Goal: Information Seeking & Learning: Learn about a topic

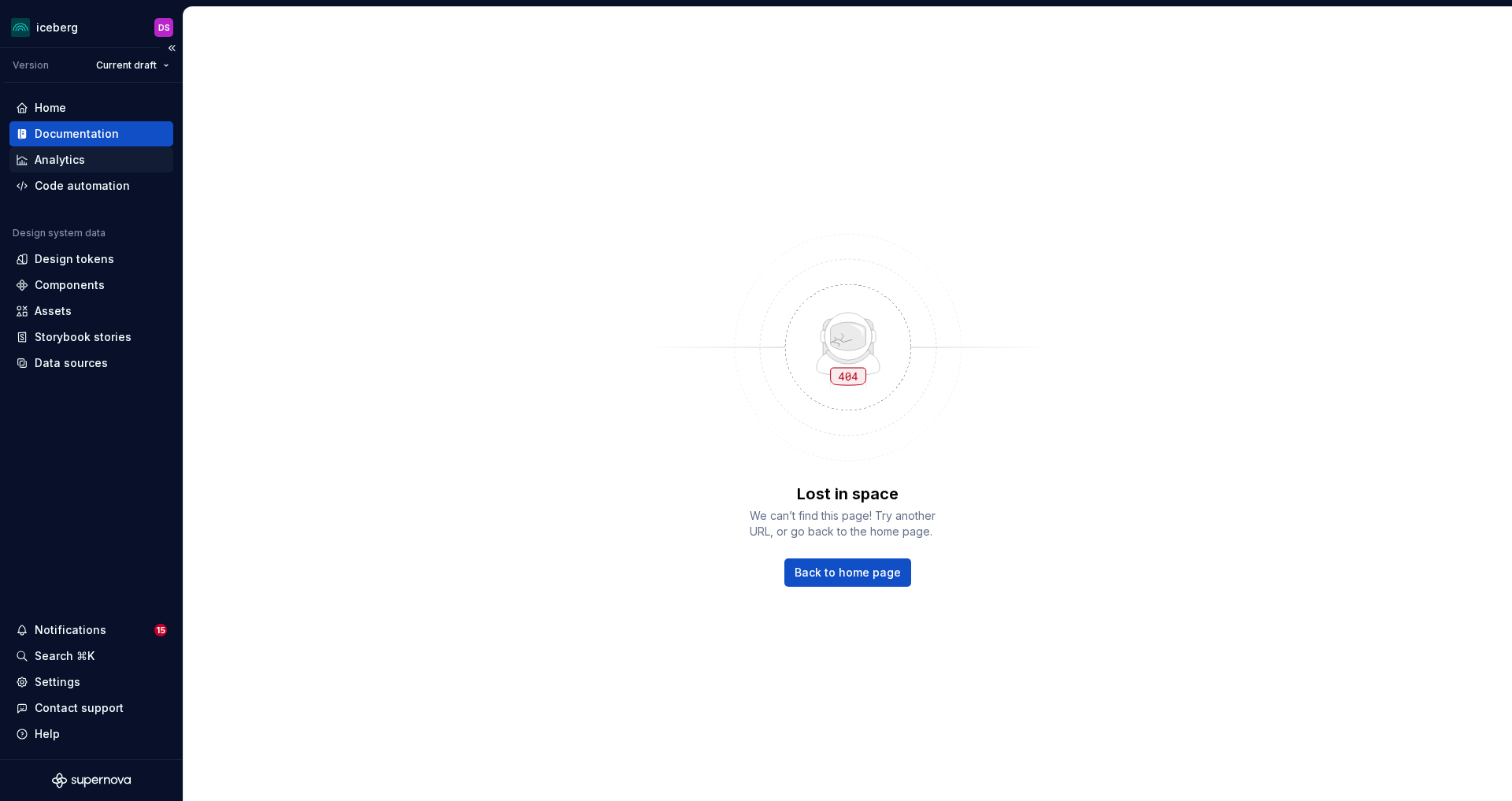
click at [82, 147] on div "Analytics" at bounding box center [91, 159] width 164 height 25
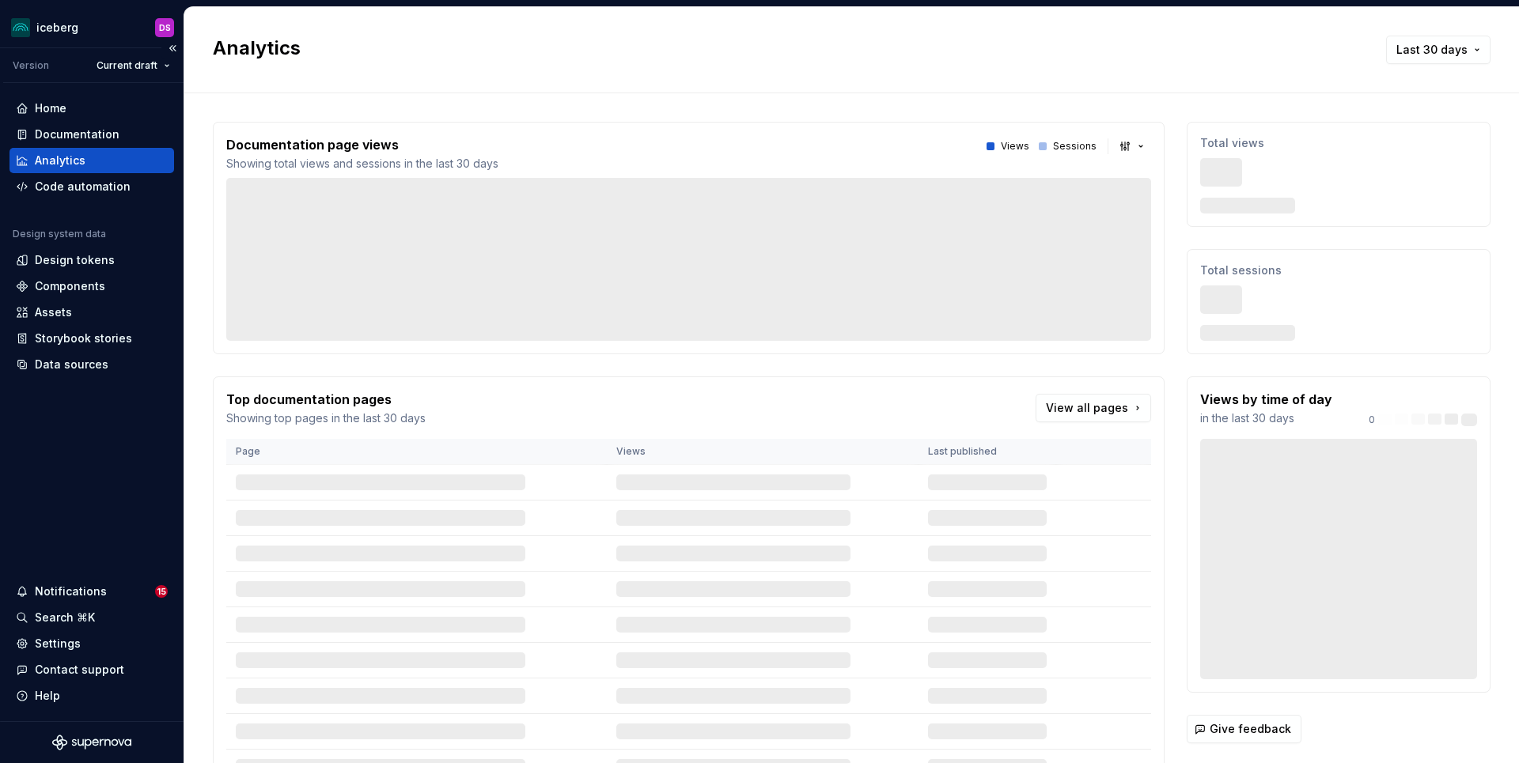
click at [81, 93] on div "Home Documentation Analytics Code automation Design system data Design tokens C…" at bounding box center [92, 402] width 184 height 638
click at [64, 165] on div "Analytics" at bounding box center [60, 161] width 51 height 16
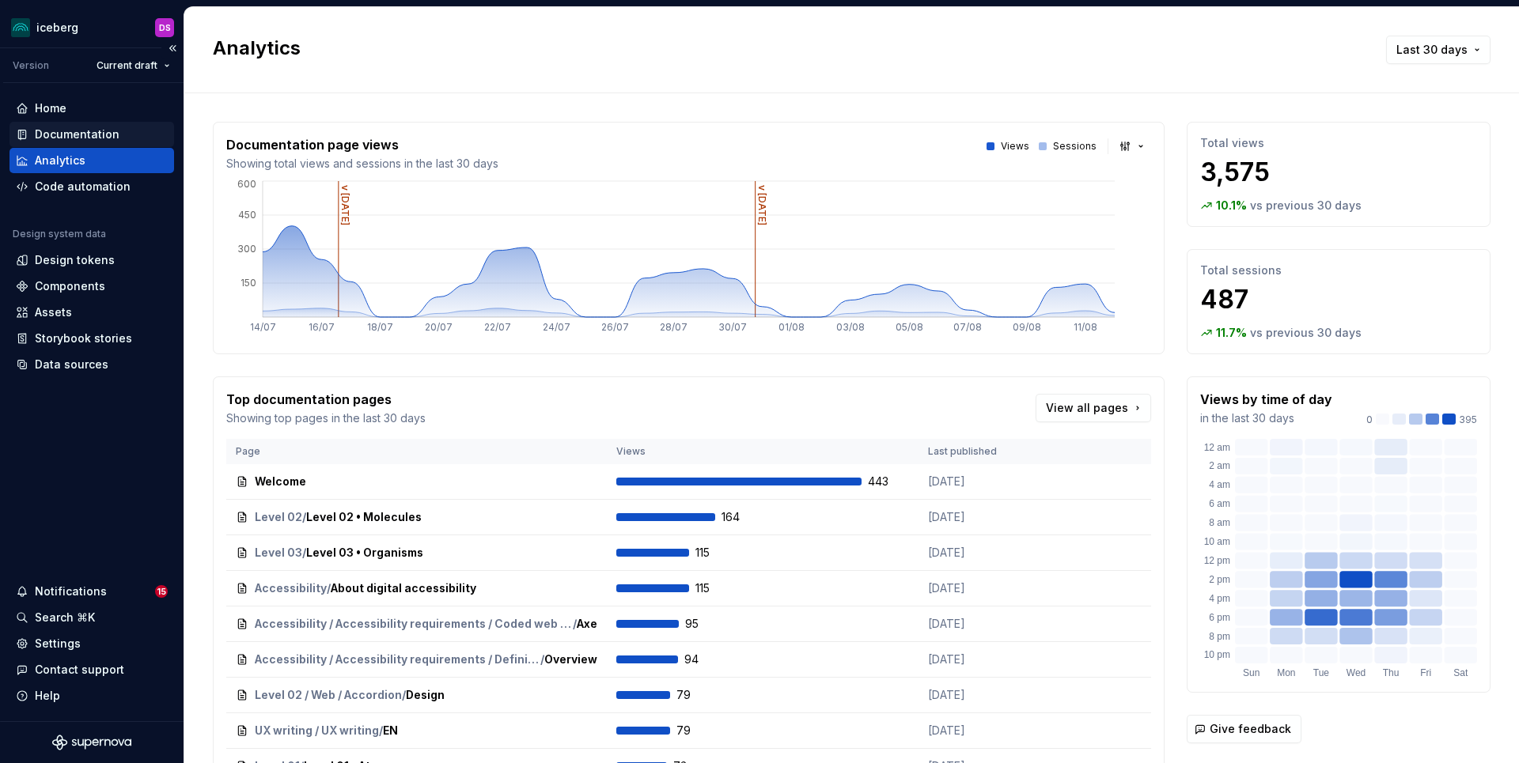
click at [101, 131] on div "Documentation" at bounding box center [77, 135] width 85 height 16
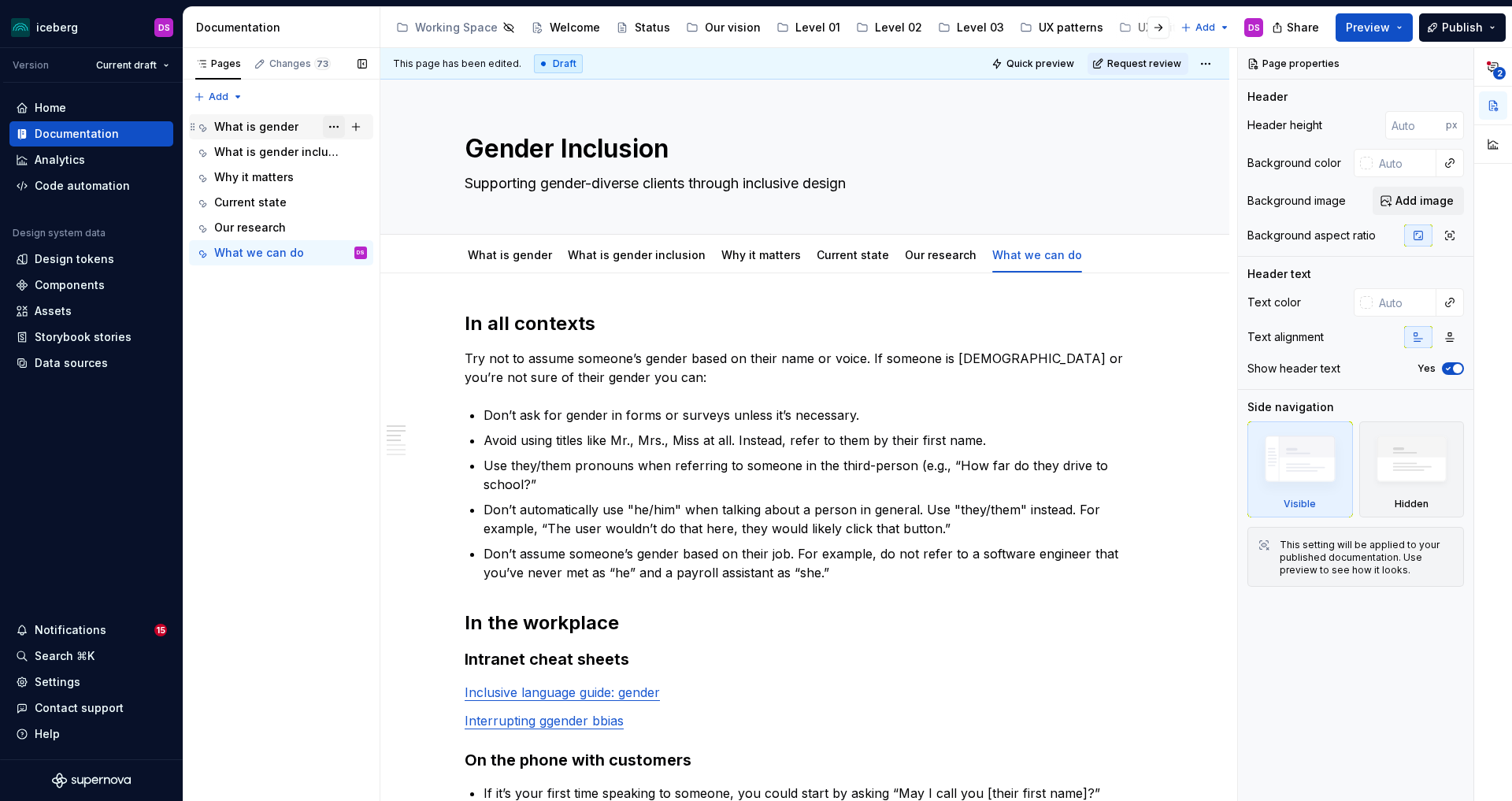
click at [336, 124] on button "Page tree" at bounding box center [333, 126] width 22 height 22
type textarea "*"
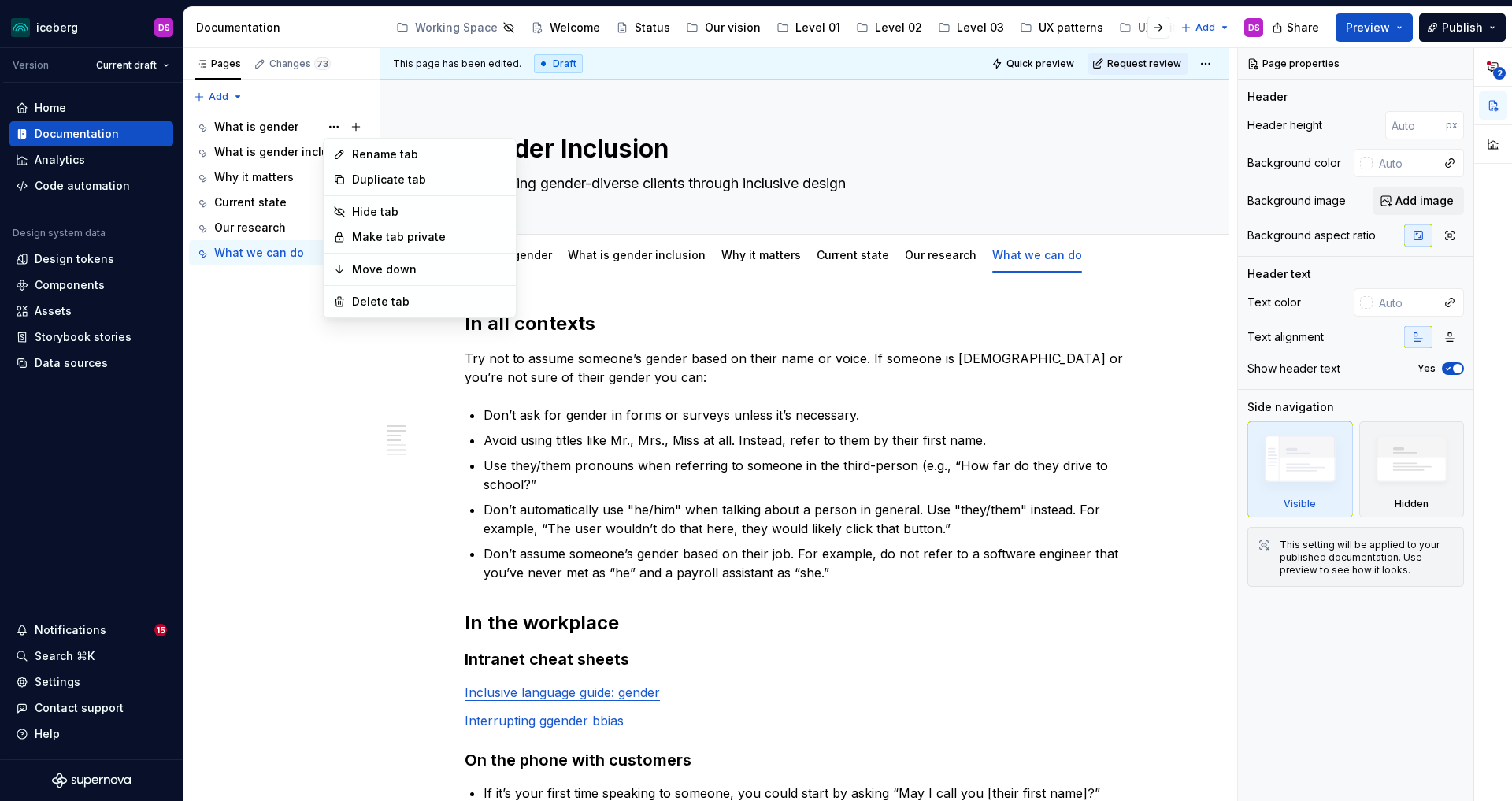
click at [685, 365] on html "iceberg DS Version Current draft Home Documentation Analytics Code automation D…" at bounding box center [756, 400] width 1512 height 801
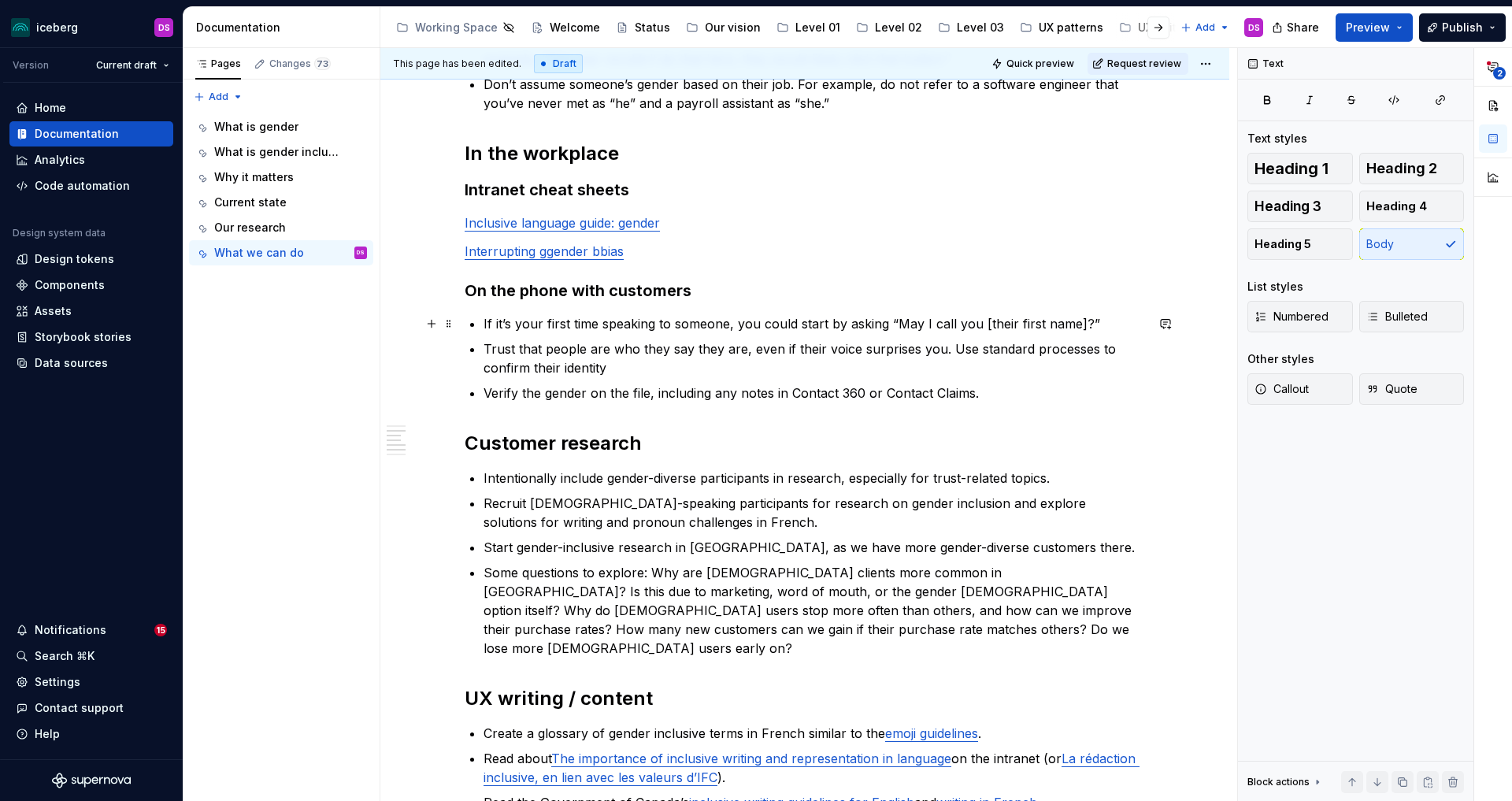
scroll to position [419, 0]
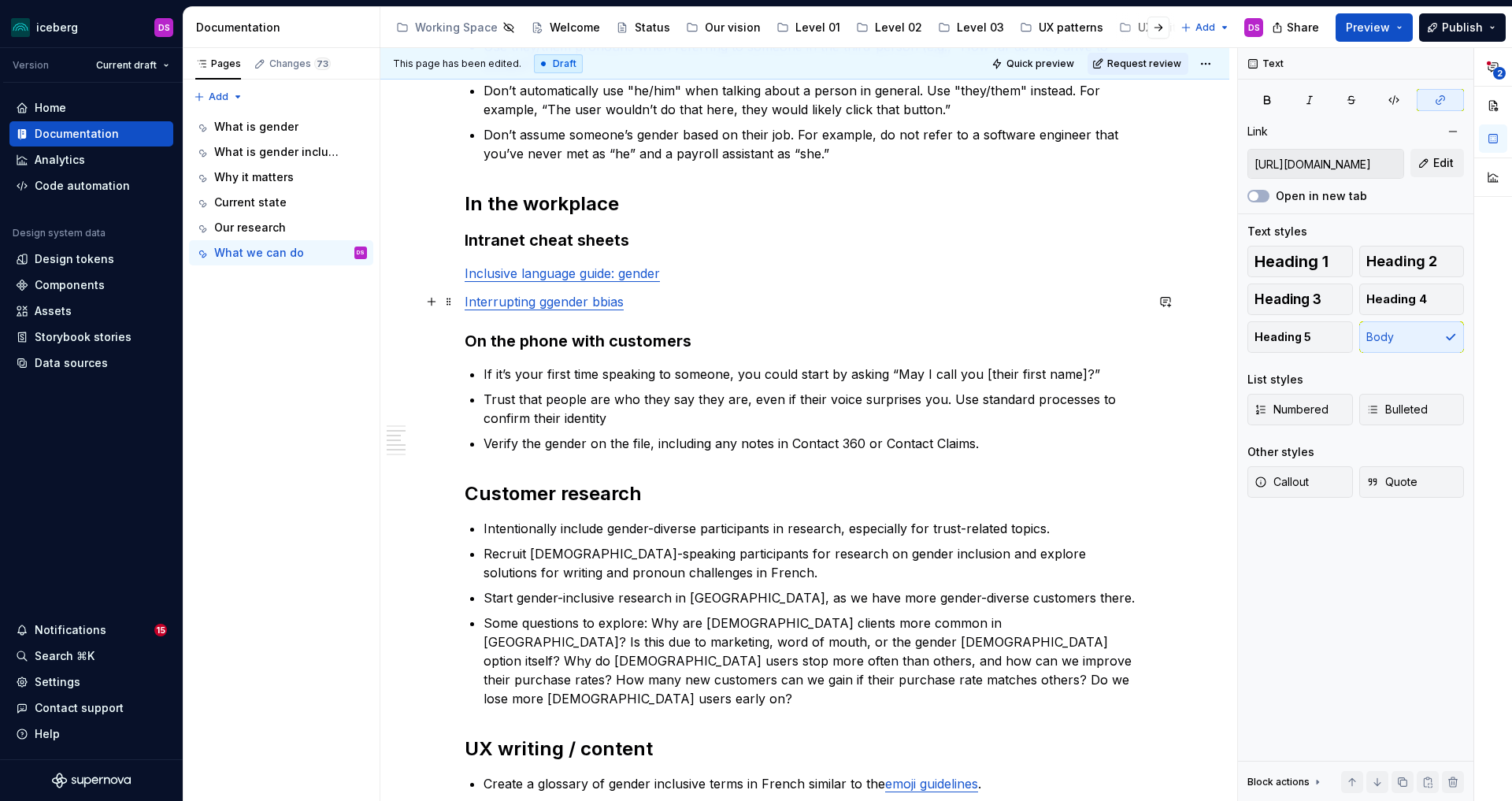
click at [562, 303] on link "Interrupting ggender bbias" at bounding box center [544, 301] width 159 height 16
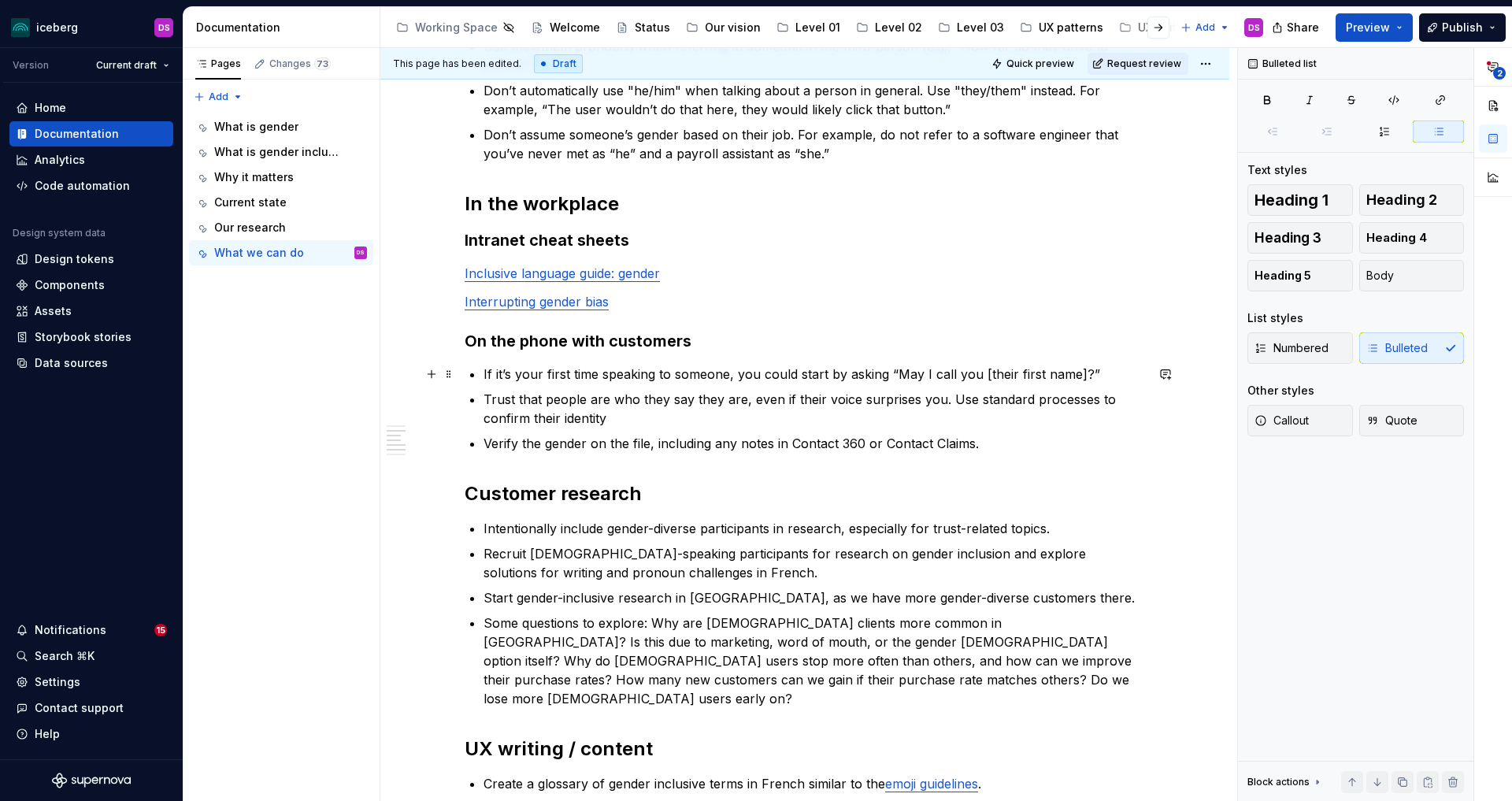
click at [734, 364] on p "If it’s your first time speaking to someone, you could start by asking “May I c…" at bounding box center [814, 373] width 662 height 19
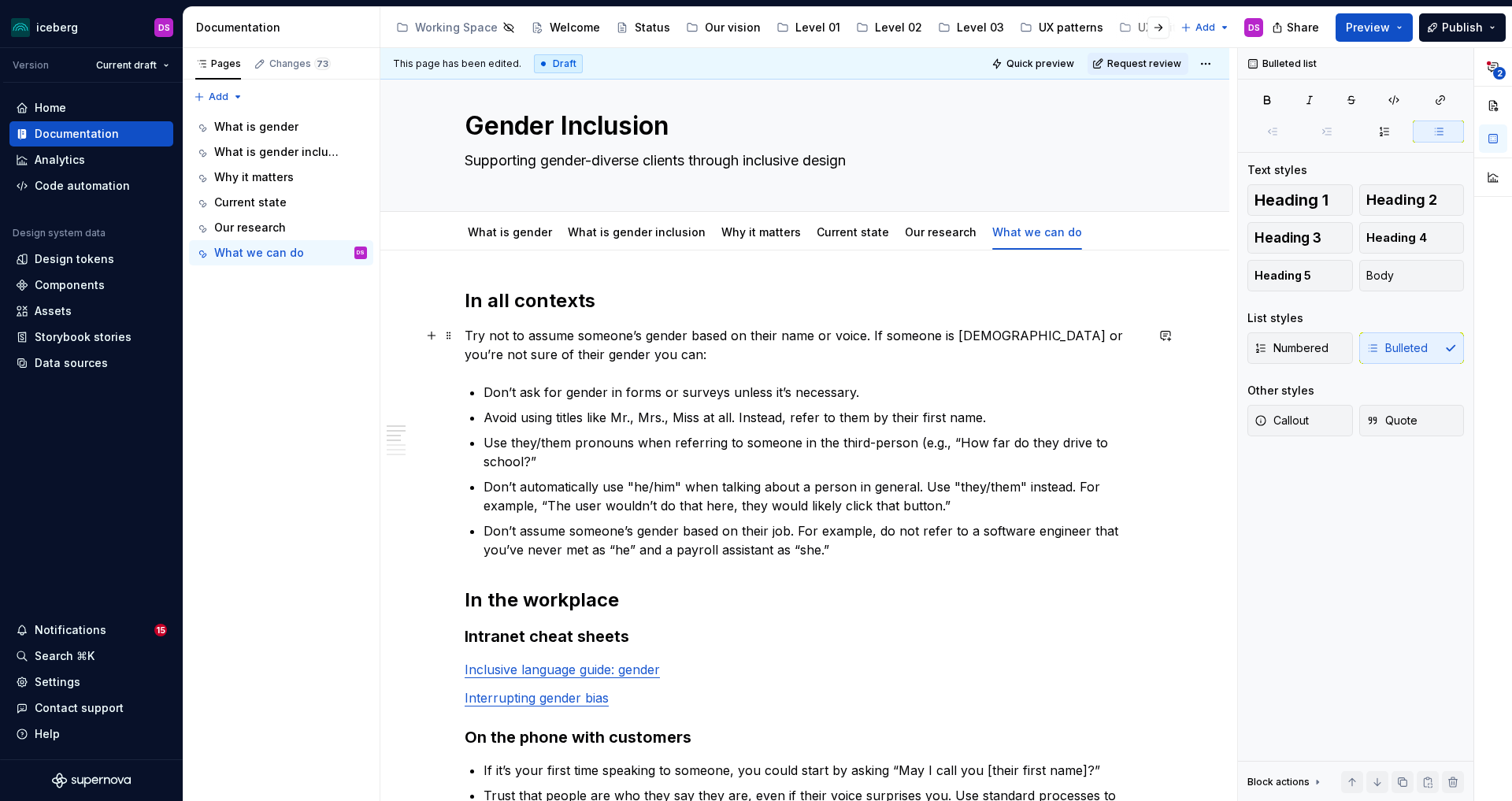
scroll to position [0, 0]
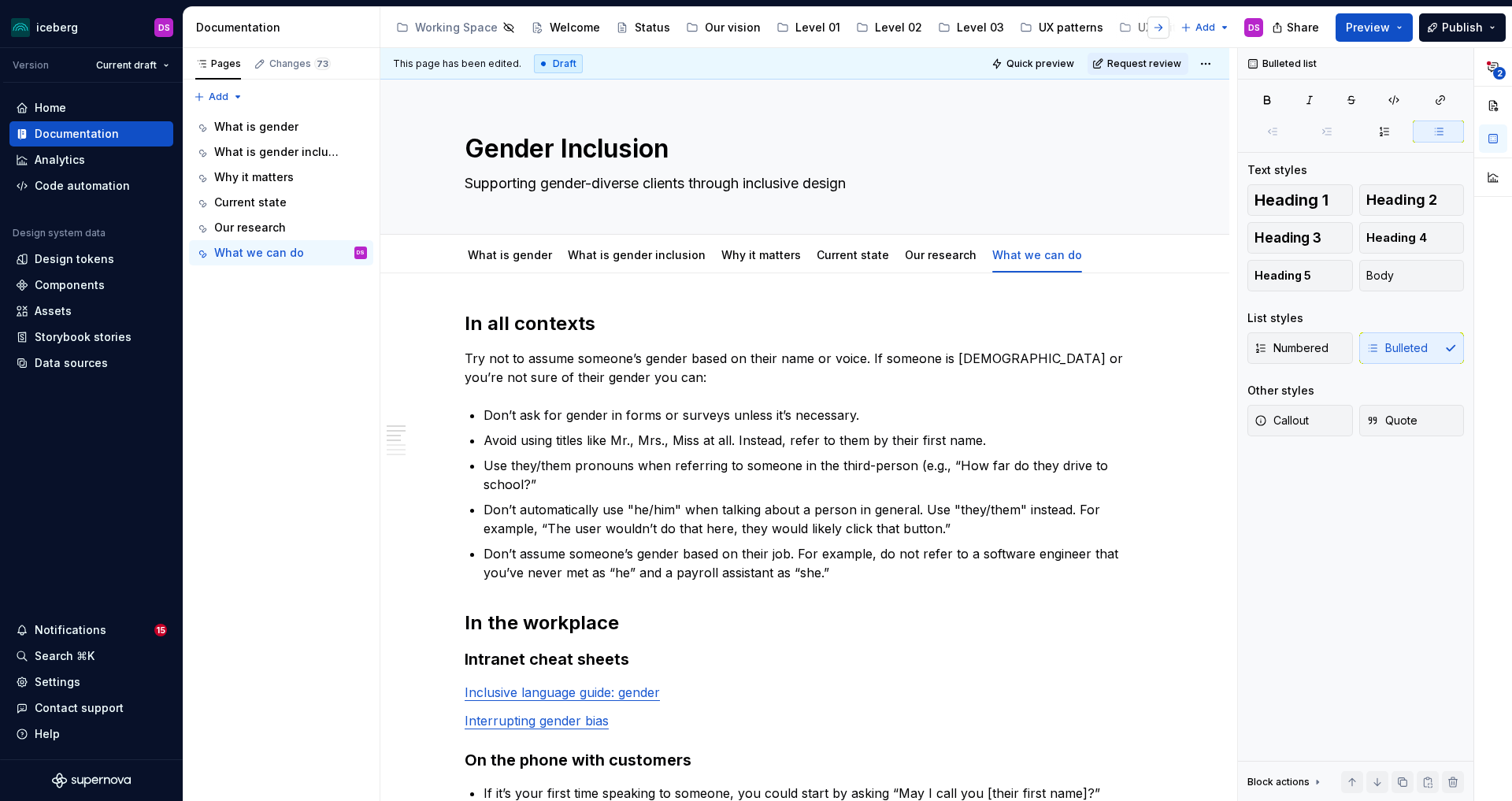
click at [1160, 25] on button "button" at bounding box center [1159, 28] width 22 height 22
click at [1086, 28] on button "Page tree" at bounding box center [1095, 27] width 19 height 19
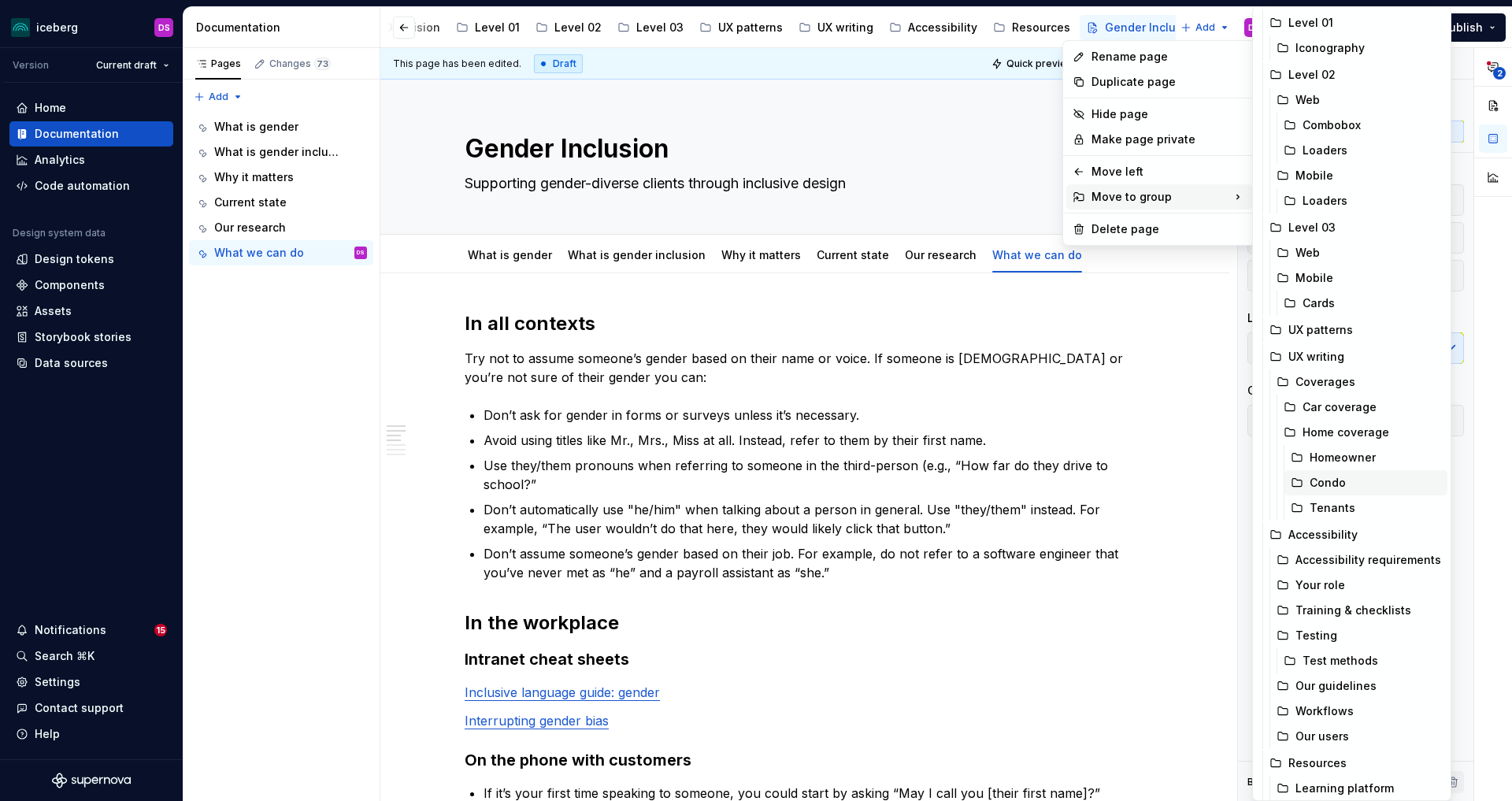
scroll to position [185, 0]
click at [1333, 733] on div "Our users" at bounding box center [1368, 732] width 145 height 16
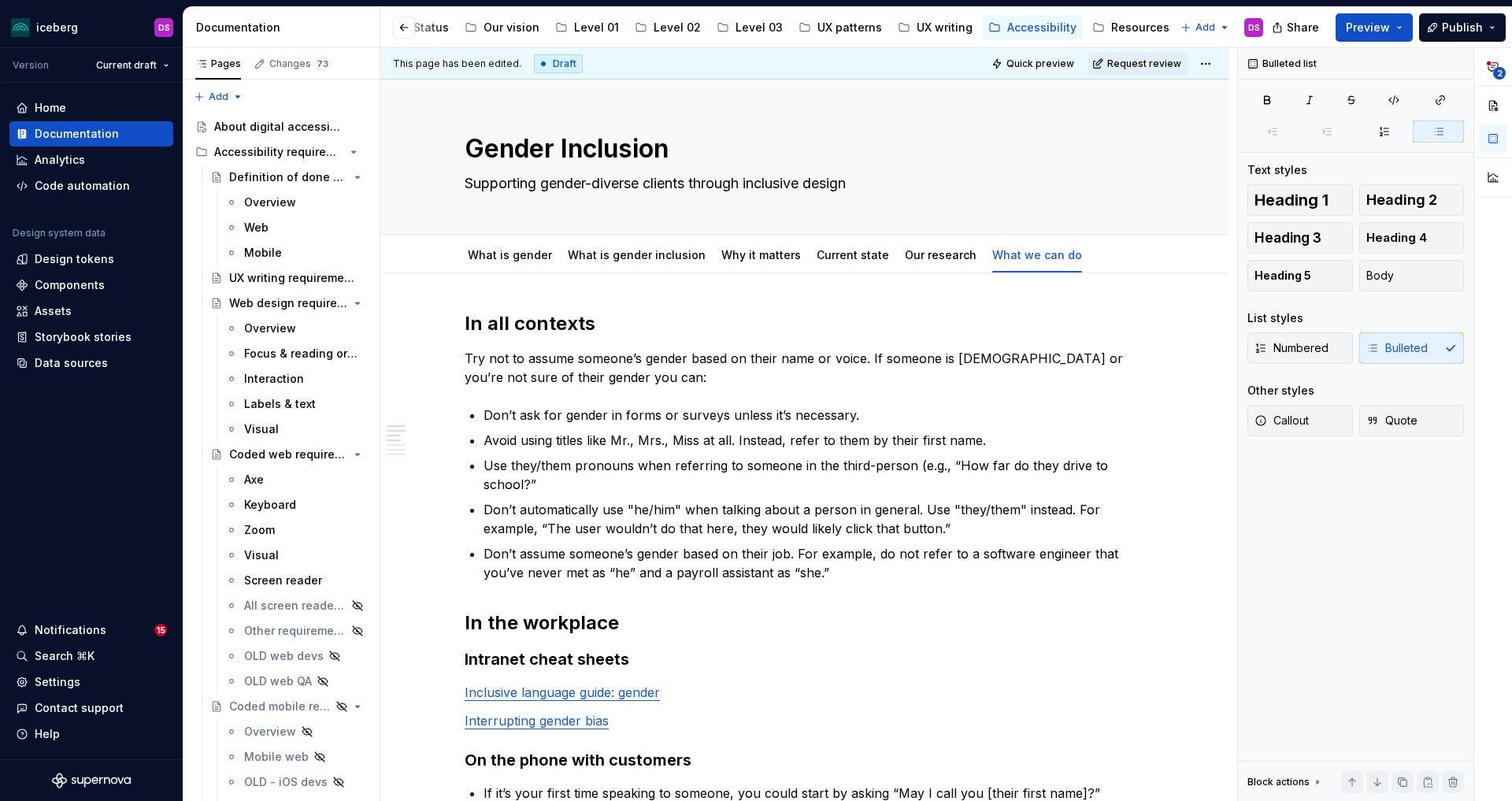
scroll to position [0, 197]
click at [315, 152] on icon "Page tree" at bounding box center [314, 151] width 13 height 13
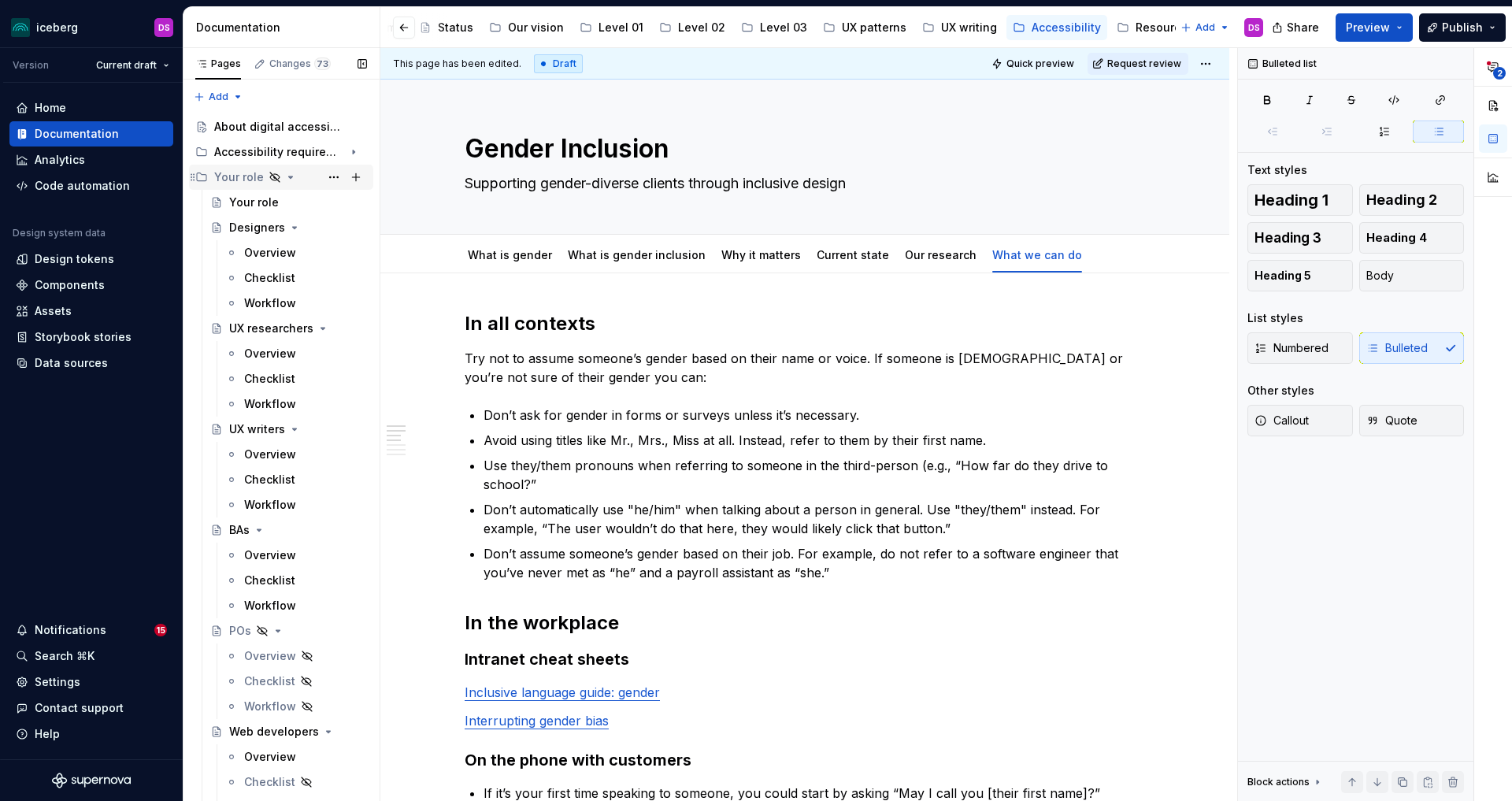
click at [286, 175] on icon "Page tree" at bounding box center [291, 177] width 13 height 13
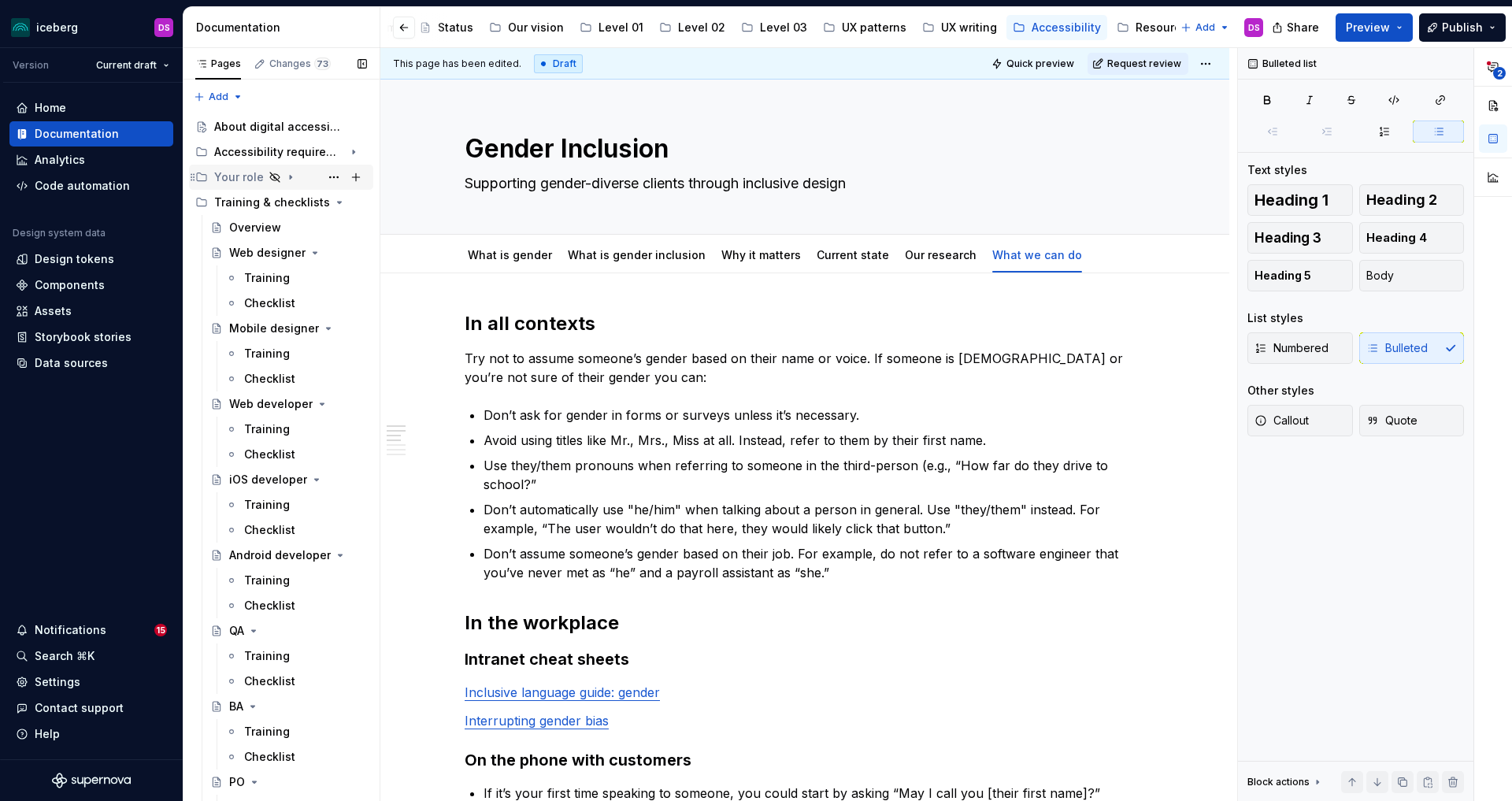
click at [286, 175] on icon "Page tree" at bounding box center [291, 177] width 13 height 13
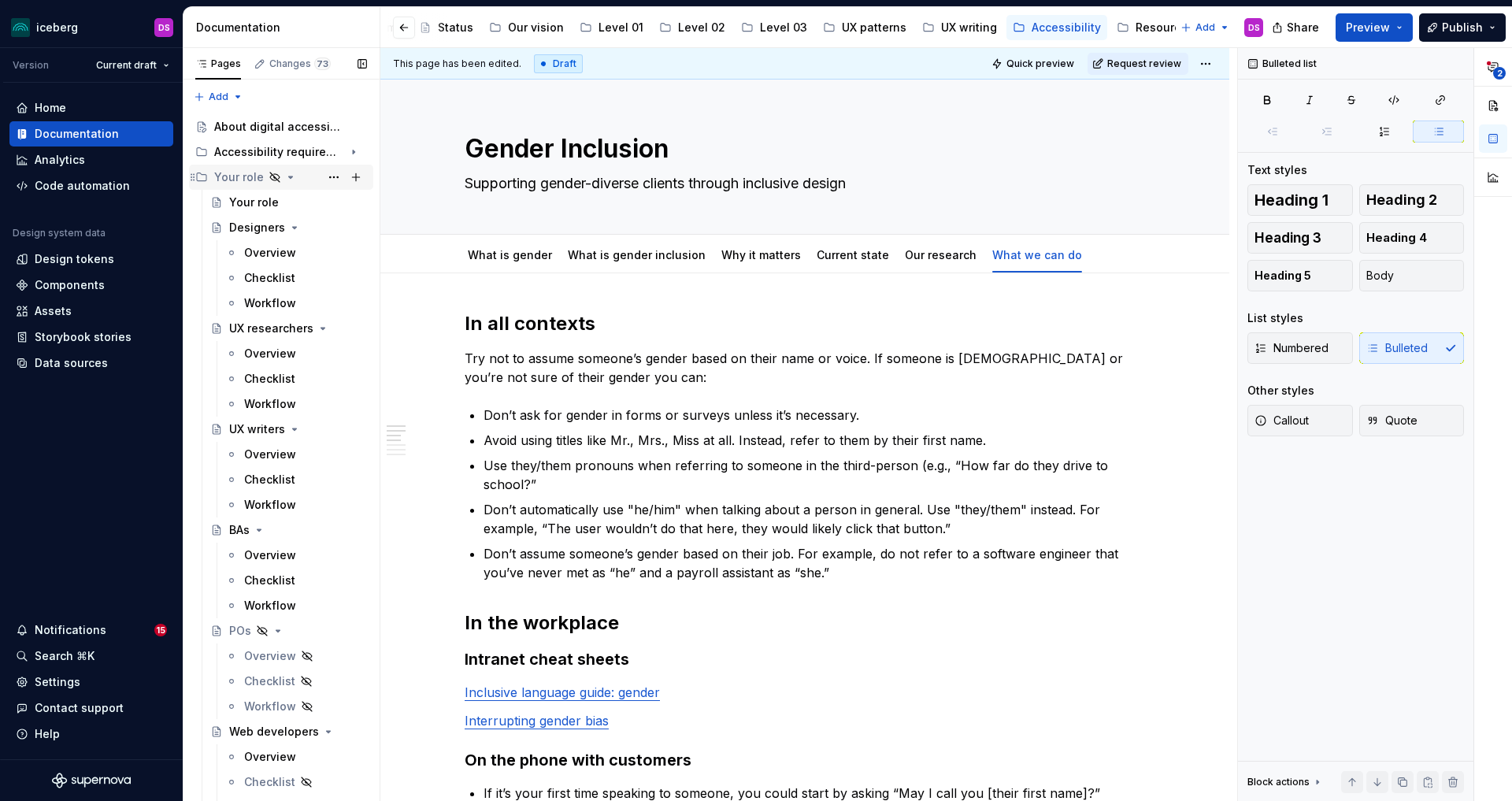
click at [286, 175] on icon "Page tree" at bounding box center [291, 177] width 13 height 13
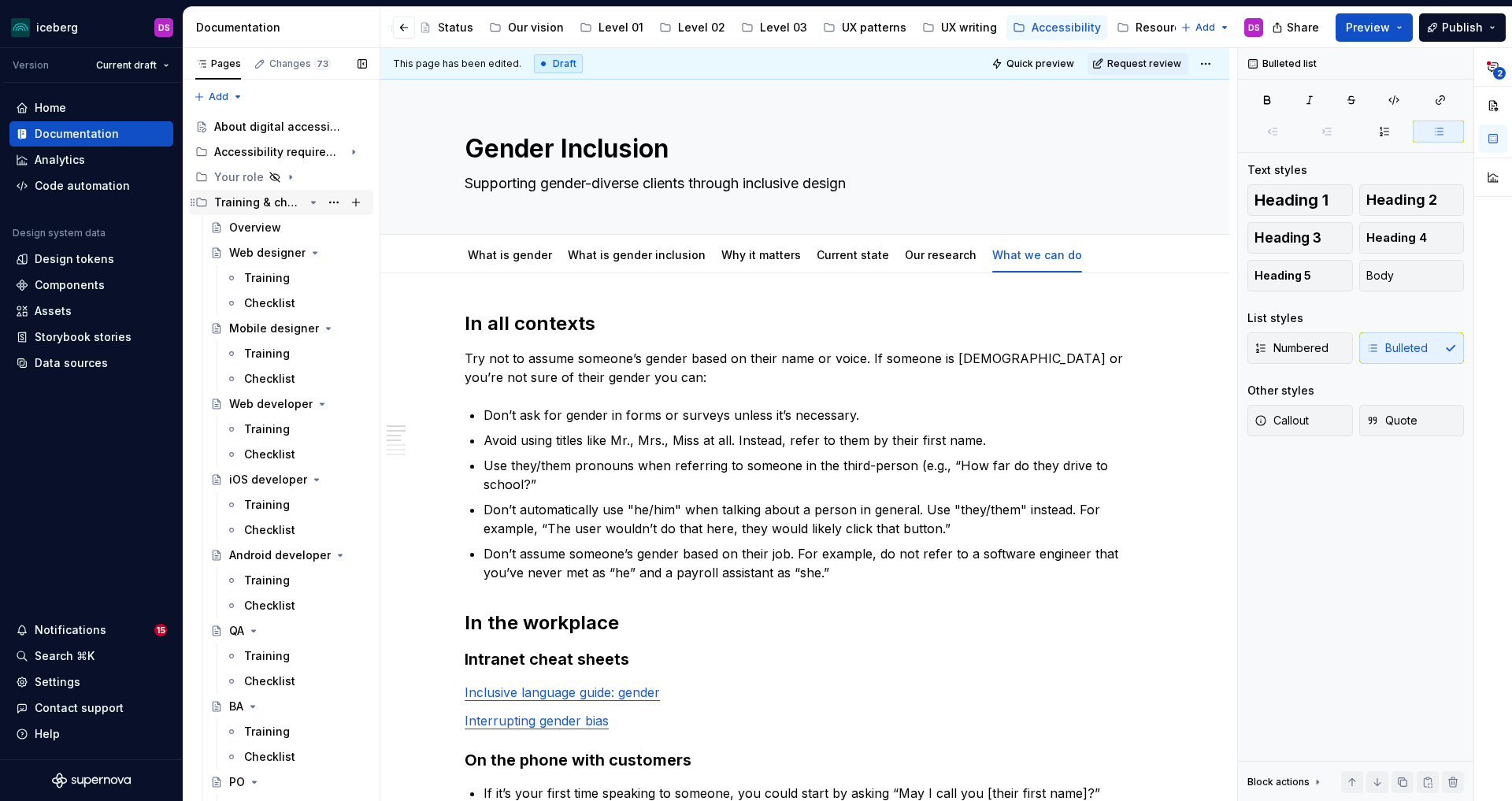
click at [315, 202] on icon "Page tree" at bounding box center [314, 203] width 4 height 2
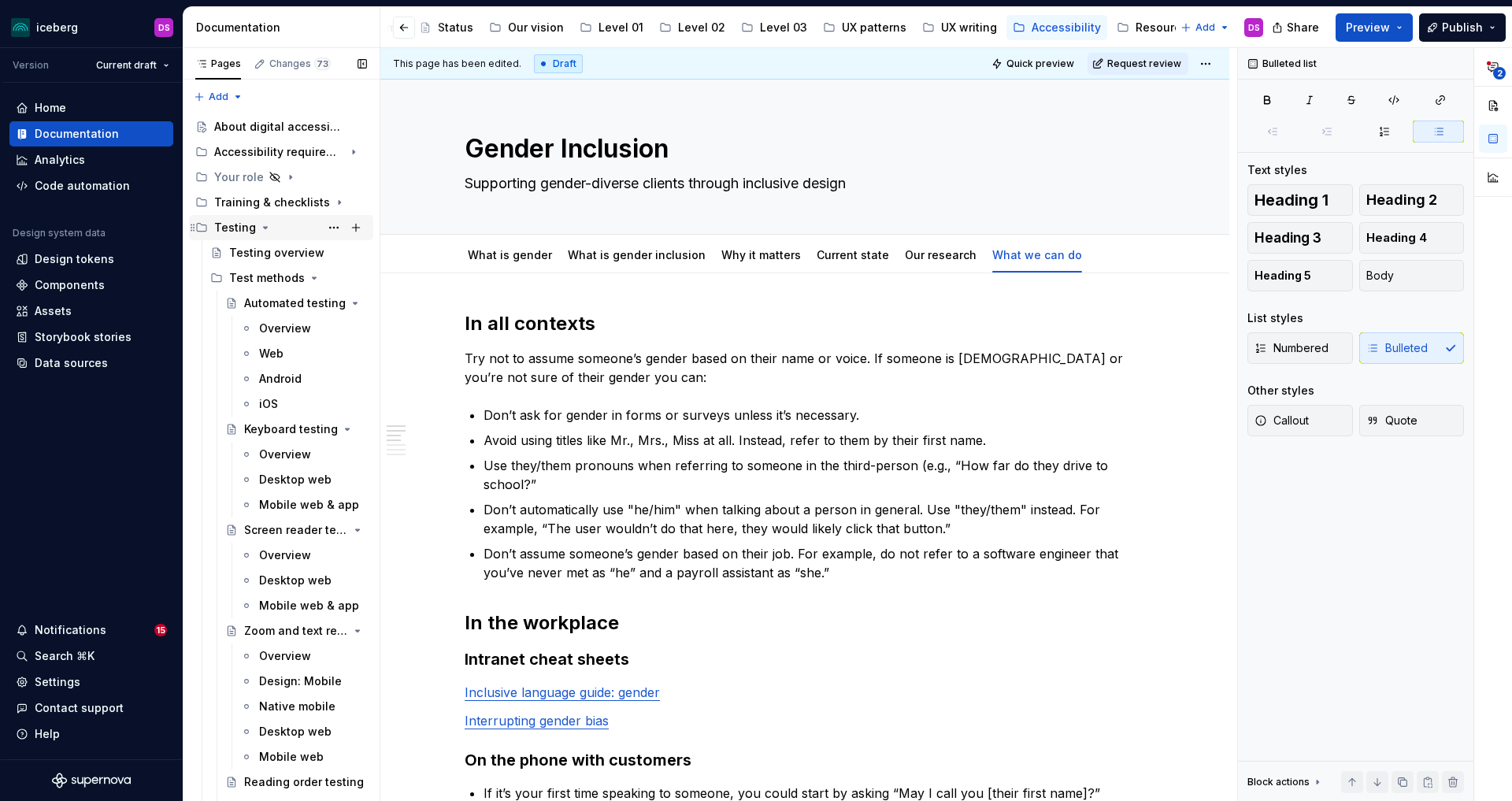
click at [264, 228] on icon "Page tree" at bounding box center [266, 228] width 4 height 2
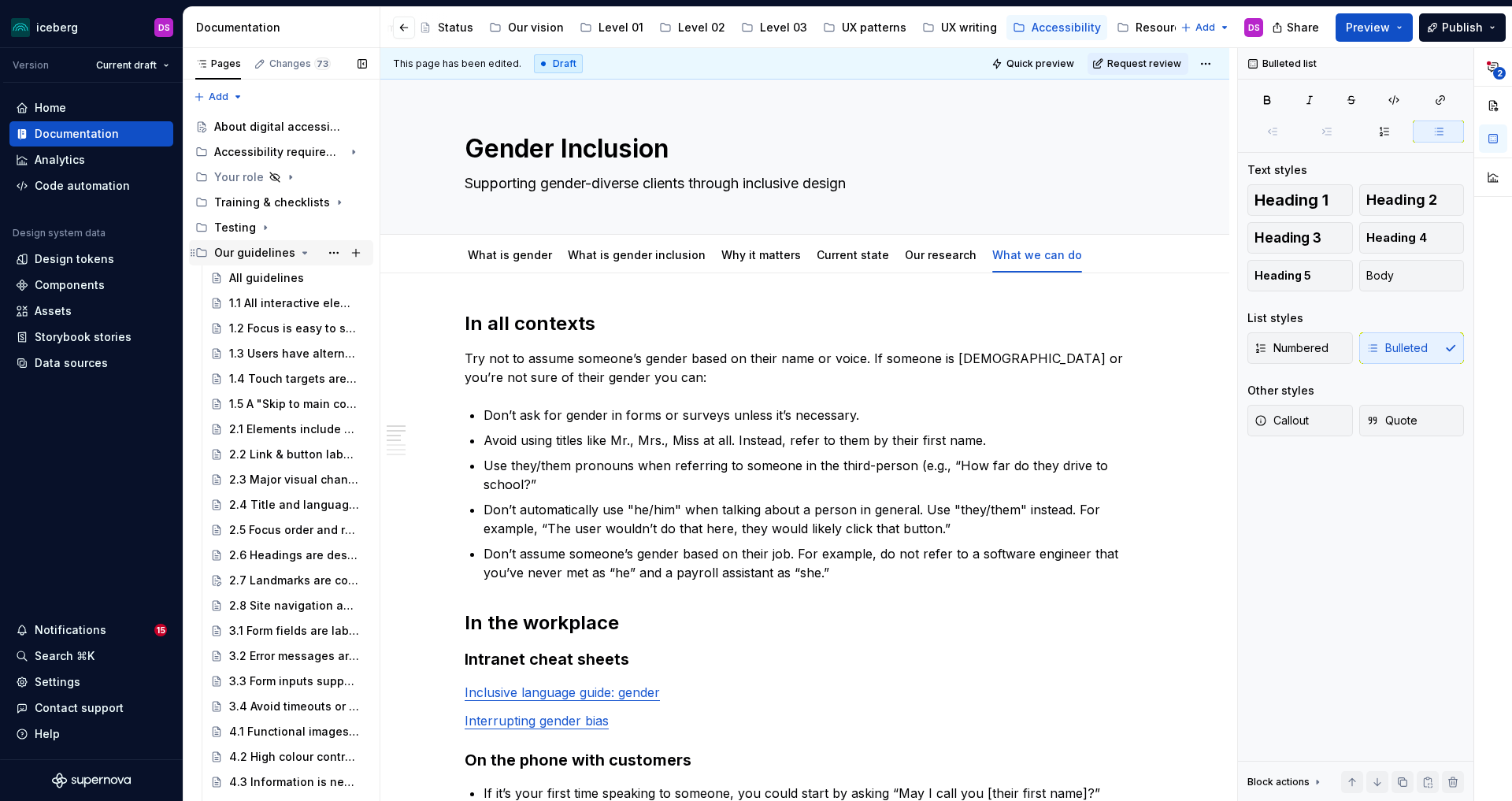
click at [304, 252] on icon "Page tree" at bounding box center [306, 253] width 4 height 2
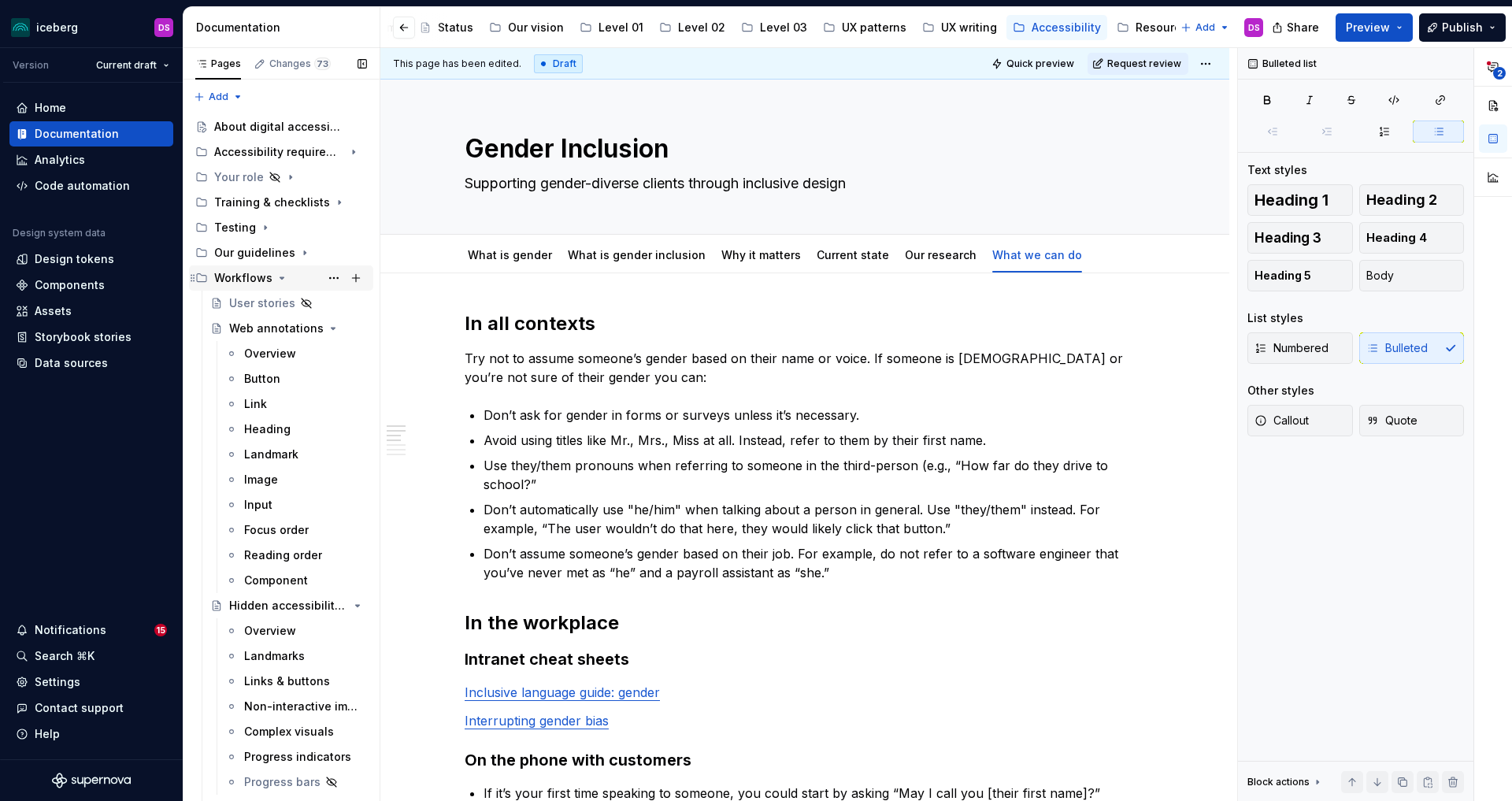
click at [281, 281] on icon "Page tree" at bounding box center [282, 278] width 13 height 13
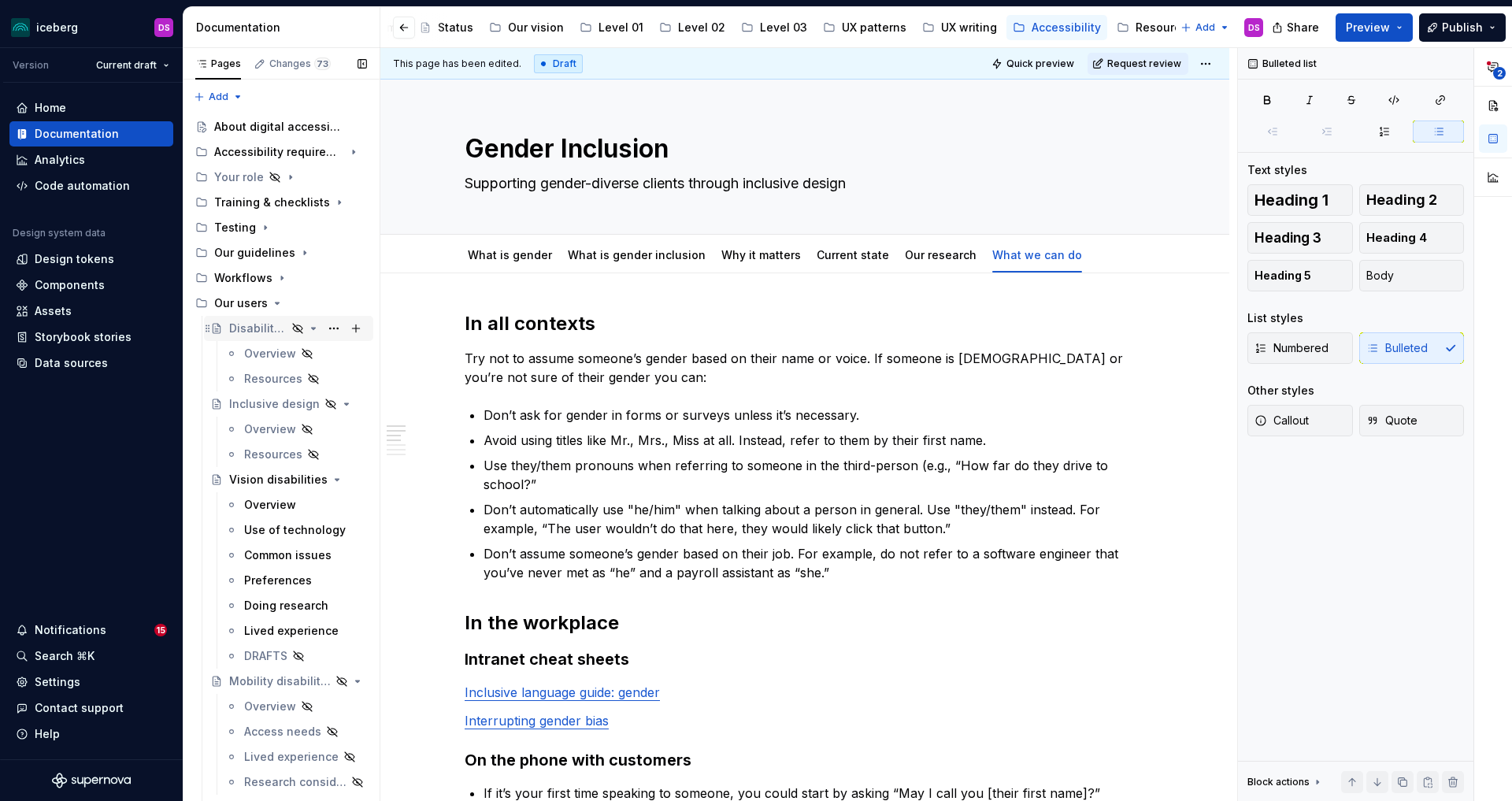
click at [313, 327] on icon "Page tree" at bounding box center [314, 328] width 4 height 2
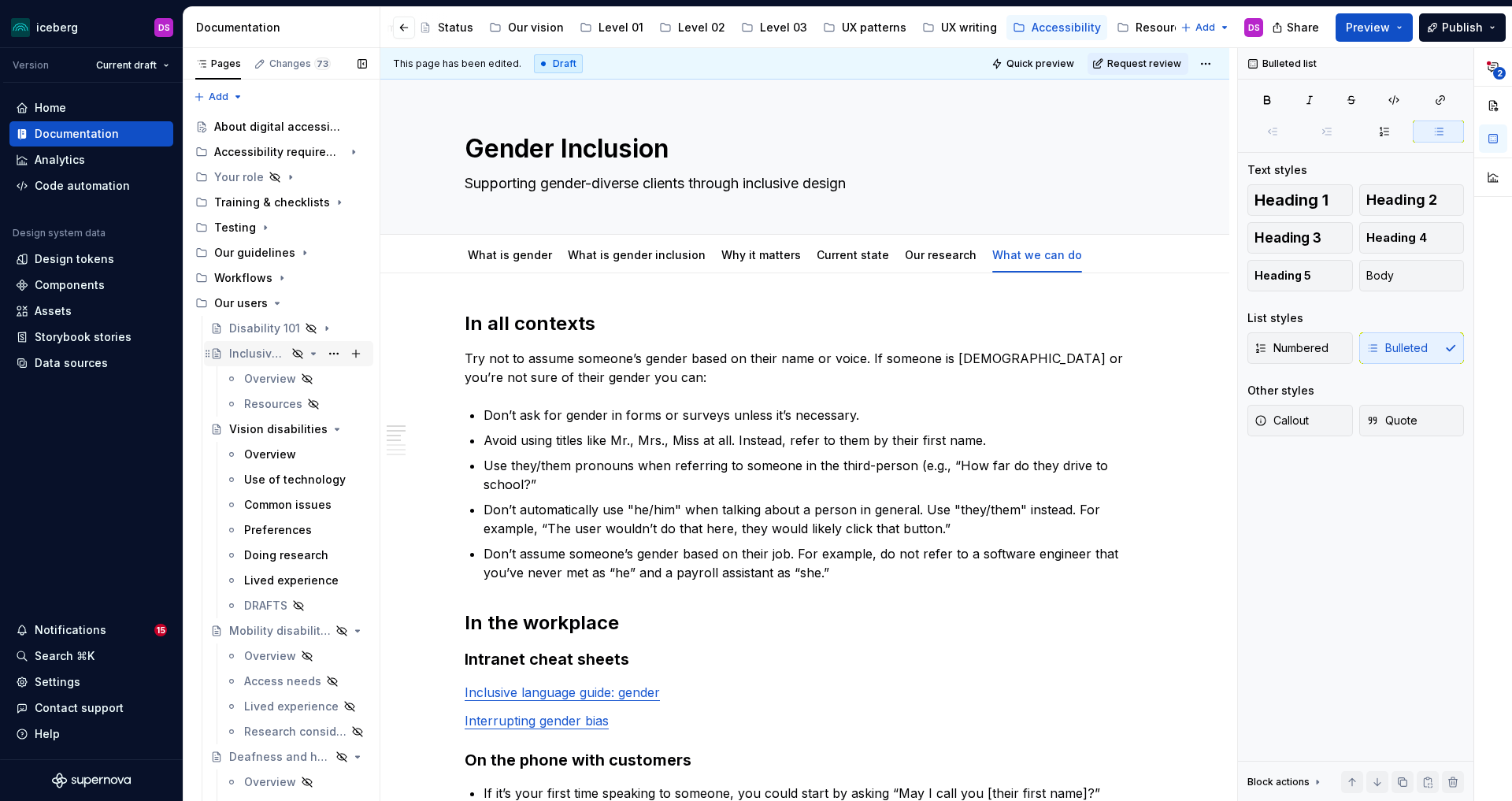
click at [314, 353] on icon "Page tree" at bounding box center [314, 353] width 4 height 2
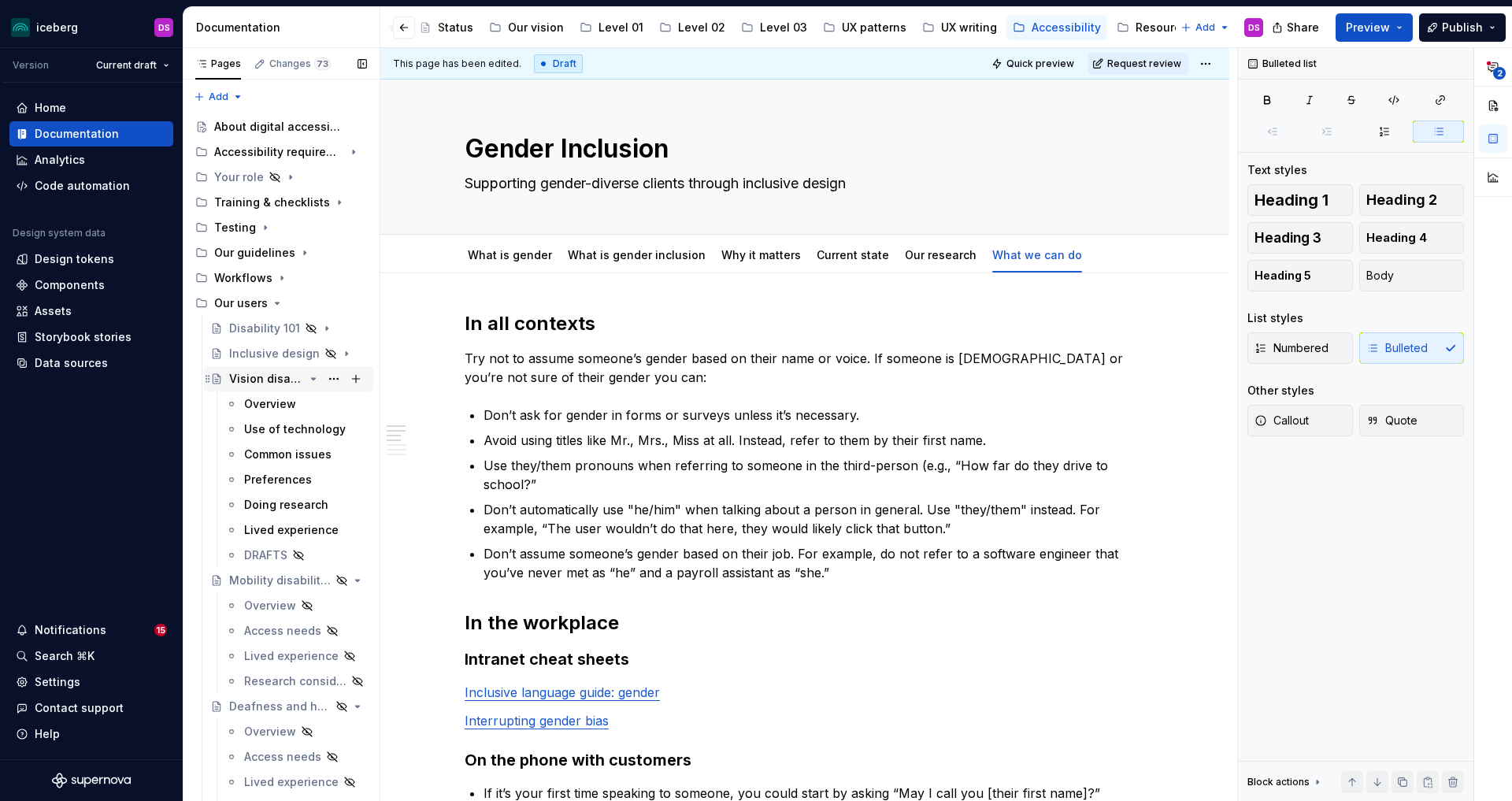
click at [315, 379] on icon "Page tree" at bounding box center [314, 378] width 13 height 13
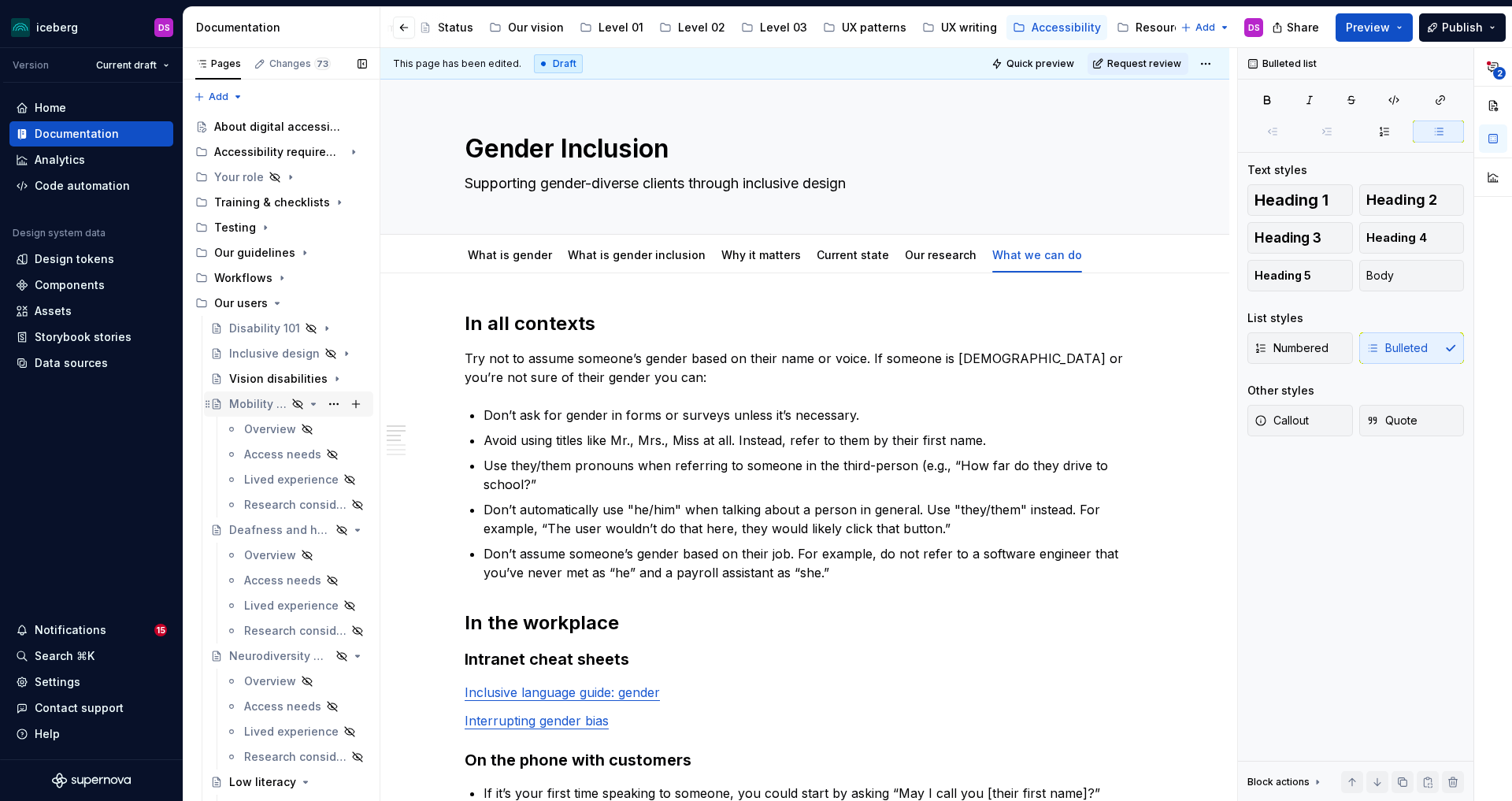
click at [315, 403] on icon "Page tree" at bounding box center [314, 404] width 4 height 2
click at [315, 429] on icon "Page tree" at bounding box center [314, 429] width 4 height 2
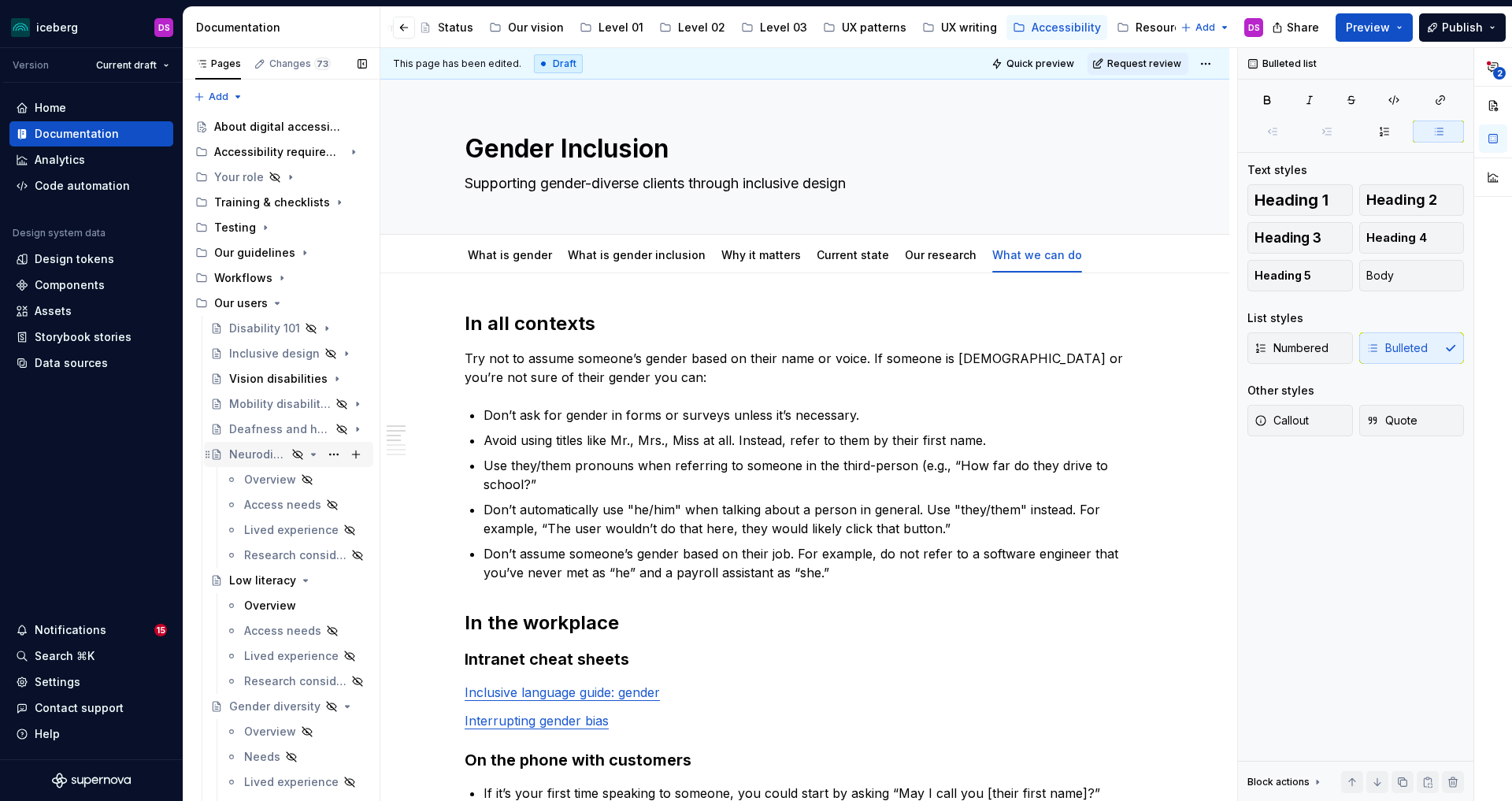
click at [316, 455] on icon "Page tree" at bounding box center [314, 454] width 13 height 13
click at [304, 479] on icon "Page tree" at bounding box center [306, 480] width 4 height 2
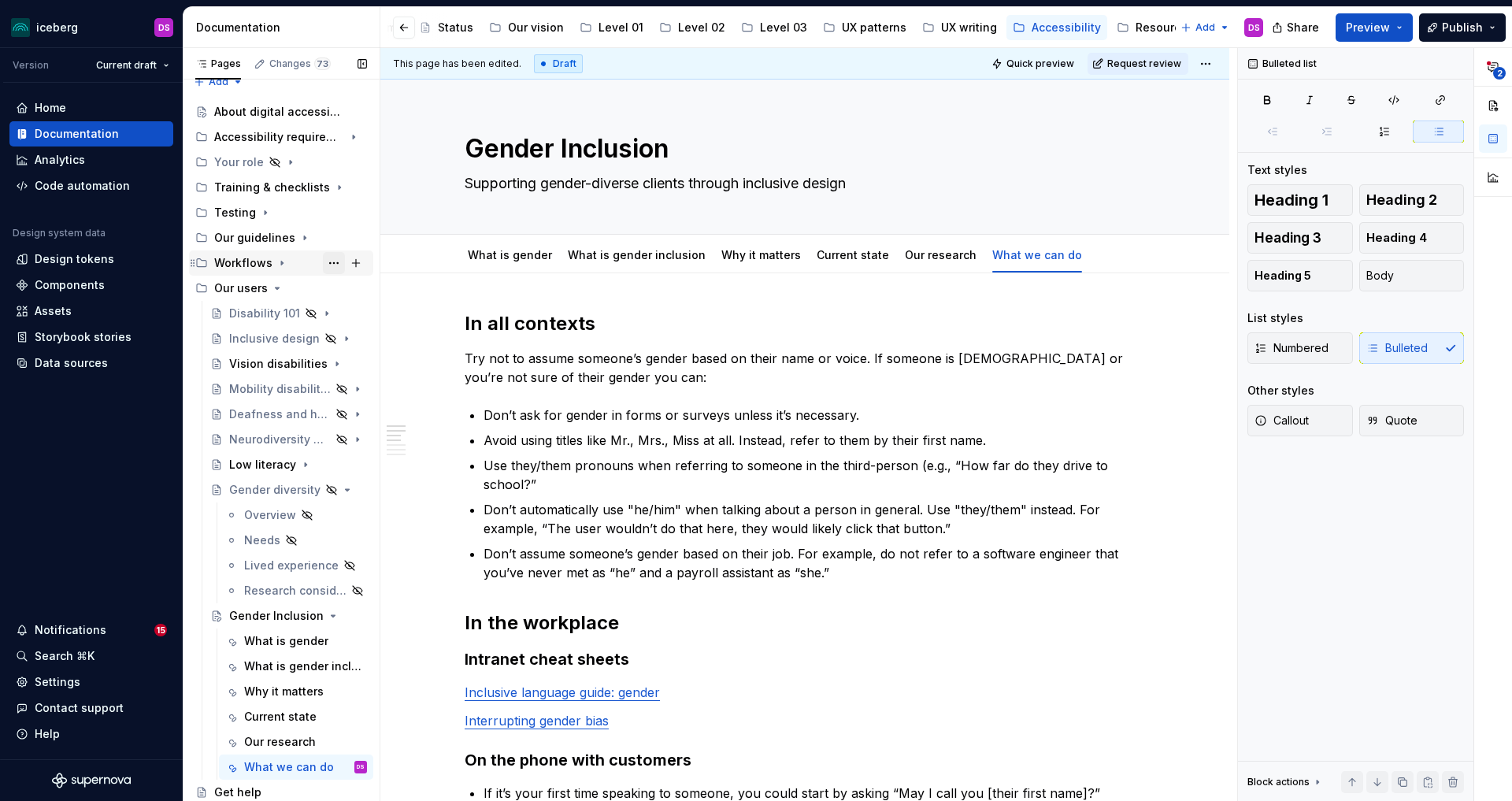
scroll to position [0, 0]
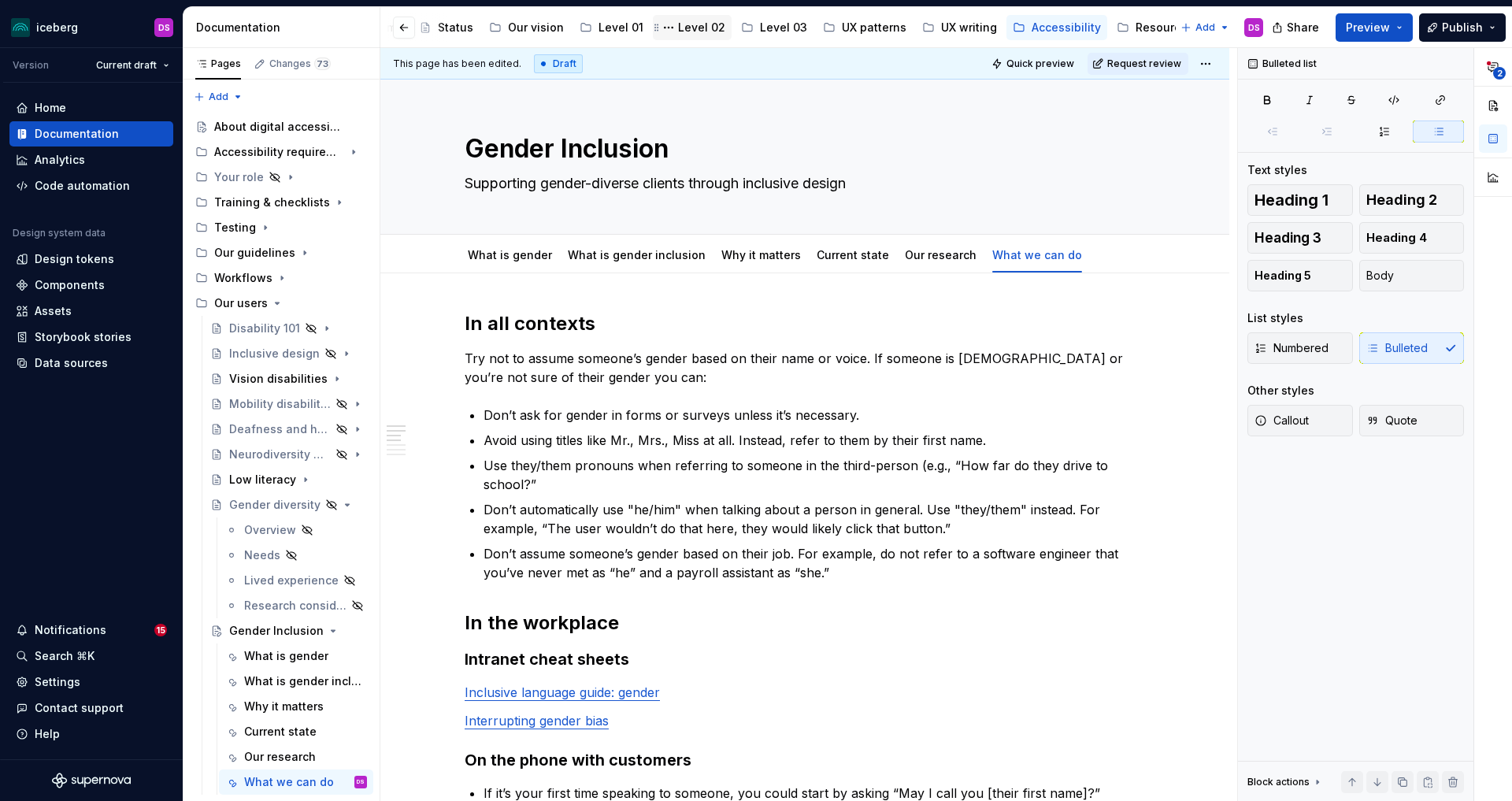
click at [688, 28] on div "Level 02" at bounding box center [701, 28] width 47 height 16
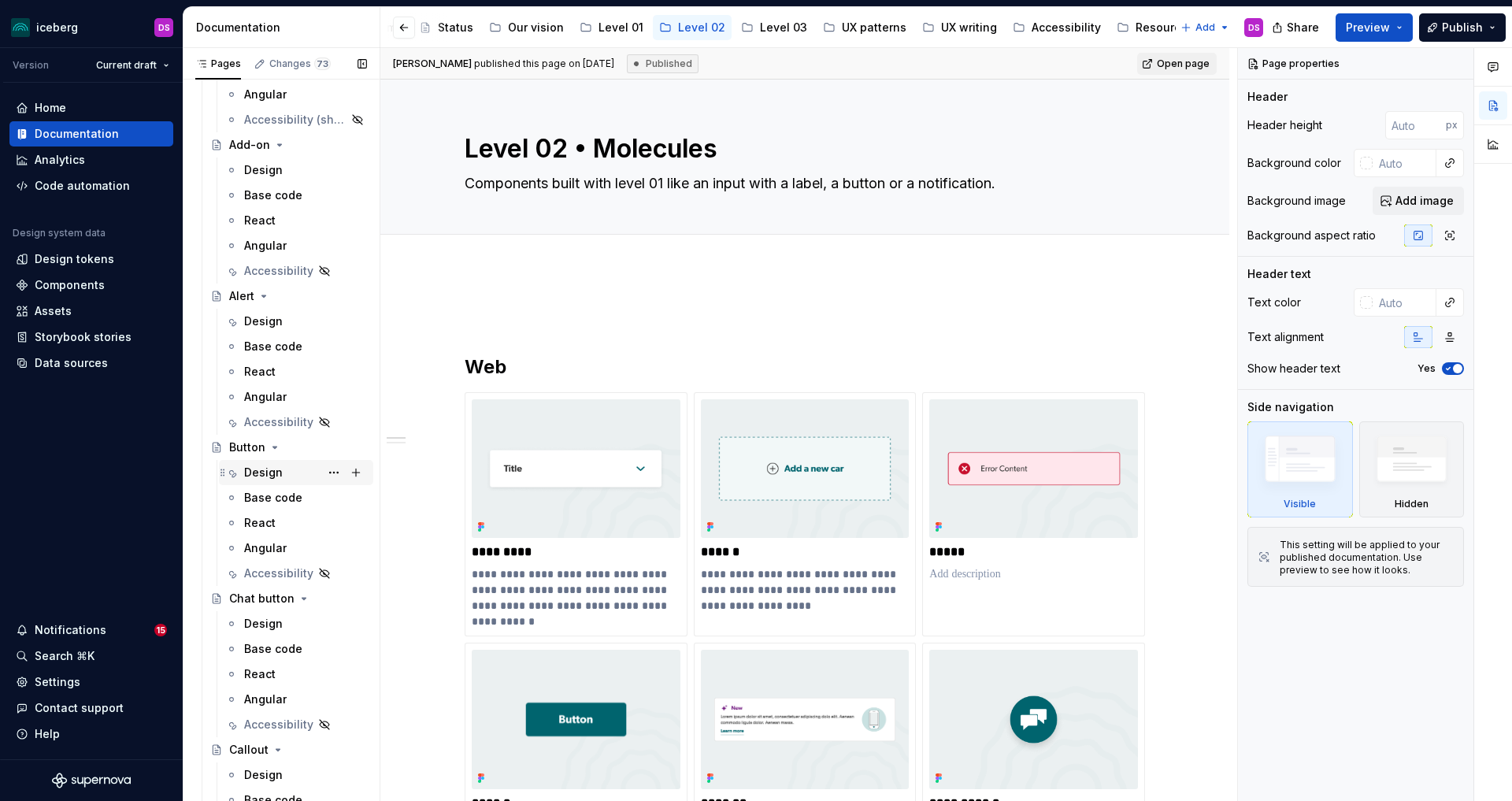
scroll to position [185, 0]
click at [262, 566] on div "Accessibility" at bounding box center [273, 571] width 59 height 16
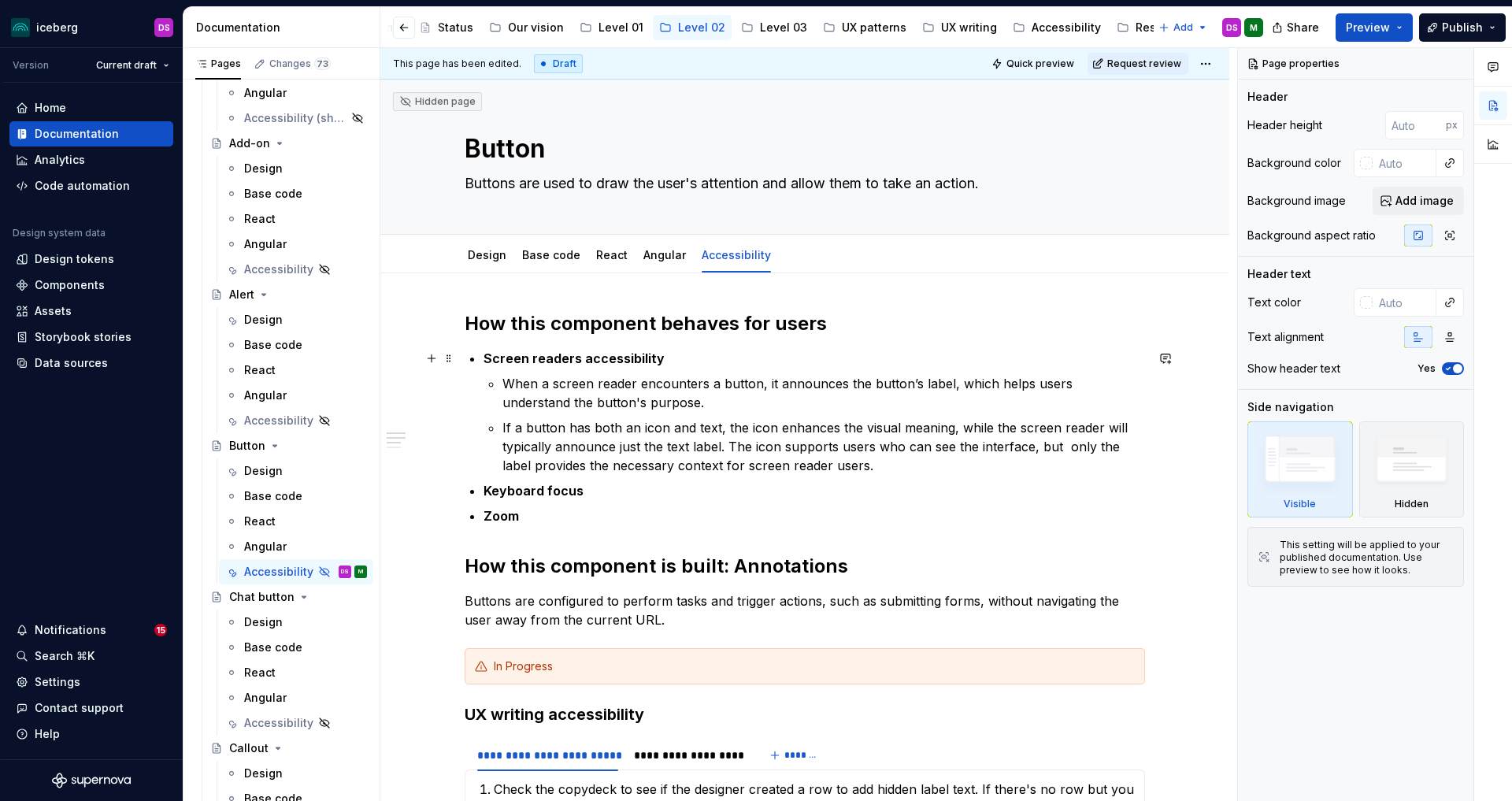
type textarea "*"
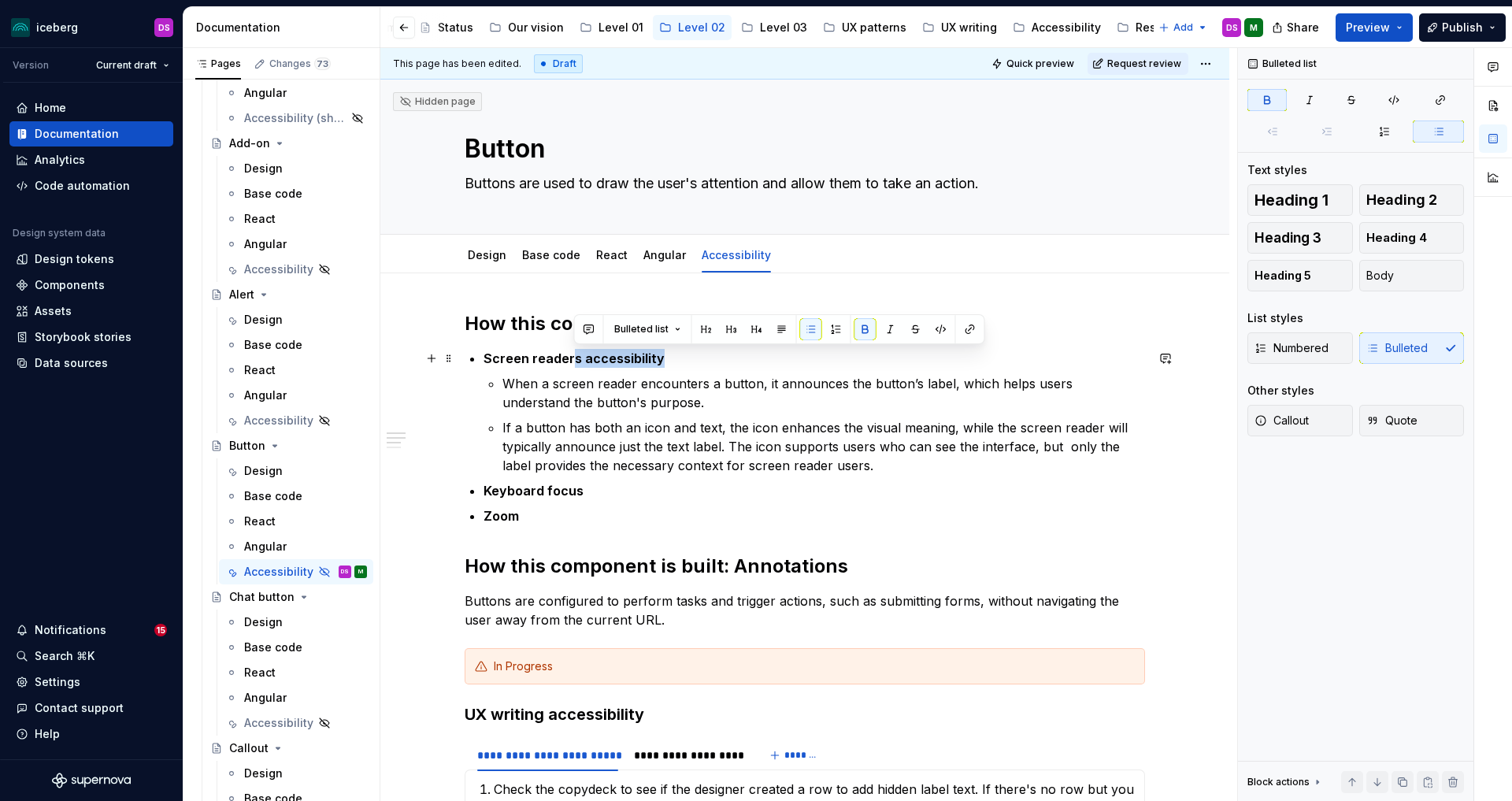
drag, startPoint x: 575, startPoint y: 362, endPoint x: 660, endPoint y: 359, distance: 85.1
click at [660, 359] on strong "Screen readers accessibility" at bounding box center [574, 358] width 181 height 16
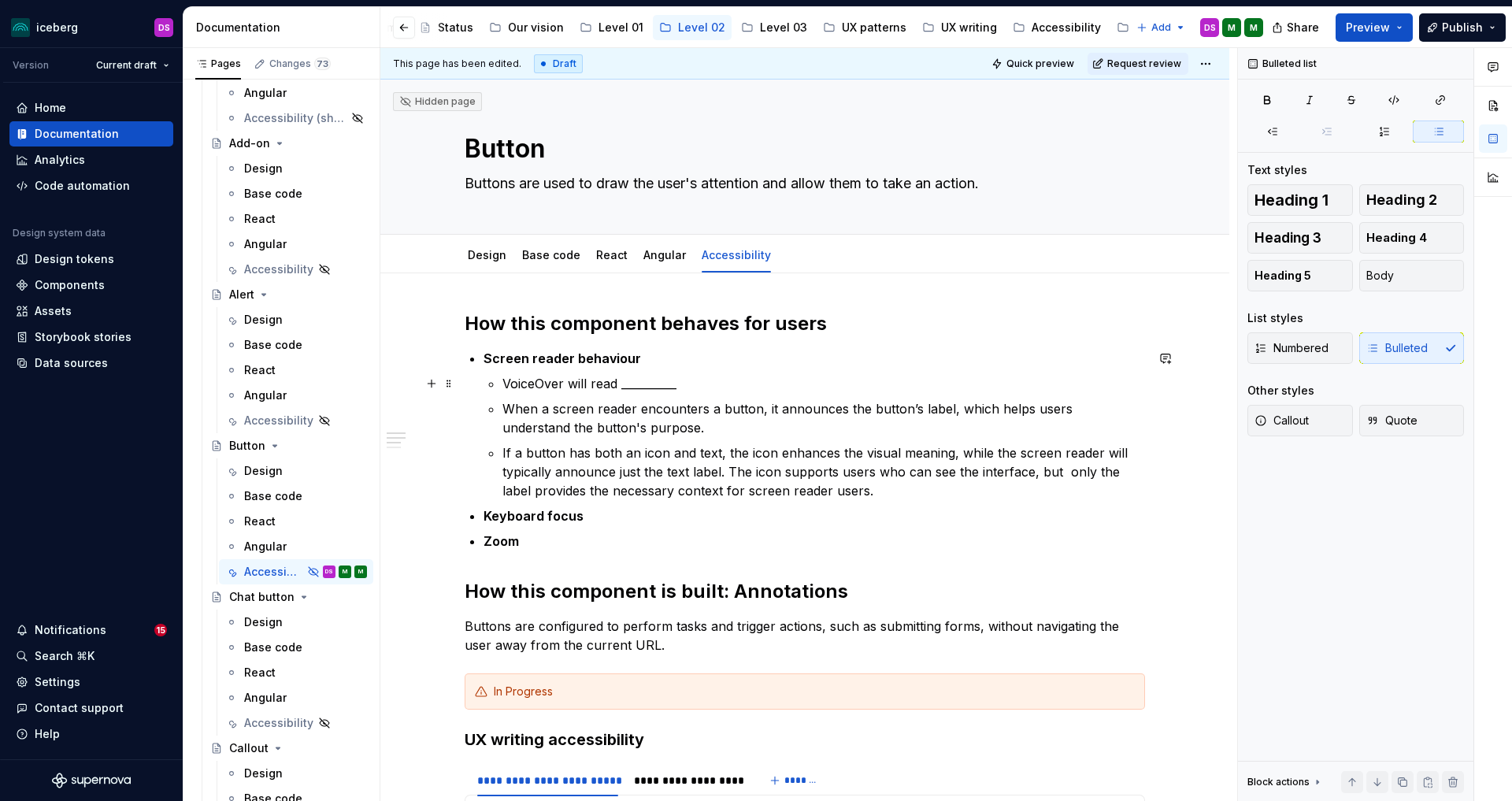
click at [508, 380] on p "VoiceOver will read __________" at bounding box center [824, 383] width 643 height 19
click at [785, 383] on p "When a button is focused, VoiceOver will read __________" at bounding box center [824, 383] width 643 height 19
click at [660, 386] on p "When a button is focused, VoiceOver will read “__________”" at bounding box center [824, 383] width 643 height 19
click at [639, 354] on p "Screen reader behaviour" at bounding box center [814, 357] width 662 height 19
click at [514, 379] on p ", VoiceOver will read “__________”" at bounding box center [824, 383] width 643 height 19
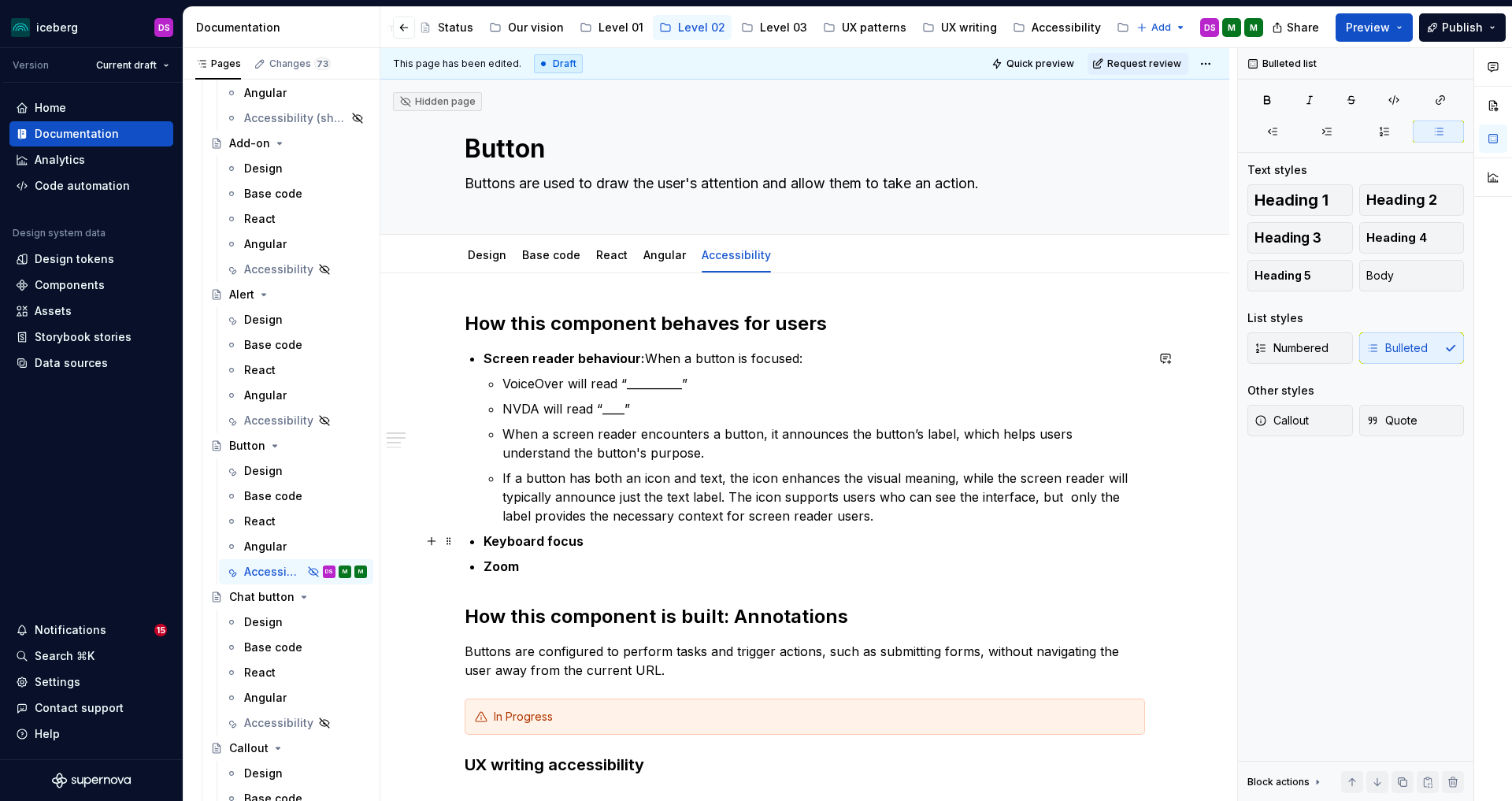
click at [595, 539] on p "Keyboard focus" at bounding box center [814, 540] width 662 height 19
click at [551, 541] on strong "Keyboard focus" at bounding box center [534, 541] width 100 height 16
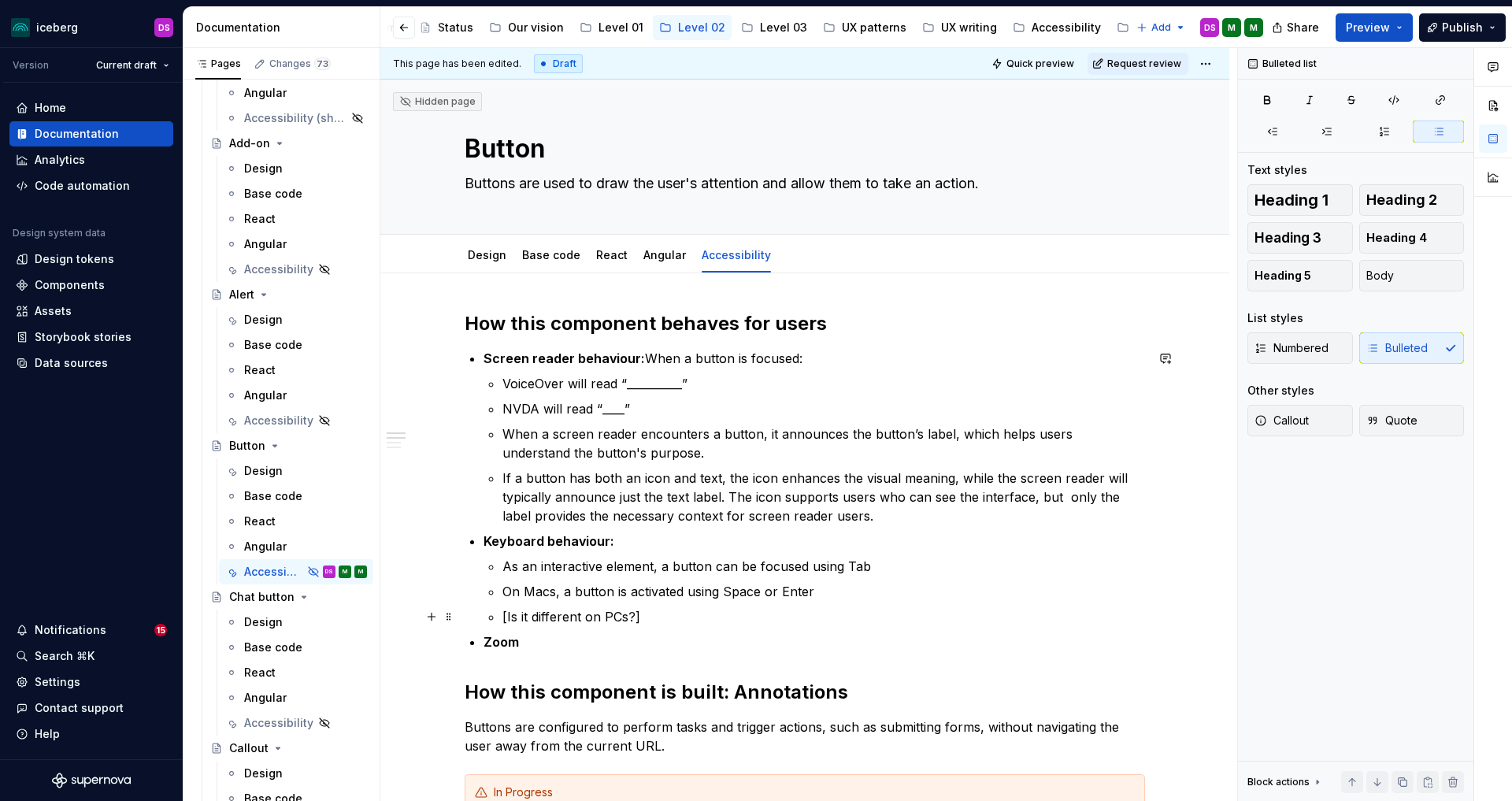
click at [656, 609] on p "[Is it different on PCs?]" at bounding box center [824, 616] width 643 height 19
click at [572, 643] on p "Zoom" at bounding box center [814, 641] width 662 height 19
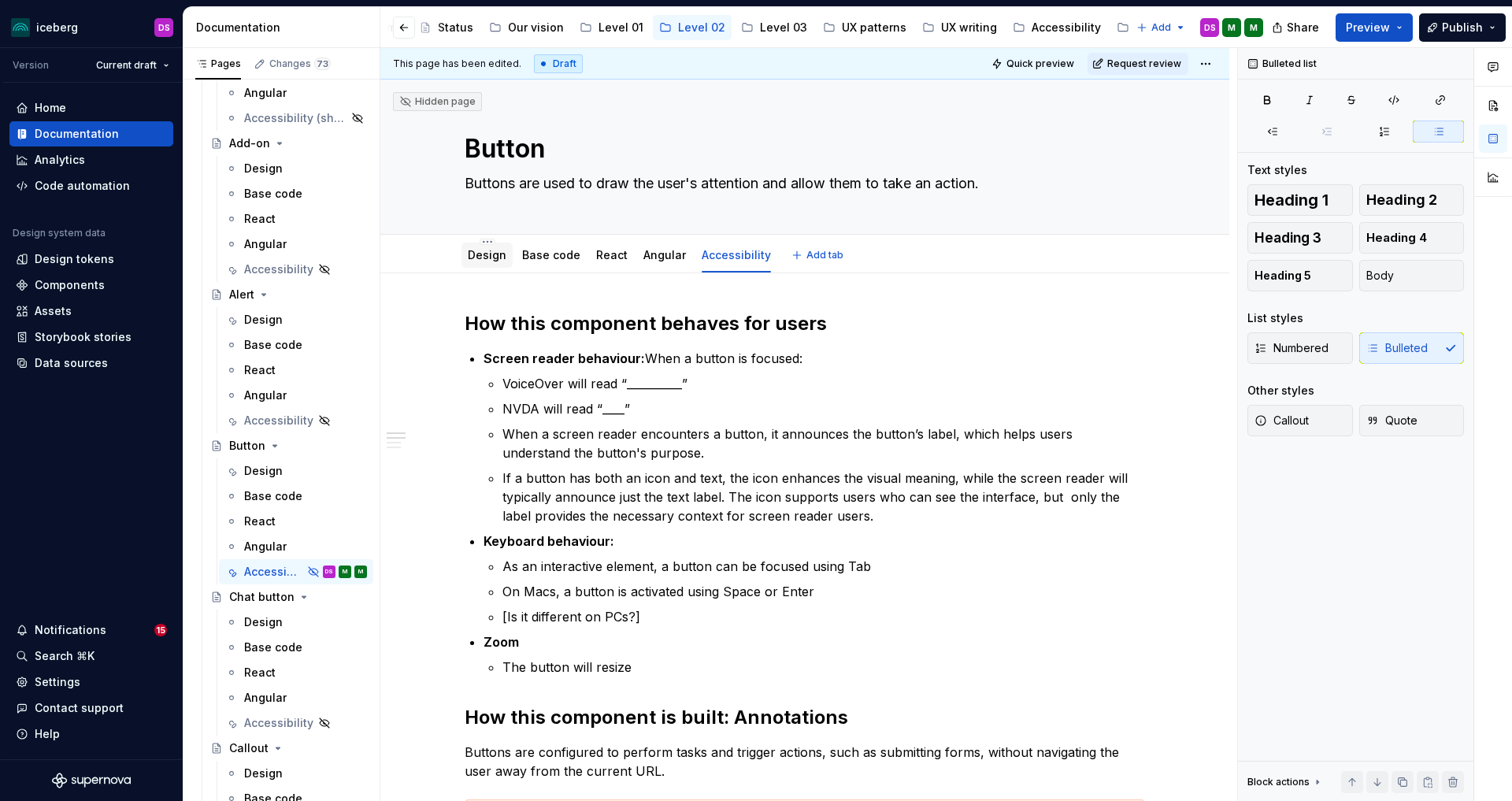
click at [490, 262] on div "Design" at bounding box center [487, 255] width 39 height 16
click at [496, 253] on link "Design" at bounding box center [487, 254] width 39 height 13
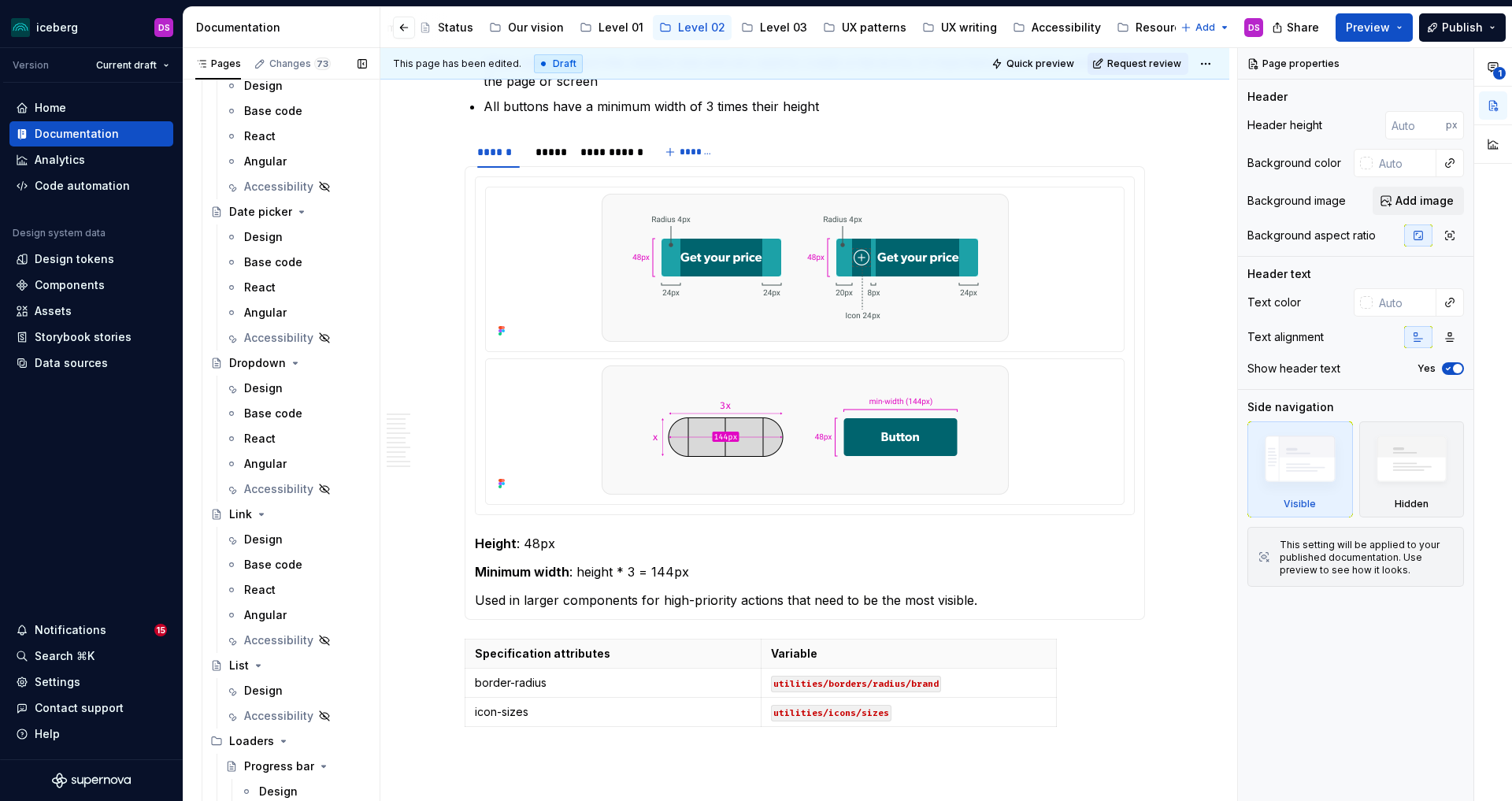
scroll to position [1679, 0]
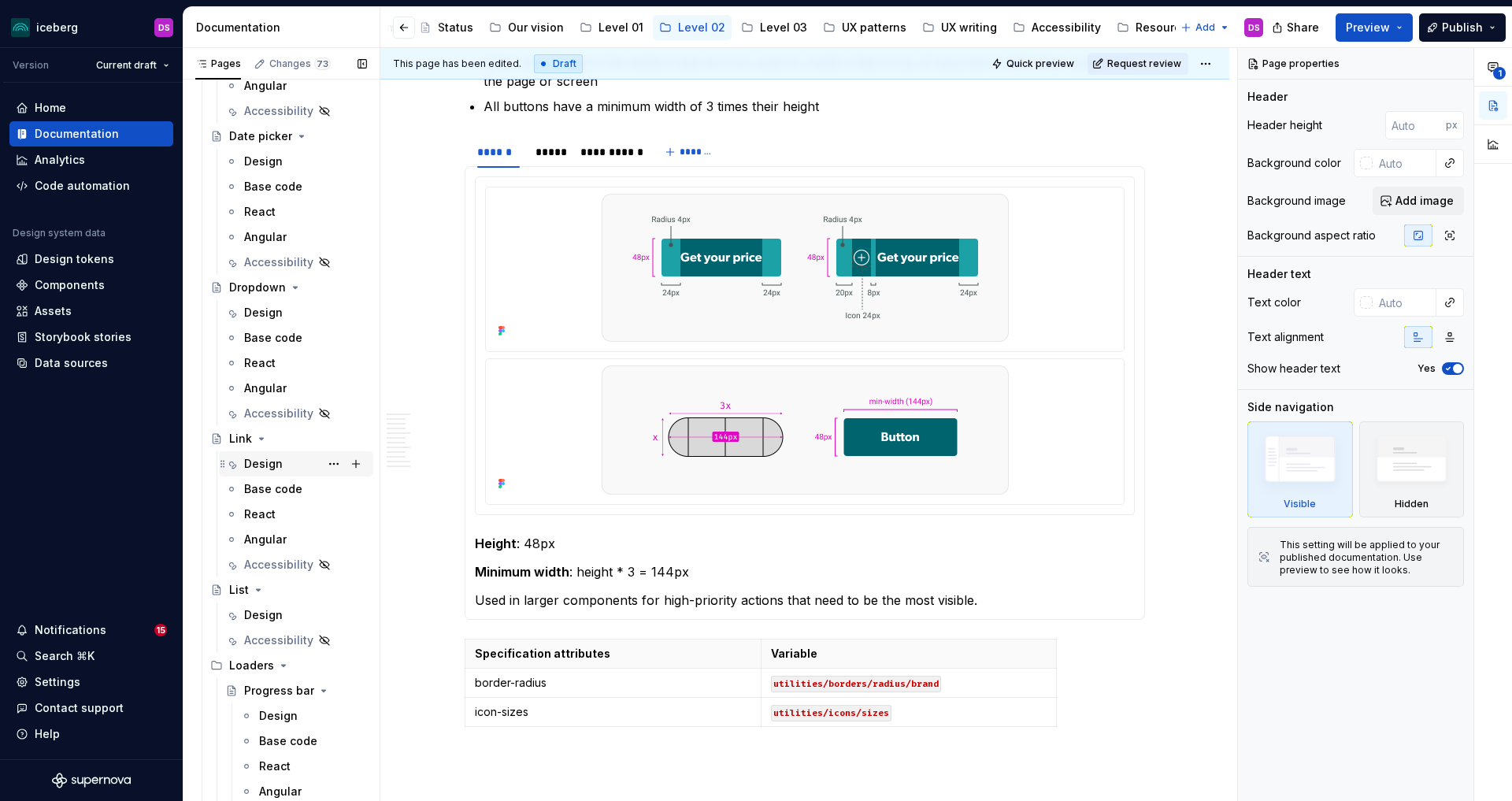
click at [271, 466] on div "Design" at bounding box center [263, 464] width 39 height 16
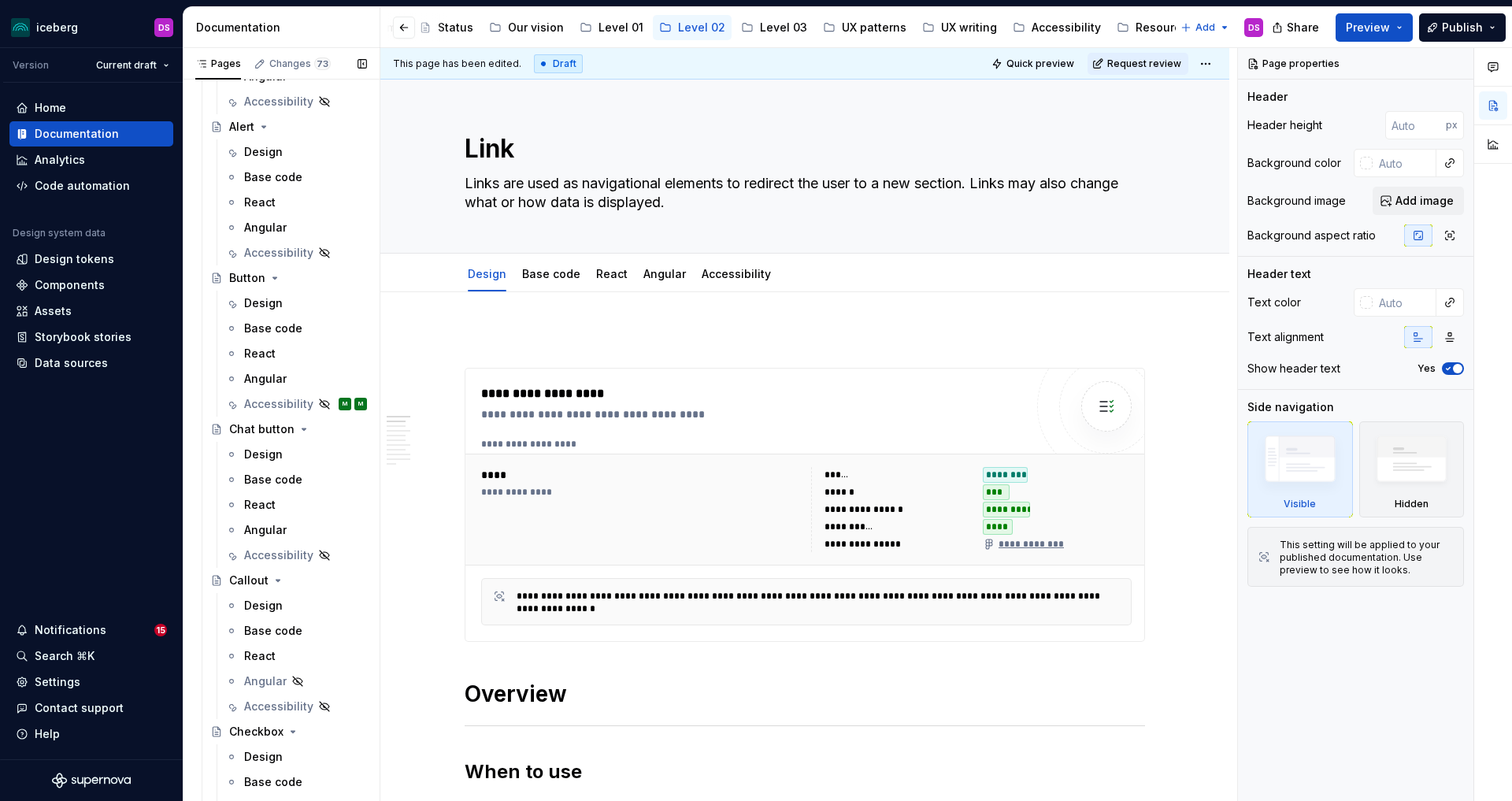
scroll to position [308, 0]
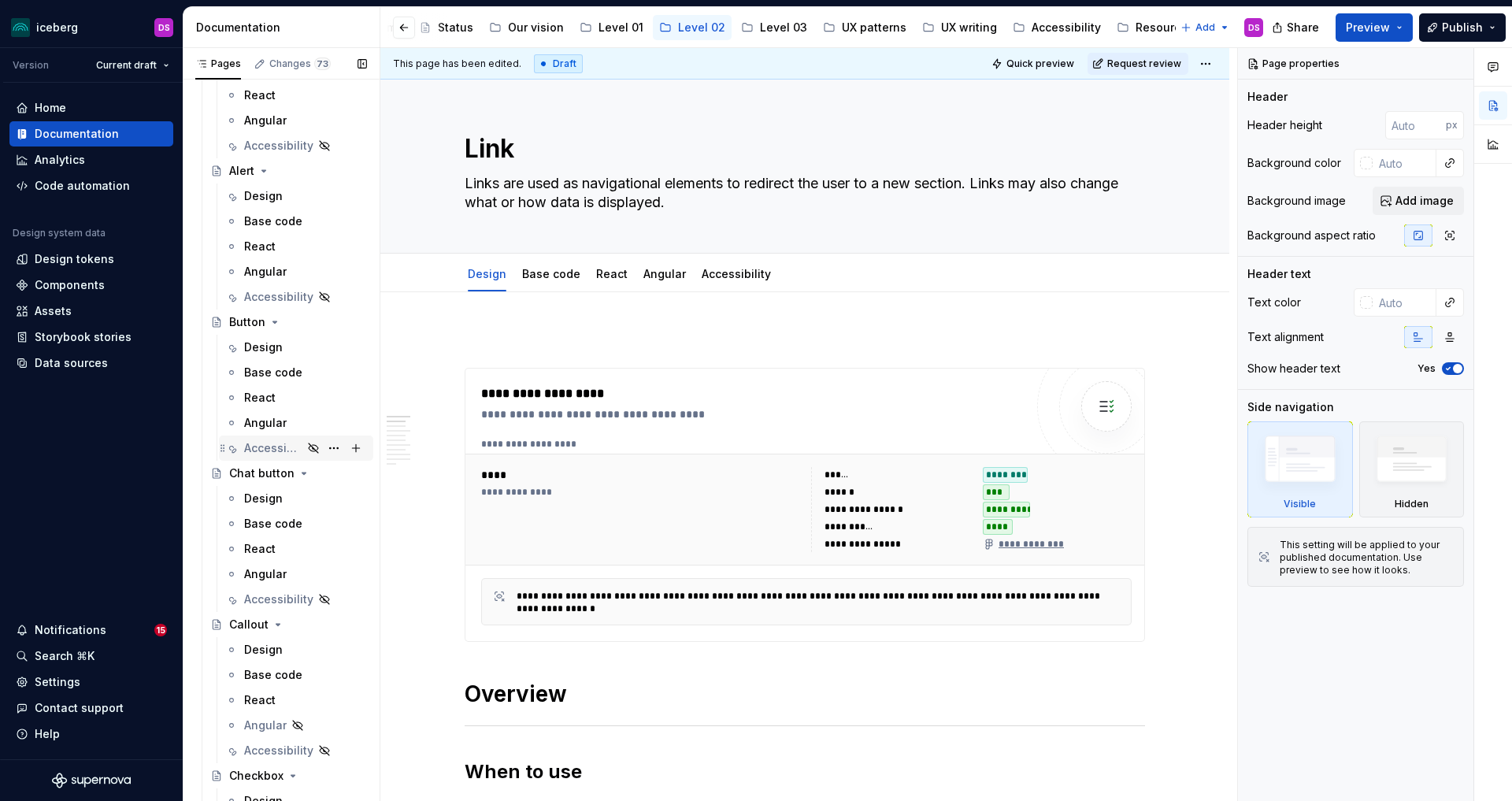
click at [268, 444] on div "Accessibility" at bounding box center [273, 448] width 59 height 16
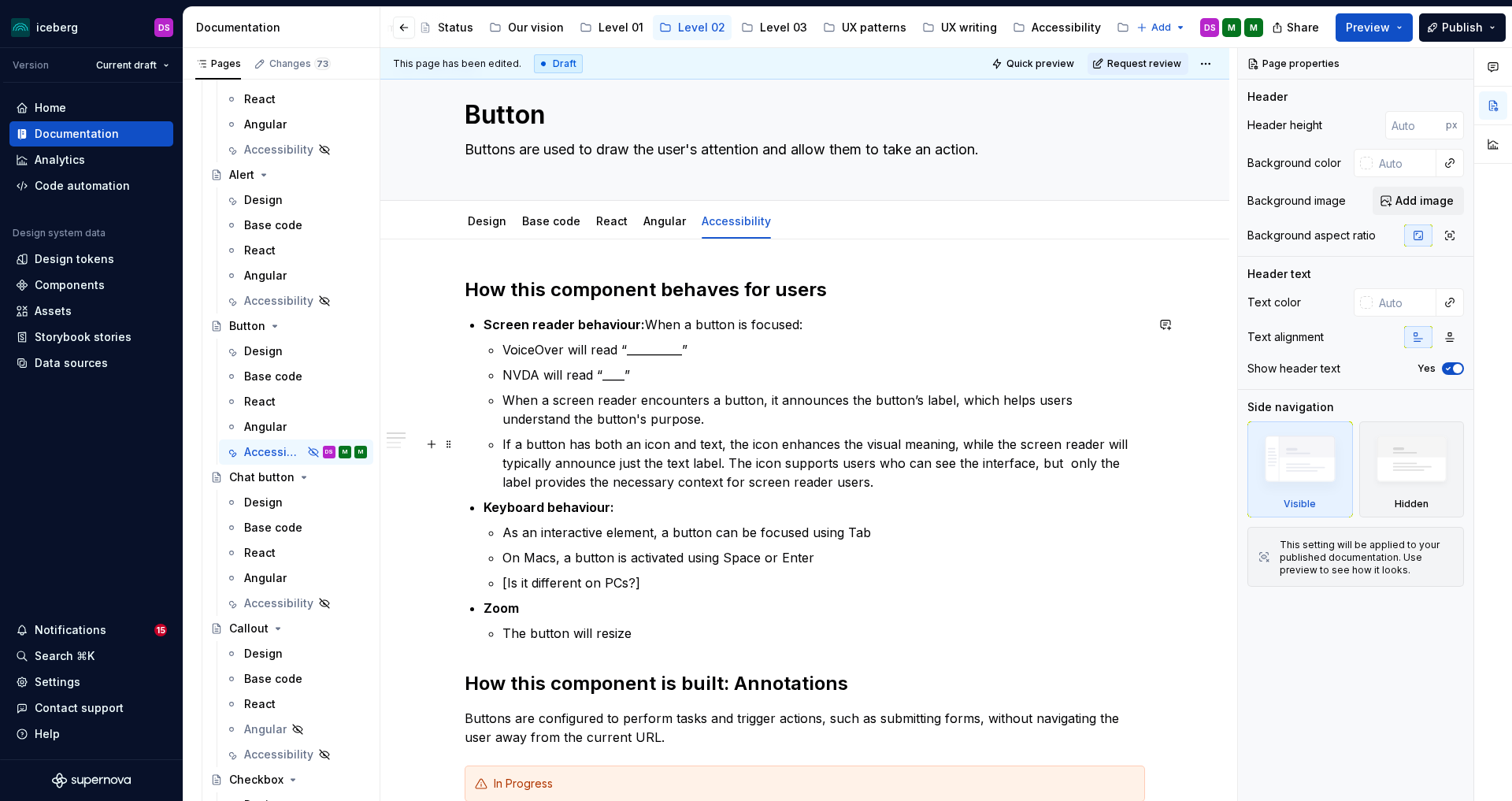
scroll to position [32, 0]
click at [647, 324] on p "Screen reader behaviour: When a button is focused:" at bounding box center [814, 326] width 662 height 19
type textarea "*"
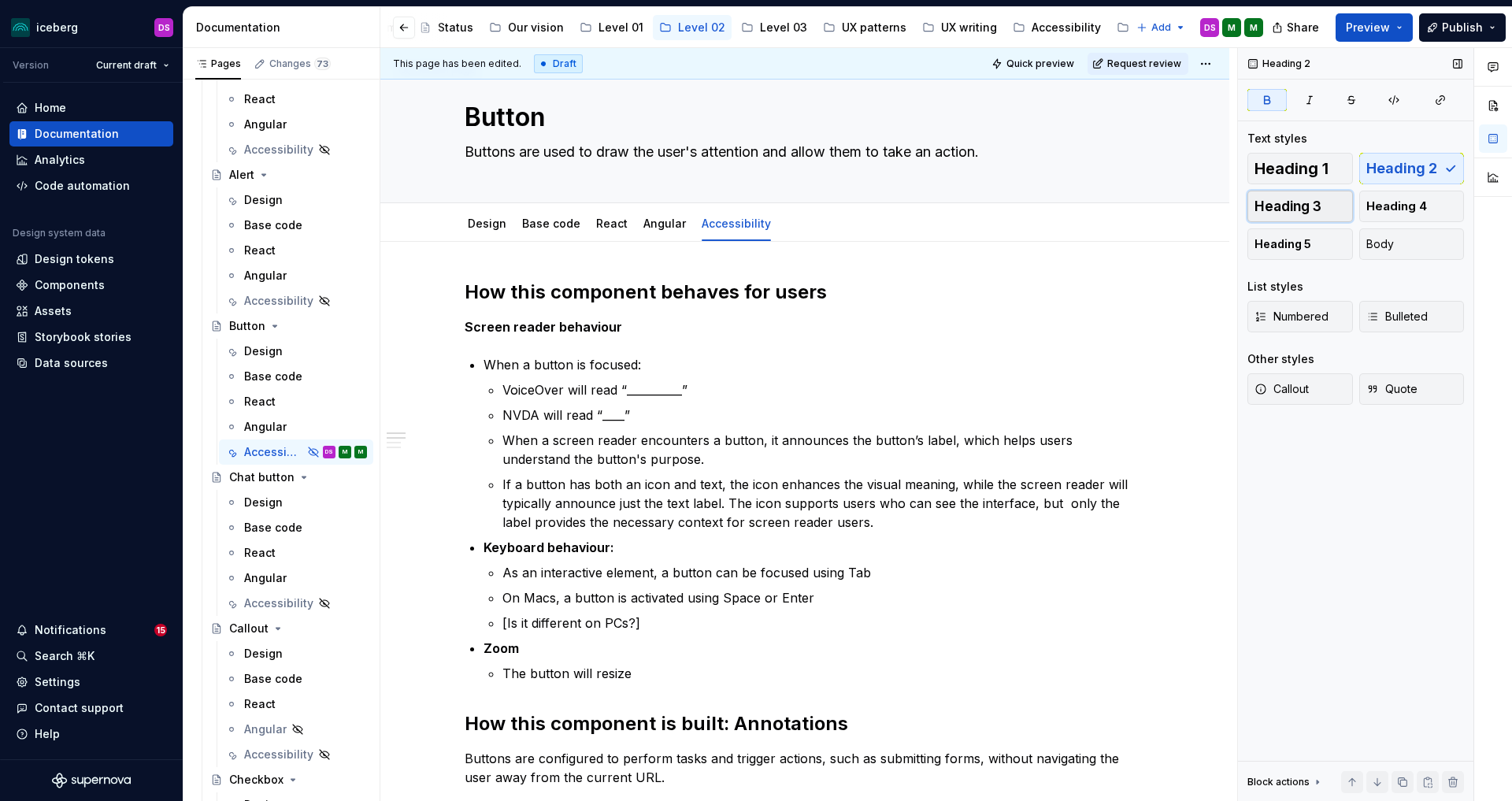
click at [1327, 207] on button "Heading 3" at bounding box center [1300, 206] width 106 height 32
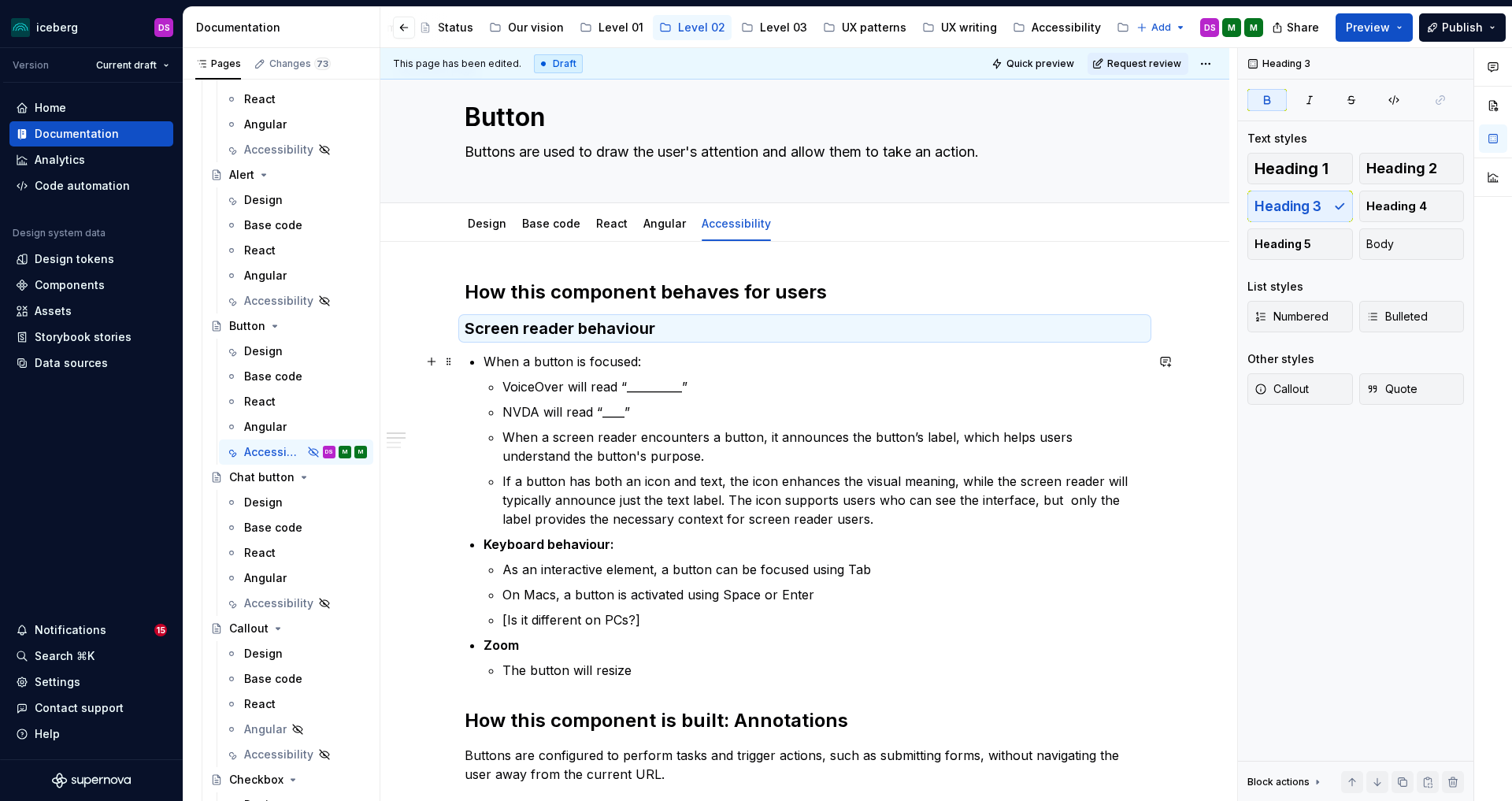
click at [651, 369] on p "When a button is focused:" at bounding box center [814, 361] width 662 height 19
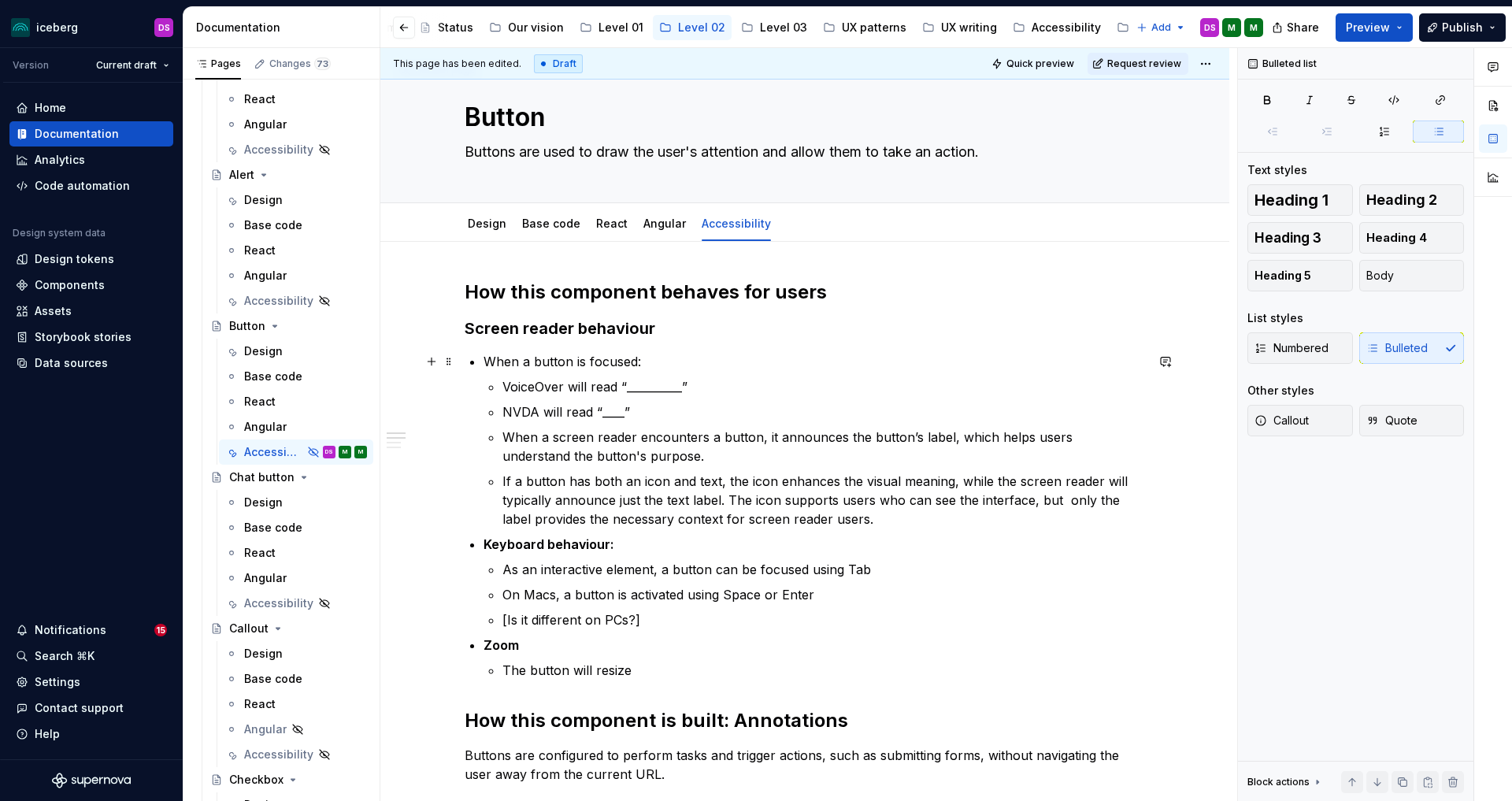
click at [641, 362] on p "When a button is focused:" at bounding box center [814, 361] width 662 height 19
click at [506, 383] on p "VoiceOver will read “__________”" at bounding box center [824, 386] width 643 height 19
click at [508, 413] on p "NVDA will read “____”" at bounding box center [824, 411] width 643 height 19
click at [779, 386] on p "On a Mac, VoiceOver will read “__________”" at bounding box center [824, 386] width 643 height 19
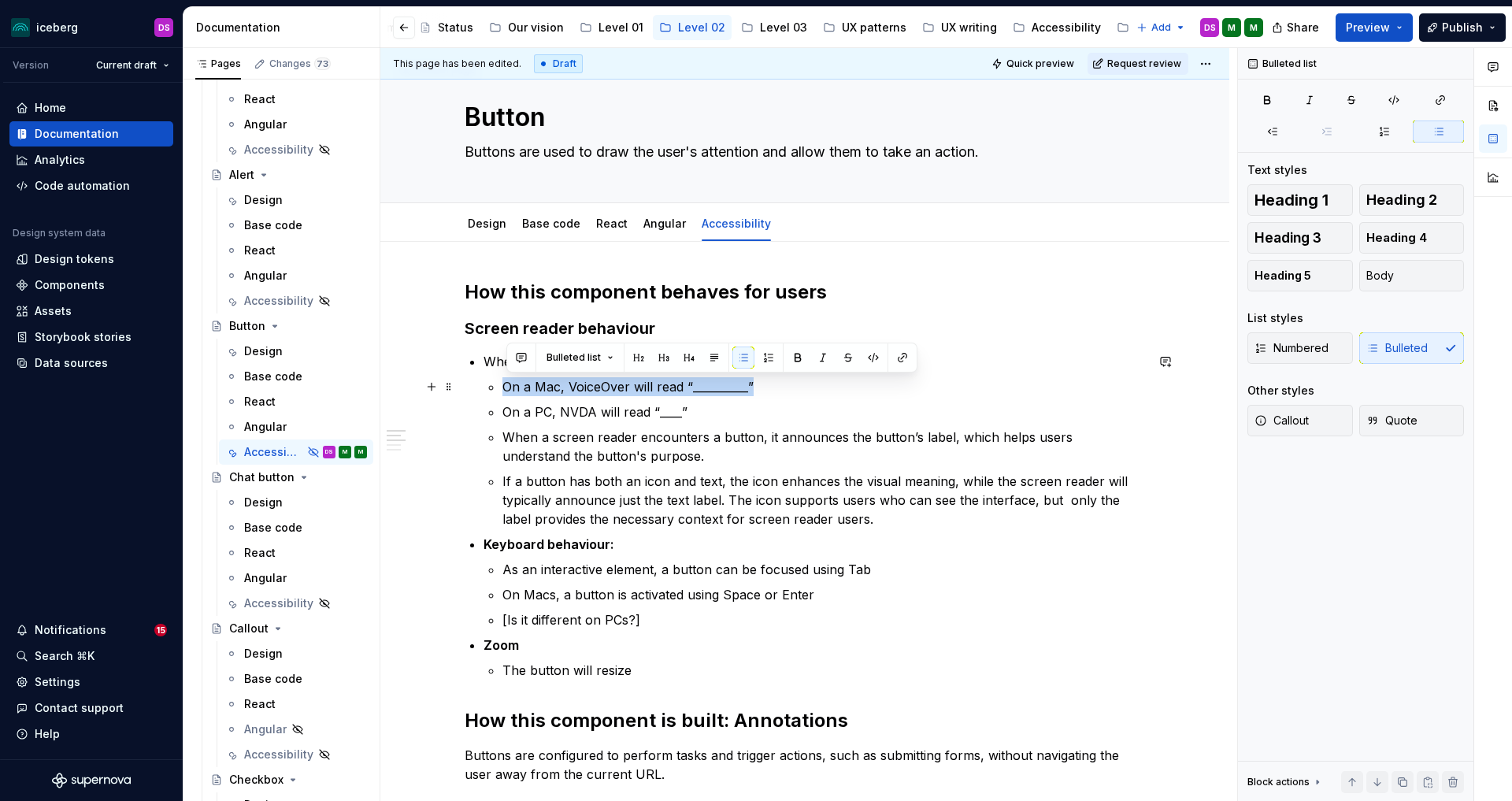
copy p "On a Mac, VoiceOver will read “__________”"
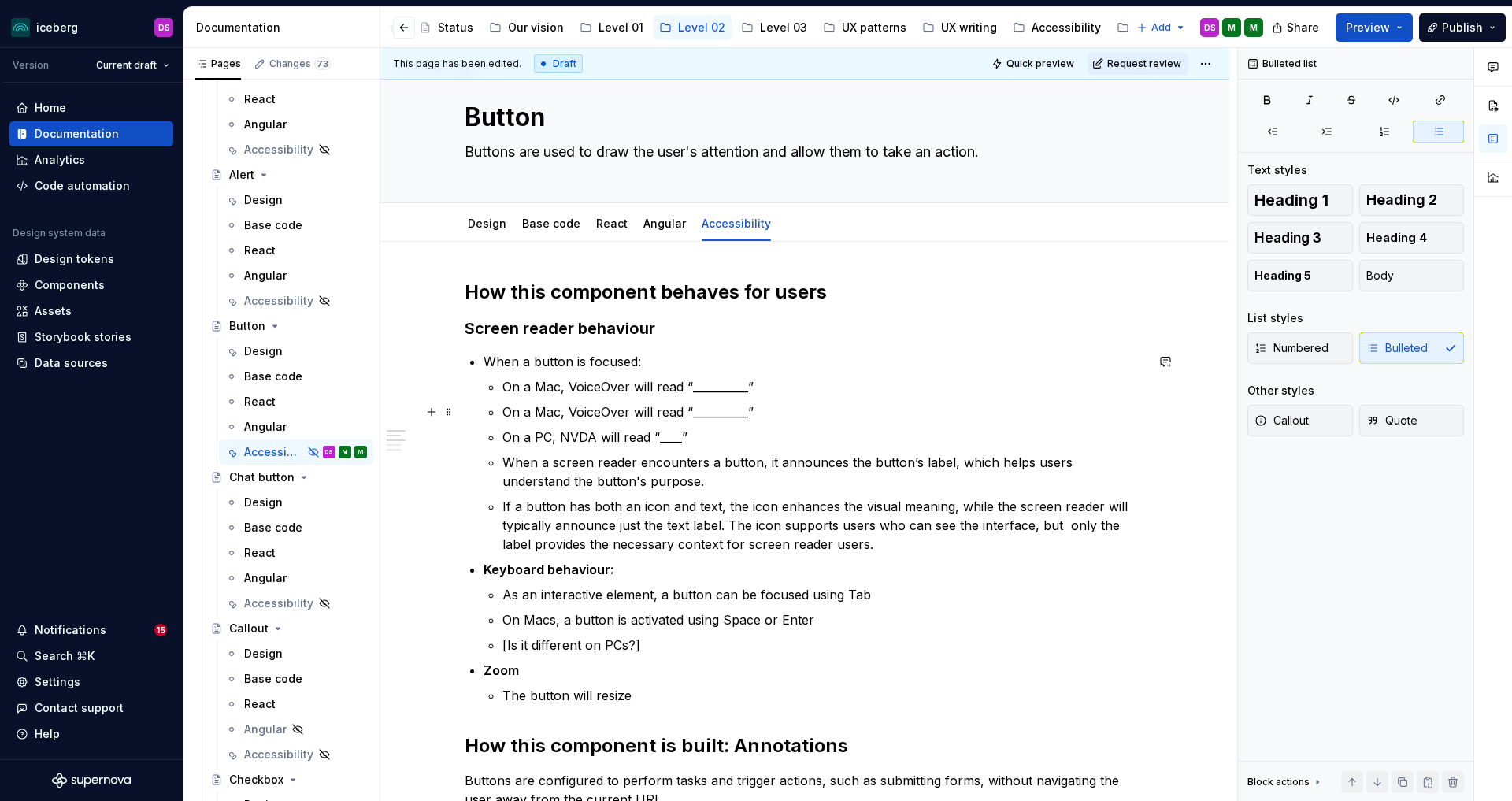
click at [564, 410] on p "On a Mac, VoiceOver will read “__________”" at bounding box center [824, 411] width 643 height 19
click at [720, 434] on p "On a PC, NVDA will read “____”" at bounding box center [824, 437] width 643 height 19
click at [790, 412] on p "On an iPhone, VoiceOver will read “__________”" at bounding box center [824, 411] width 643 height 19
click at [711, 443] on p "On a PC, NVDA will read “____”" at bounding box center [824, 437] width 643 height 19
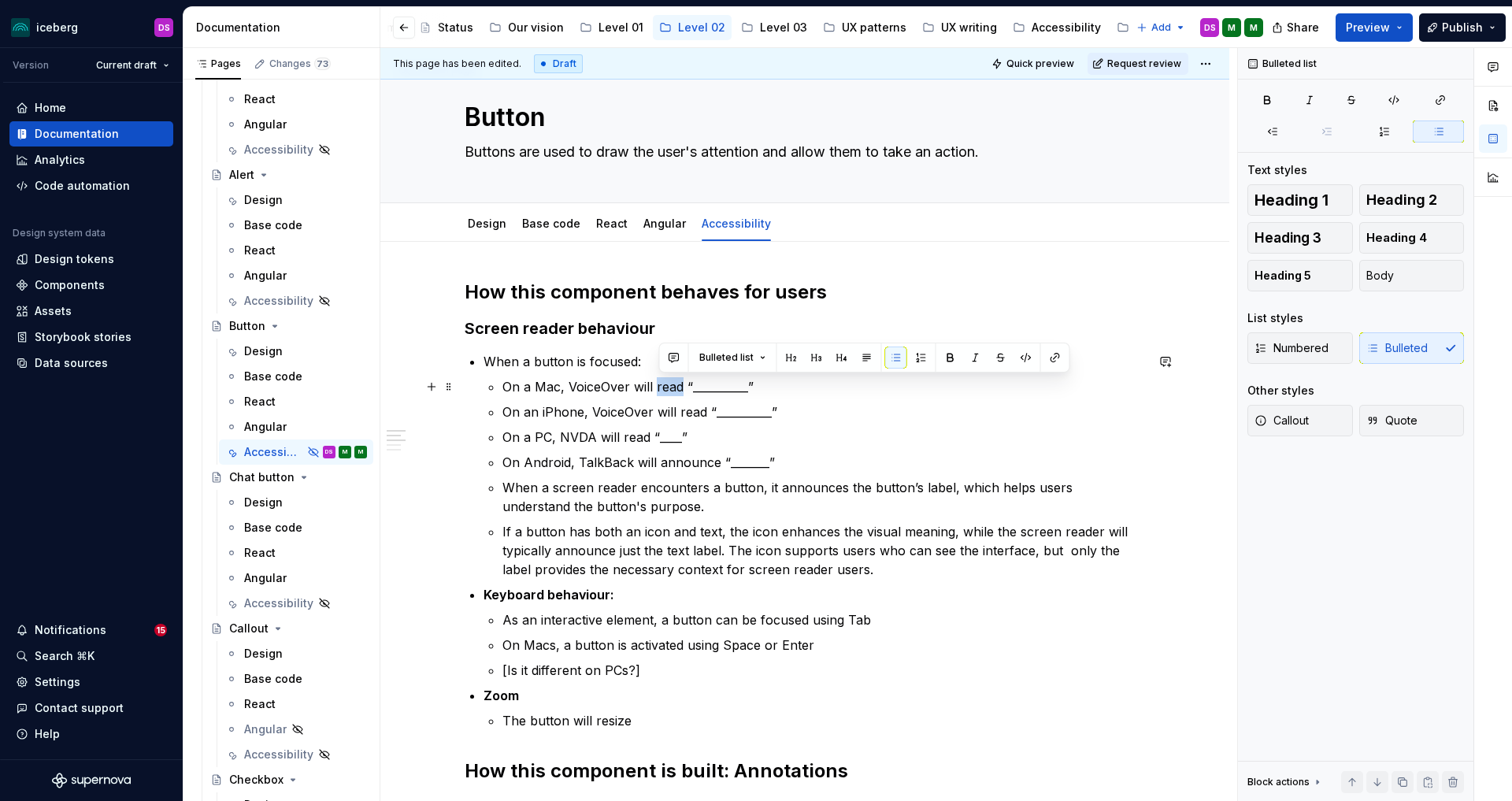
drag, startPoint x: 685, startPoint y: 386, endPoint x: 659, endPoint y: 387, distance: 26.0
click at [659, 387] on p "On a Mac, VoiceOver will read “__________”" at bounding box center [824, 386] width 643 height 19
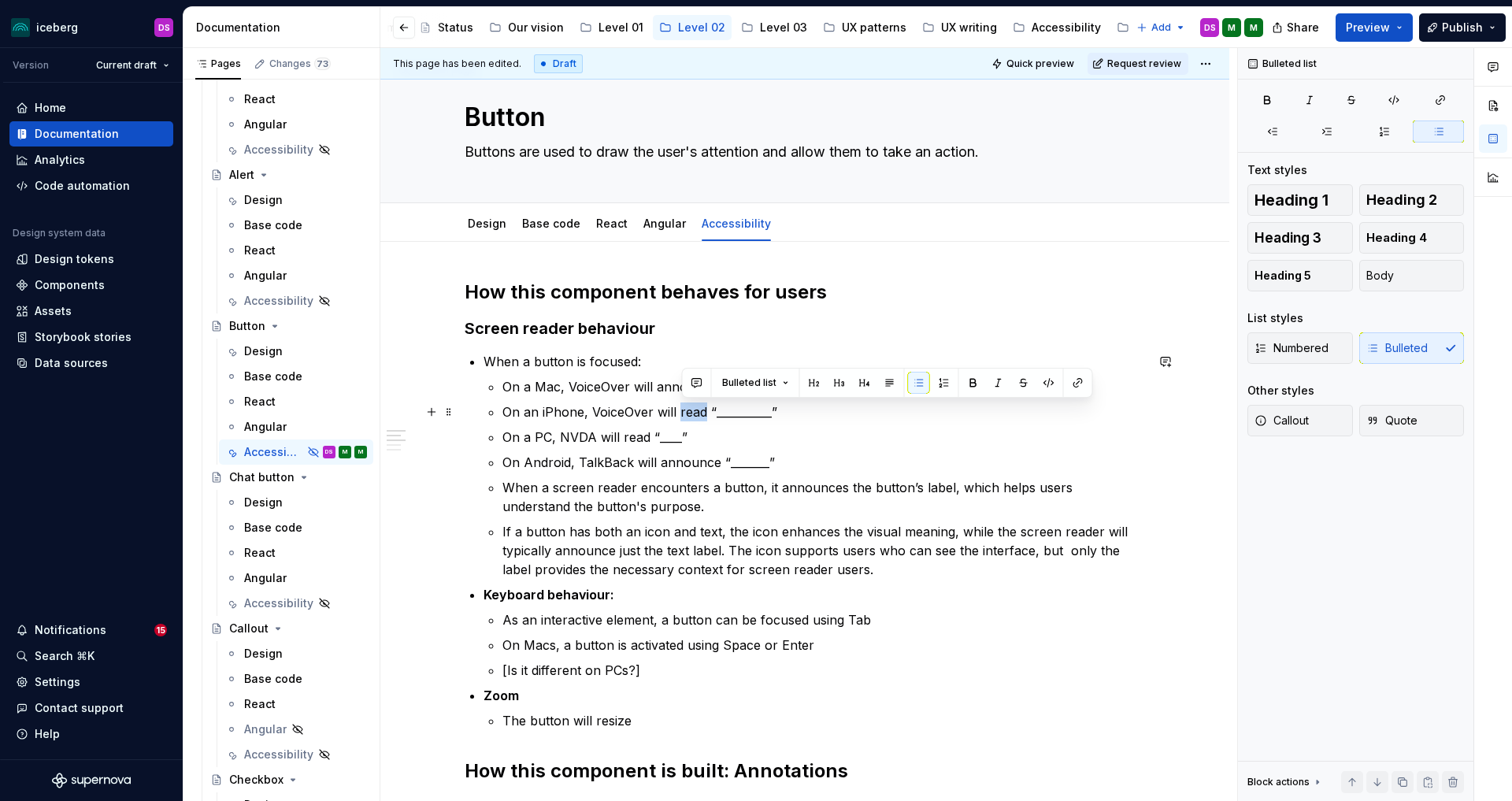
drag, startPoint x: 705, startPoint y: 411, endPoint x: 681, endPoint y: 416, distance: 24.5
click at [681, 416] on p "On an iPhone, VoiceOver will read “__________”" at bounding box center [824, 411] width 643 height 19
drag, startPoint x: 649, startPoint y: 435, endPoint x: 625, endPoint y: 442, distance: 25.0
click at [625, 442] on p "On a PC, NVDA will read “____”" at bounding box center [824, 437] width 643 height 19
click at [794, 455] on p "On Android, TalkBack will announce “_______”" at bounding box center [824, 462] width 643 height 19
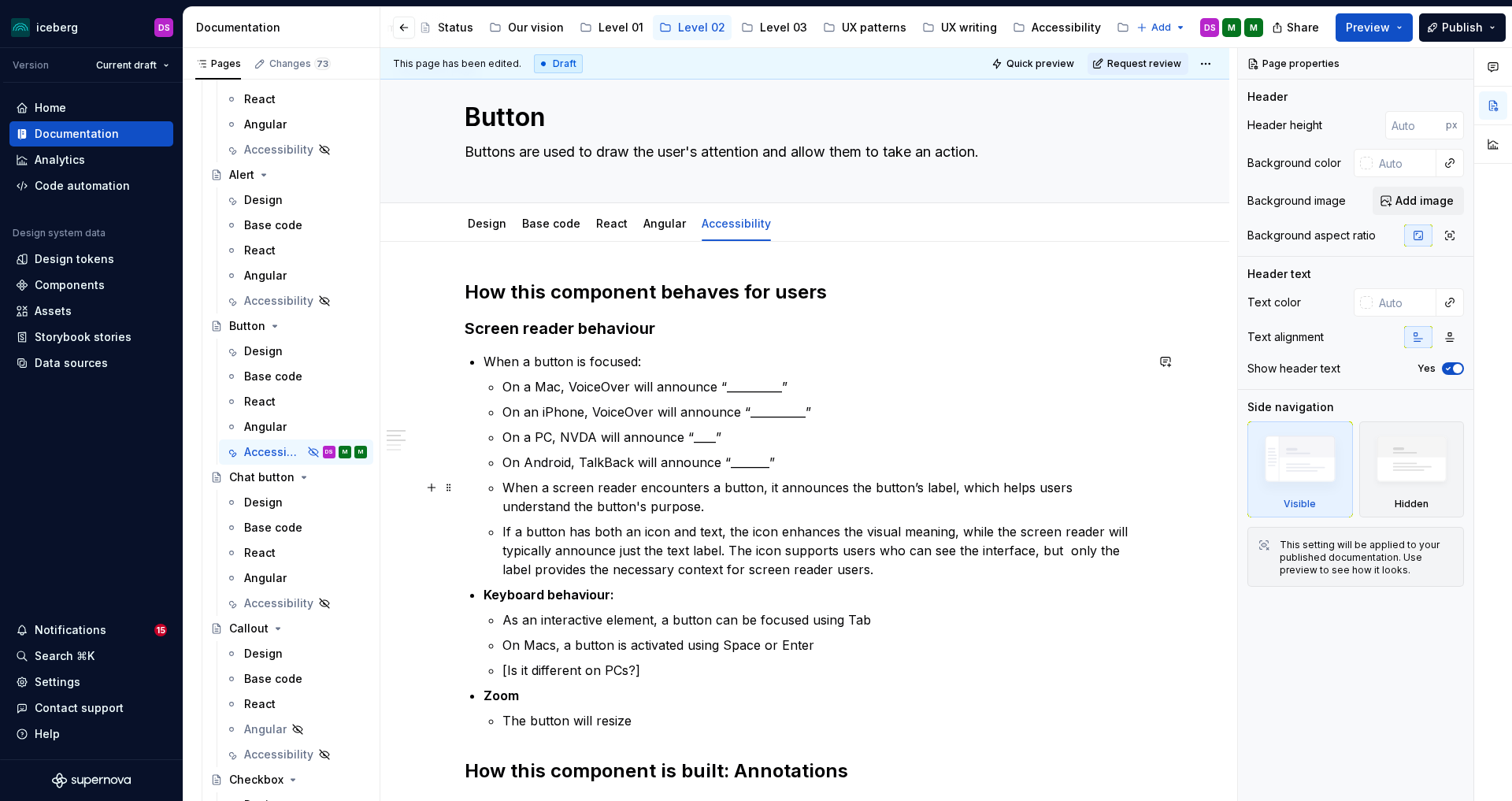
click at [511, 487] on p "When a screen reader encounters a button, it announces the button’s label, whic…" at bounding box center [824, 497] width 643 height 38
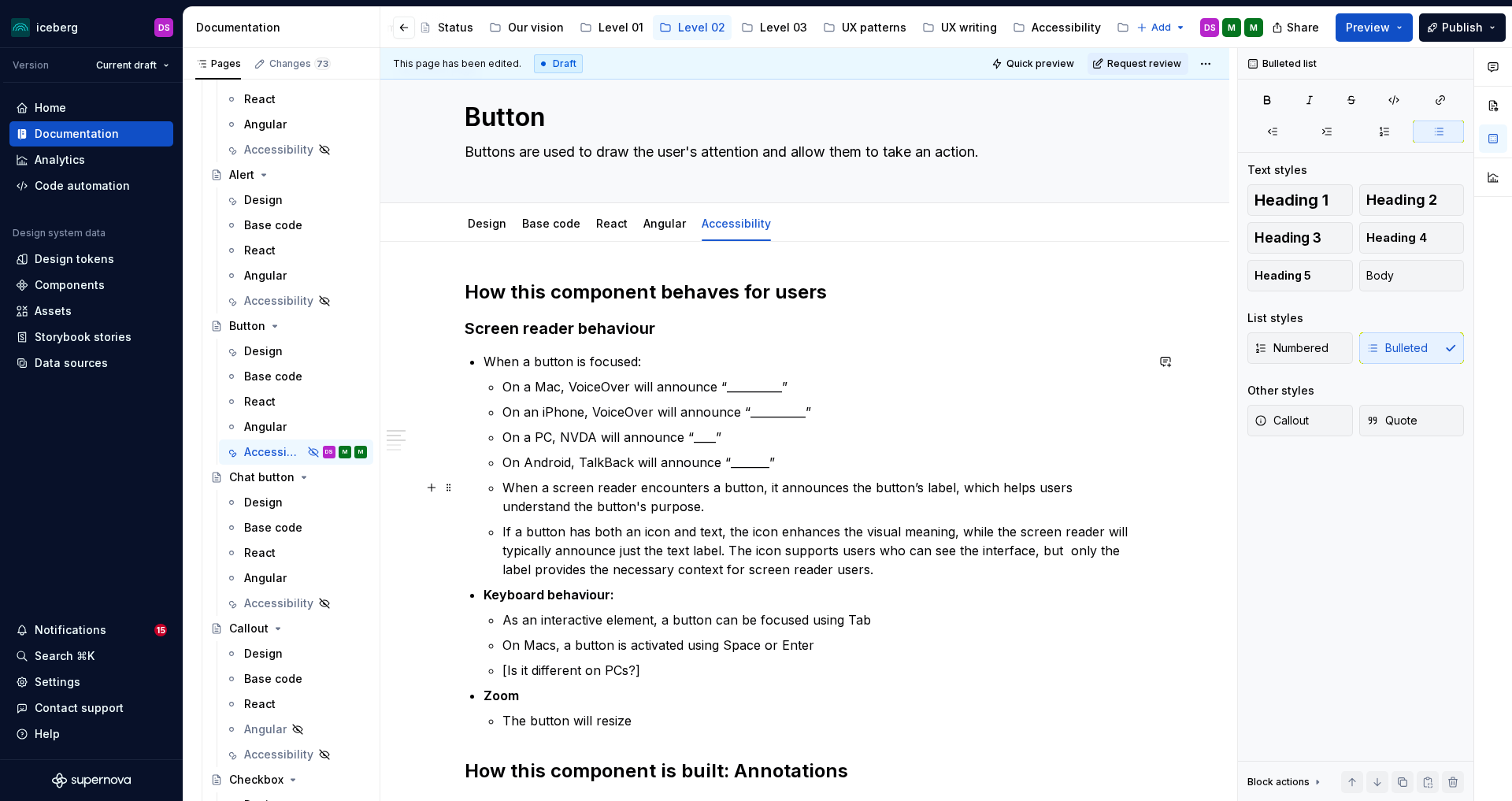
type textarea "*"
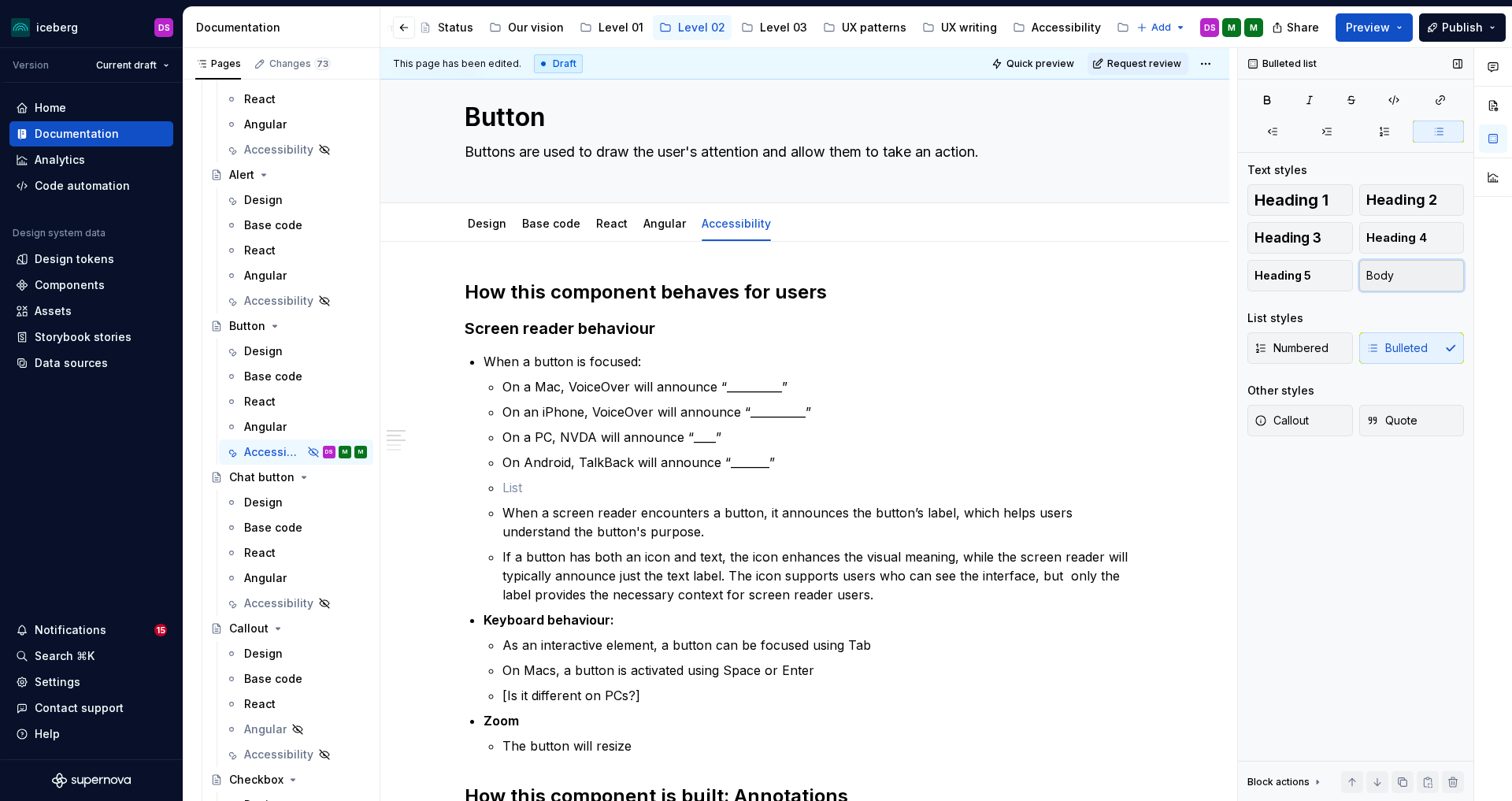
click at [1398, 277] on button "Body" at bounding box center [1412, 276] width 106 height 32
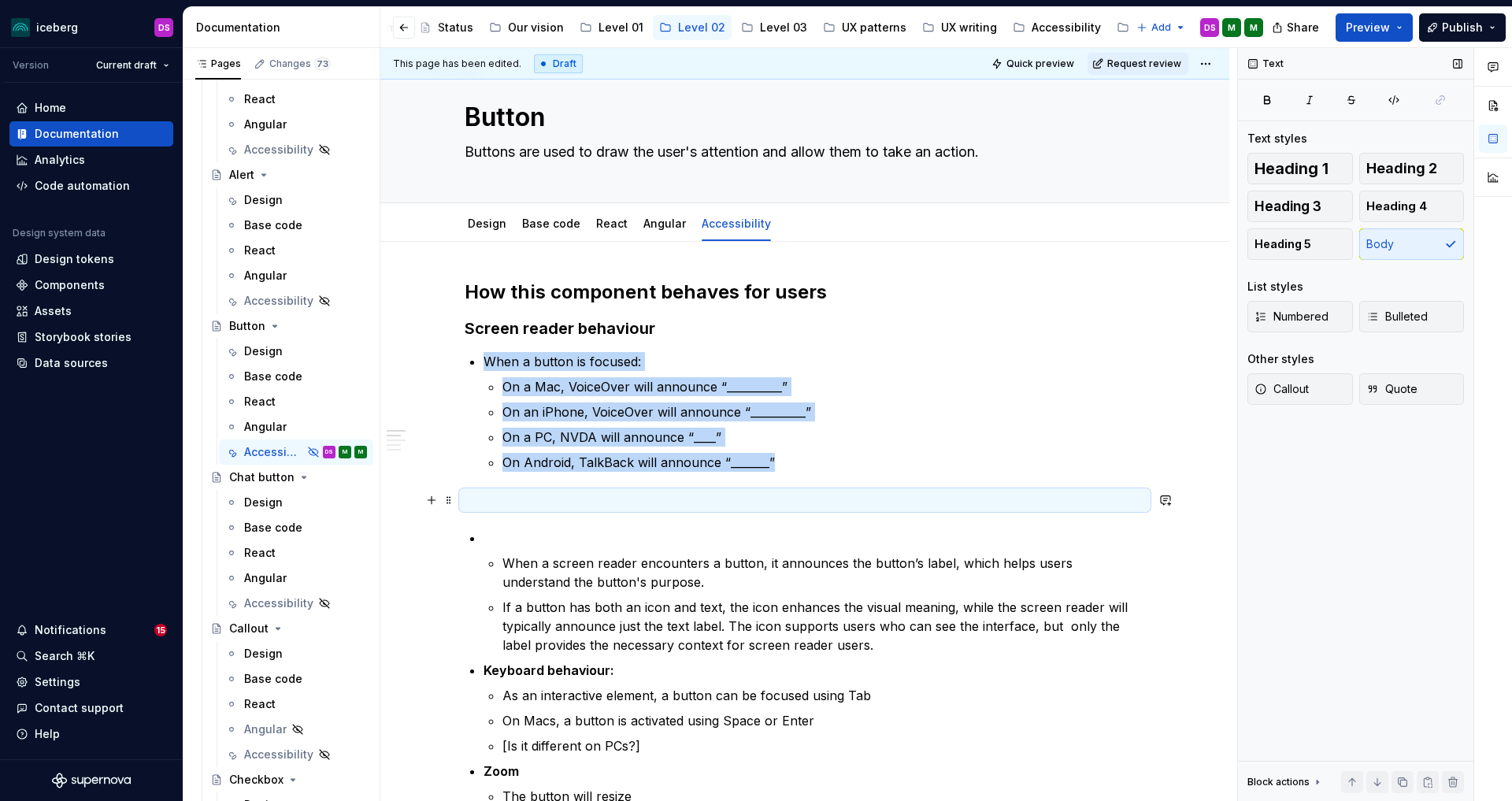
click at [504, 501] on p at bounding box center [805, 500] width 681 height 19
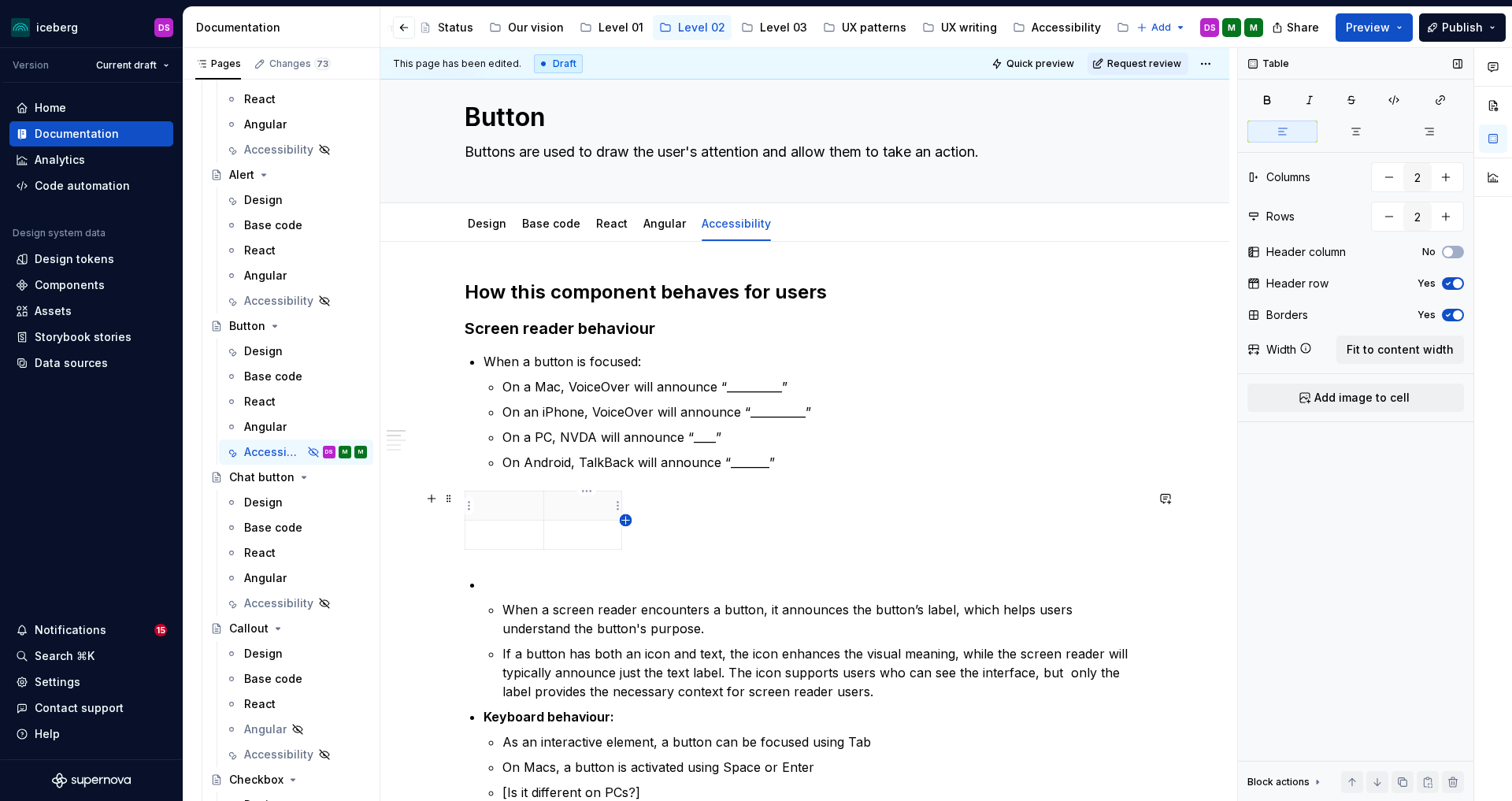
click at [626, 521] on icon "button" at bounding box center [626, 520] width 13 height 13
click at [654, 521] on icon "button" at bounding box center [654, 519] width 7 height 7
drag, startPoint x: 654, startPoint y: 515, endPoint x: 733, endPoint y: 514, distance: 79.0
drag, startPoint x: 760, startPoint y: 509, endPoint x: 824, endPoint y: 509, distance: 64.0
drag, startPoint x: 548, startPoint y: 503, endPoint x: 640, endPoint y: 506, distance: 92.0
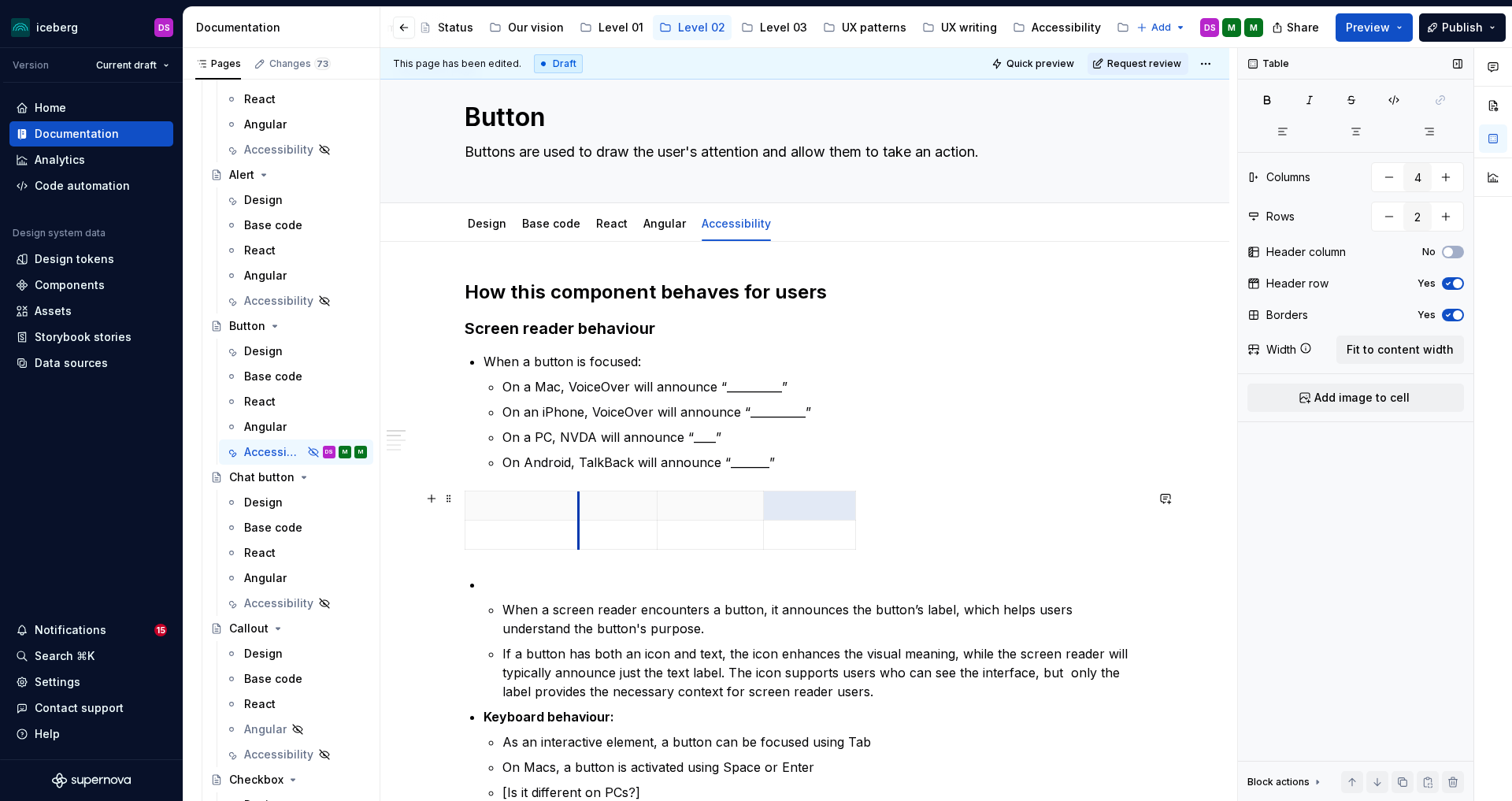
click at [583, 501] on th at bounding box center [617, 505] width 79 height 29
drag, startPoint x: 663, startPoint y: 507, endPoint x: 702, endPoint y: 506, distance: 39.0
click at [702, 506] on th at bounding box center [750, 505] width 108 height 29
click at [898, 520] on icon "button" at bounding box center [899, 520] width 13 height 13
drag, startPoint x: 926, startPoint y: 507, endPoint x: 1049, endPoint y: 505, distance: 123.0
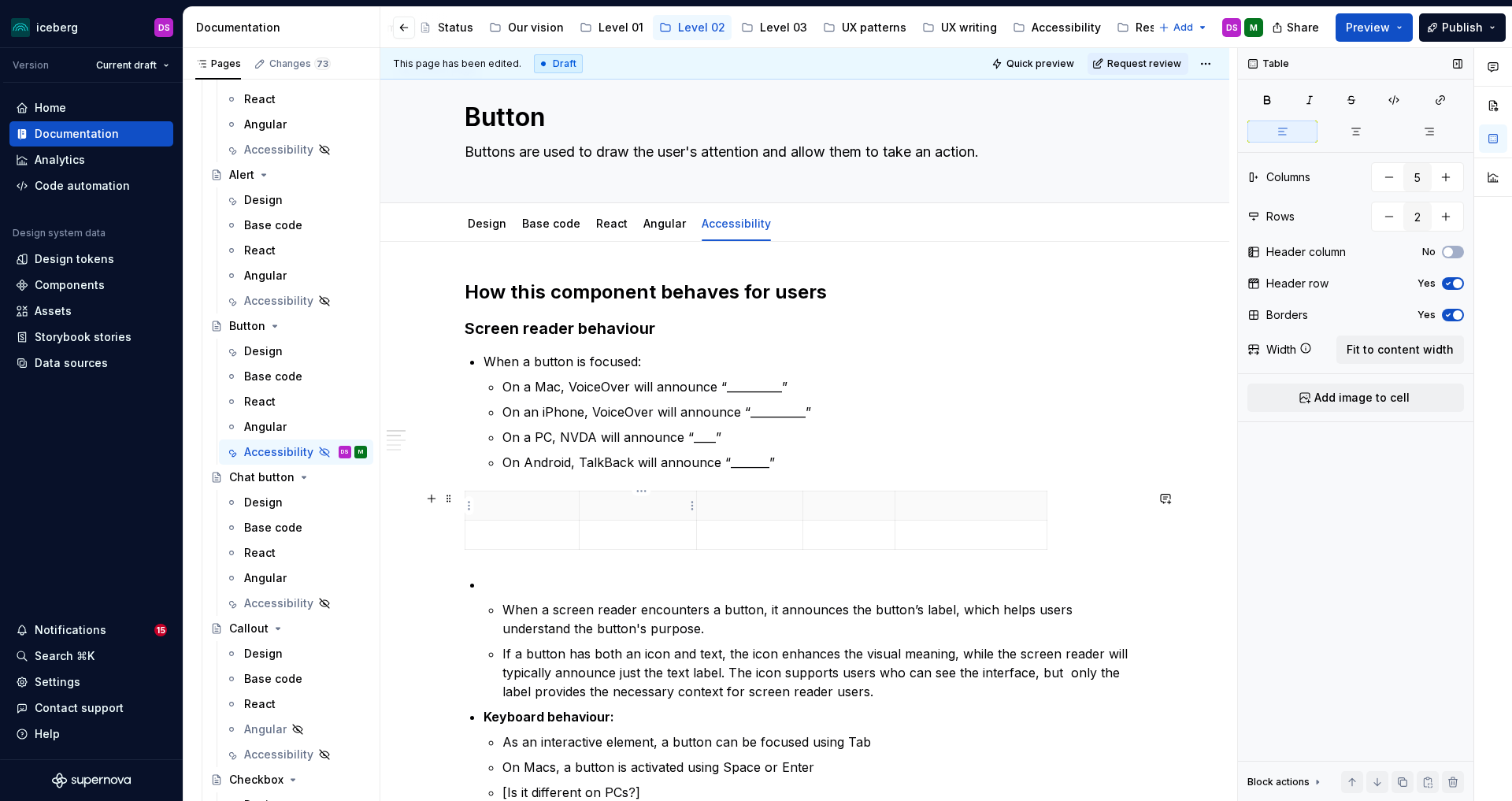
click at [617, 507] on p at bounding box center [638, 505] width 98 height 16
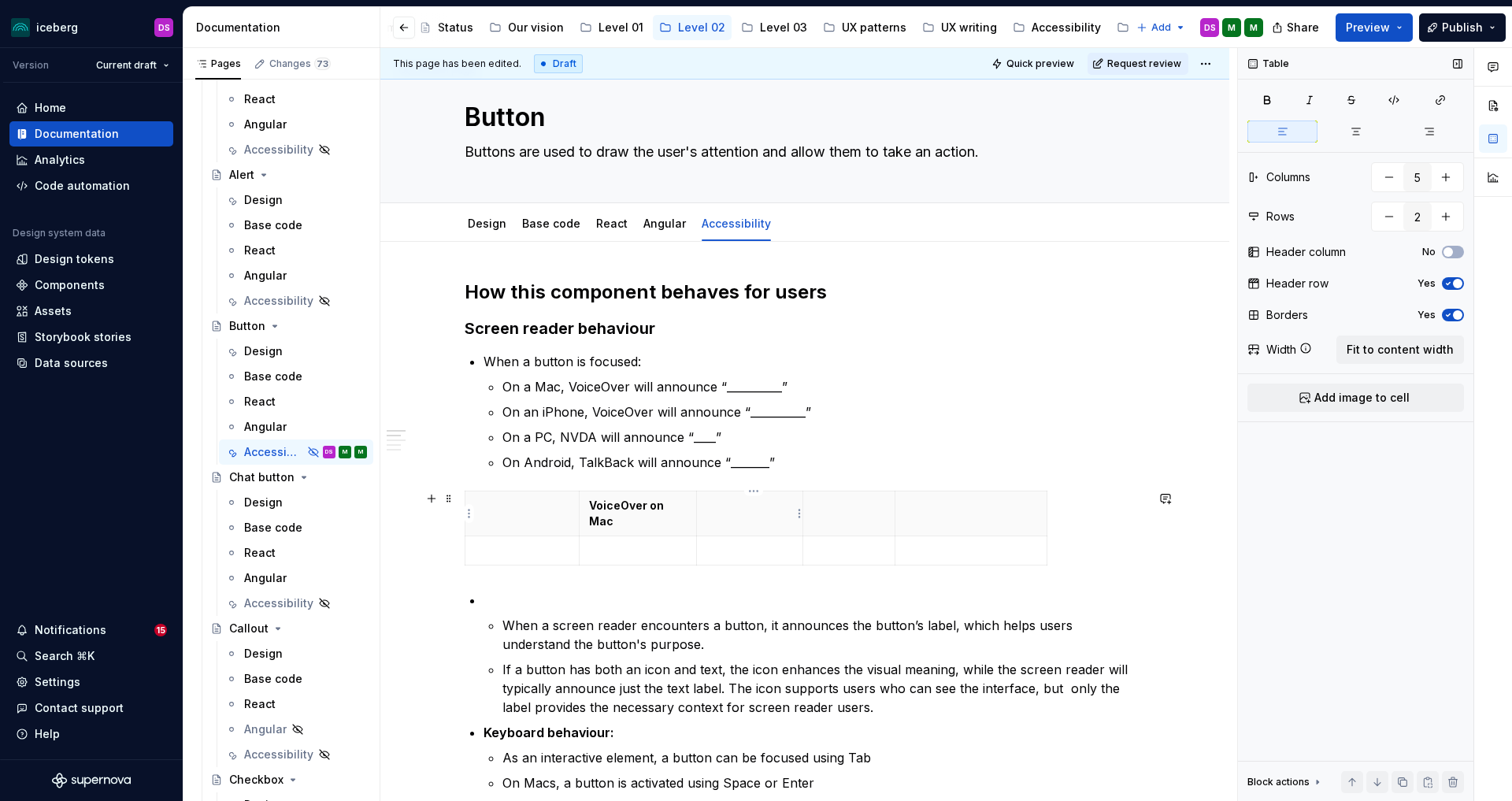
click at [742, 516] on th at bounding box center [750, 513] width 108 height 45
click at [833, 515] on th at bounding box center [849, 513] width 93 height 45
click at [530, 492] on html "iceberg DS Version Current draft Home Documentation Analytics Code automation D…" at bounding box center [756, 400] width 1512 height 801
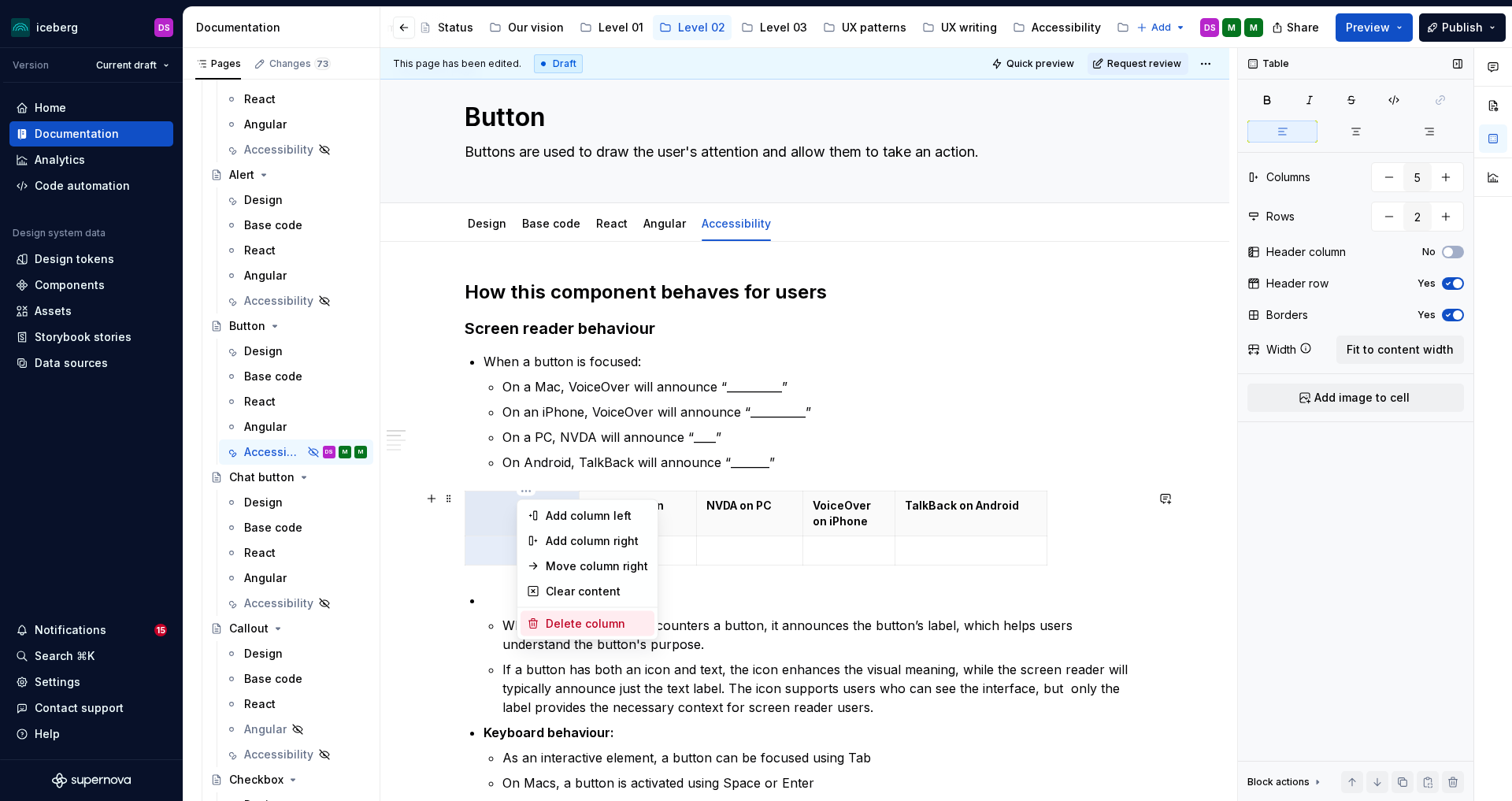
click at [581, 624] on div "Delete column" at bounding box center [596, 624] width 103 height 16
type input "4"
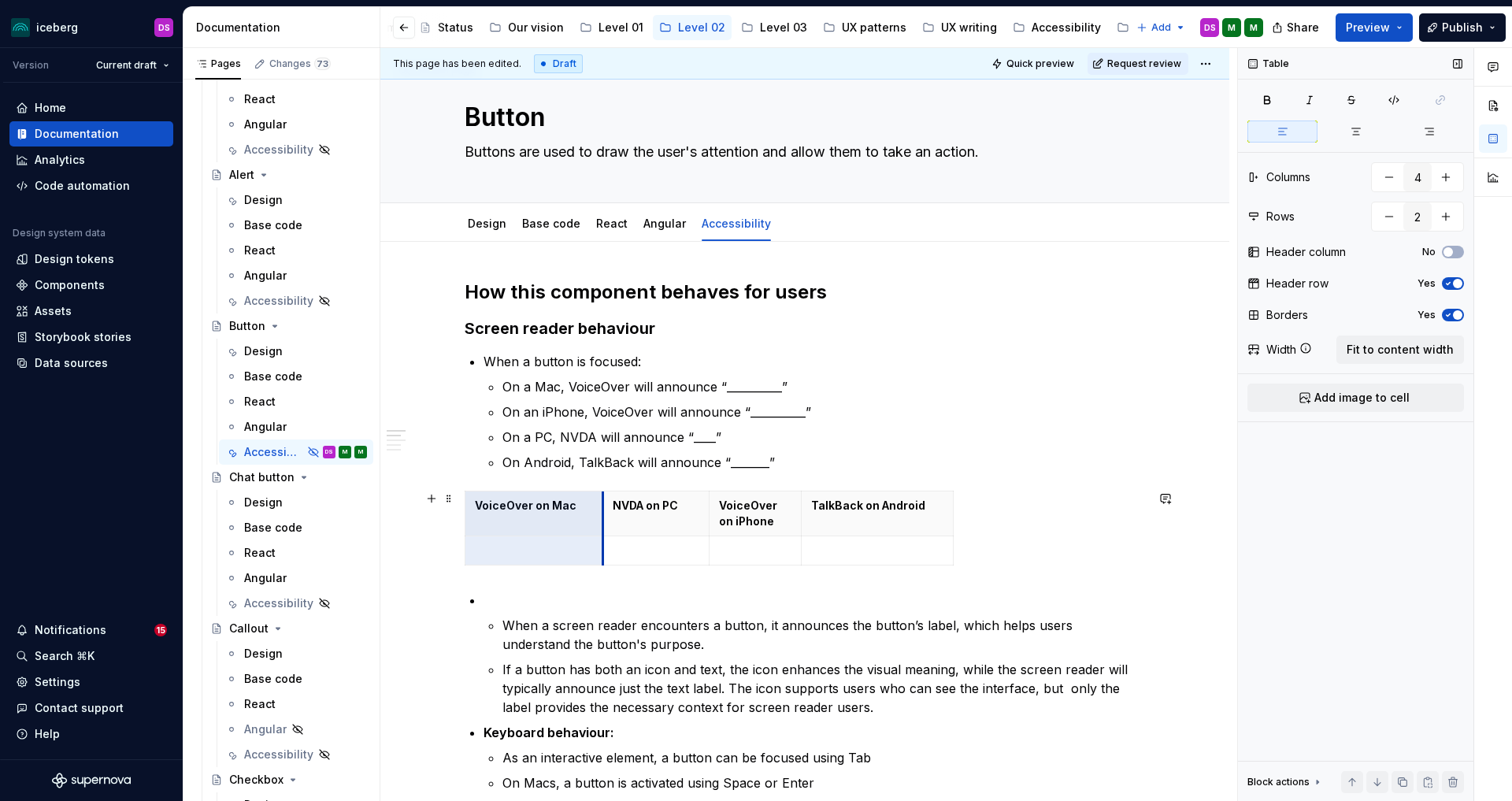
drag, startPoint x: 586, startPoint y: 531, endPoint x: 681, endPoint y: 530, distance: 95.0
click at [606, 530] on th "NVDA on PC" at bounding box center [656, 513] width 108 height 45
drag, startPoint x: 714, startPoint y: 531, endPoint x: 746, endPoint y: 530, distance: 32.0
click at [746, 530] on th "VoiceOver on iPhone" at bounding box center [787, 513] width 93 height 45
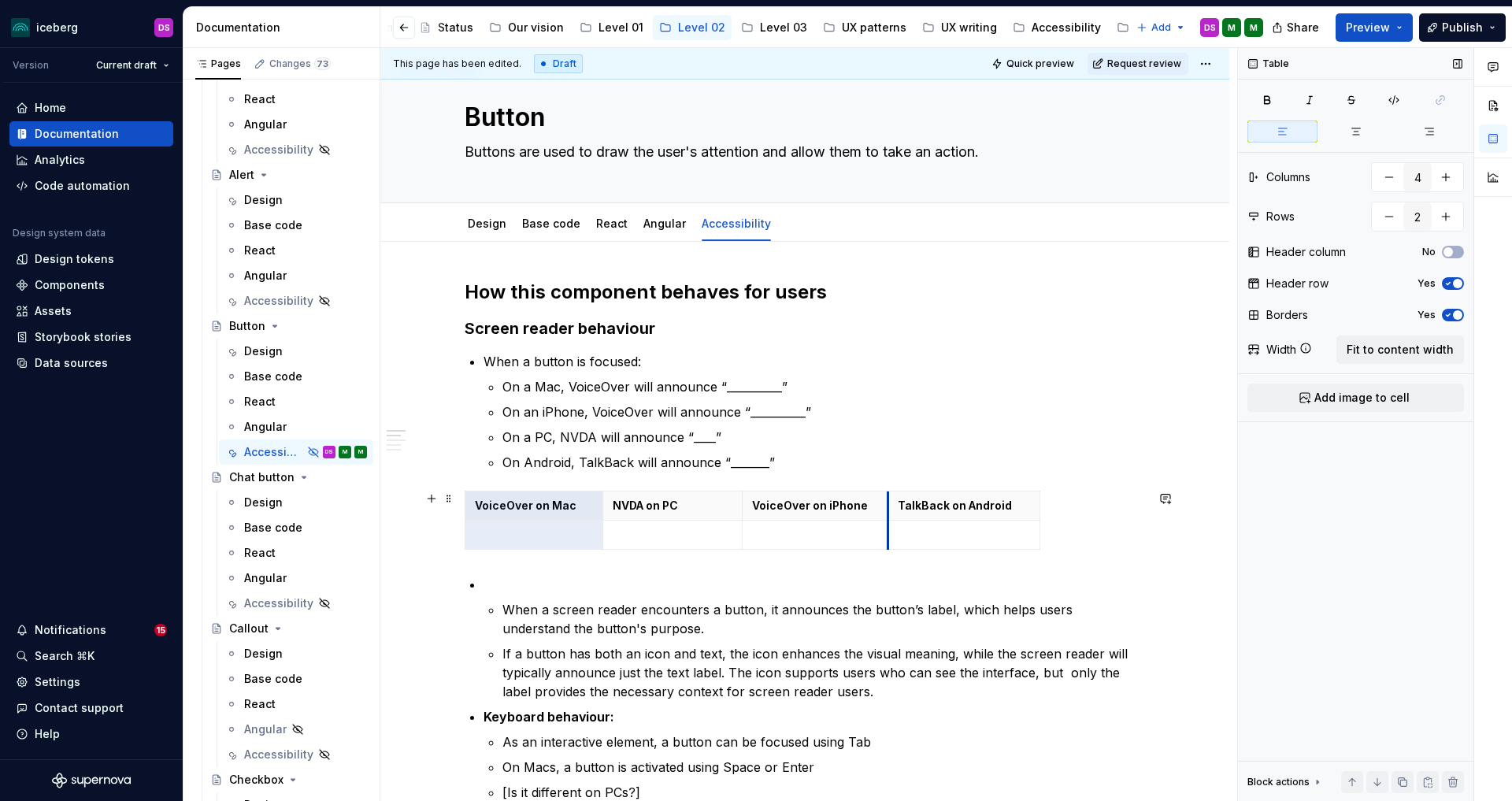
drag, startPoint x: 838, startPoint y: 531, endPoint x: 892, endPoint y: 532, distance: 54.0
click at [892, 532] on tbody "VoiceOver on Mac NVDA on PC VoiceOver on iPhone TalkBack on Android" at bounding box center [754, 520] width 575 height 59
click at [510, 534] on p at bounding box center [534, 534] width 118 height 16
click at [693, 537] on p at bounding box center [673, 534] width 119 height 16
click at [480, 533] on p "button label + “button”" at bounding box center [534, 534] width 118 height 16
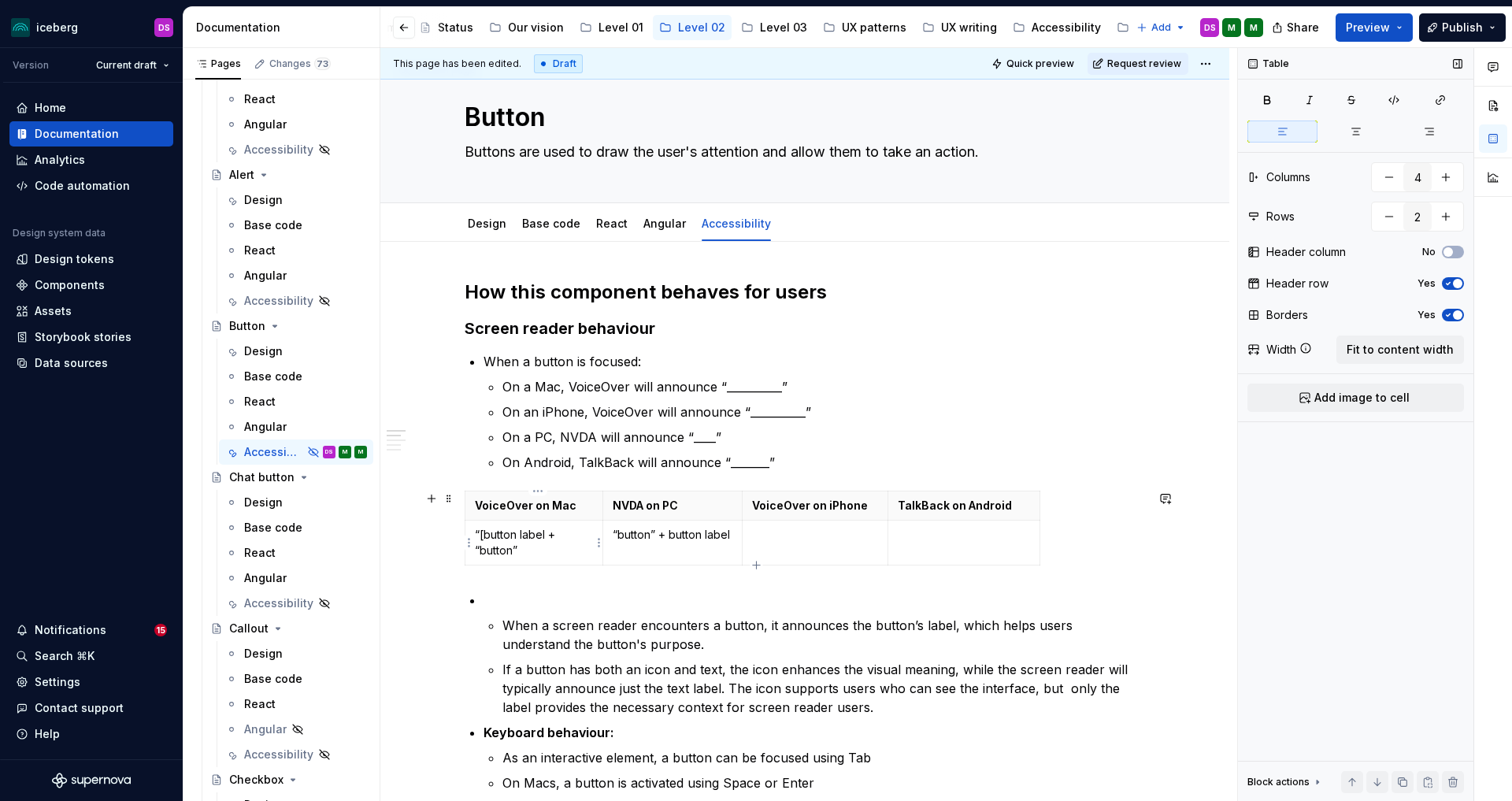
click at [548, 535] on p "“[button label + “button”" at bounding box center [534, 542] width 118 height 32
click at [658, 533] on p "“button” + button label" at bounding box center [673, 534] width 119 height 16
drag, startPoint x: 607, startPoint y: 544, endPoint x: 617, endPoint y: 544, distance: 10.0
click at [617, 544] on td "“button, [button label]”" at bounding box center [672, 542] width 139 height 45
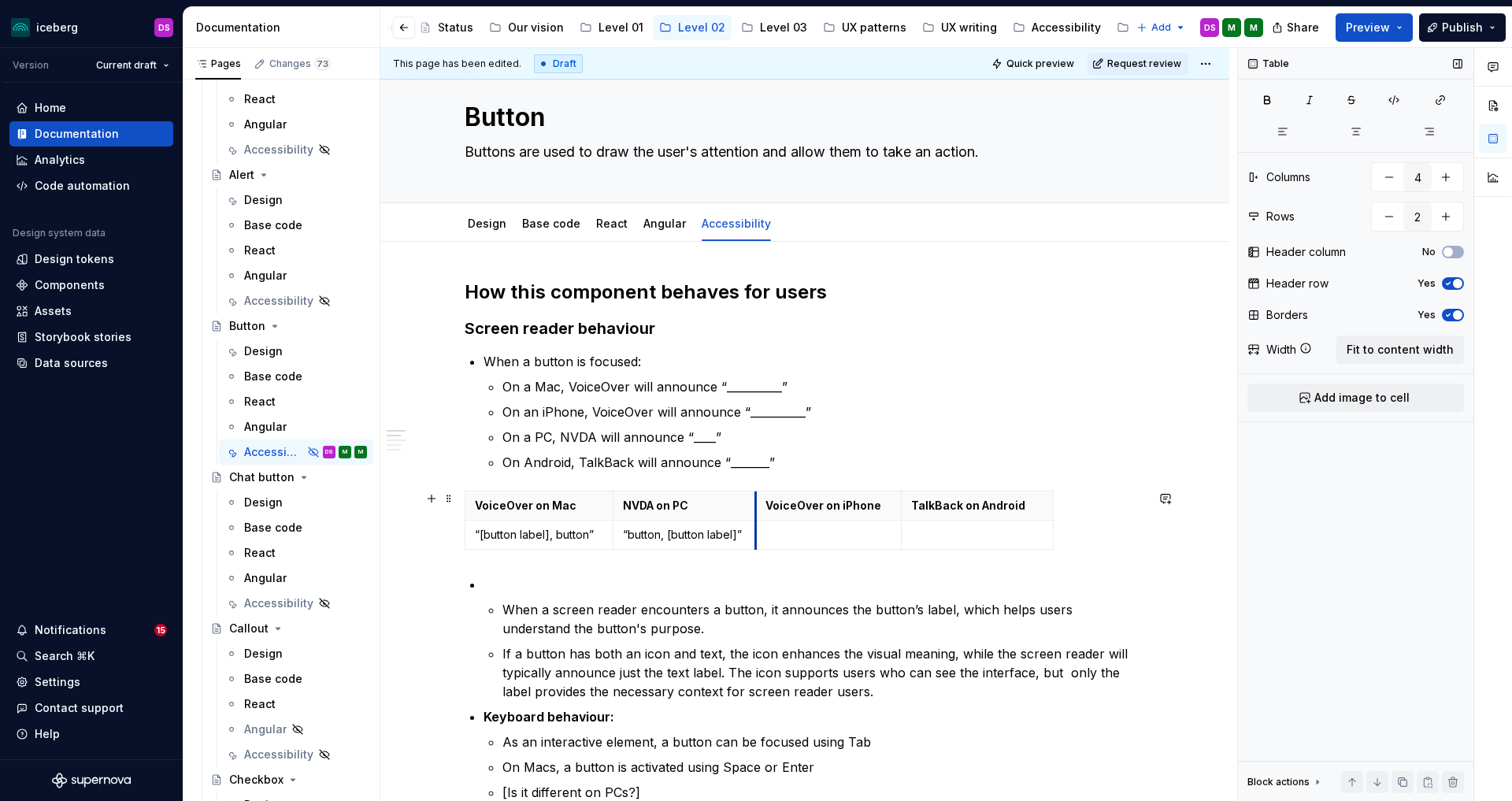
click at [759, 537] on td at bounding box center [828, 534] width 146 height 29
click at [897, 609] on p "When a screen reader encounters a button, it announces the button’s label, whic…" at bounding box center [824, 619] width 643 height 38
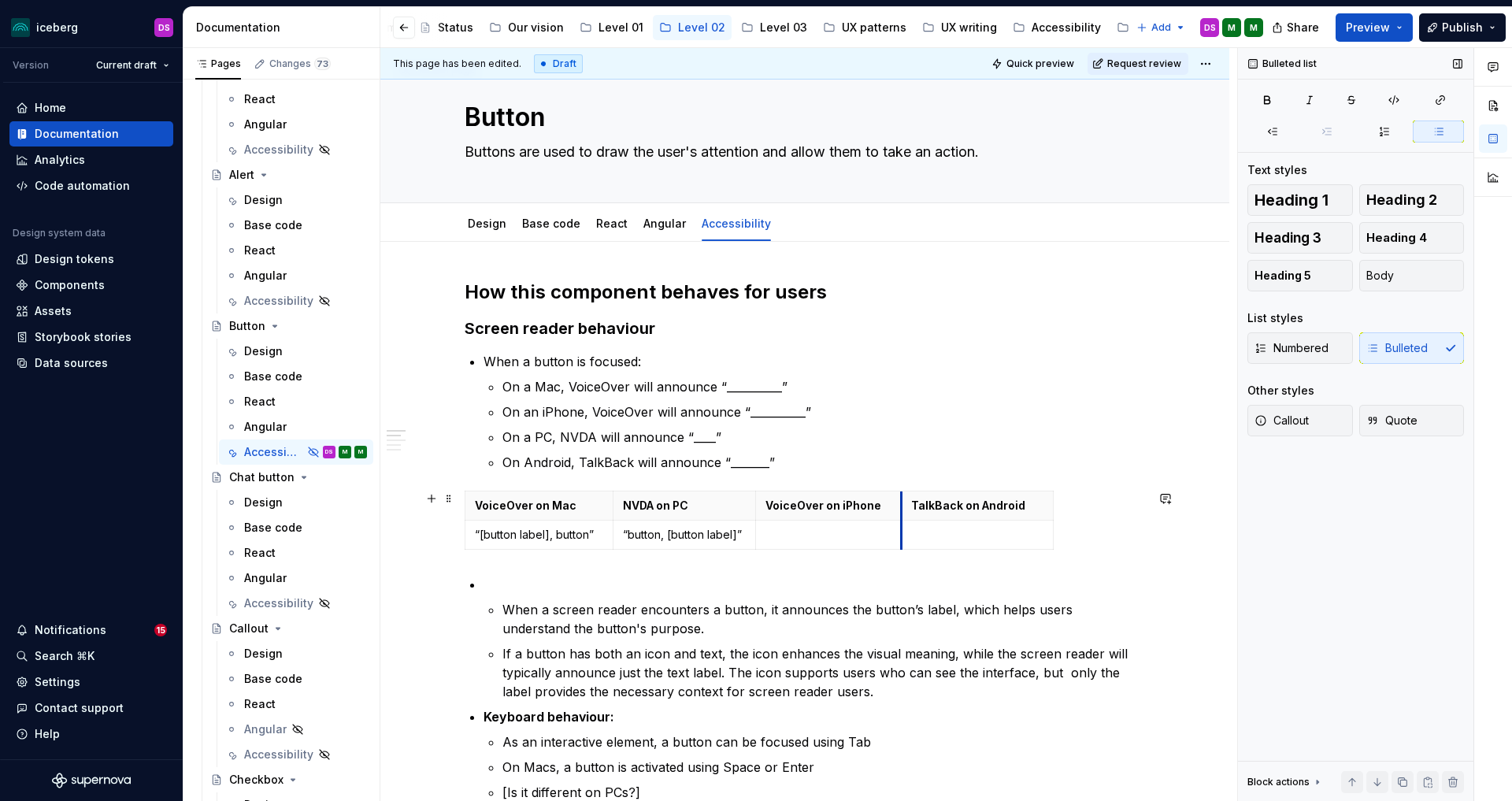
click at [911, 536] on td at bounding box center [977, 534] width 152 height 29
drag, startPoint x: 1060, startPoint y: 534, endPoint x: 1068, endPoint y: 535, distance: 8.1
click at [1013, 604] on p "When a screen reader encounters a button, it announces the button’s label, whic…" at bounding box center [824, 619] width 643 height 38
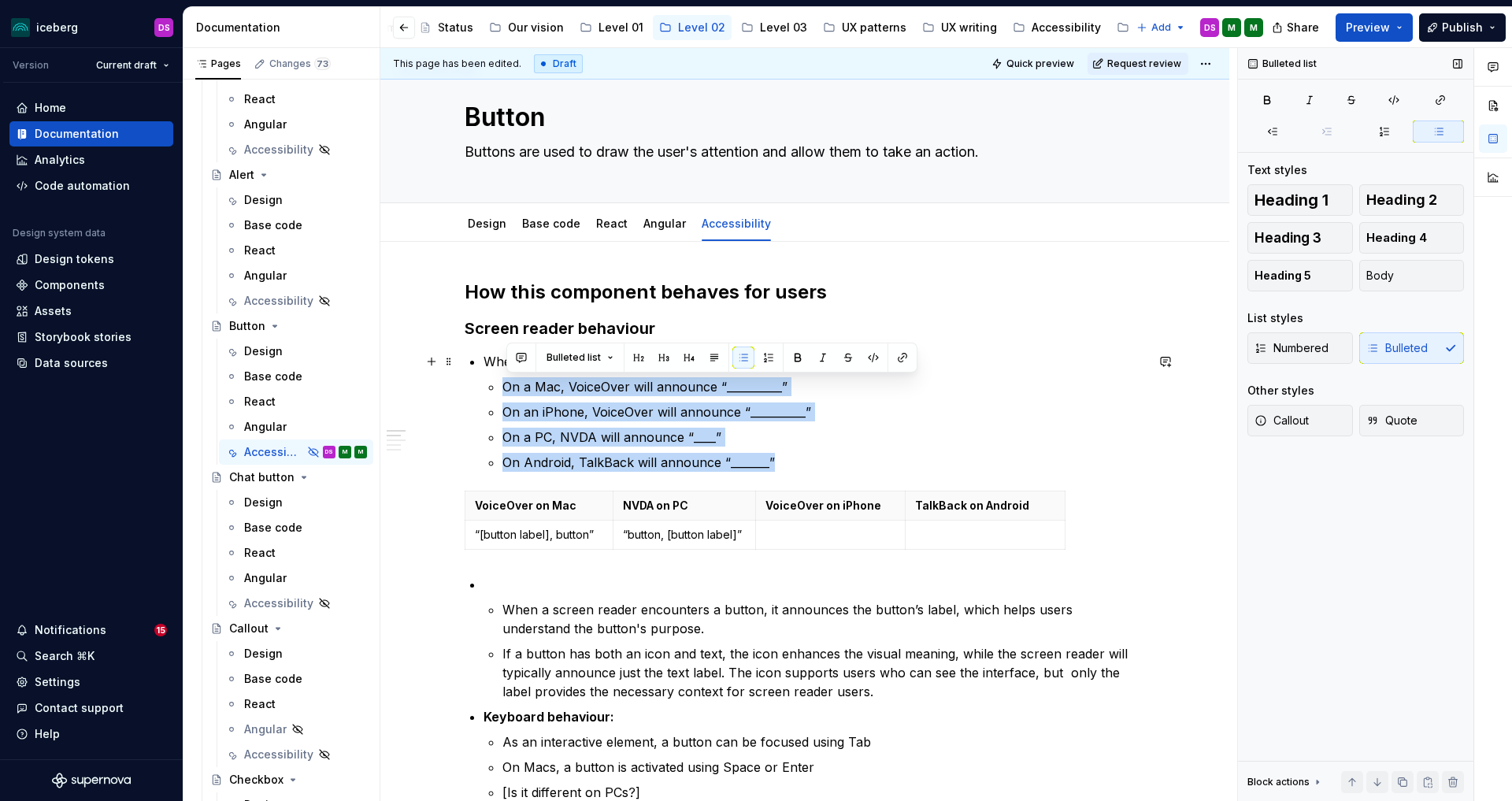
drag, startPoint x: 794, startPoint y: 465, endPoint x: 470, endPoint y: 376, distance: 336.0
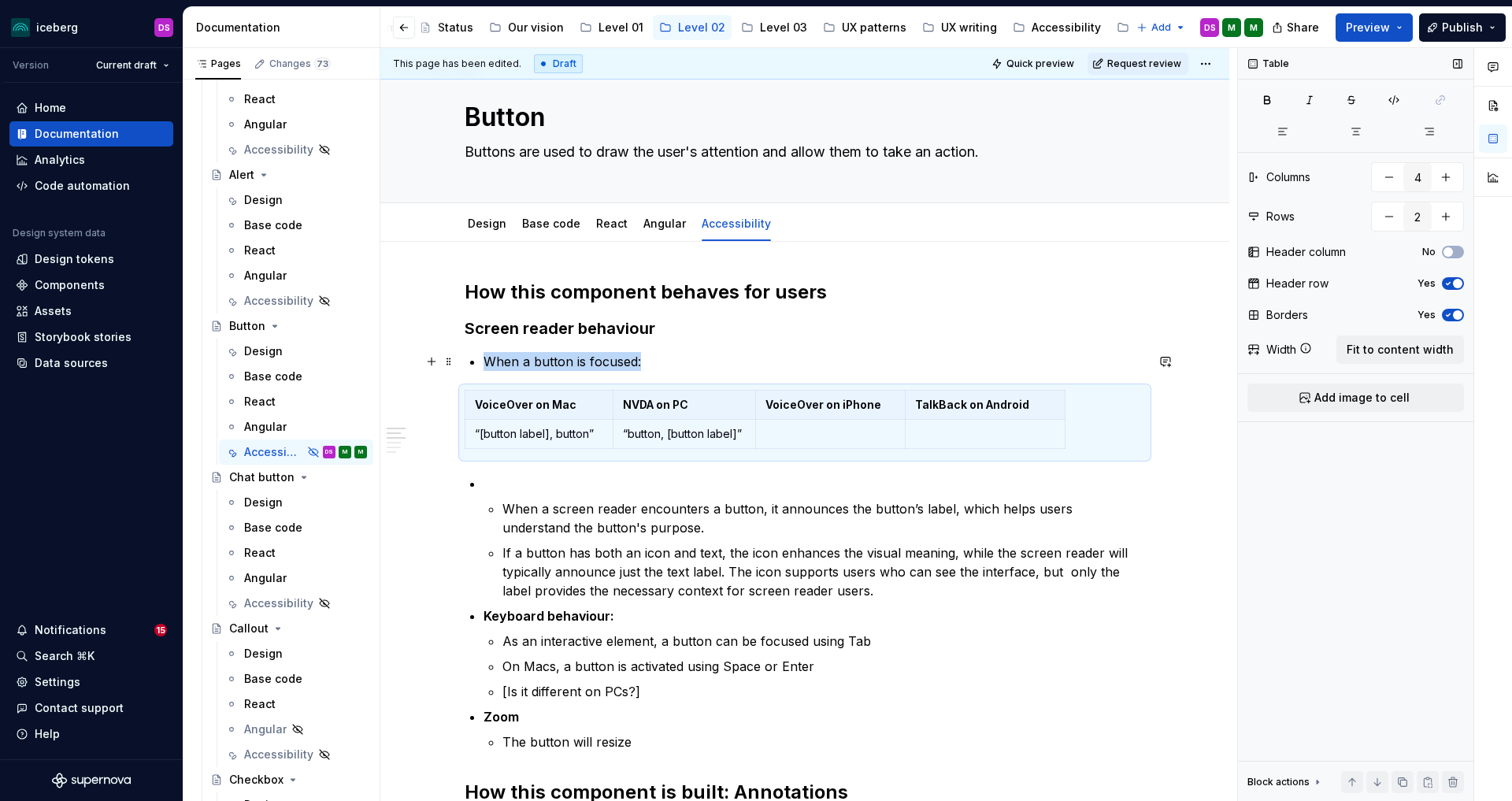
click at [488, 359] on p "When a button is focused:" at bounding box center [814, 361] width 662 height 19
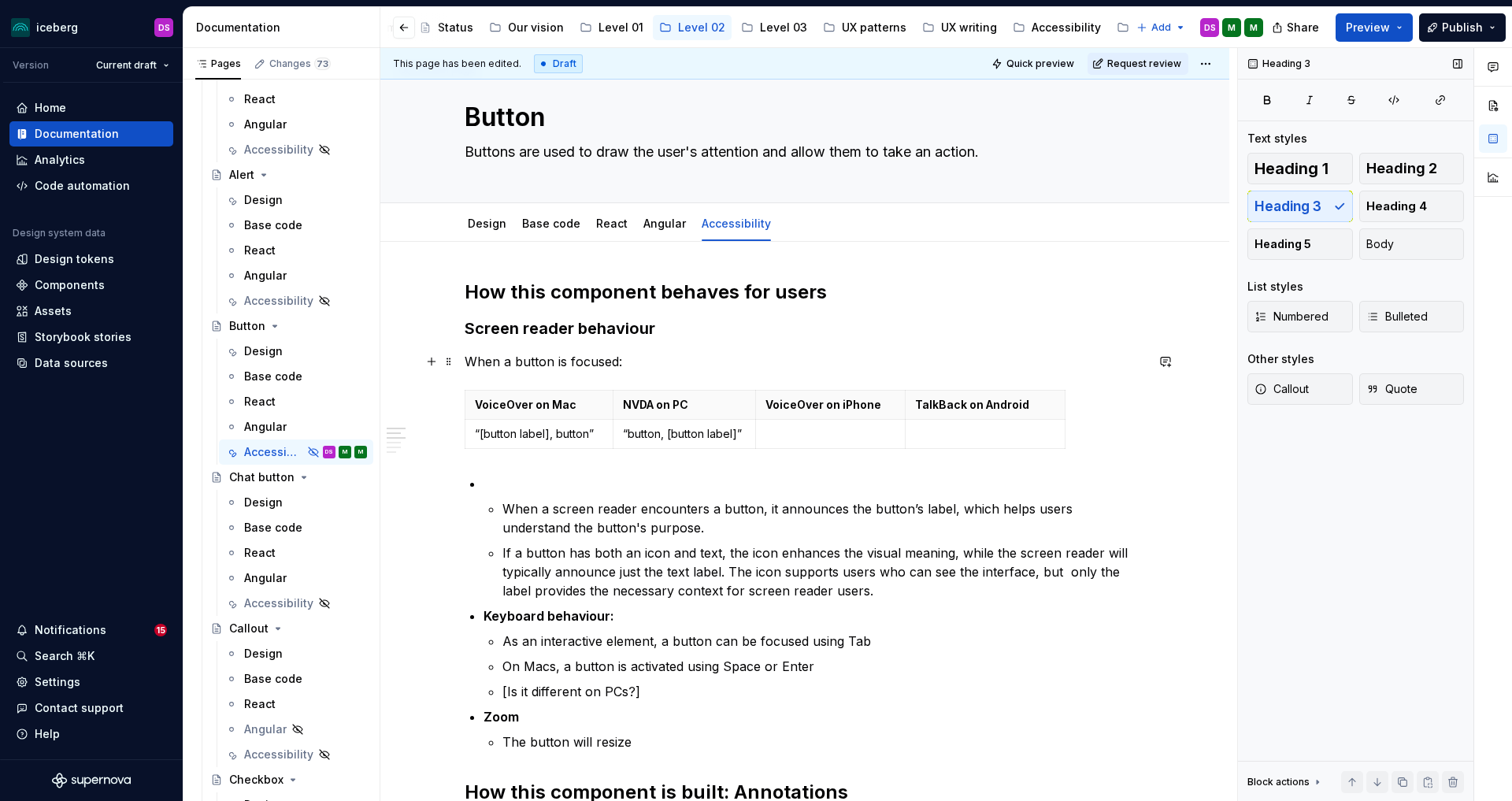
drag, startPoint x: 620, startPoint y: 364, endPoint x: 658, endPoint y: 413, distance: 62.0
click at [620, 364] on p "When a button is focused:" at bounding box center [805, 361] width 681 height 19
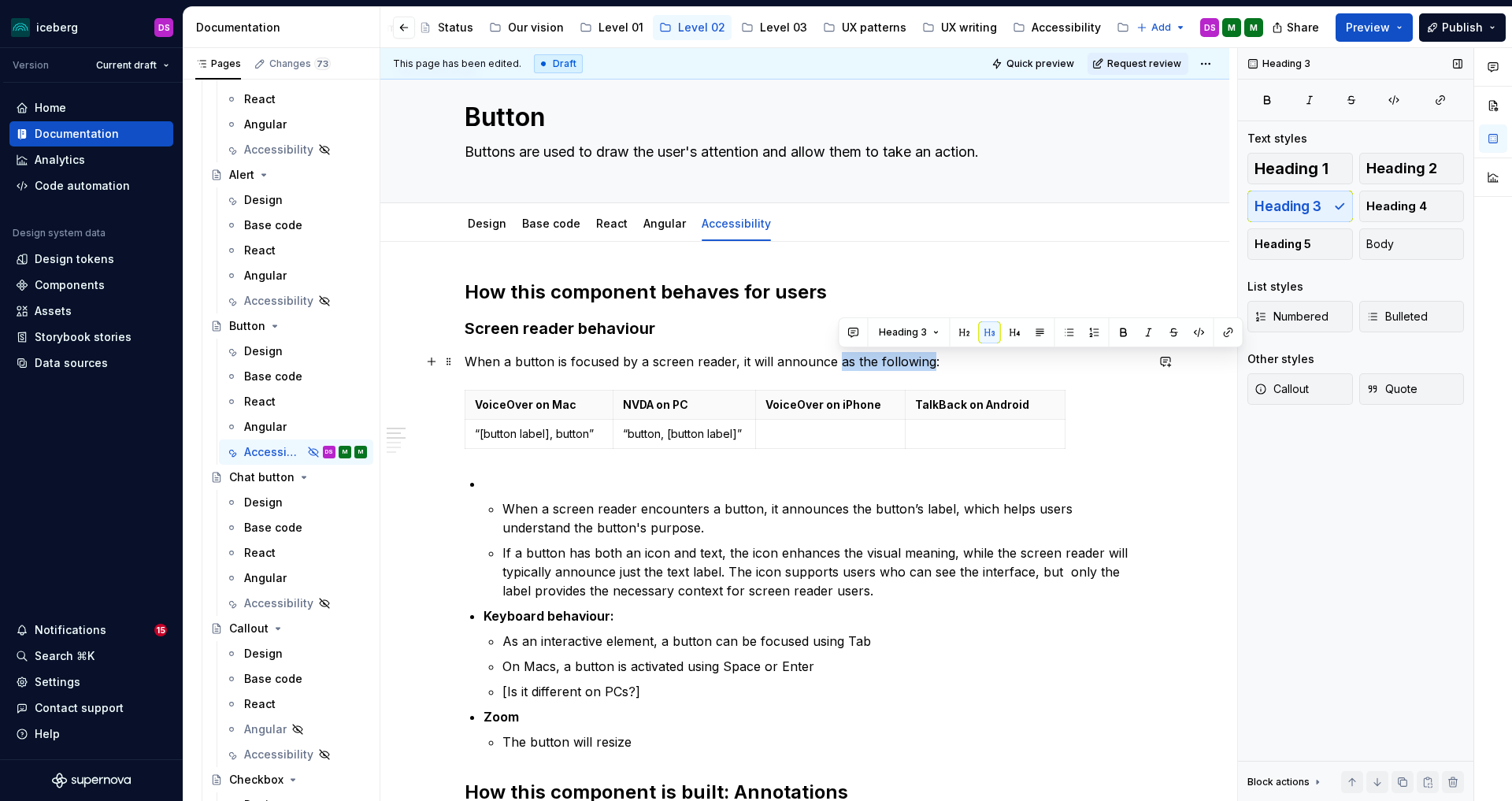
drag, startPoint x: 841, startPoint y: 363, endPoint x: 876, endPoint y: 434, distance: 79.2
click at [841, 364] on p "When a button is focused by a screen reader, it will announce as the following:" at bounding box center [805, 361] width 681 height 19
click at [837, 362] on p "When a button is focused by a screen reader, it will announce in the following …" at bounding box center [805, 361] width 681 height 19
click at [695, 512] on p "When a screen reader encounters a button, it announces the button’s label, whic…" at bounding box center [824, 518] width 643 height 38
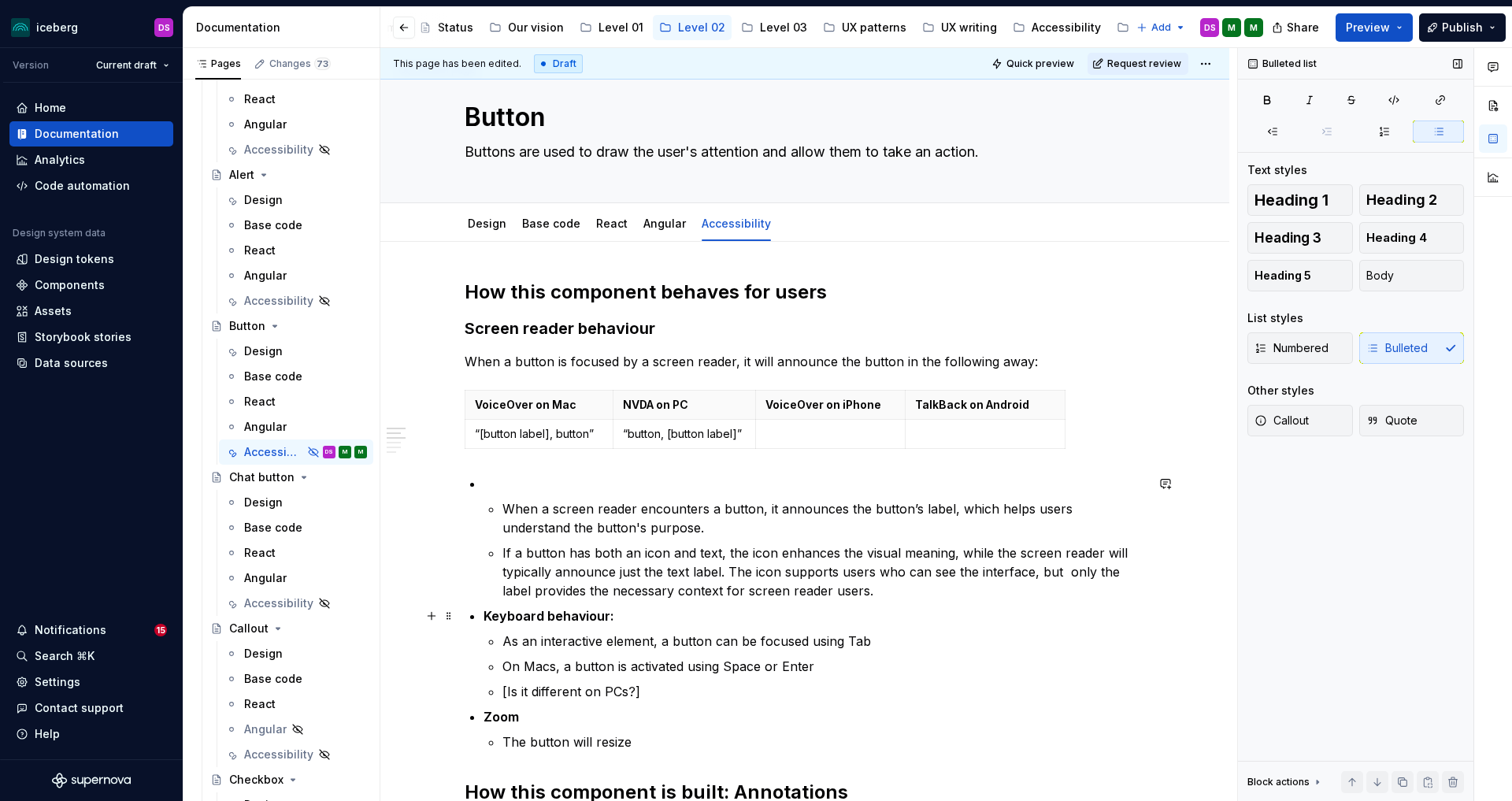
click at [488, 618] on strong "Keyboard behaviour:" at bounding box center [548, 616] width 130 height 16
click at [1316, 230] on span "Heading 3" at bounding box center [1287, 238] width 67 height 16
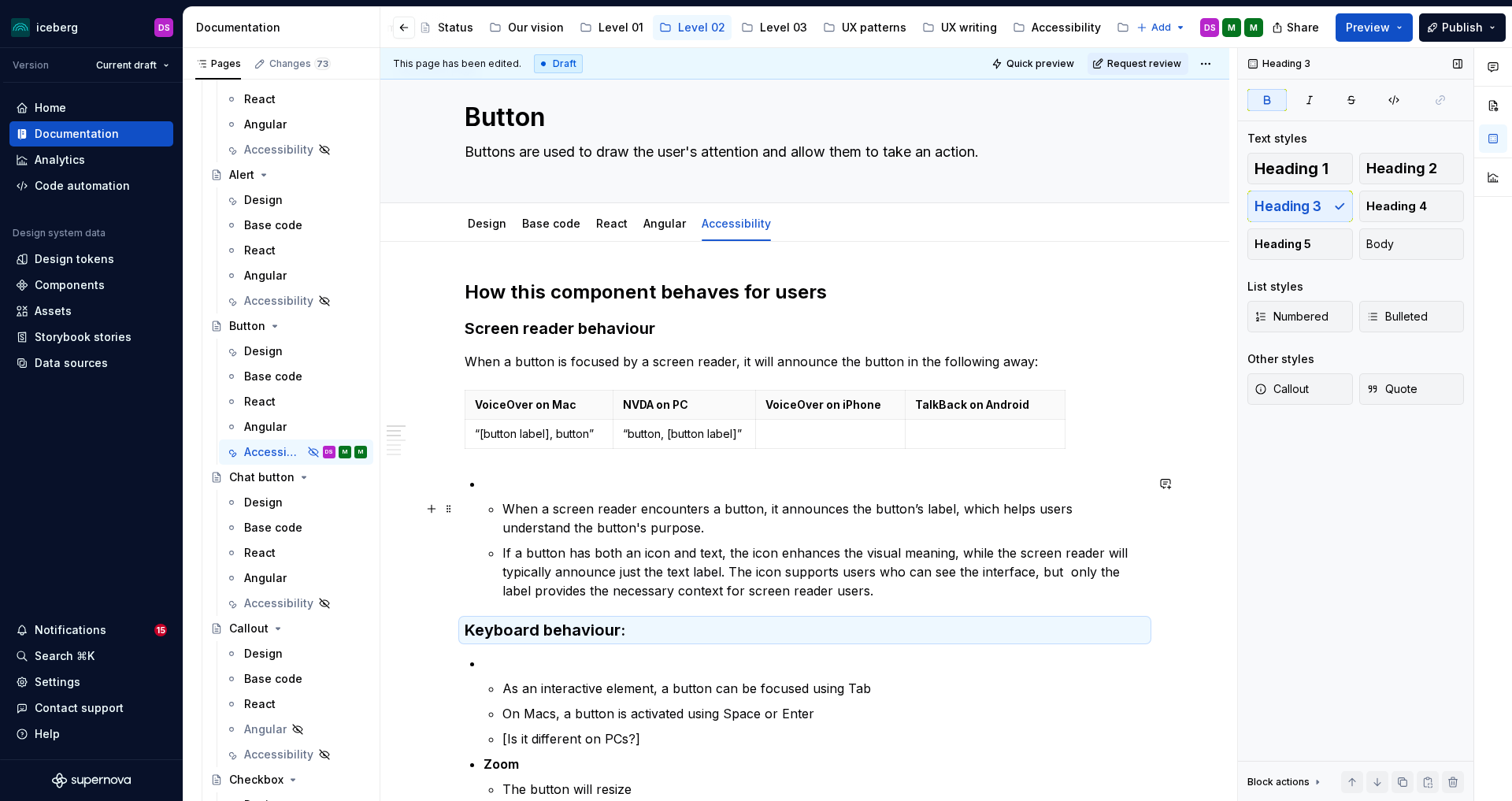
scroll to position [135, 0]
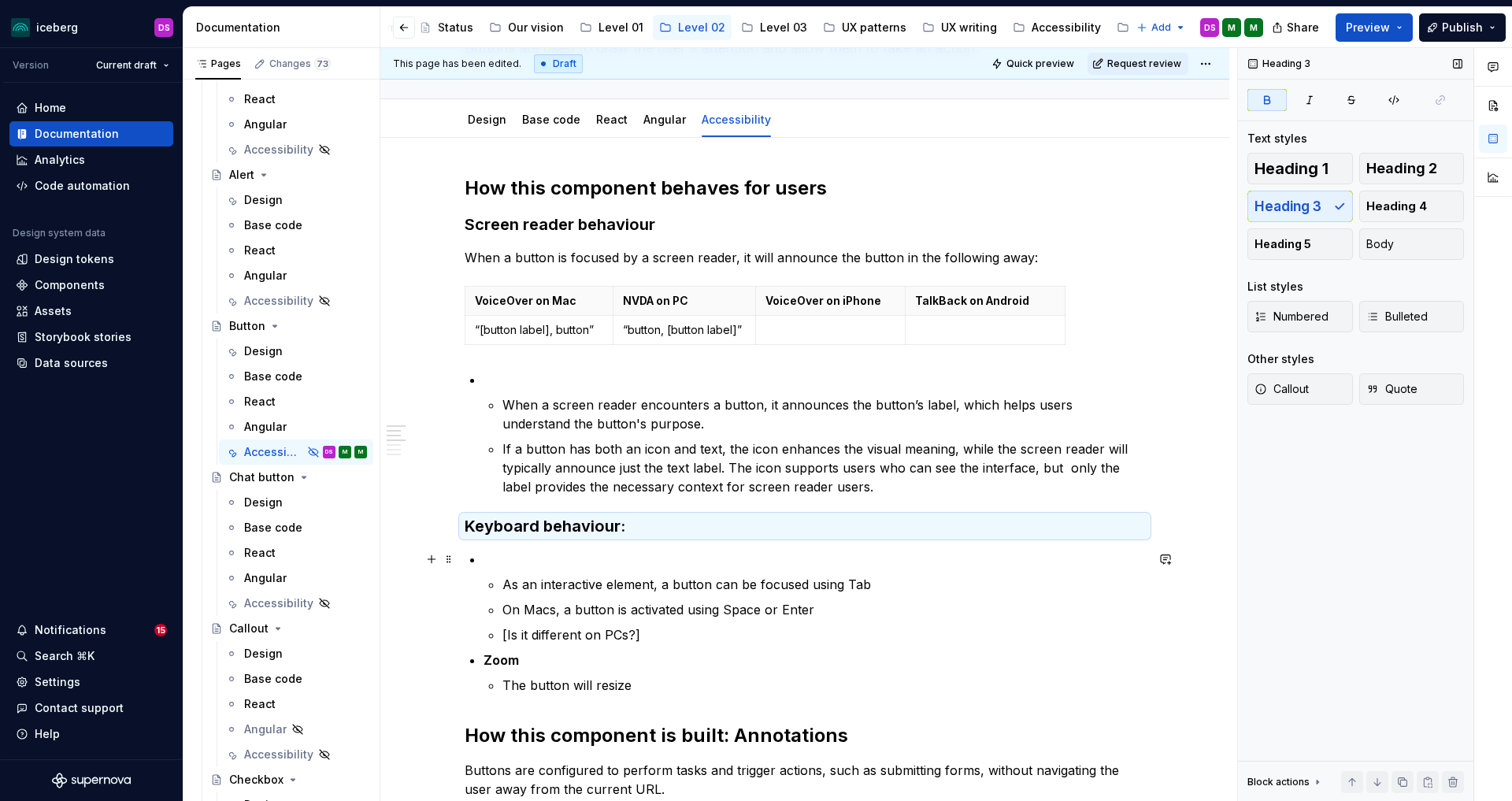
click at [588, 558] on p at bounding box center [814, 558] width 662 height 19
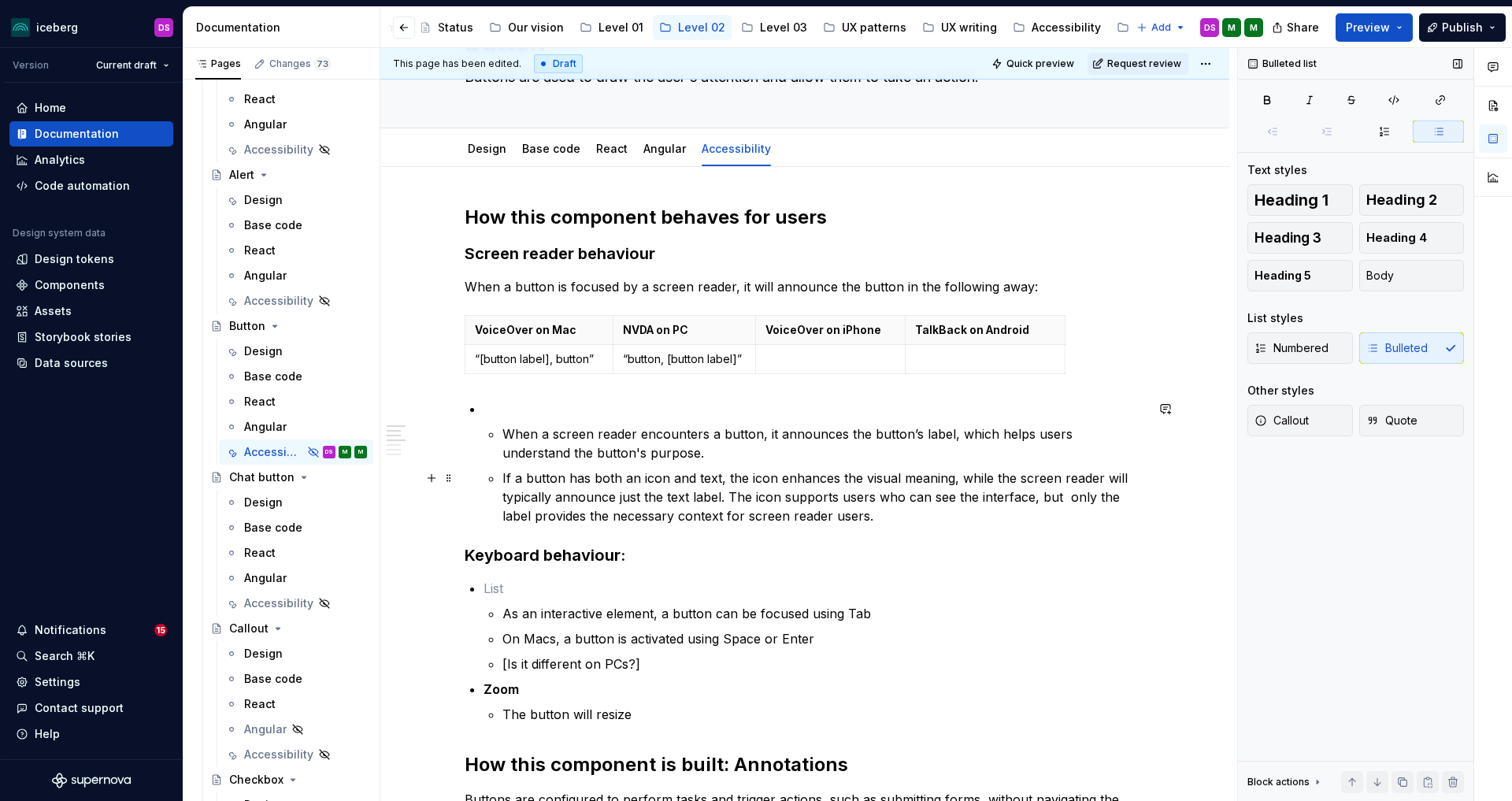
scroll to position [110, 0]
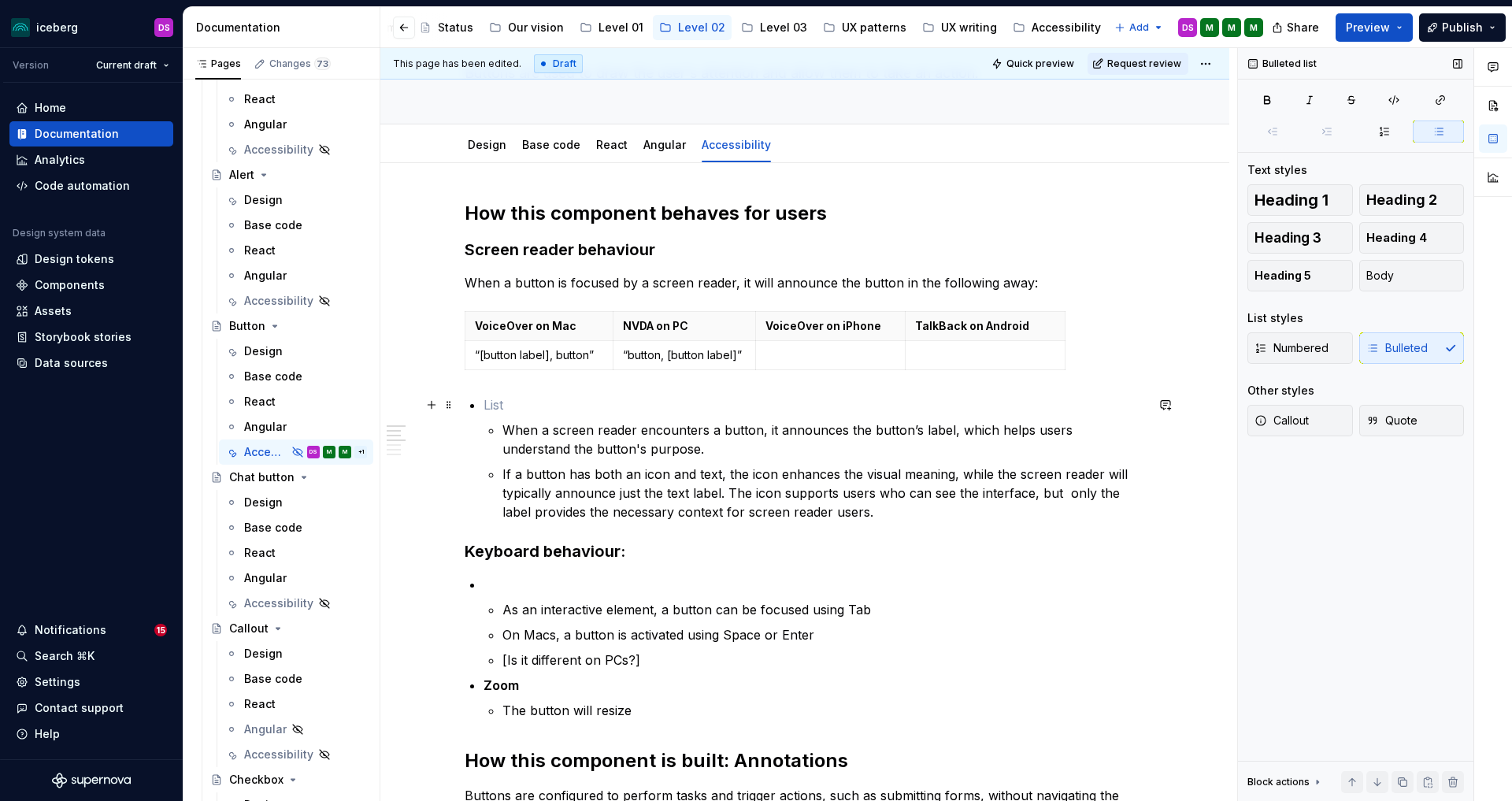
click at [545, 396] on p at bounding box center [814, 404] width 662 height 19
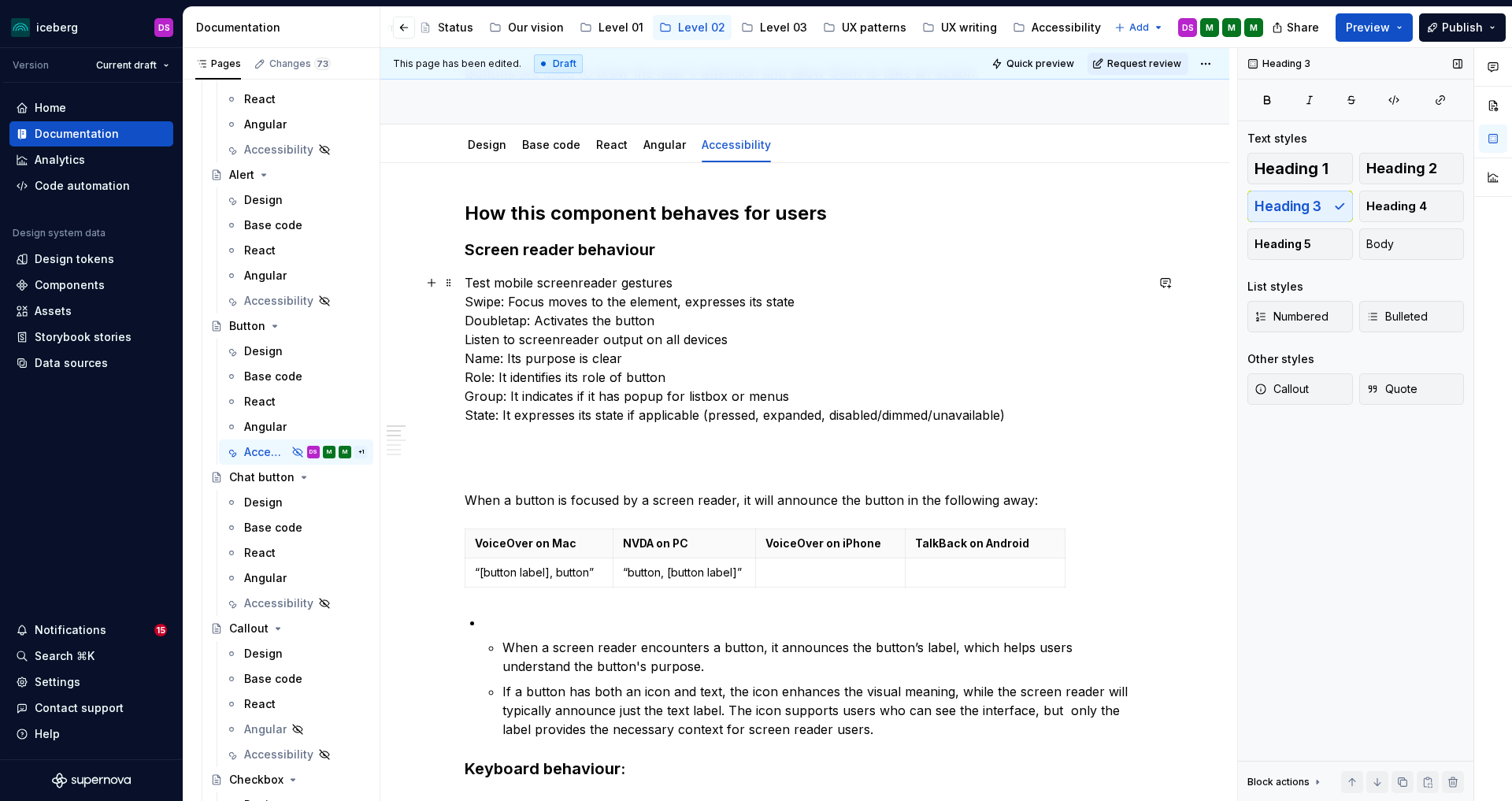
click at [471, 302] on p "Test mobile screenreader gestures Swipe: Focus moves to the element, expresses …" at bounding box center [805, 349] width 681 height 151
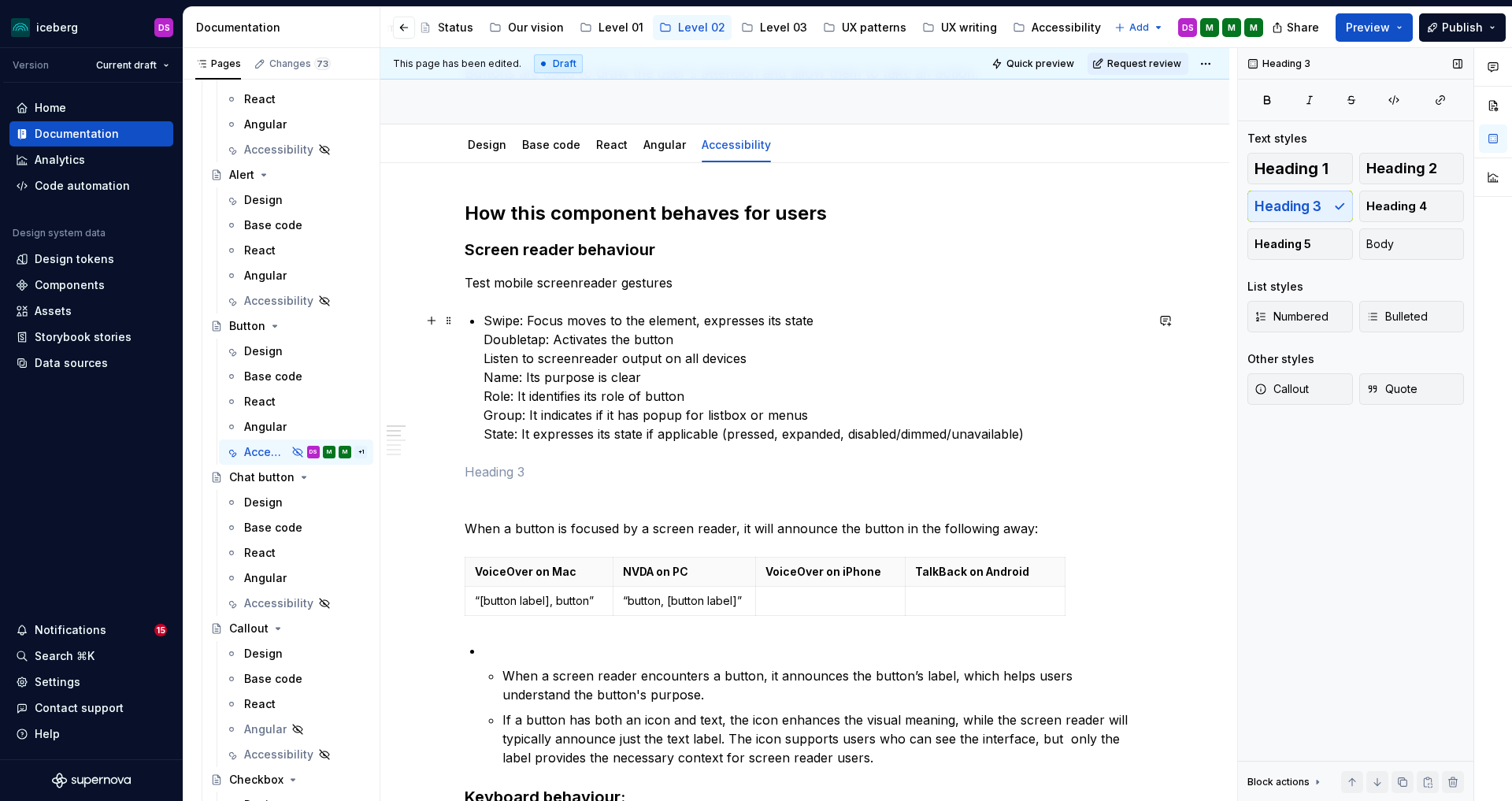
click at [489, 339] on p "Swipe: Focus moves to the element, expresses its state Doubletap: Activates the…" at bounding box center [814, 377] width 662 height 132
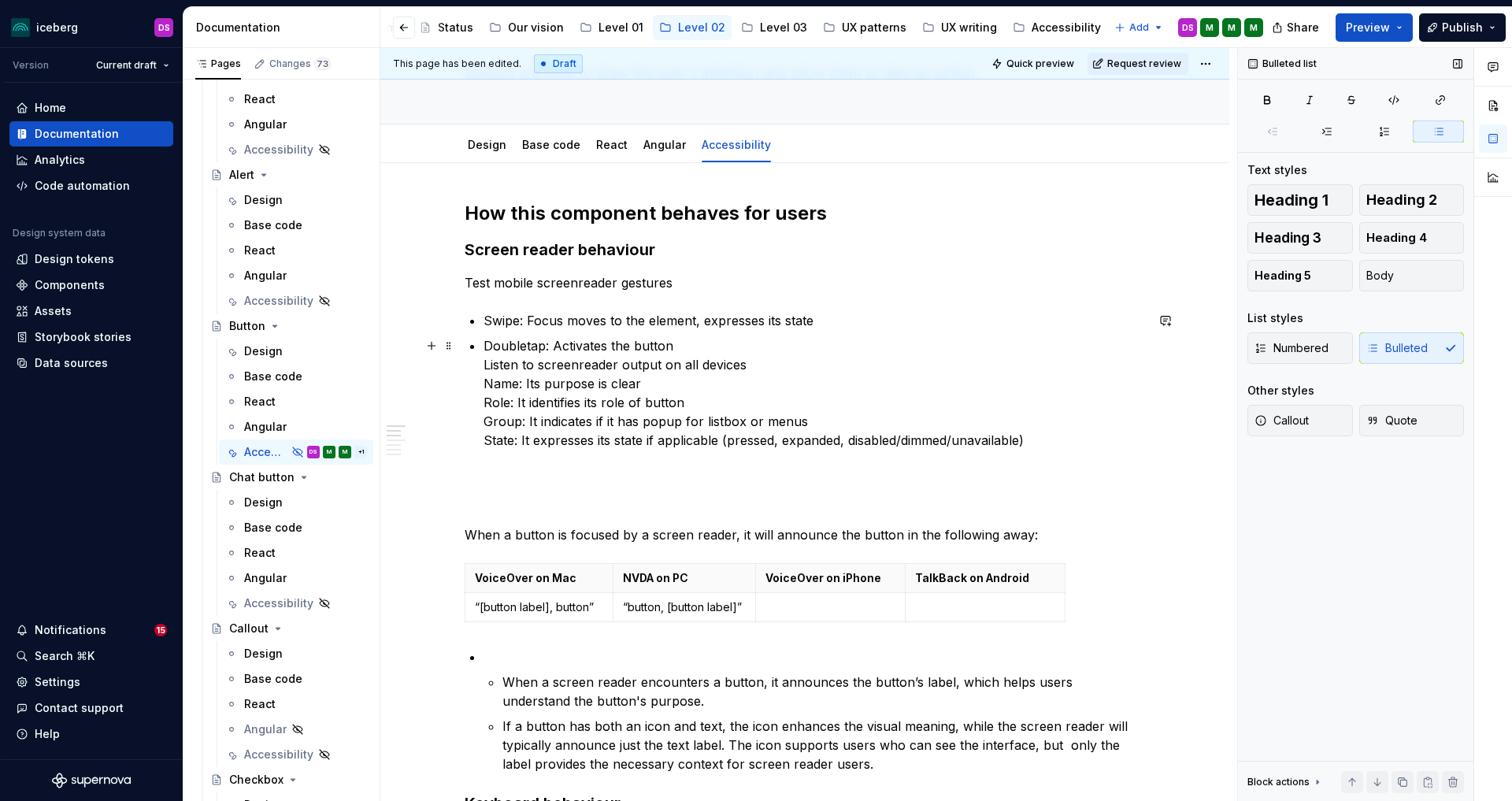
click at [489, 364] on p "Doubletap: Activates the button Listen to screenreader output on all devices Na…" at bounding box center [814, 393] width 662 height 113
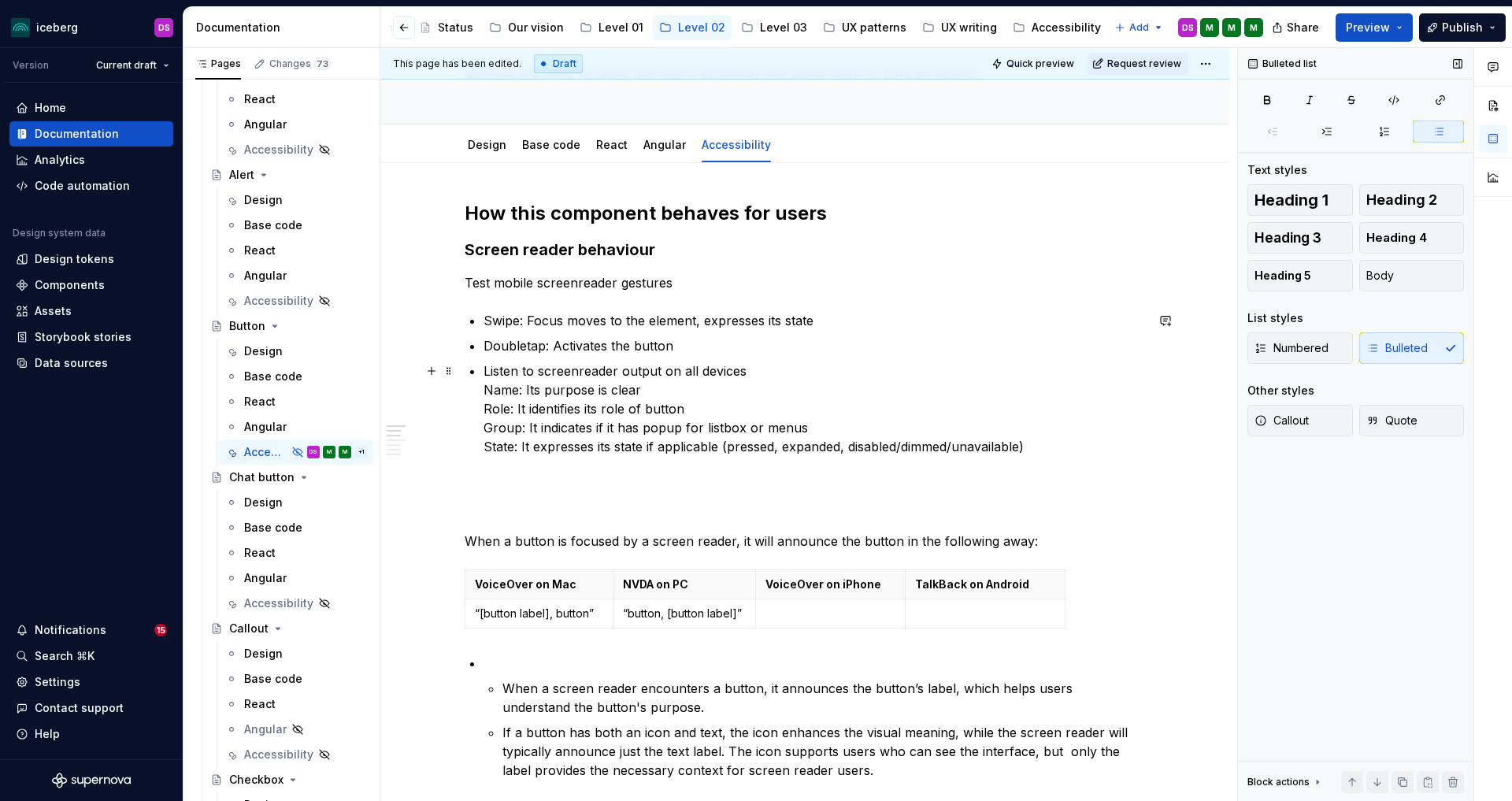
click at [489, 391] on p "Listen to screenreader output on all devices Name: Its purpose is clear Role: I…" at bounding box center [814, 408] width 662 height 95
click at [487, 367] on p "Listen to screenreader output on all devices Name: Its purpose is clear Role: I…" at bounding box center [814, 408] width 662 height 95
click at [1435, 273] on button "Body" at bounding box center [1412, 276] width 106 height 32
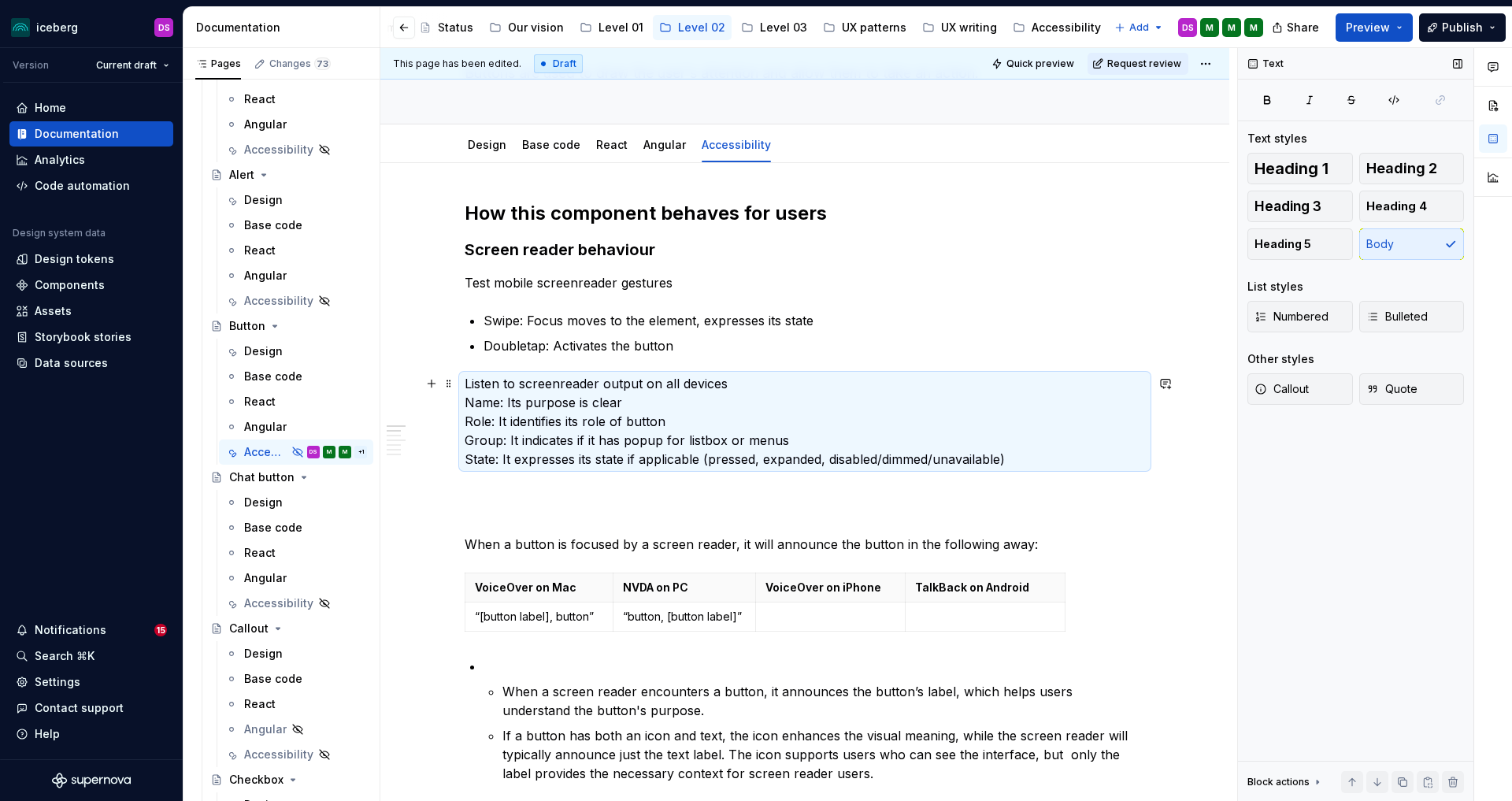
click at [466, 403] on p "Listen to screenreader output on all devices Name: Its purpose is clear Role: I…" at bounding box center [805, 421] width 681 height 95
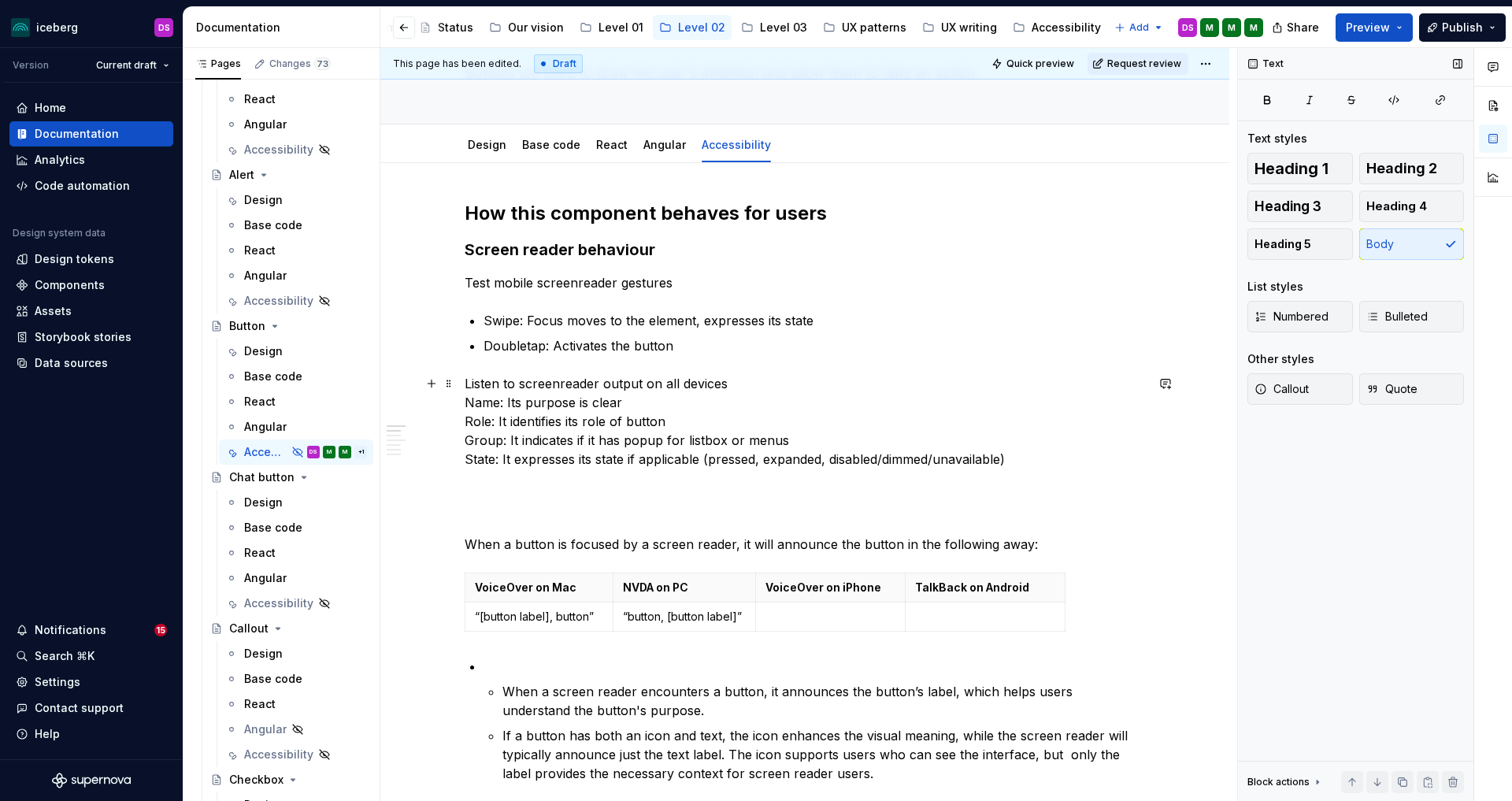
click at [470, 402] on p "Listen to screenreader output on all devices Name: Its purpose is clear Role: I…" at bounding box center [805, 421] width 681 height 95
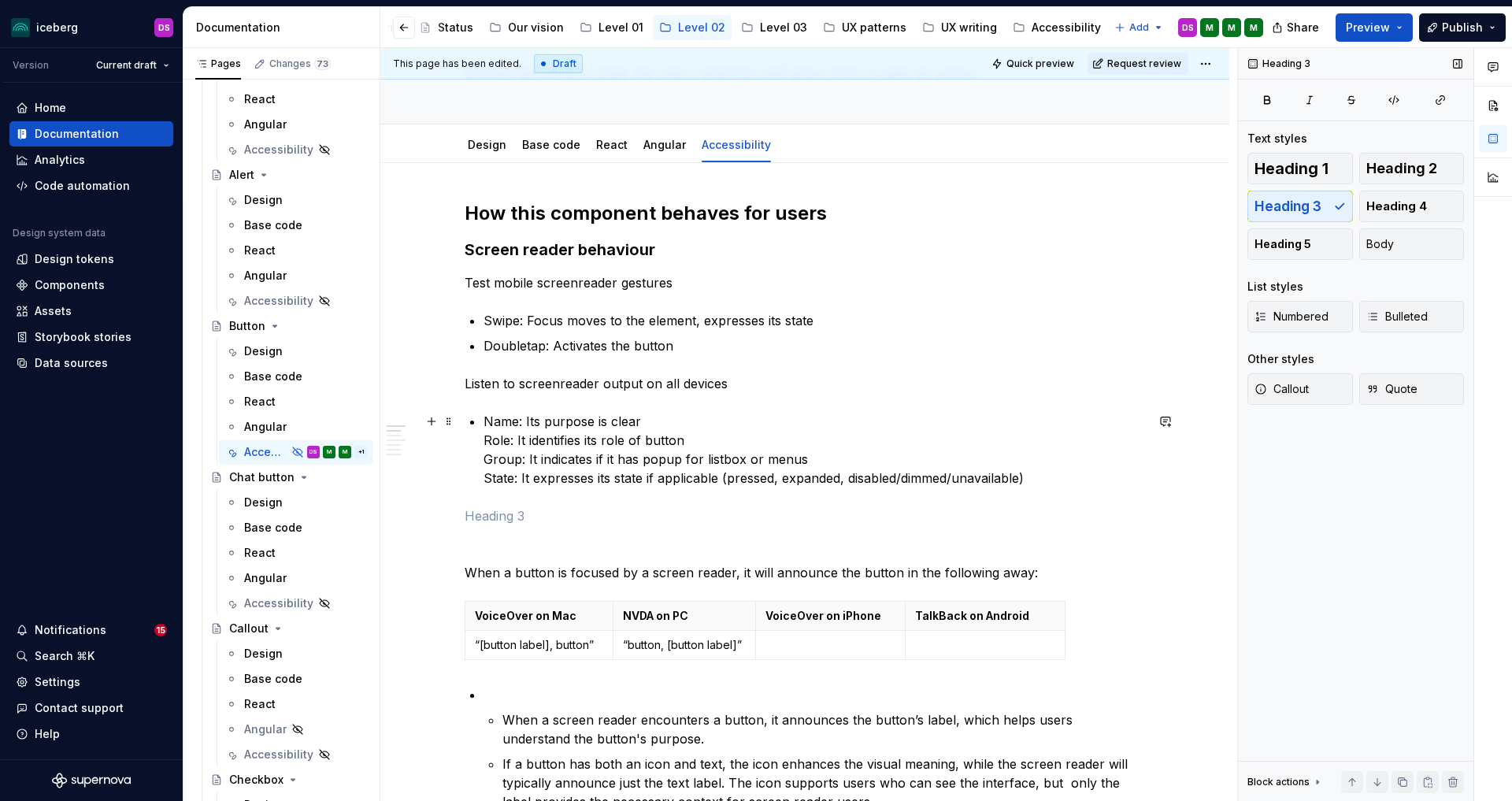
click at [489, 439] on p "Name: Its purpose is clear Role: It identifies its role of button Group: It ind…" at bounding box center [814, 450] width 662 height 76
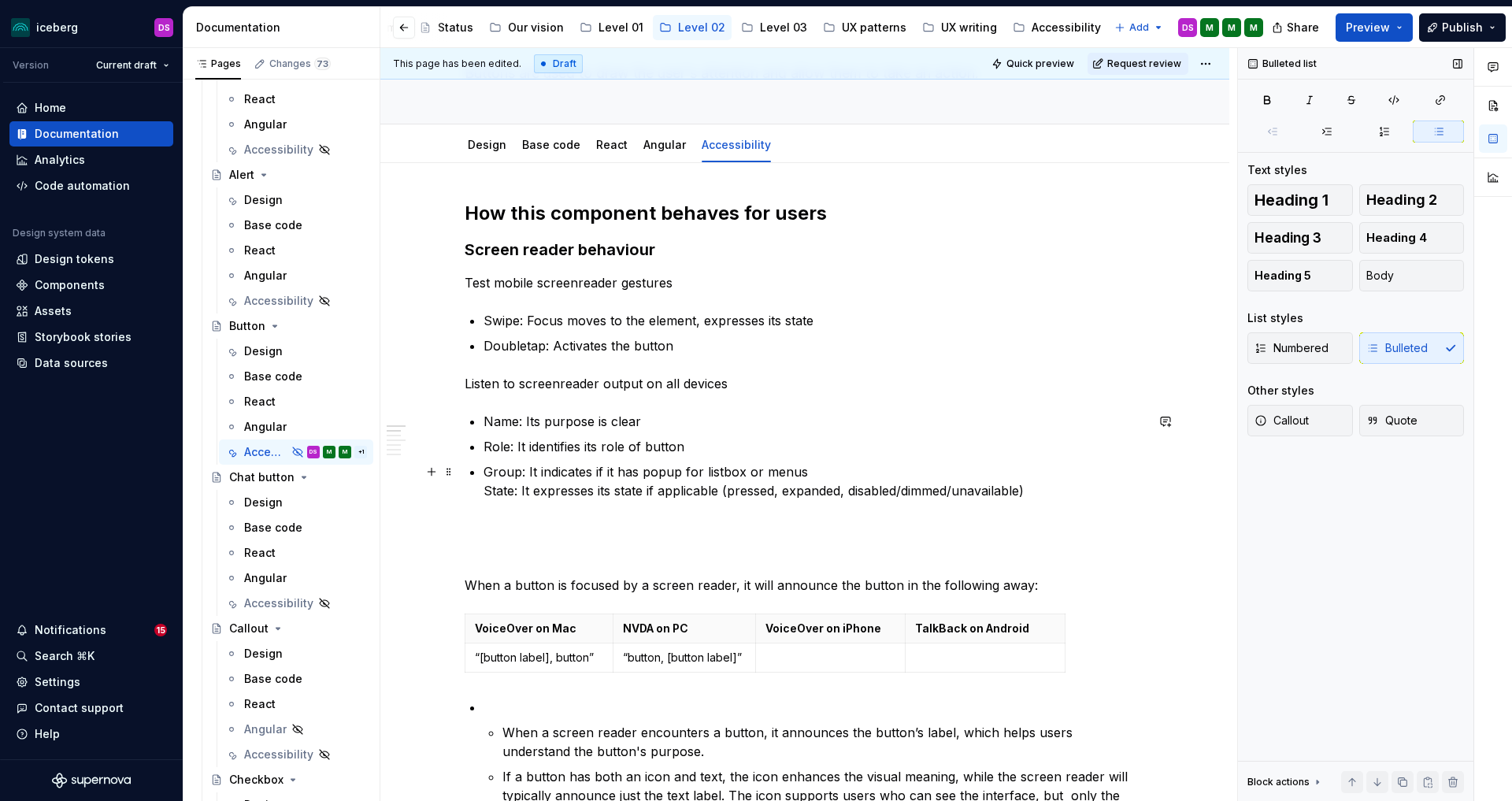
drag, startPoint x: 487, startPoint y: 489, endPoint x: 496, endPoint y: 492, distance: 9.5
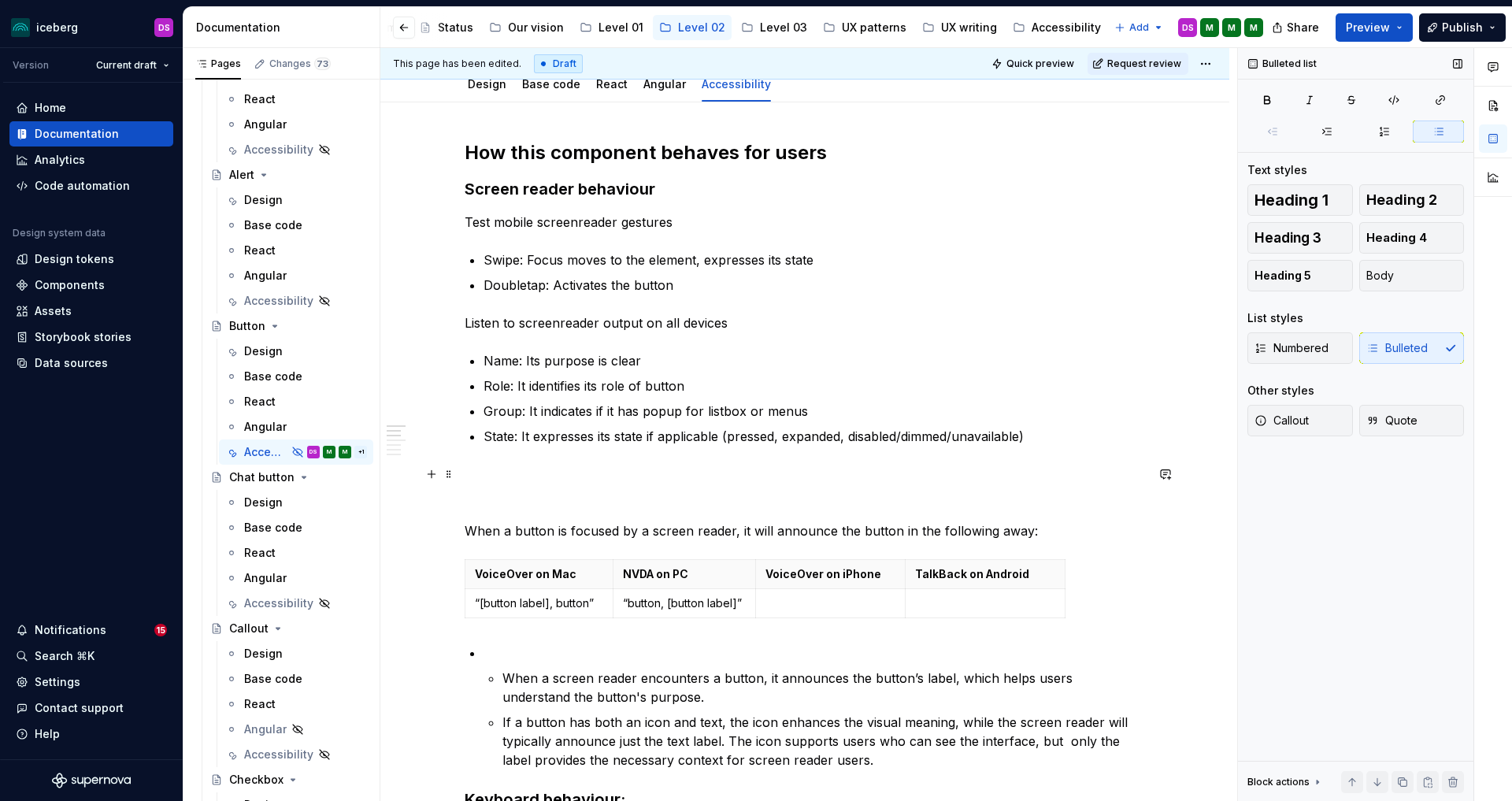
scroll to position [165, 0]
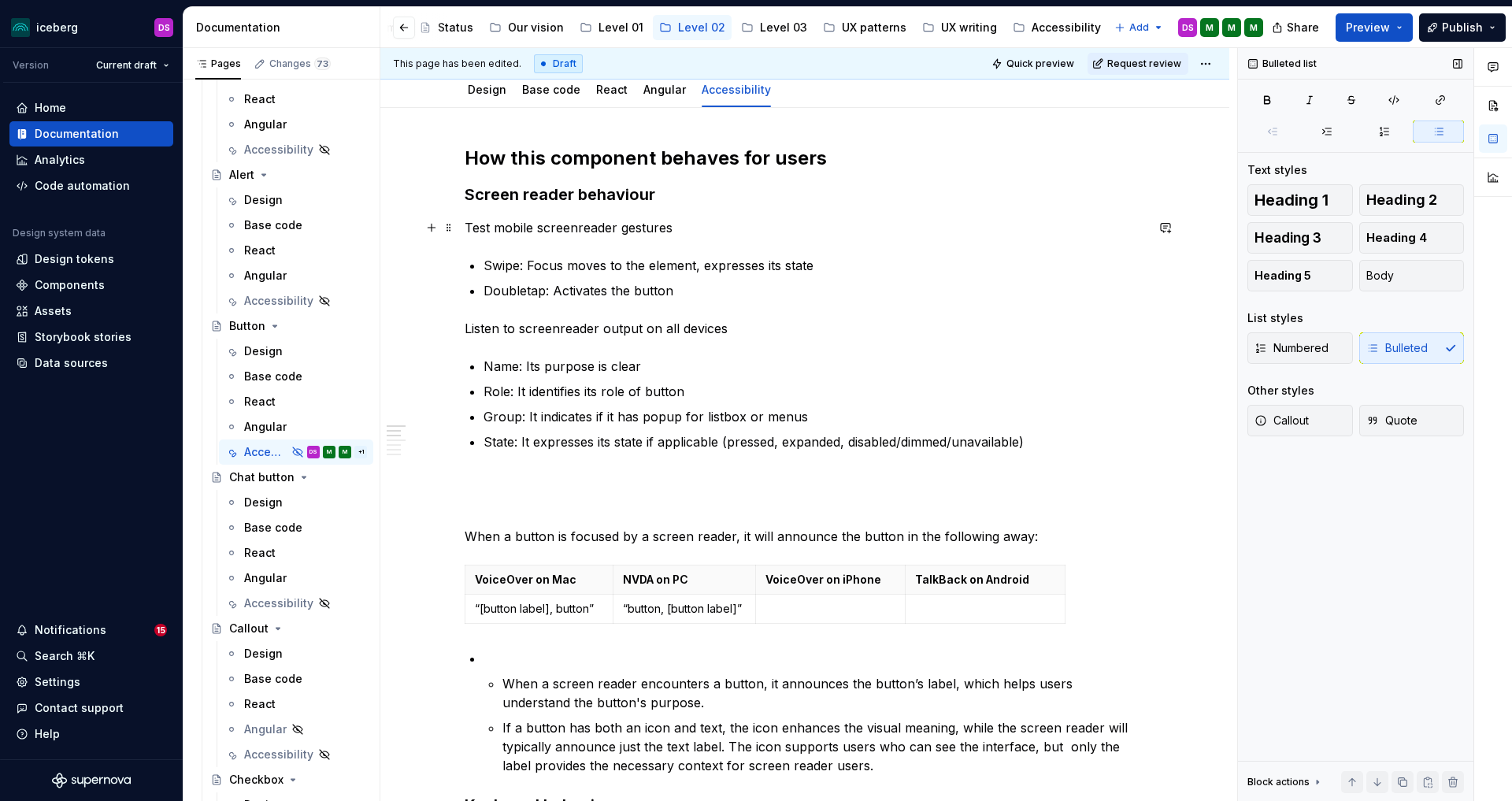
click at [710, 230] on p "Test mobile screenreader gestures" at bounding box center [805, 227] width 681 height 19
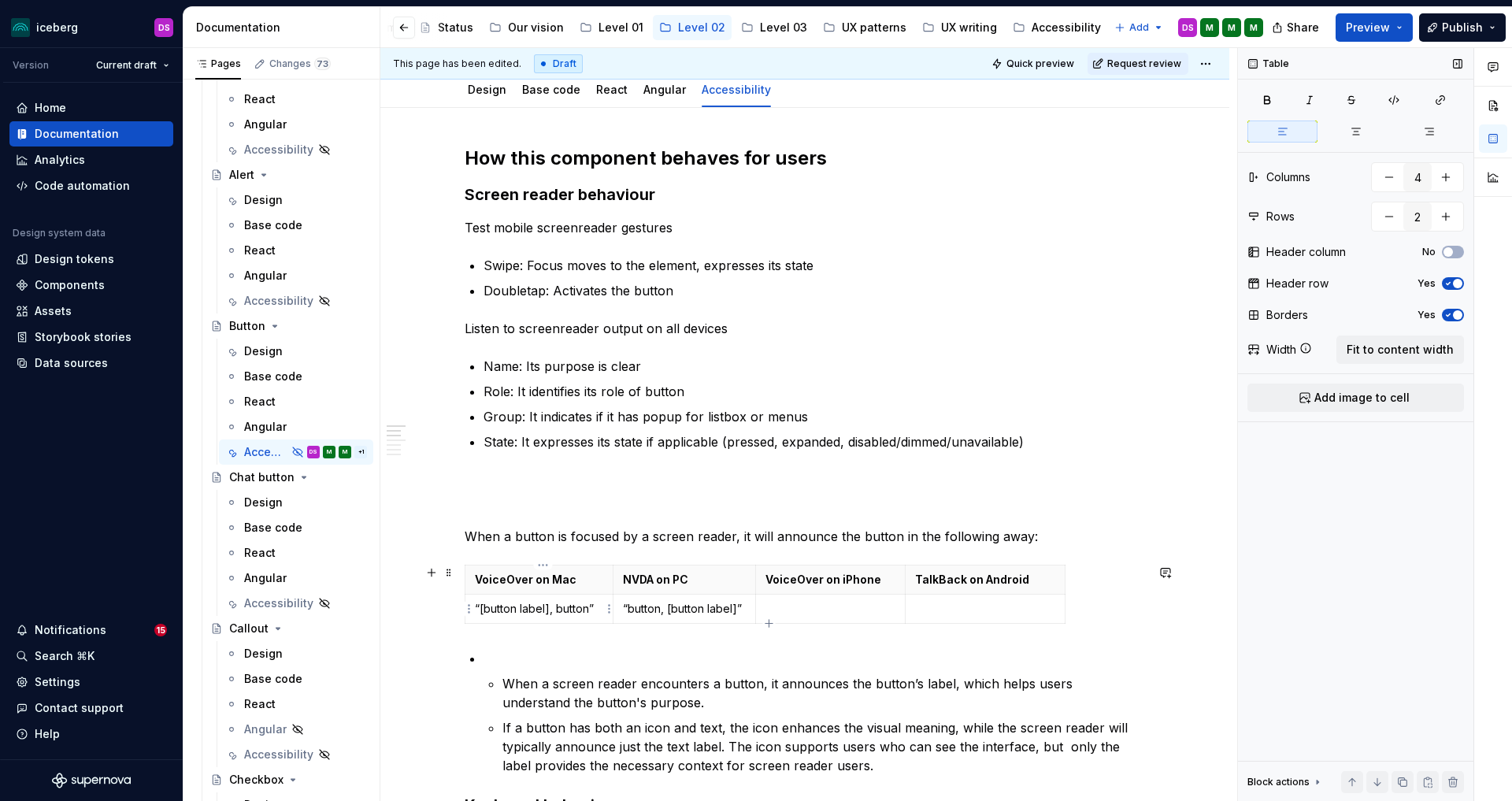
click at [592, 613] on p "“[button label], button”" at bounding box center [539, 609] width 128 height 16
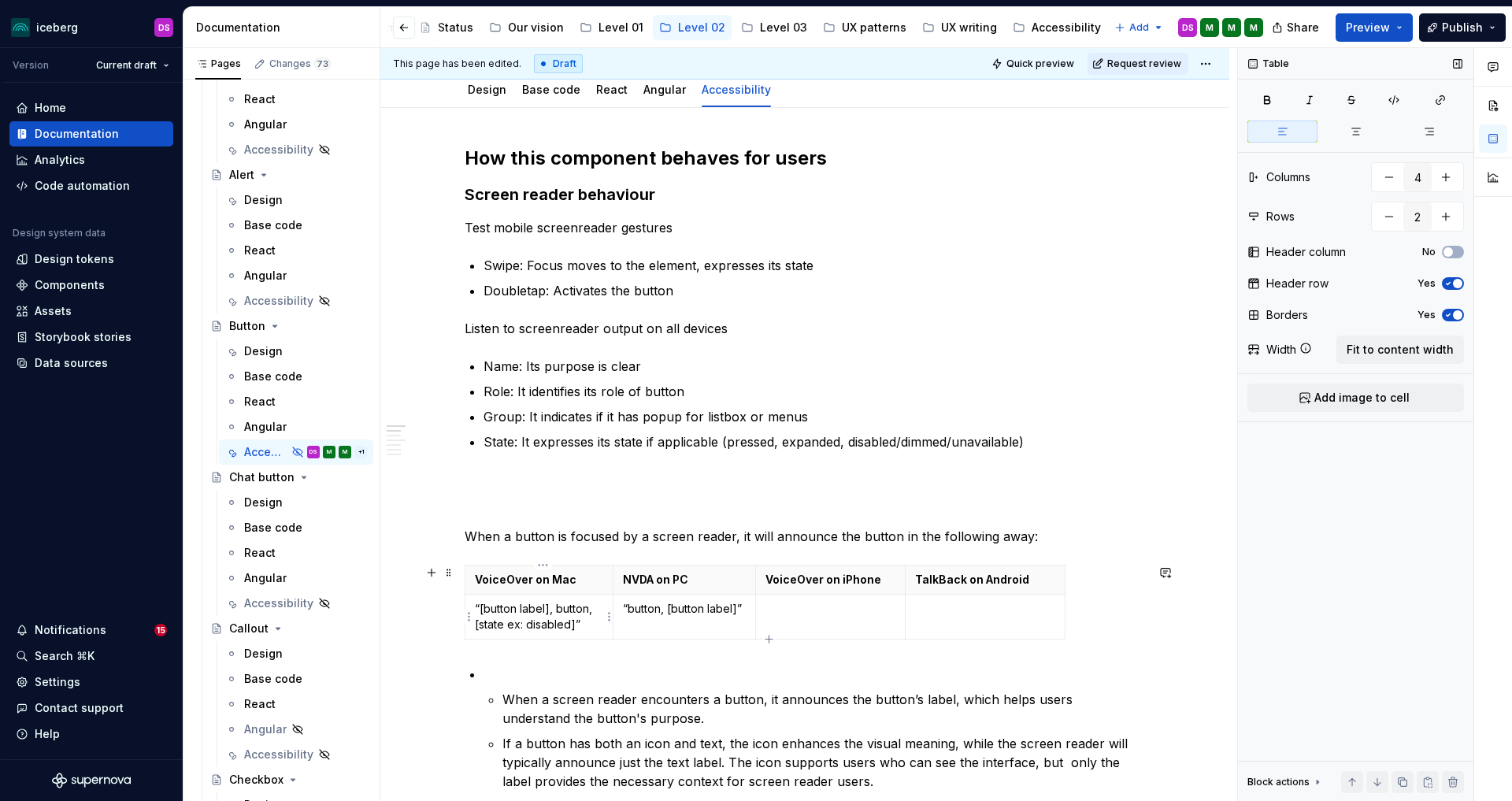
click at [512, 625] on p "“[button label], button, [state ex: disabled]”" at bounding box center [539, 617] width 128 height 32
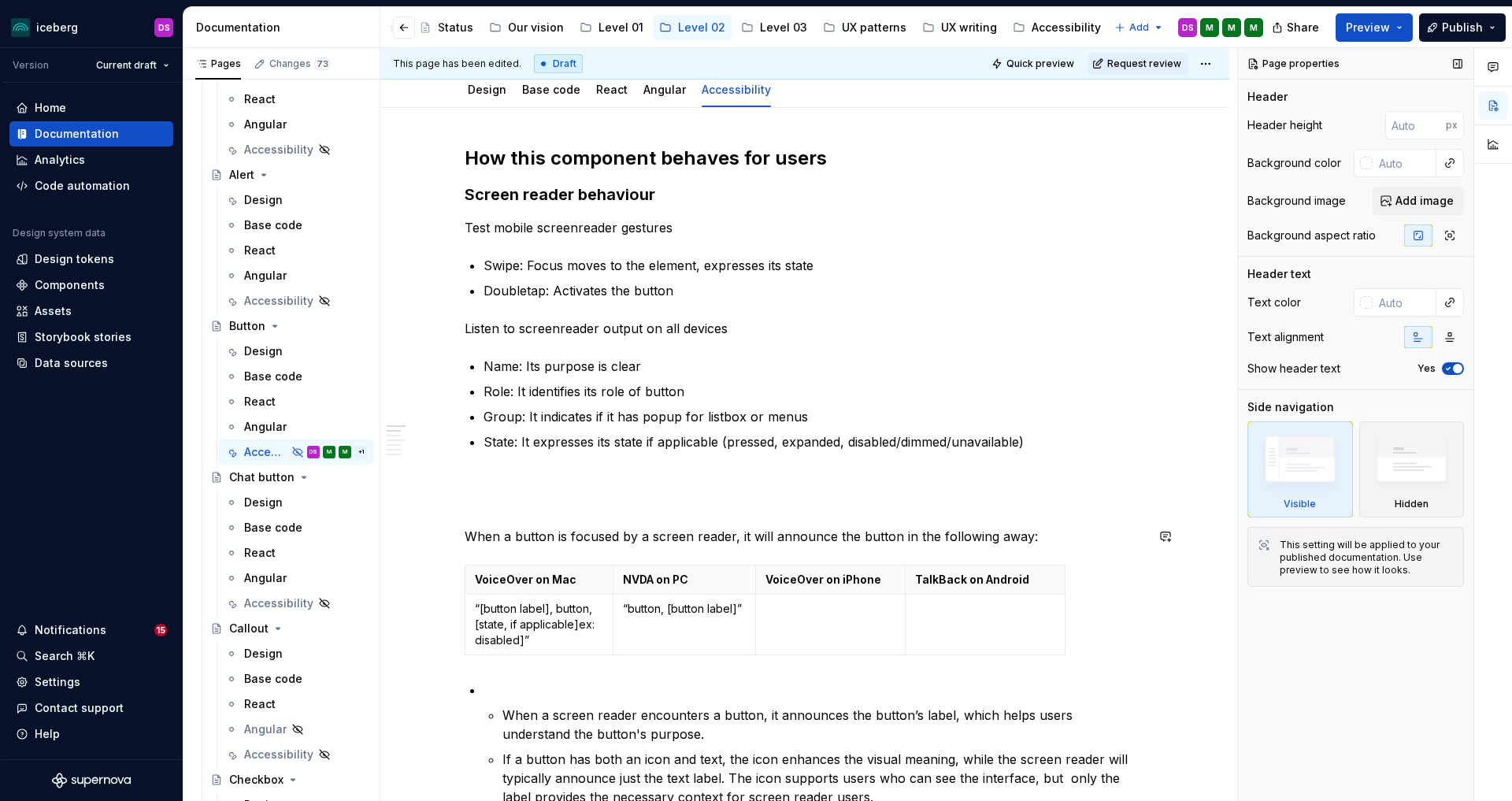
click at [594, 526] on p "When a button is focused by a screen reader, it will announce the button in the…" at bounding box center [805, 535] width 681 height 19
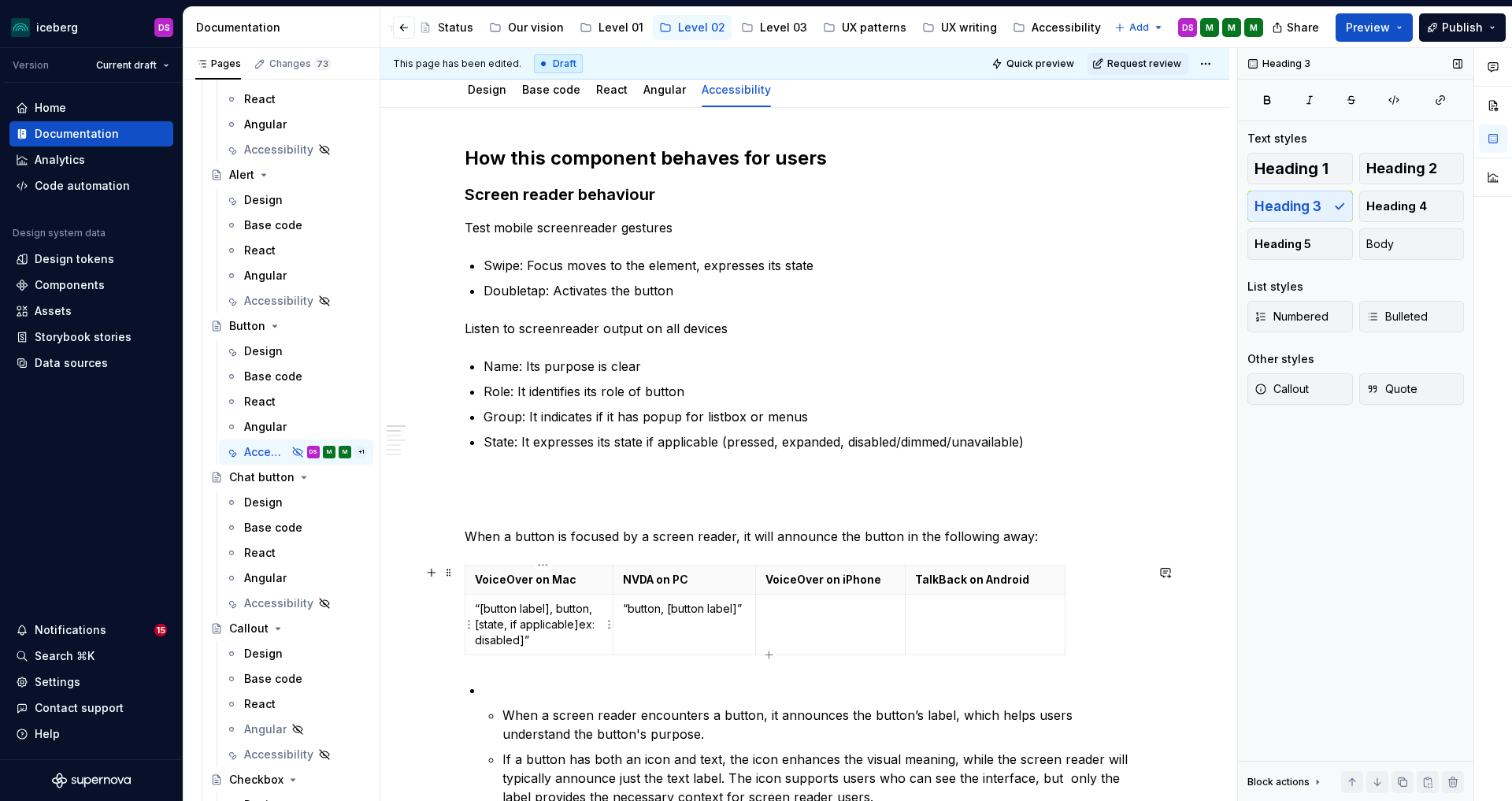
click at [572, 643] on p "“[button label], button, [state, if applicable]ex: disabled]”" at bounding box center [539, 624] width 128 height 47
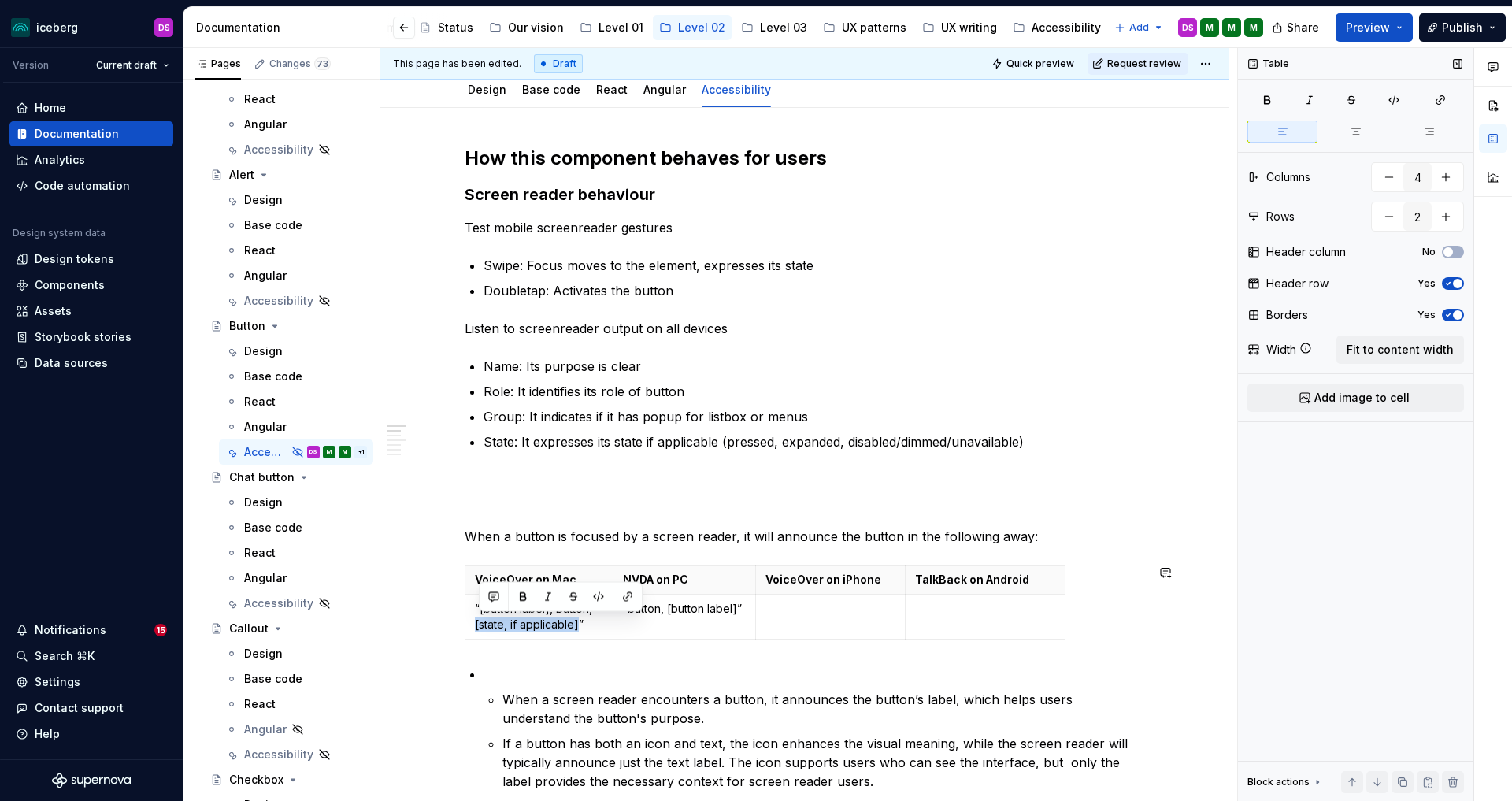
copy p "[state, if applicable]"
click at [740, 606] on p "“button, [button label]”" at bounding box center [684, 609] width 122 height 16
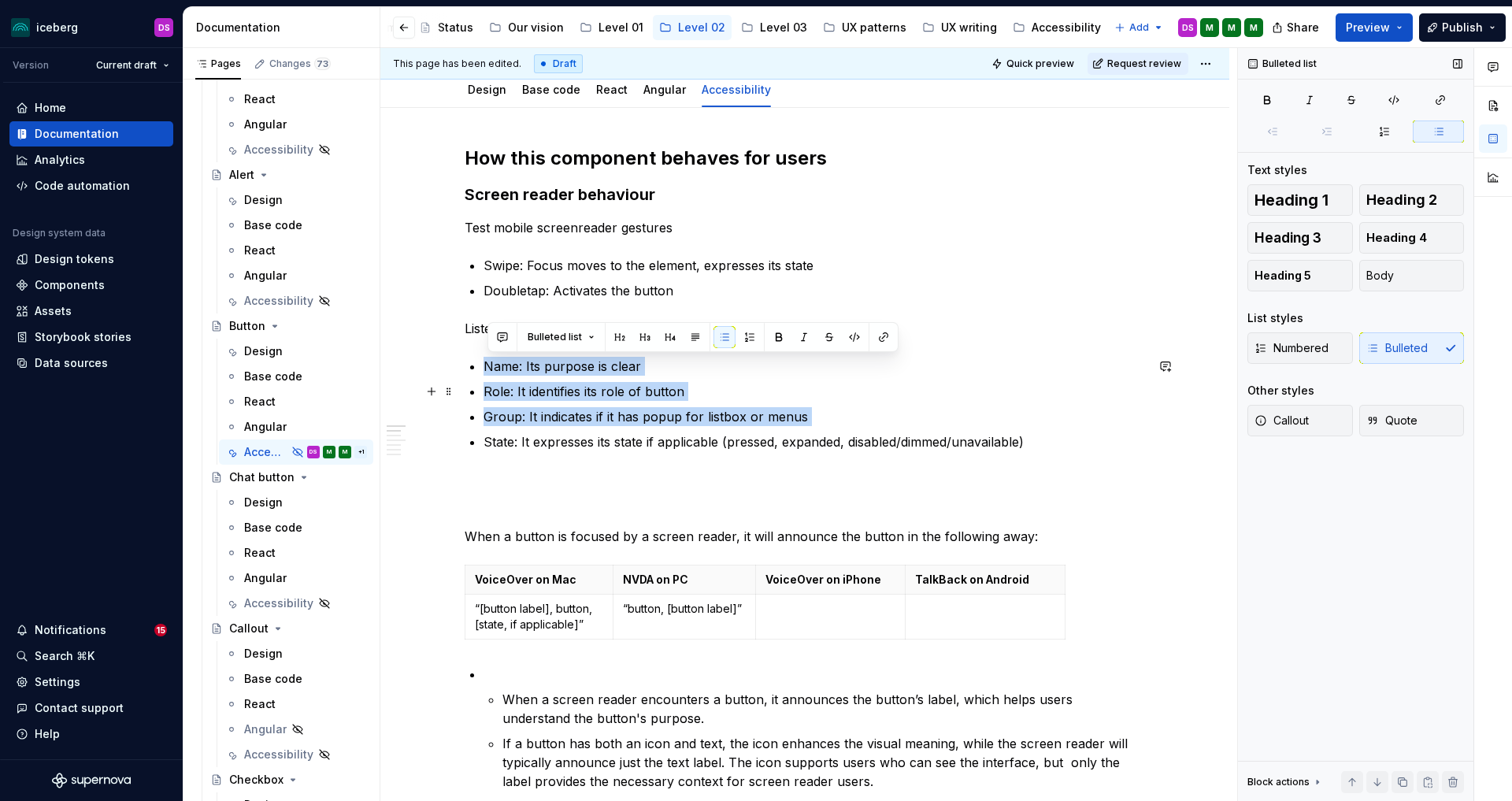
drag, startPoint x: 481, startPoint y: 363, endPoint x: 640, endPoint y: 442, distance: 177.5
click at [624, 433] on ul "Name: Its purpose is clear Role: It identifies its role of button Group: It ind…" at bounding box center [814, 403] width 662 height 95
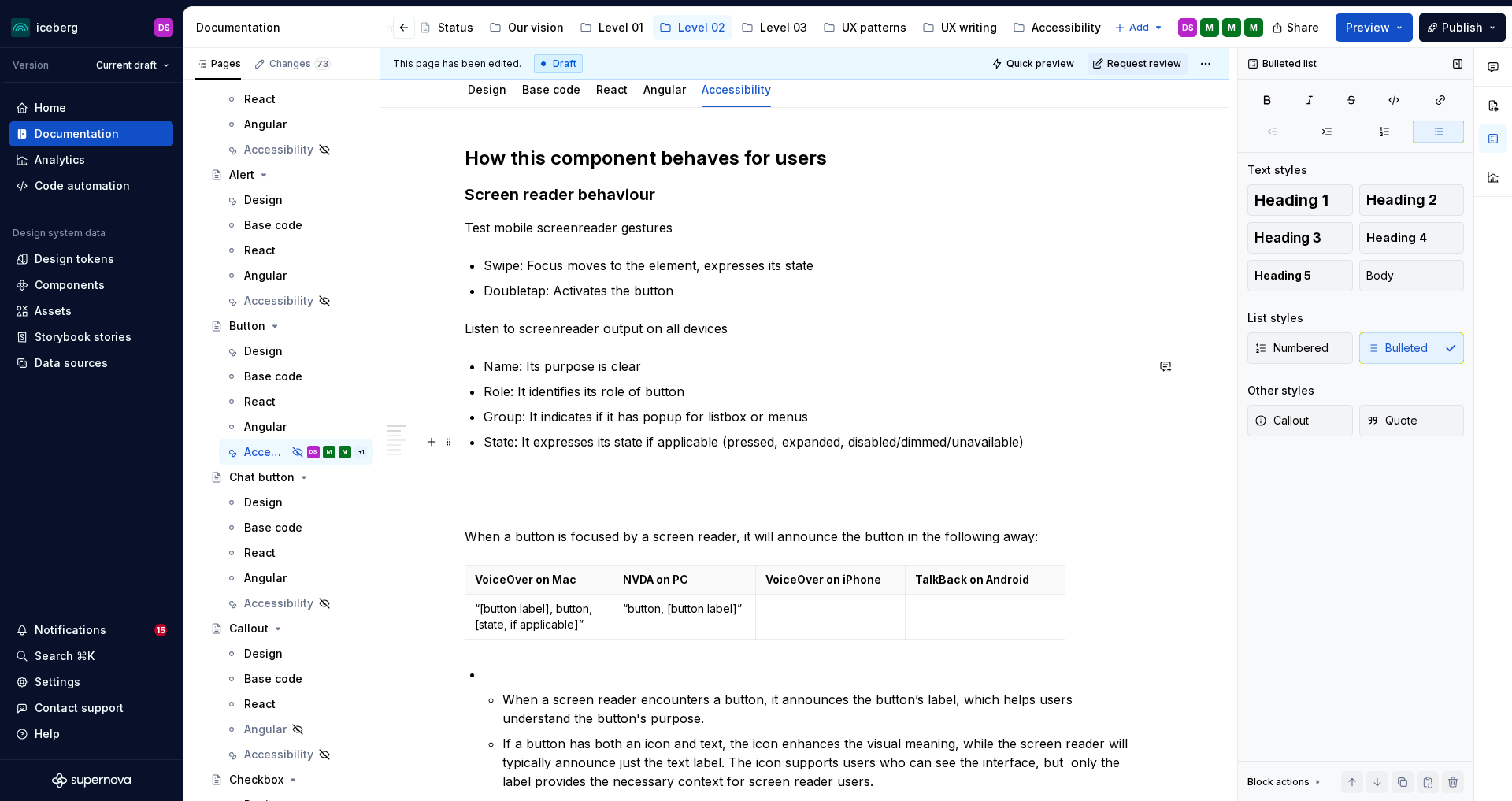
click at [694, 446] on p "State: It expresses its state if applicable (pressed, expanded, disabled/dimmed…" at bounding box center [814, 441] width 662 height 19
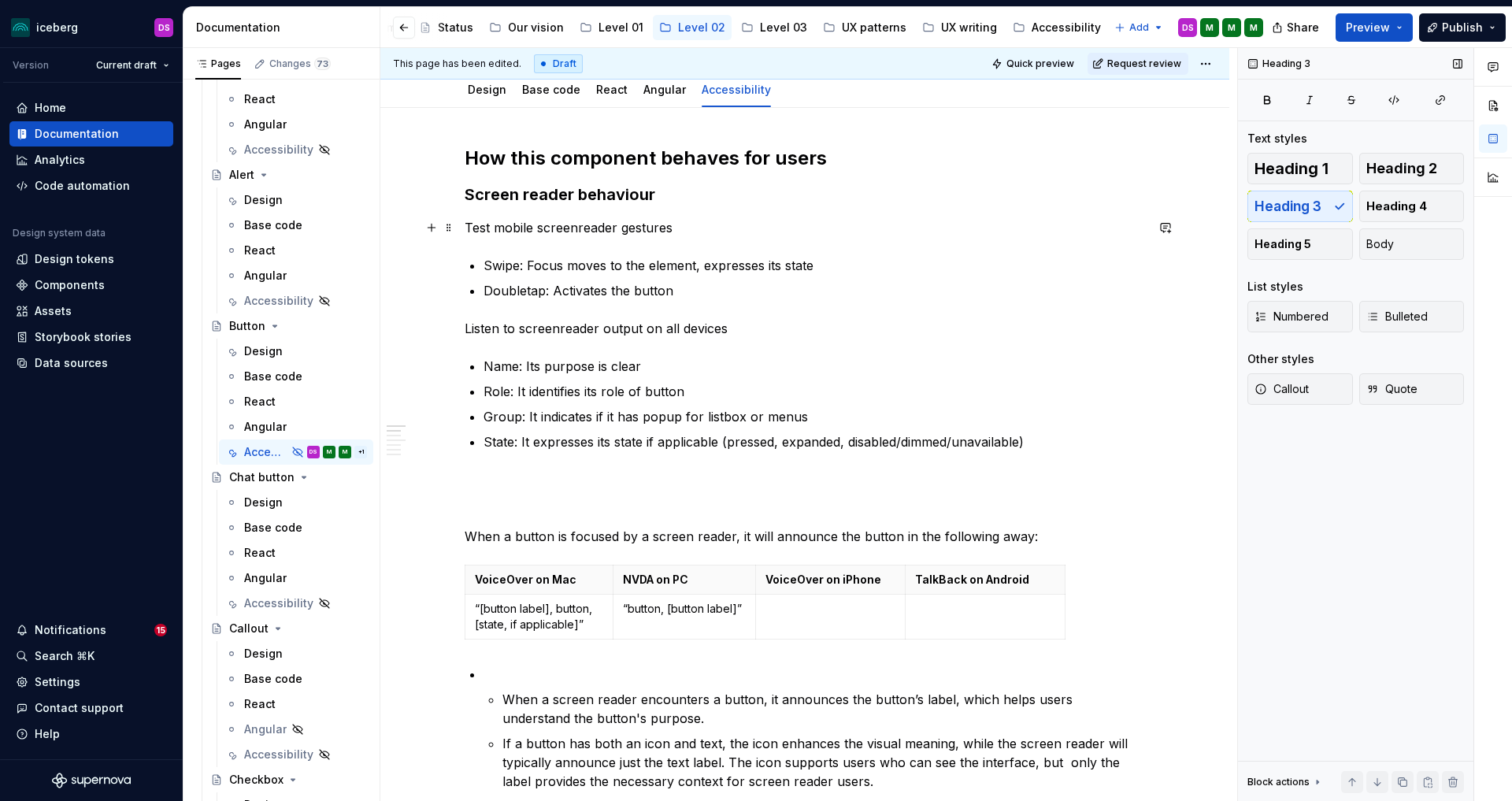
click at [470, 228] on p "Test mobile screenreader gestures" at bounding box center [805, 227] width 681 height 19
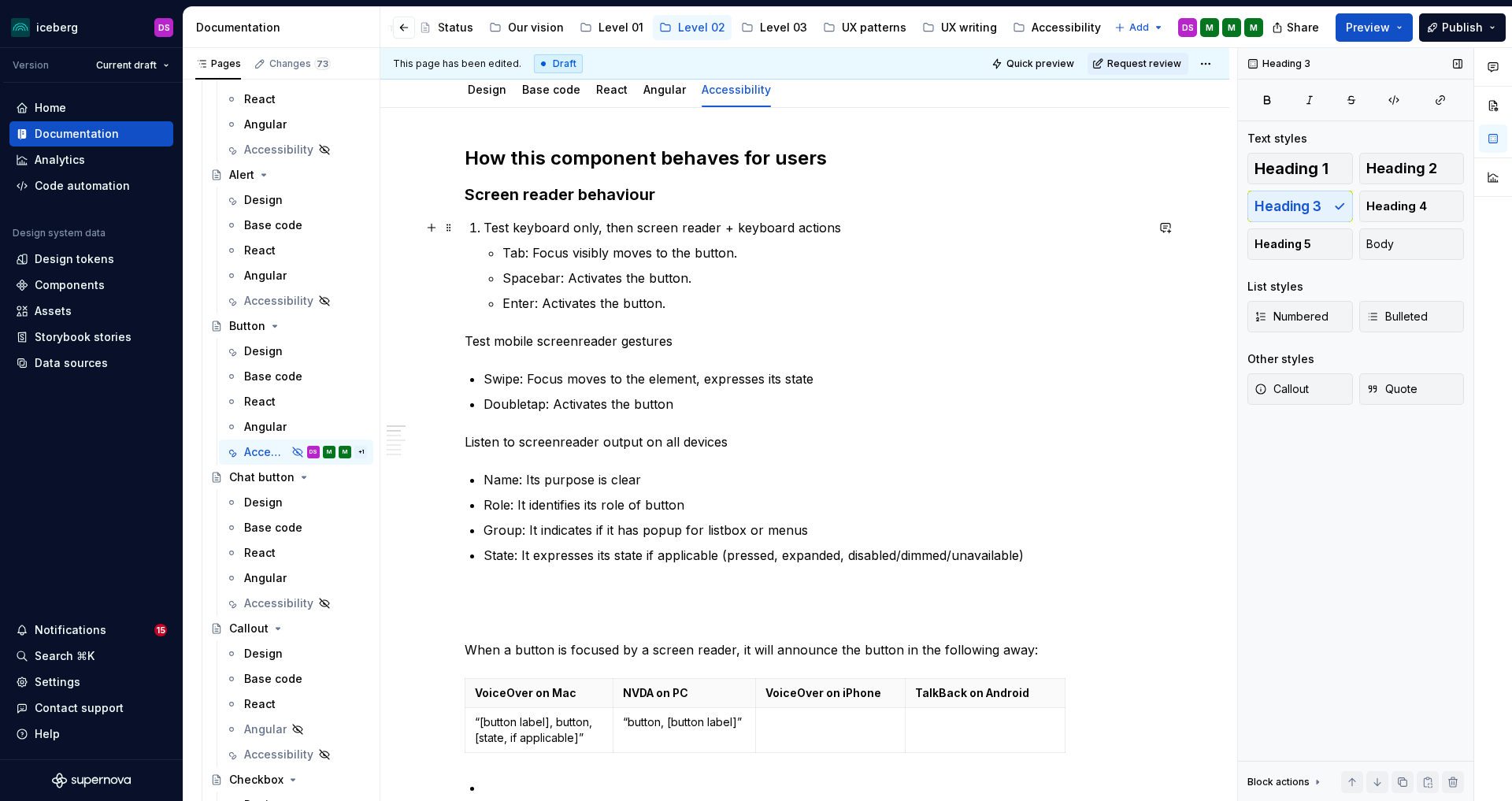
click at [486, 228] on li "Test keyboard only, then screen reader + keyboard actions Tab: Focus visibly mo…" at bounding box center [814, 265] width 662 height 95
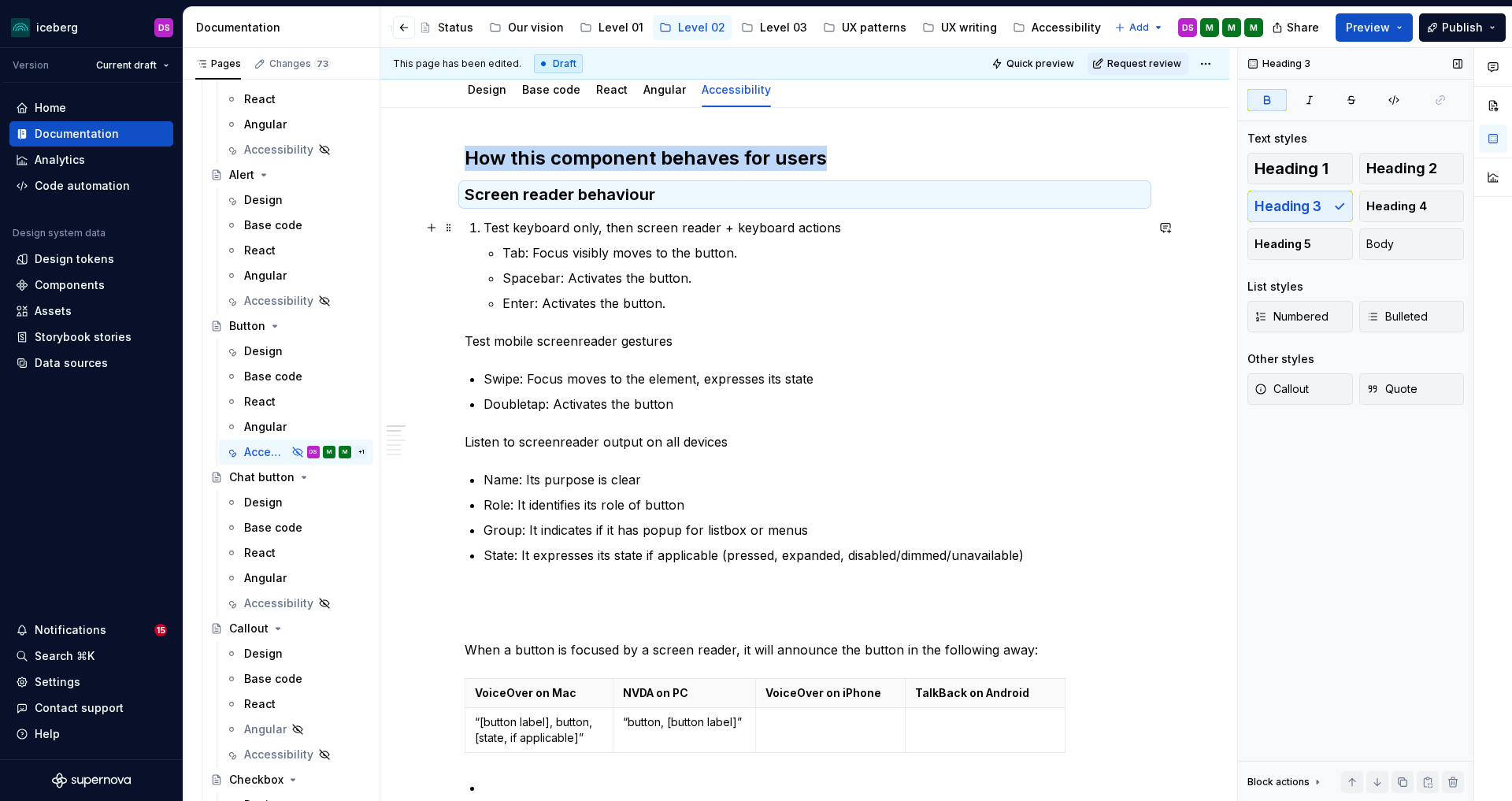
click at [489, 226] on p "Test keyboard only, then screen reader + keyboard actions" at bounding box center [814, 227] width 662 height 19
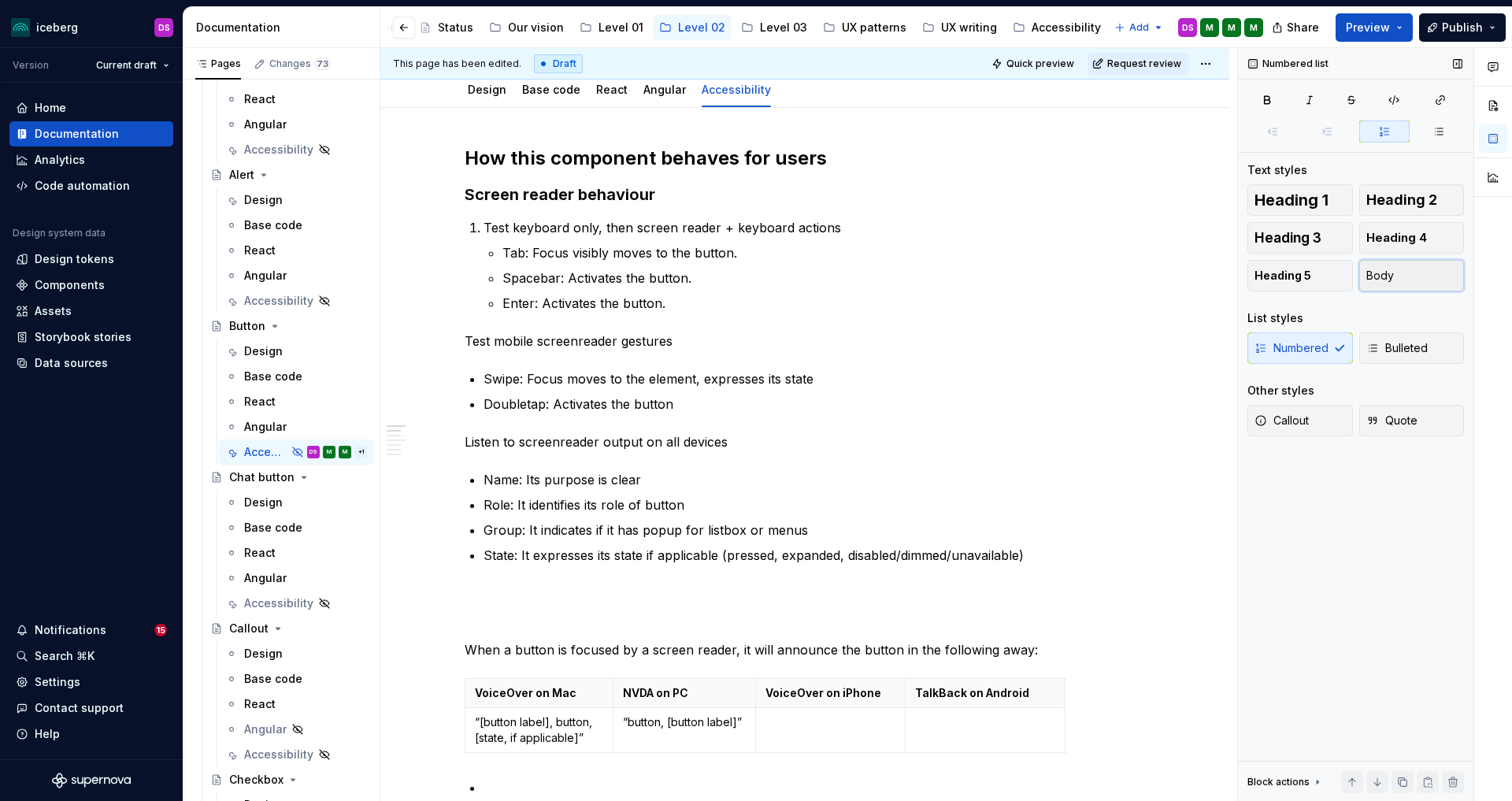
click at [1373, 274] on span "Body" at bounding box center [1381, 276] width 28 height 16
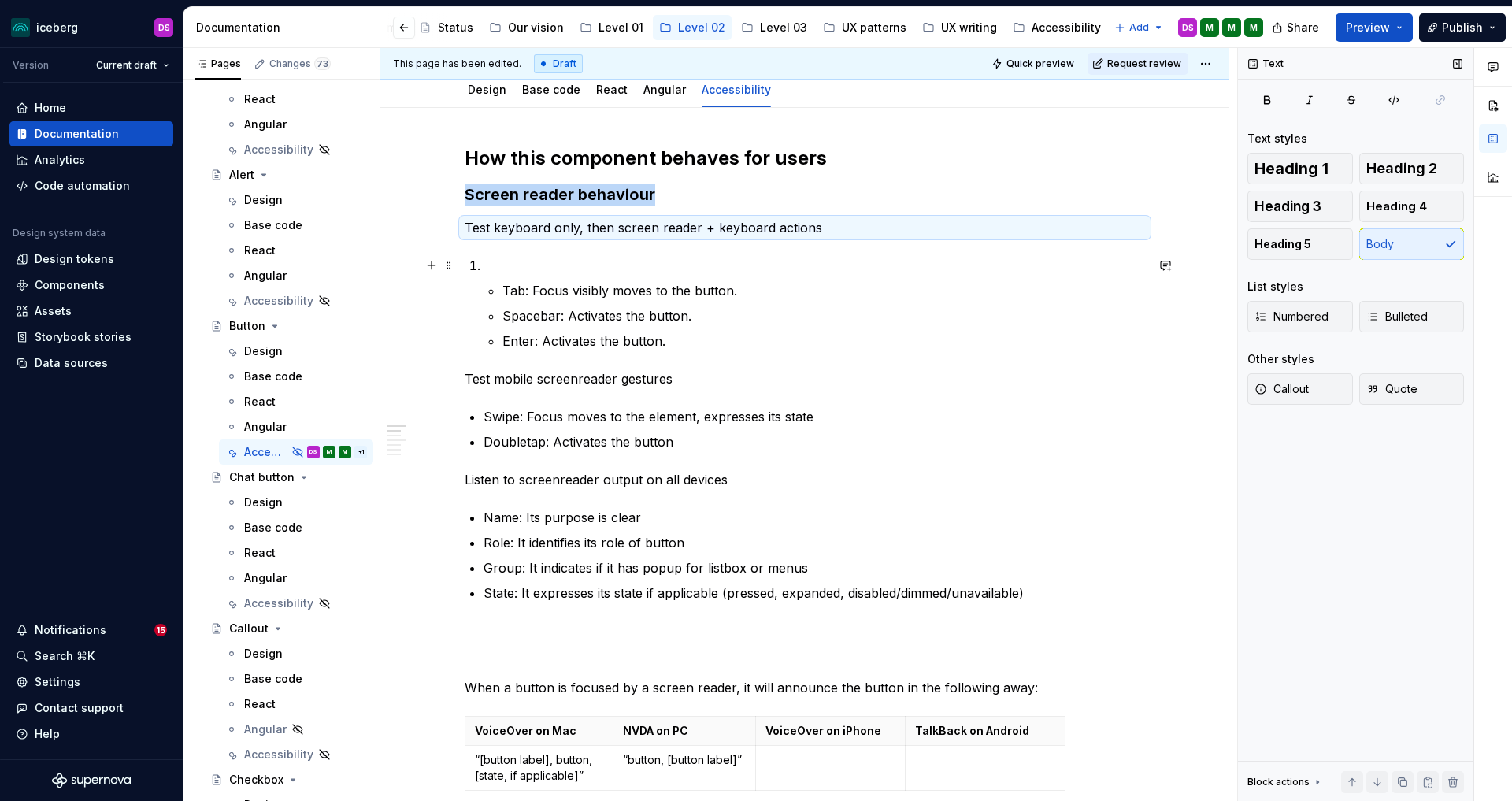
click at [517, 265] on p at bounding box center [814, 265] width 662 height 19
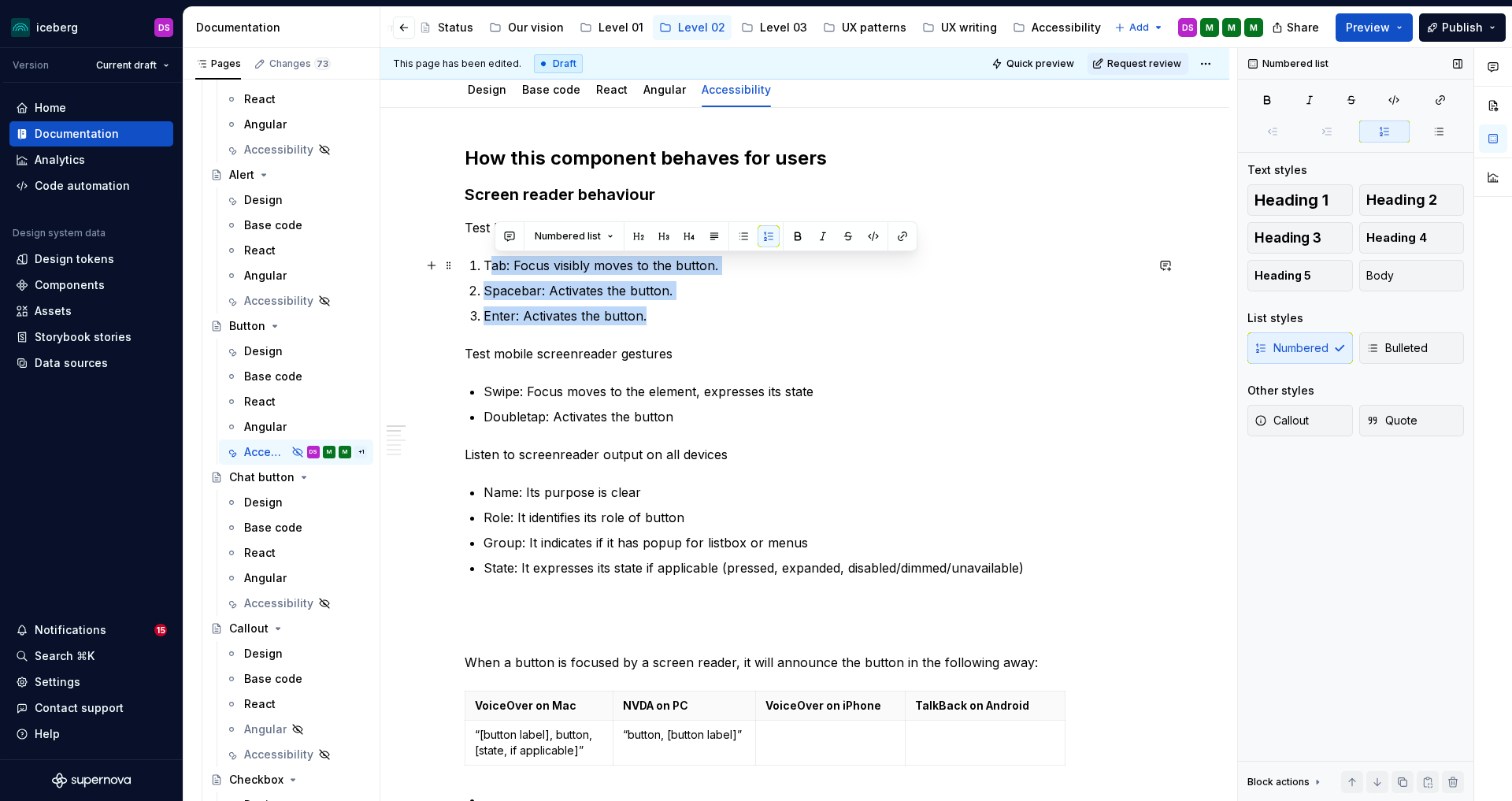
drag, startPoint x: 577, startPoint y: 296, endPoint x: 492, endPoint y: 269, distance: 89.2
click at [492, 268] on ol "Tab: Focus visibly moves to the button. Spacebar: Activates the button. Enter: …" at bounding box center [814, 291] width 662 height 70
click at [739, 232] on button "button" at bounding box center [737, 236] width 22 height 22
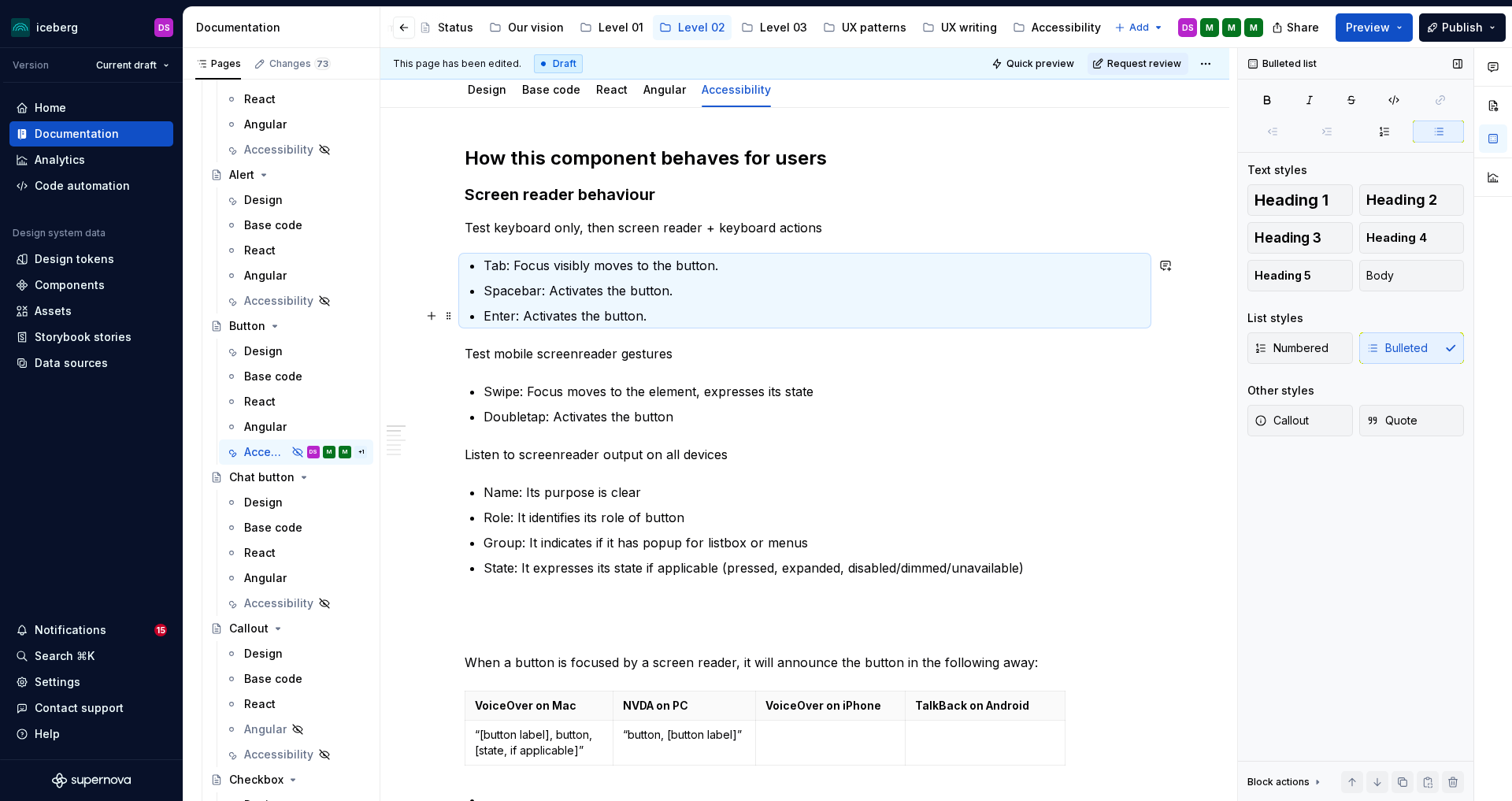
click at [687, 309] on p "Enter: Activates the button." at bounding box center [814, 315] width 662 height 19
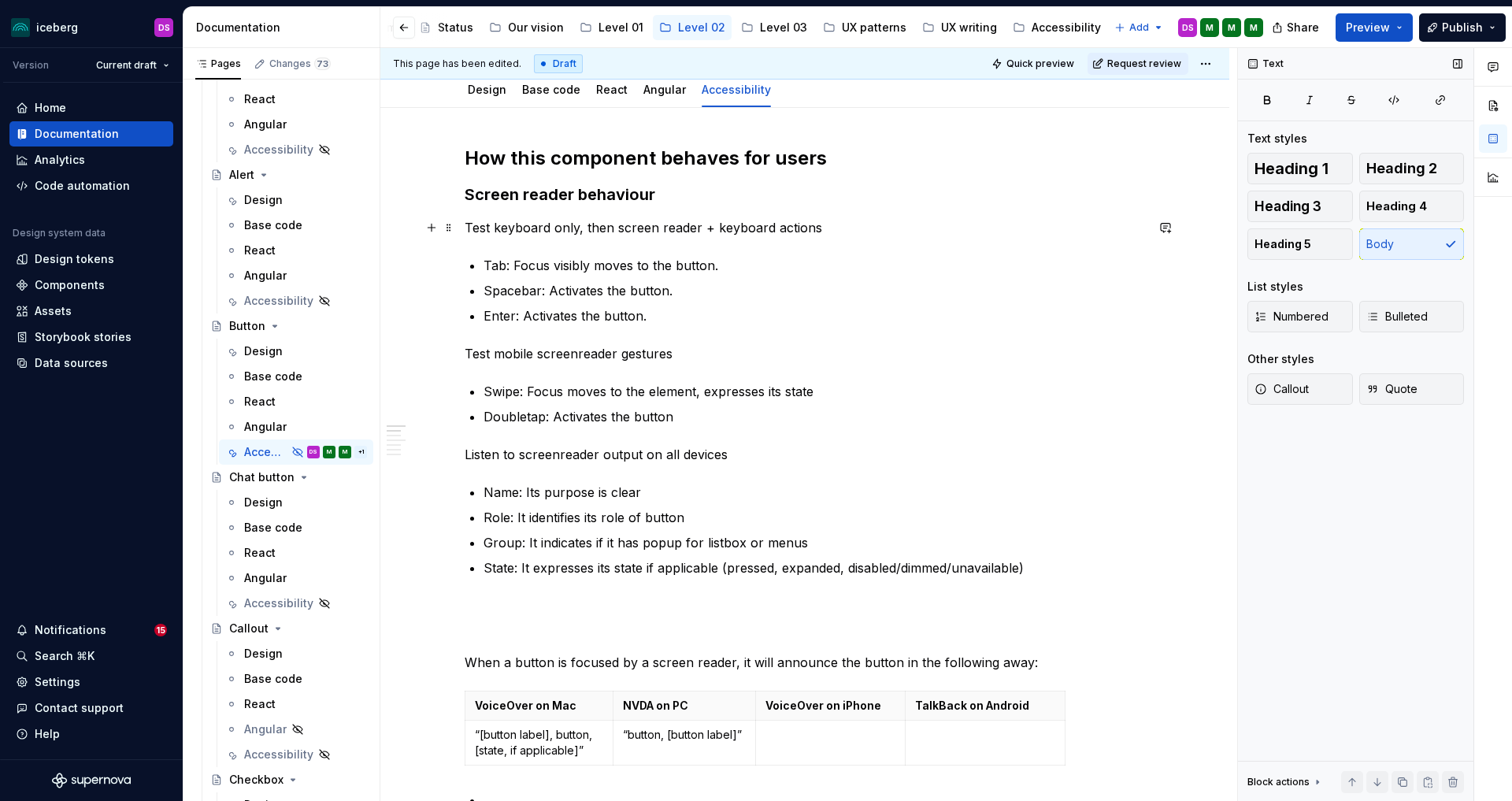
click at [493, 224] on p "Test keyboard only, then screen reader + keyboard actions" at bounding box center [805, 227] width 681 height 19
click at [667, 231] on p "On desktop, using keyboard only, then screen reader + keyboard actions" at bounding box center [805, 227] width 681 height 19
click at [470, 350] on p "Test mobile screenreader gestures" at bounding box center [805, 353] width 681 height 19
click at [717, 349] on p "To navigate using a mobile screen reader: Test mobile screenreader gestures" at bounding box center [805, 353] width 681 height 19
click at [527, 455] on p "Listen to screenreader output on all devices" at bounding box center [805, 454] width 681 height 19
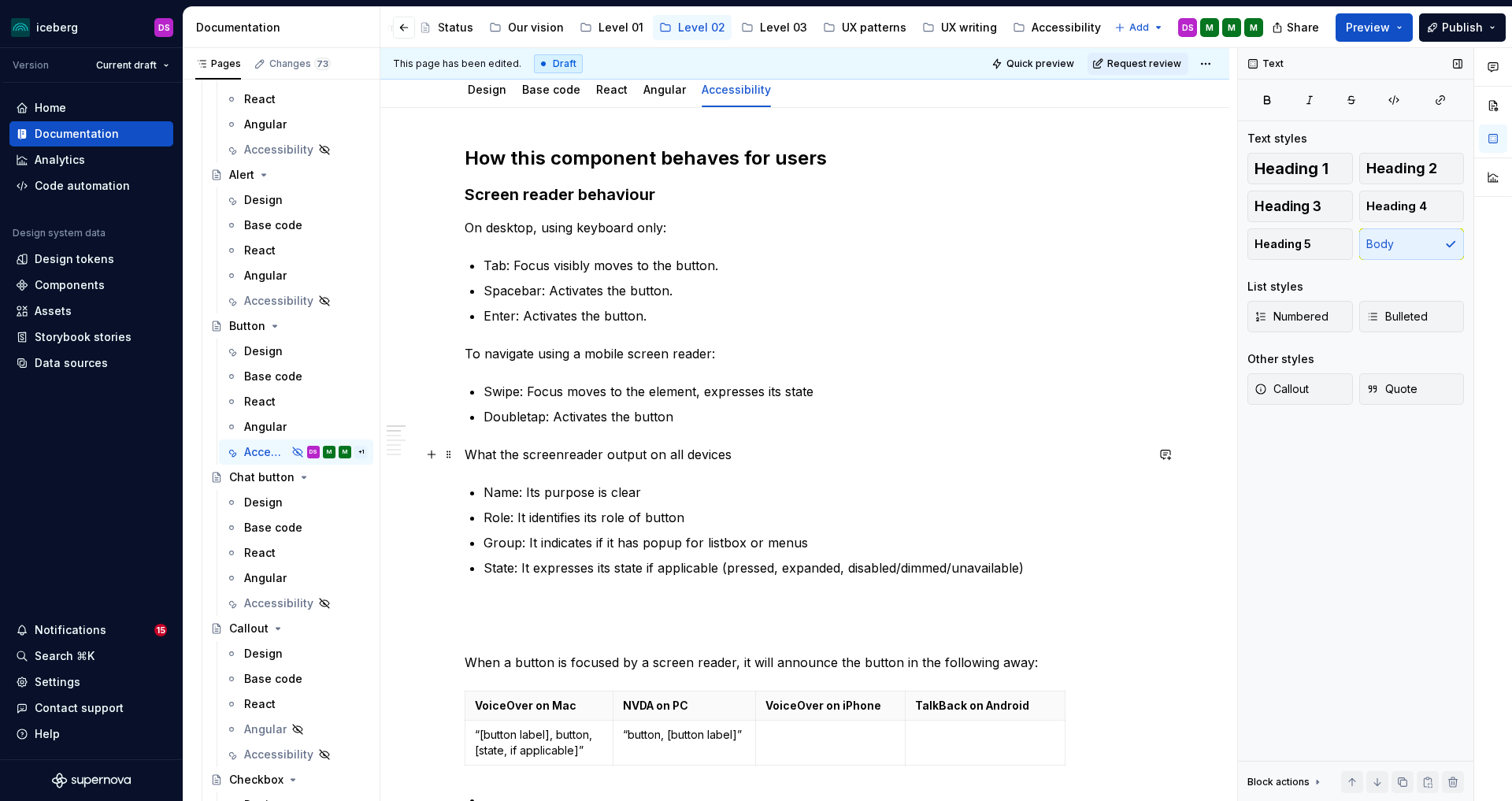
click at [609, 455] on p "What the screenreader output on all devices" at bounding box center [805, 454] width 681 height 19
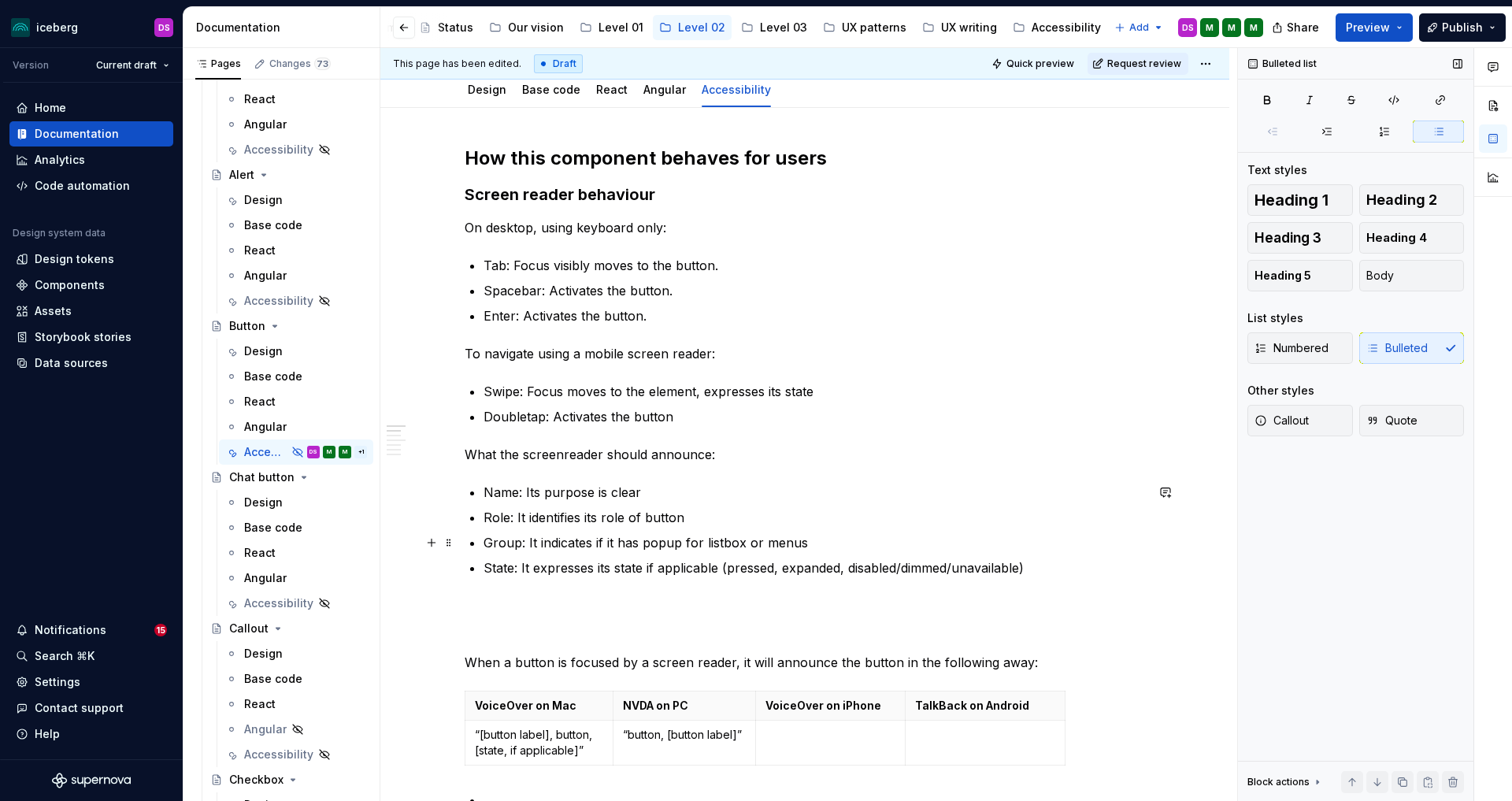
click at [848, 545] on p "Group: It indicates if it has popup for listbox or menus" at bounding box center [814, 542] width 662 height 19
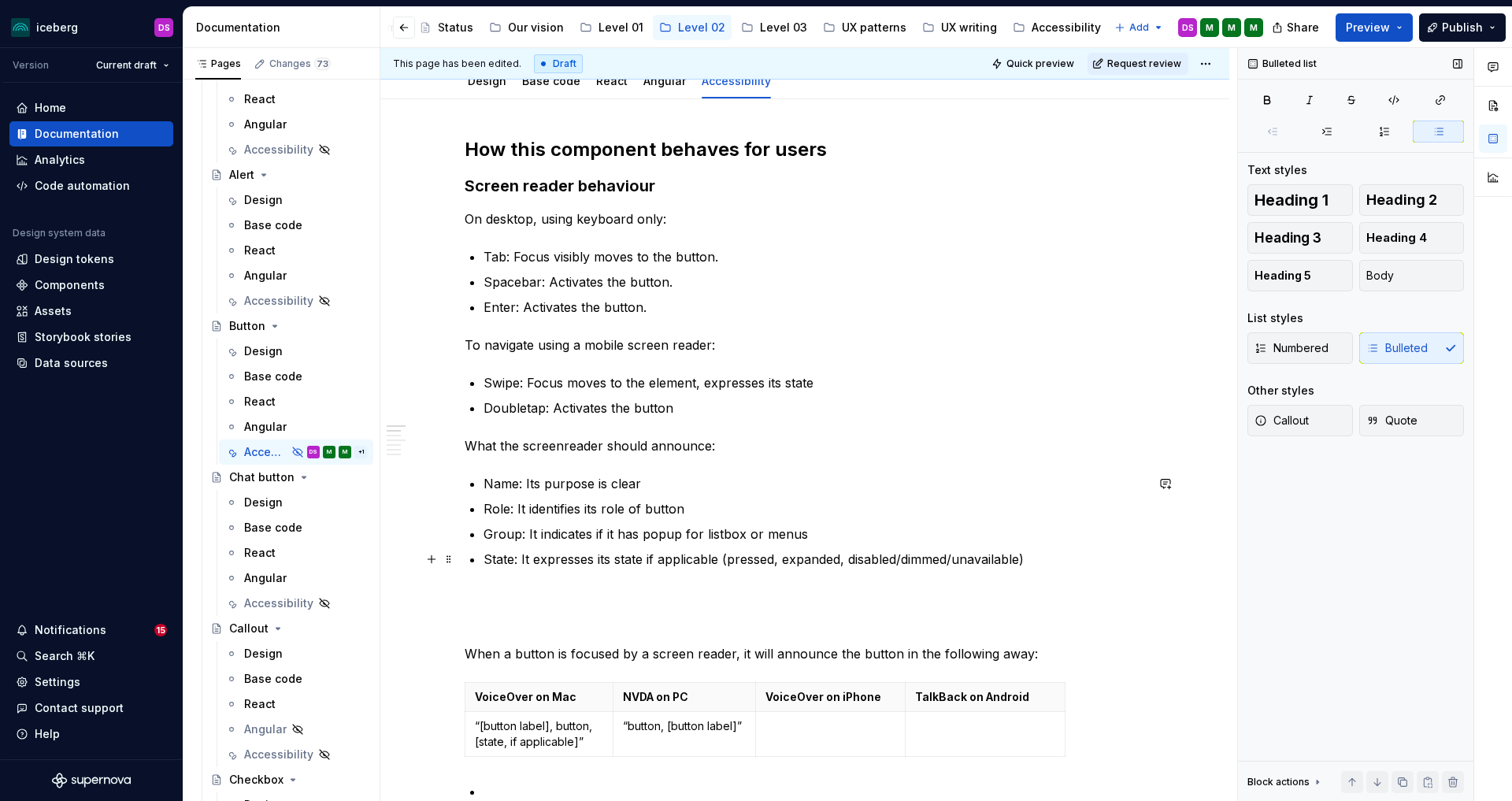
scroll to position [179, 0]
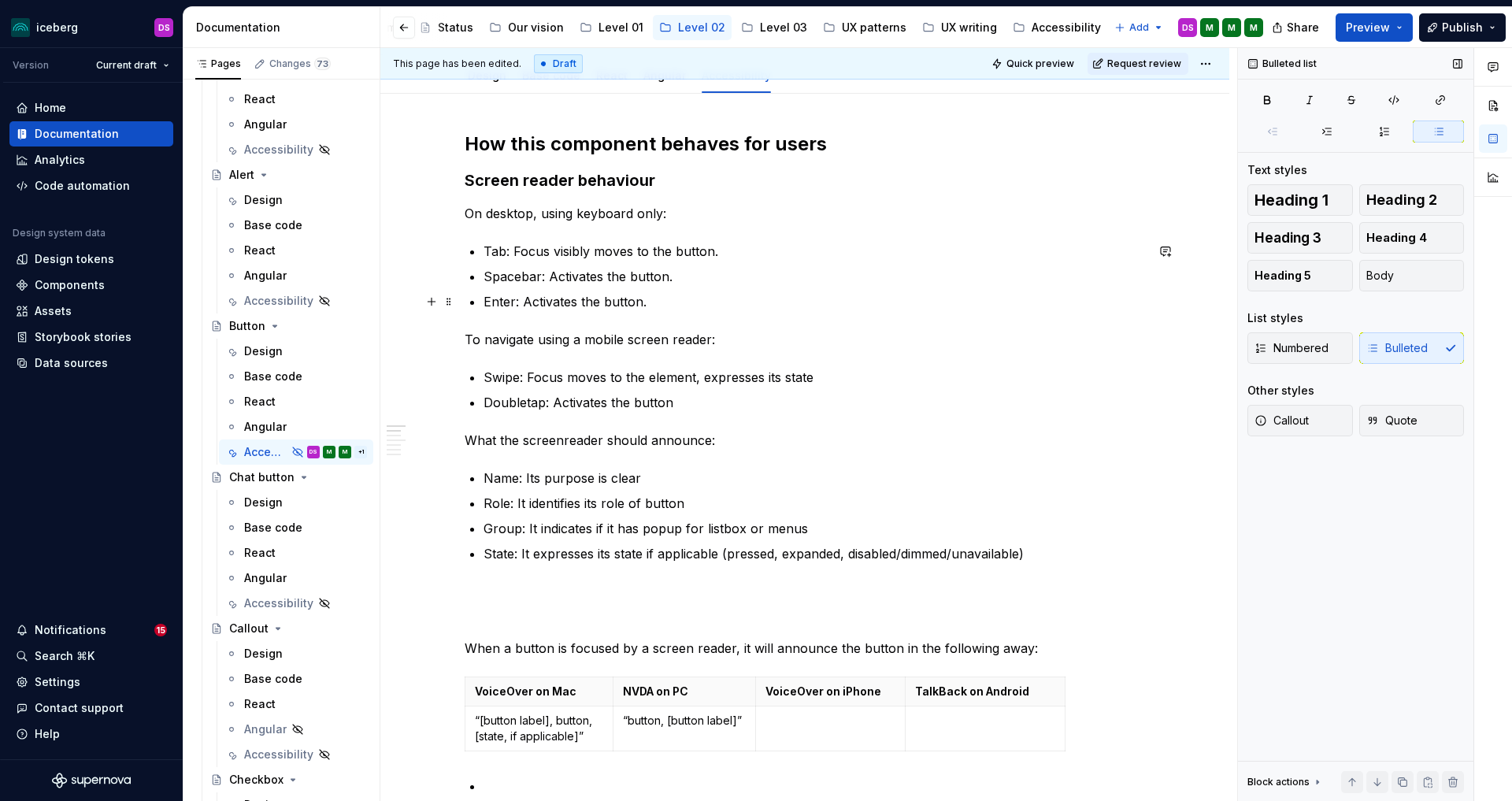
click at [664, 300] on p "Enter: Activates the button." at bounding box center [814, 301] width 662 height 19
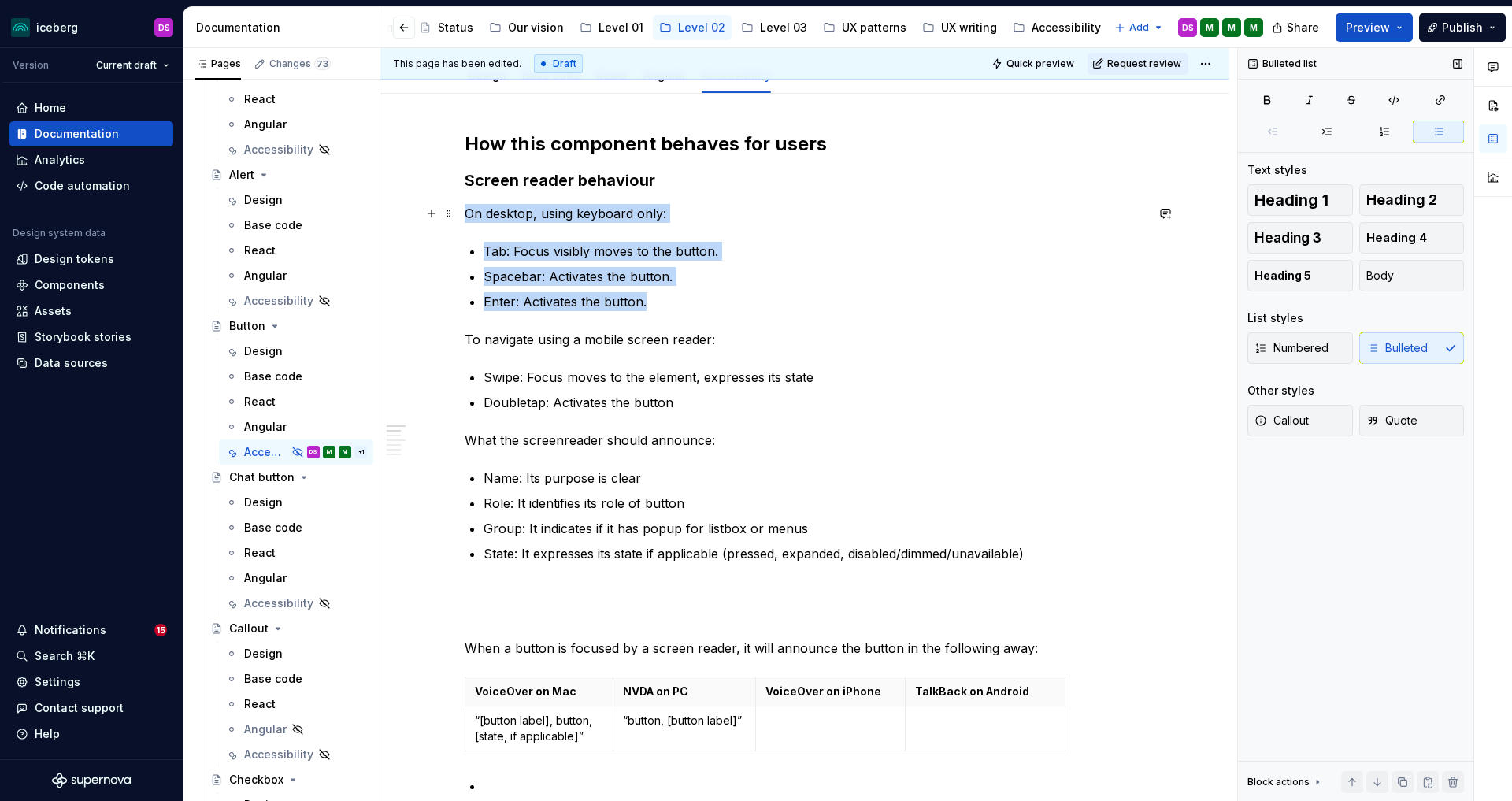
click at [470, 215] on p "On desktop, using keyboard only:" at bounding box center [805, 213] width 681 height 19
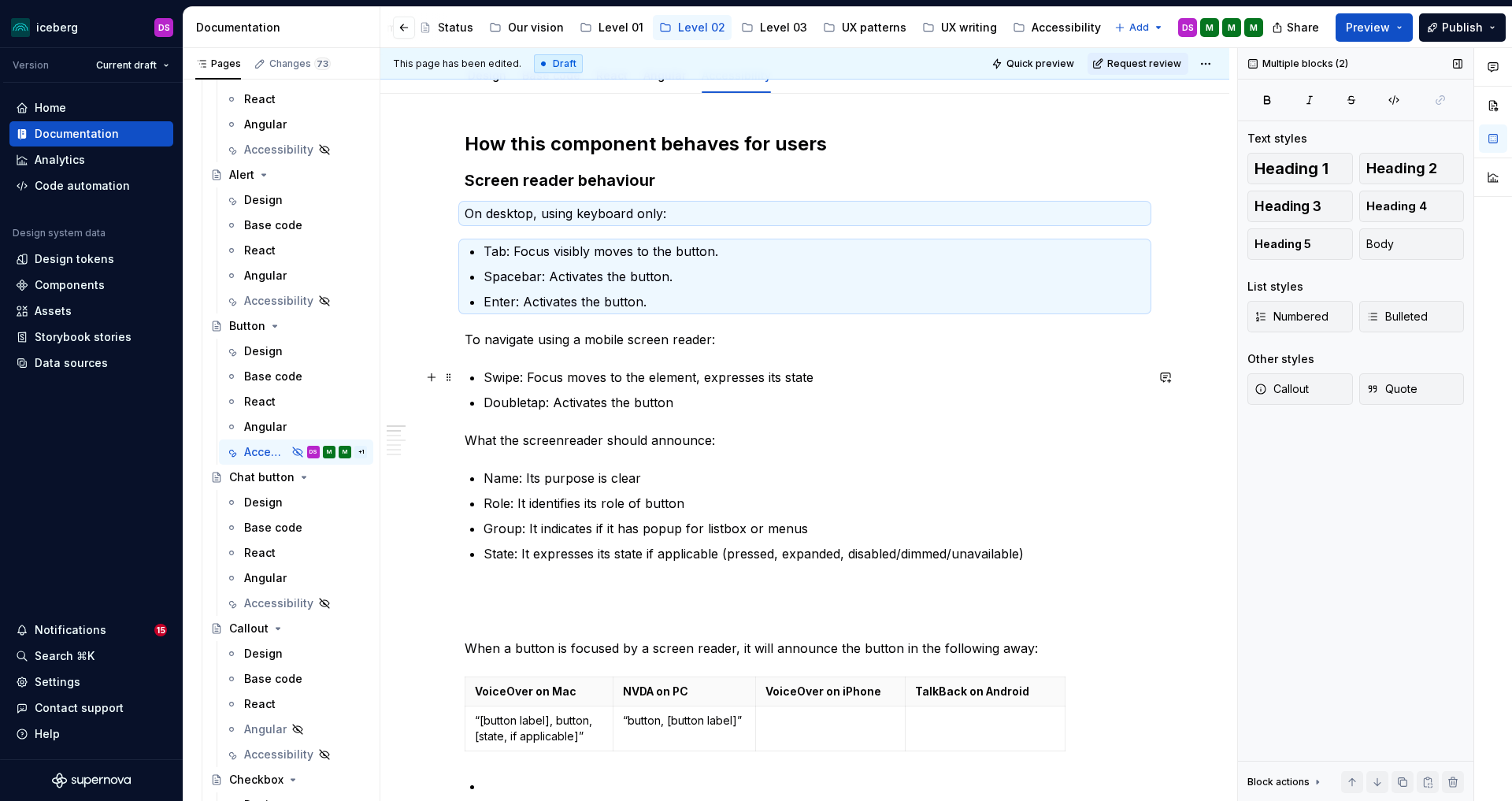
click at [677, 377] on p "Swipe: Focus moves to the element, expresses its state" at bounding box center [814, 376] width 662 height 19
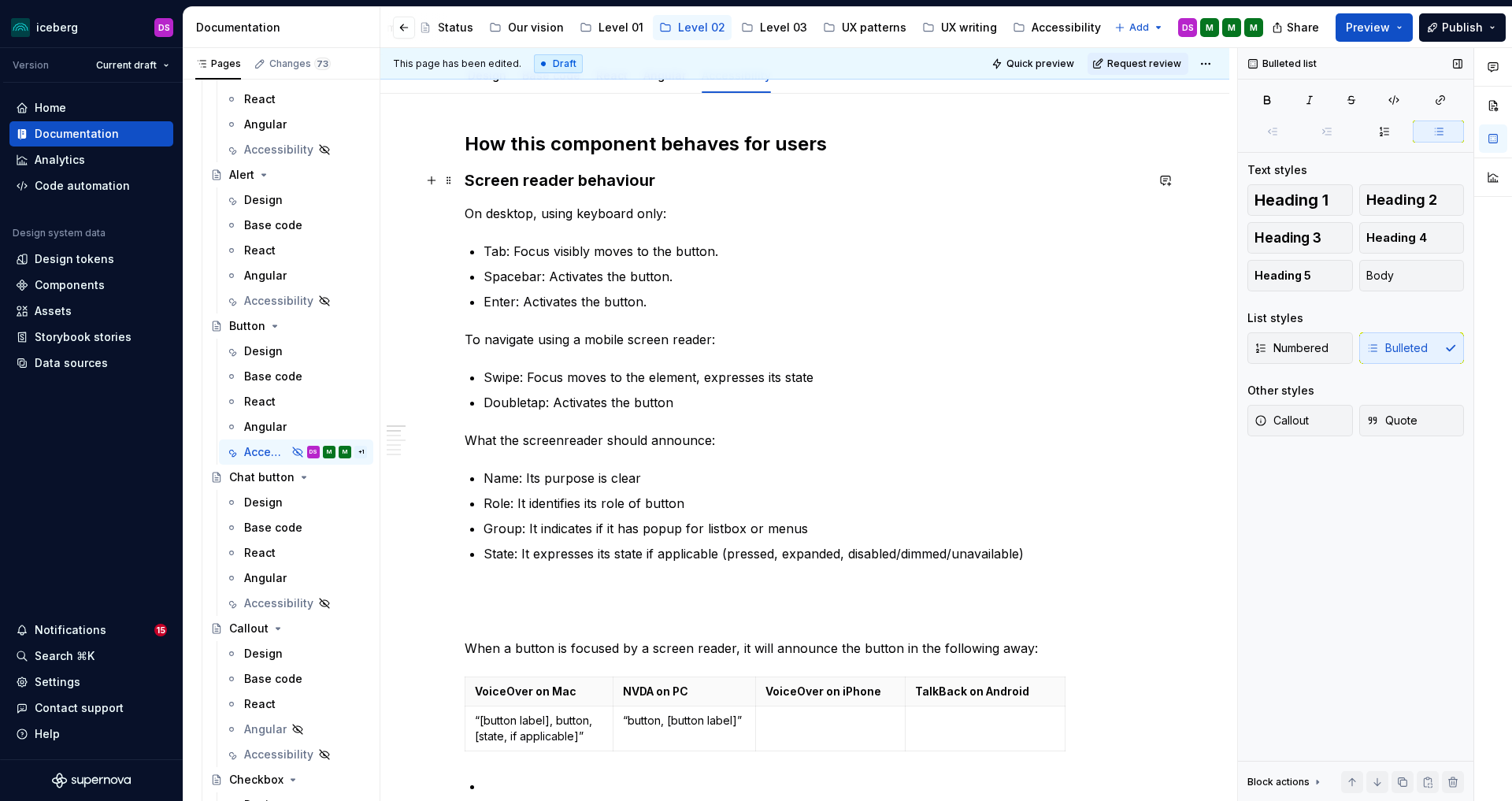
click at [674, 178] on h3 "Screen reader behaviour" at bounding box center [805, 180] width 681 height 22
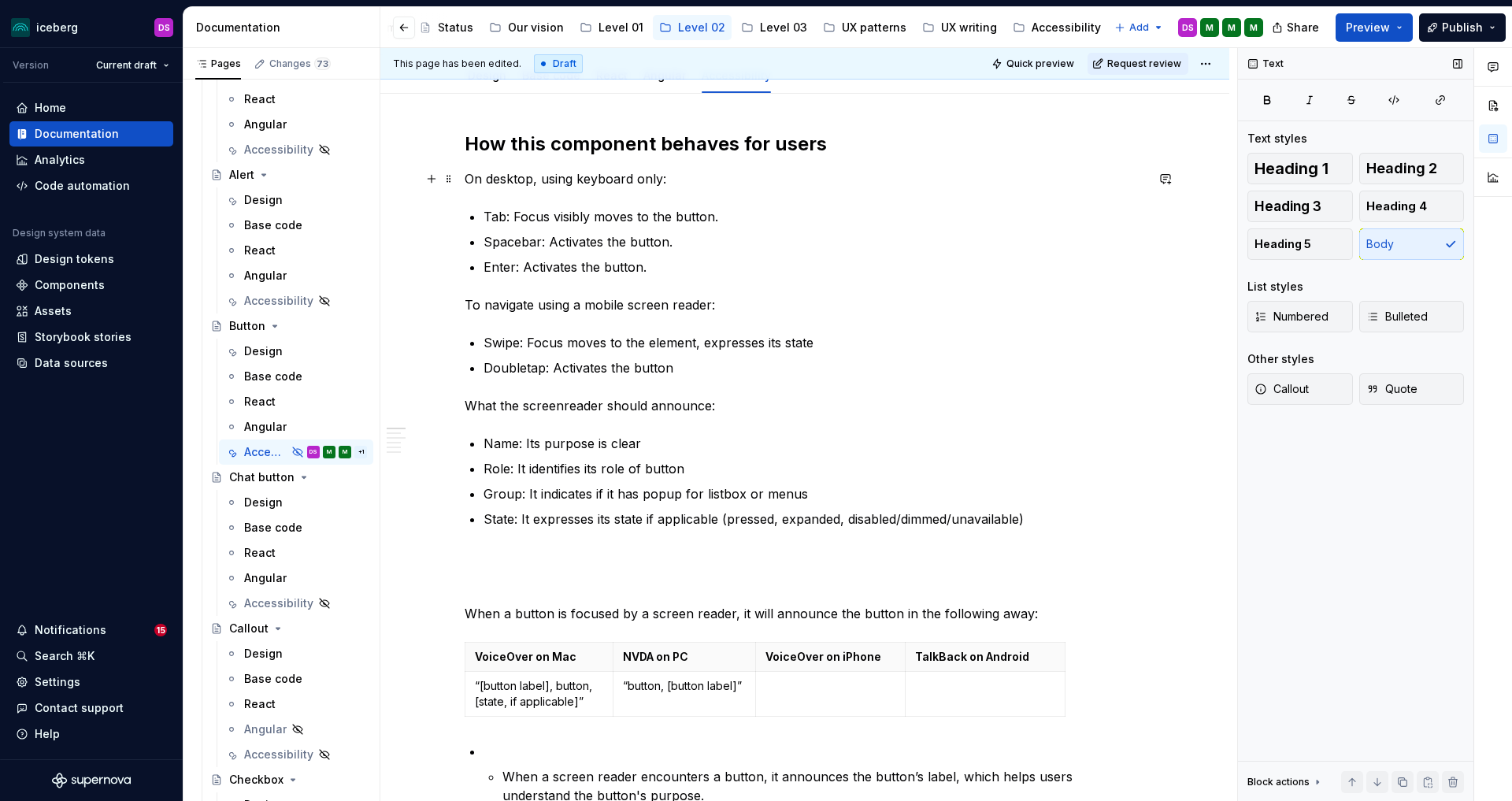
click at [579, 179] on p "On desktop, using keyboard only:" at bounding box center [805, 178] width 681 height 19
drag, startPoint x: 773, startPoint y: 175, endPoint x: 794, endPoint y: 196, distance: 29.7
click at [773, 176] on p "On desktop, using a screen reader with a keyboard only:" at bounding box center [805, 178] width 681 height 19
click at [746, 356] on ul "Swipe: Focus moves to the element, expresses its state Doubletap: Activates the…" at bounding box center [814, 355] width 662 height 44
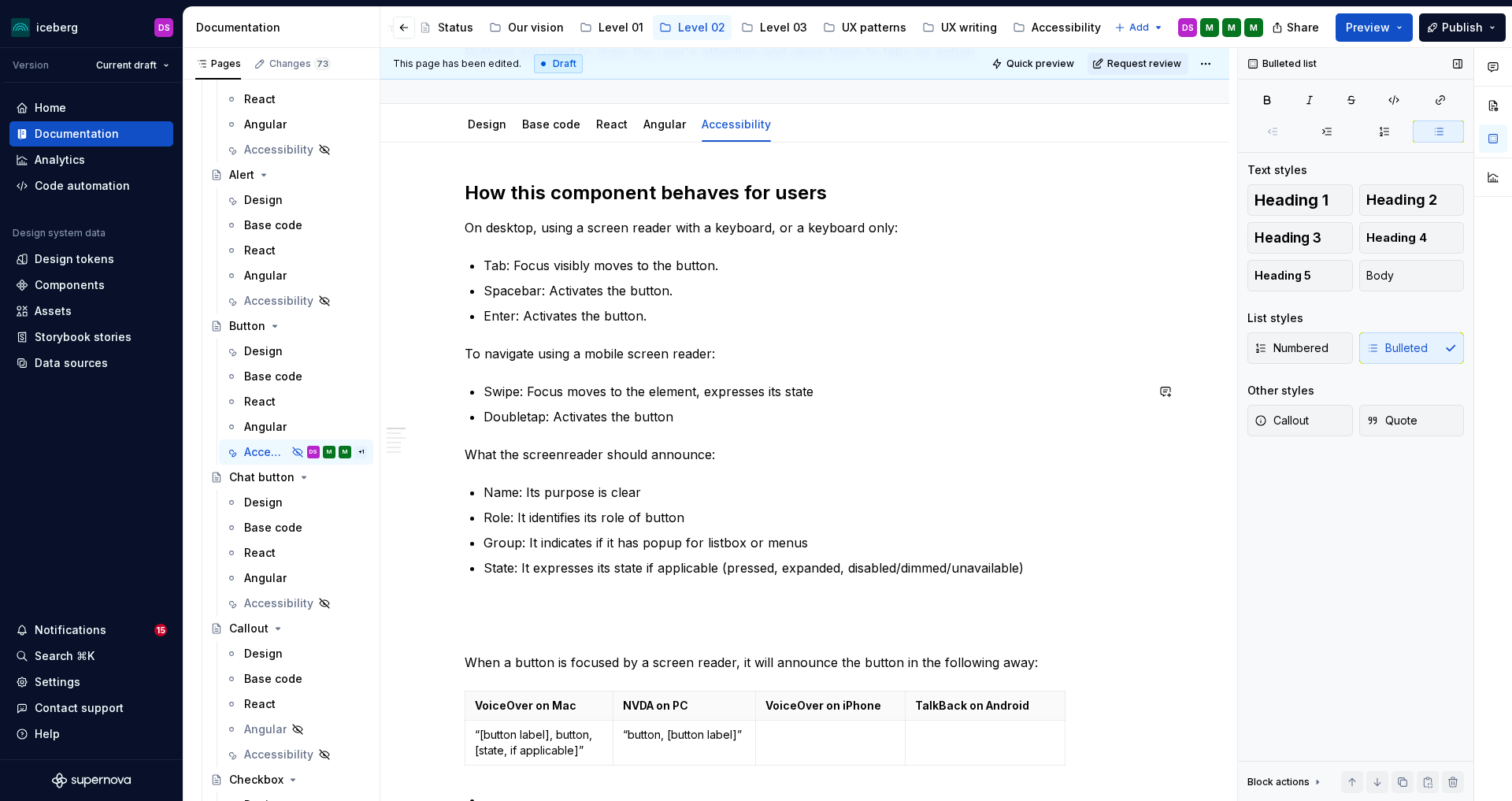
scroll to position [104, 0]
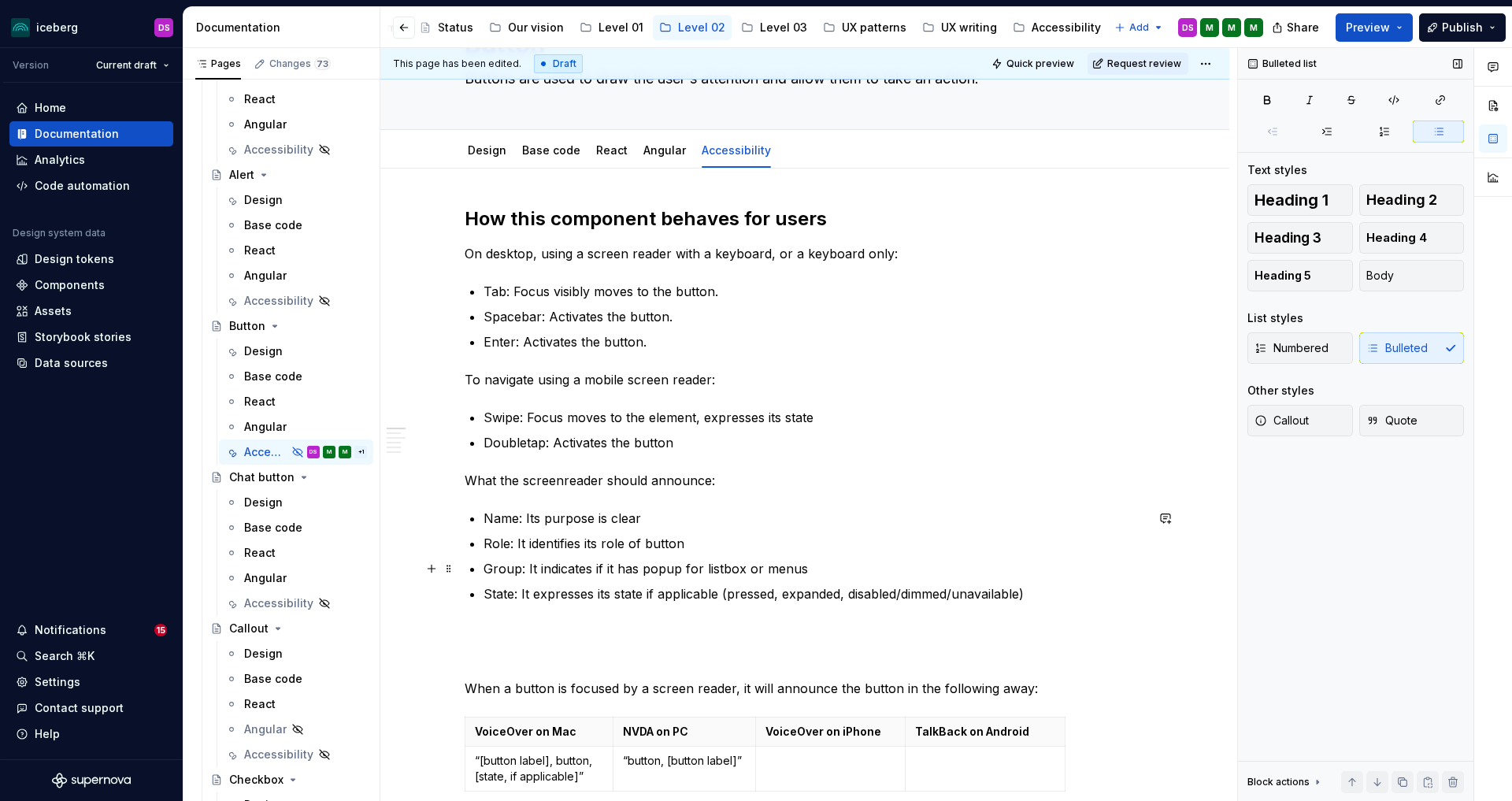
click at [830, 571] on p "Group: It indicates if it has popup for listbox or menus" at bounding box center [814, 568] width 662 height 19
click at [828, 579] on ul "Name: Its purpose is clear Role: It identifies its role of button Group: It ind…" at bounding box center [814, 555] width 662 height 95
drag, startPoint x: 790, startPoint y: 571, endPoint x: 486, endPoint y: 577, distance: 304.1
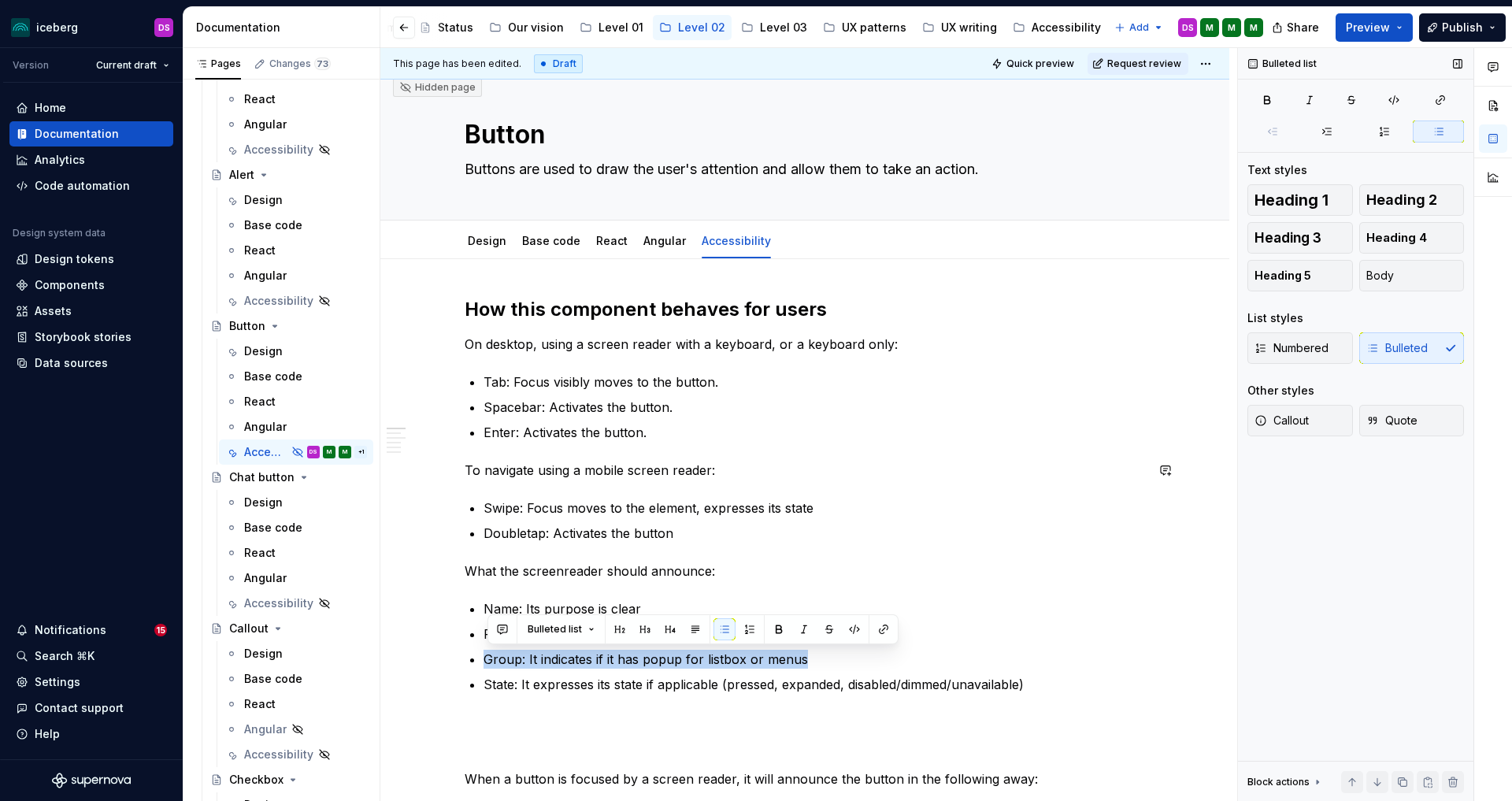
scroll to position [12, 0]
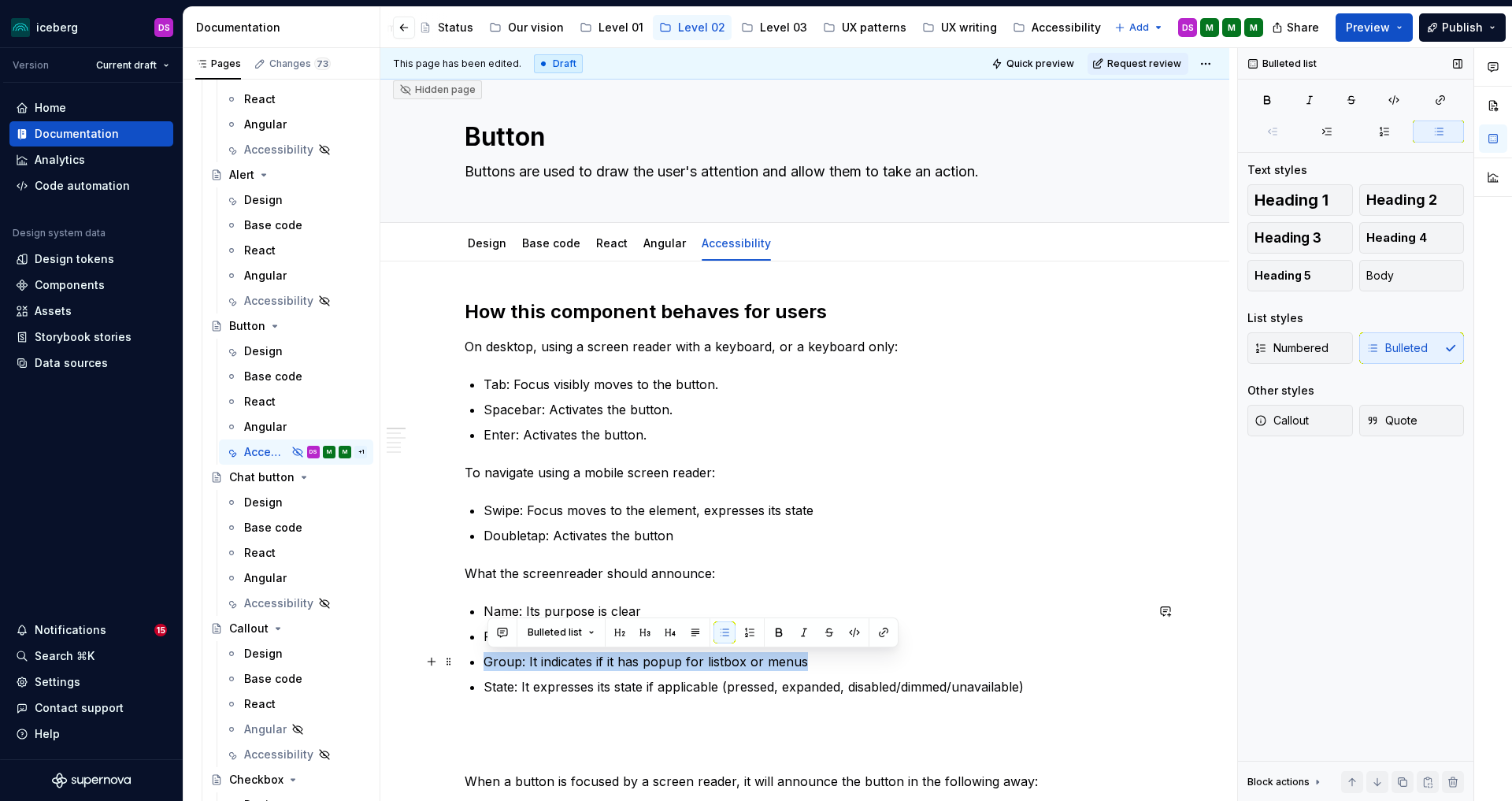
click at [817, 662] on p "Group: It indicates if it has popup for listbox or menus" at bounding box center [814, 661] width 662 height 19
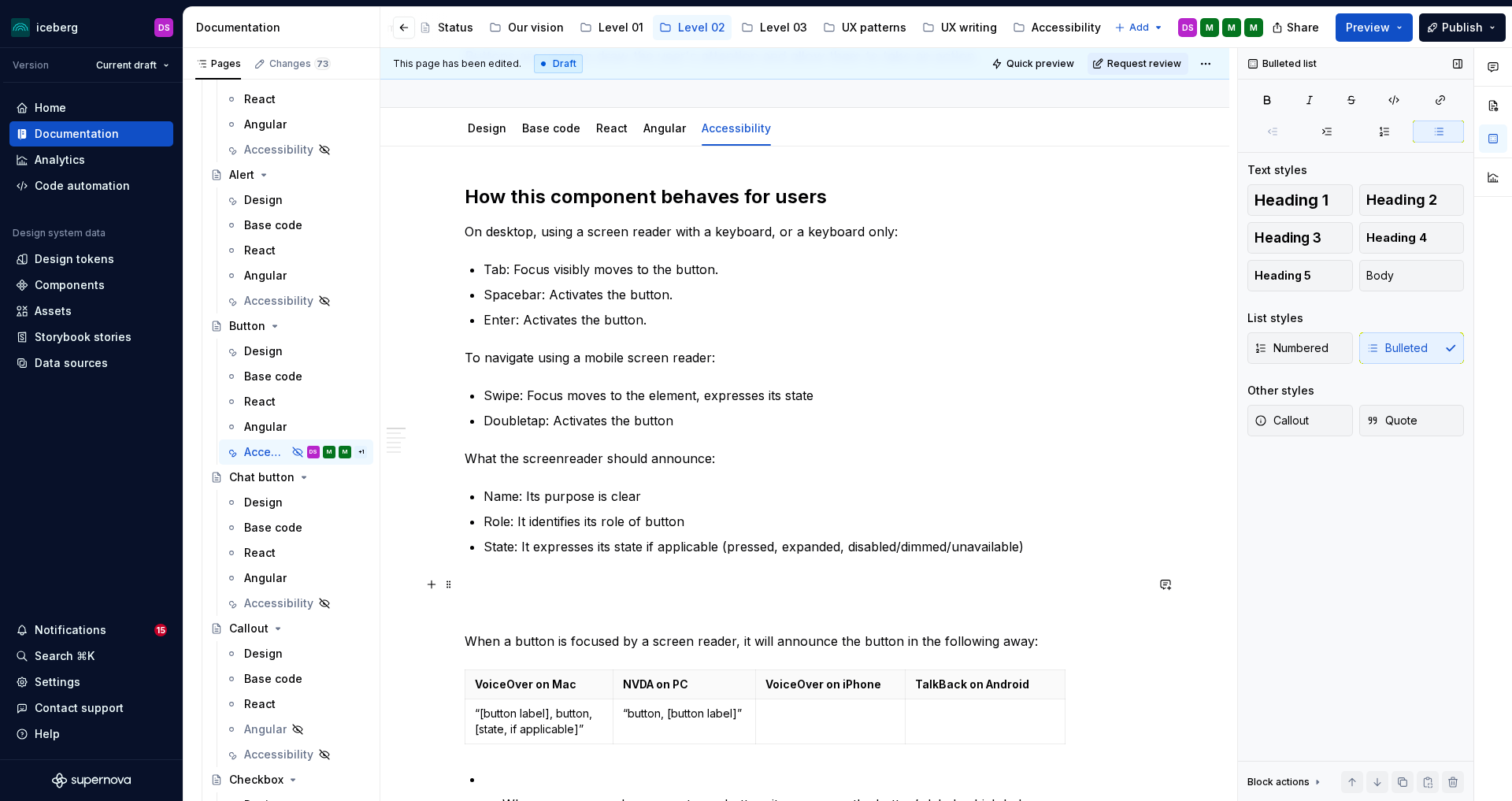
scroll to position [141, 0]
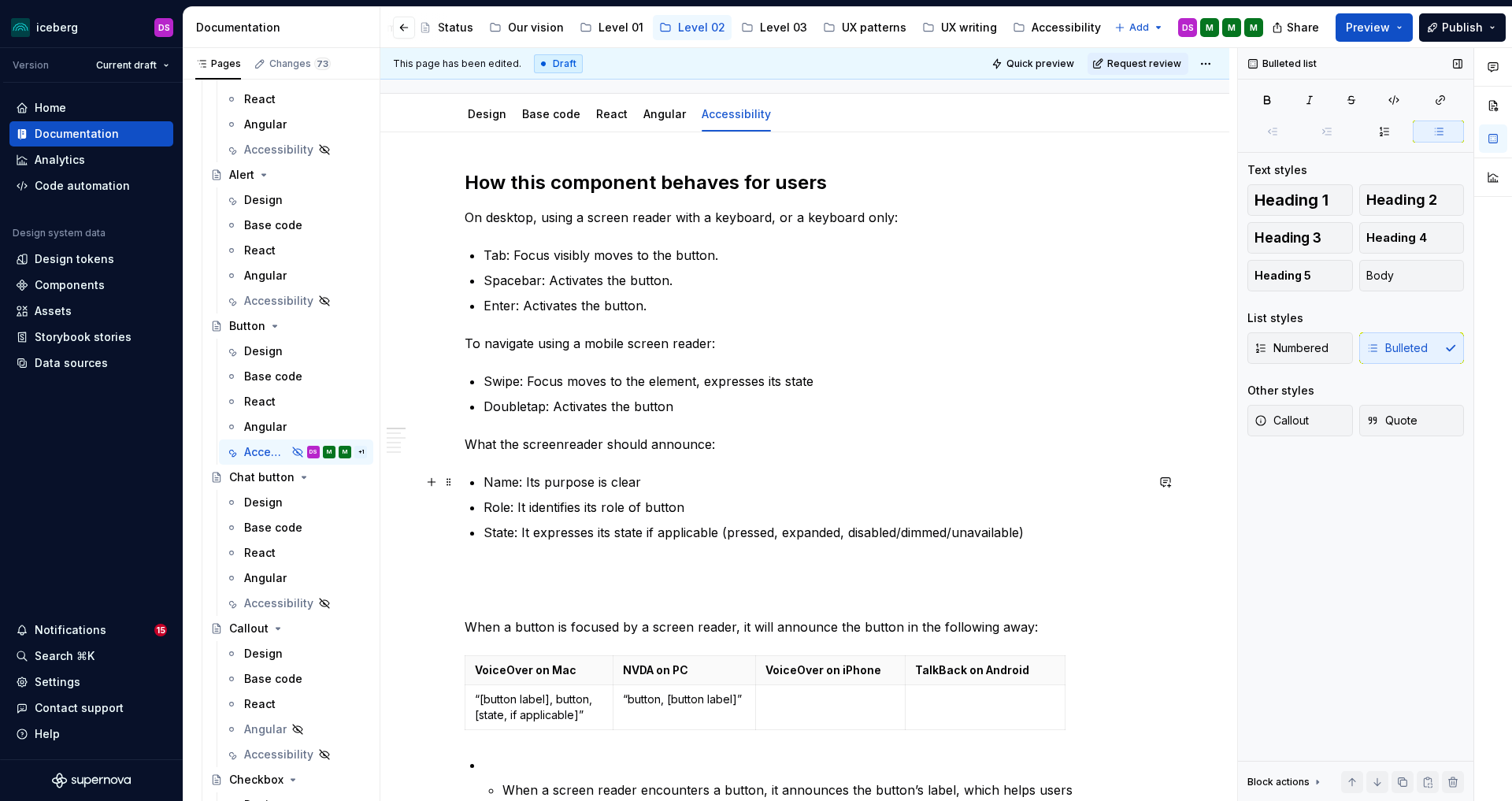
click at [530, 481] on p "Name: Its purpose is clear" at bounding box center [814, 482] width 662 height 19
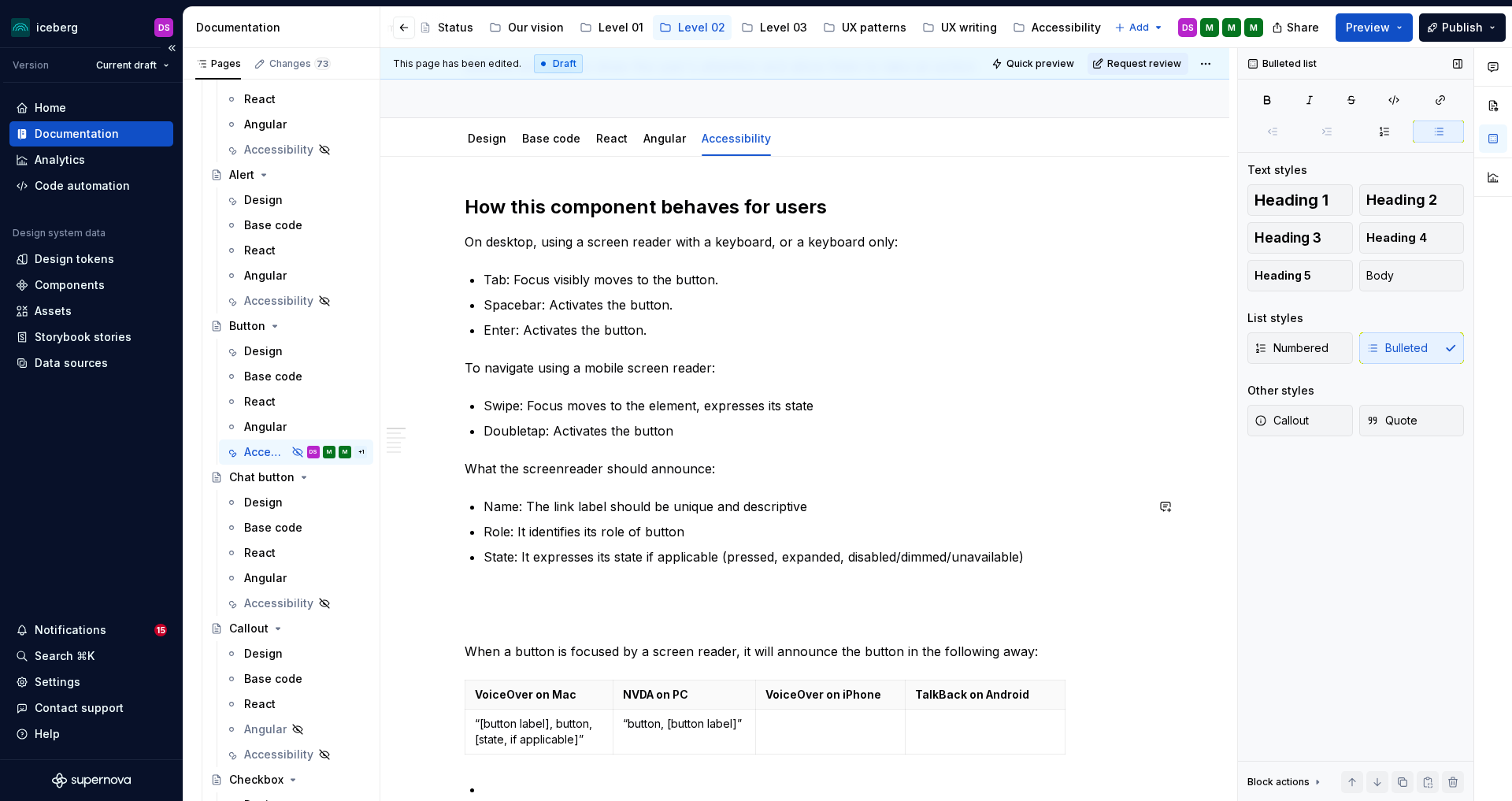
scroll to position [107, 0]
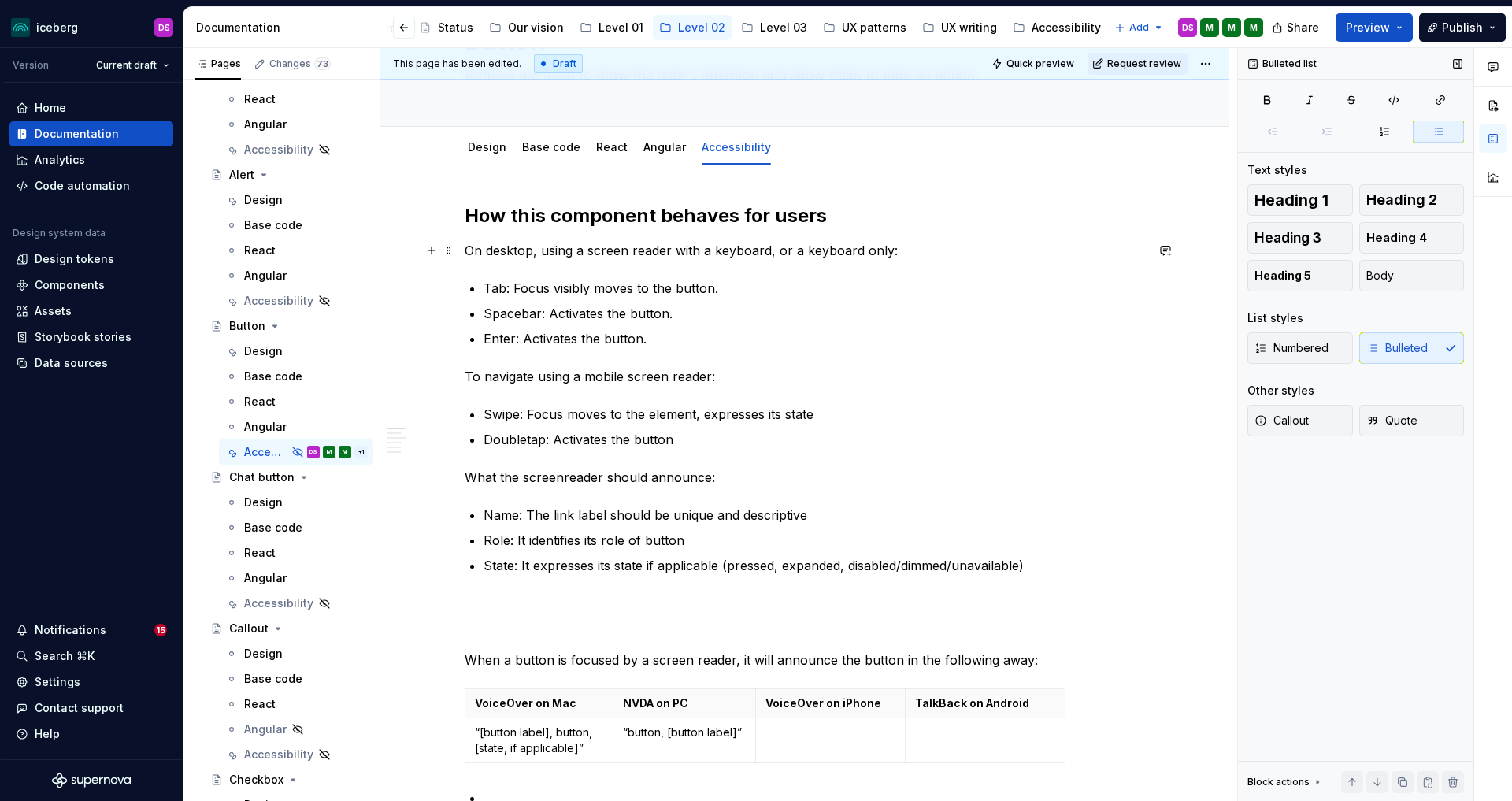
click at [663, 256] on p "On desktop, using a screen reader with a keyboard, or a keyboard only:" at bounding box center [805, 250] width 681 height 19
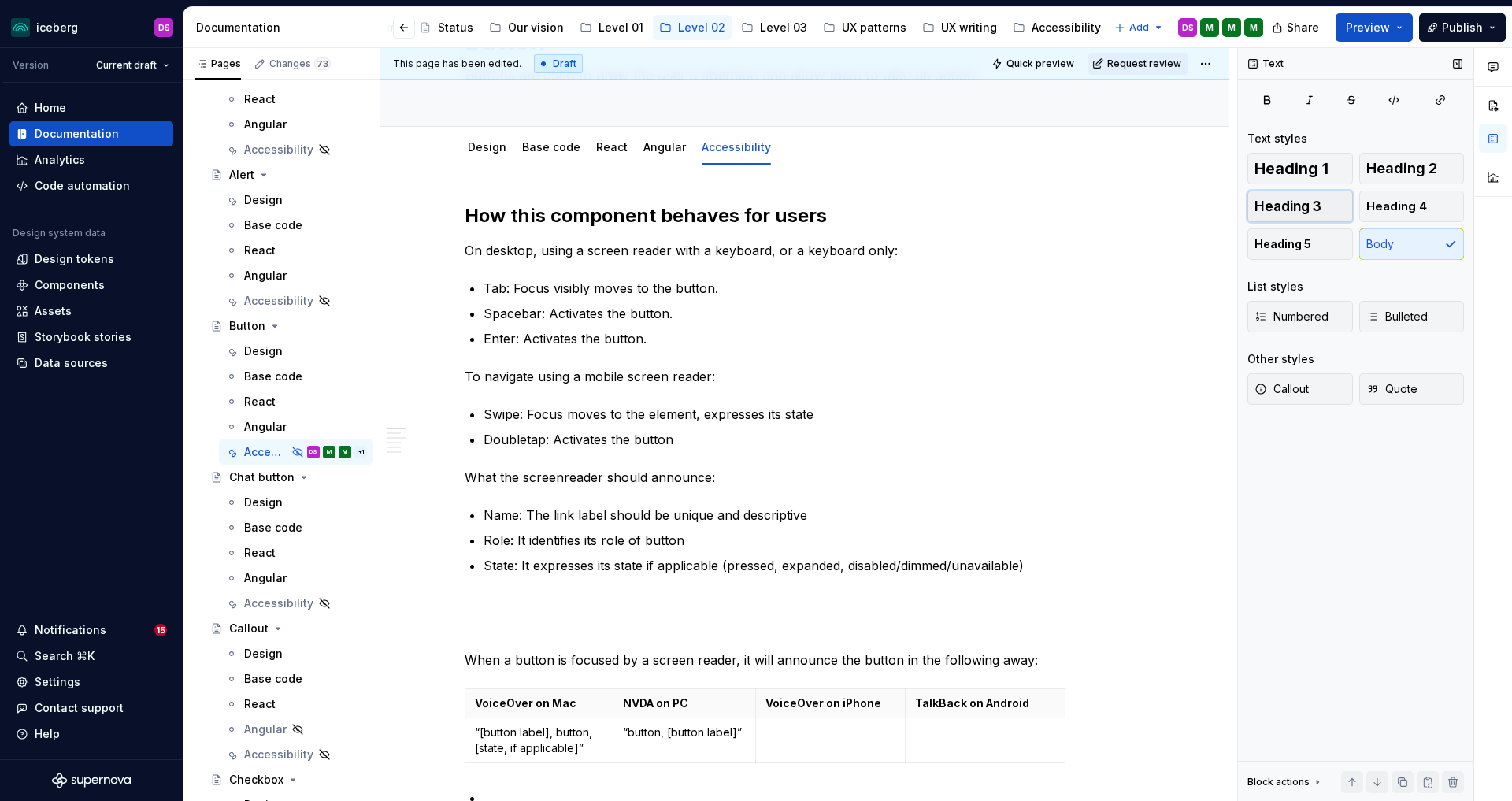
click at [1327, 202] on button "Heading 3" at bounding box center [1300, 206] width 106 height 32
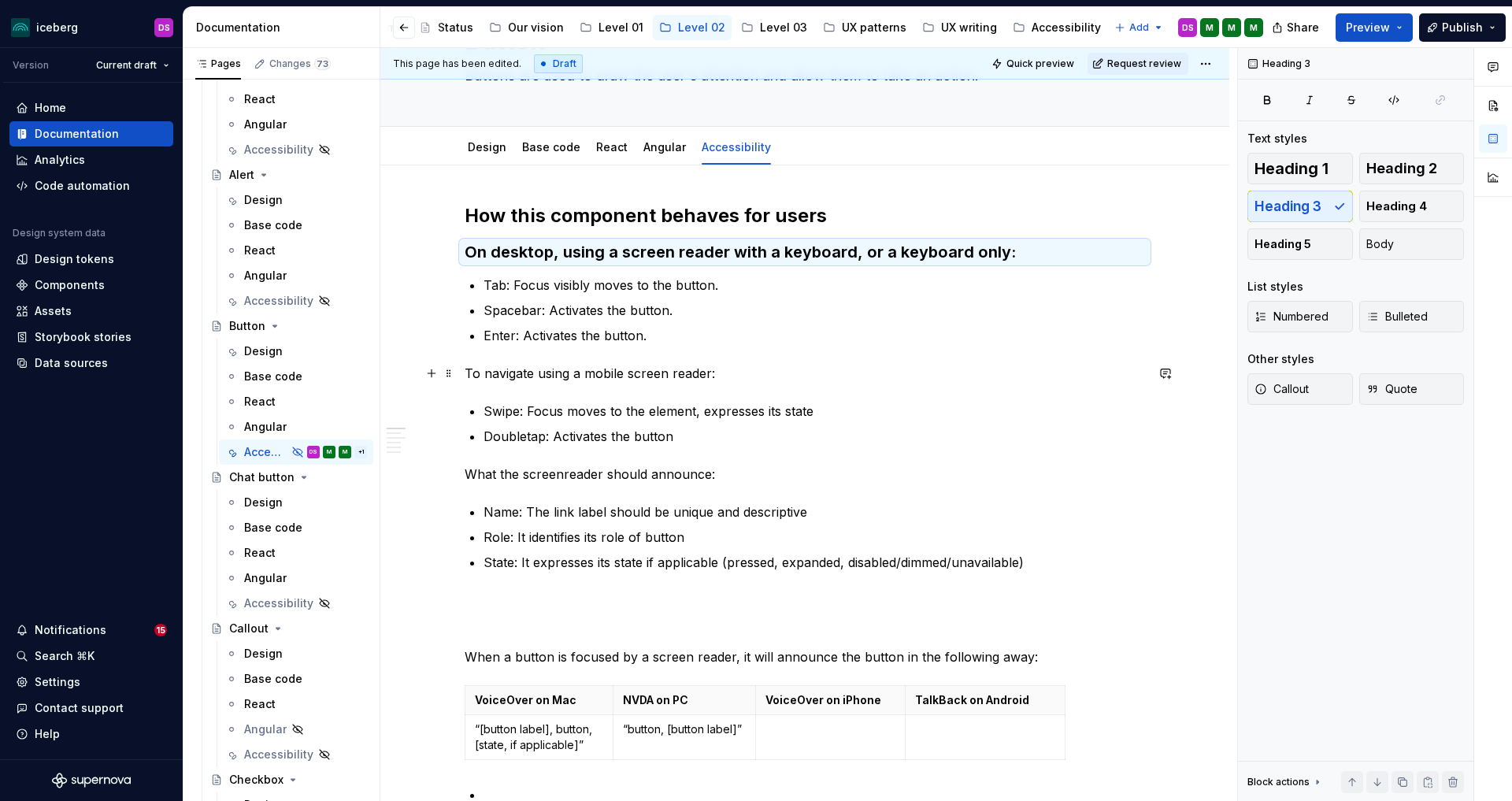
click at [673, 377] on p "To navigate using a mobile screen reader:" at bounding box center [805, 373] width 681 height 19
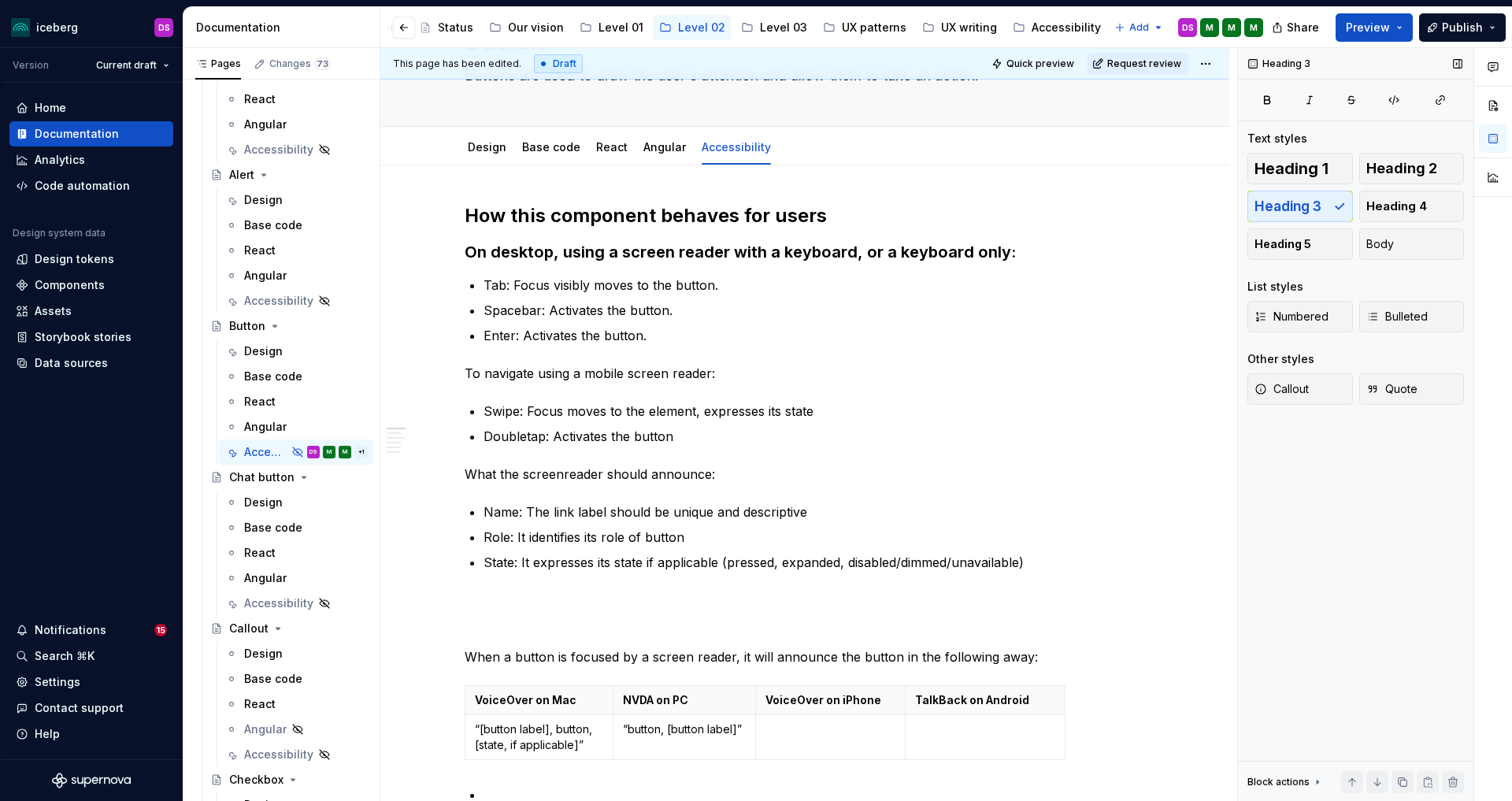
click at [1307, 206] on div "Heading 1 Heading 2 Heading 3 Heading 4 Heading 5 Body" at bounding box center [1356, 206] width 217 height 107
click at [717, 371] on p "To navigate using a mobile screen reader:" at bounding box center [805, 373] width 681 height 19
click at [1299, 206] on div "Heading 1 Heading 2 Heading 3 Heading 4 Heading 5 Body" at bounding box center [1356, 206] width 217 height 107
drag, startPoint x: 710, startPoint y: 369, endPoint x: 458, endPoint y: 375, distance: 252.1
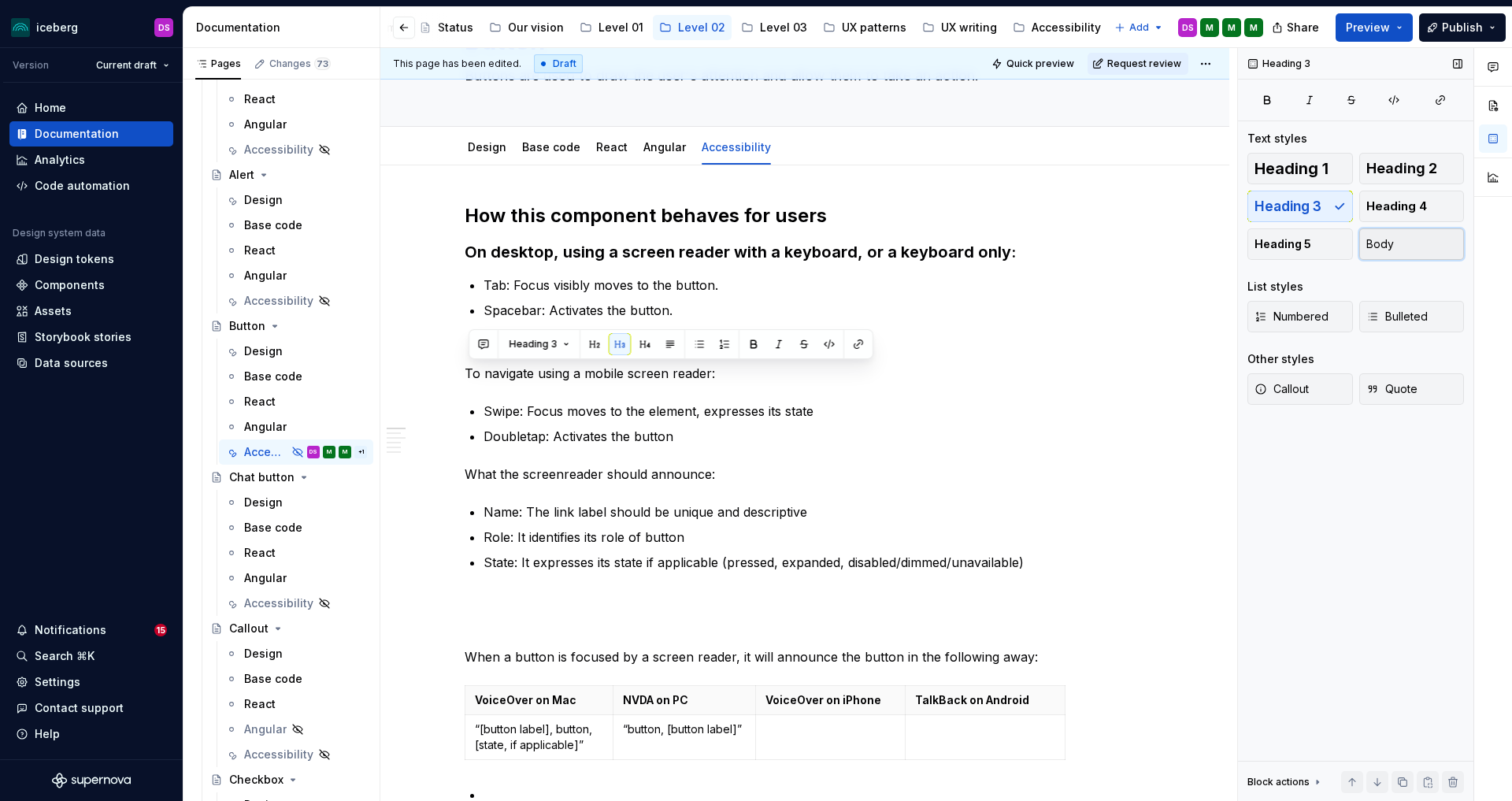
click at [1403, 242] on button "Body" at bounding box center [1412, 244] width 106 height 32
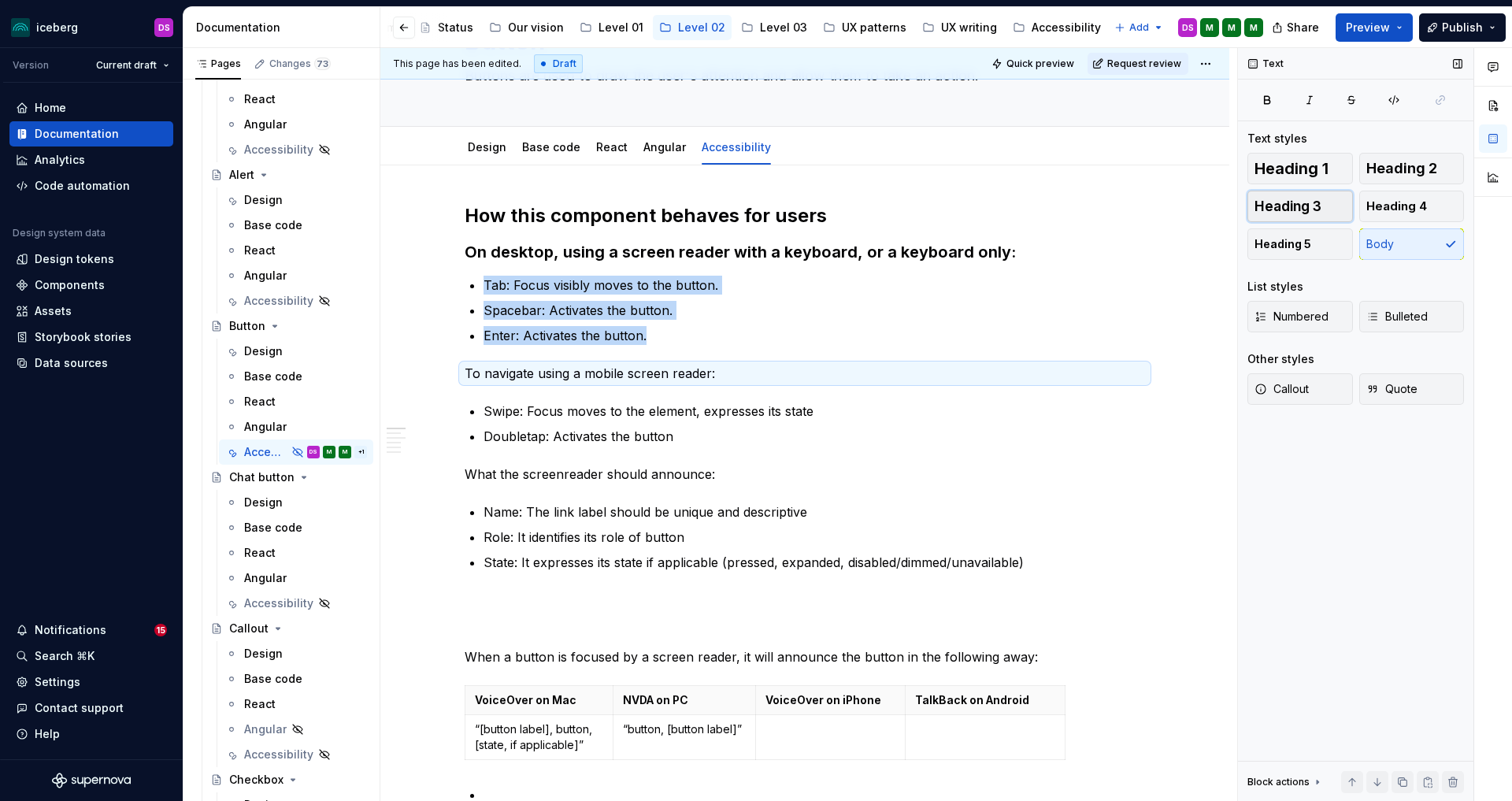
click at [1276, 205] on span "Heading 3" at bounding box center [1287, 206] width 67 height 16
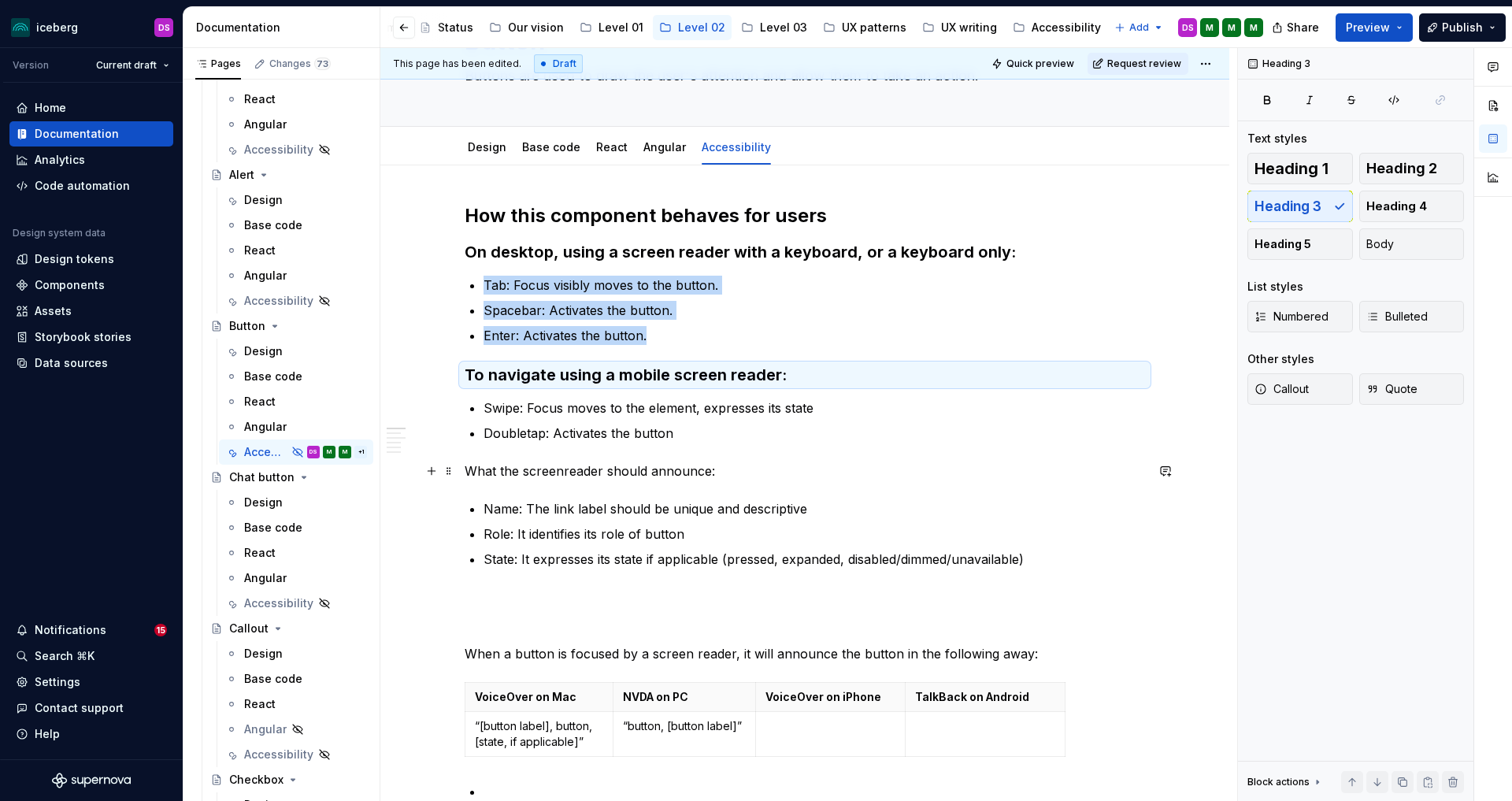
click at [635, 476] on p "What the screenreader should announce:" at bounding box center [805, 471] width 681 height 19
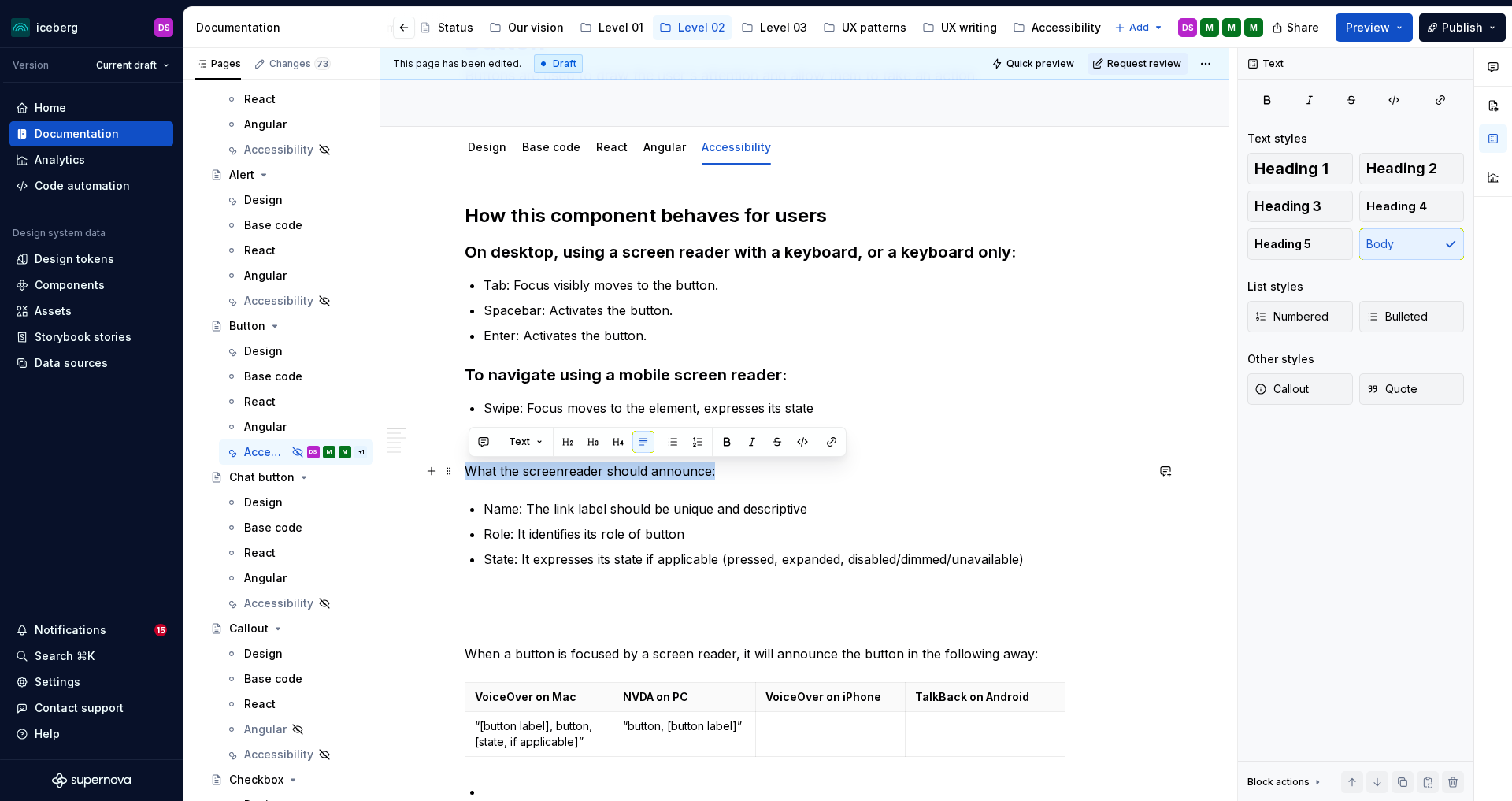
drag, startPoint x: 717, startPoint y: 473, endPoint x: 472, endPoint y: 472, distance: 245.0
click at [472, 472] on p "What the screenreader should announce:" at bounding box center [805, 471] width 681 height 19
click at [1334, 205] on button "Heading 3" at bounding box center [1300, 206] width 106 height 32
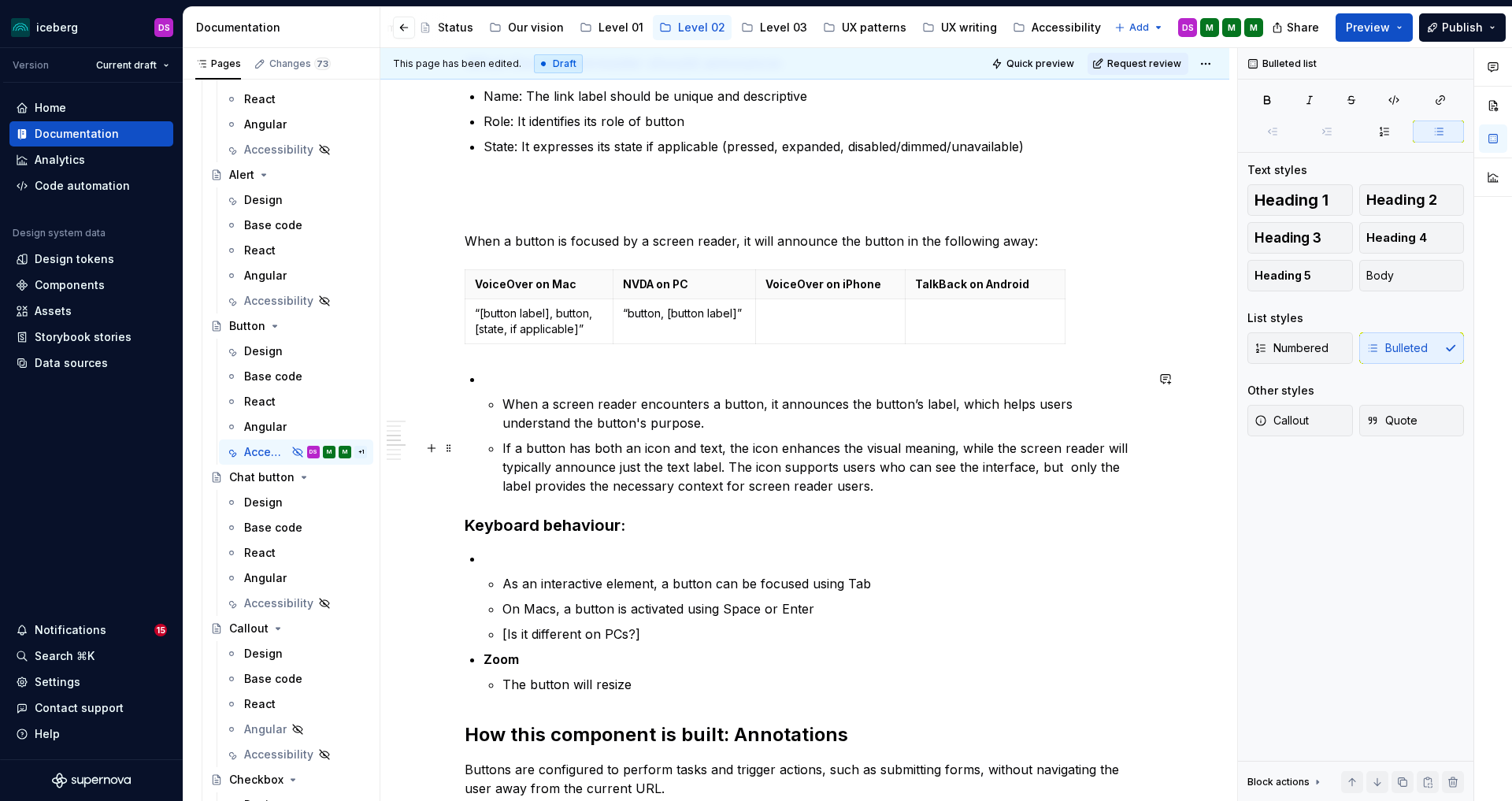
scroll to position [518, 0]
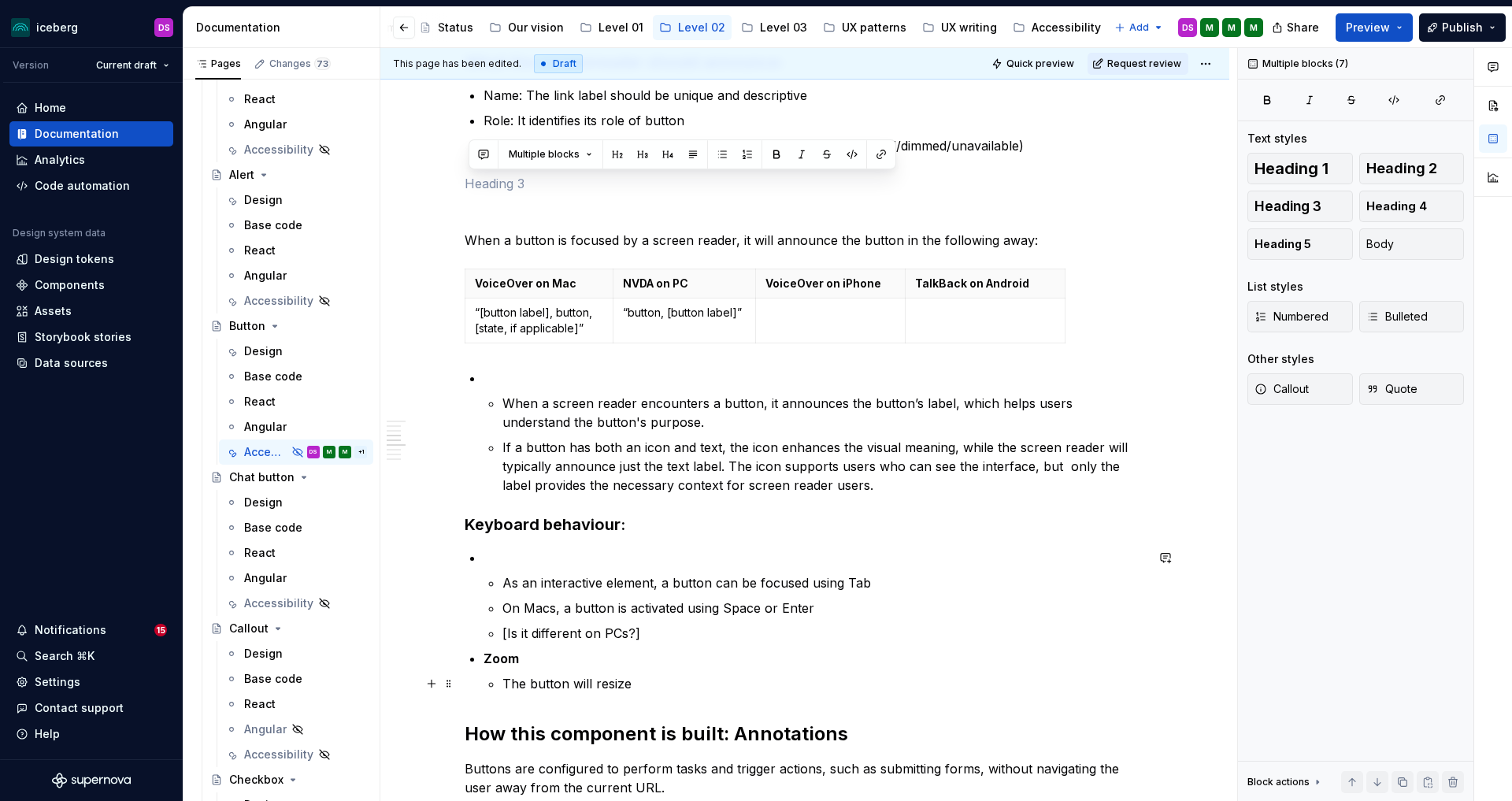
drag, startPoint x: 500, startPoint y: 184, endPoint x: 696, endPoint y: 680, distance: 533.3
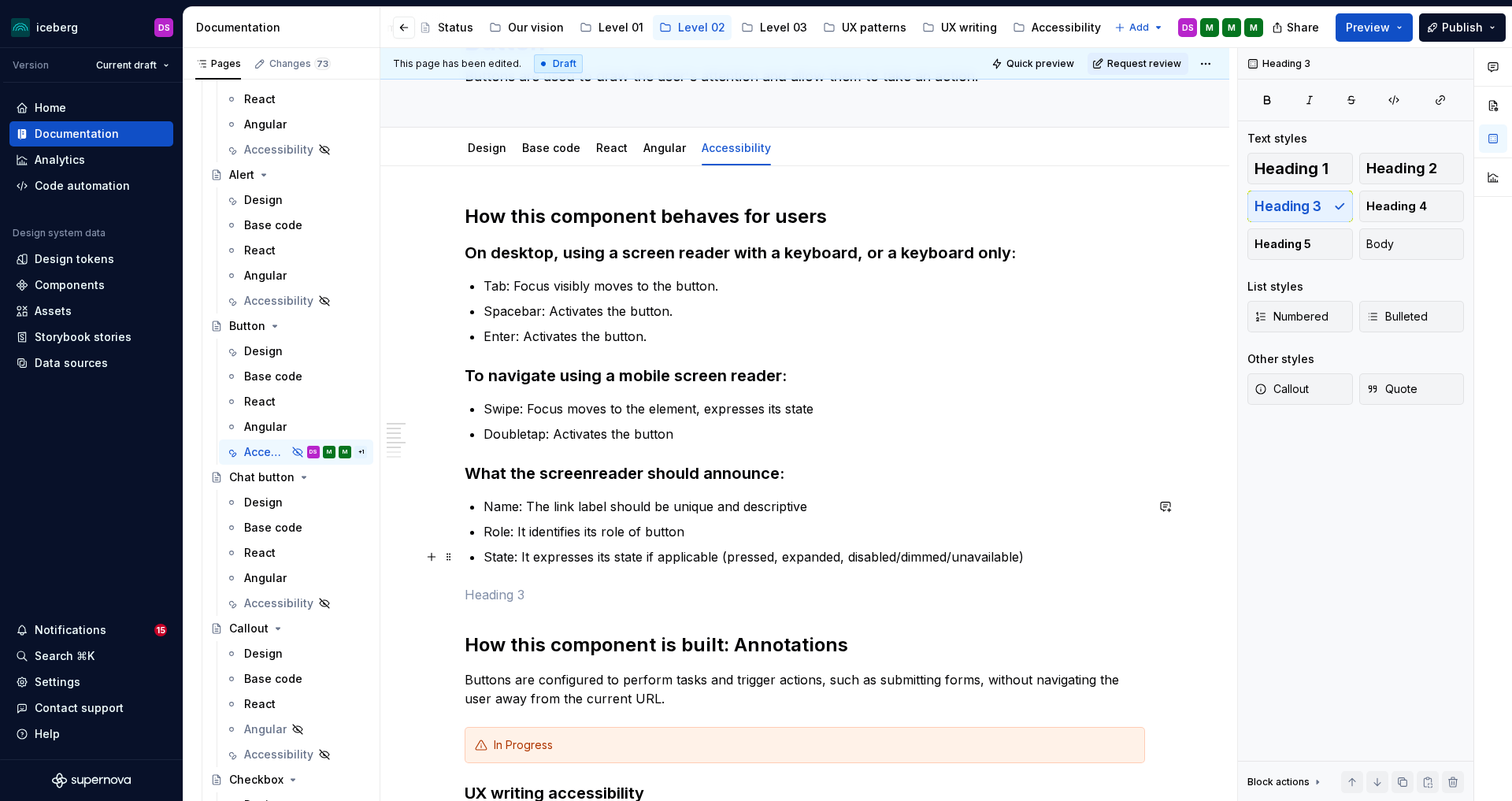
scroll to position [103, 0]
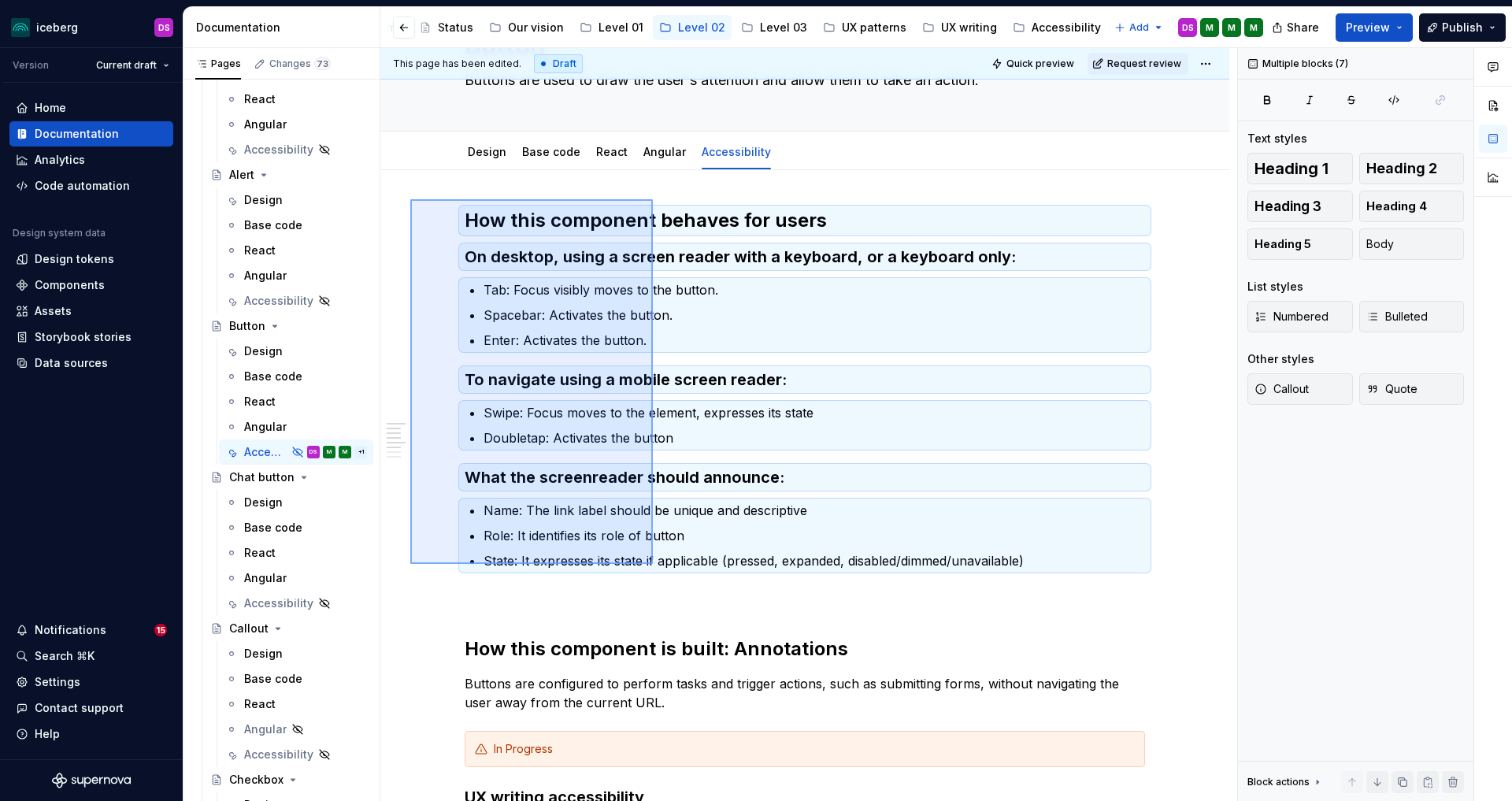
drag, startPoint x: 410, startPoint y: 199, endPoint x: 653, endPoint y: 563, distance: 437.7
click at [653, 563] on div "This page has been edited. Draft Quick preview Request review Hidden page Butto…" at bounding box center [808, 424] width 857 height 753
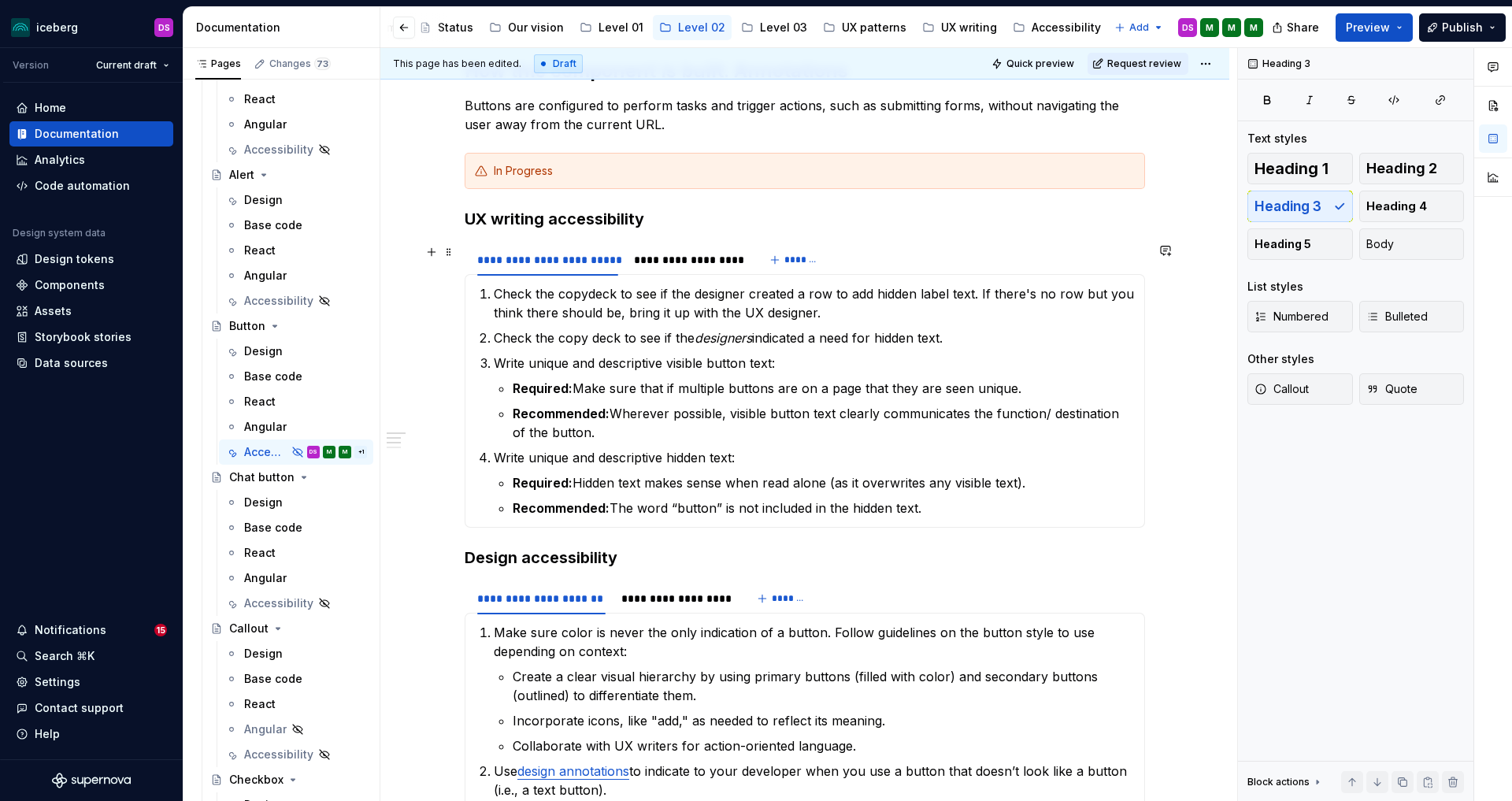
scroll to position [300, 0]
click at [467, 559] on div "**********" at bounding box center [804, 749] width 849 height 1554
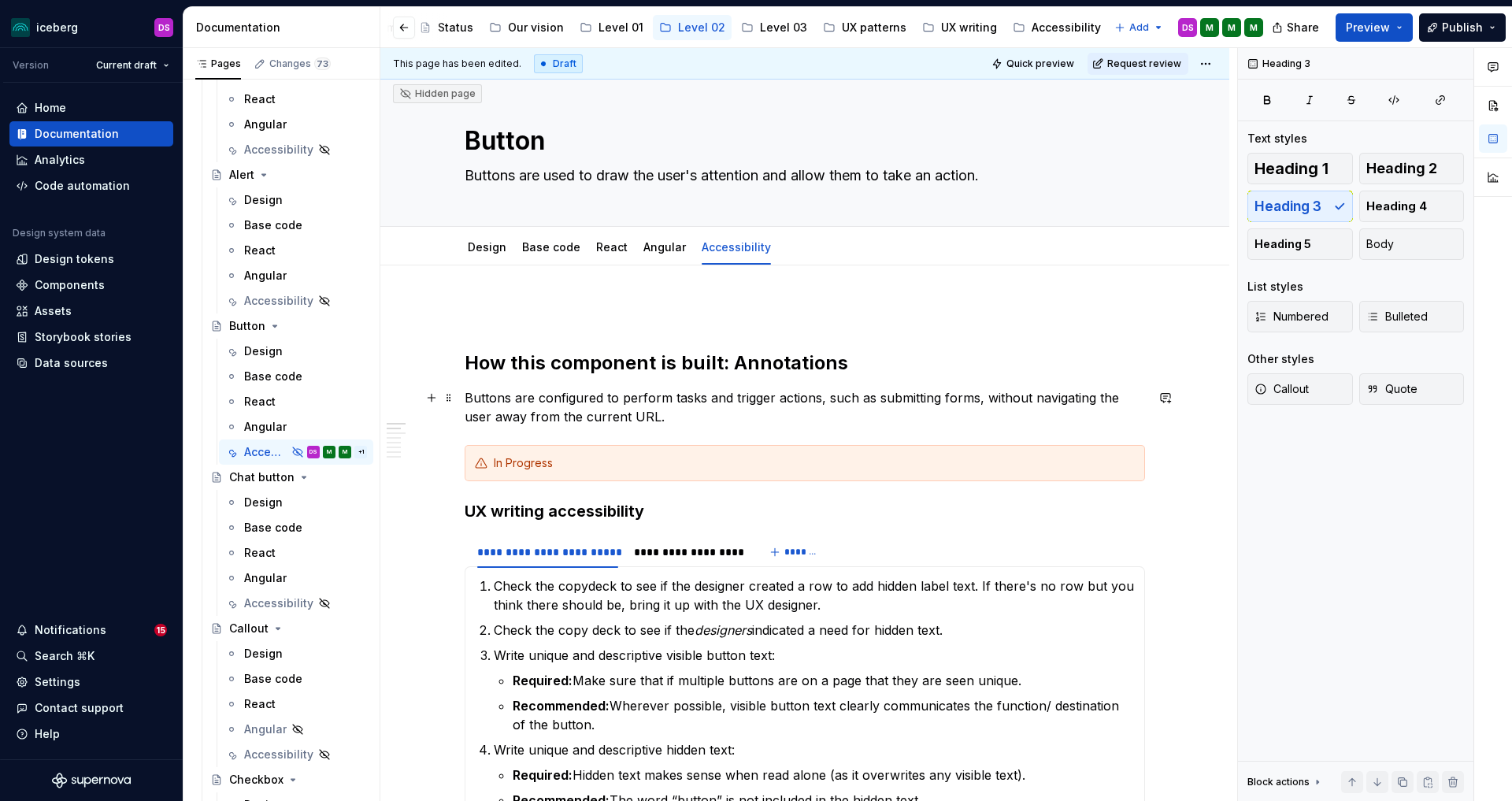
scroll to position [0, 0]
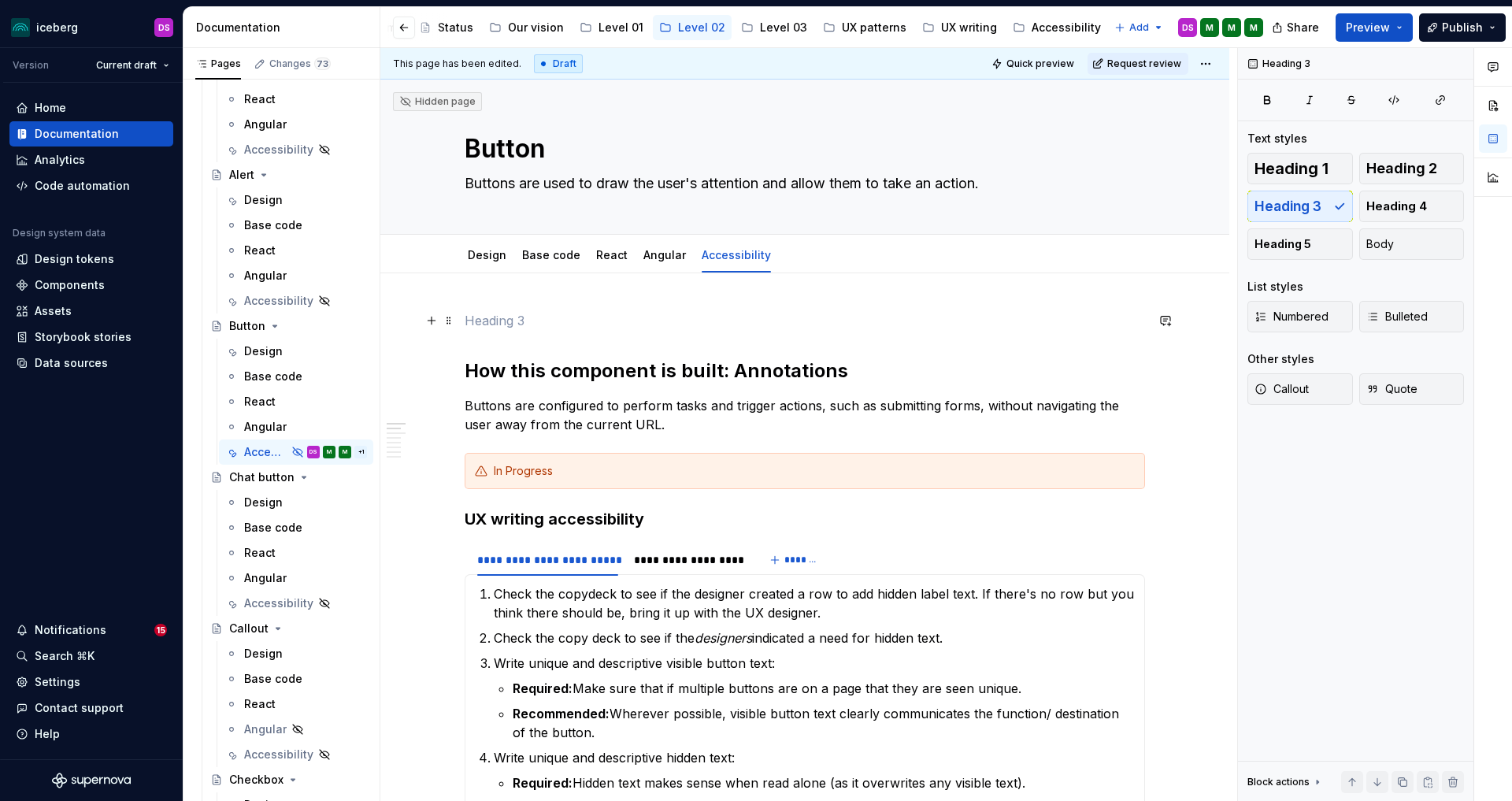
click at [570, 315] on p at bounding box center [805, 320] width 681 height 19
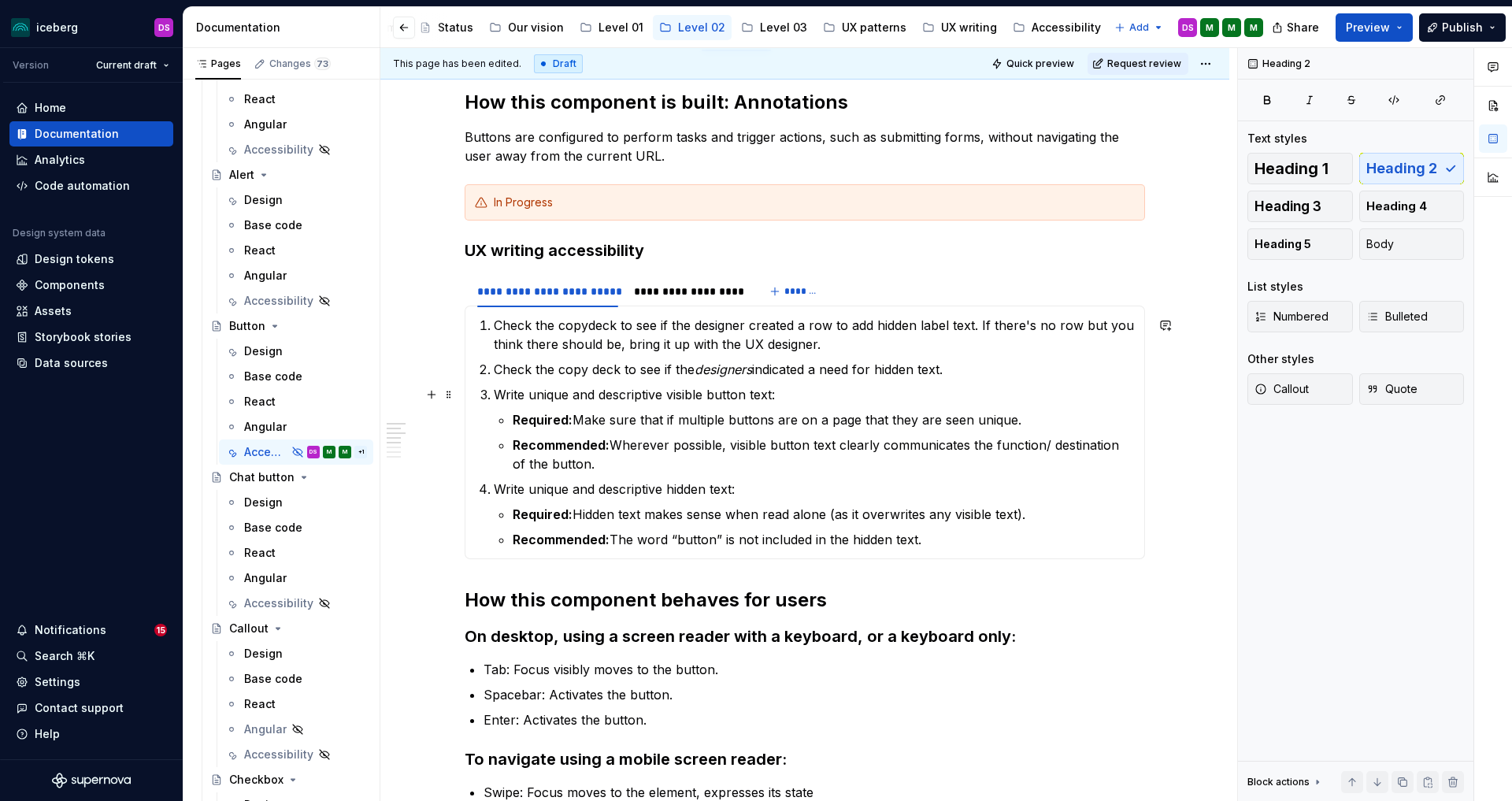
scroll to position [369, 0]
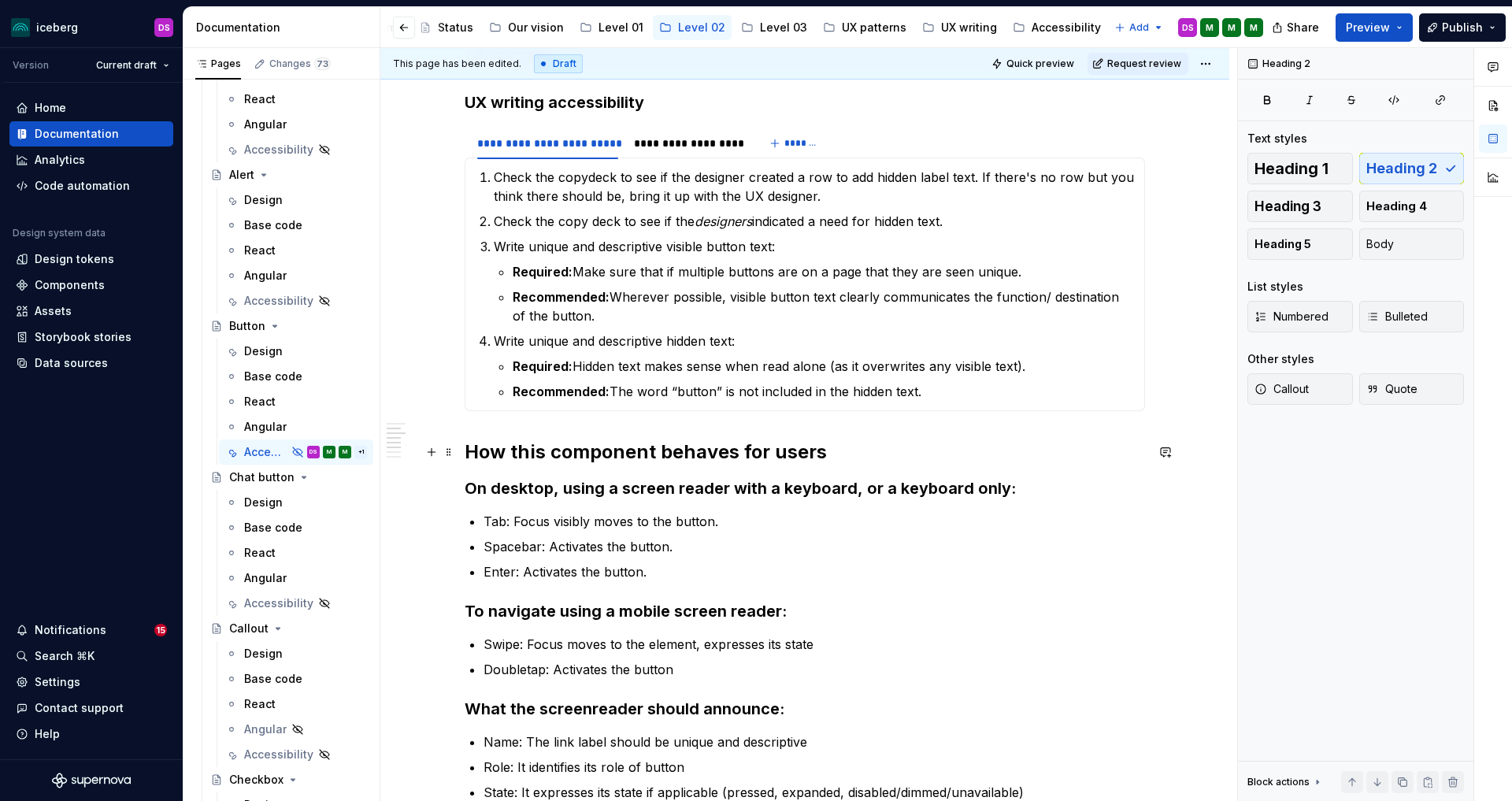
click at [470, 451] on h2 "How this component behaves for users" at bounding box center [805, 451] width 681 height 25
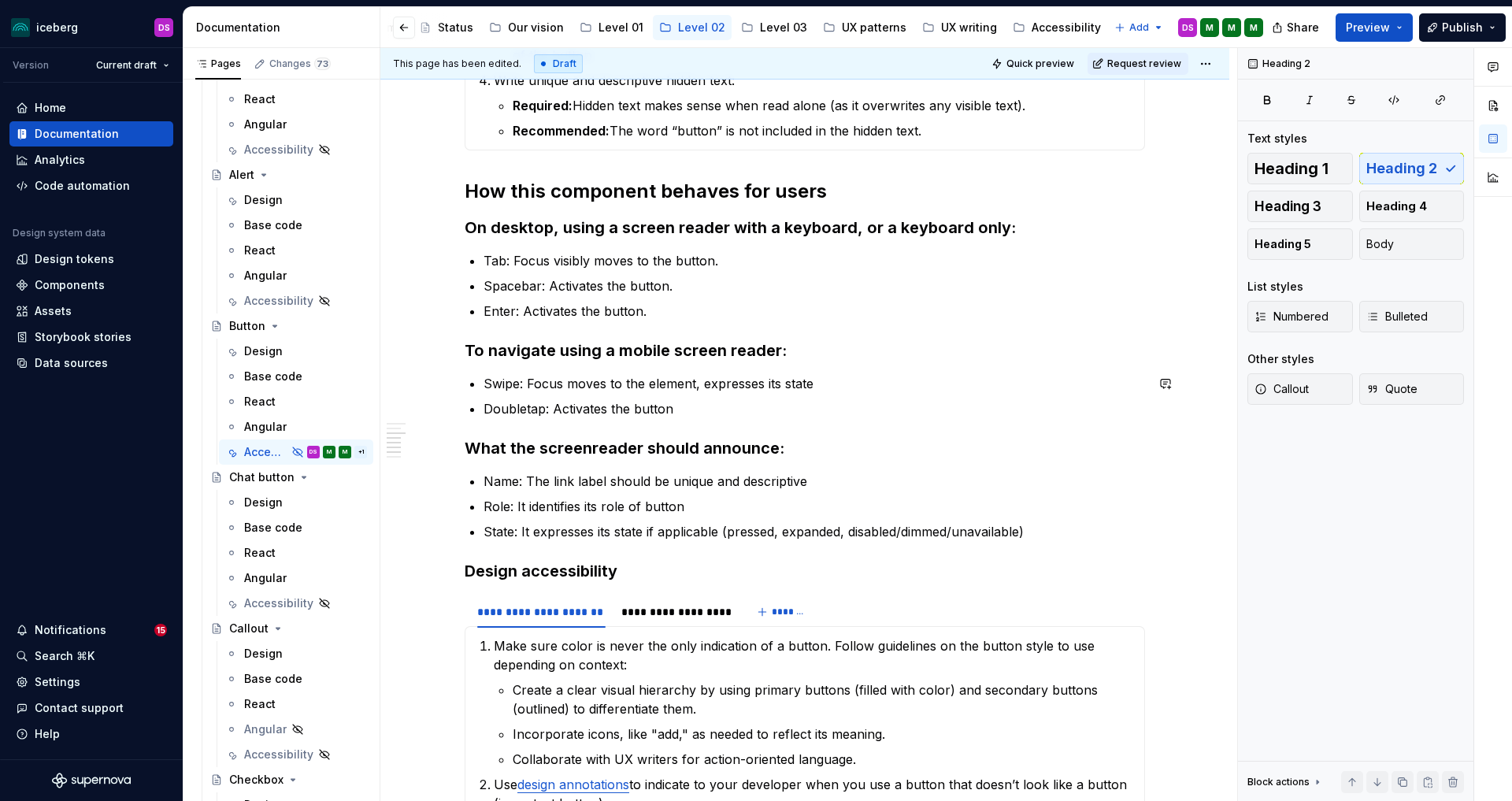
scroll to position [636, 0]
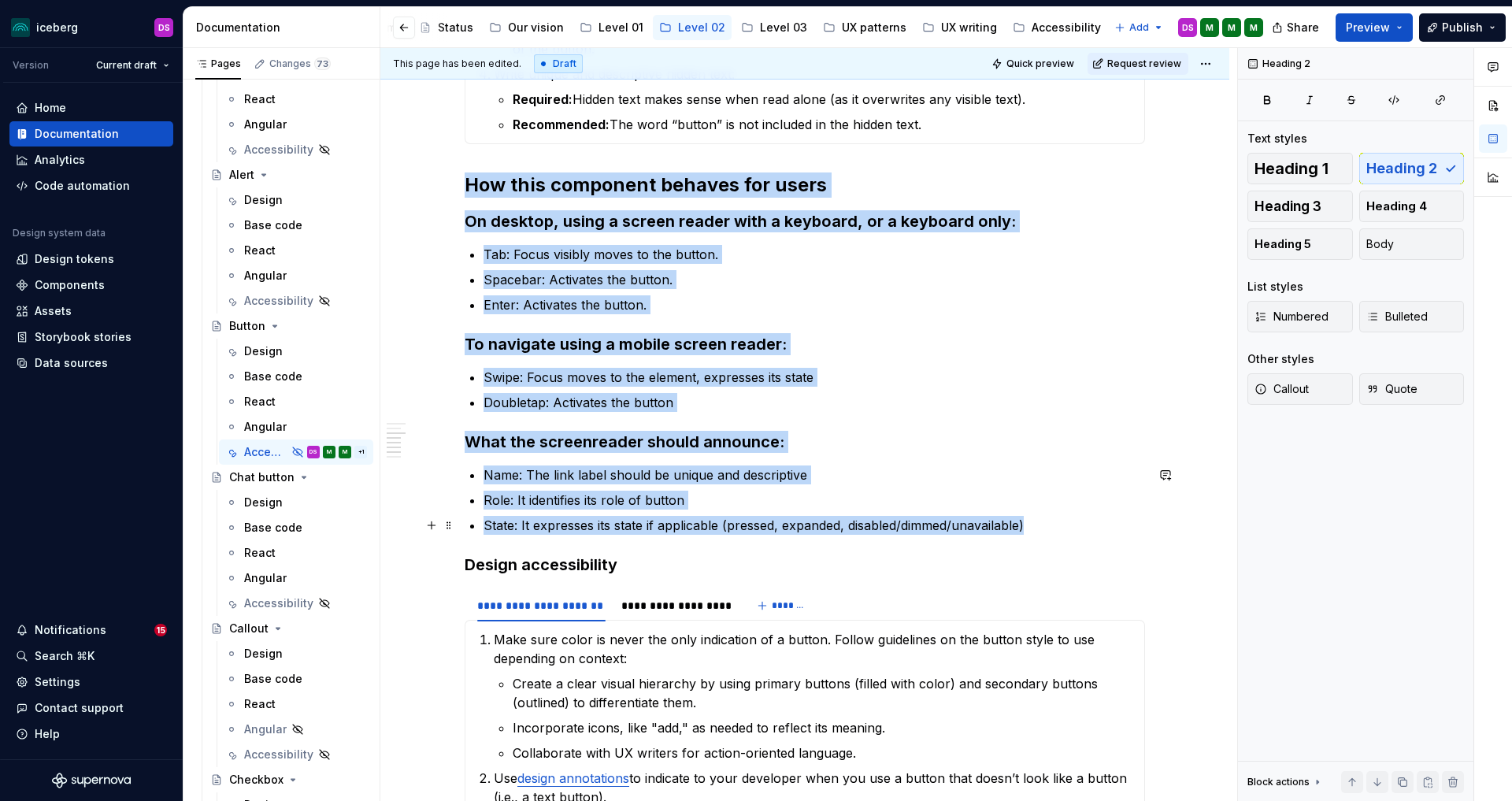
click at [1046, 526] on p "State: It expresses its state if applicable (pressed, expanded, disabled/dimmed…" at bounding box center [814, 524] width 662 height 19
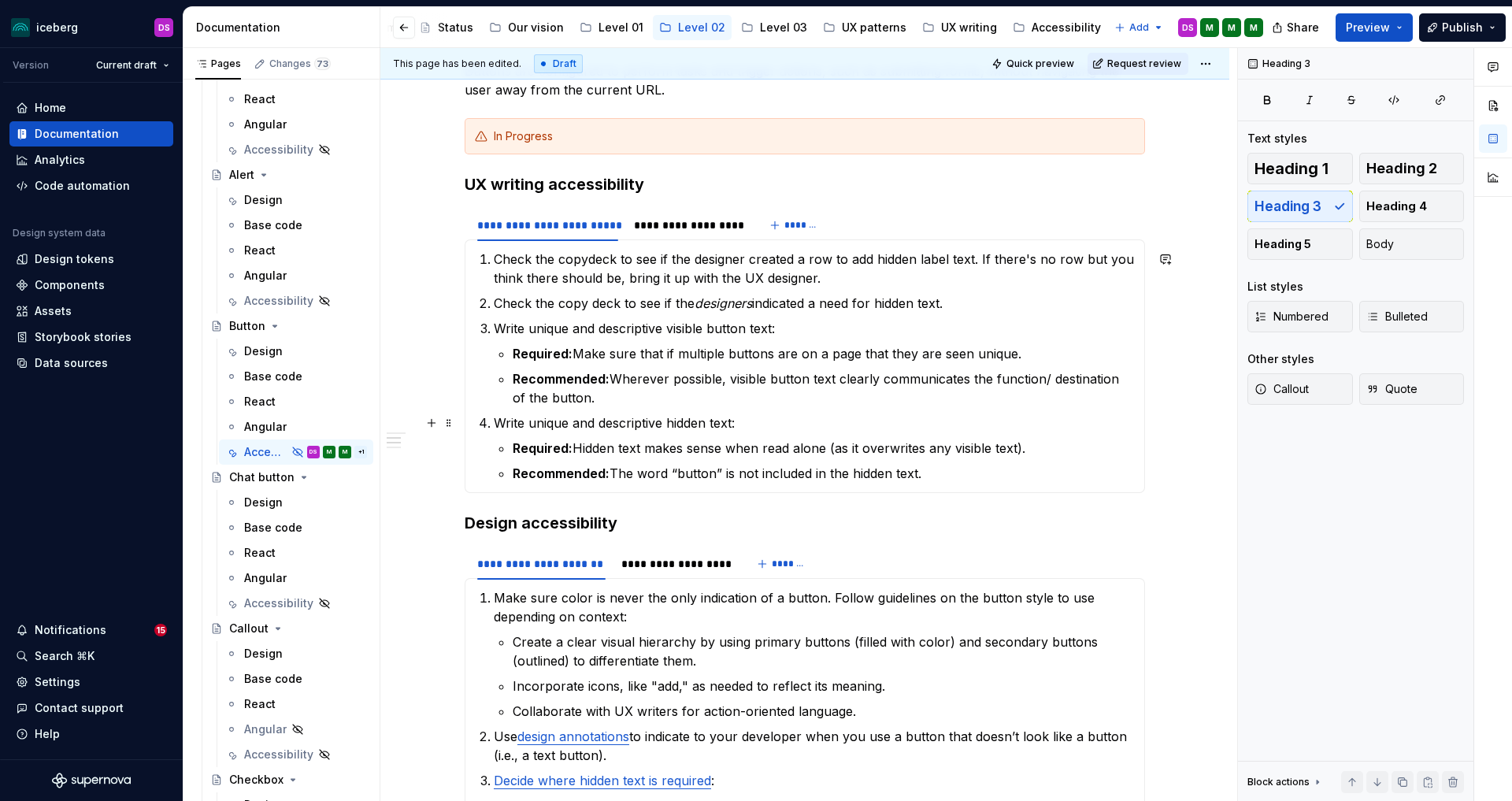
scroll to position [195, 0]
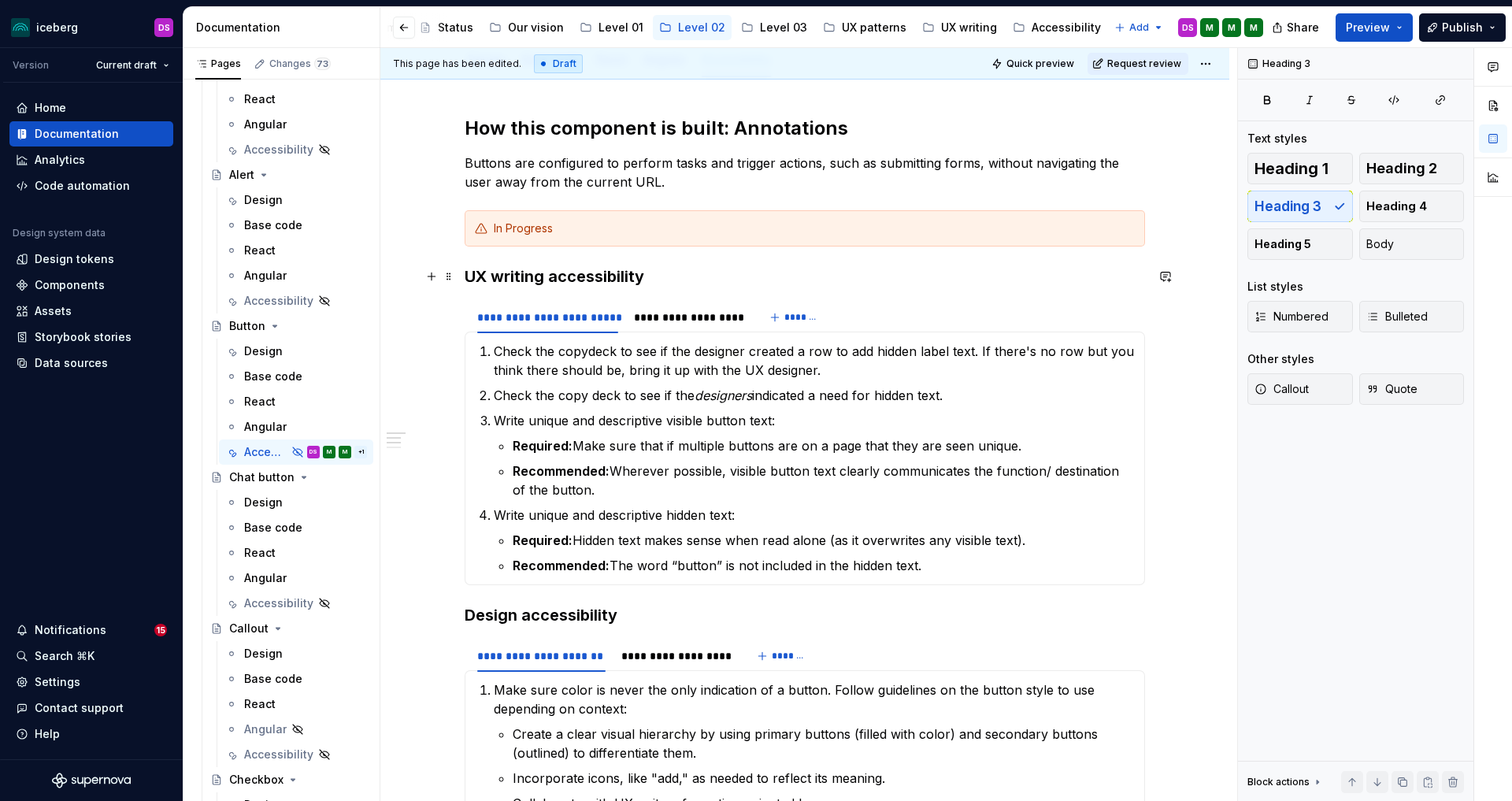
click at [471, 272] on strong "UX writing accessibility" at bounding box center [554, 276] width 179 height 19
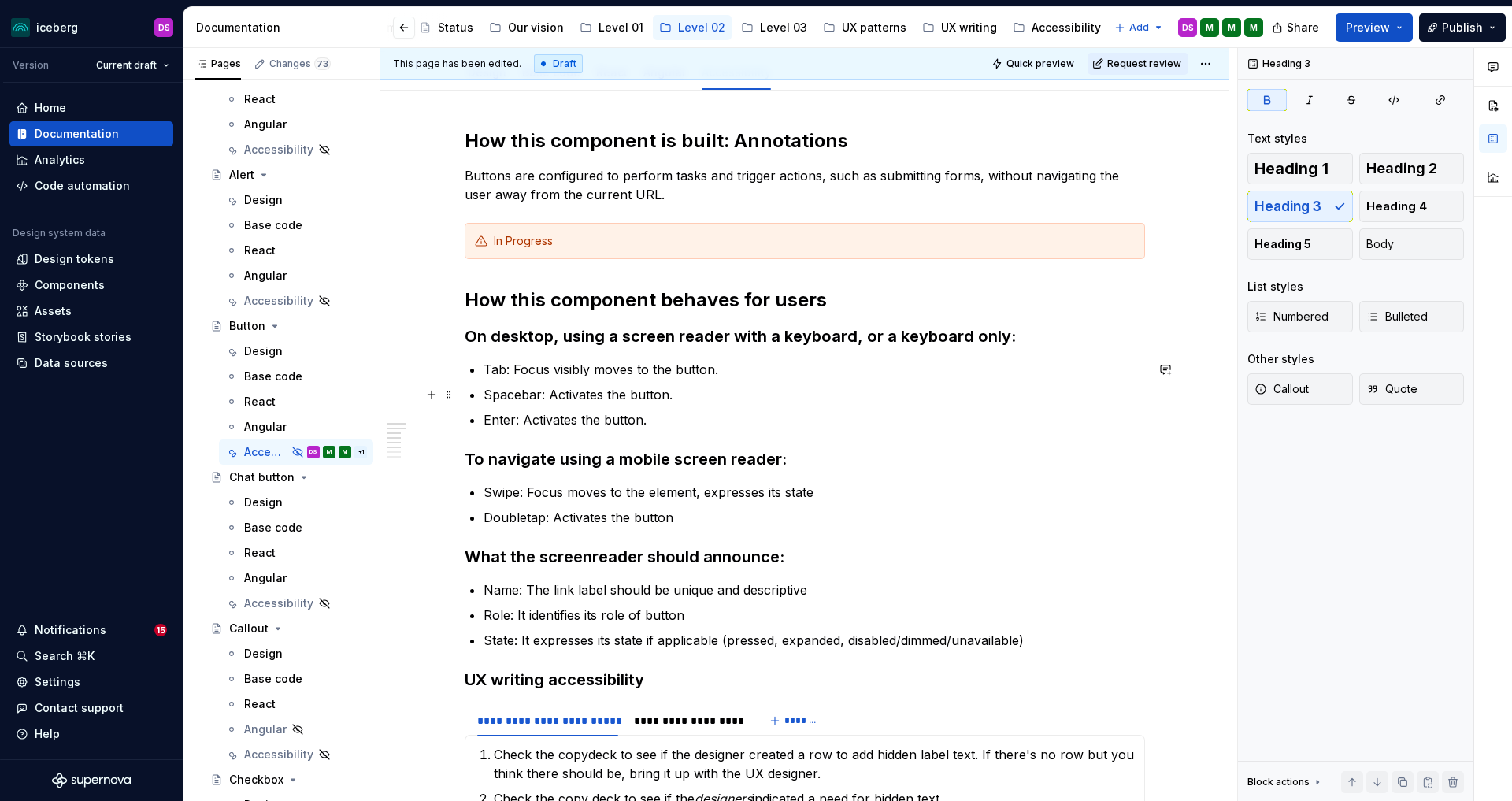
scroll to position [187, 0]
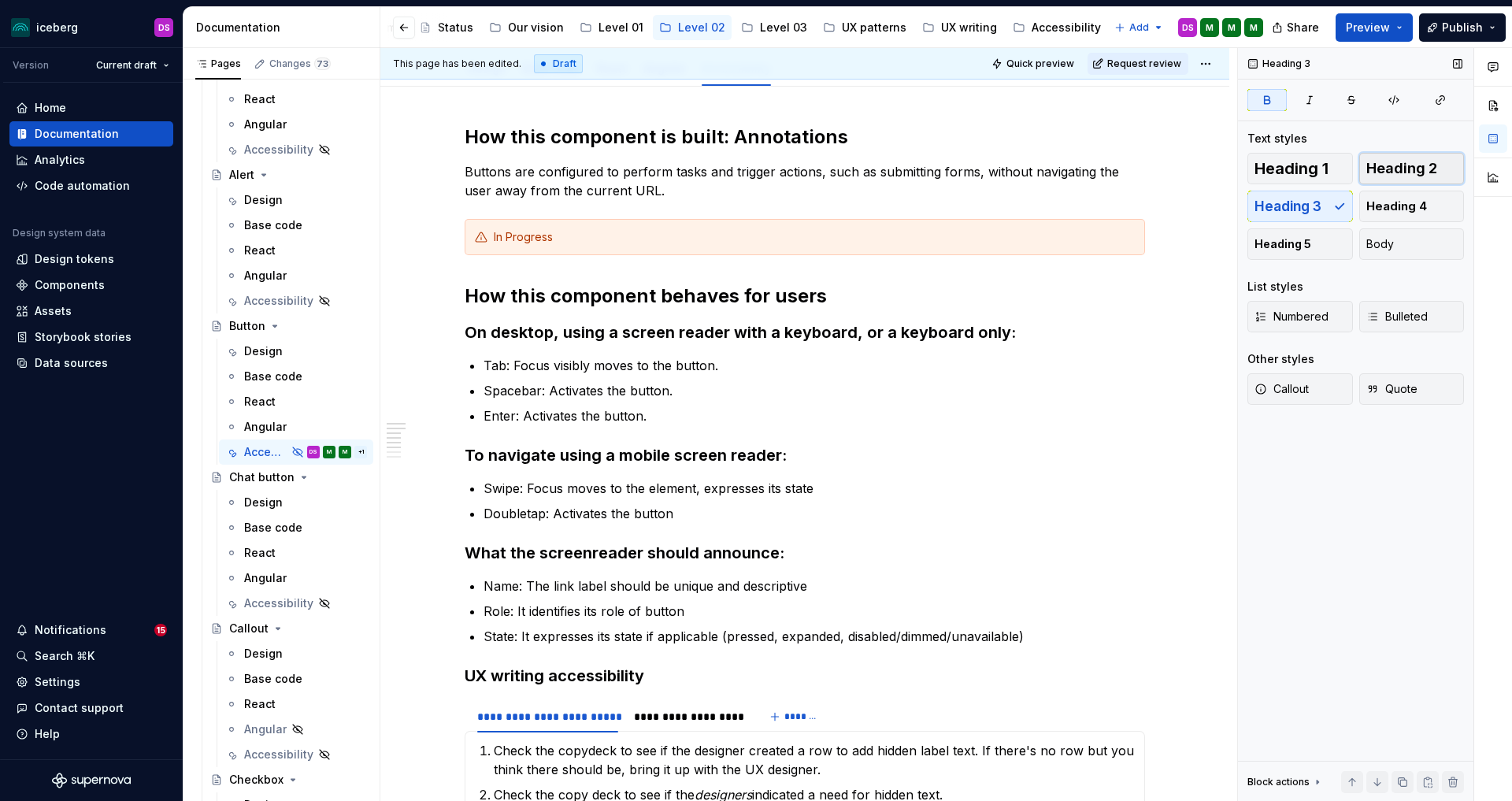
click at [1406, 168] on span "Heading 2" at bounding box center [1402, 168] width 71 height 16
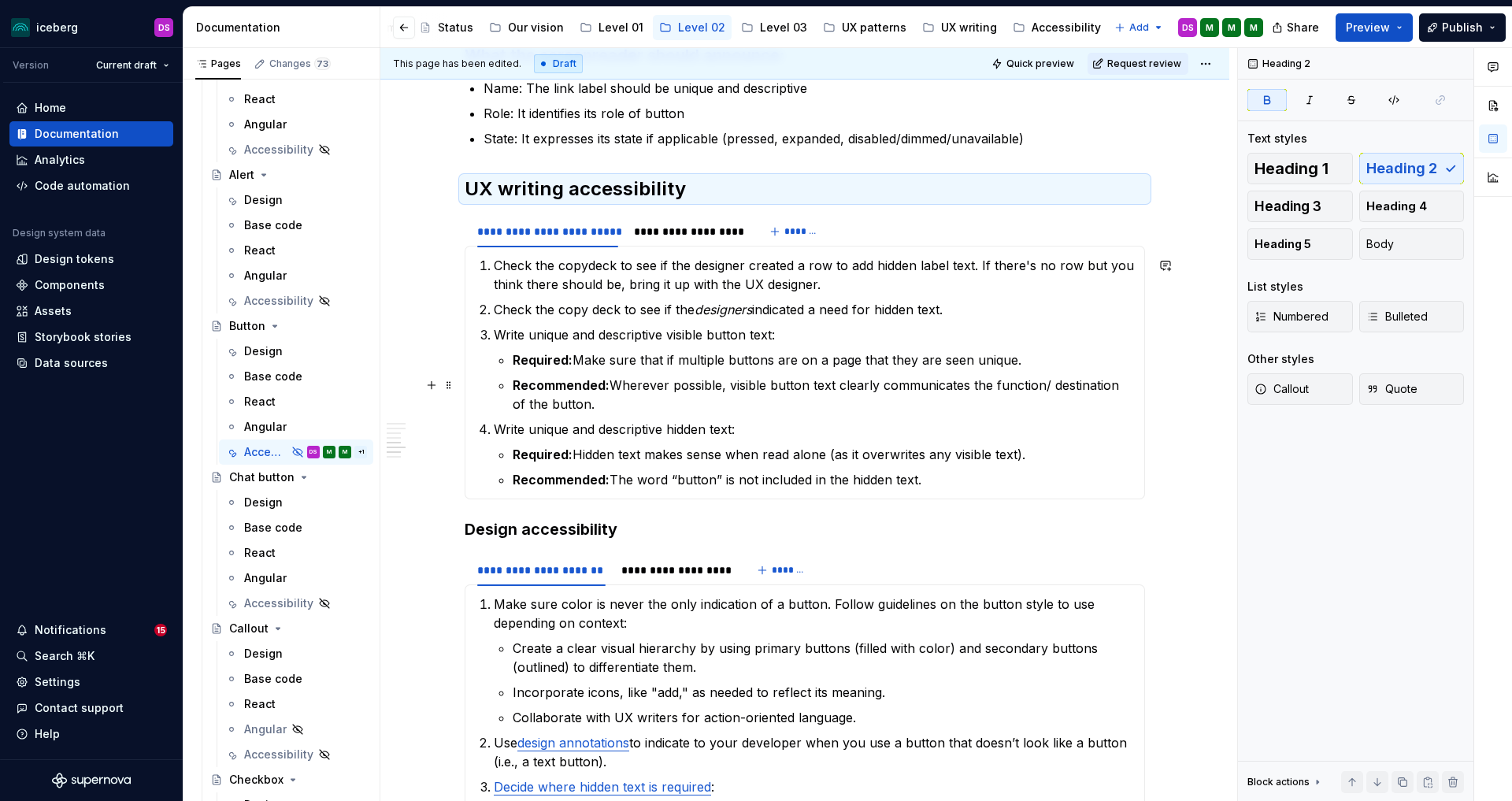
scroll to position [696, 0]
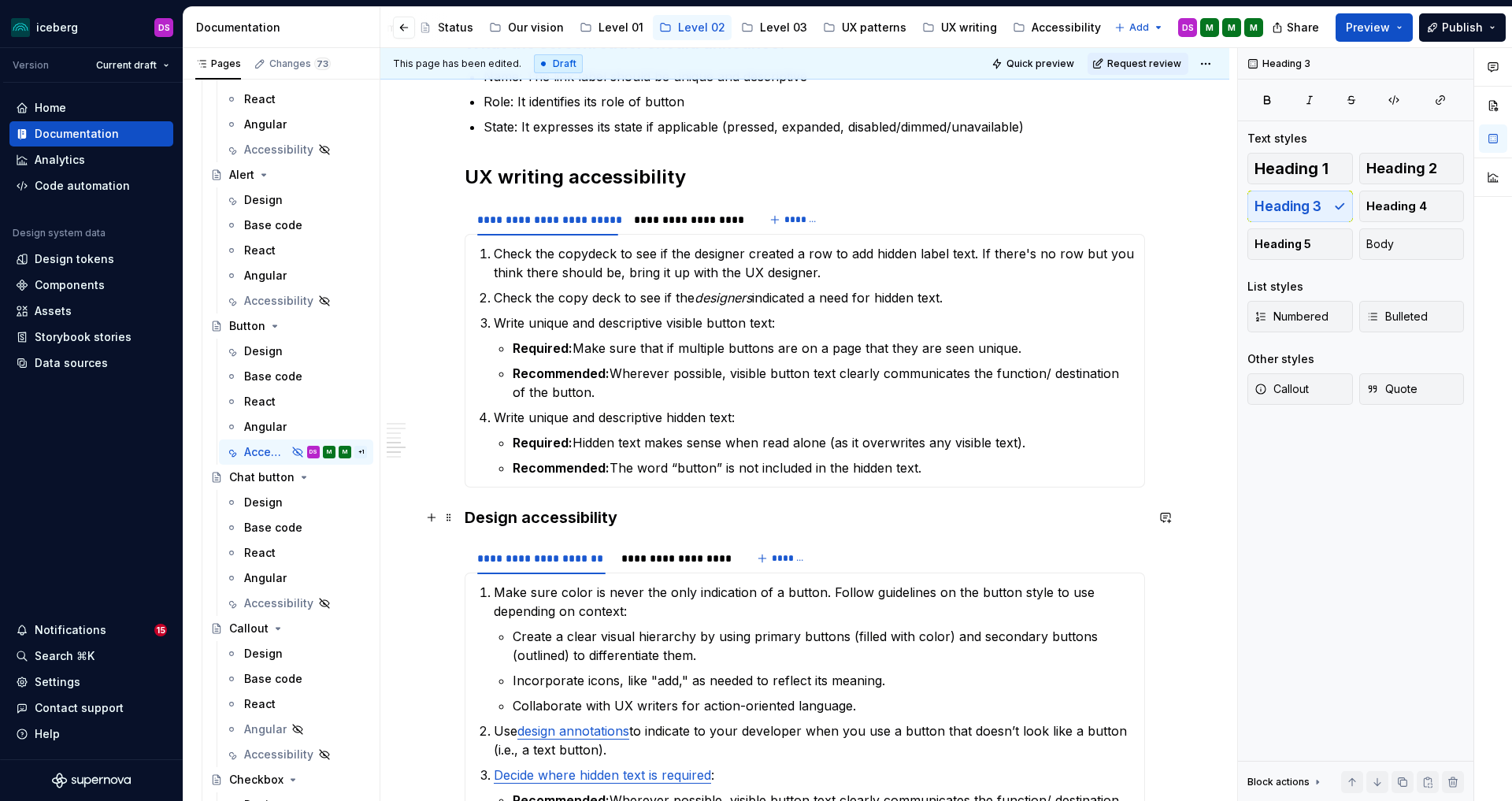
click at [642, 523] on h3 "Design accessibility" at bounding box center [805, 517] width 681 height 22
click at [1405, 162] on span "Heading 2" at bounding box center [1402, 168] width 71 height 16
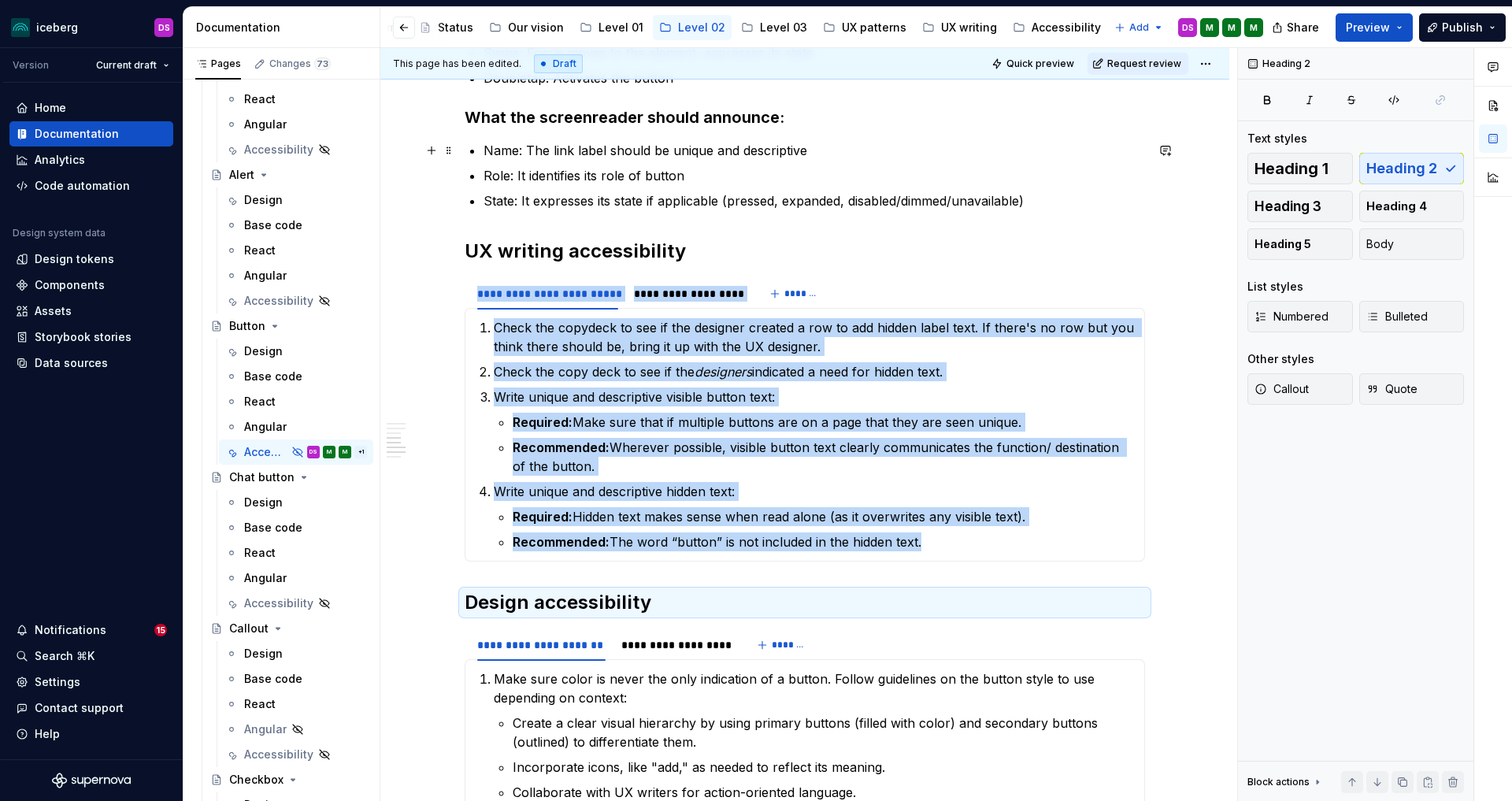
scroll to position [582, 0]
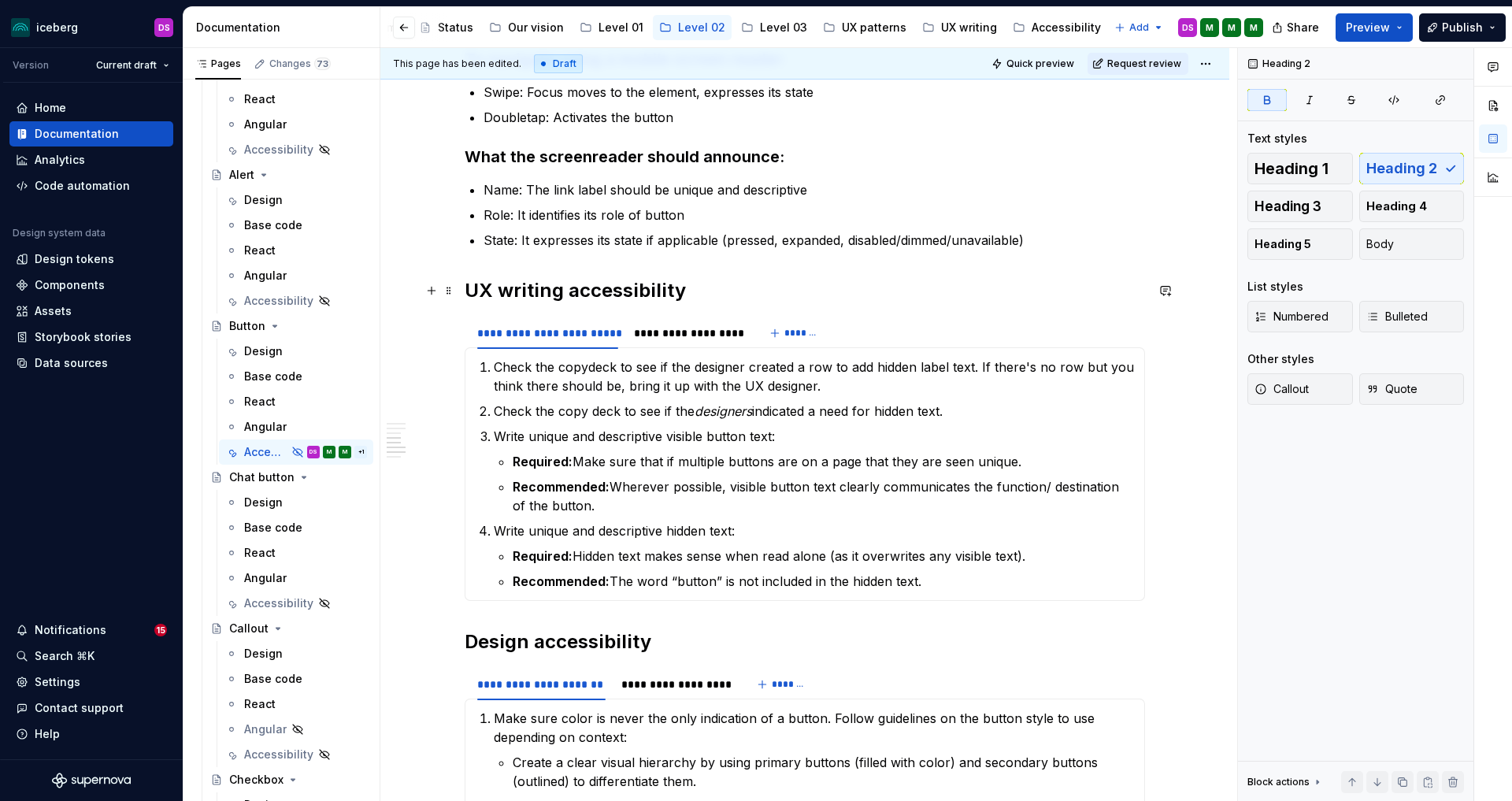
click at [654, 292] on strong "UX writing accessibility" at bounding box center [575, 290] width 221 height 23
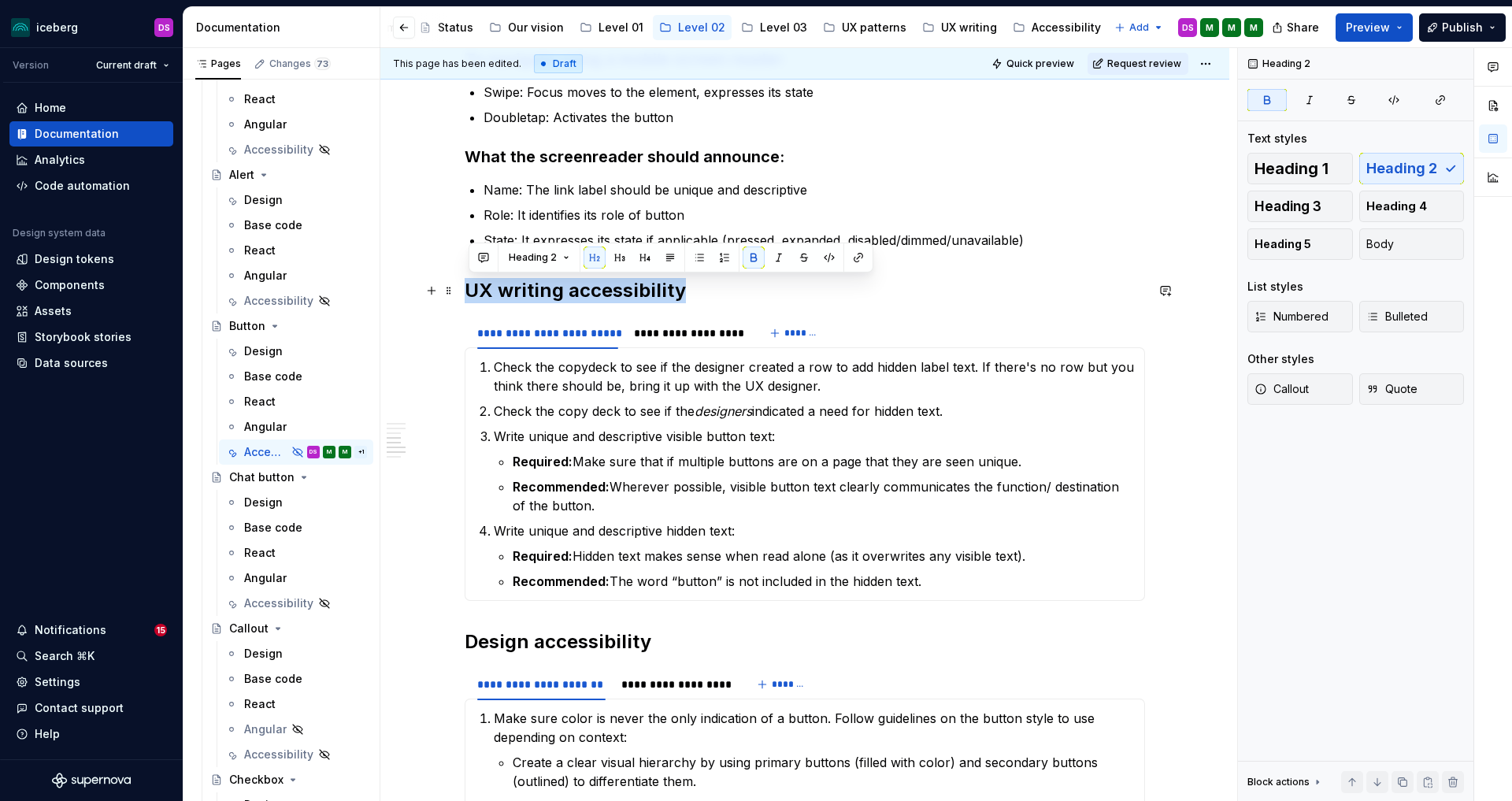
drag, startPoint x: 701, startPoint y: 294, endPoint x: 464, endPoint y: 293, distance: 237.0
click at [464, 293] on div "**********" at bounding box center [804, 652] width 849 height 1922
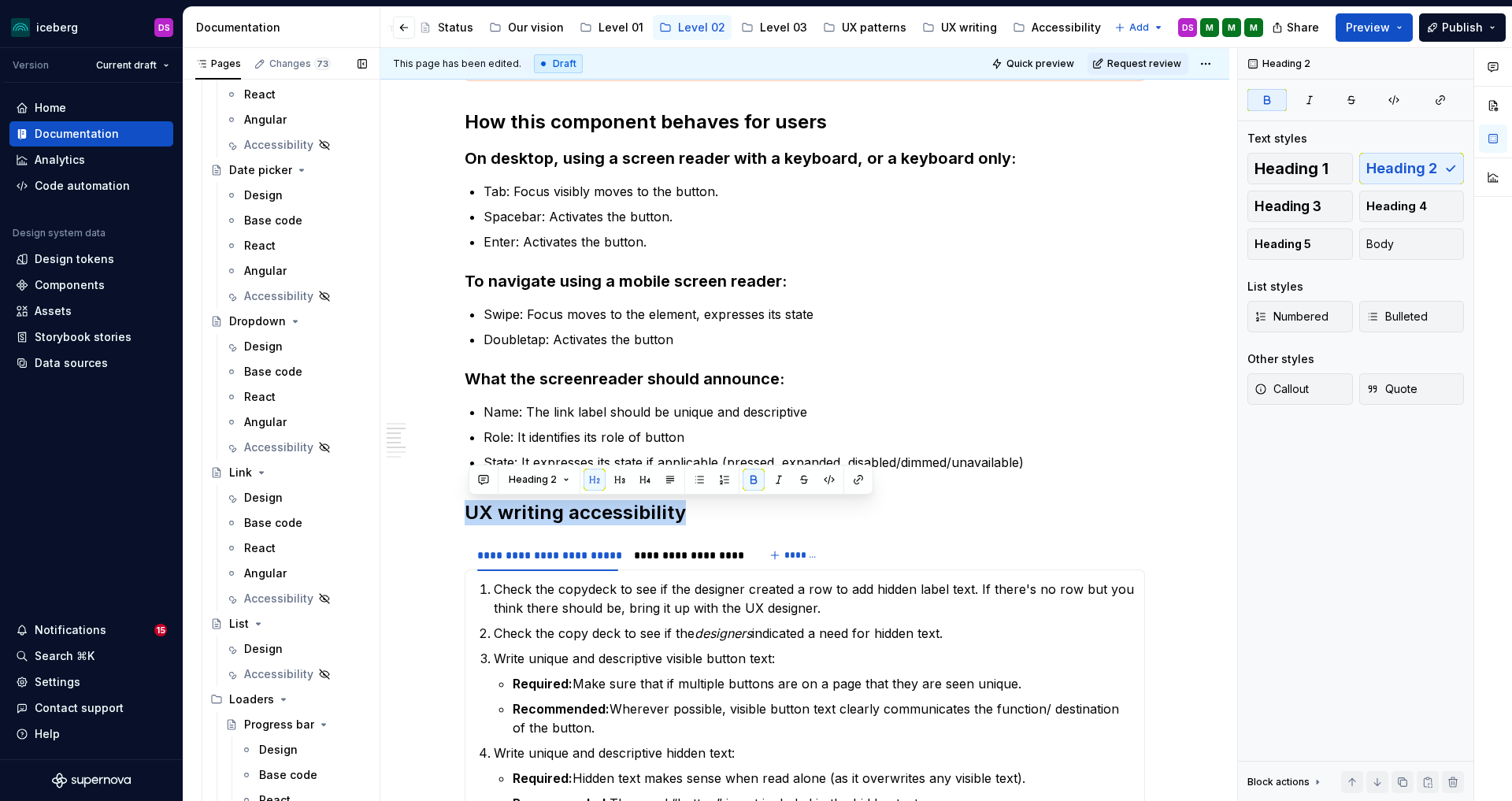
scroll to position [1692, 0]
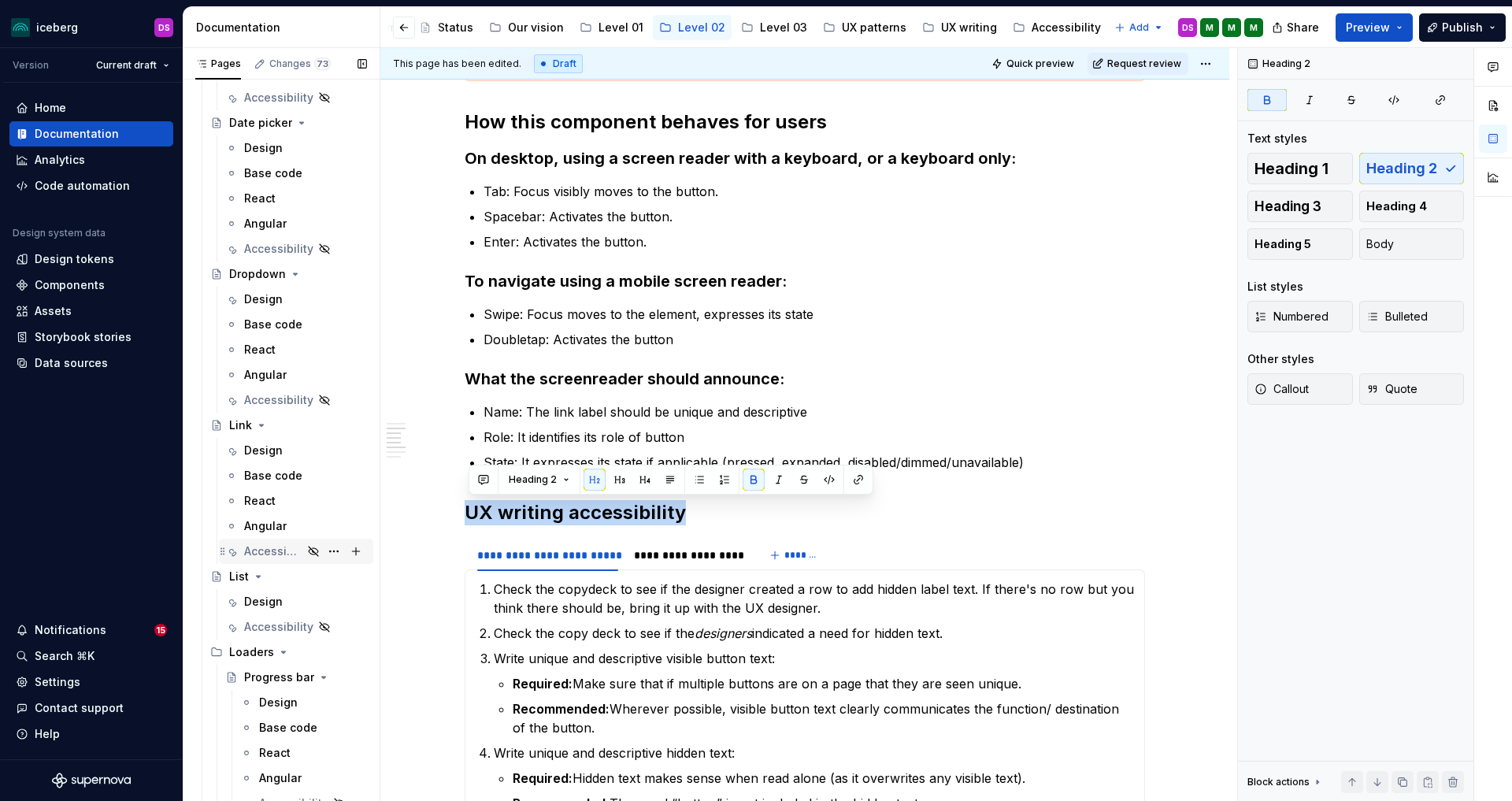
click at [278, 545] on div "Accessibility" at bounding box center [273, 551] width 59 height 16
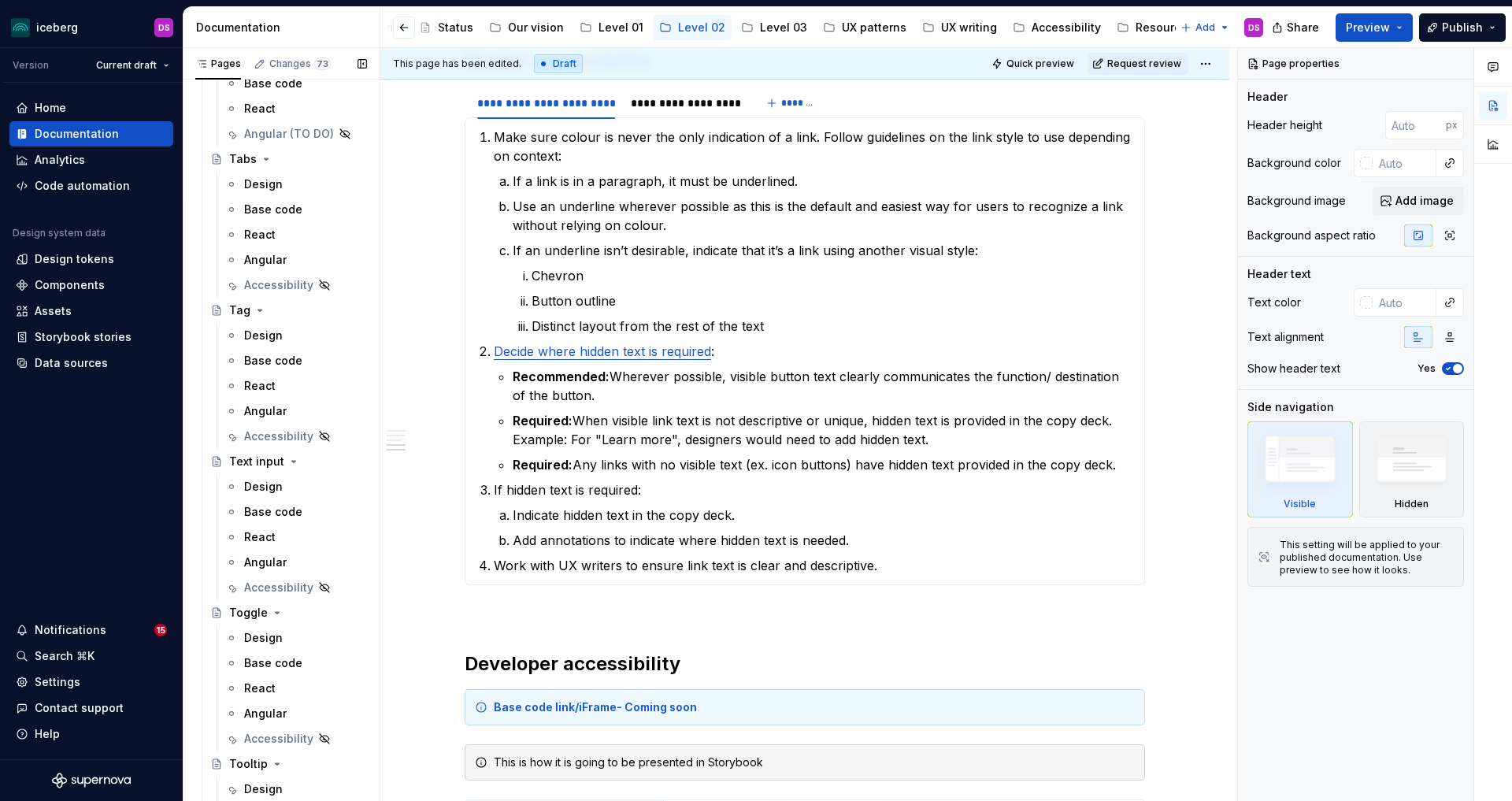
scroll to position [3966, 0]
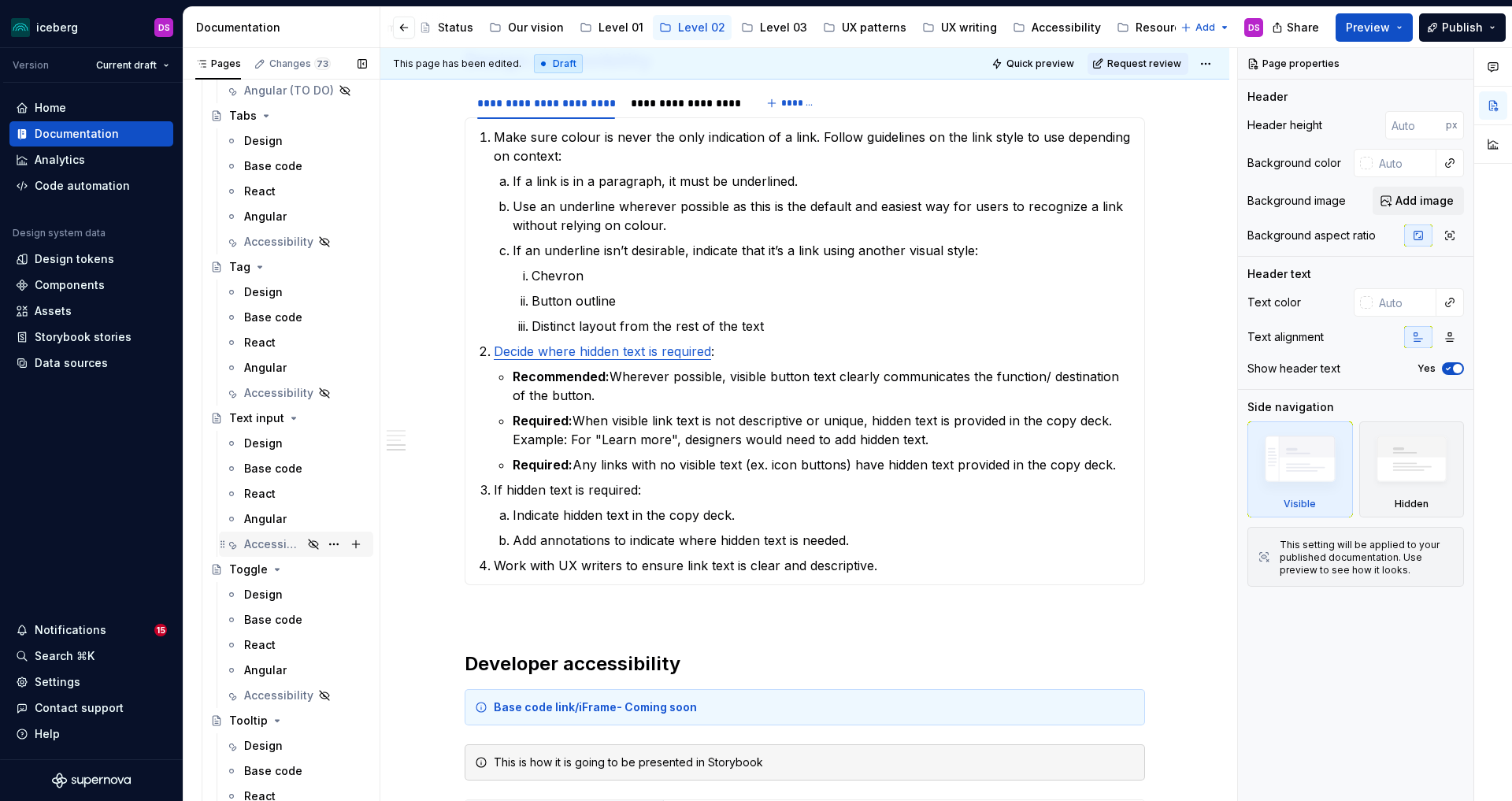
click at [265, 552] on div "Accessibility" at bounding box center [305, 544] width 122 height 22
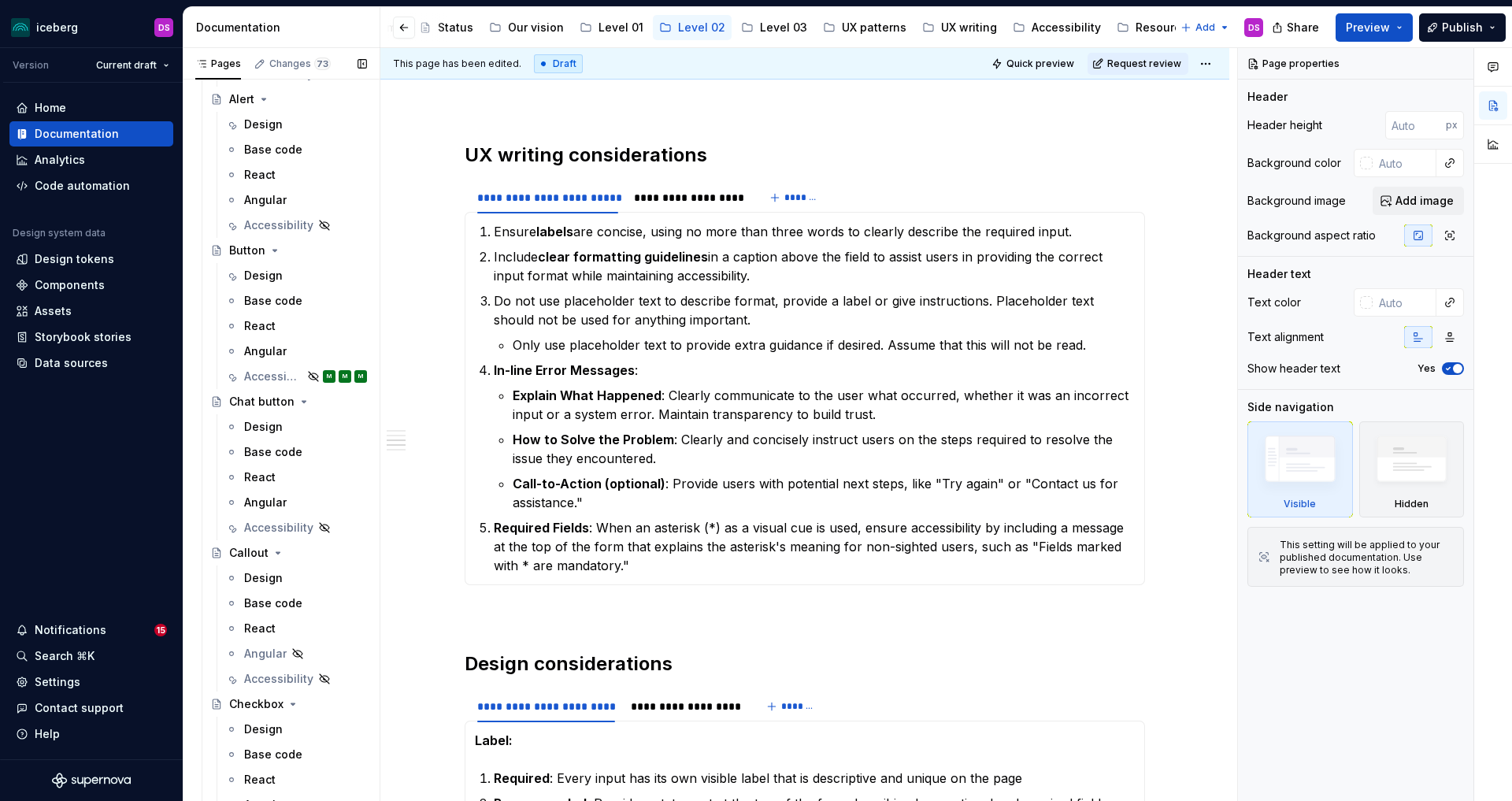
scroll to position [318, 0]
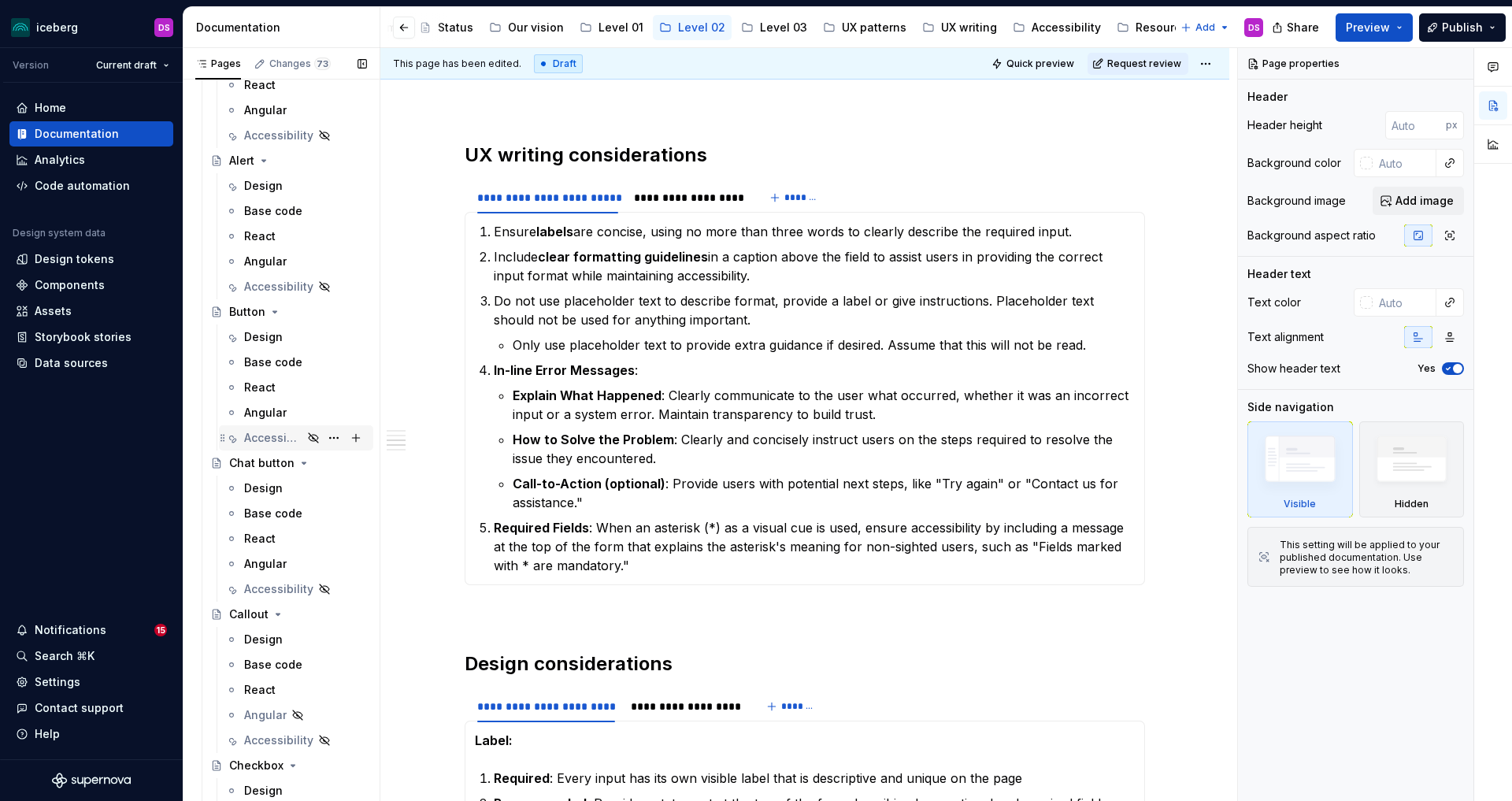
click at [262, 437] on div "Accessibility" at bounding box center [273, 438] width 59 height 16
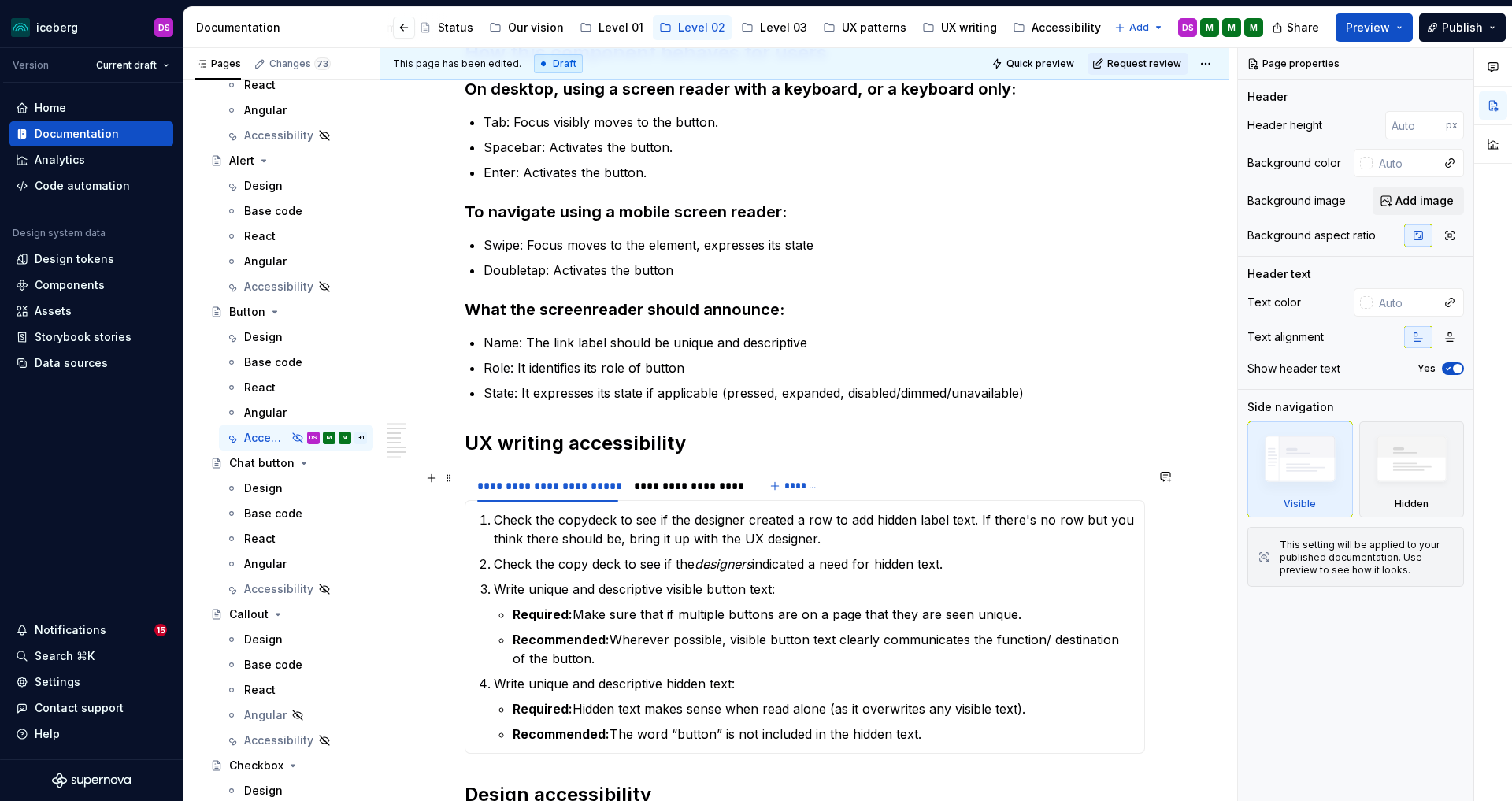
scroll to position [507, 0]
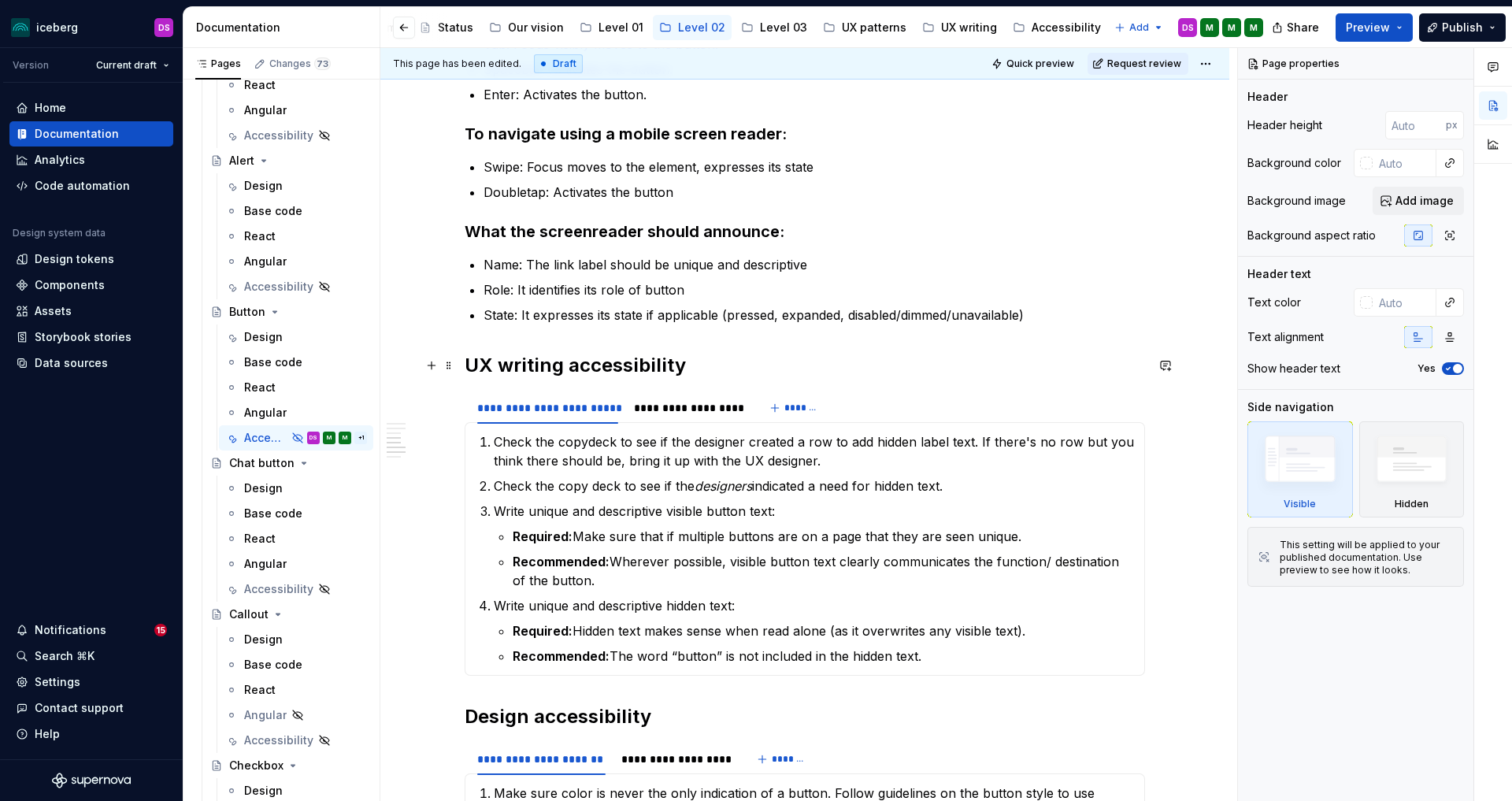
click at [691, 363] on h2 "UX writing accessibility" at bounding box center [805, 364] width 681 height 25
type textarea "*"
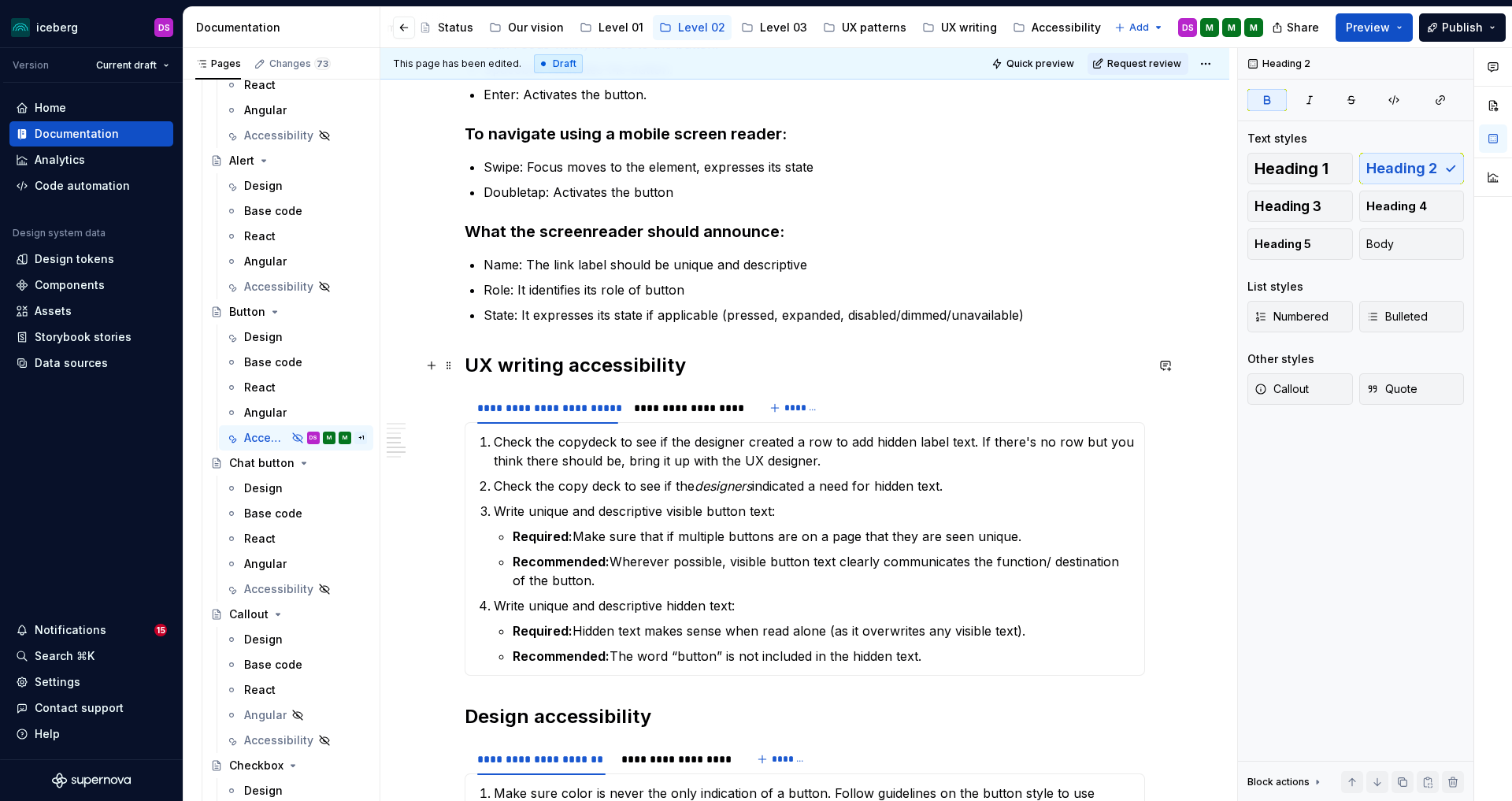
click at [570, 363] on strong "UX writing accessibility" at bounding box center [575, 364] width 221 height 23
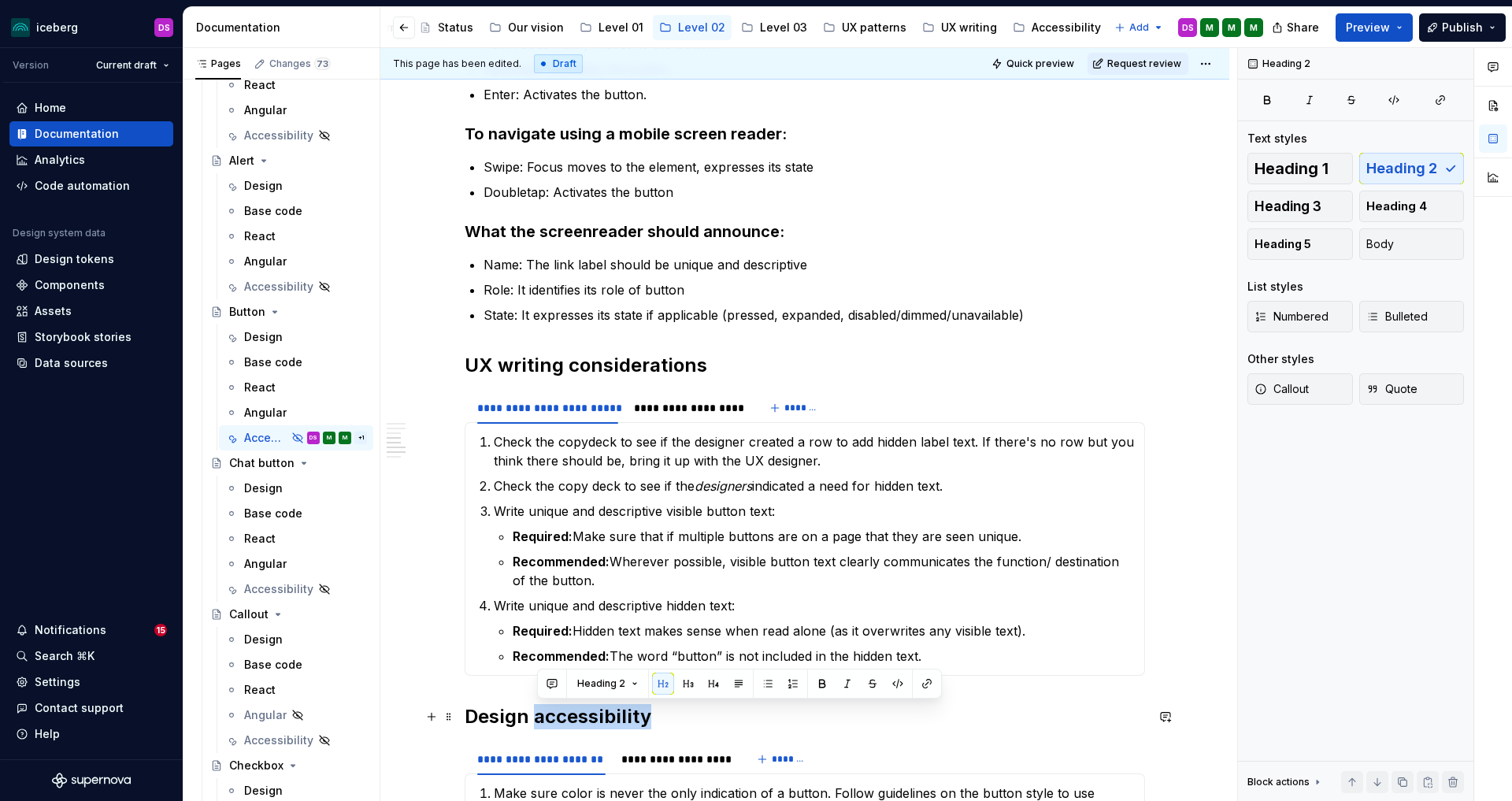
drag, startPoint x: 654, startPoint y: 713, endPoint x: 537, endPoint y: 715, distance: 117.0
click at [537, 715] on h2 "Design accessibility" at bounding box center [805, 715] width 681 height 25
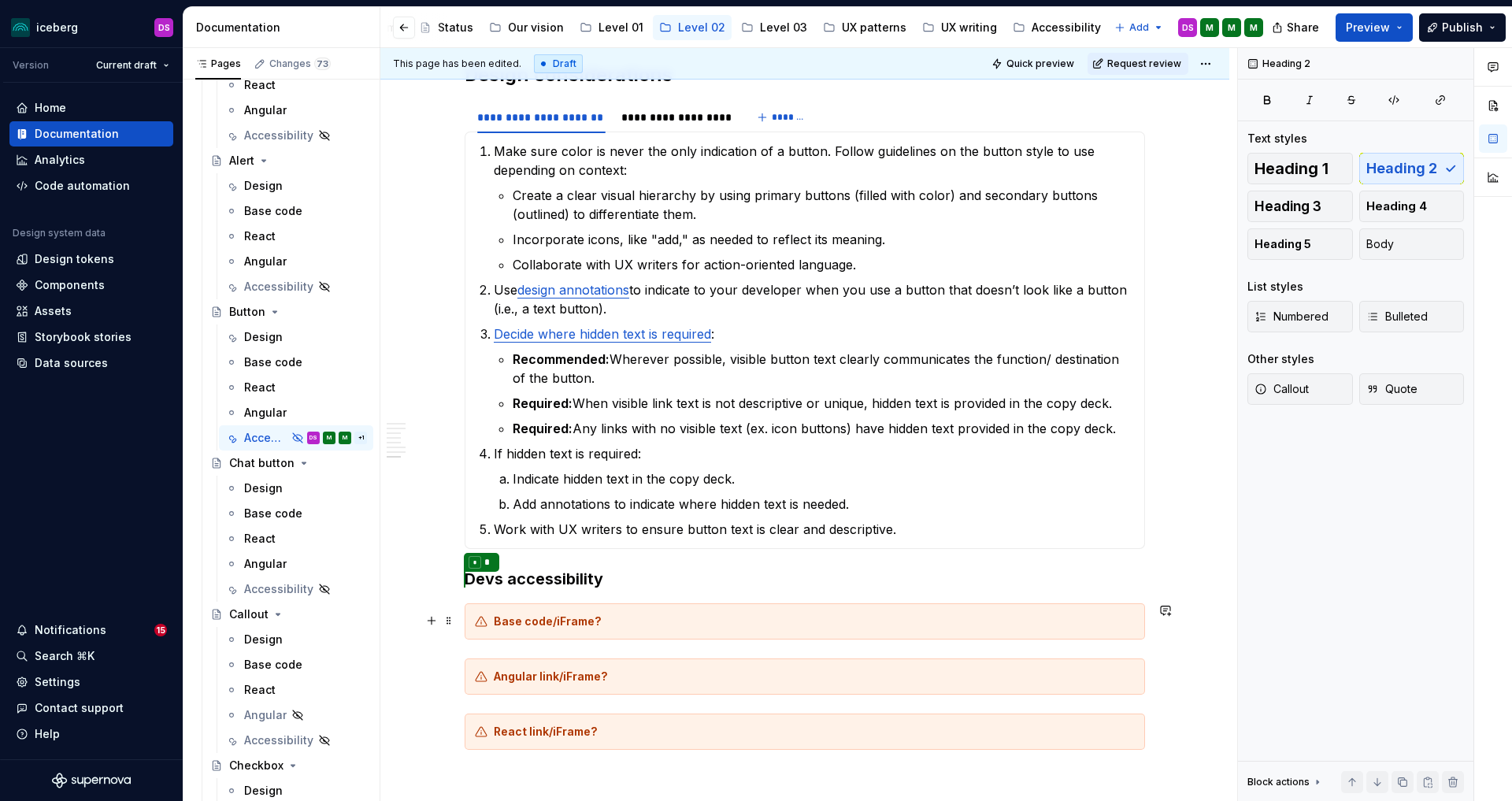
scroll to position [1192, 0]
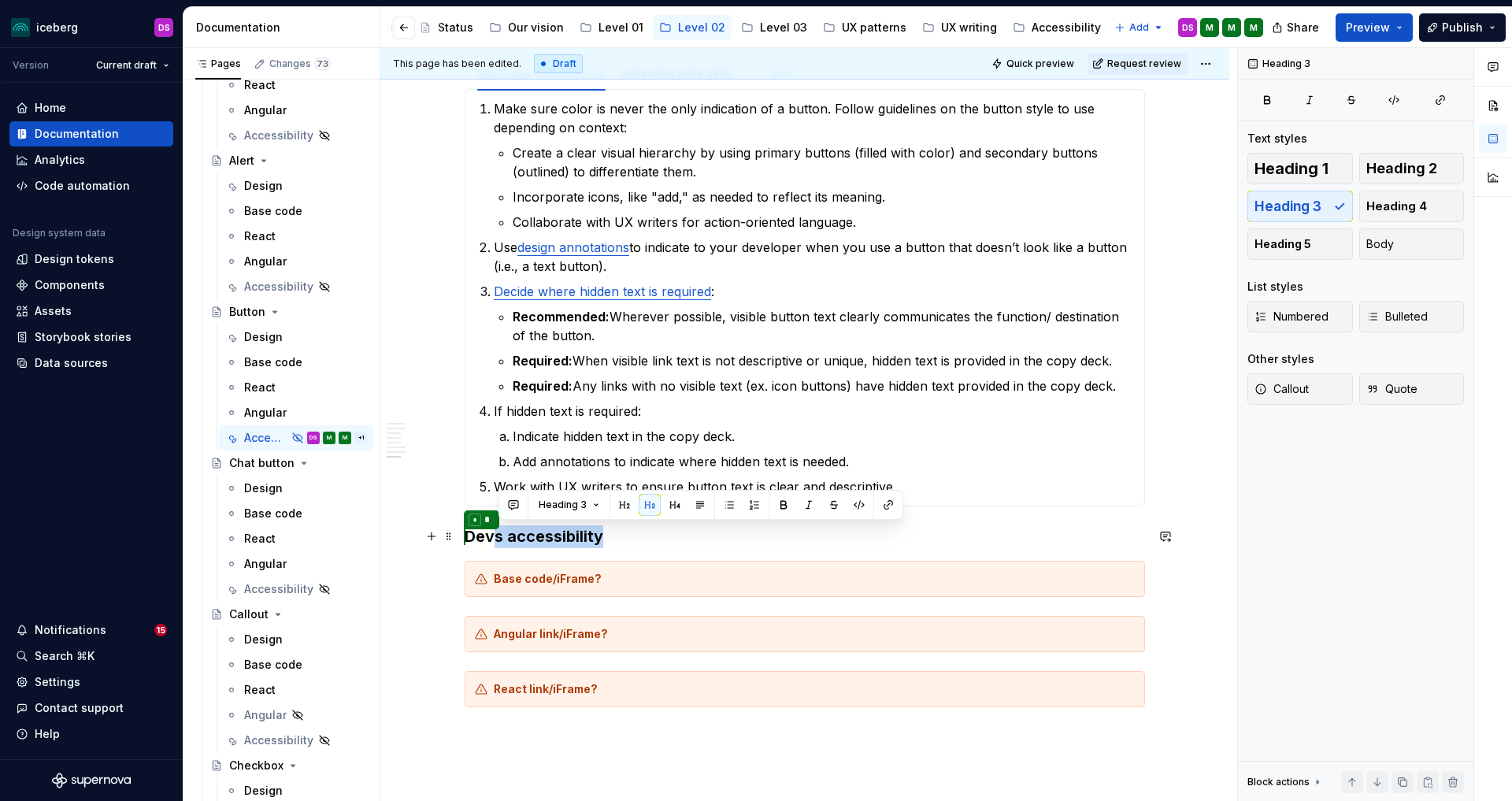
drag, startPoint x: 629, startPoint y: 539, endPoint x: 502, endPoint y: 541, distance: 127.0
click at [502, 541] on h3 "* * Devs accessibility" at bounding box center [805, 536] width 681 height 23
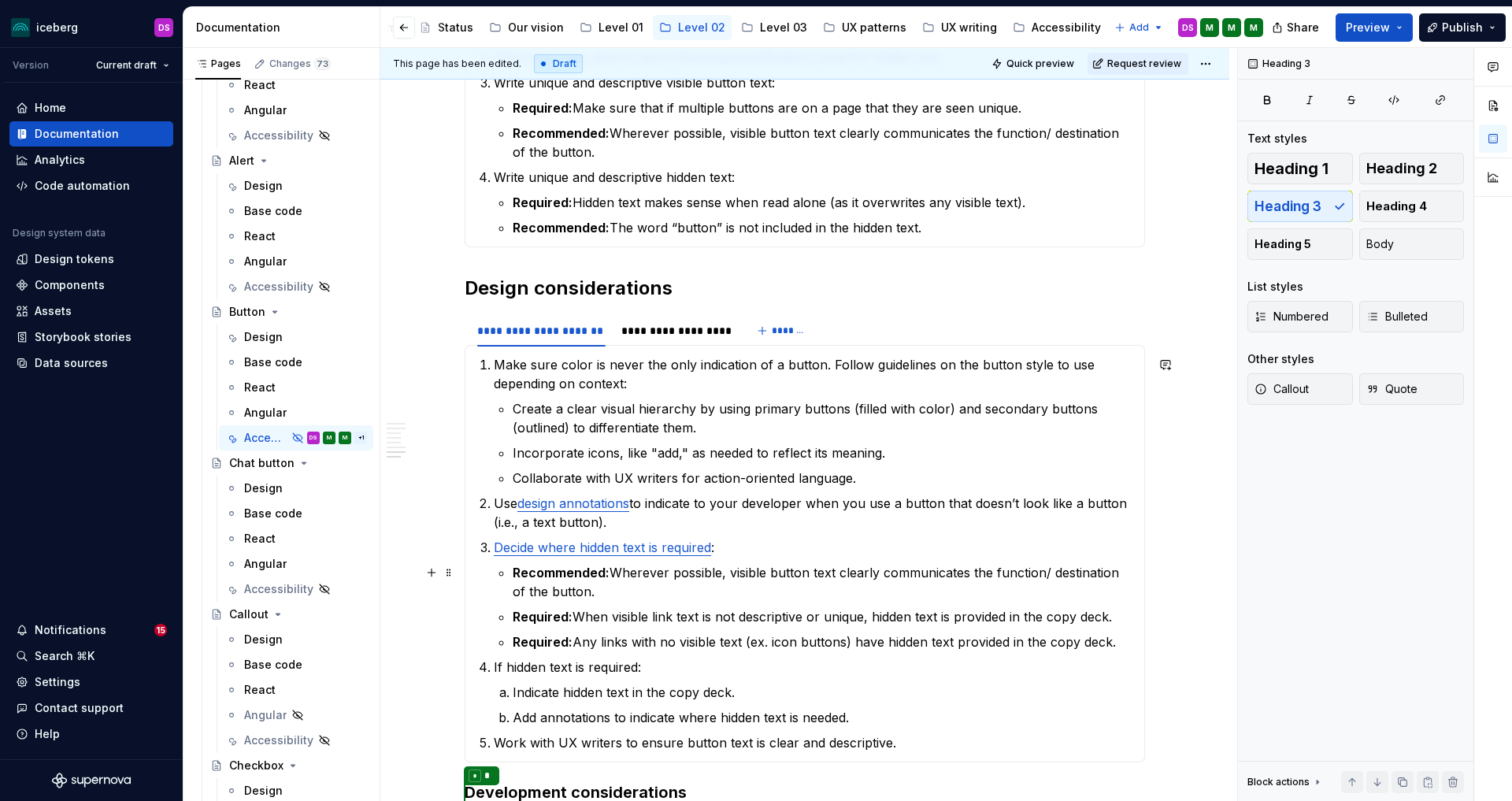
scroll to position [1054, 0]
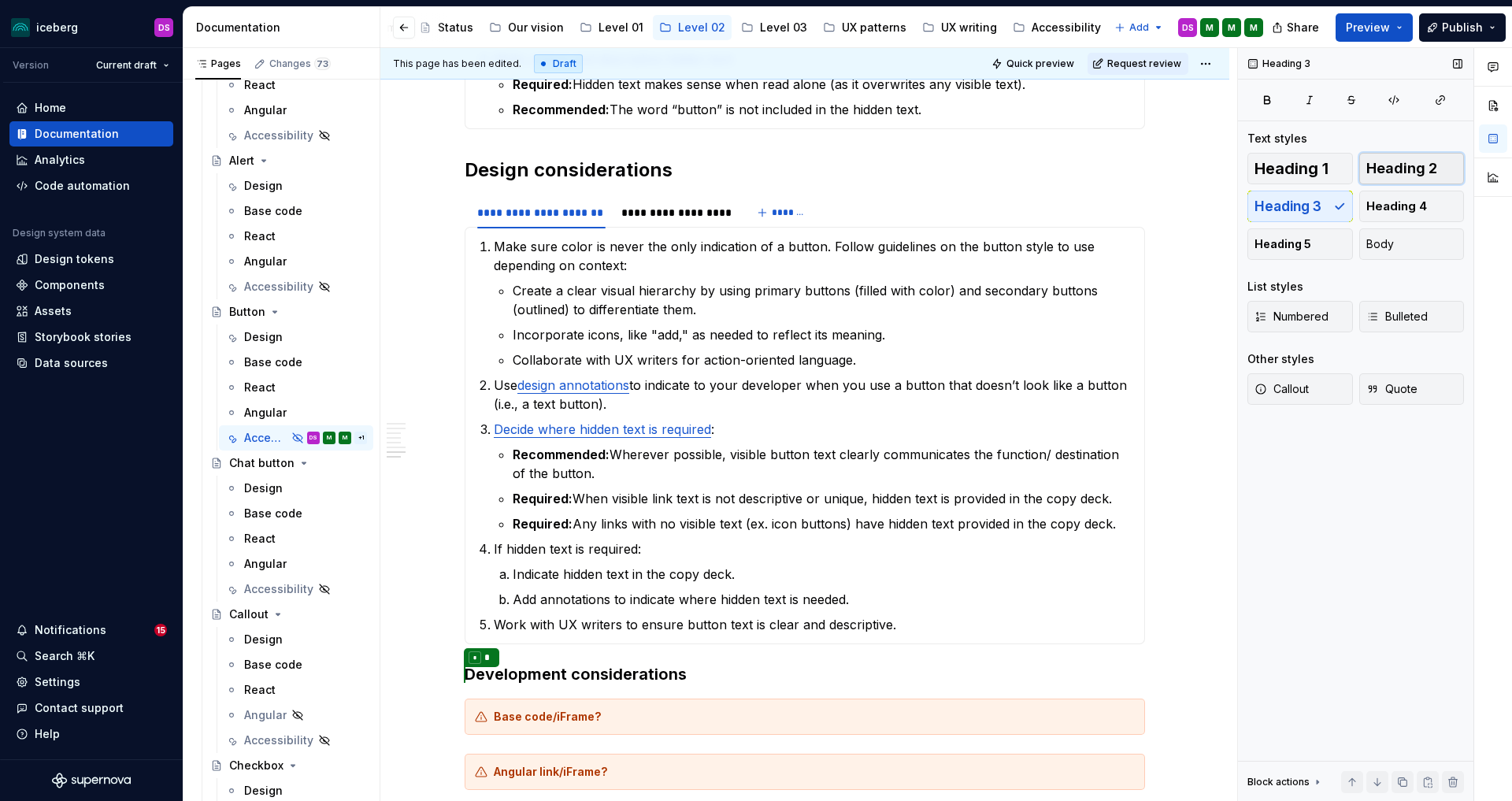
click at [1386, 173] on span "Heading 2" at bounding box center [1402, 168] width 71 height 16
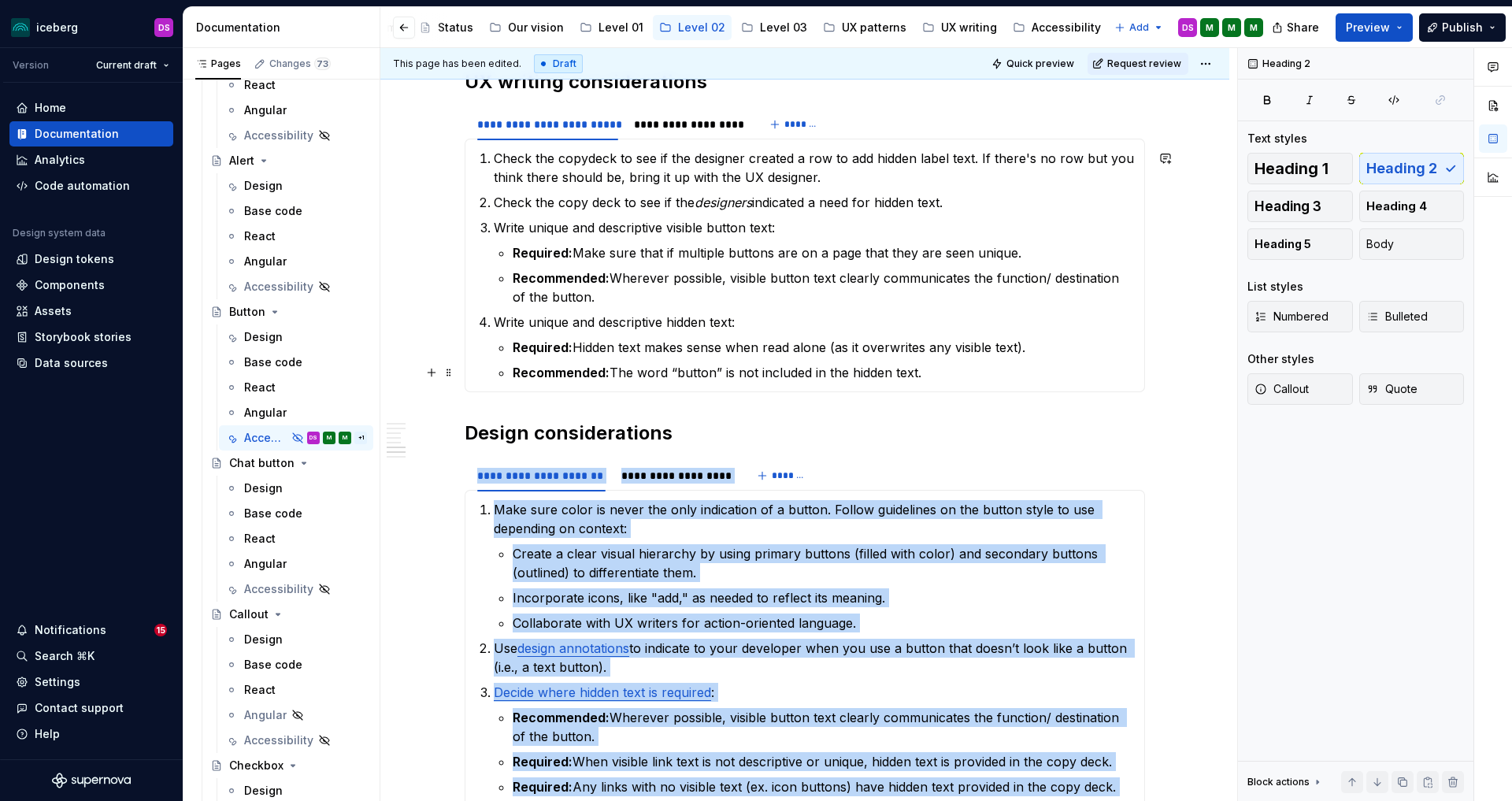
scroll to position [785, 0]
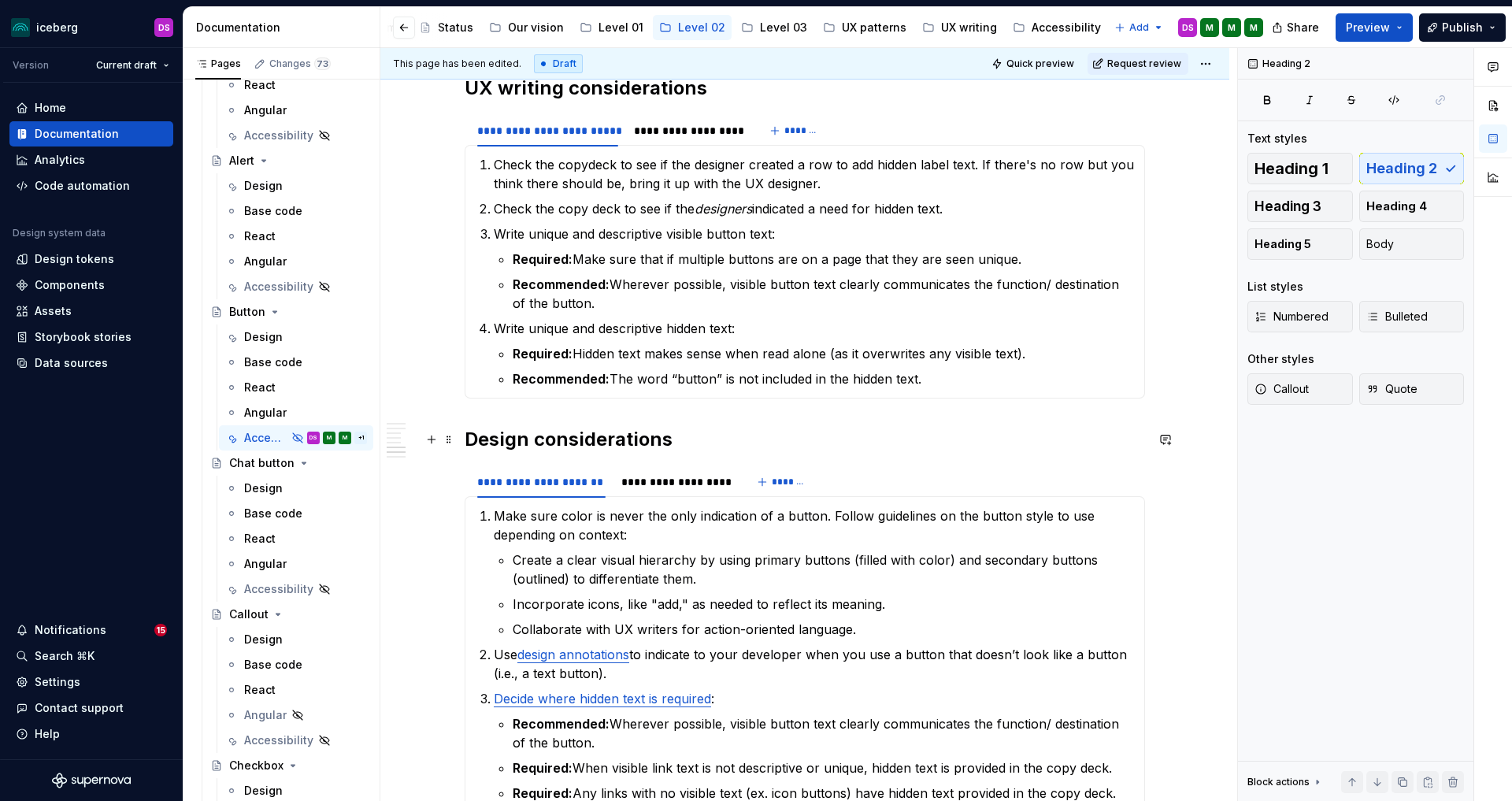
click at [673, 445] on h2 "Design considerations" at bounding box center [805, 439] width 681 height 25
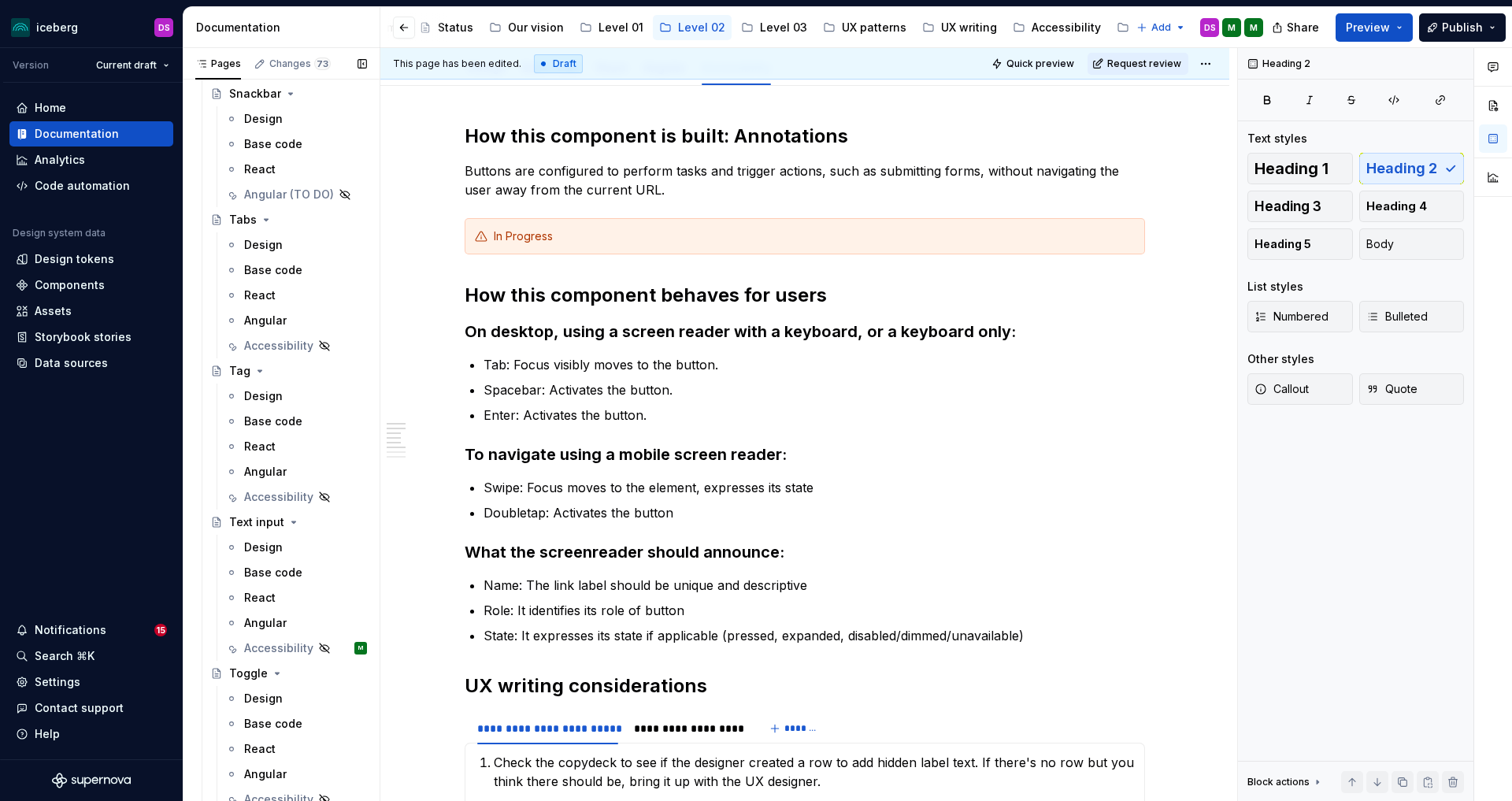
scroll to position [3909, 0]
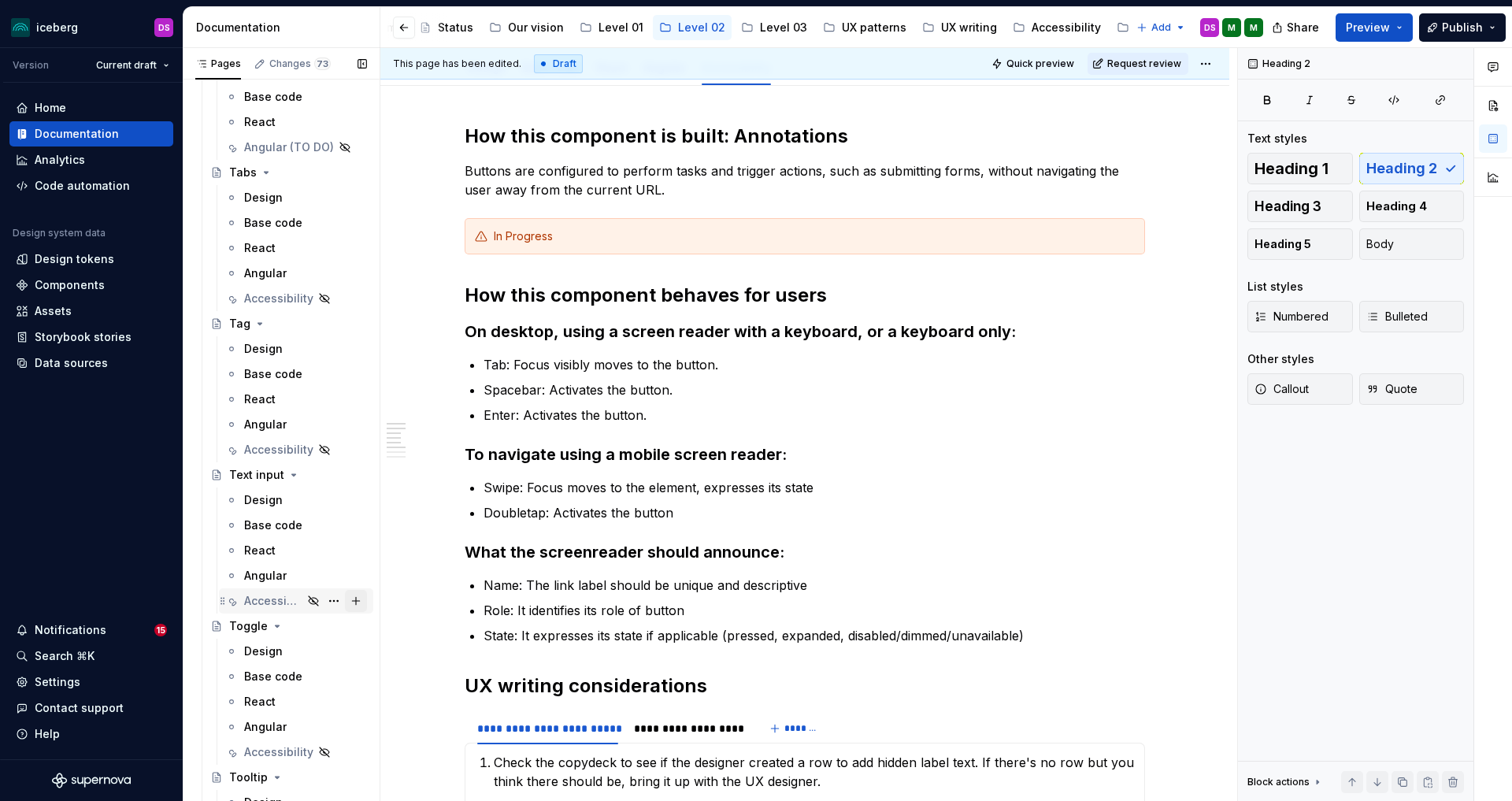
click at [280, 596] on div "Accessibility" at bounding box center [273, 601] width 59 height 16
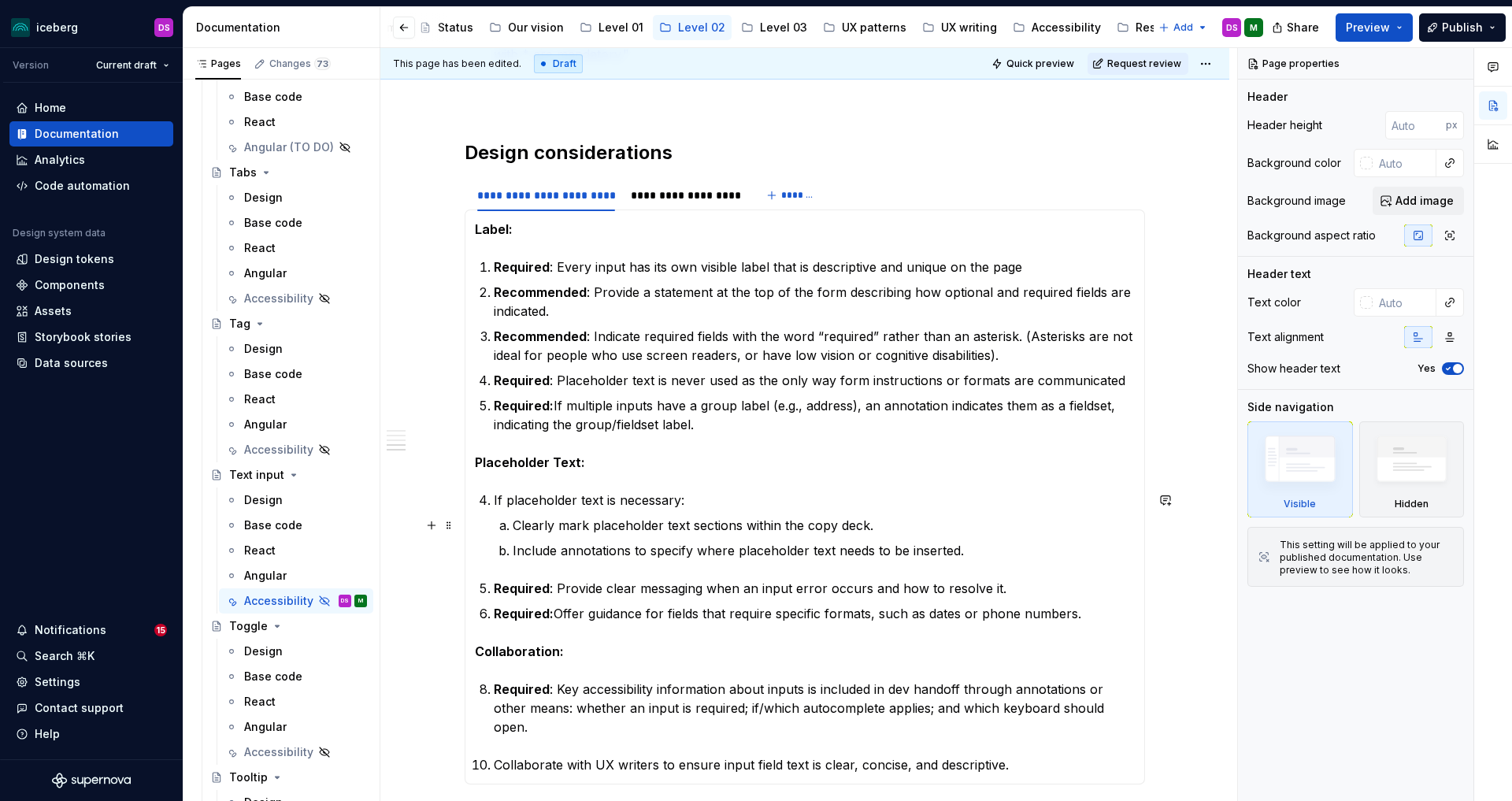
scroll to position [1891, 0]
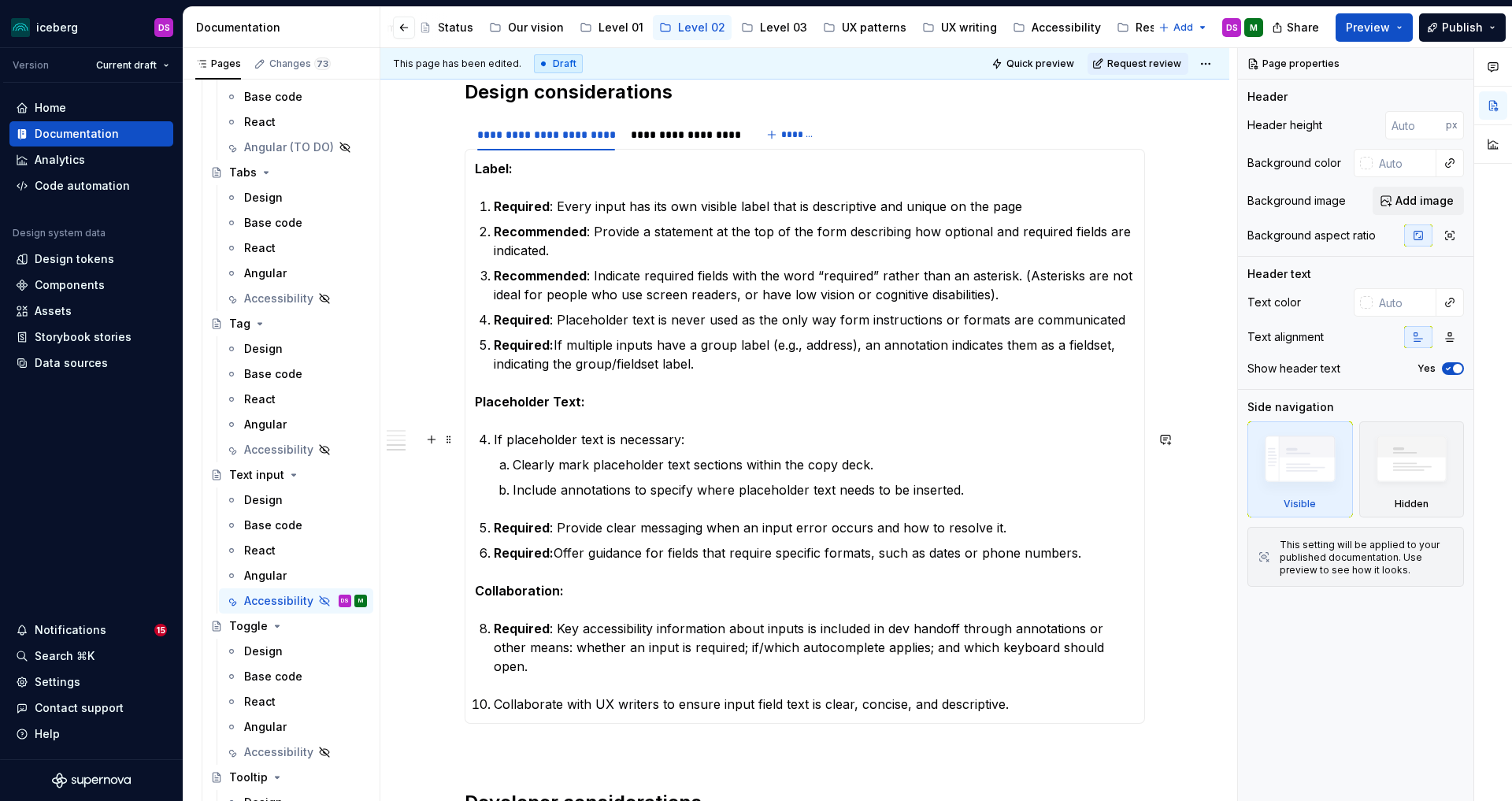
click at [498, 439] on p "If placeholder text is necessary:" at bounding box center [814, 439] width 641 height 19
type textarea "*"
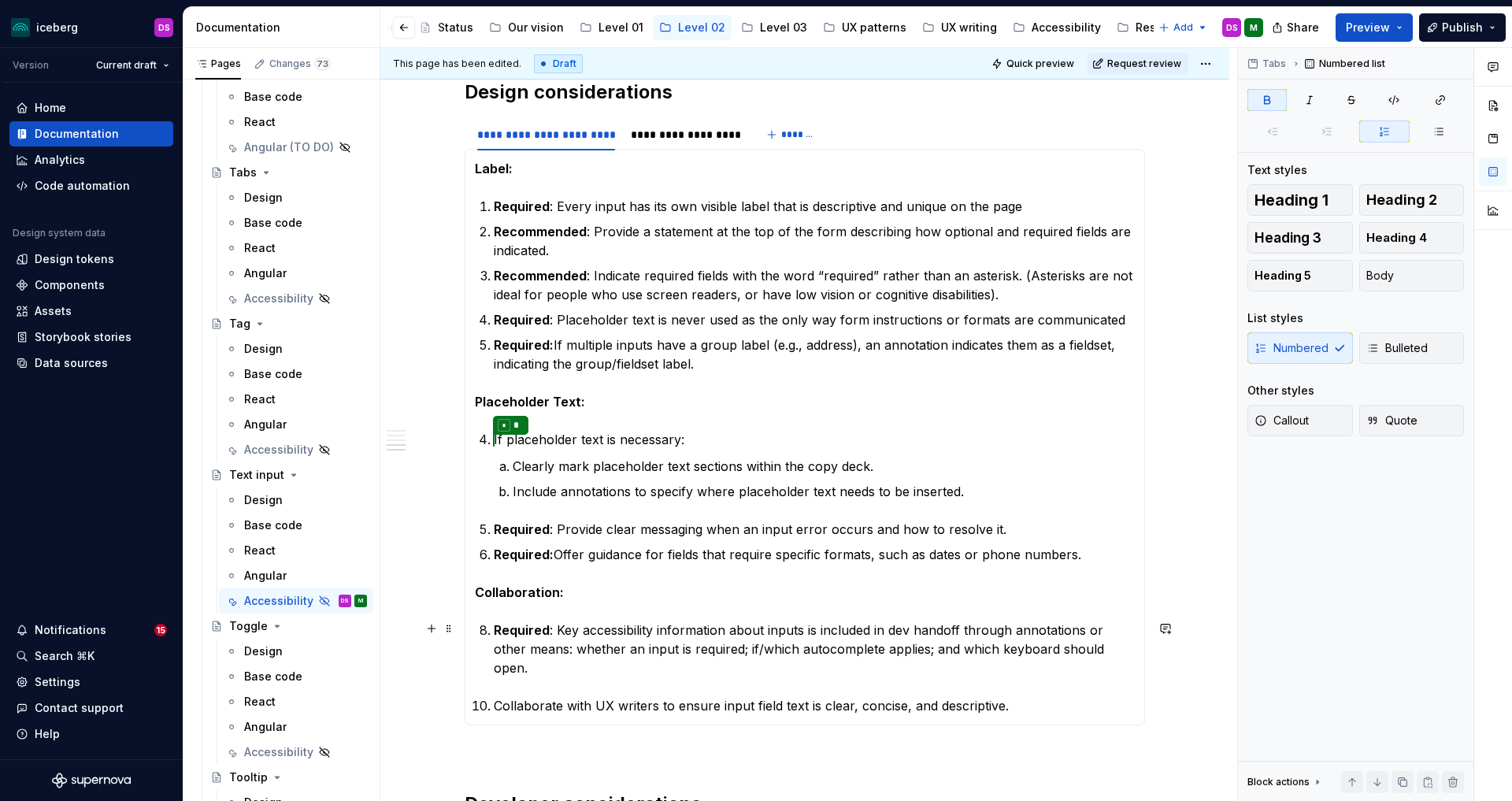
click at [496, 624] on li "Required : Key accessibility information about inputs is included in dev handof…" at bounding box center [814, 648] width 641 height 57
click at [1324, 348] on div "Numbered Bulleted" at bounding box center [1356, 348] width 217 height 32
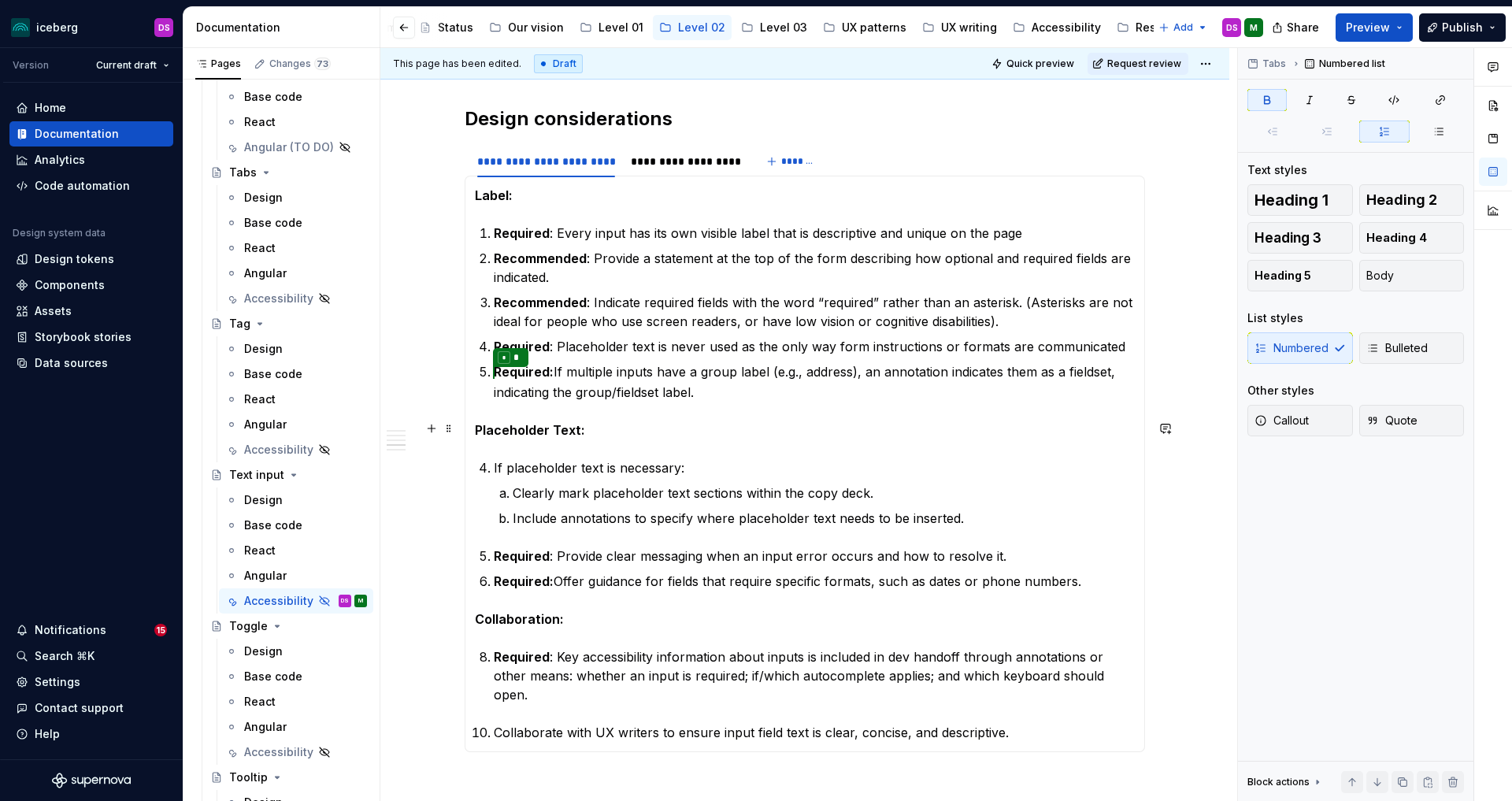
scroll to position [1906, 0]
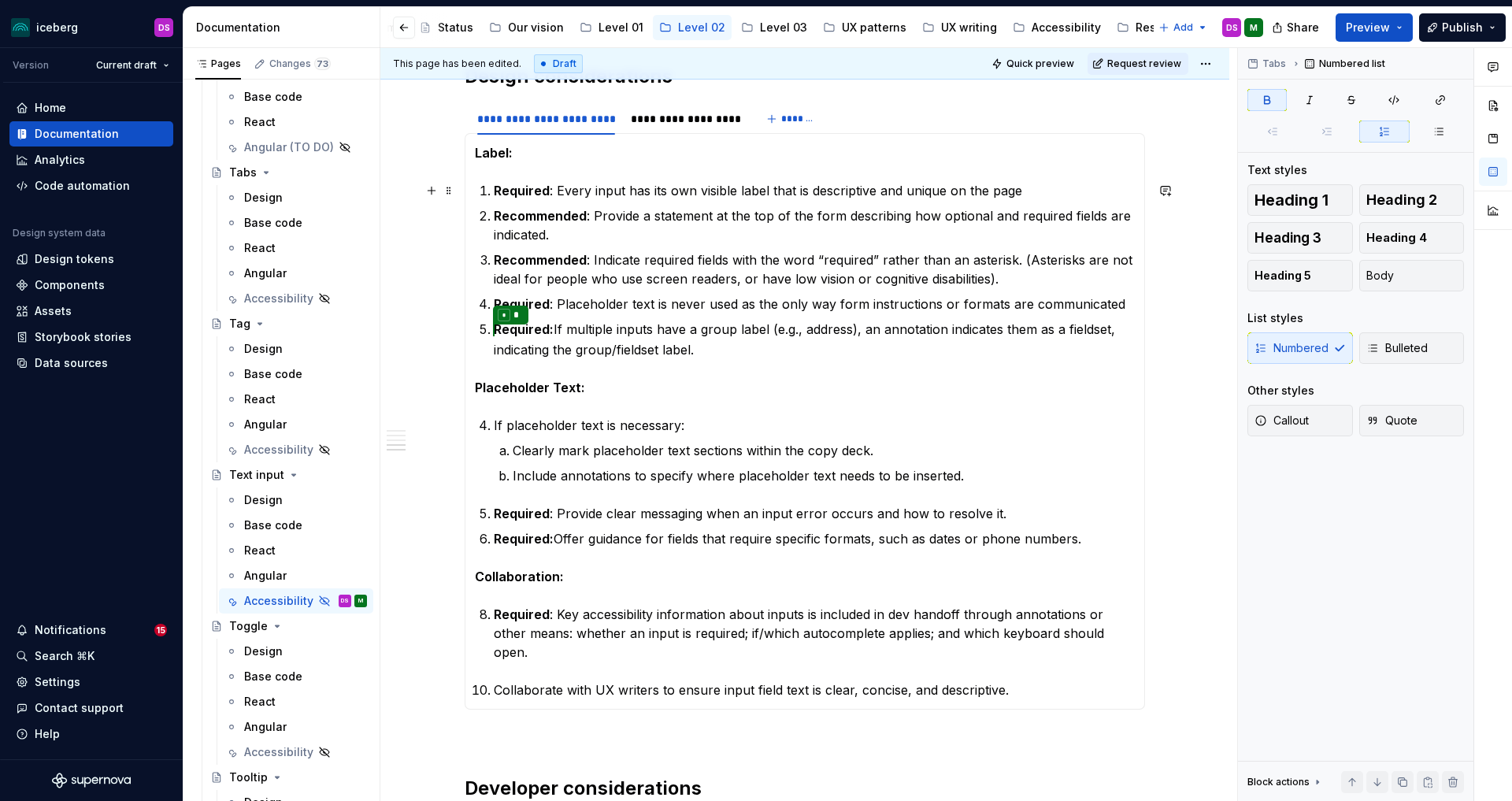
click at [1039, 192] on p "Required : Every input has its own visible label that is descriptive and unique…" at bounding box center [814, 190] width 641 height 19
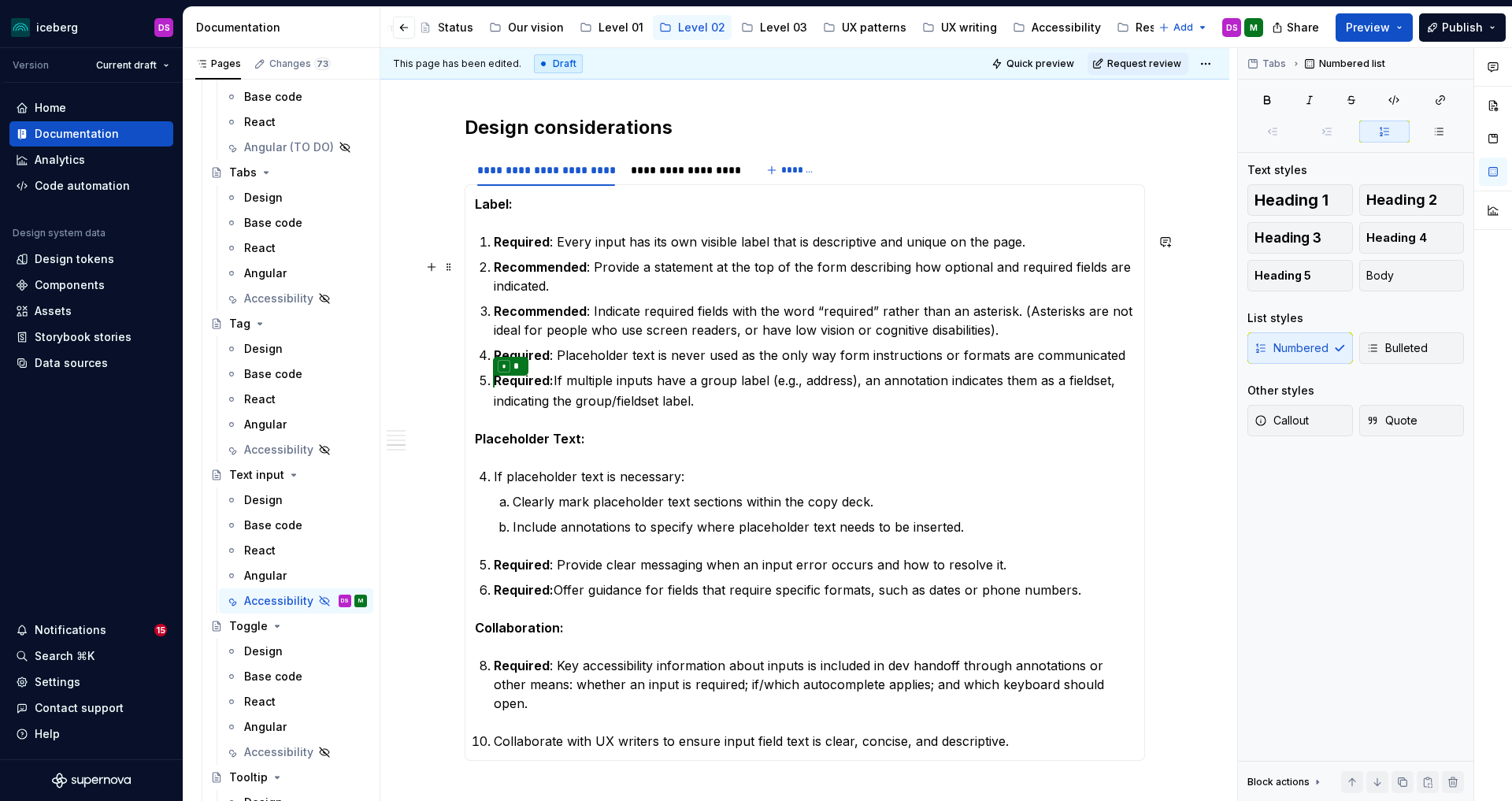
scroll to position [1845, 0]
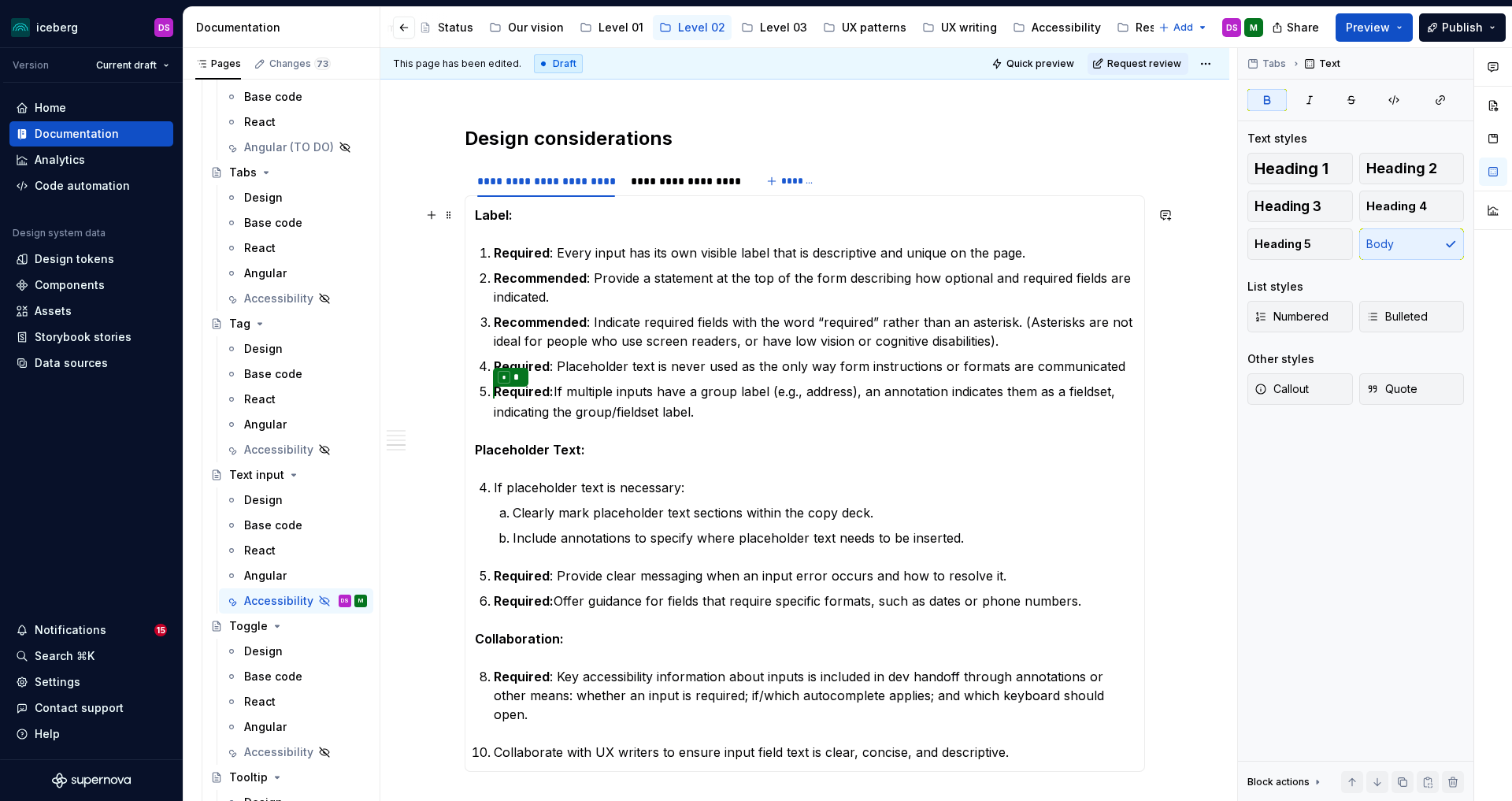
click at [535, 219] on p "Label:" at bounding box center [804, 214] width 660 height 19
click at [480, 213] on strong "Ensure inputs have clear labels, instructions and error messages." at bounding box center [681, 215] width 412 height 16
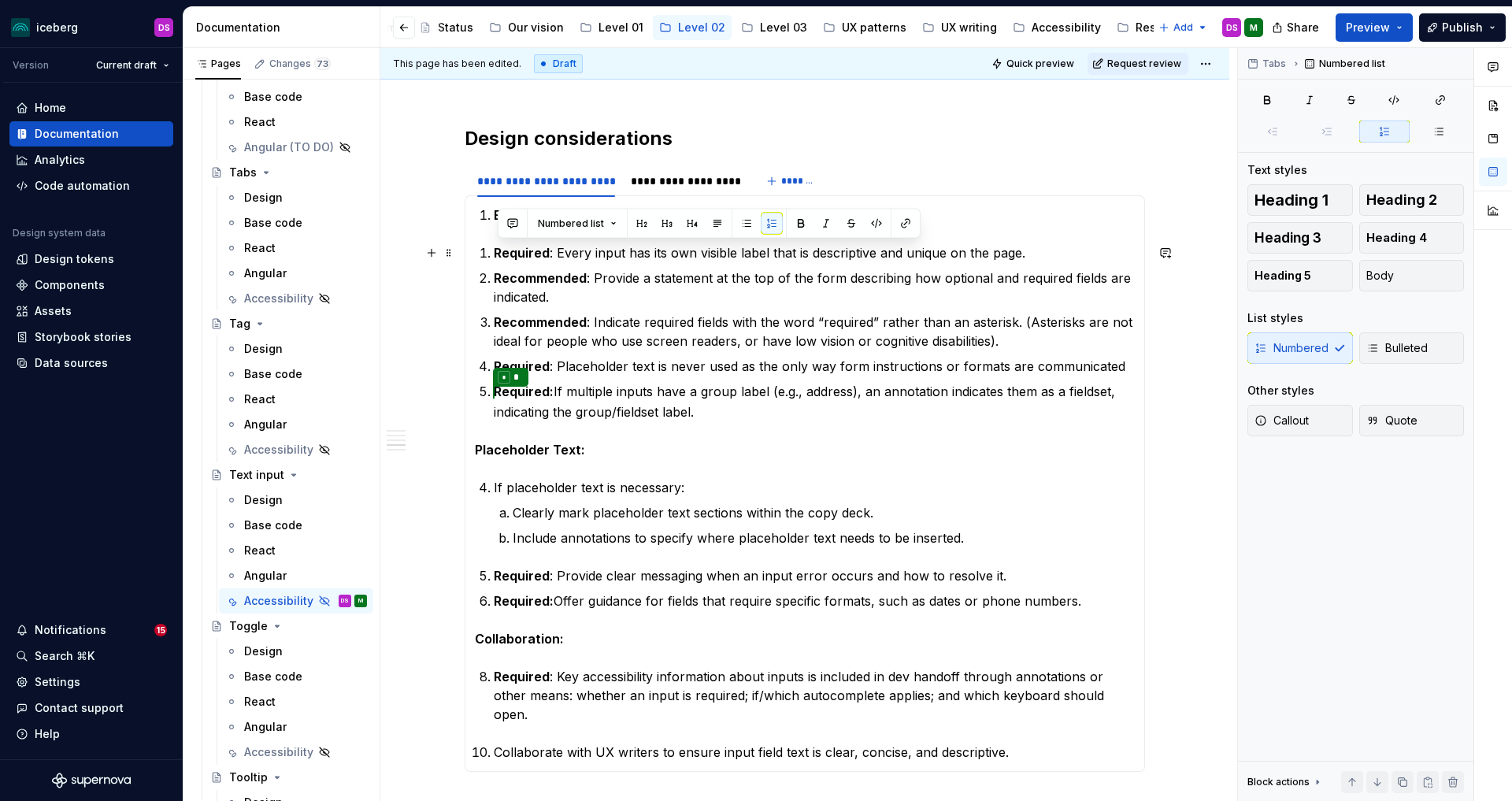
drag, startPoint x: 719, startPoint y: 408, endPoint x: 495, endPoint y: 253, distance: 272.4
click at [495, 253] on ol "Required : Every input has its own visible label that is descriptive and unique…" at bounding box center [814, 331] width 641 height 178
click at [745, 221] on button "button" at bounding box center [747, 224] width 22 height 22
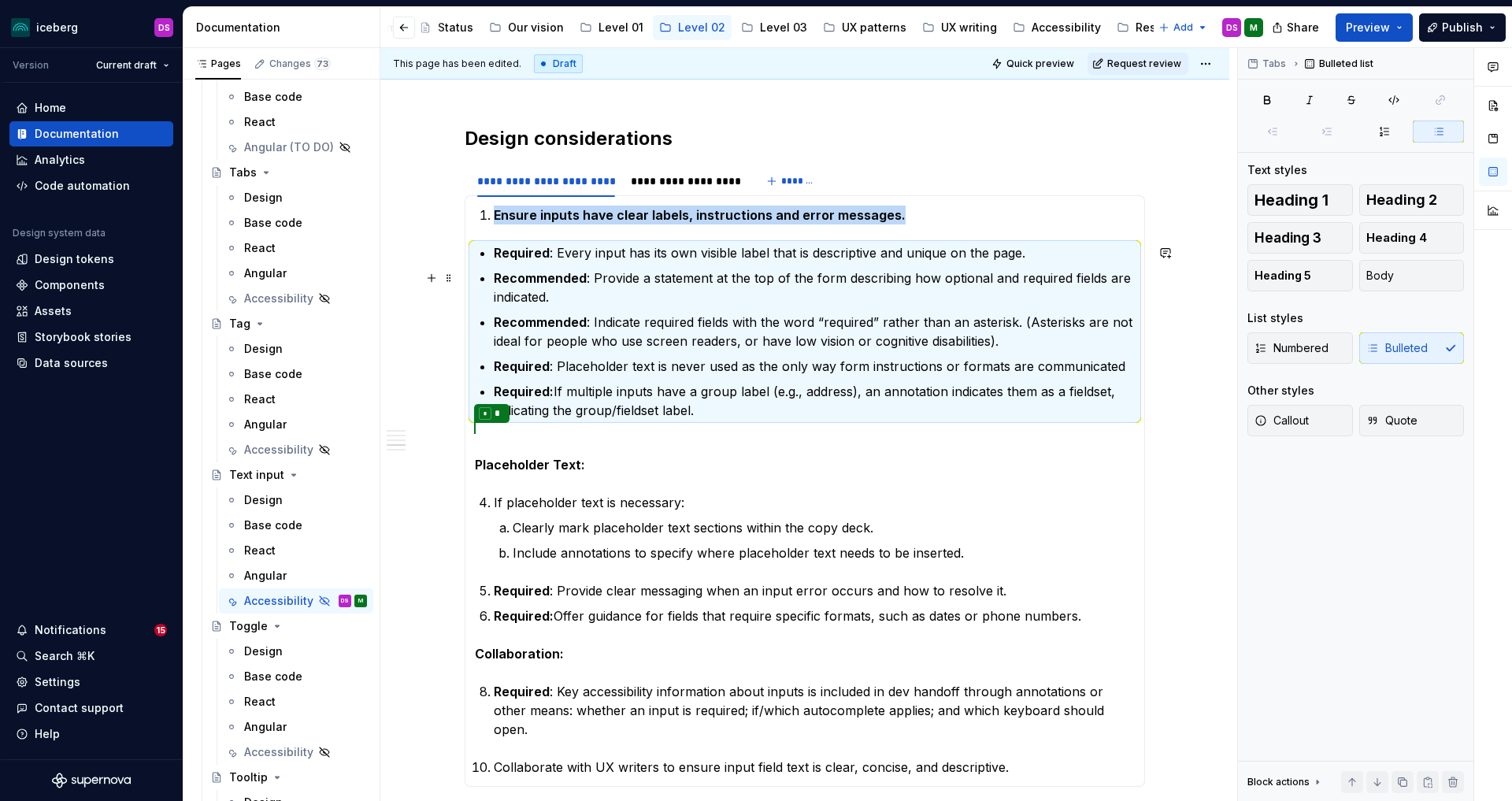
click at [682, 301] on p "Recommended : Provide a statement at the top of the form describing how optiona…" at bounding box center [814, 288] width 641 height 38
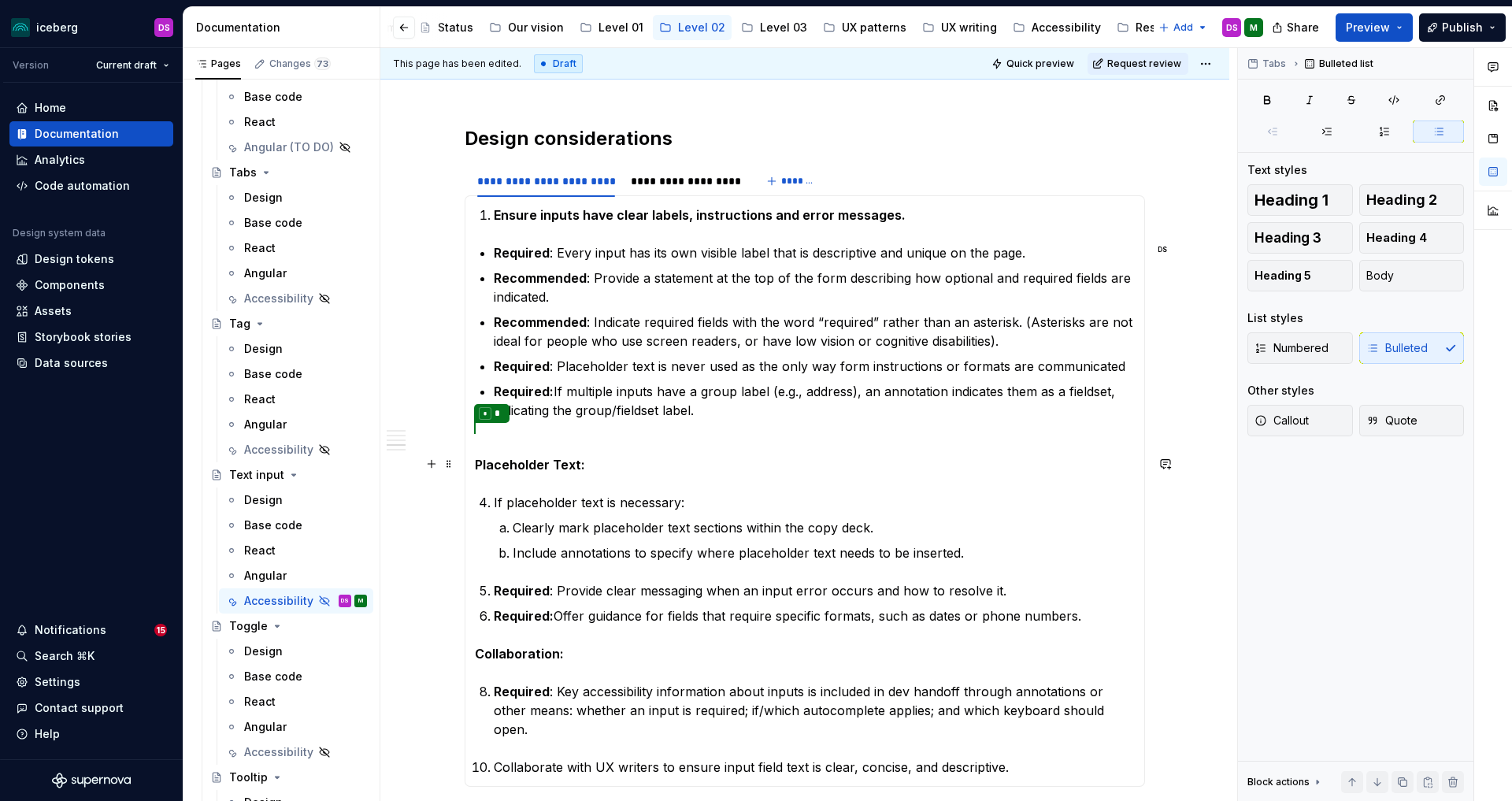
click at [481, 465] on strong "Placeholder Text:" at bounding box center [530, 465] width 110 height 16
click at [571, 453] on strong "Placeholder Text:" at bounding box center [548, 448] width 110 height 16
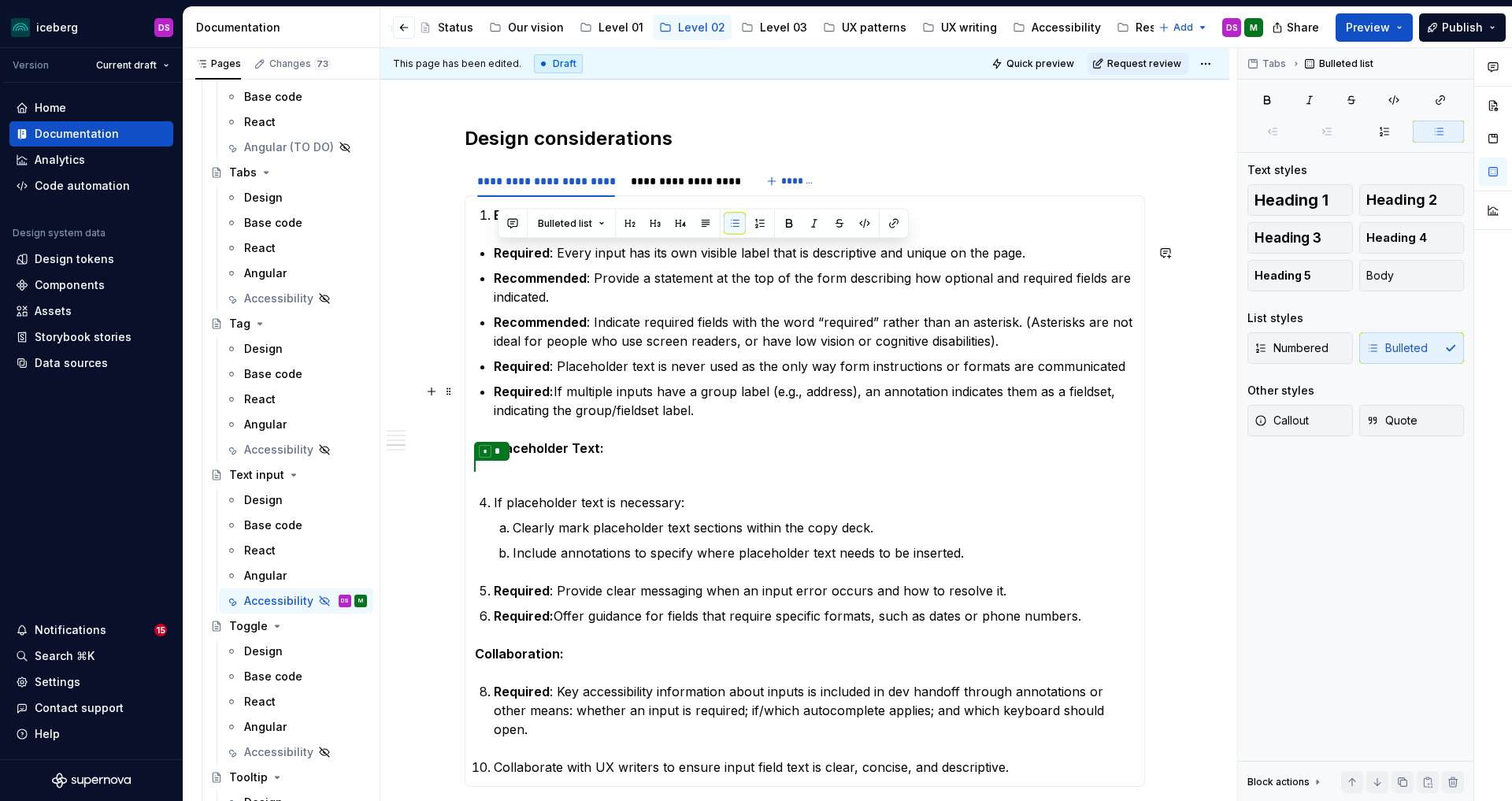
drag, startPoint x: 500, startPoint y: 251, endPoint x: 706, endPoint y: 413, distance: 262.1
click at [706, 413] on ul "Required : Every input has its own visible label that is descriptive and unique…" at bounding box center [814, 330] width 641 height 176
click at [628, 249] on p "Required : Every input has its own visible label that is descriptive and unique…" at bounding box center [814, 252] width 641 height 19
click at [502, 253] on strong "Required" at bounding box center [522, 253] width 56 height 16
click at [500, 255] on strong "Required" at bounding box center [522, 253] width 56 height 16
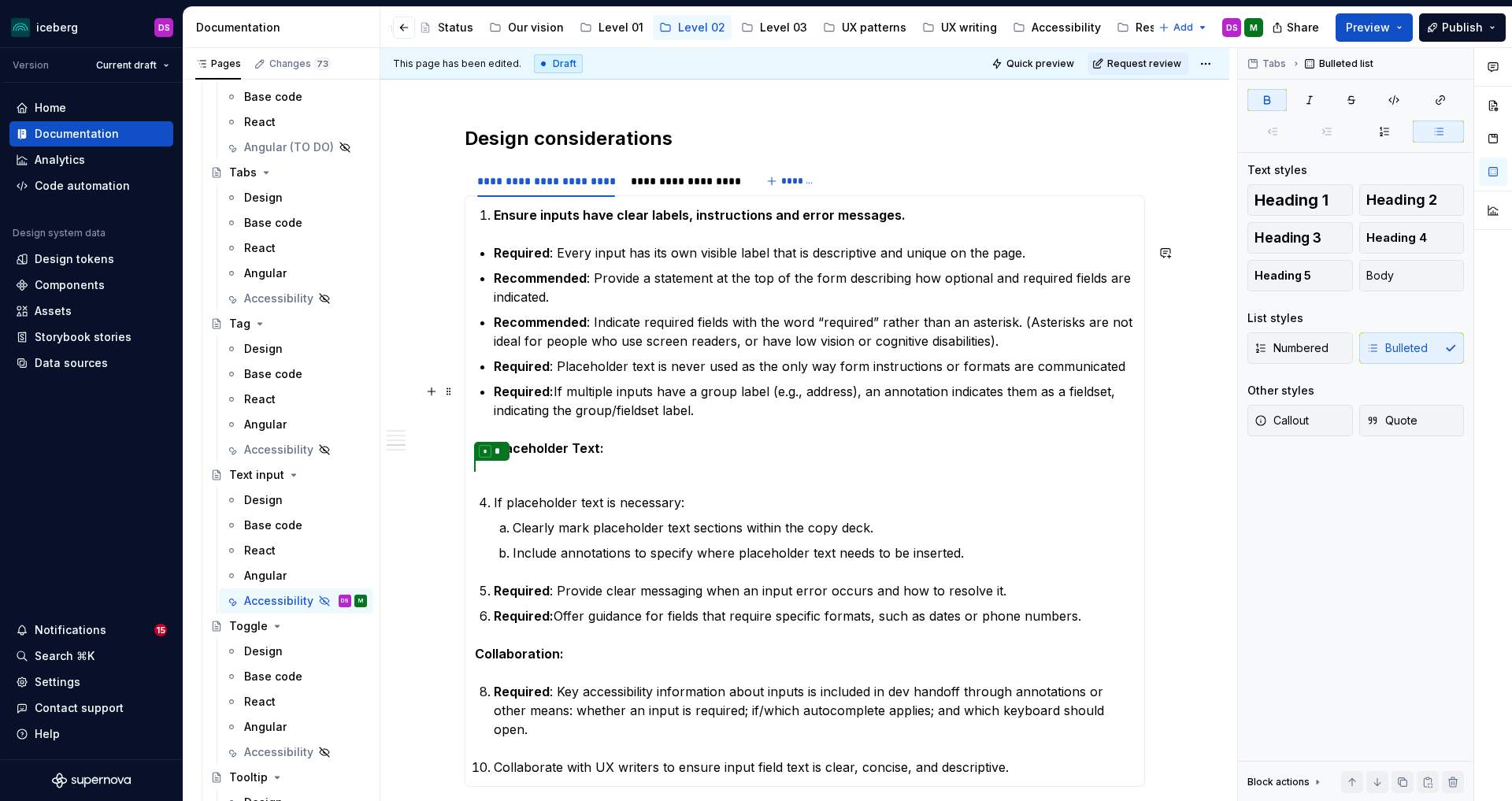
click at [726, 411] on p "Required: If multiple inputs have a group label (e.g., address), an annotation …" at bounding box center [814, 401] width 641 height 38
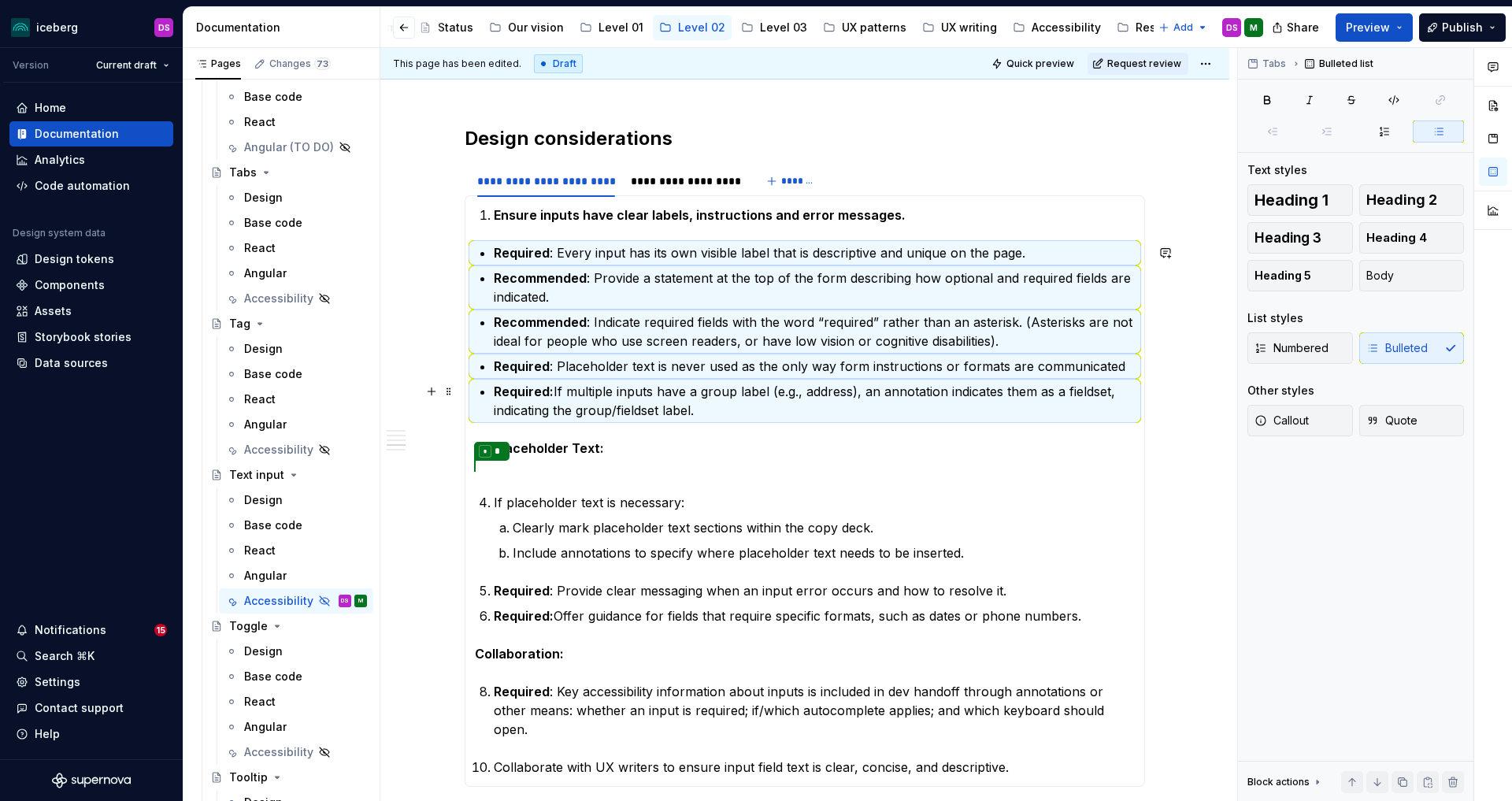
click at [705, 413] on p "Required: If multiple inputs have a group label (e.g., address), an annotation …" at bounding box center [814, 401] width 641 height 38
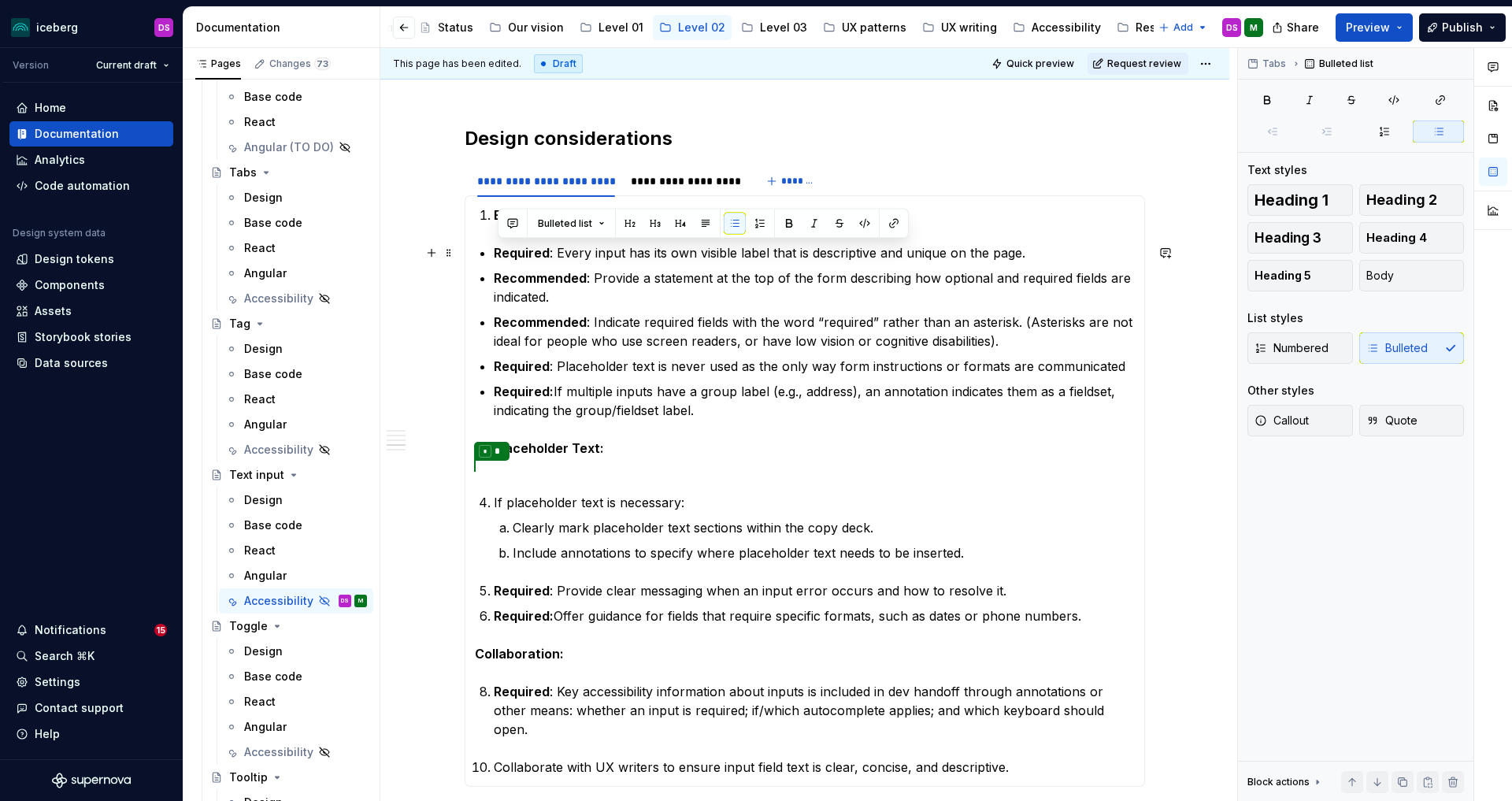
drag, startPoint x: 707, startPoint y: 412, endPoint x: 498, endPoint y: 255, distance: 261.4
click at [498, 255] on ul "Required : Every input has its own visible label that is descriptive and unique…" at bounding box center [814, 330] width 641 height 176
click at [1328, 133] on span at bounding box center [1327, 131] width 51 height 22
click at [839, 330] on p "Recommended : Indicate required fields with the word “required” rather than an …" at bounding box center [814, 331] width 641 height 38
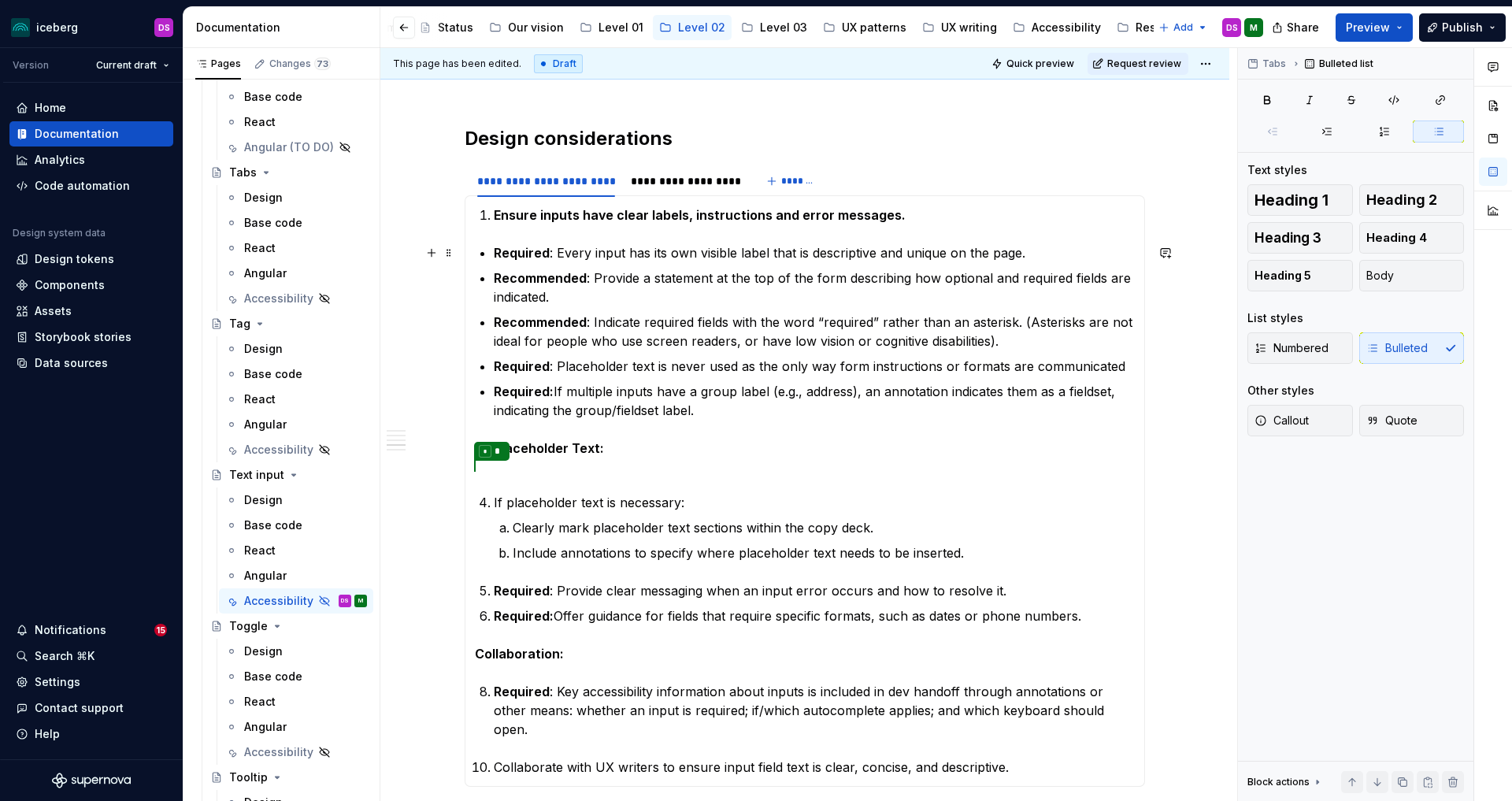
click at [500, 251] on strong "Required" at bounding box center [522, 253] width 56 height 16
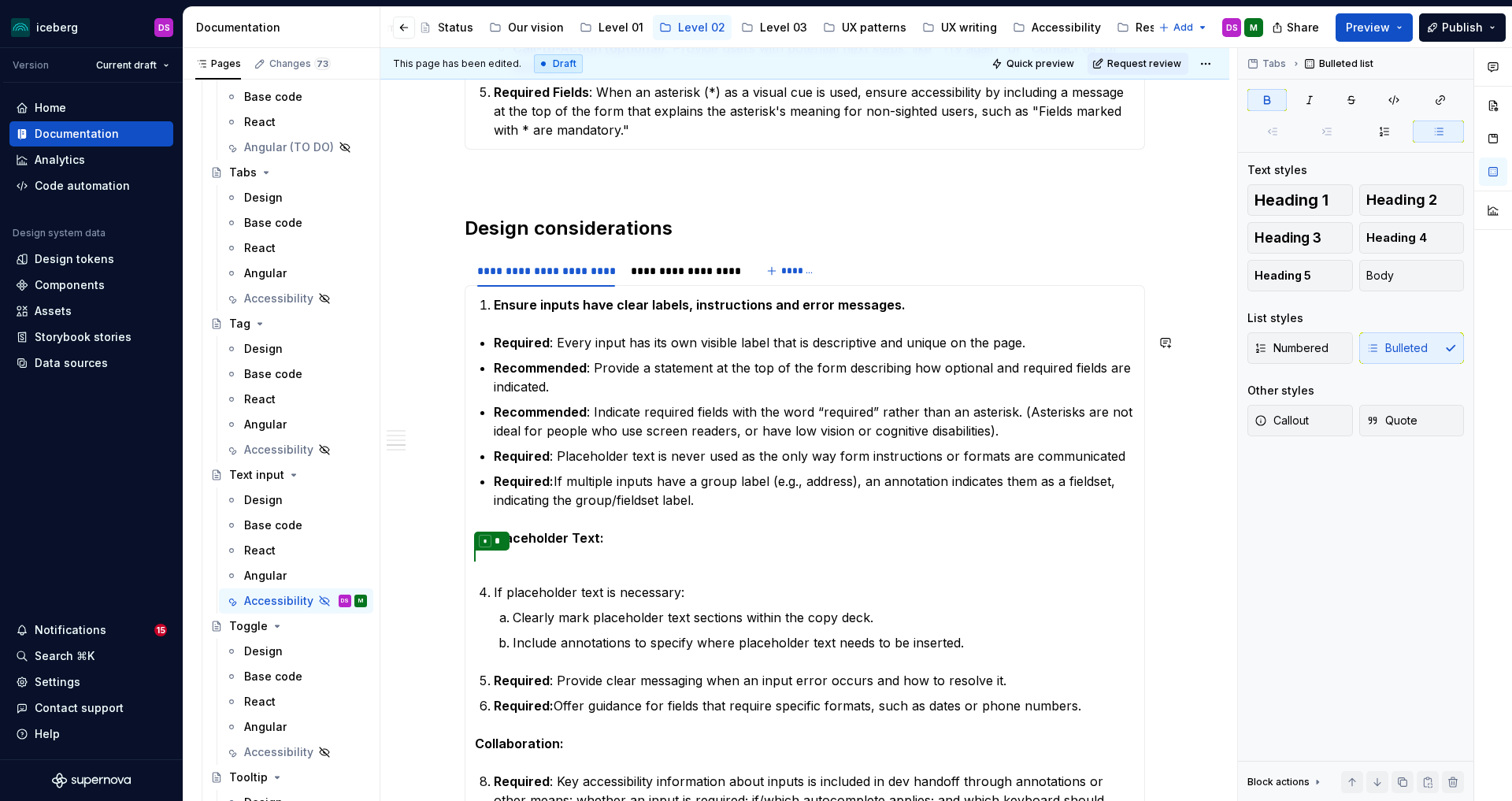
scroll to position [1817, 0]
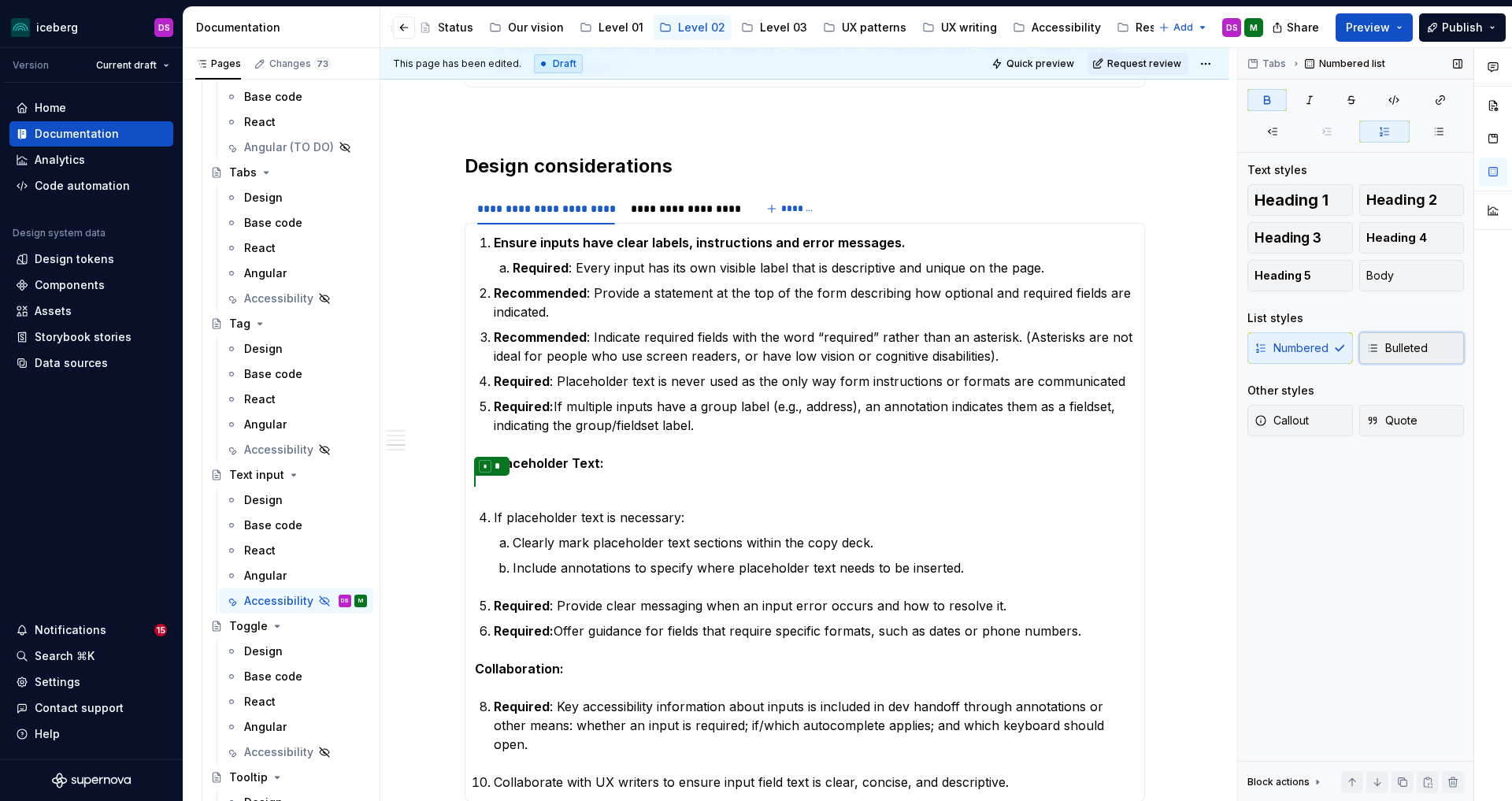
click at [1394, 355] on span "Bulleted" at bounding box center [1398, 348] width 62 height 16
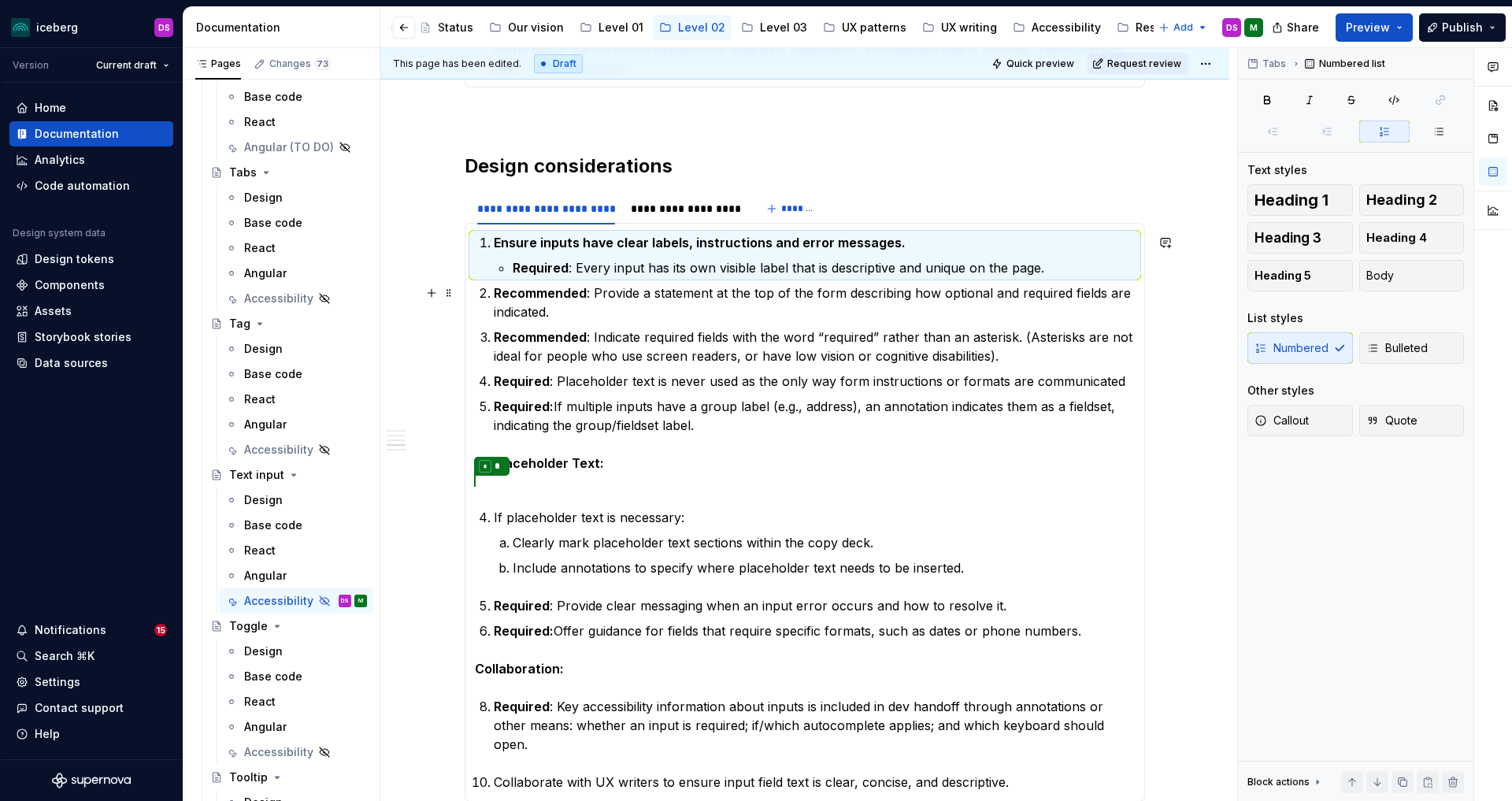
click at [497, 289] on li "Recommended : Provide a statement at the top of the form describing how optiona…" at bounding box center [814, 302] width 641 height 38
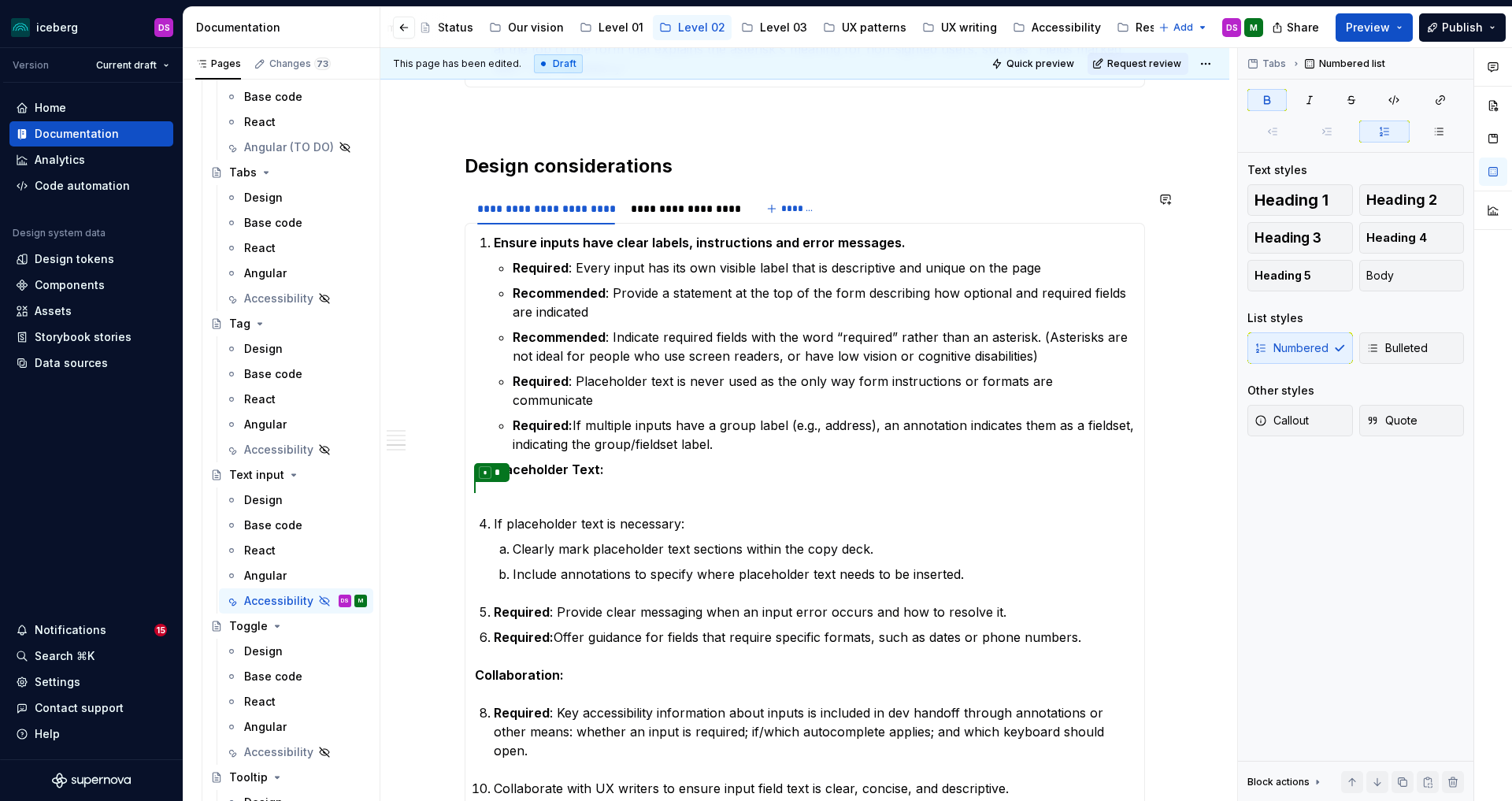
click at [591, 470] on section-item-column "Ensure inputs have clear labels, instructions and error messages. Required : Ev…" at bounding box center [804, 514] width 660 height 564
click at [500, 402] on li "Ensure inputs have clear labels, instructions and error messages. Required : Ev…" at bounding box center [814, 343] width 641 height 221
click at [493, 469] on section-item-column "Ensure inputs have clear labels, instructions and error messages. Required : Ev…" at bounding box center [804, 514] width 660 height 564
click at [494, 460] on li "Placeholder Text:" at bounding box center [814, 469] width 641 height 19
click at [548, 465] on section-item-column "Ensure inputs have clear labels, instructions and error messages. Required : Ev…" at bounding box center [804, 514] width 660 height 564
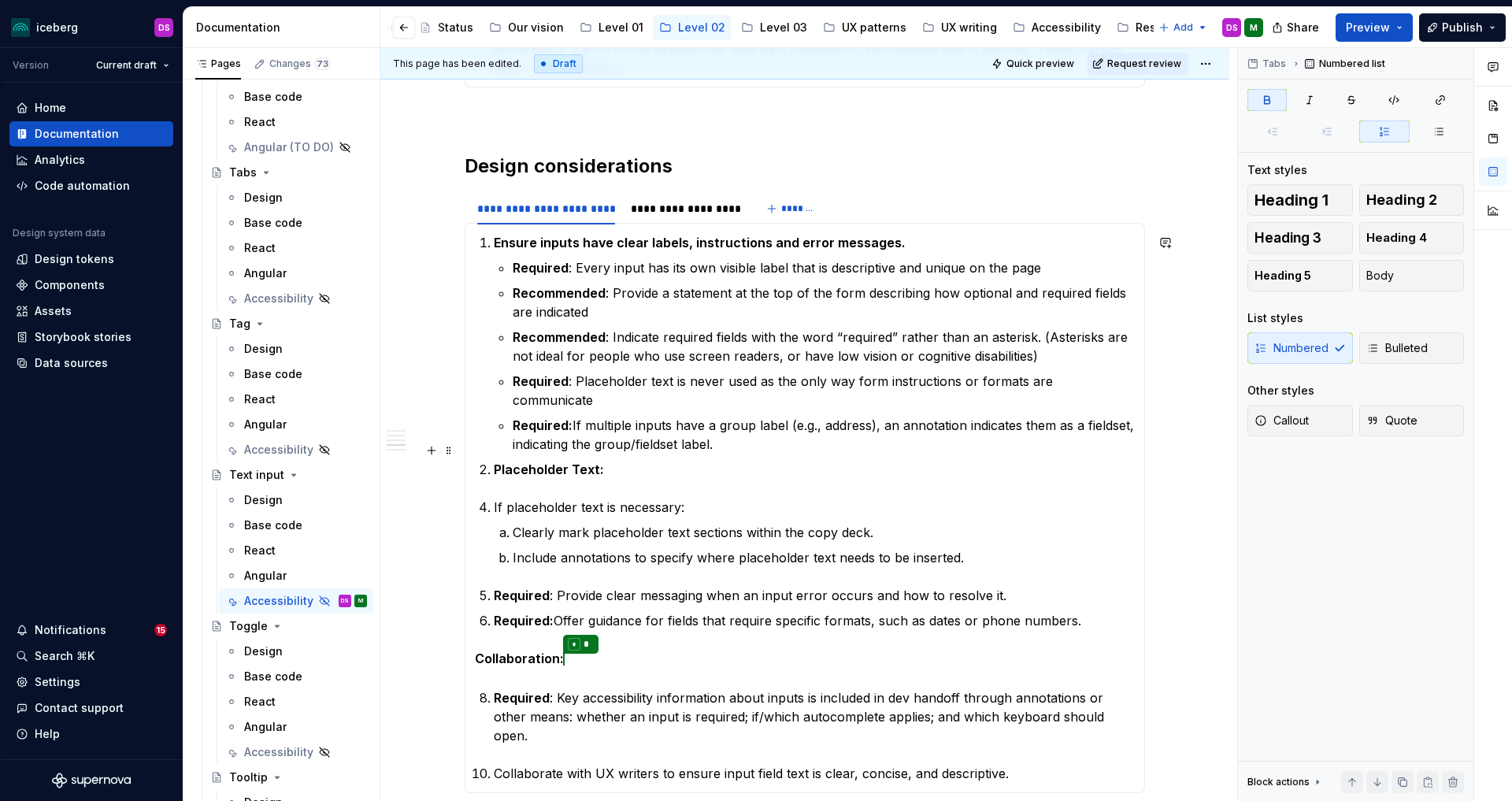
click at [621, 460] on p "Placeholder Text:" at bounding box center [814, 469] width 641 height 19
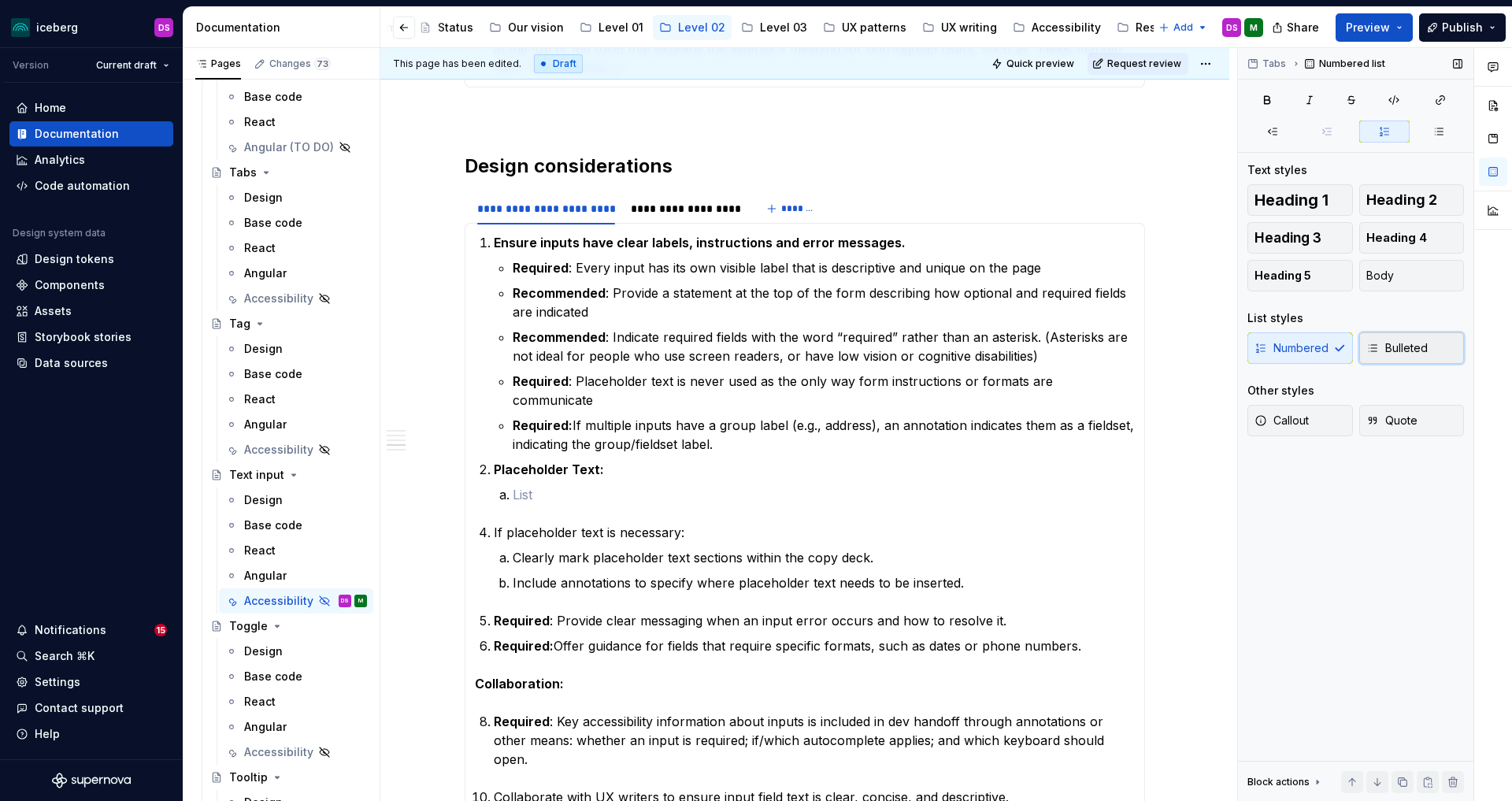
click at [1414, 348] on span "Bulleted" at bounding box center [1398, 348] width 62 height 16
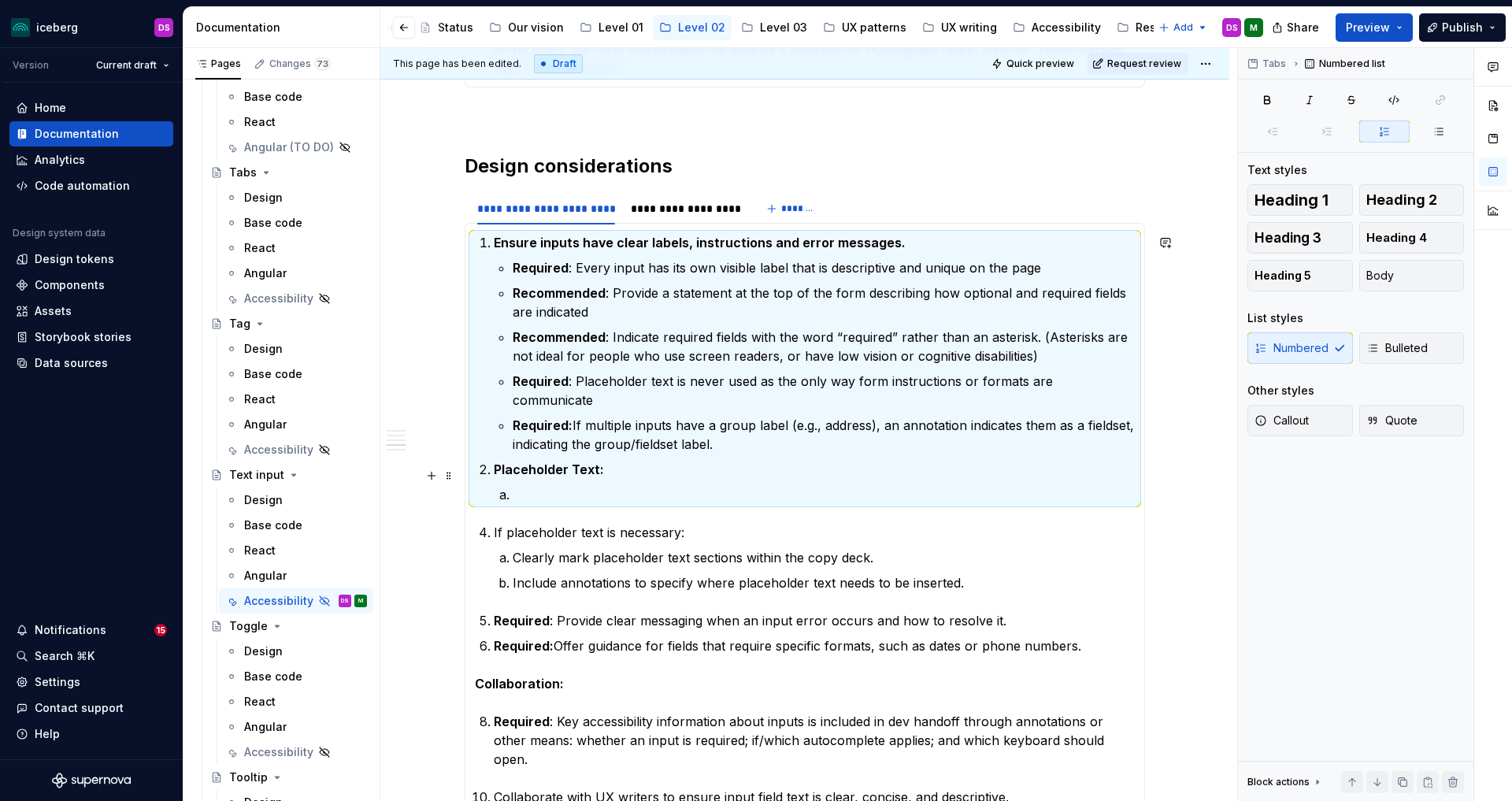
click at [540, 485] on p at bounding box center [823, 494] width 622 height 19
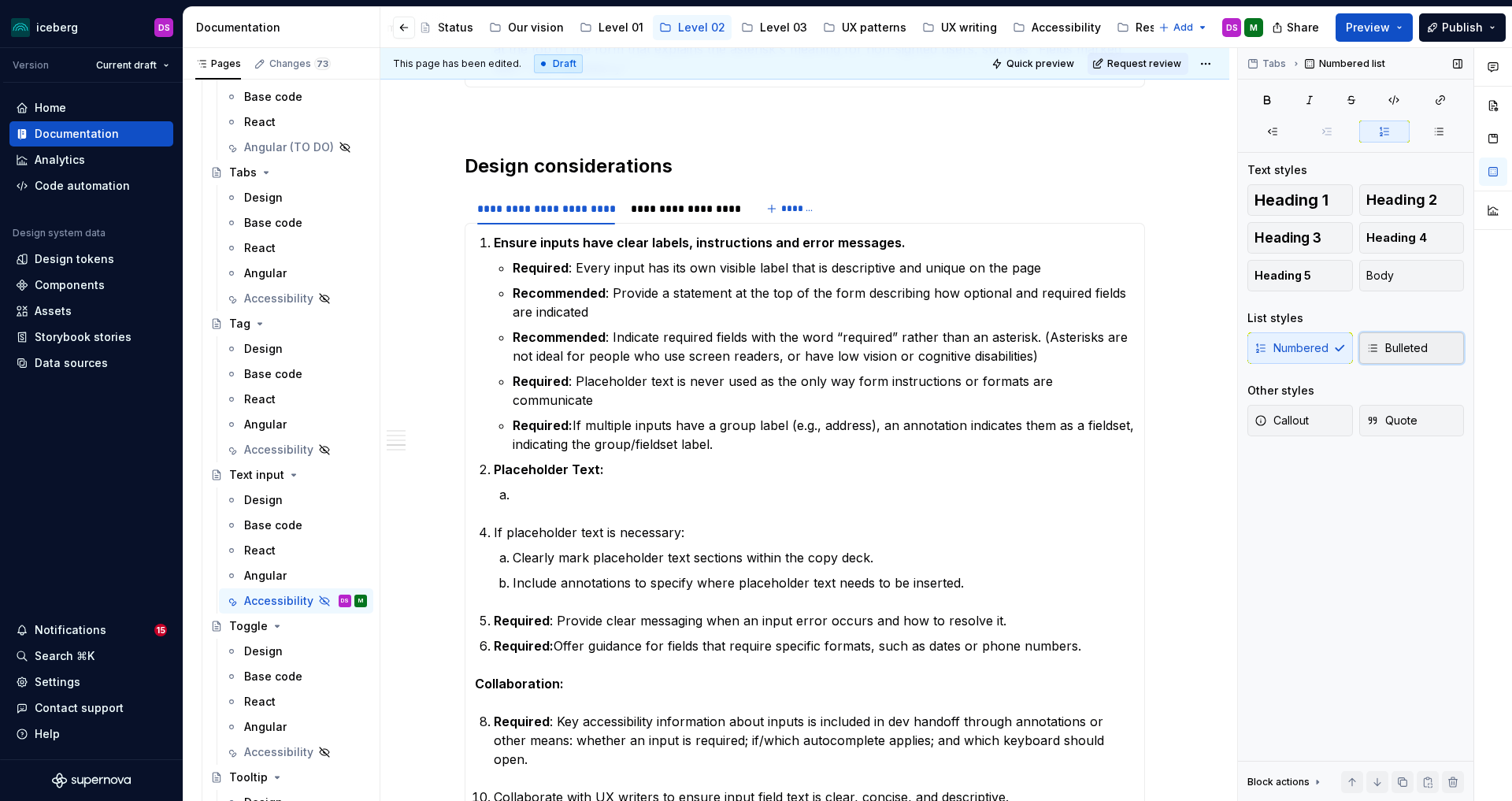
click at [1426, 353] on span "Bulleted" at bounding box center [1398, 348] width 62 height 16
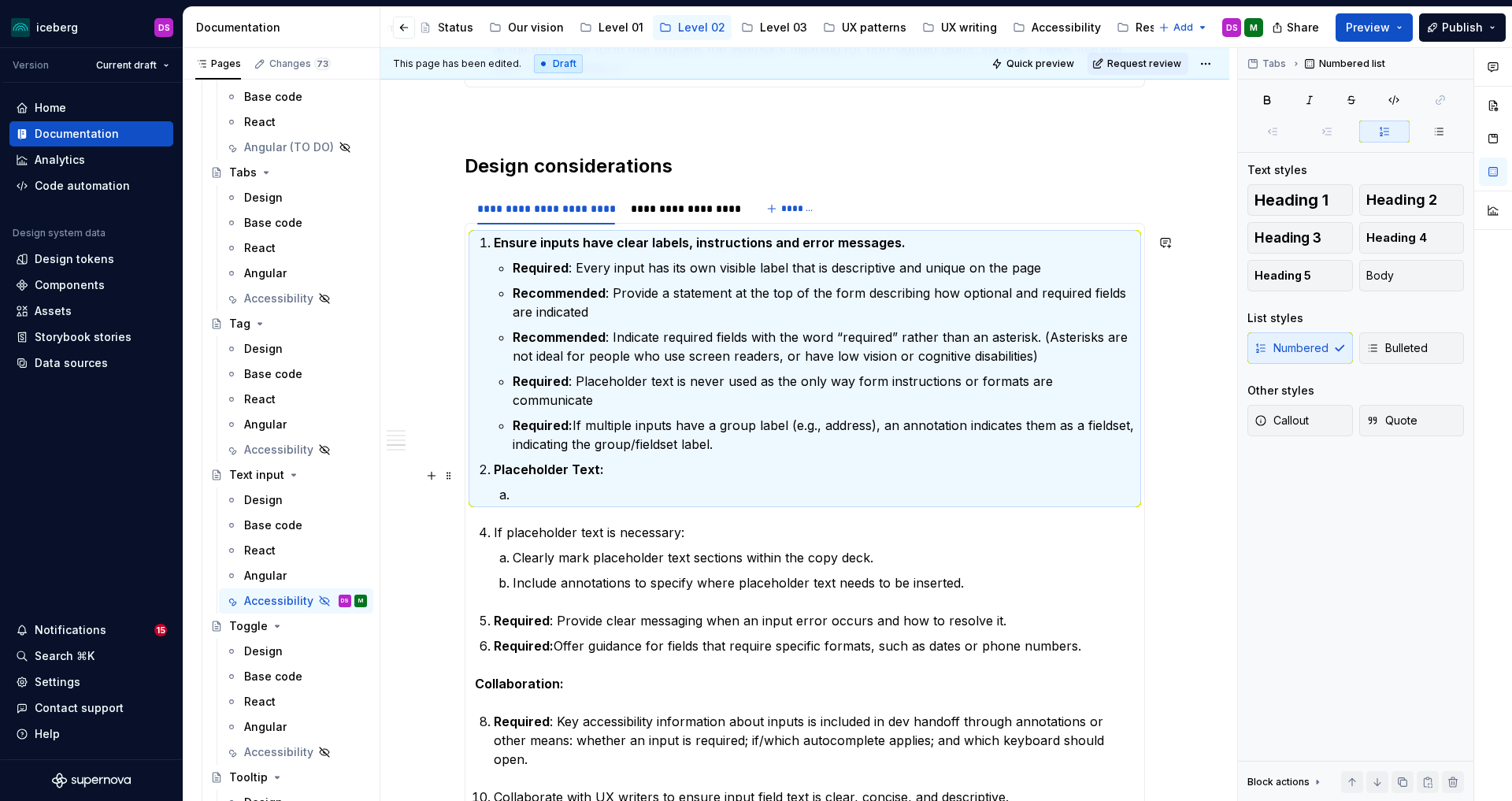
click at [560, 485] on p at bounding box center [823, 494] width 622 height 19
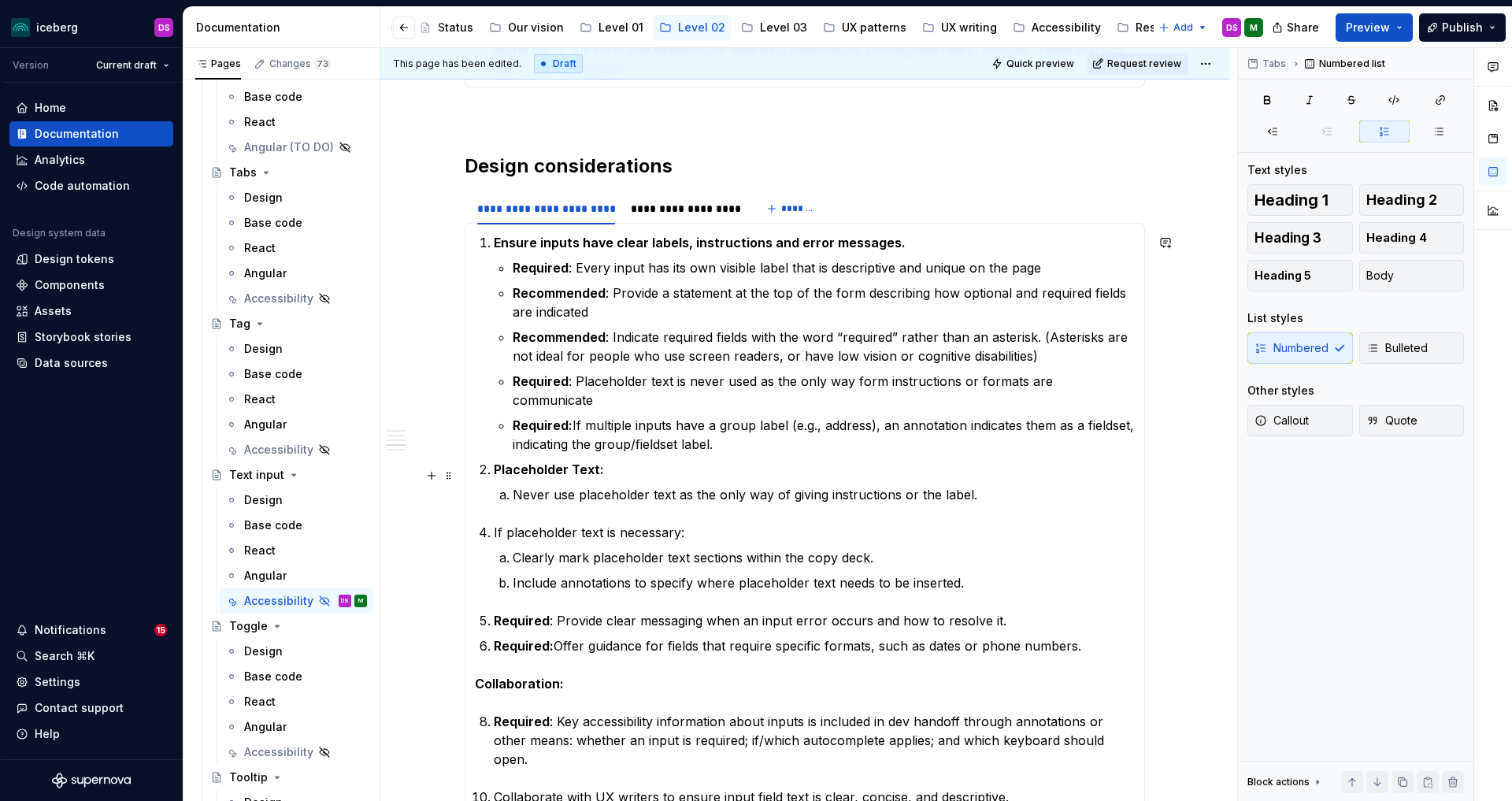
click at [934, 485] on p "Never use placeholder text as the only way of giving instructions or the label." at bounding box center [823, 494] width 622 height 19
click at [1034, 485] on p "Never use placeholder text as the only way of giving instructions or providing …" at bounding box center [823, 494] width 622 height 19
click at [1401, 351] on span "Bulleted" at bounding box center [1398, 348] width 62 height 16
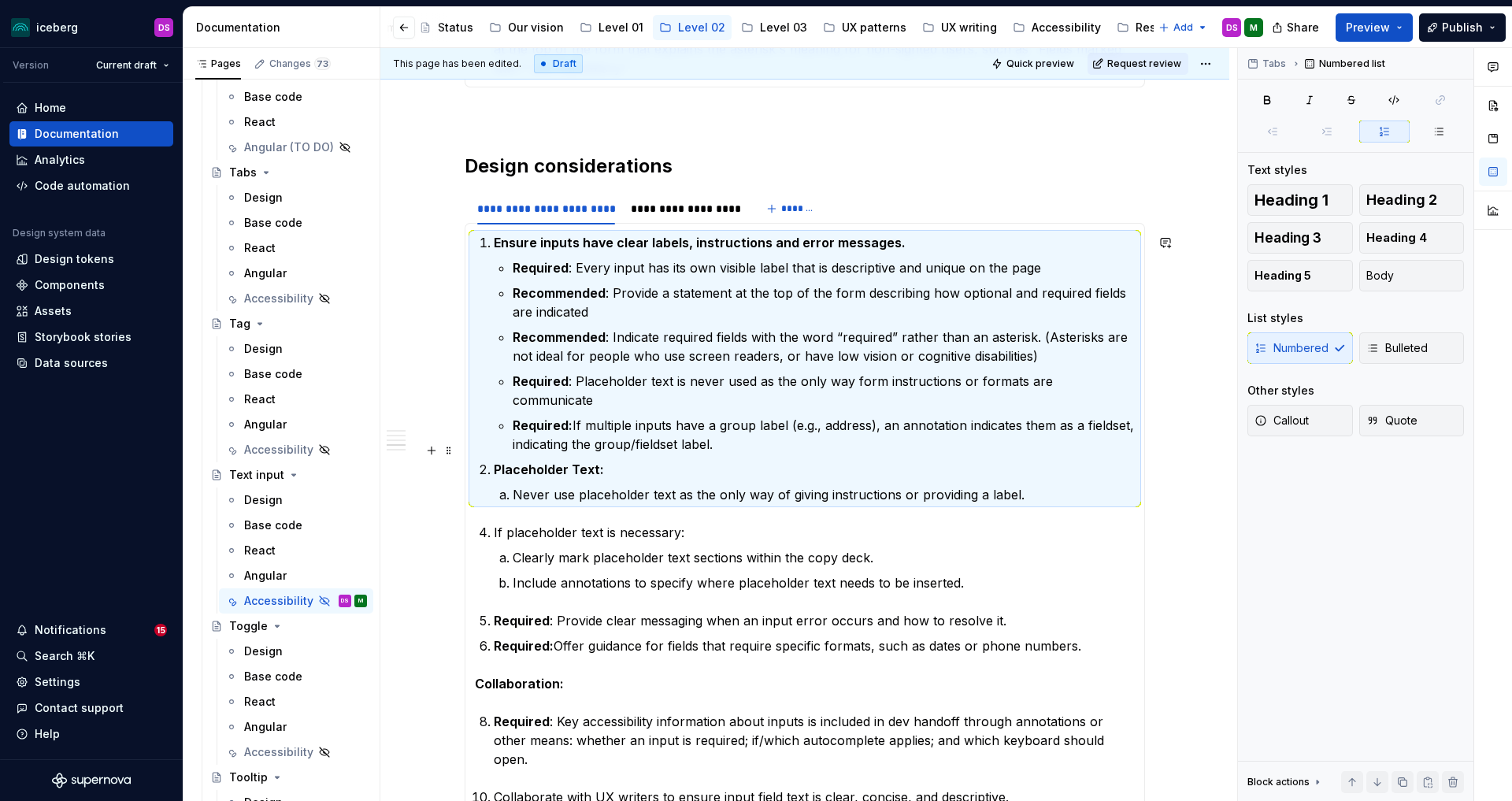
click at [635, 436] on ol "Ensure inputs have clear labels, instructions and error messages. Required : Ev…" at bounding box center [814, 368] width 641 height 271
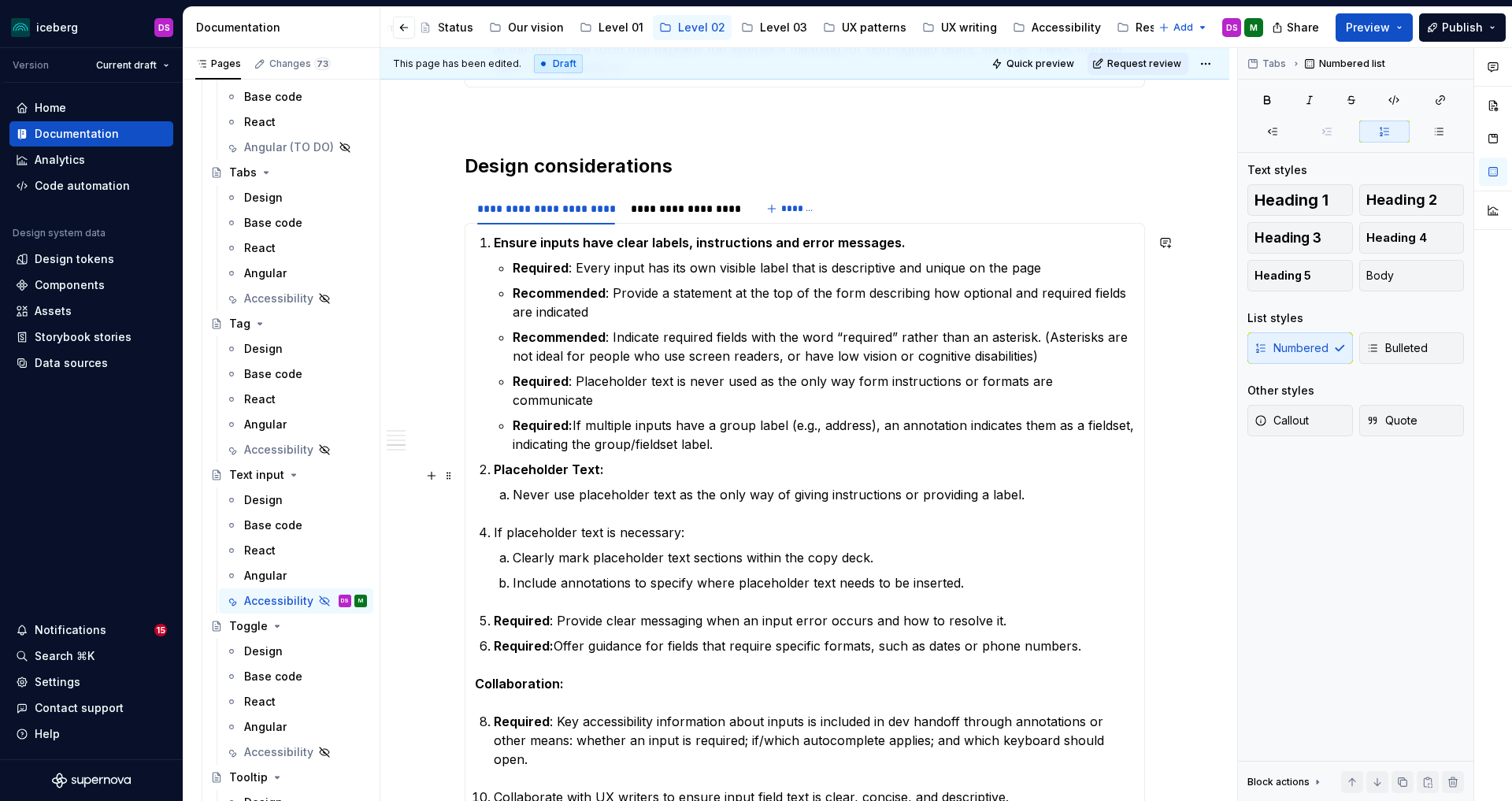
click at [515, 485] on li "Never use placeholder text as the only way of giving instructions or providing …" at bounding box center [823, 494] width 622 height 19
click at [1036, 485] on p "Never use placeholder text as the only way of giving instructions or providing …" at bounding box center [823, 494] width 622 height 19
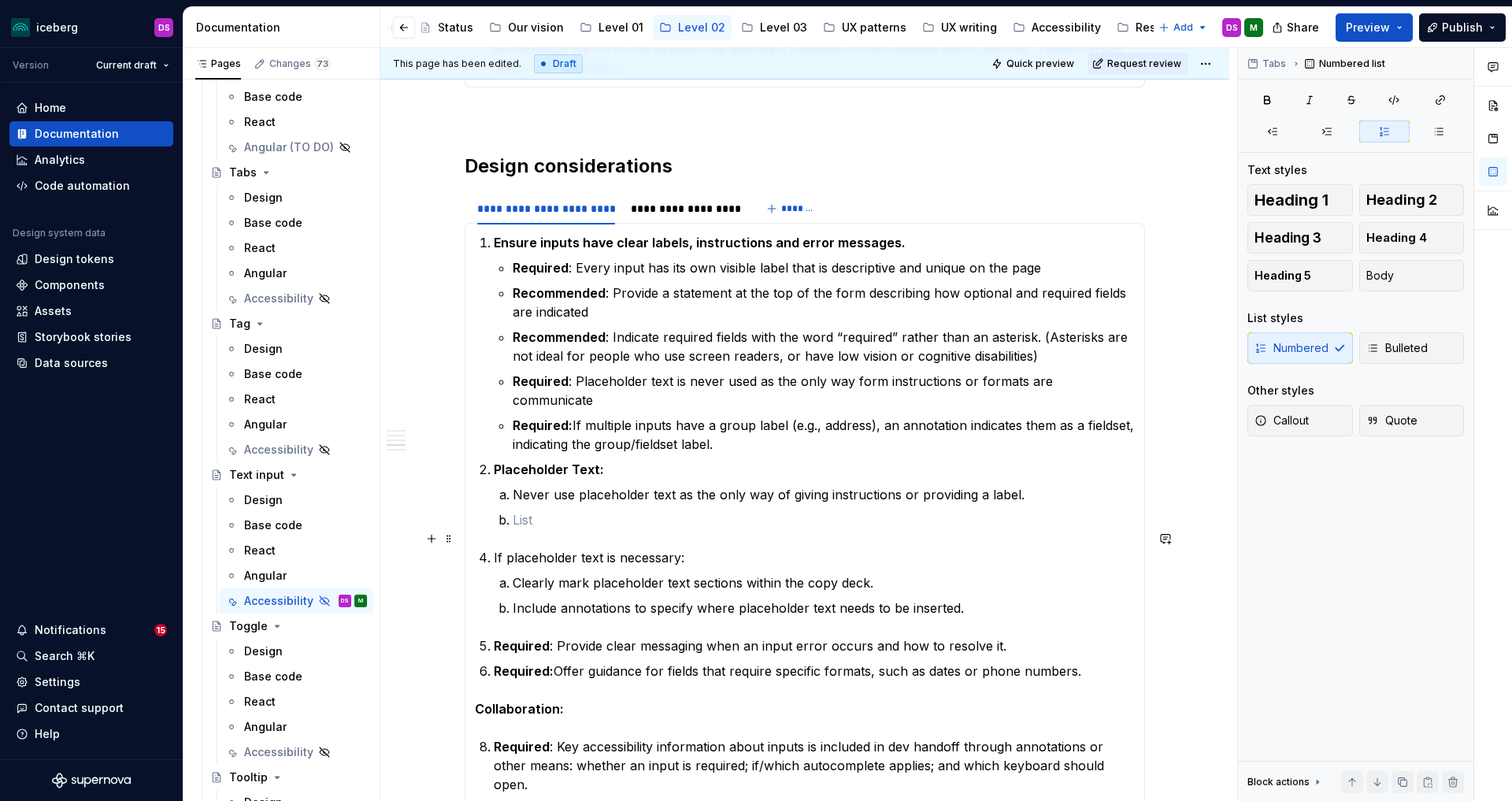
click at [495, 548] on li "If placeholder text is necessary: Clearly mark placeholder text sections within…" at bounding box center [814, 583] width 641 height 70
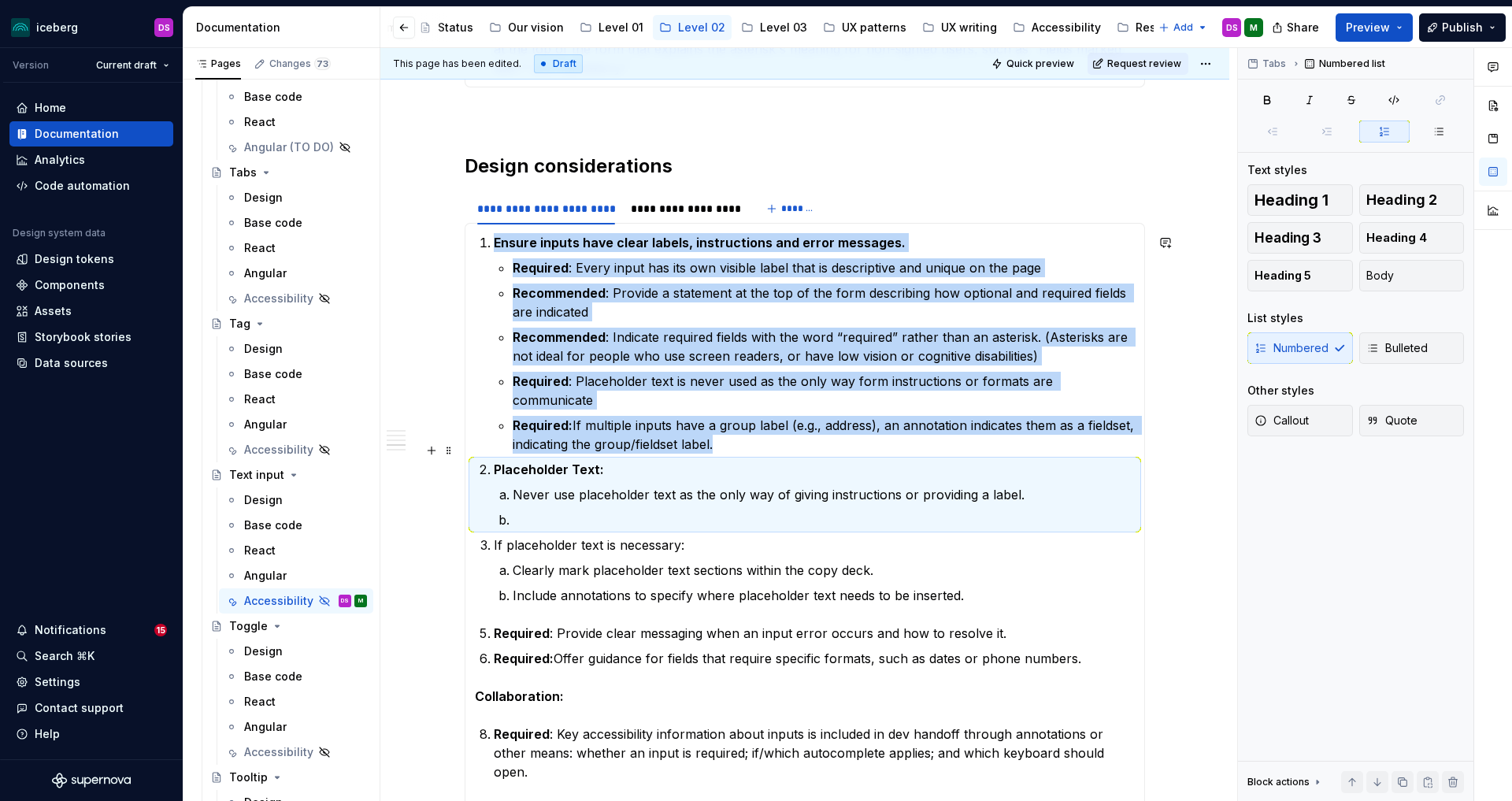
click at [618, 510] on p at bounding box center [823, 519] width 622 height 19
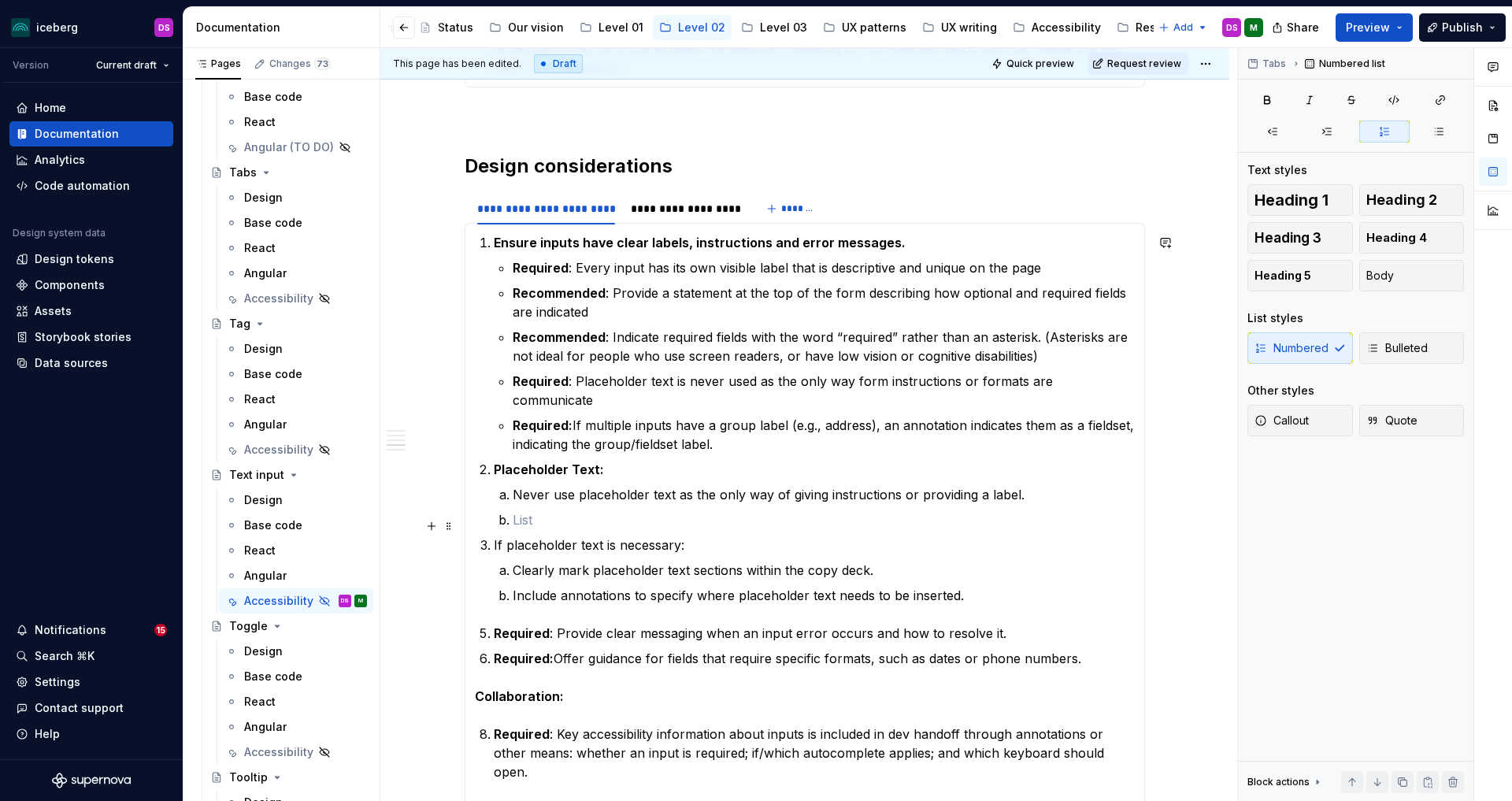
click at [497, 535] on p "If placeholder text is necessary:" at bounding box center [814, 544] width 641 height 19
click at [623, 510] on p at bounding box center [823, 519] width 622 height 19
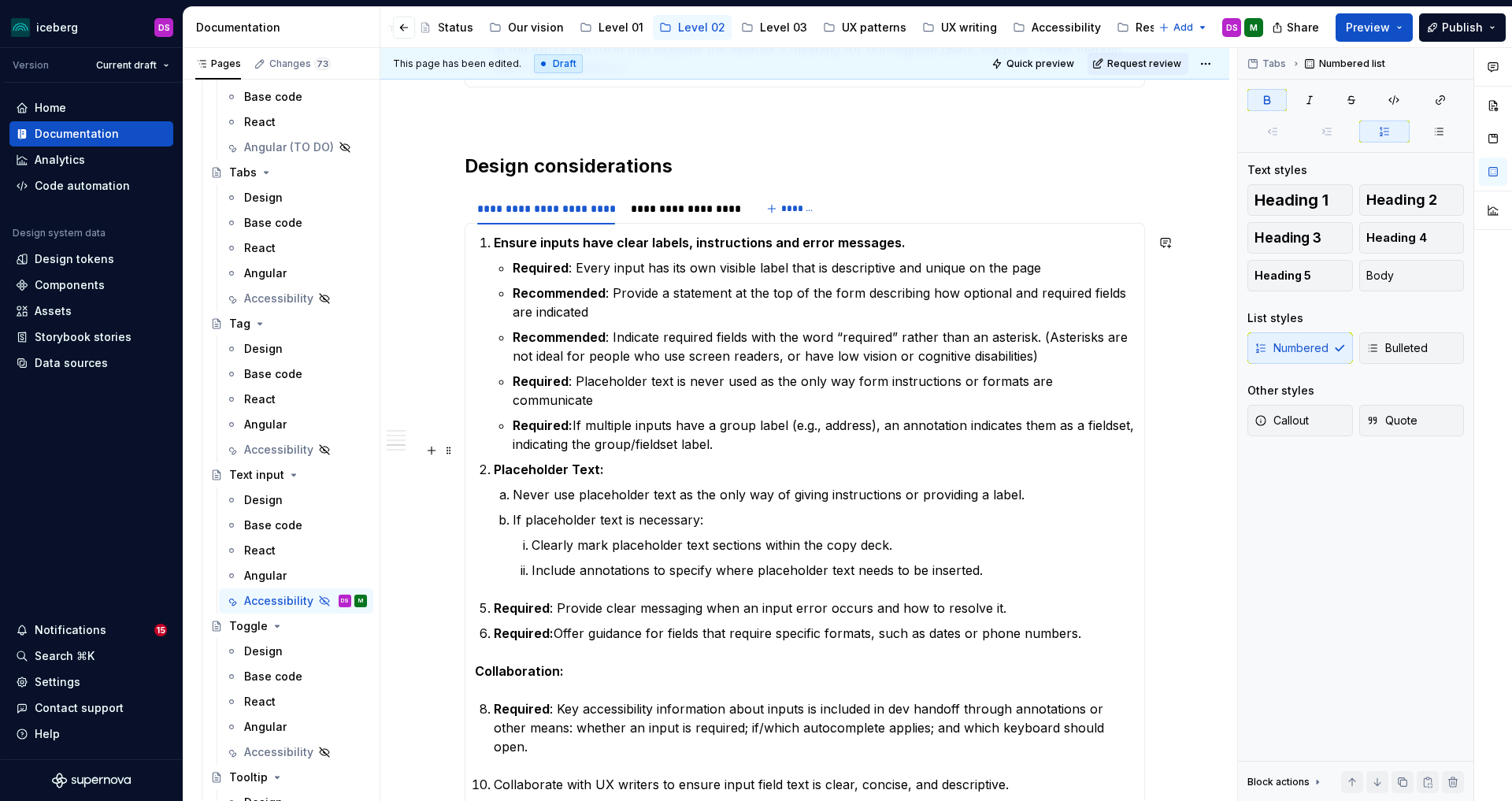
click at [600, 462] on strong "Placeholder Text:" at bounding box center [548, 470] width 110 height 16
click at [500, 462] on strong "Placeholder Text:" at bounding box center [548, 470] width 110 height 16
click at [672, 462] on strong "Use placeholder text only to repeat labels or instruction:" at bounding box center [672, 470] width 356 height 16
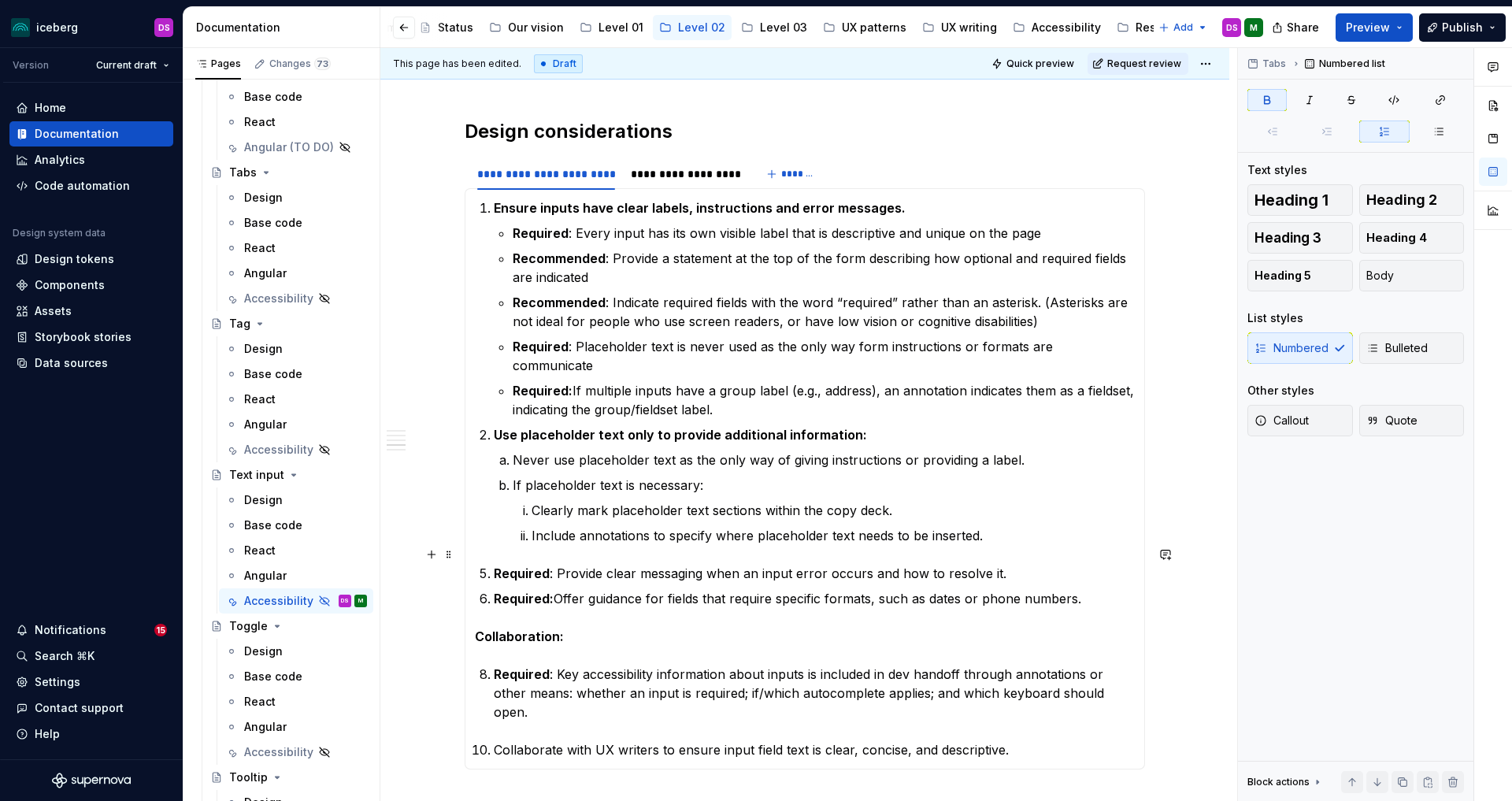
scroll to position [1853, 0]
click at [640, 503] on ol "Clearly mark placeholder text sections within the copy deck. Include annotation…" at bounding box center [833, 521] width 603 height 44
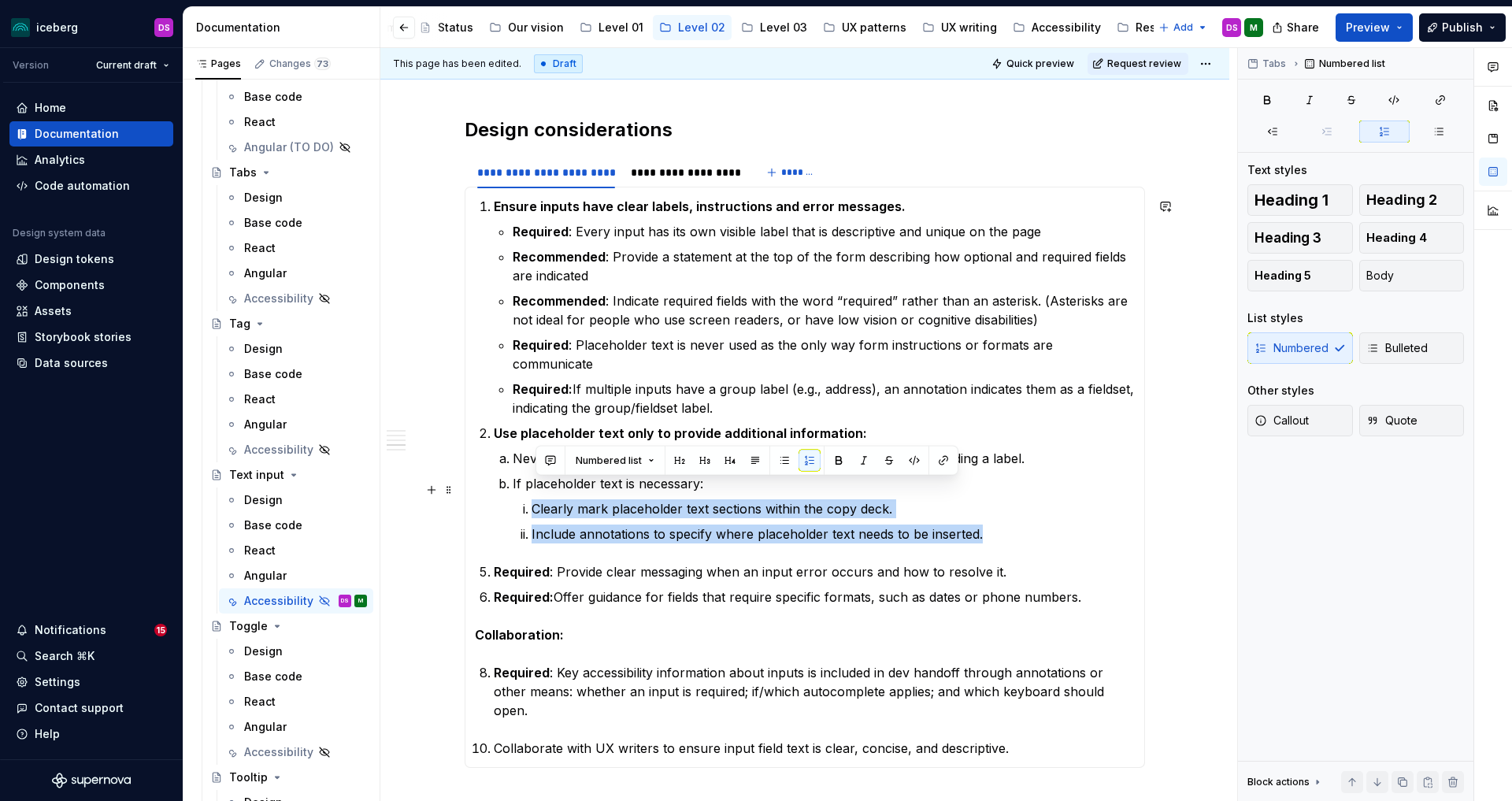
drag, startPoint x: 990, startPoint y: 515, endPoint x: 534, endPoint y: 491, distance: 456.6
click at [534, 500] on ol "Clearly mark placeholder text sections within the copy deck. Include annotation…" at bounding box center [833, 521] width 603 height 44
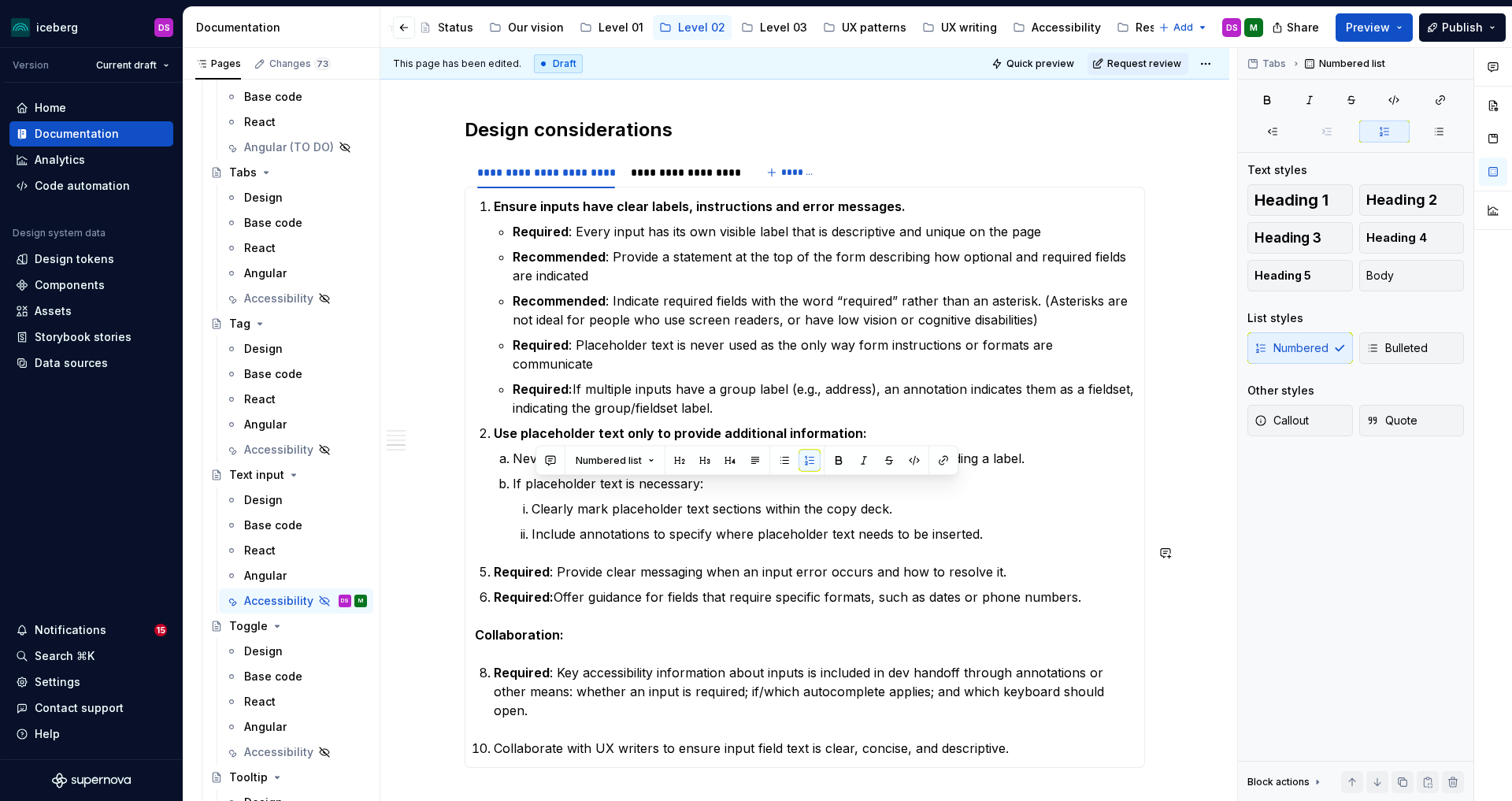
click at [748, 531] on section-item-column "Ensure inputs have clear labels, instructions and error messages. Required : Ev…" at bounding box center [804, 477] width 660 height 560
click at [630, 524] on p "Include annotations to specify where placeholder text needs to be inserted." at bounding box center [833, 533] width 603 height 19
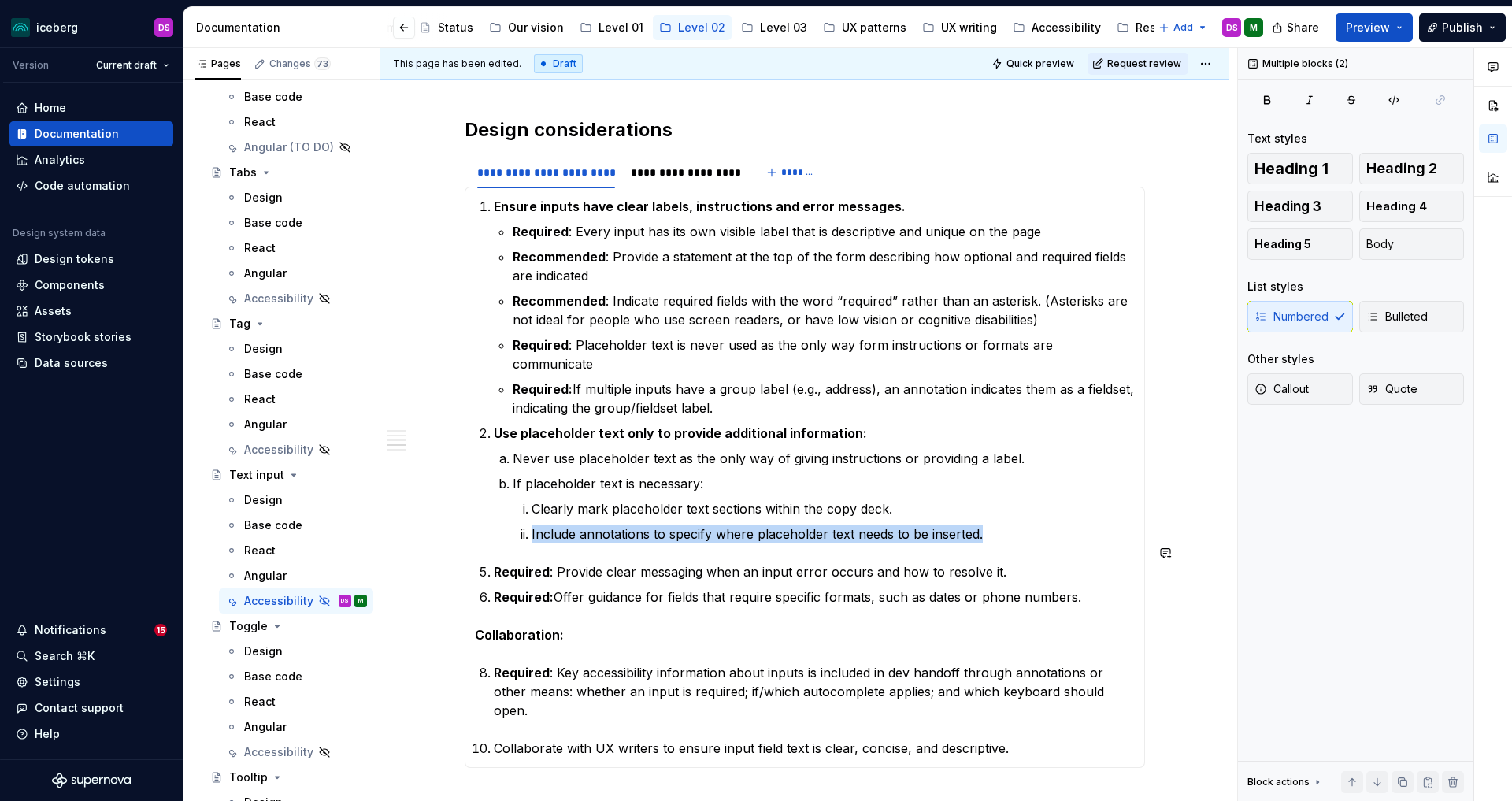
drag, startPoint x: 534, startPoint y: 515, endPoint x: 937, endPoint y: 524, distance: 403.1
click at [937, 524] on section-item-column "Ensure inputs have clear labels, instructions and error messages. Required : Ev…" at bounding box center [804, 477] width 660 height 560
click at [517, 449] on p "Never use placeholder text as the only way of giving instructions or providing …" at bounding box center [823, 458] width 622 height 19
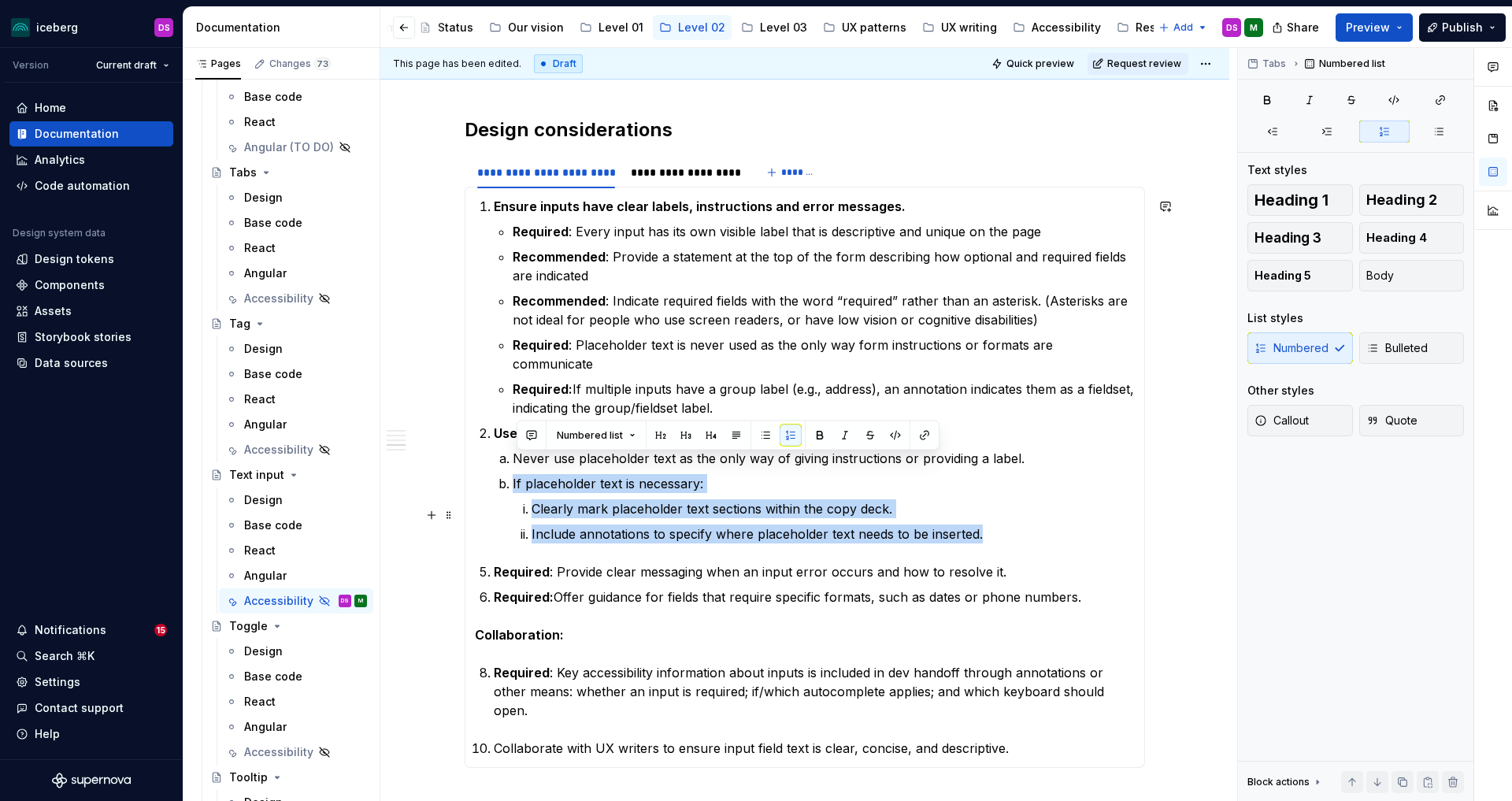
drag, startPoint x: 515, startPoint y: 462, endPoint x: 984, endPoint y: 518, distance: 472.3
click at [984, 518] on li "If placeholder text is necessary: Clearly mark placeholder text sections within…" at bounding box center [823, 508] width 622 height 70
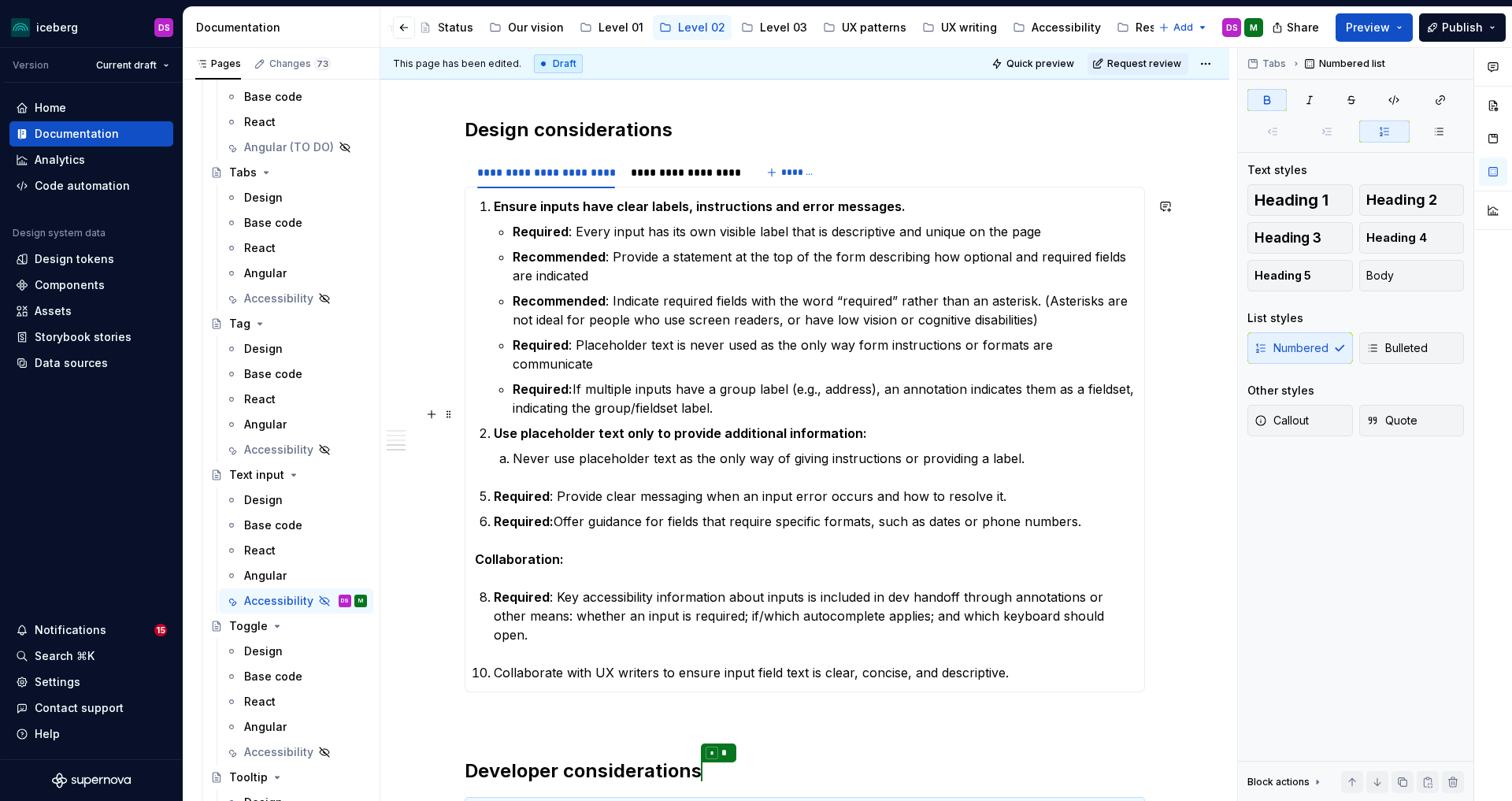
click at [498, 425] on strong "Use placeholder text only to provide additional information:" at bounding box center [680, 433] width 373 height 16
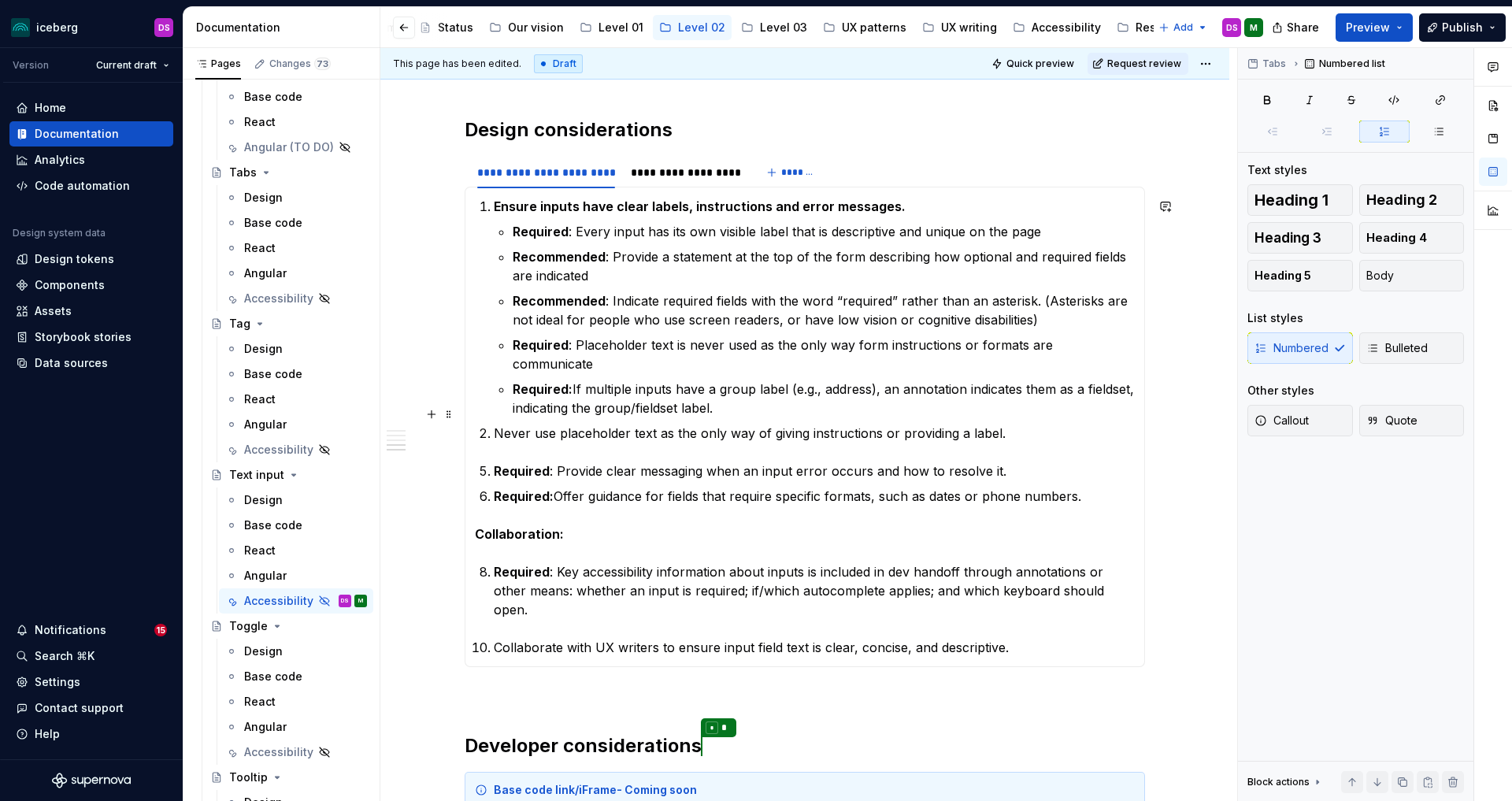
click at [1008, 424] on p "Never use placeholder text as the only way of giving instructions or providing …" at bounding box center [814, 433] width 641 height 19
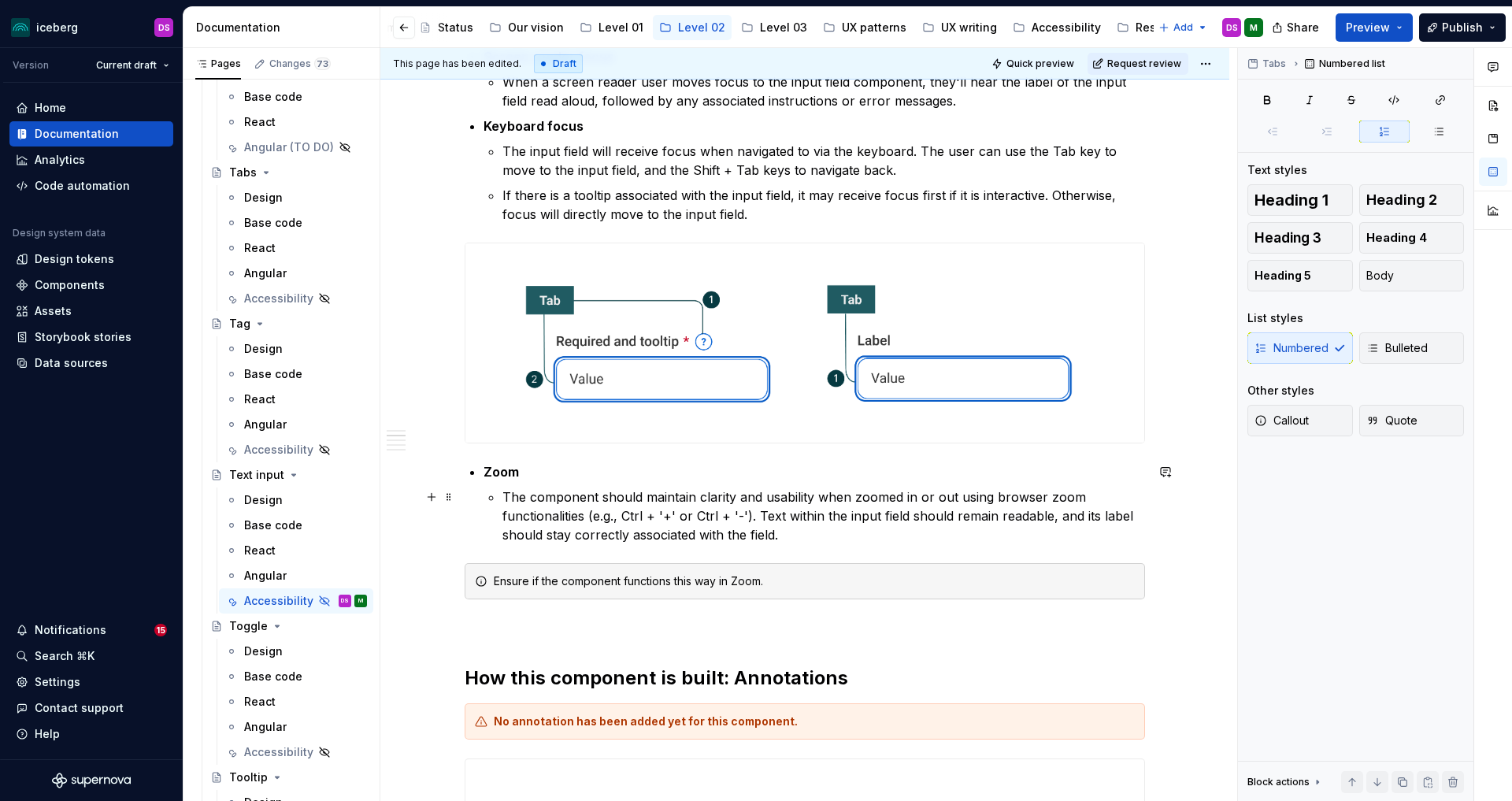
scroll to position [0, 0]
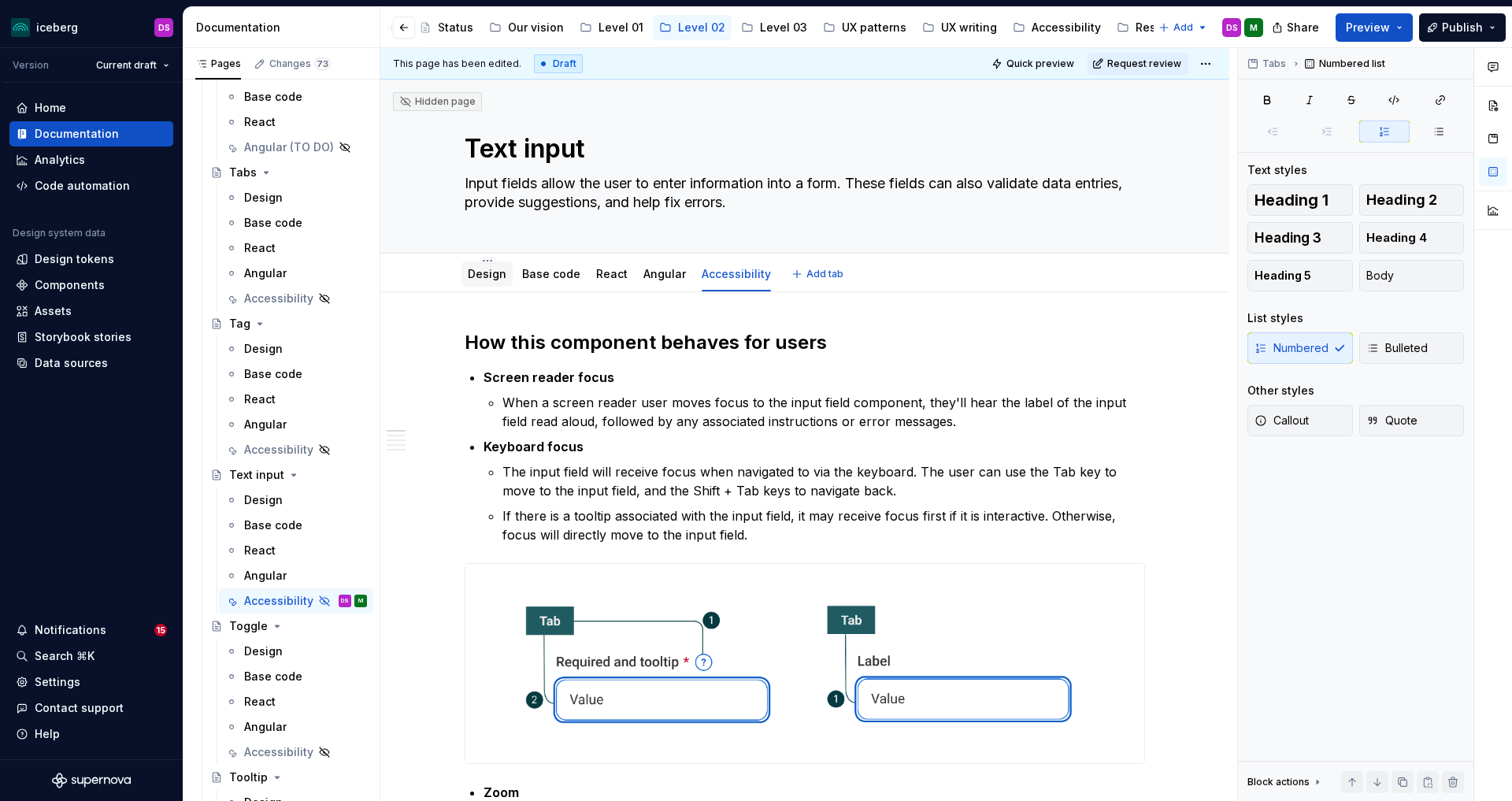
click at [483, 281] on link "Design" at bounding box center [487, 273] width 39 height 13
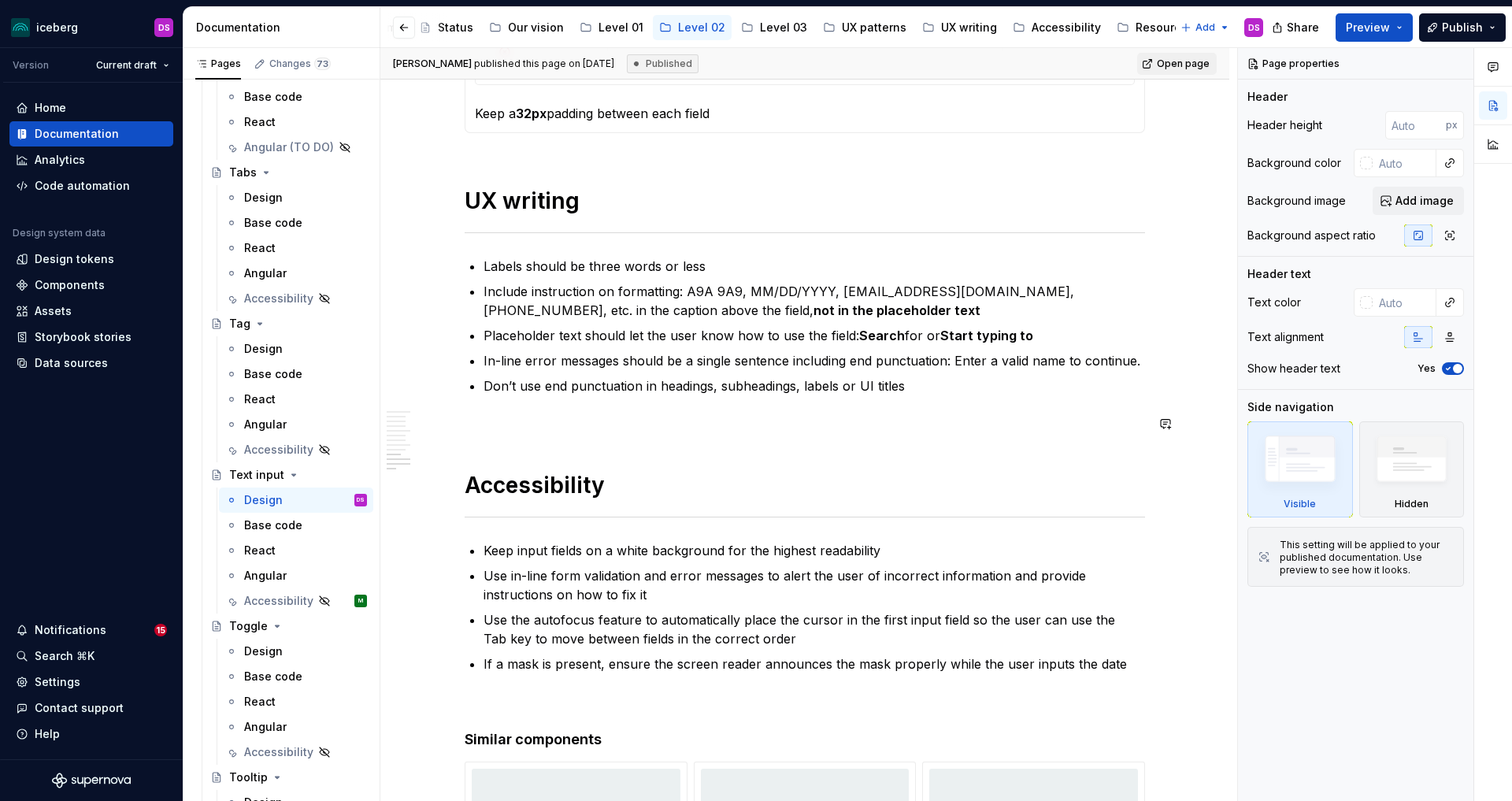
scroll to position [3497, 0]
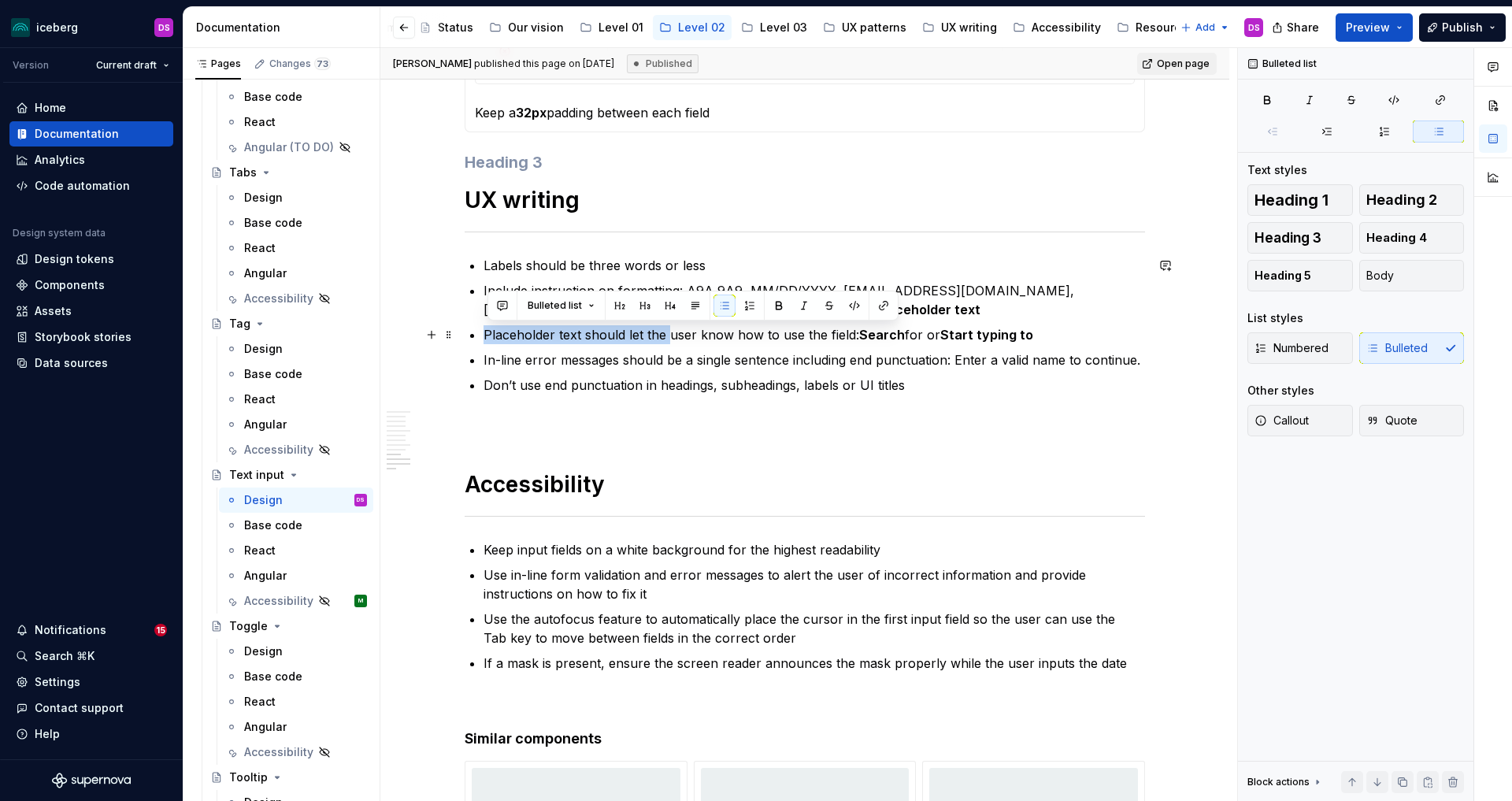
drag, startPoint x: 489, startPoint y: 335, endPoint x: 673, endPoint y: 330, distance: 184.1
click at [673, 330] on p "Placeholder text should let the user know how to use the field: Search for or S…" at bounding box center [814, 334] width 662 height 19
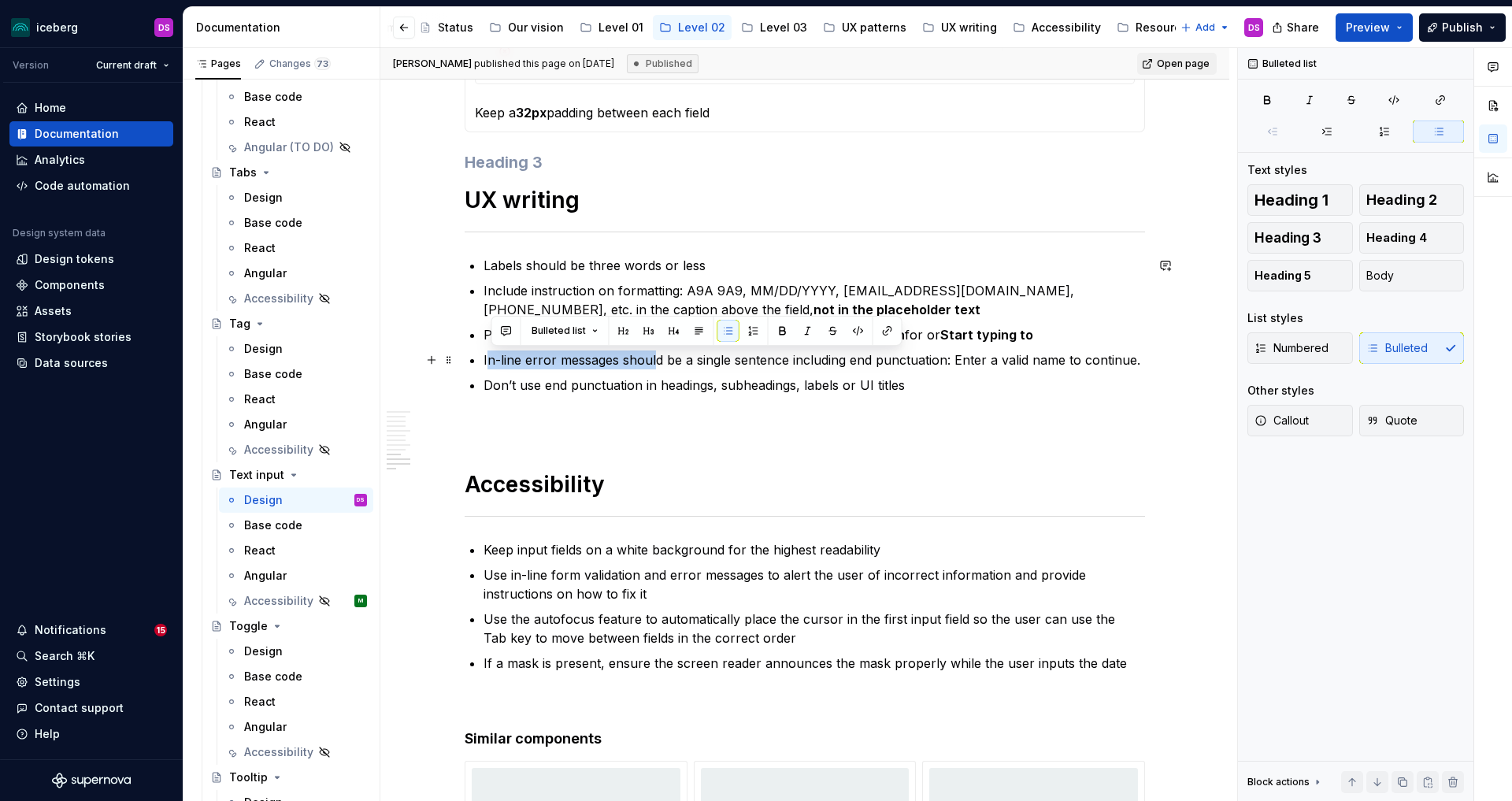
drag, startPoint x: 492, startPoint y: 363, endPoint x: 658, endPoint y: 360, distance: 166.0
click at [658, 360] on p "In-line error messages should be a single sentence including end punctuation: E…" at bounding box center [814, 359] width 662 height 19
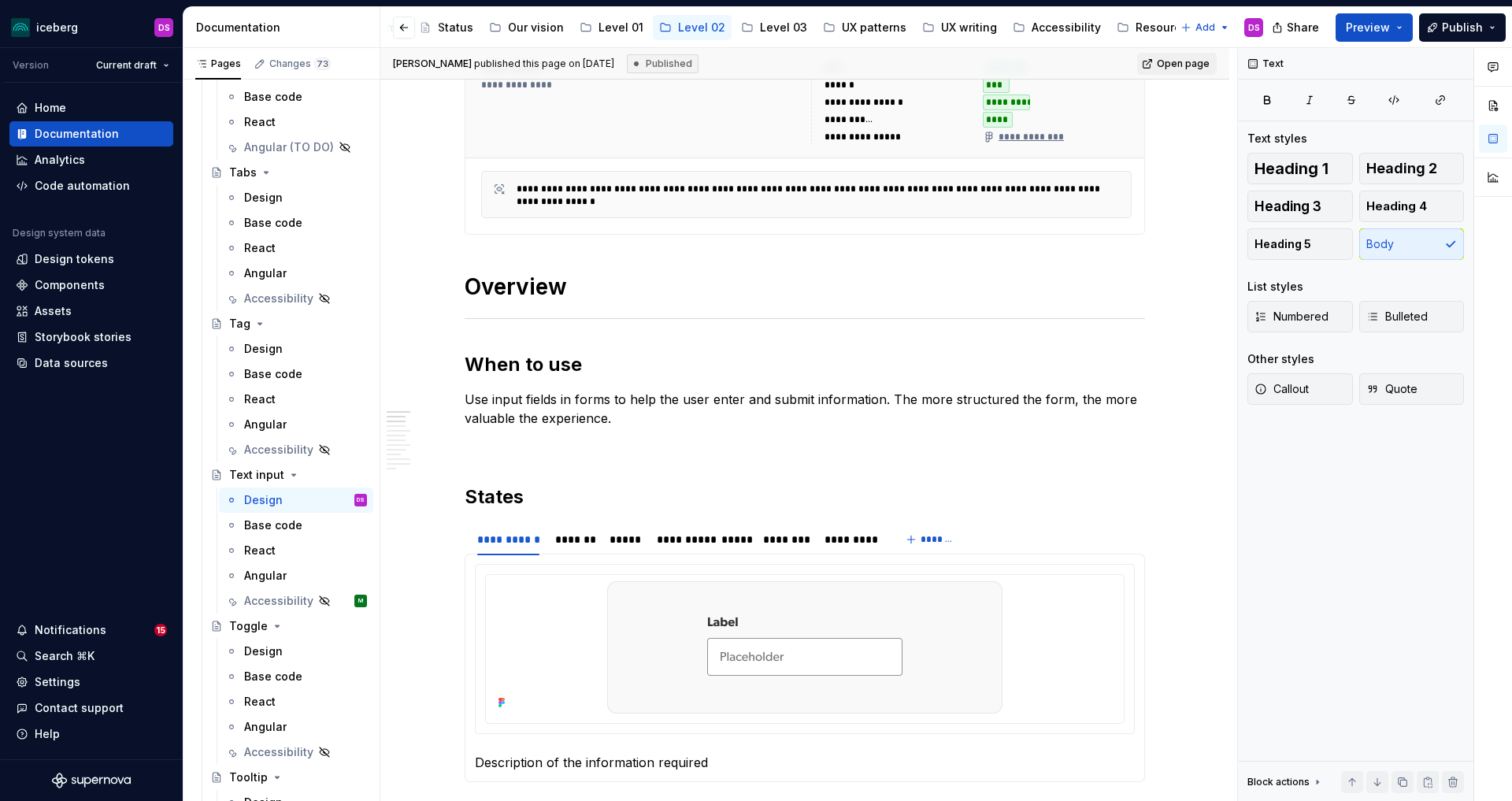
scroll to position [0, 0]
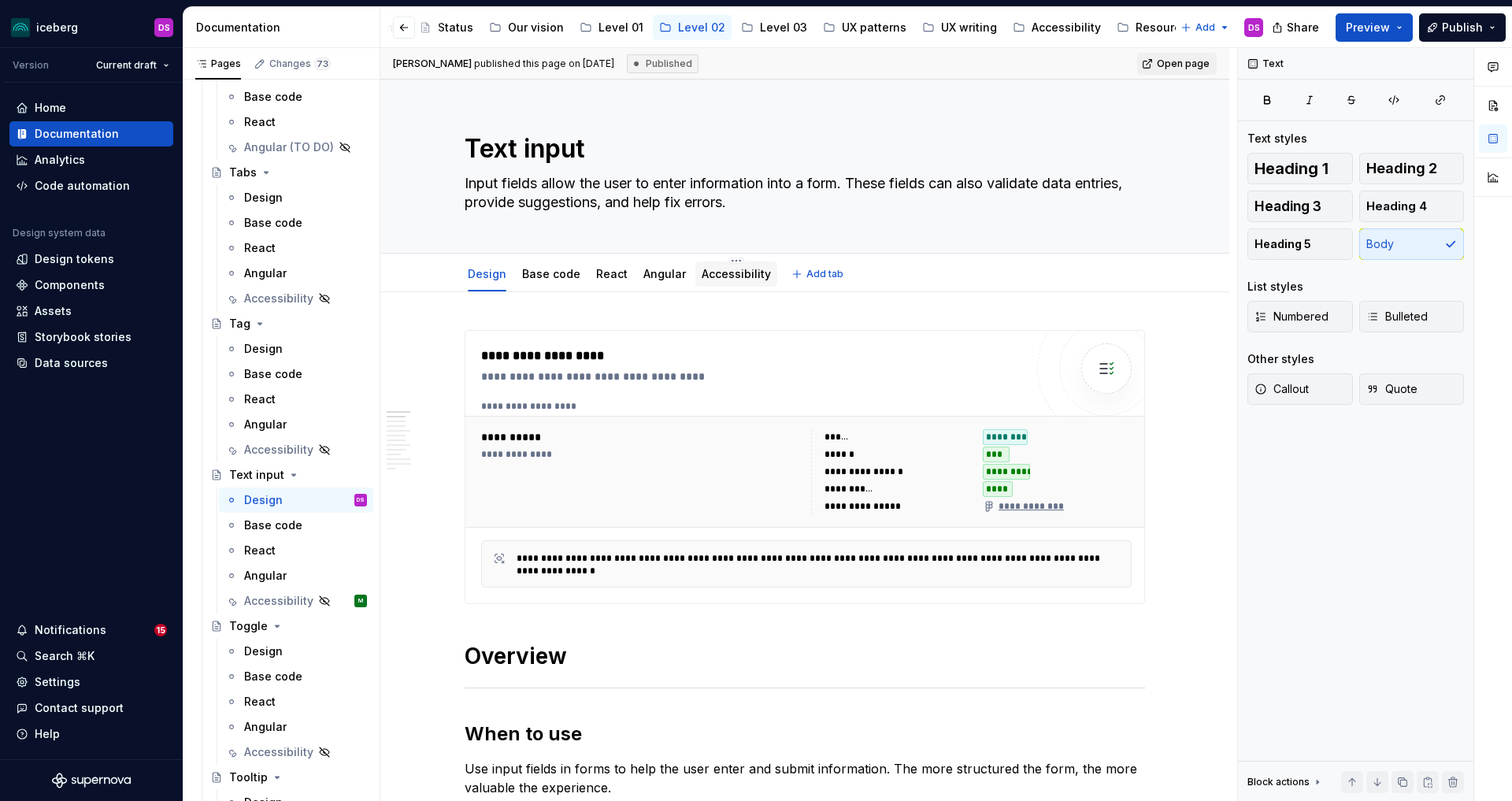
click at [723, 269] on link "Accessibility" at bounding box center [737, 273] width 70 height 13
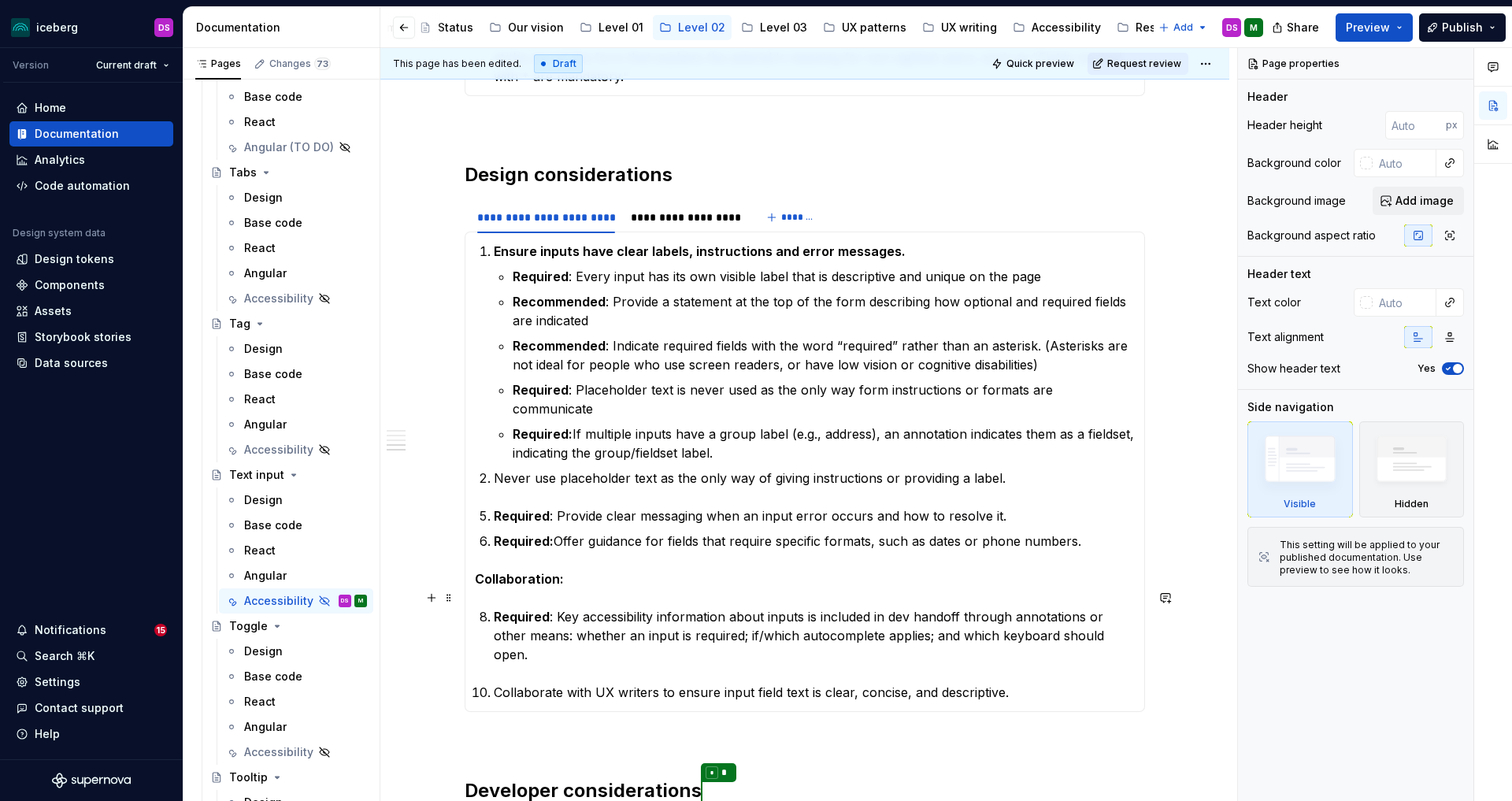
scroll to position [1824, 0]
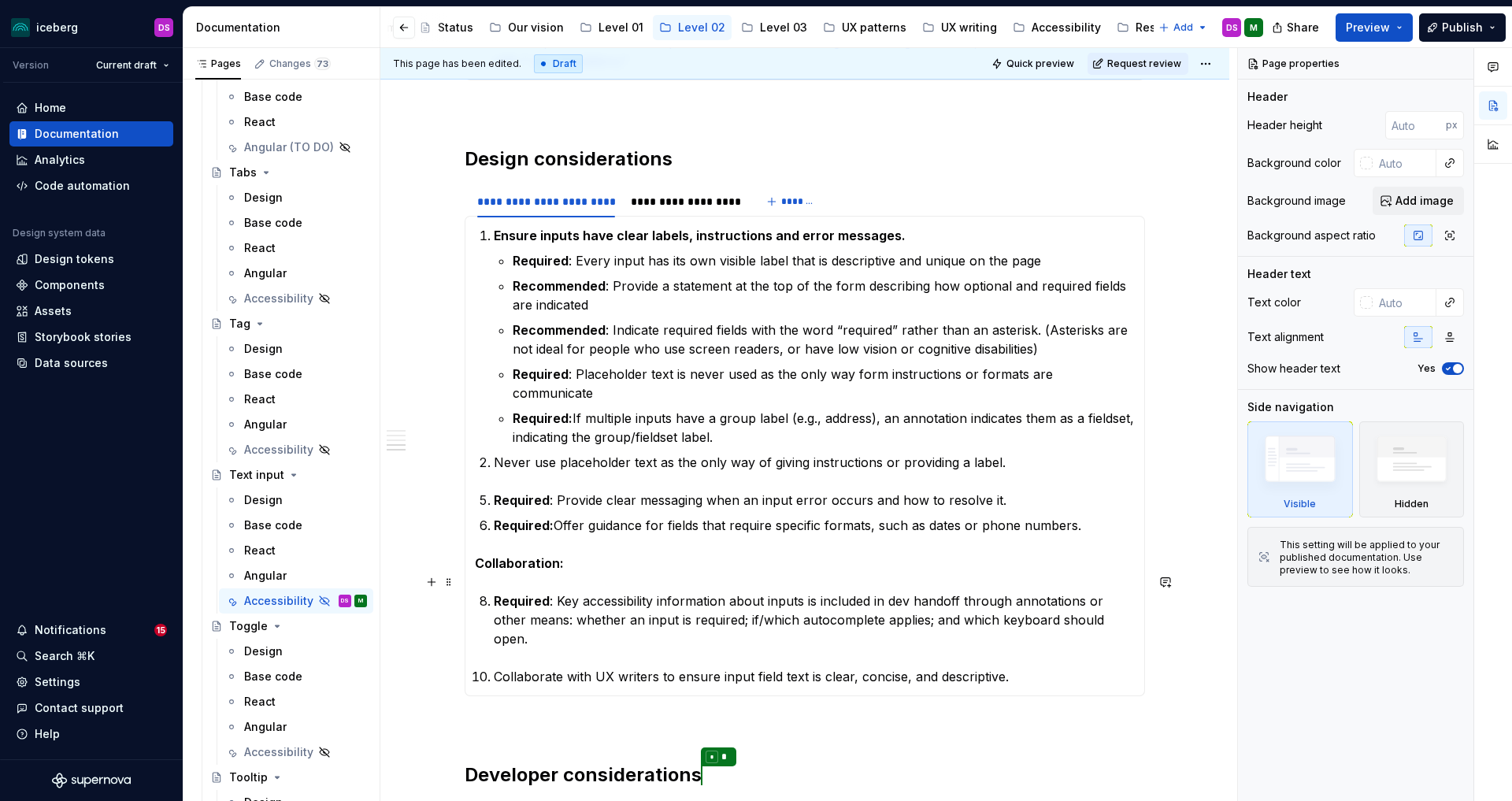
type textarea "*"
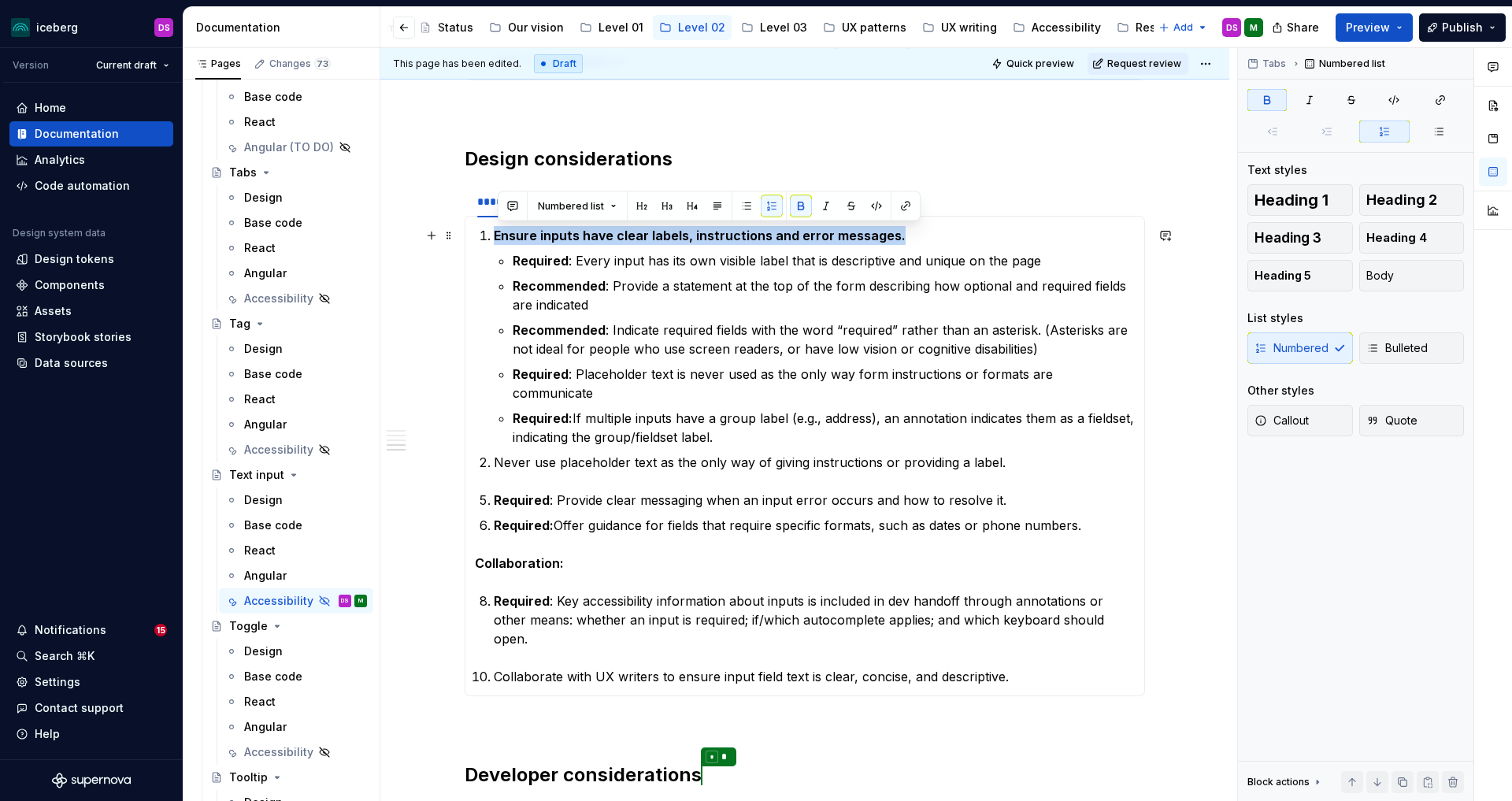
drag, startPoint x: 913, startPoint y: 240, endPoint x: 497, endPoint y: 239, distance: 416.0
click at [497, 239] on p "Ensure inputs have clear labels, instructions and error messages." at bounding box center [814, 235] width 641 height 19
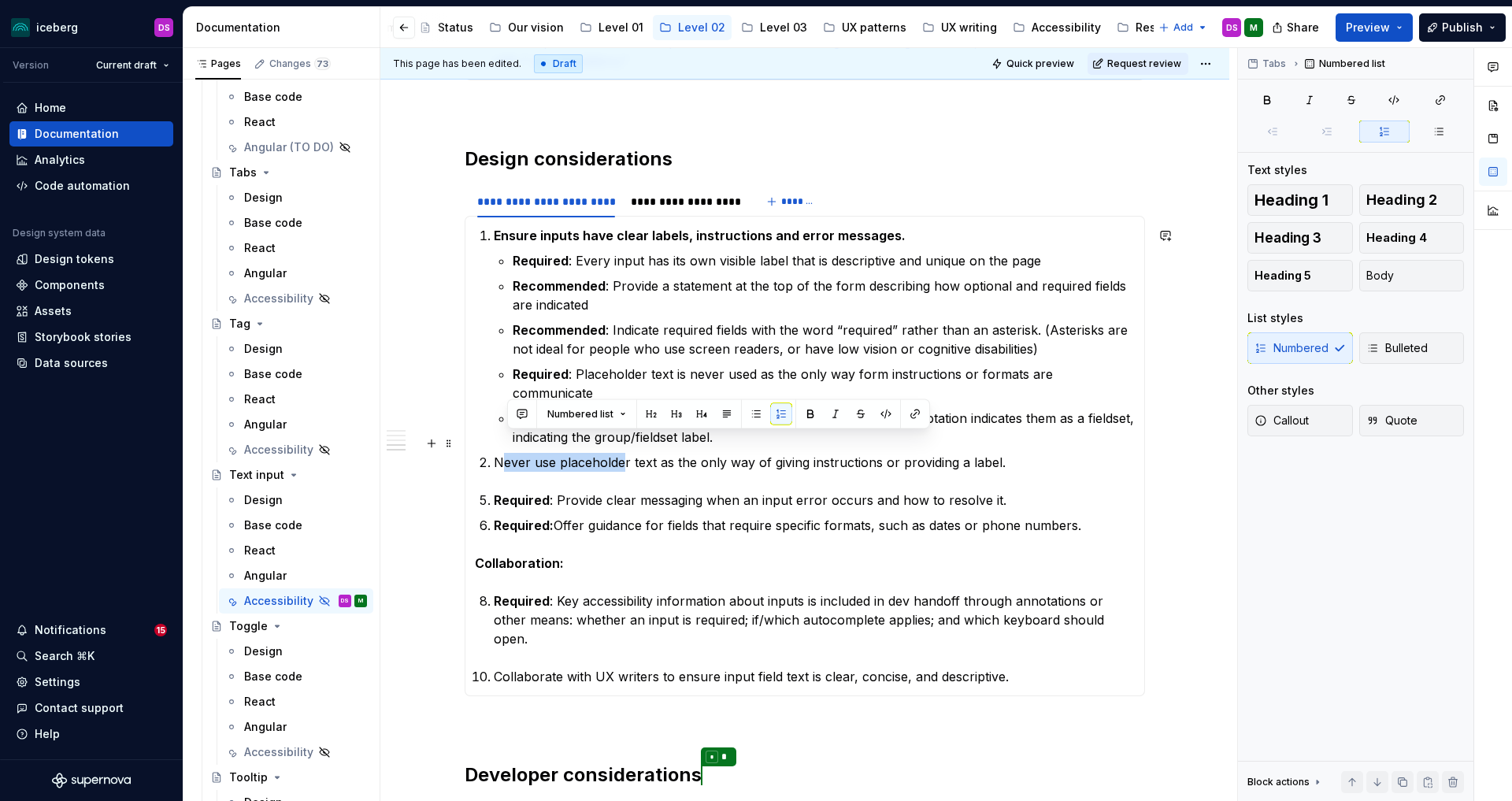
drag, startPoint x: 504, startPoint y: 446, endPoint x: 633, endPoint y: 441, distance: 129.1
click at [633, 453] on p "Never use placeholder text as the only way of giving instructions or providing …" at bounding box center [814, 462] width 641 height 19
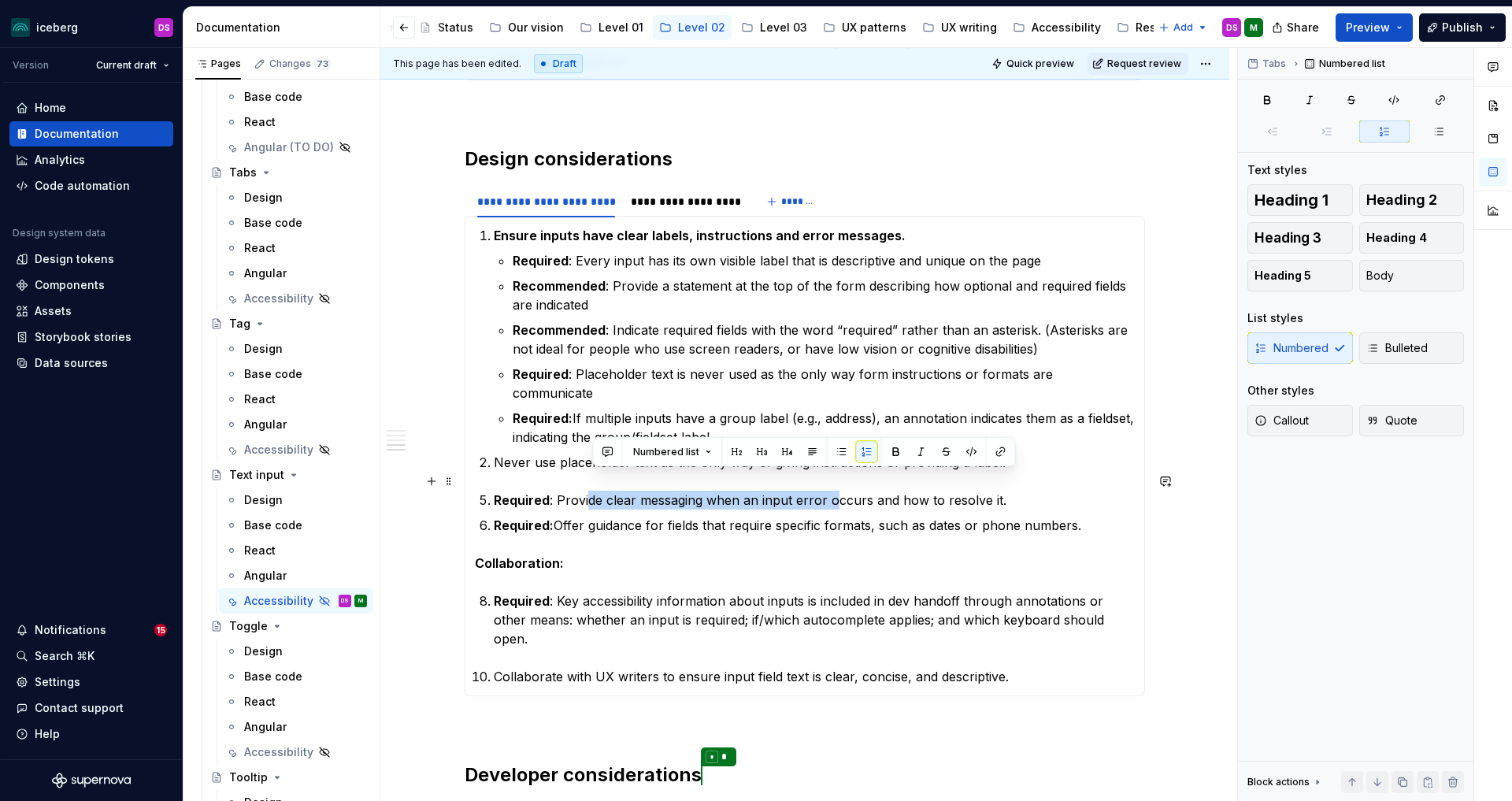
drag, startPoint x: 595, startPoint y: 483, endPoint x: 847, endPoint y: 481, distance: 252.0
click at [844, 491] on p "Required : Provide clear messaging when an input error occurs and how to resolv…" at bounding box center [814, 500] width 641 height 19
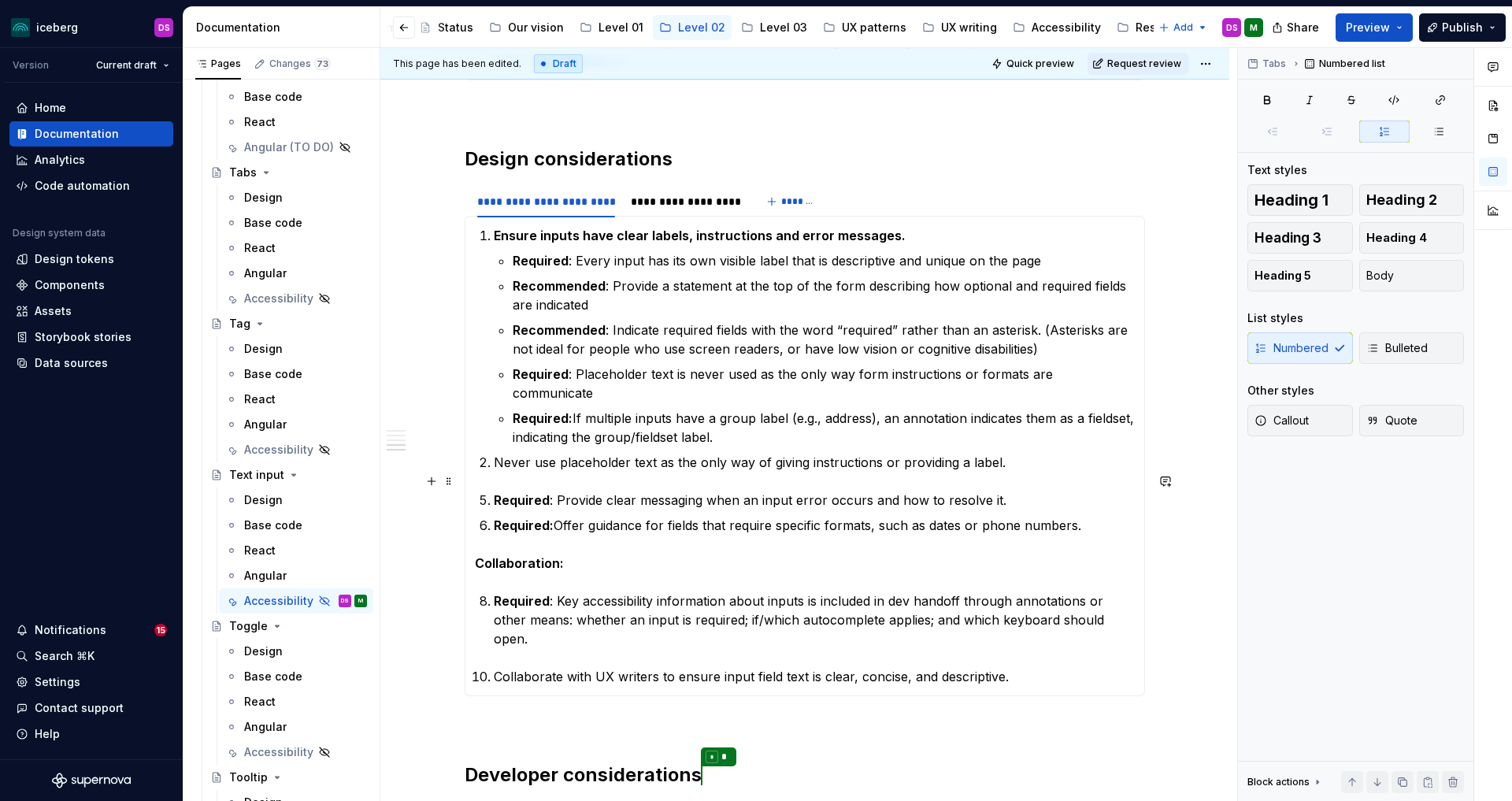
click at [964, 491] on p "Required : Provide clear messaging when an input error occurs and how to resolv…" at bounding box center [814, 500] width 641 height 19
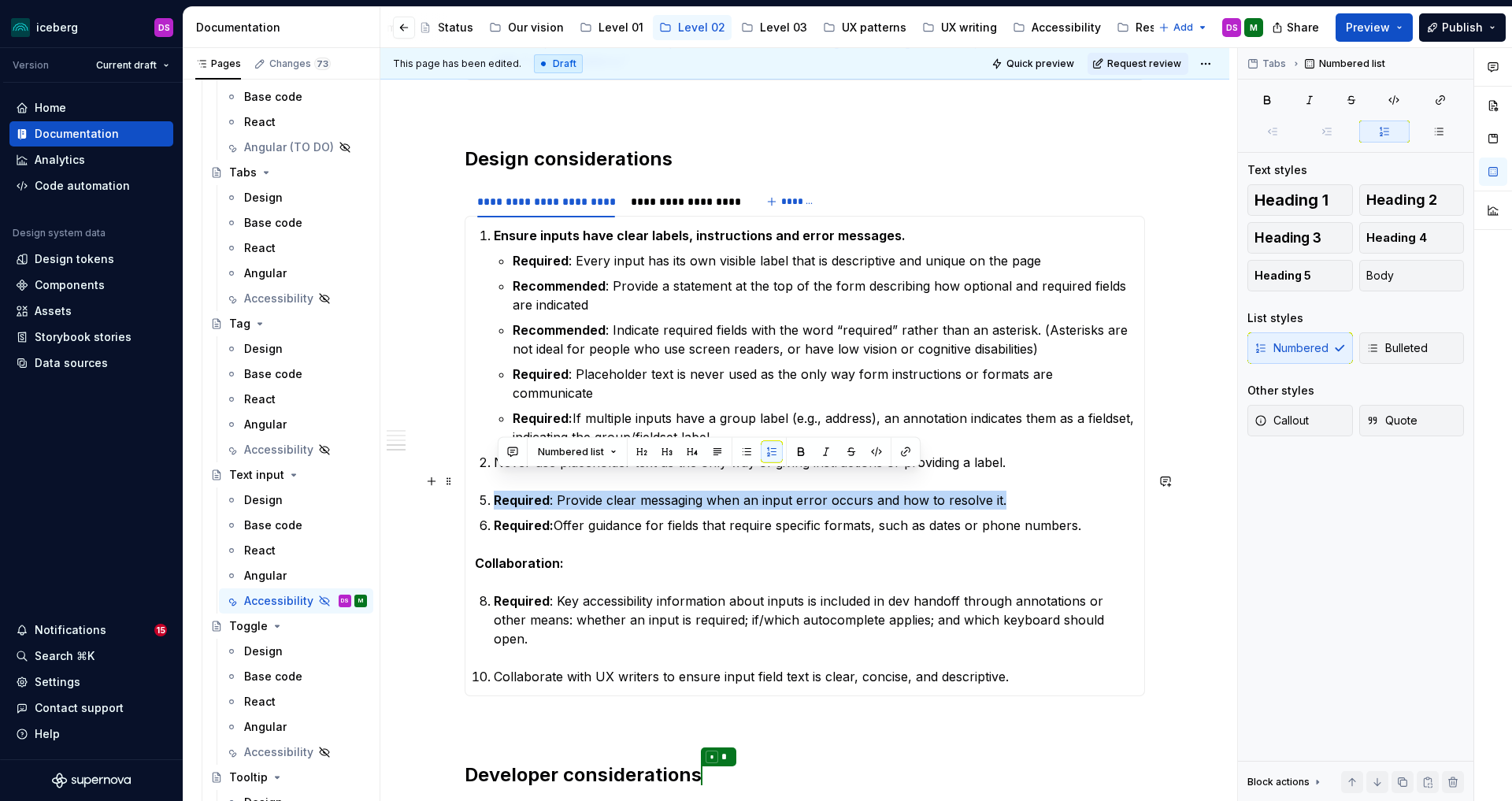
drag, startPoint x: 1020, startPoint y: 483, endPoint x: 500, endPoint y: 485, distance: 520.0
click at [500, 491] on p "Required : Provide clear messaging when an input error occurs and how to resolv…" at bounding box center [814, 500] width 641 height 19
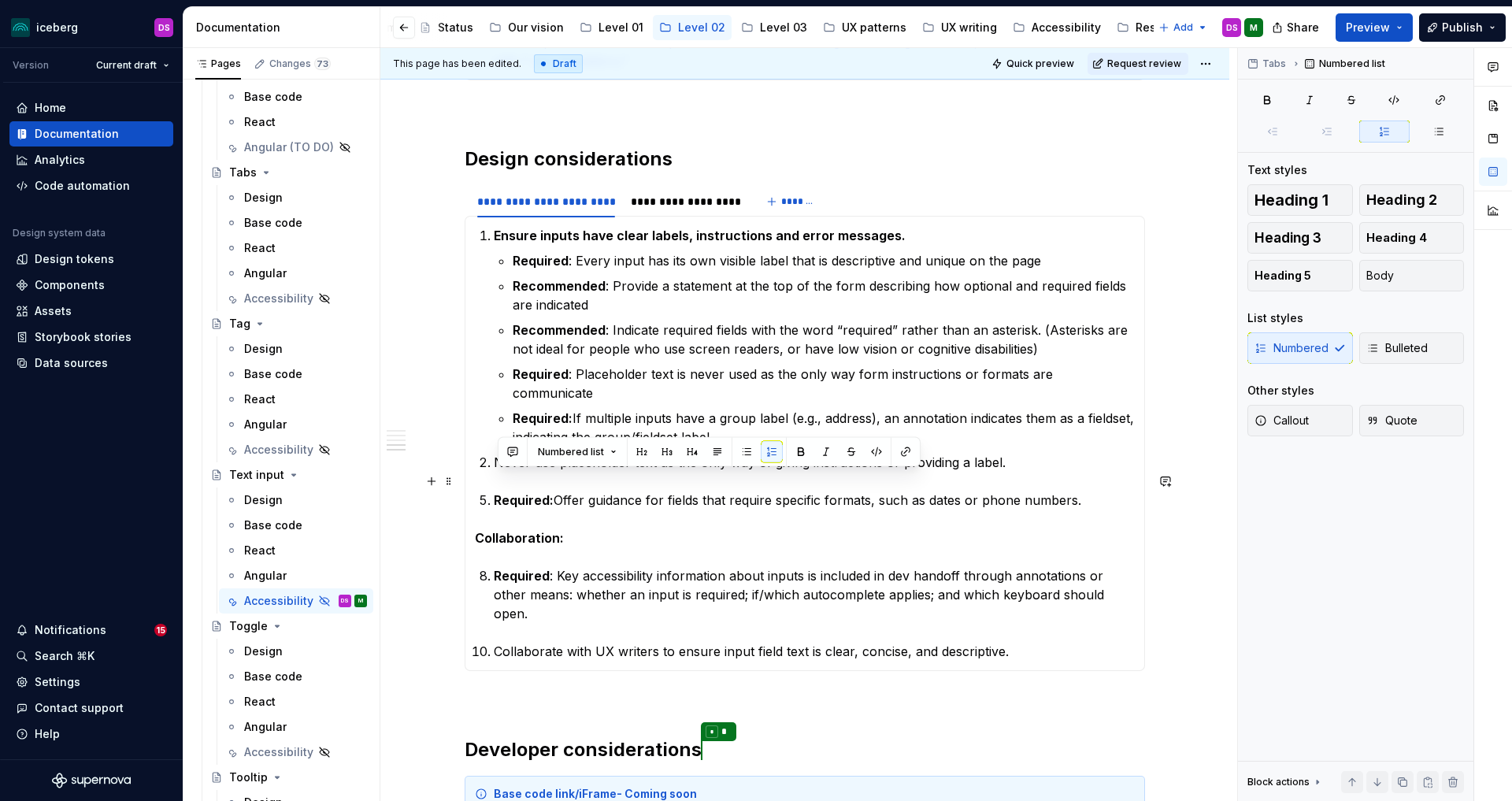
drag, startPoint x: 1087, startPoint y: 484, endPoint x: 499, endPoint y: 484, distance: 588.0
click at [499, 491] on p "Required: Offer guidance for fields that require specific formats, such as date…" at bounding box center [814, 500] width 641 height 19
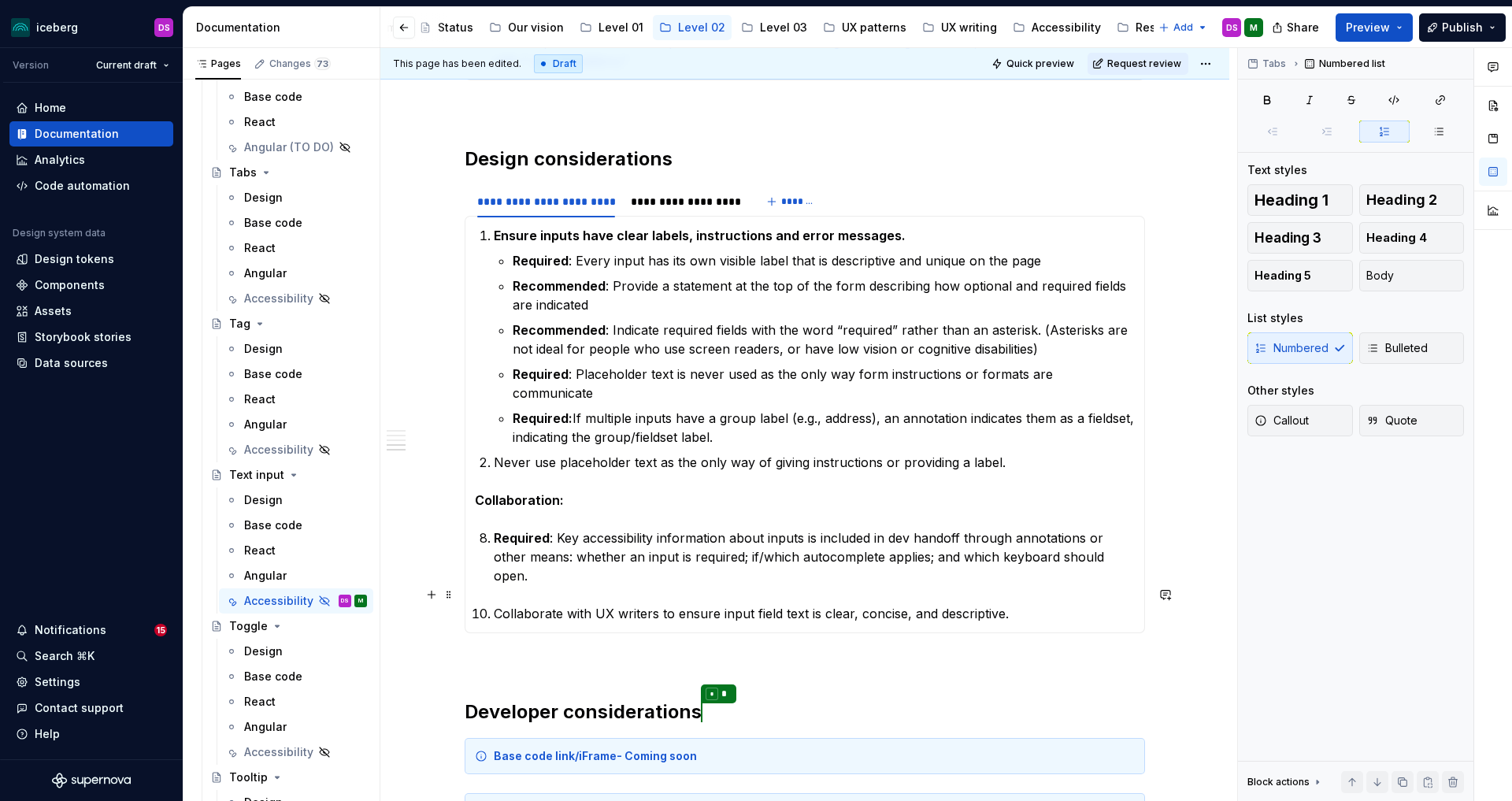
click at [1031, 604] on p "Collaborate with UX writers to ensure input field text is clear, concise, and d…" at bounding box center [814, 613] width 641 height 19
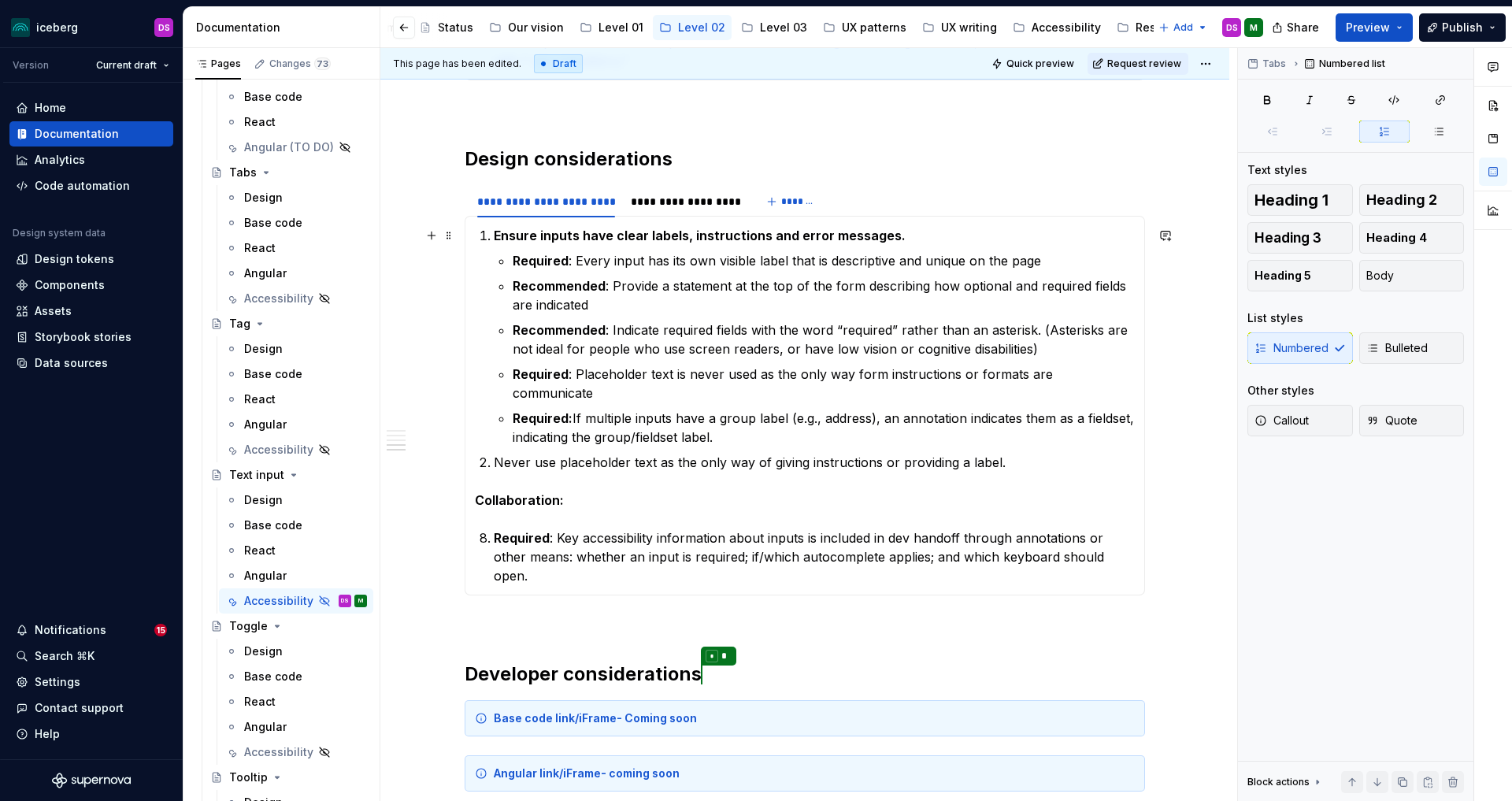
click at [994, 251] on p "Required : Every input has its own visible label that is descriptive and unique…" at bounding box center [823, 260] width 622 height 19
click at [1051, 259] on p "Required : Every input has its own visible label that is descriptive and unique…" at bounding box center [823, 260] width 622 height 19
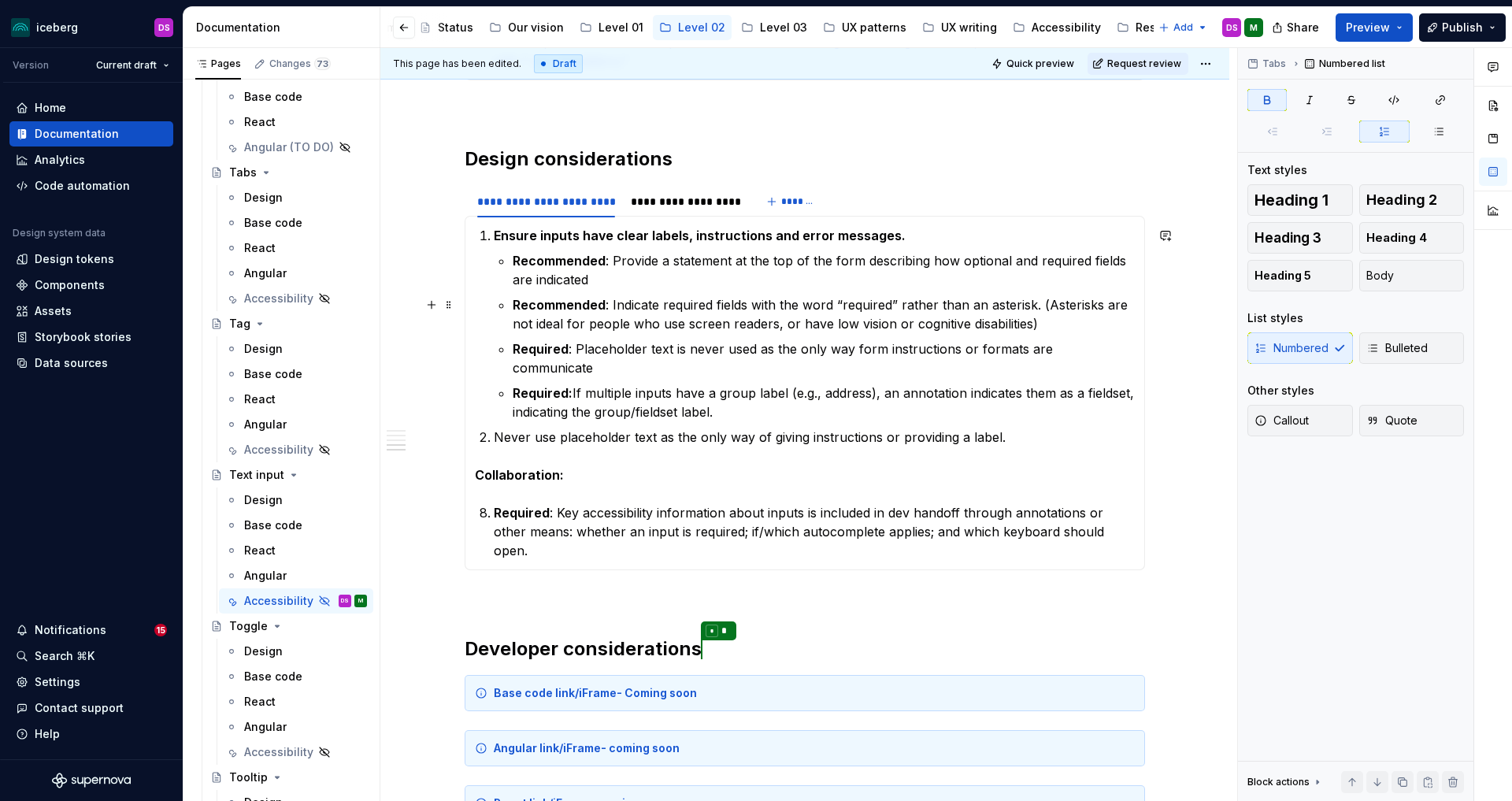
click at [611, 304] on p "Recommended : Indicate required fields with the word “required” rather than an …" at bounding box center [823, 314] width 622 height 38
click at [612, 259] on p "Recommended : Provide a statement at the top of the form describing how optiona…" at bounding box center [823, 270] width 622 height 38
click at [575, 342] on p "Required : Placeholder text is never used as the only way form instructions or …" at bounding box center [823, 358] width 622 height 38
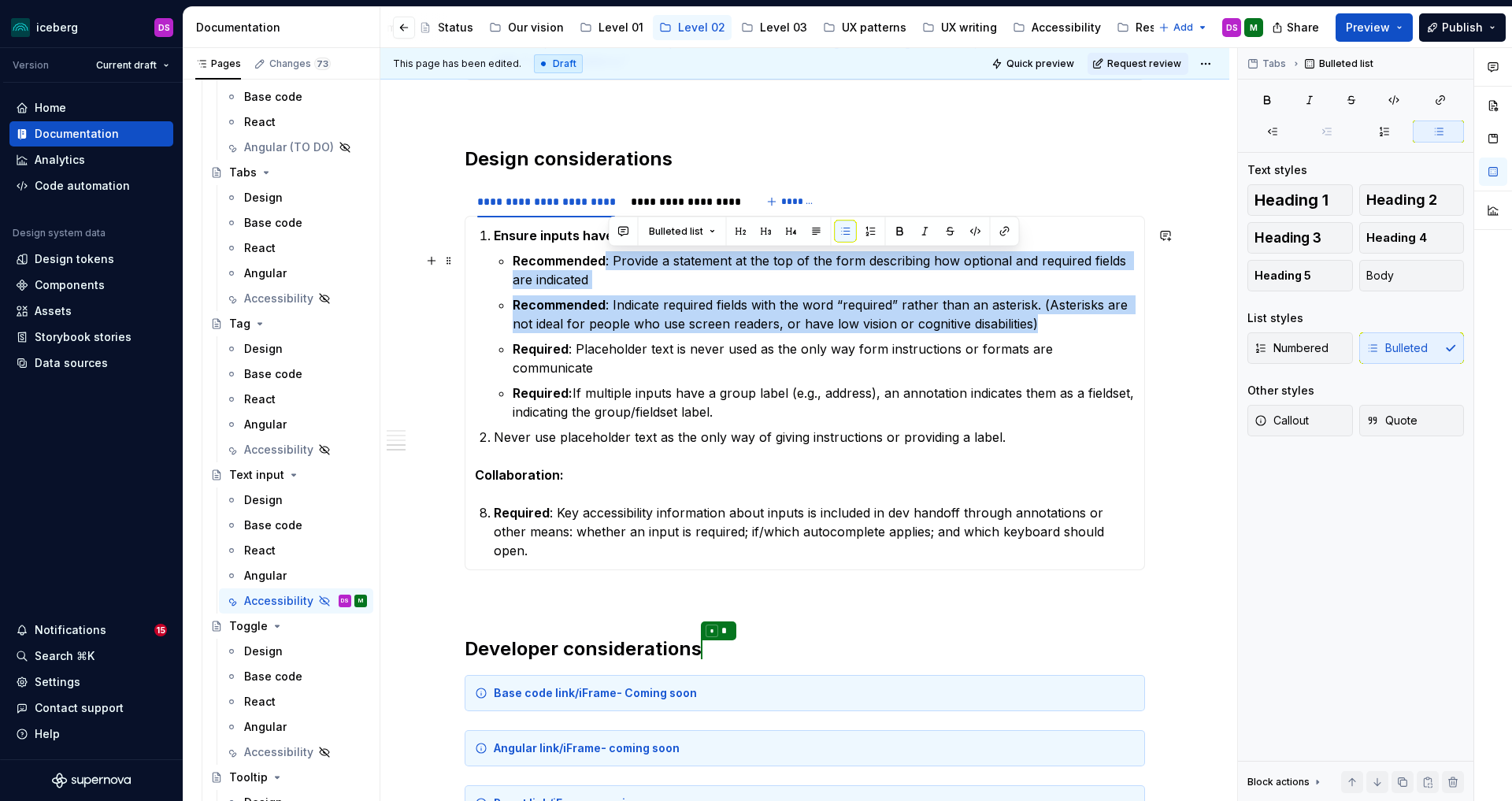
drag, startPoint x: 1014, startPoint y: 318, endPoint x: 609, endPoint y: 262, distance: 408.9
click at [609, 262] on ul "Recommended : Provide a statement at the top of the form describing how optiona…" at bounding box center [823, 335] width 622 height 170
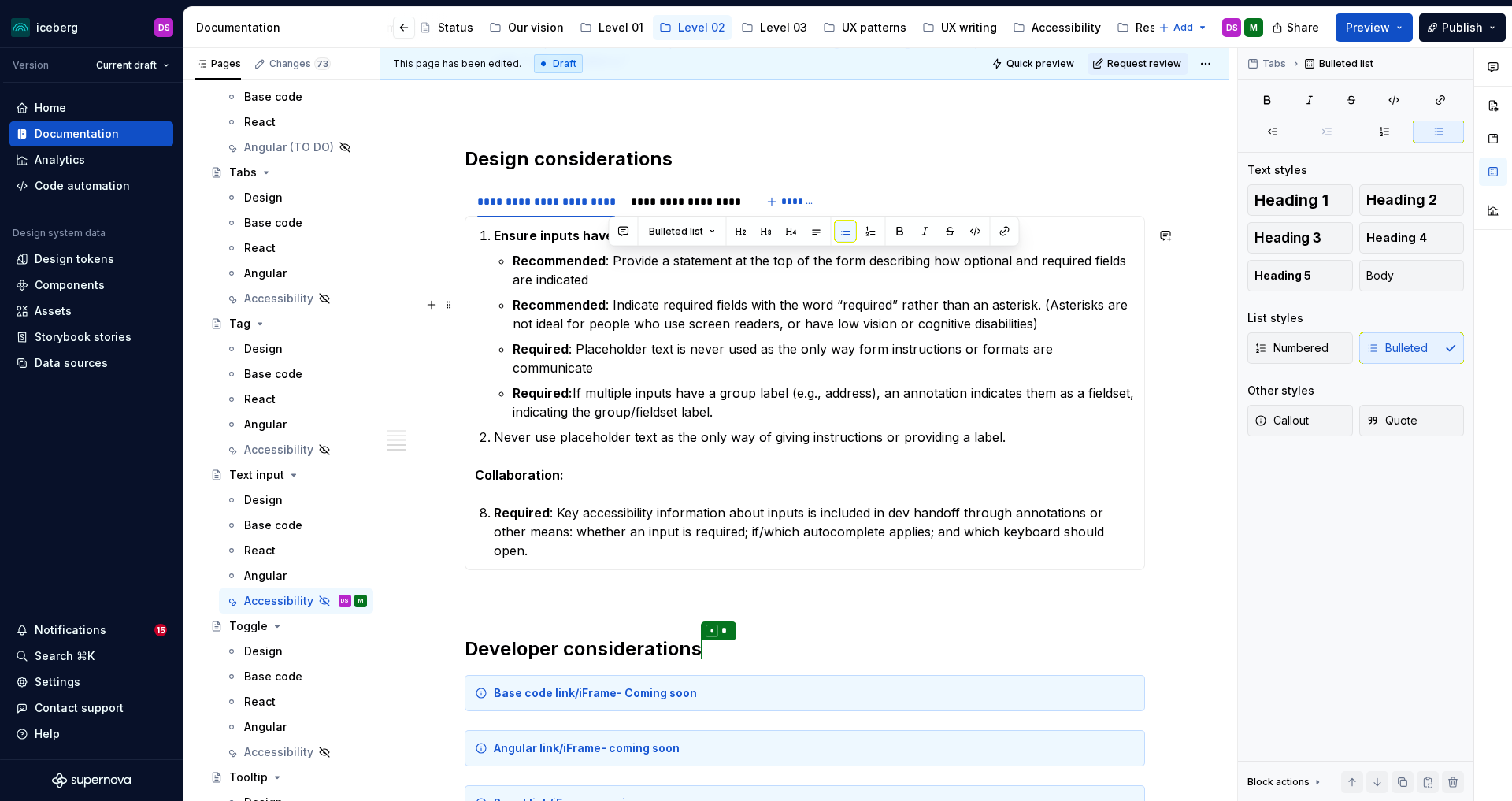
click at [728, 307] on p "Recommended : Indicate required fields with the word “required” rather than an …" at bounding box center [823, 314] width 622 height 38
click at [1132, 348] on p "Required : Placeholder text is never used as the only way form instructions or …" at bounding box center [823, 358] width 622 height 38
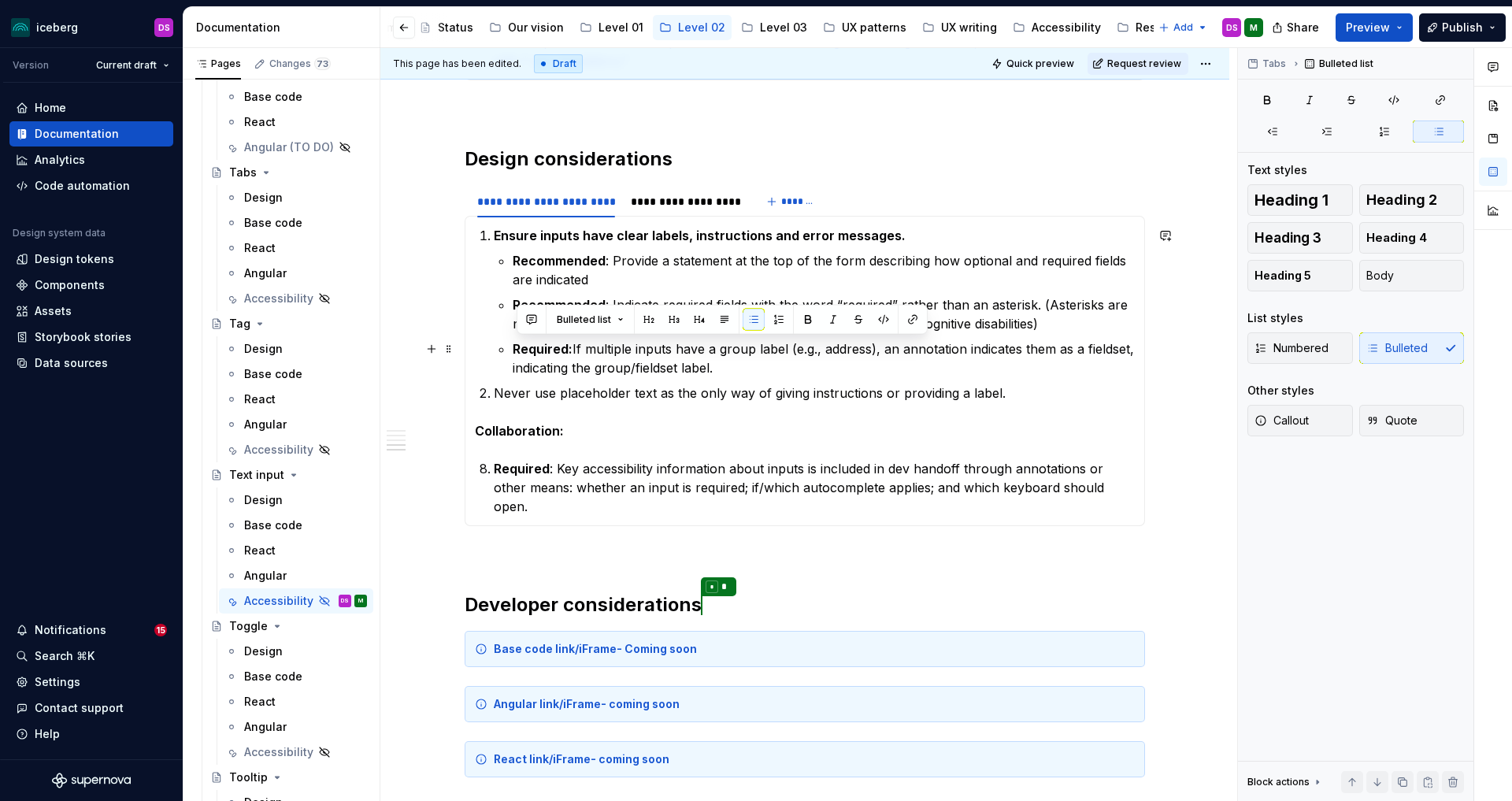
drag, startPoint x: 716, startPoint y: 367, endPoint x: 514, endPoint y: 346, distance: 203.1
click at [514, 346] on li "Ensure inputs have clear labels, instructions and error messages. Recommended :…" at bounding box center [814, 301] width 641 height 151
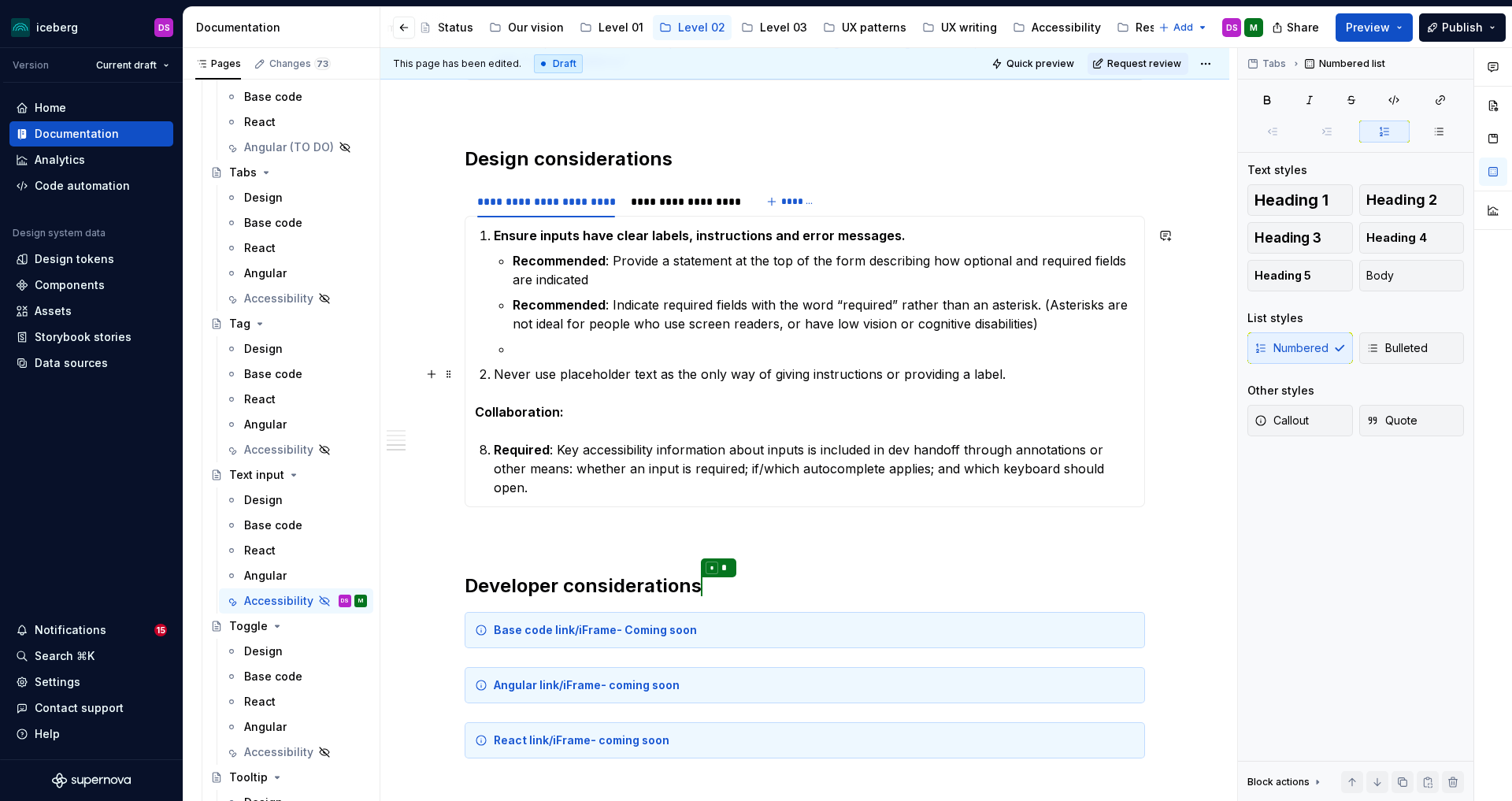
click at [1016, 371] on p "Never use placeholder text as the only way of giving instructions or providing …" at bounding box center [814, 373] width 641 height 19
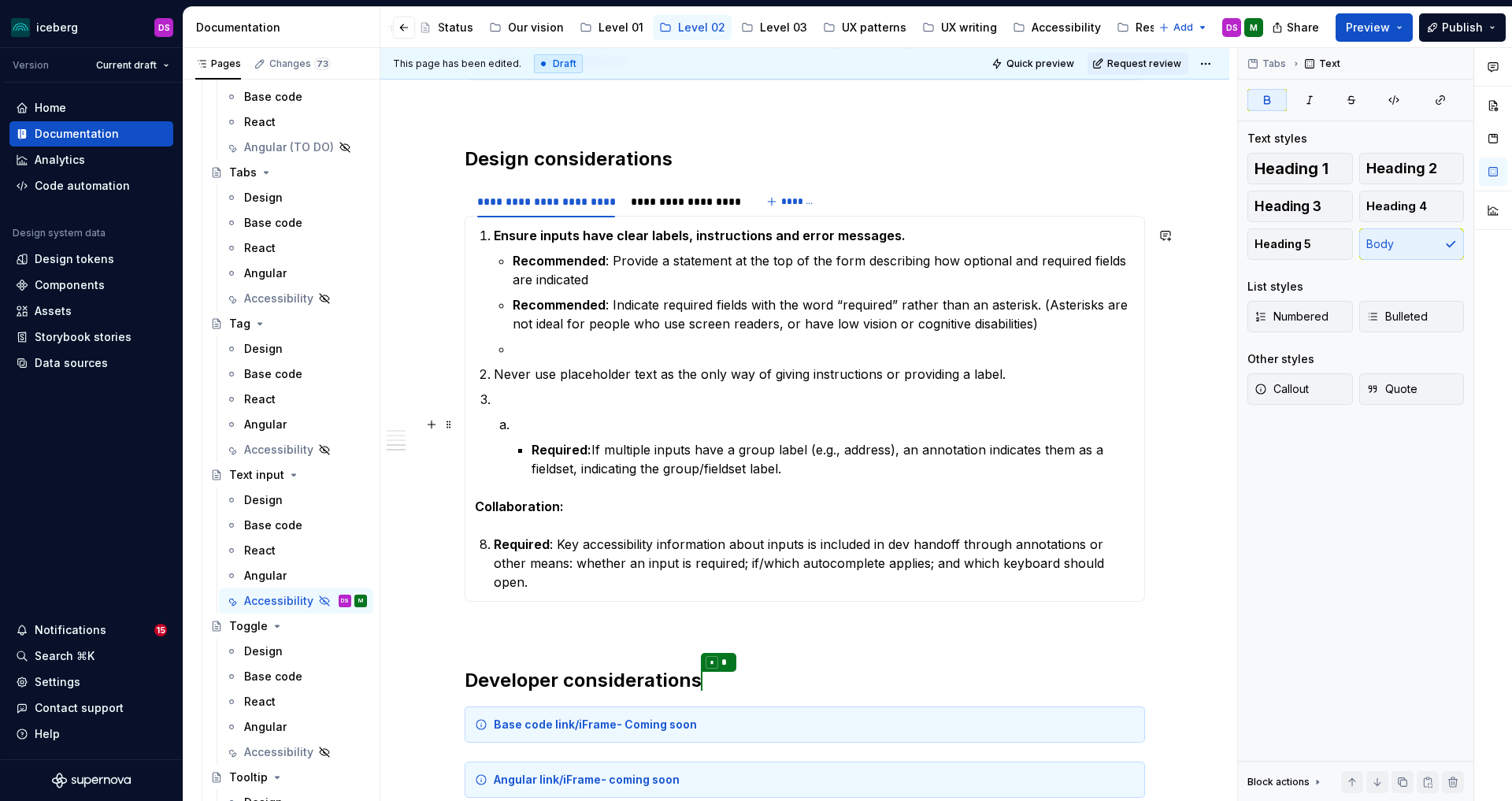
click at [633, 420] on p at bounding box center [823, 424] width 622 height 19
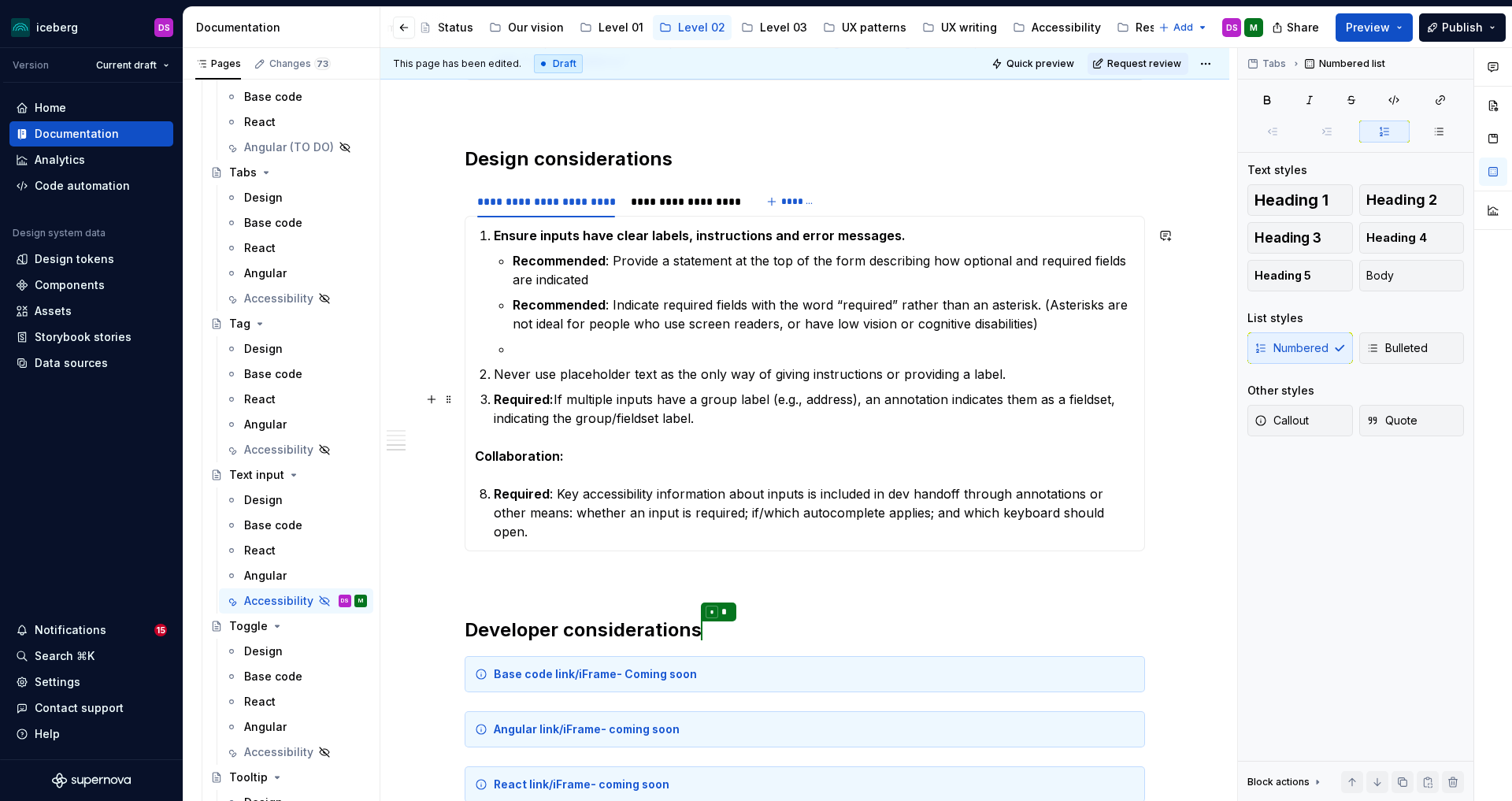
click at [559, 399] on p "Required: If multiple inputs have a group label (e.g., address), an annotation …" at bounding box center [814, 409] width 641 height 38
click at [563, 494] on p "Required : Key accessibility information about inputs is included in dev handof…" at bounding box center [814, 512] width 641 height 57
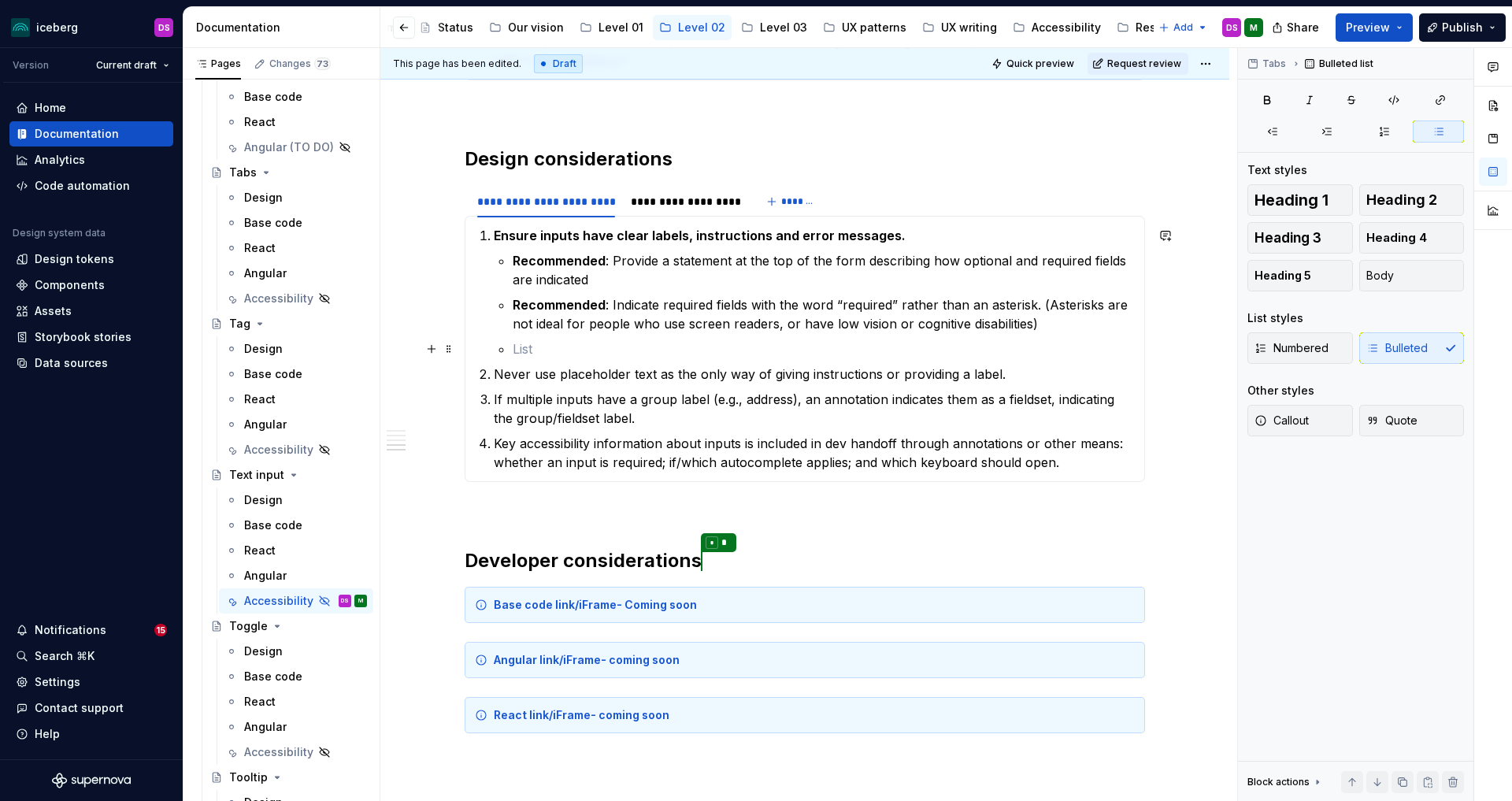
click at [583, 352] on p at bounding box center [823, 348] width 622 height 19
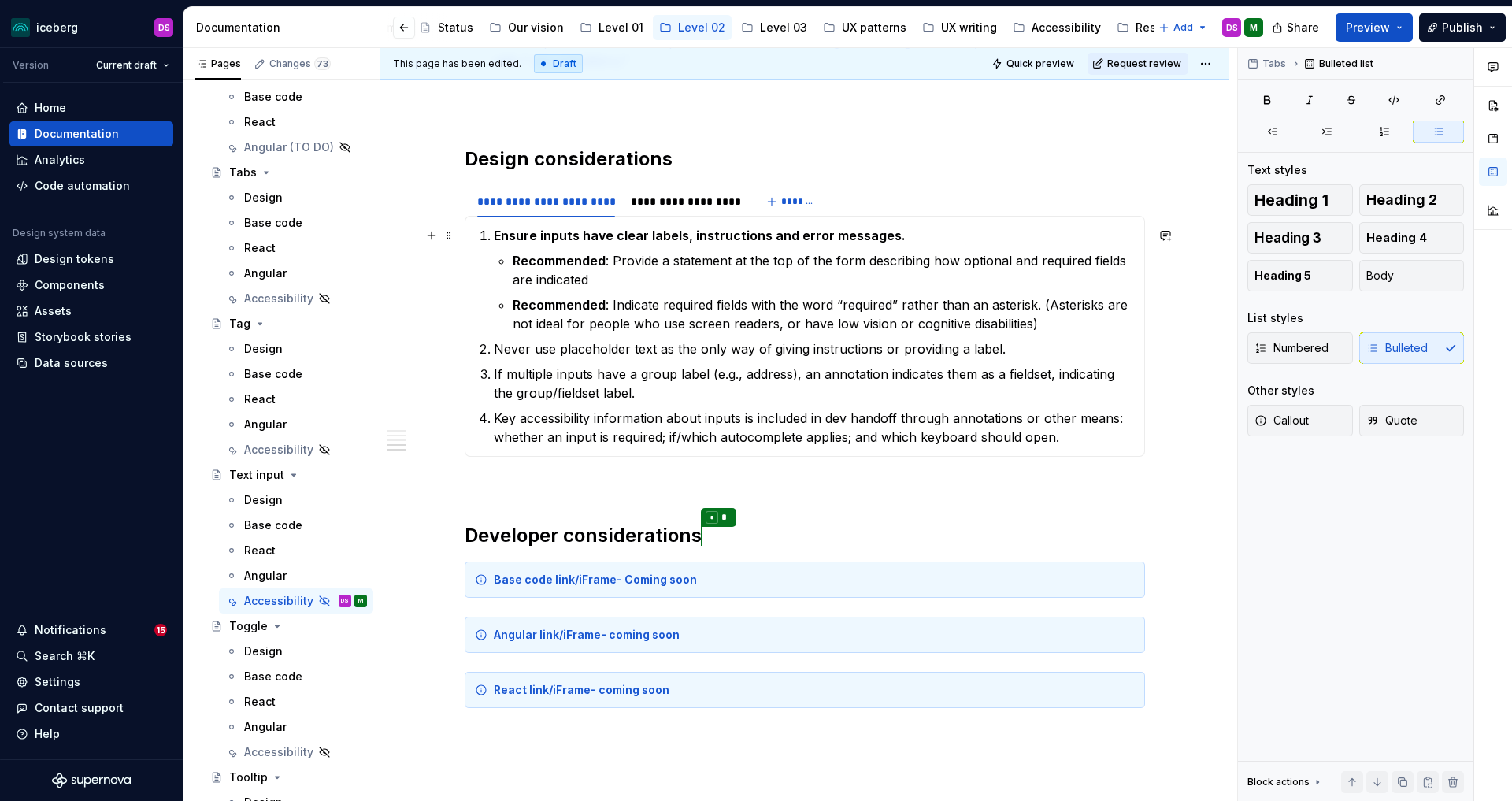
click at [900, 234] on p "Ensure inputs have clear labels, instructions and error messages." at bounding box center [814, 235] width 641 height 19
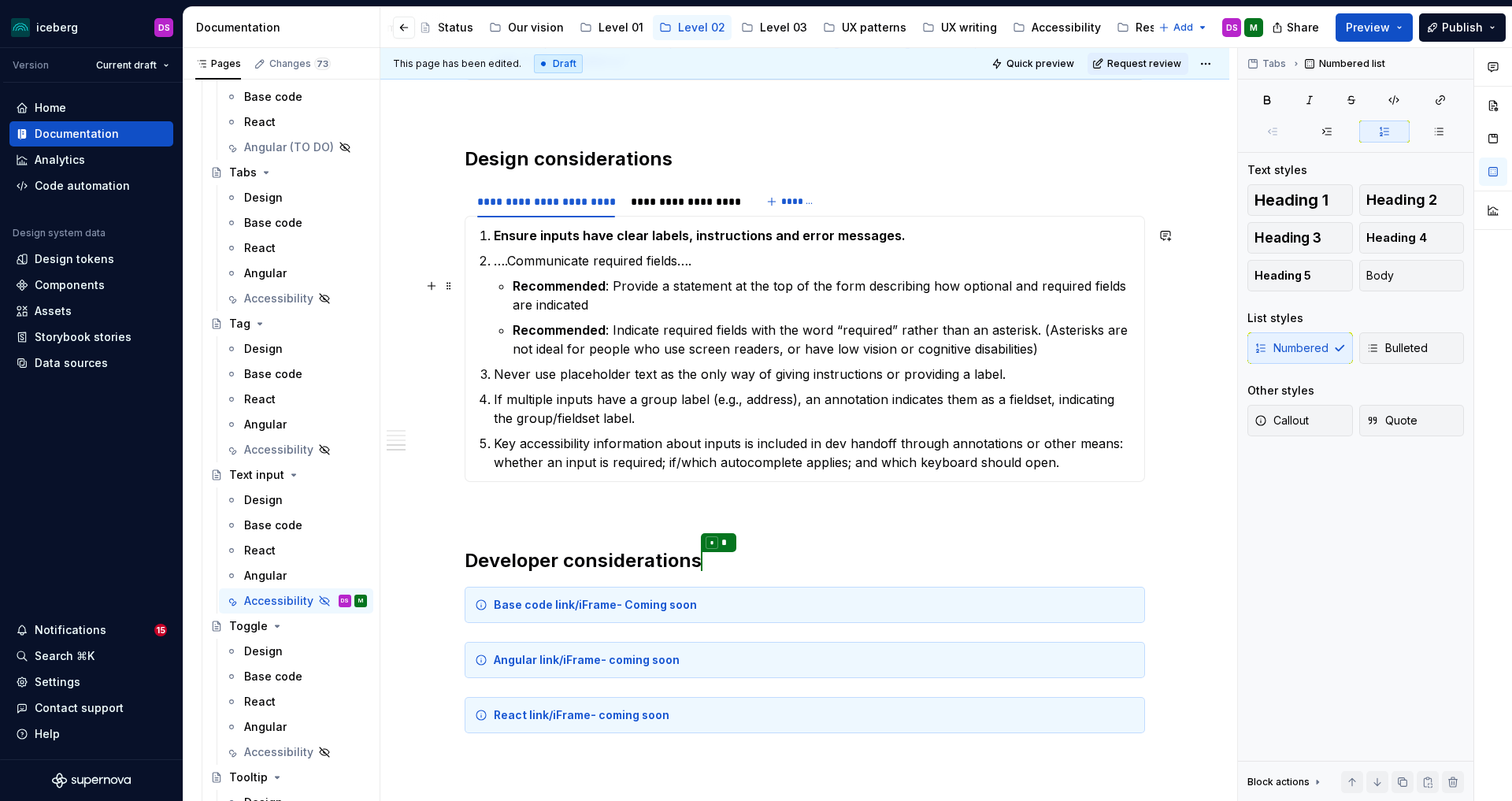
click at [681, 303] on p "Recommended : Provide a statement at the top of the form describing how optiona…" at bounding box center [823, 296] width 622 height 38
click at [1056, 350] on p "Recommended : Indicate required fields with the word “required” rather than an …" at bounding box center [823, 339] width 622 height 38
click at [680, 311] on p "Recommended : Provide a statement at the top of the form describing how optiona…" at bounding box center [823, 296] width 622 height 38
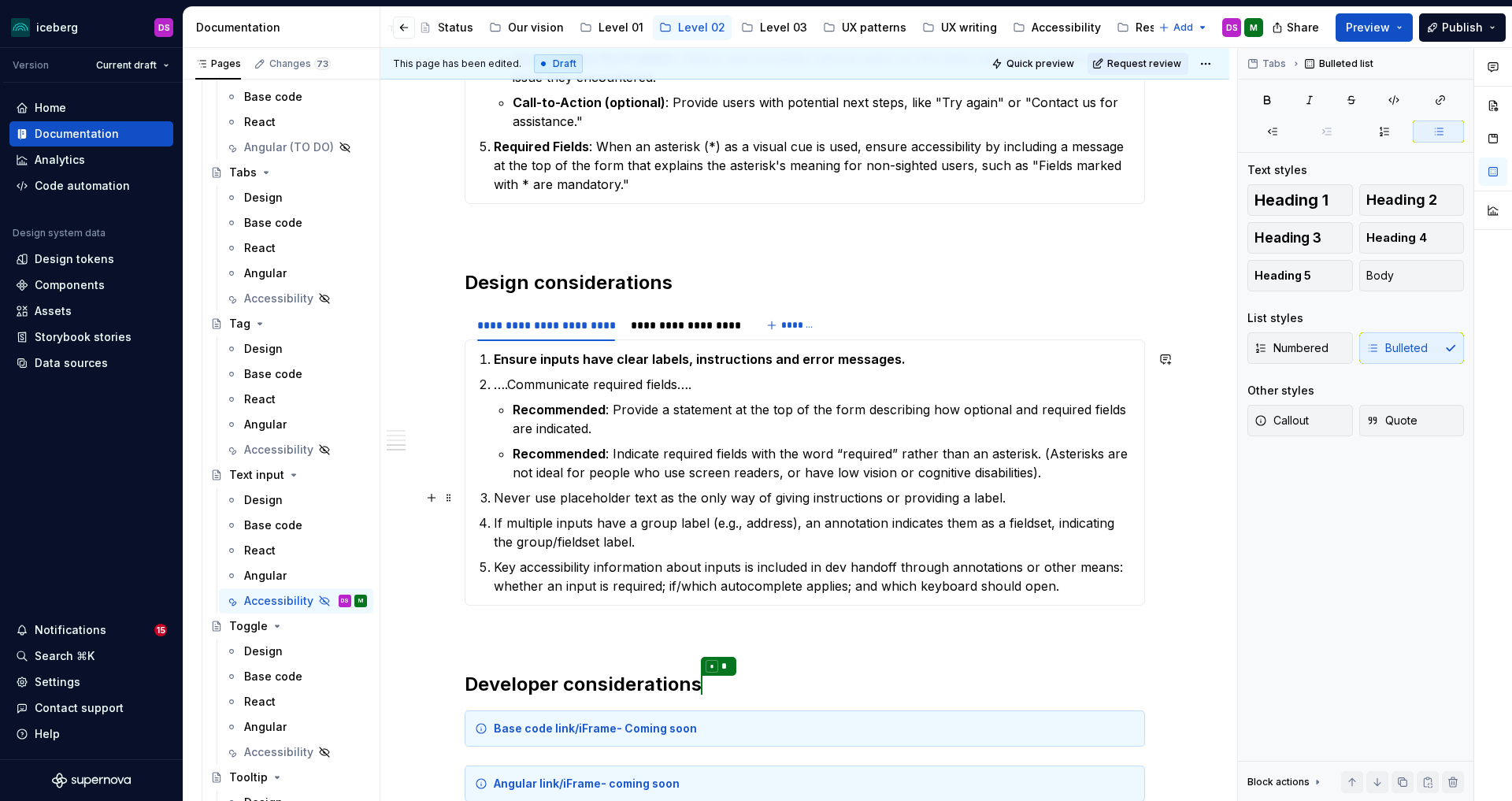
scroll to position [1698, 0]
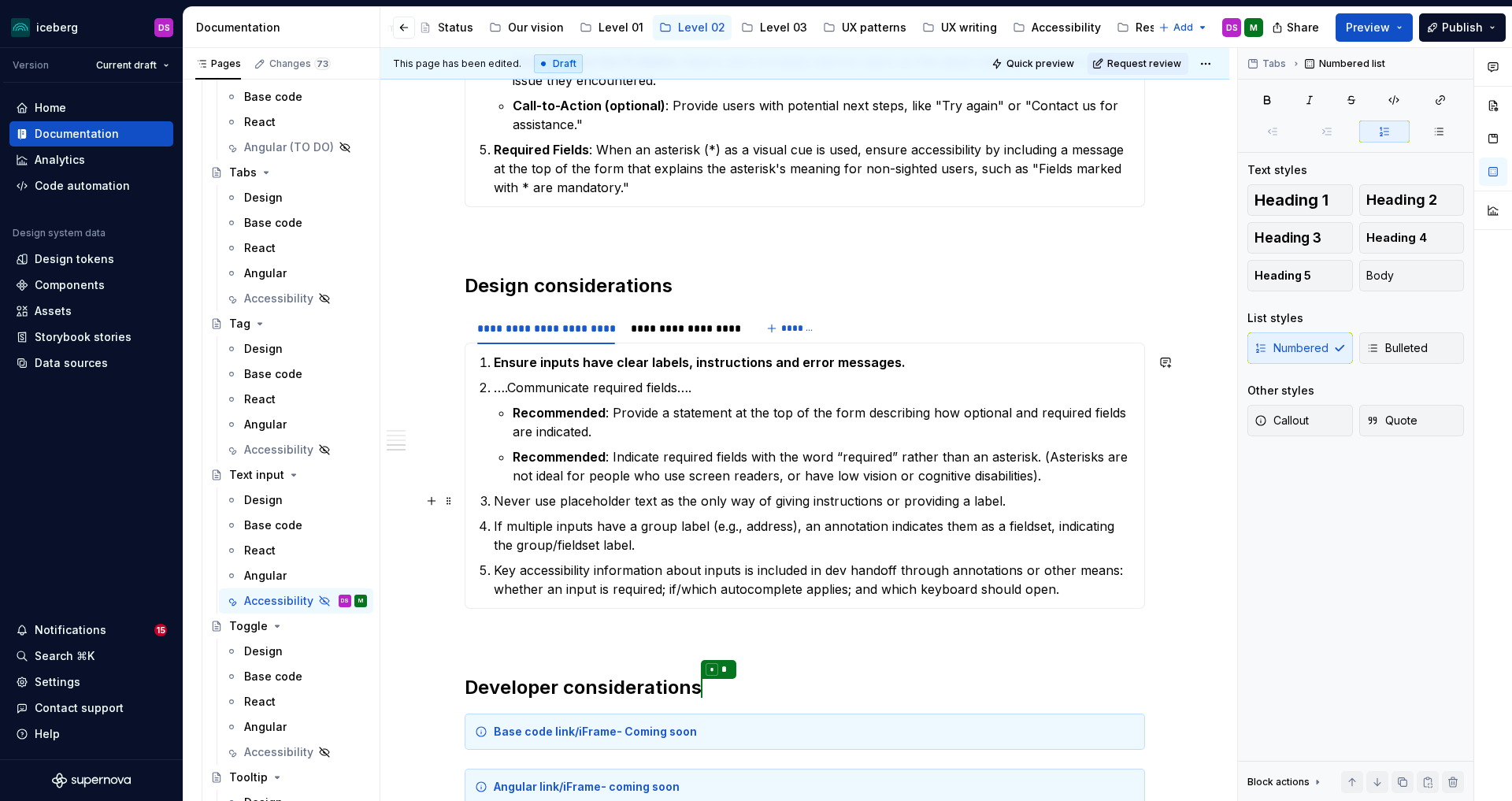
click at [859, 496] on p "Never use placeholder text as the only way of giving instructions or providing …" at bounding box center [814, 501] width 641 height 19
click at [1012, 496] on p "Never use placeholder text as the only way of giving instructions or providing …" at bounding box center [814, 501] width 641 height 19
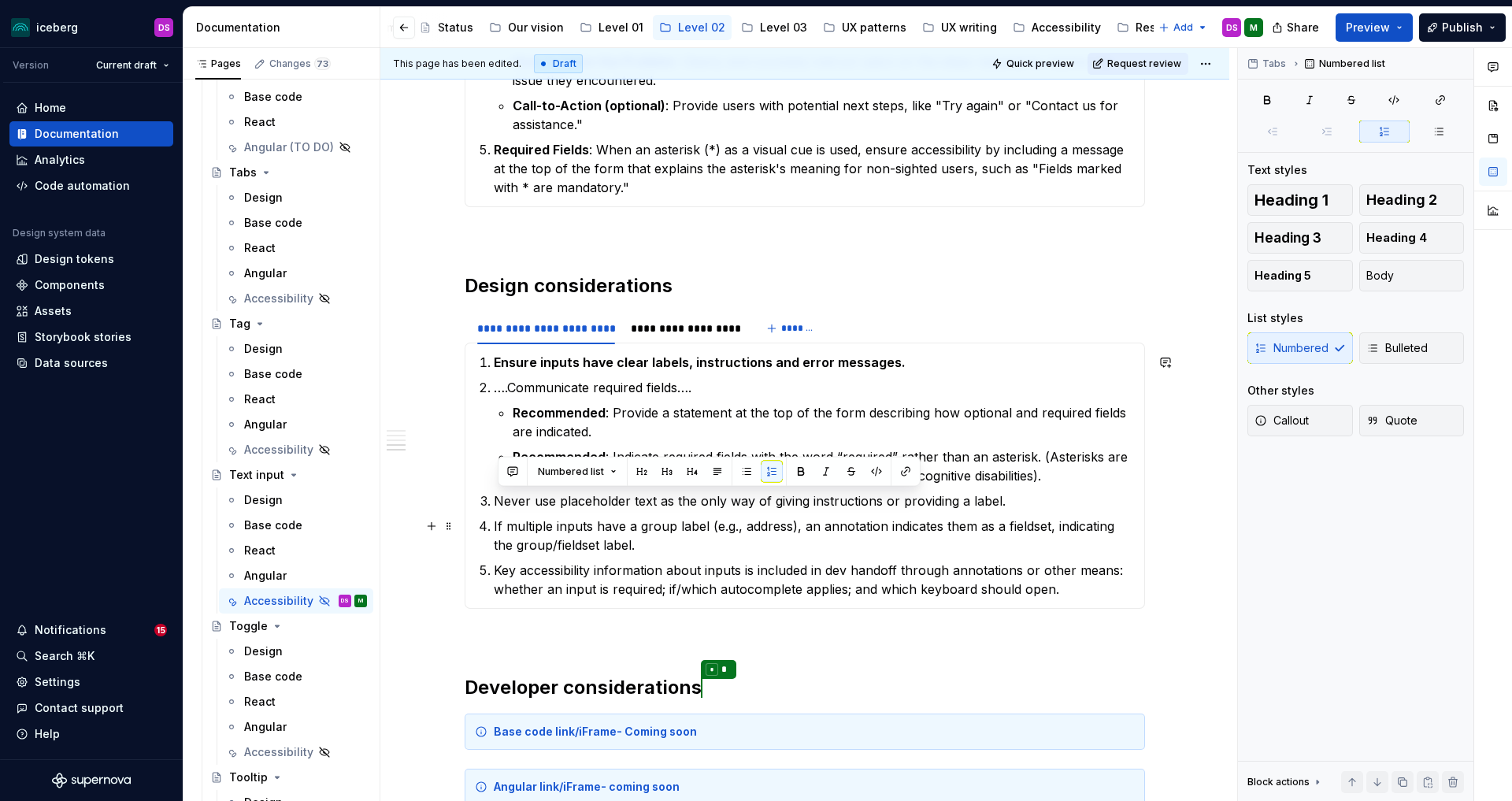
click at [760, 549] on p "If multiple inputs have a group label (e.g., address), an annotation indicates …" at bounding box center [814, 535] width 641 height 38
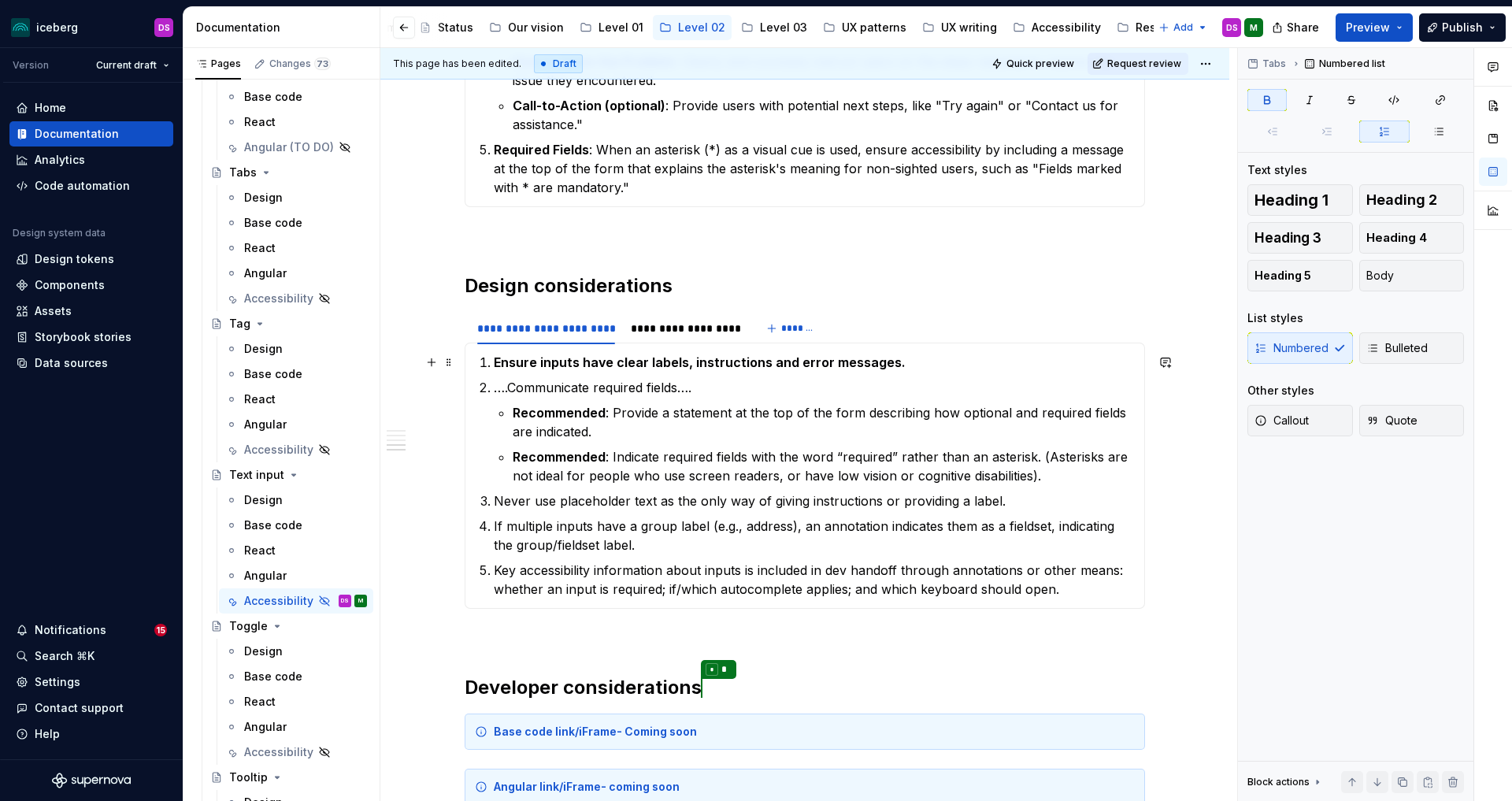
click at [541, 362] on strong "Ensure inputs have clear labels, instructions and error messages." at bounding box center [700, 362] width 412 height 16
type textarea "*"
click at [1028, 505] on p "Never use placeholder text as the only way of giving instructions or providing …" at bounding box center [814, 501] width 641 height 19
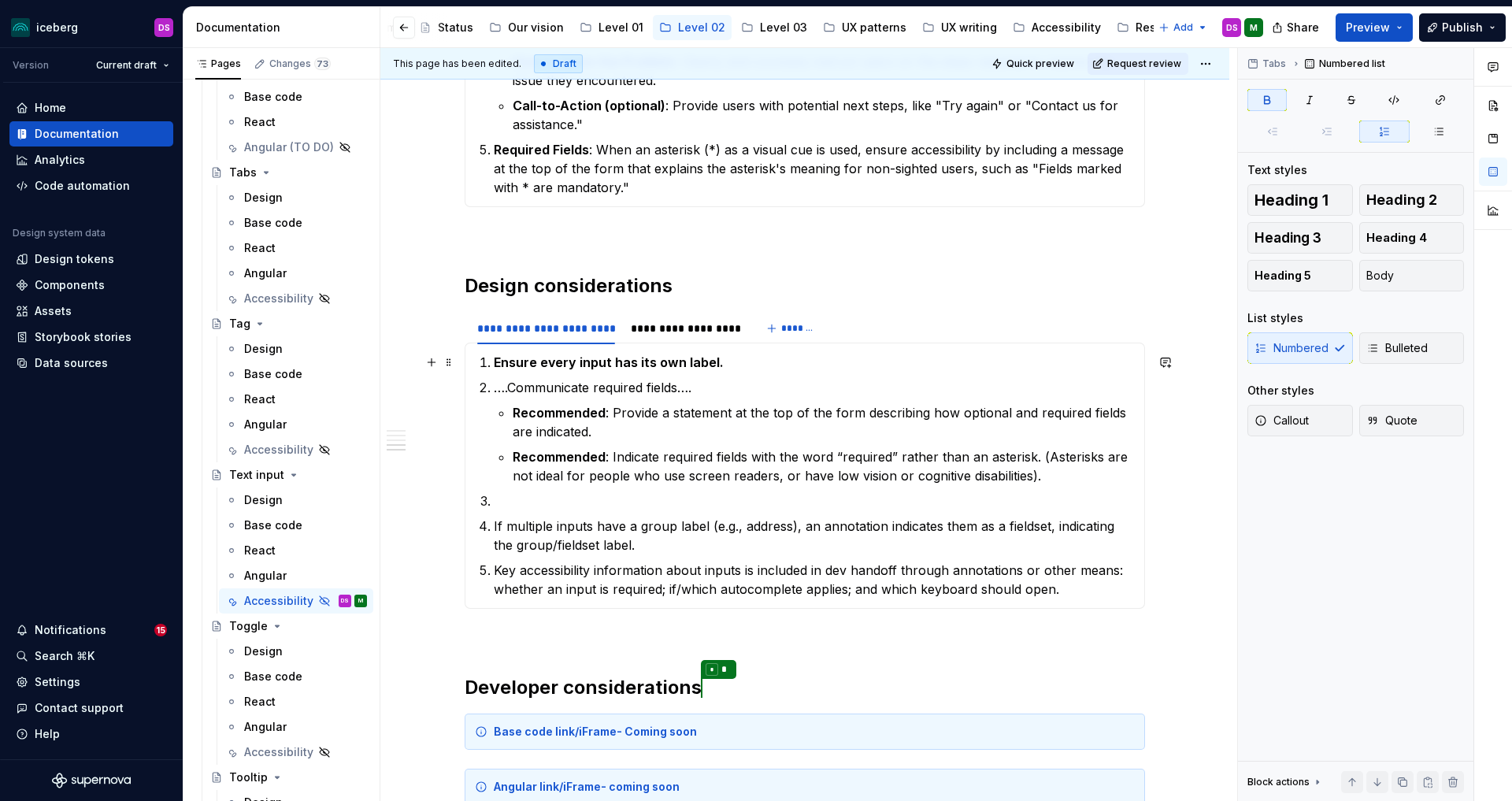
click at [779, 367] on p "Ensure every input has its own label." at bounding box center [814, 361] width 641 height 19
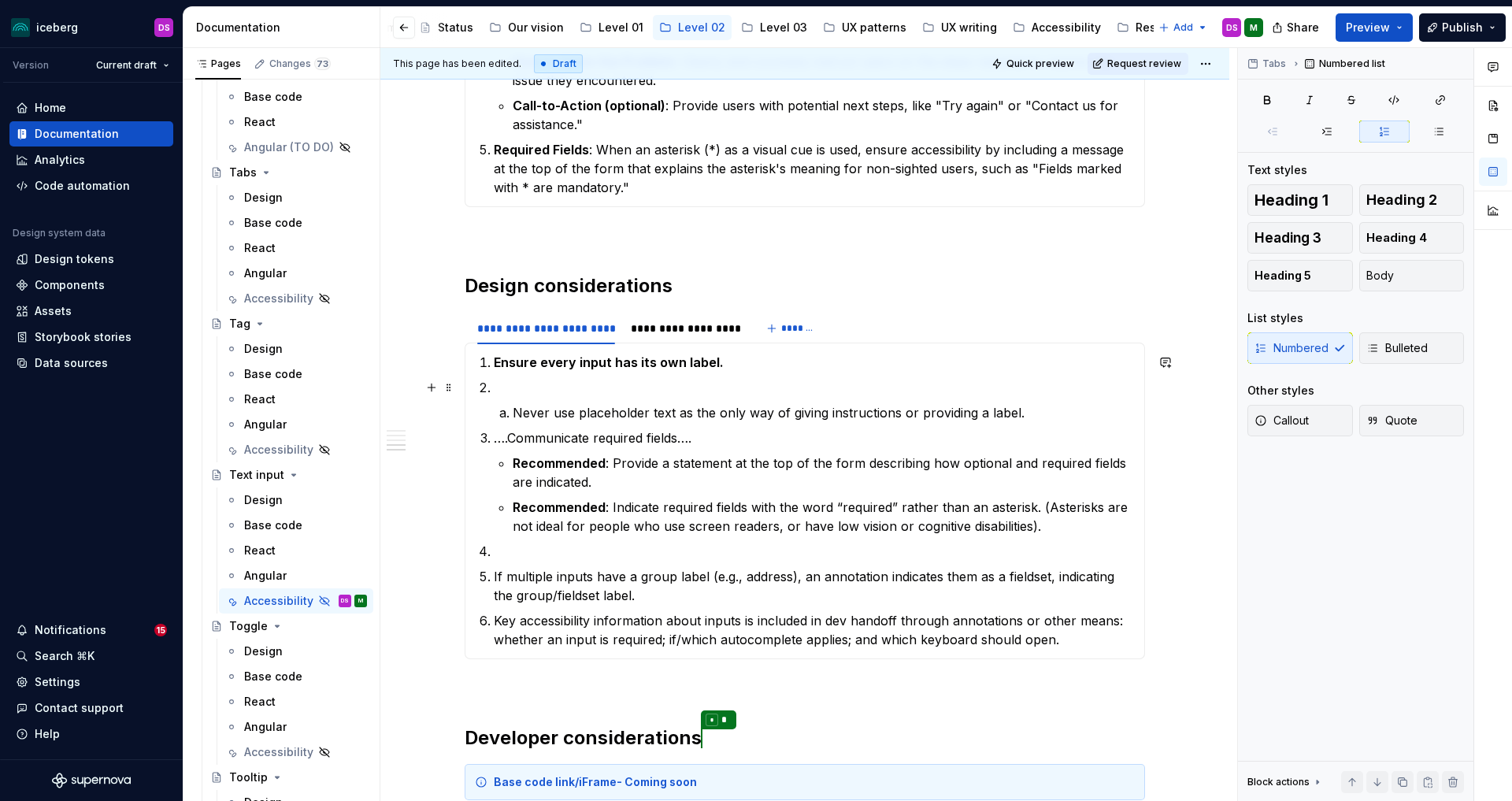
click at [676, 383] on p at bounding box center [814, 387] width 641 height 19
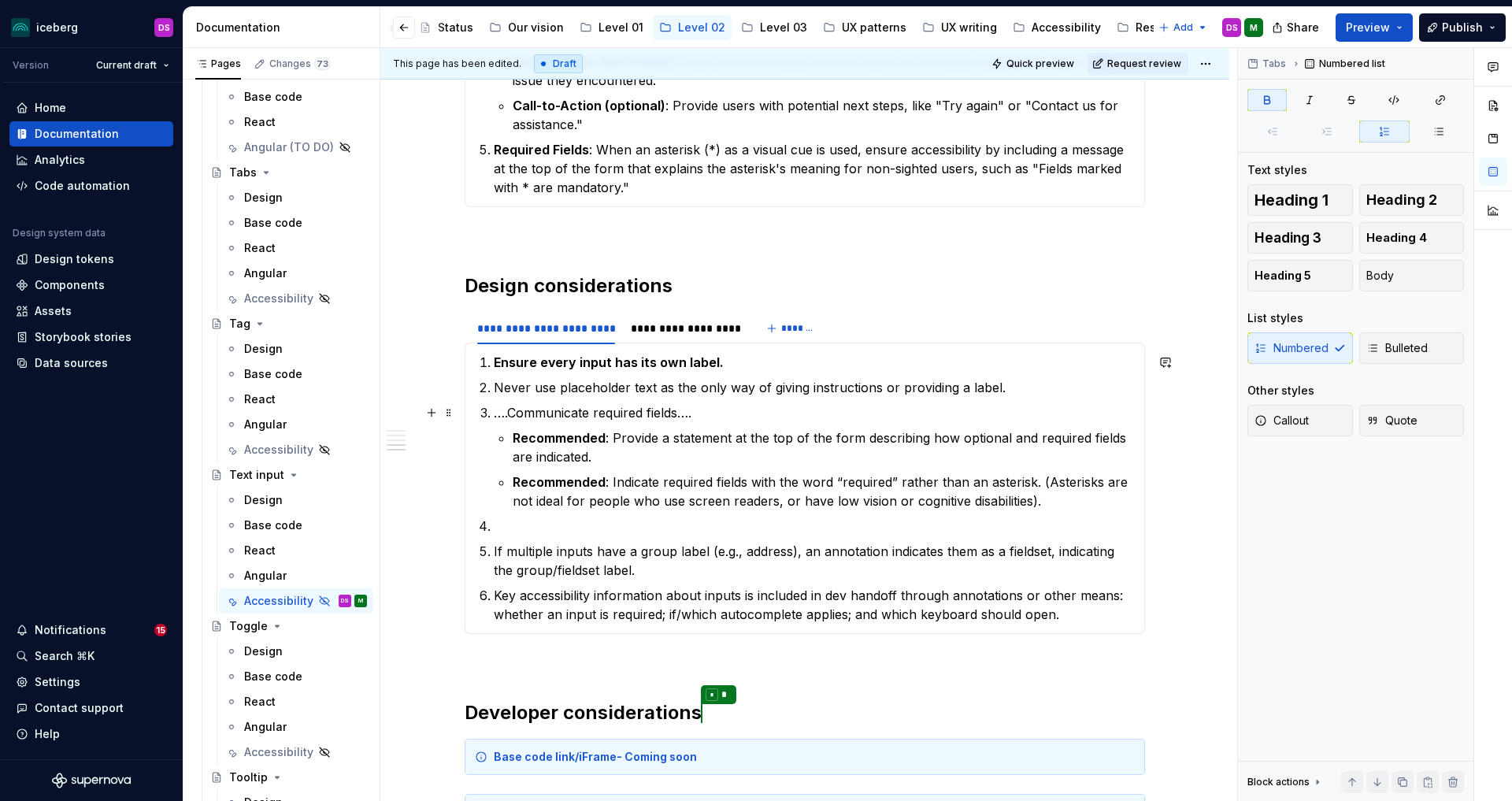
click at [712, 416] on p "….Communicate required fields…." at bounding box center [814, 412] width 641 height 19
click at [592, 534] on p at bounding box center [814, 525] width 641 height 19
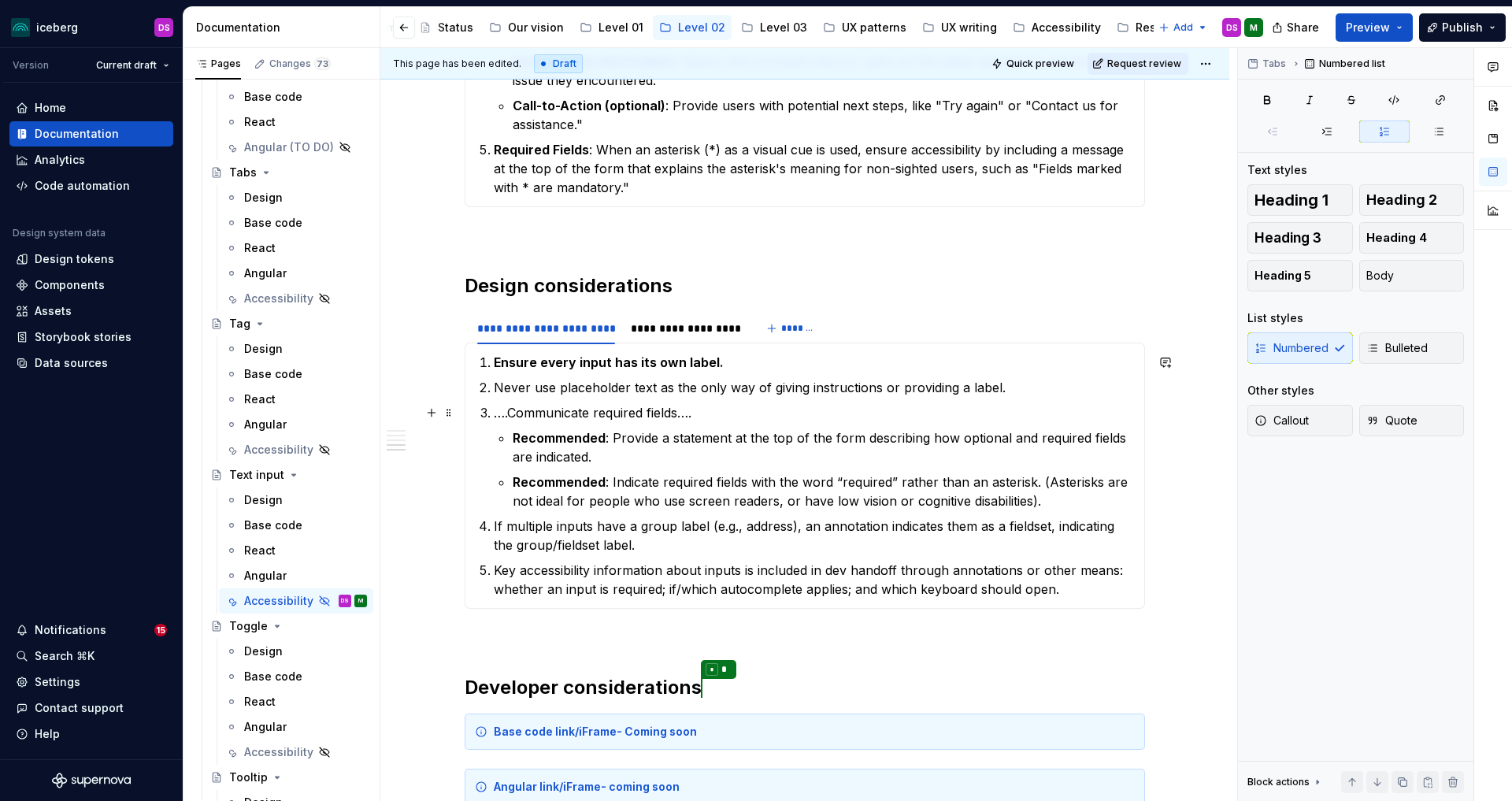
click at [593, 416] on p "….Communicate required fields…." at bounding box center [814, 412] width 641 height 19
click at [496, 413] on li "Indicate which fields are required fields…. Recommended : Provide a statement a…" at bounding box center [814, 457] width 641 height 107
click at [708, 526] on p "If multiple inputs have a group label (e.g., address), an annotation indicates …" at bounding box center [814, 535] width 641 height 38
click at [601, 526] on p "If multiple inputs have a group label (e.g., address), an annotation indicates …" at bounding box center [814, 535] width 641 height 38
click at [907, 527] on p "If multiple inputs should be grouped under one label (e.g., address), an annota…" at bounding box center [814, 535] width 641 height 38
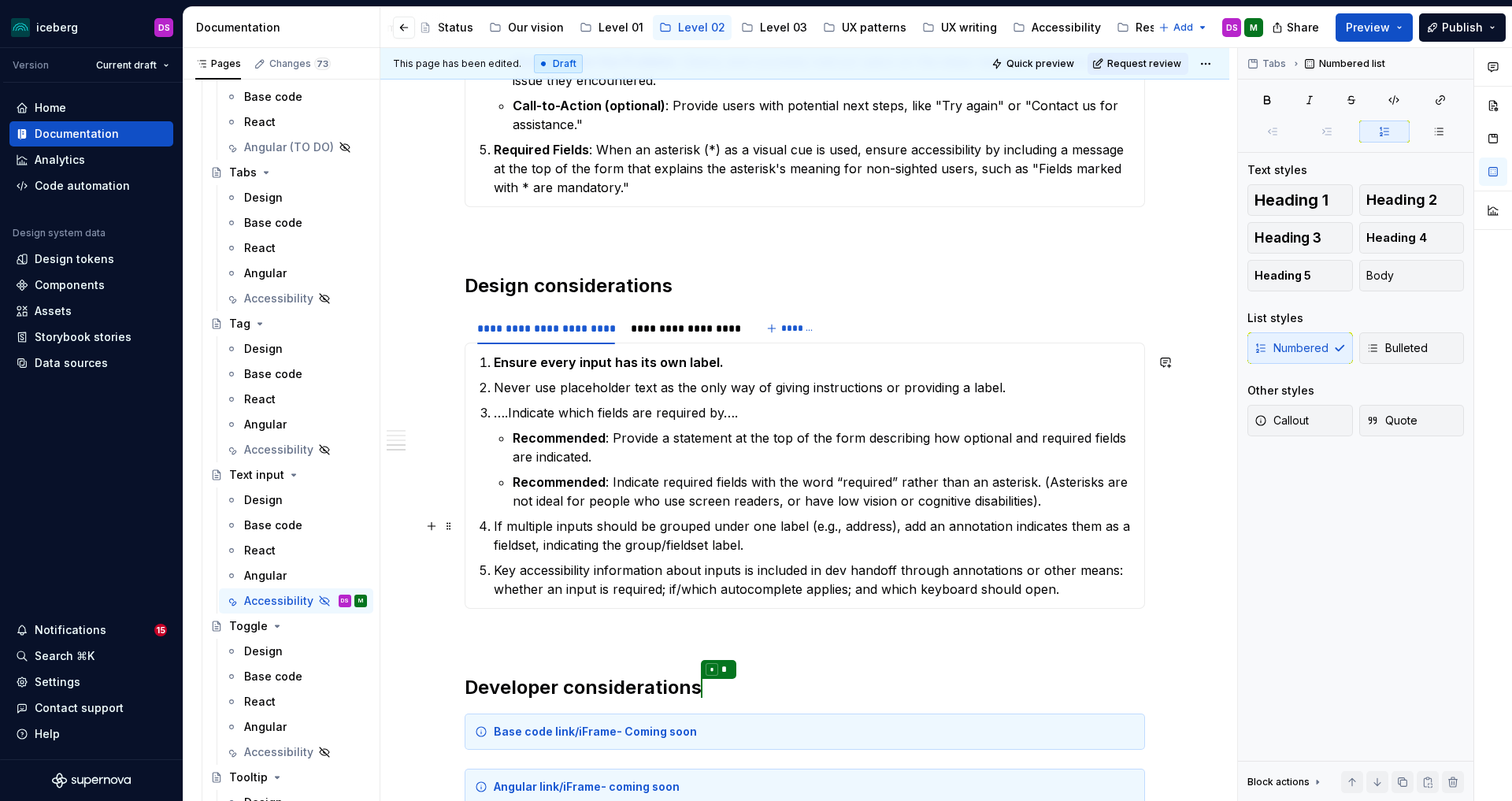
click at [1014, 523] on p "If multiple inputs should be grouped under one label (e.g., address), add an an…" at bounding box center [814, 535] width 641 height 38
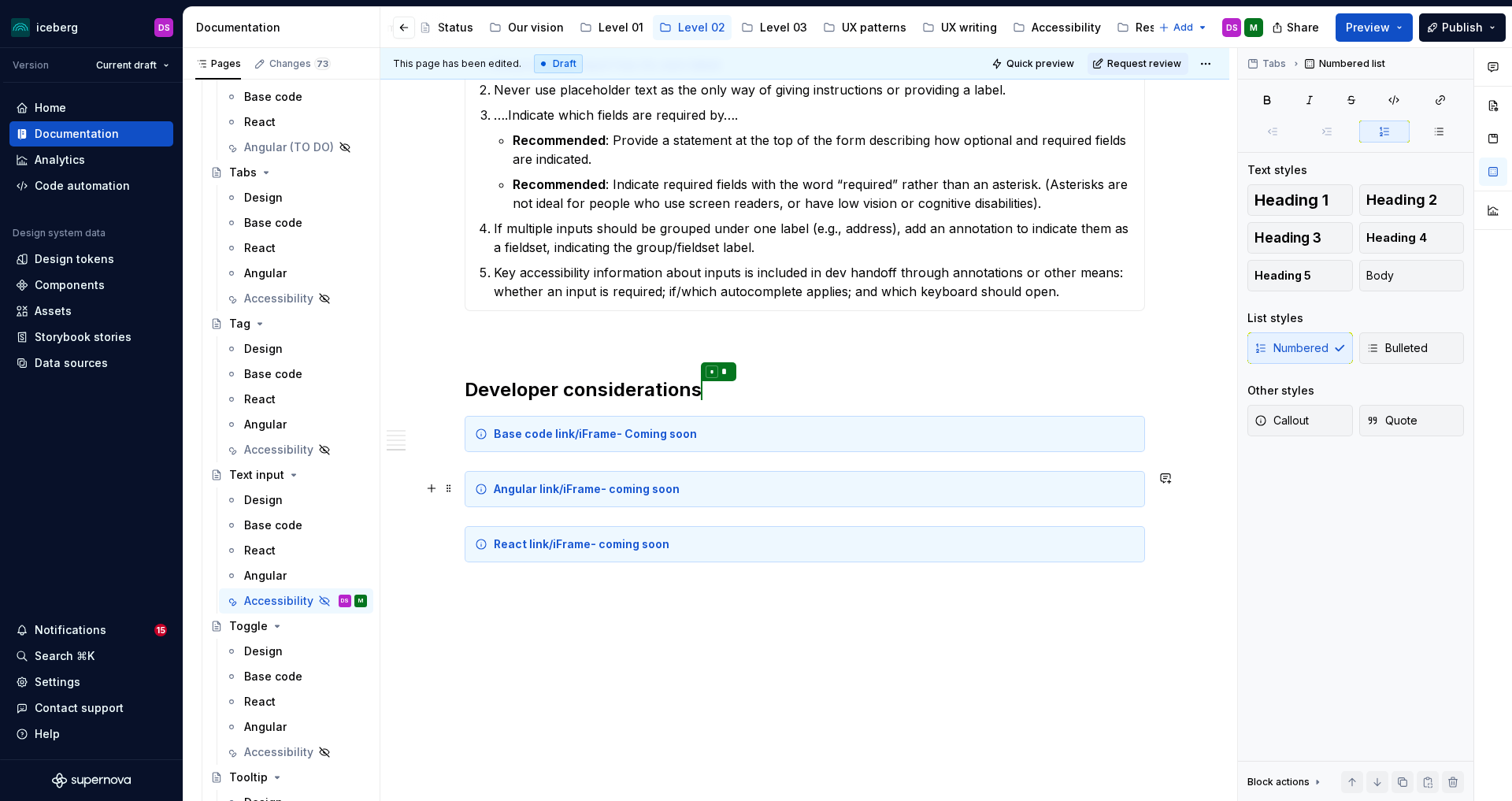
scroll to position [2000, 0]
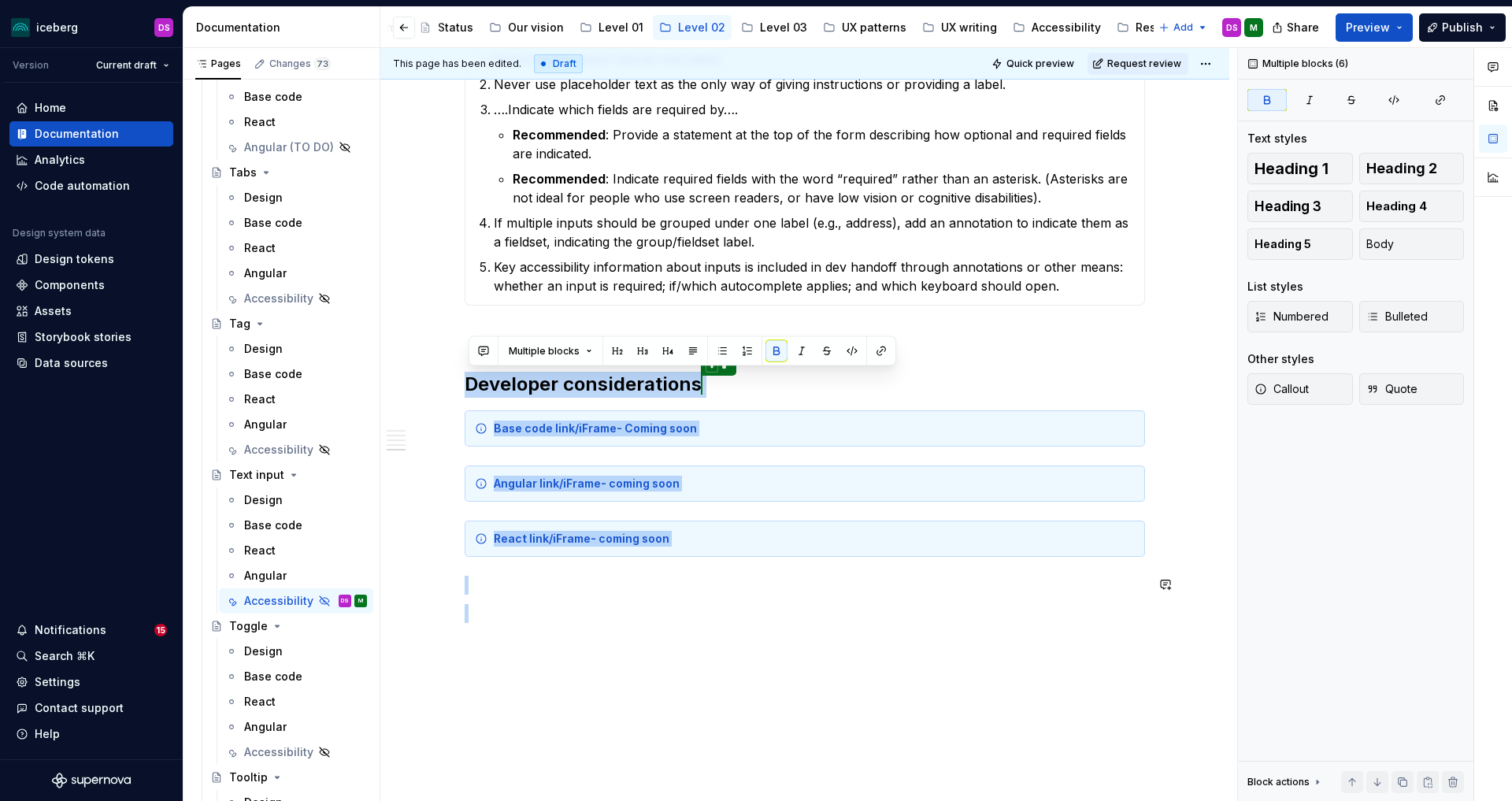
drag, startPoint x: 504, startPoint y: 344, endPoint x: 828, endPoint y: 601, distance: 413.6
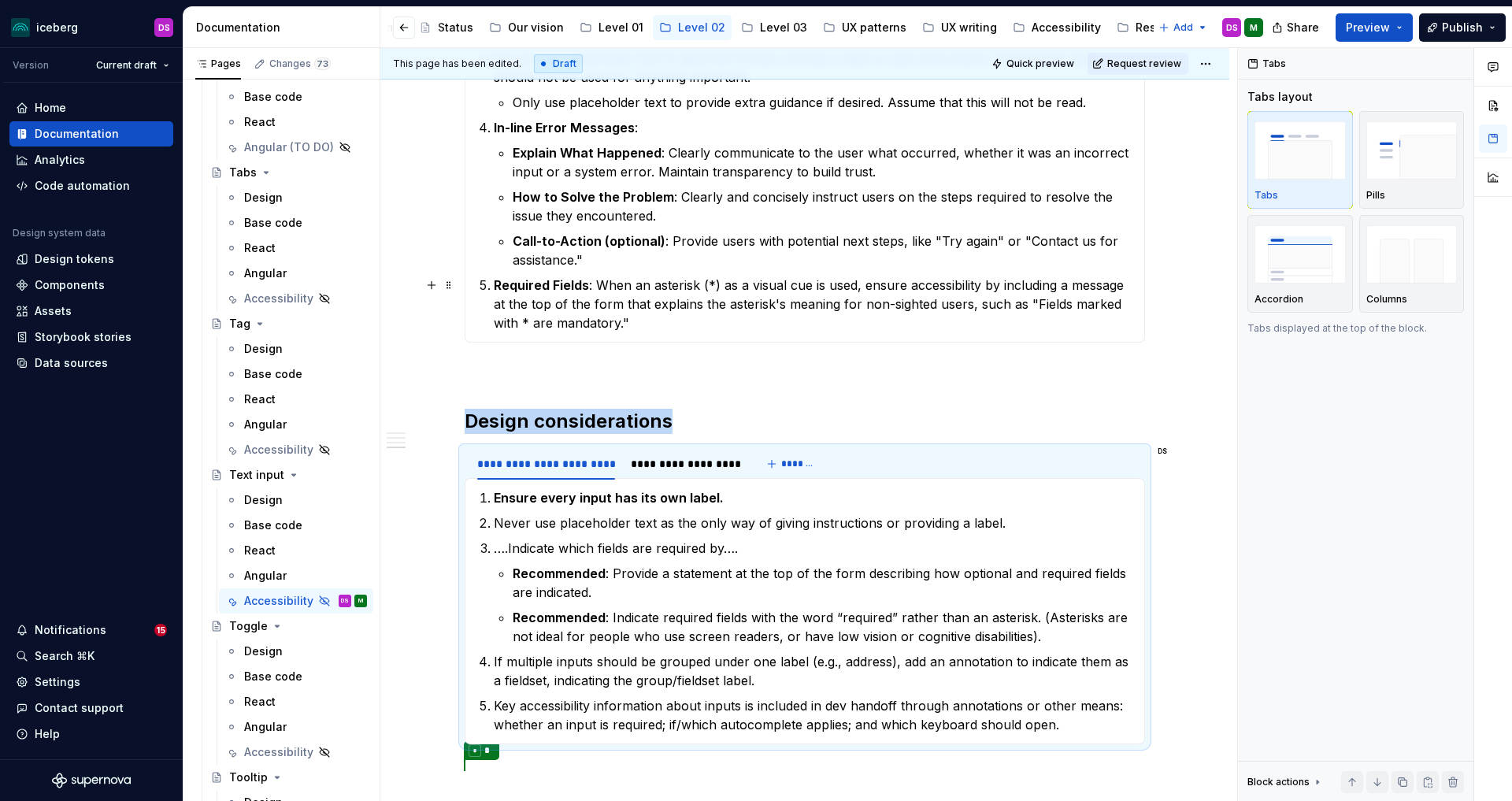
scroll to position [1604, 0]
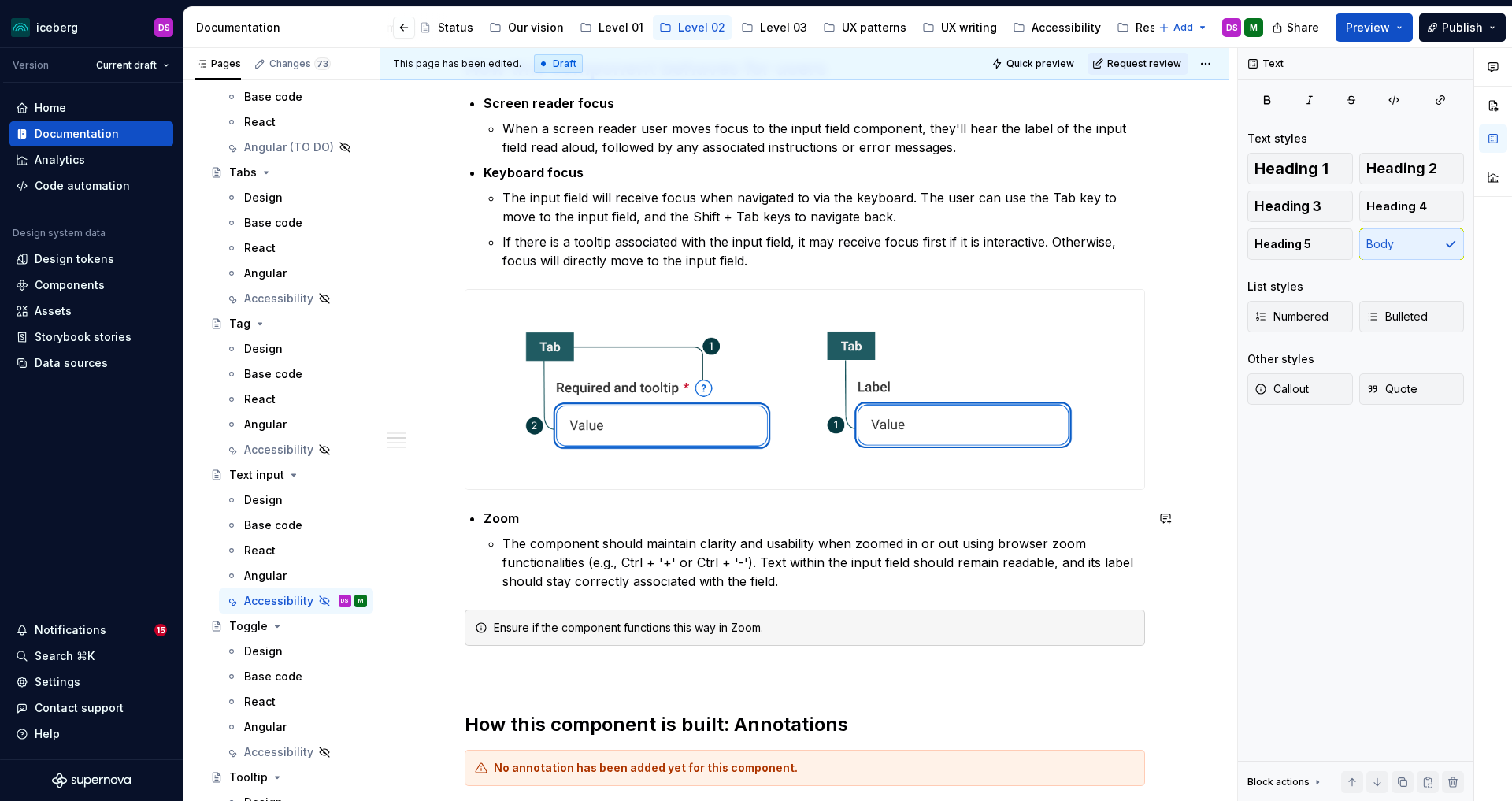
scroll to position [190, 0]
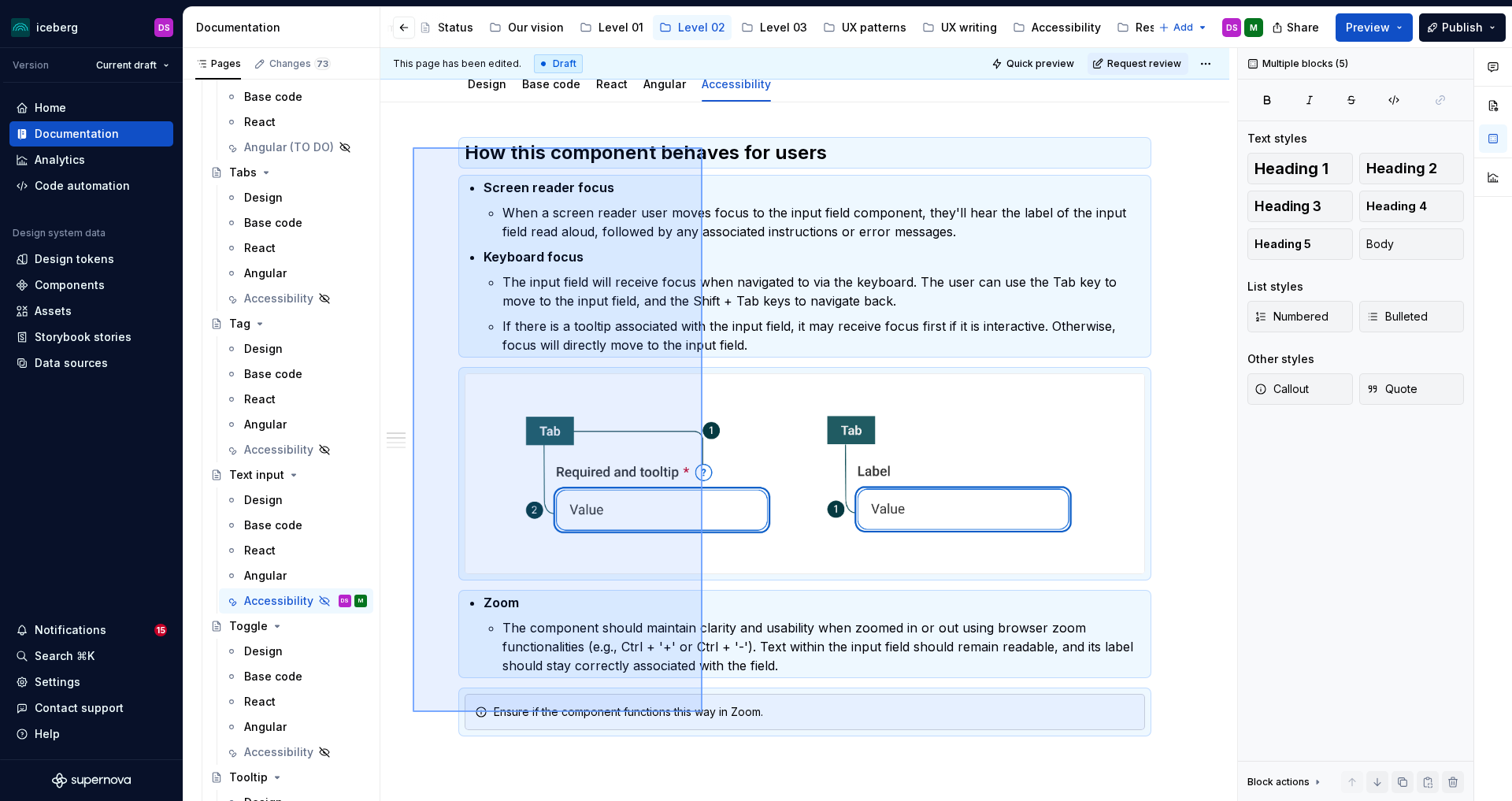
drag, startPoint x: 466, startPoint y: 160, endPoint x: 703, endPoint y: 722, distance: 609.9
click at [703, 722] on div "This page has been edited. Draft Quick preview Request review Hidden page Text …" at bounding box center [808, 424] width 857 height 753
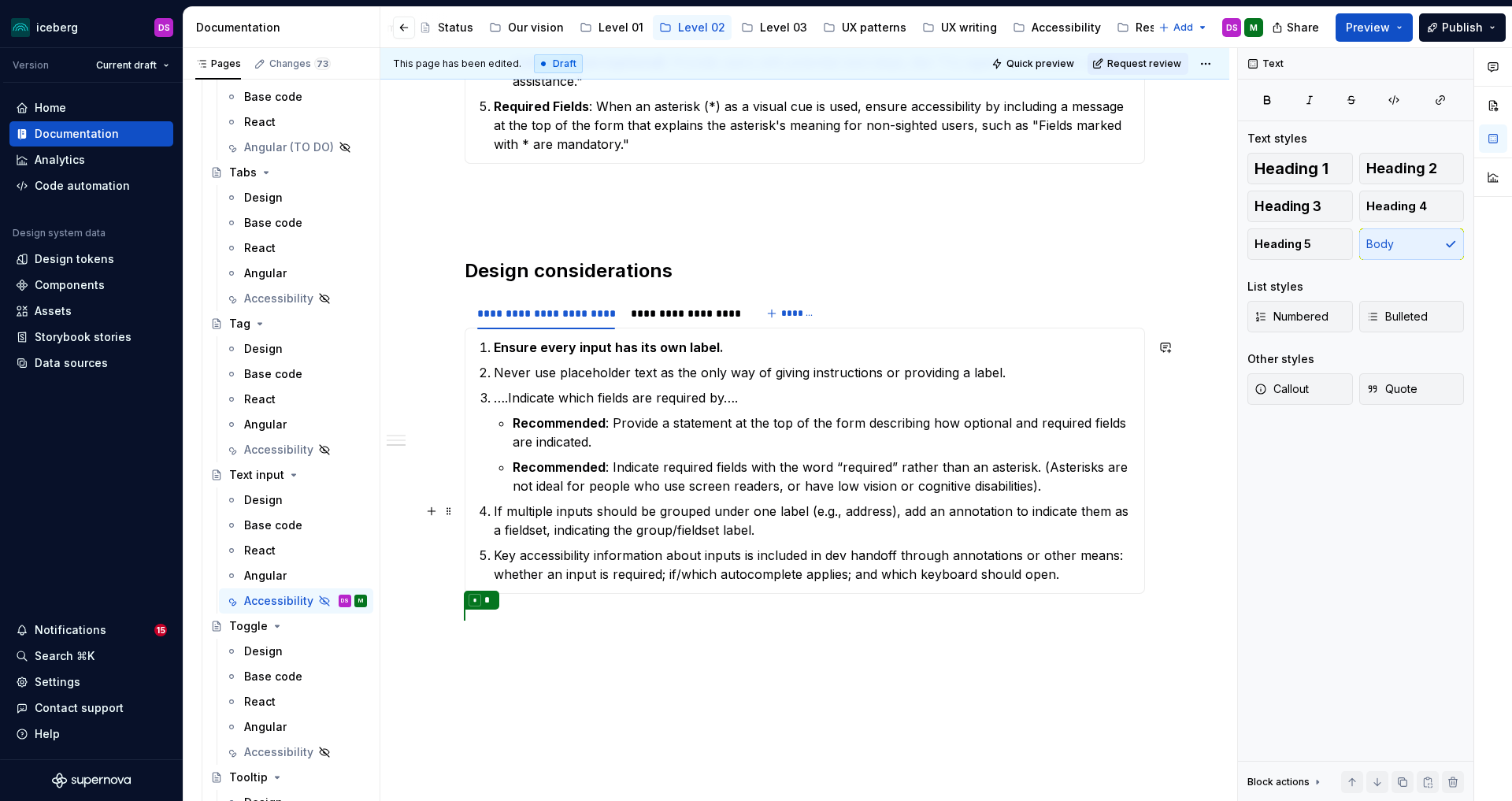
scroll to position [1250, 0]
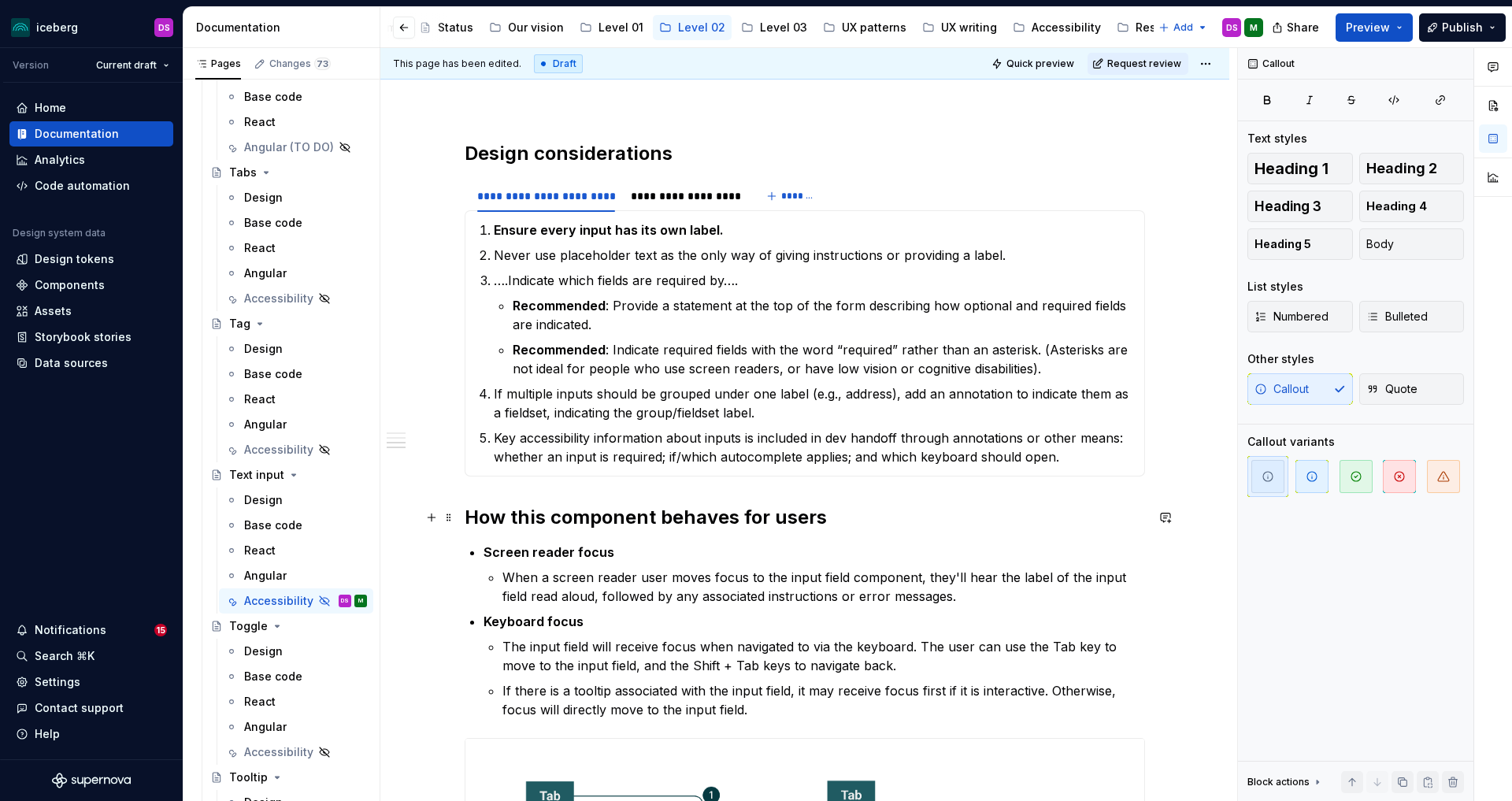
type textarea "*"
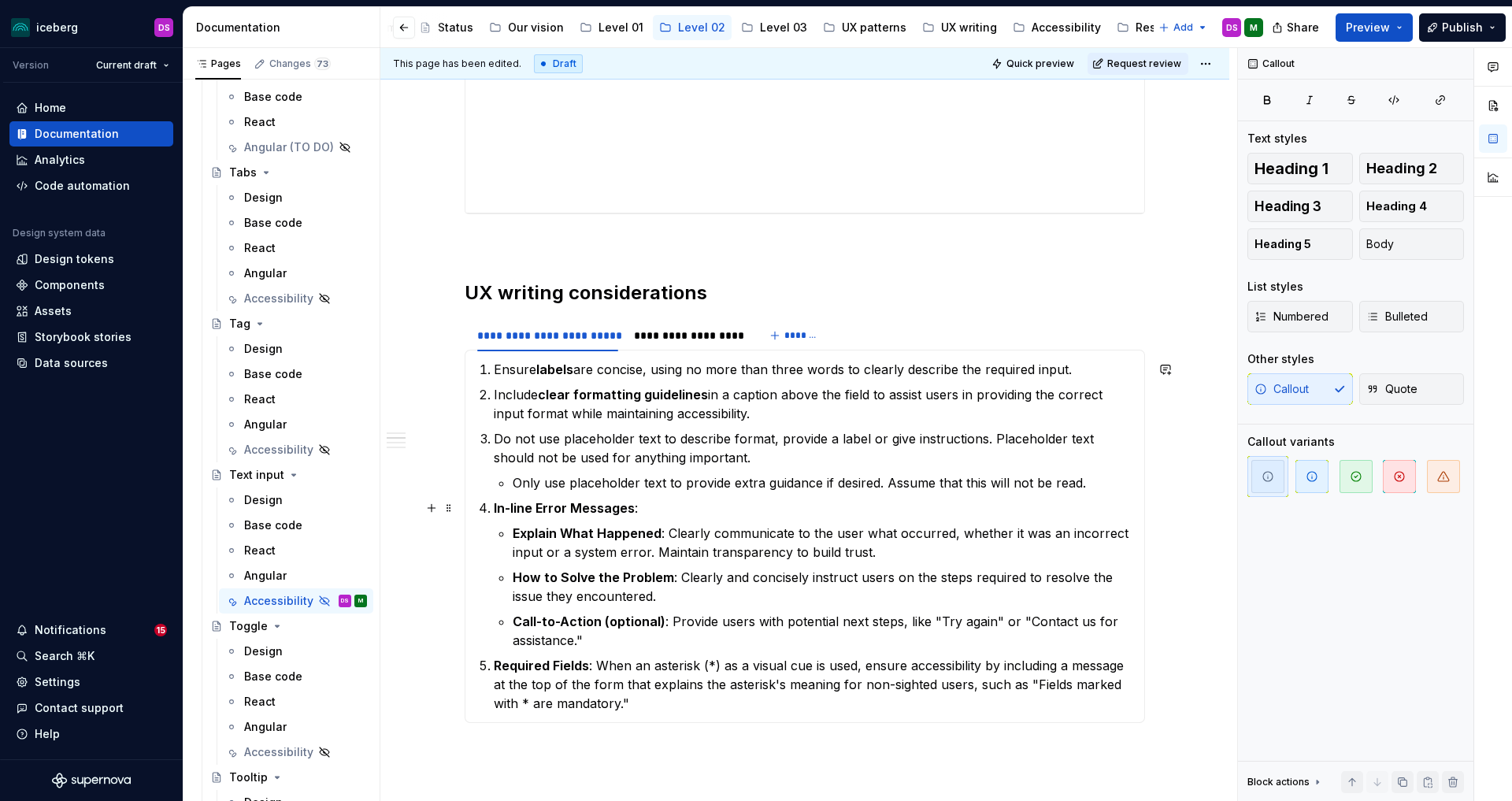
scroll to position [579, 0]
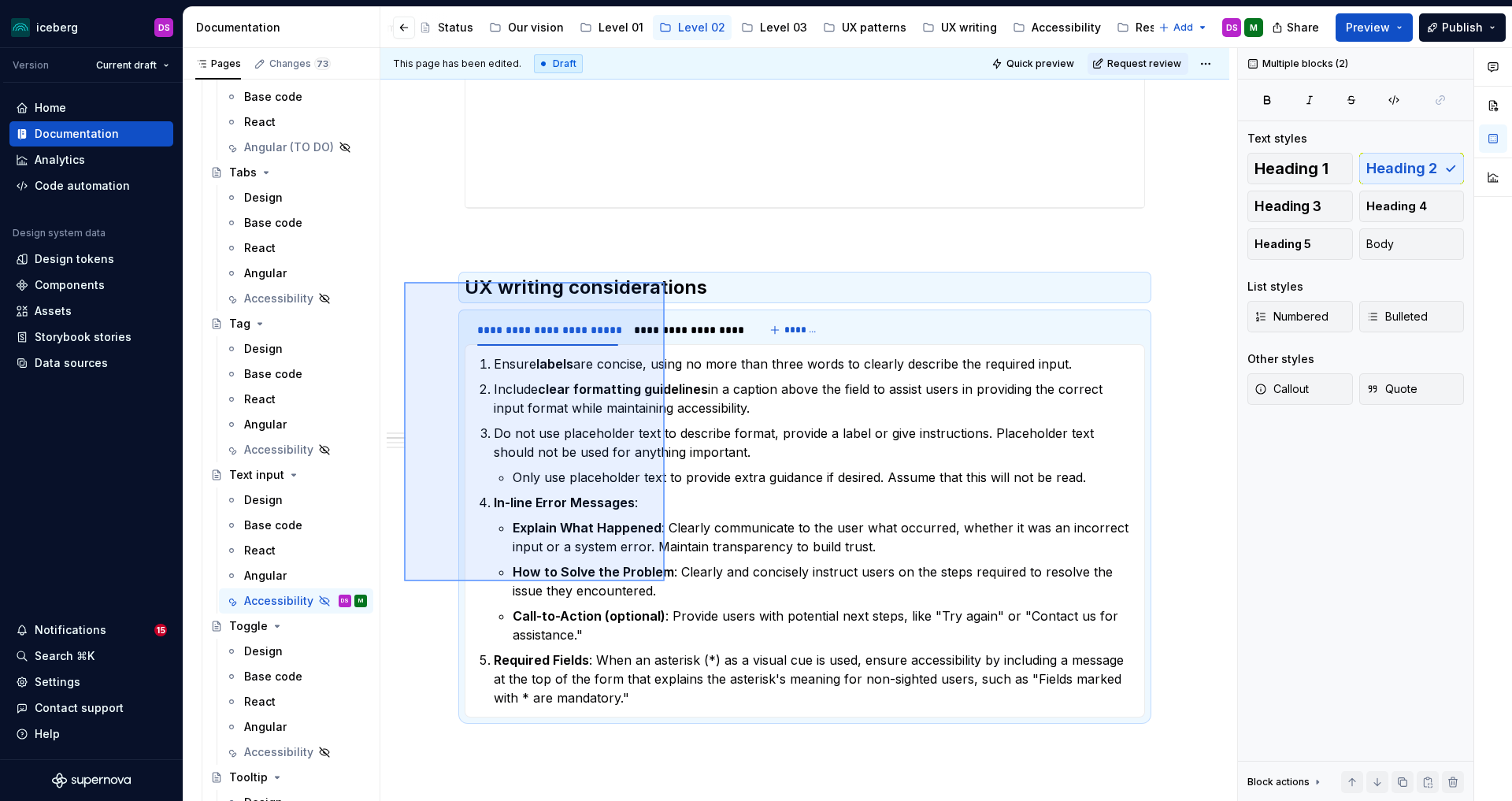
drag, startPoint x: 404, startPoint y: 282, endPoint x: 665, endPoint y: 581, distance: 396.9
click at [665, 581] on div "**********" at bounding box center [808, 424] width 857 height 753
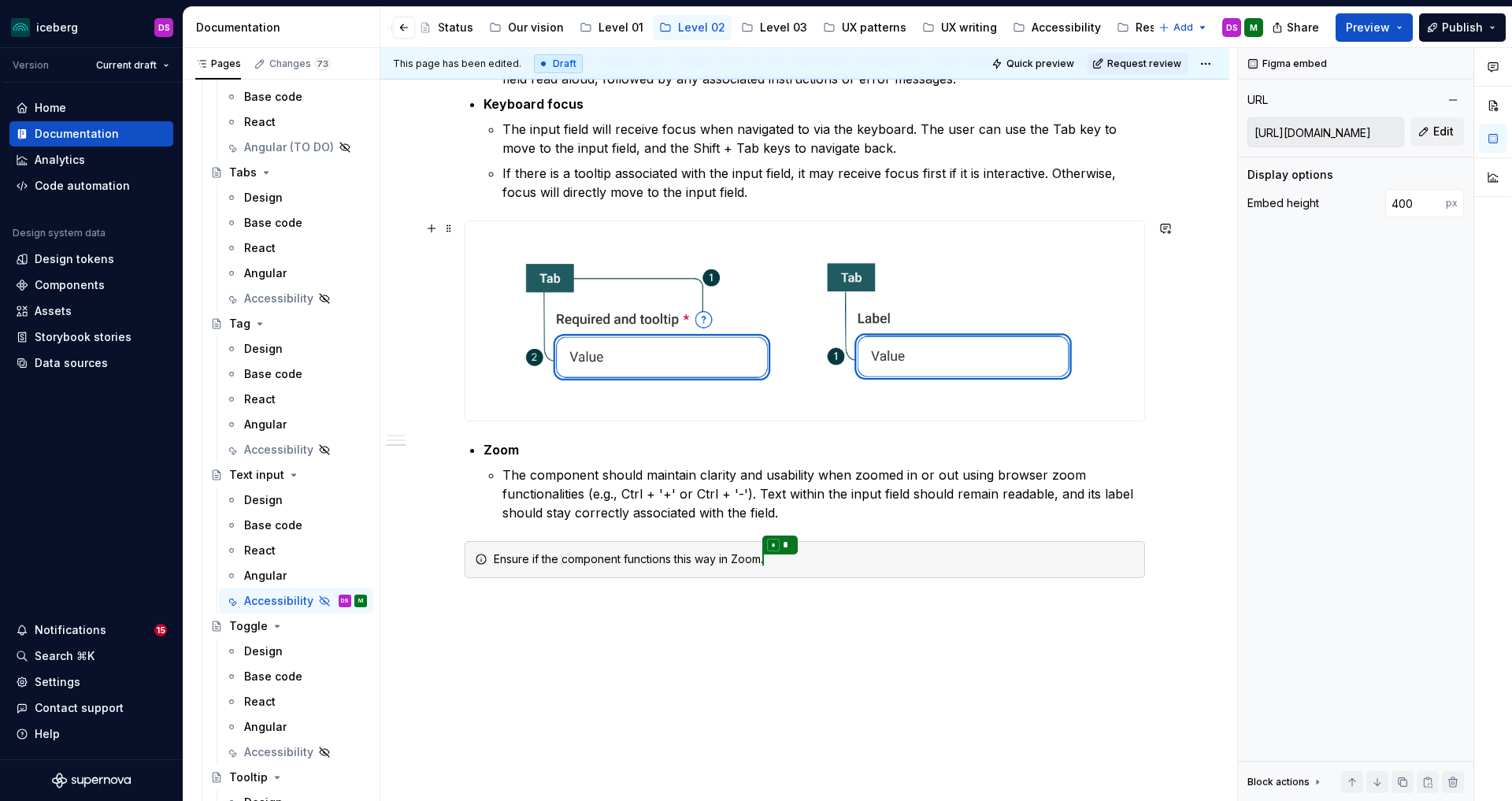
scroll to position [1226, 0]
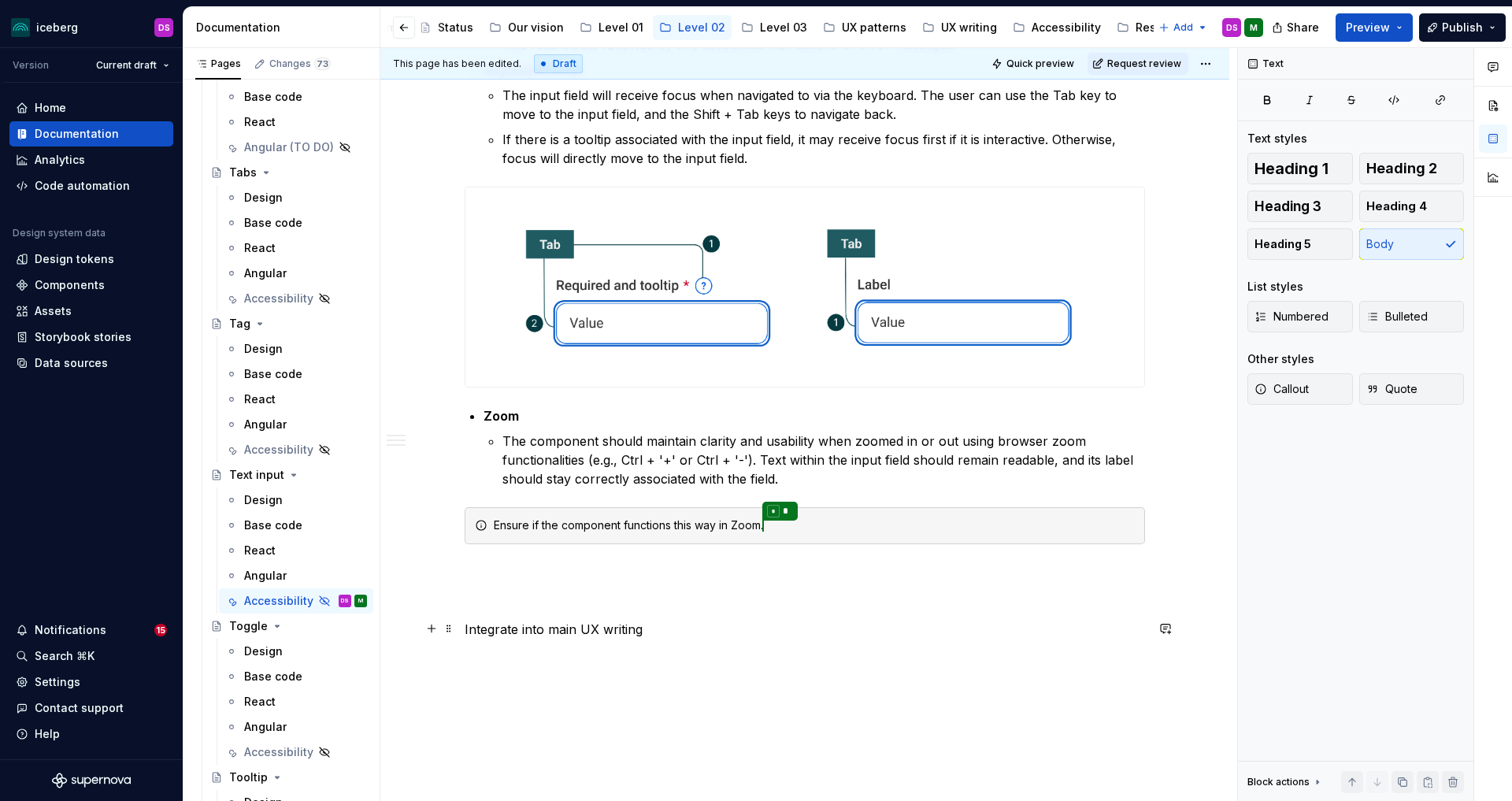
click at [585, 633] on p "Integrate into main UX writing" at bounding box center [805, 629] width 681 height 19
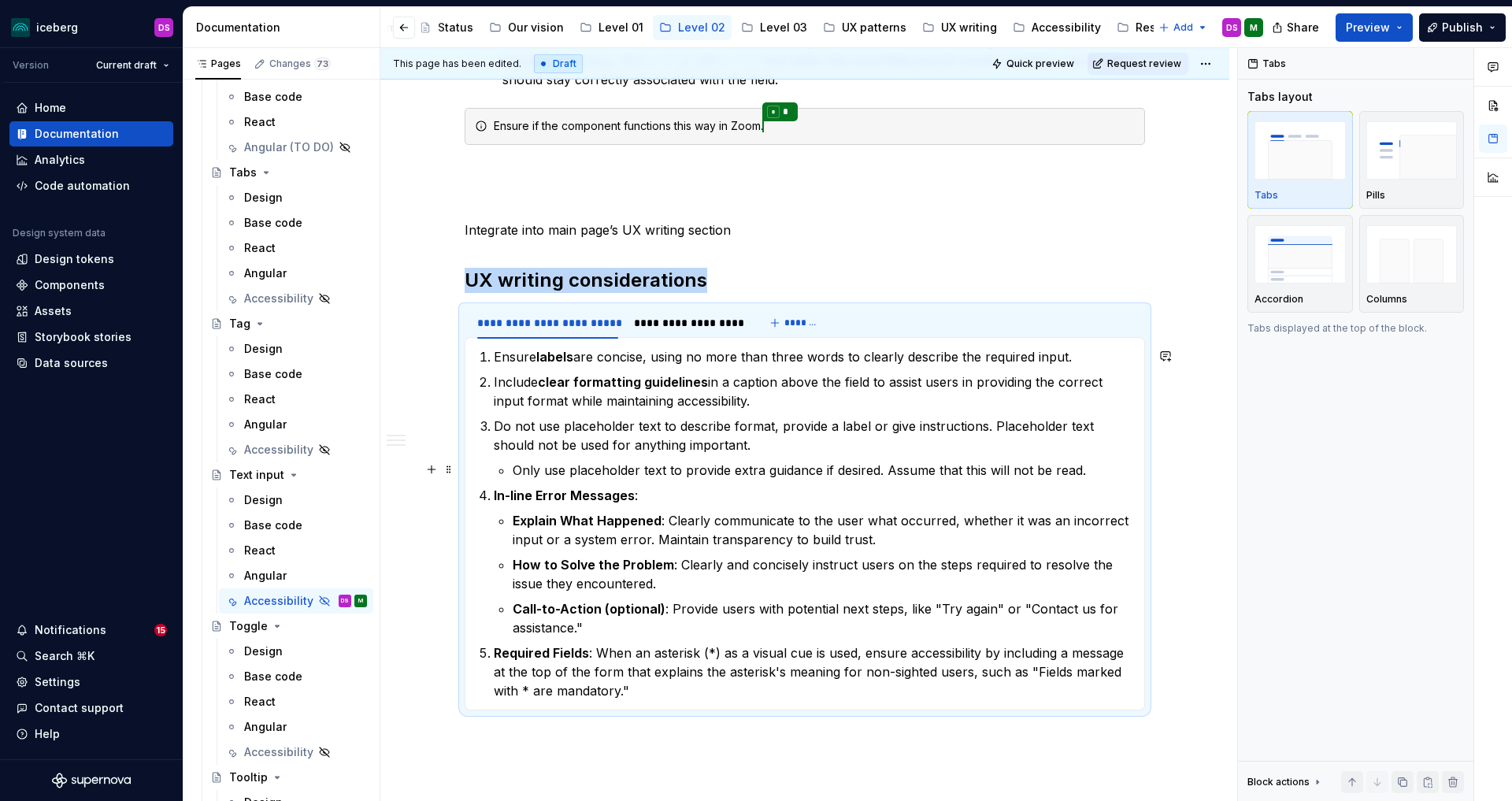
scroll to position [1615, 0]
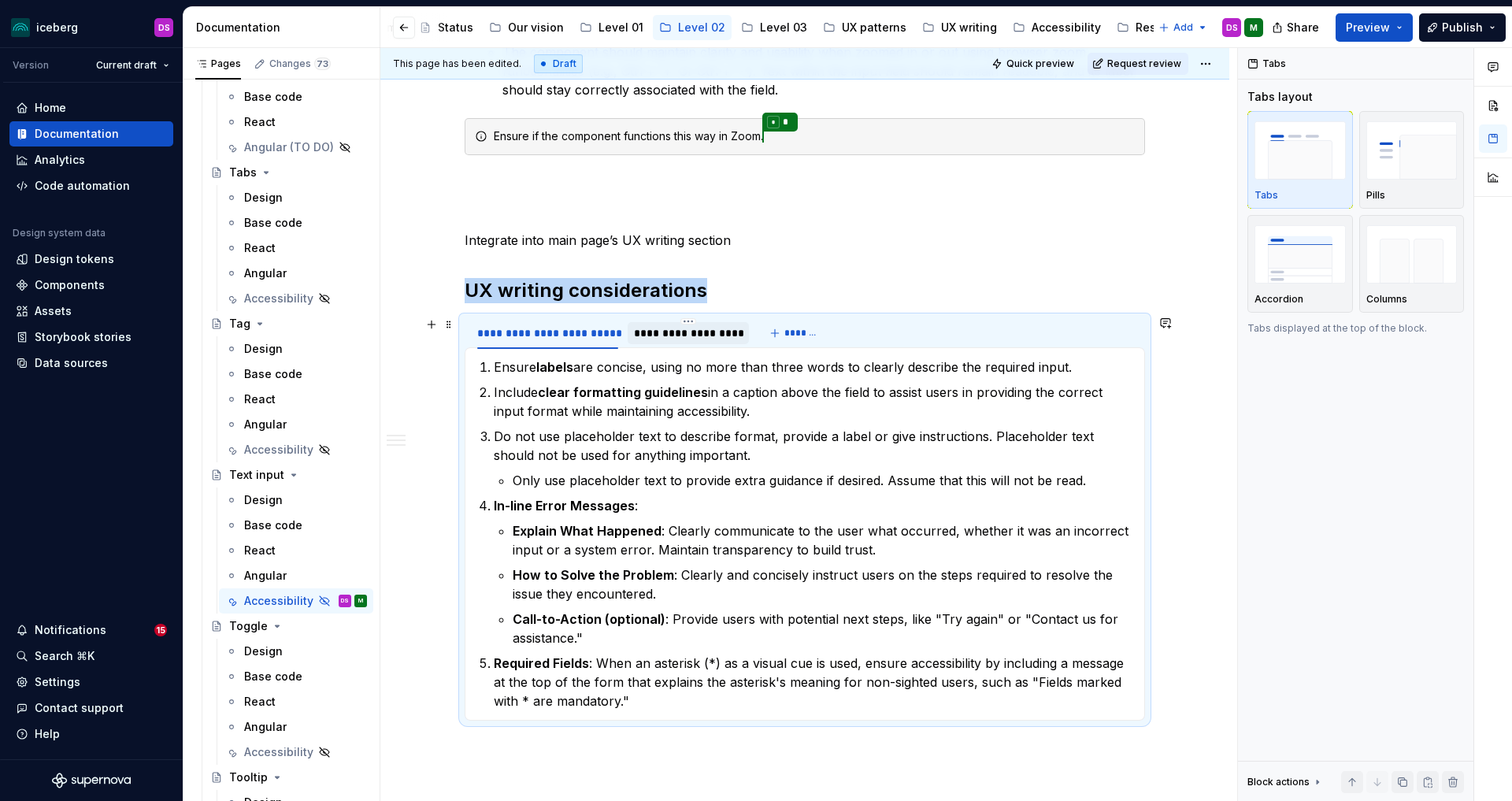
click at [698, 331] on div "**********" at bounding box center [688, 333] width 108 height 16
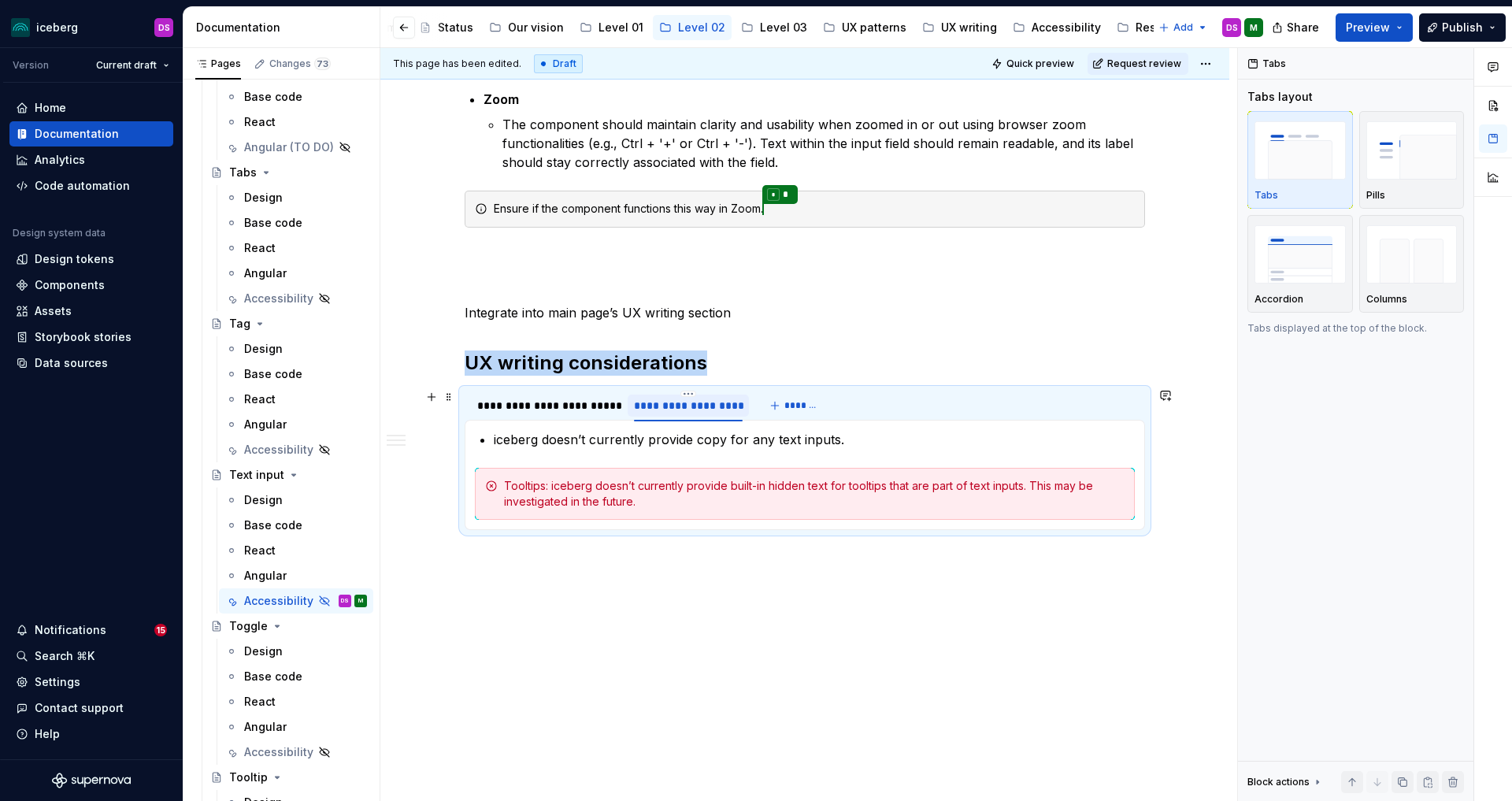
scroll to position [1540, 0]
click at [567, 401] on div "**********" at bounding box center [547, 407] width 141 height 16
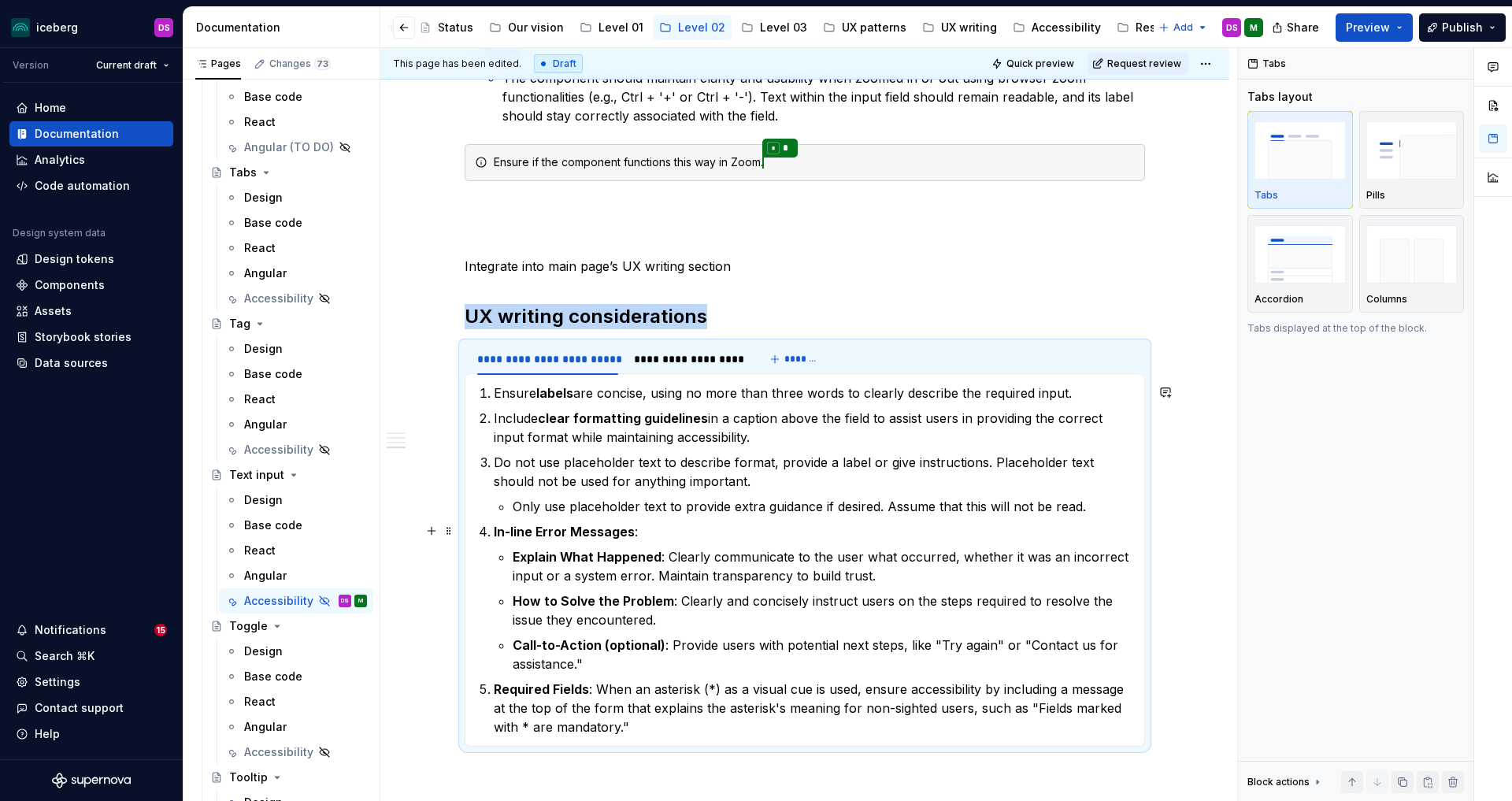
scroll to position [1588, 0]
click at [515, 507] on li "Do not use placeholder text to describe format, provide a label or give instruc…" at bounding box center [814, 485] width 641 height 63
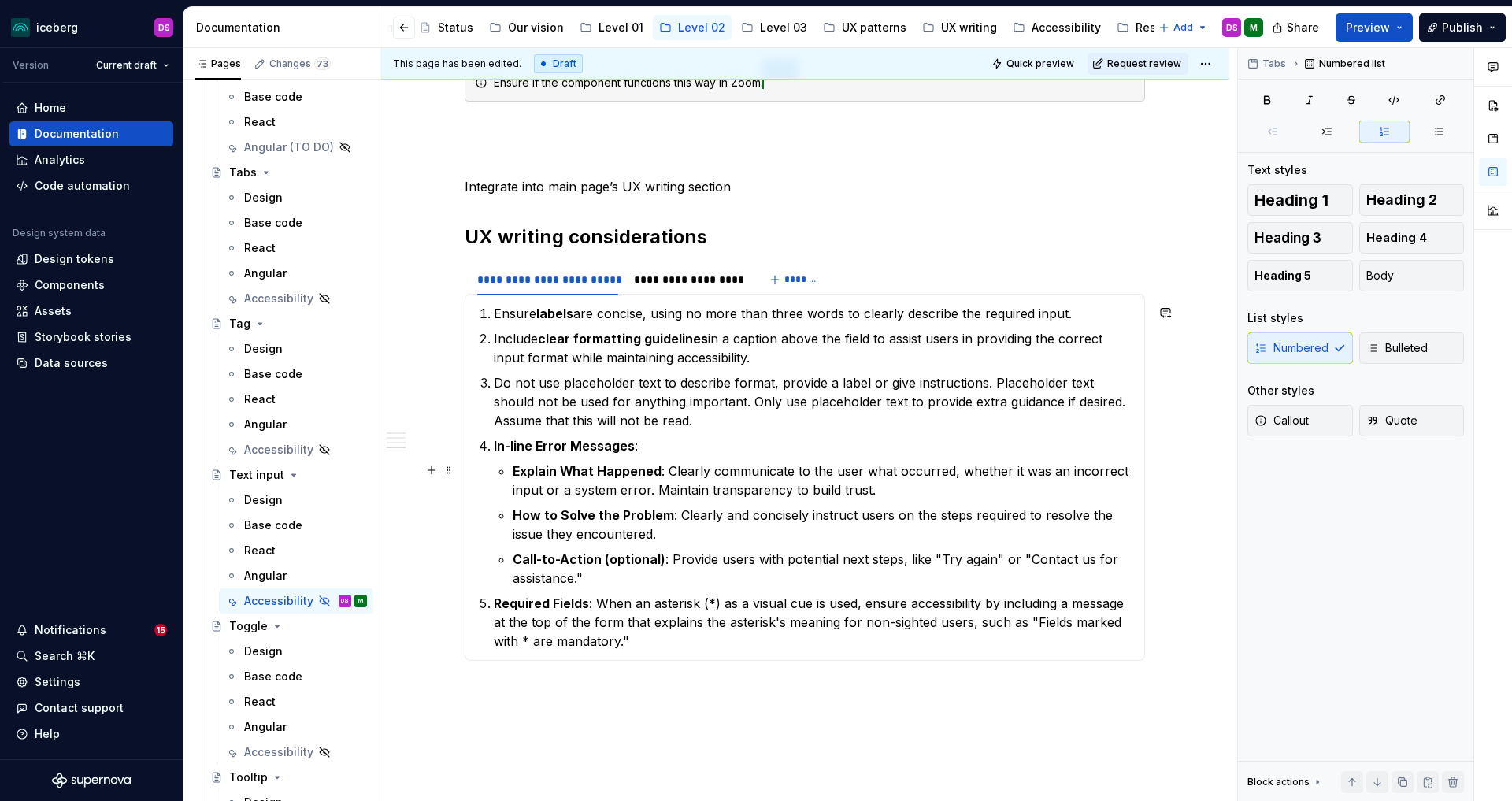
scroll to position [1667, 0]
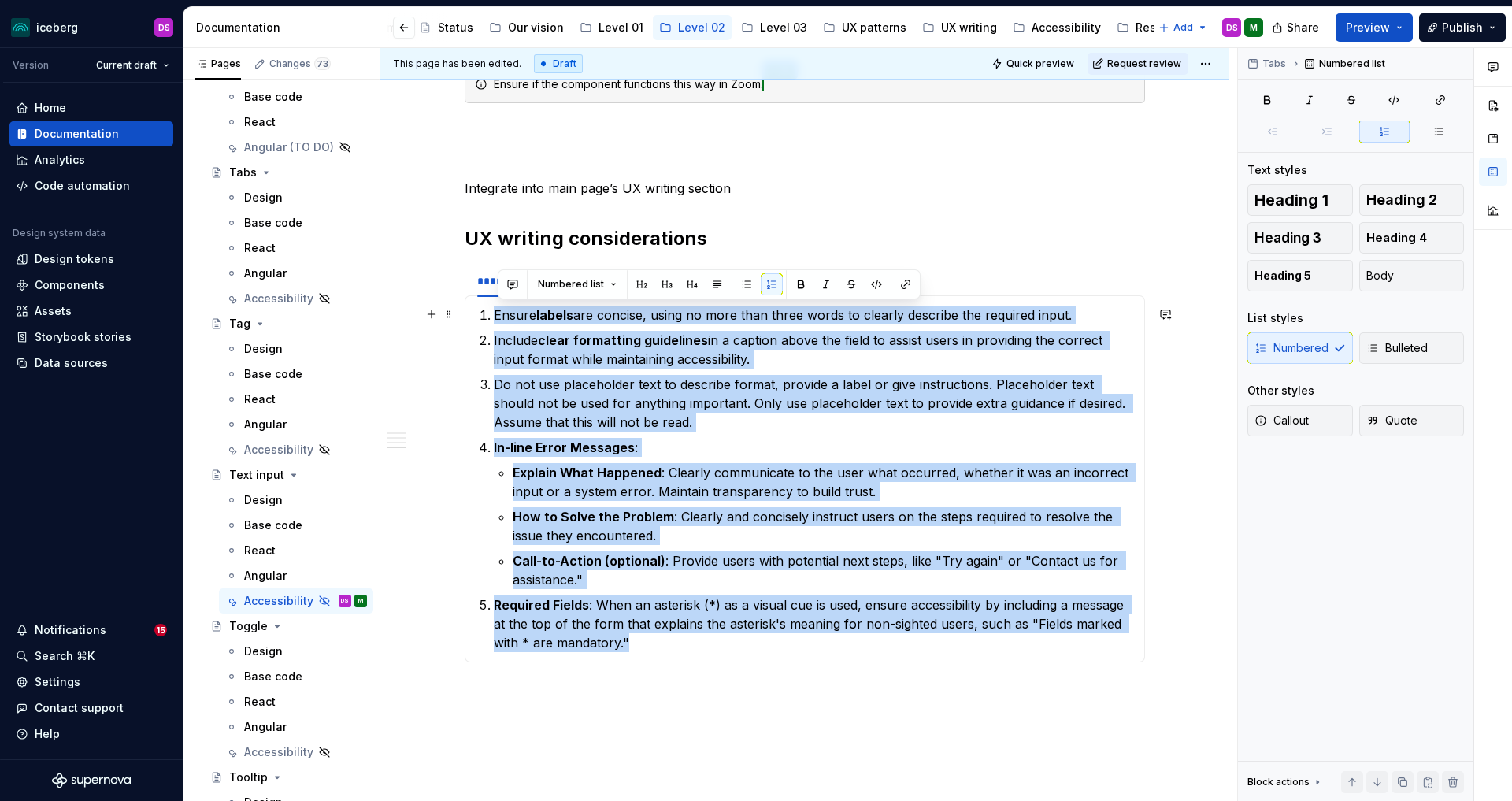
drag, startPoint x: 642, startPoint y: 643, endPoint x: 487, endPoint y: 322, distance: 356.5
click at [487, 322] on section-item-column "Ensure labels are concise, using no more than three words to clearly describe t…" at bounding box center [804, 479] width 660 height 346
copy ol "Ensure labels are concise, using no more than three words to clearly describe t…"
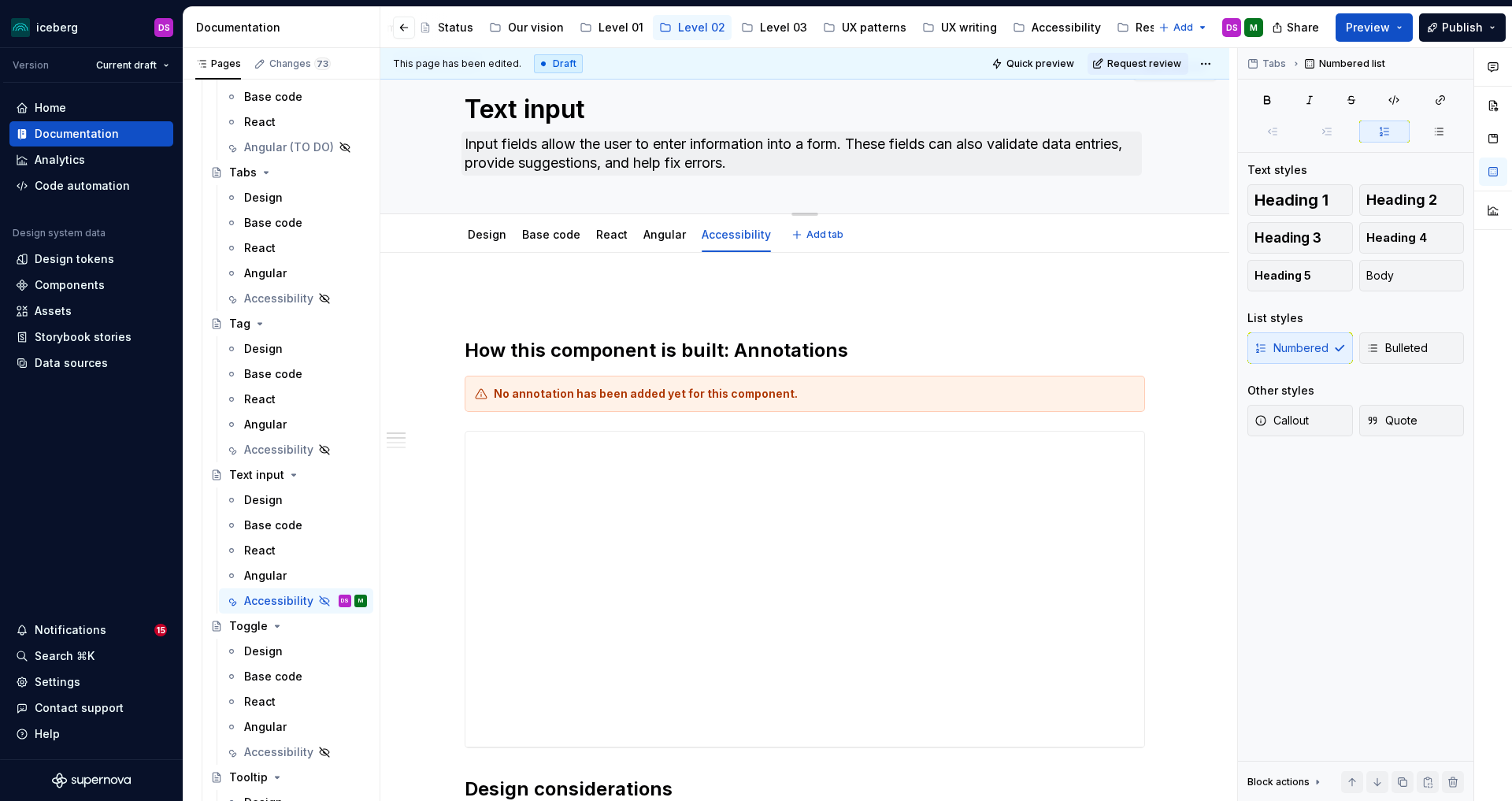
scroll to position [0, 0]
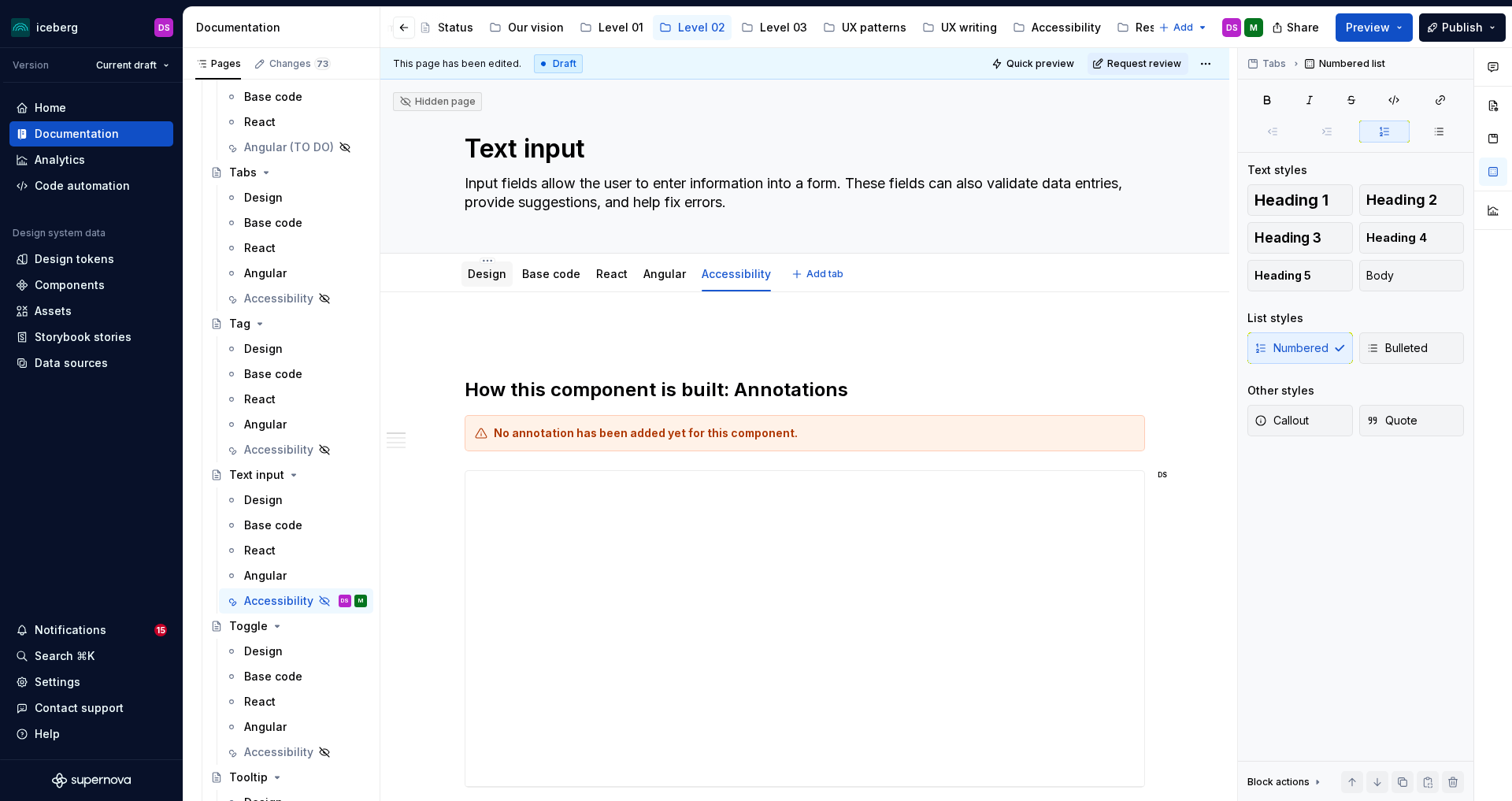
click at [490, 277] on link "Design" at bounding box center [487, 273] width 39 height 13
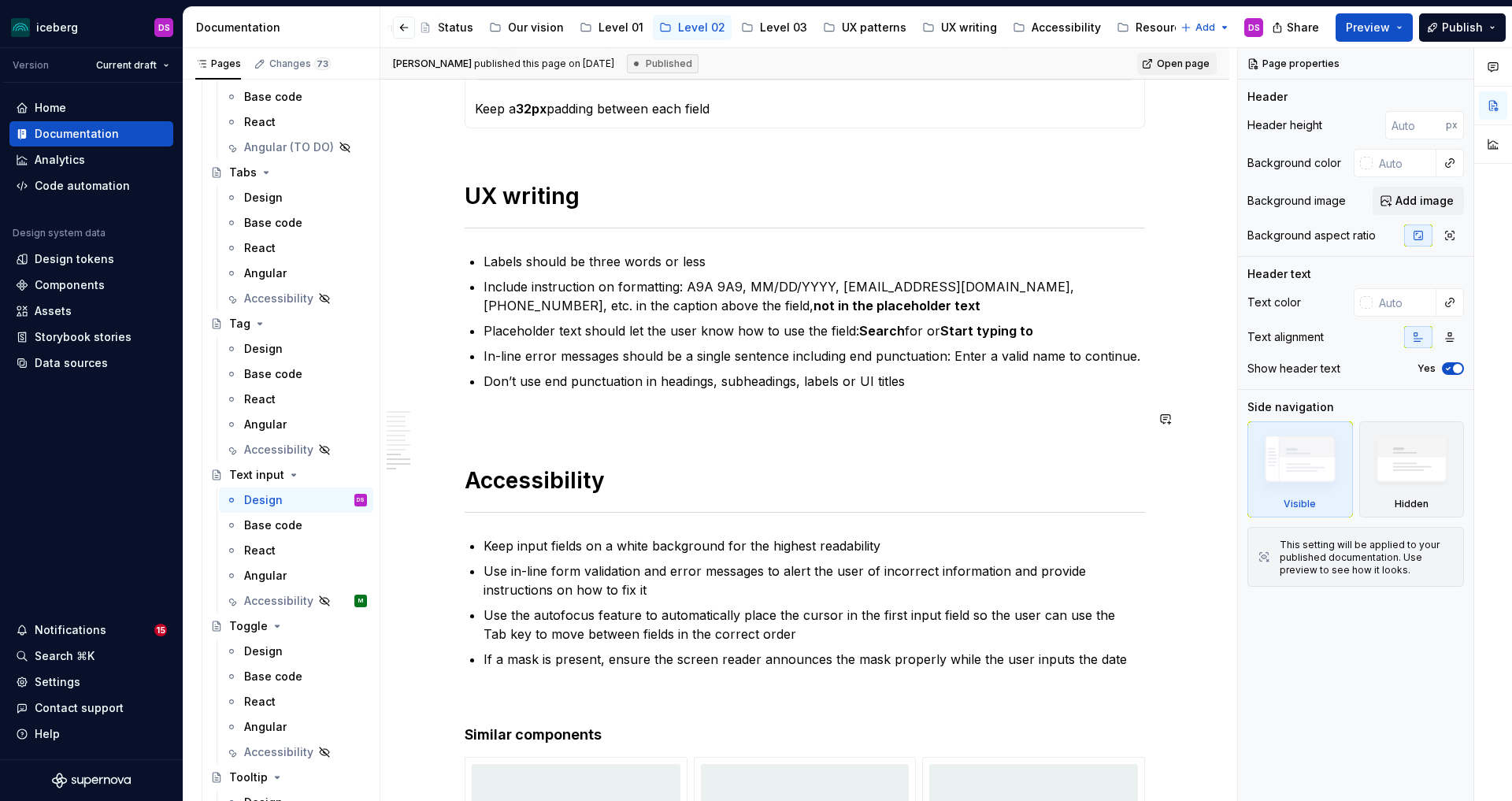
scroll to position [3519, 0]
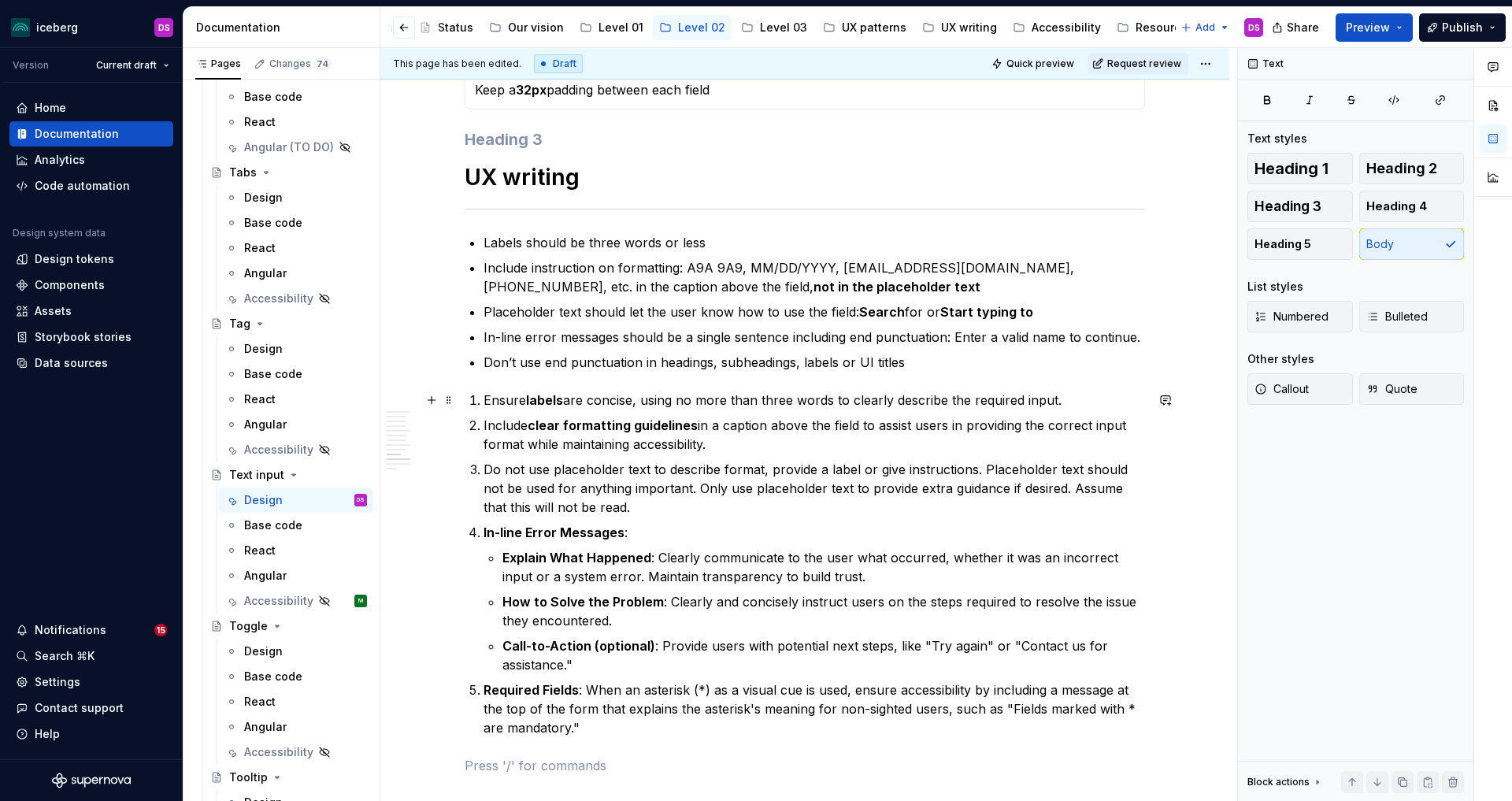
click at [1069, 402] on p "Ensure labels are concise, using no more than three words to clearly describe t…" at bounding box center [814, 399] width 662 height 19
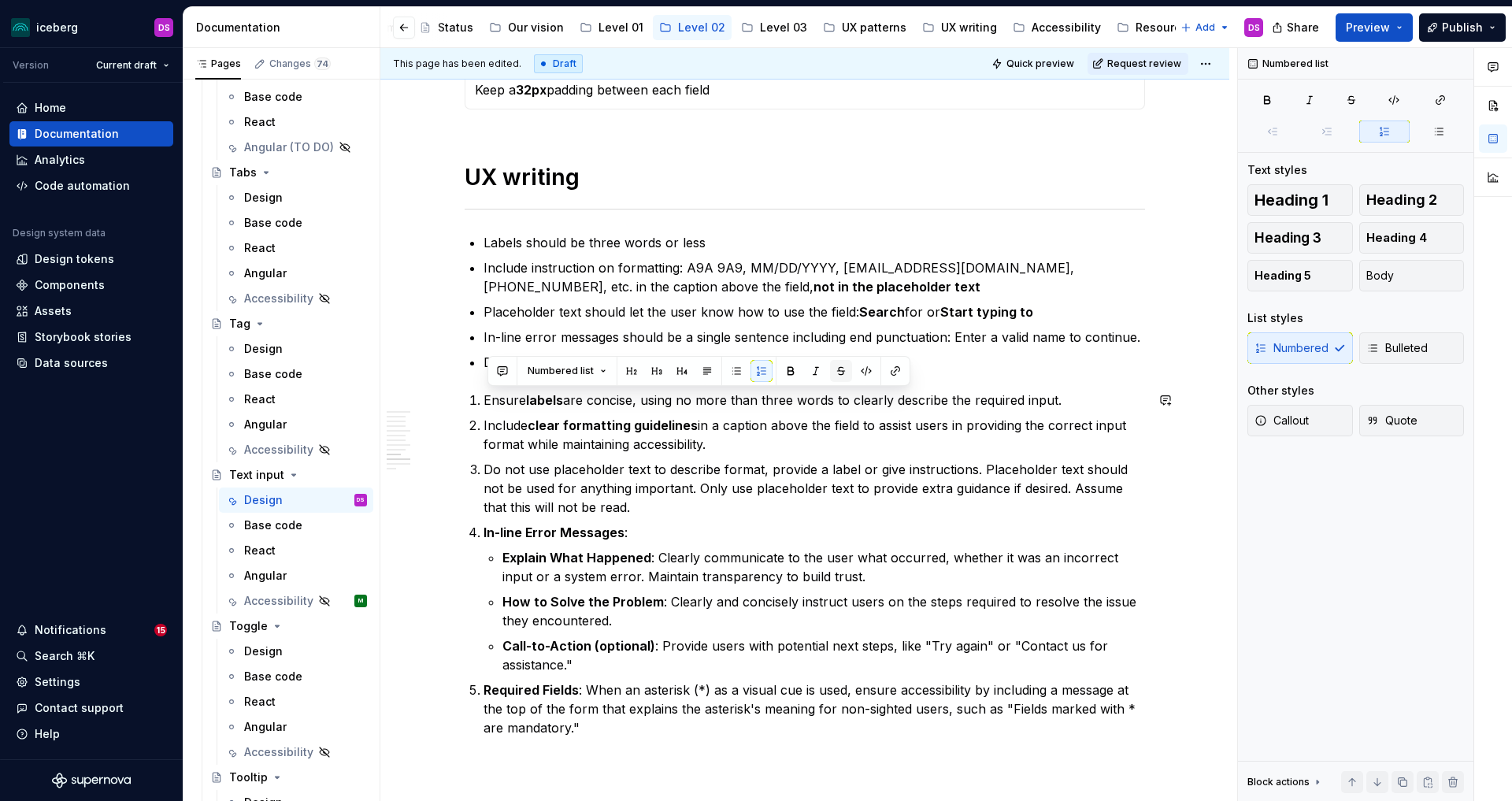
click at [840, 370] on button "button" at bounding box center [841, 371] width 22 height 22
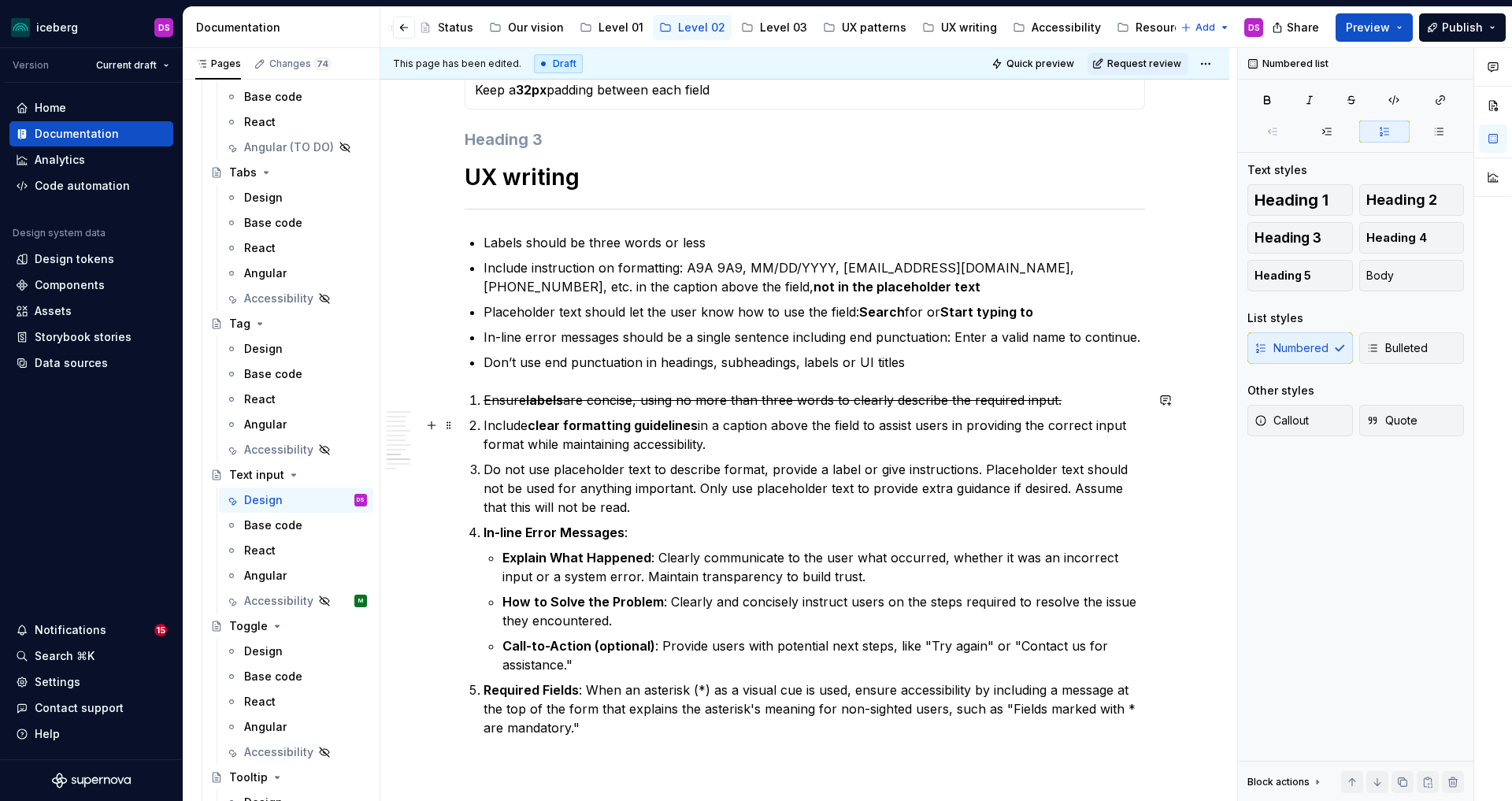
click at [794, 454] on ol "Ensure labels are concise, using no more than three words to clearly describe t…" at bounding box center [814, 563] width 662 height 346
drag, startPoint x: 722, startPoint y: 442, endPoint x: 488, endPoint y: 428, distance: 234.4
click at [488, 428] on p "Include clear formatting guidelines in a caption above the field to assist user…" at bounding box center [814, 435] width 662 height 38
click at [835, 398] on button "button" at bounding box center [841, 396] width 22 height 22
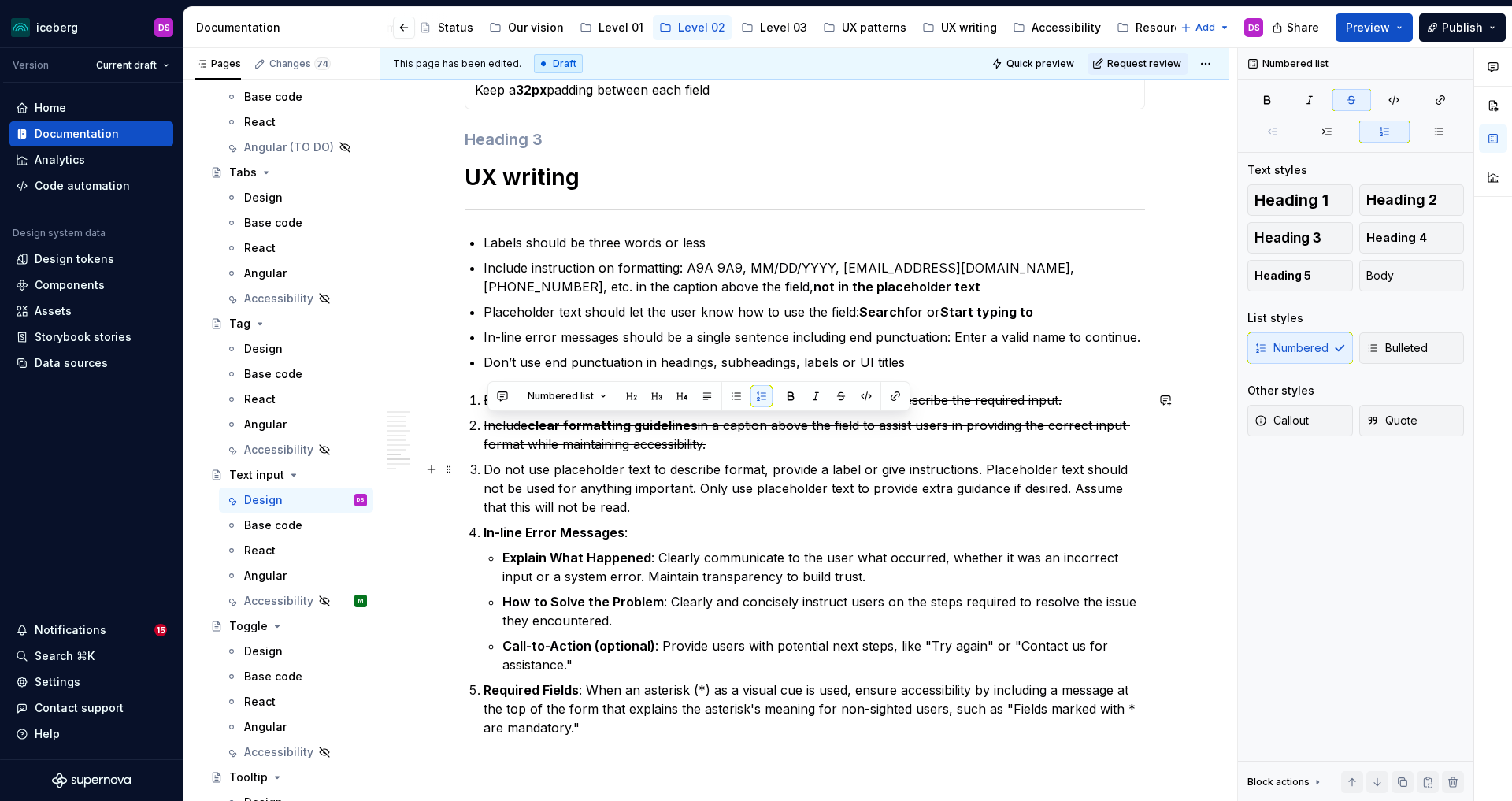
click at [769, 507] on p "Do not use placeholder text to describe format, provide a label or give instruc…" at bounding box center [814, 488] width 662 height 57
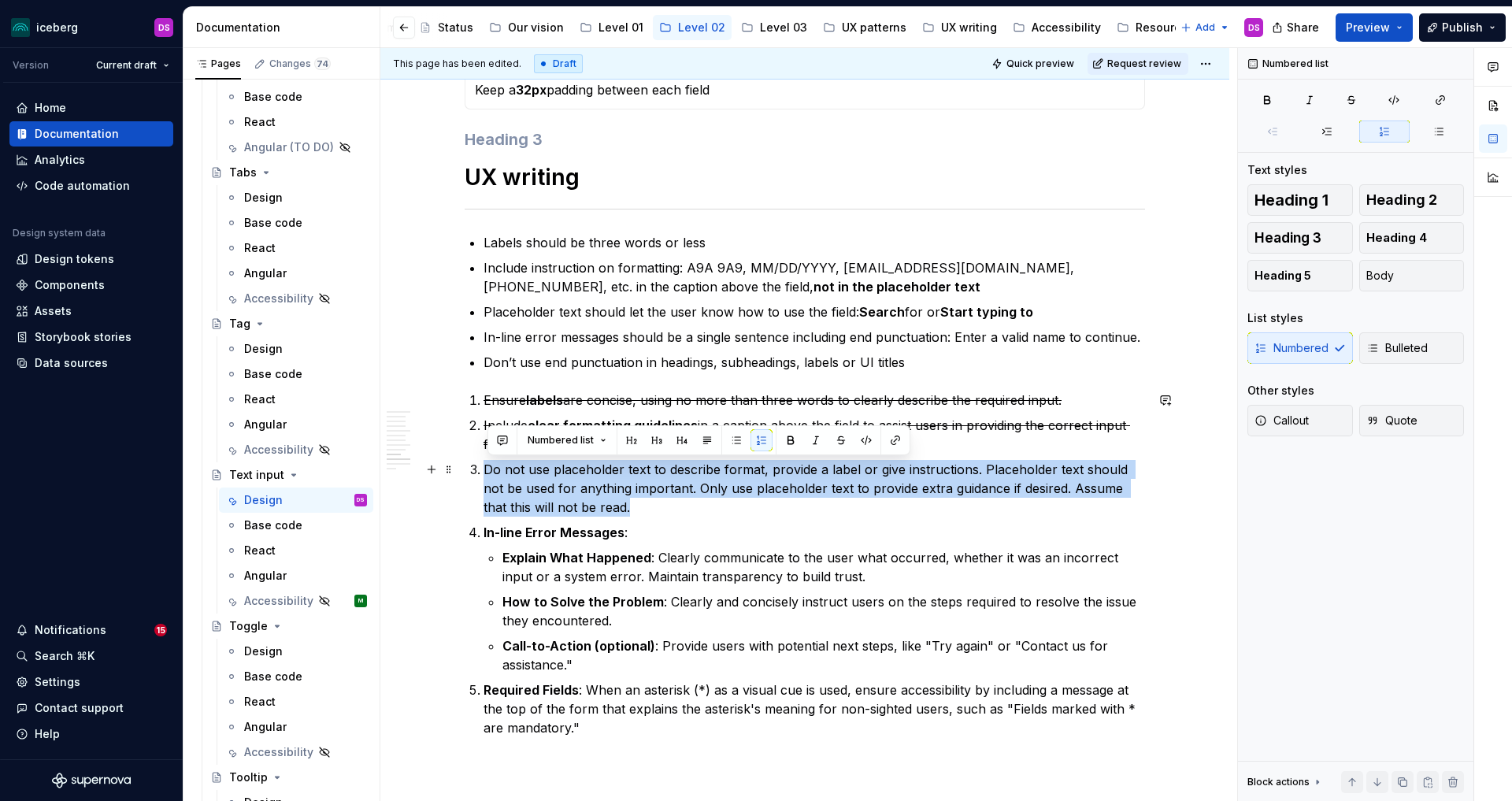
drag, startPoint x: 570, startPoint y: 501, endPoint x: 486, endPoint y: 476, distance: 87.6
click at [486, 476] on li "Do not use placeholder text to describe format, provide a label or give instruc…" at bounding box center [814, 488] width 662 height 57
click at [841, 442] on button "button" at bounding box center [841, 440] width 22 height 22
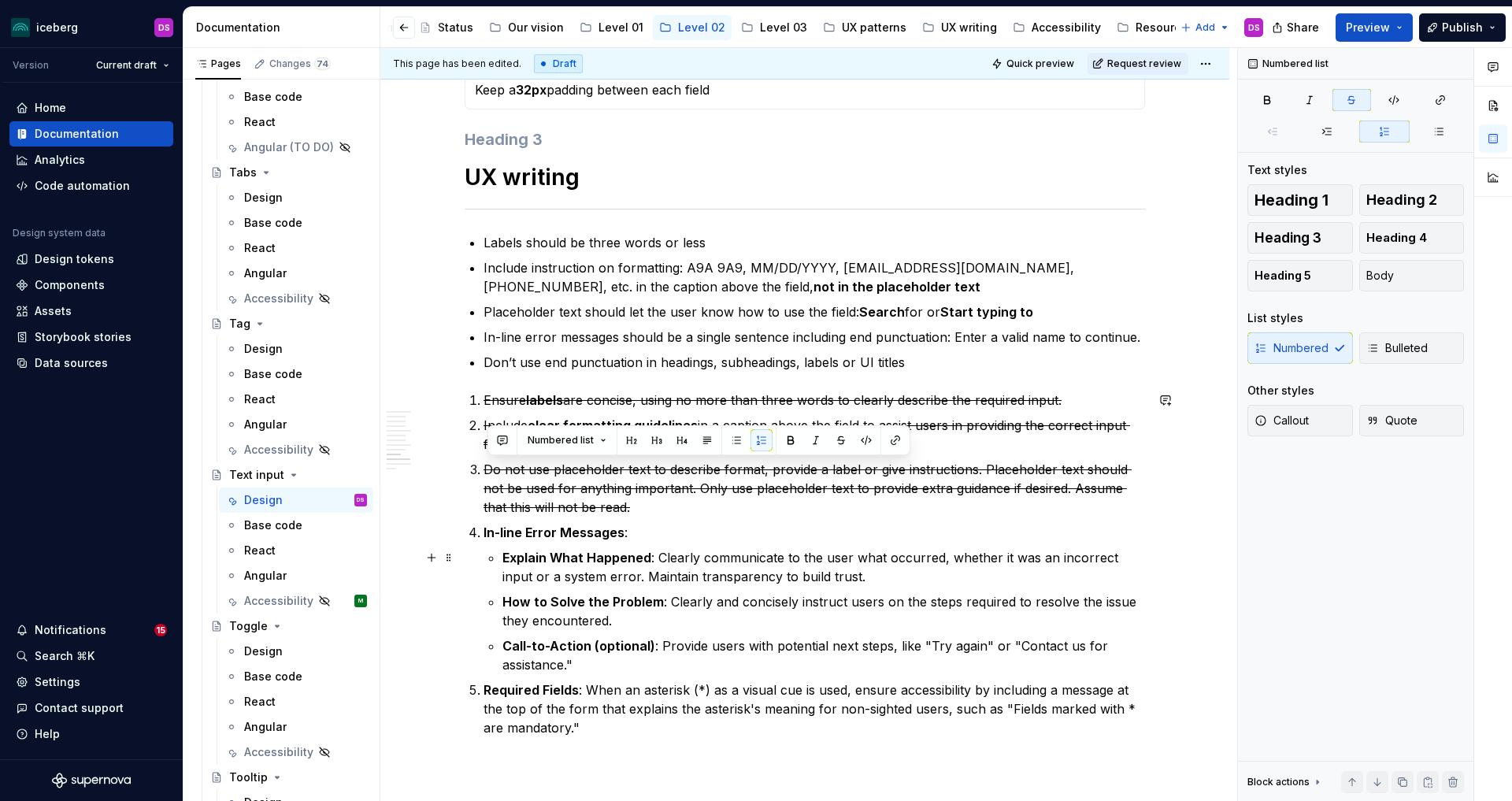
click at [674, 555] on p "Explain What Happened : Clearly communicate to the user what occurred, whether …" at bounding box center [824, 567] width 643 height 38
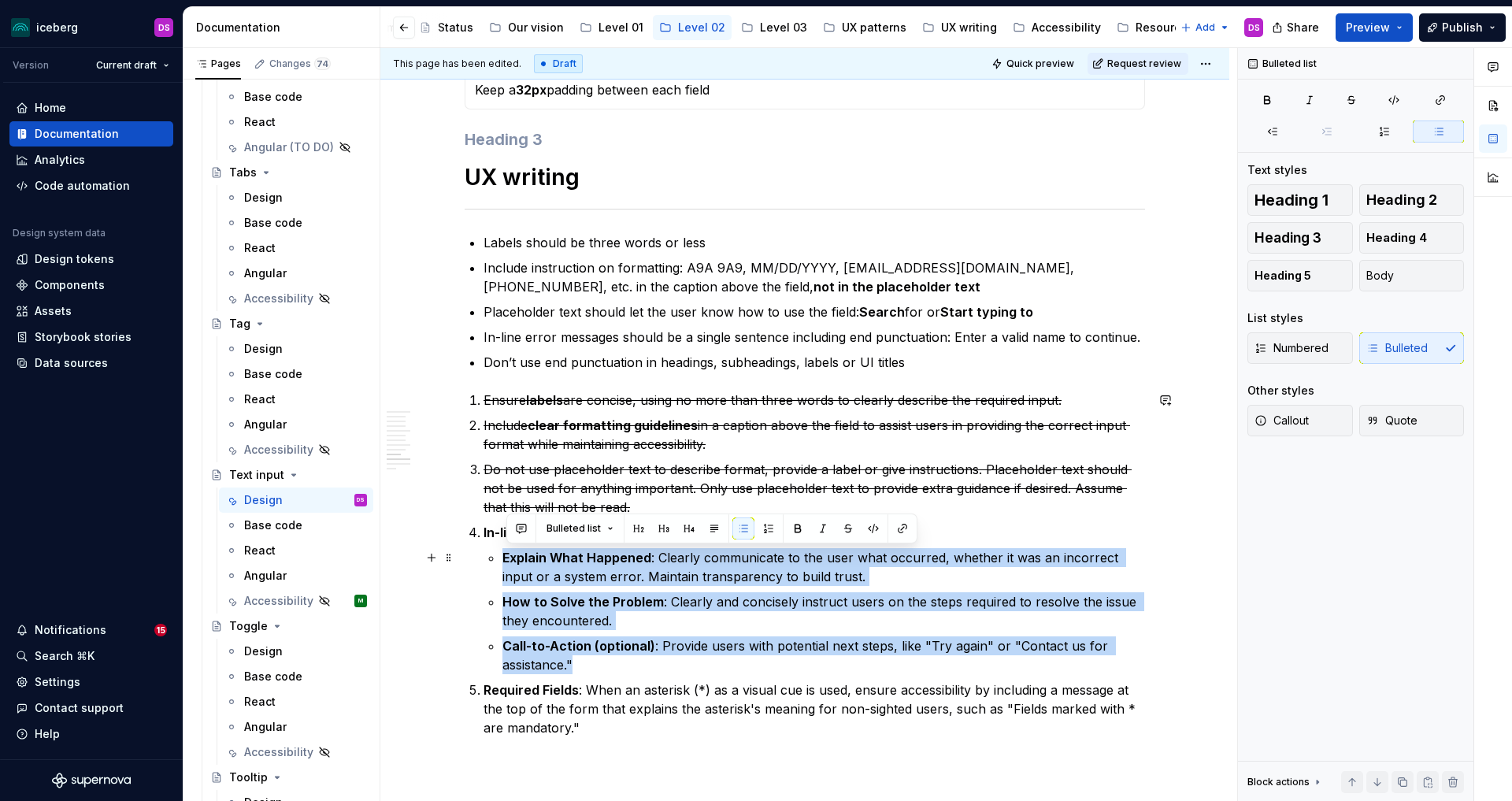
drag, startPoint x: 597, startPoint y: 664, endPoint x: 504, endPoint y: 563, distance: 137.3
click at [504, 563] on li "In-line Error Messages : Explain What Happened : Clearly communicate to the use…" at bounding box center [814, 598] width 662 height 151
click at [701, 609] on p "How to Solve the Problem : Clearly and concisely instruct users on the steps re…" at bounding box center [824, 611] width 643 height 38
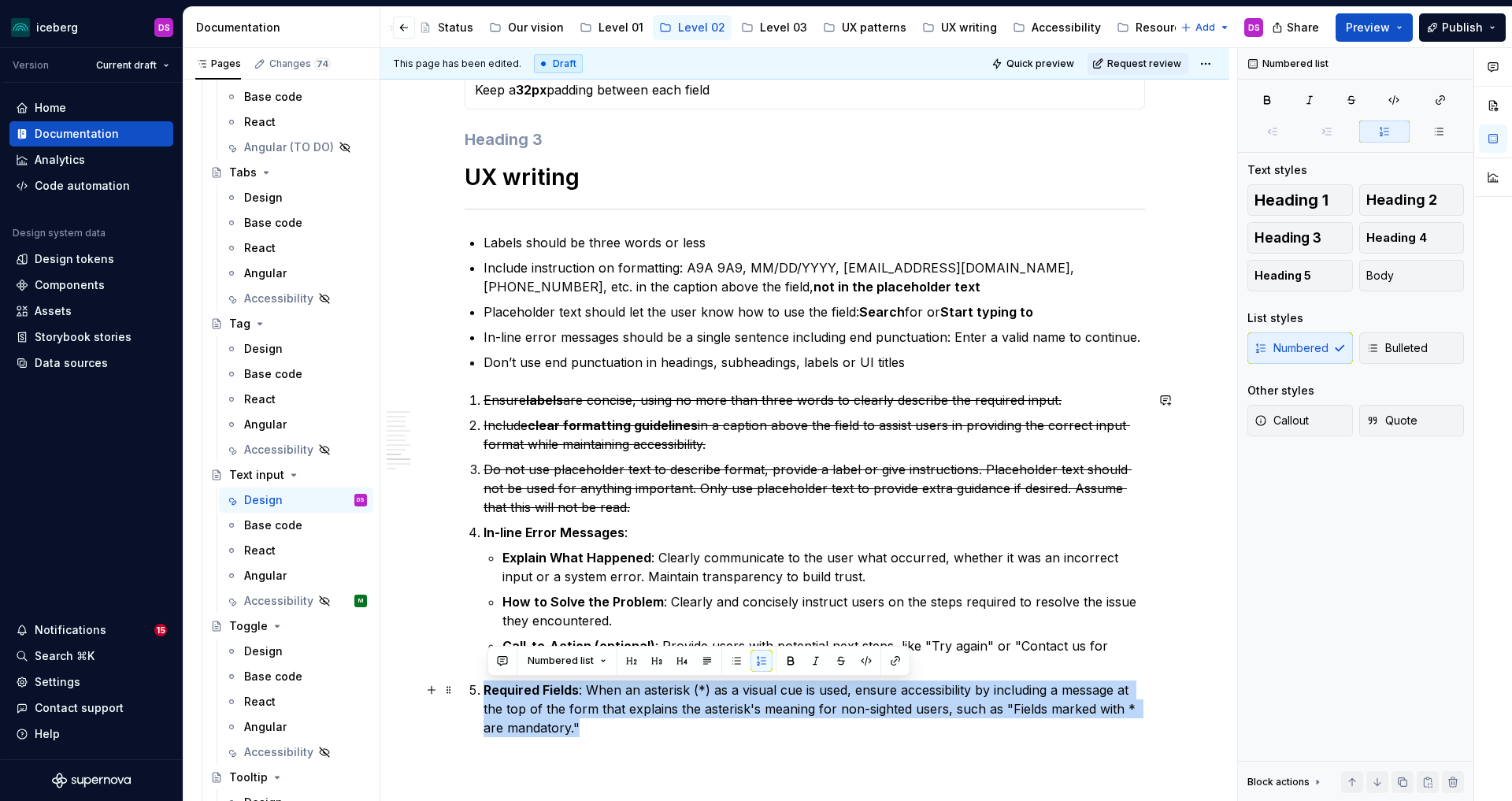
drag, startPoint x: 598, startPoint y: 724, endPoint x: 489, endPoint y: 688, distance: 114.8
click at [489, 688] on p "Required Fields : When an asterisk (*) as a visual cue is used, ensure accessib…" at bounding box center [814, 708] width 662 height 57
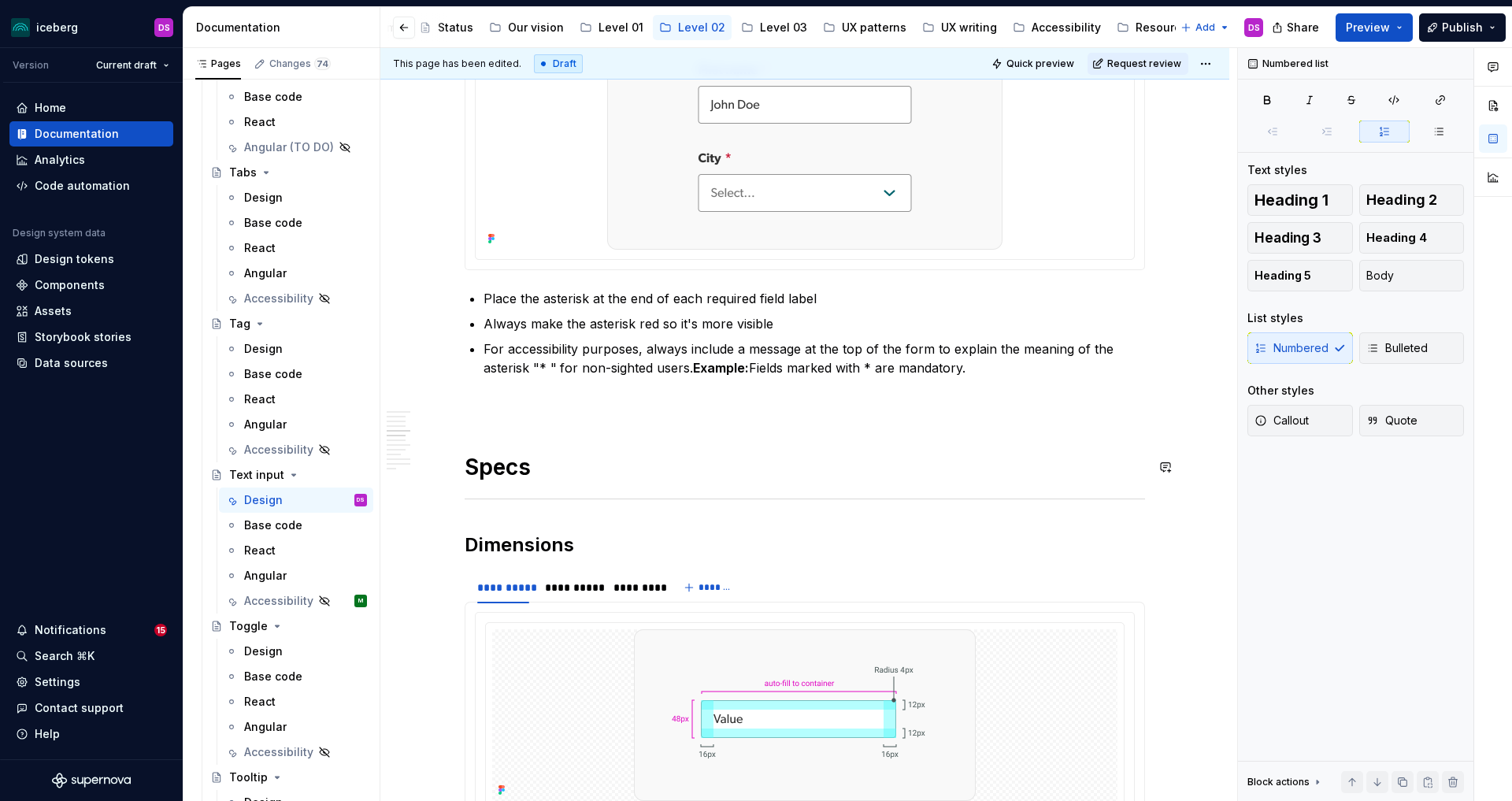
scroll to position [1322, 0]
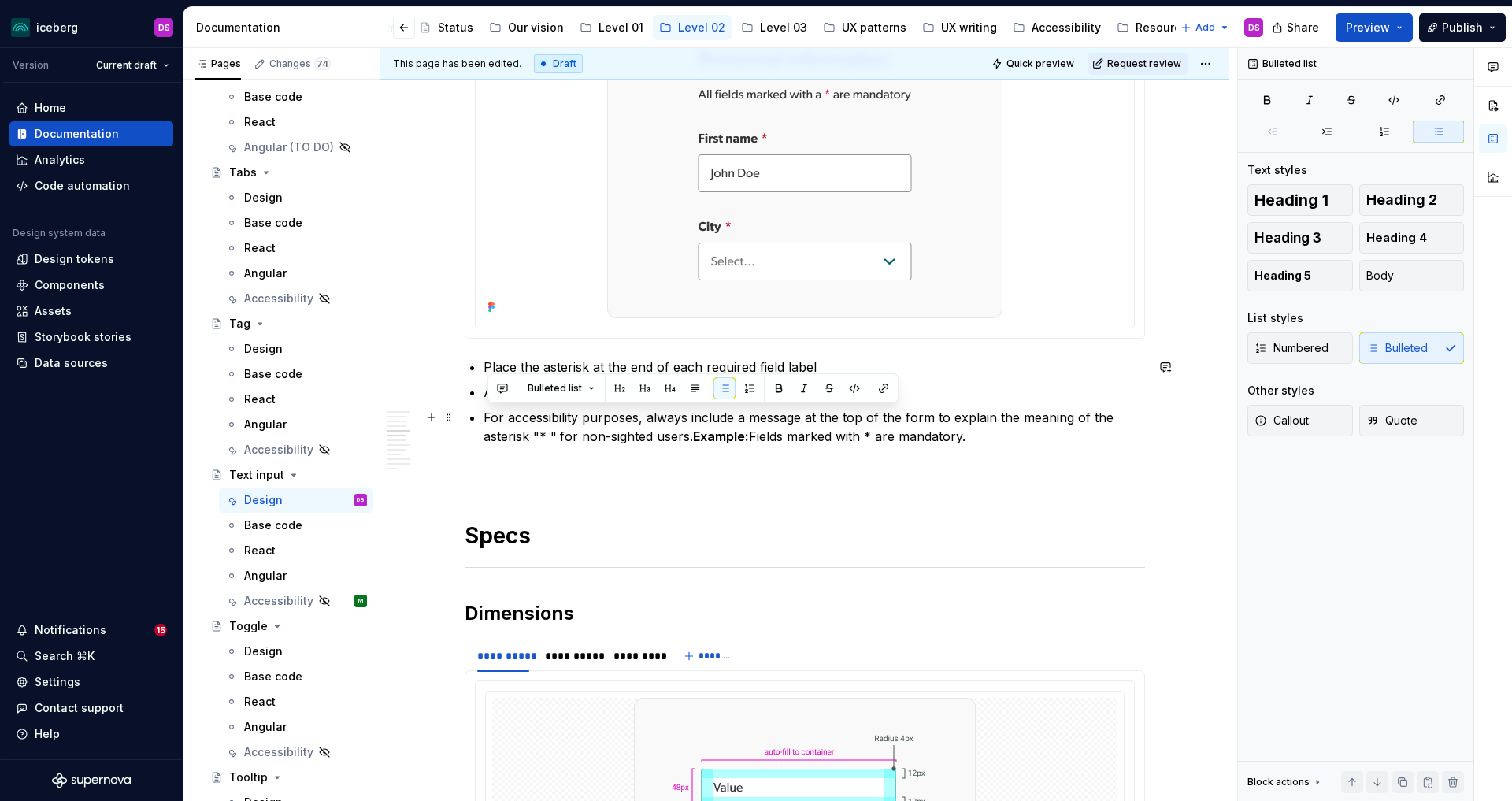
drag, startPoint x: 804, startPoint y: 422, endPoint x: 488, endPoint y: 424, distance: 316.0
click at [488, 424] on p "For accessibility purposes, always include a message at the top of the form to …" at bounding box center [814, 427] width 662 height 38
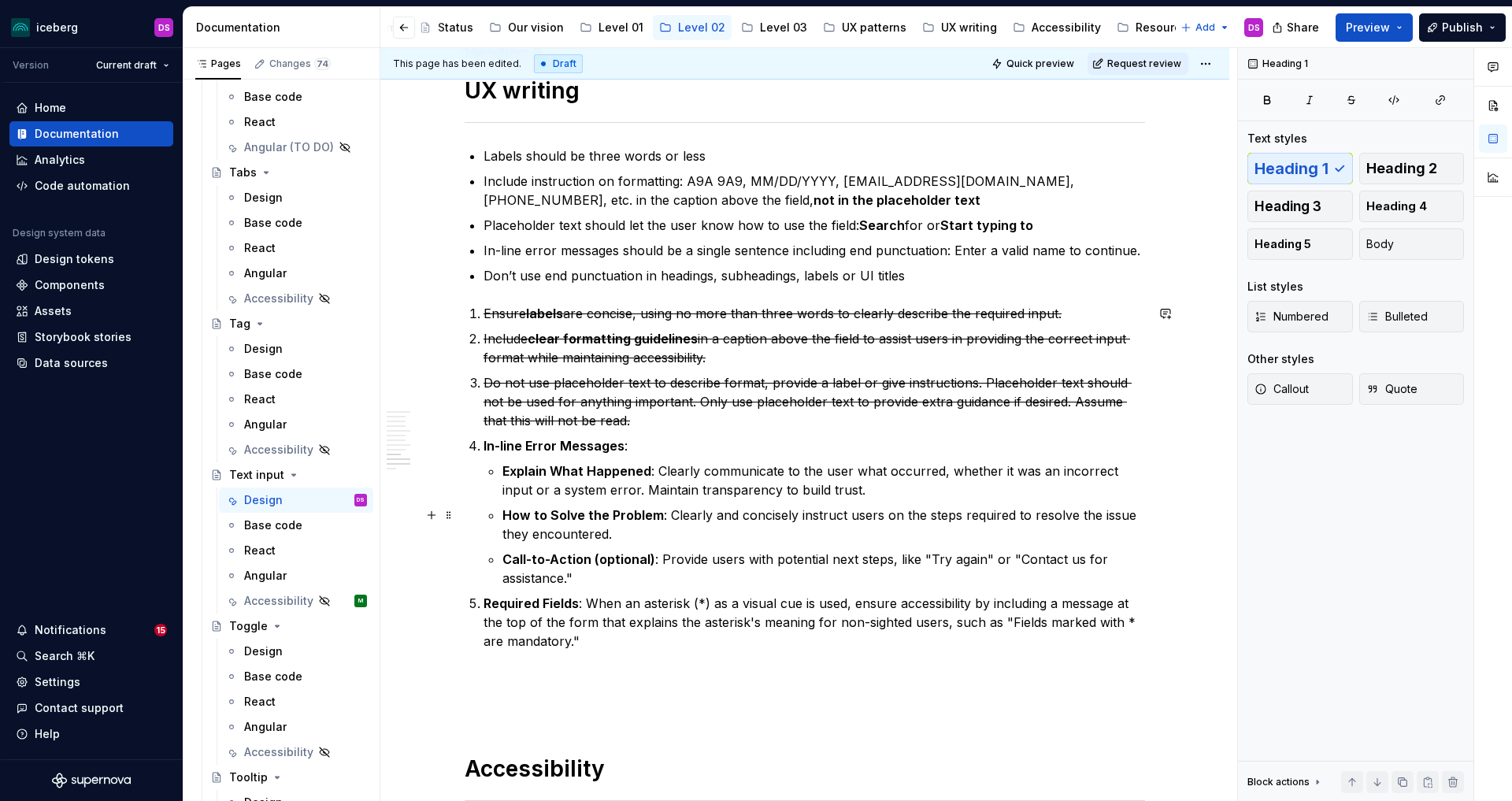
scroll to position [3604, 0]
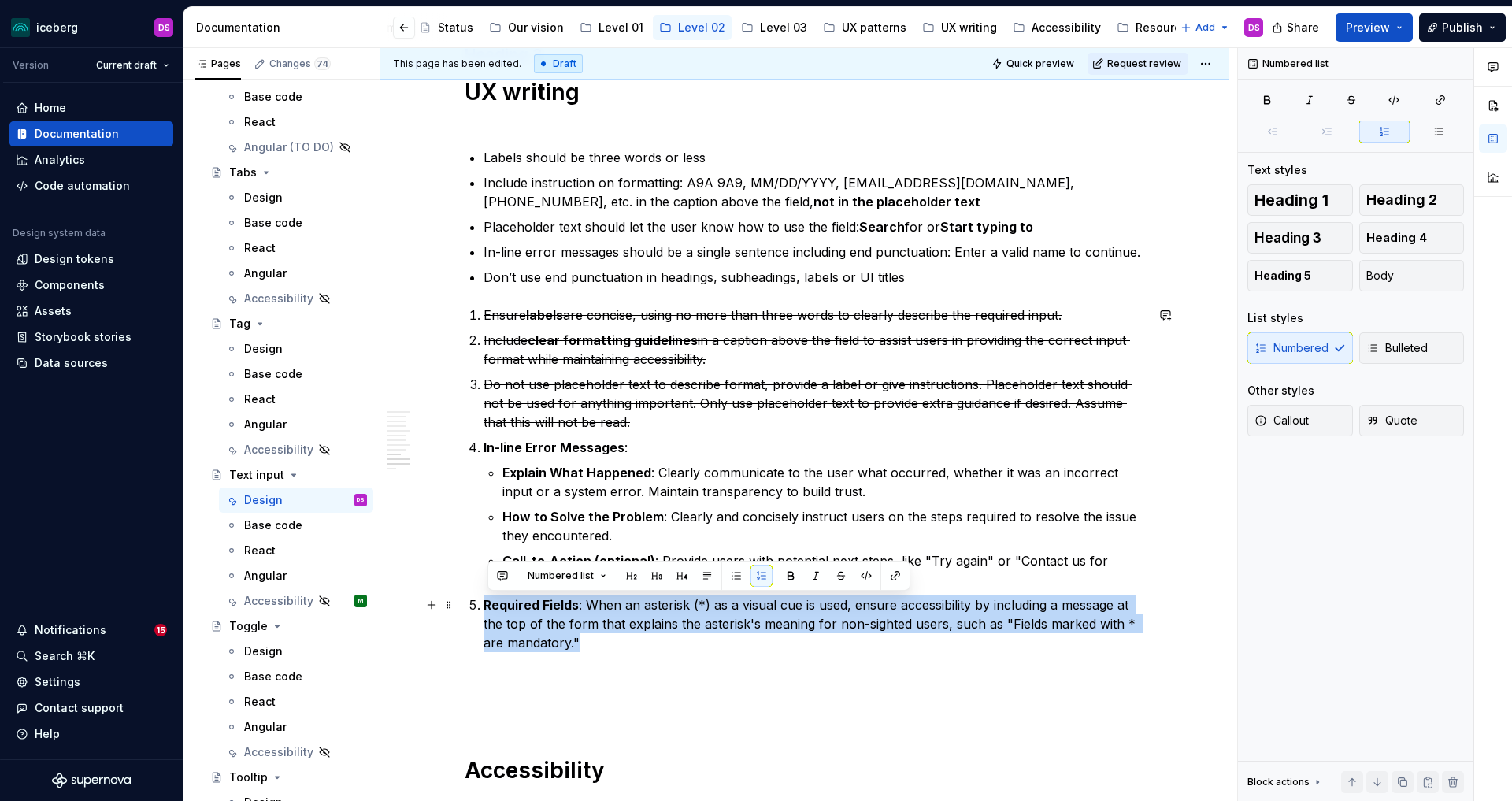
drag, startPoint x: 584, startPoint y: 637, endPoint x: 489, endPoint y: 610, distance: 98.8
click at [489, 610] on p "Required Fields : When an asterisk (*) as a visual cue is used, ensure accessib…" at bounding box center [814, 623] width 662 height 57
click at [837, 571] on button "button" at bounding box center [841, 575] width 22 height 22
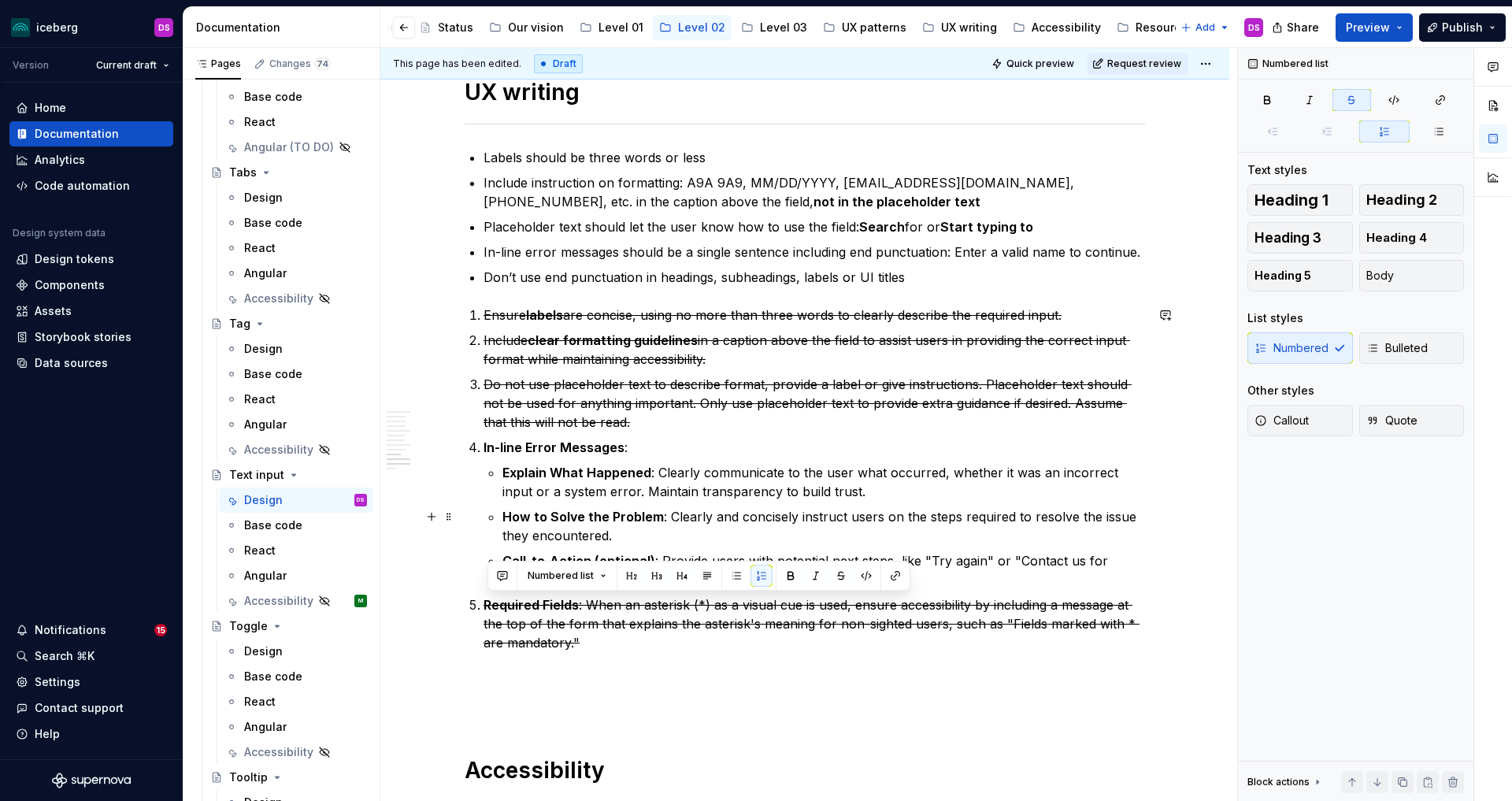
click at [713, 531] on p "How to Solve the Problem : Clearly and concisely instruct users on the steps re…" at bounding box center [824, 526] width 643 height 38
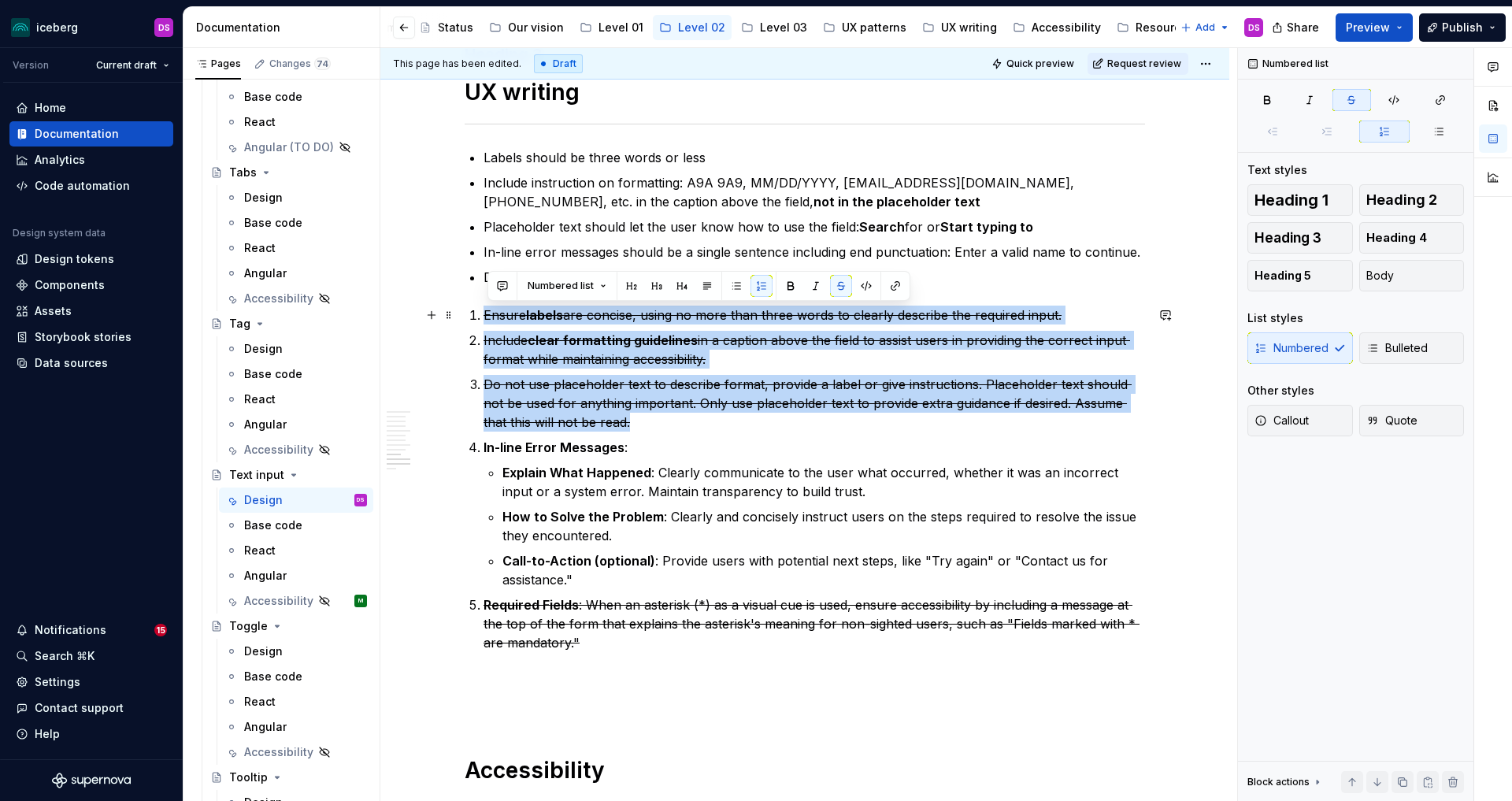
drag, startPoint x: 647, startPoint y: 420, endPoint x: 485, endPoint y: 318, distance: 191.4
click at [485, 318] on ol "Ensure labels are concise, using no more than three words to clearly describe t…" at bounding box center [814, 479] width 662 height 346
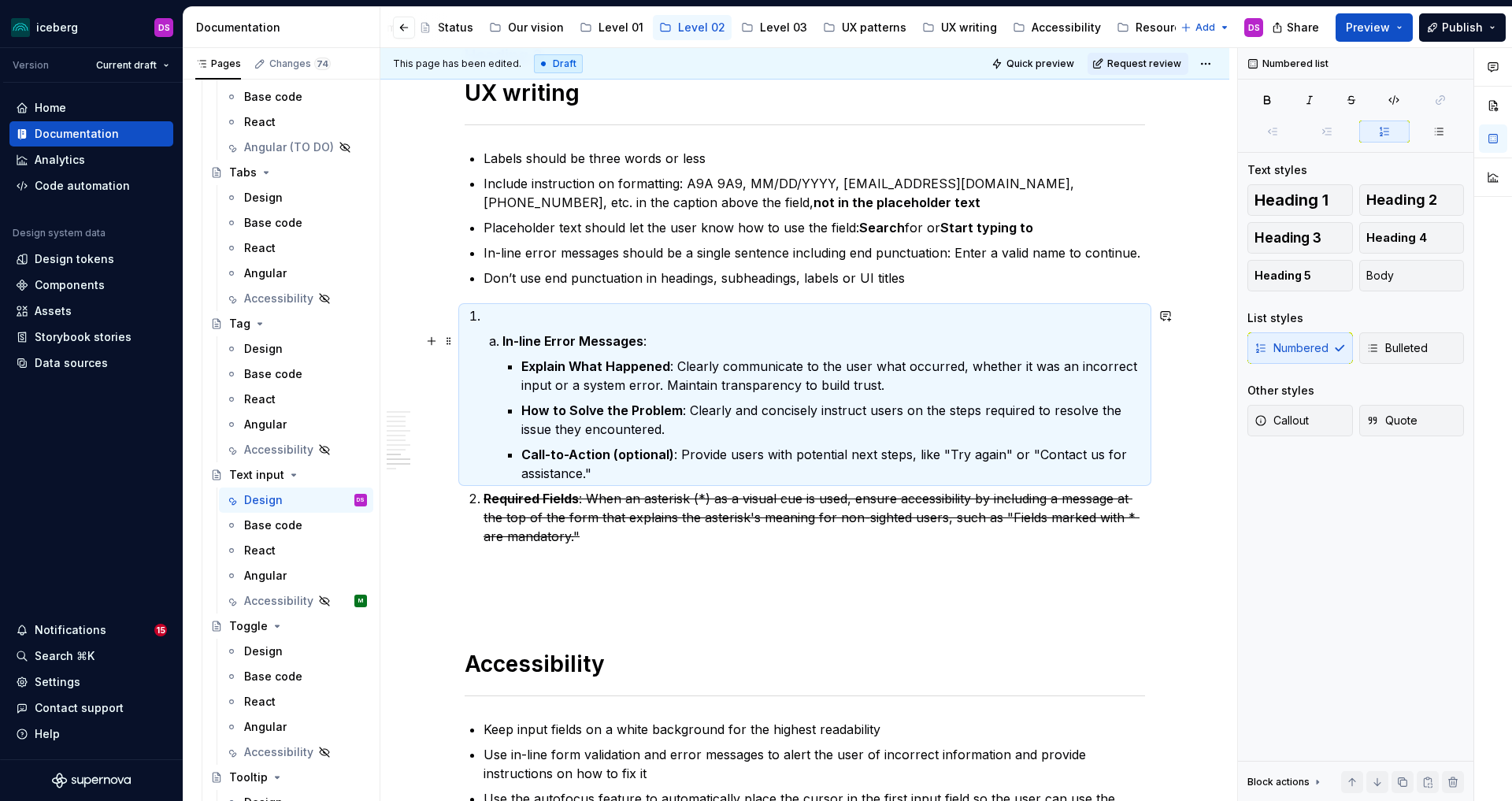
click at [589, 314] on p at bounding box center [814, 315] width 662 height 19
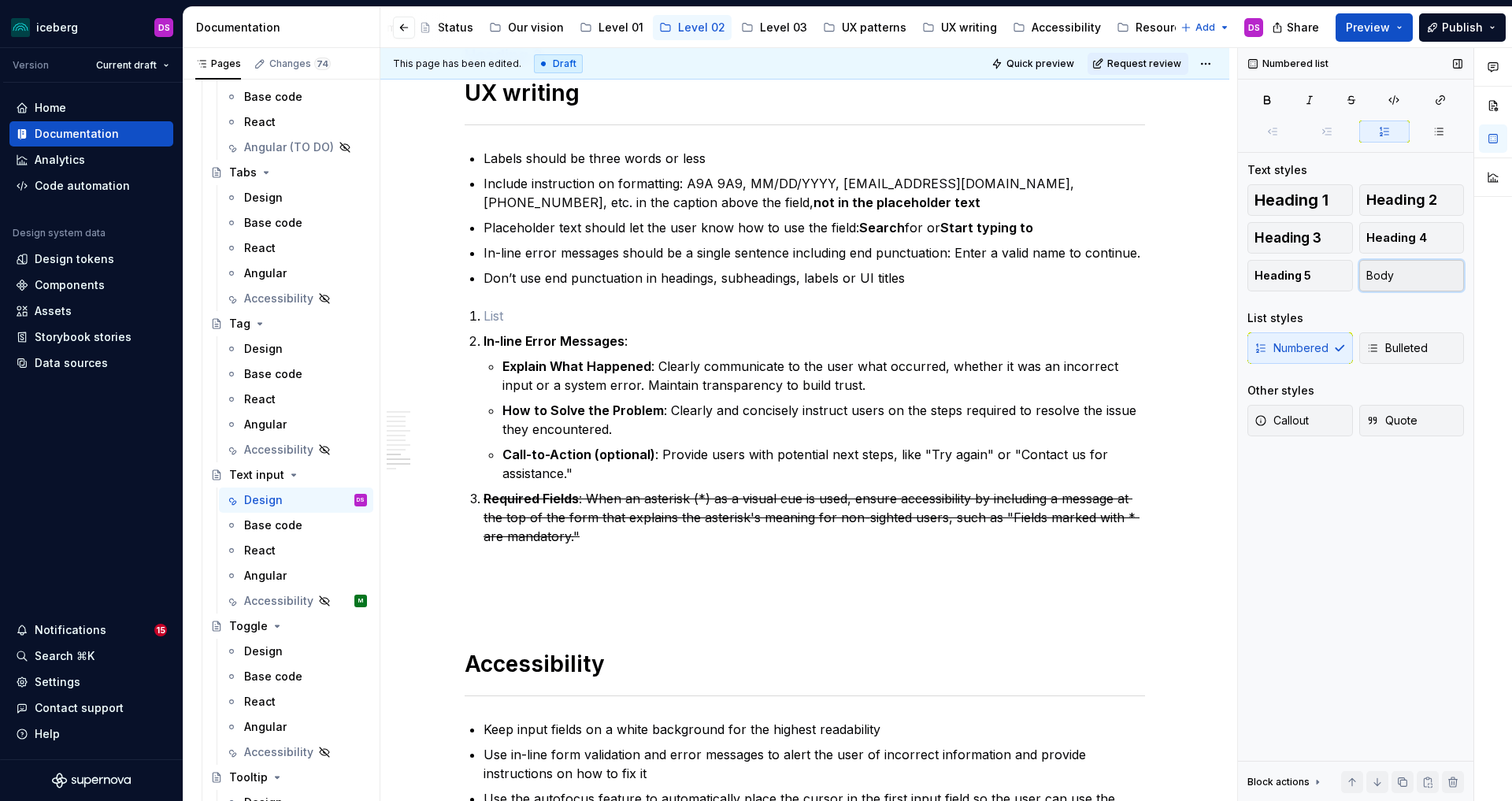
click at [1405, 280] on button "Body" at bounding box center [1412, 276] width 106 height 32
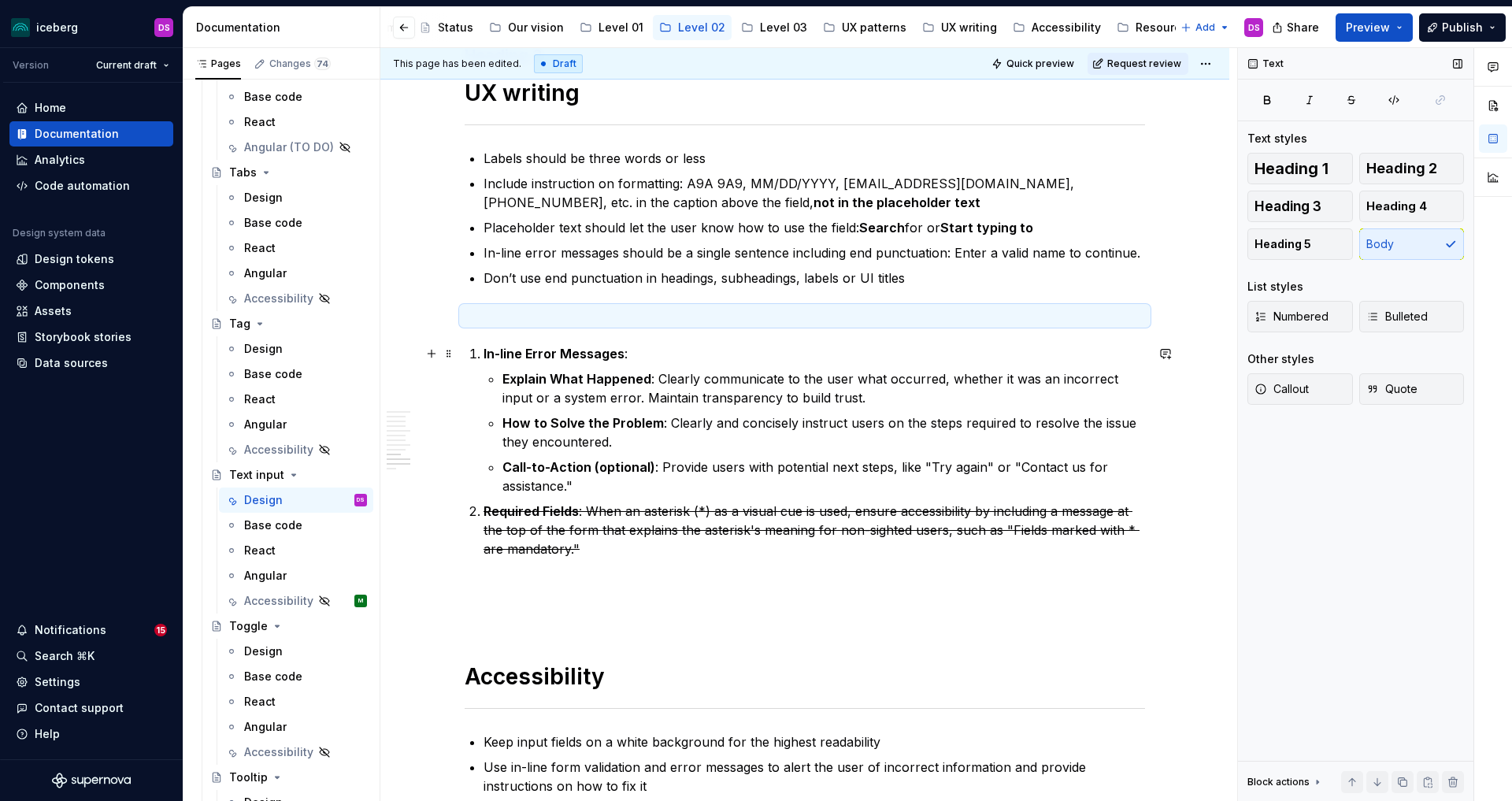
click at [484, 355] on li "In-line Error Messages : Explain What Happened : Clearly communicate to the use…" at bounding box center [814, 420] width 662 height 151
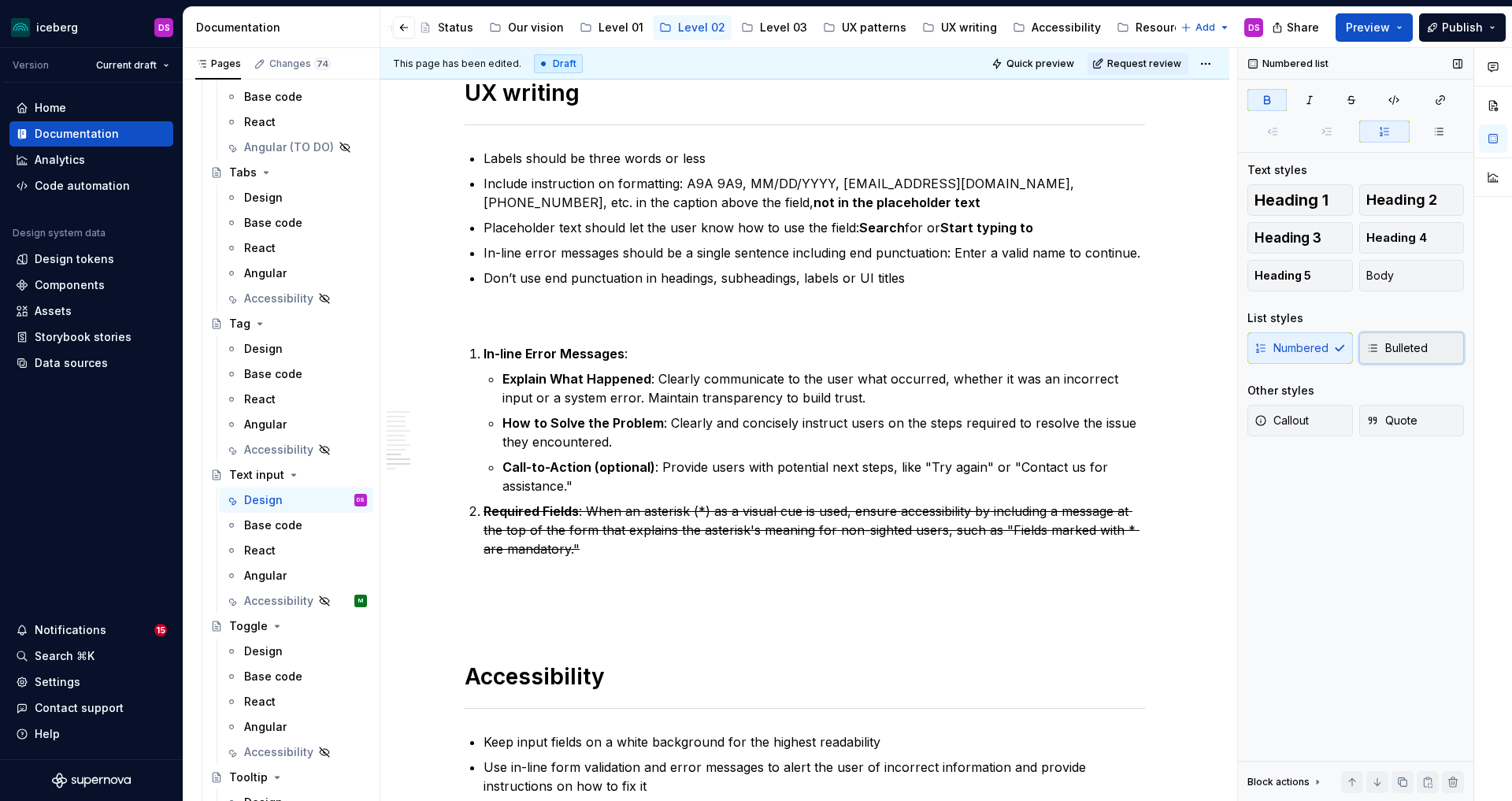
click at [1394, 341] on span "Bulleted" at bounding box center [1398, 348] width 62 height 16
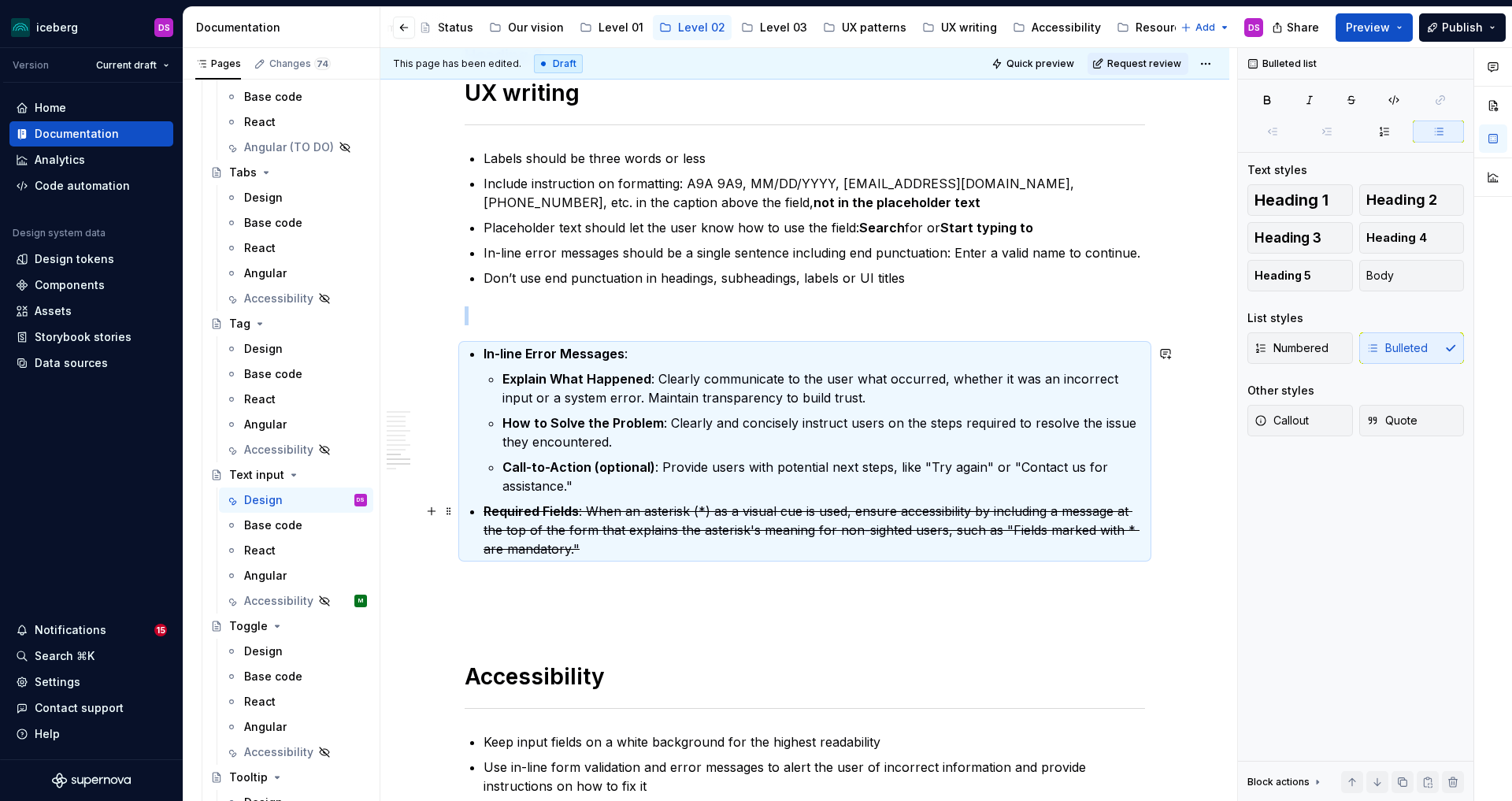
drag, startPoint x: 552, startPoint y: 504, endPoint x: 571, endPoint y: 537, distance: 38.1
click at [552, 504] on s "Required Fields" at bounding box center [532, 511] width 96 height 16
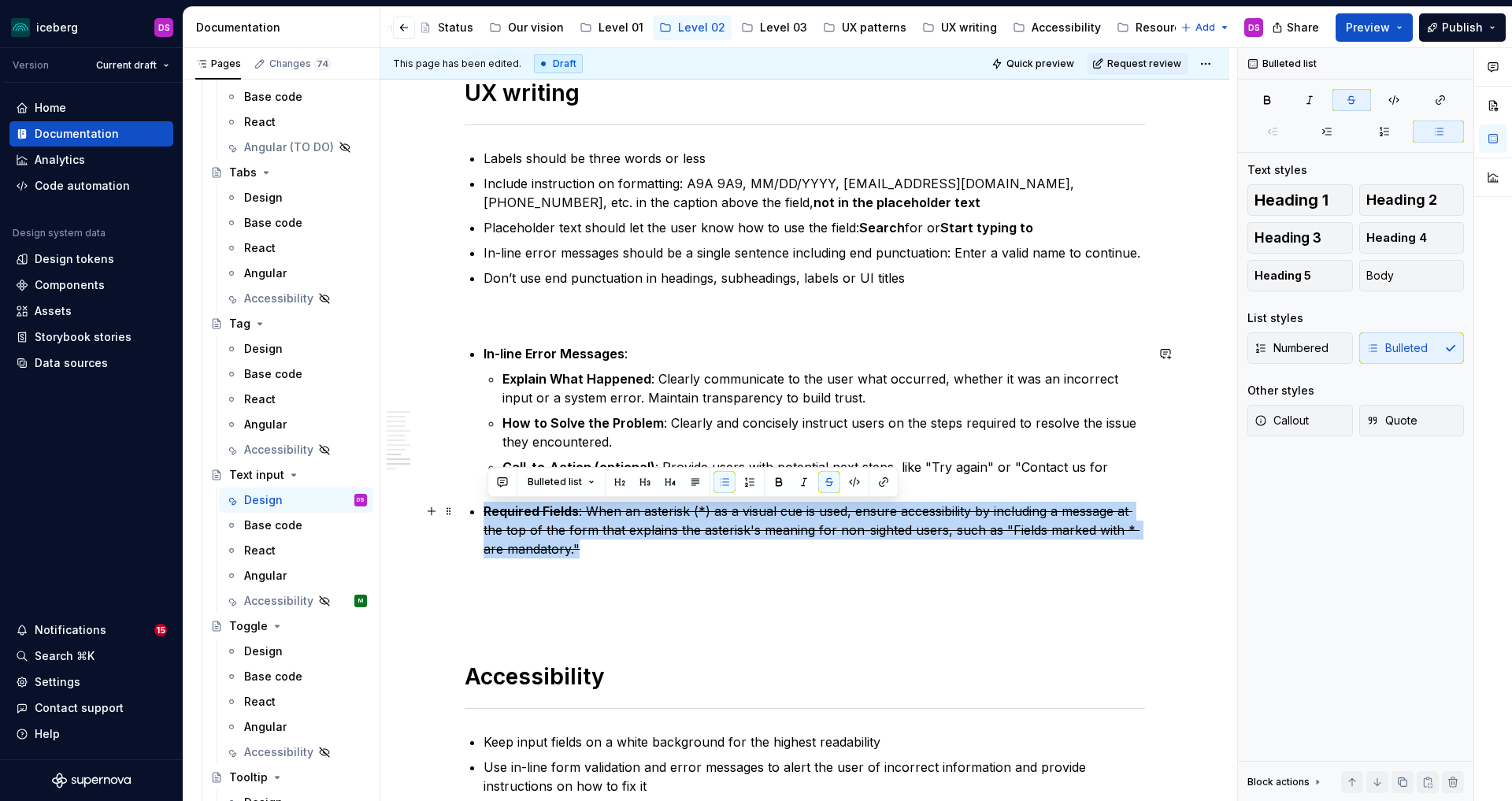
drag, startPoint x: 591, startPoint y: 547, endPoint x: 485, endPoint y: 512, distance: 111.6
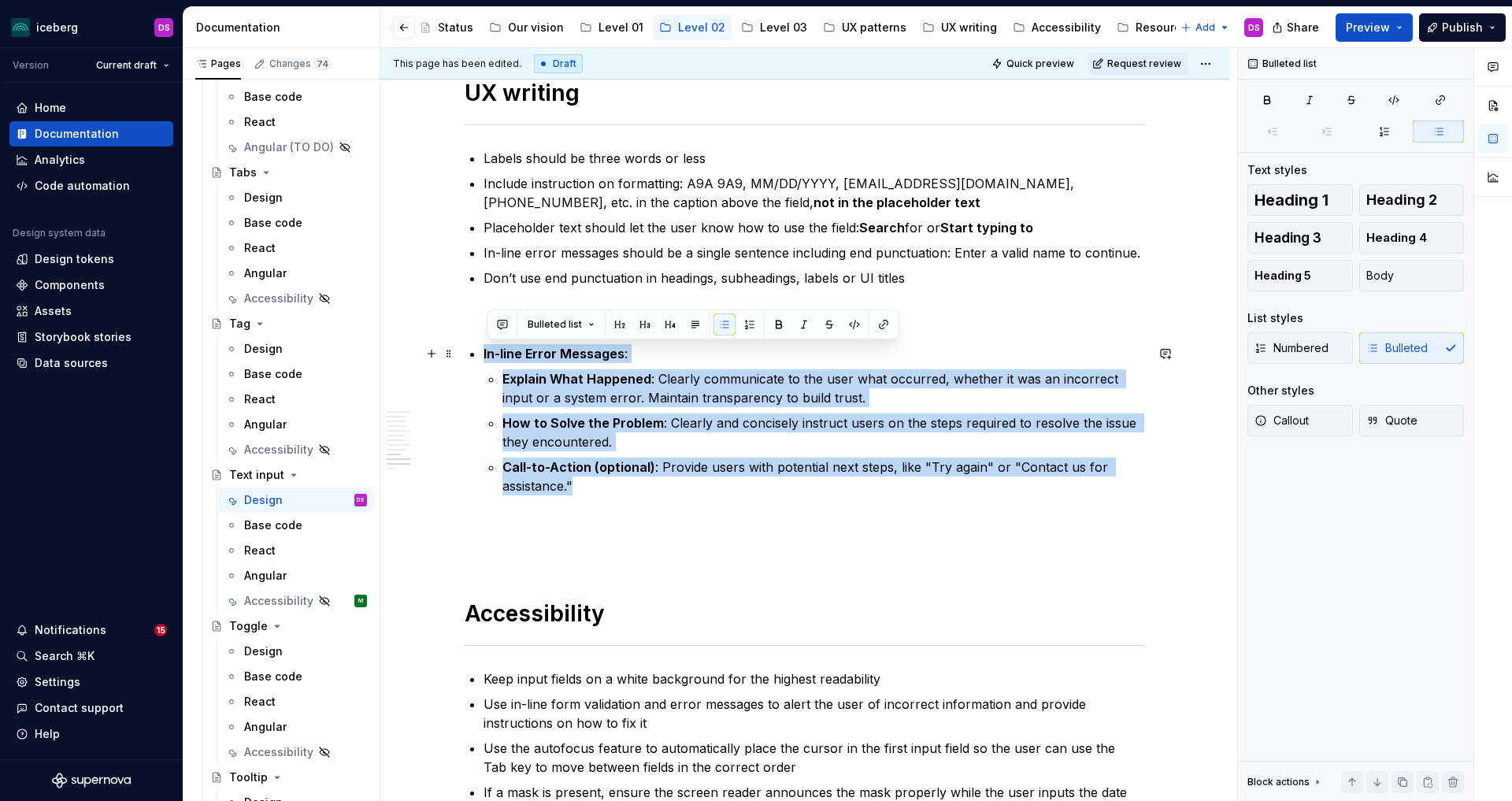
drag, startPoint x: 588, startPoint y: 486, endPoint x: 486, endPoint y: 358, distance: 163.7
click at [658, 490] on p "Call-to-Action (optional) : Provide users with potential next steps, like "Try …" at bounding box center [824, 477] width 643 height 38
drag, startPoint x: 594, startPoint y: 487, endPoint x: 486, endPoint y: 356, distance: 169.8
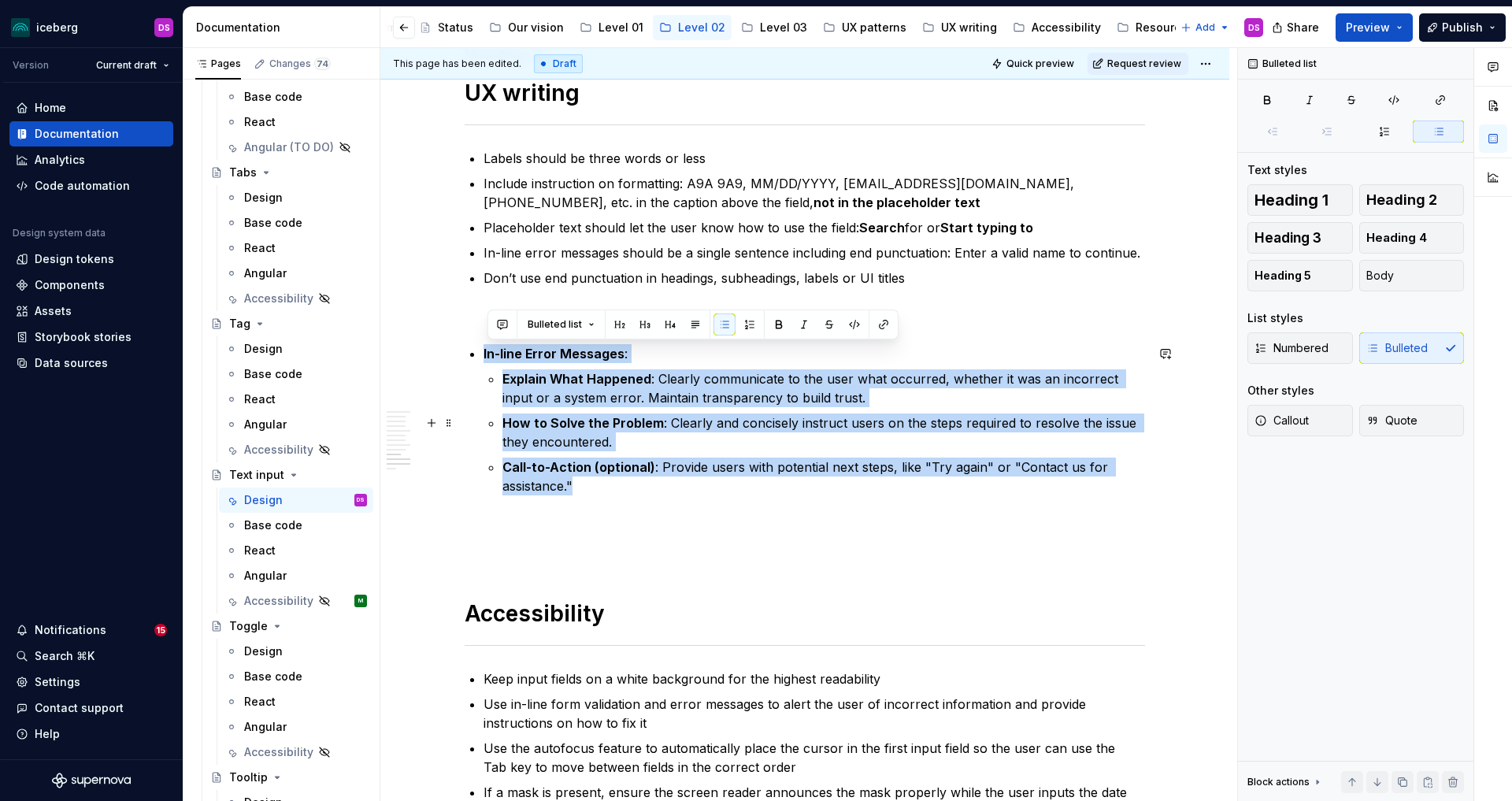
click at [723, 448] on p "How to Solve the Problem : Clearly and concisely instruct users on the steps re…" at bounding box center [824, 432] width 643 height 38
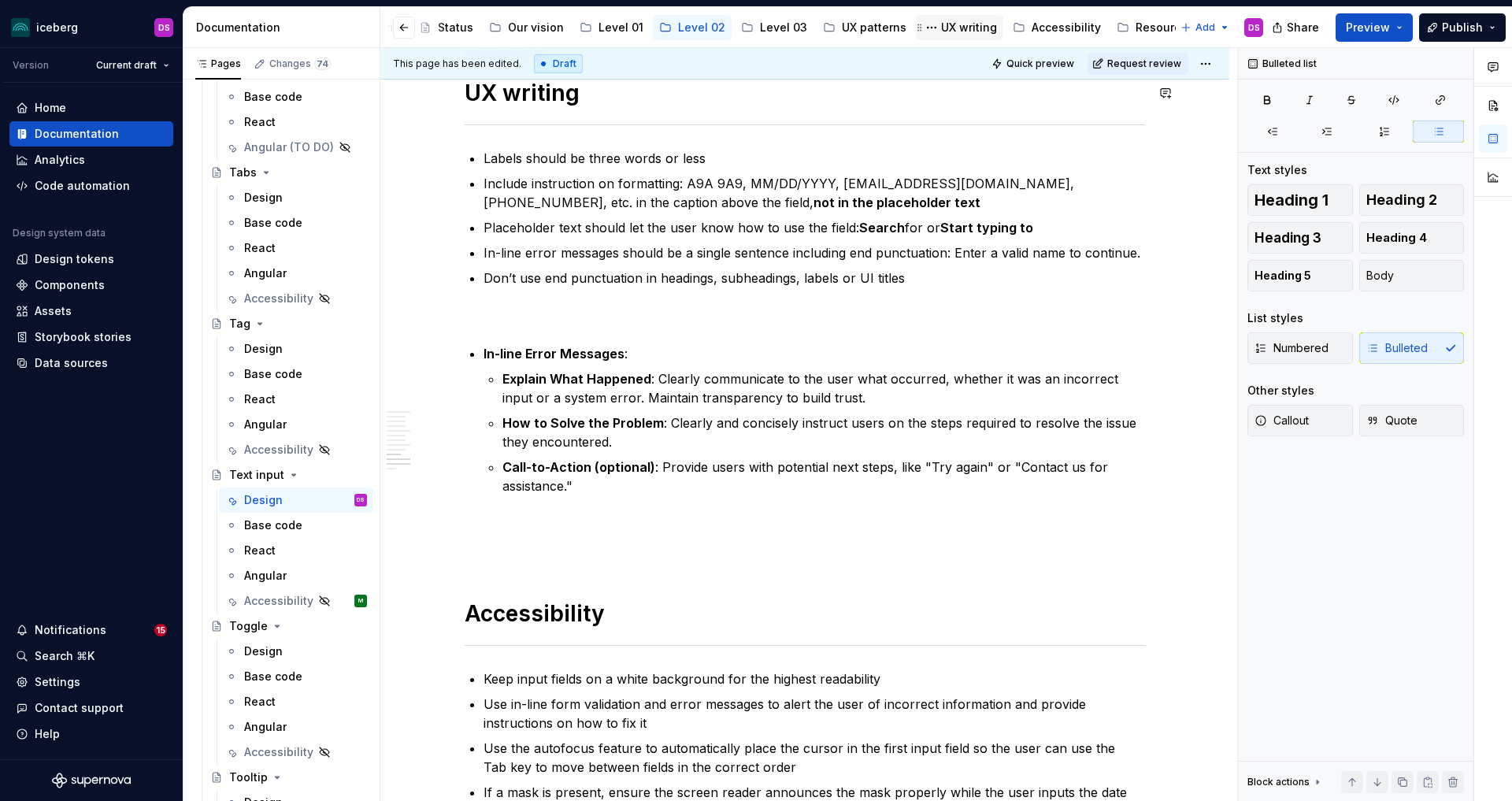
click at [941, 25] on div "UX writing" at bounding box center [969, 28] width 56 height 16
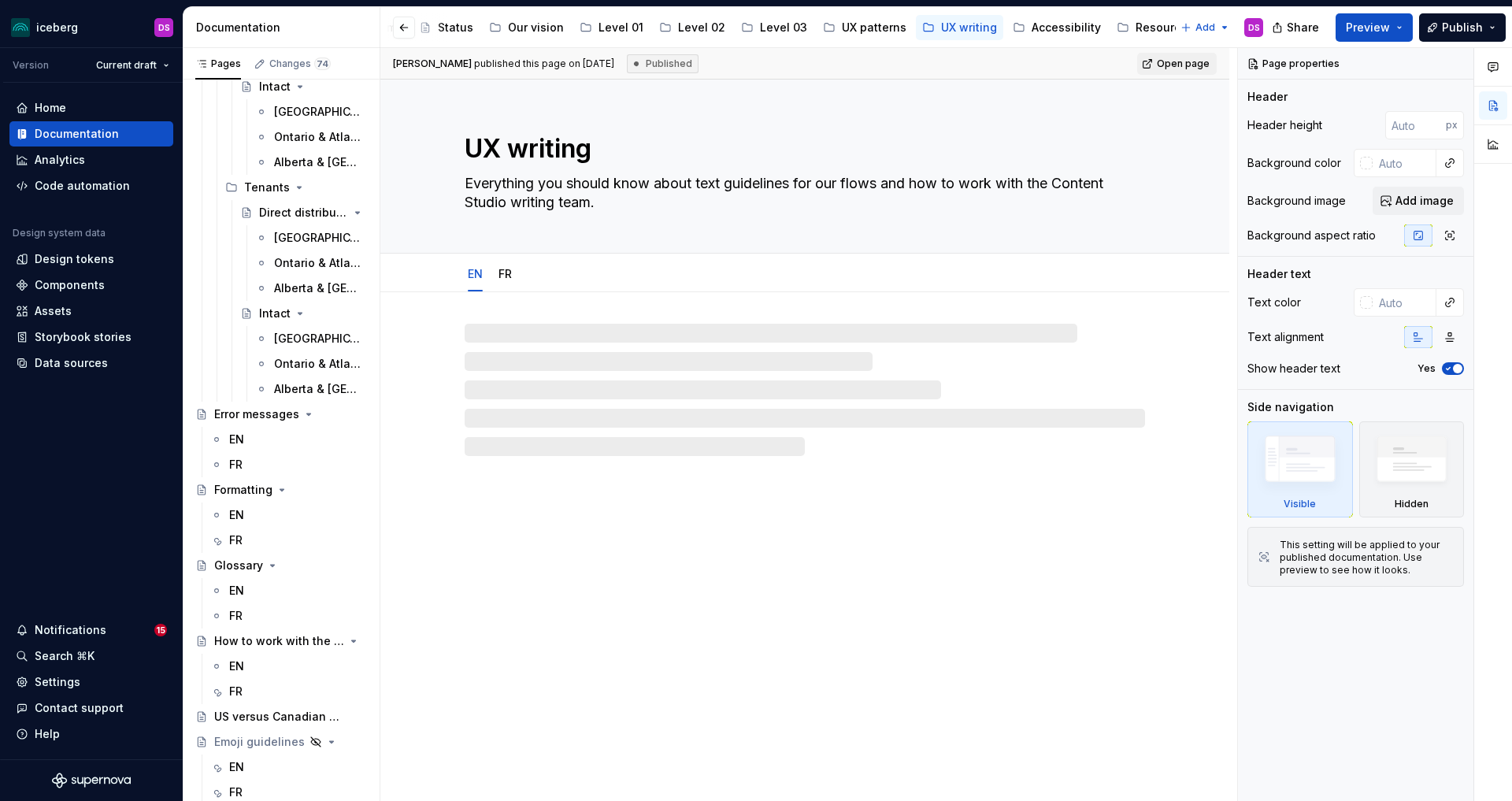
scroll to position [997, 0]
click at [240, 440] on div "EN" at bounding box center [236, 440] width 15 height 16
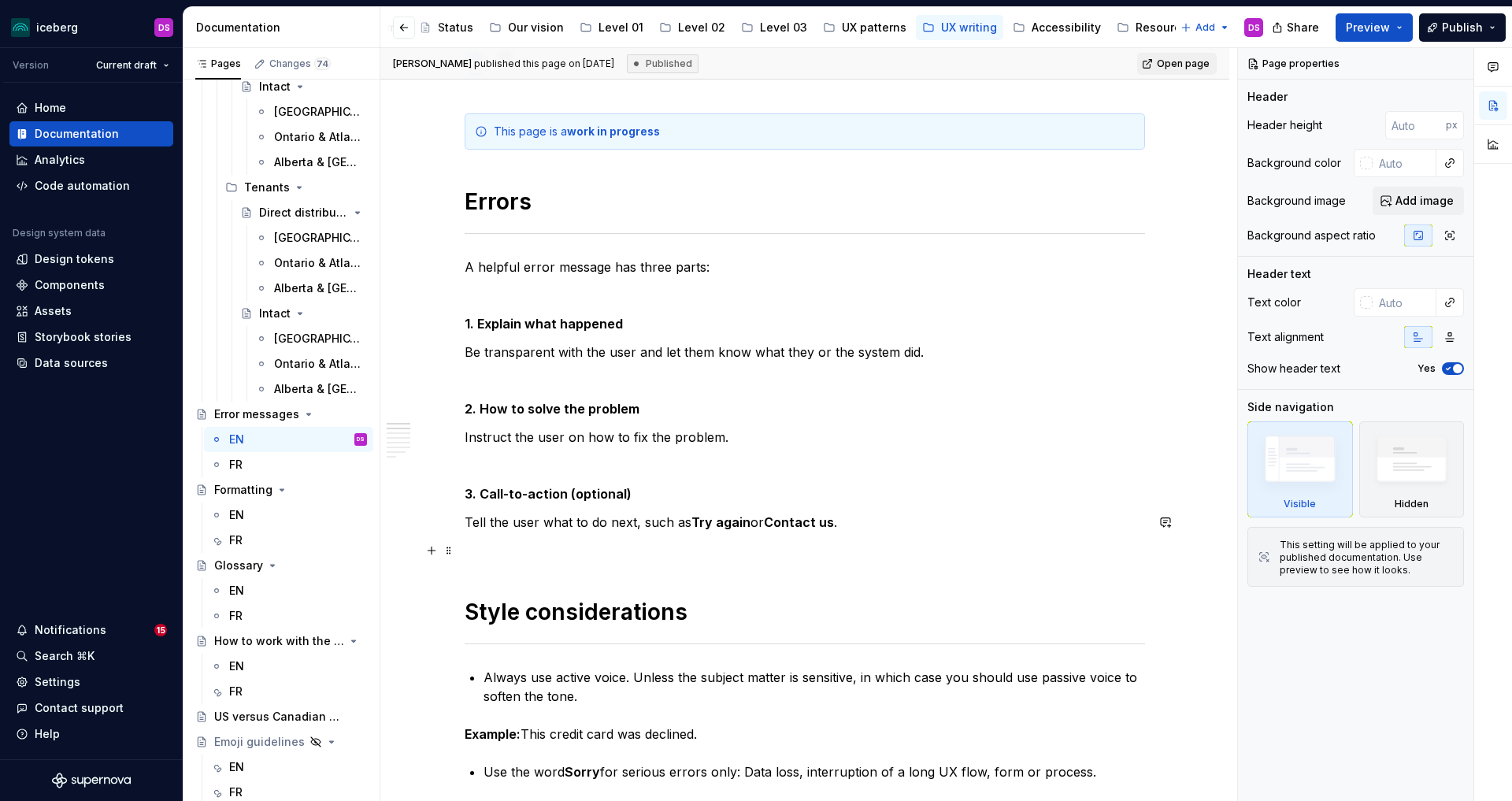
scroll to position [239, 0]
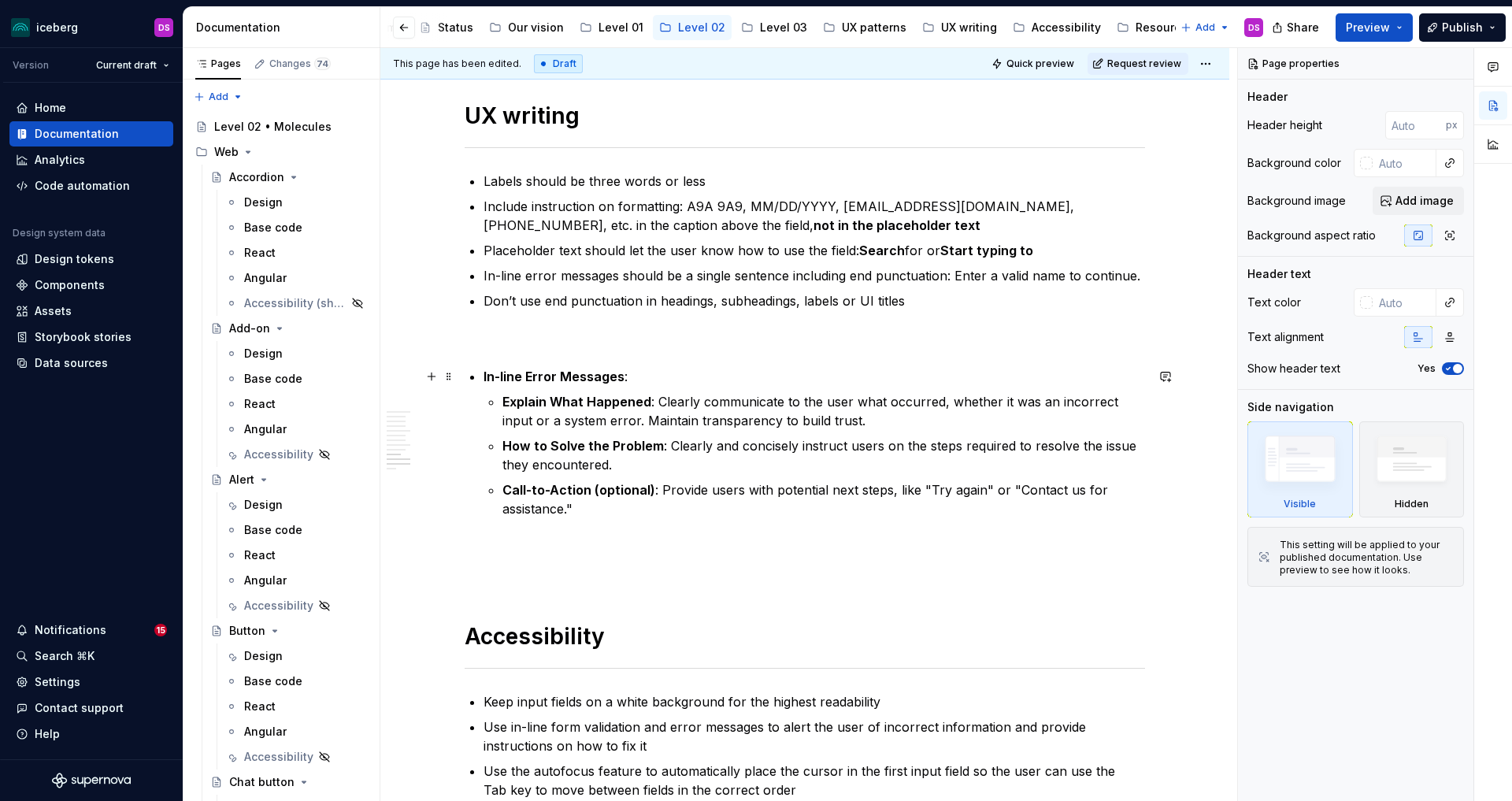
scroll to position [3587, 0]
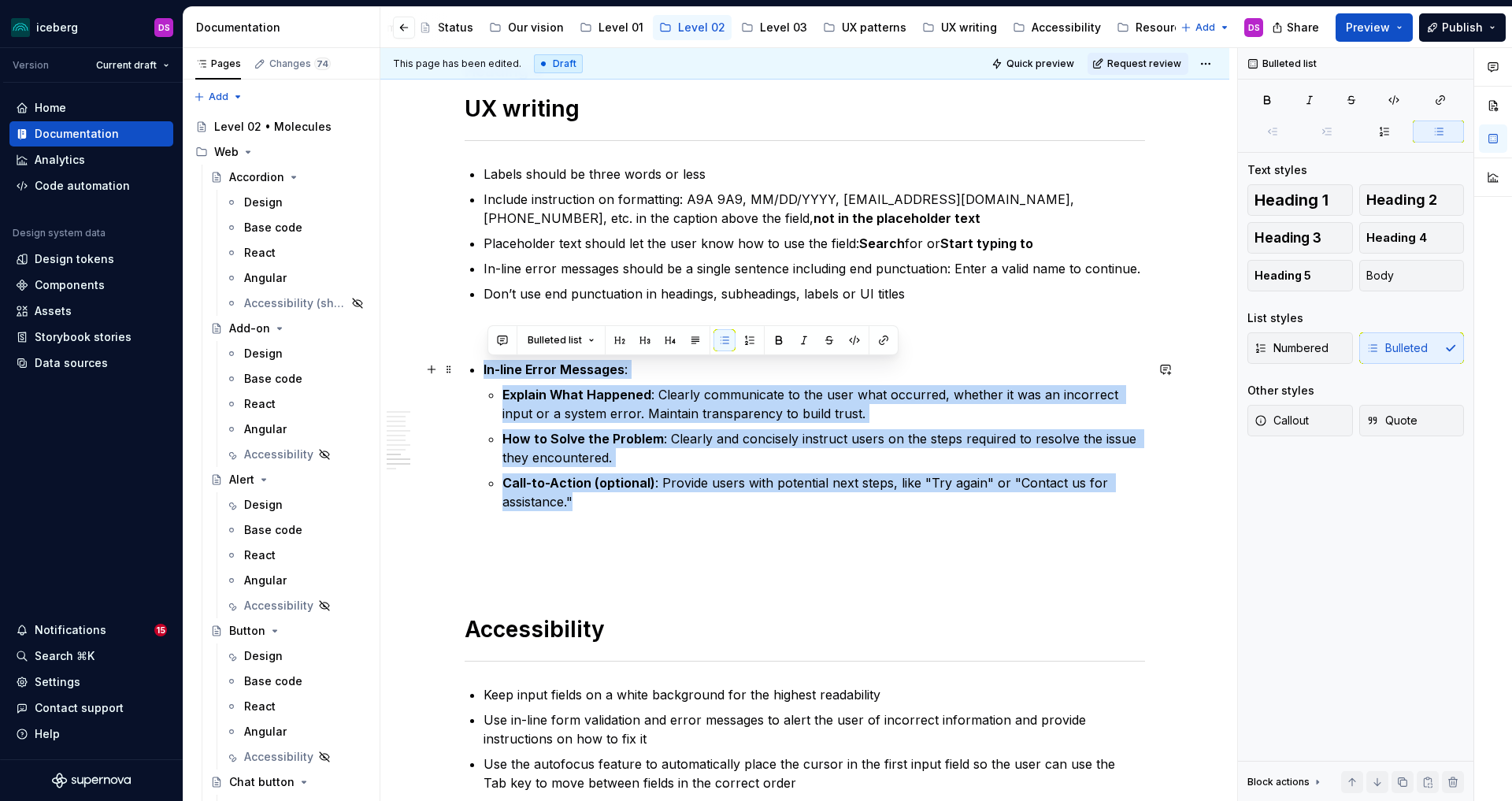
drag, startPoint x: 601, startPoint y: 501, endPoint x: 485, endPoint y: 371, distance: 174.2
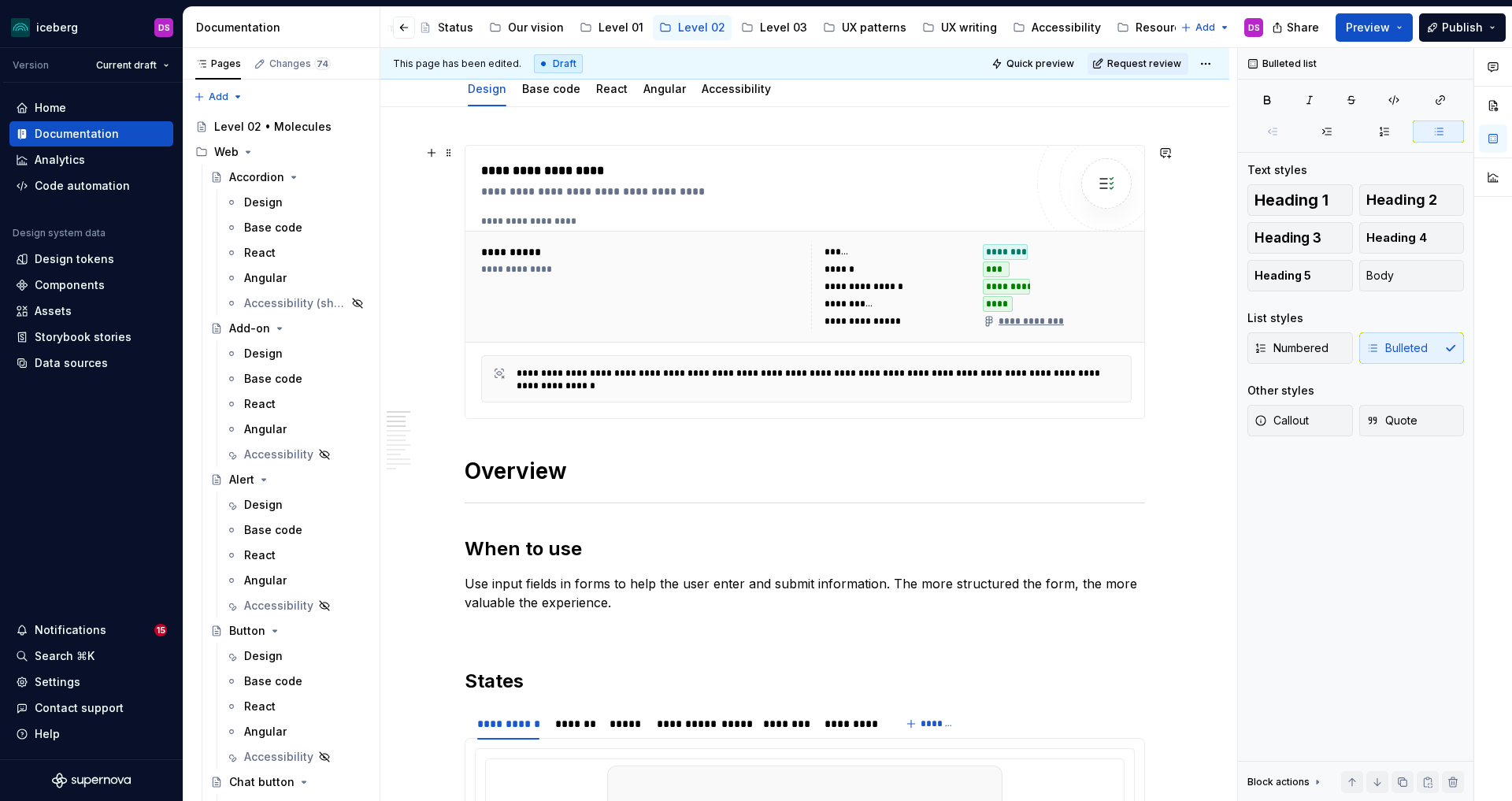
scroll to position [0, 0]
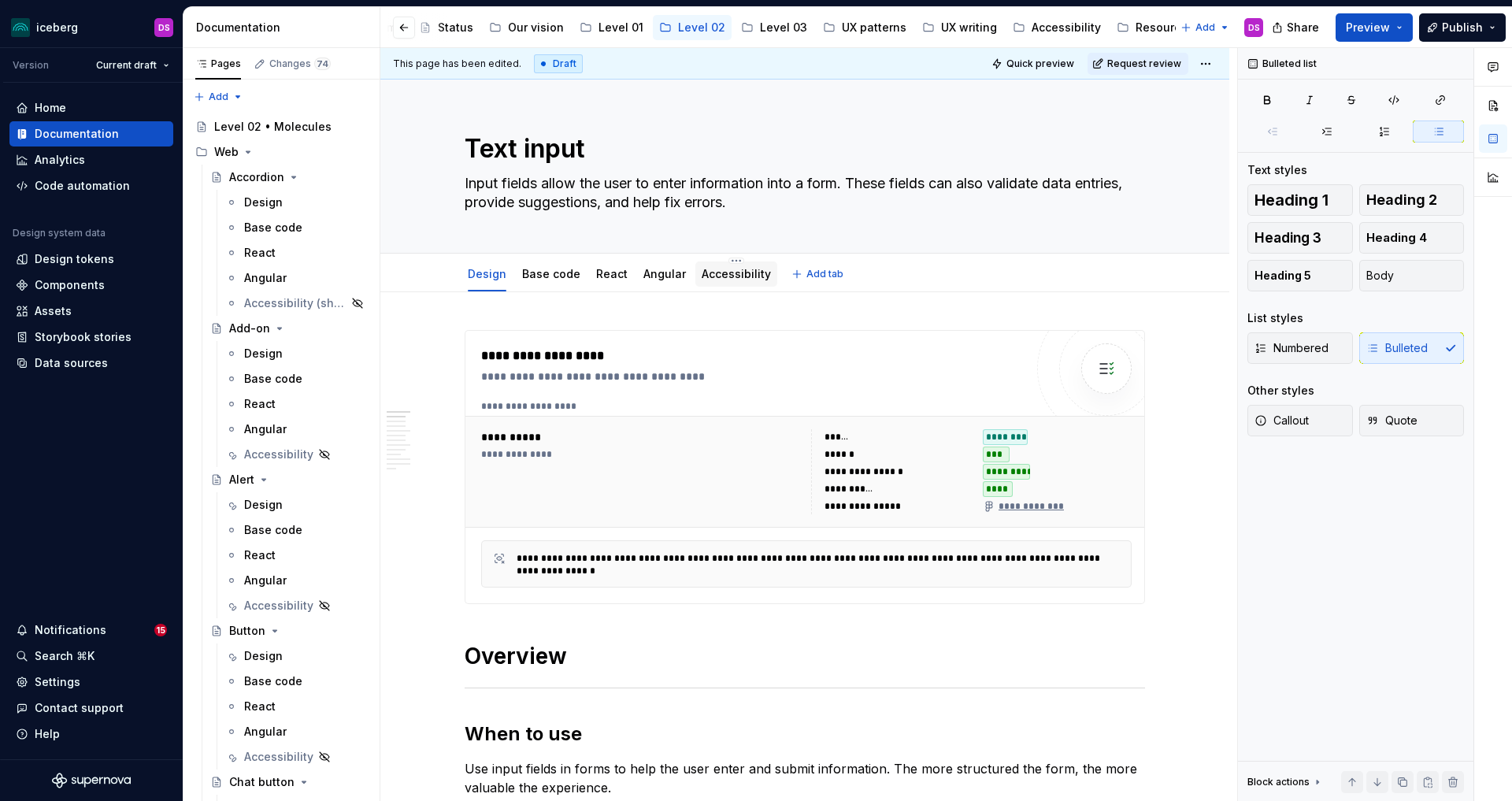
click at [729, 277] on link "Accessibility" at bounding box center [737, 273] width 70 height 13
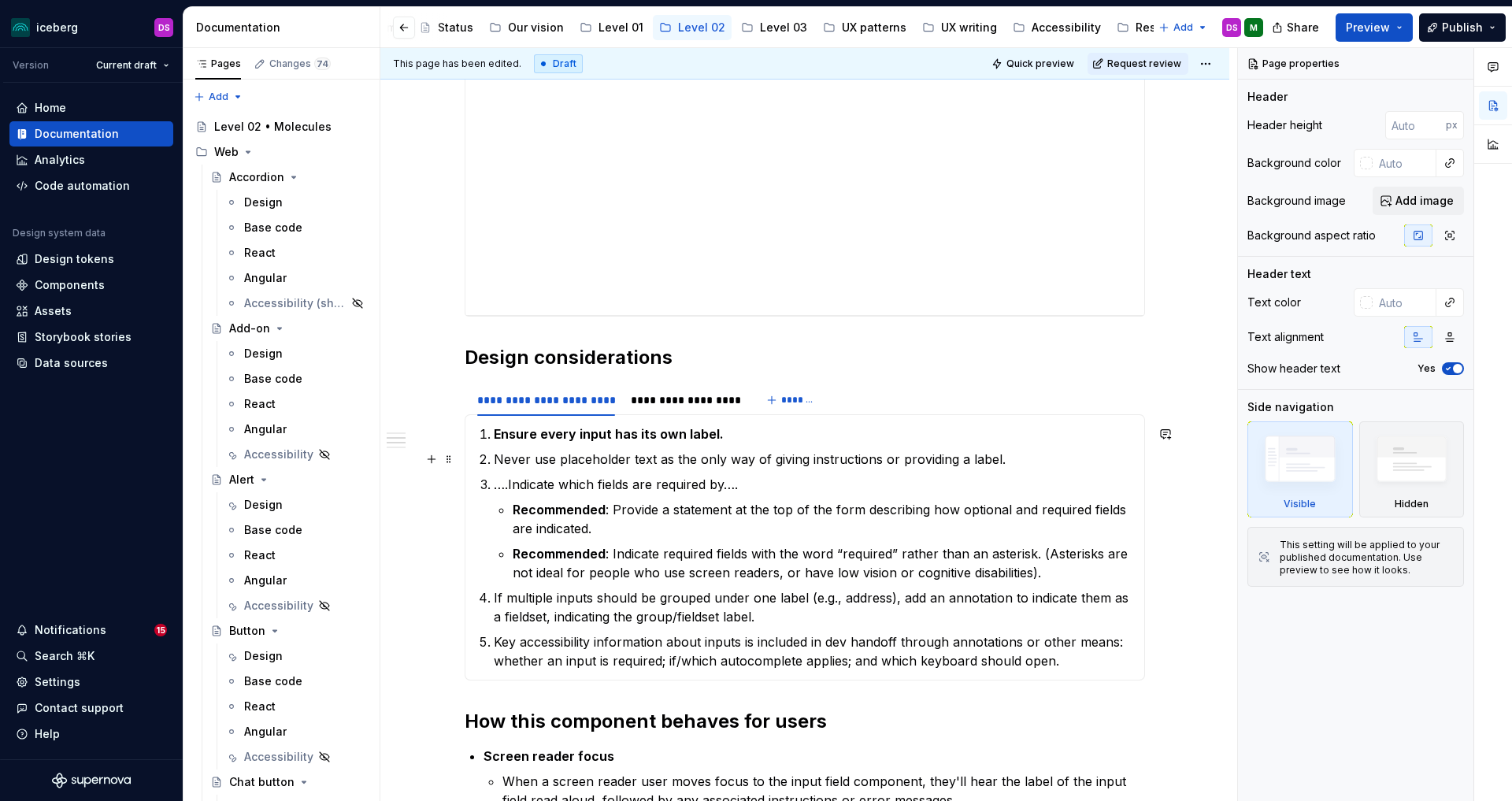
scroll to position [468, 0]
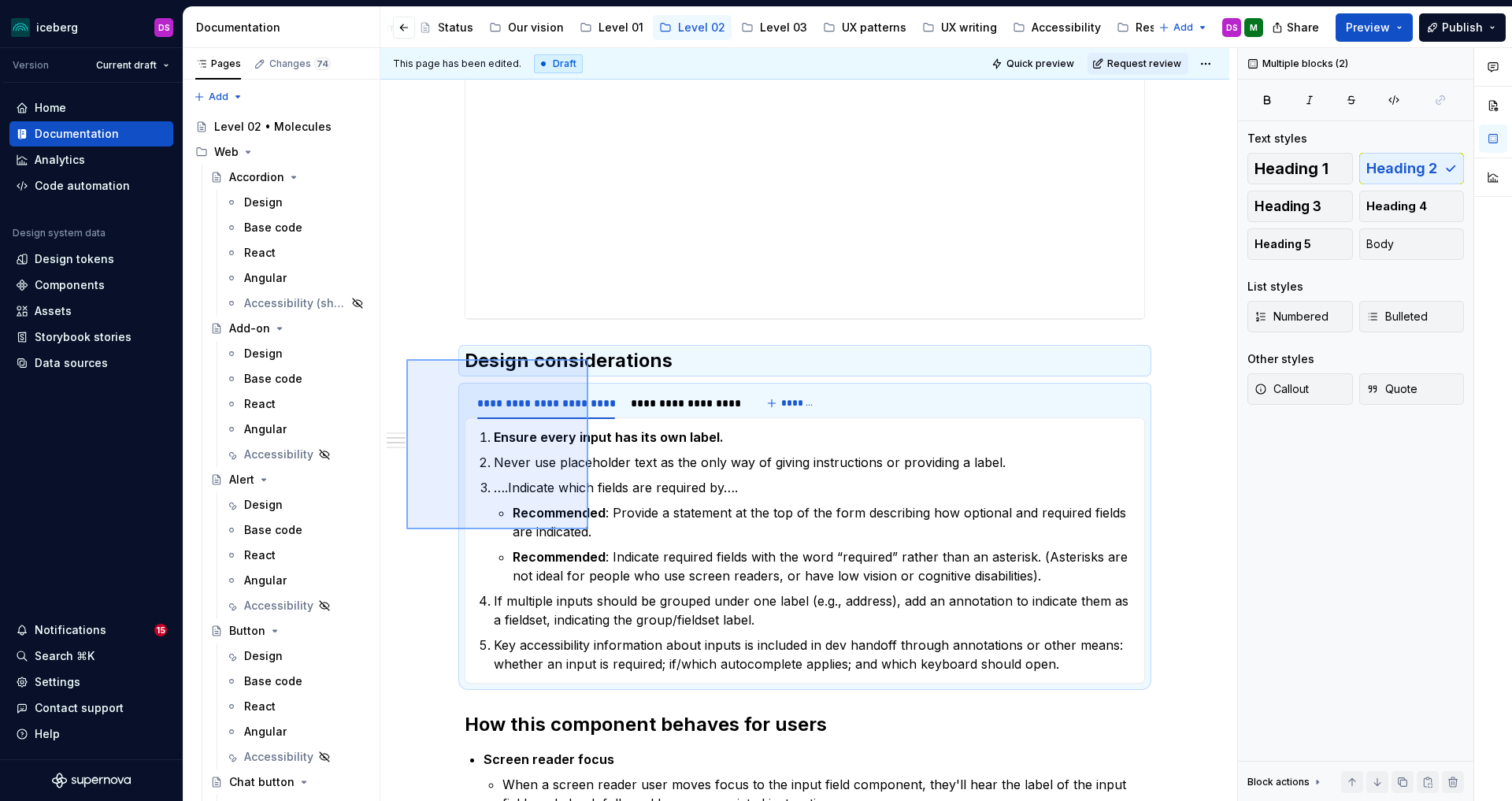
drag, startPoint x: 457, startPoint y: 359, endPoint x: 588, endPoint y: 529, distance: 214.6
click at [588, 529] on div "**********" at bounding box center [808, 424] width 857 height 753
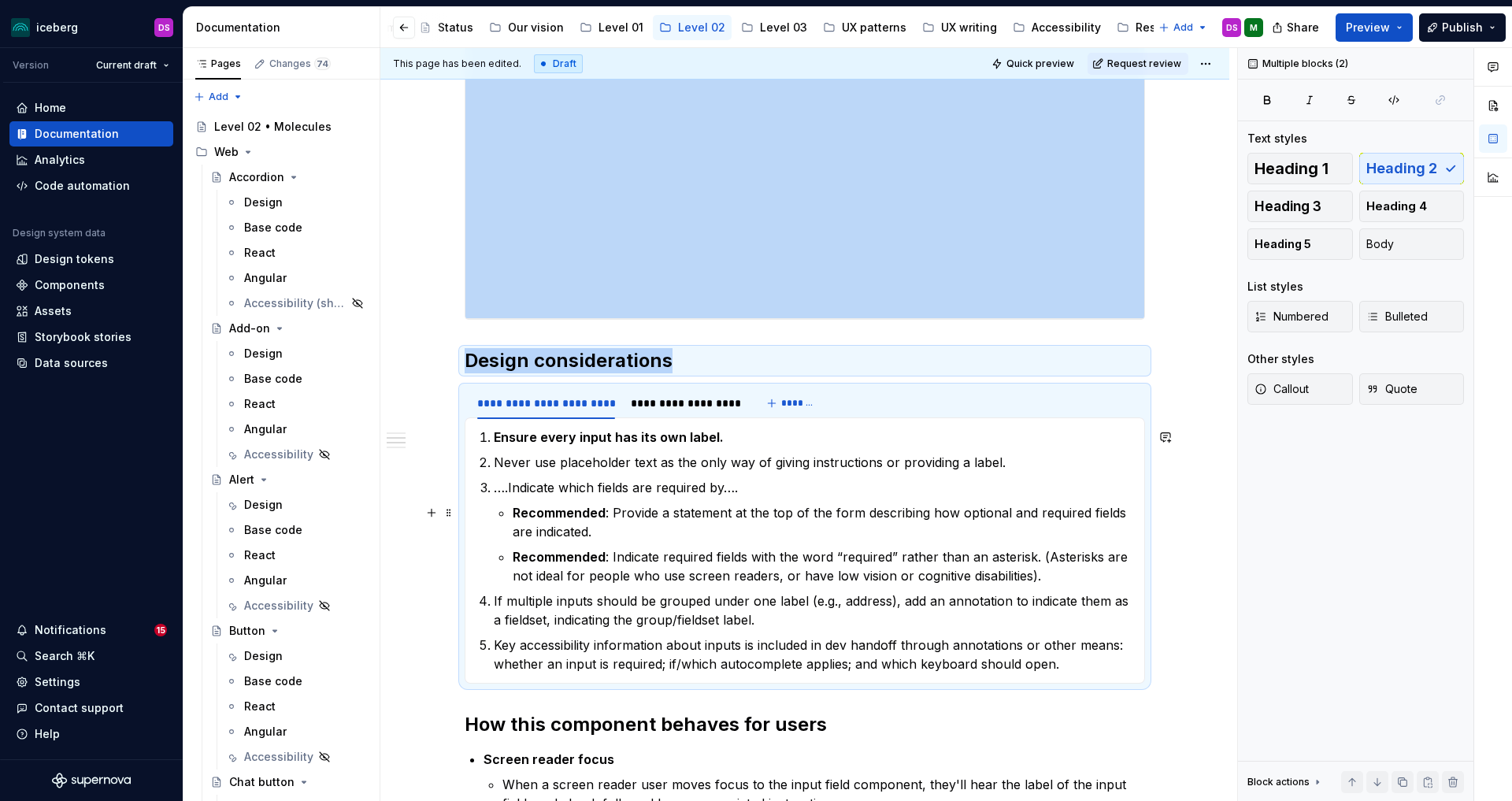
copy div "**********"
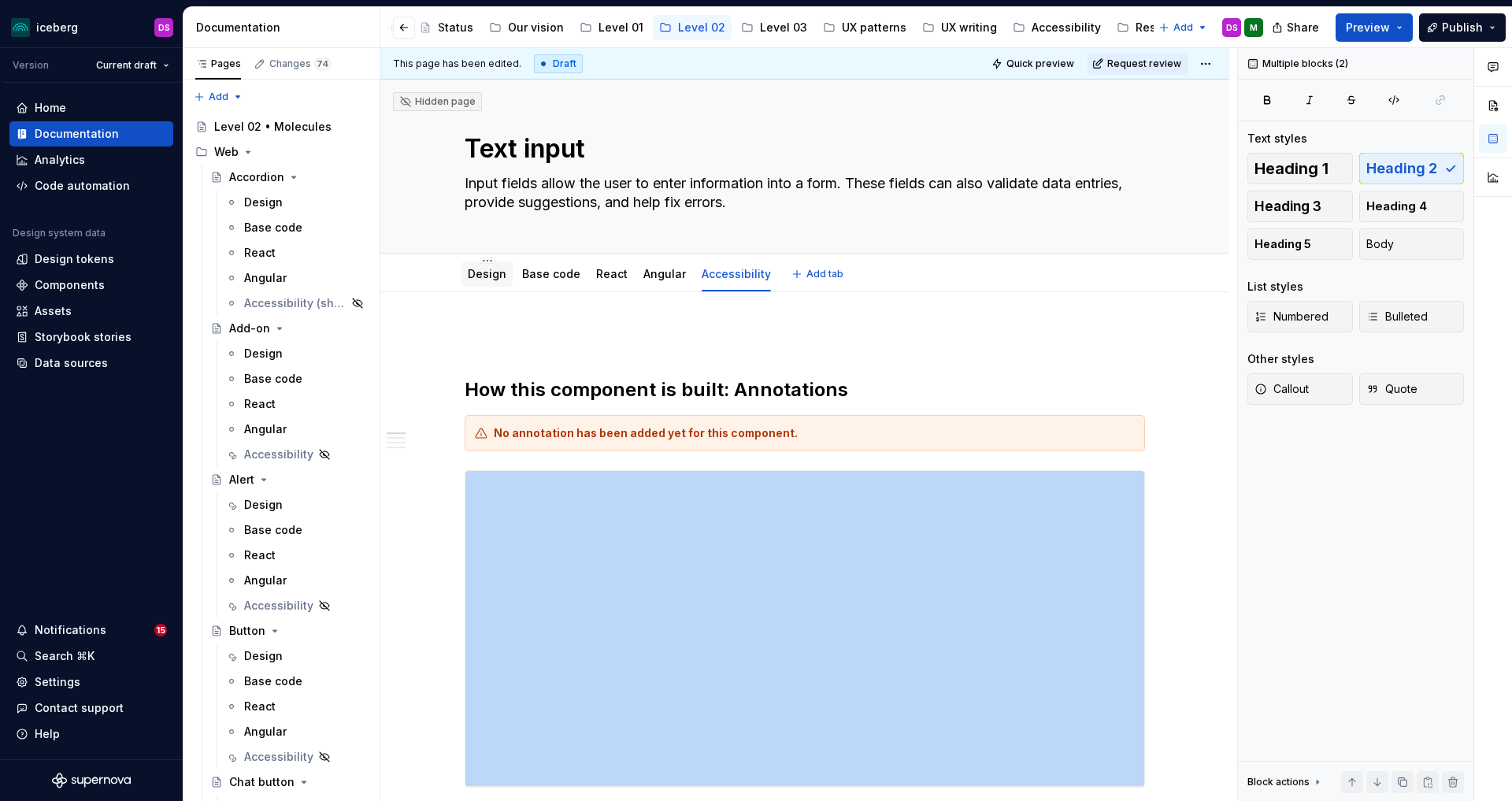
click at [495, 277] on link "Design" at bounding box center [487, 273] width 39 height 13
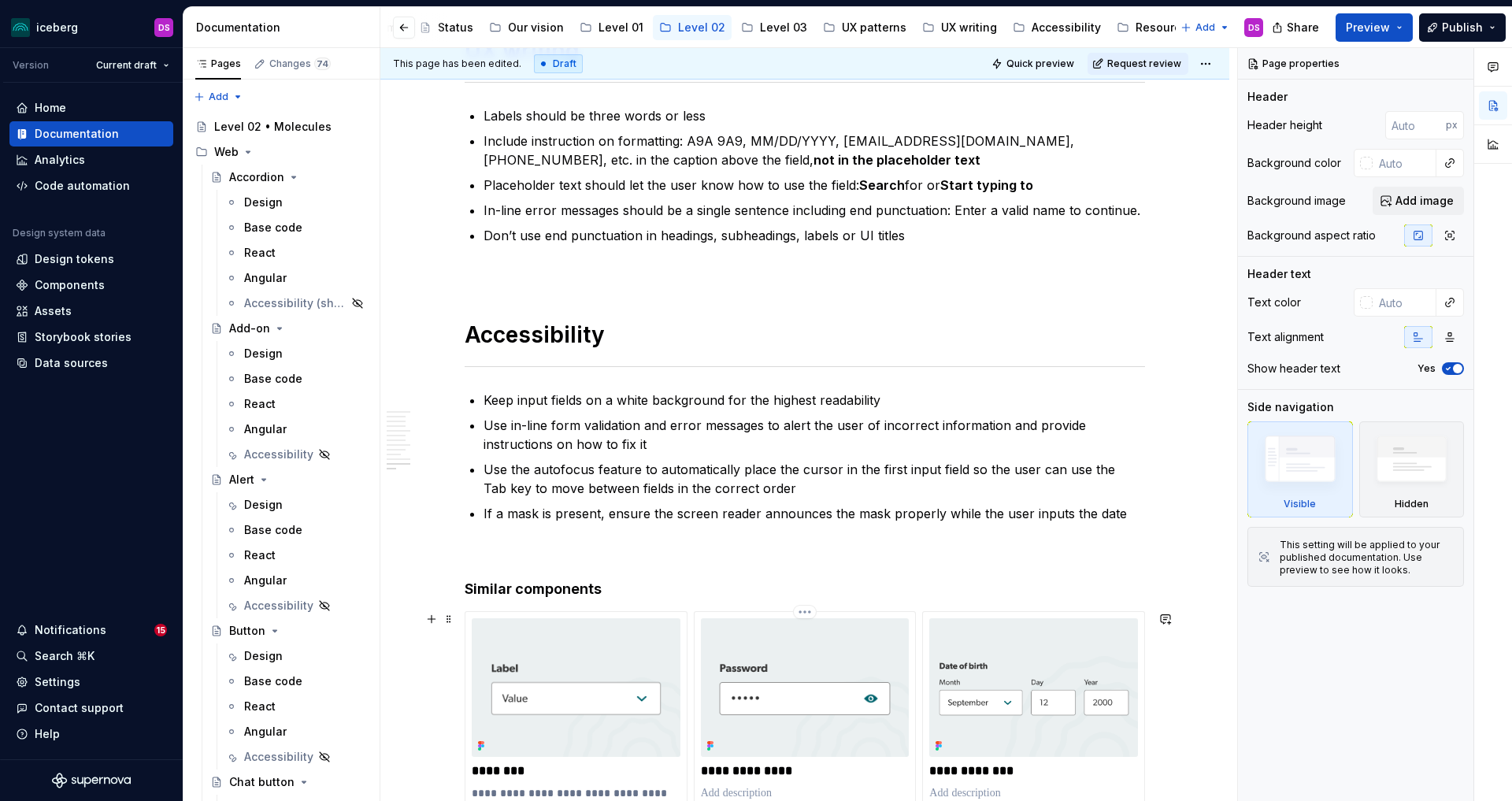
scroll to position [3813, 0]
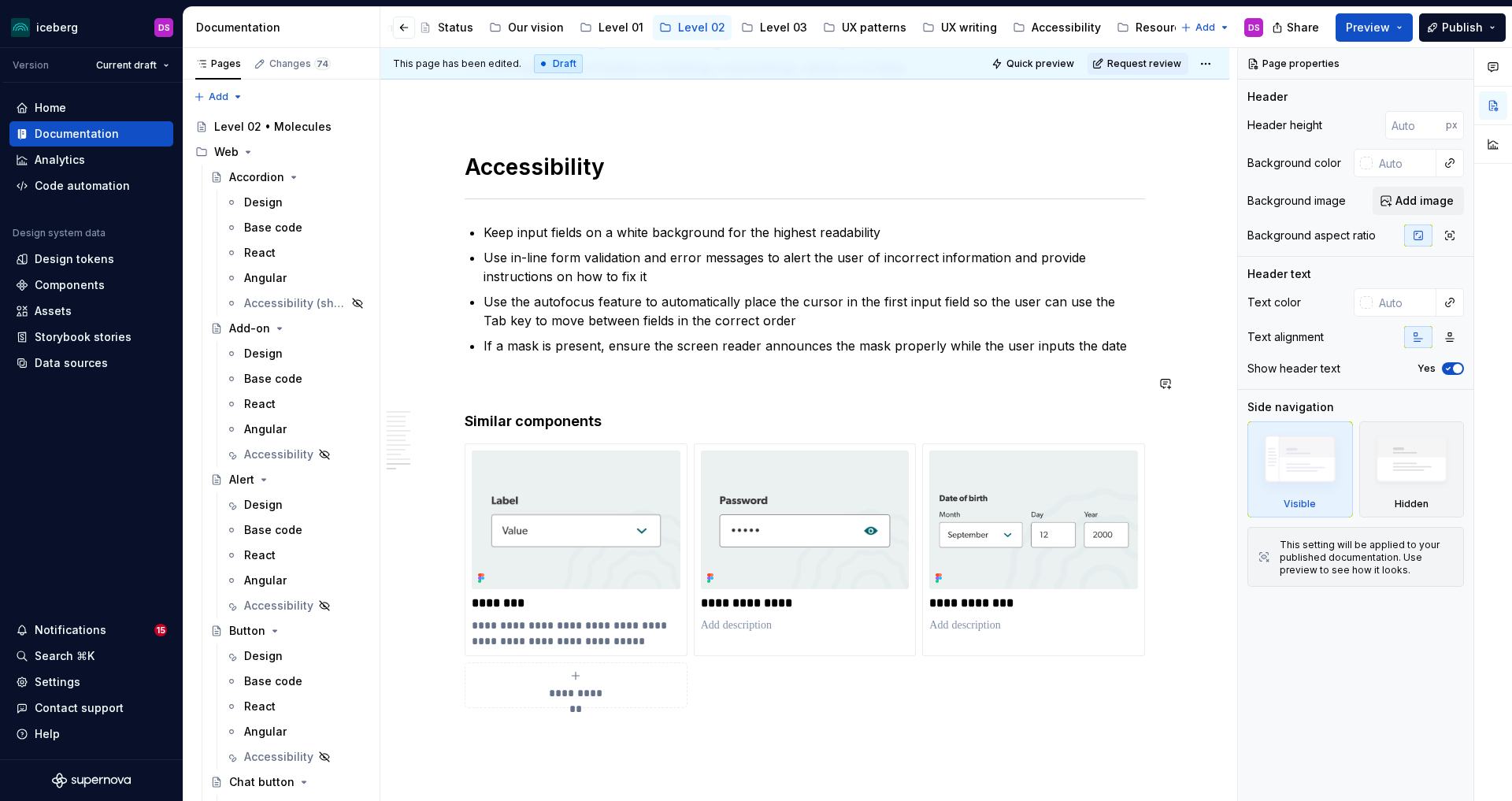
type textarea "*"
click at [1132, 348] on p "If a mask is present, ensure the screen reader announces the mask properly whil…" at bounding box center [814, 345] width 662 height 19
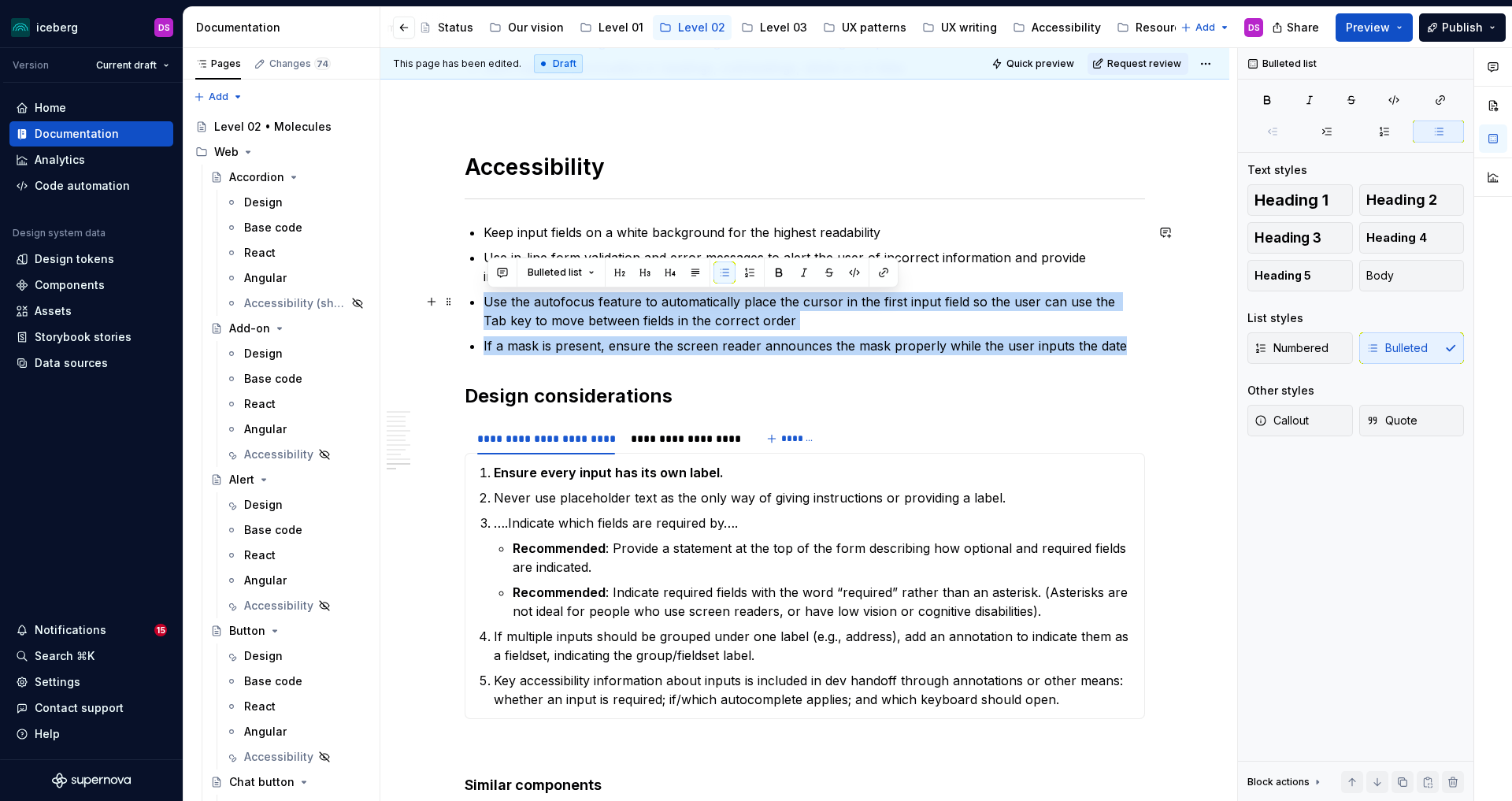
drag, startPoint x: 1122, startPoint y: 345, endPoint x: 475, endPoint y: 304, distance: 648.3
click at [828, 352] on p "If a mask is present, ensure the screen reader announces the mask properly whil…" at bounding box center [814, 345] width 662 height 19
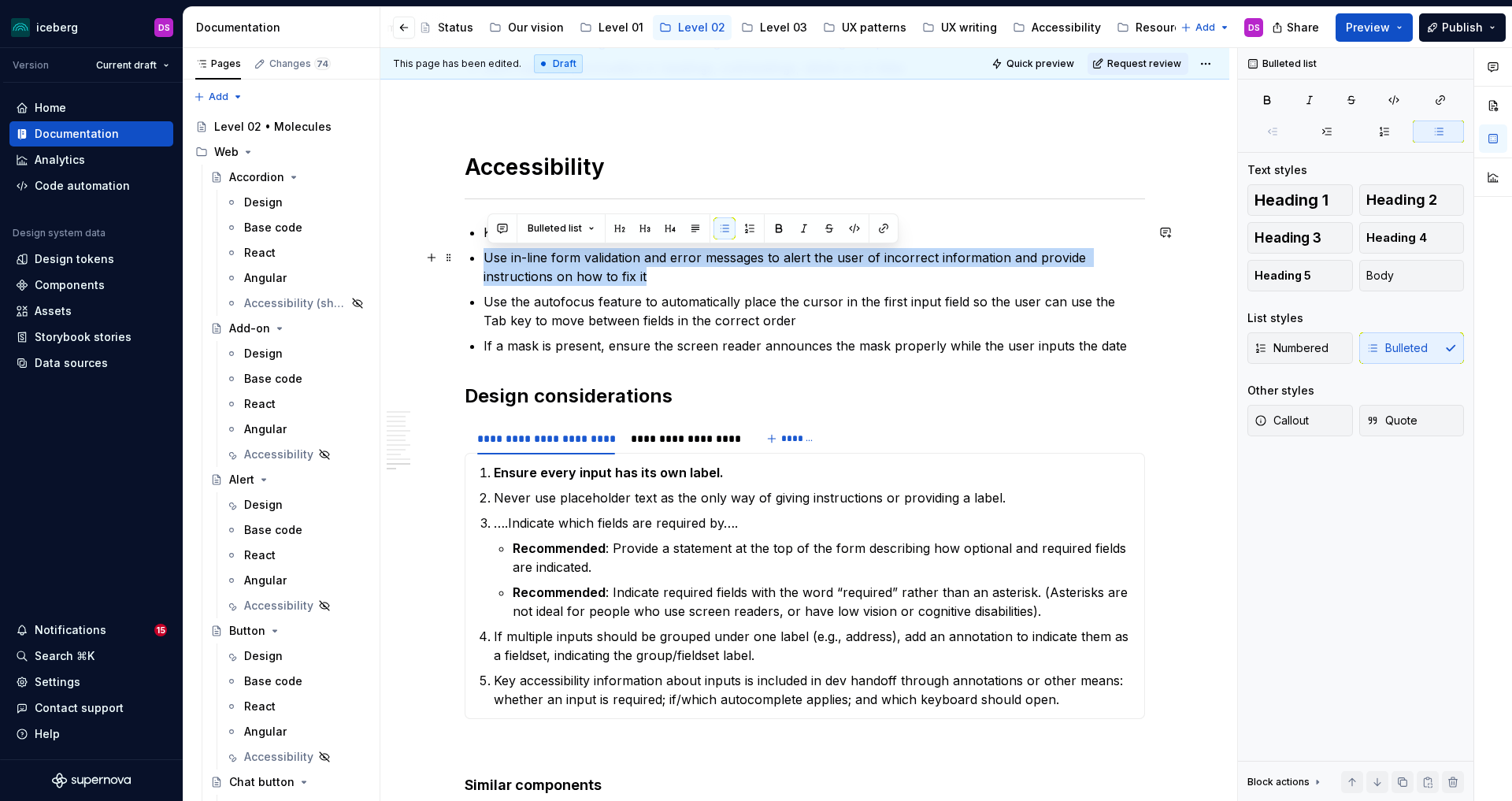
drag, startPoint x: 624, startPoint y: 275, endPoint x: 477, endPoint y: 260, distance: 147.8
click at [484, 260] on li "Use in-line form validation and error messages to alert the user of incorrect i…" at bounding box center [814, 267] width 662 height 38
click at [664, 280] on p "Use in-line form validation and error messages to alert the user of incorrect i…" at bounding box center [814, 267] width 662 height 38
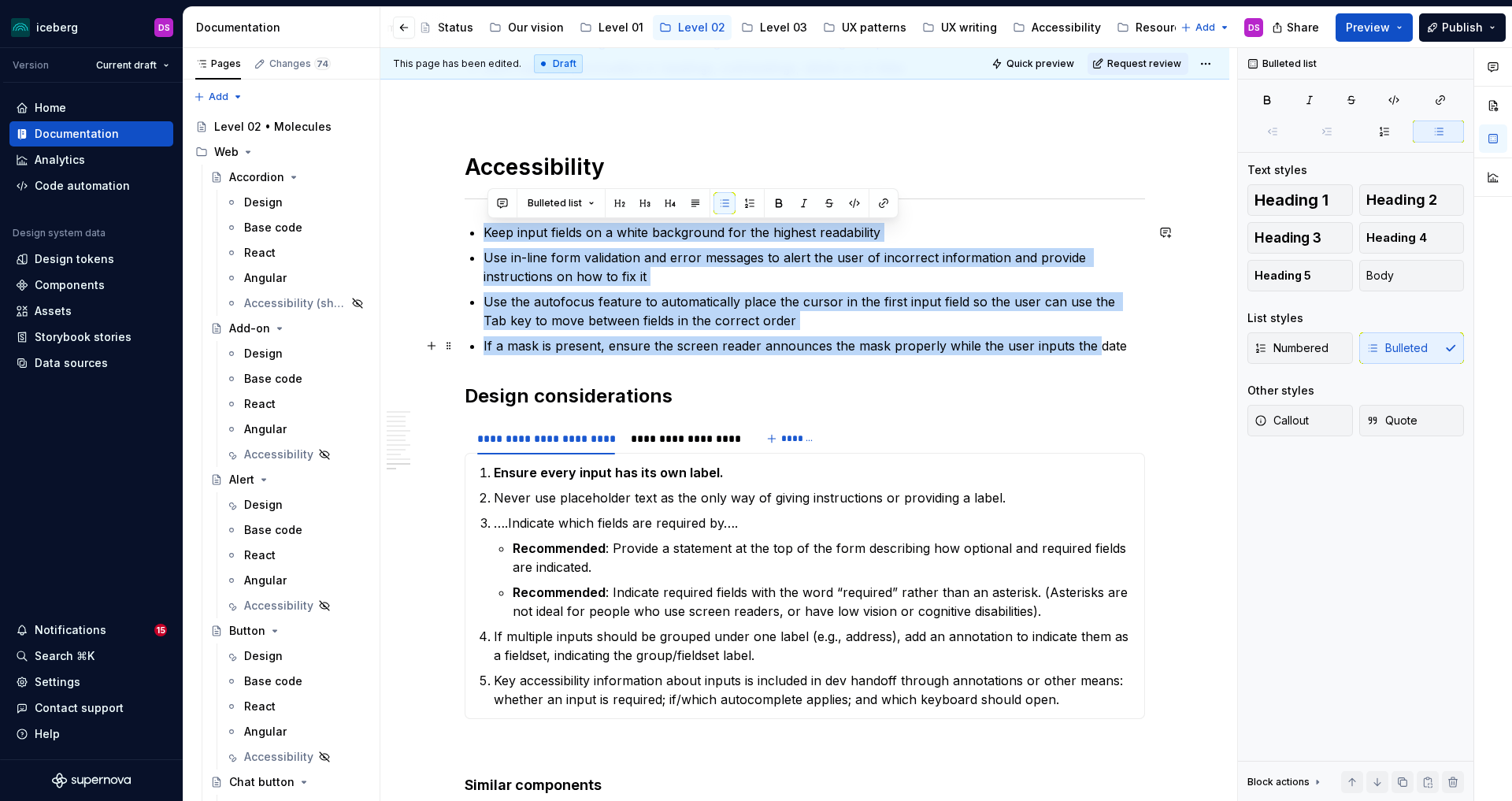
drag, startPoint x: 475, startPoint y: 235, endPoint x: 1092, endPoint y: 346, distance: 626.9
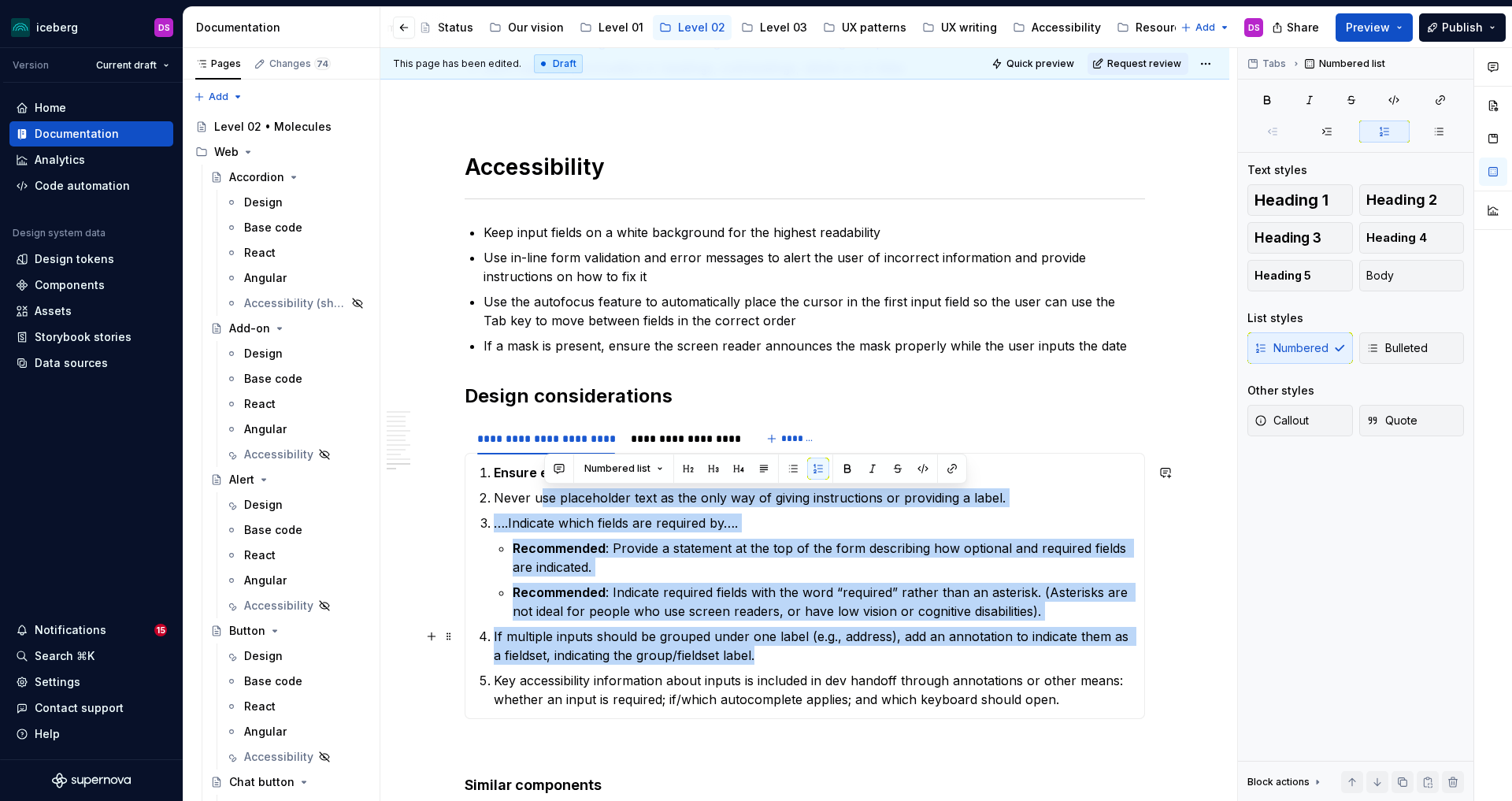
drag, startPoint x: 545, startPoint y: 489, endPoint x: 769, endPoint y: 652, distance: 277.0
click at [769, 652] on ol "Ensure every input has its own label. Never use placeholder text as the only wa…" at bounding box center [814, 585] width 641 height 246
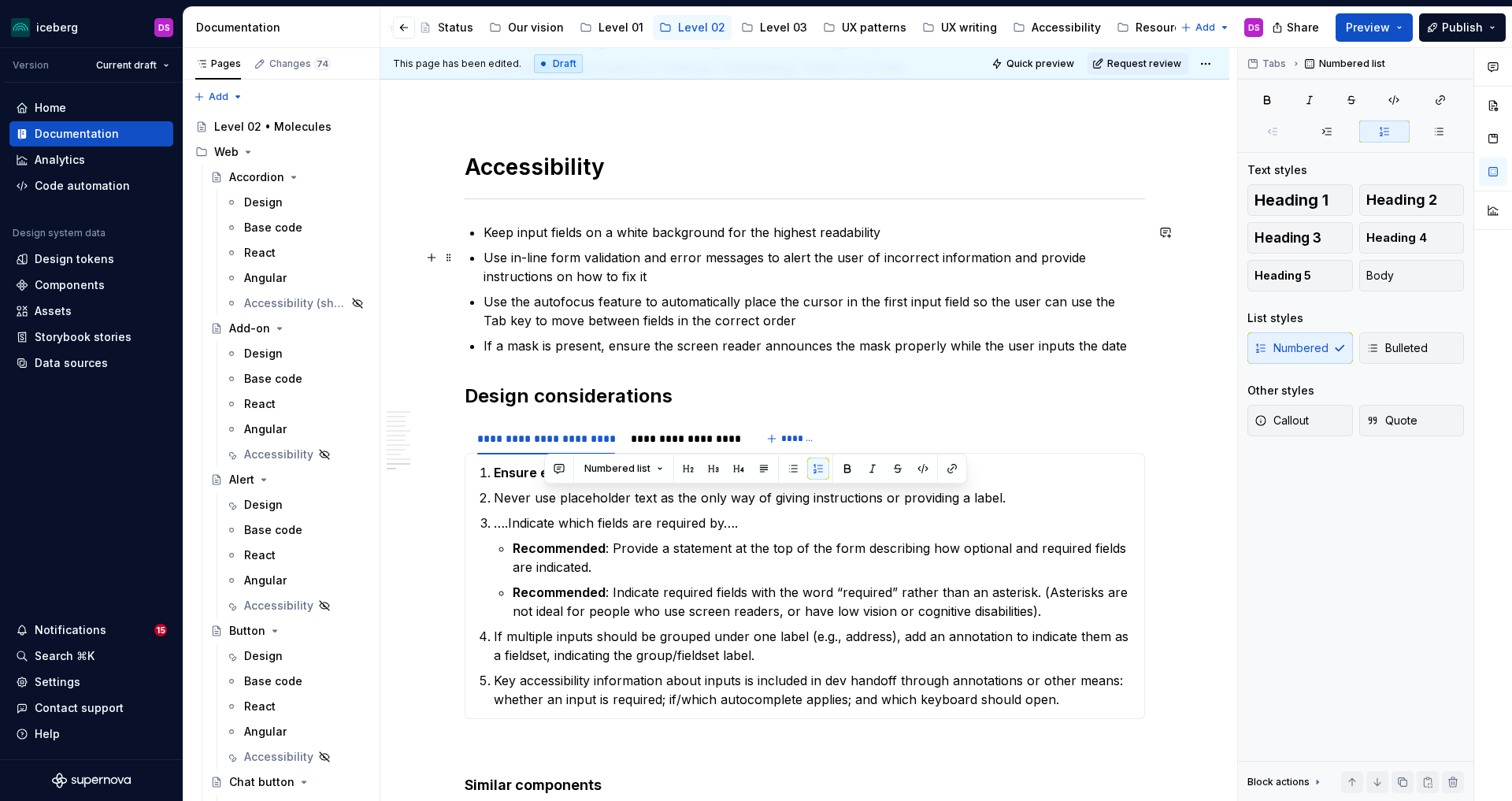
click at [675, 281] on p "Use in-line form validation and error messages to alert the user of incorrect i…" at bounding box center [814, 267] width 662 height 38
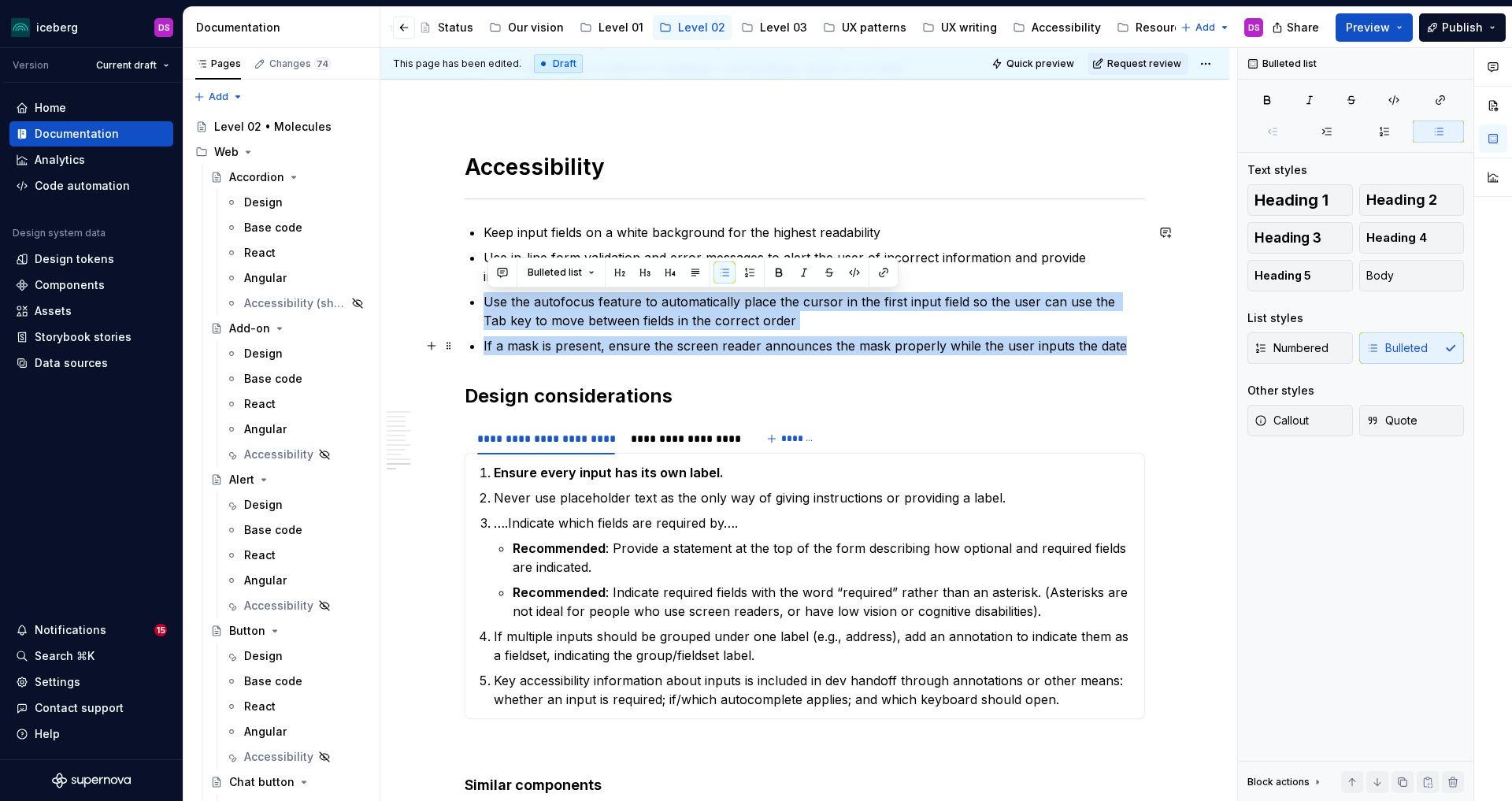
drag, startPoint x: 485, startPoint y: 301, endPoint x: 1126, endPoint y: 341, distance: 642.2
click at [828, 277] on button "button" at bounding box center [829, 273] width 22 height 22
click at [815, 347] on s "If a mask is present, ensure the screen reader announces the mask properly whil…" at bounding box center [805, 345] width 643 height 16
drag, startPoint x: 1122, startPoint y: 348, endPoint x: 496, endPoint y: 286, distance: 629.1
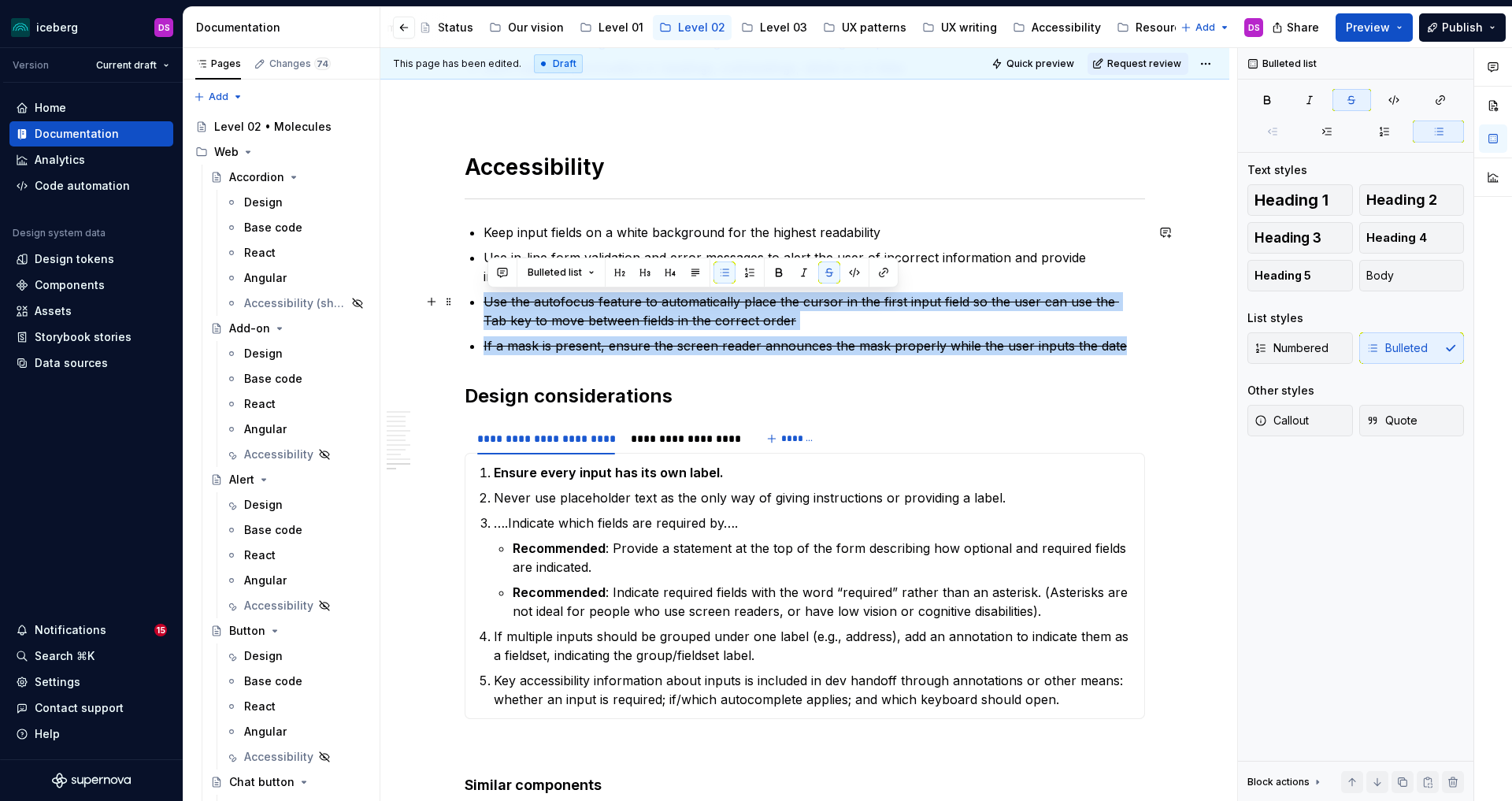
click at [502, 267] on button "button" at bounding box center [503, 273] width 22 height 22
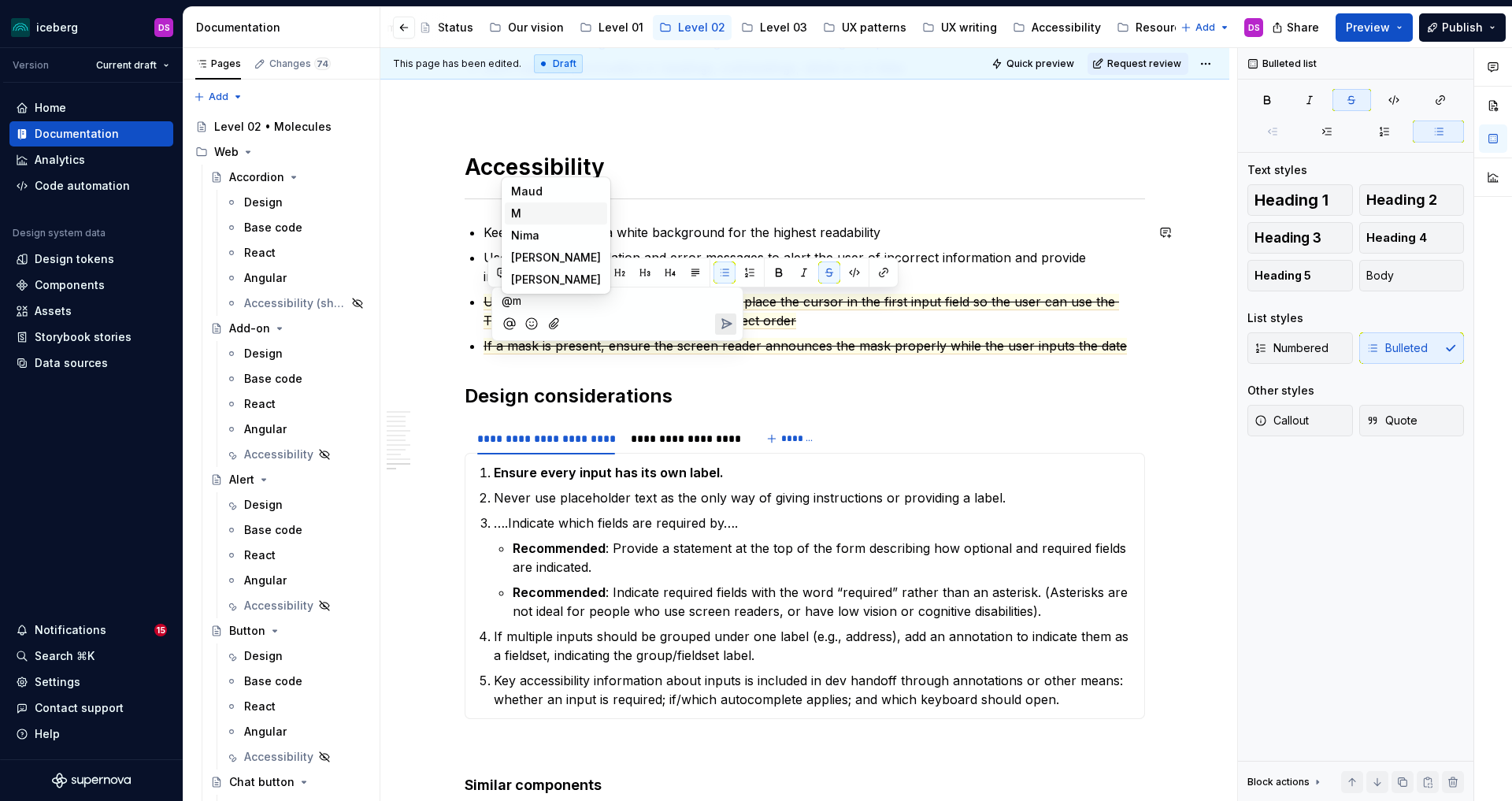
click at [539, 214] on li "M M" at bounding box center [555, 213] width 103 height 22
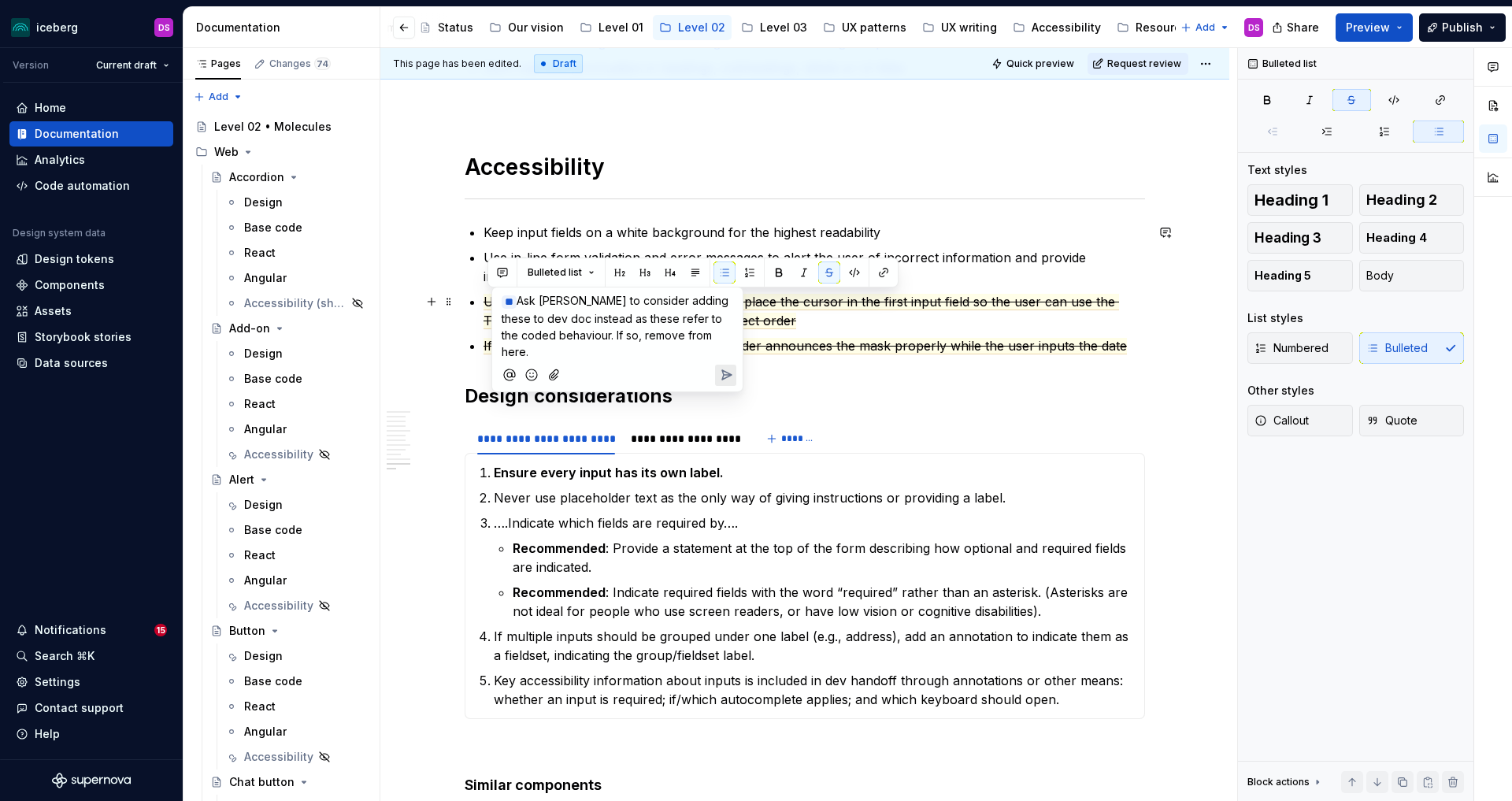
click at [534, 297] on span "Ask [PERSON_NAME] to consider adding these to dev doc instead as these refer to…" at bounding box center [616, 325] width 230 height 65
click at [726, 370] on icon "Send" at bounding box center [727, 374] width 9 height 9
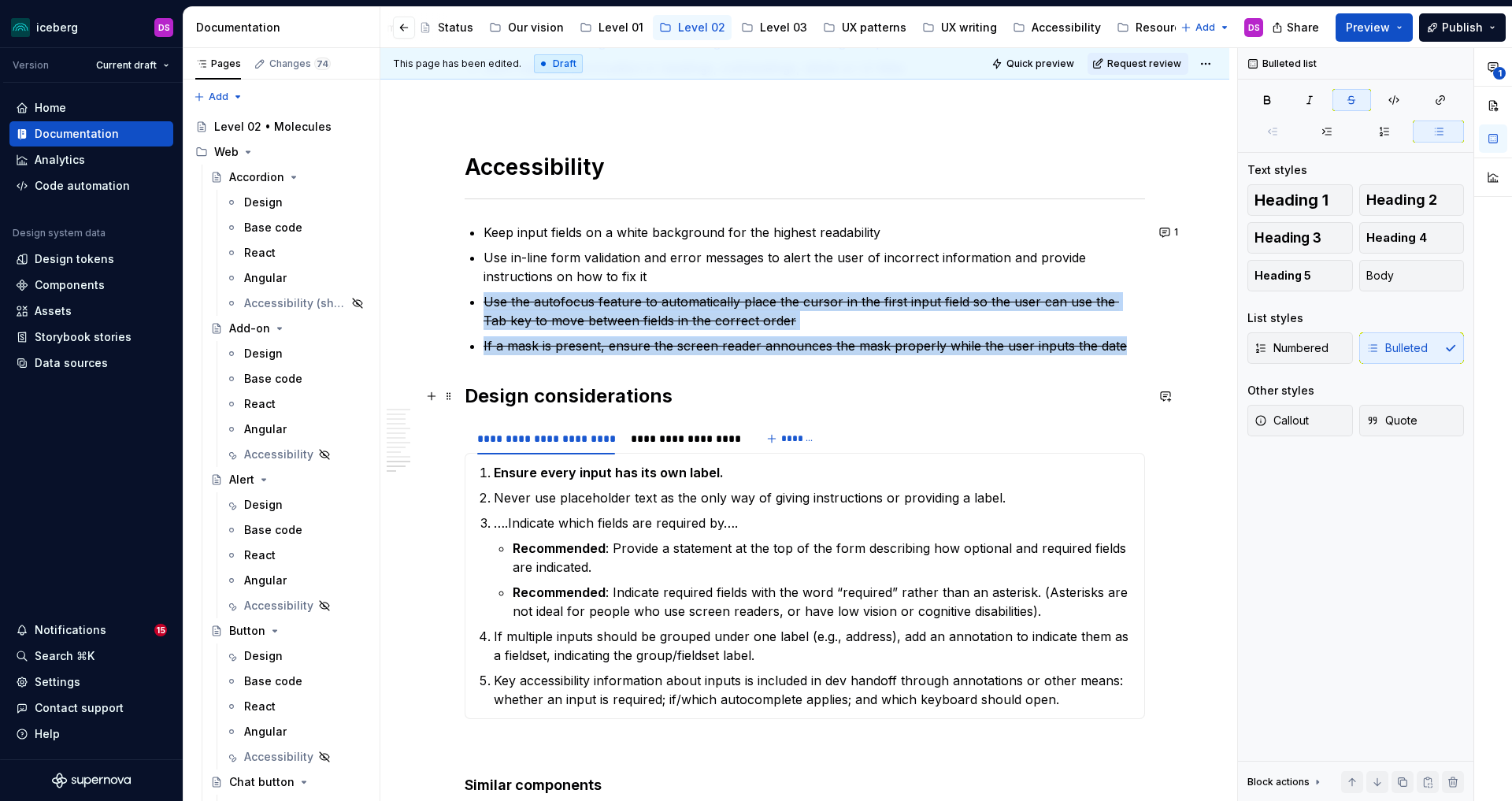
click at [842, 387] on h2 "Design considerations" at bounding box center [805, 395] width 681 height 25
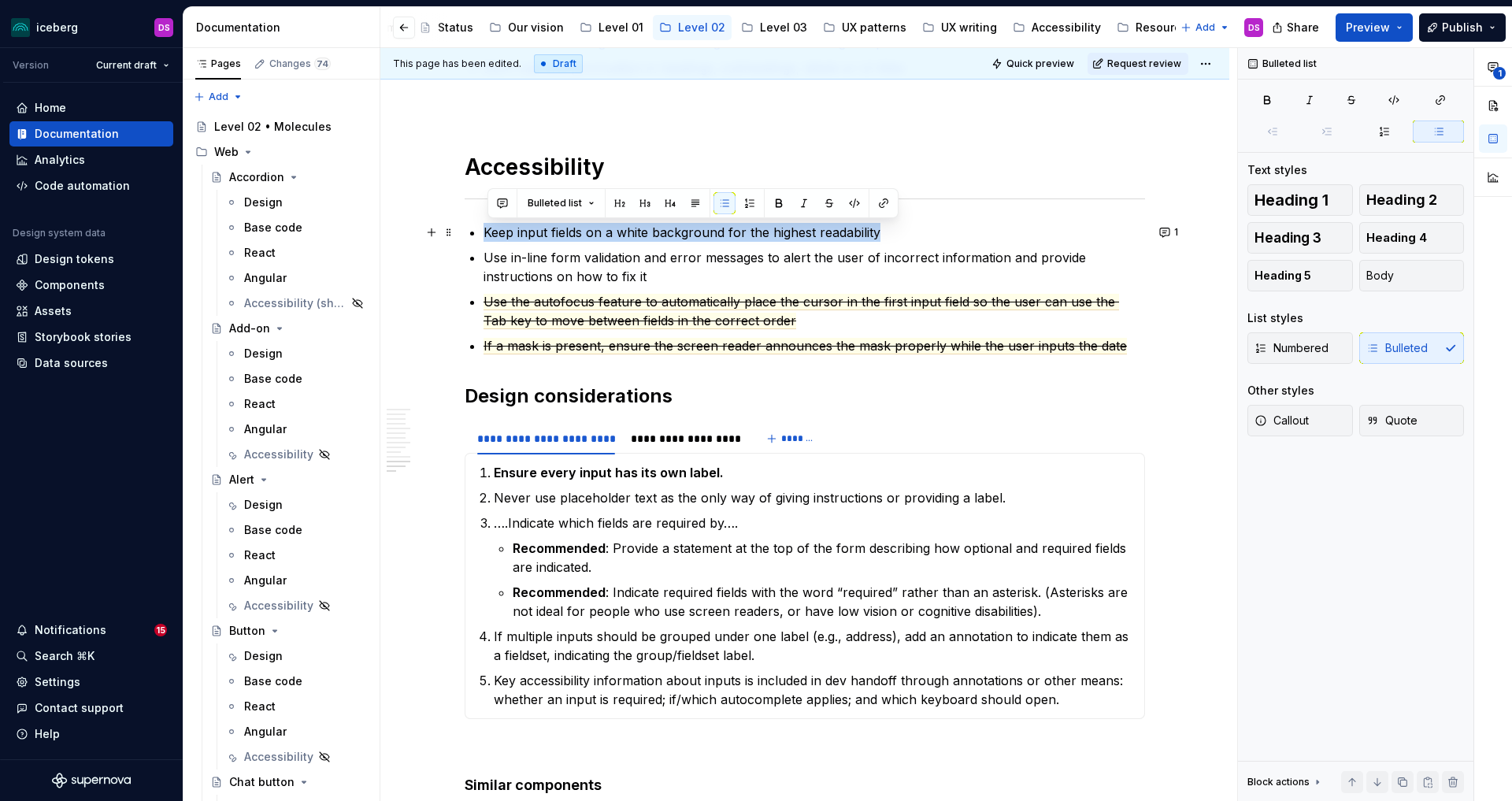
drag, startPoint x: 904, startPoint y: 239, endPoint x: 485, endPoint y: 232, distance: 419.1
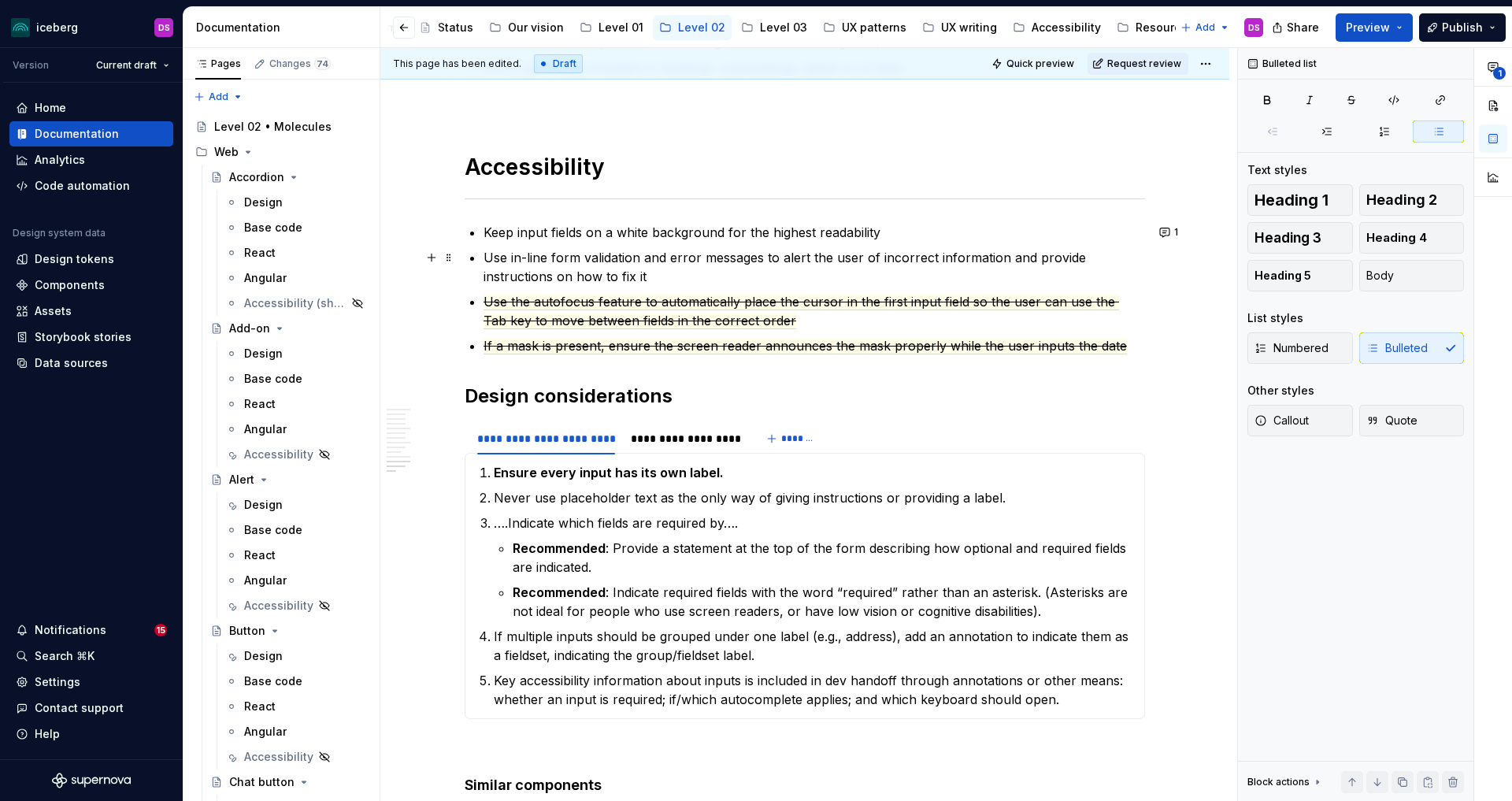
click at [605, 270] on p "Use in-line form validation and error messages to alert the user of incorrect i…" at bounding box center [814, 267] width 662 height 38
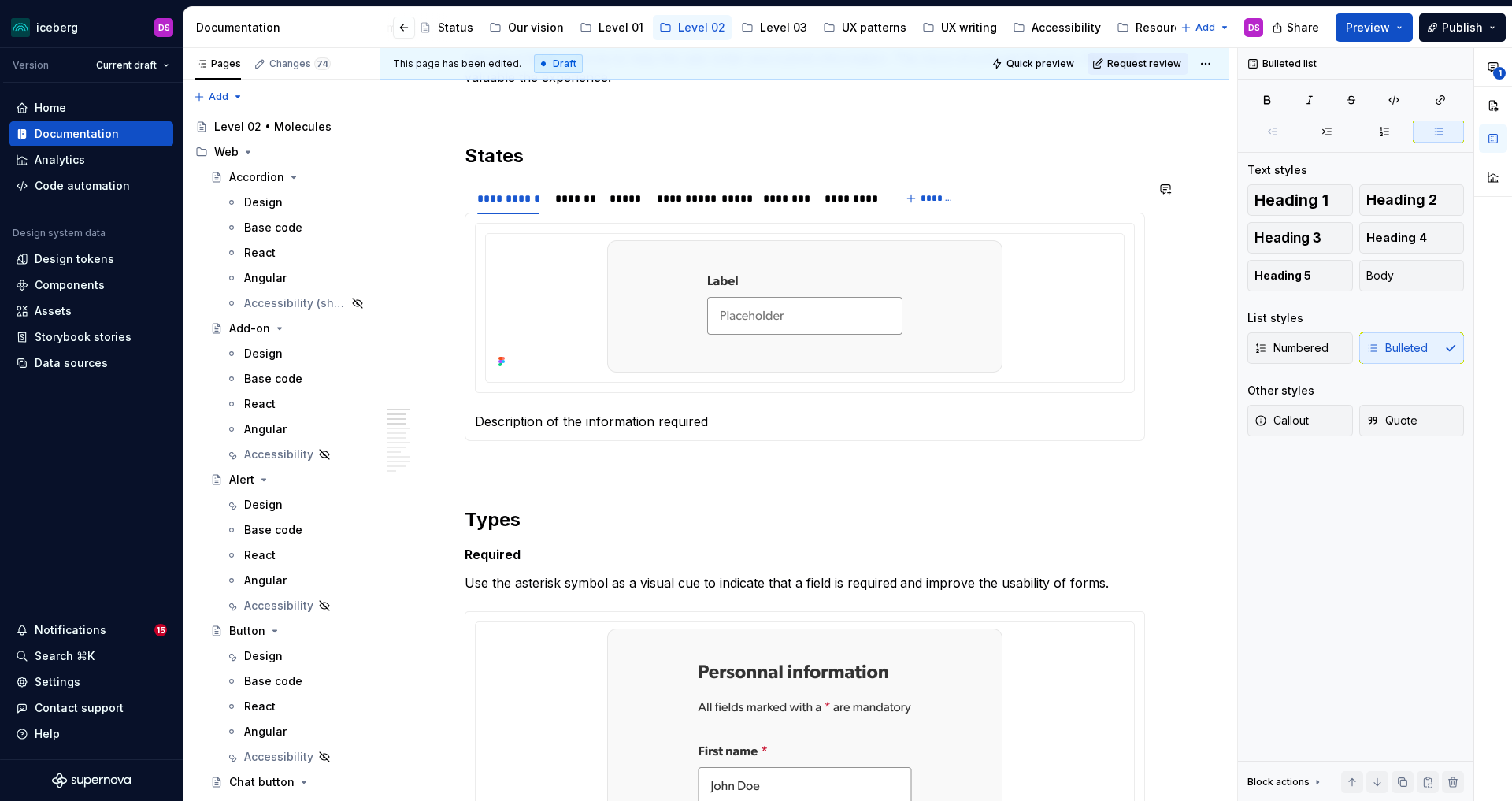
scroll to position [0, 0]
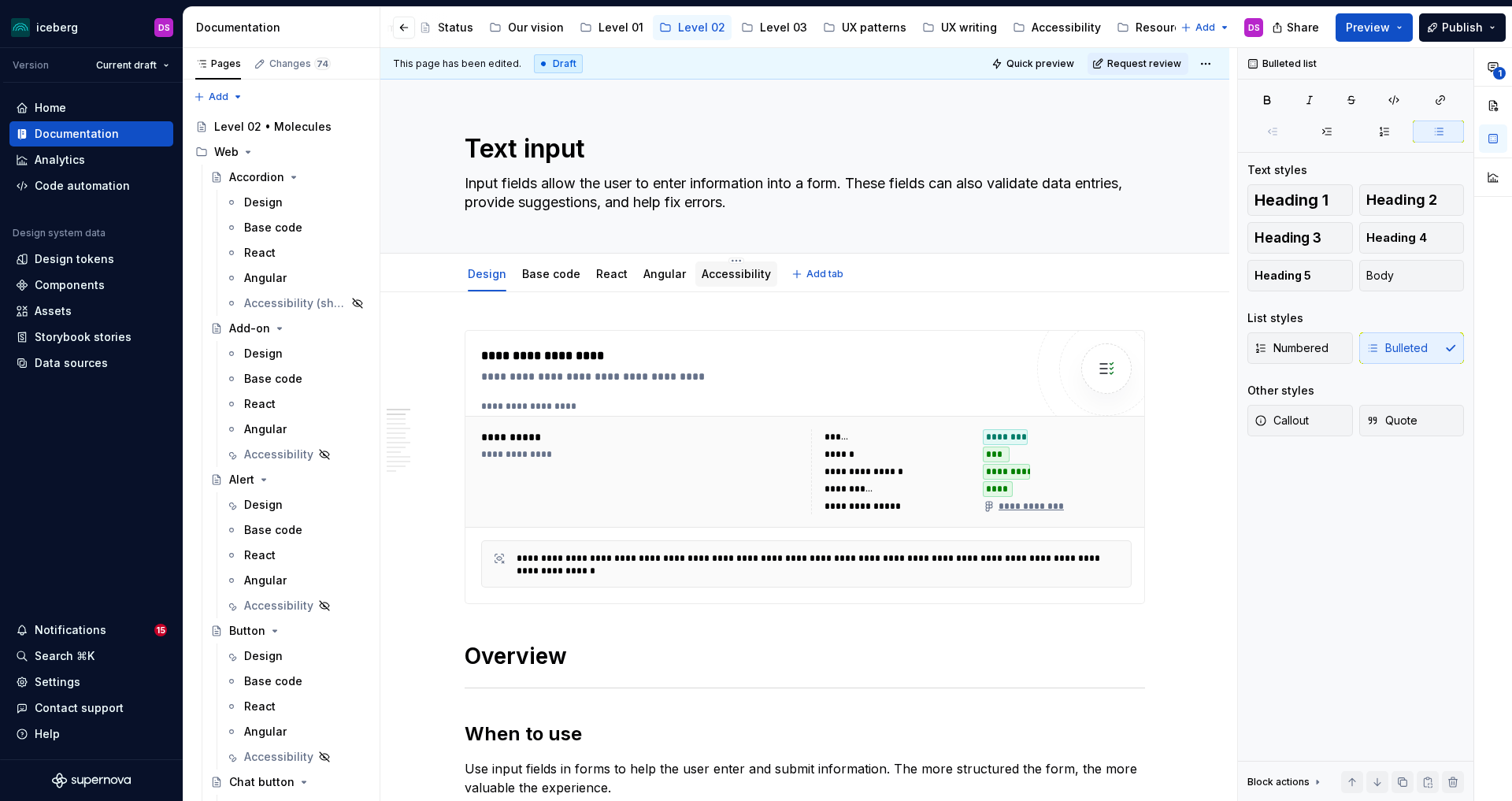
click at [734, 271] on link "Accessibility" at bounding box center [737, 273] width 70 height 13
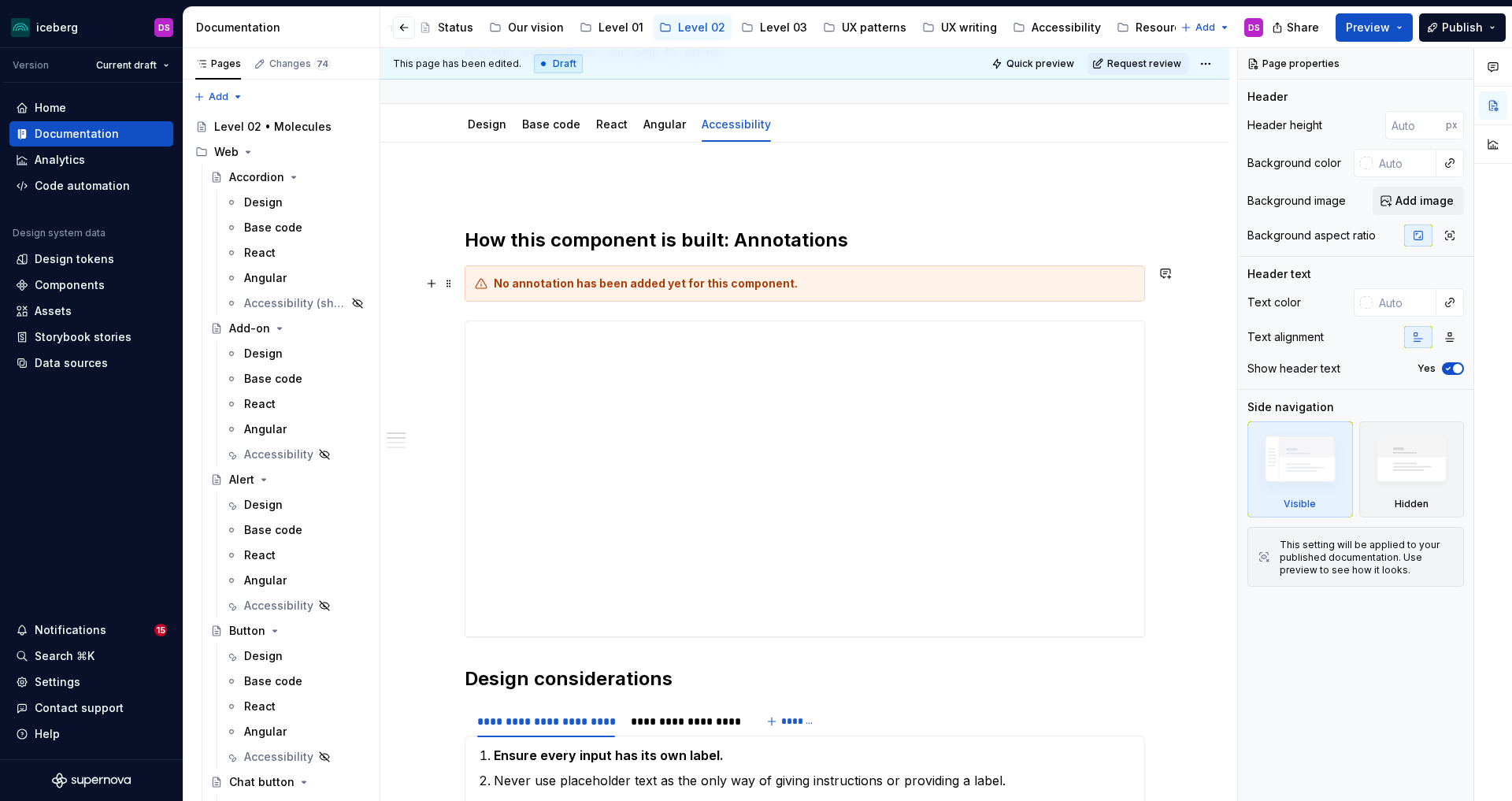
scroll to position [133, 0]
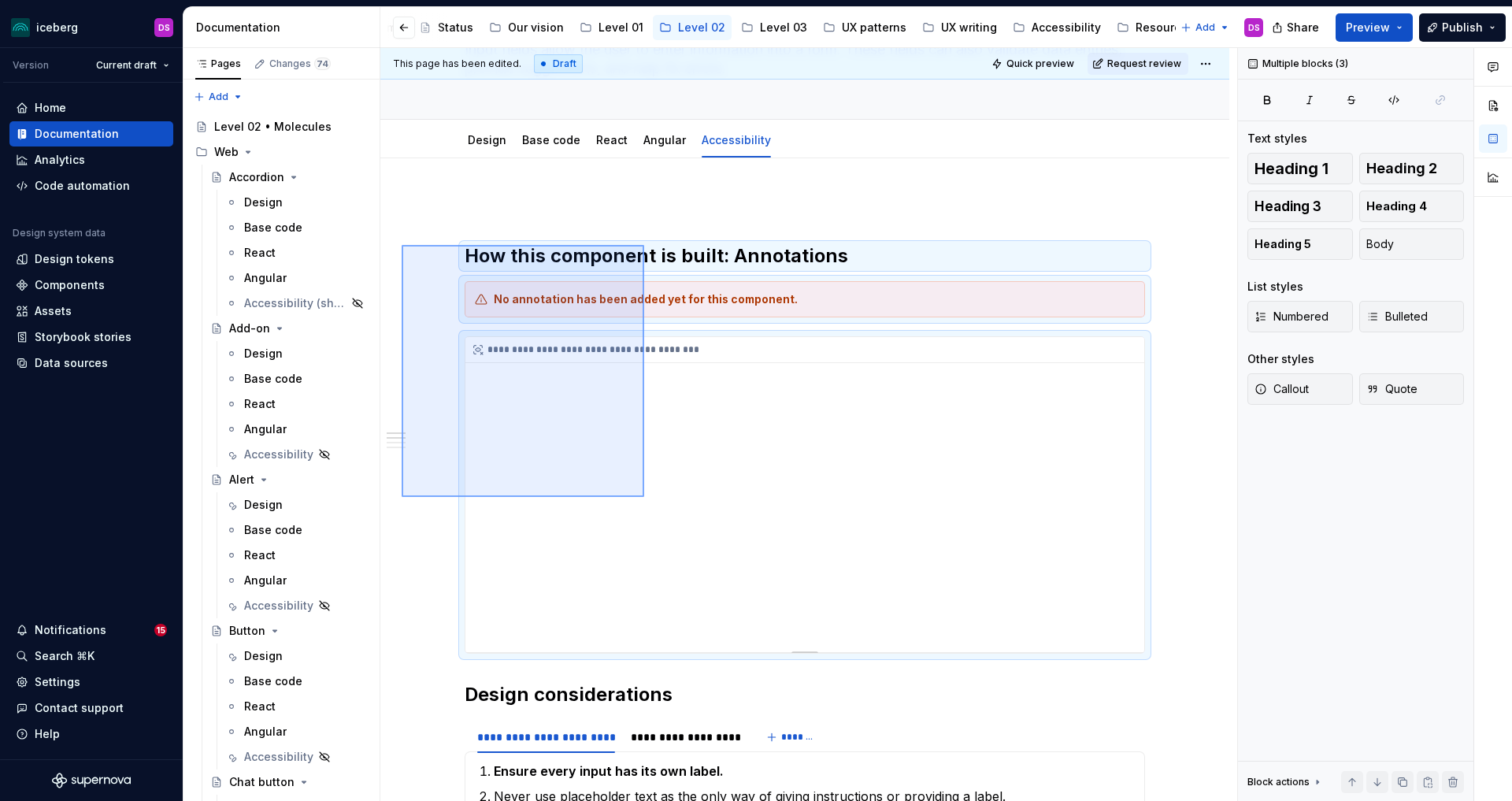
drag, startPoint x: 401, startPoint y: 245, endPoint x: 649, endPoint y: 497, distance: 353.6
click at [644, 497] on div "**********" at bounding box center [808, 424] width 857 height 753
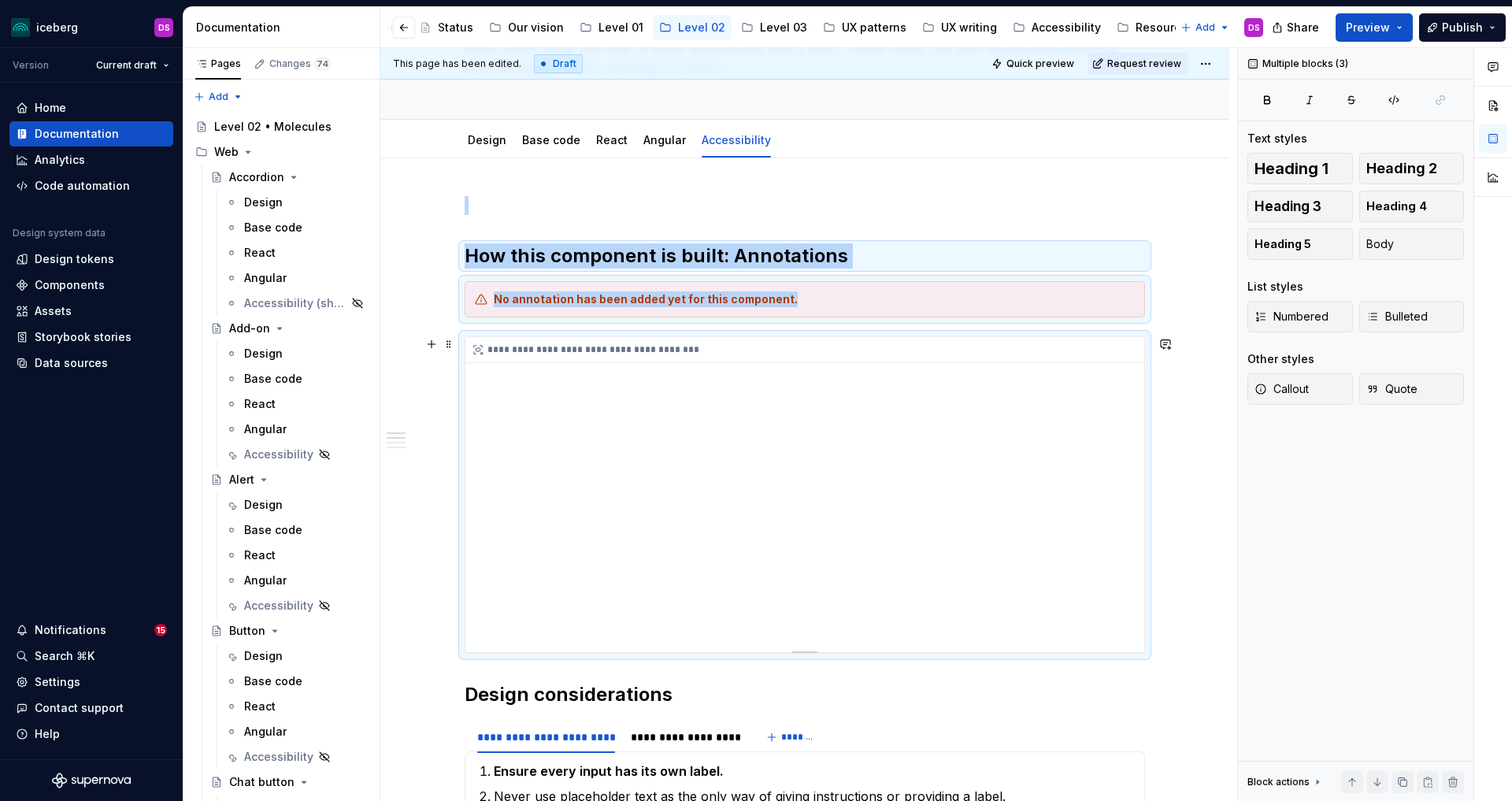
copy div "How this component is built: Annotations No annotation has been added yet for t…"
click at [492, 133] on link "Design" at bounding box center [487, 139] width 39 height 13
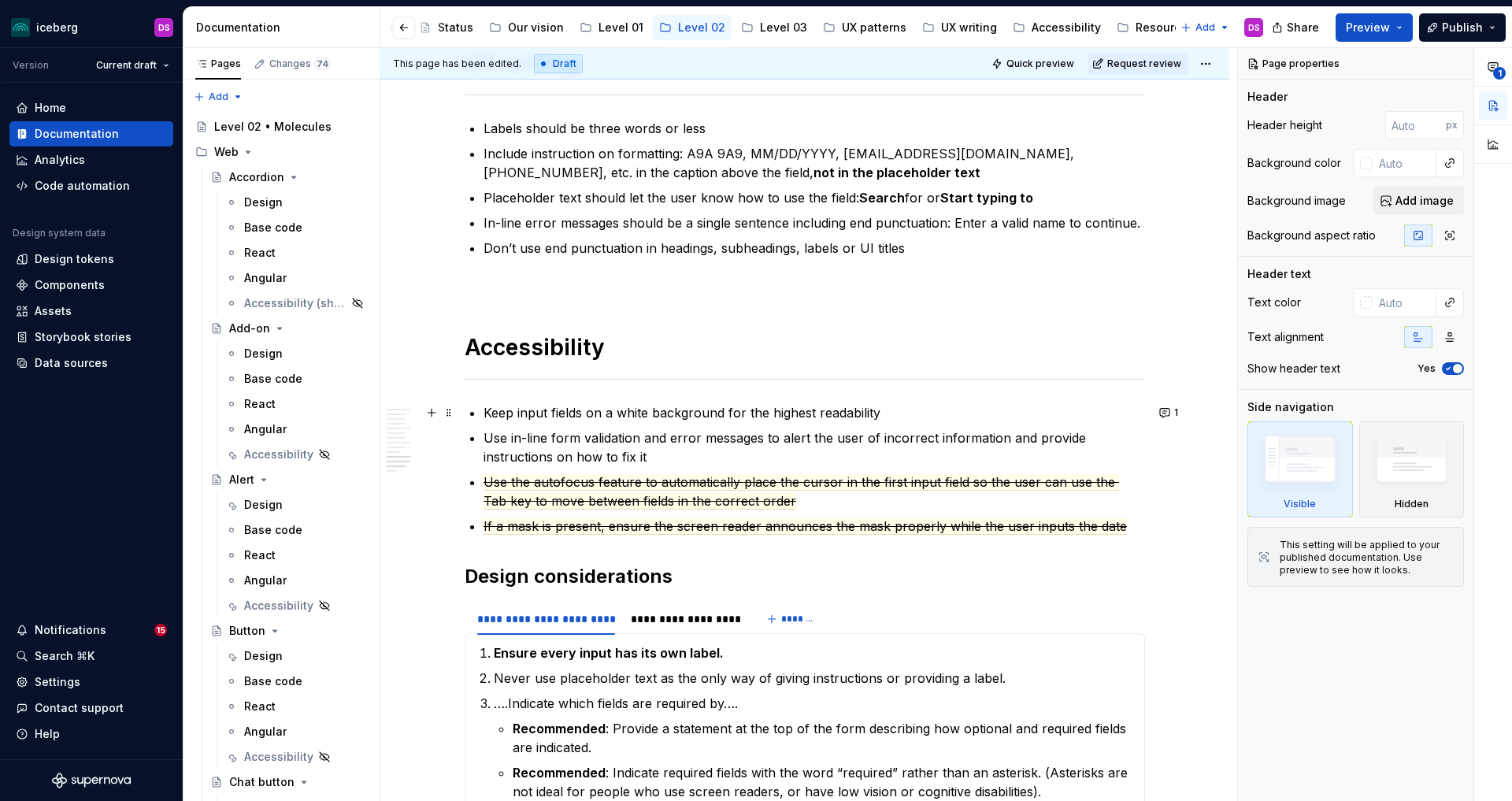
scroll to position [3624, 0]
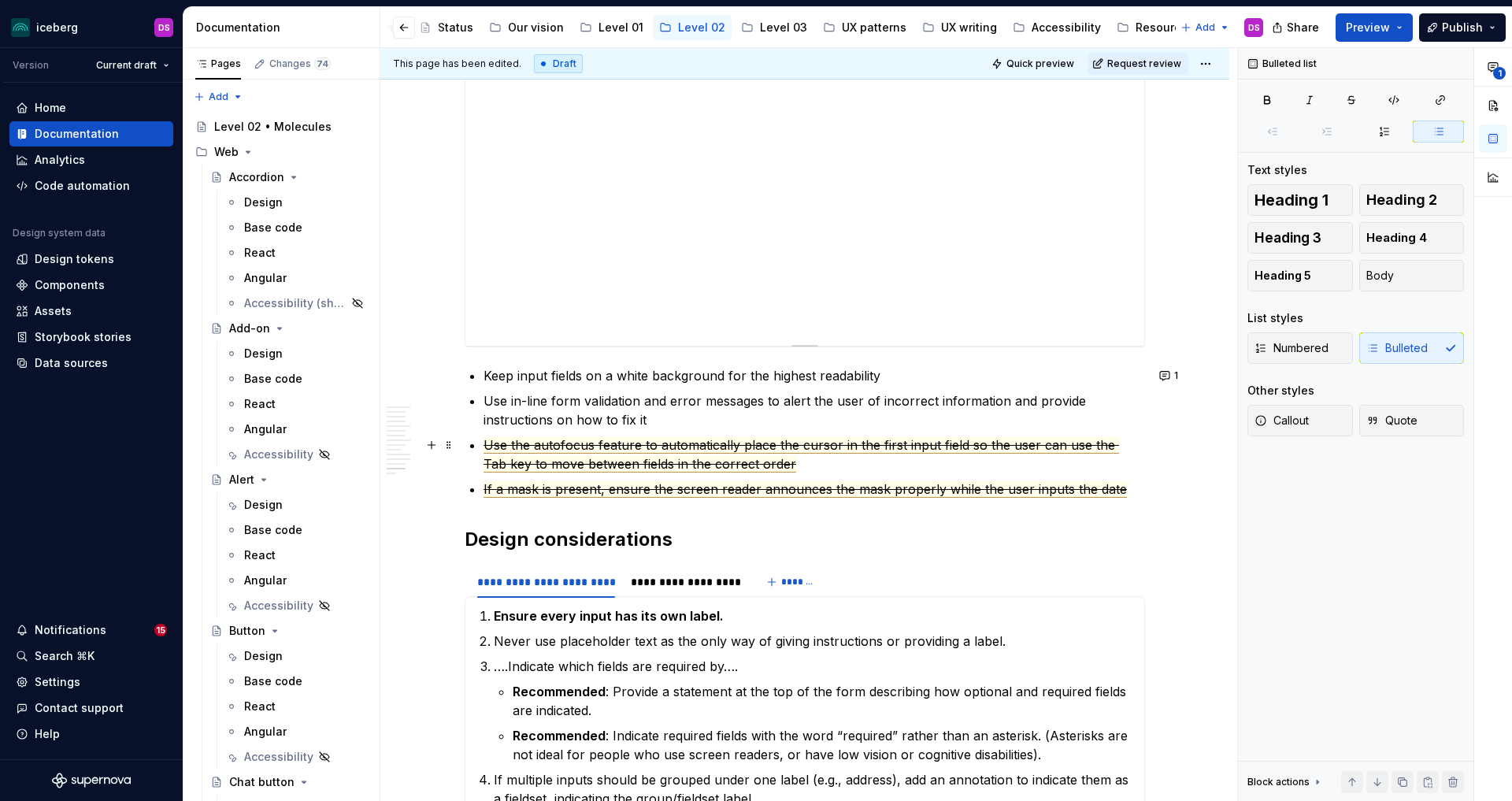
scroll to position [4183, 0]
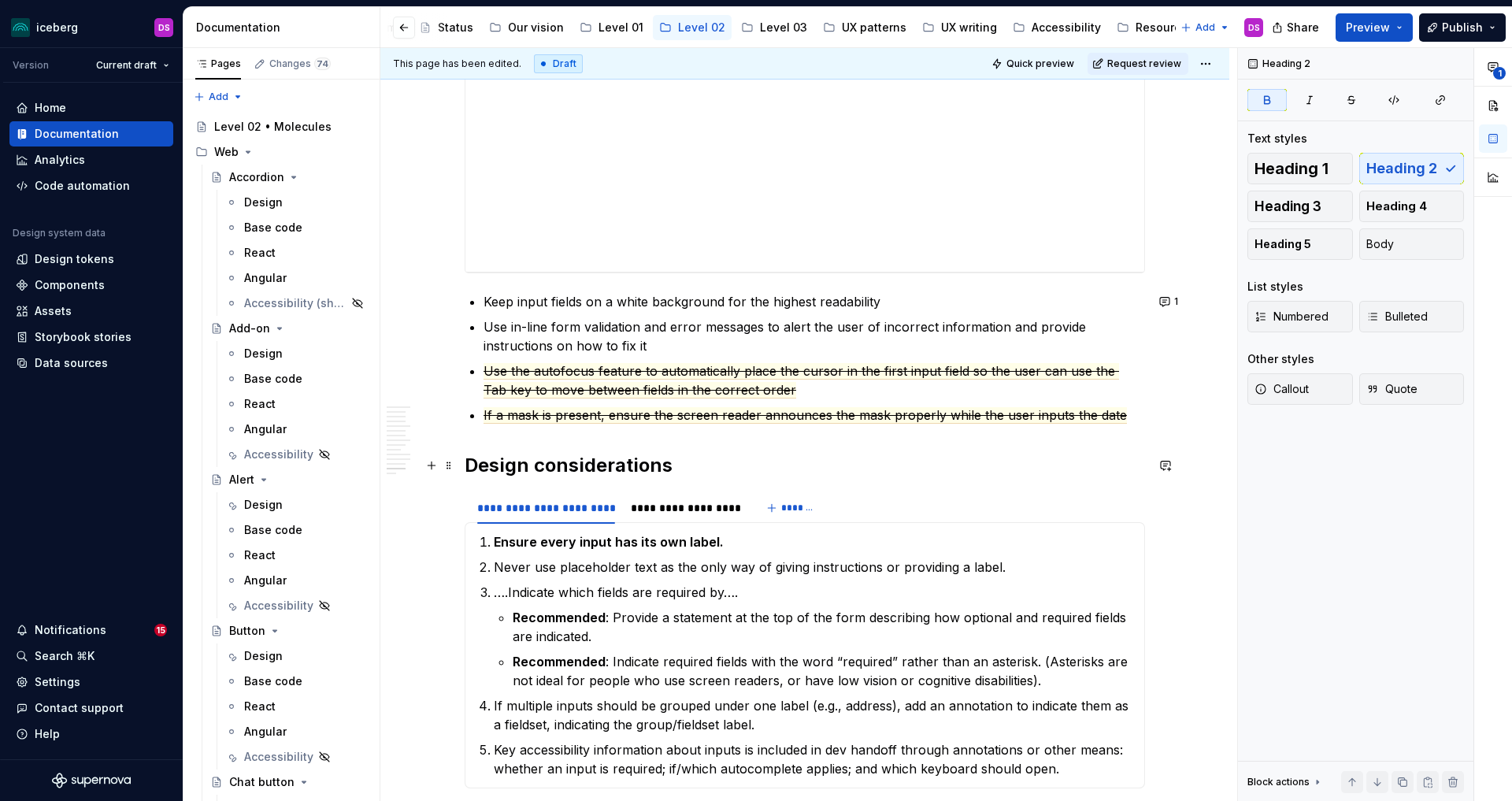
click at [680, 476] on h2 "Design considerations" at bounding box center [805, 465] width 681 height 25
click at [488, 300] on p "Keep input fields on a white background for the highest readability" at bounding box center [814, 301] width 662 height 19
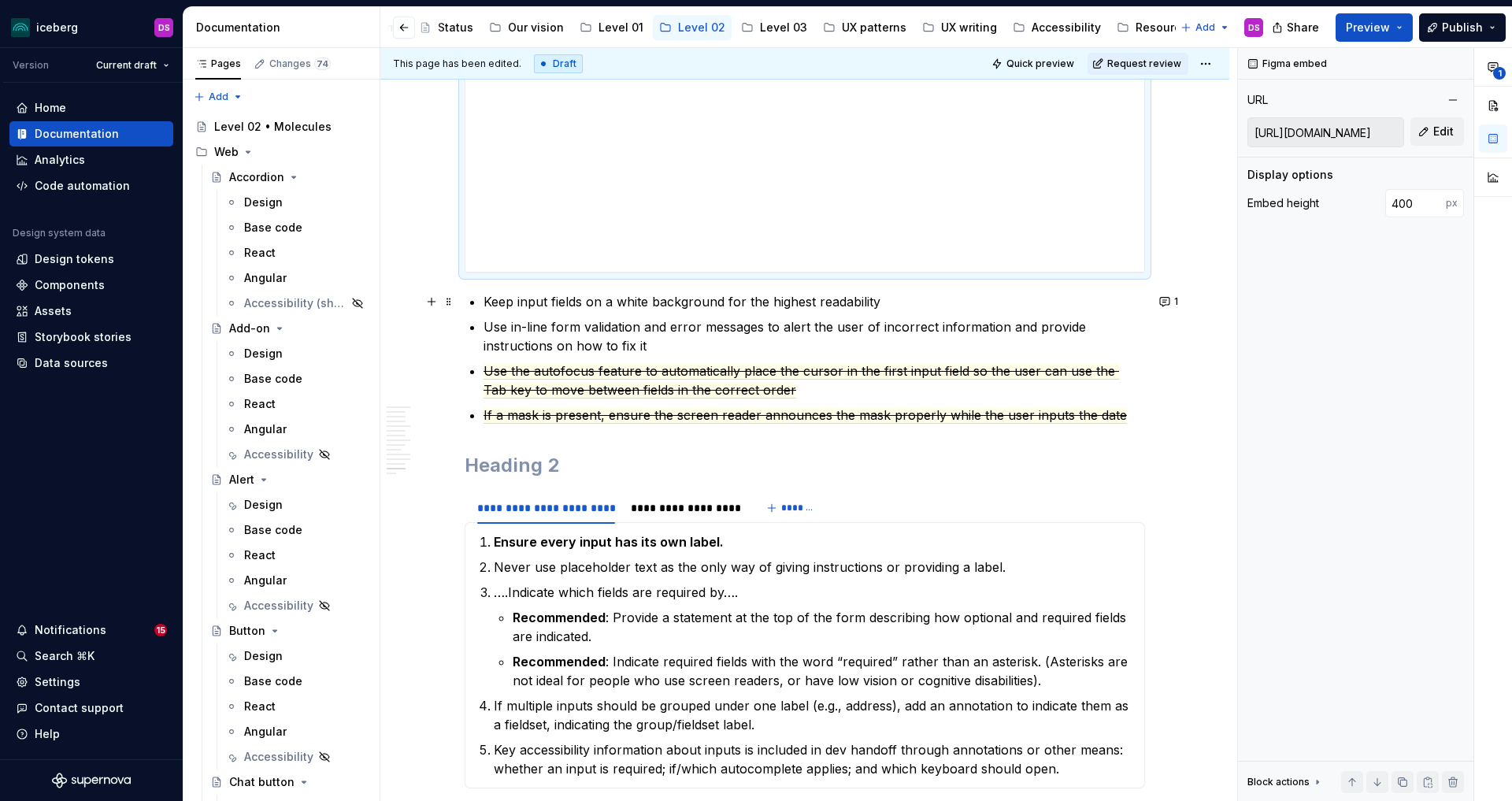
click at [489, 300] on p "Keep input fields on a white background for the highest readability" at bounding box center [814, 301] width 662 height 19
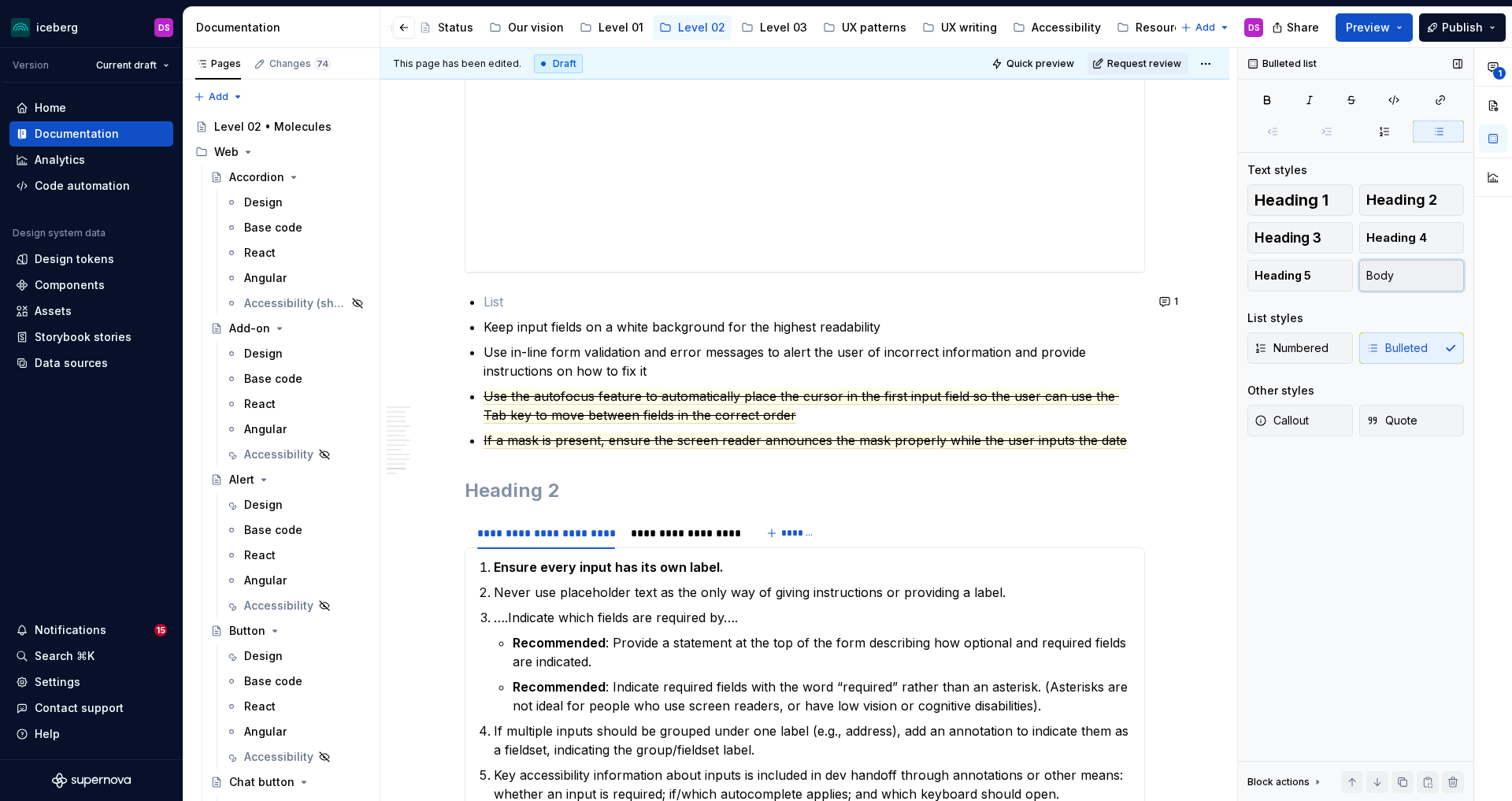
click at [1402, 277] on button "Body" at bounding box center [1412, 276] width 106 height 32
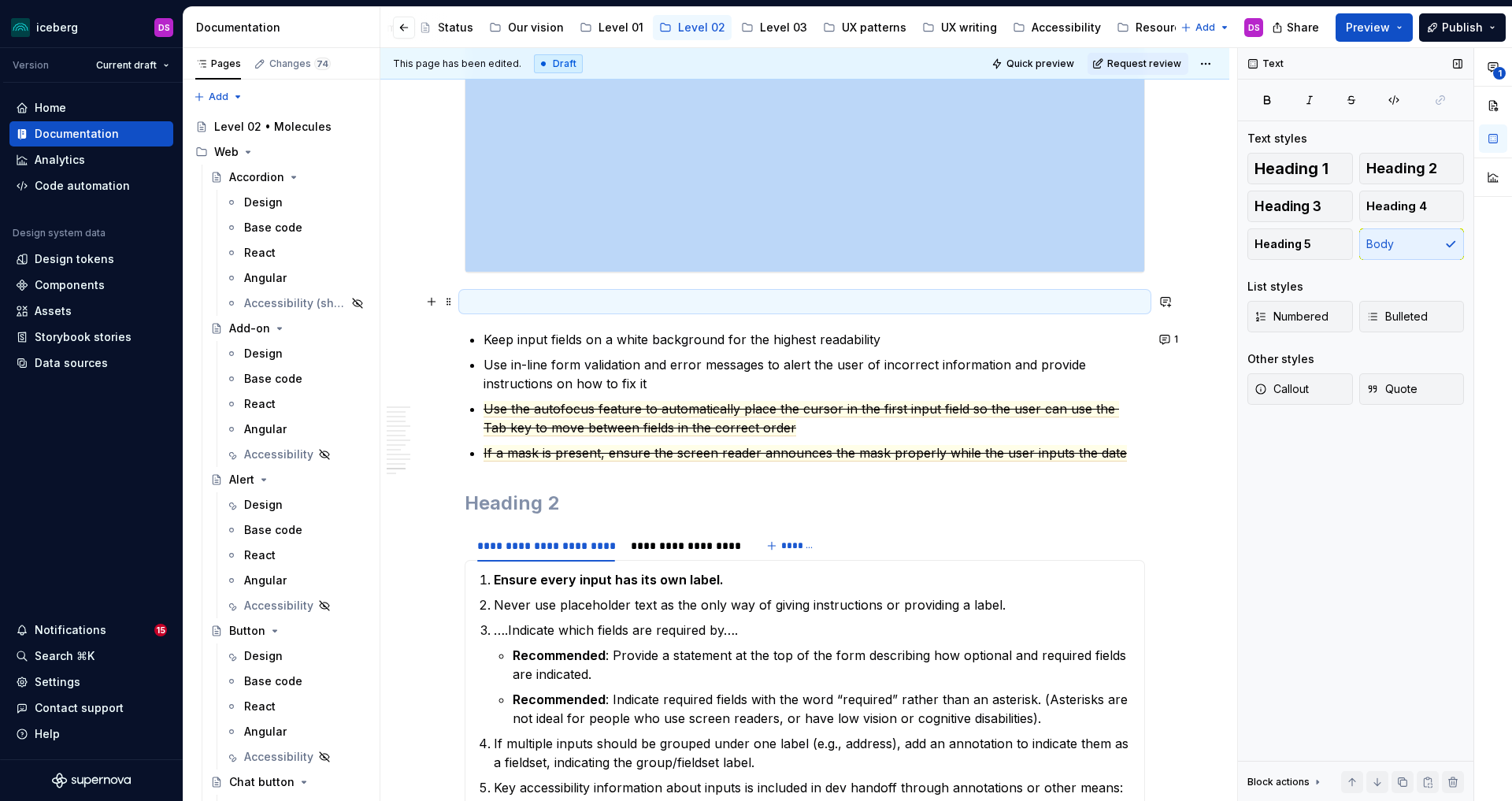
click at [646, 303] on p at bounding box center [805, 301] width 681 height 19
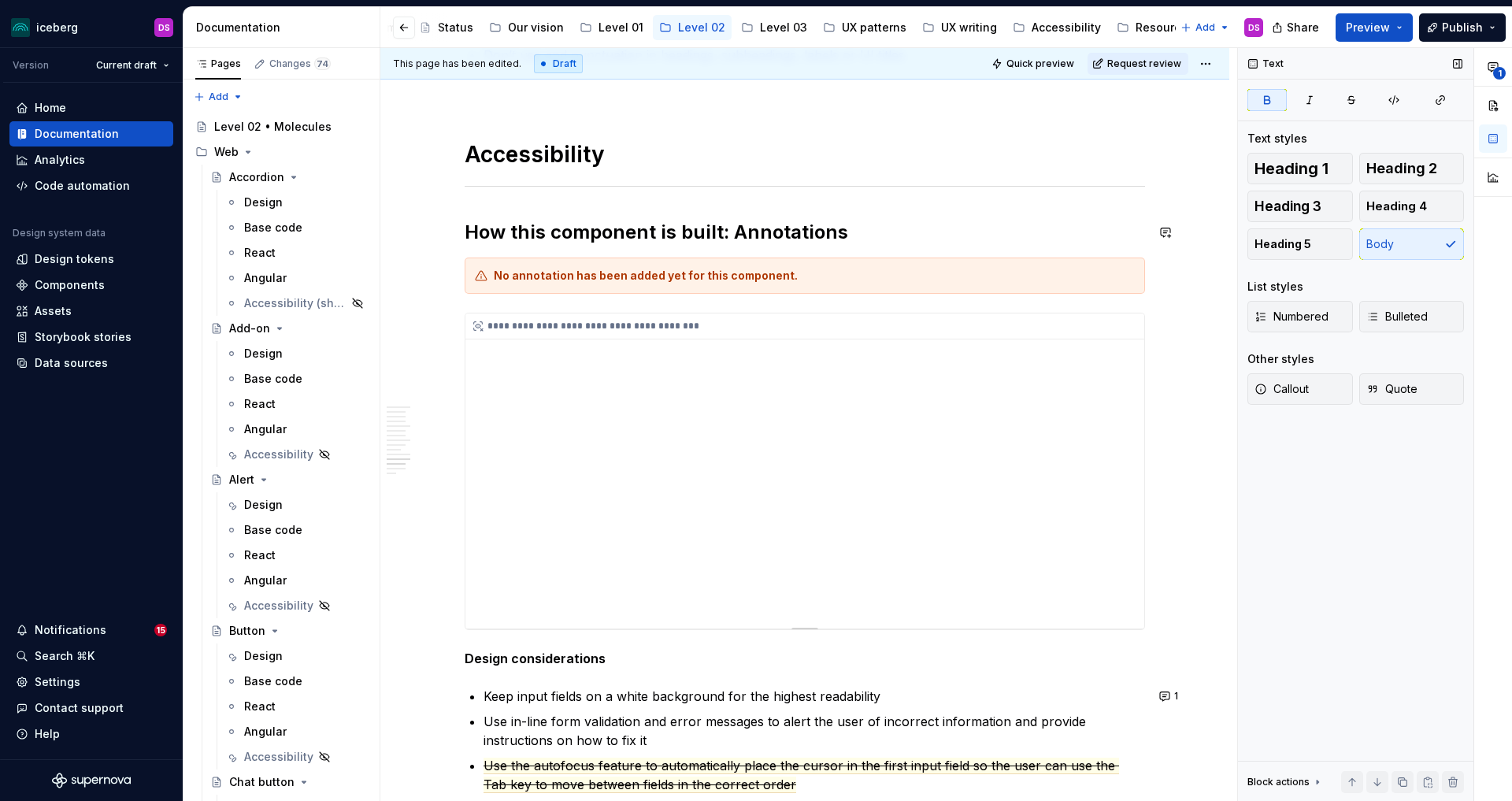
scroll to position [3751, 0]
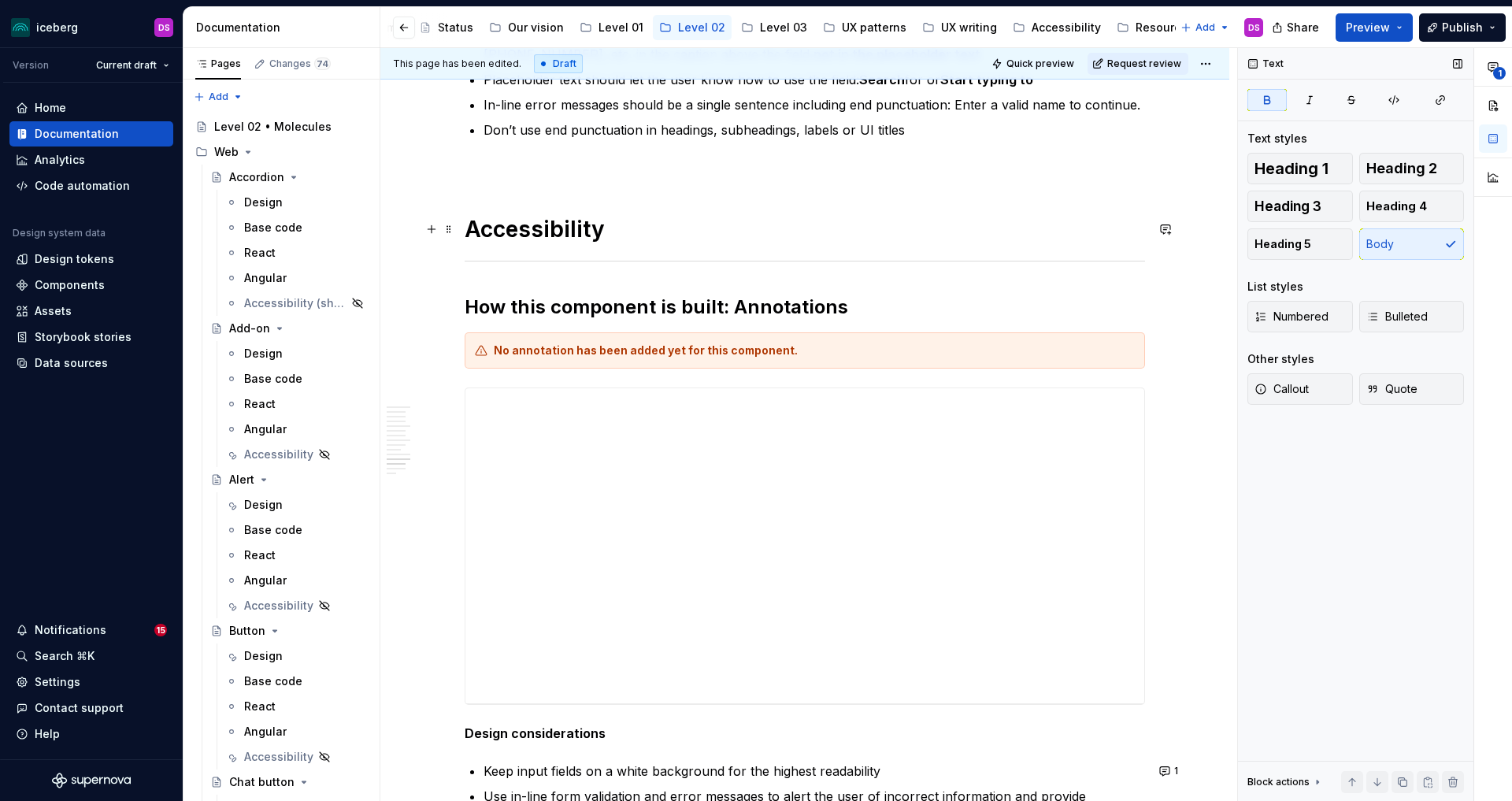
click at [593, 234] on h1 "Accessibility" at bounding box center [805, 229] width 681 height 28
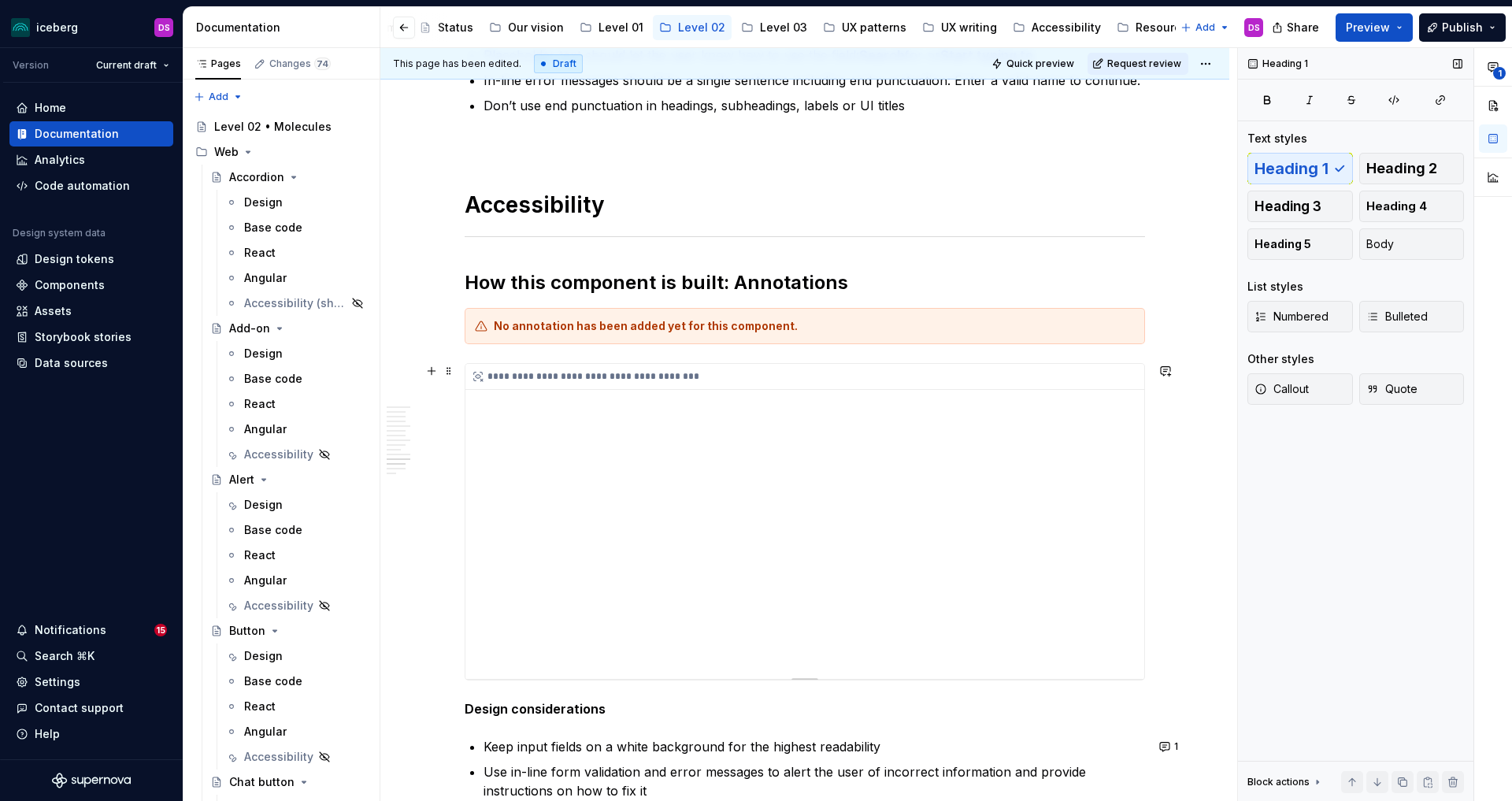
scroll to position [3966, 0]
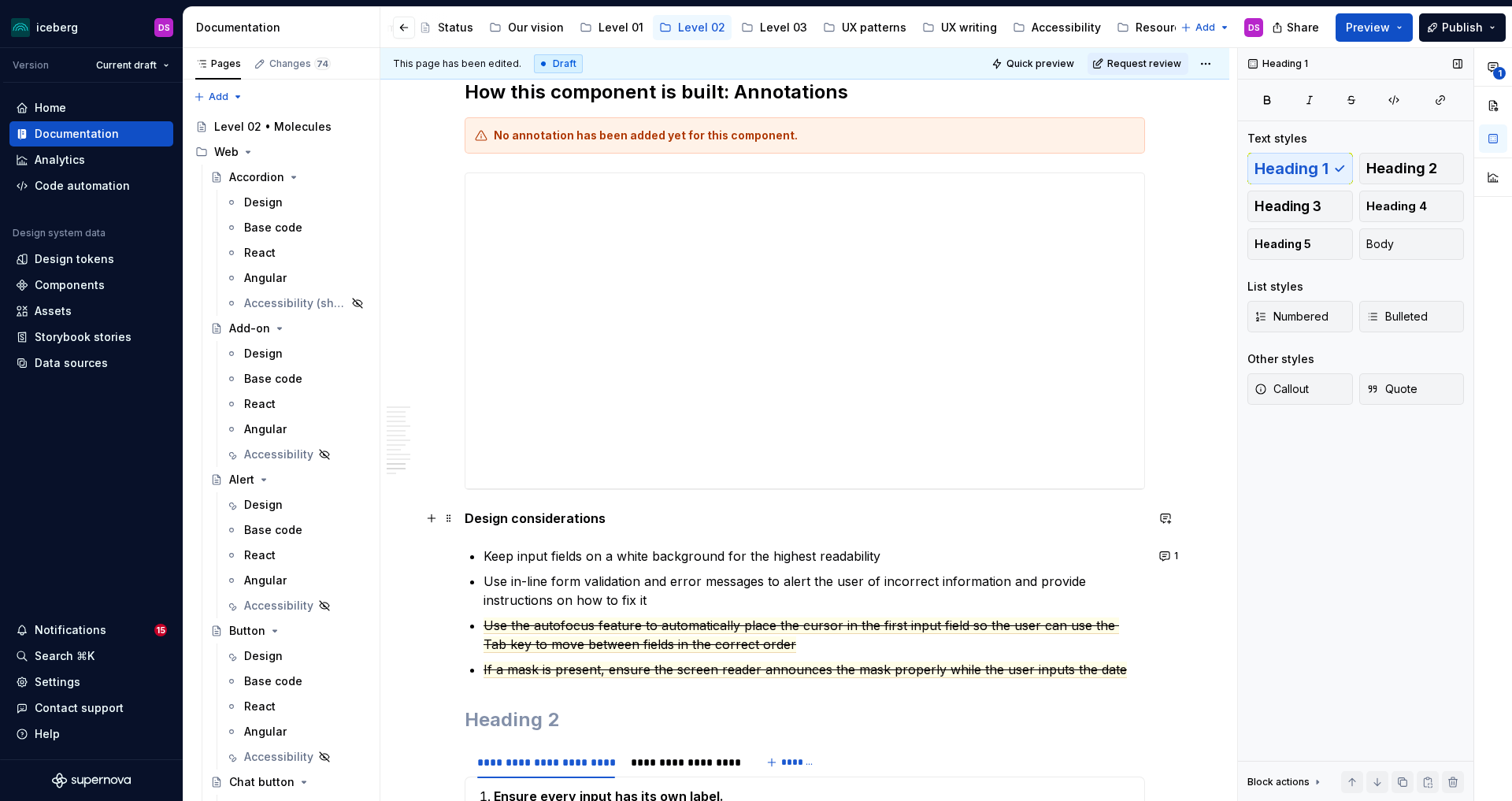
click at [605, 522] on p "Design considerations" at bounding box center [805, 517] width 681 height 19
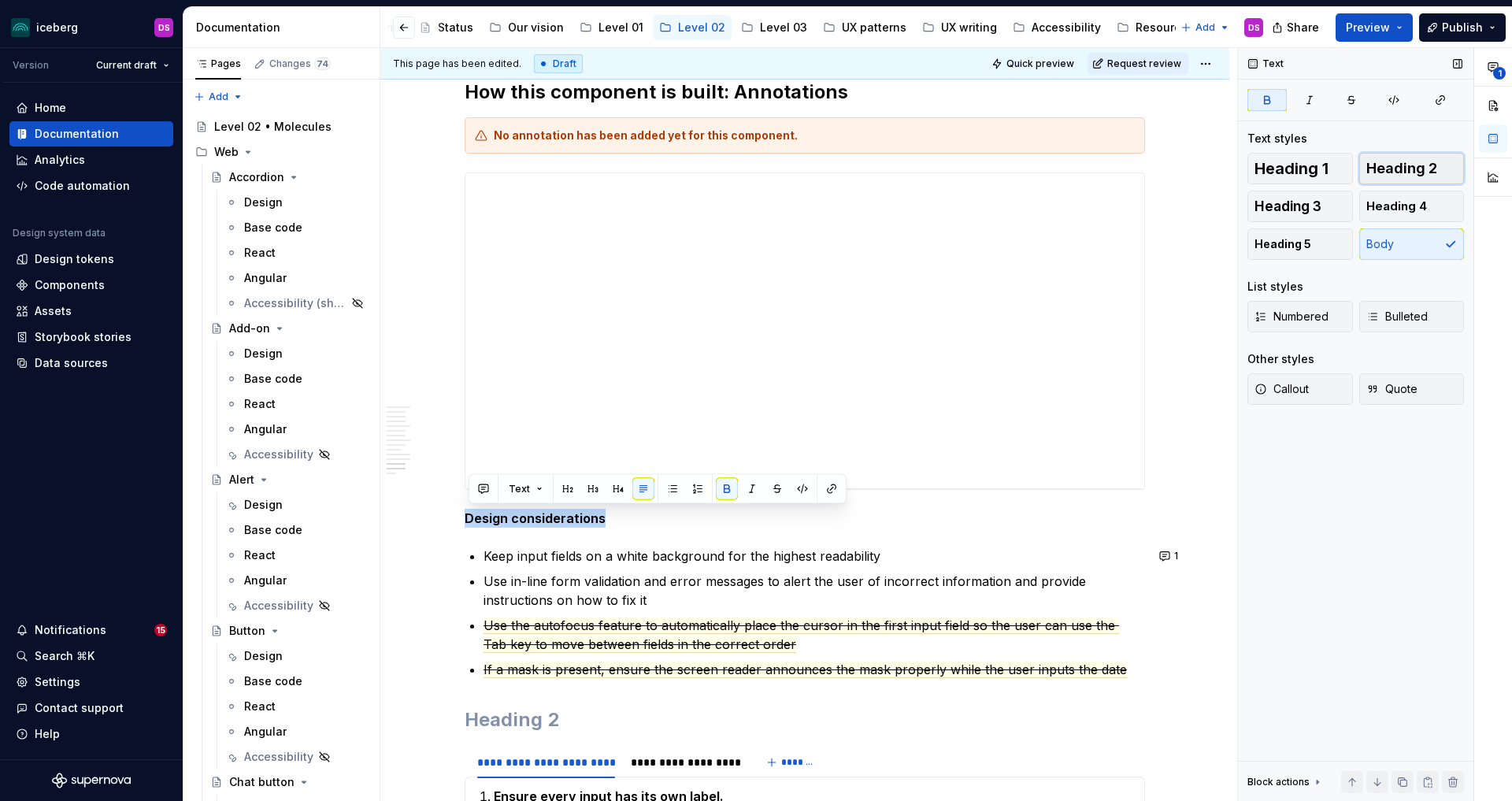
click at [1414, 168] on span "Heading 2" at bounding box center [1402, 168] width 71 height 16
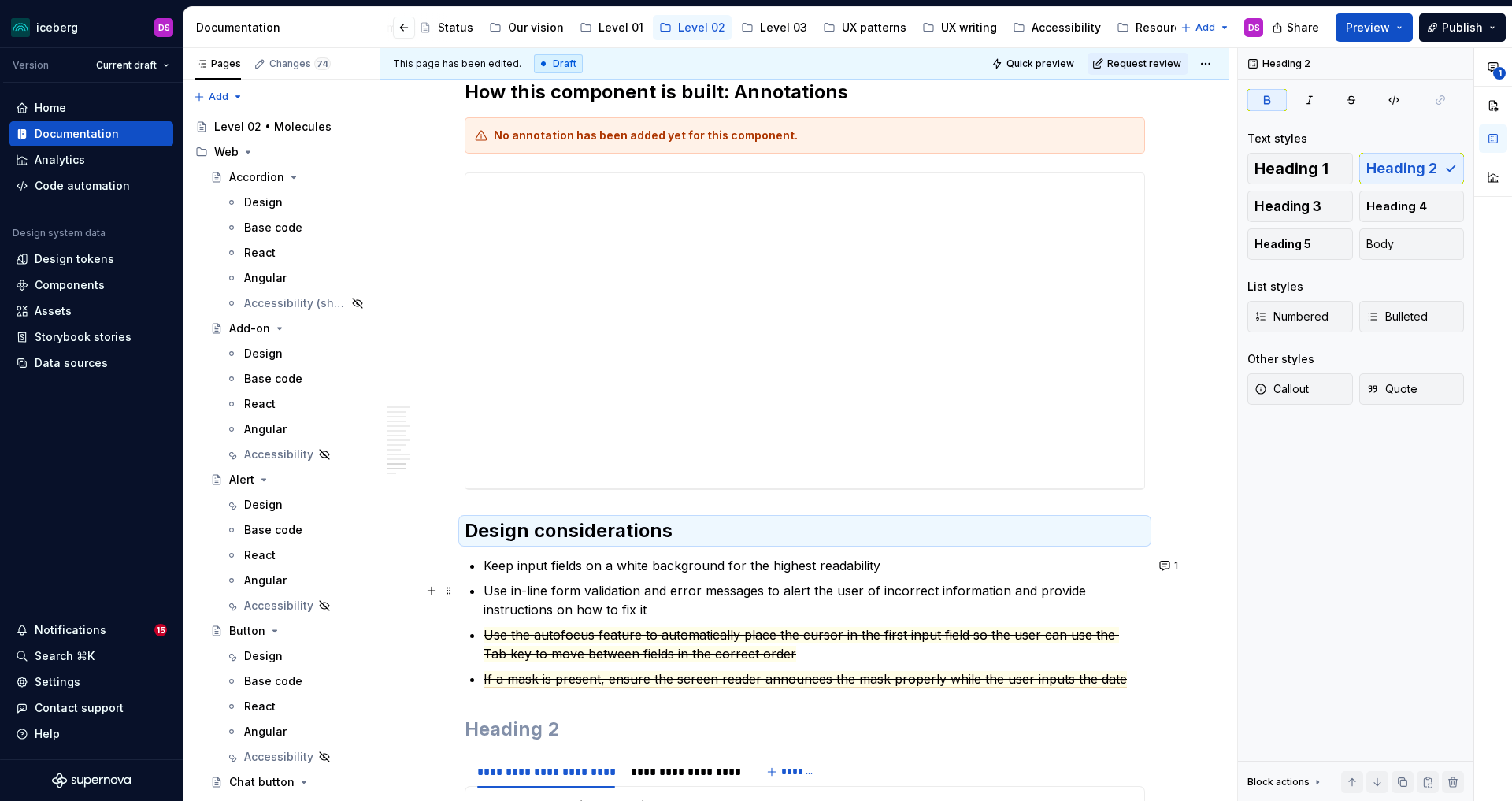
click at [776, 575] on ul "Keep input fields on a white background for the highest readability Use in-line…" at bounding box center [814, 622] width 662 height 132
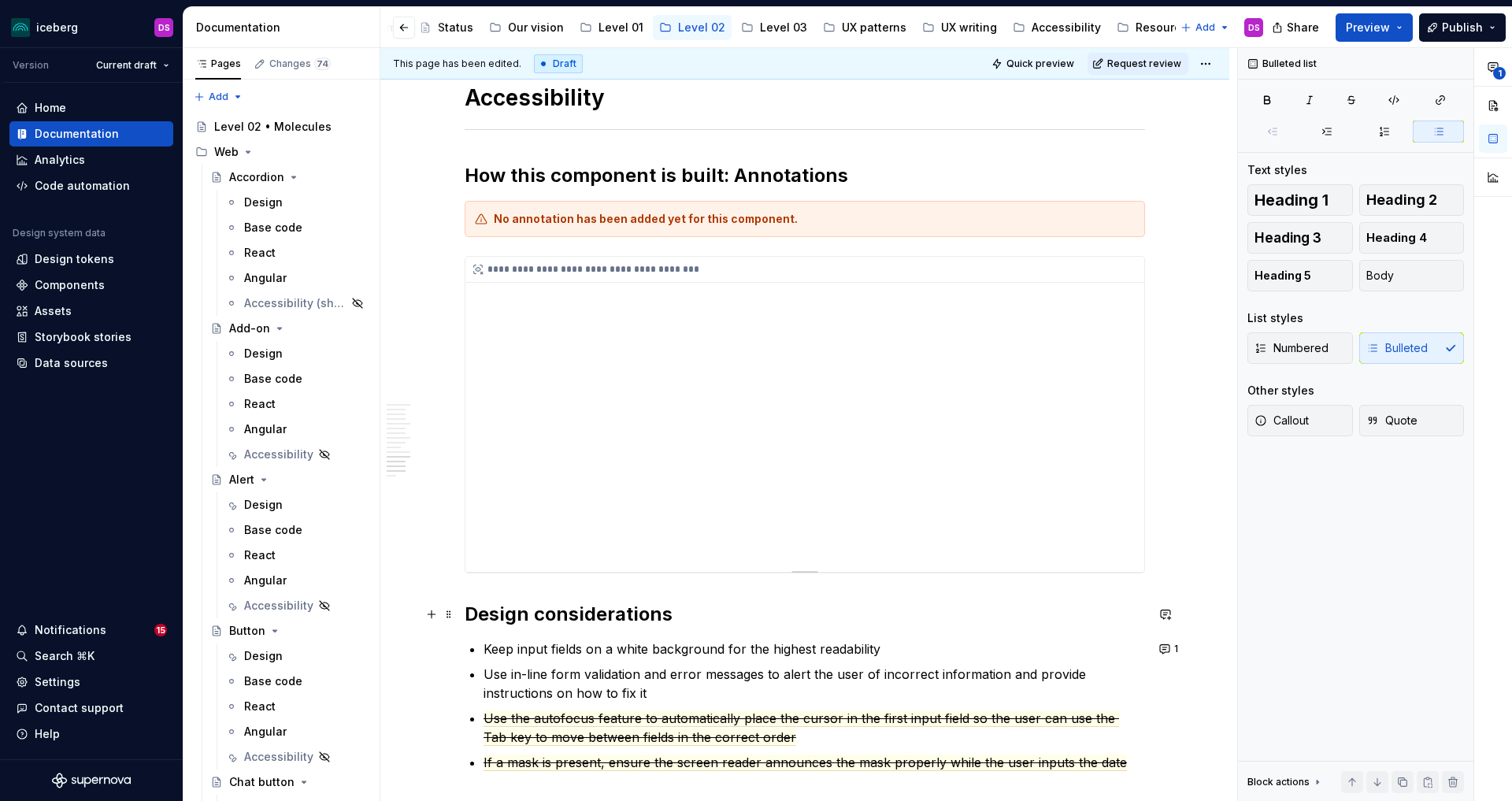
scroll to position [3881, 0]
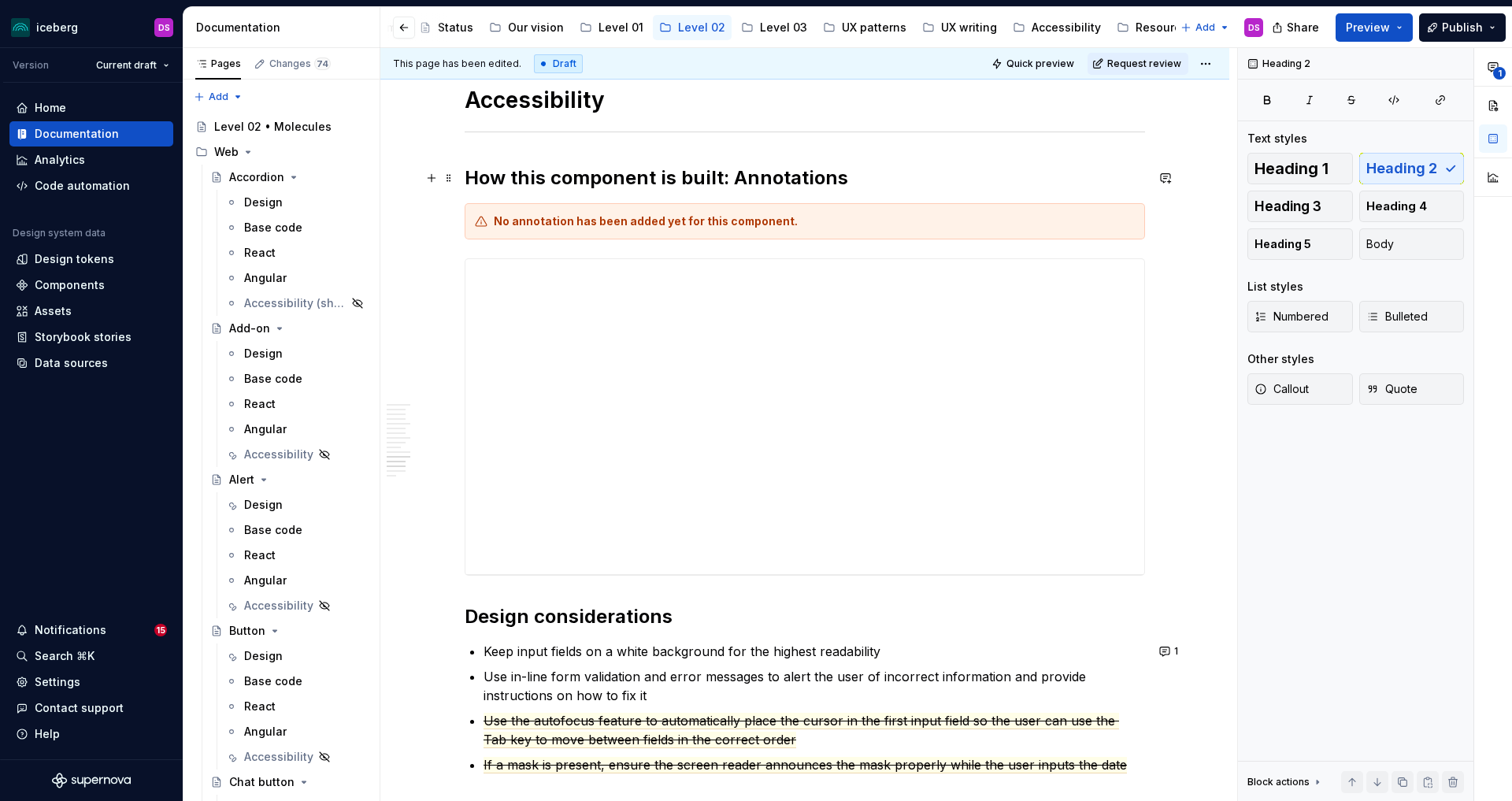
click at [724, 183] on h2 "How this component is built: Annotations" at bounding box center [805, 177] width 681 height 25
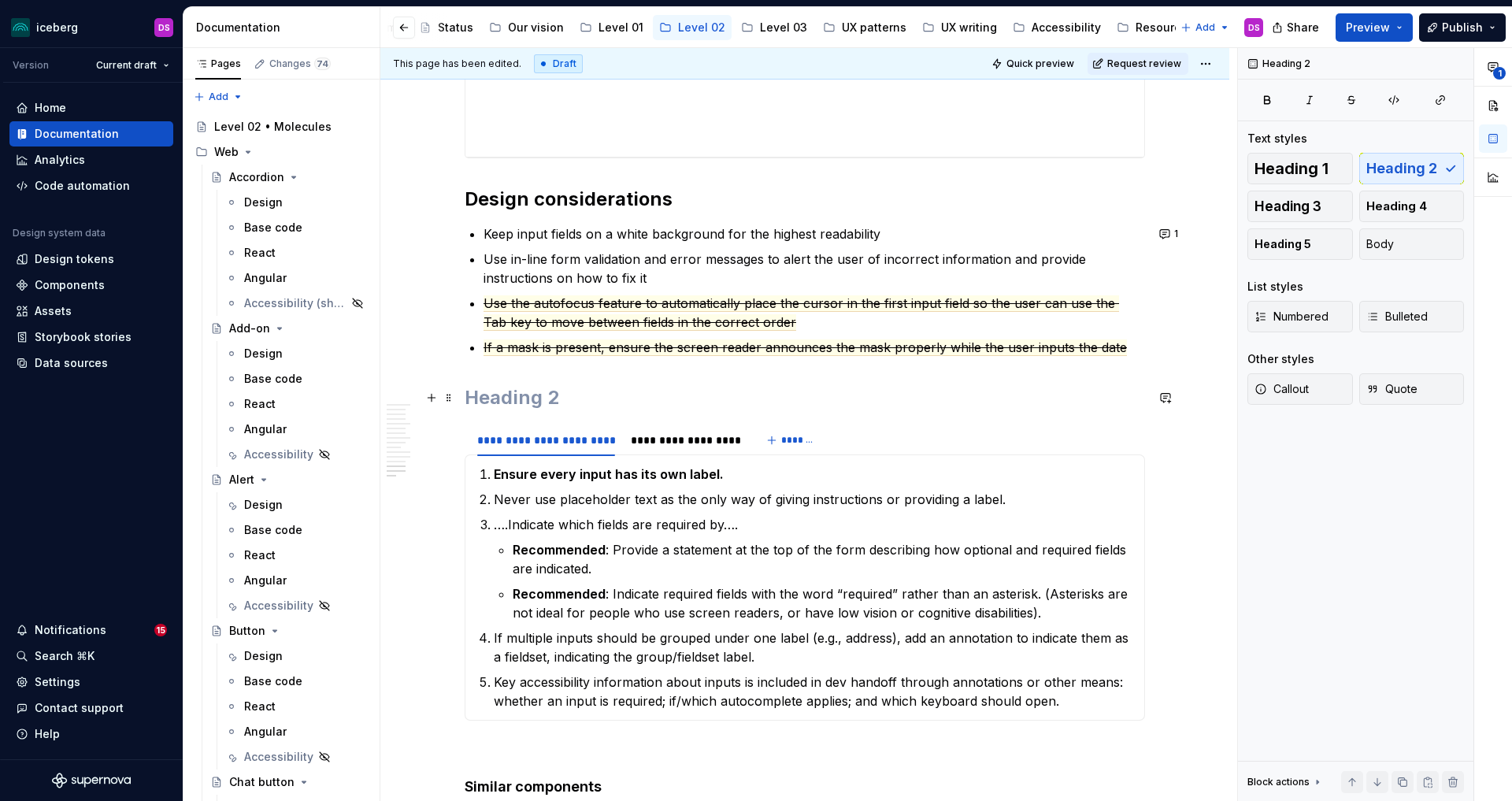
click at [558, 388] on h2 at bounding box center [805, 397] width 681 height 25
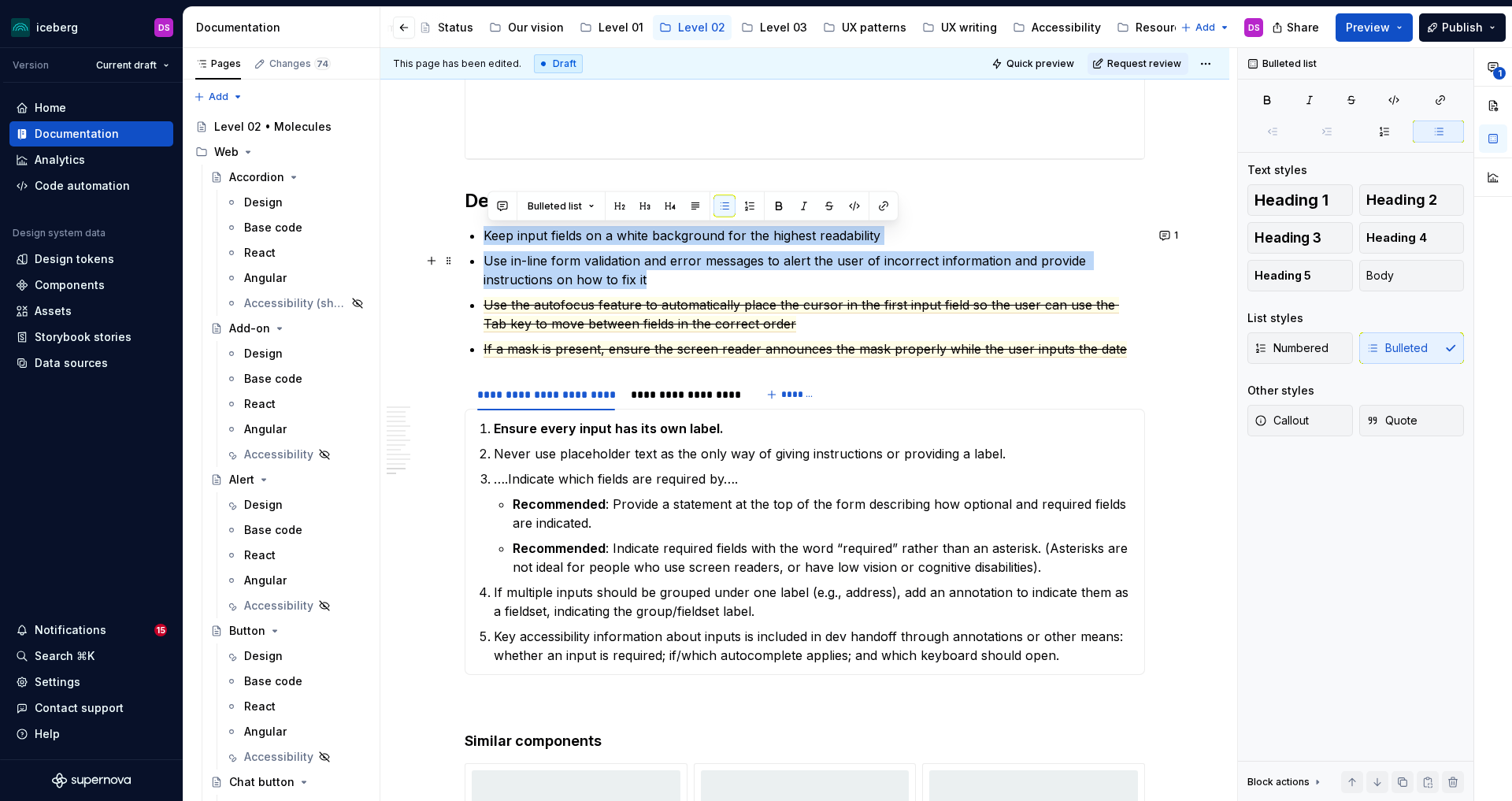
drag, startPoint x: 490, startPoint y: 236, endPoint x: 733, endPoint y: 281, distance: 247.1
click at [733, 281] on ul "Keep input fields on a white background for the highest readability Use in-line…" at bounding box center [814, 292] width 662 height 132
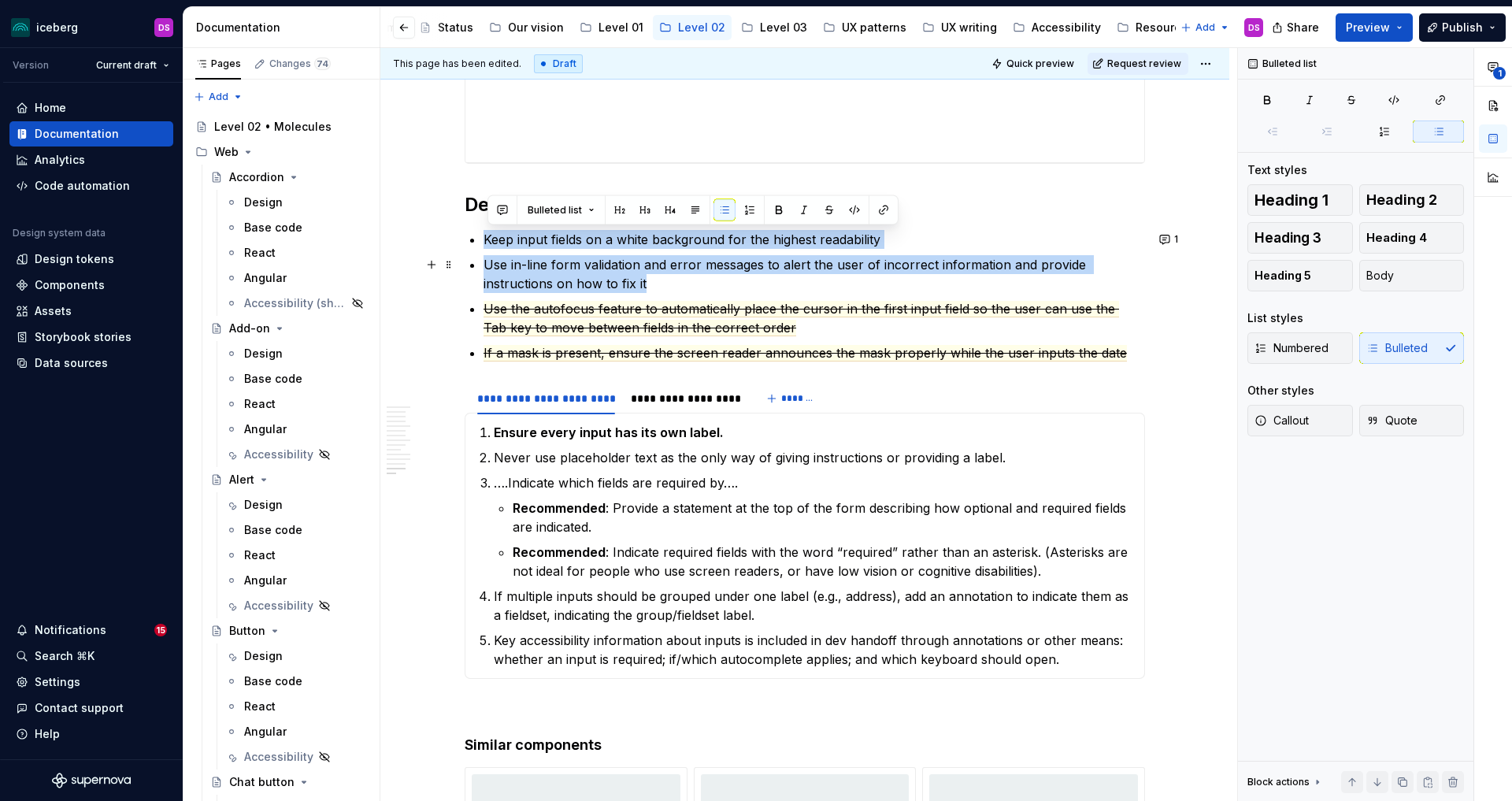
click at [662, 279] on p "Use in-line form validation and error messages to alert the user of incorrect i…" at bounding box center [814, 274] width 662 height 38
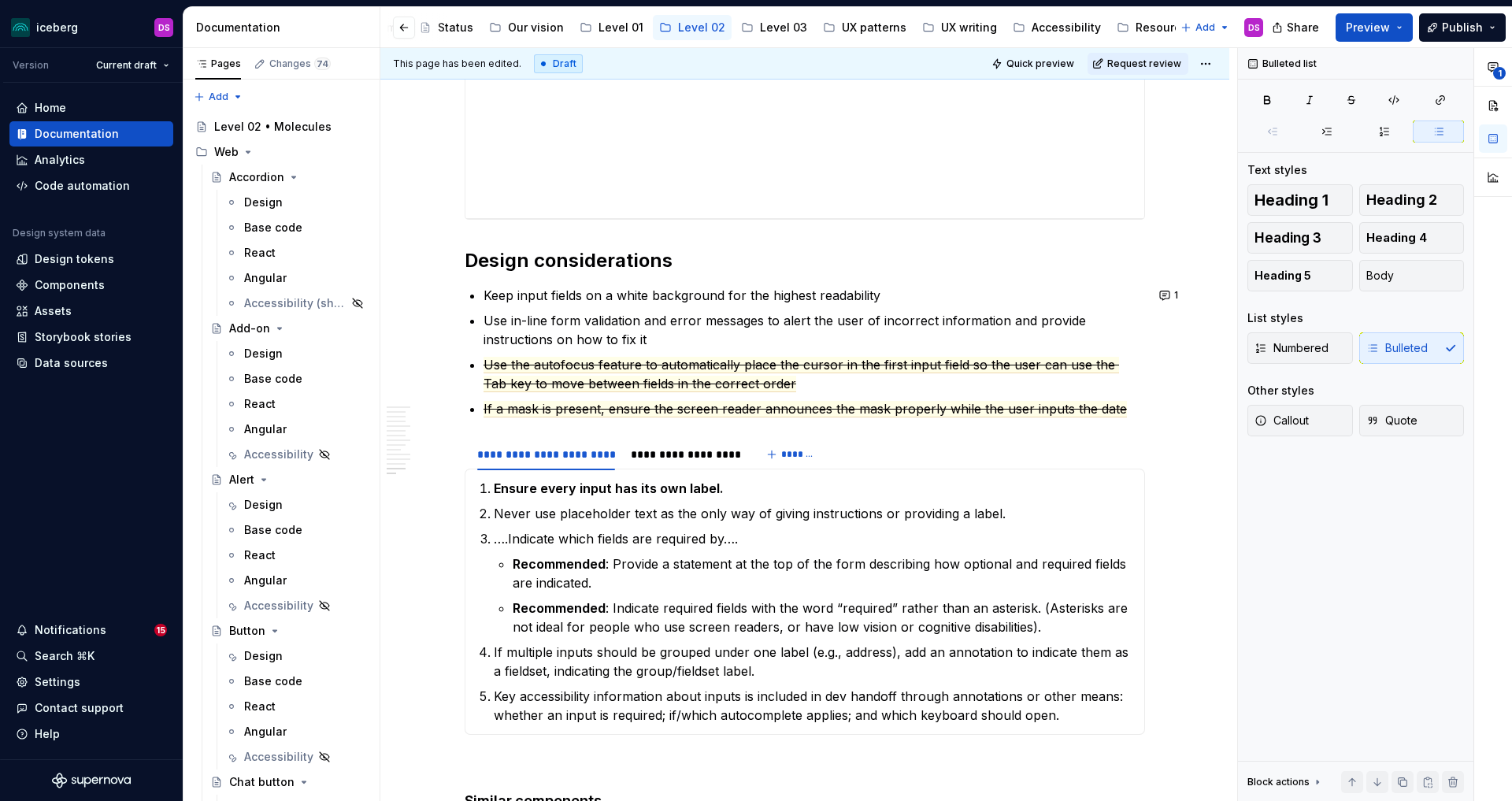
scroll to position [4236, 0]
type textarea "*"
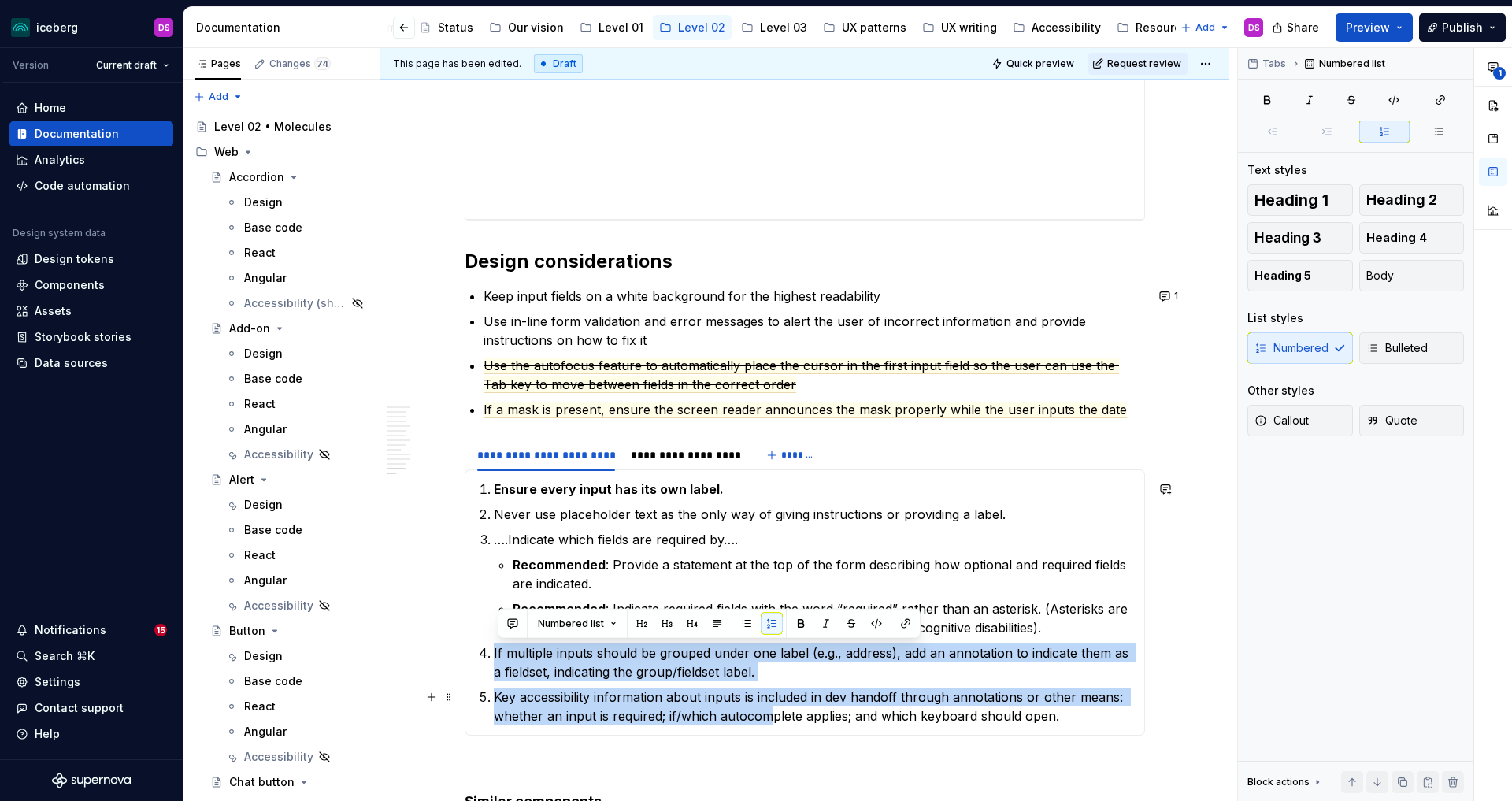
drag, startPoint x: 496, startPoint y: 654, endPoint x: 776, endPoint y: 706, distance: 284.8
click at [776, 706] on ol "Ensure every input has its own label. Never use placeholder text as the only wa…" at bounding box center [814, 602] width 641 height 246
click at [809, 700] on p "Key accessibility information about inputs is included in dev handoff through a…" at bounding box center [814, 706] width 641 height 38
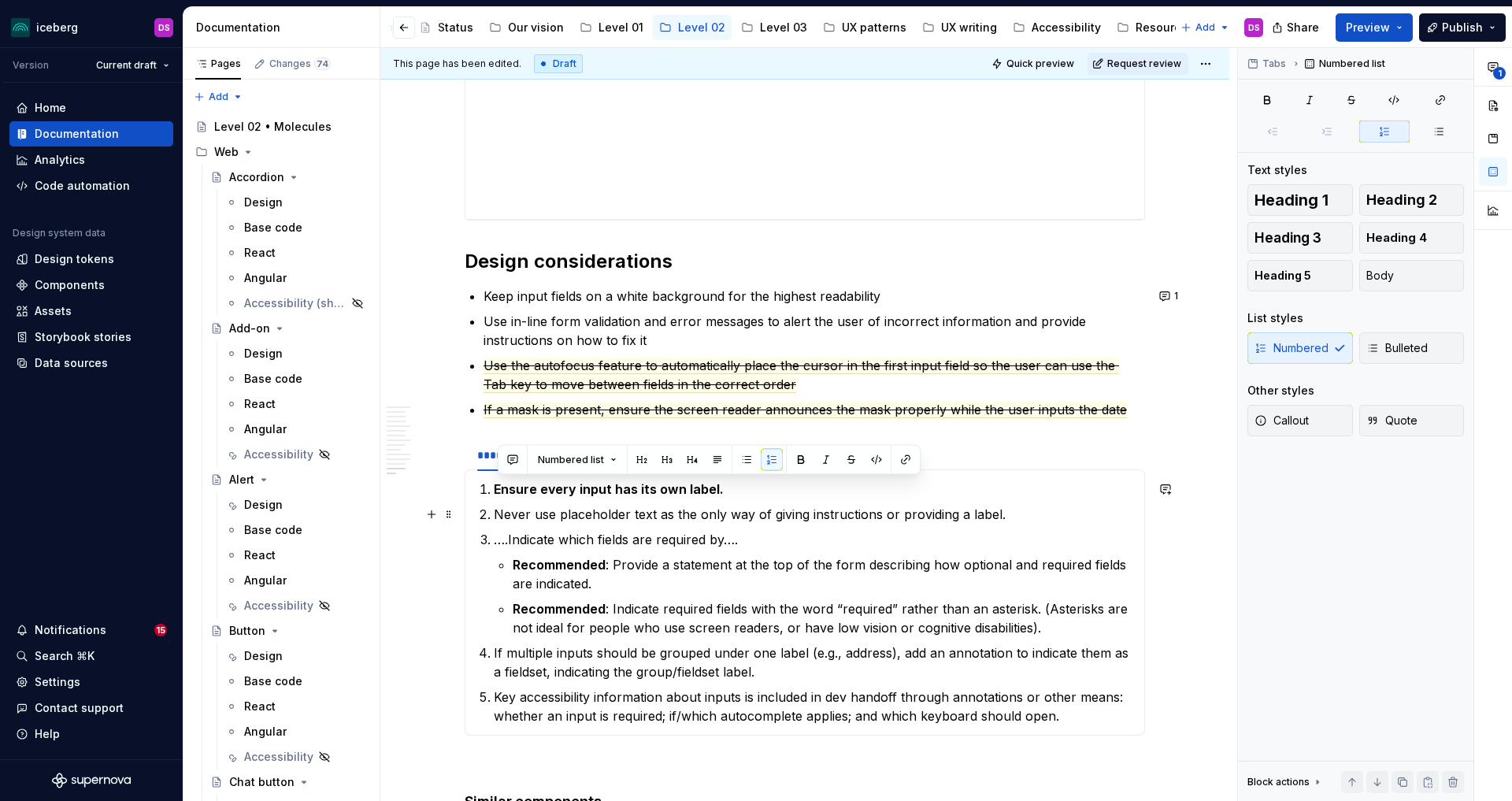
drag, startPoint x: 533, startPoint y: 489, endPoint x: 989, endPoint y: 651, distance: 483.9
click at [1011, 510] on ol "Ensure every input has its own label. Never use placeholder text as the only wa…" at bounding box center [814, 602] width 641 height 246
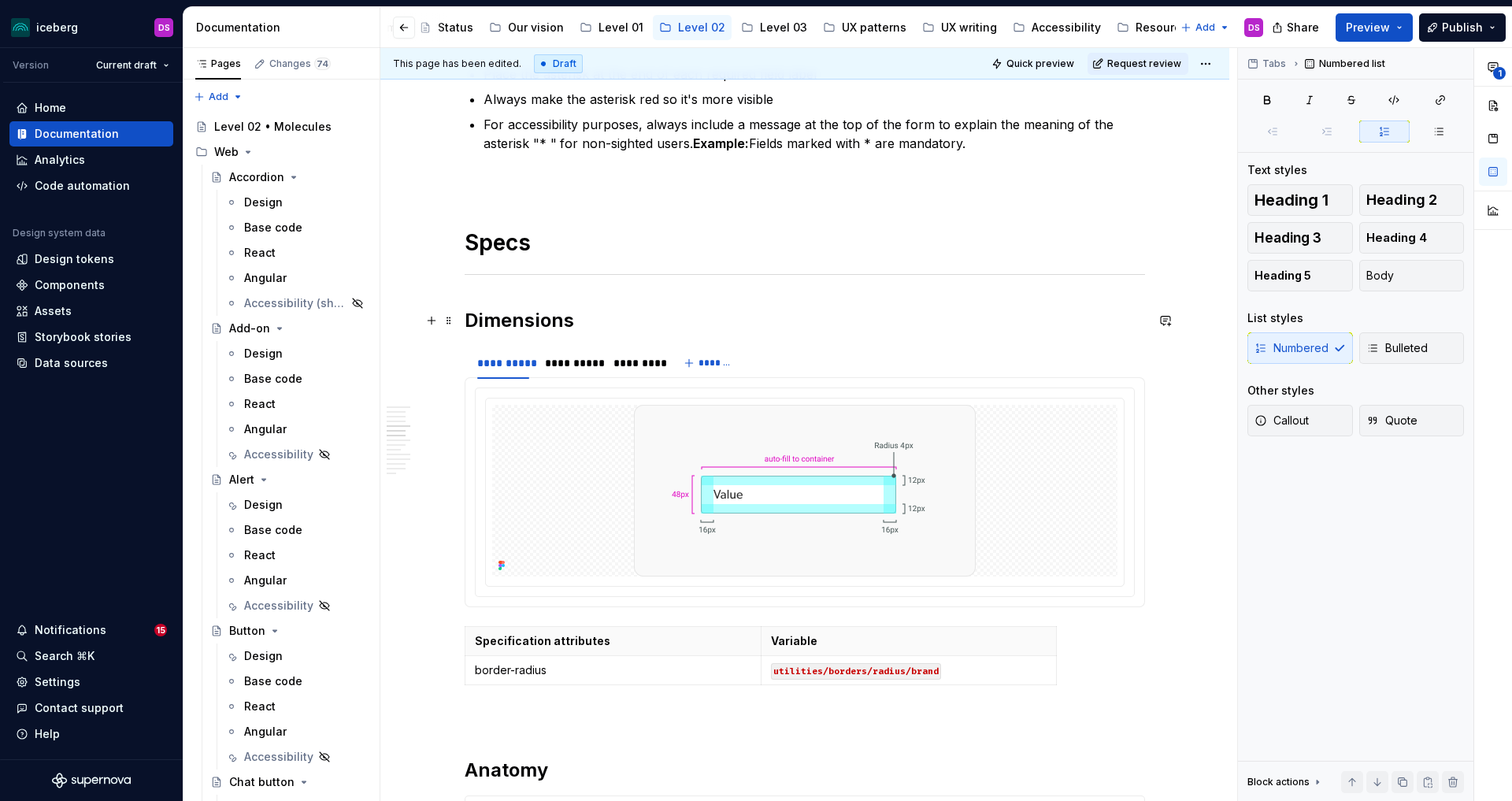
scroll to position [1610, 0]
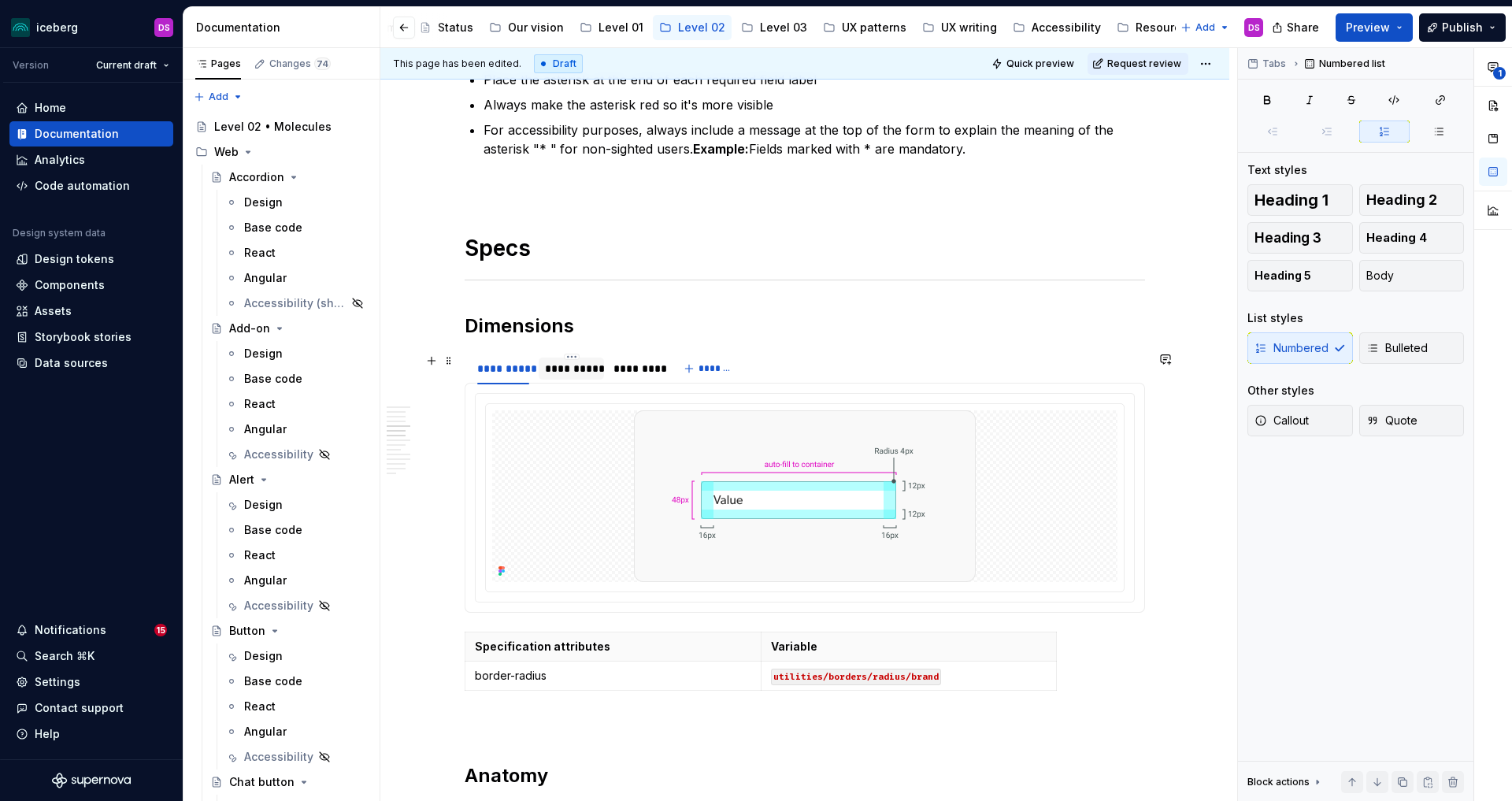
click at [576, 367] on div "**********" at bounding box center [570, 368] width 52 height 16
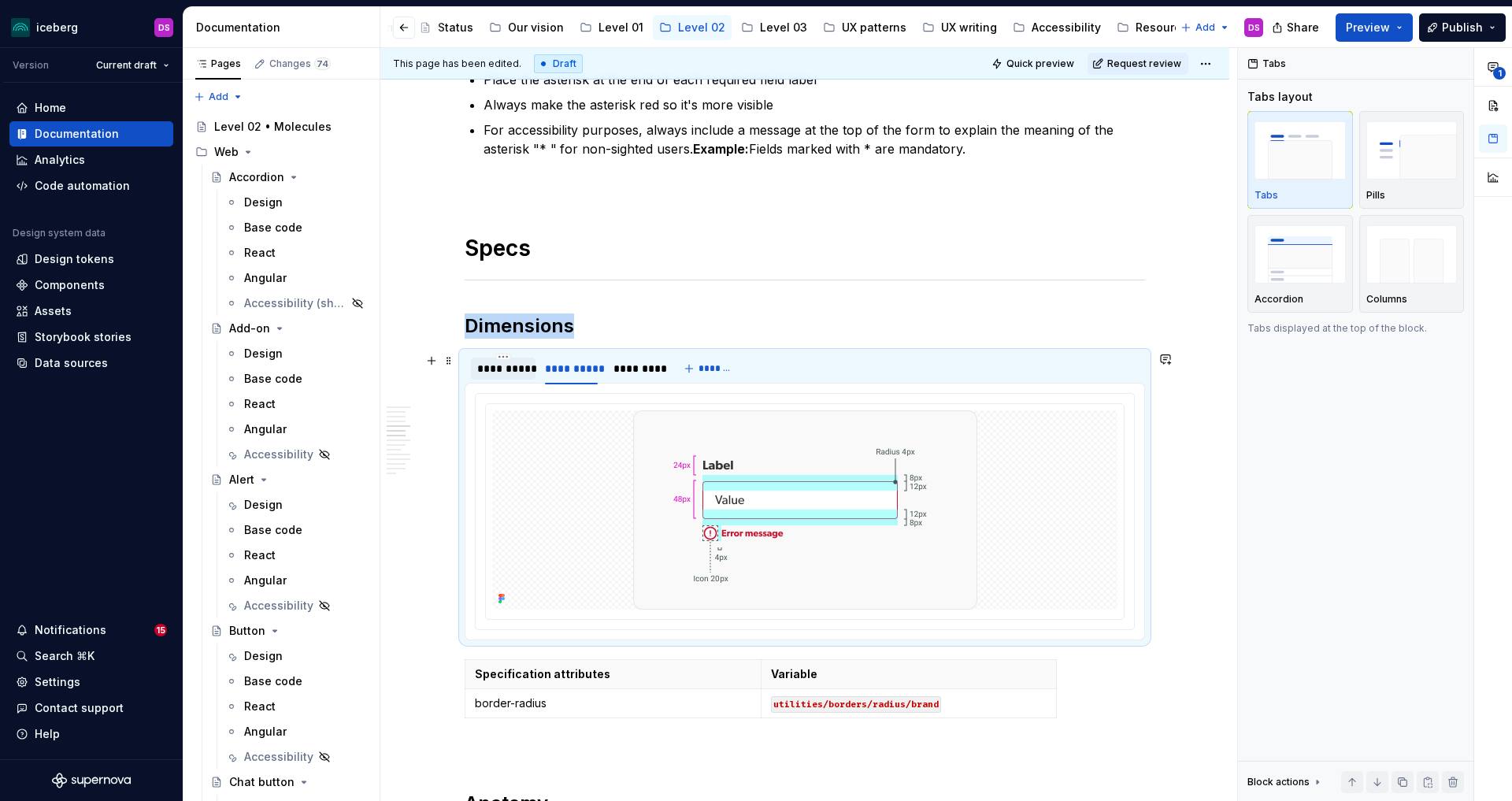
click at [512, 375] on div "**********" at bounding box center [503, 368] width 52 height 16
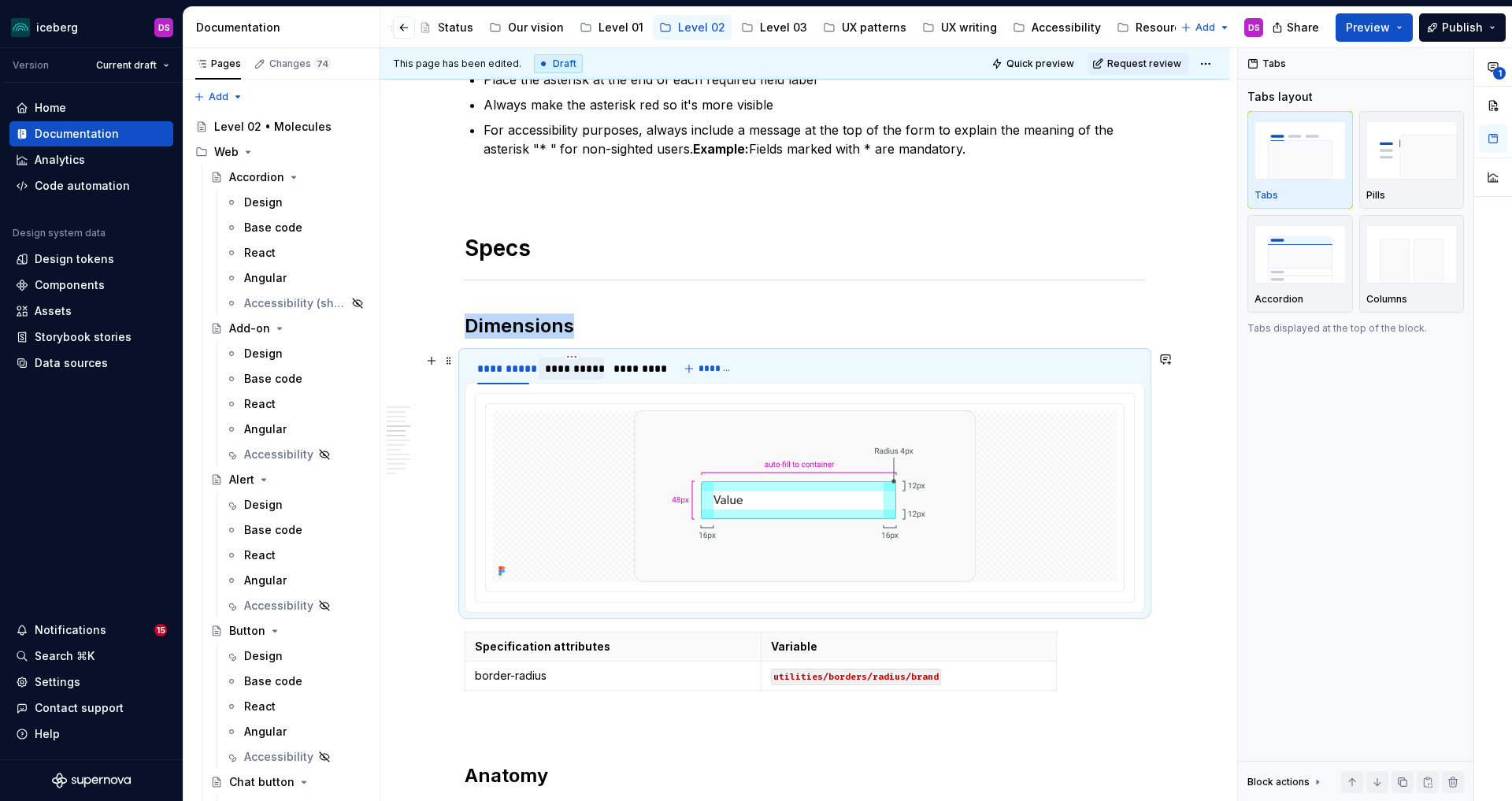
click at [581, 369] on div "**********" at bounding box center [570, 368] width 52 height 16
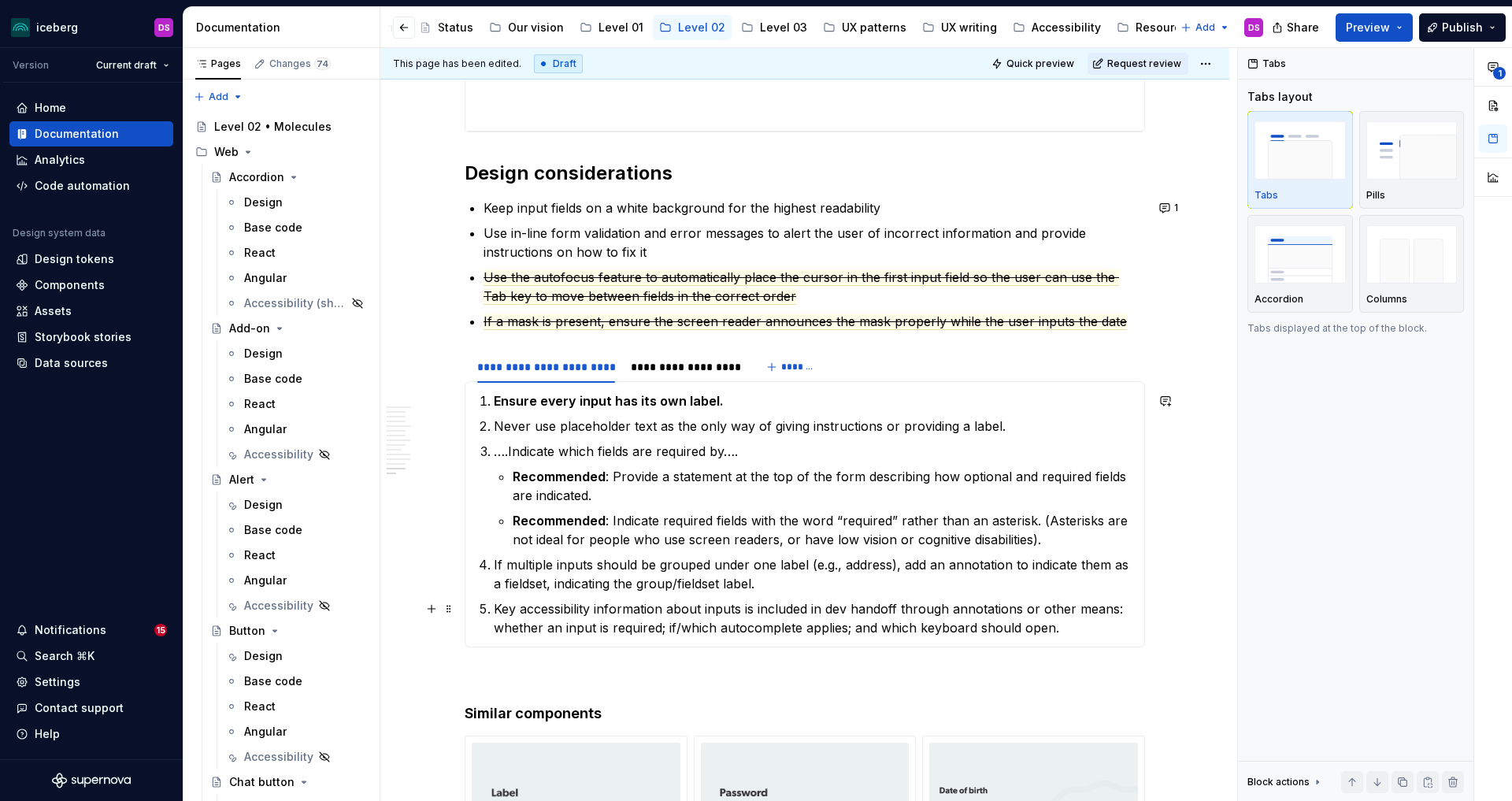
scroll to position [4357, 0]
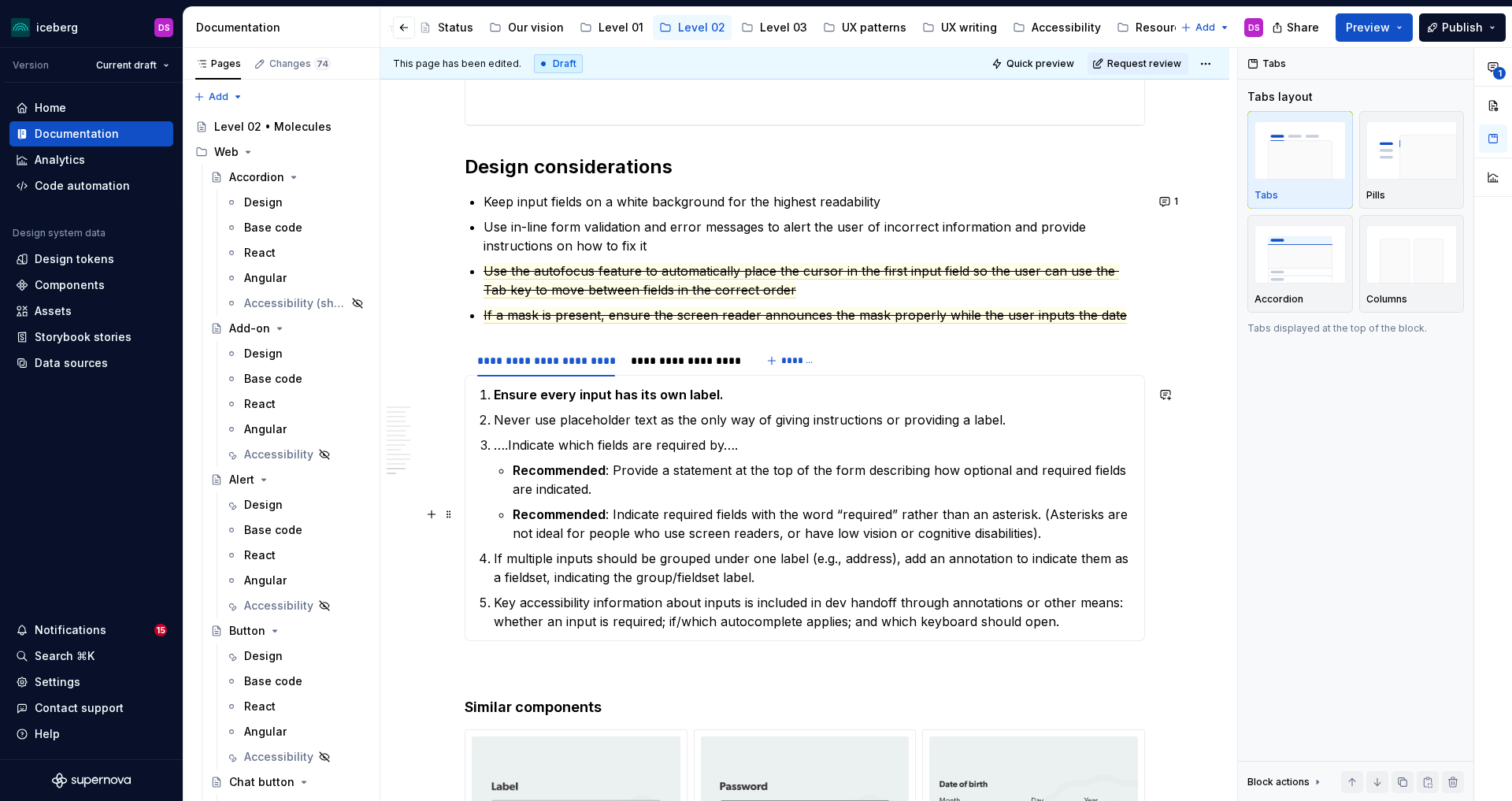
click at [756, 526] on p "Recommended : Indicate required fields with the word “required” rather than an …" at bounding box center [823, 523] width 622 height 38
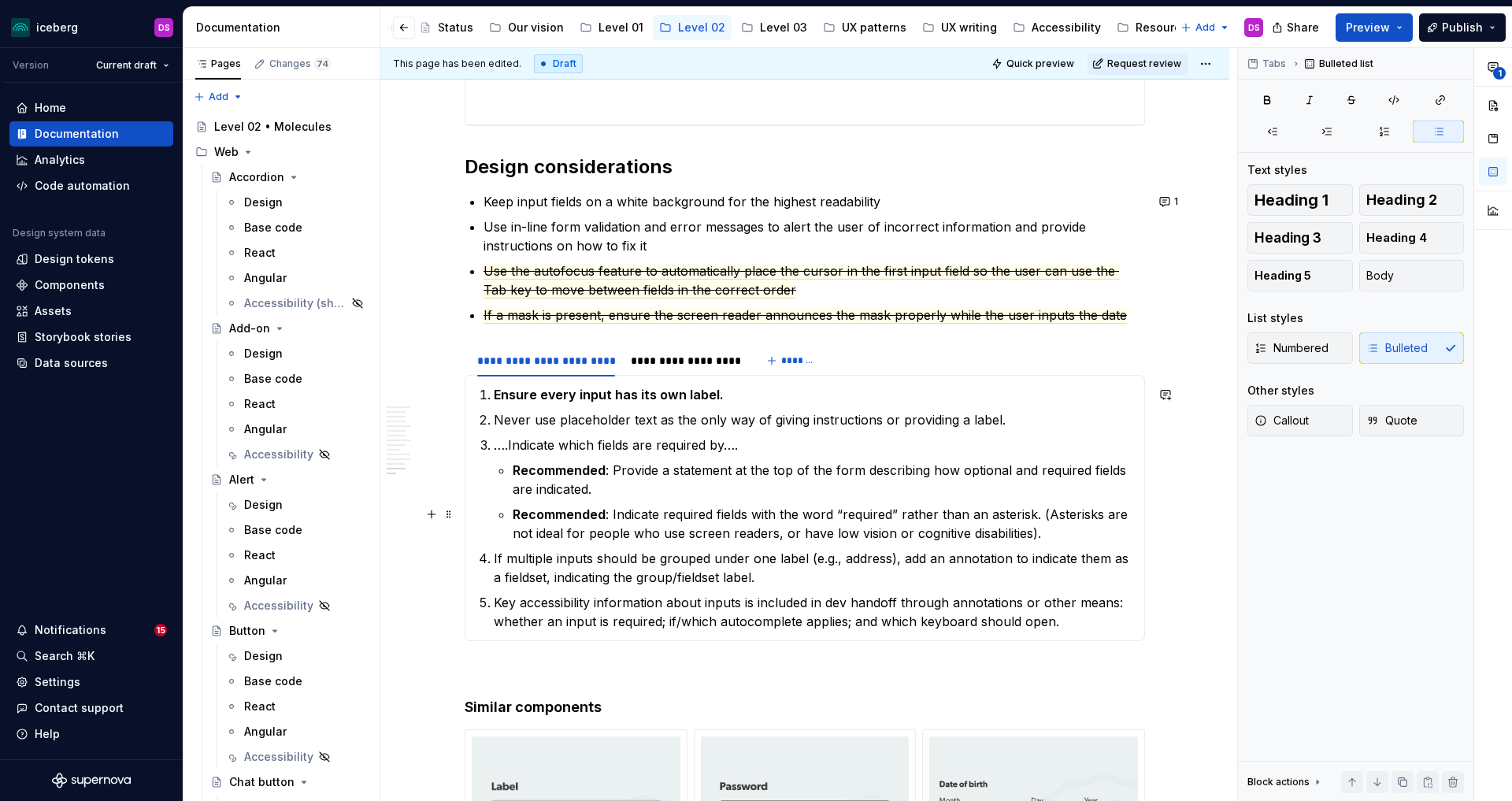
scroll to position [4360, 0]
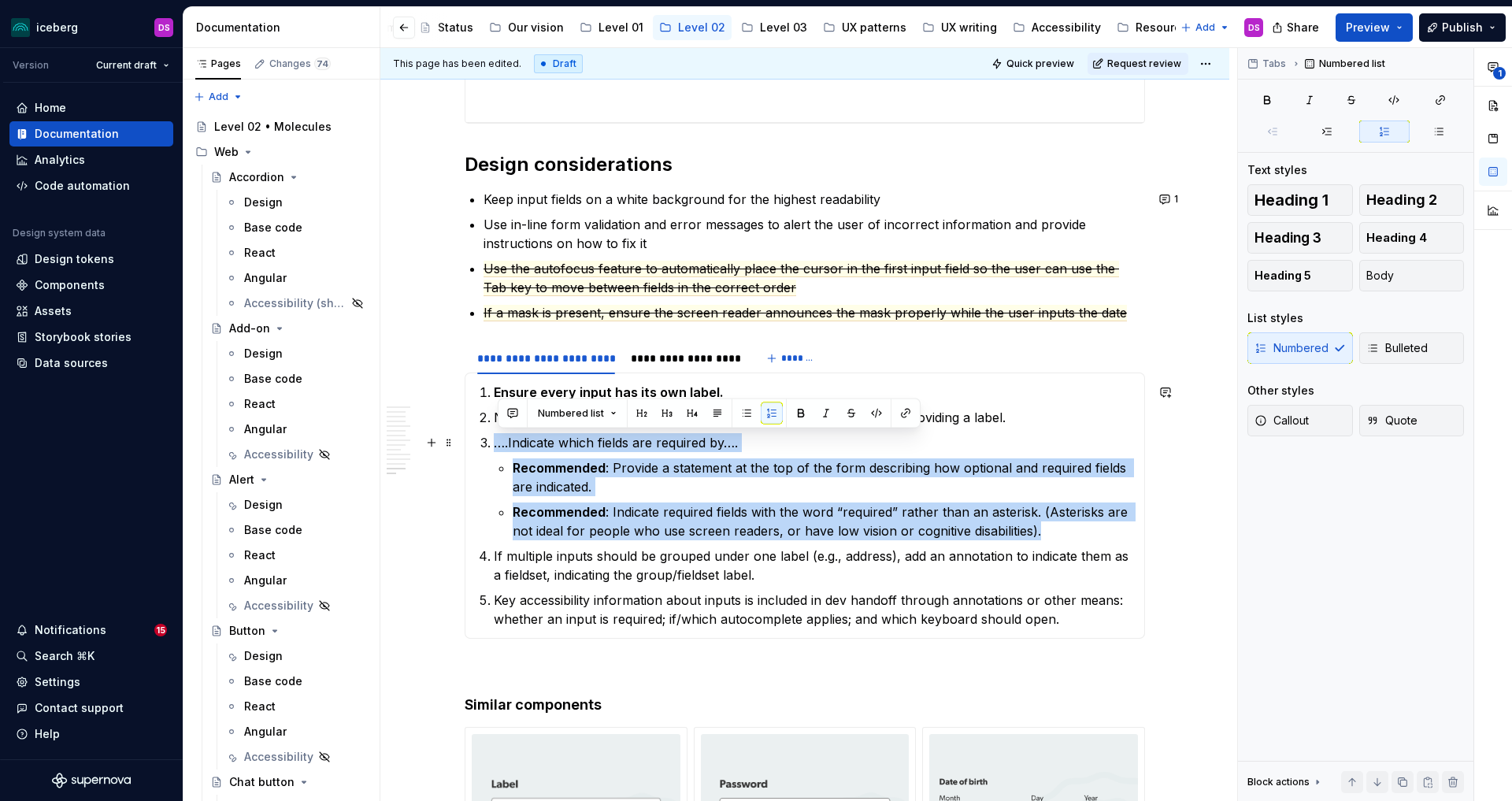
drag, startPoint x: 1054, startPoint y: 529, endPoint x: 481, endPoint y: 443, distance: 579.4
click at [481, 443] on section-item-column "Ensure every input has its own label. Never use placeholder text as the only wa…" at bounding box center [804, 505] width 660 height 246
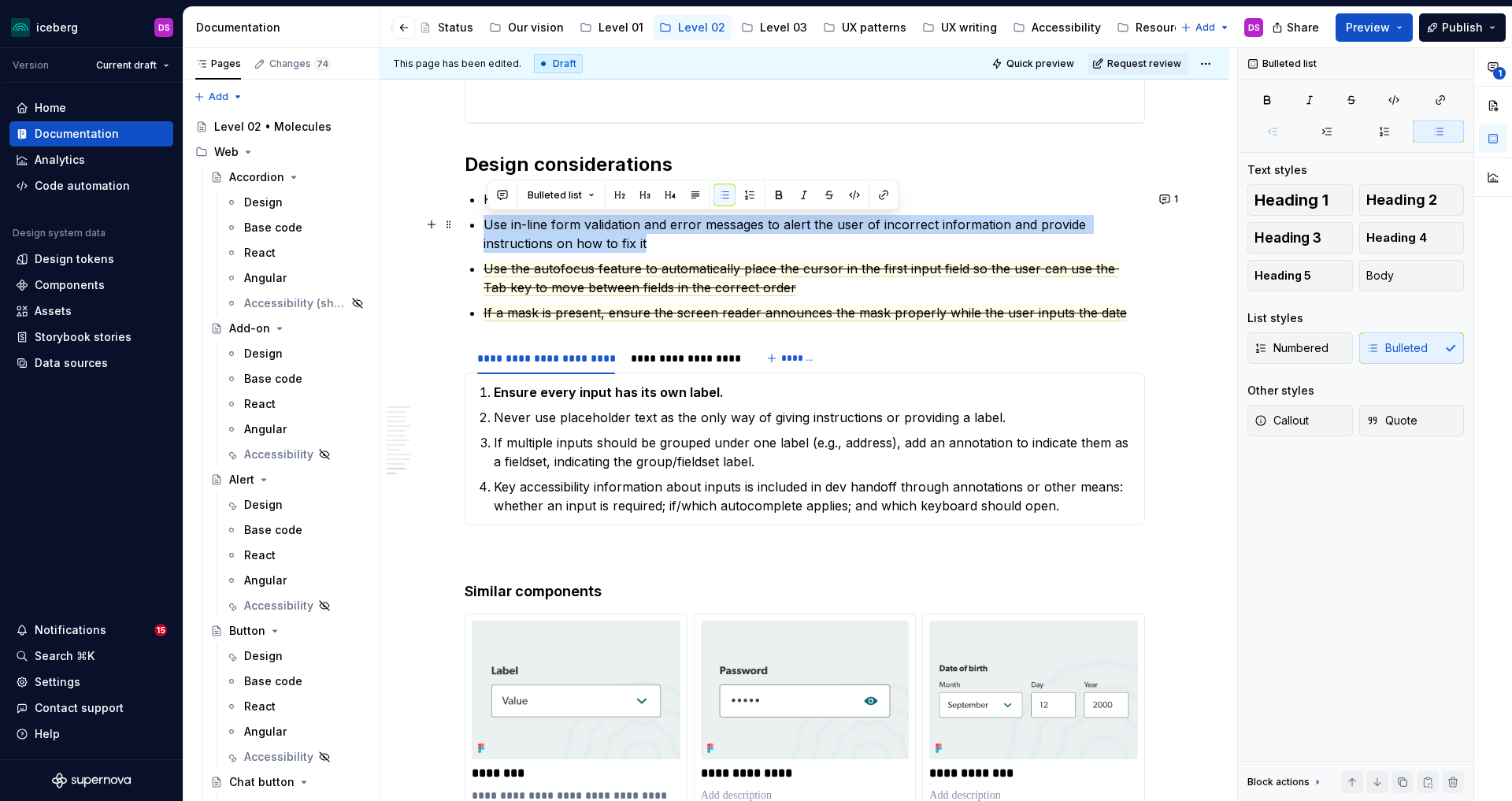
drag, startPoint x: 681, startPoint y: 248, endPoint x: 480, endPoint y: 219, distance: 203.1
click at [484, 219] on li "Use in-line form validation and error messages to alert the user of incorrect i…" at bounding box center [814, 234] width 662 height 38
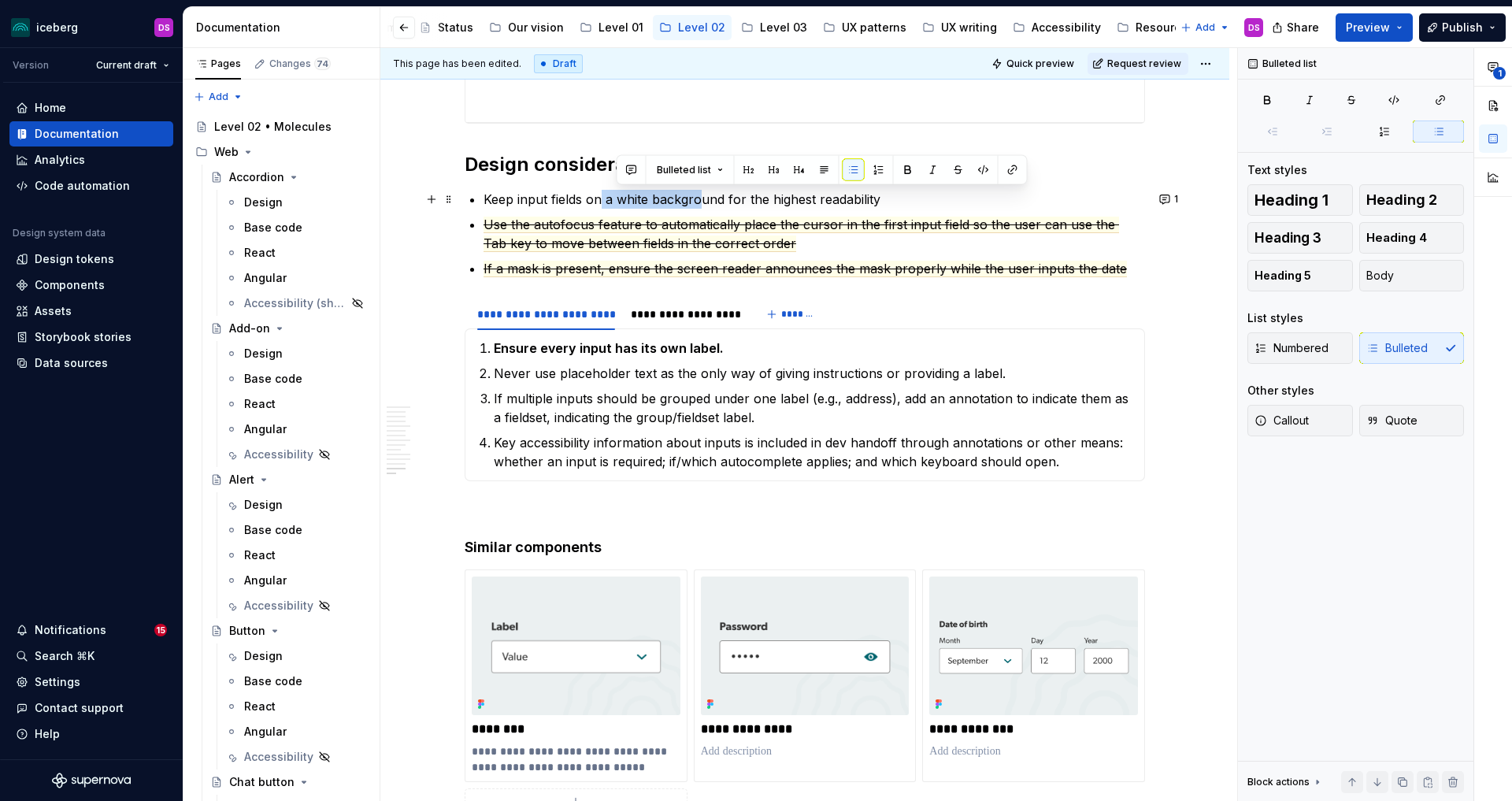
drag, startPoint x: 706, startPoint y: 195, endPoint x: 550, endPoint y: 230, distance: 159.9
click at [581, 202] on p "Keep input fields on a white background for the highest readability" at bounding box center [814, 199] width 662 height 19
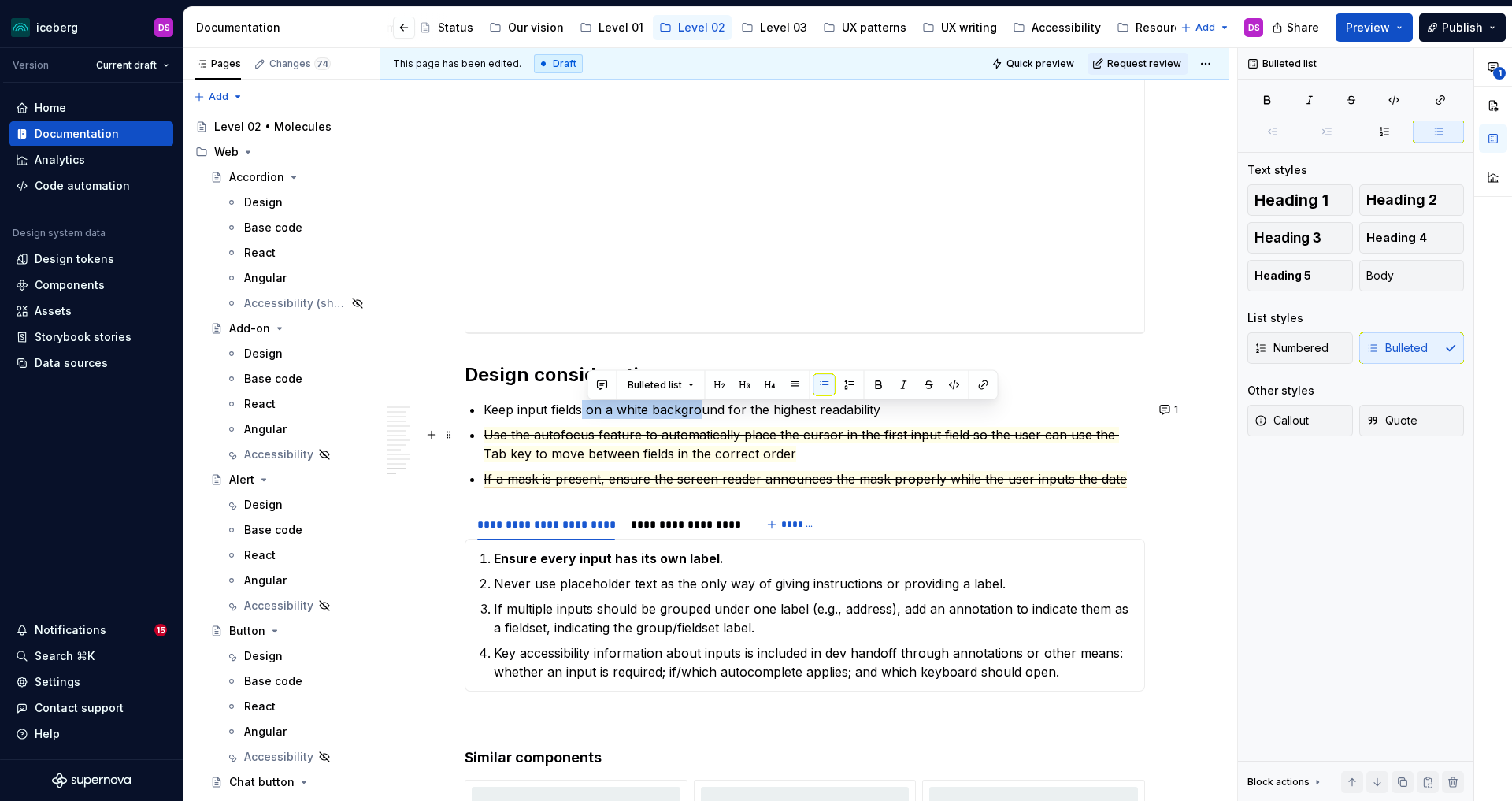
scroll to position [4116, 0]
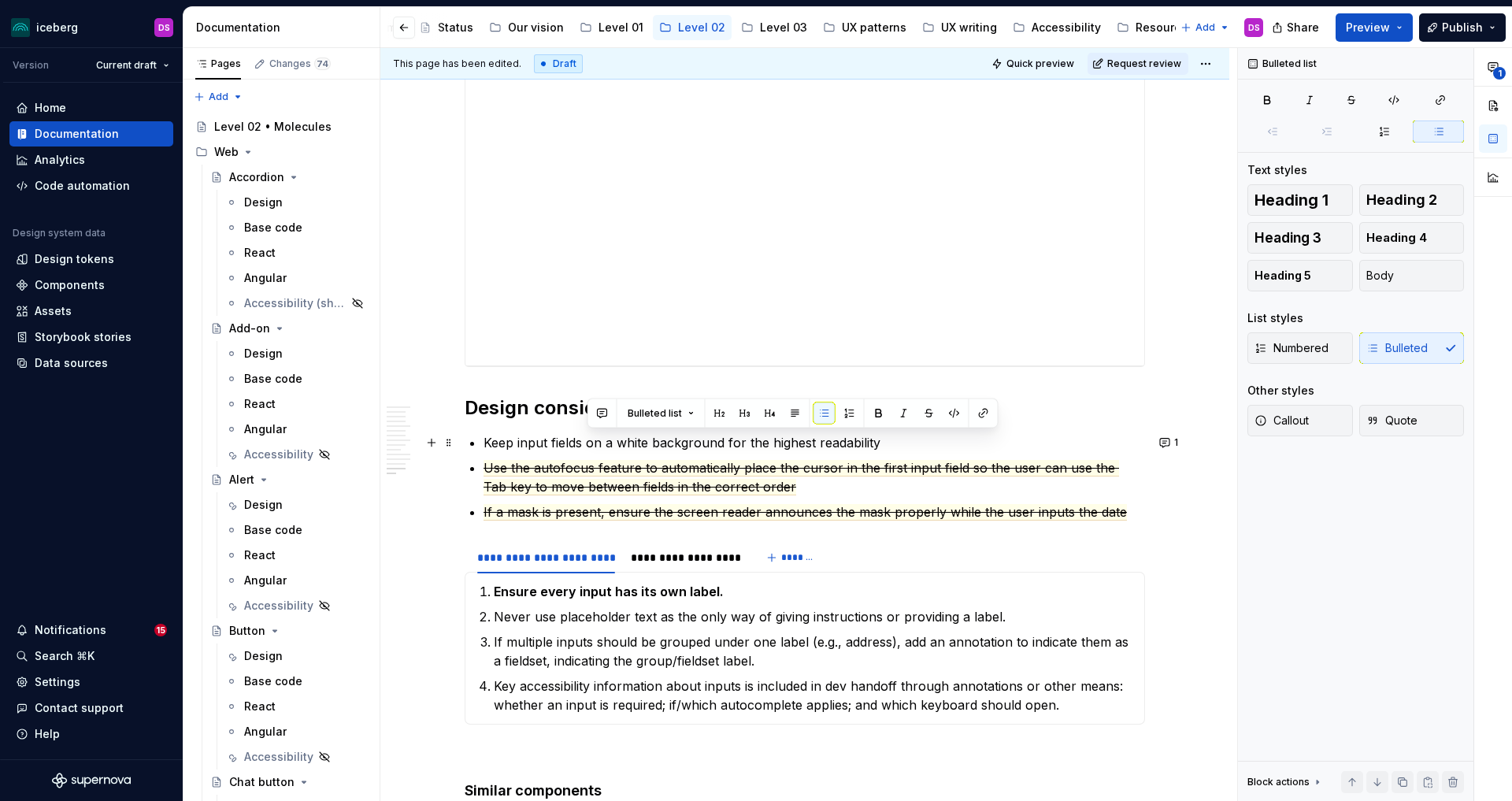
click at [901, 448] on p "Keep input fields on a white background for the highest readability" at bounding box center [814, 442] width 662 height 19
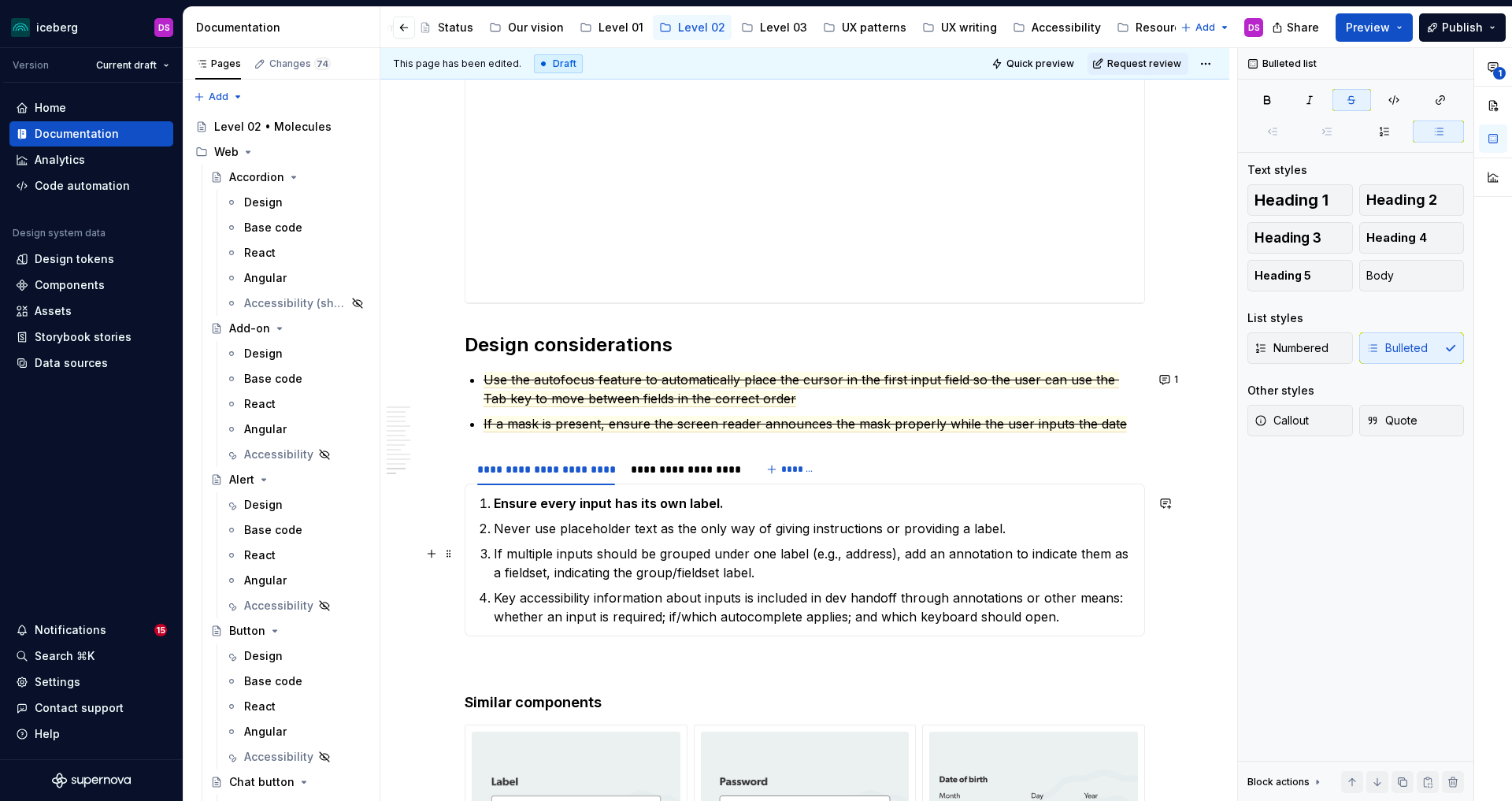
scroll to position [4183, 0]
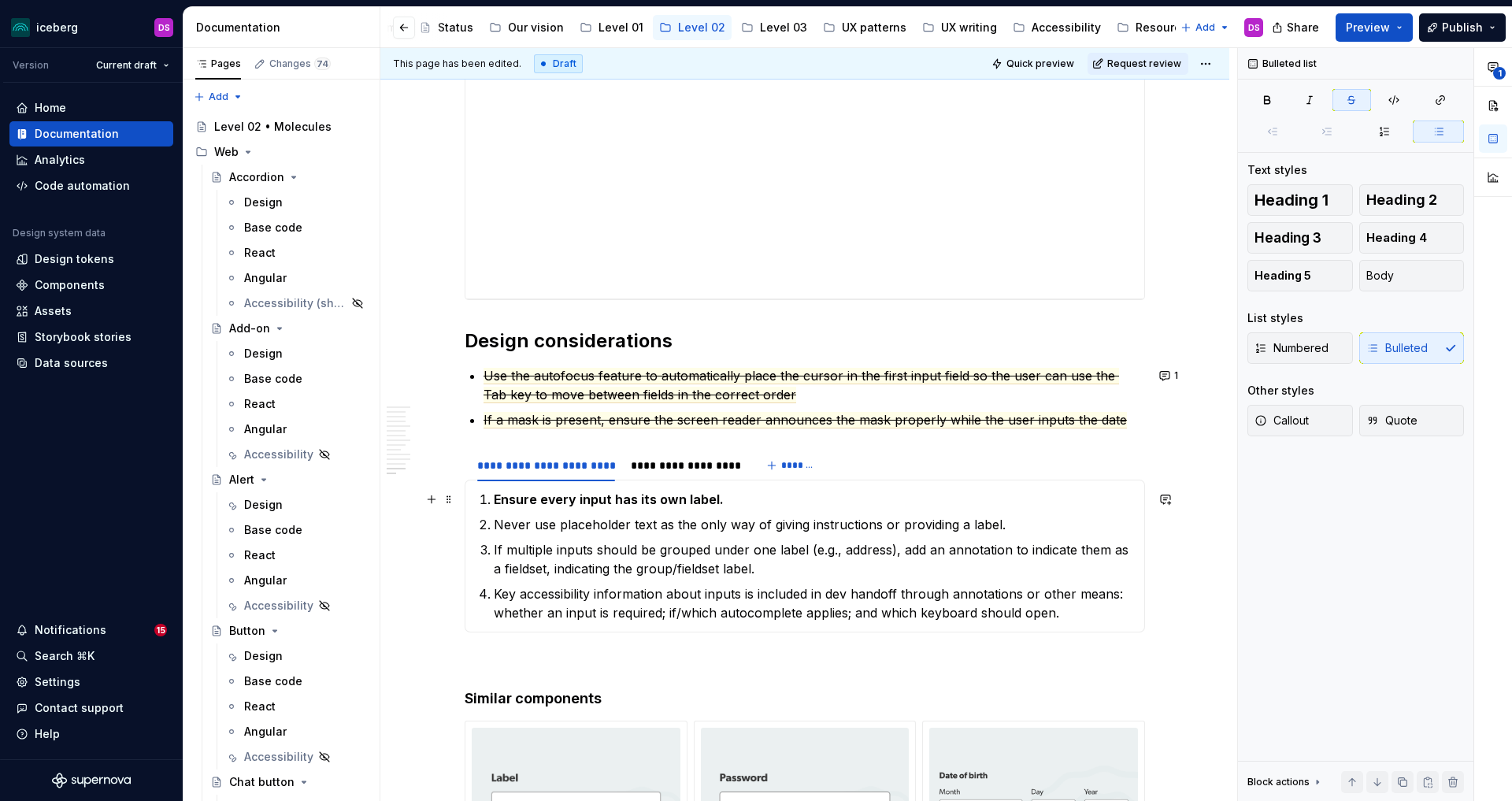
click at [767, 501] on p "Ensure every input has its own label." at bounding box center [814, 499] width 641 height 19
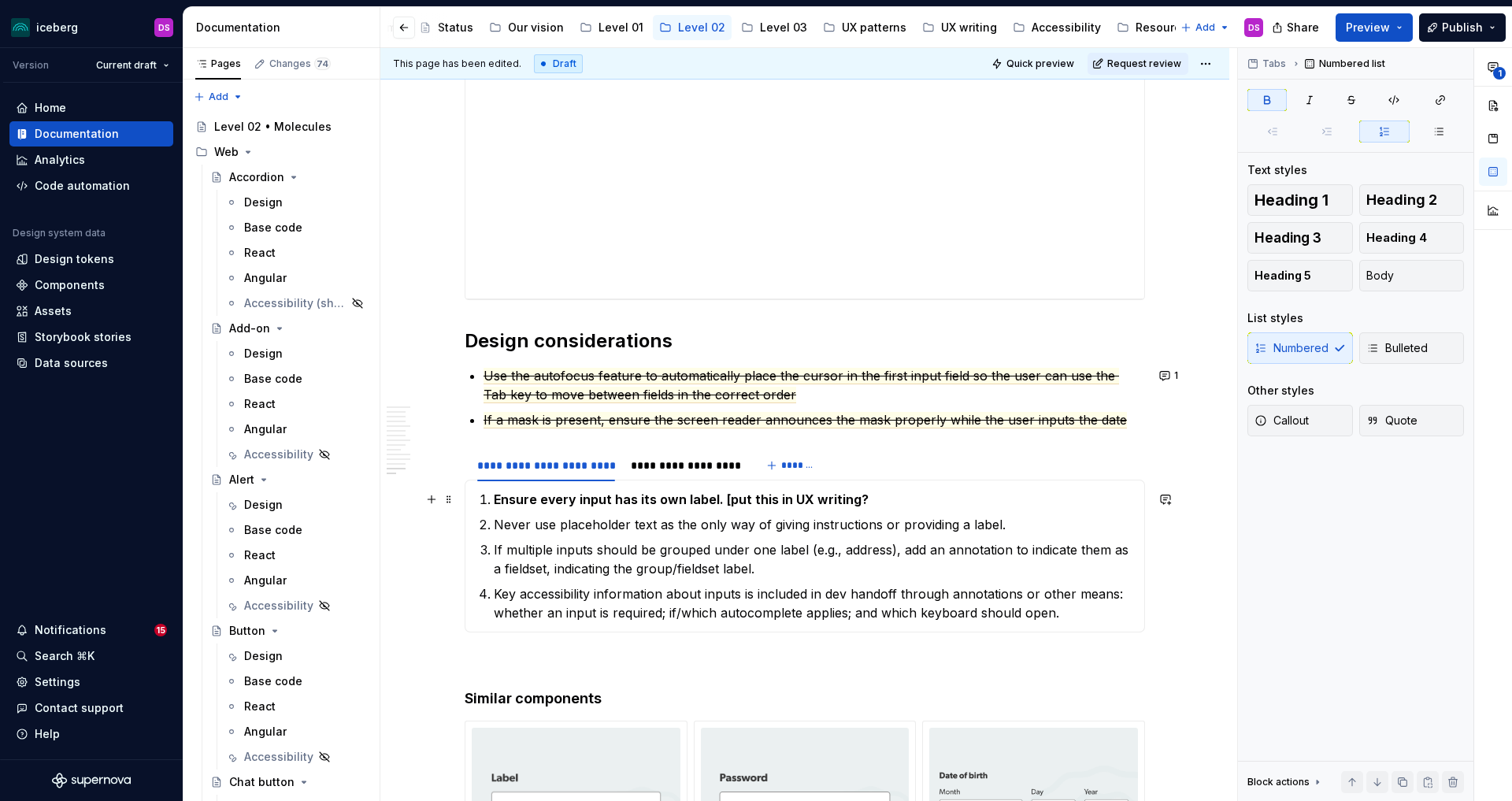
click at [726, 498] on strong "Ensure every input has its own label. [put this in UX writing?" at bounding box center [681, 500] width 375 height 16
click at [1023, 526] on p "Never use placeholder text as the only way of giving instructions or providing …" at bounding box center [814, 523] width 641 height 19
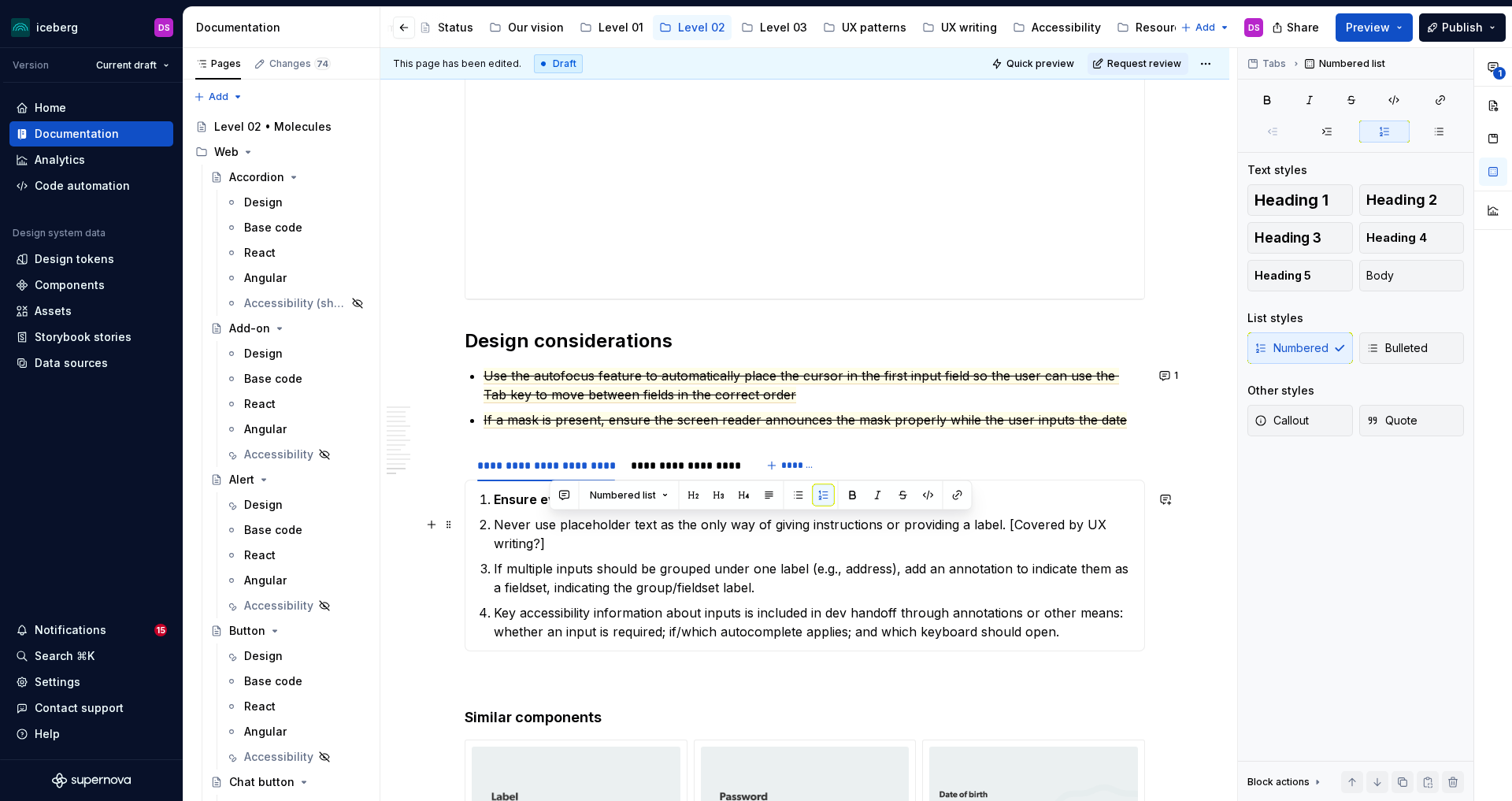
click at [1005, 525] on p "Never use placeholder text as the only way of giving instructions or providing …" at bounding box center [814, 533] width 641 height 38
click at [890, 543] on p "Never use placeholder text as the only way of giving instructions or providing …" at bounding box center [814, 533] width 641 height 38
click at [724, 500] on strong "Ensure every input has its own label. [Merge into first point of UX writing?]" at bounding box center [728, 500] width 468 height 16
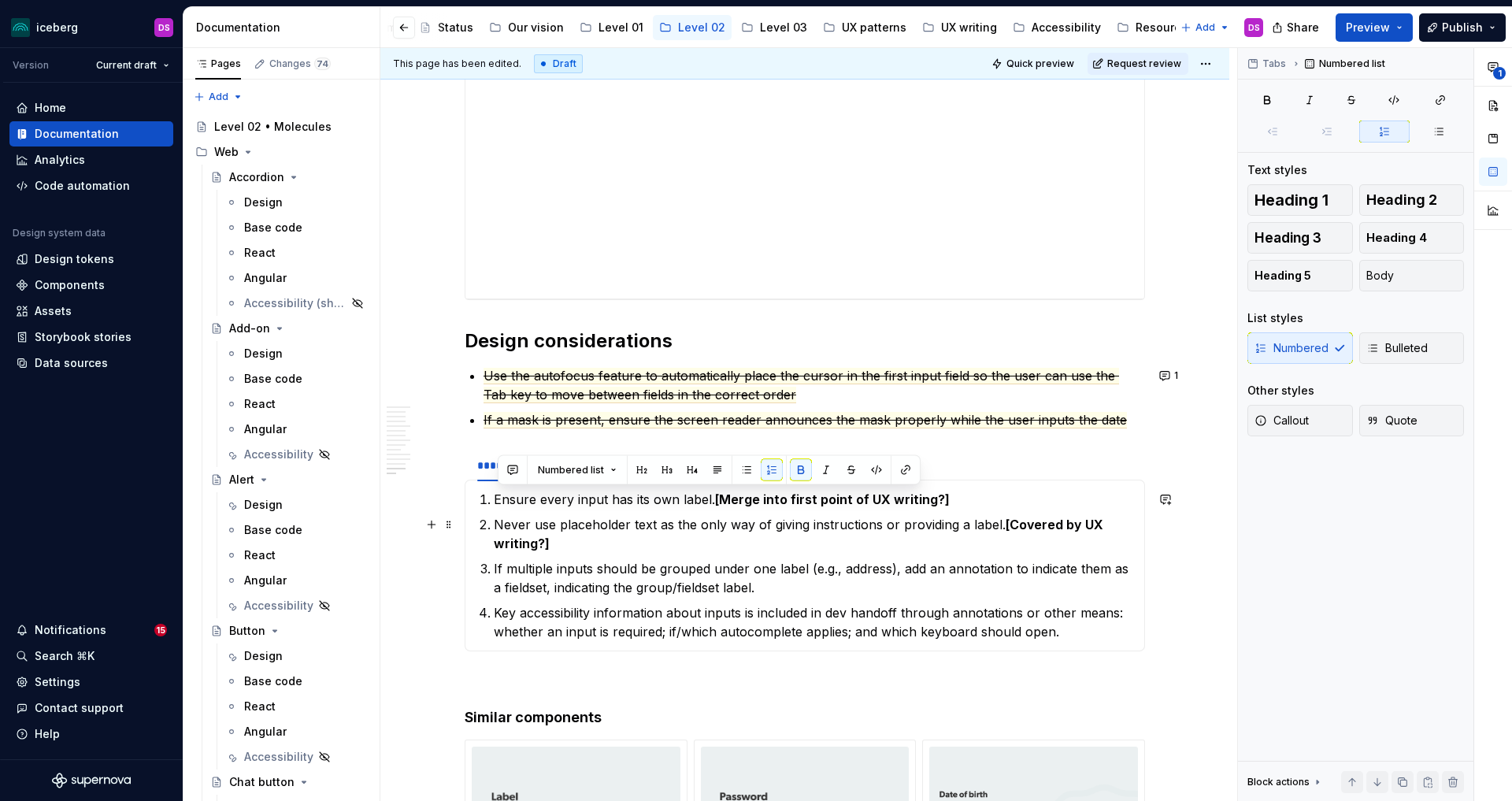
click at [723, 525] on p "Never use placeholder text as the only way of giving instructions or providing …" at bounding box center [814, 533] width 641 height 38
click at [828, 583] on p "If multiple inputs should be grouped under one label (e.g., address), add an an…" at bounding box center [814, 578] width 641 height 38
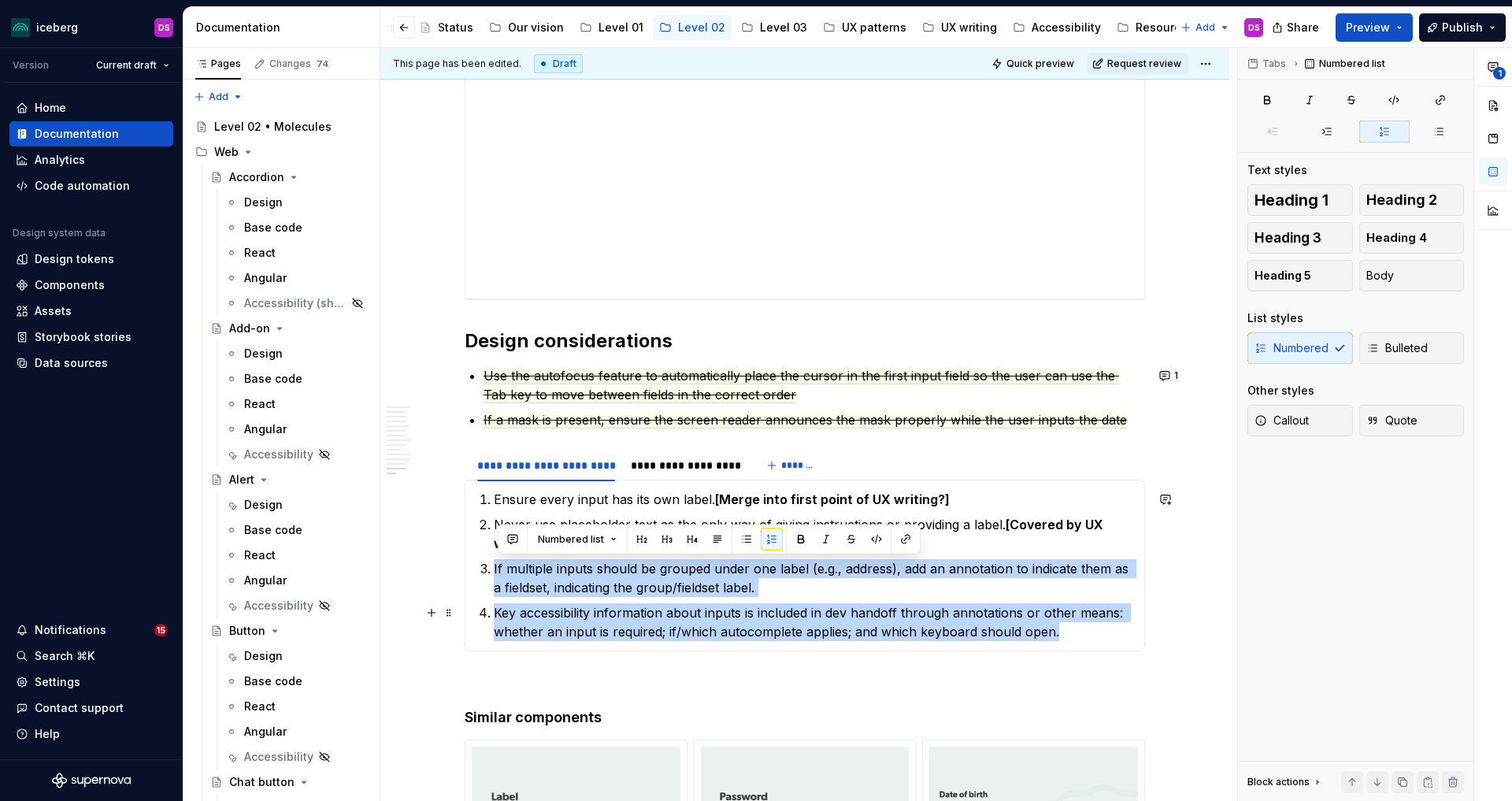
drag, startPoint x: 496, startPoint y: 568, endPoint x: 1061, endPoint y: 626, distance: 568.0
click at [1061, 626] on ol "Ensure every input has its own label. [Merge into first point of UX writing?] N…" at bounding box center [814, 565] width 641 height 151
click at [907, 623] on p "Key accessibility information about inputs is included in dev handoff through a…" at bounding box center [814, 622] width 641 height 38
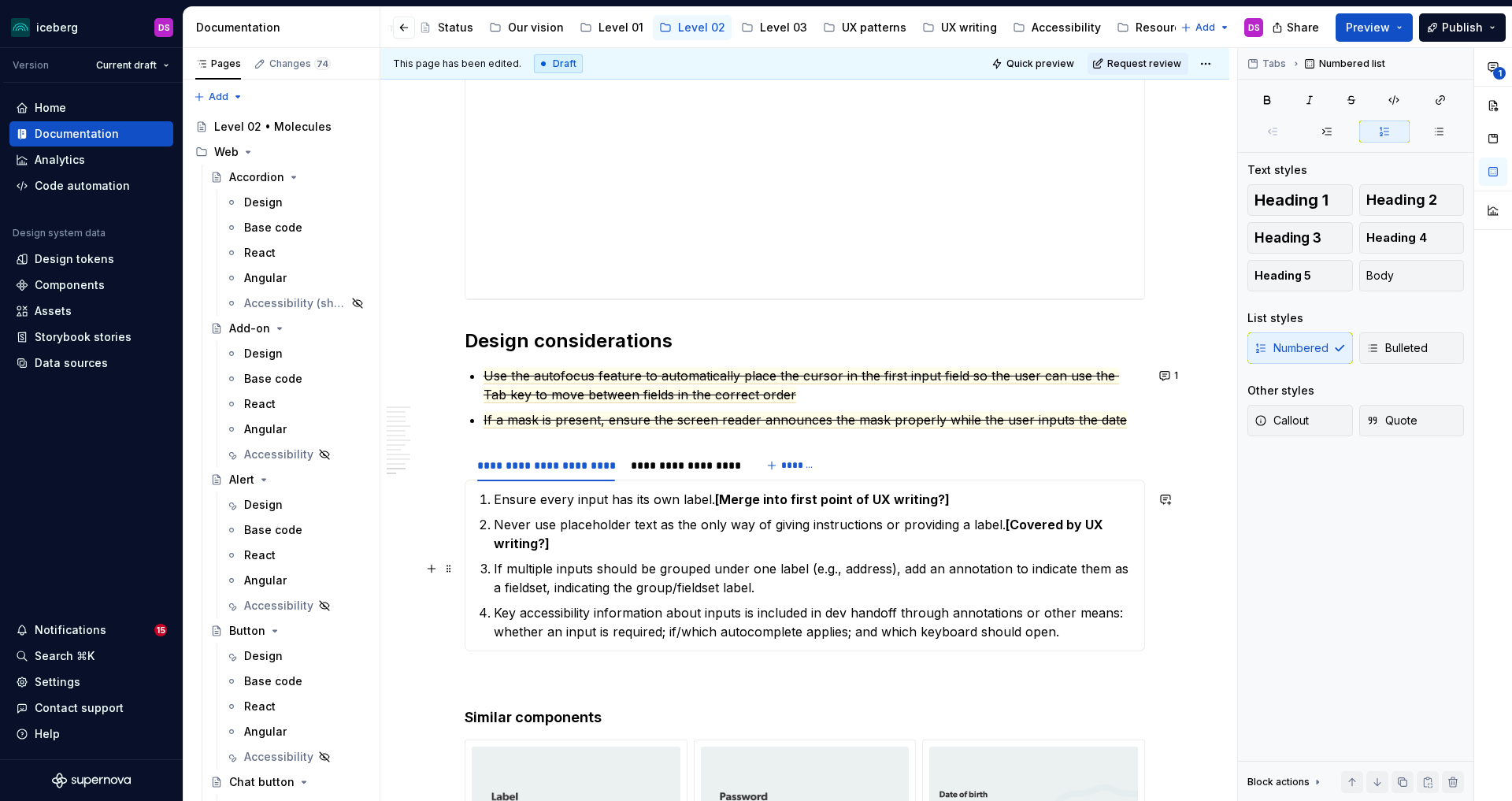
click at [496, 563] on li "If multiple inputs should be grouped under one label (e.g., address), add an an…" at bounding box center [814, 578] width 641 height 38
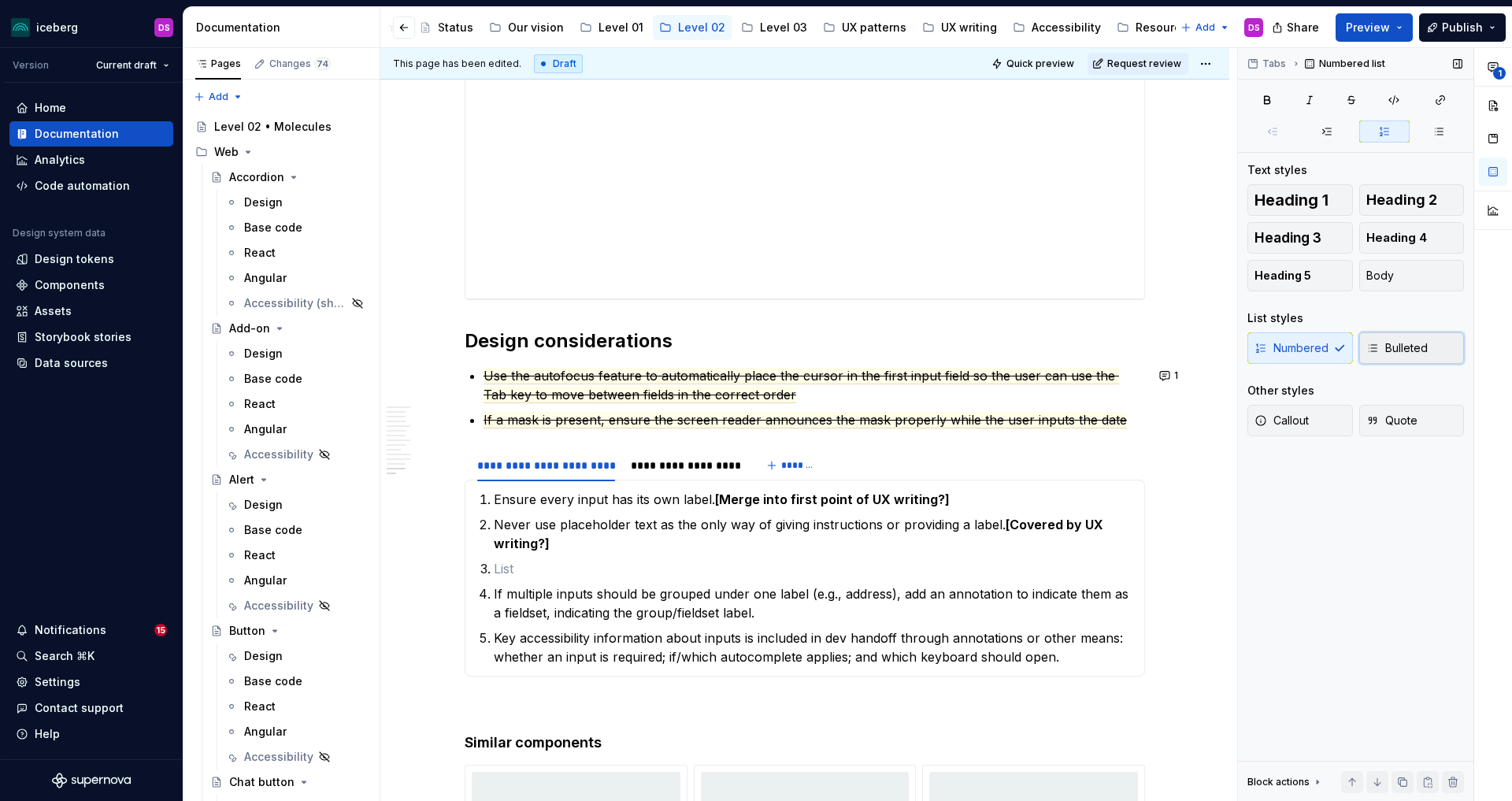
click at [1431, 348] on button "Bulleted" at bounding box center [1412, 348] width 106 height 32
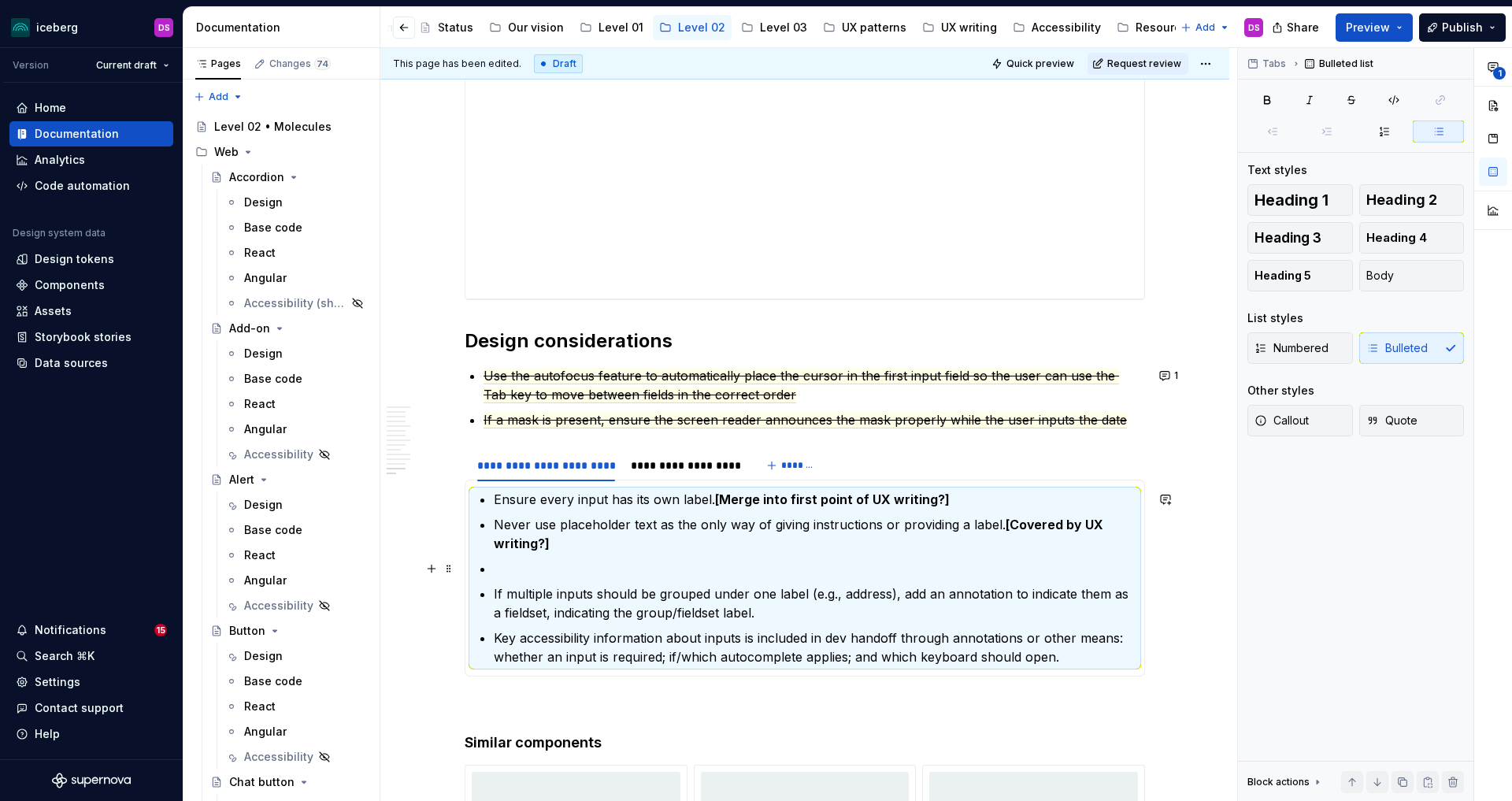
click at [559, 563] on p at bounding box center [814, 568] width 641 height 19
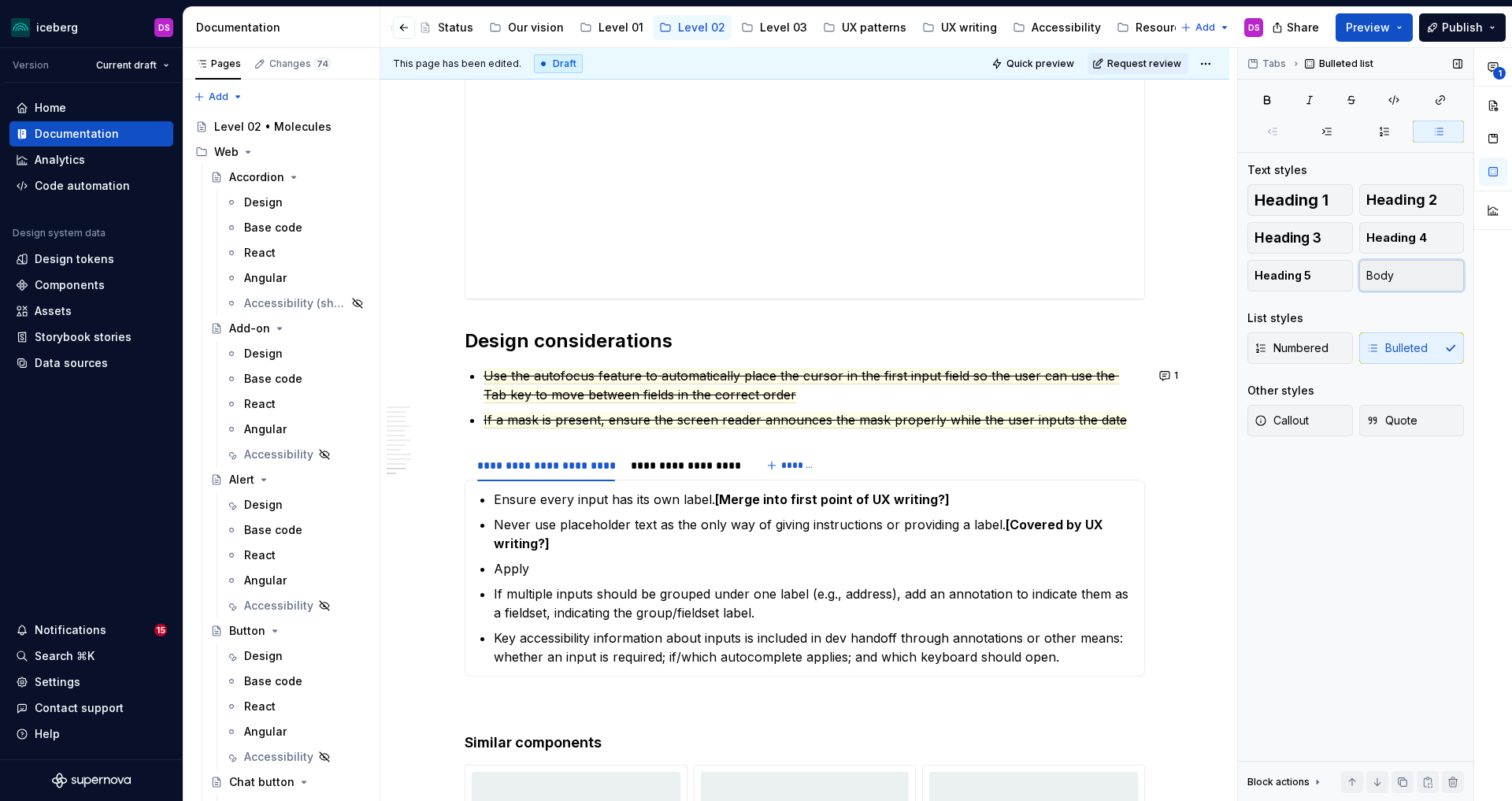
click at [1380, 271] on span "Body" at bounding box center [1381, 276] width 28 height 16
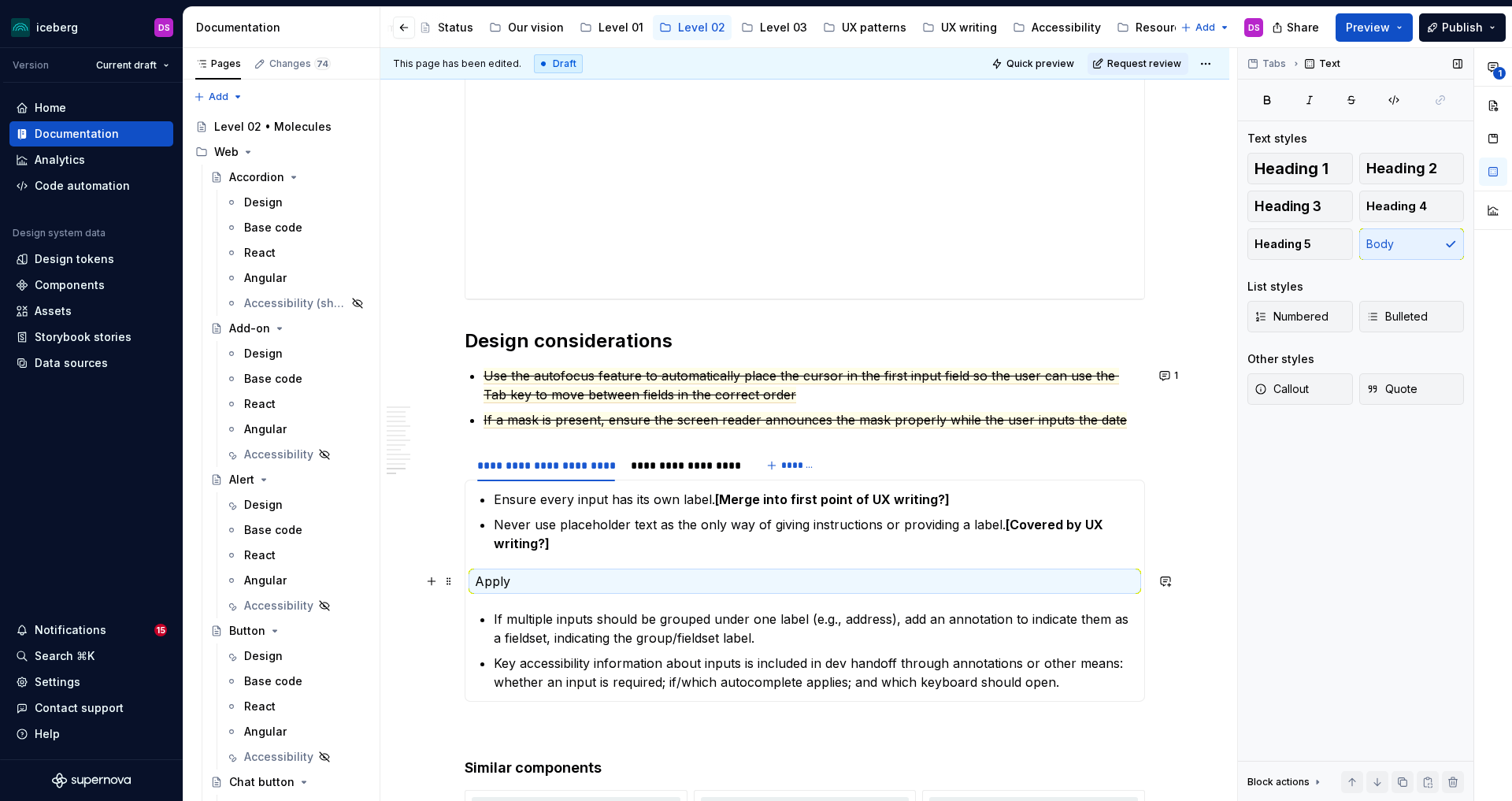
click at [586, 584] on p "Apply" at bounding box center [804, 580] width 660 height 19
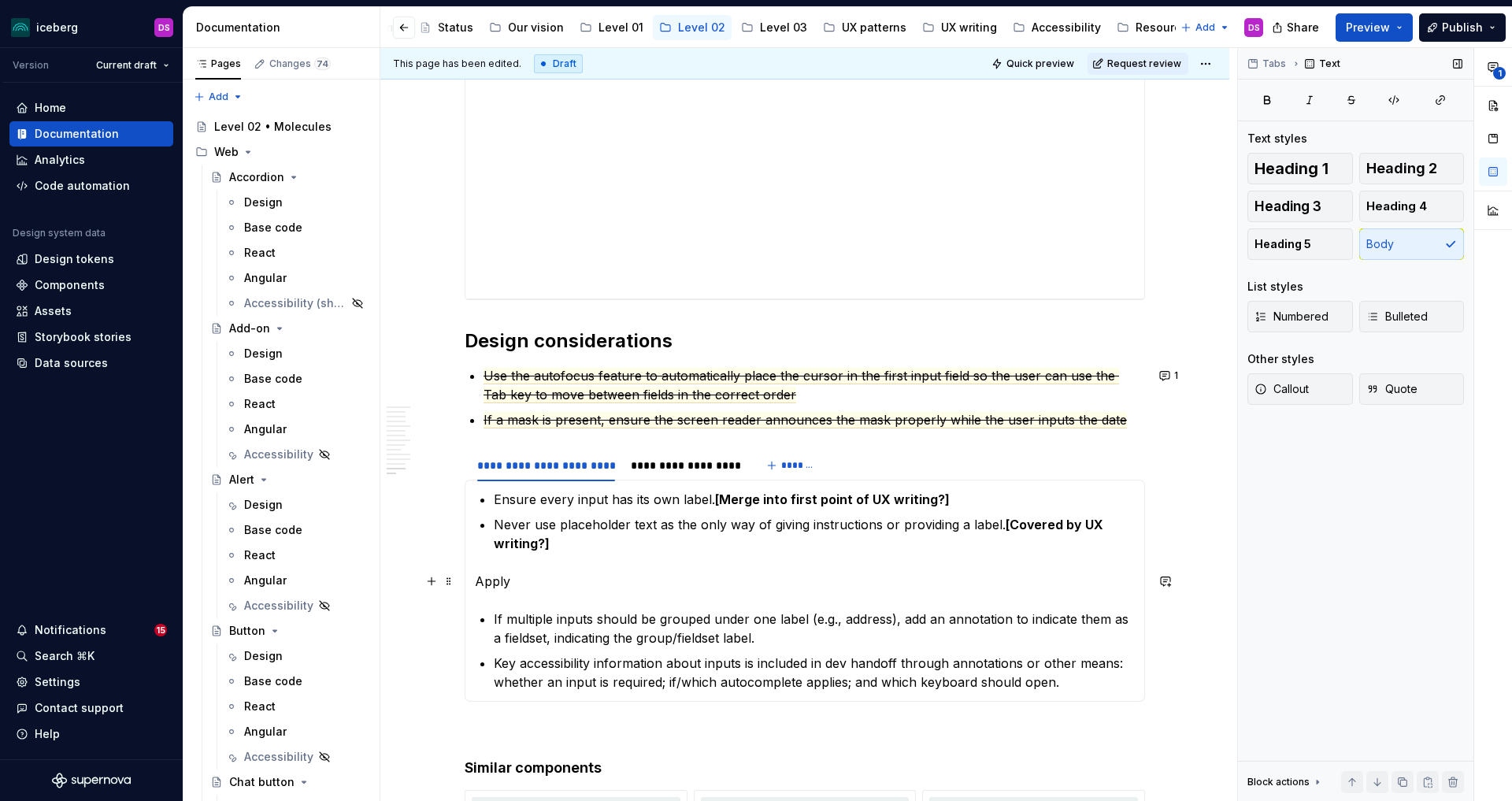
click at [576, 577] on p "Apply" at bounding box center [804, 580] width 660 height 19
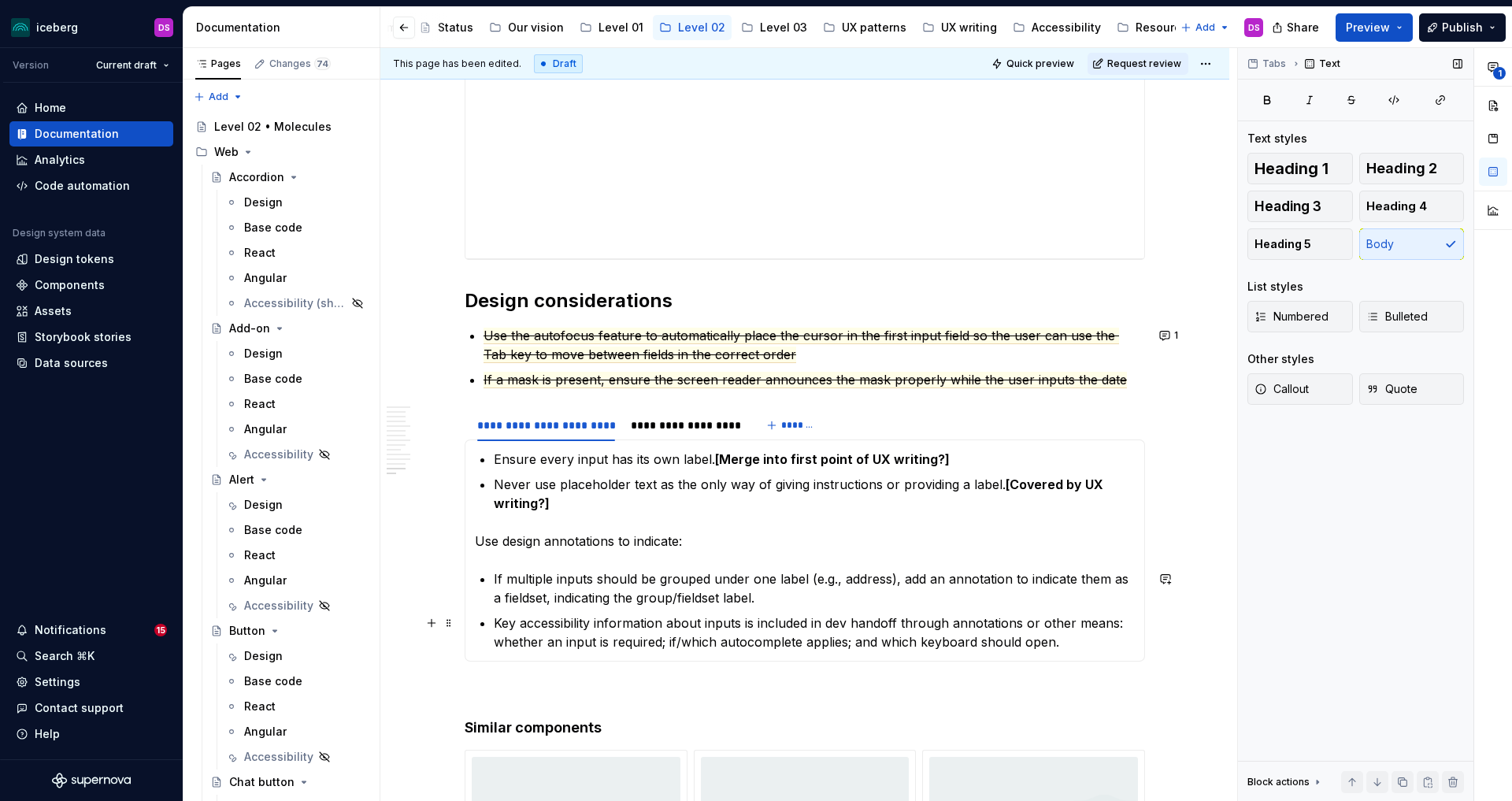
scroll to position [4226, 0]
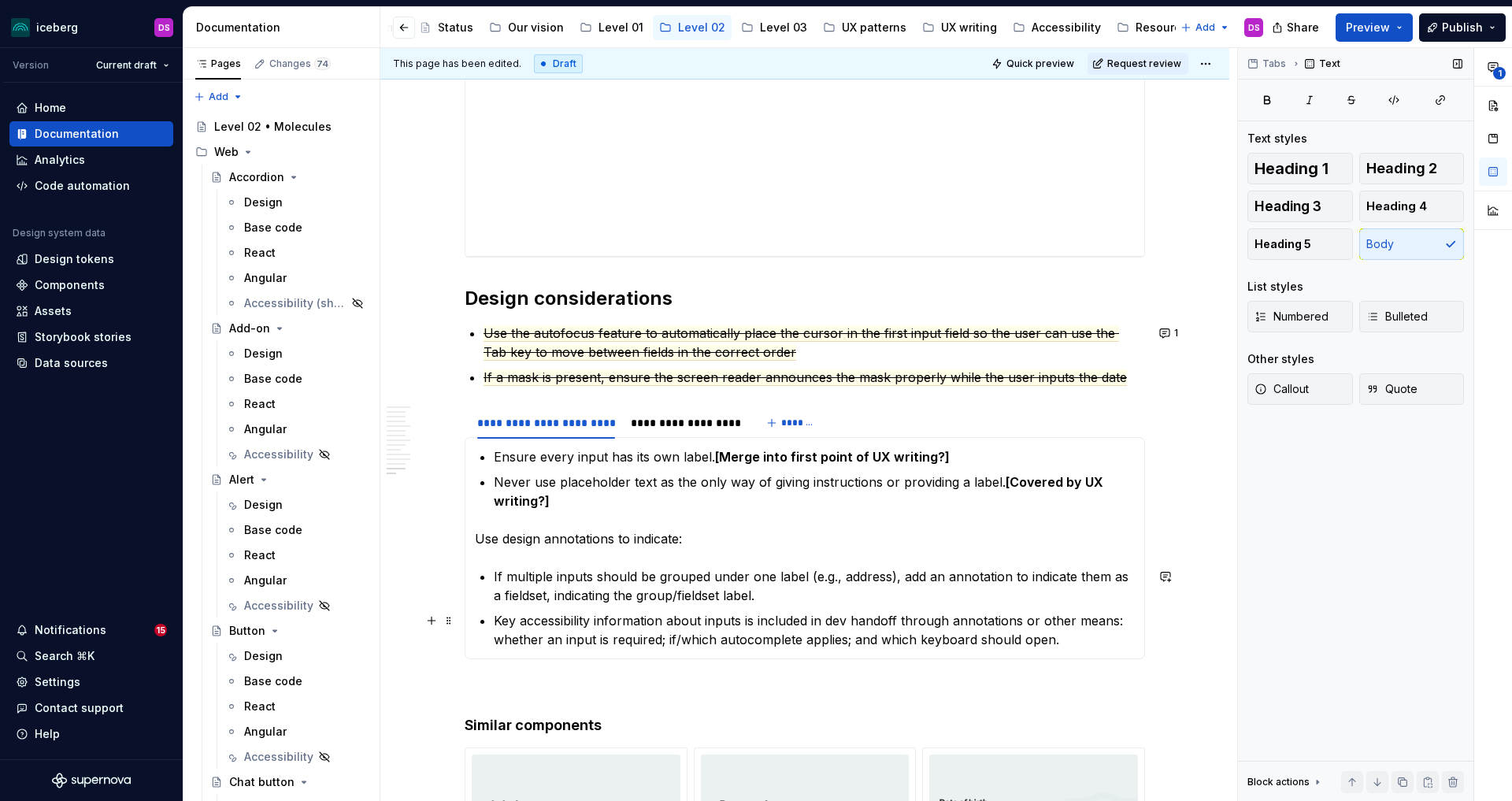
click at [747, 622] on p "Key accessibility information about inputs is included in dev handoff through a…" at bounding box center [814, 630] width 641 height 38
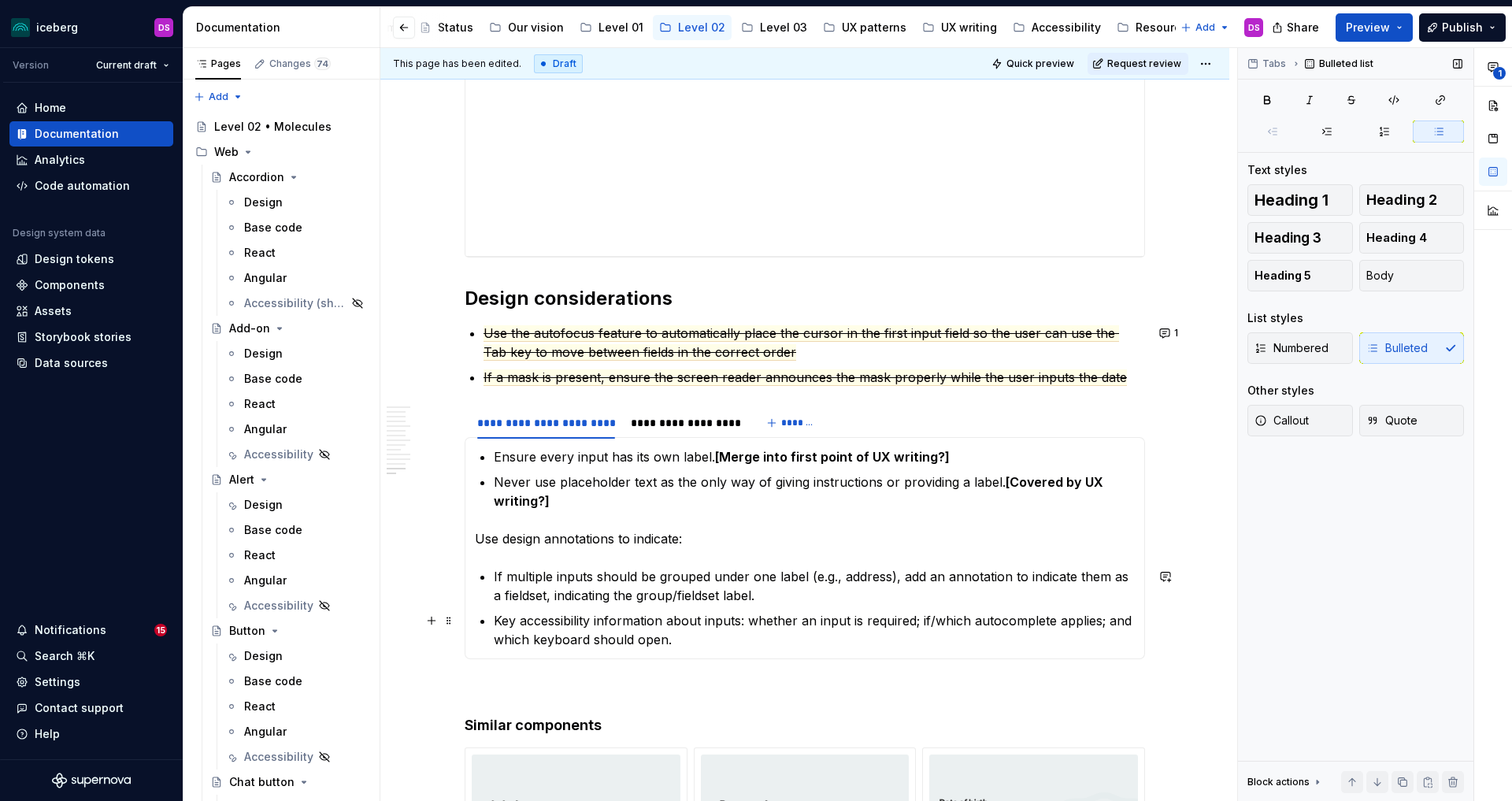
click at [756, 635] on p "Key accessibility information about inputs: whether an input is required; if/wh…" at bounding box center [814, 630] width 641 height 38
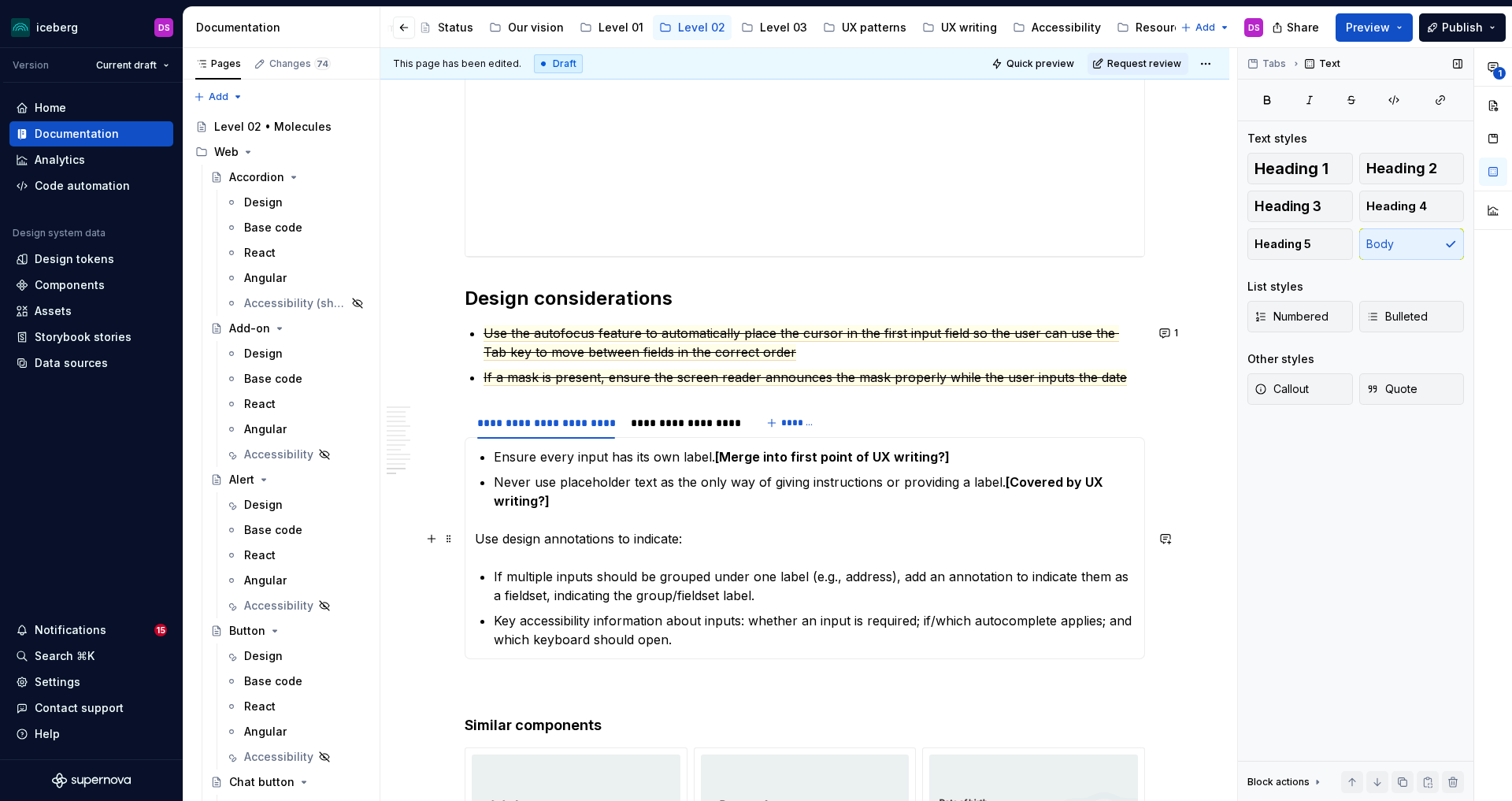
click at [707, 542] on p "Use design annotations to indicate:" at bounding box center [804, 538] width 660 height 19
click at [1296, 206] on span "Heading 3" at bounding box center [1287, 206] width 67 height 16
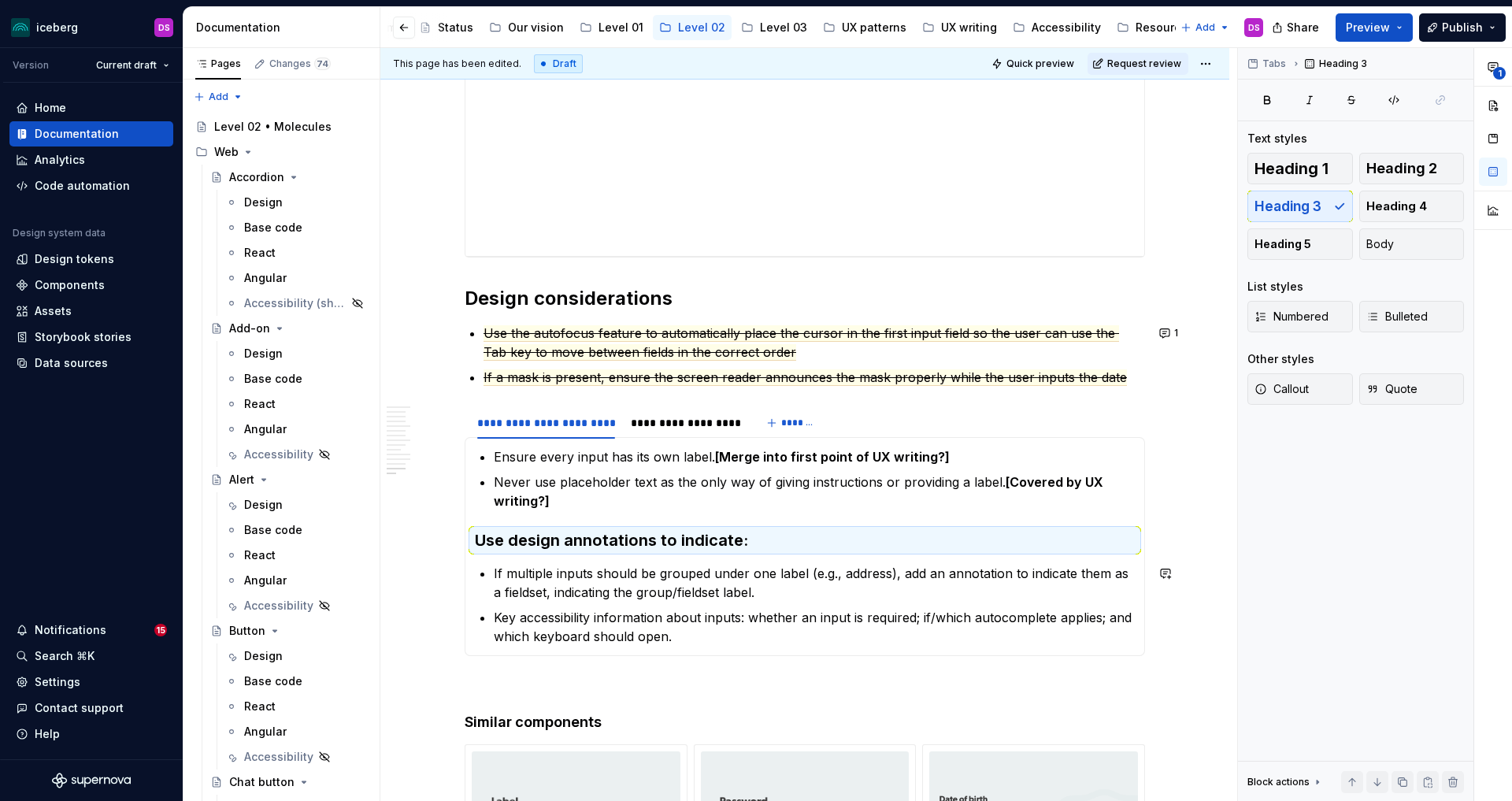
click at [743, 559] on section-item-column "Ensure every input has its own label. [Merge into first point of UX writing?] N…" at bounding box center [804, 545] width 660 height 198
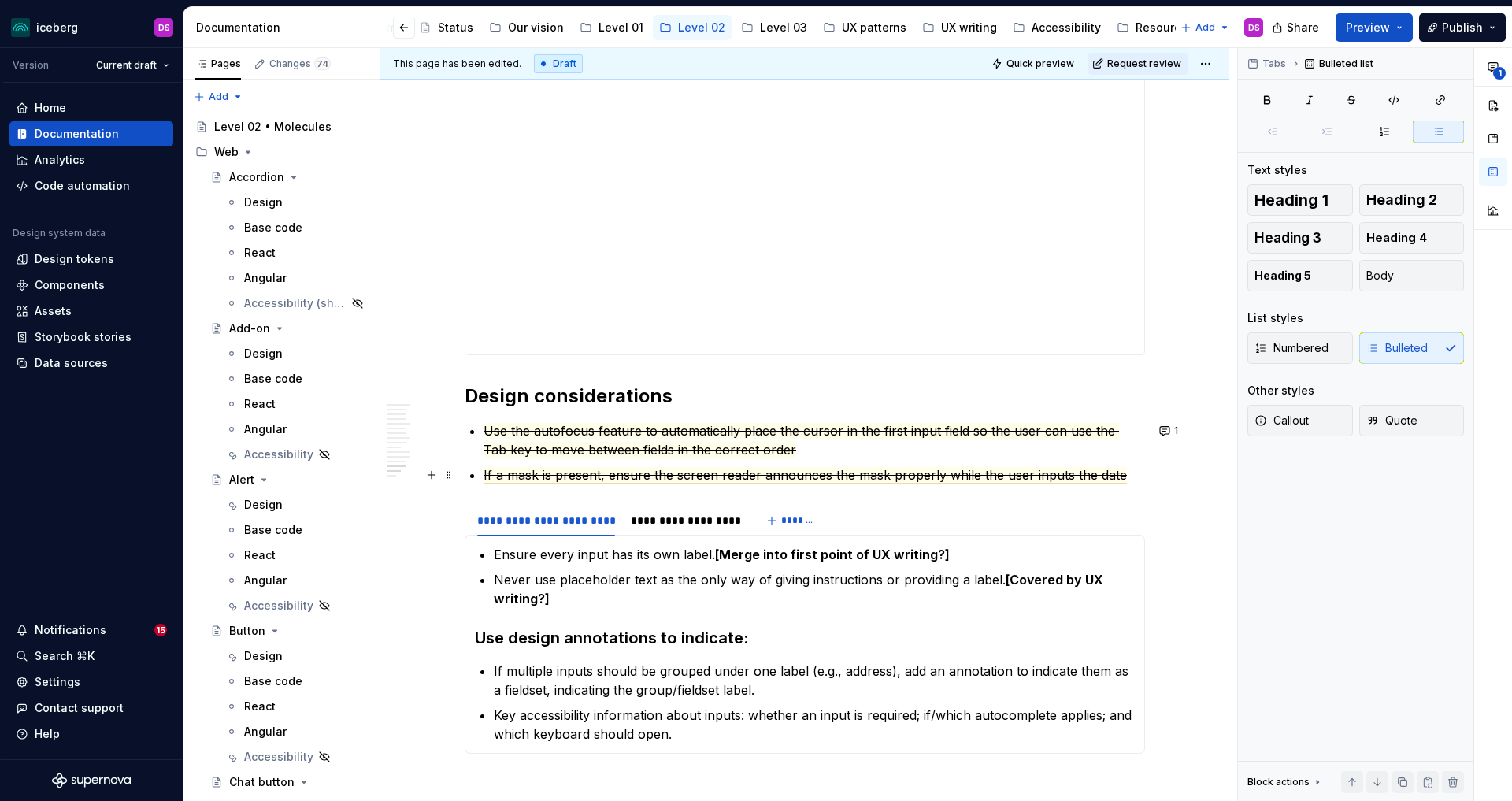
scroll to position [4129, 0]
click at [957, 552] on p "Ensure every input has its own label. [Merge into first point of UX writing?]" at bounding box center [814, 553] width 641 height 19
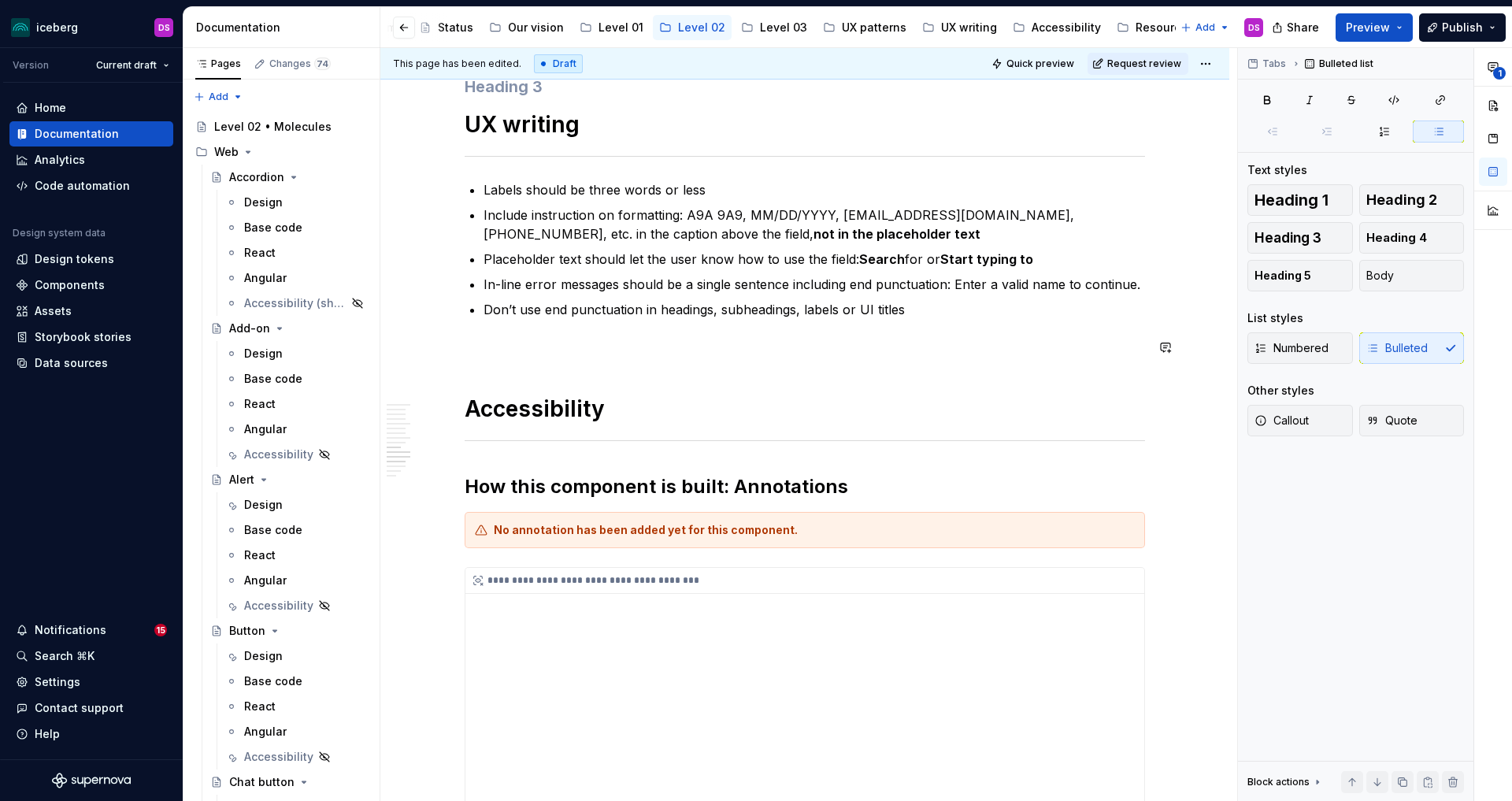
scroll to position [3479, 0]
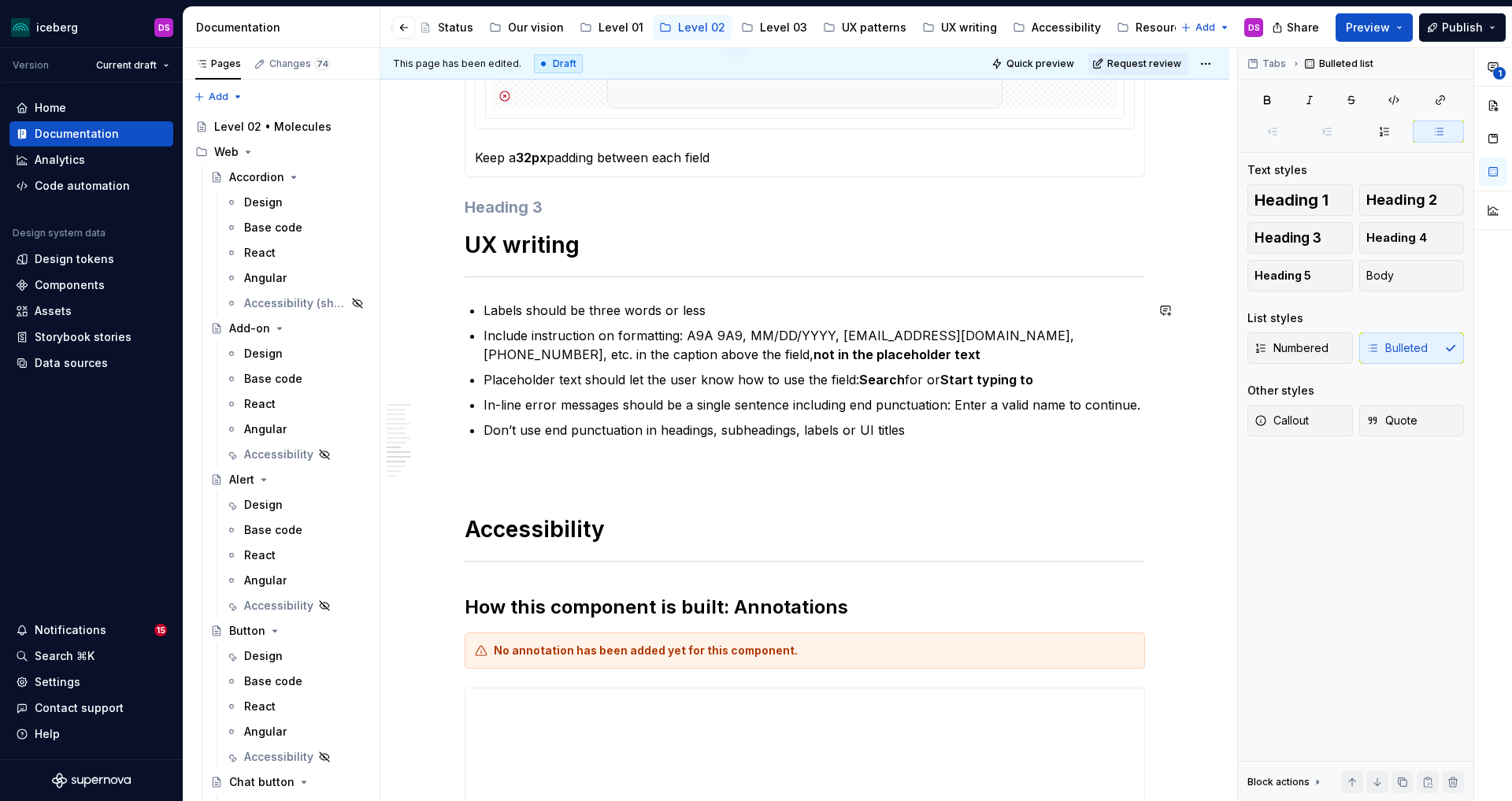
click at [723, 310] on p "Labels should be three words or less" at bounding box center [814, 309] width 662 height 19
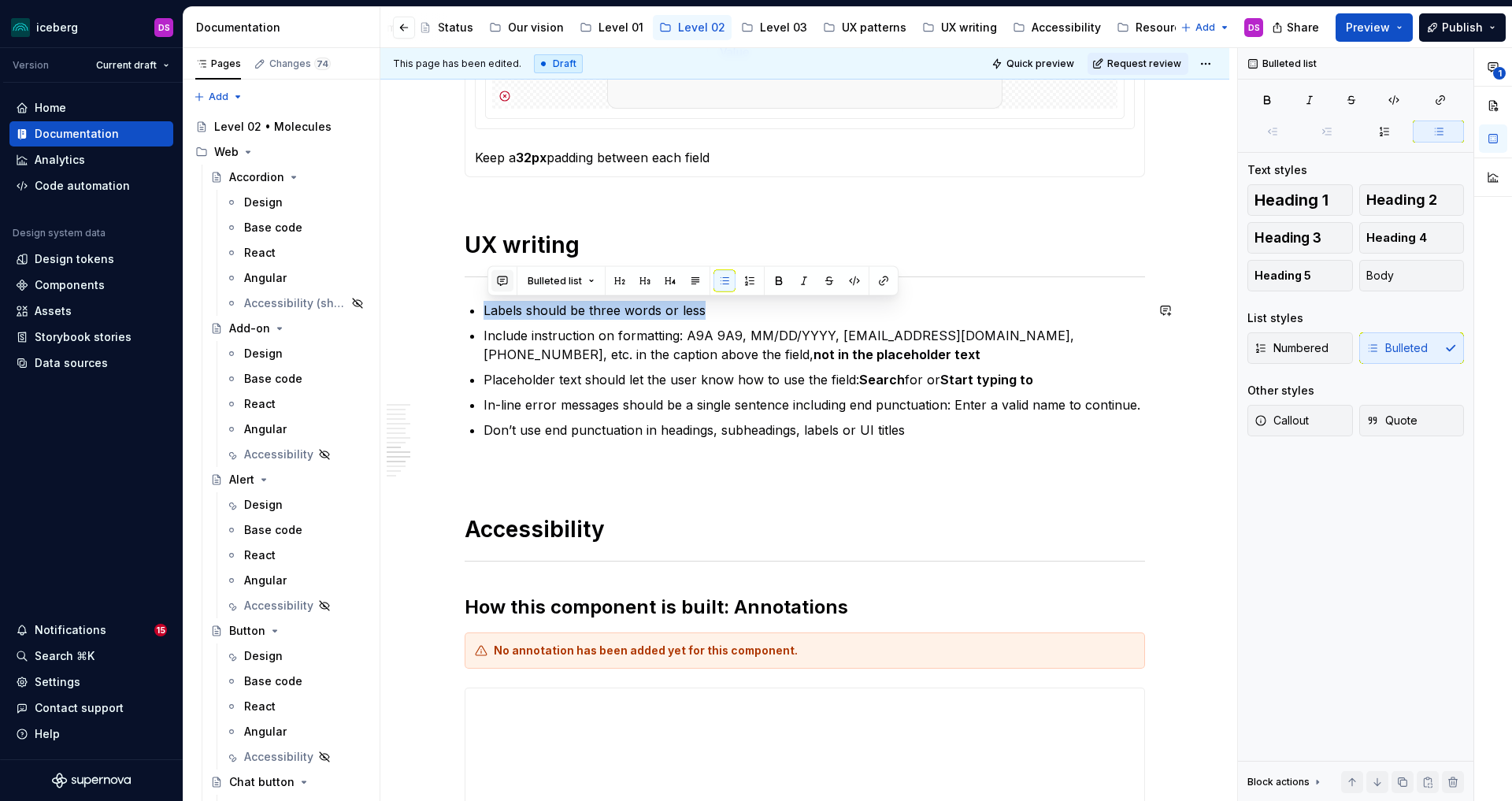
click at [509, 276] on button "button" at bounding box center [503, 281] width 22 height 22
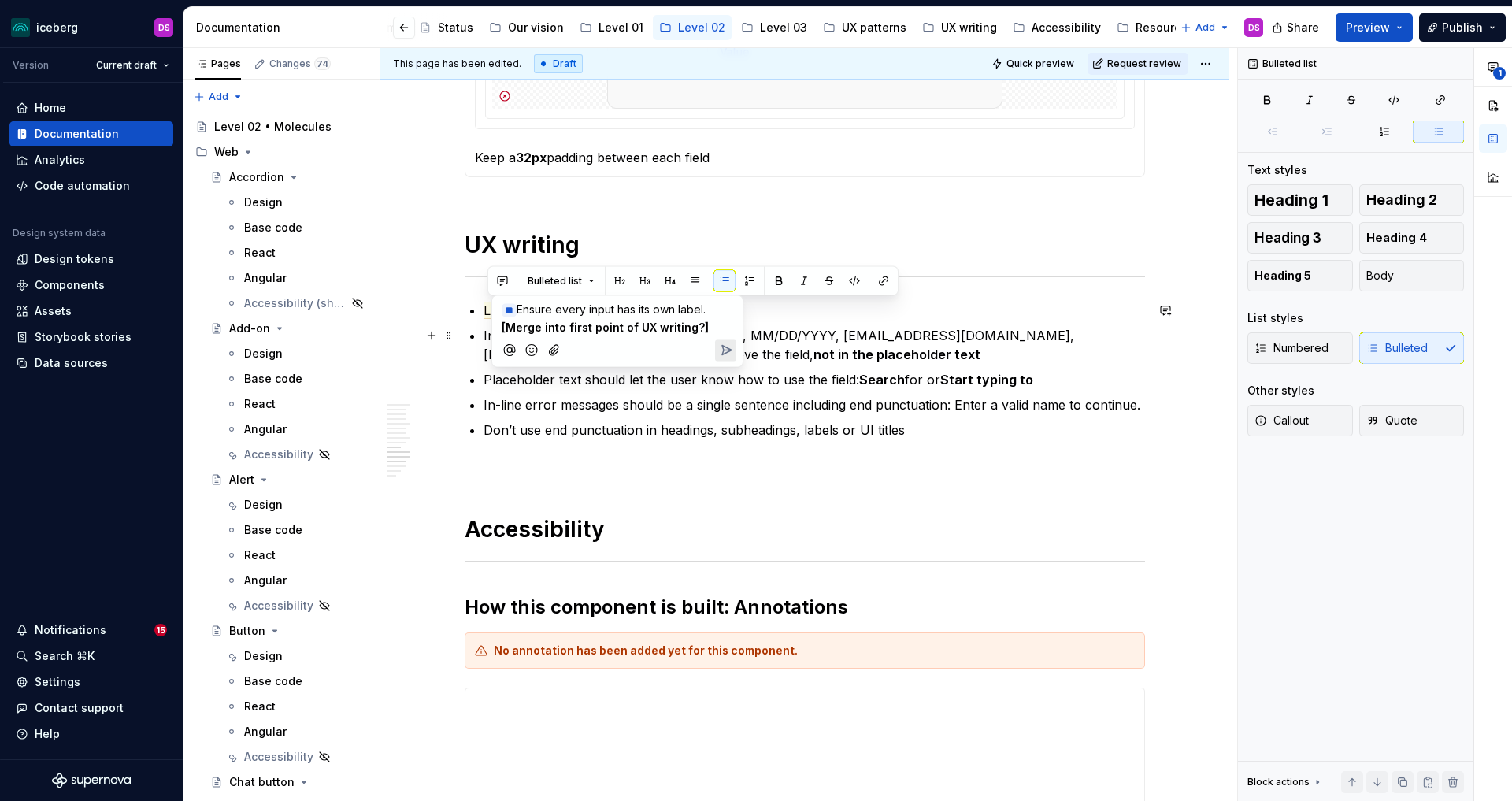
click at [726, 346] on icon "Send" at bounding box center [727, 350] width 16 height 16
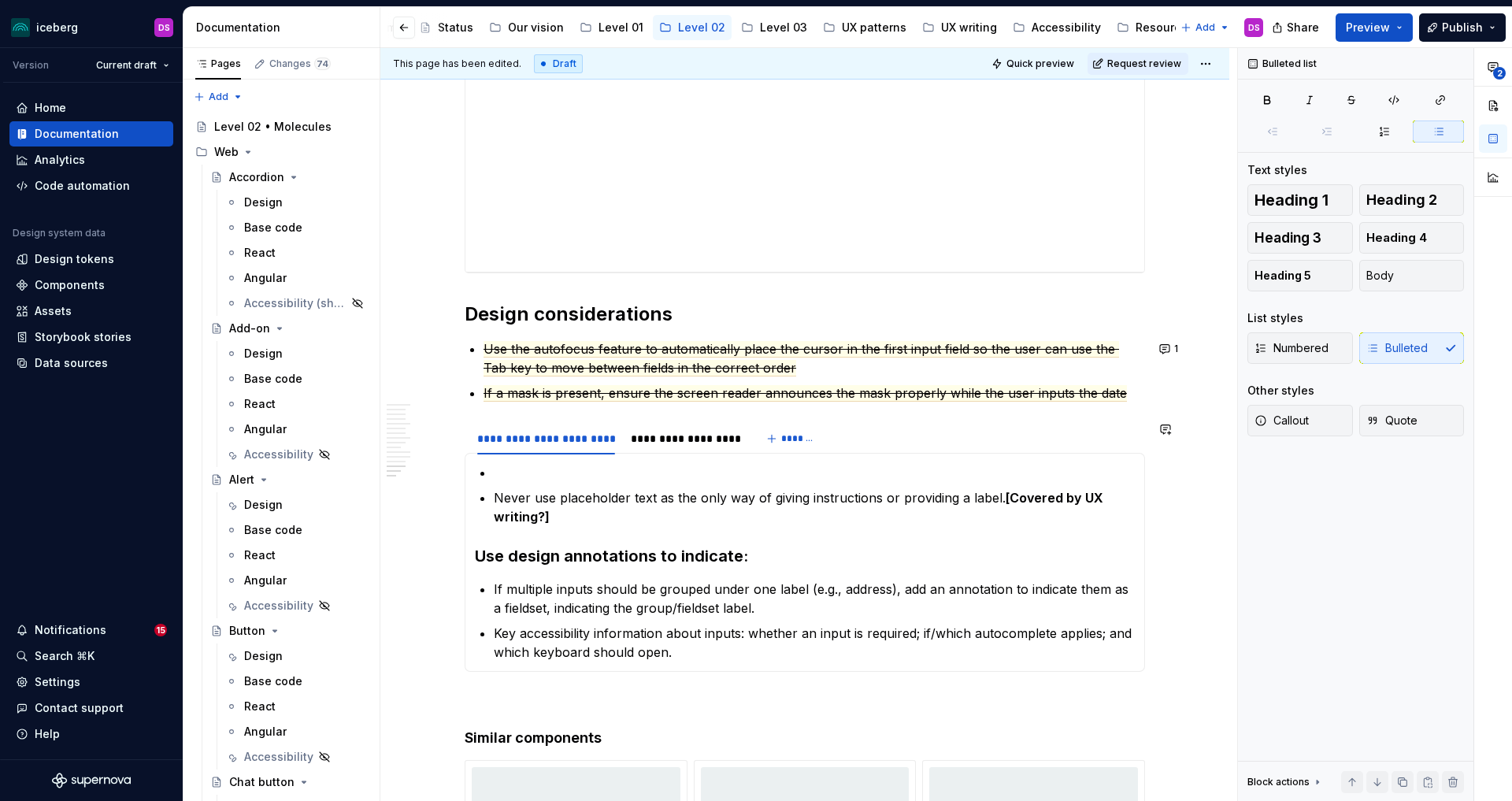
scroll to position [4216, 0]
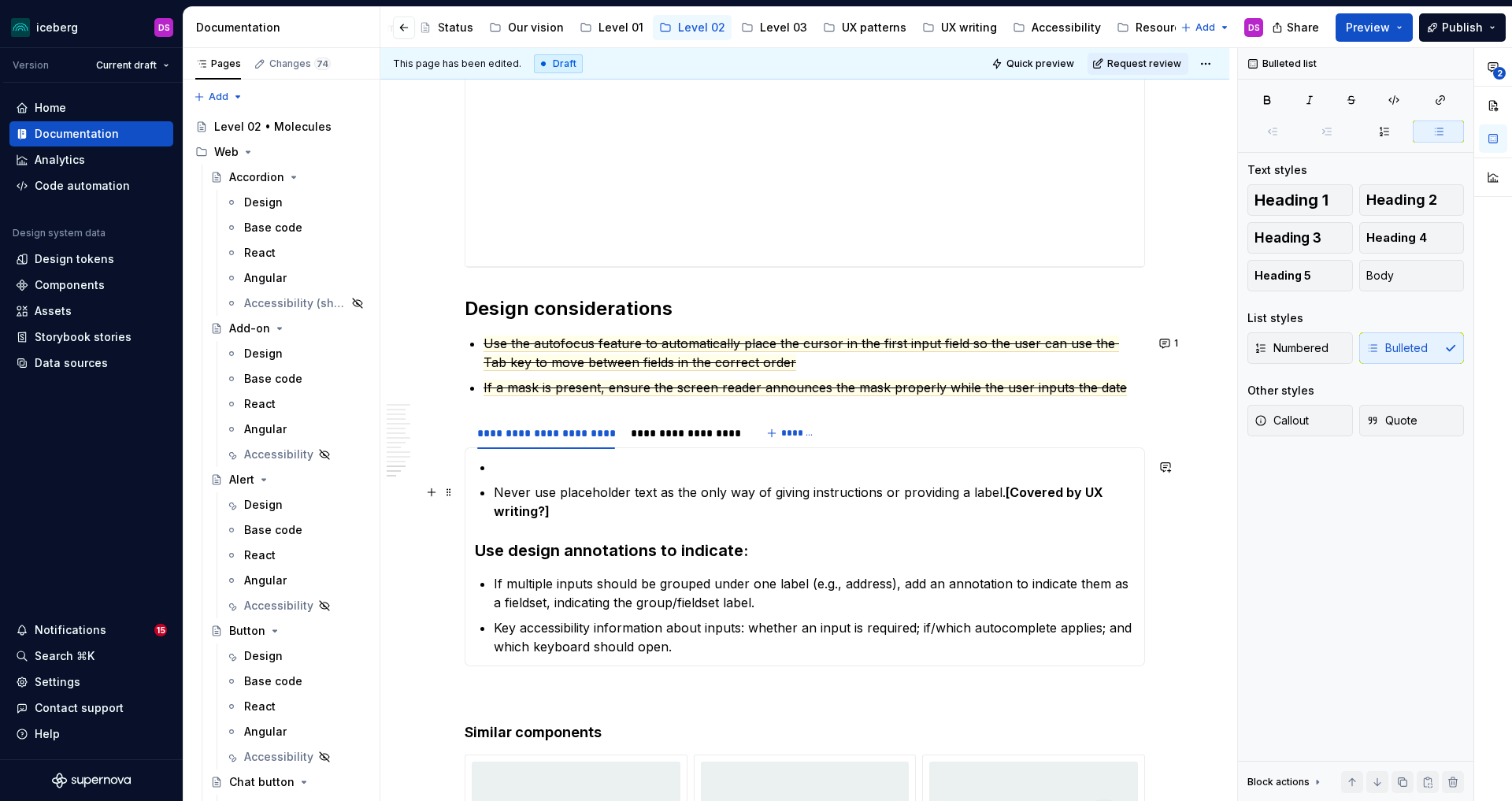
click at [570, 511] on p "Never use placeholder text as the only way of giving instructions or providing …" at bounding box center [814, 501] width 641 height 38
click at [498, 490] on p "Never use placeholder text as the only way of giving instructions or providing …" at bounding box center [814, 501] width 641 height 38
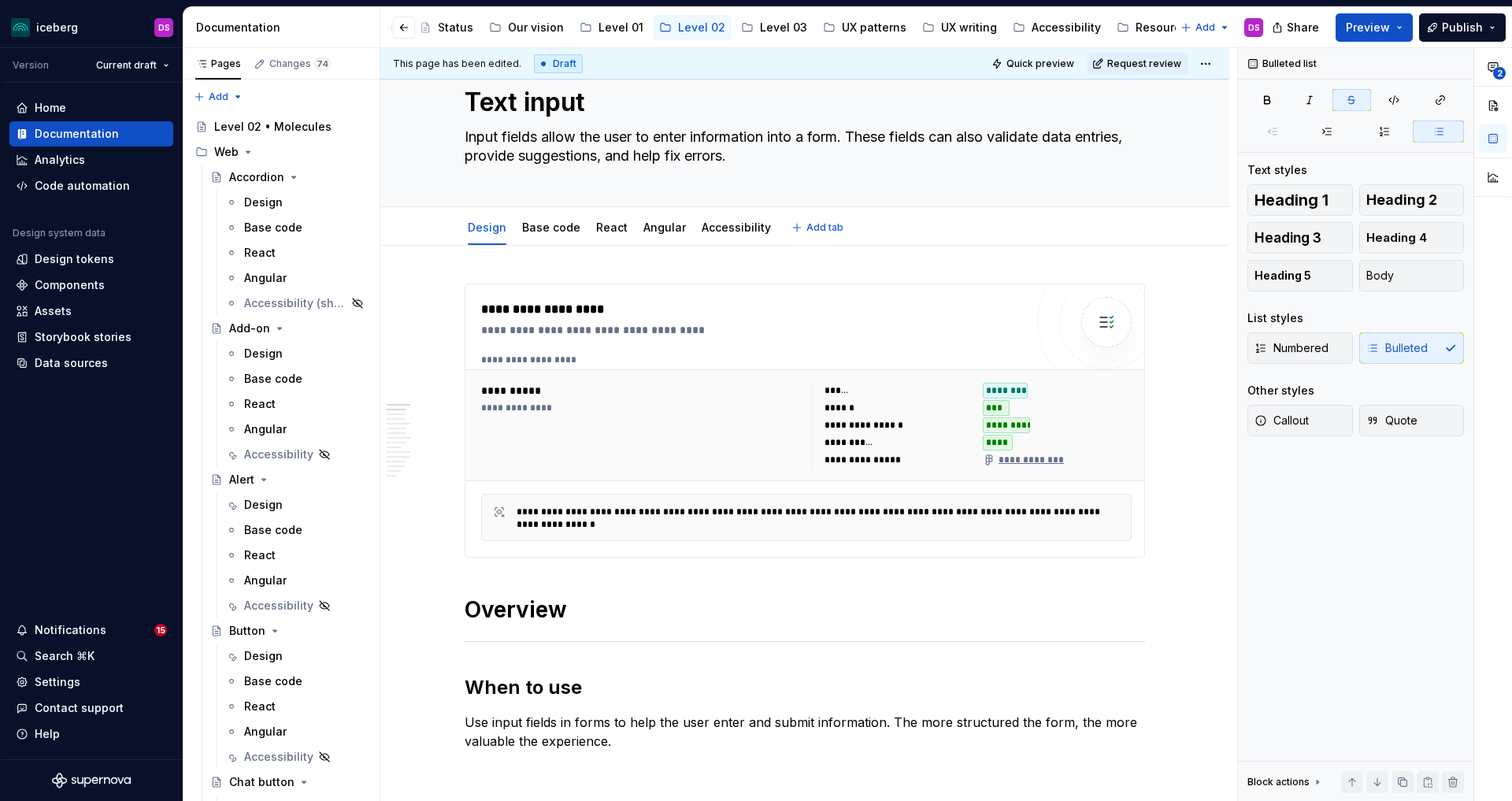
scroll to position [0, 0]
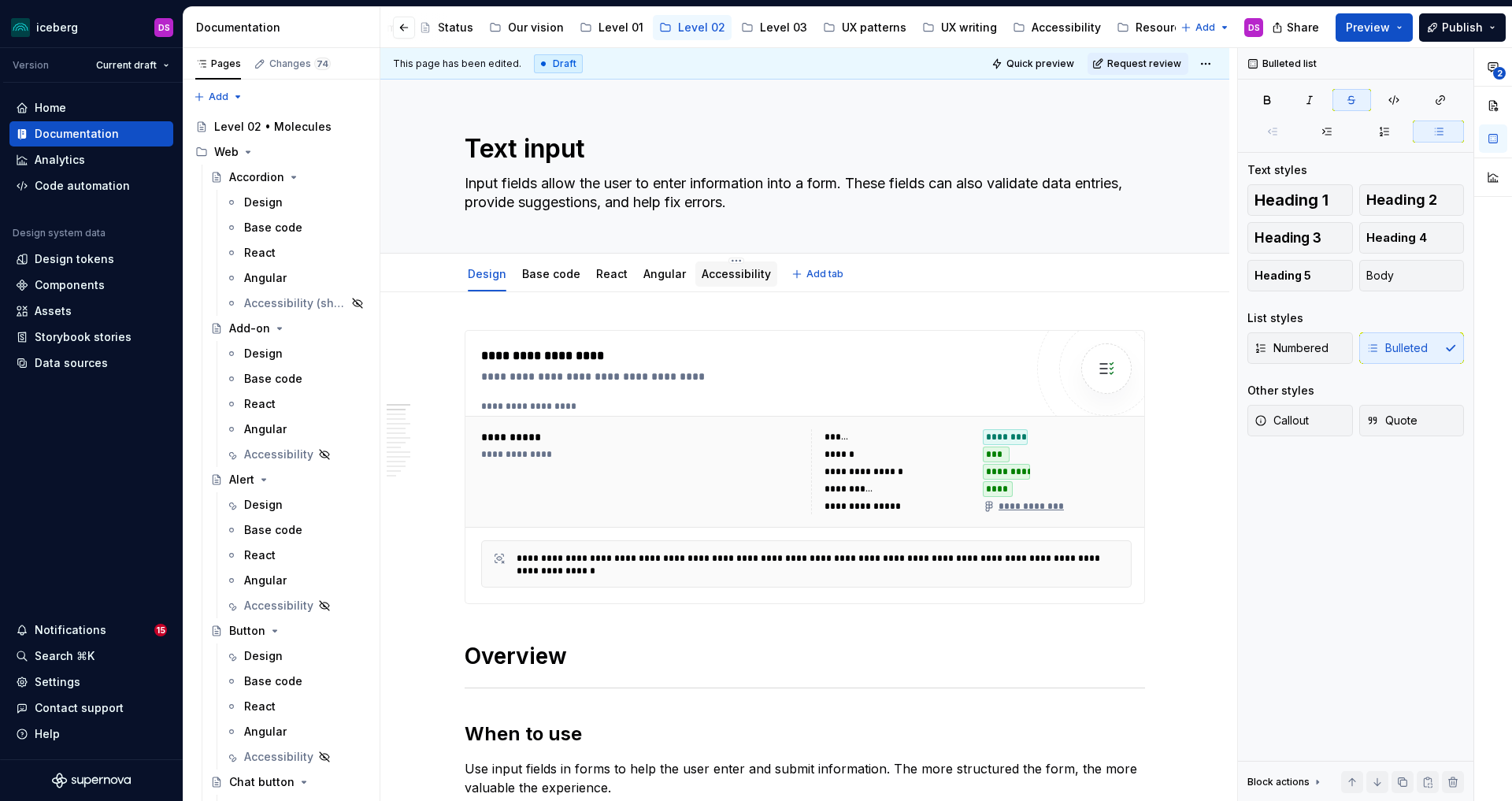
click at [736, 270] on link "Accessibility" at bounding box center [737, 273] width 70 height 13
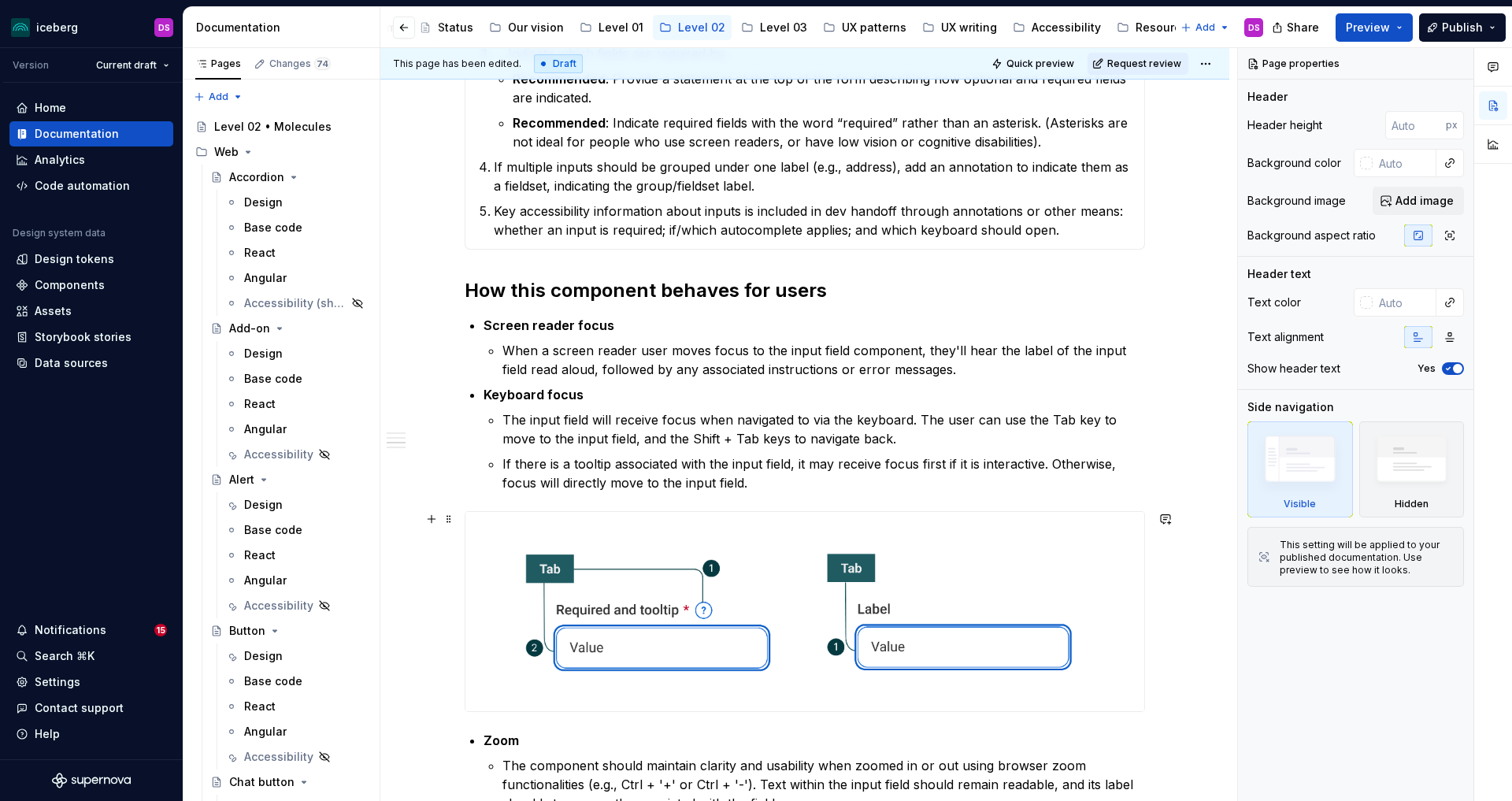
scroll to position [961, 0]
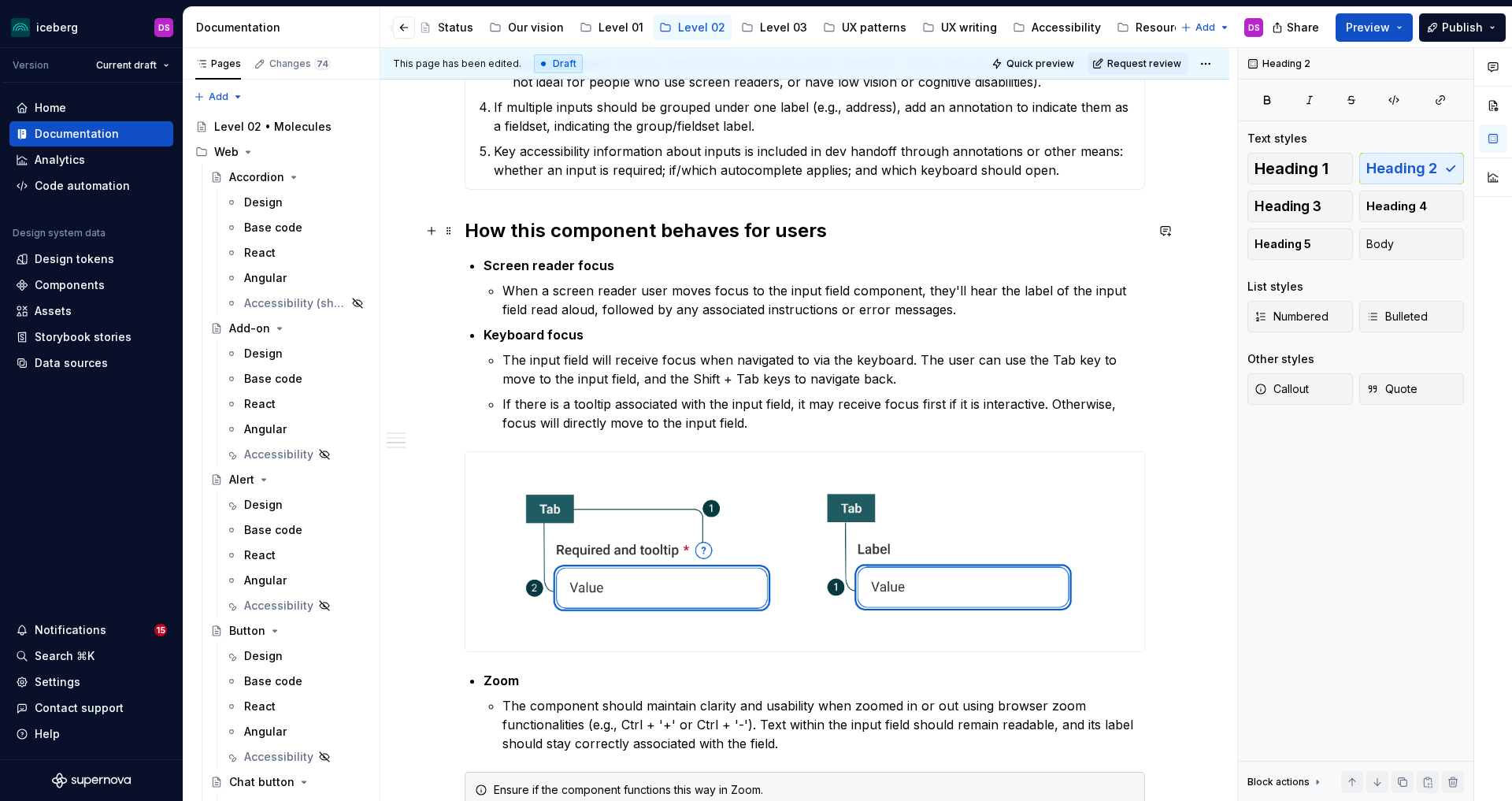
click at [470, 236] on h2 "How this component behaves for users" at bounding box center [805, 230] width 681 height 25
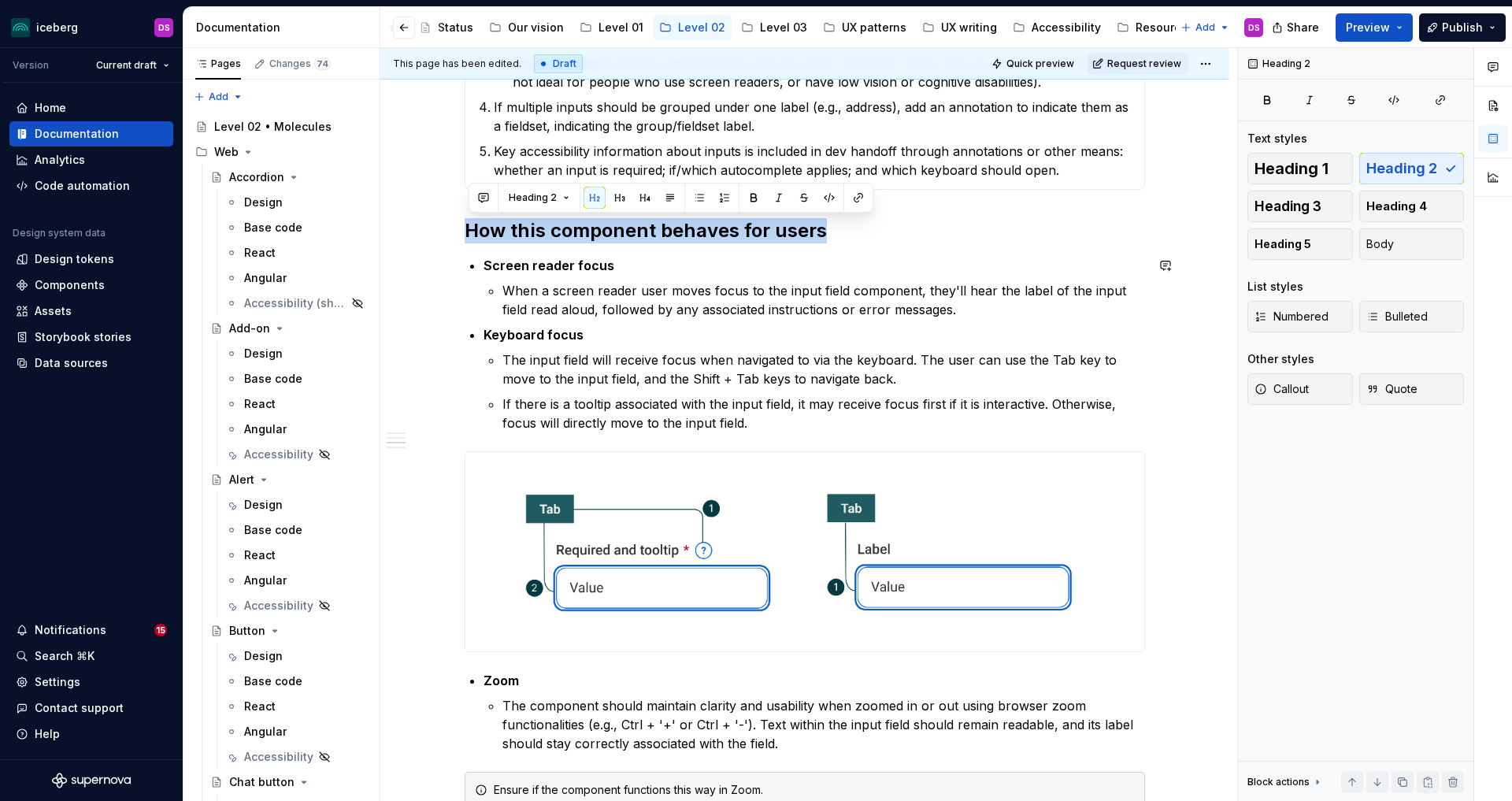
copy h2 "How this component behaves for users"
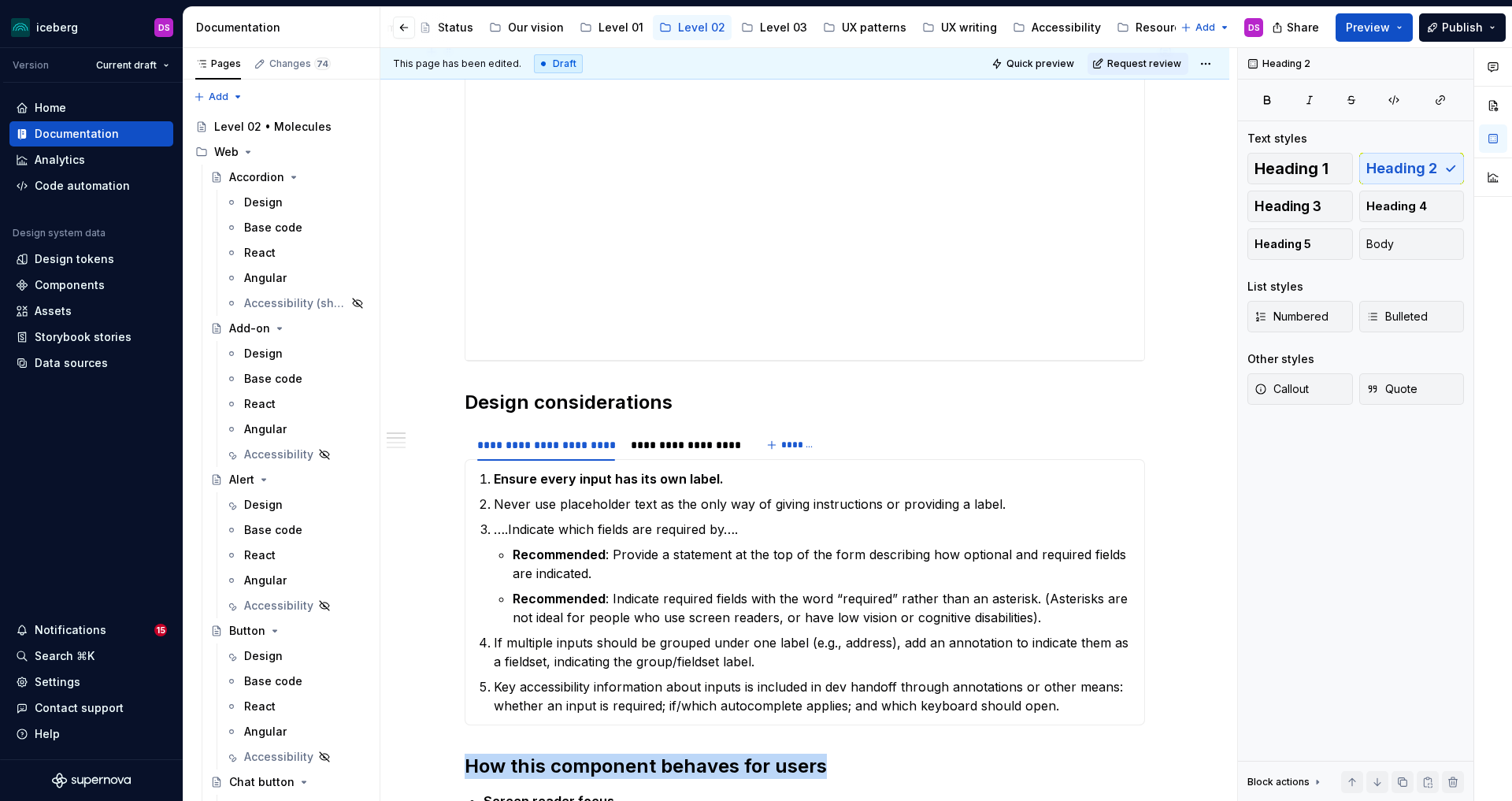
scroll to position [0, 0]
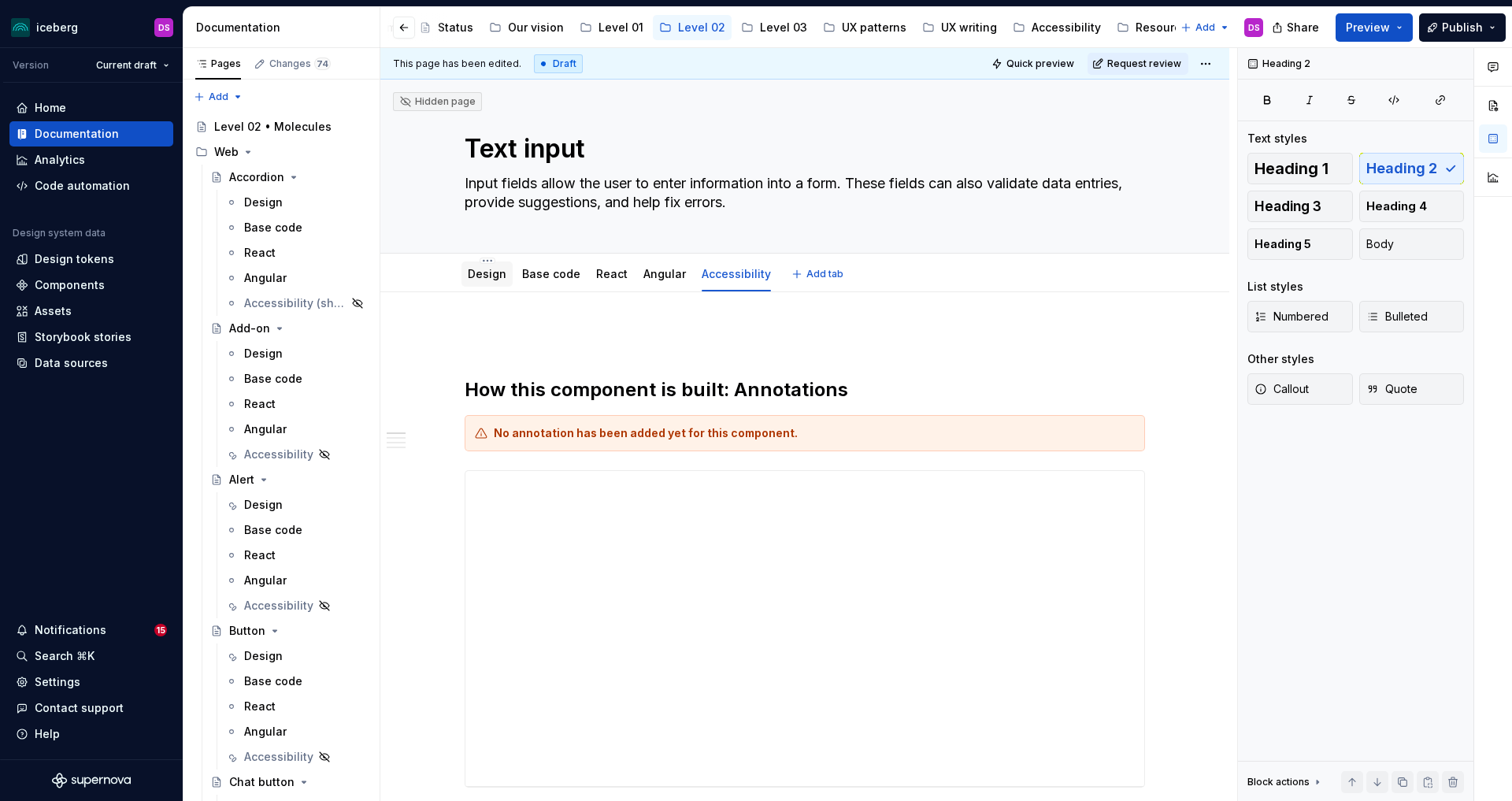
click at [473, 275] on link "Design" at bounding box center [487, 273] width 39 height 13
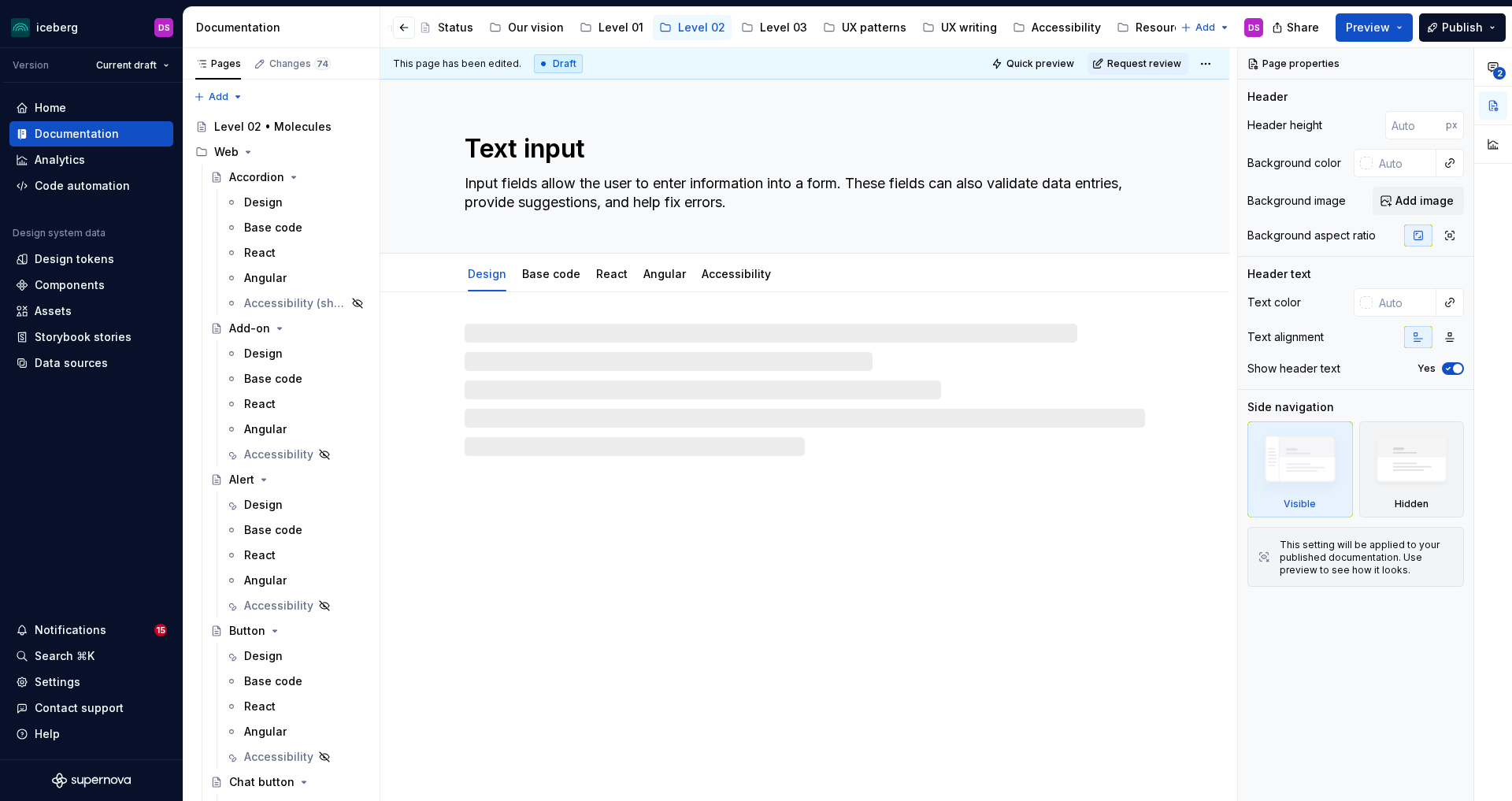
type textarea "*"
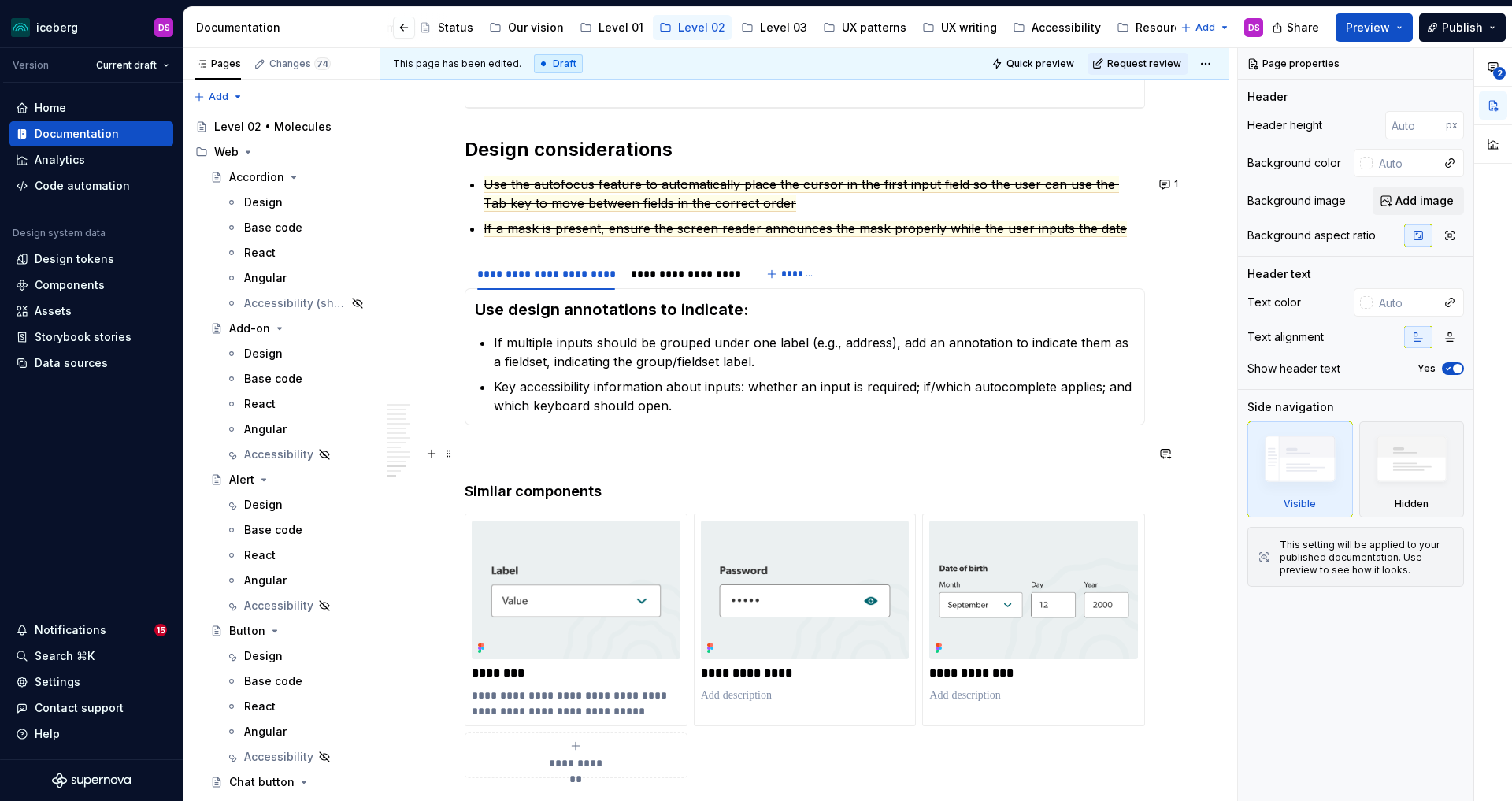
scroll to position [4350, 0]
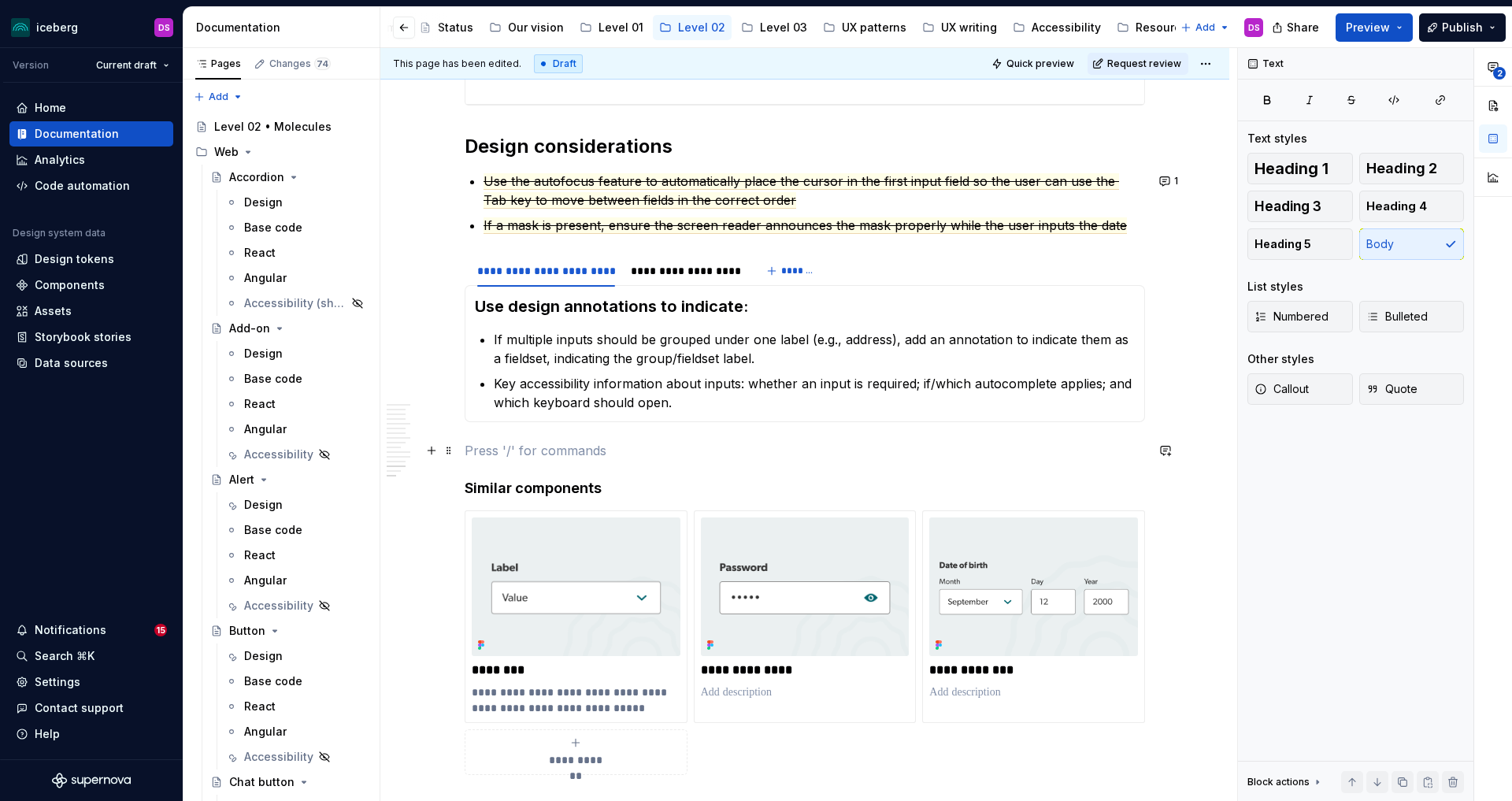
click at [590, 455] on p at bounding box center [805, 450] width 681 height 19
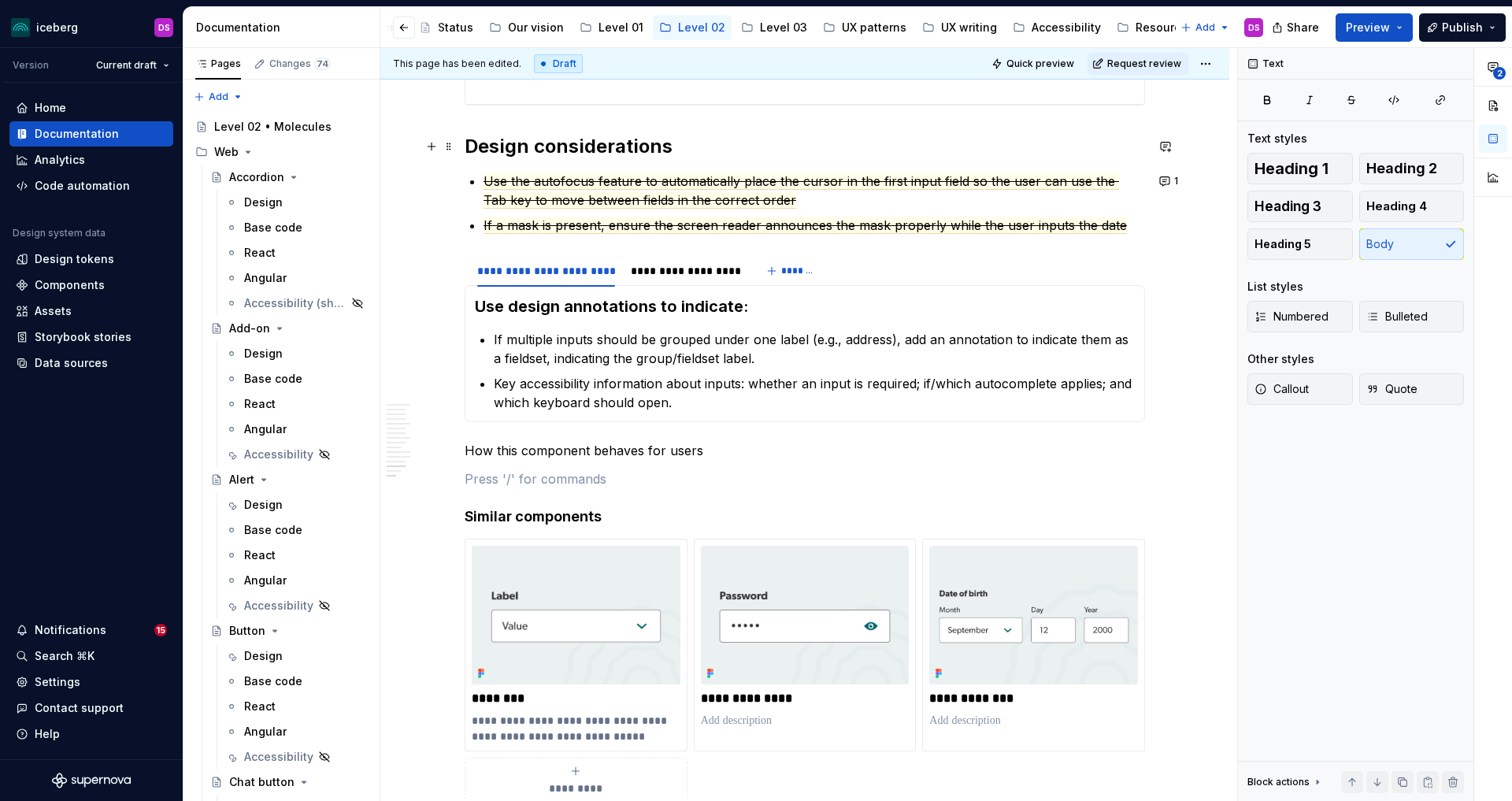
click at [661, 136] on strong "Design considerations" at bounding box center [568, 145] width 208 height 23
click at [701, 449] on p "How this component behaves for users" at bounding box center [805, 450] width 681 height 19
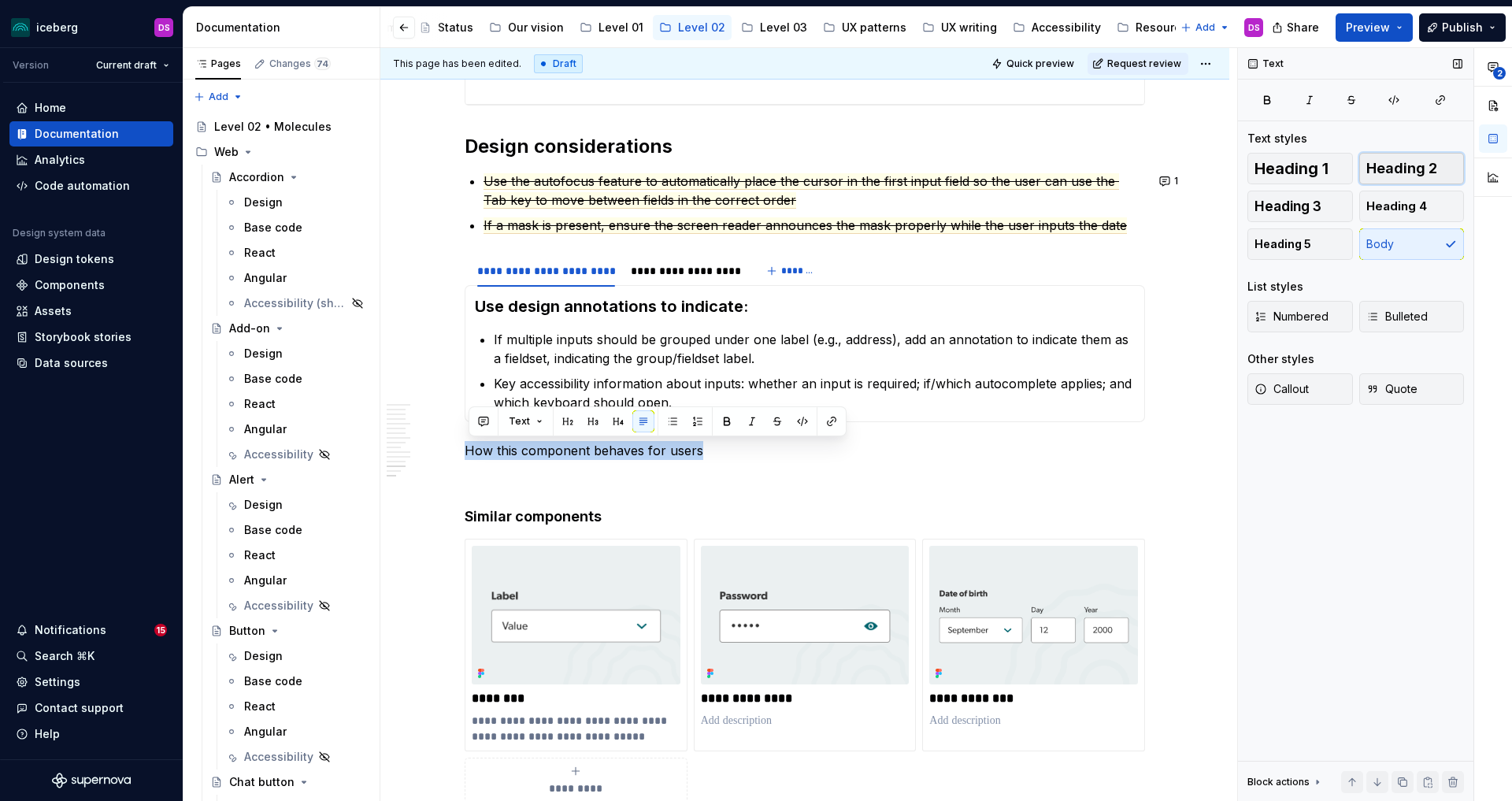
click at [1394, 165] on span "Heading 2" at bounding box center [1402, 168] width 71 height 16
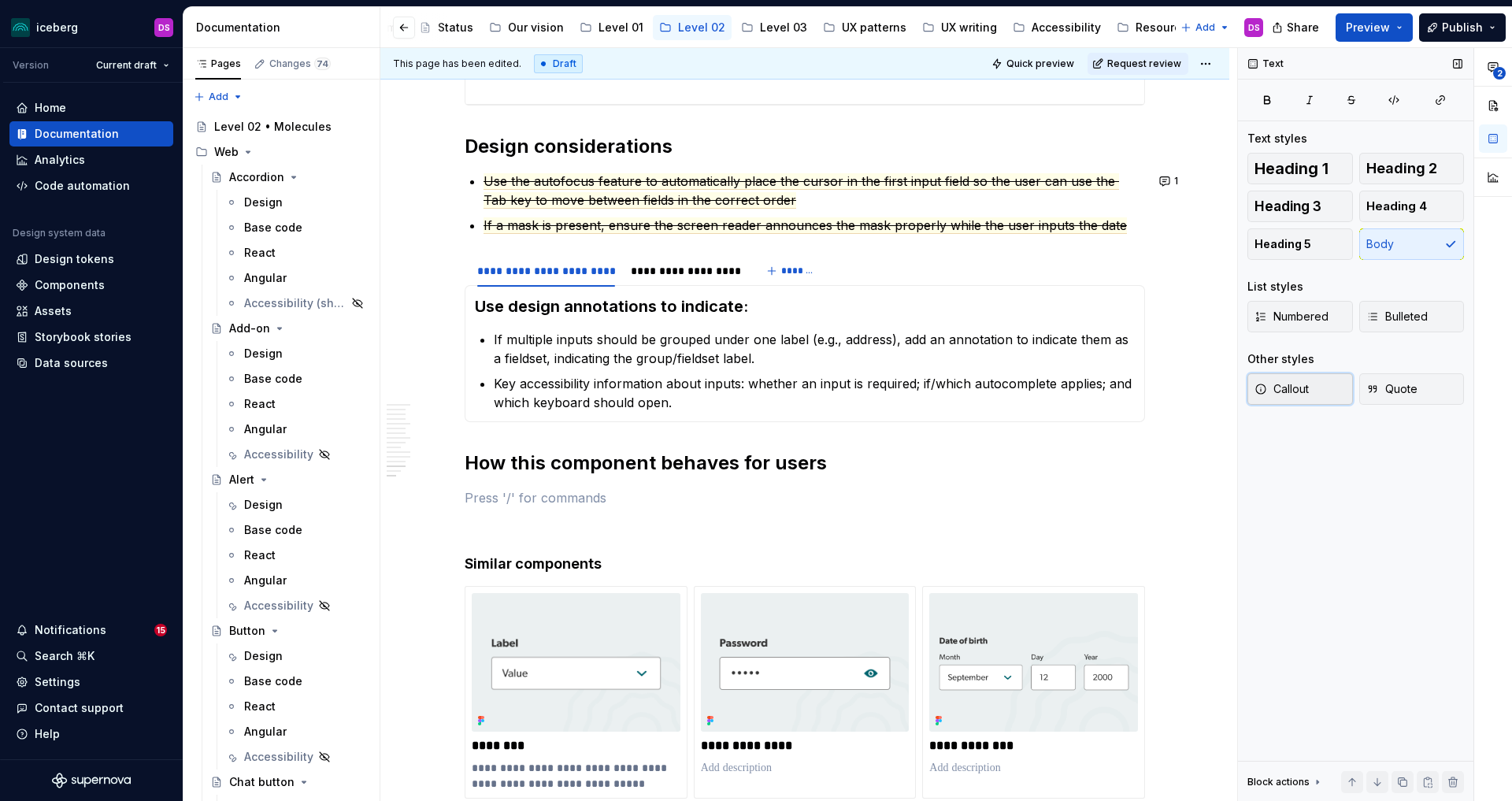
click at [1314, 389] on button "Callout" at bounding box center [1300, 389] width 106 height 32
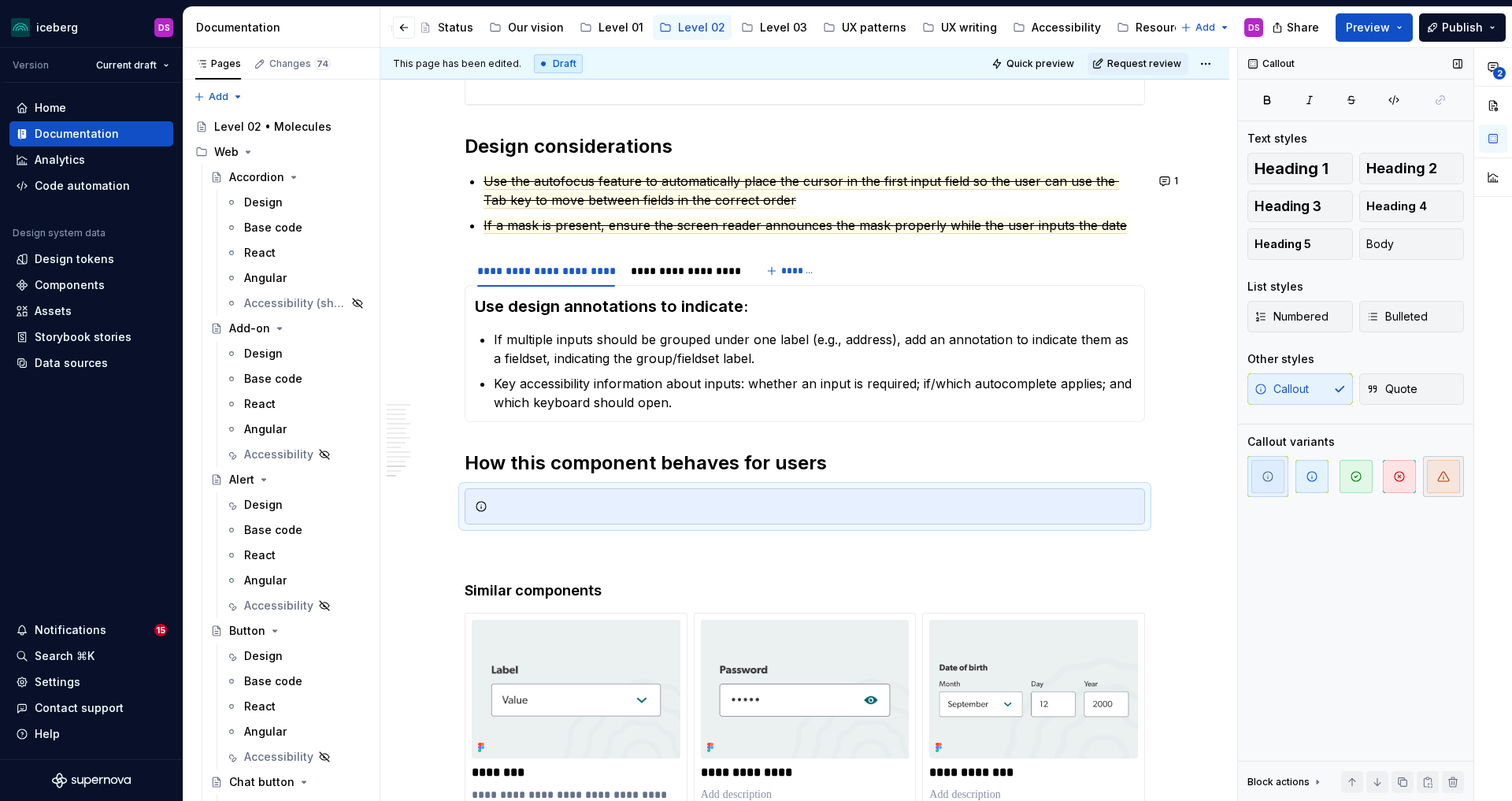
click at [1443, 474] on icon "button" at bounding box center [1443, 476] width 13 height 13
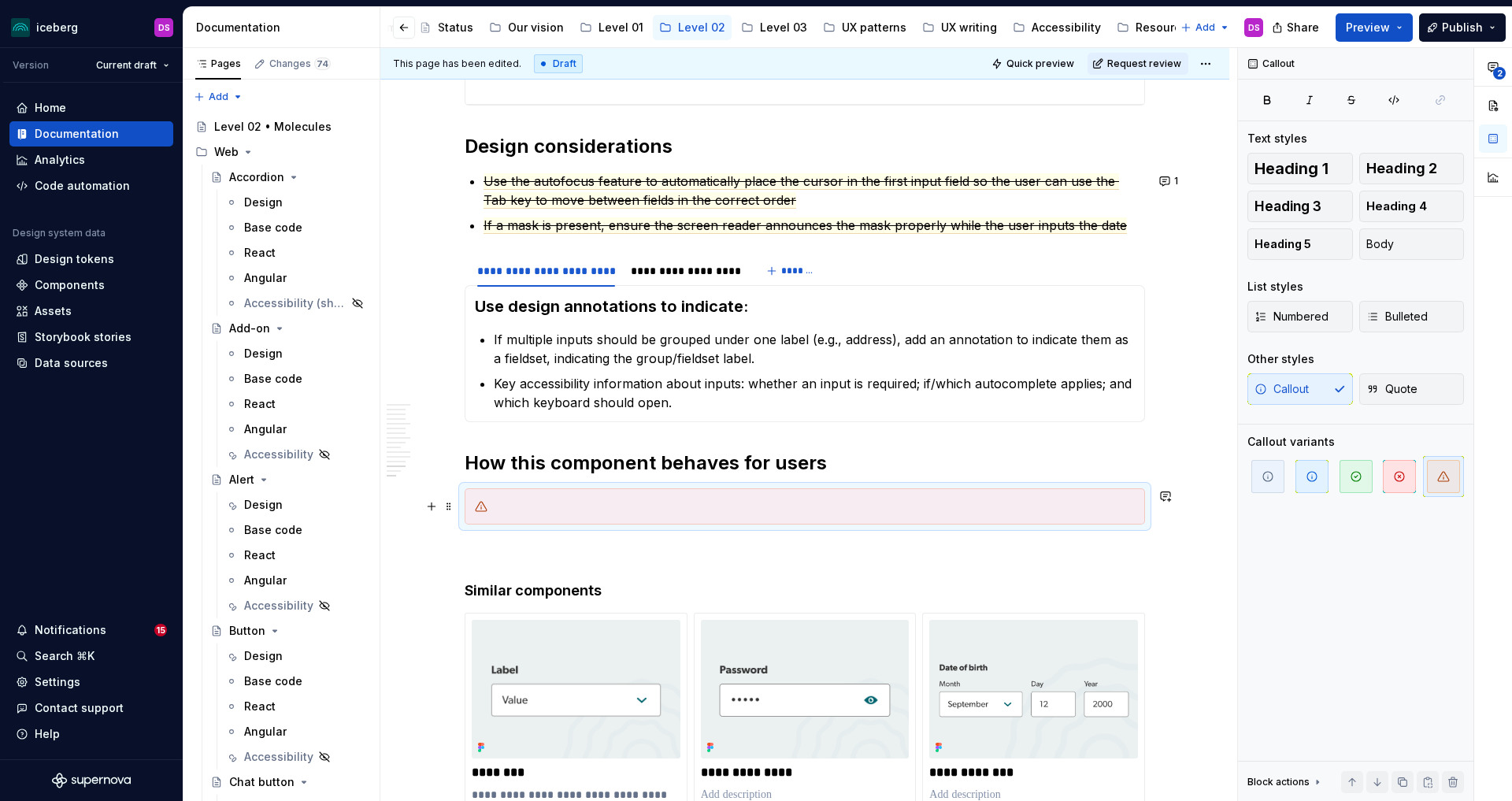
click at [740, 510] on div at bounding box center [814, 506] width 641 height 16
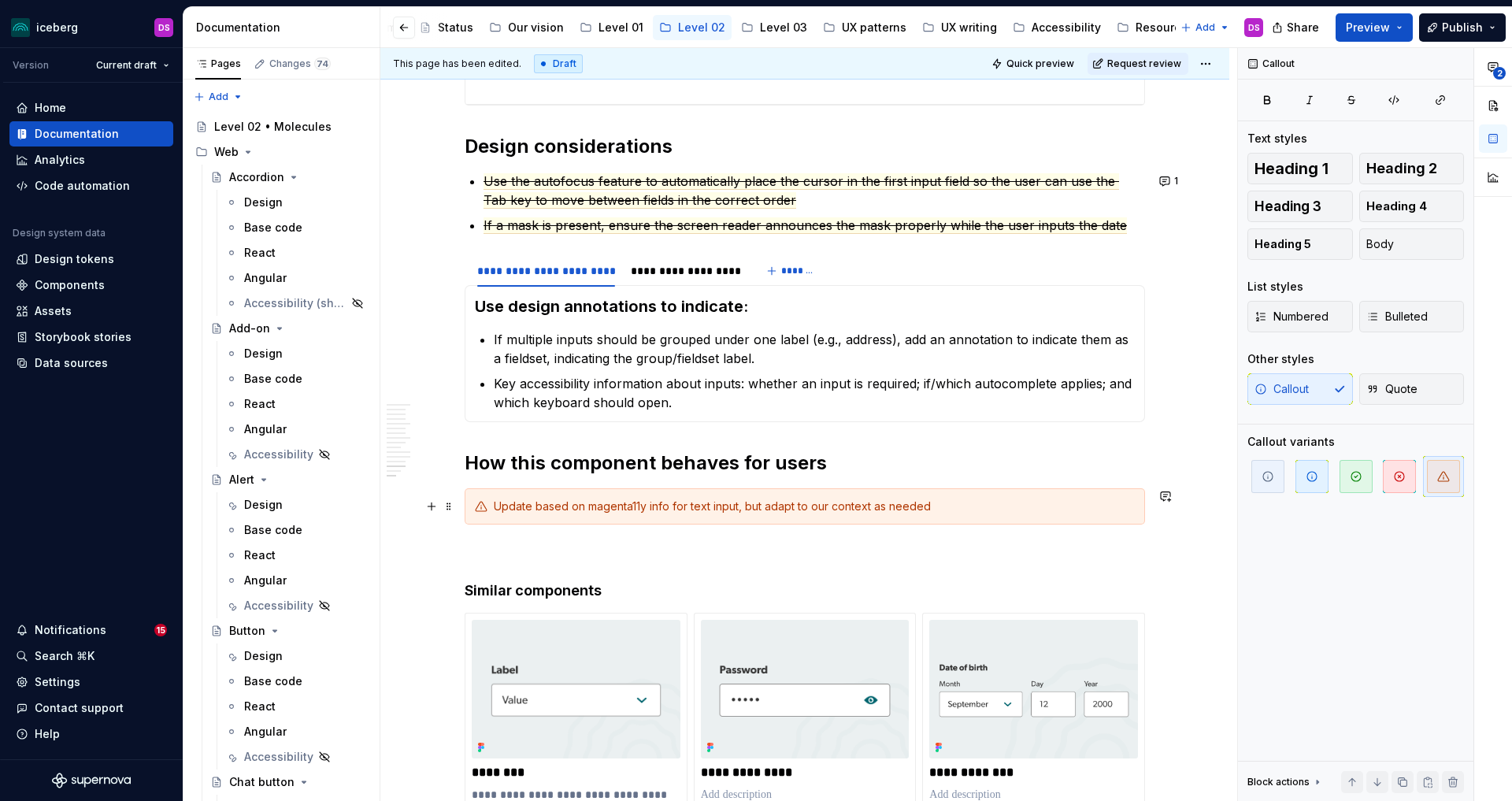
click at [848, 505] on div "Update based on magenta11y info for text input, but adapt to our context as nee…" at bounding box center [814, 506] width 641 height 16
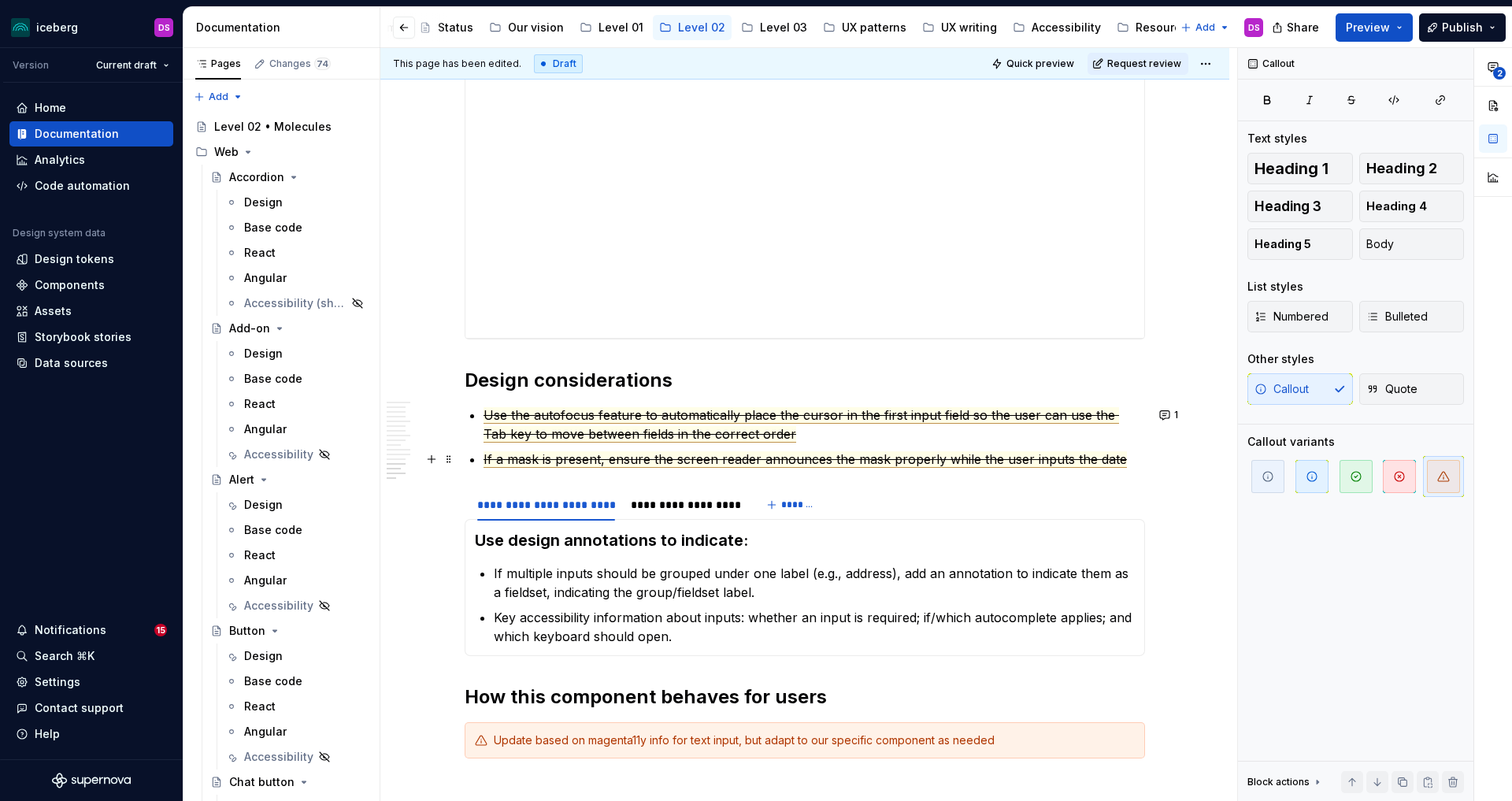
scroll to position [4279, 0]
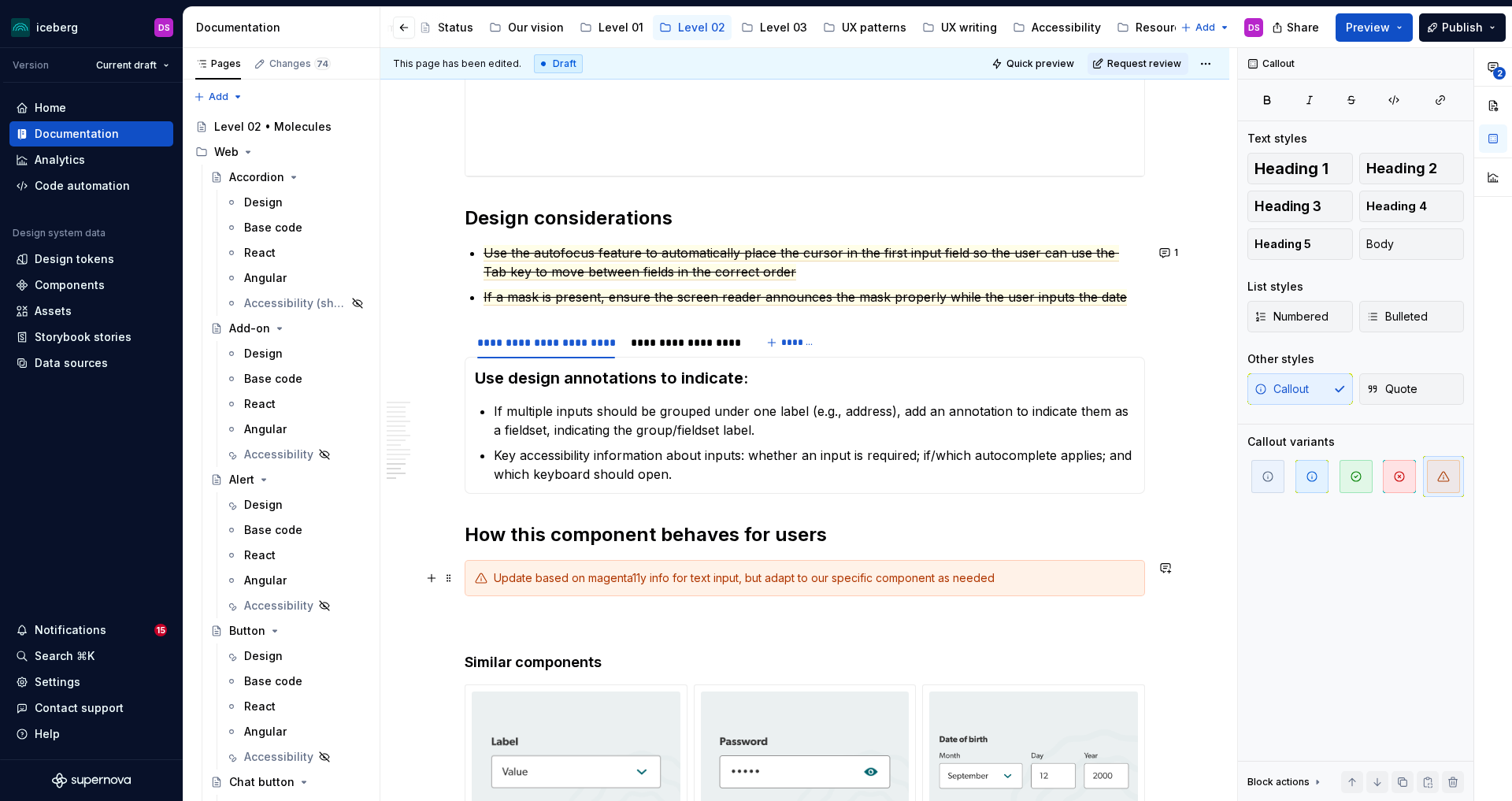
click at [1027, 578] on div "Update based on magenta11y info for text input, but adapt to our specific compo…" at bounding box center [814, 578] width 641 height 16
type textarea "*"
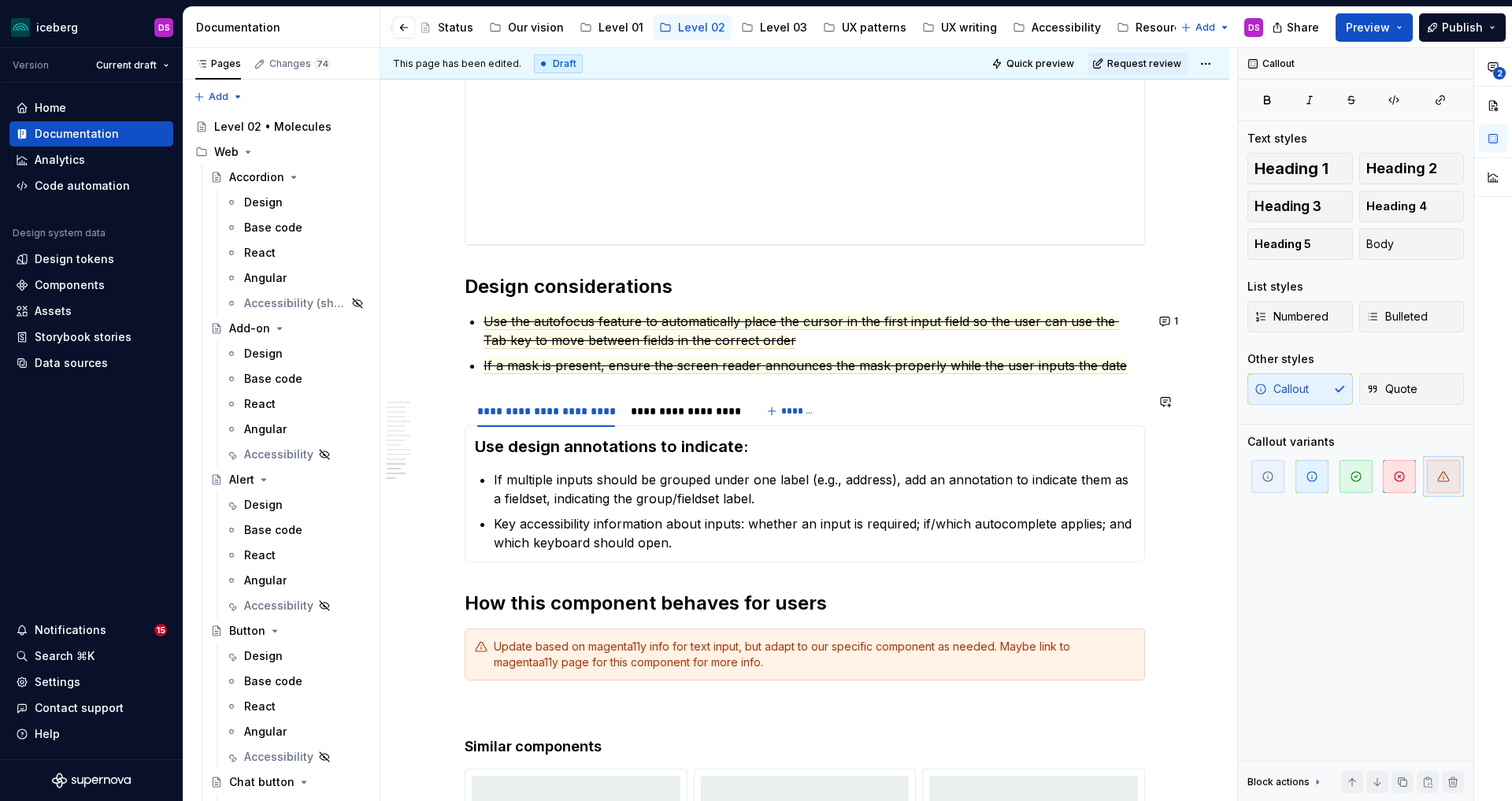
scroll to position [4209, 0]
click at [665, 420] on div "**********" at bounding box center [685, 412] width 121 height 22
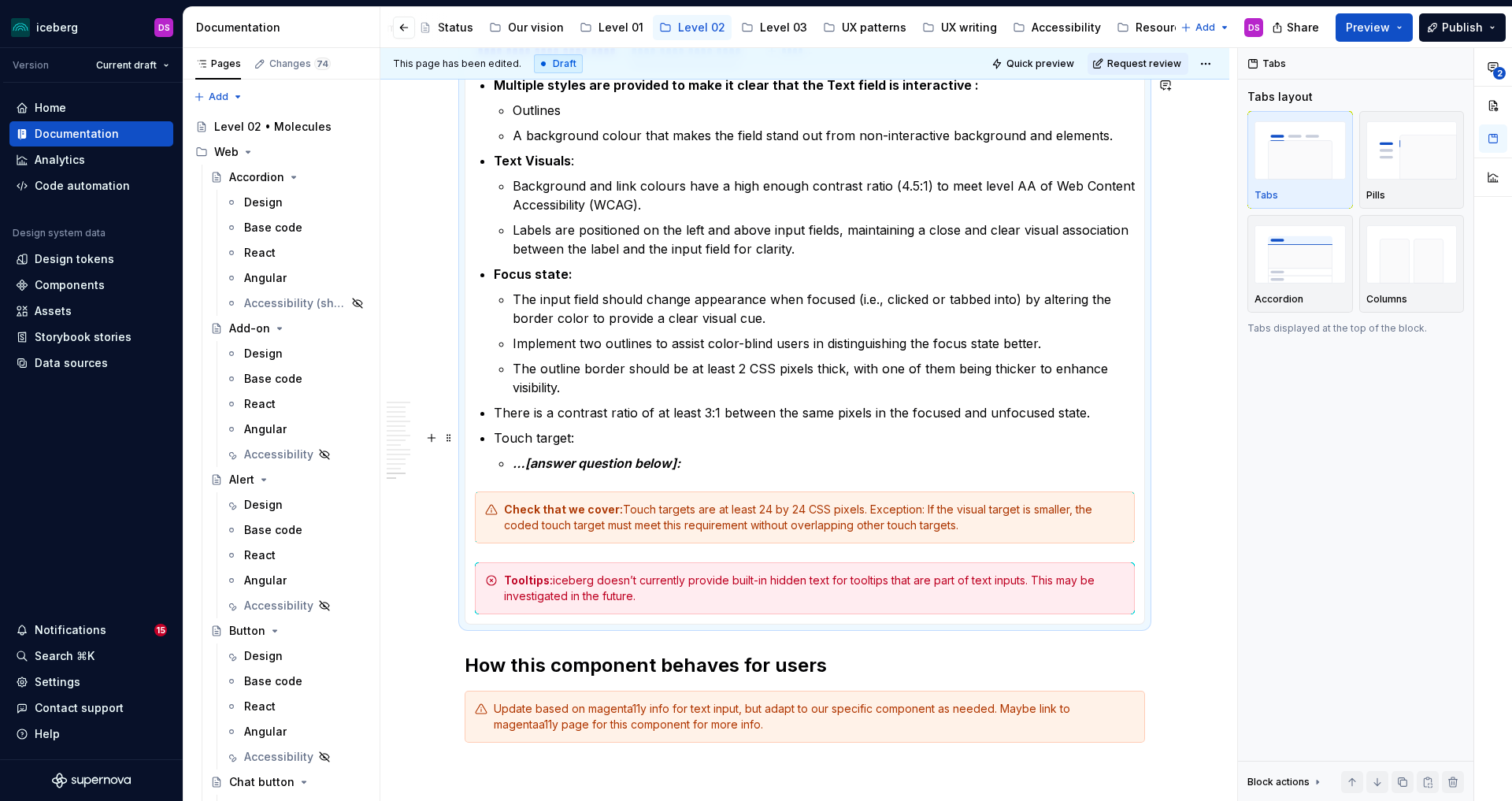
scroll to position [4578, 0]
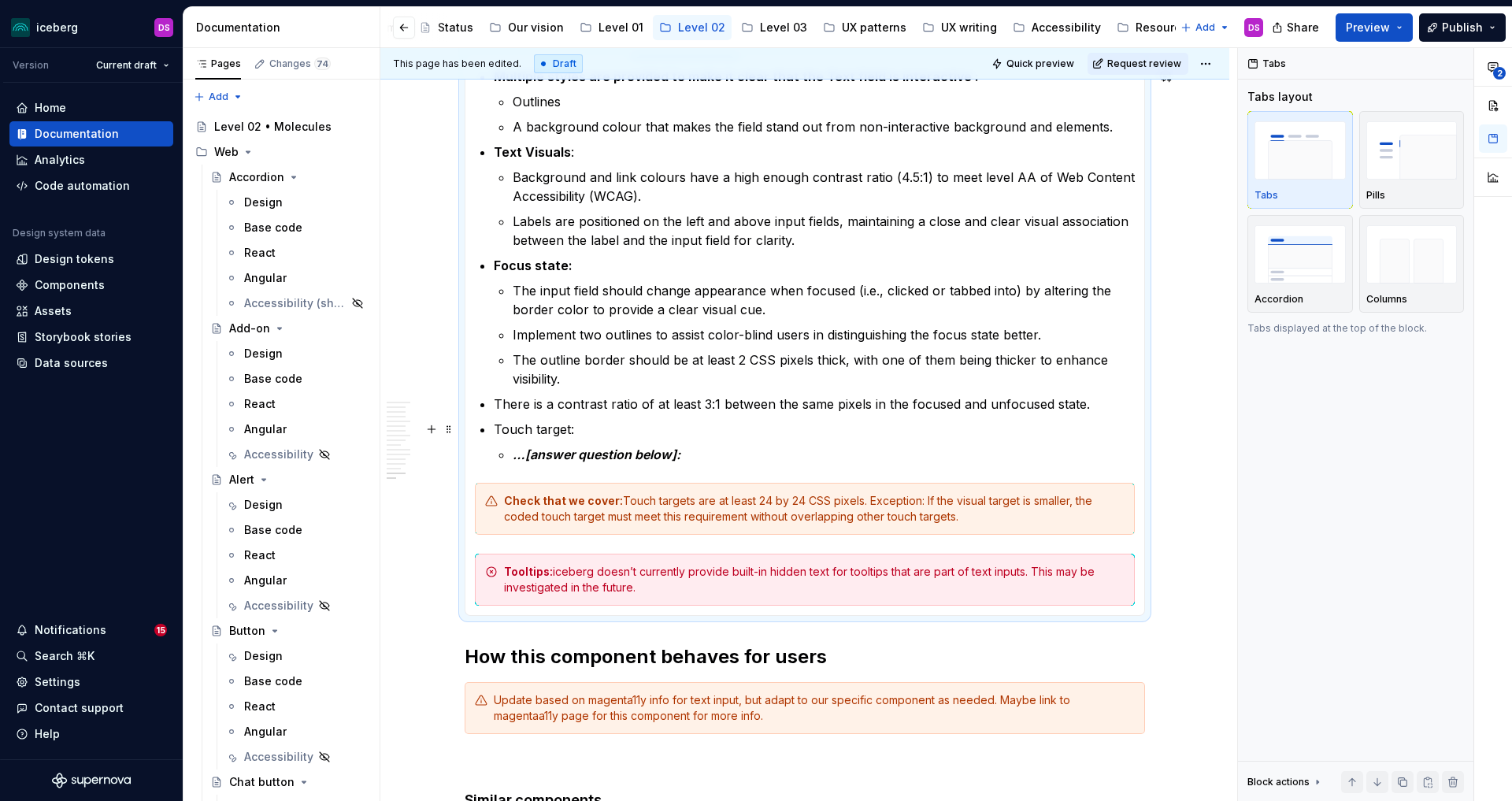
click at [532, 429] on p "Touch target:" at bounding box center [814, 429] width 641 height 19
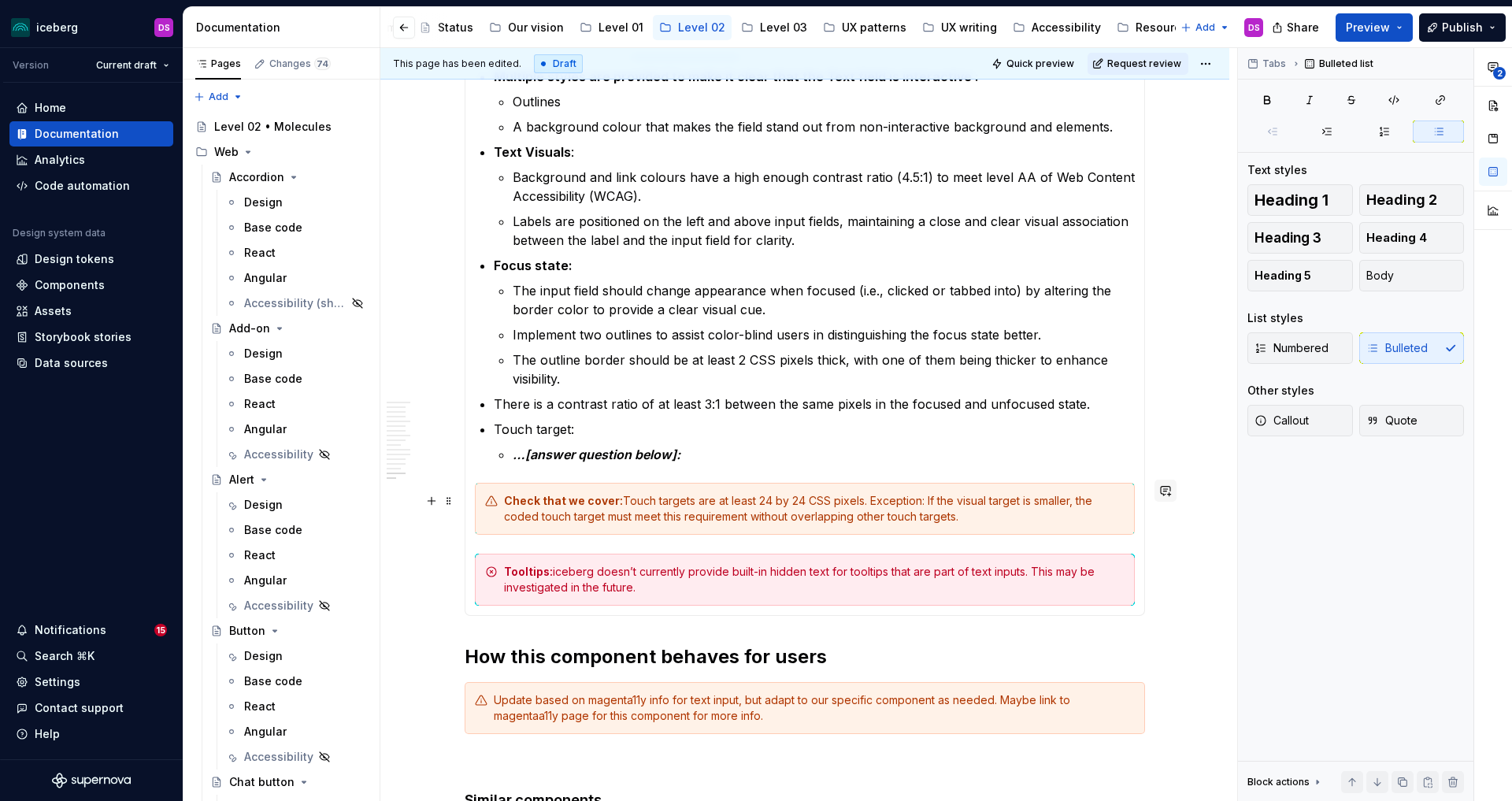
click at [1172, 494] on button "button" at bounding box center [1166, 491] width 22 height 22
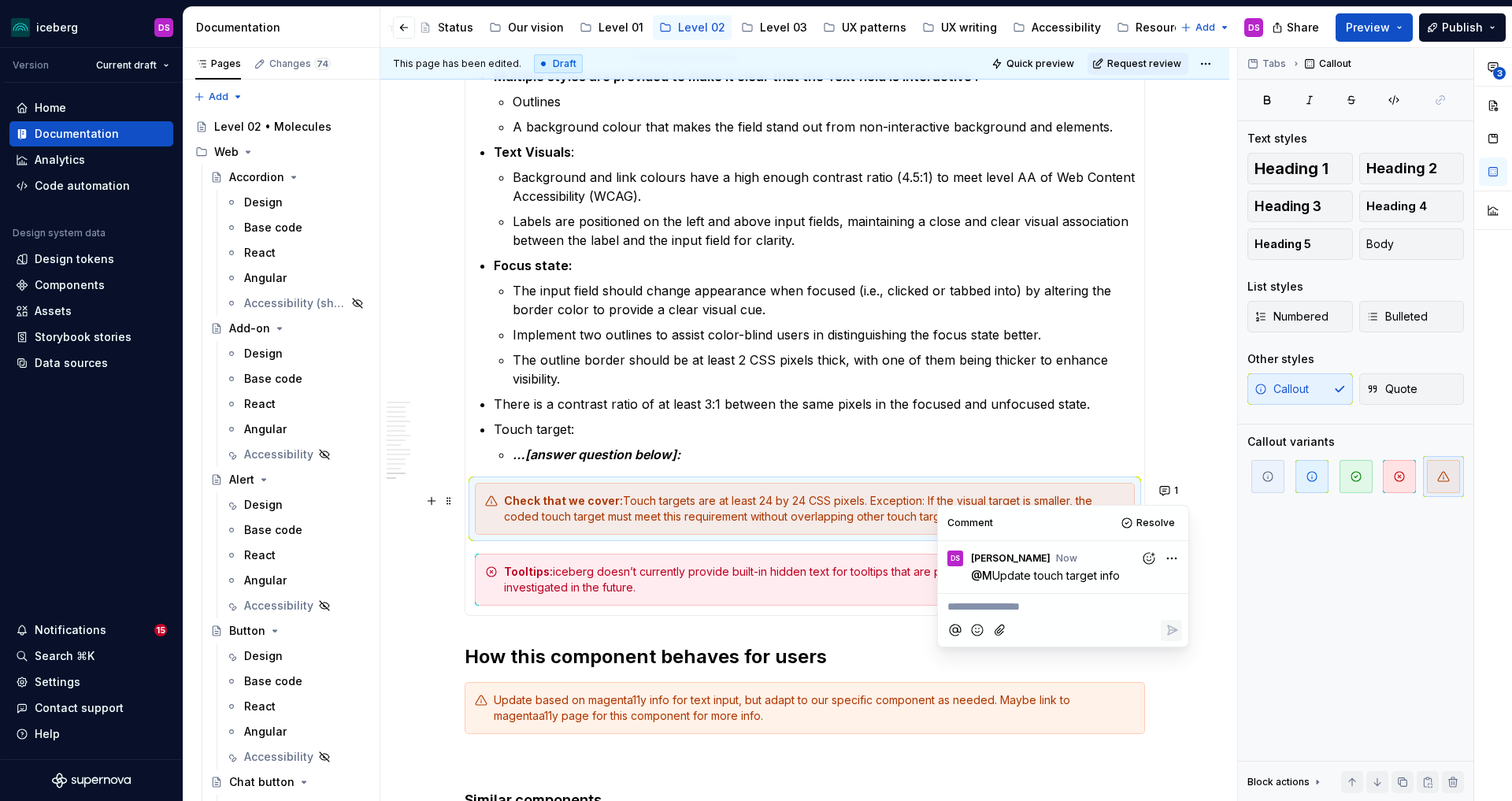
click at [836, 454] on p "…[answer question below]:" at bounding box center [823, 454] width 622 height 19
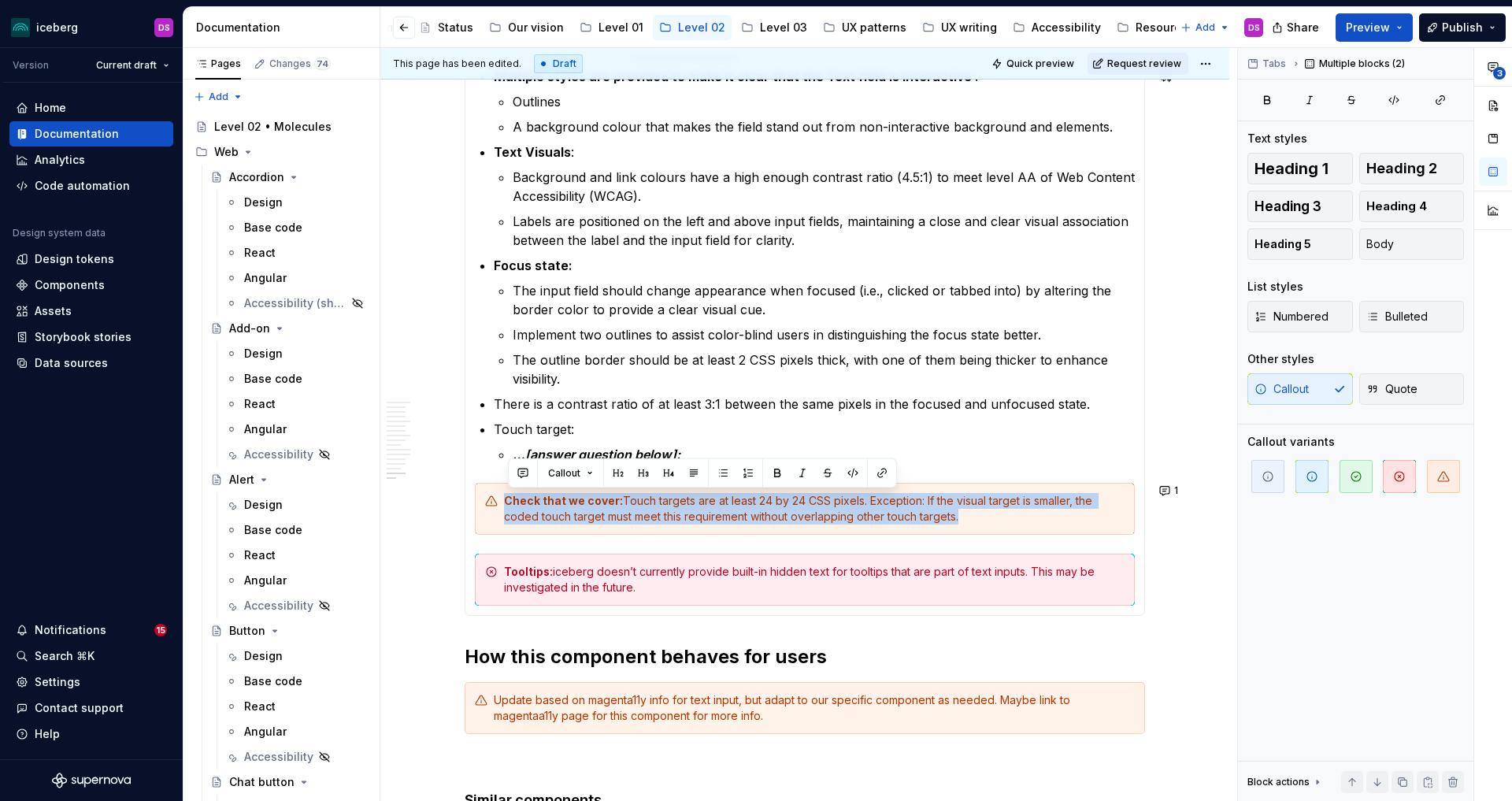
type textarea "*"
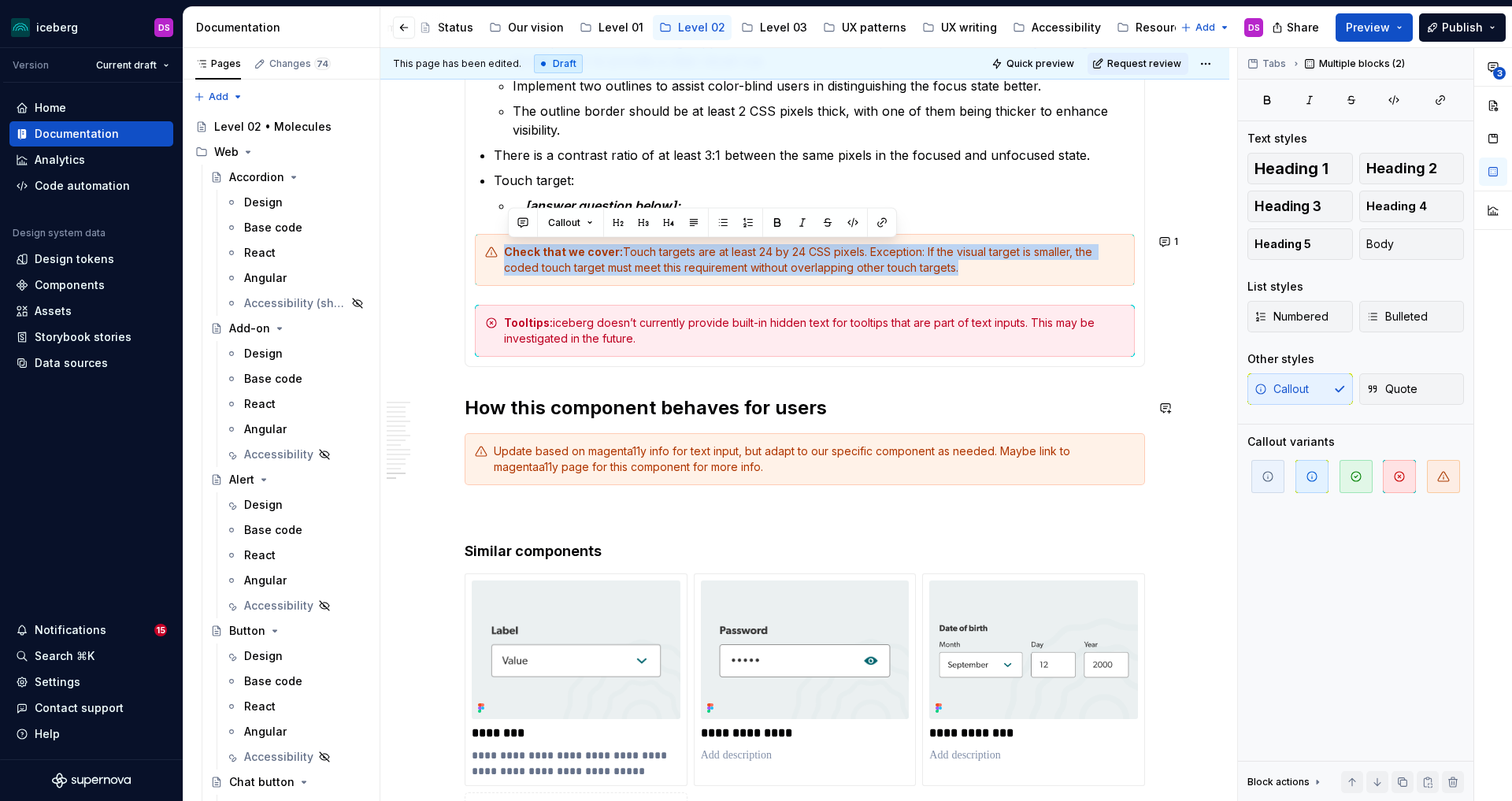
scroll to position [4833, 0]
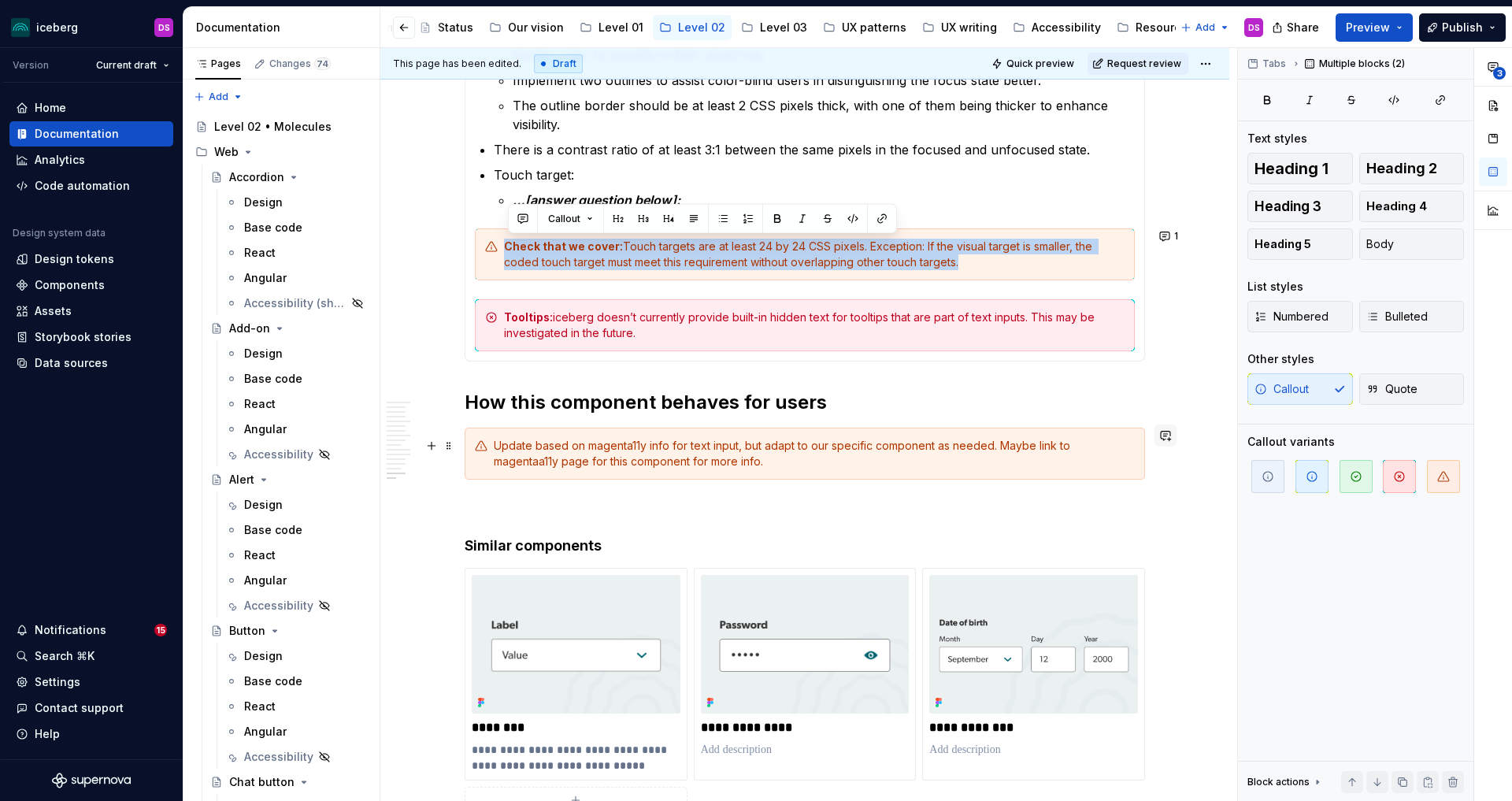
click at [1169, 438] on button "button" at bounding box center [1166, 435] width 22 height 22
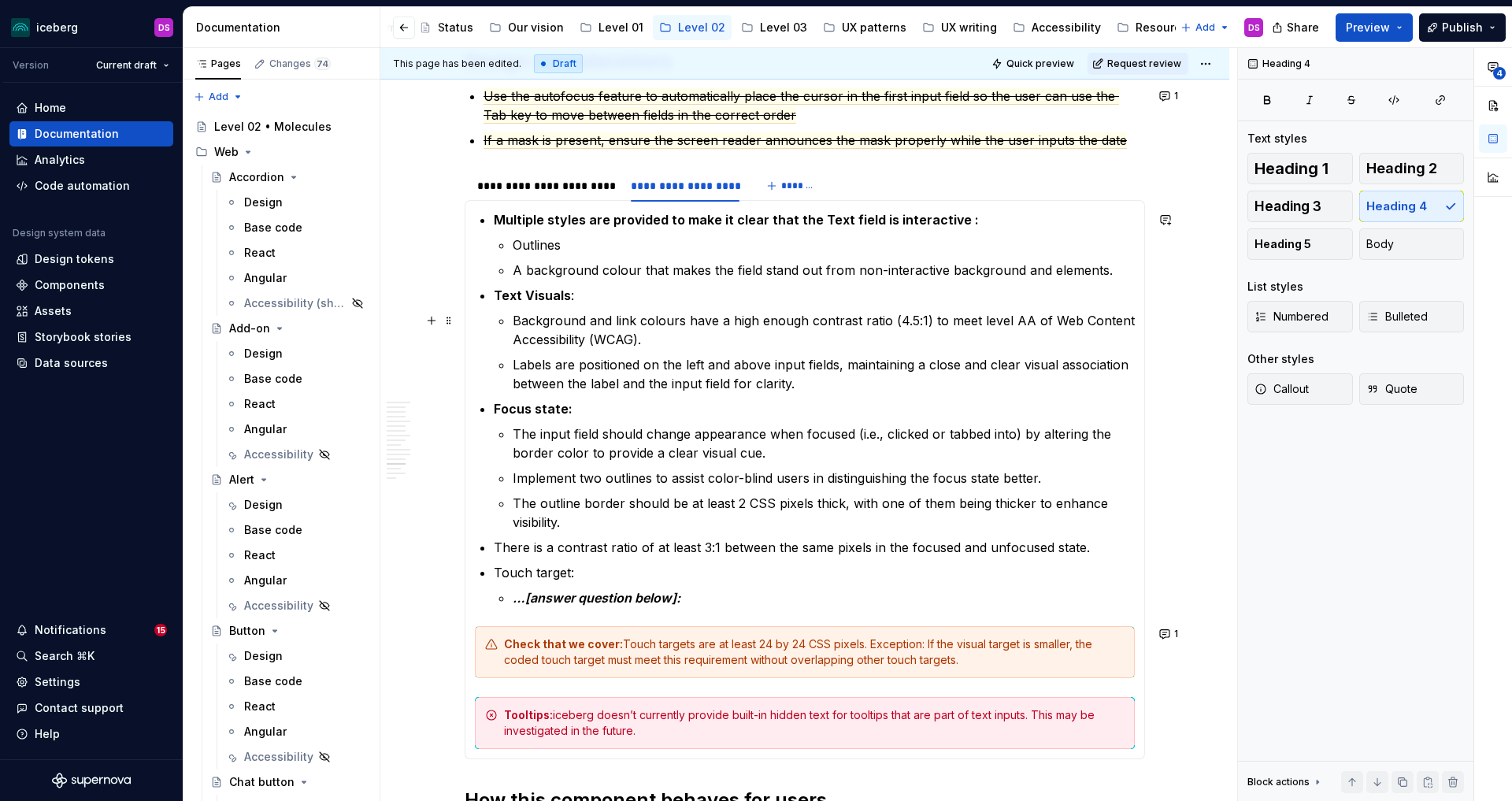
scroll to position [4423, 0]
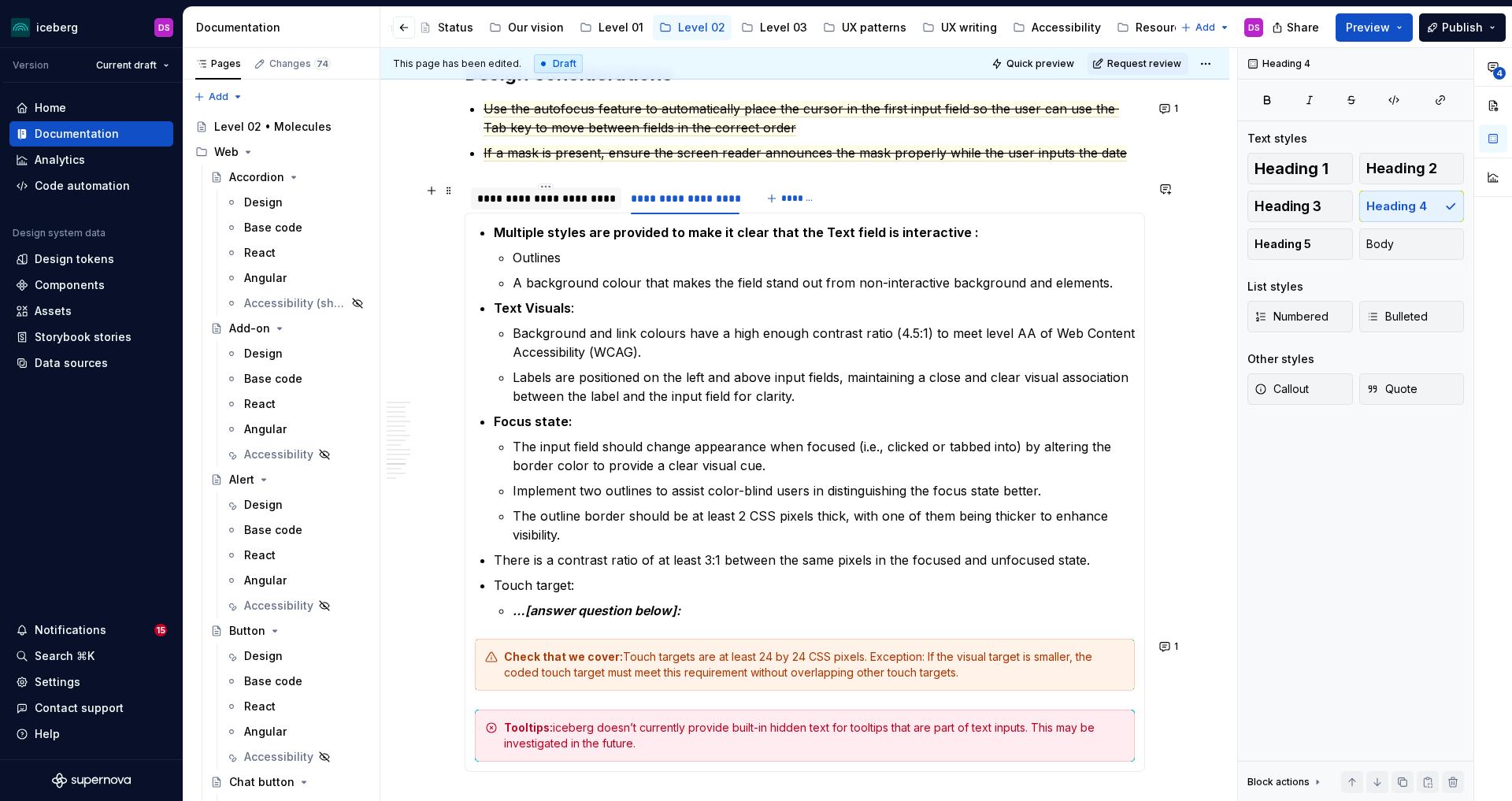
click at [550, 200] on div "**********" at bounding box center [545, 198] width 137 height 16
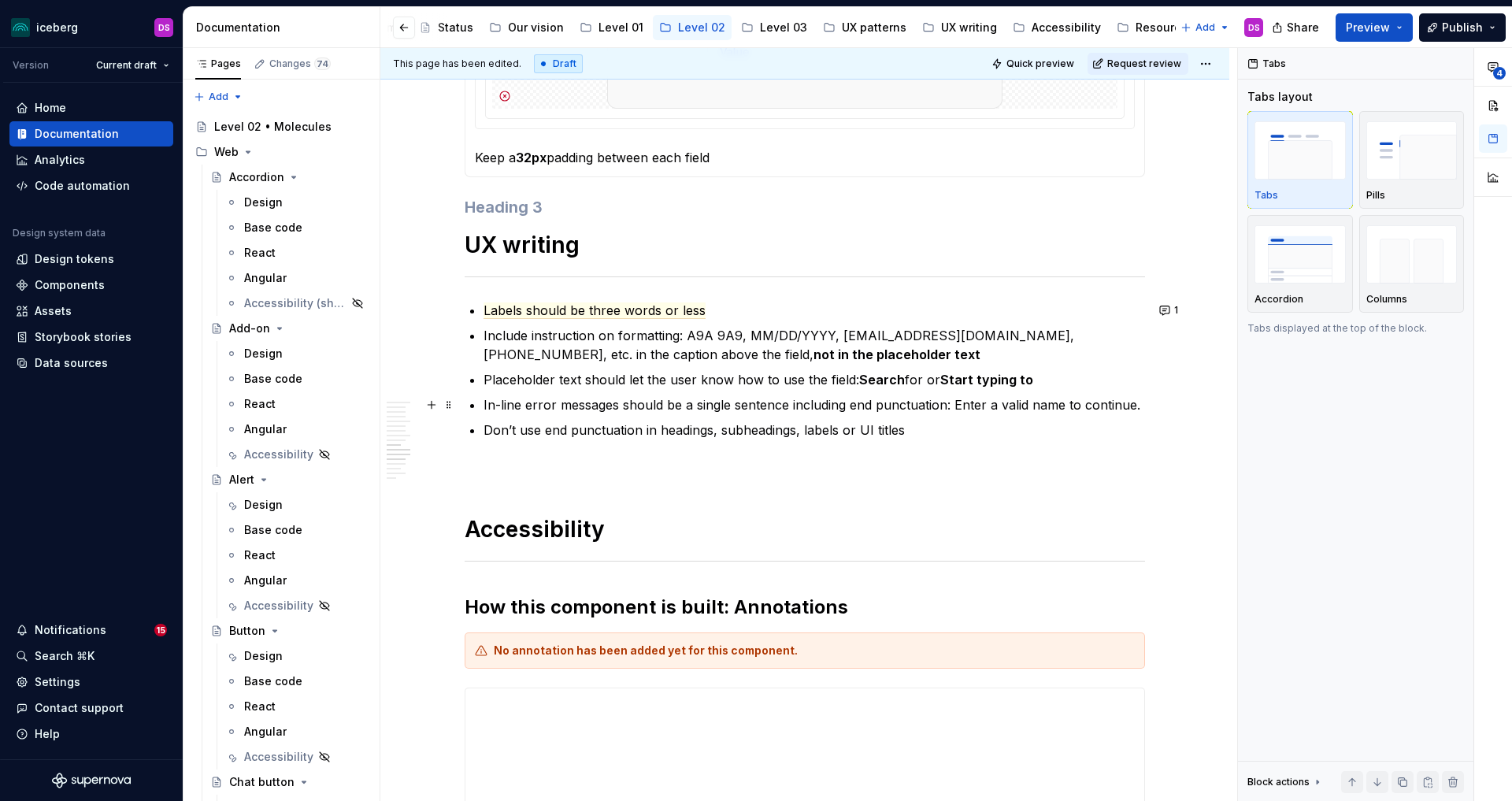
scroll to position [3450, 0]
click at [1177, 312] on button "1" at bounding box center [1170, 311] width 31 height 22
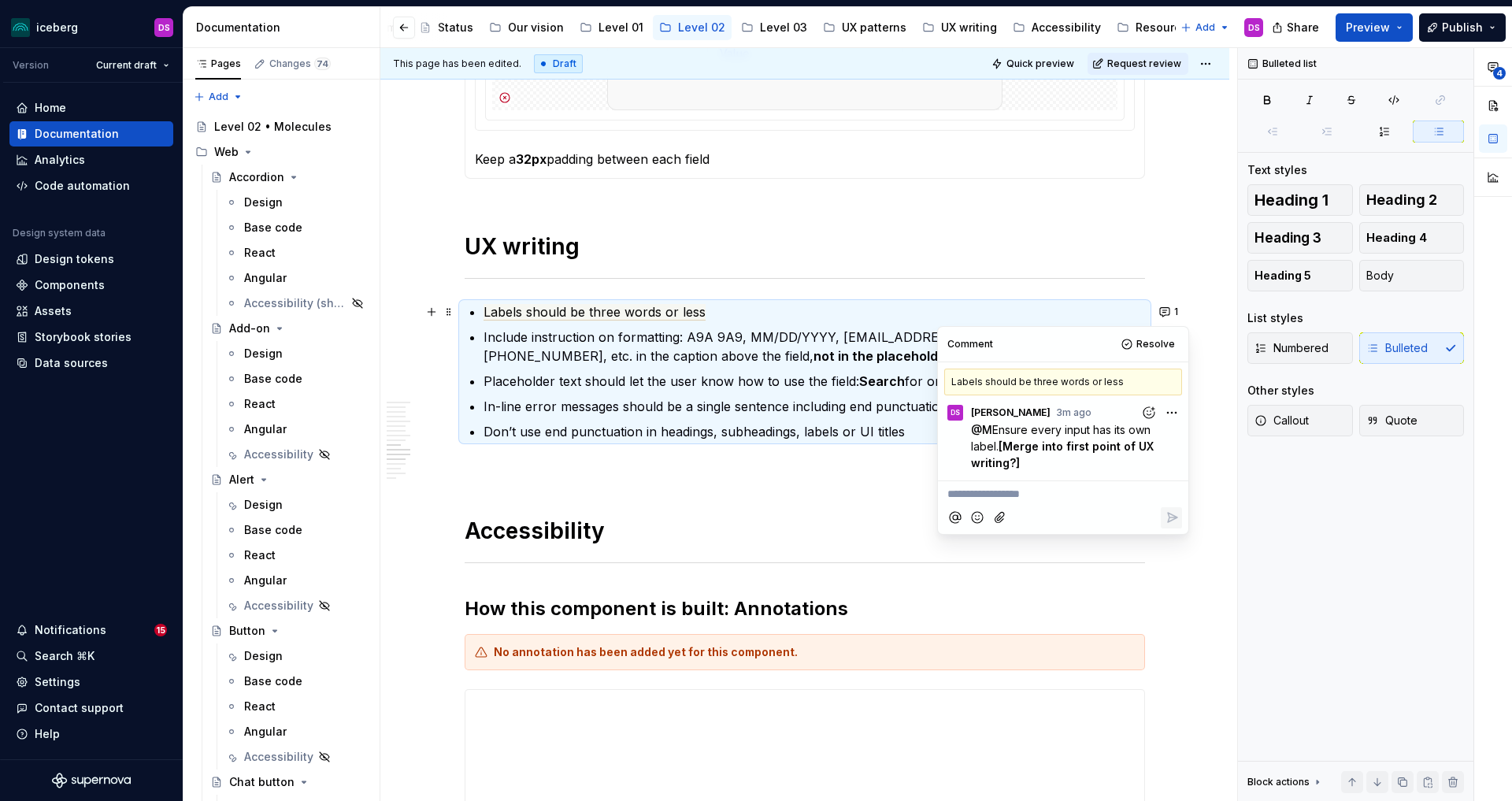
click at [857, 470] on p at bounding box center [805, 469] width 681 height 19
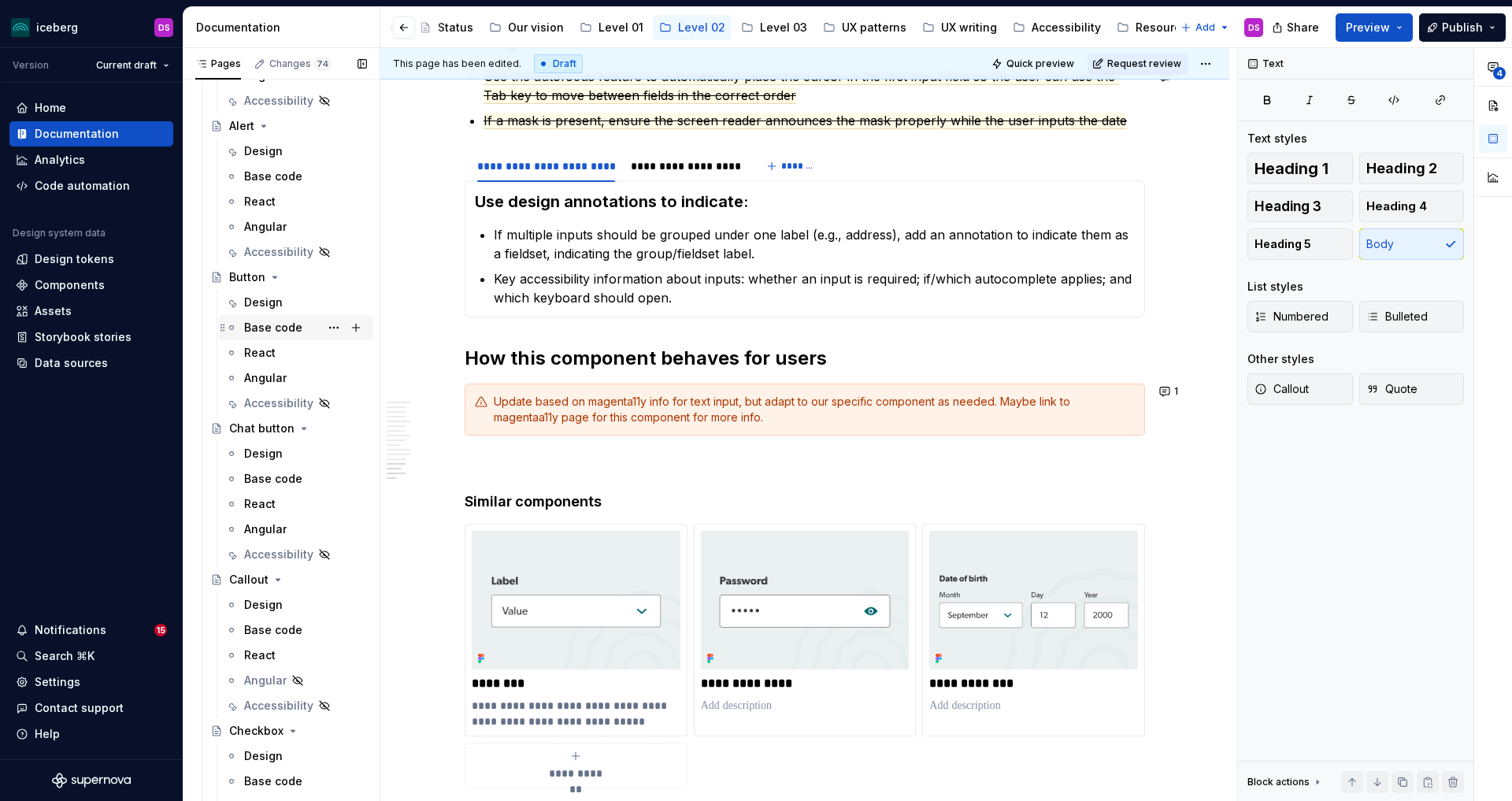
scroll to position [358, 0]
click at [264, 398] on div "Accessibility" at bounding box center [273, 398] width 59 height 16
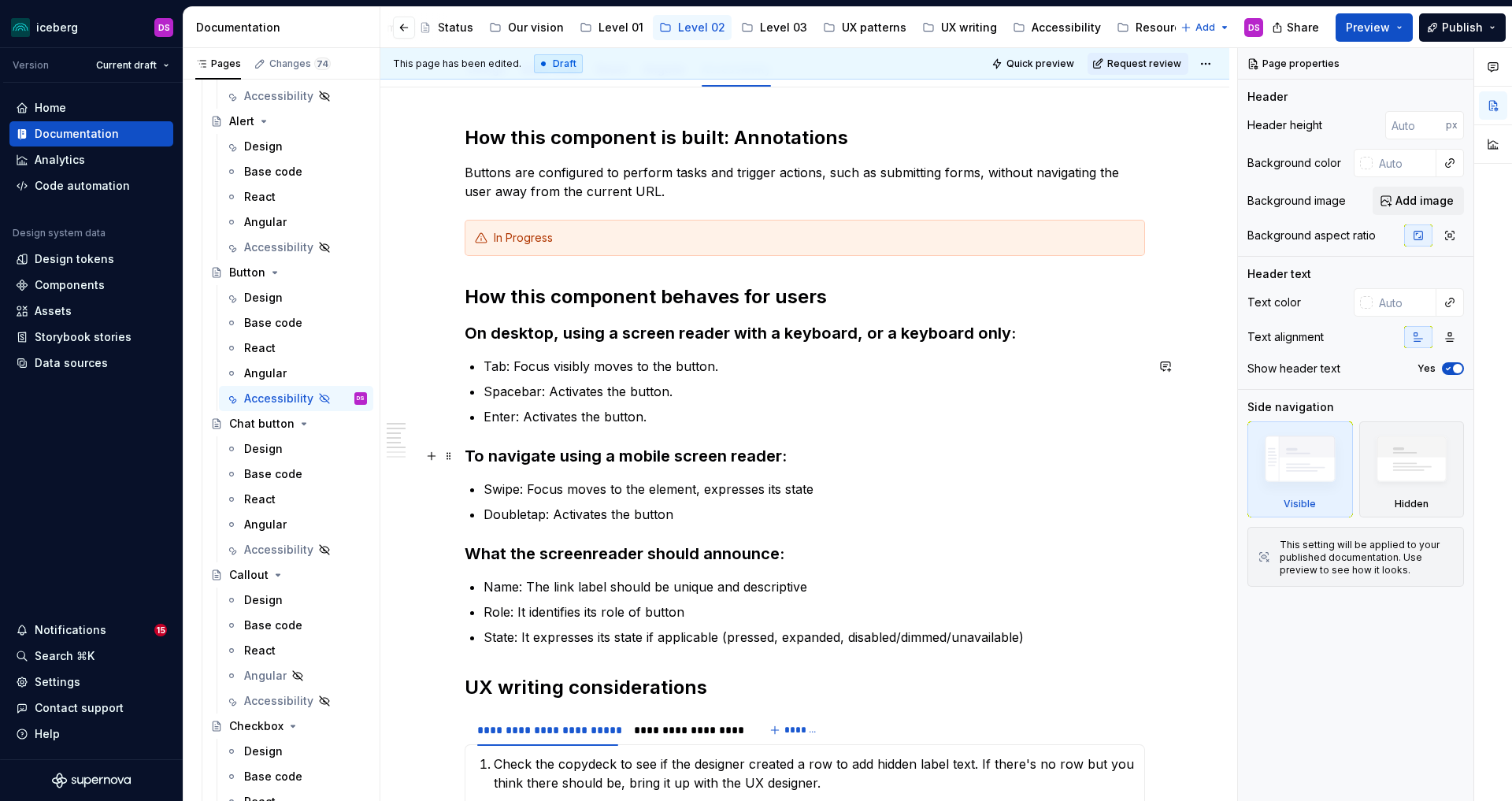
scroll to position [285, 0]
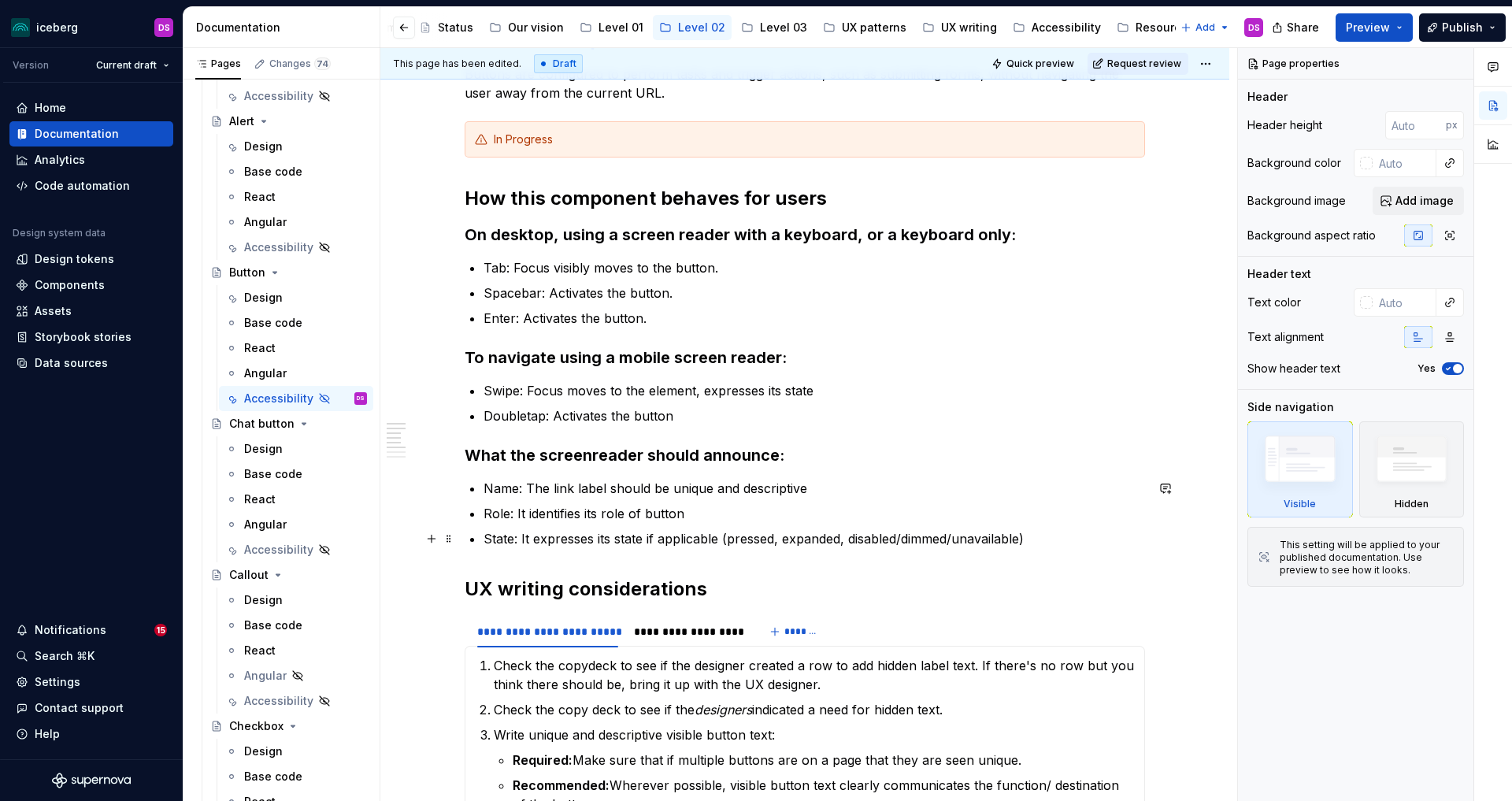
click at [1052, 537] on p "State: It expresses its state if applicable (pressed, expanded, disabled/dimmed…" at bounding box center [814, 538] width 662 height 19
type textarea "*"
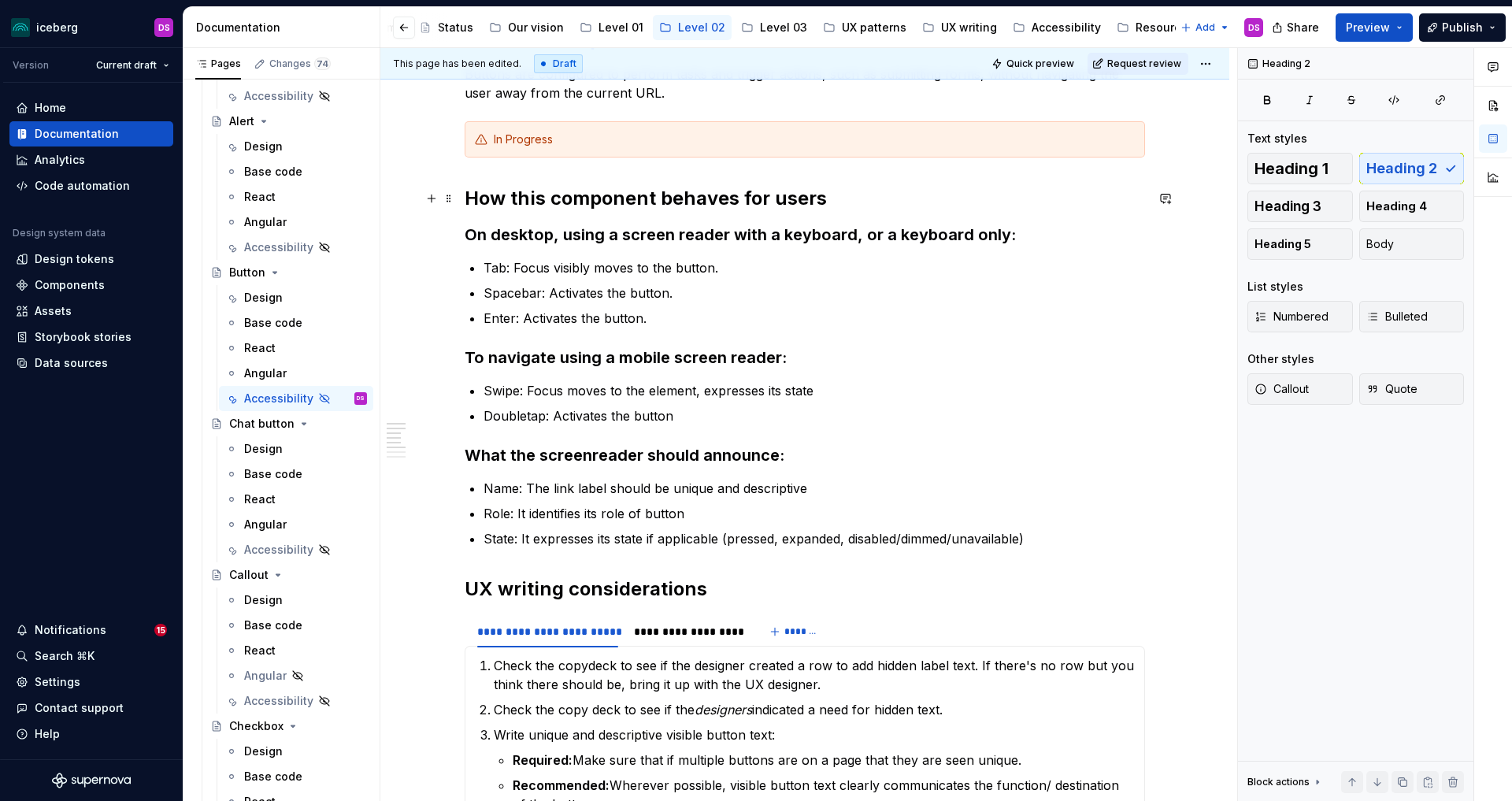
click at [833, 204] on h2 "How this component behaves for users" at bounding box center [805, 198] width 681 height 25
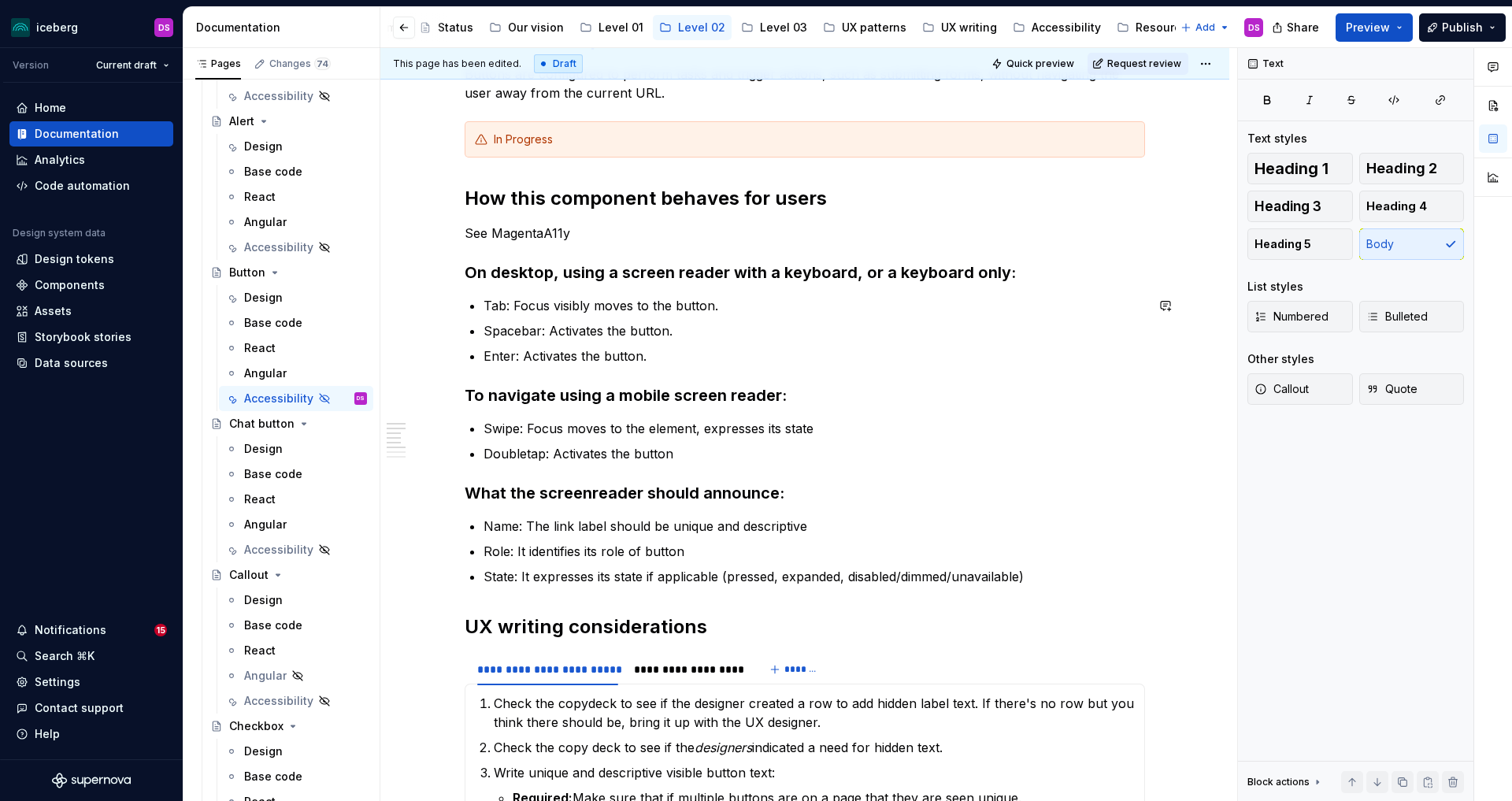
type textarea "*"
click at [707, 458] on p "Doubletap: Activates the button" at bounding box center [814, 453] width 662 height 19
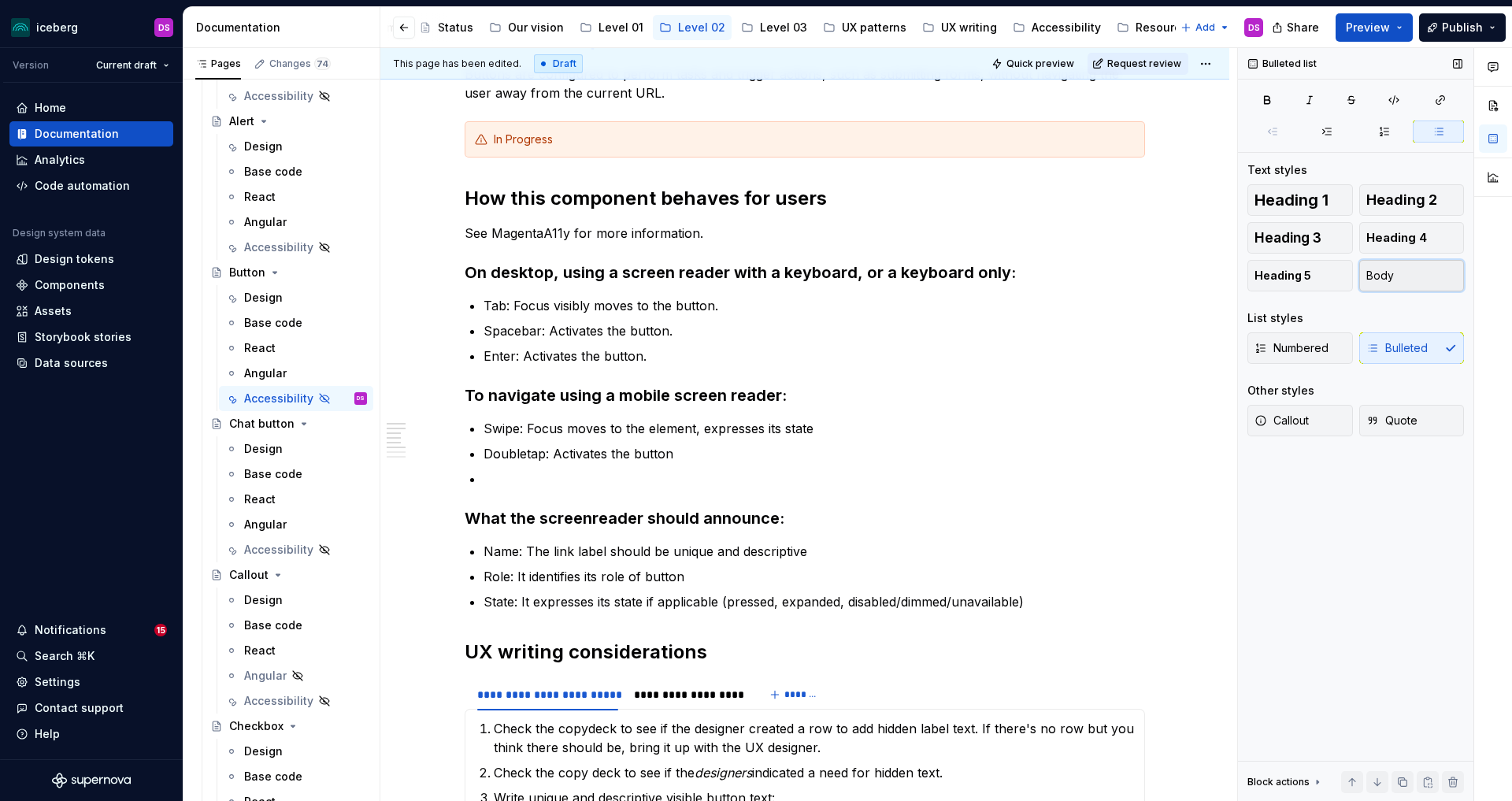
click at [1404, 279] on button "Body" at bounding box center [1412, 276] width 106 height 32
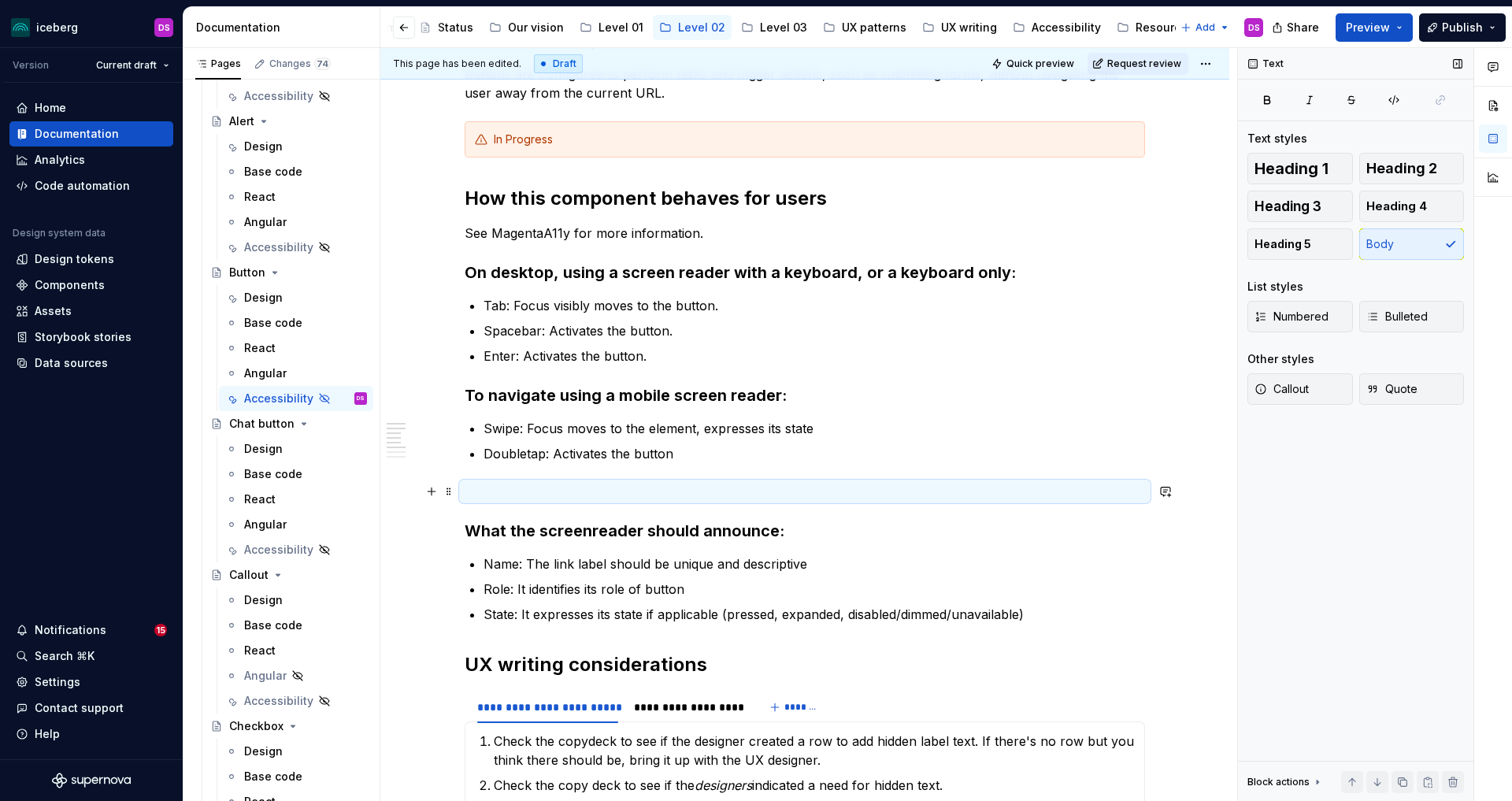
click at [723, 492] on p at bounding box center [805, 491] width 681 height 19
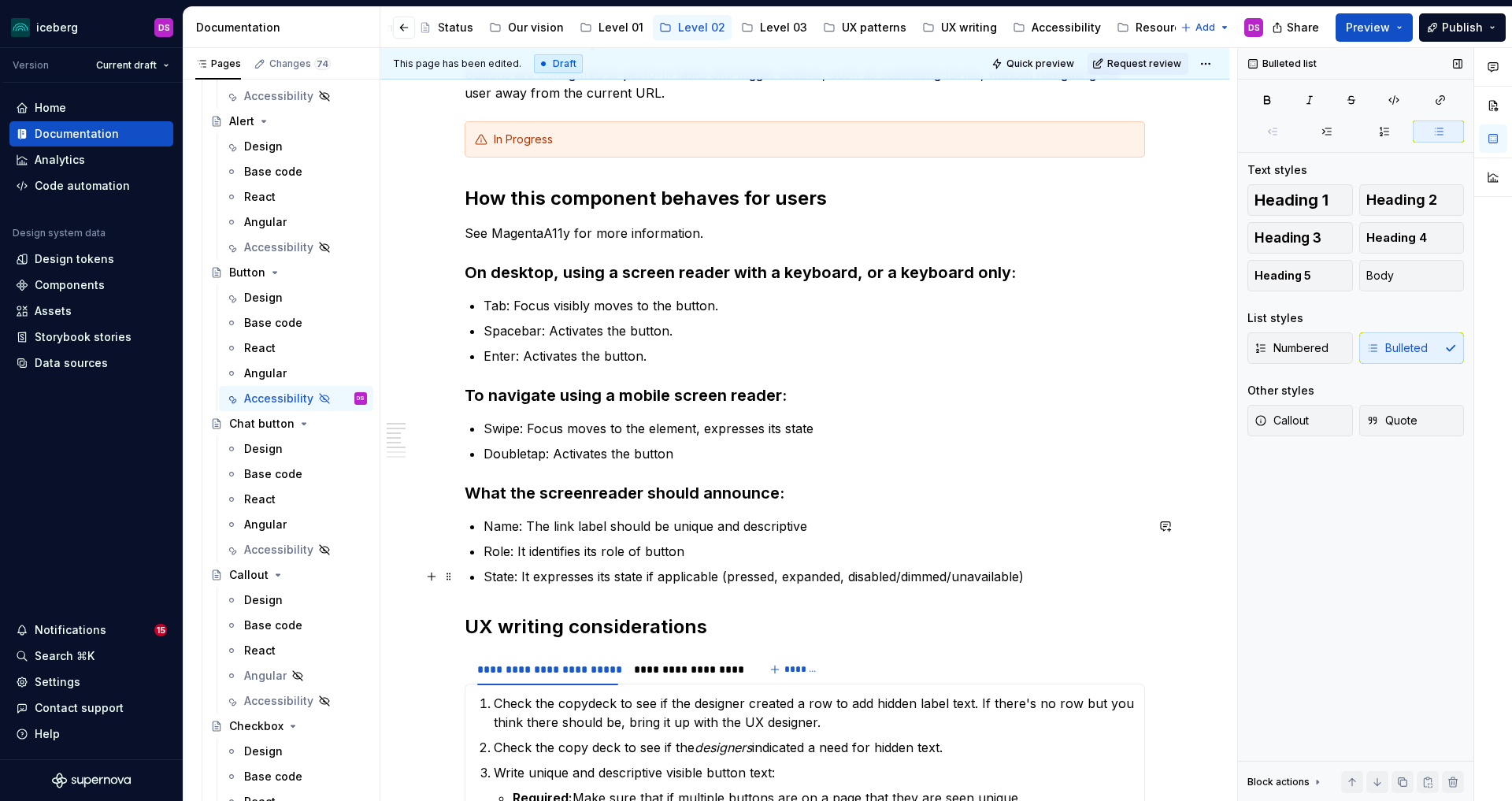
click at [1038, 575] on p "State: It expresses its state if applicable (pressed, expanded, disabled/dimmed…" at bounding box center [814, 576] width 662 height 19
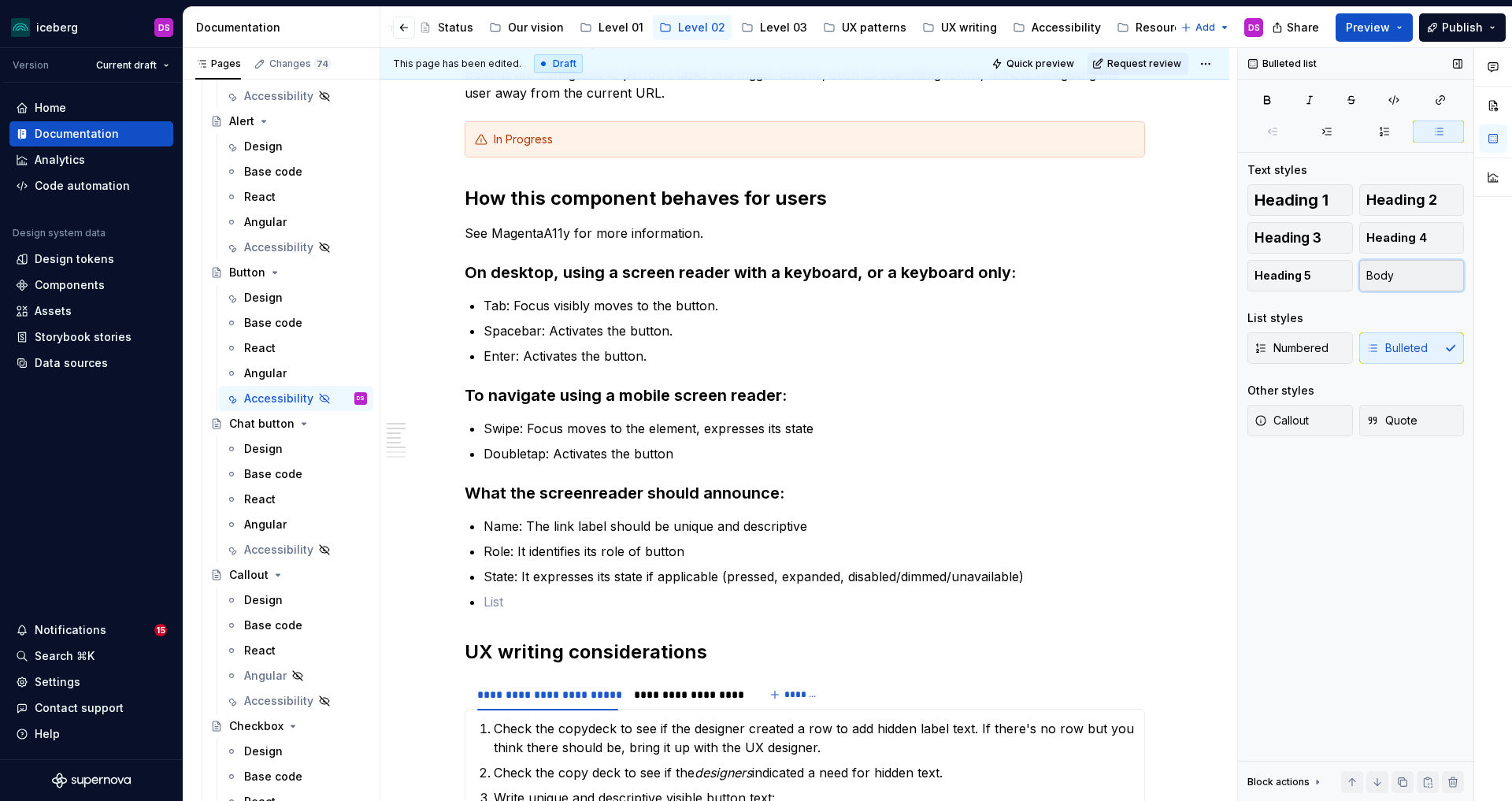
click at [1392, 285] on button "Body" at bounding box center [1412, 276] width 106 height 32
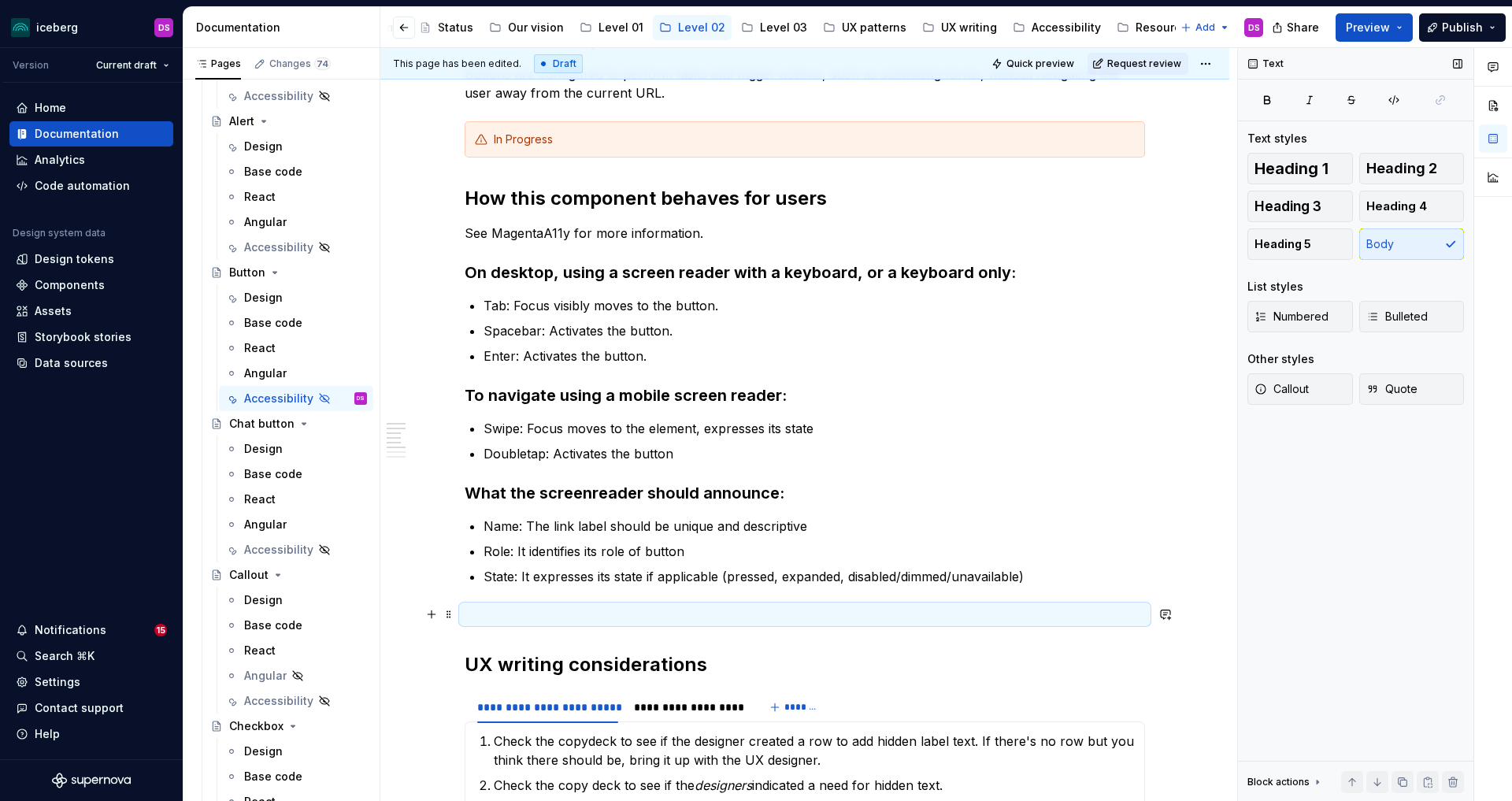
click at [852, 609] on p at bounding box center [805, 614] width 681 height 19
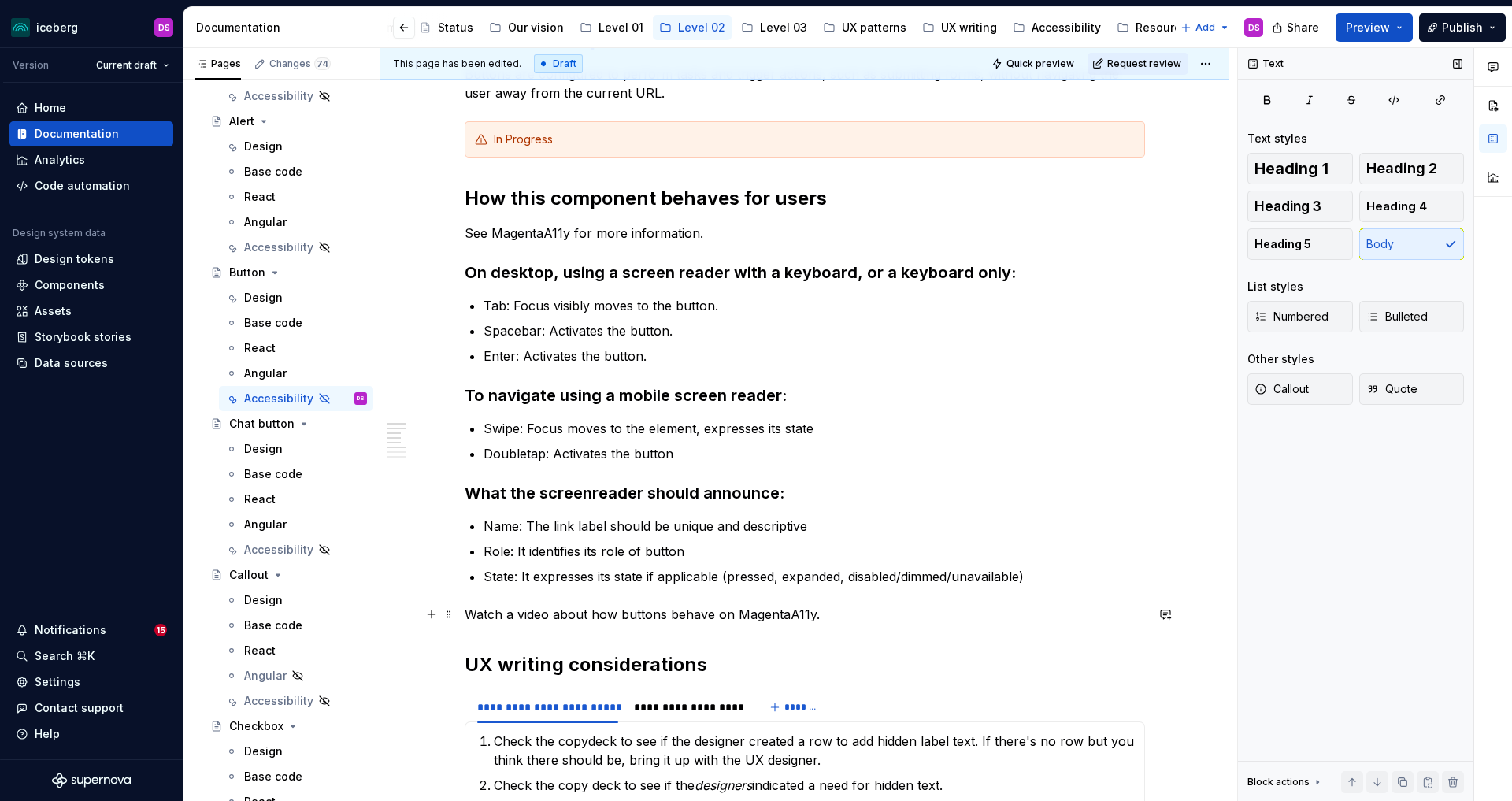
click at [673, 613] on p "Watch a video about how buttons behave on MagentaA11y." at bounding box center [805, 614] width 681 height 19
drag, startPoint x: 775, startPoint y: 613, endPoint x: 825, endPoint y: 643, distance: 58.3
click at [775, 613] on p "Watch a video about how buttons generally behave on MagentaA11y." at bounding box center [805, 614] width 681 height 19
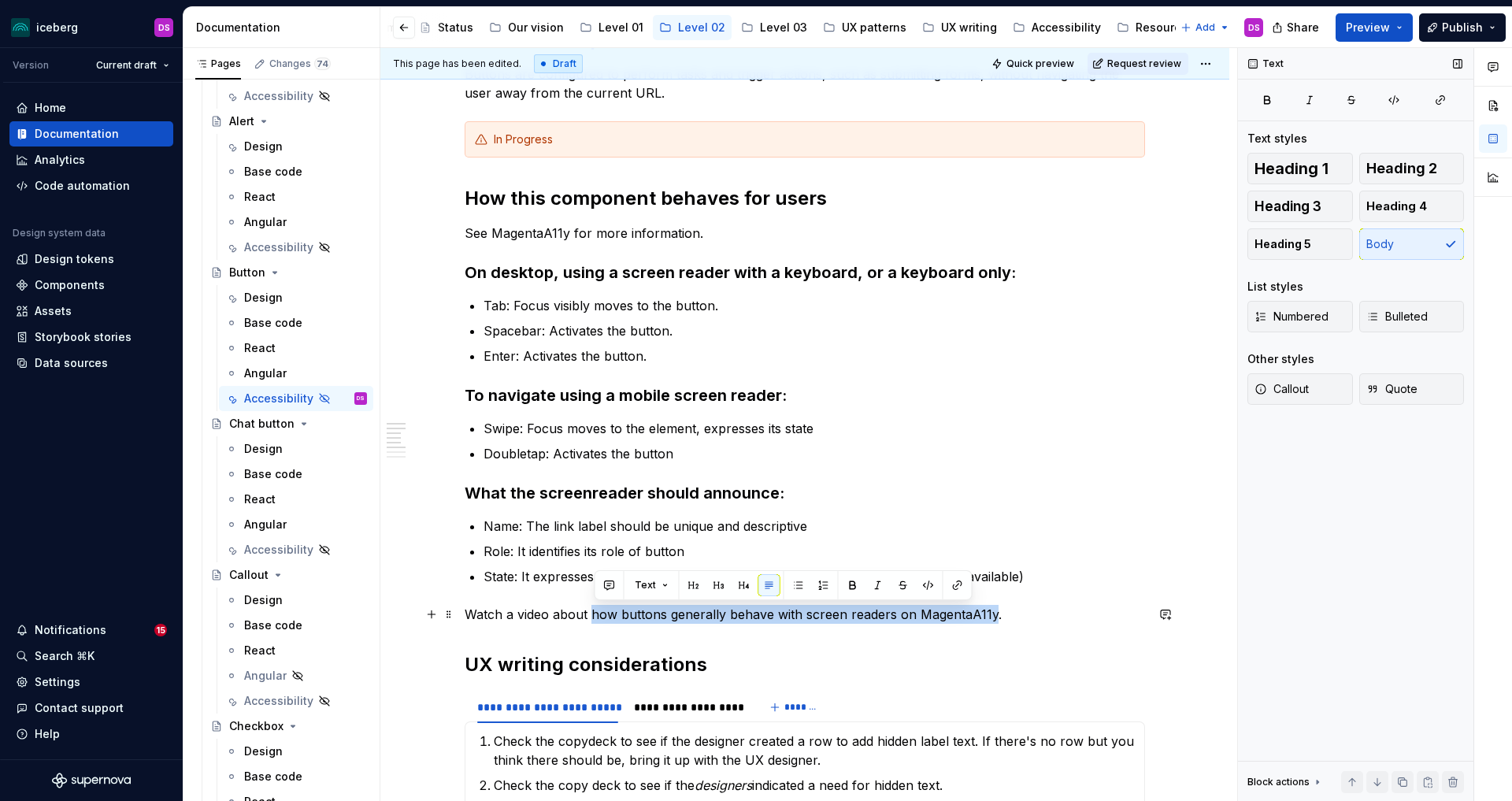
drag, startPoint x: 993, startPoint y: 616, endPoint x: 594, endPoint y: 620, distance: 399.0
click at [594, 620] on p "Watch a video about how buttons generally behave with screen readers on Magenta…" at bounding box center [805, 614] width 681 height 19
click at [951, 582] on button "button" at bounding box center [958, 585] width 22 height 22
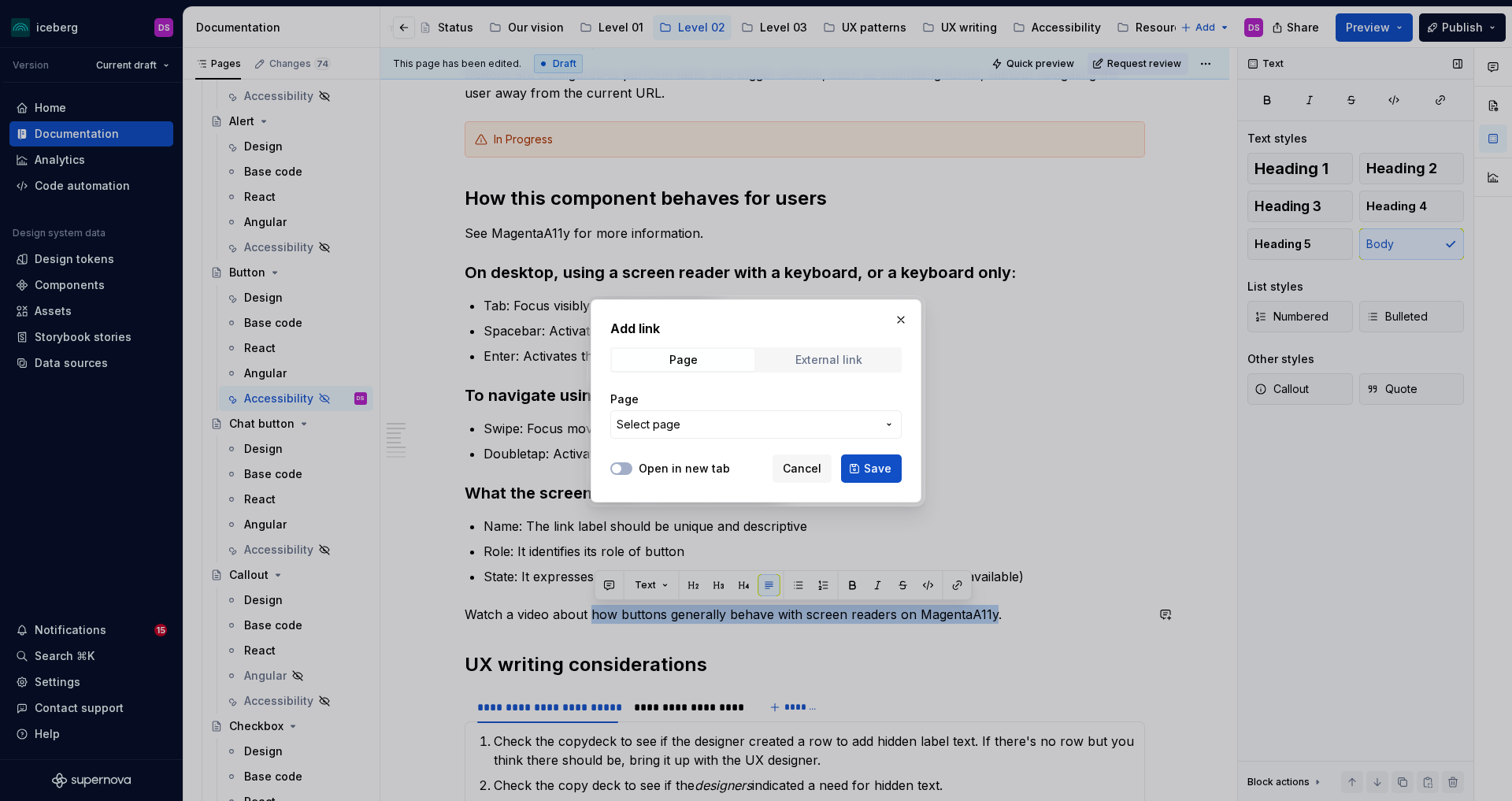
click at [815, 360] on div "External link" at bounding box center [828, 359] width 67 height 13
click at [623, 470] on button "Open in new tab" at bounding box center [621, 468] width 22 height 13
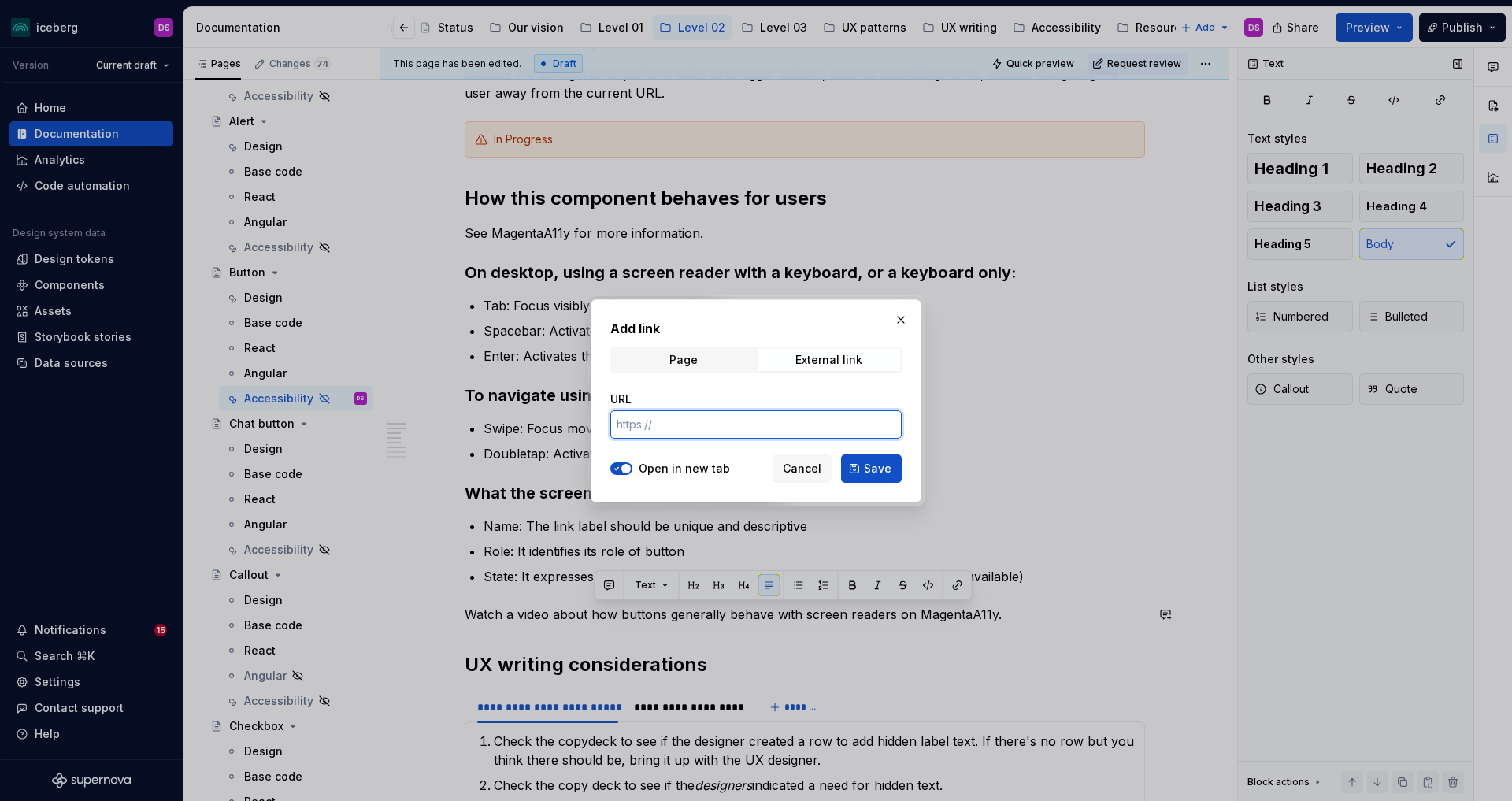
click at [700, 426] on input "URL" at bounding box center [756, 424] width 292 height 28
paste input "[URL][DOMAIN_NAME]"
type input "[URL][DOMAIN_NAME]"
click at [875, 467] on span "Save" at bounding box center [878, 469] width 28 height 16
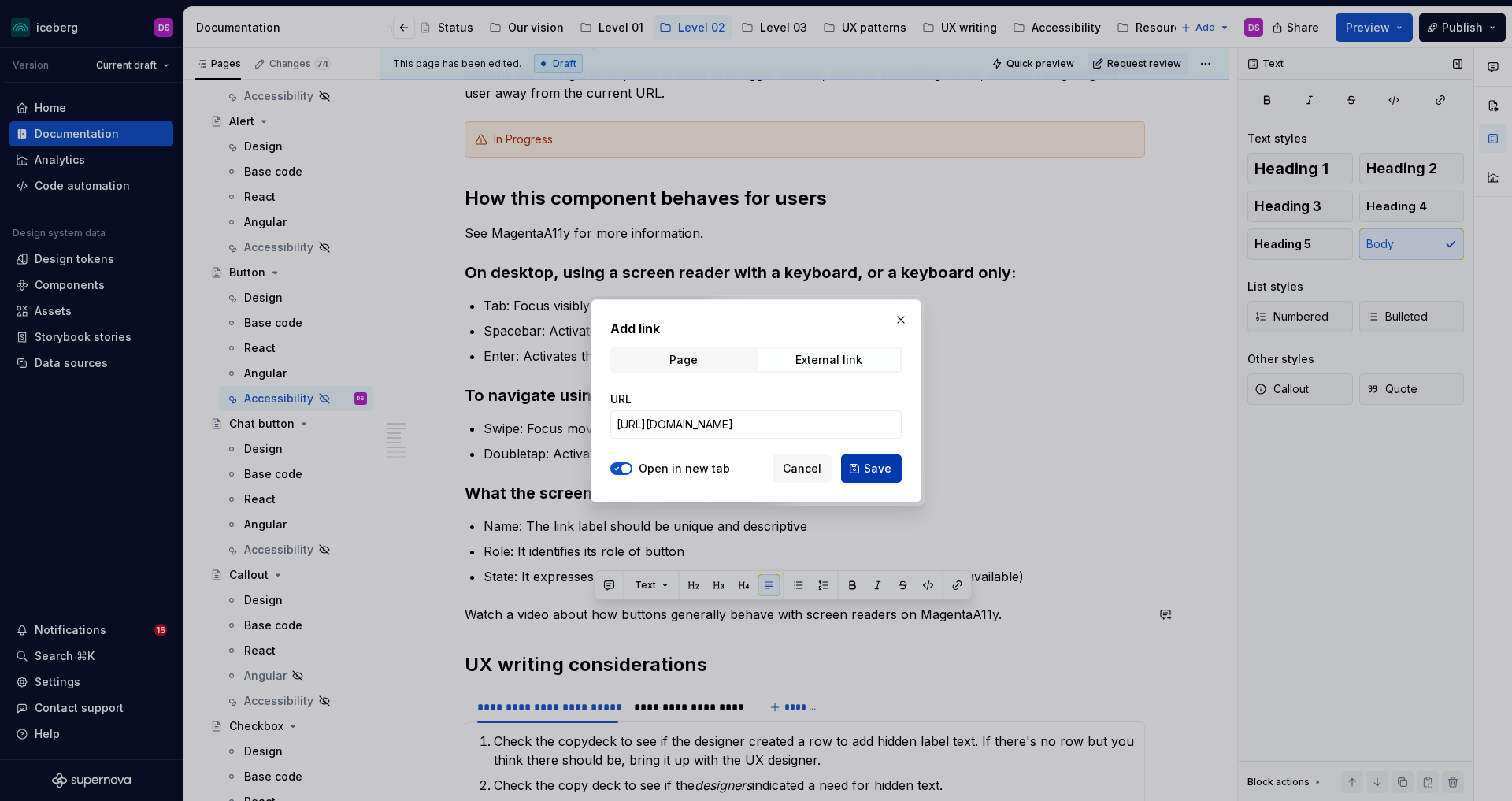
scroll to position [0, 0]
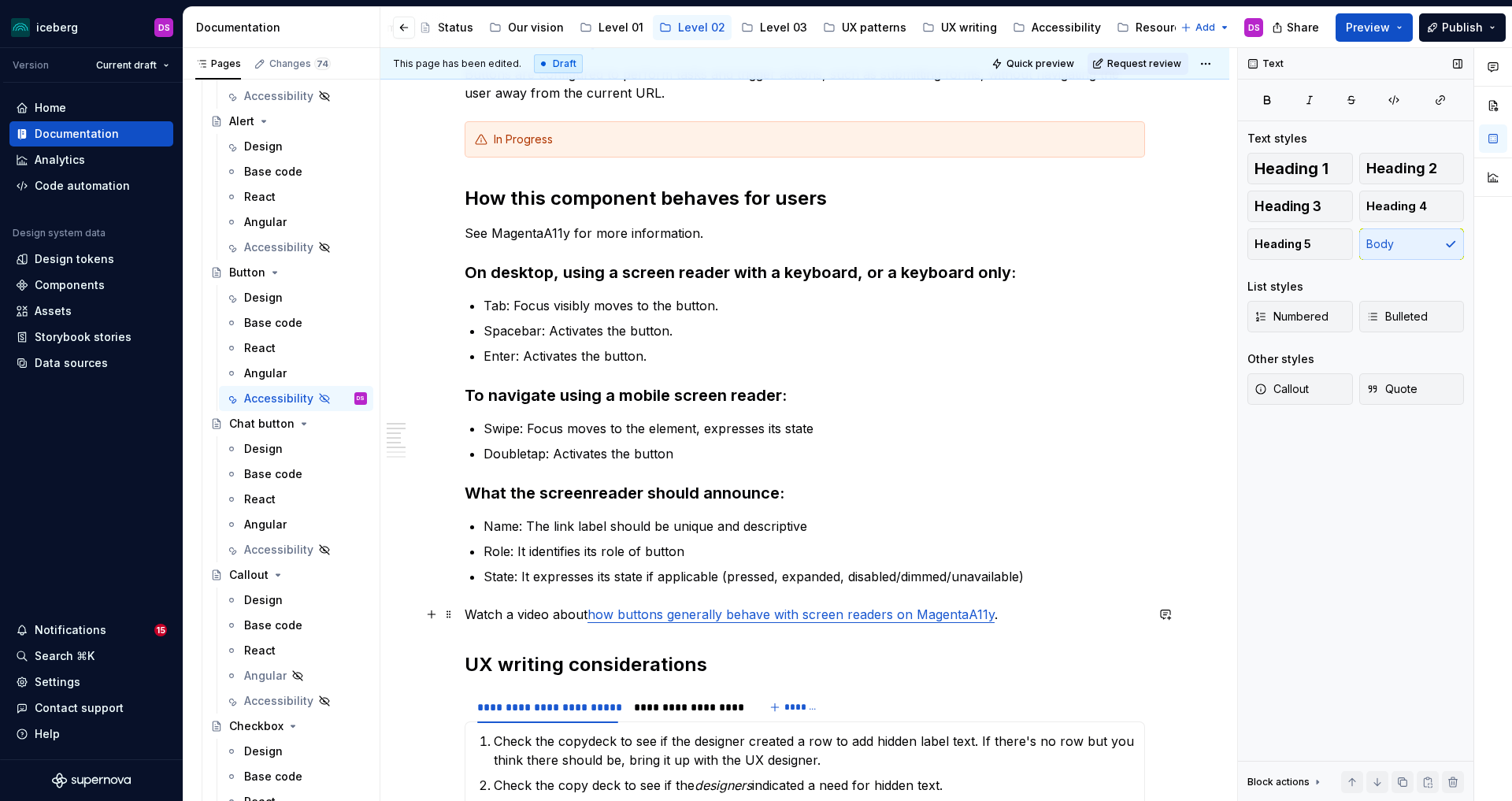
click at [544, 613] on p "Watch a video about how buttons generally behave with screen readers on Magenta…" at bounding box center [805, 614] width 681 height 19
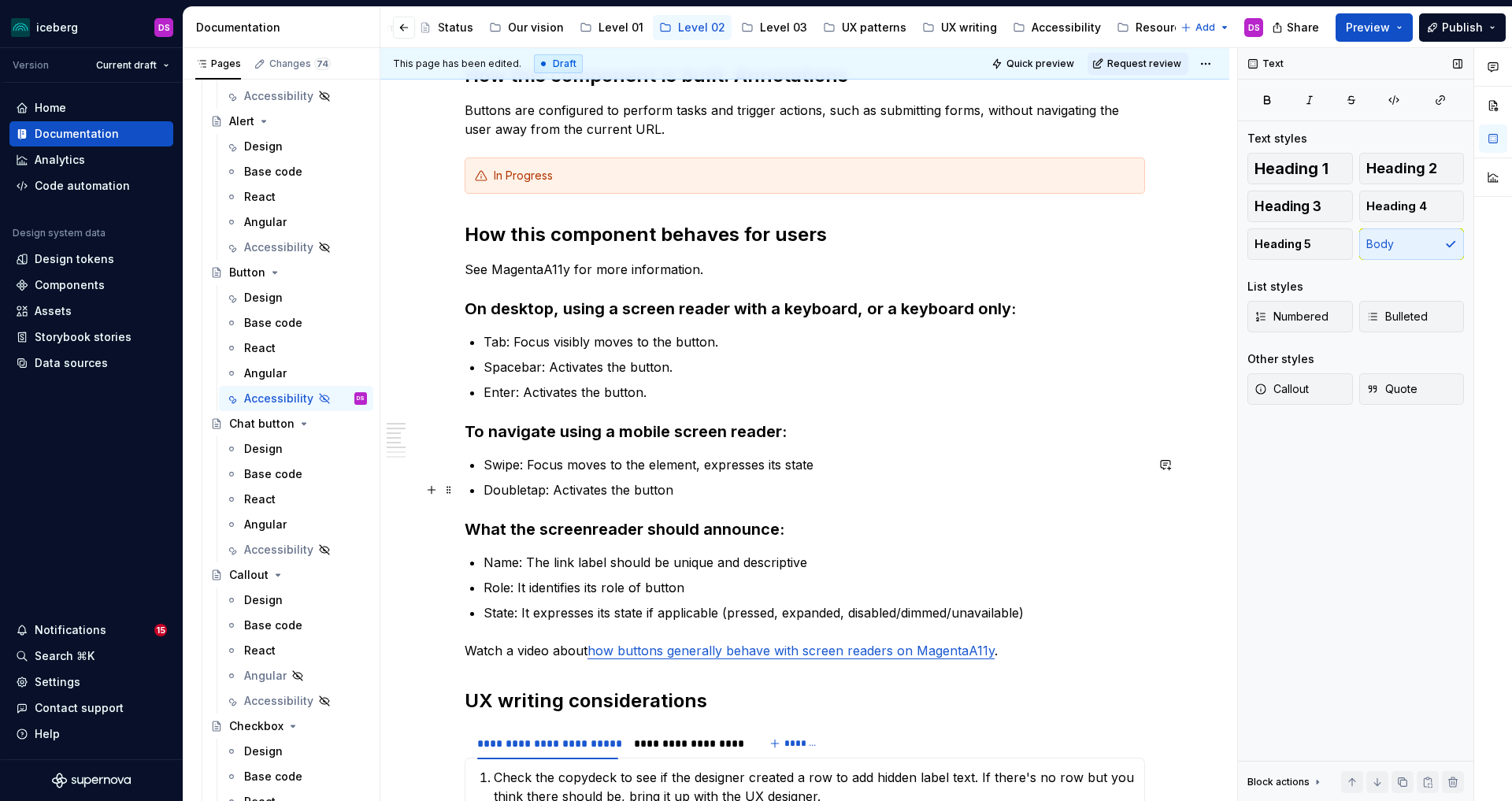
scroll to position [244, 0]
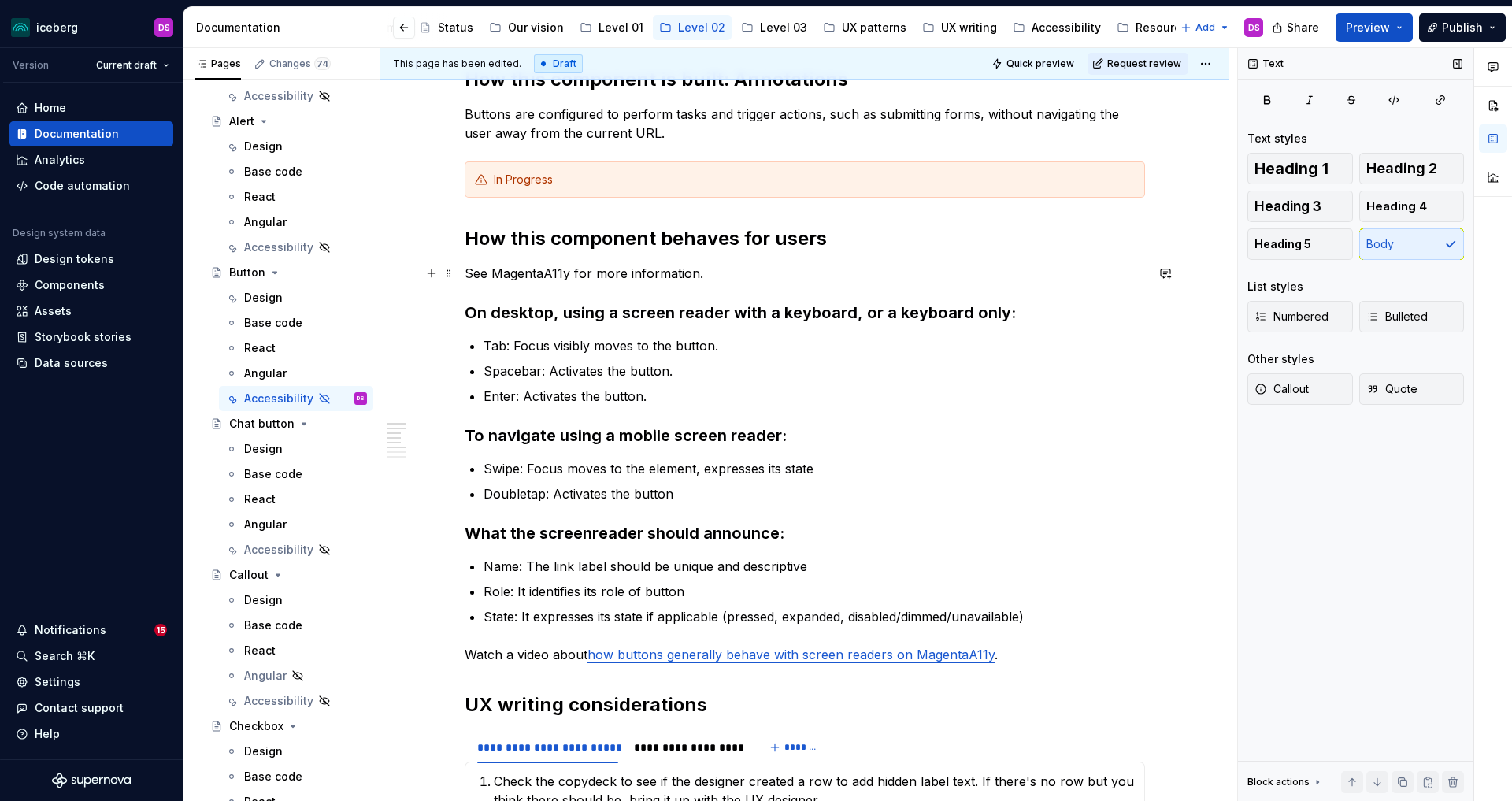
click at [711, 266] on p "See MagentaA11y for more information." at bounding box center [805, 273] width 681 height 19
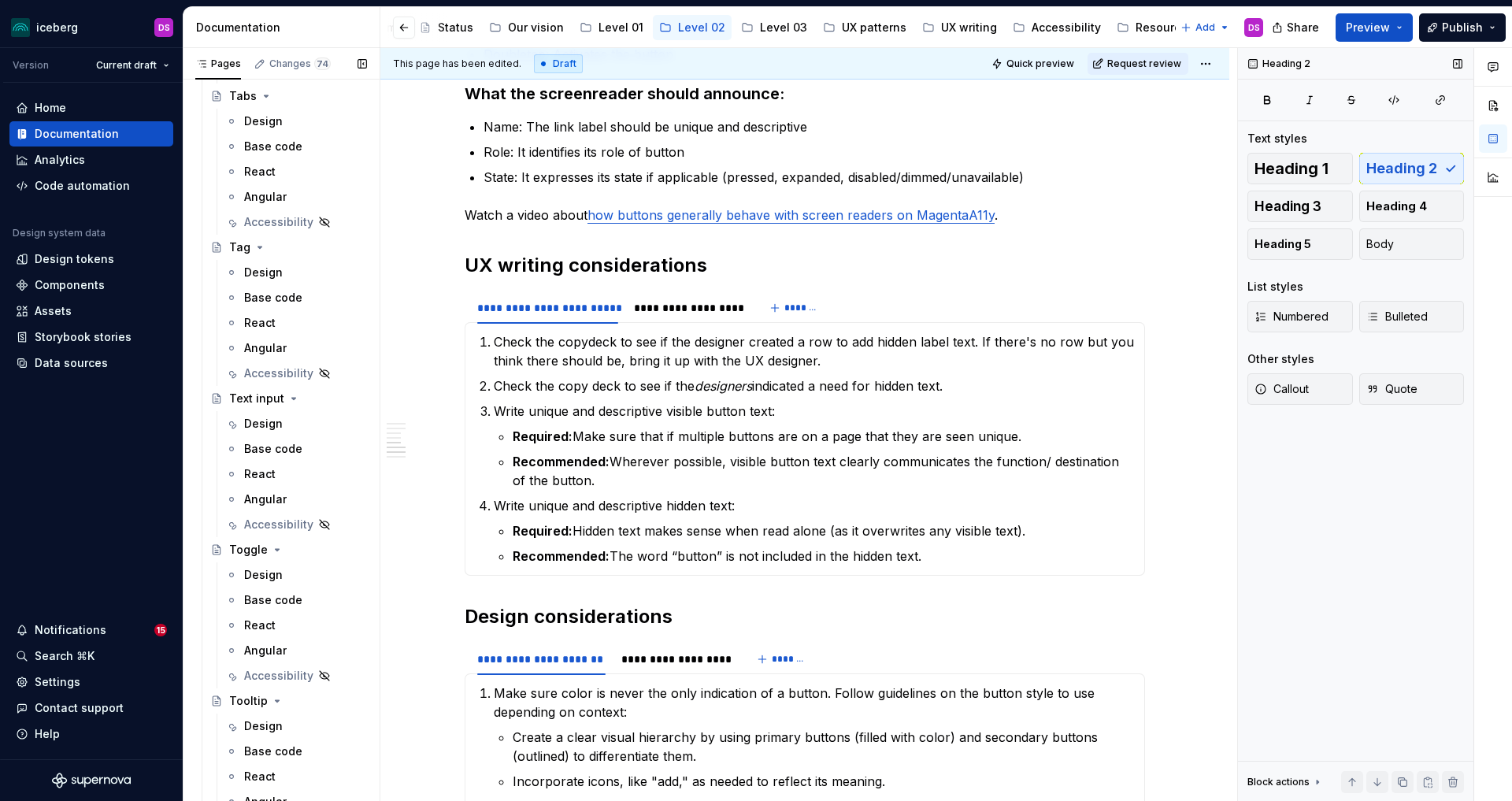
scroll to position [4029, 0]
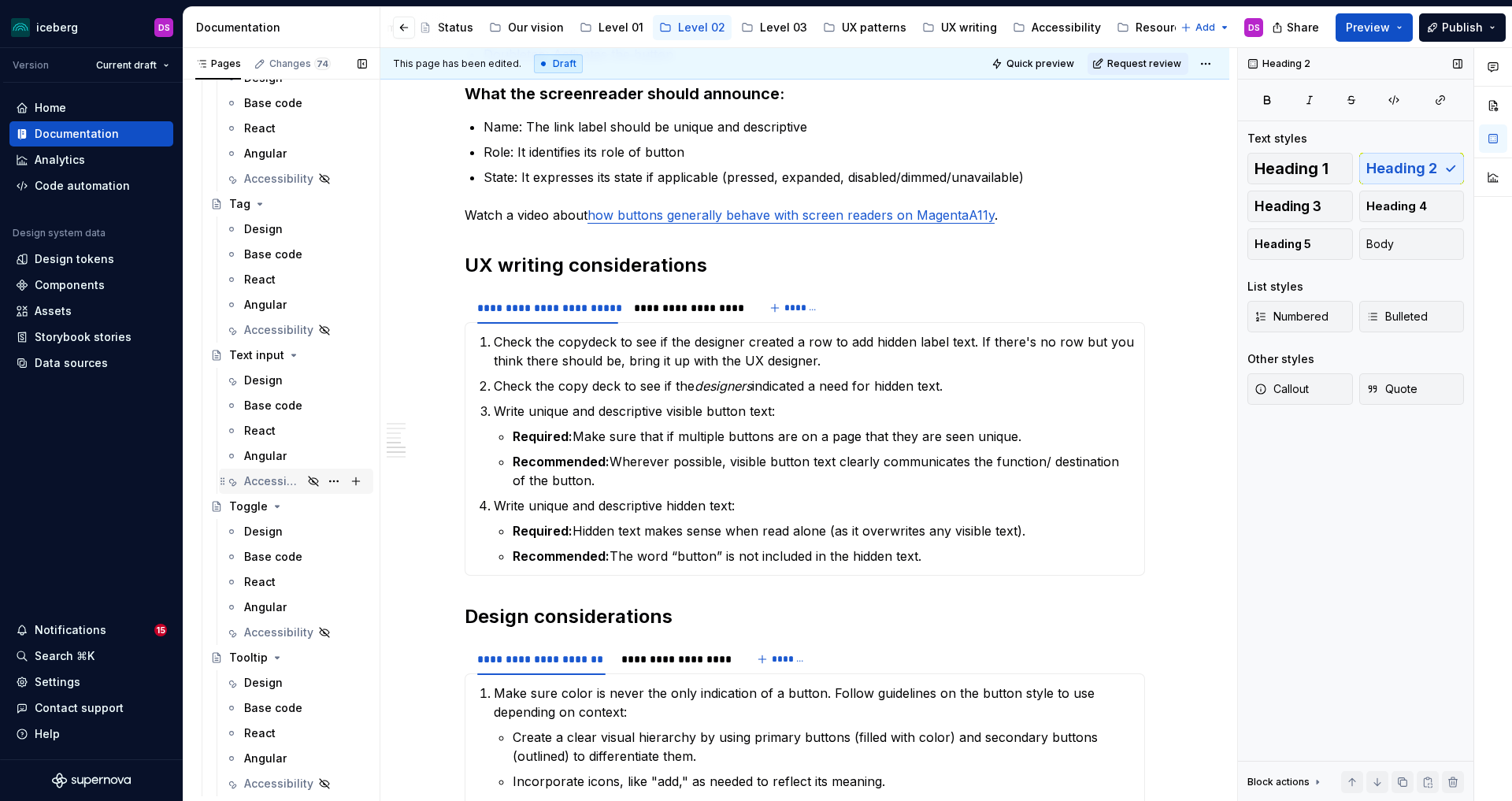
click at [270, 481] on div "Accessibility" at bounding box center [273, 481] width 59 height 16
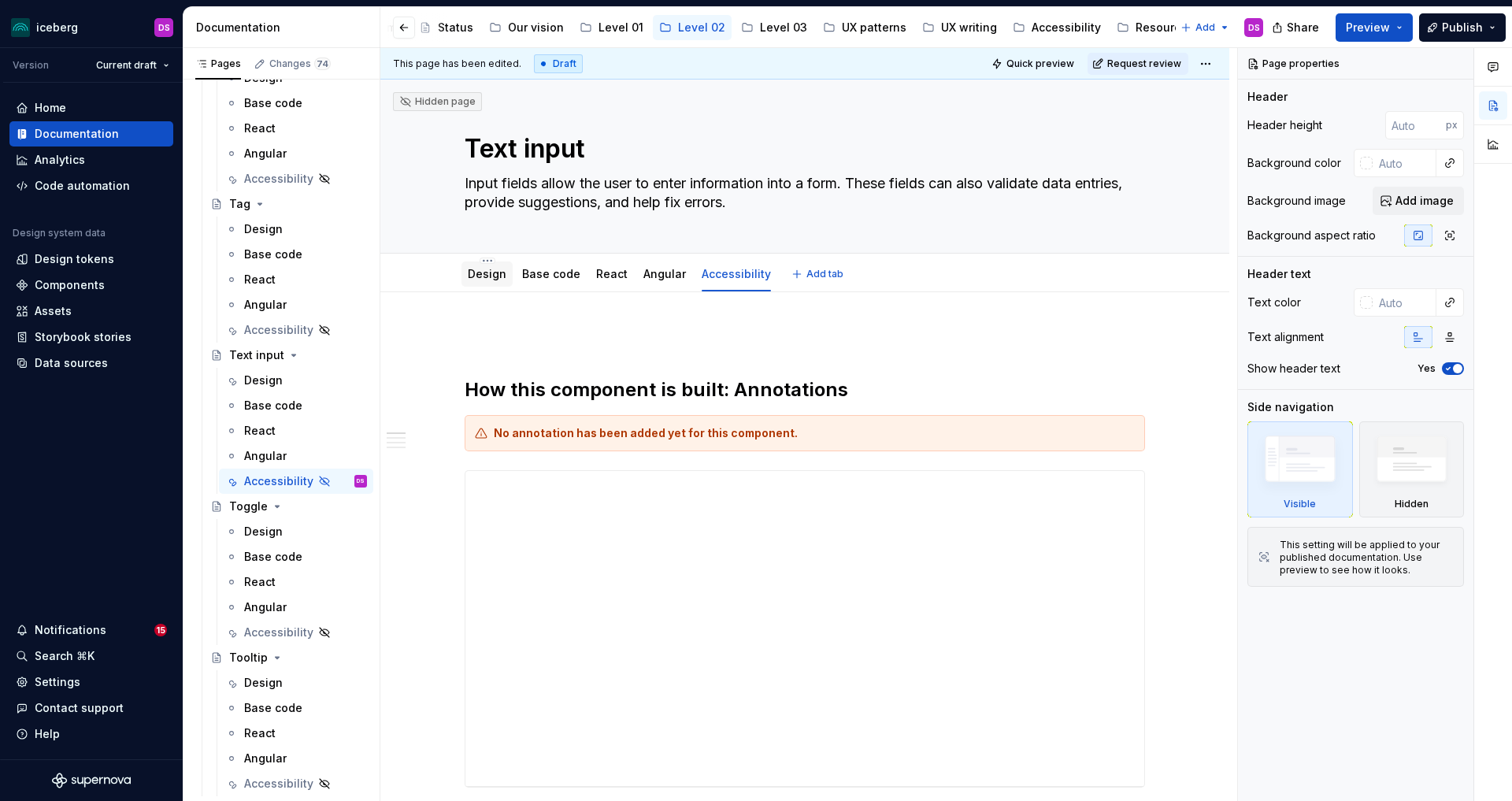
click at [487, 276] on link "Design" at bounding box center [487, 273] width 39 height 13
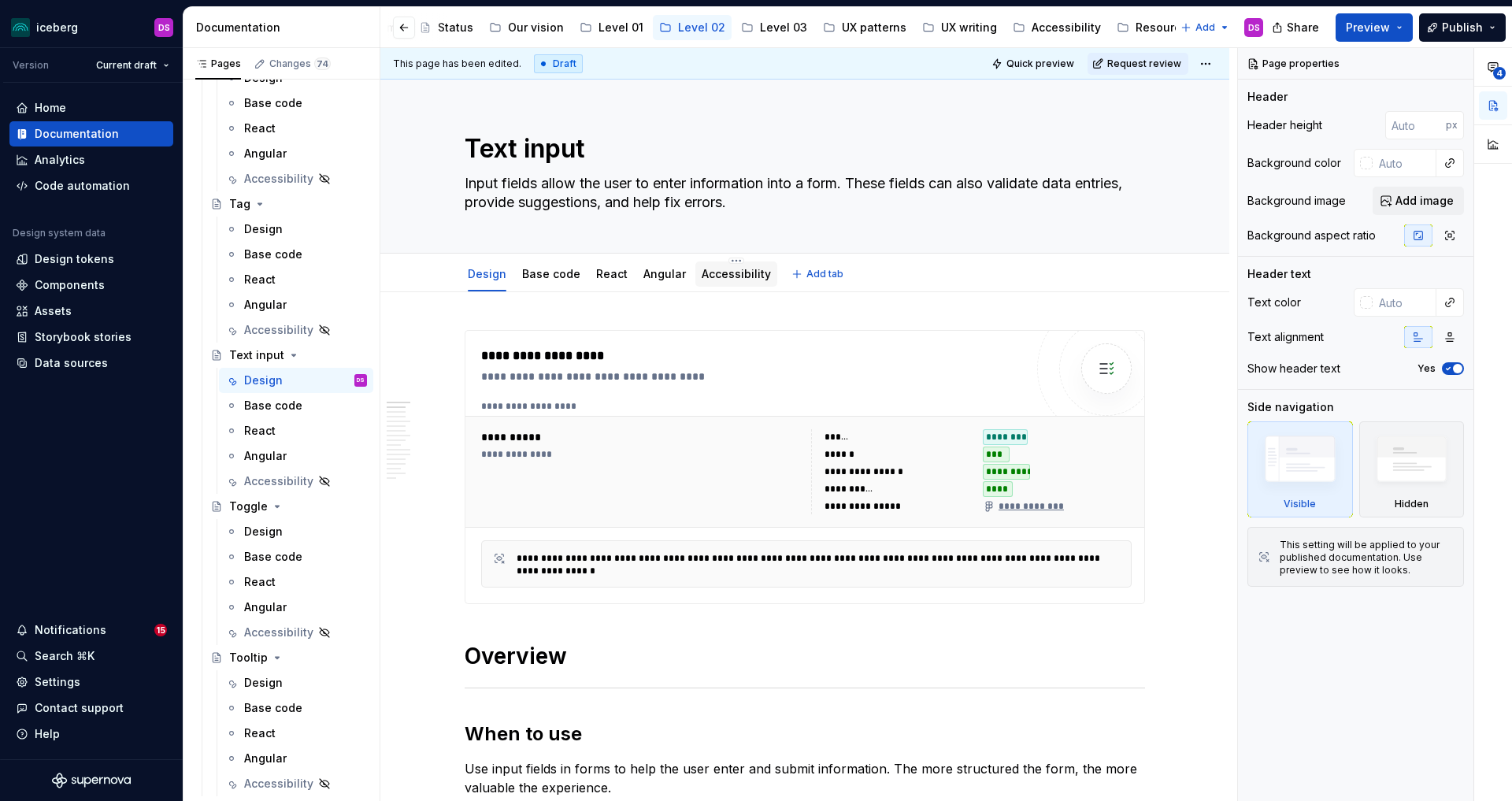
click at [741, 281] on div "Accessibility" at bounding box center [737, 274] width 70 height 16
click at [735, 274] on link "Accessibility" at bounding box center [737, 273] width 70 height 13
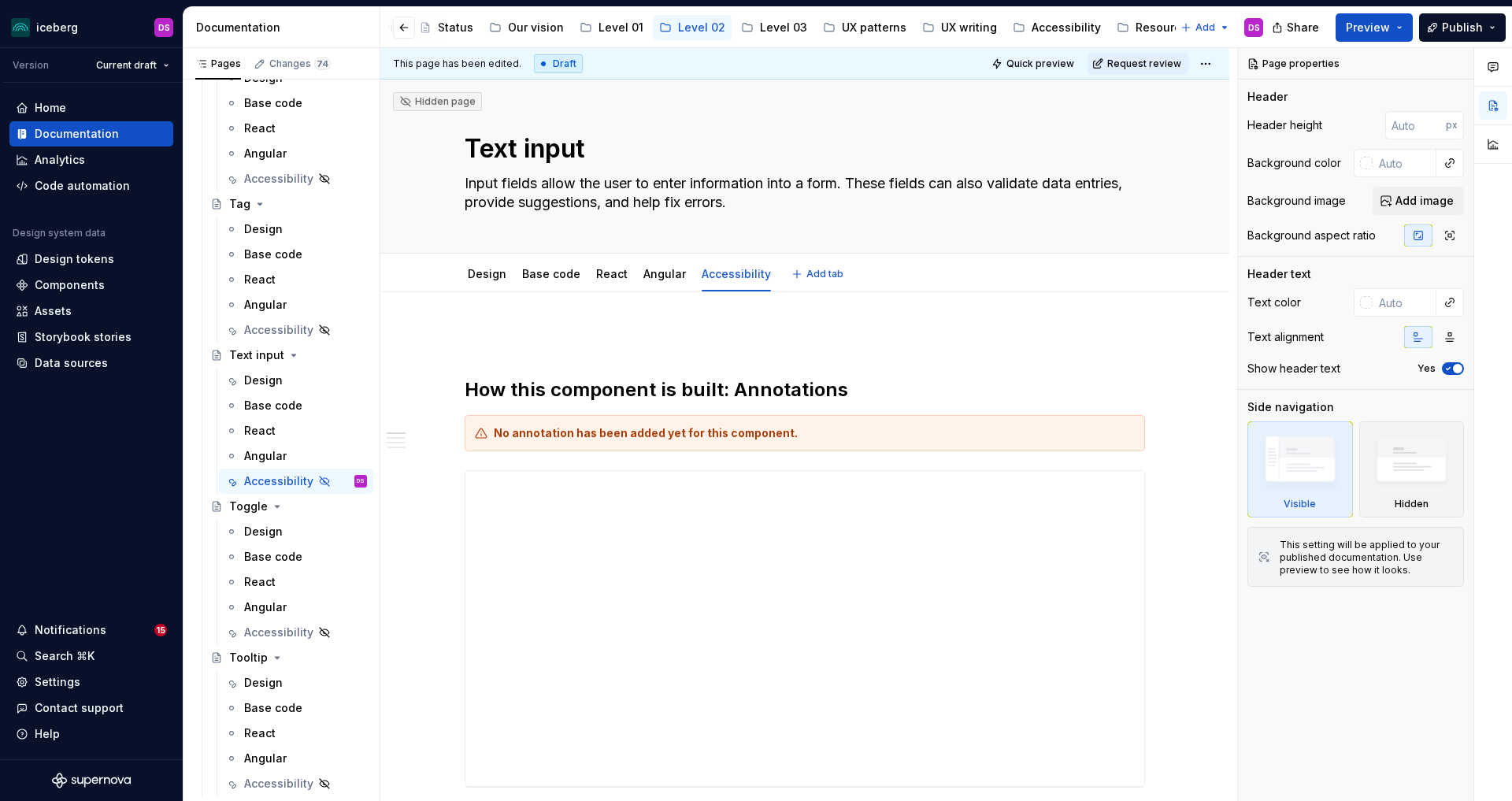
click at [733, 261] on html "iceberg DS Version Current draft Home Documentation Analytics Code automation D…" at bounding box center [756, 400] width 1512 height 801
click at [785, 434] on div "Delete tab" at bounding box center [803, 431] width 103 height 16
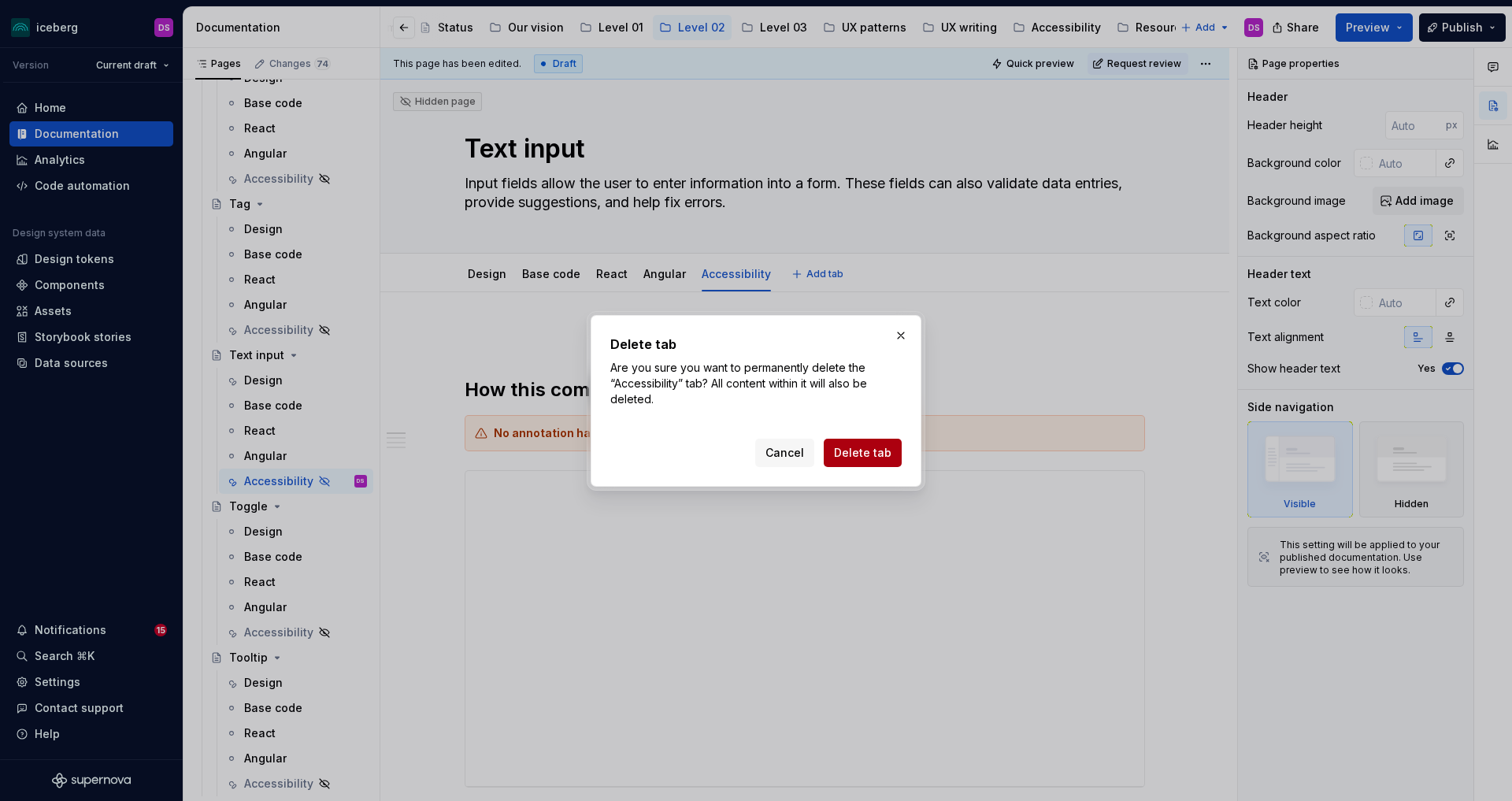
click at [882, 456] on span "Delete tab" at bounding box center [863, 453] width 58 height 16
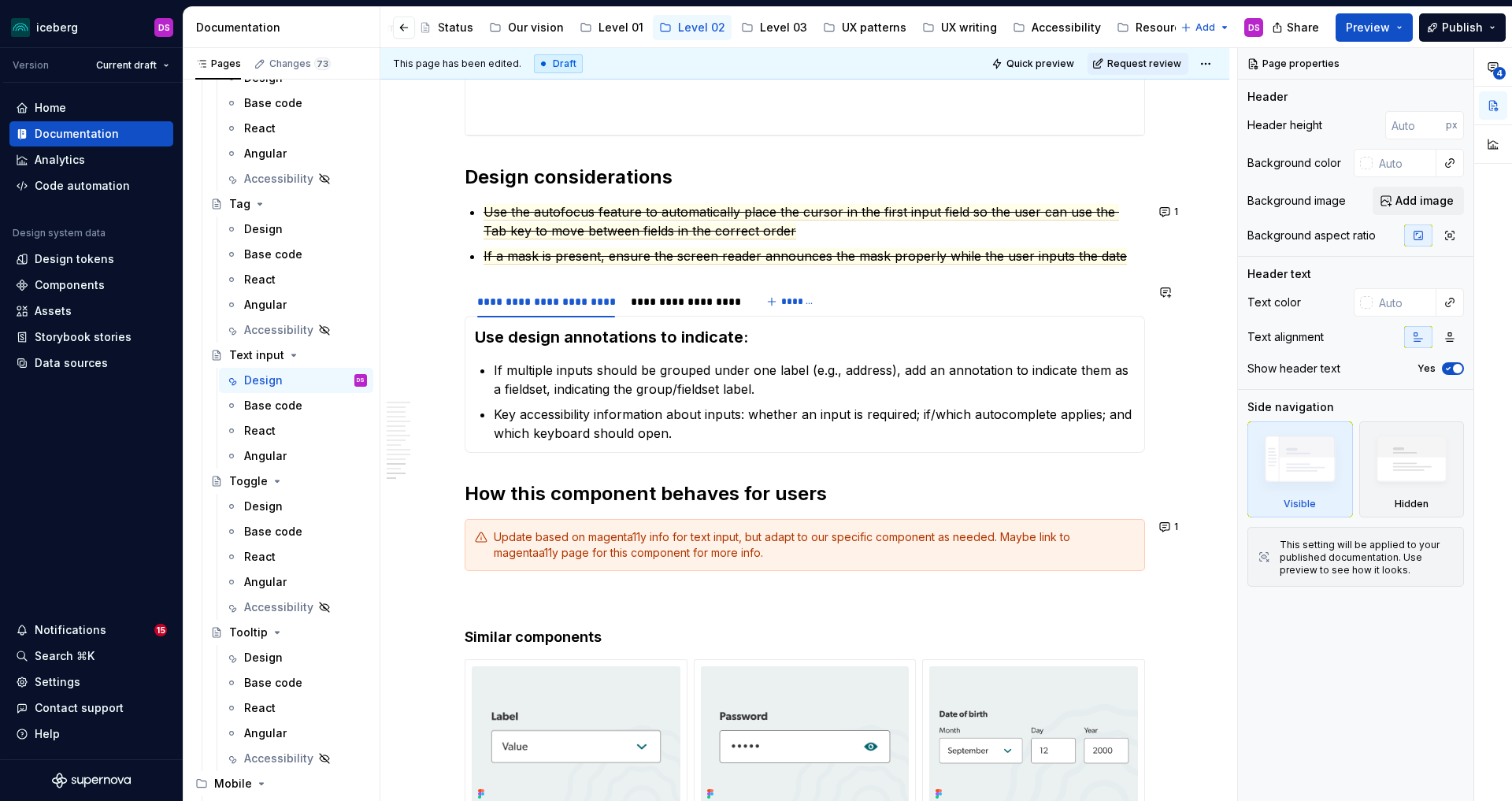
scroll to position [4320, 0]
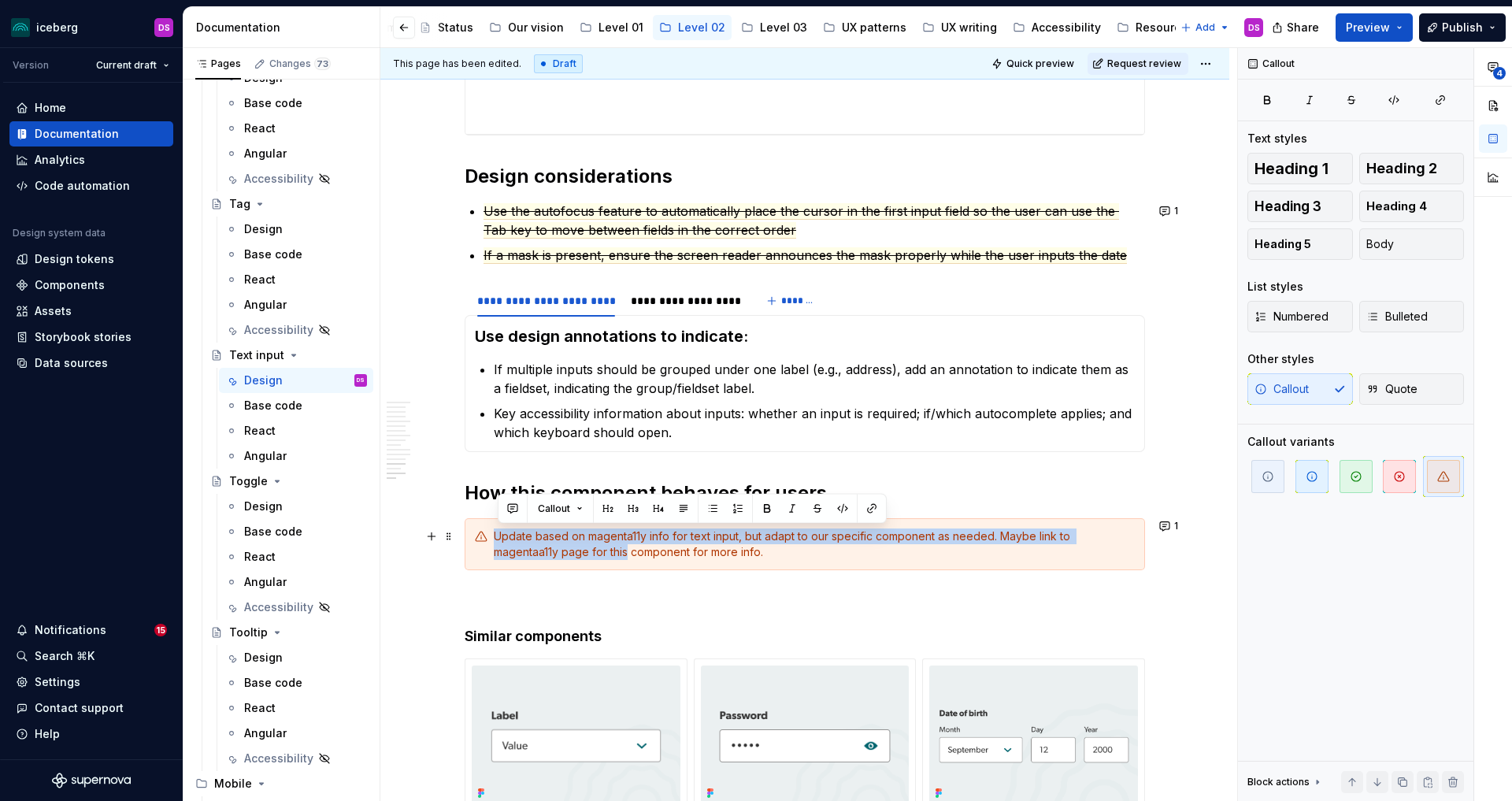
drag, startPoint x: 477, startPoint y: 529, endPoint x: 630, endPoint y: 549, distance: 154.3
click at [630, 549] on div "Update based on magenta11y info for text input, but adapt to our specific compo…" at bounding box center [805, 544] width 681 height 52
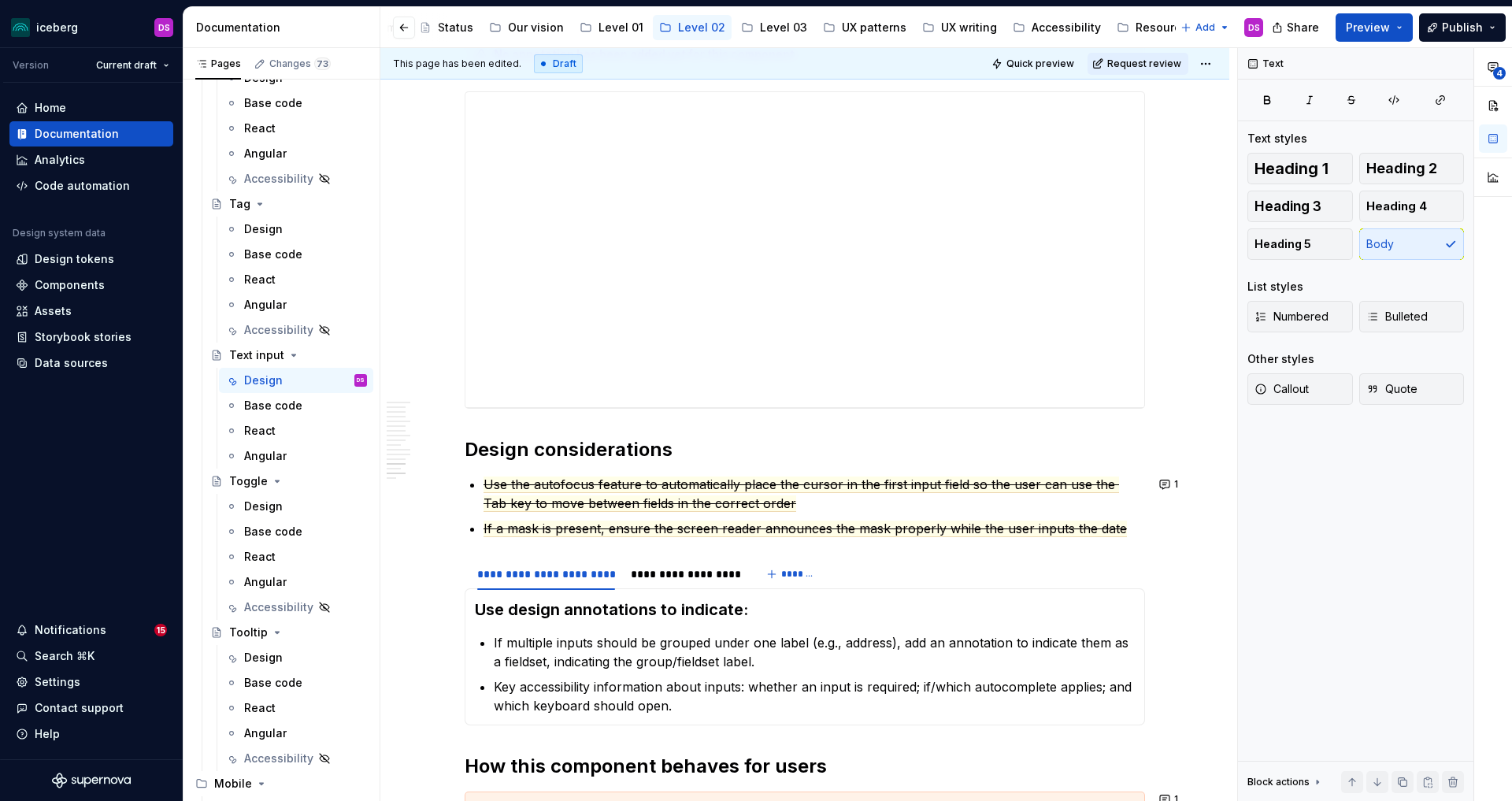
scroll to position [4048, 0]
type textarea "*"
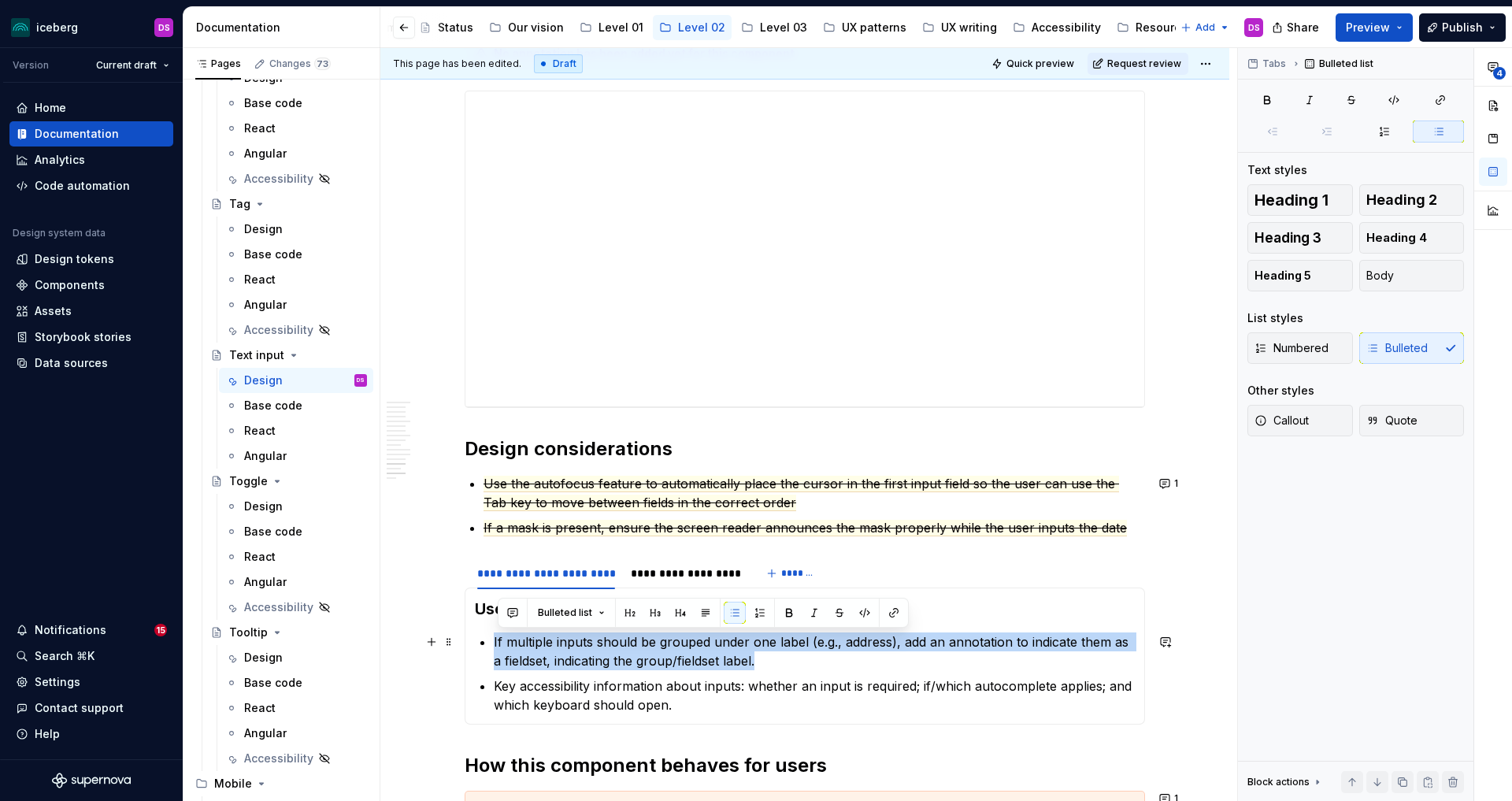
drag, startPoint x: 782, startPoint y: 666, endPoint x: 496, endPoint y: 642, distance: 287.0
click at [496, 642] on section-item-column "Use design annotations to indicate: If multiple inputs should be grouped under …" at bounding box center [804, 656] width 660 height 116
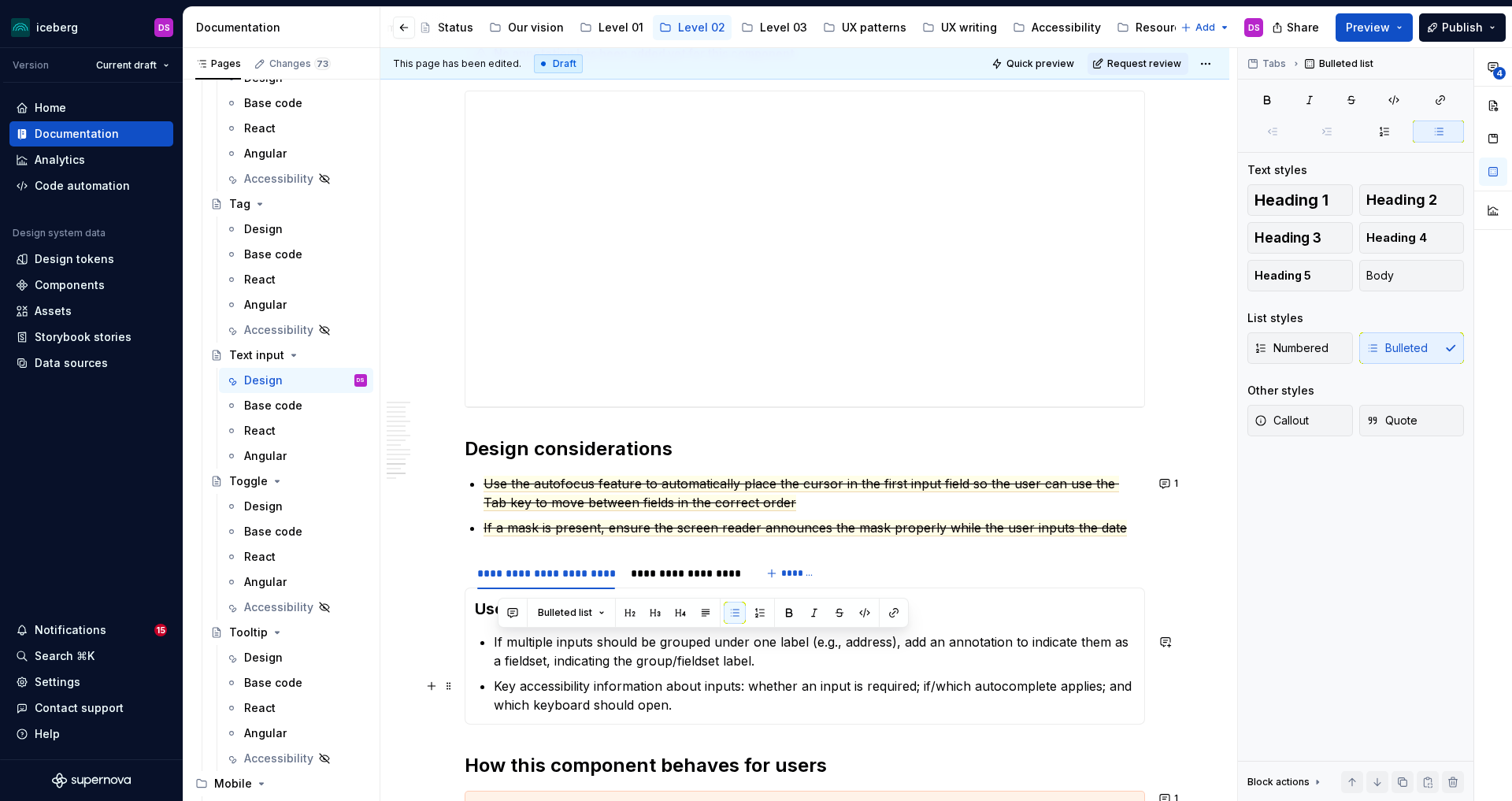
click at [714, 686] on p "Key accessibility information about inputs: whether an input is required; if/wh…" at bounding box center [814, 696] width 641 height 38
click at [745, 685] on p "Key accessibility information about inputs: whether an input is required; if/wh…" at bounding box center [814, 696] width 641 height 38
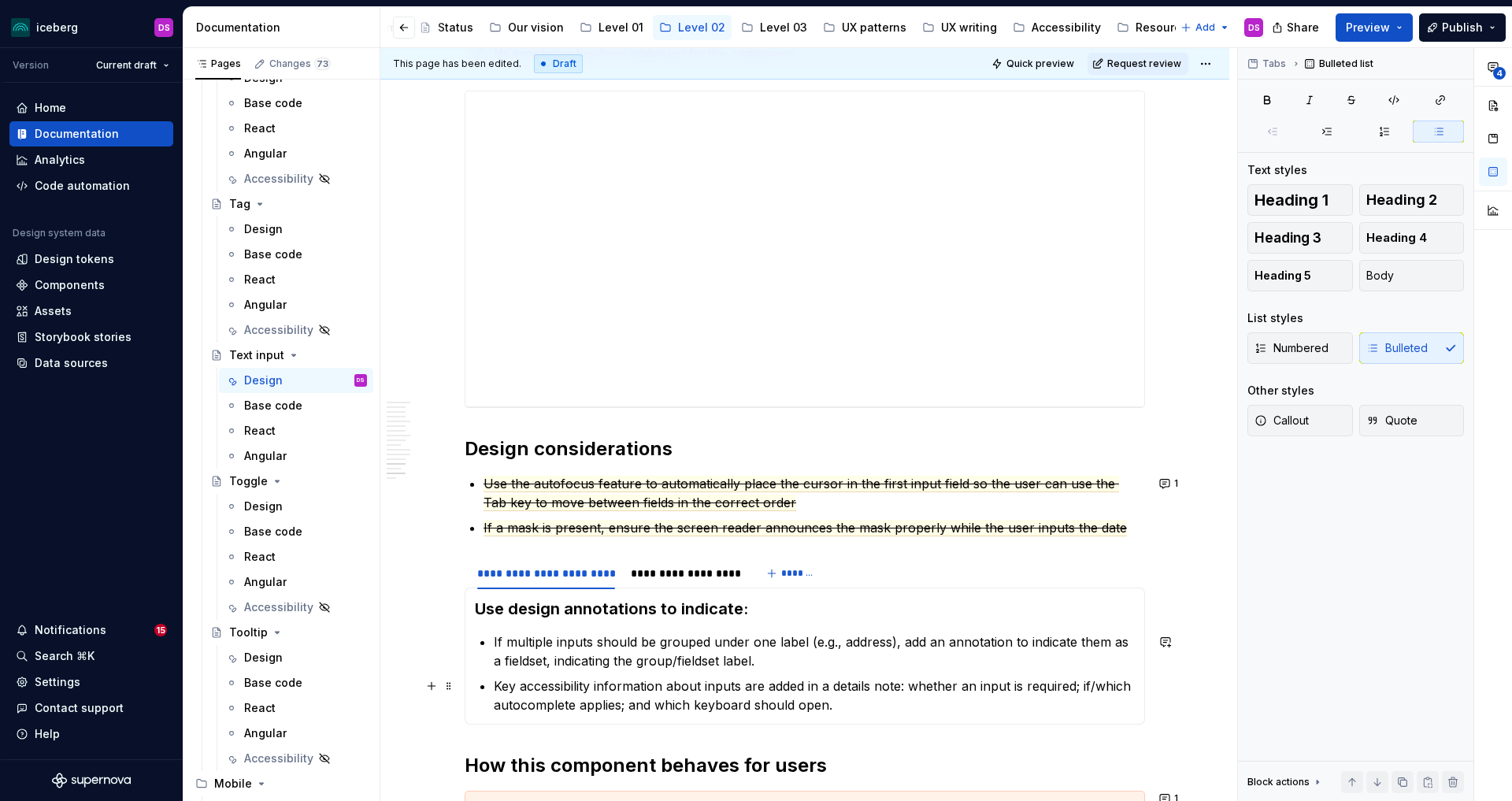
click at [850, 679] on p "Key accessibility information about inputs are added in a details note: whether…" at bounding box center [814, 696] width 641 height 38
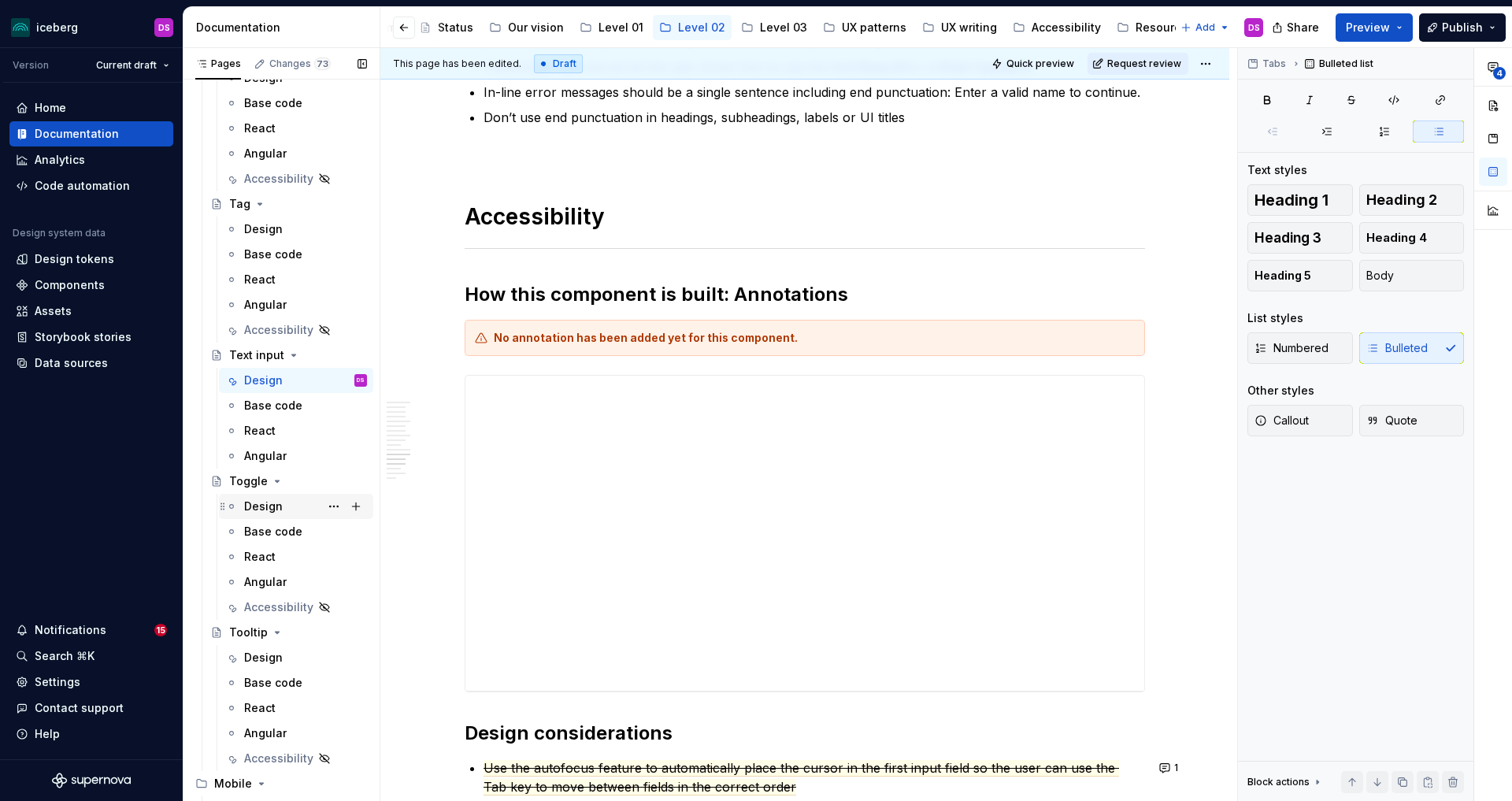
scroll to position [4150, 0]
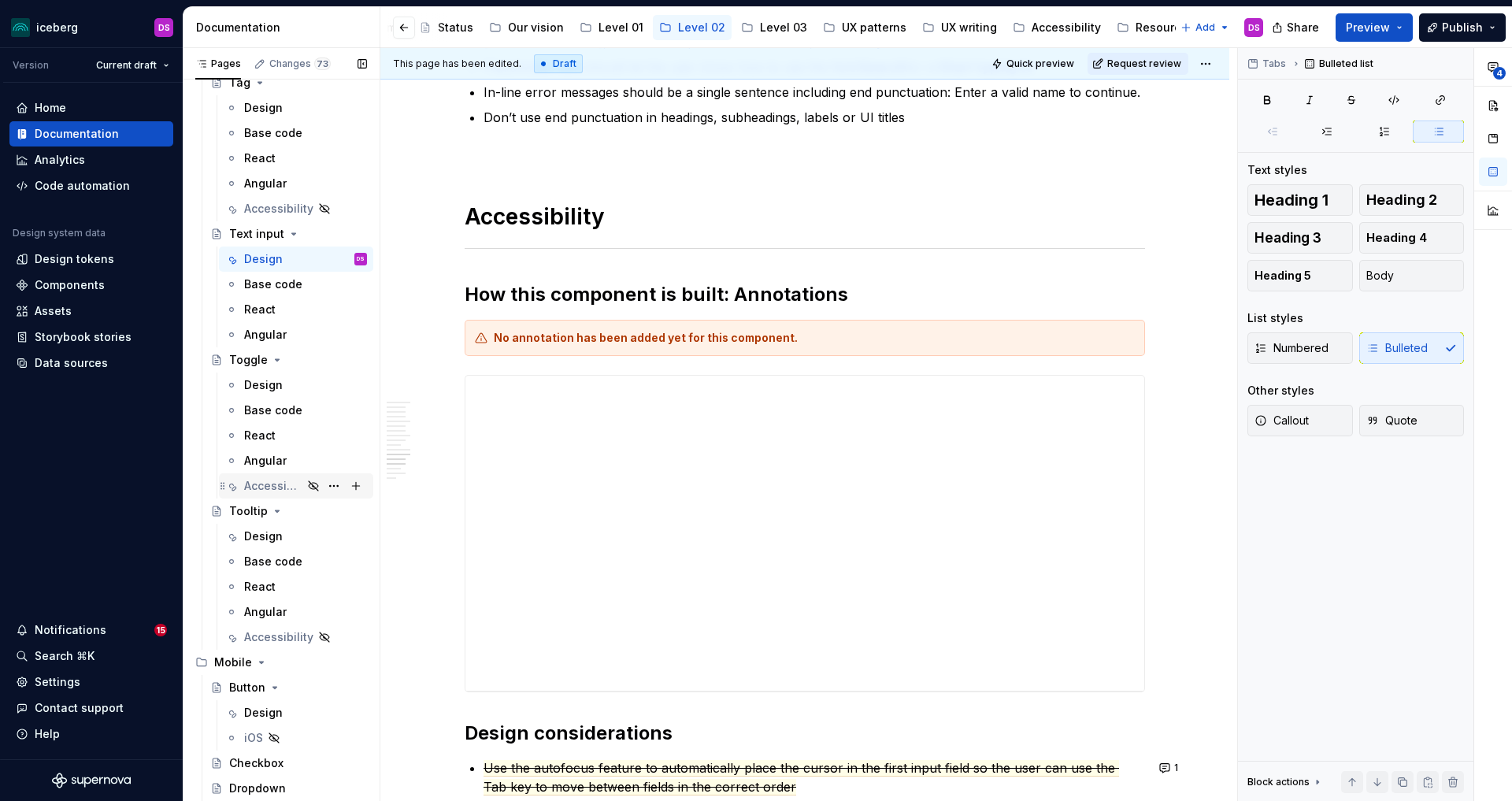
click at [277, 482] on div "Accessibility" at bounding box center [273, 486] width 59 height 16
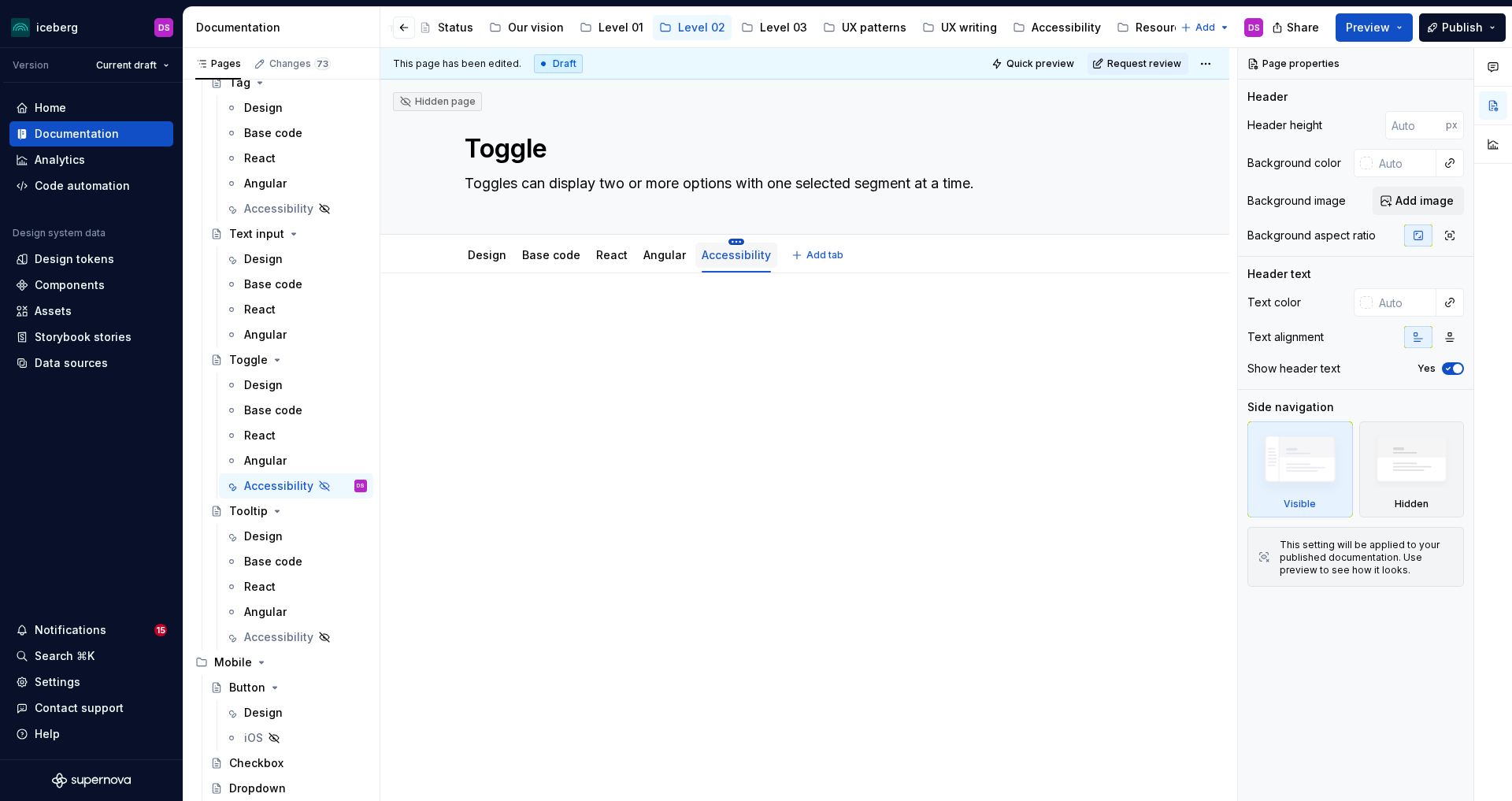
click at [734, 243] on html "iceberg DS Version Current draft Home Documentation Analytics Code automation D…" at bounding box center [756, 400] width 1512 height 801
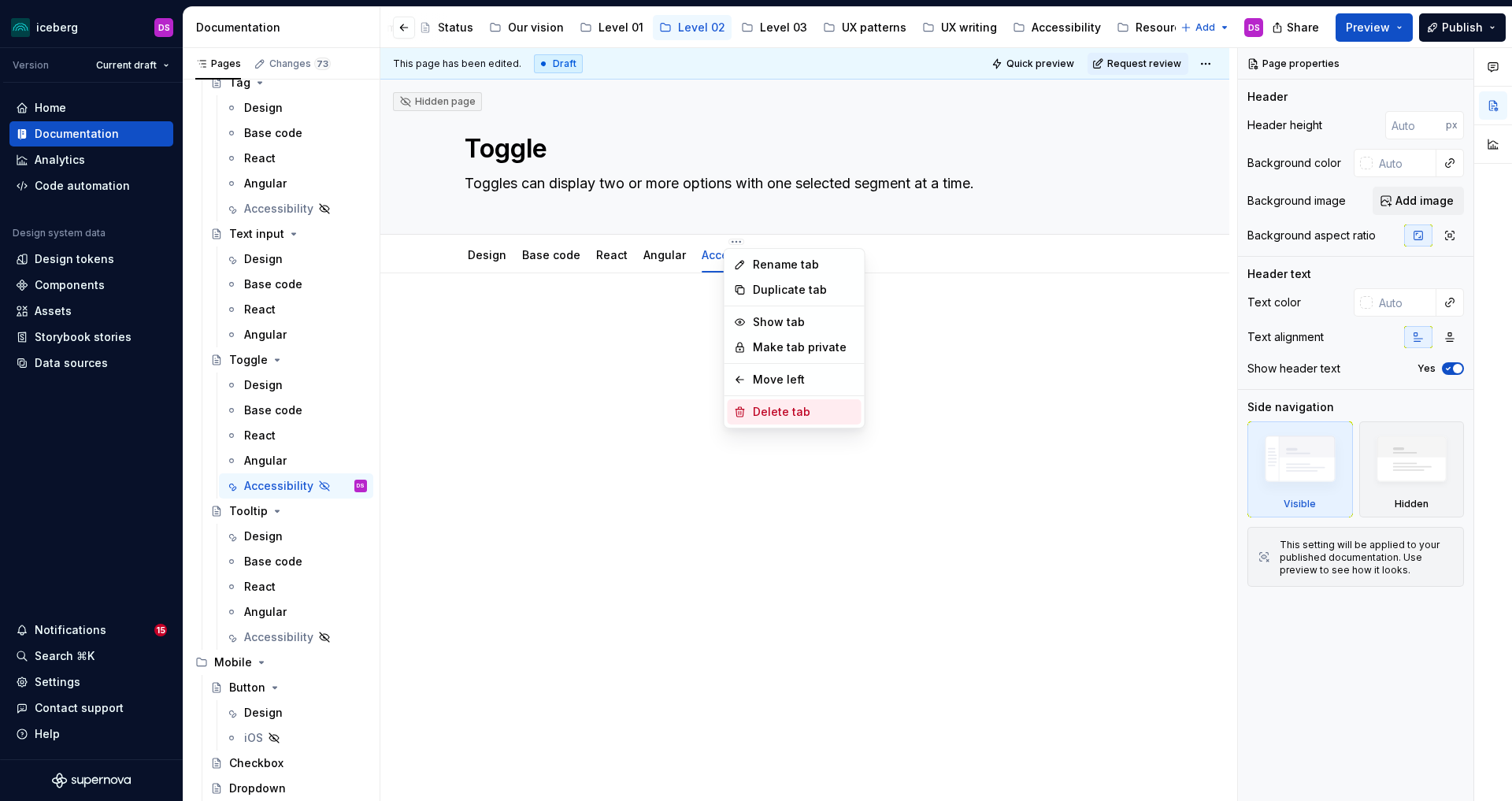
click at [776, 409] on div "Delete tab" at bounding box center [803, 412] width 103 height 16
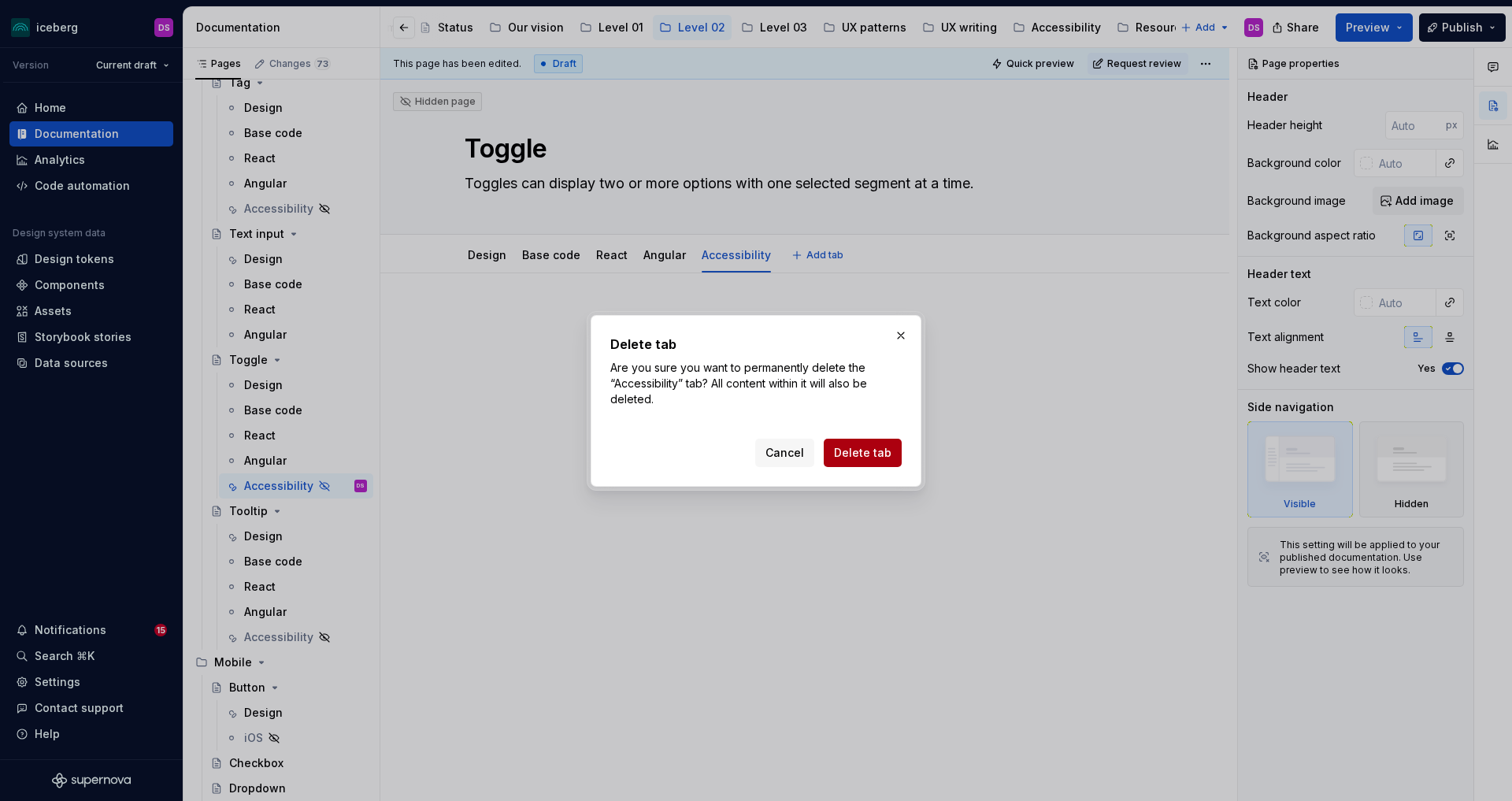
click at [852, 446] on span "Delete tab" at bounding box center [863, 453] width 58 height 16
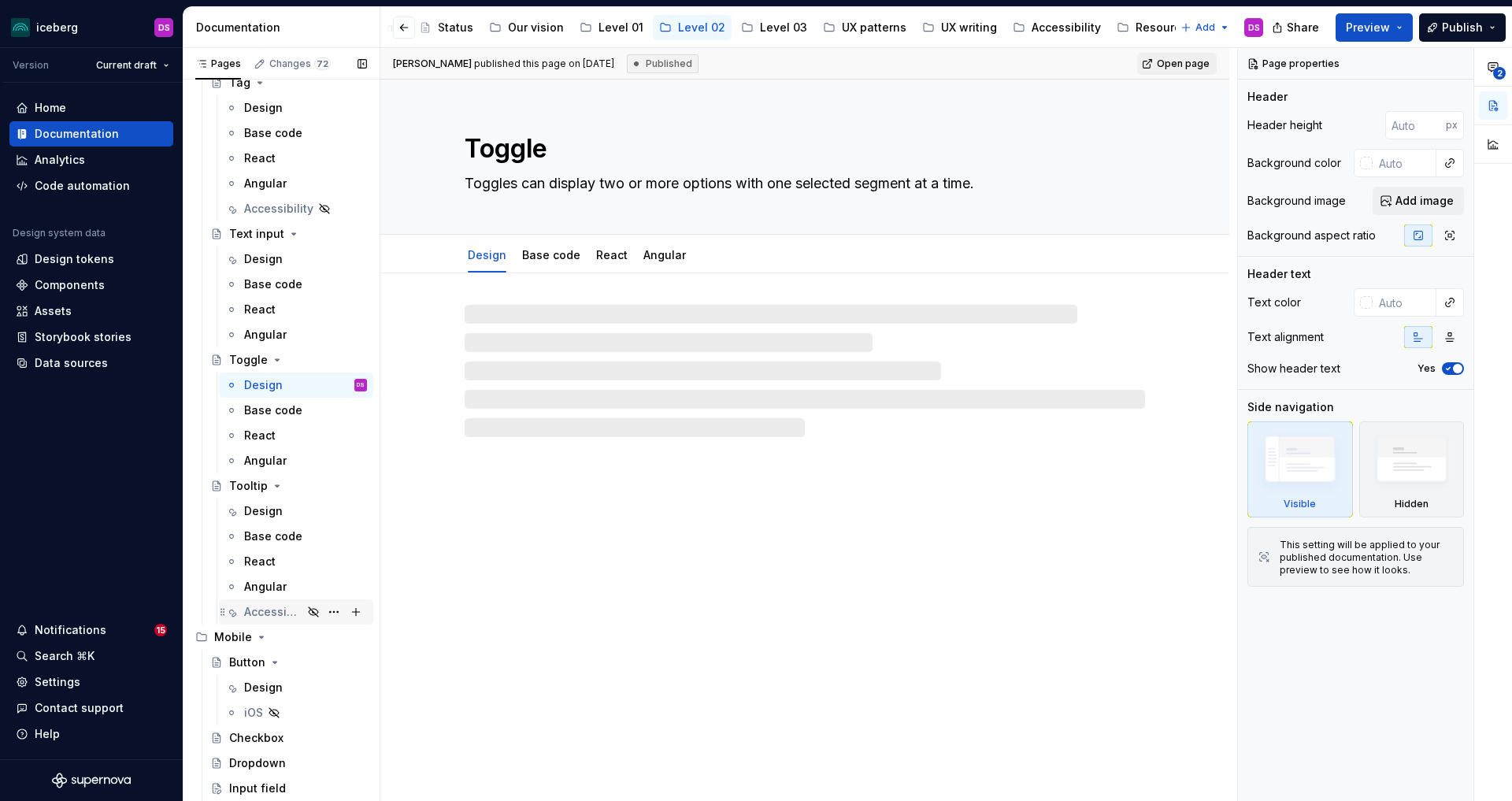
click at [266, 608] on div "Accessibility" at bounding box center [273, 612] width 59 height 16
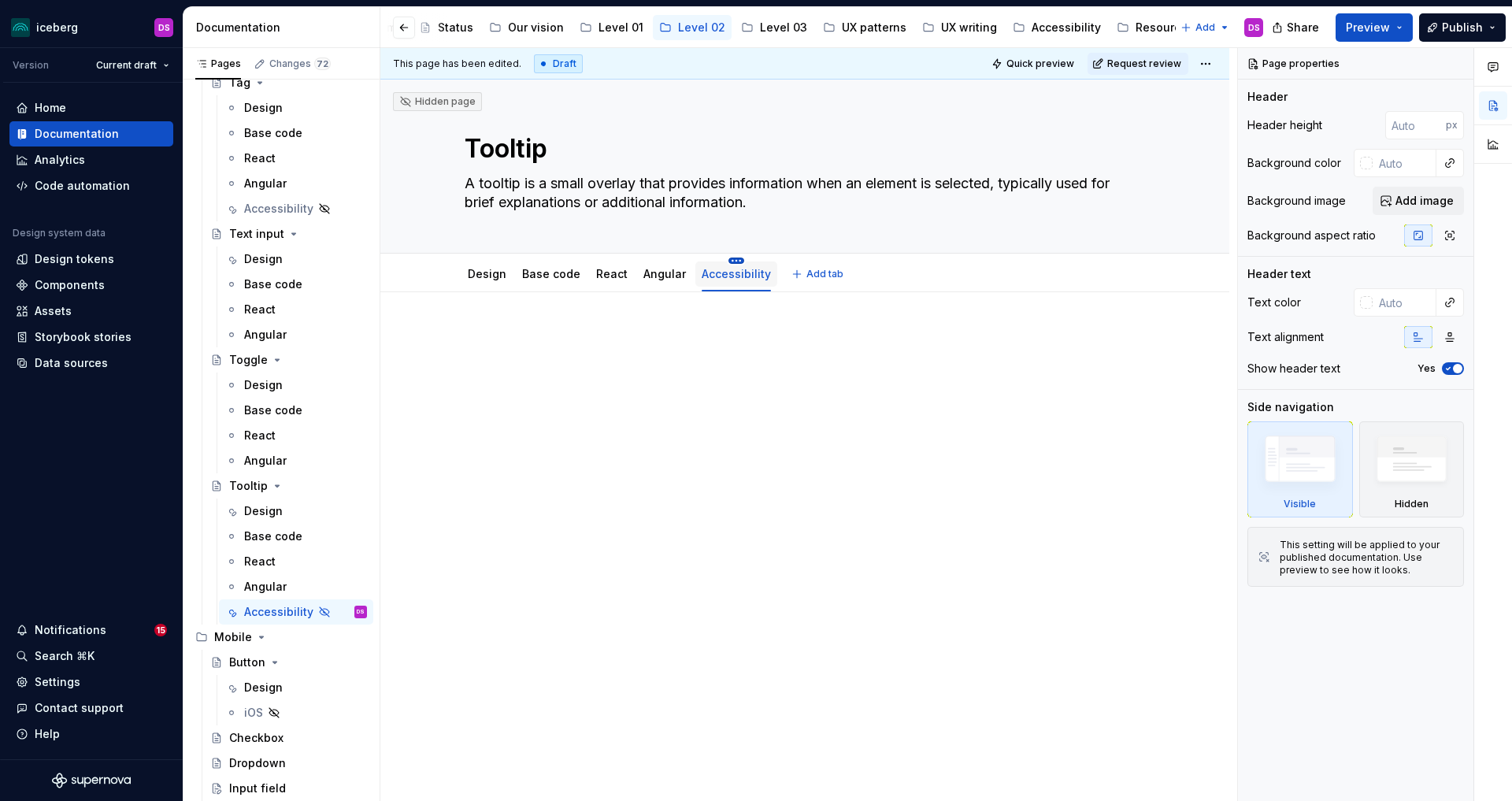
click at [730, 261] on html "iceberg DS Version Current draft Home Documentation Analytics Code automation D…" at bounding box center [756, 400] width 1512 height 801
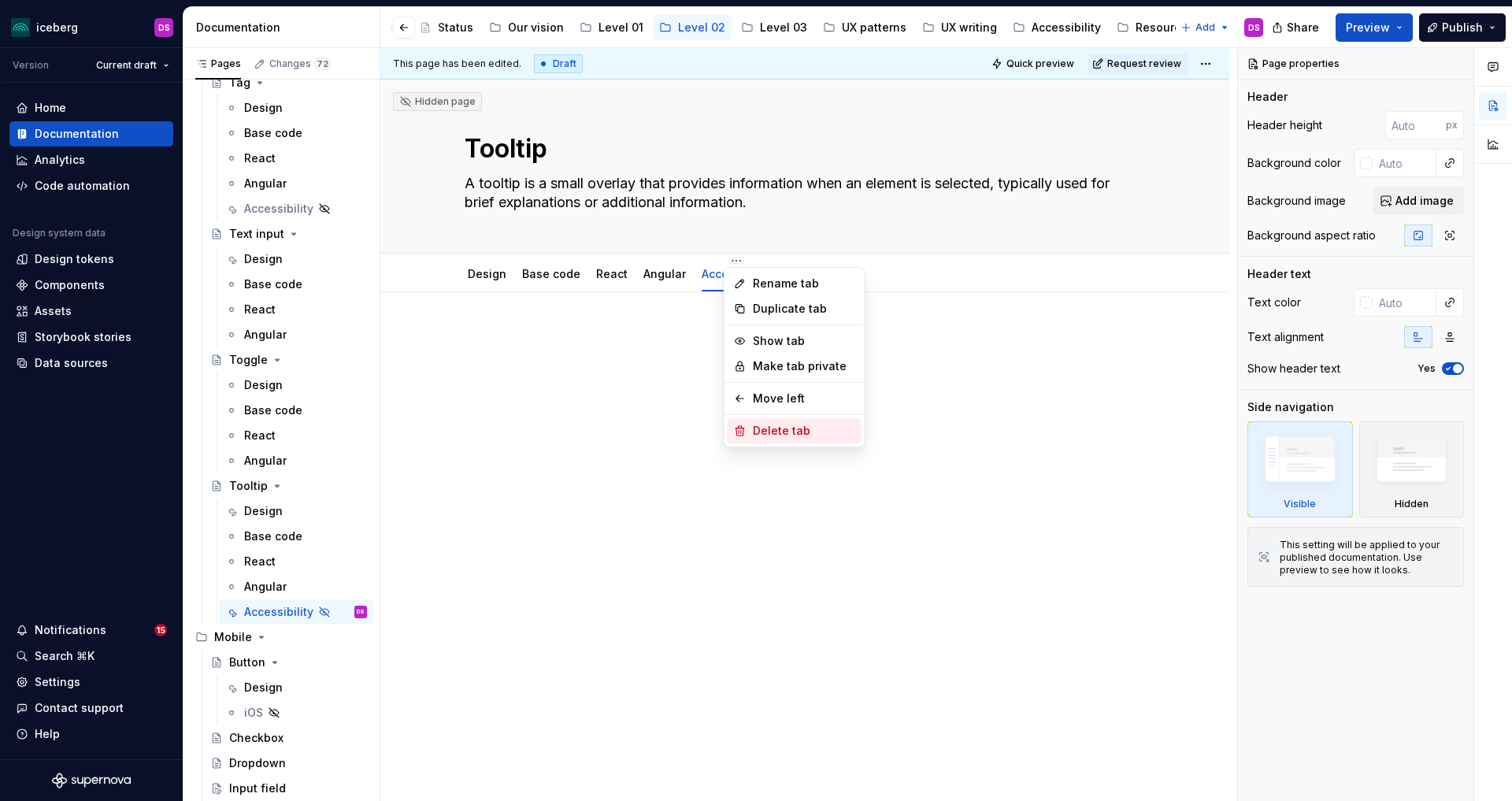
click at [779, 425] on div "Delete tab" at bounding box center [803, 431] width 103 height 16
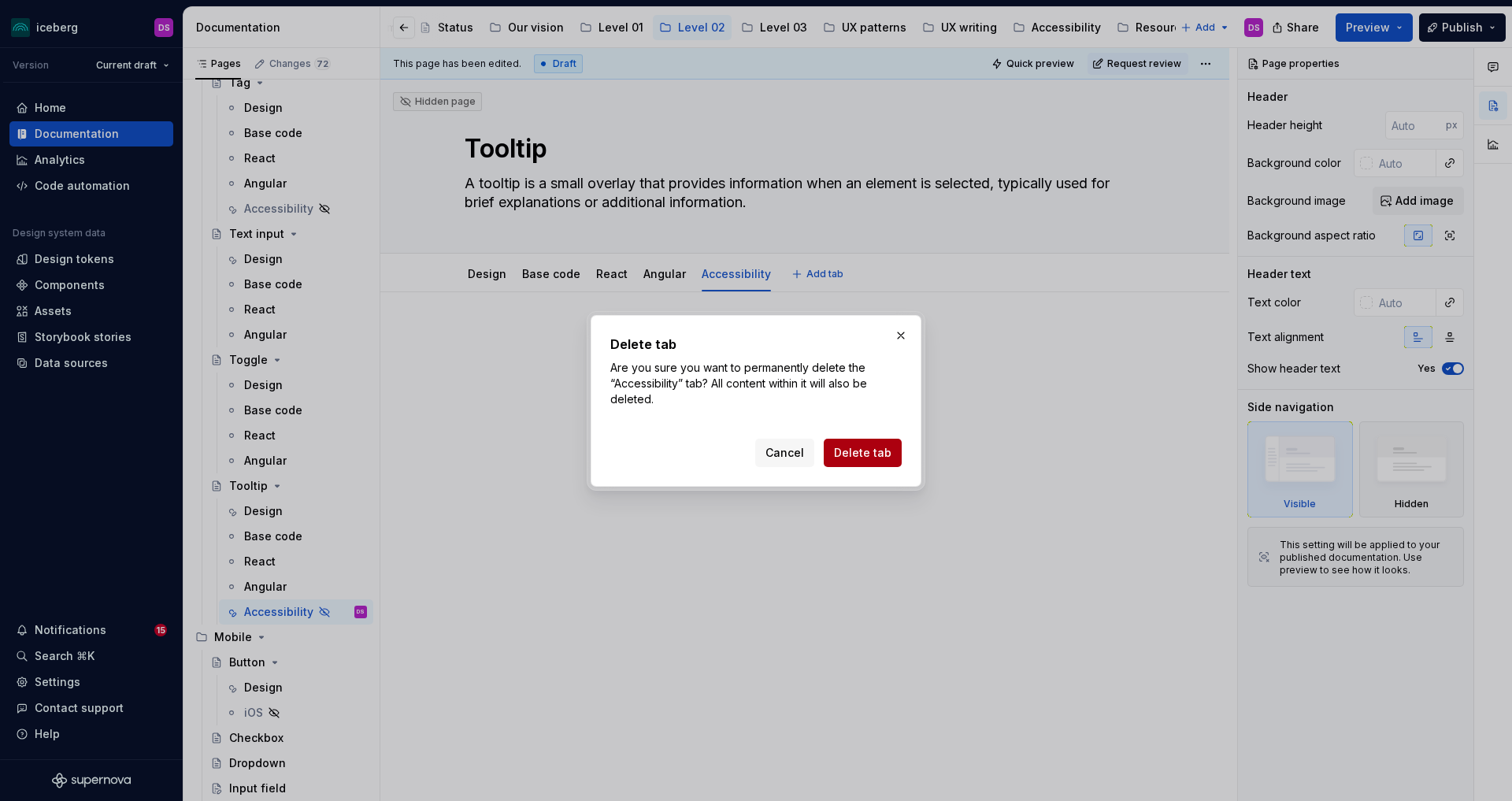
click at [855, 451] on span "Delete tab" at bounding box center [863, 453] width 58 height 16
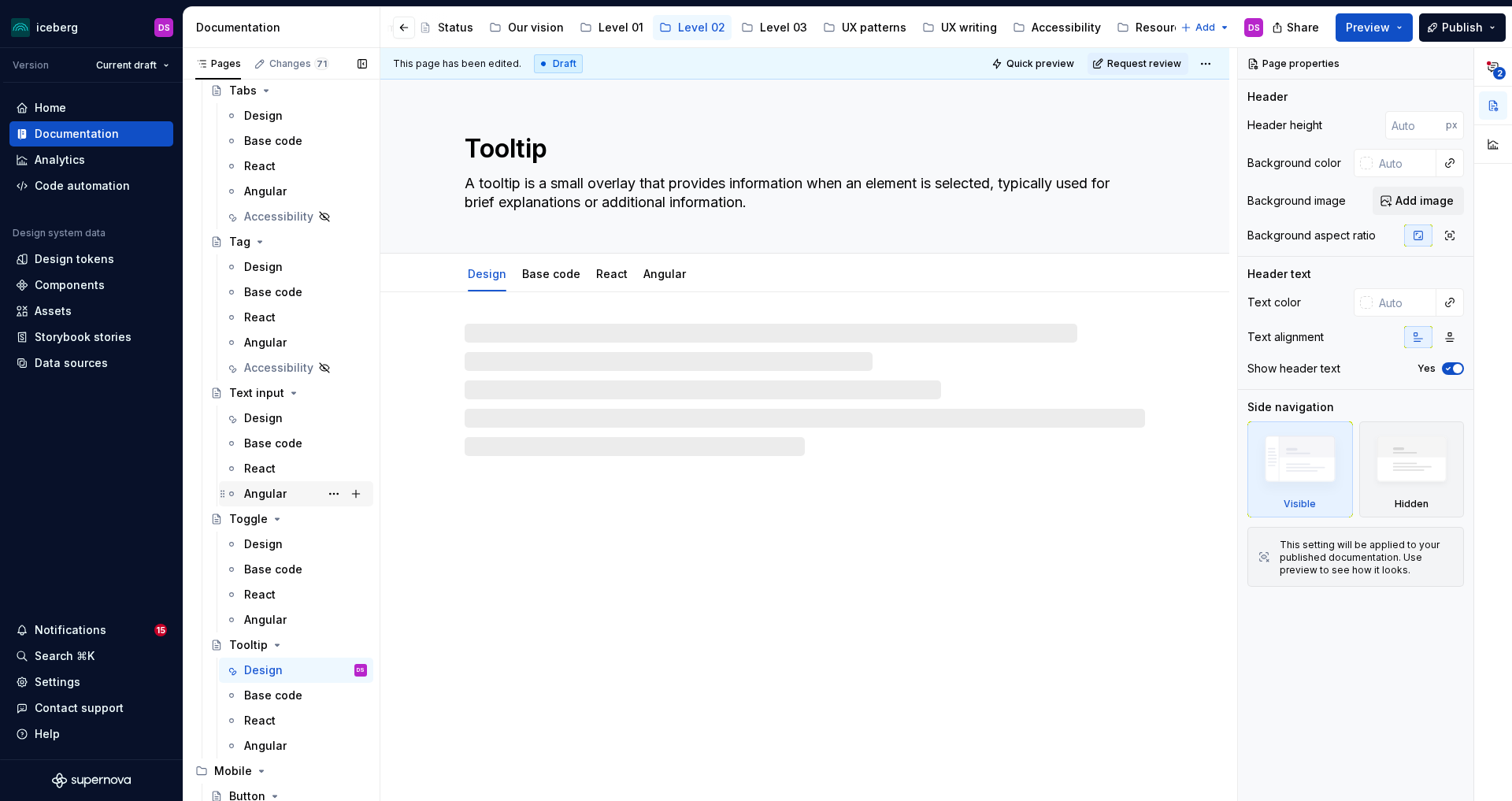
scroll to position [3945, 0]
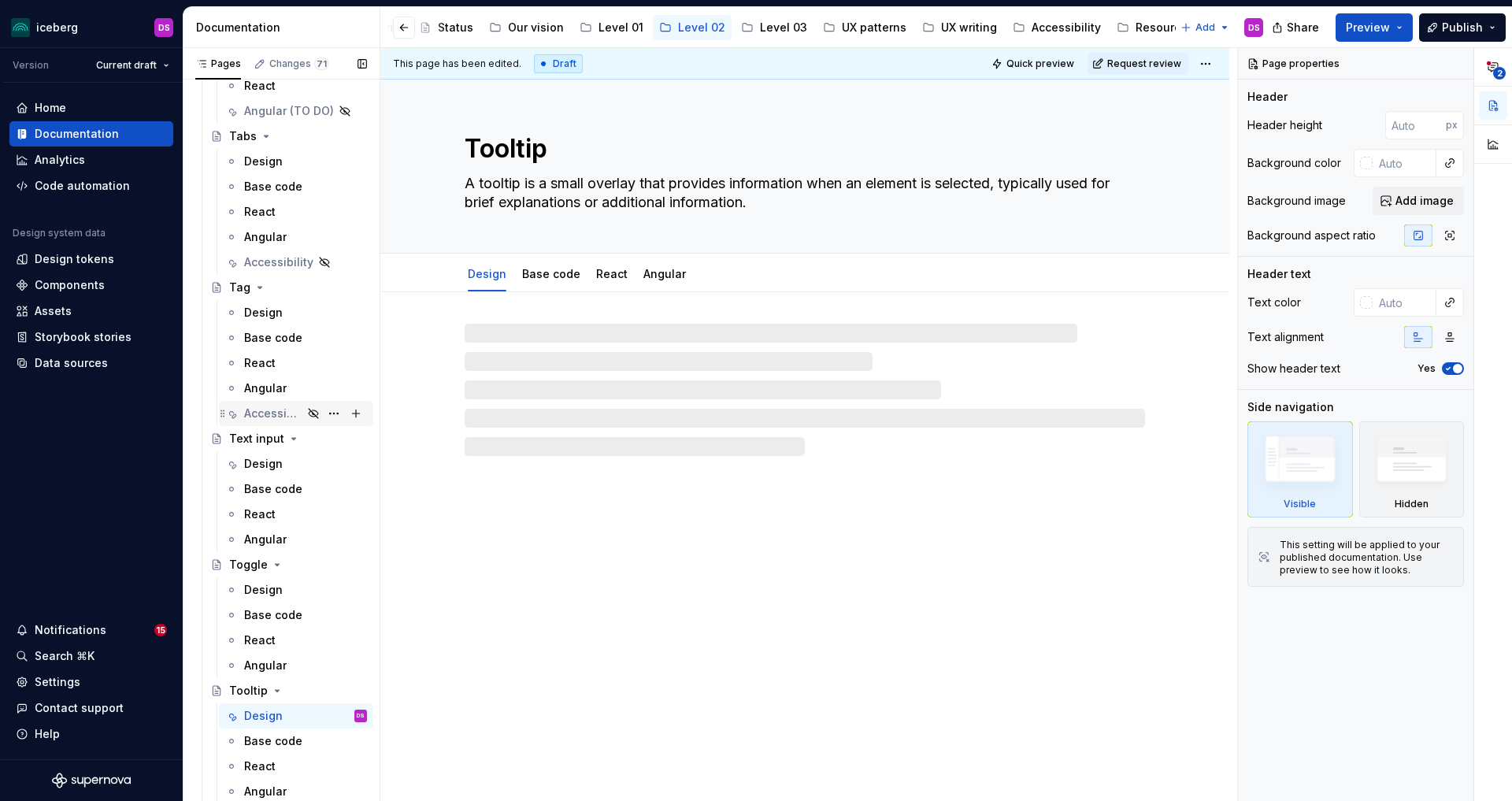
click at [275, 413] on div "Accessibility" at bounding box center [273, 413] width 59 height 16
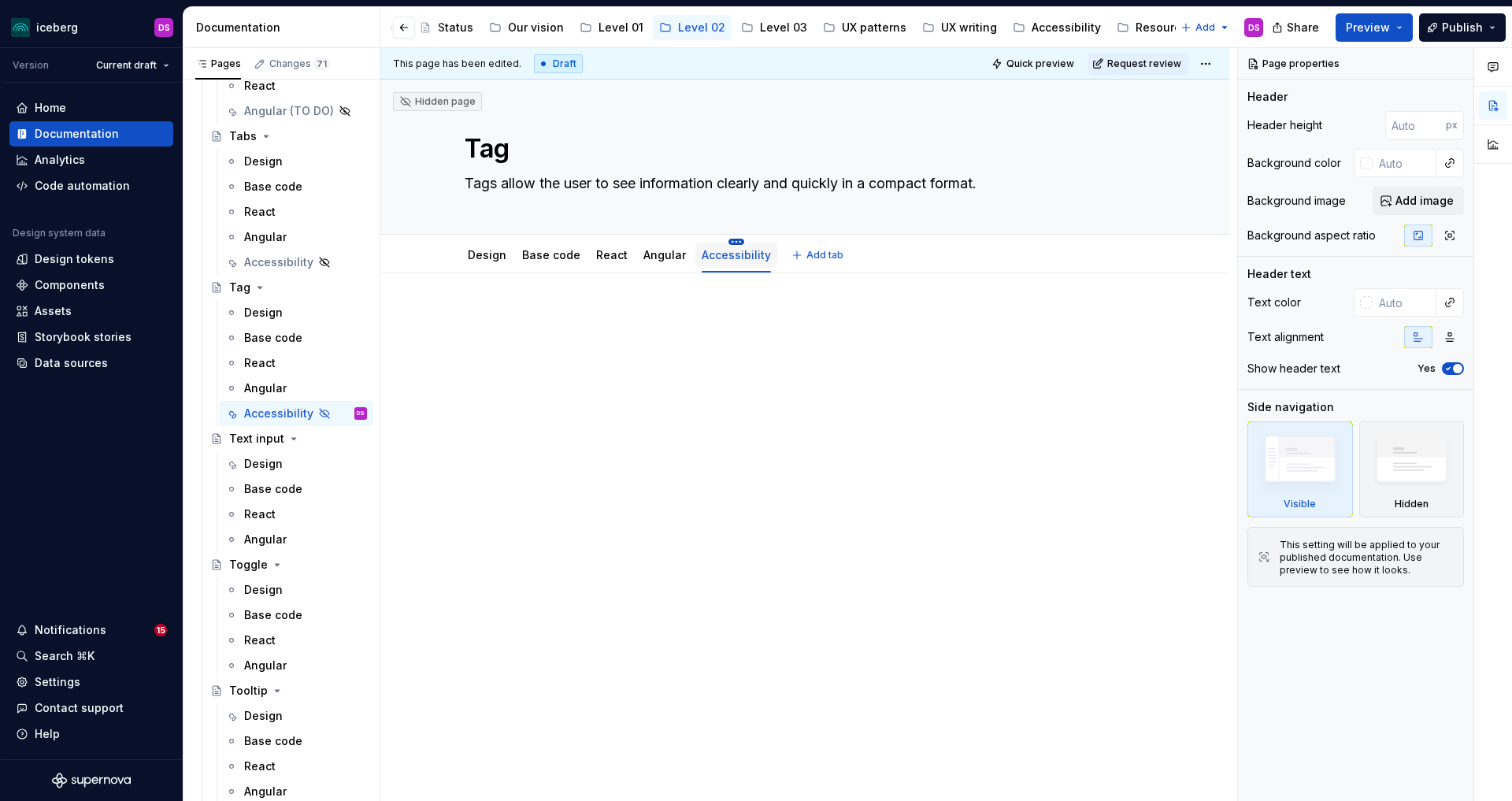
click at [731, 243] on html "iceberg DS Version Current draft Home Documentation Analytics Code automation D…" at bounding box center [756, 400] width 1512 height 801
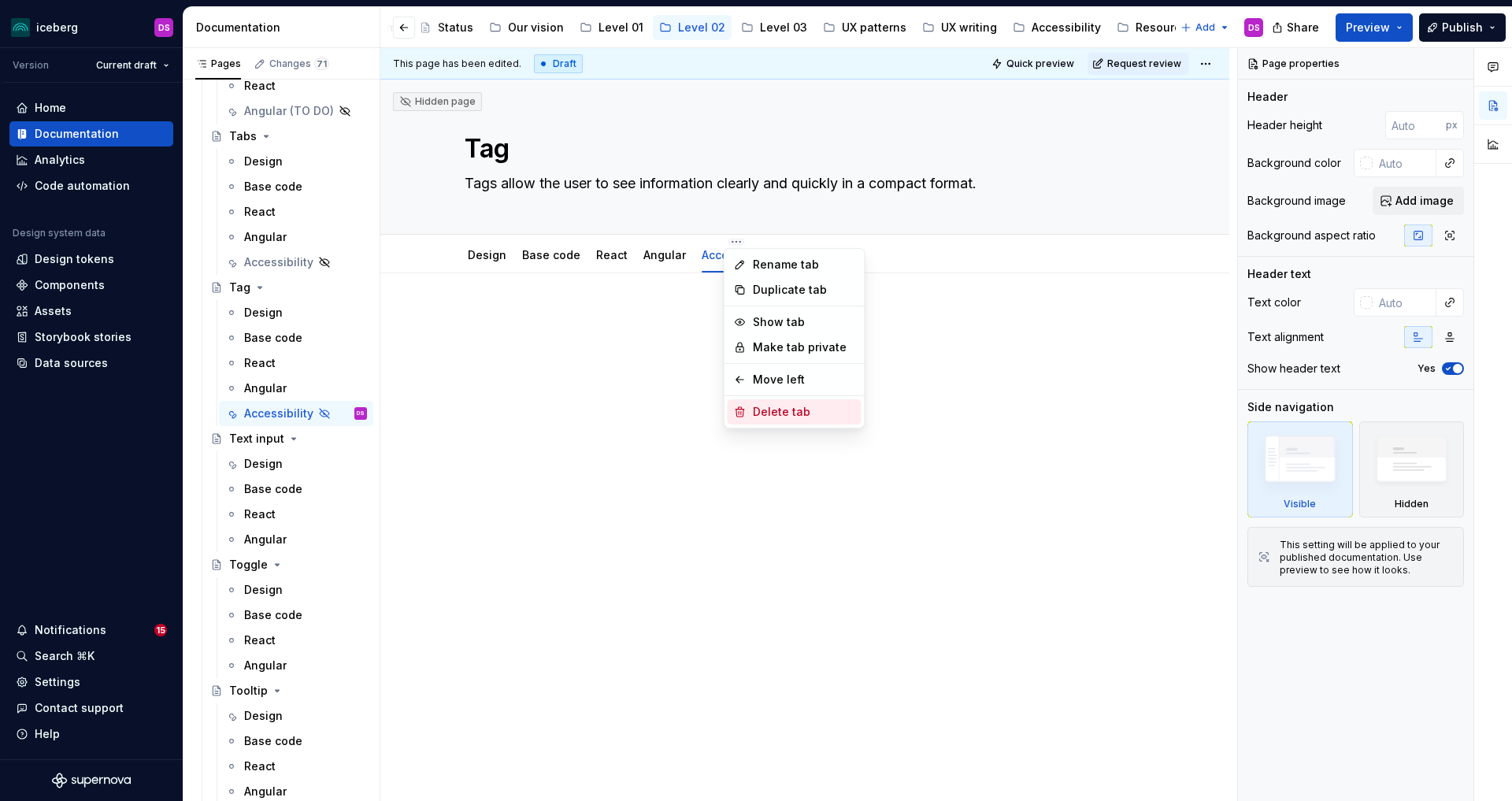
click at [774, 404] on div "Delete tab" at bounding box center [803, 412] width 103 height 16
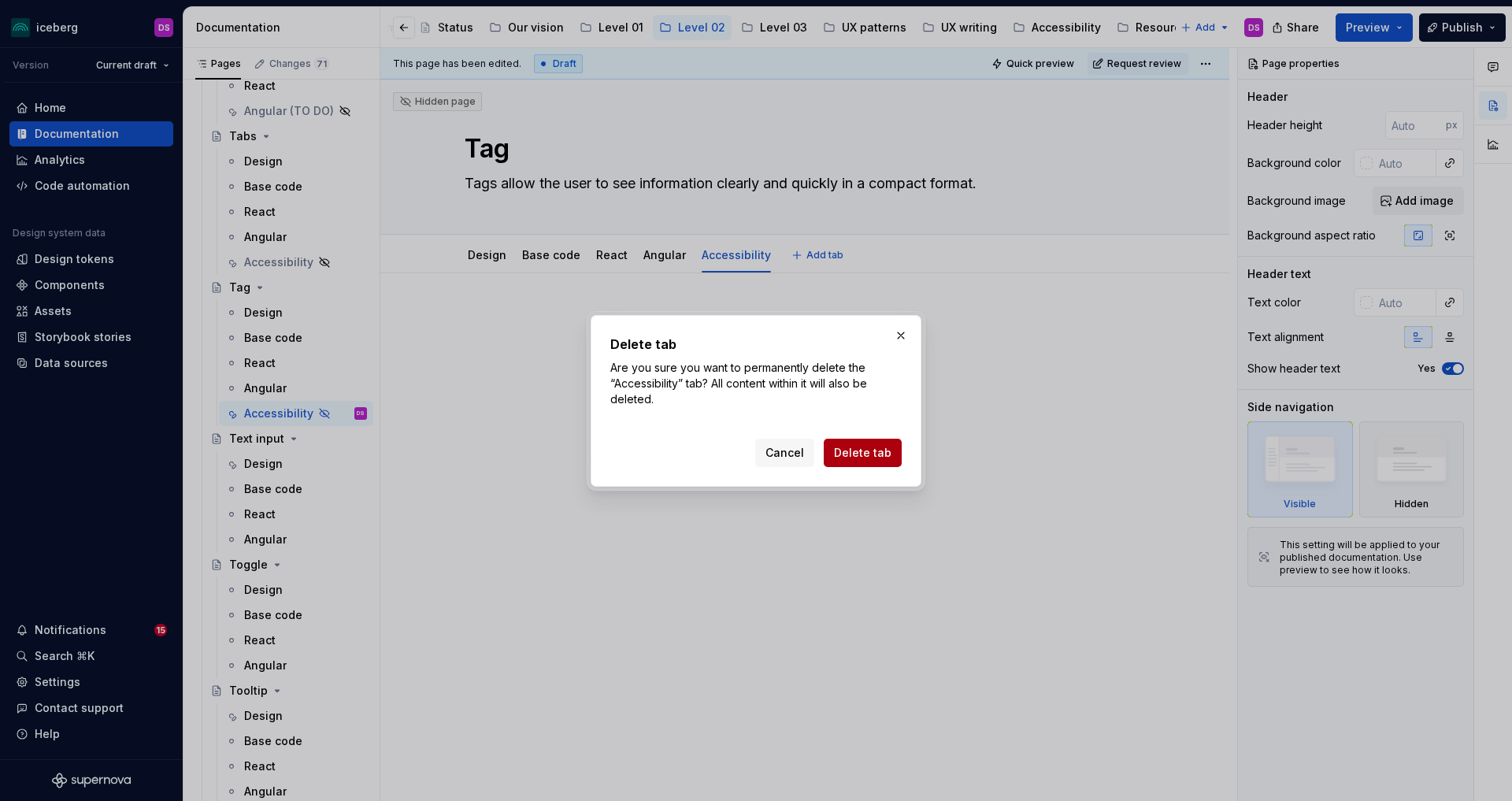
click at [868, 445] on span "Delete tab" at bounding box center [863, 453] width 58 height 16
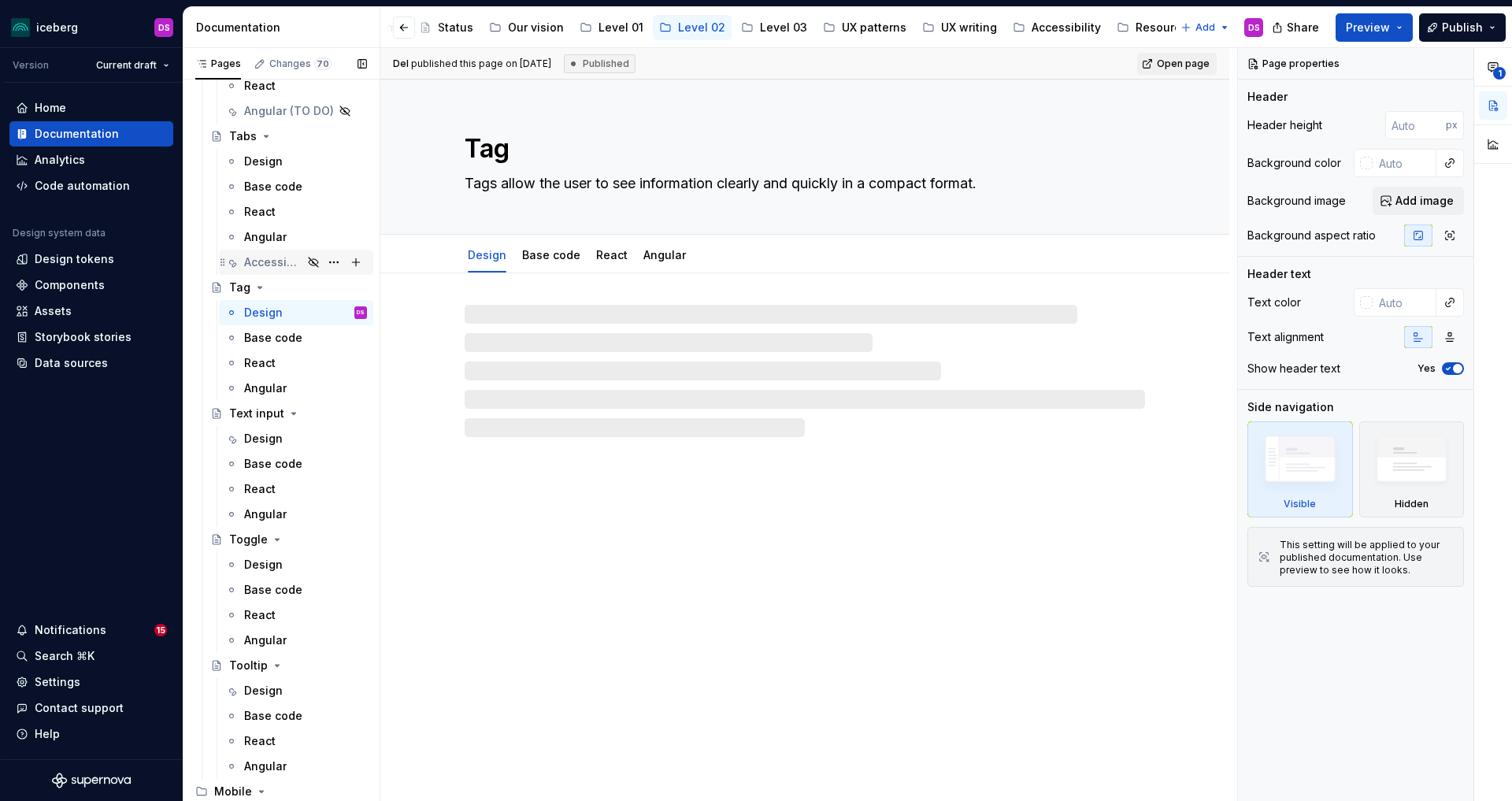
click at [268, 261] on div "Accessibility" at bounding box center [273, 263] width 59 height 16
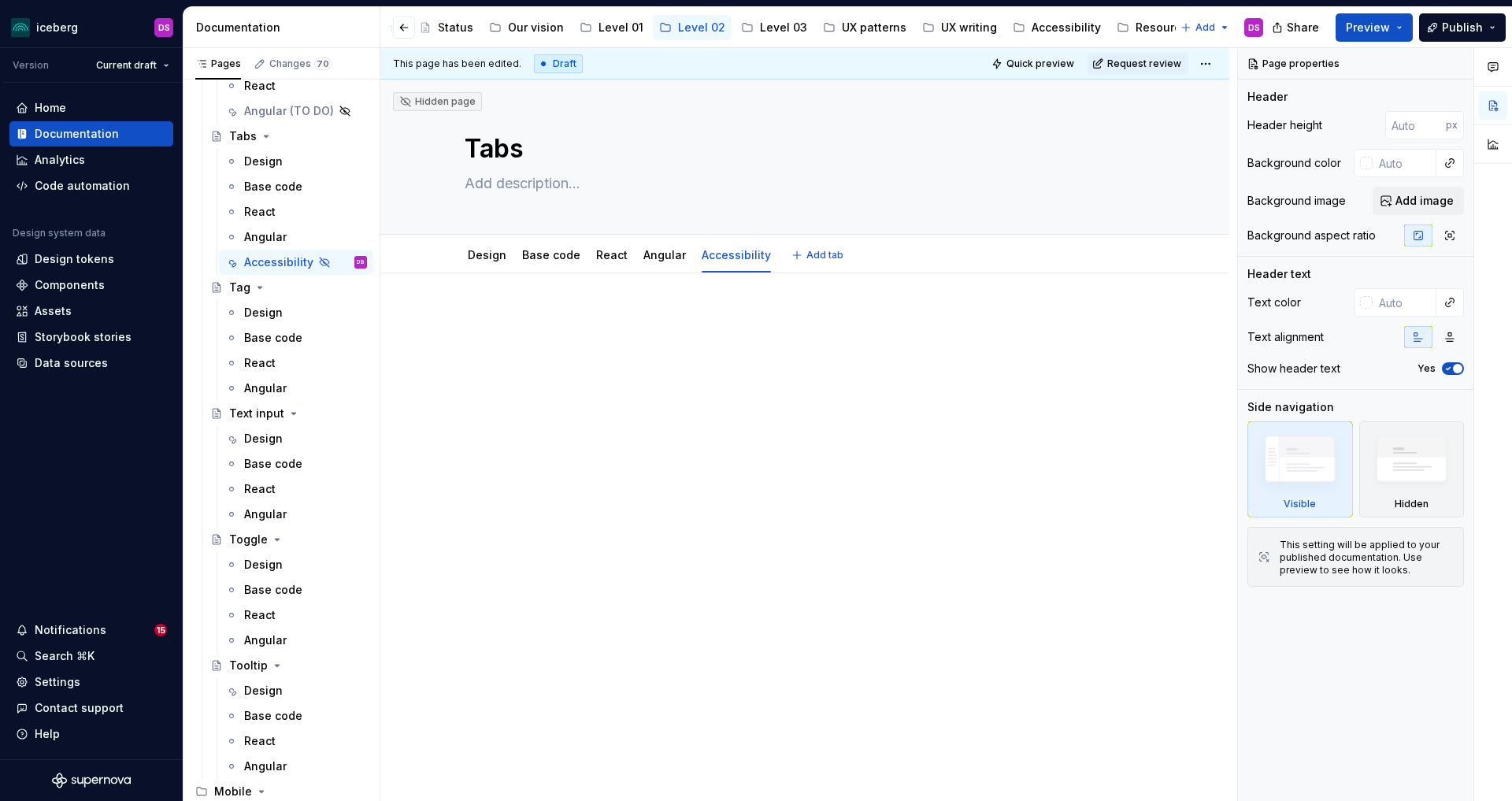
click at [733, 240] on html "iceberg DS Version Current draft Home Documentation Analytics Code automation D…" at bounding box center [756, 400] width 1512 height 801
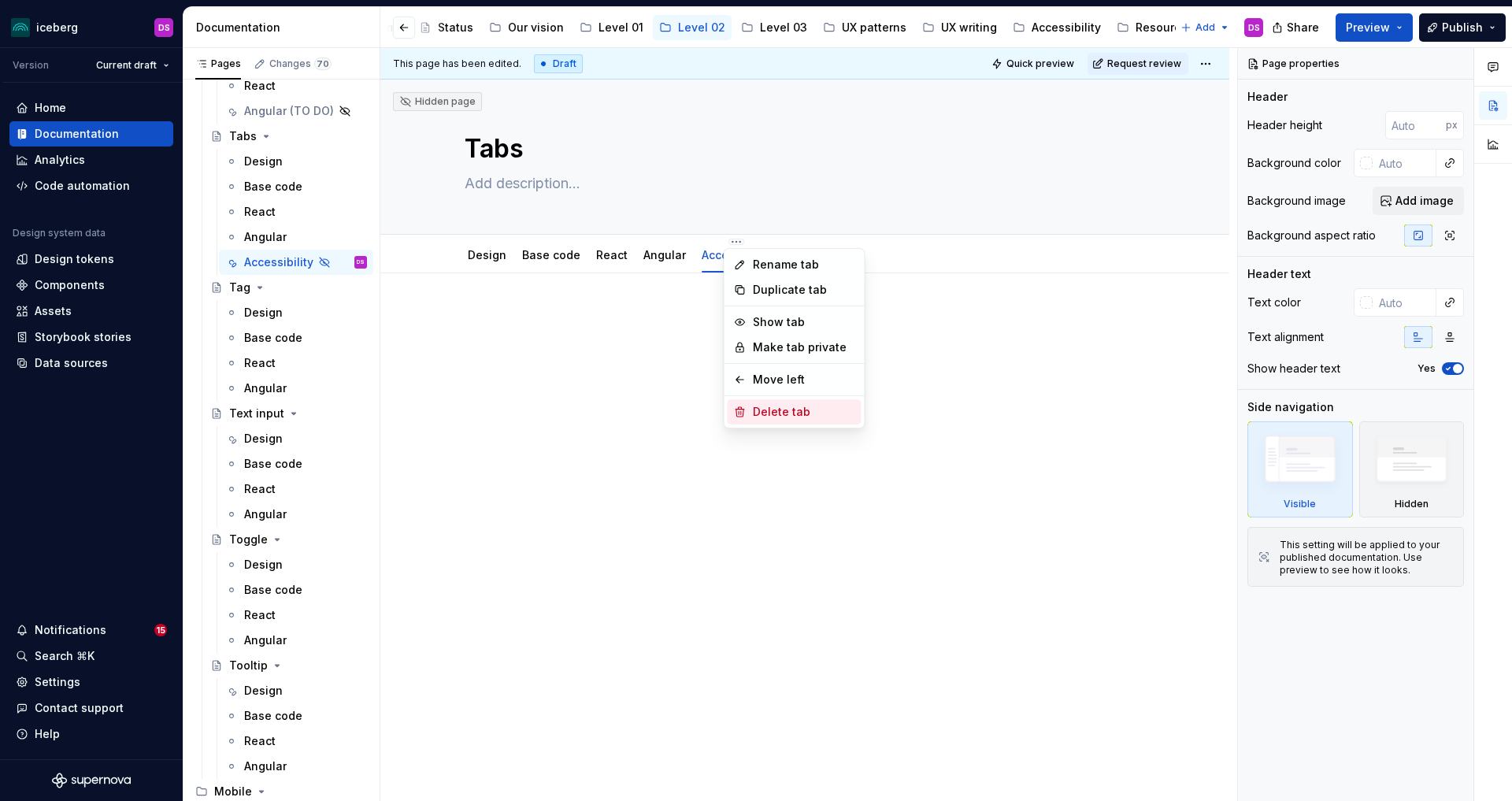
click at [767, 409] on div "Delete tab" at bounding box center [803, 412] width 103 height 16
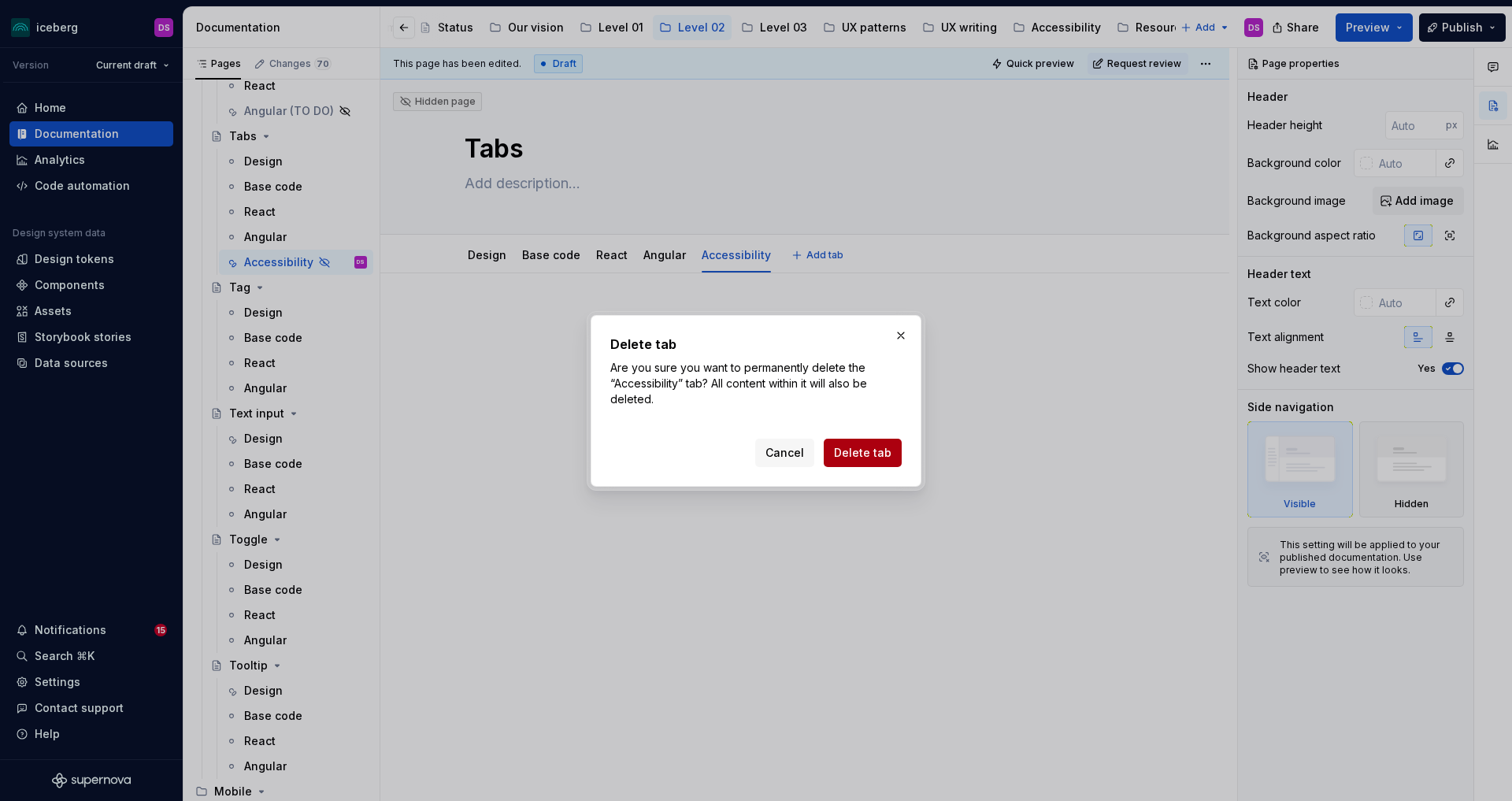
click at [857, 439] on button "Delete tab" at bounding box center [863, 453] width 78 height 28
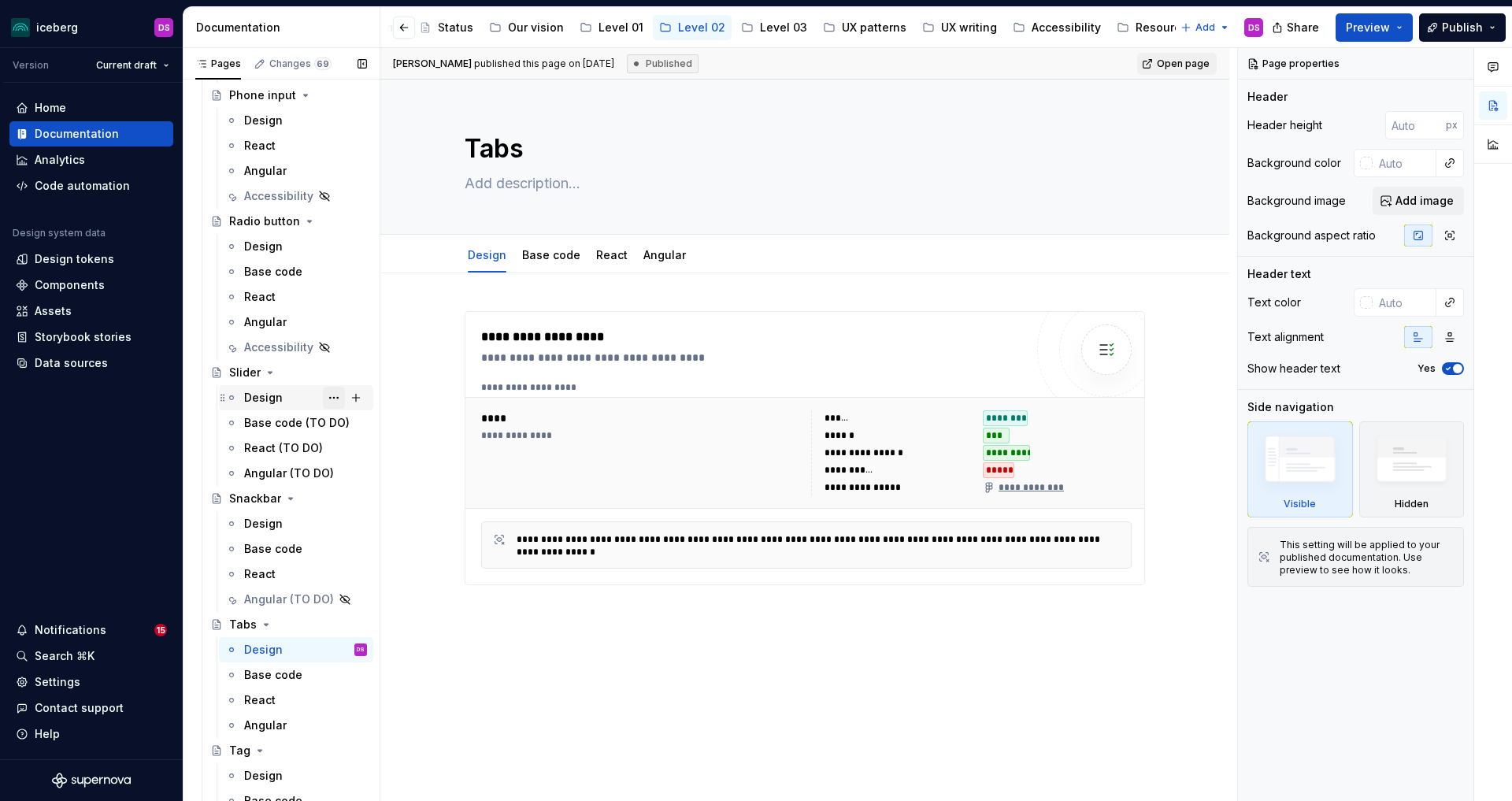
scroll to position [3454, 0]
click at [270, 346] on div "Accessibility" at bounding box center [273, 351] width 59 height 16
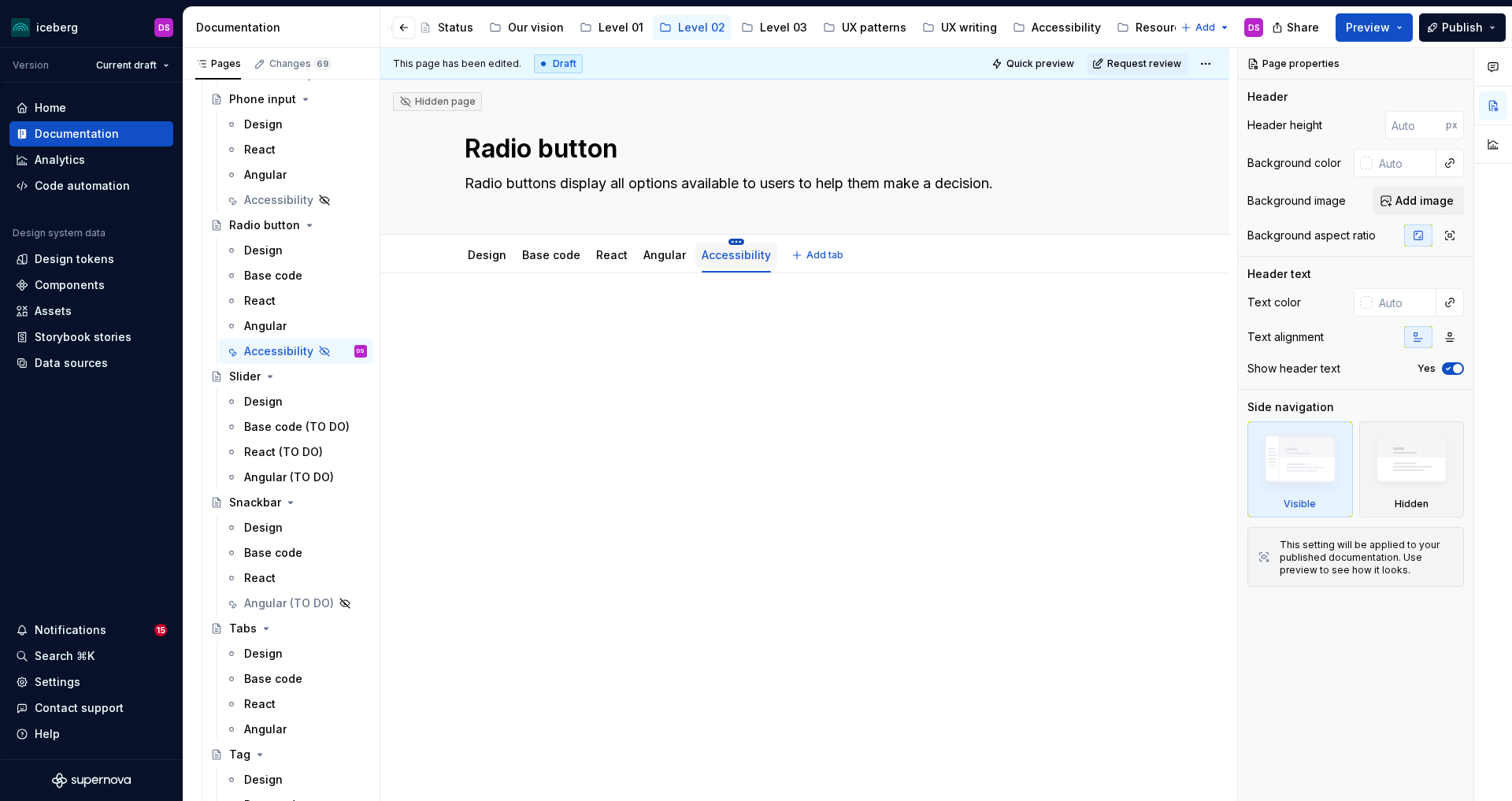
click at [733, 242] on html "iceberg DS Version Current draft Home Documentation Analytics Code automation D…" at bounding box center [756, 400] width 1512 height 801
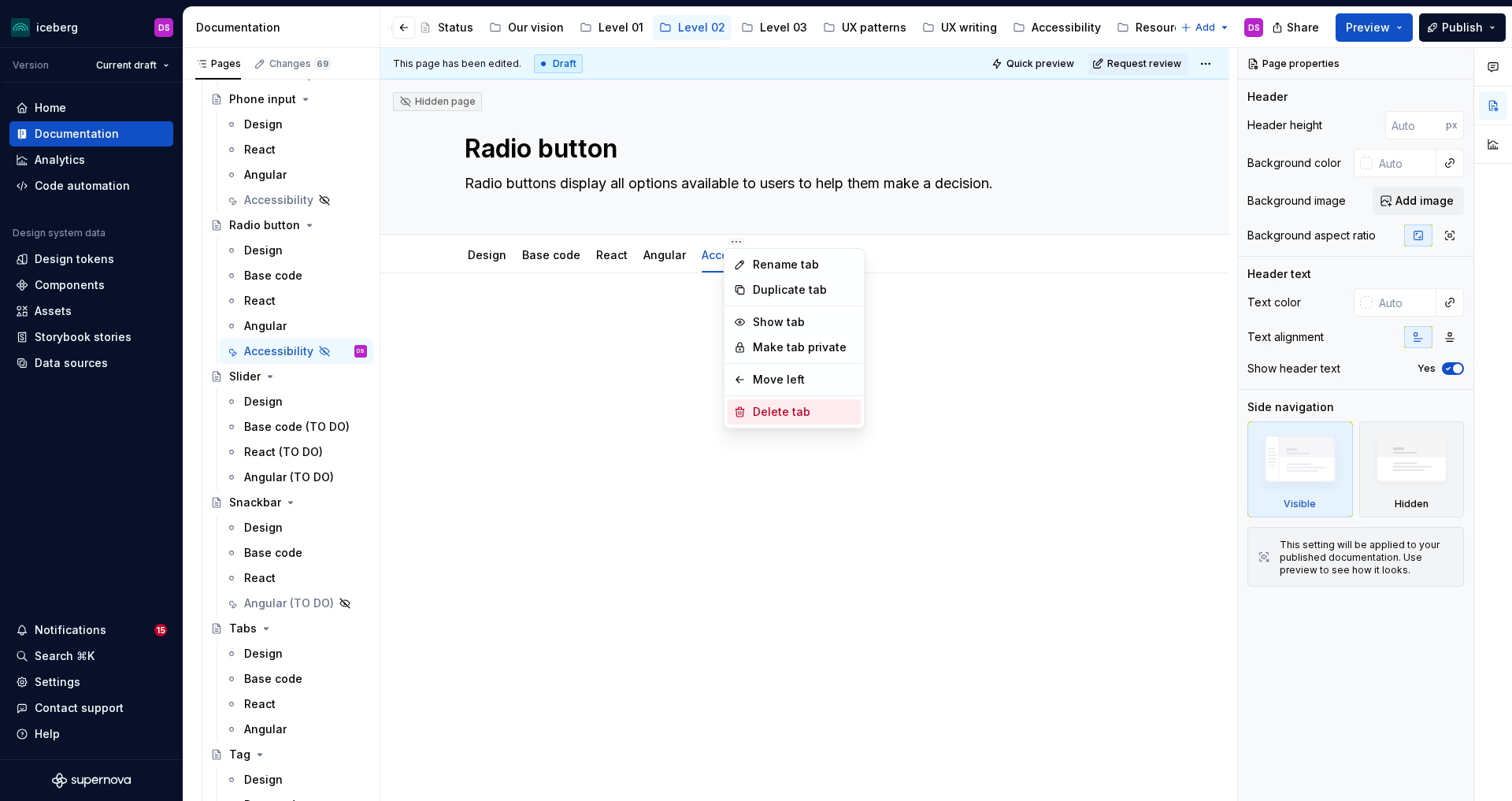
click at [778, 407] on div "Delete tab" at bounding box center [803, 412] width 103 height 16
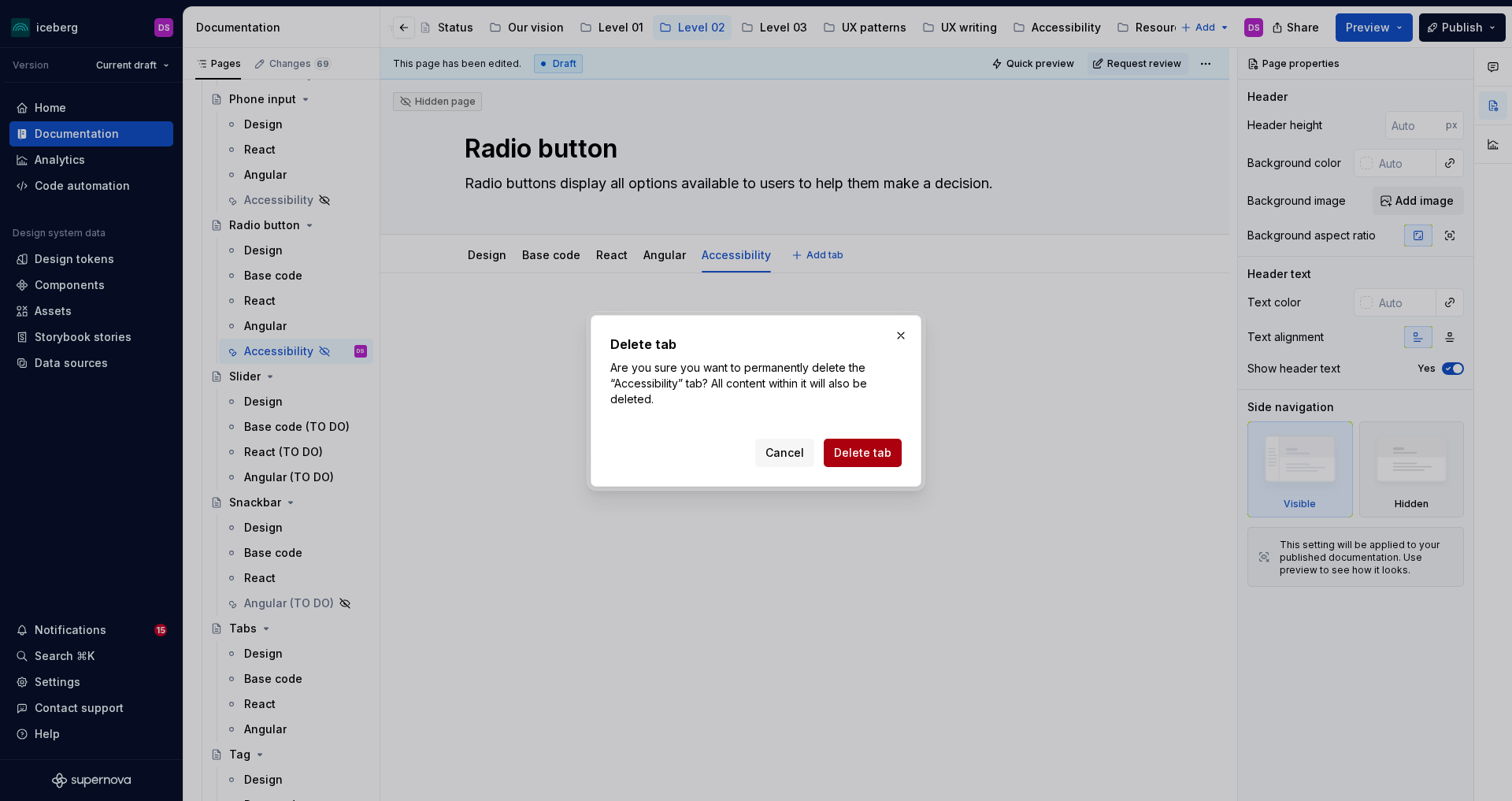
click at [868, 447] on span "Delete tab" at bounding box center [863, 453] width 58 height 16
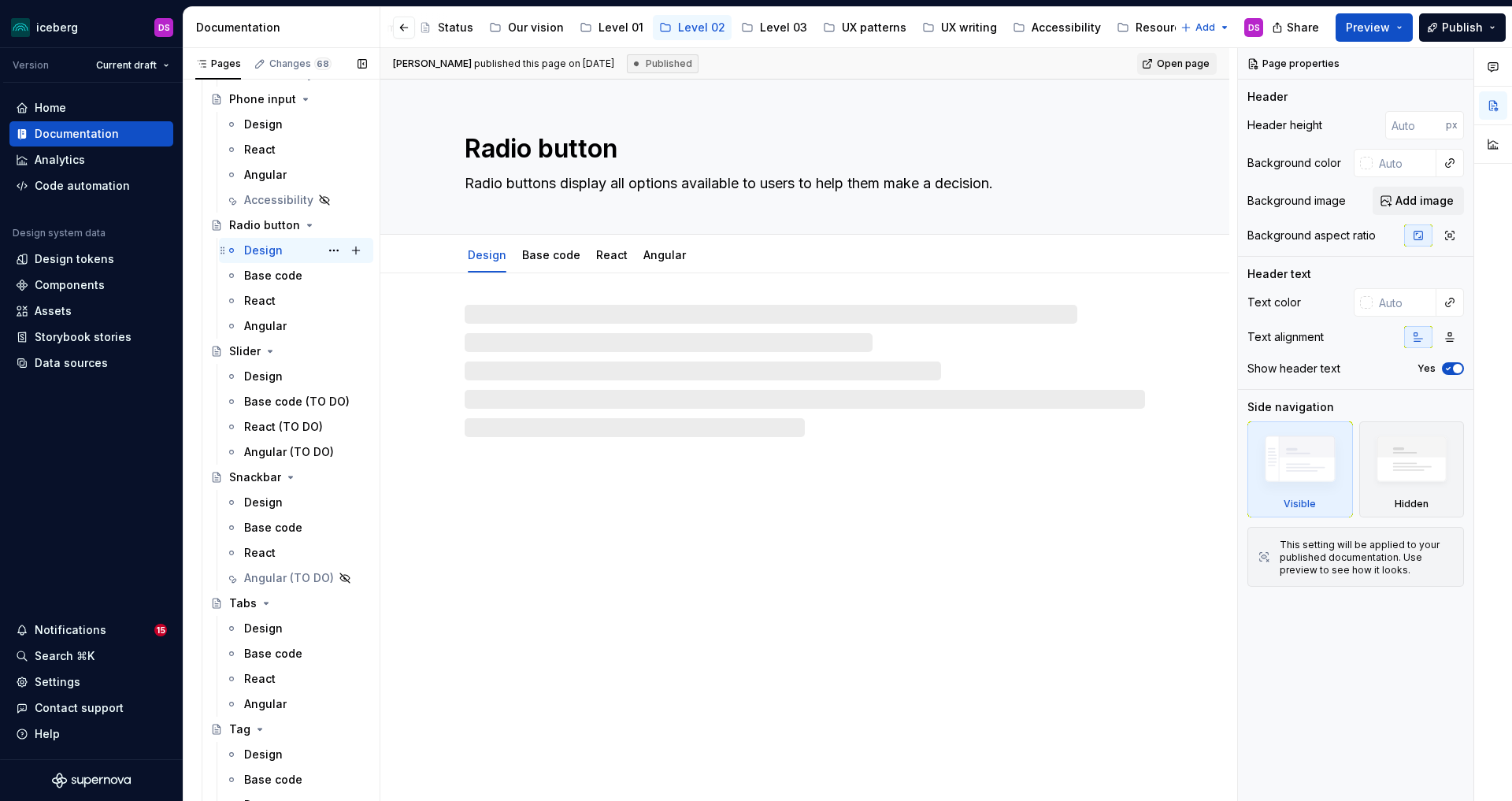
scroll to position [3296, 0]
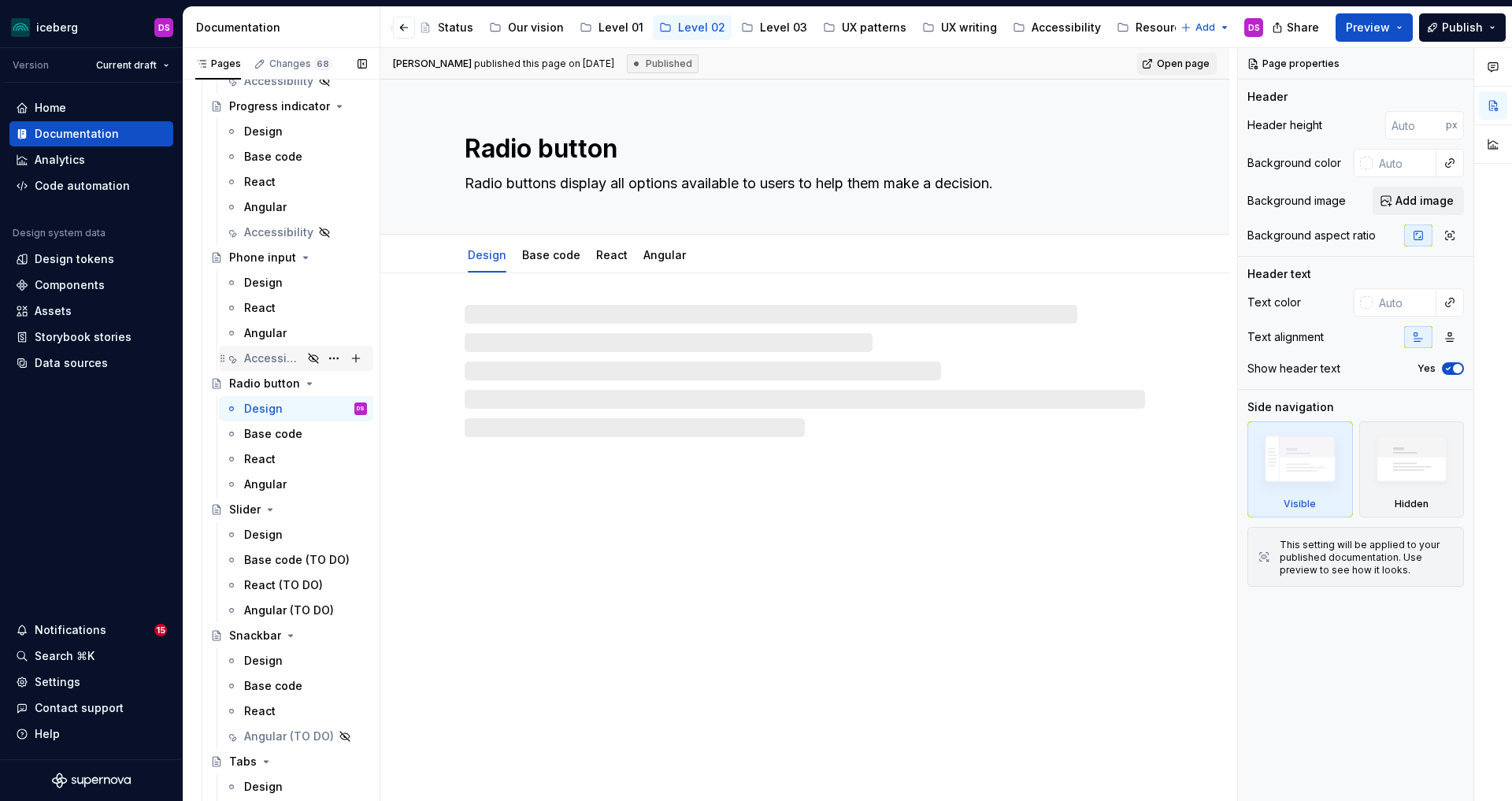
click at [273, 356] on div "Accessibility" at bounding box center [273, 358] width 59 height 16
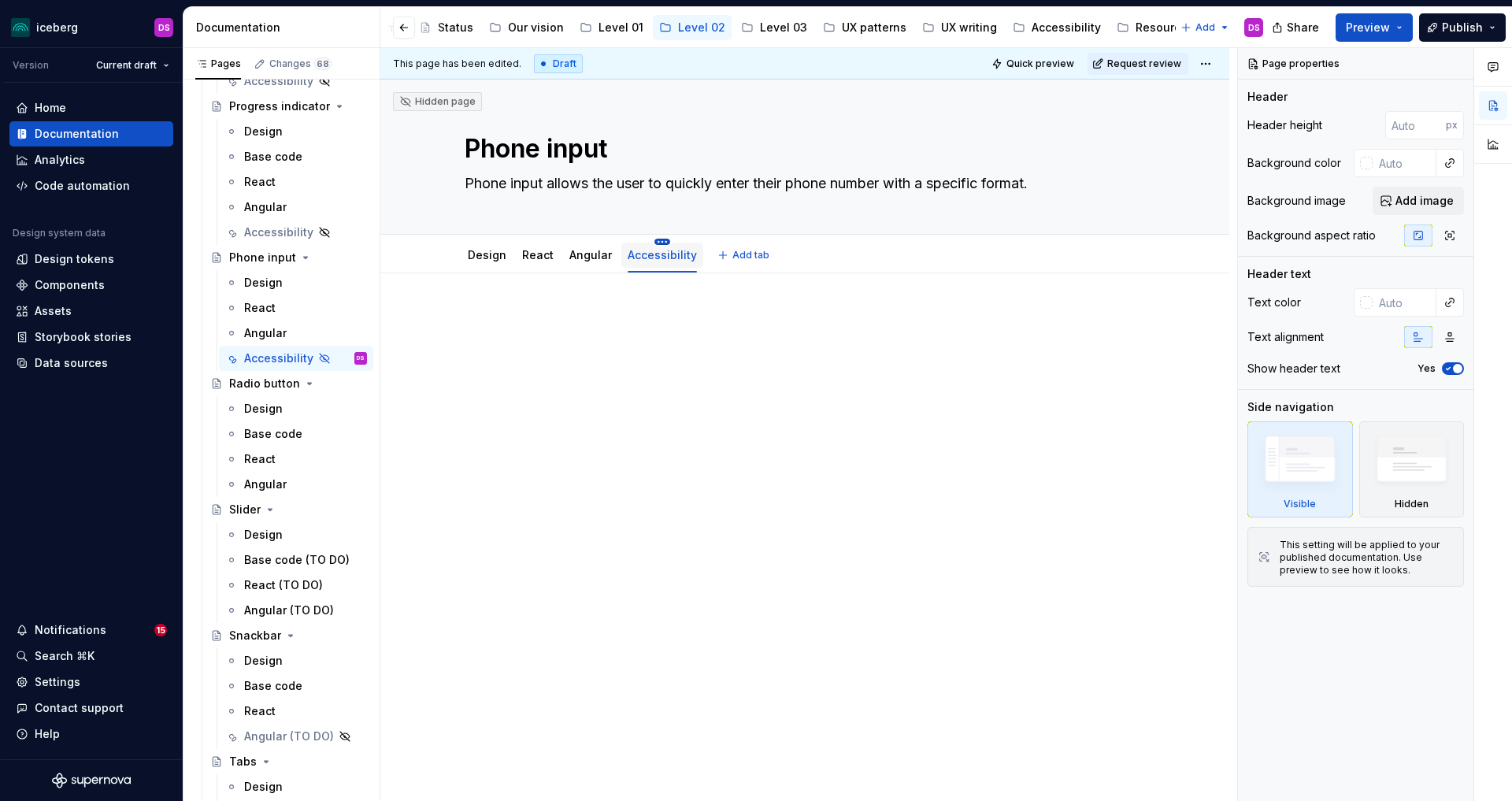
click at [666, 241] on html "iceberg DS Version Current draft Home Documentation Analytics Code automation D…" at bounding box center [756, 400] width 1512 height 801
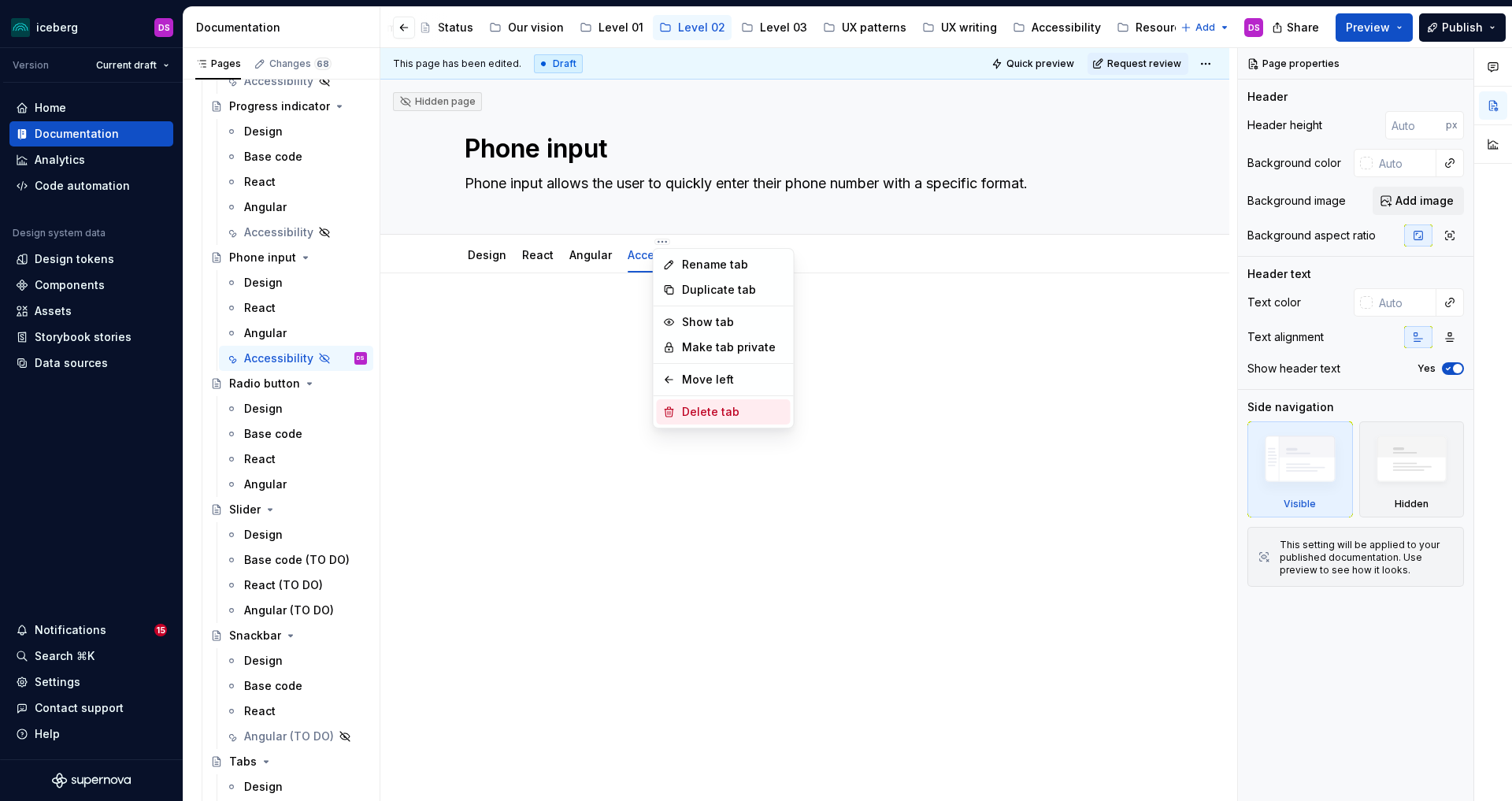
click at [696, 411] on div "Delete tab" at bounding box center [733, 412] width 103 height 16
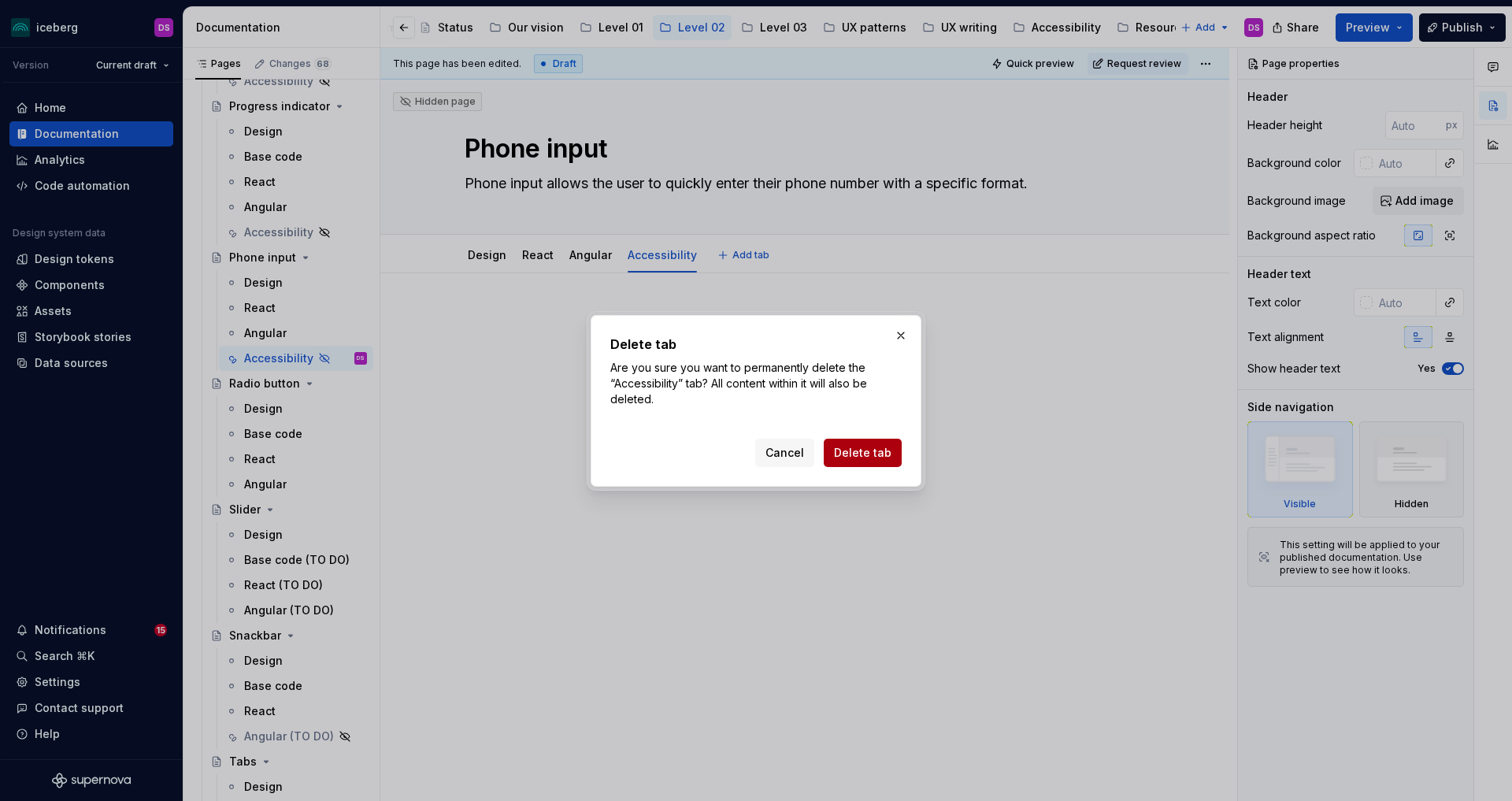
click at [847, 445] on span "Delete tab" at bounding box center [863, 453] width 58 height 16
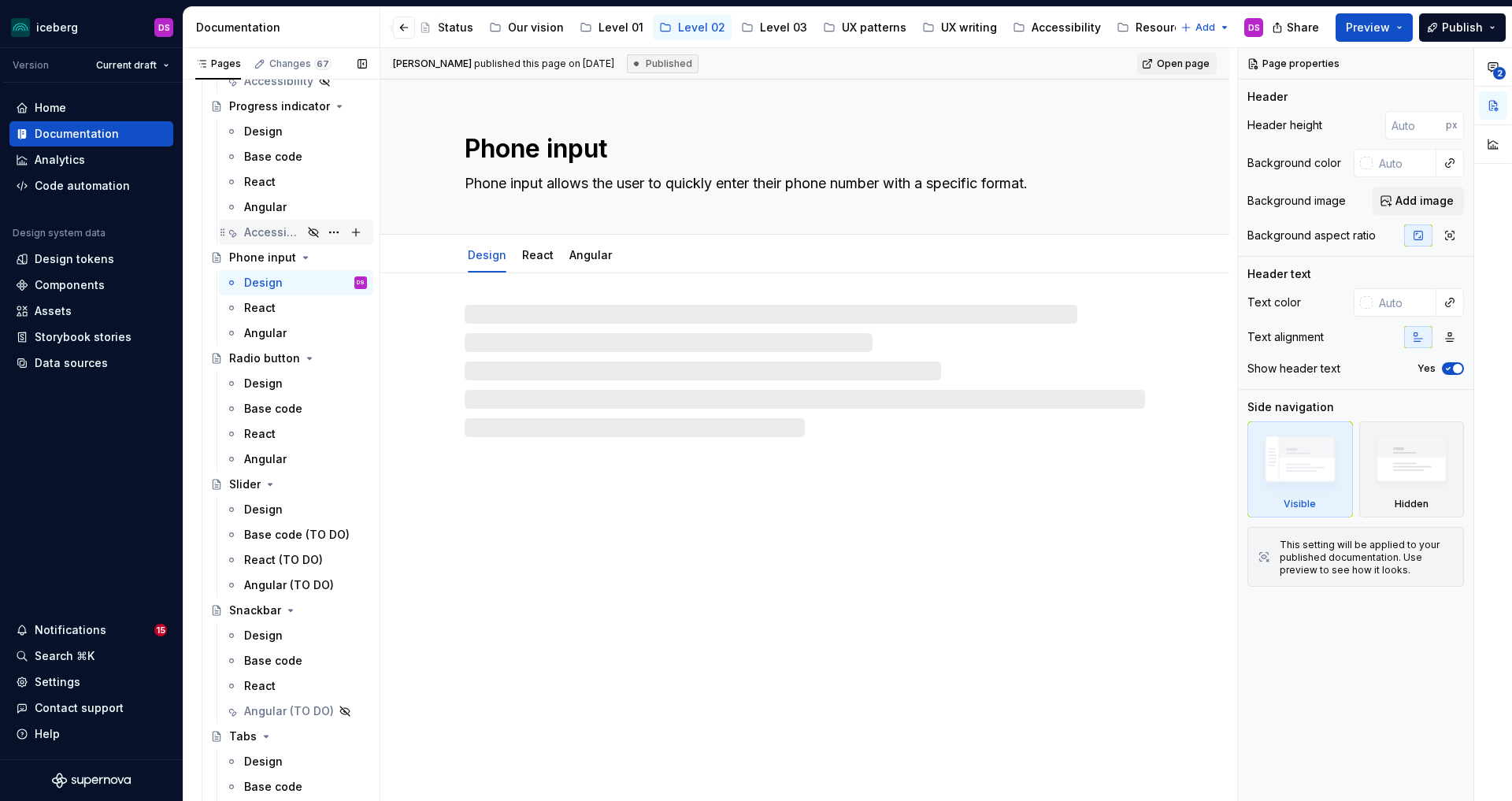
click at [265, 232] on div "Accessibility" at bounding box center [273, 232] width 59 height 16
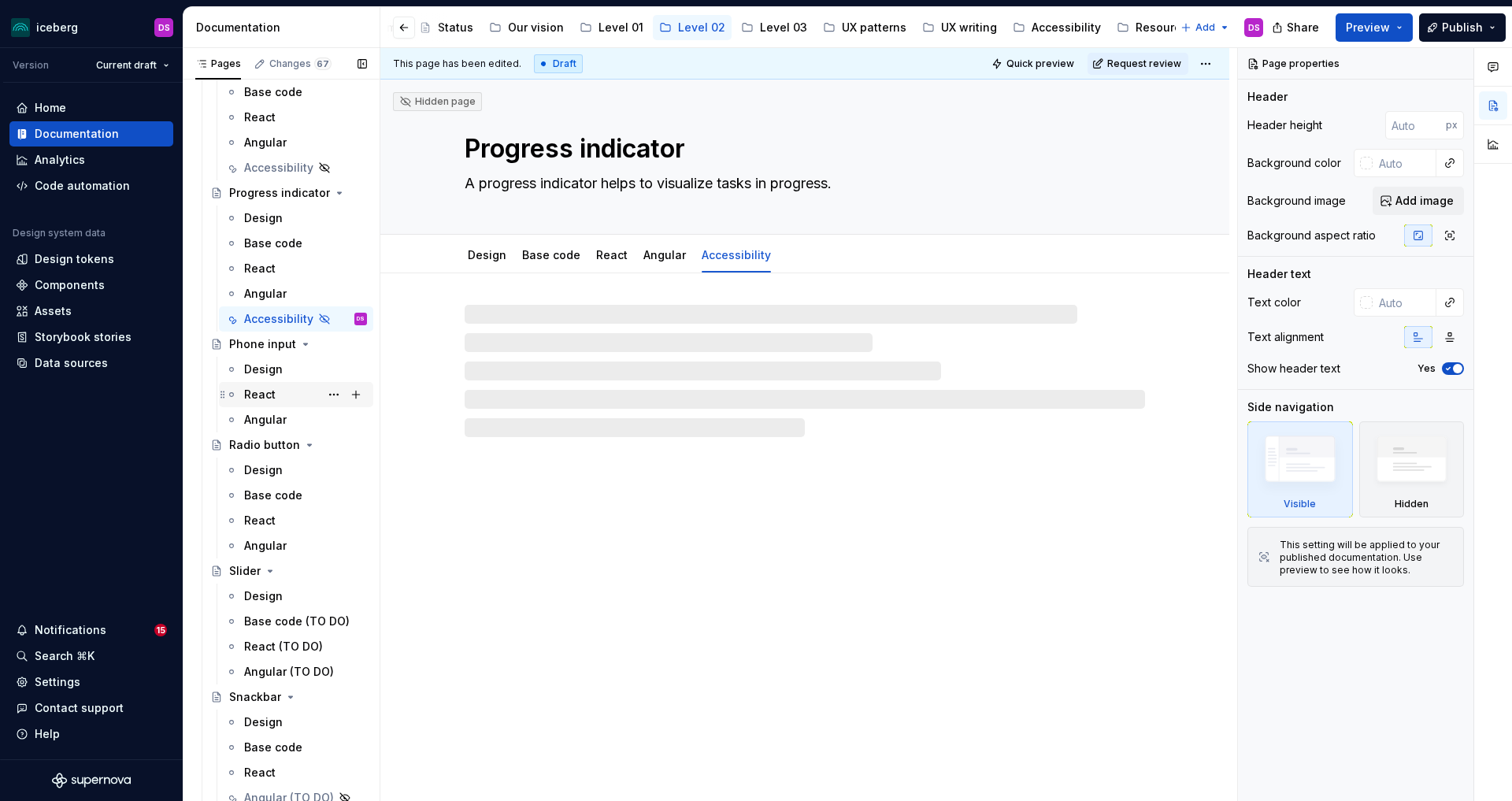
scroll to position [3056, 0]
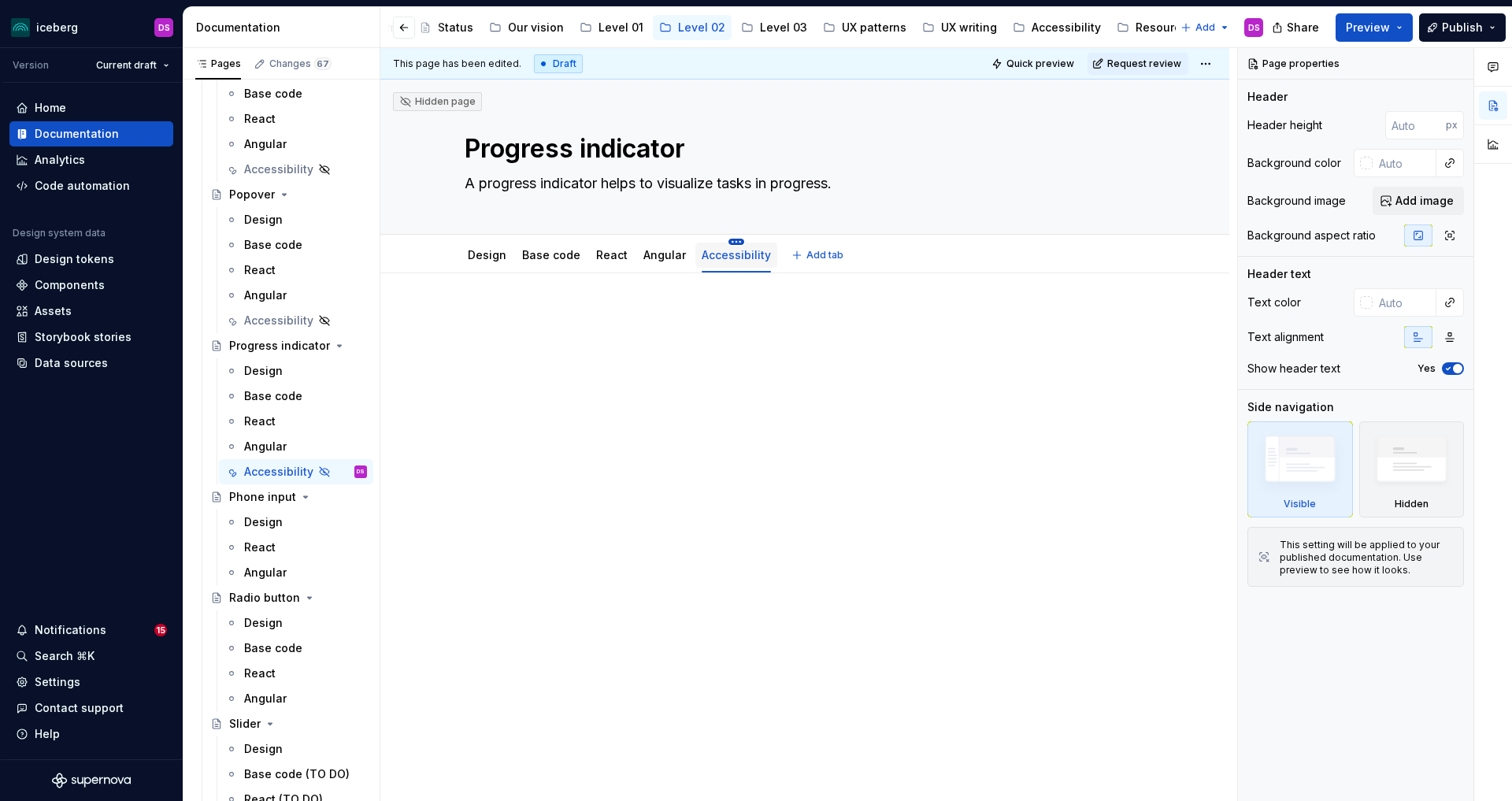
click at [734, 244] on html "iceberg DS Version Current draft Home Documentation Analytics Code automation D…" at bounding box center [756, 400] width 1512 height 801
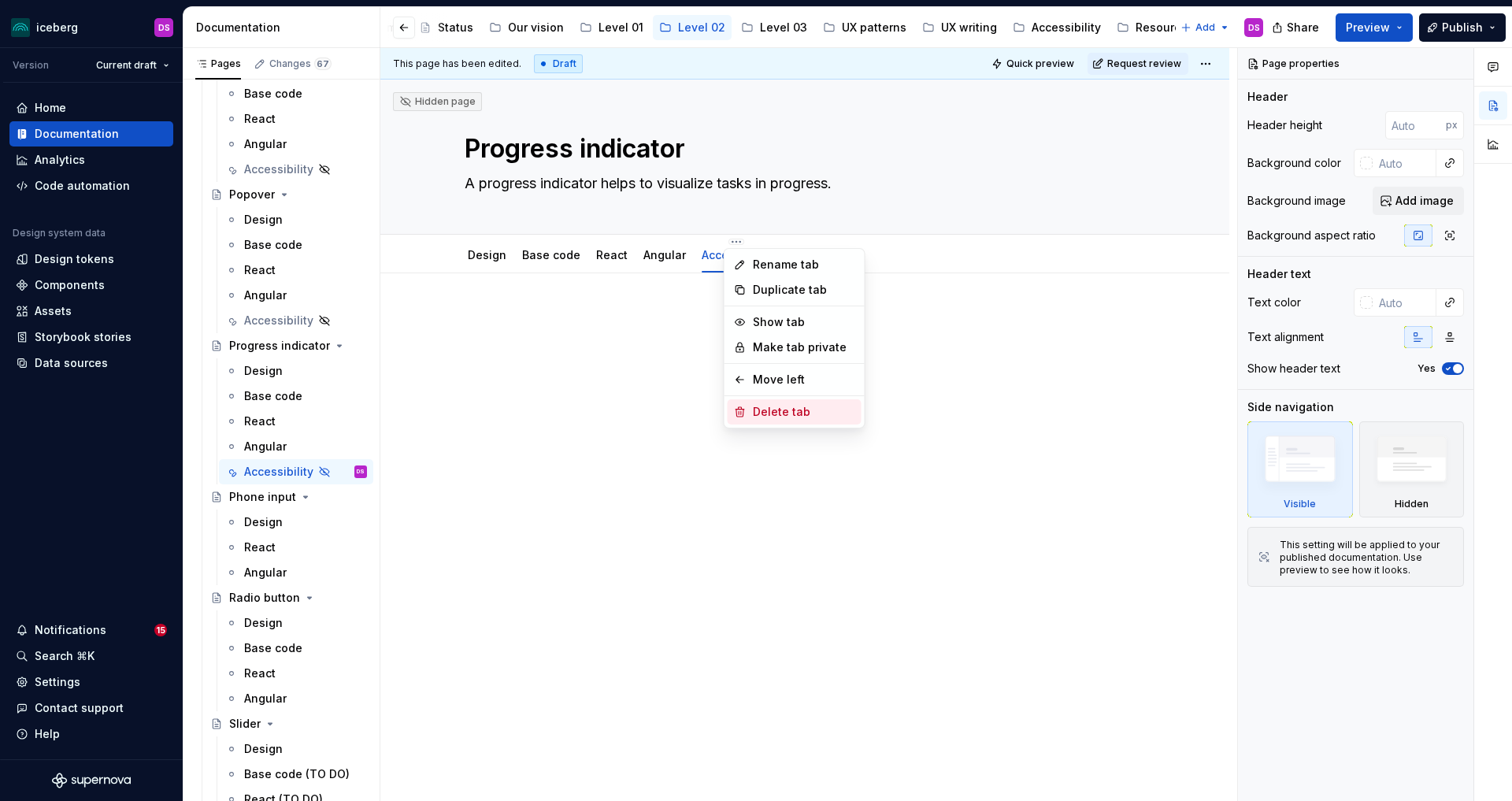
click at [778, 406] on div "Delete tab" at bounding box center [803, 412] width 103 height 16
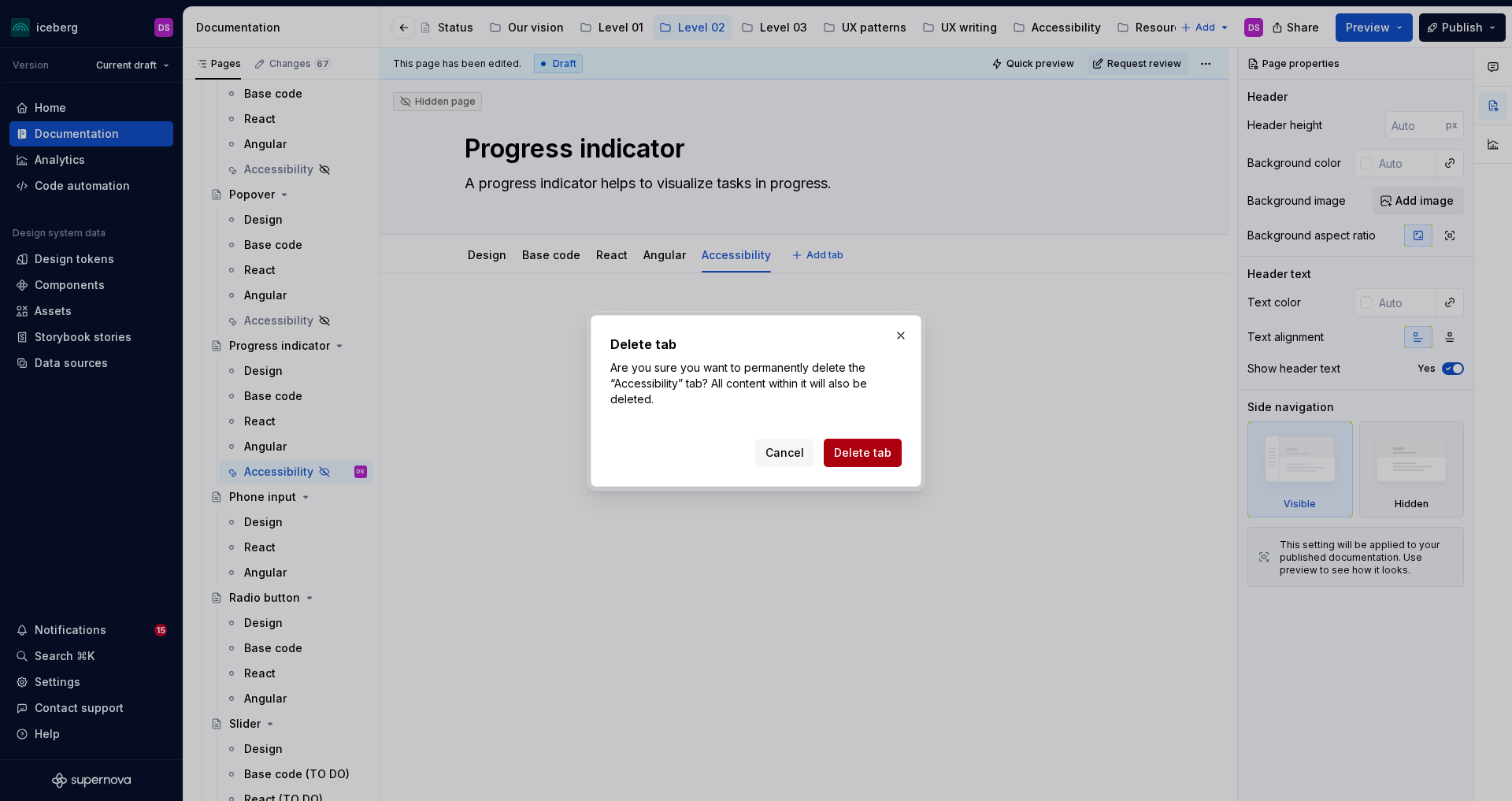
click at [856, 446] on span "Delete tab" at bounding box center [863, 453] width 58 height 16
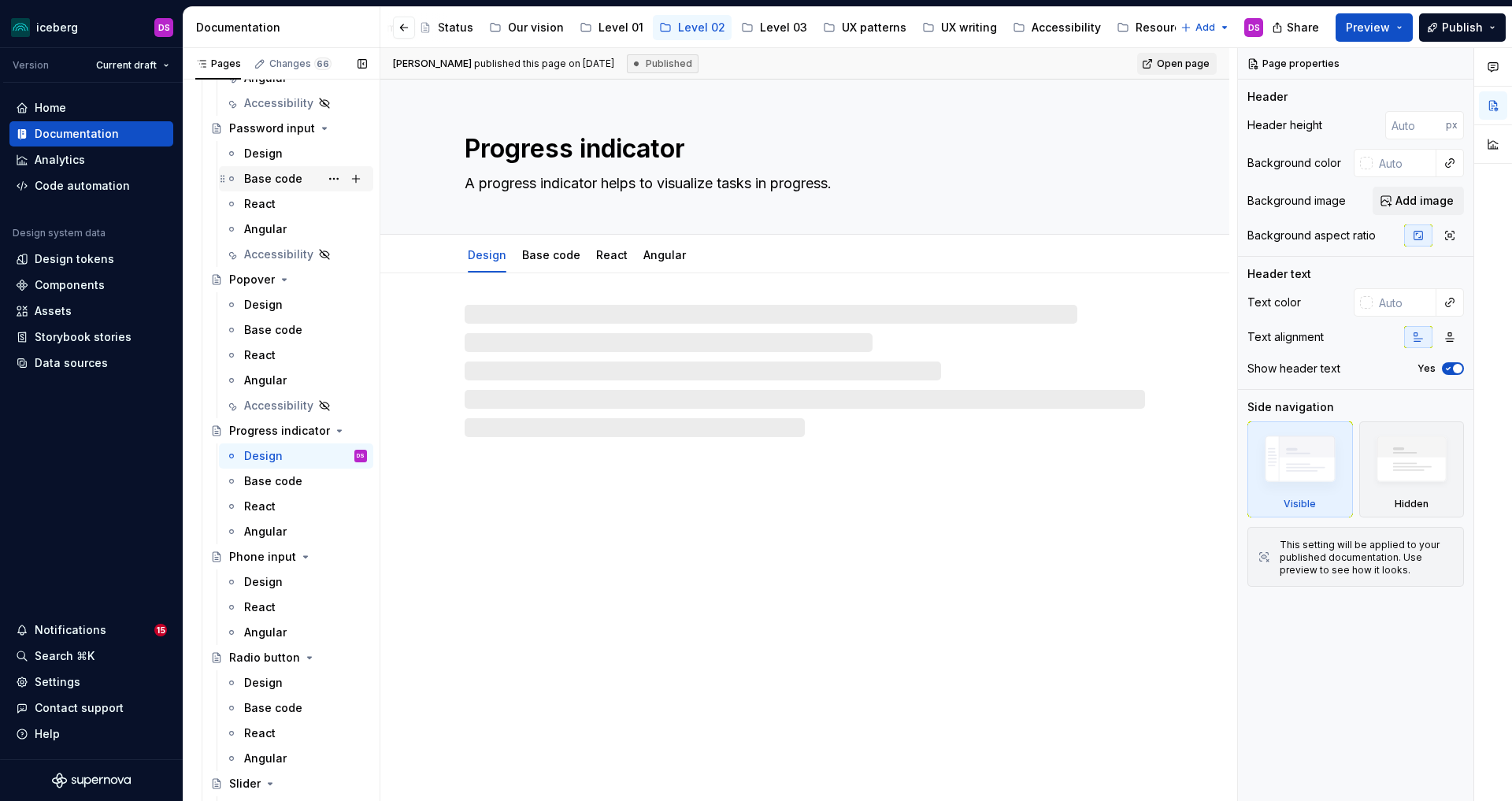
scroll to position [2891, 0]
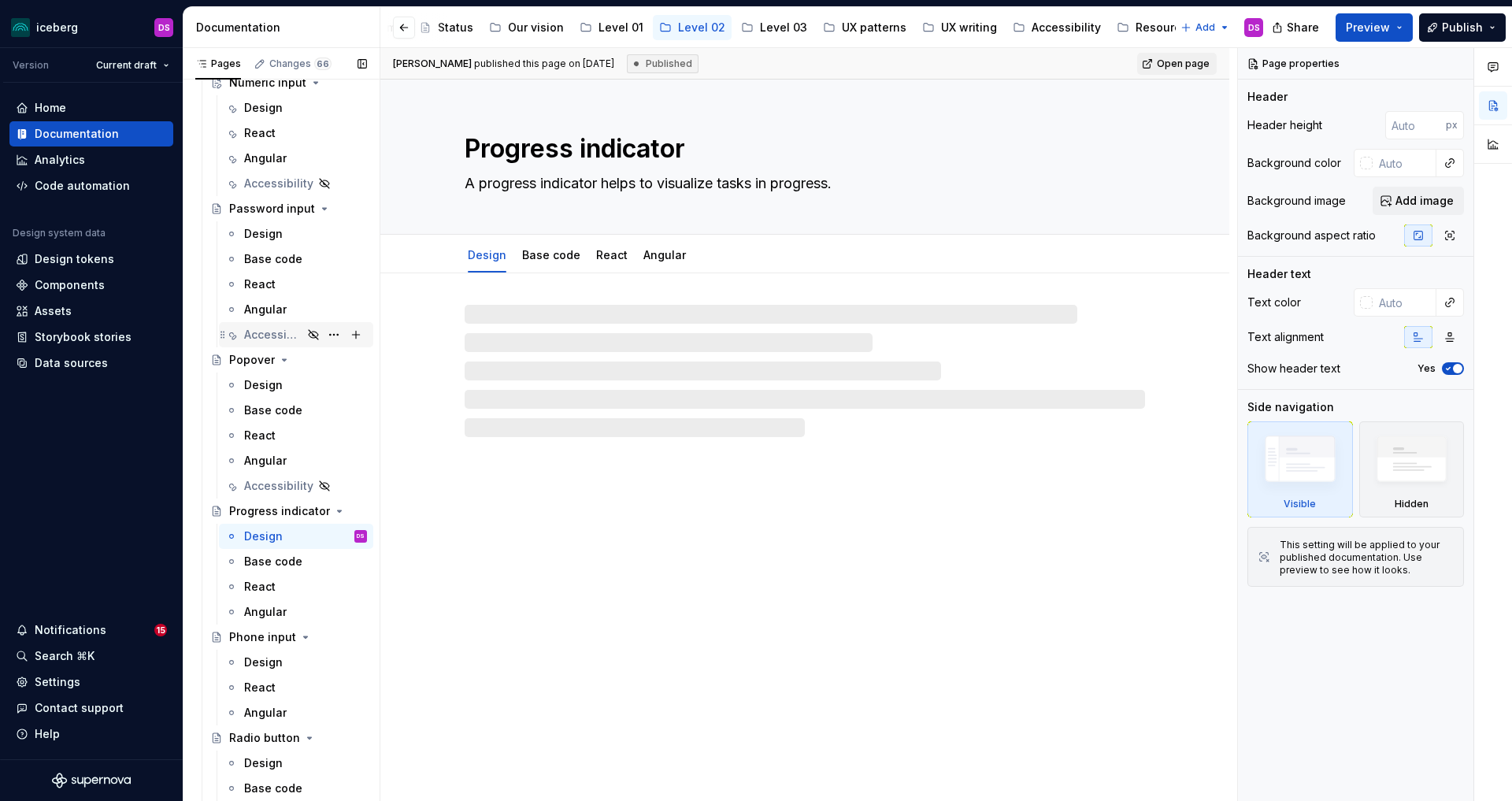
click at [259, 331] on div "Accessibility" at bounding box center [273, 334] width 59 height 16
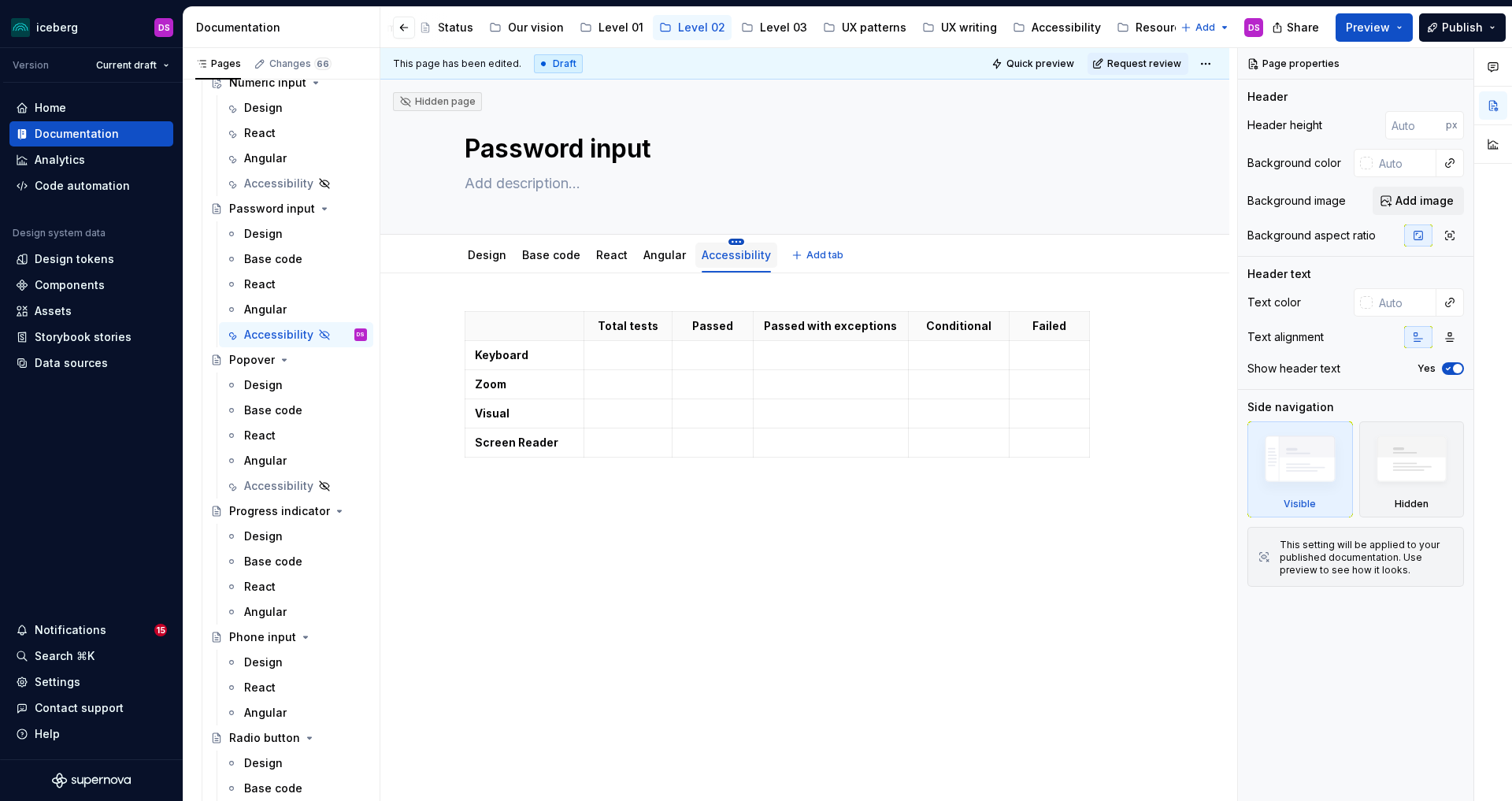
click at [733, 242] on html "iceberg DS Version Current draft Home Documentation Analytics Code automation D…" at bounding box center [756, 400] width 1512 height 801
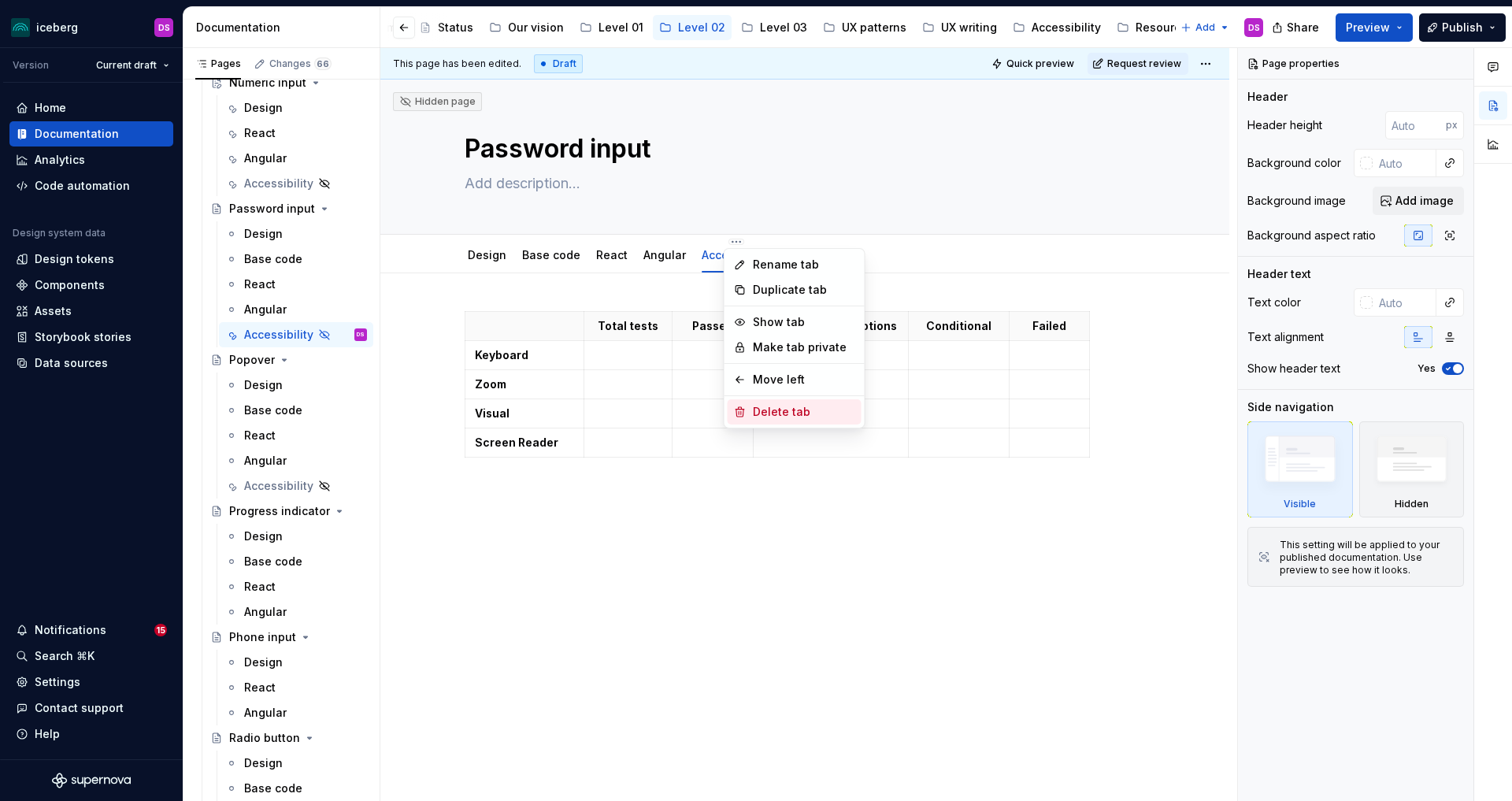
click at [769, 406] on div "Delete tab" at bounding box center [803, 412] width 103 height 16
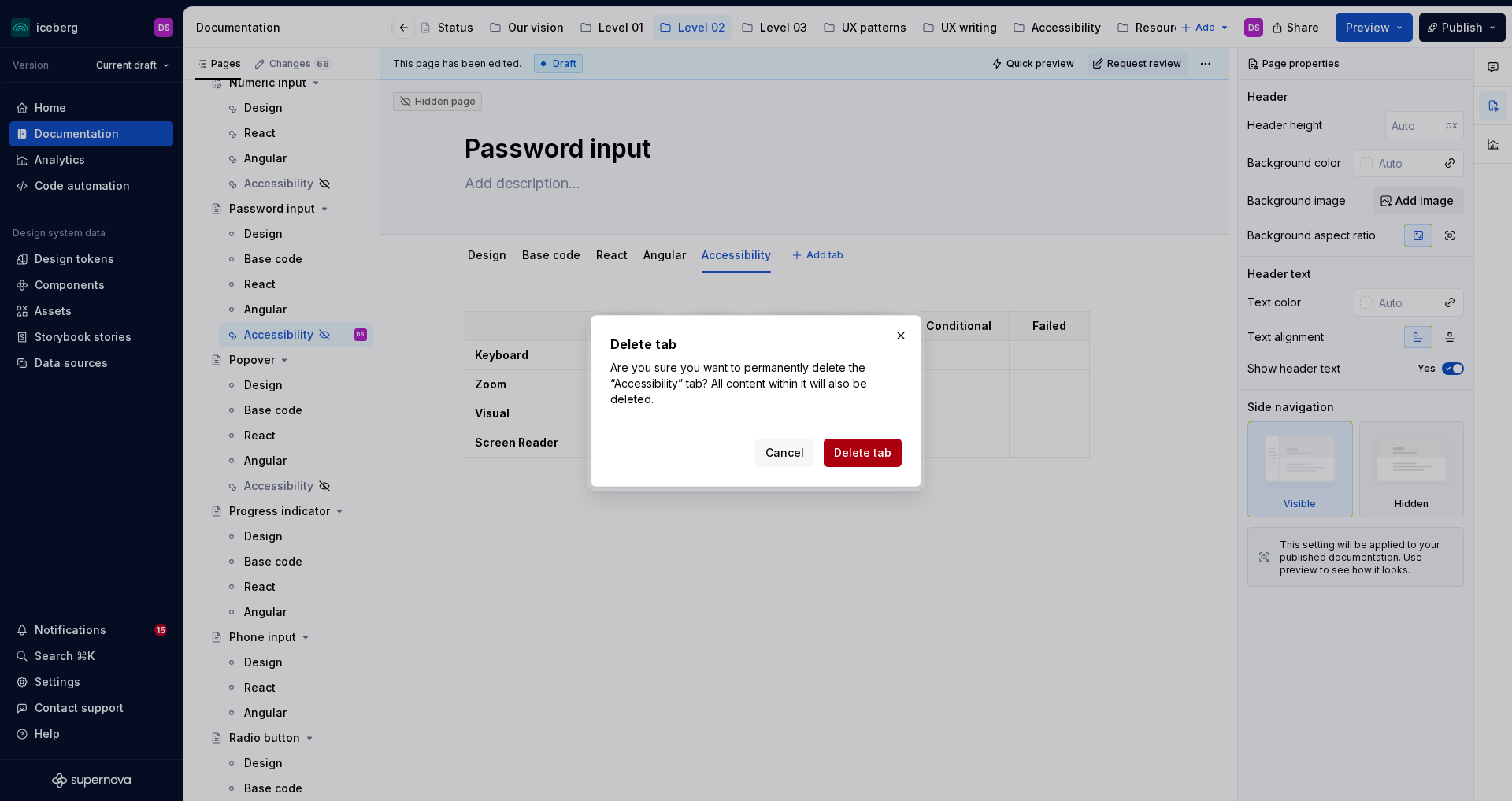
click at [866, 462] on button "Delete tab" at bounding box center [863, 453] width 78 height 28
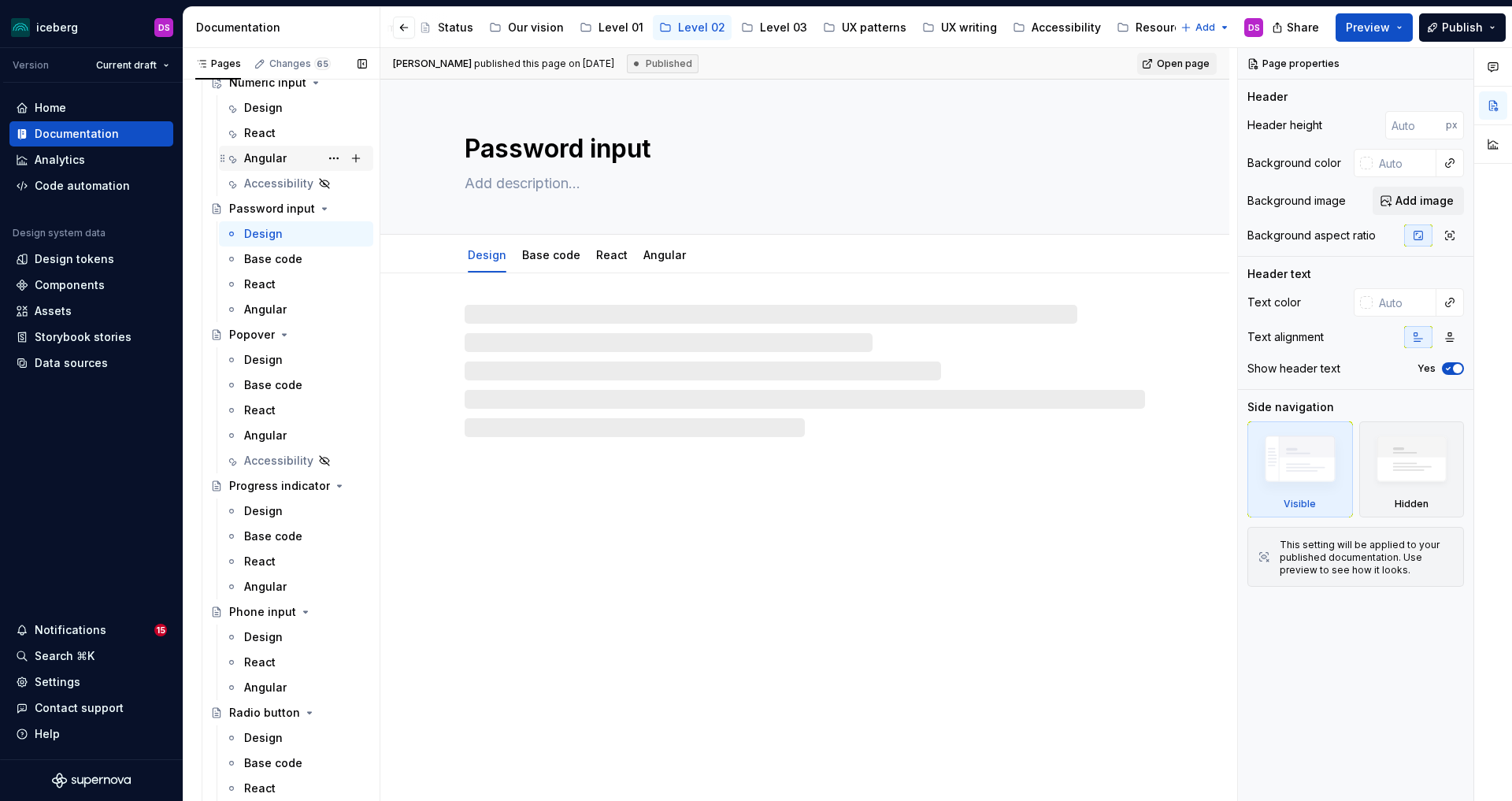
scroll to position [2746, 0]
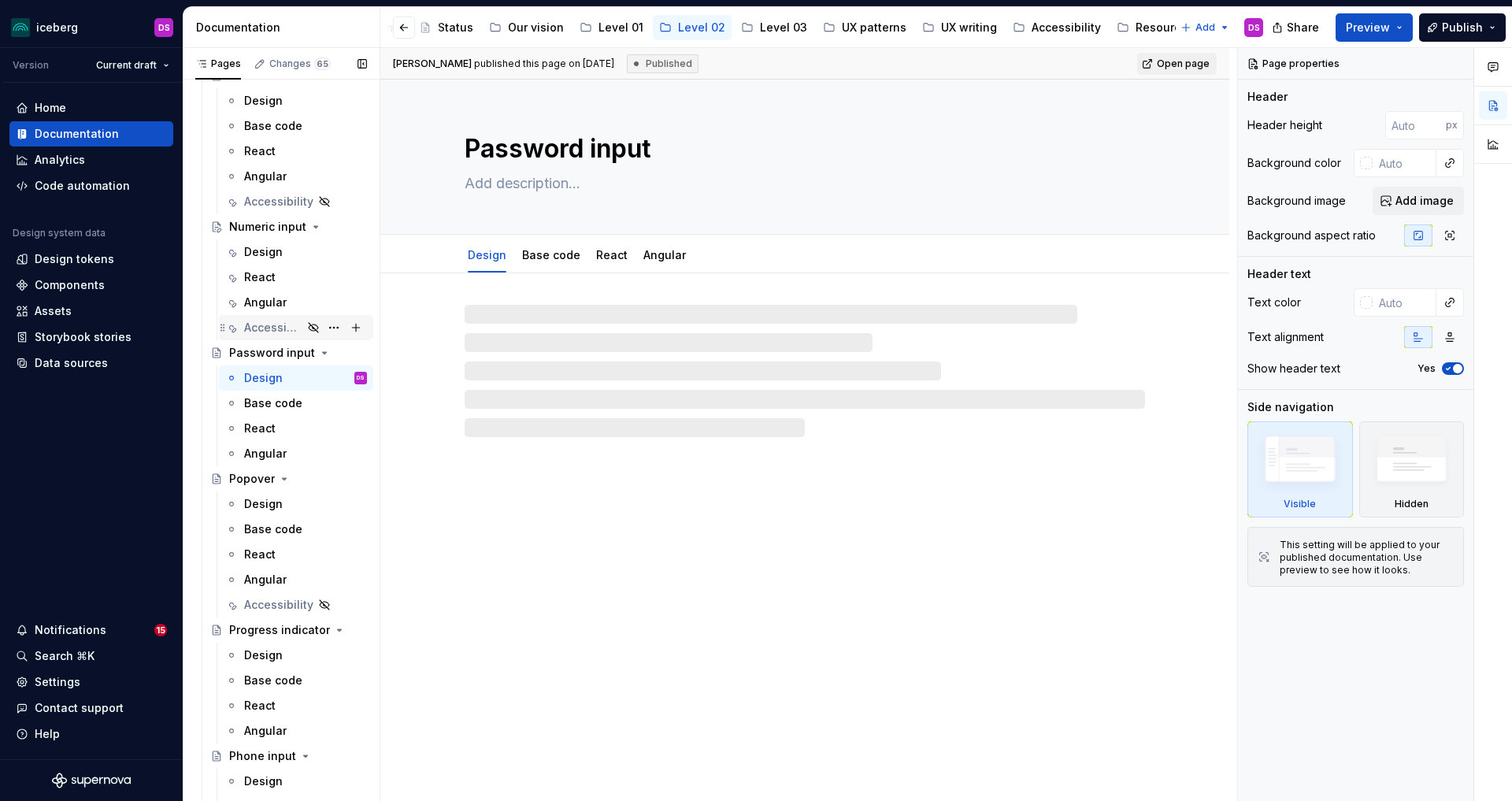
click at [269, 330] on div "Accessibility" at bounding box center [273, 327] width 59 height 16
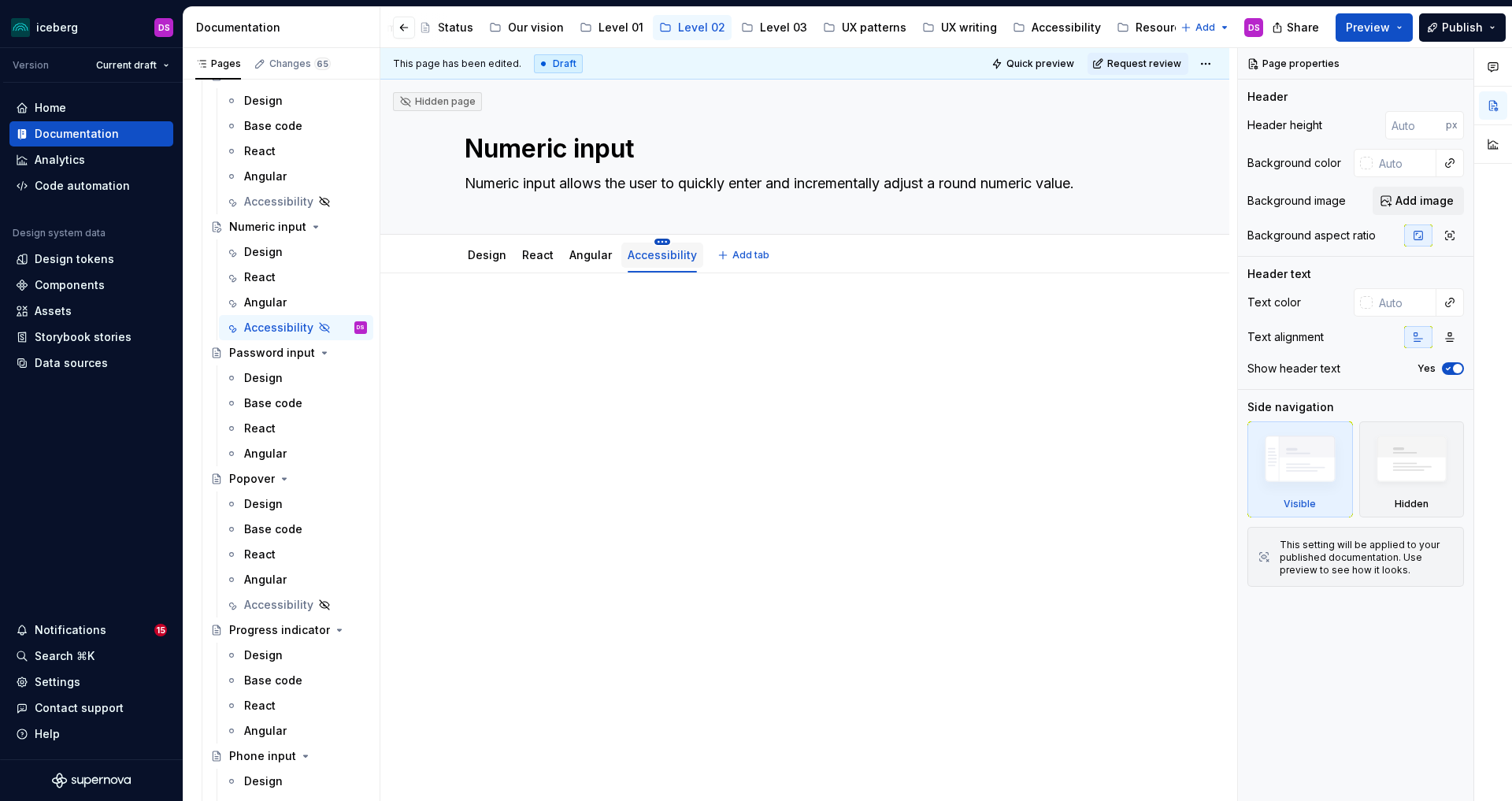
click at [660, 242] on html "iceberg DS Version Current draft Home Documentation Analytics Code automation D…" at bounding box center [756, 400] width 1512 height 801
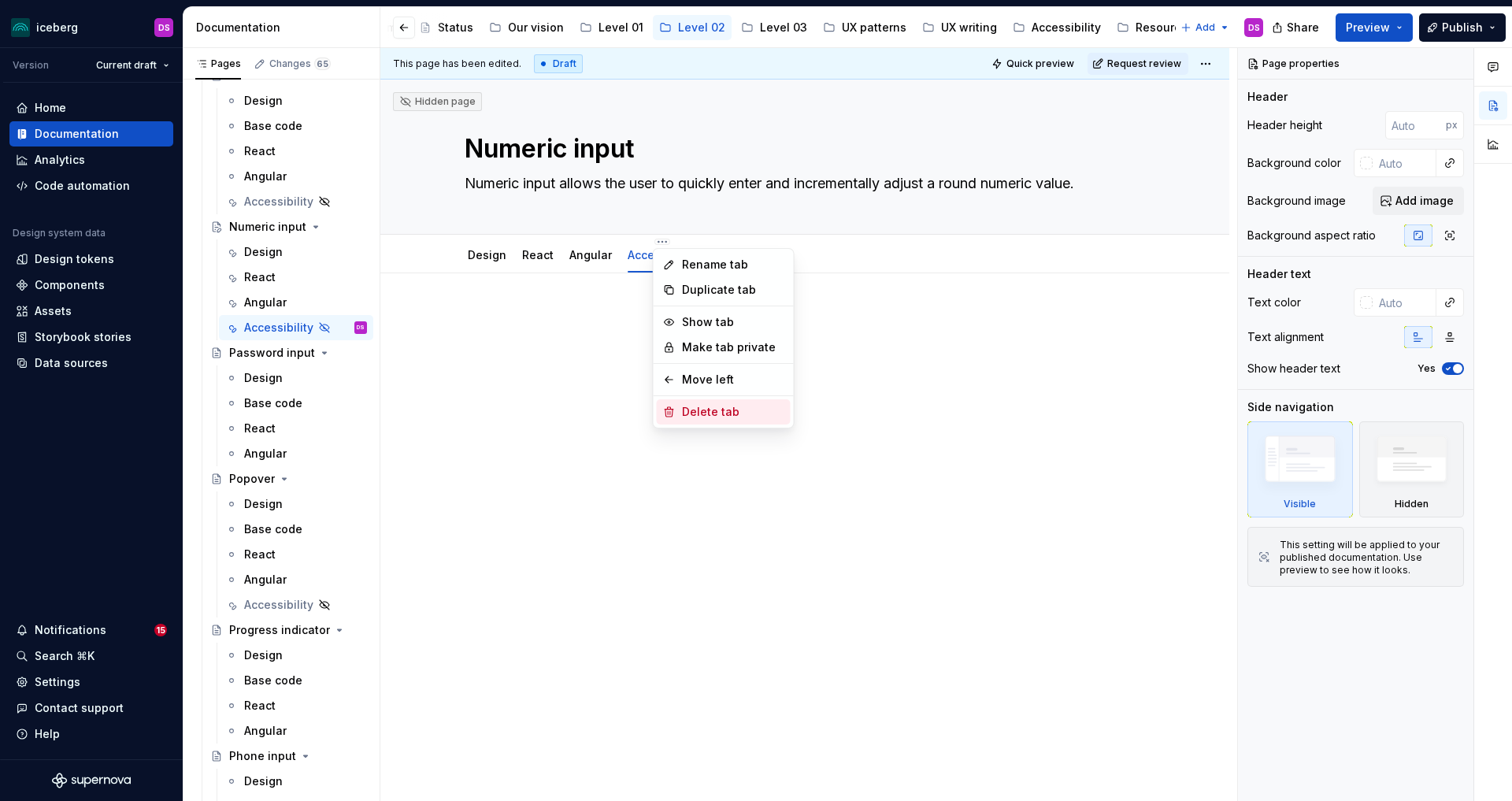
click at [710, 412] on div "Delete tab" at bounding box center [733, 412] width 103 height 16
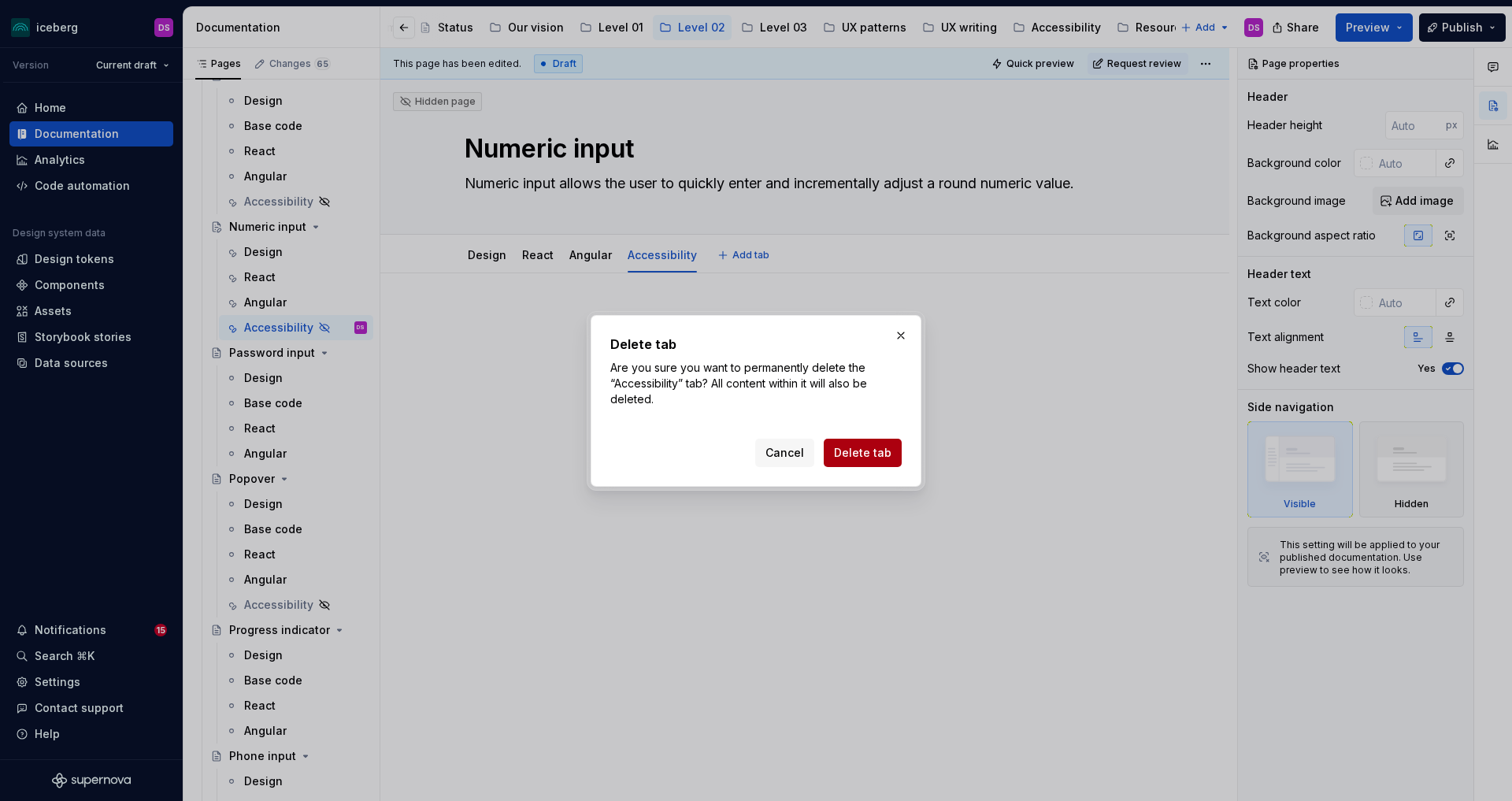
click at [854, 449] on span "Delete tab" at bounding box center [863, 453] width 58 height 16
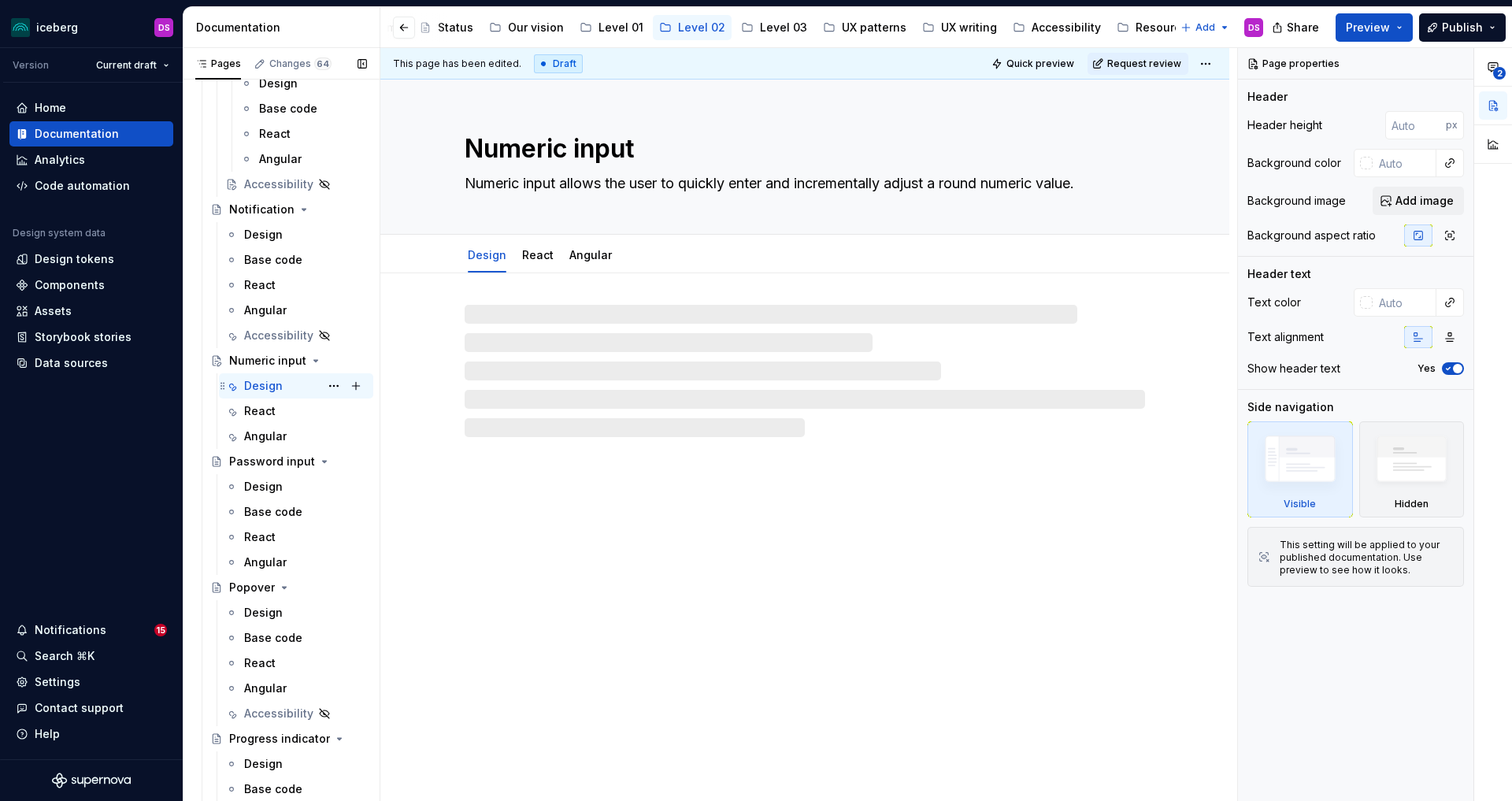
scroll to position [2560, 0]
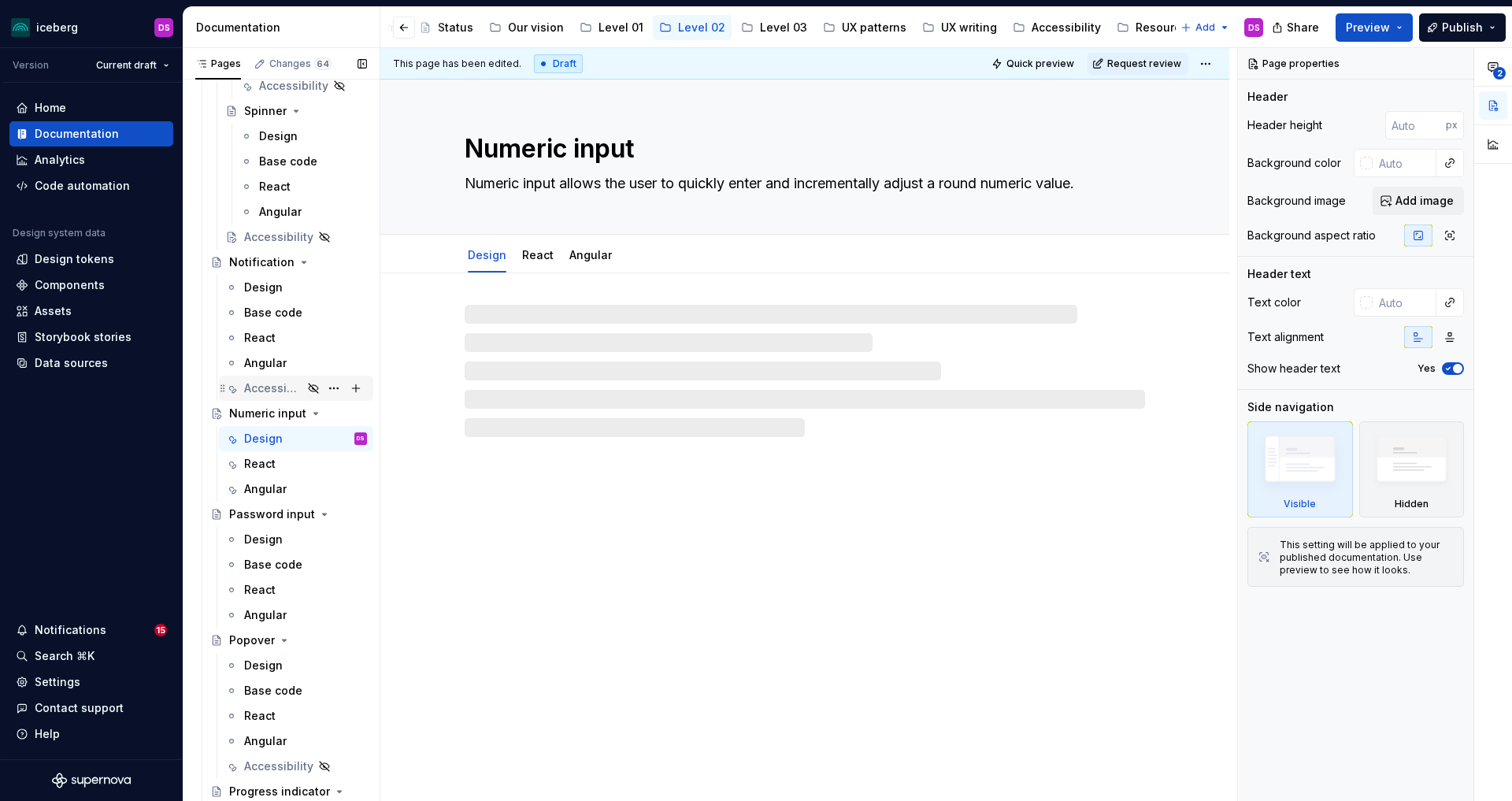
click at [267, 386] on div "Accessibility" at bounding box center [273, 388] width 59 height 16
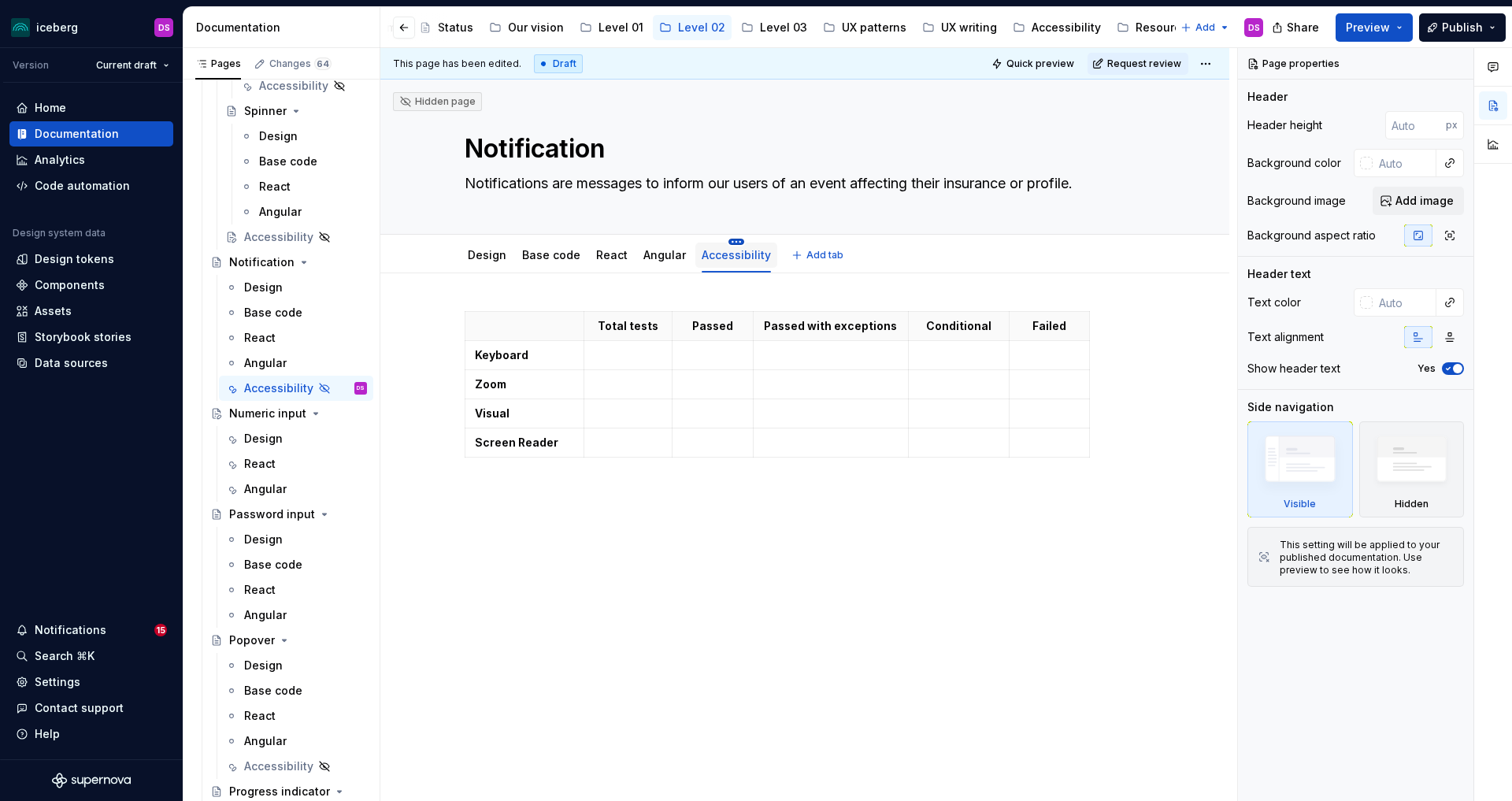
click at [733, 241] on html "iceberg DS Version Current draft Home Documentation Analytics Code automation D…" at bounding box center [756, 400] width 1512 height 801
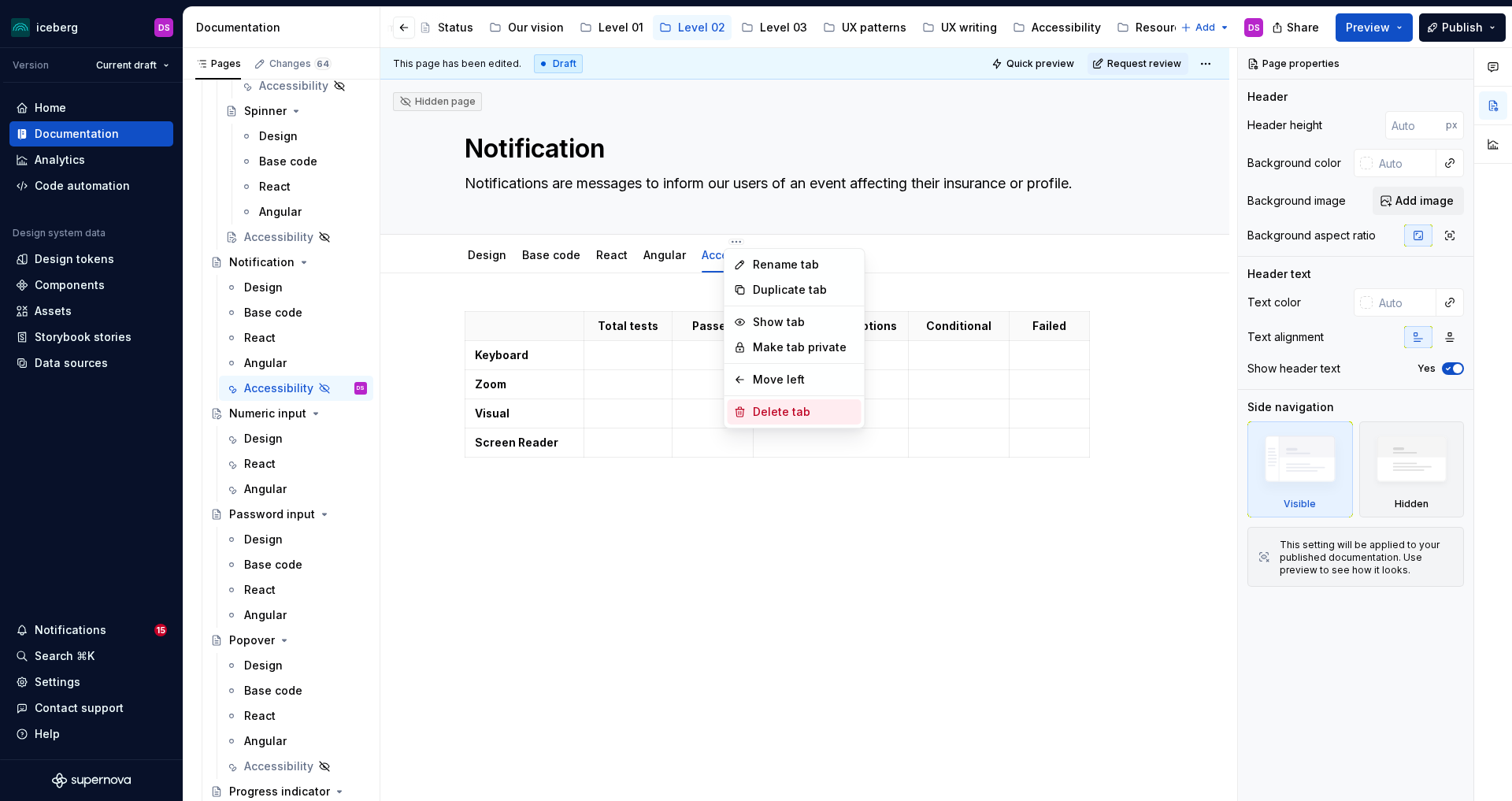
click at [774, 406] on div "Delete tab" at bounding box center [803, 412] width 103 height 16
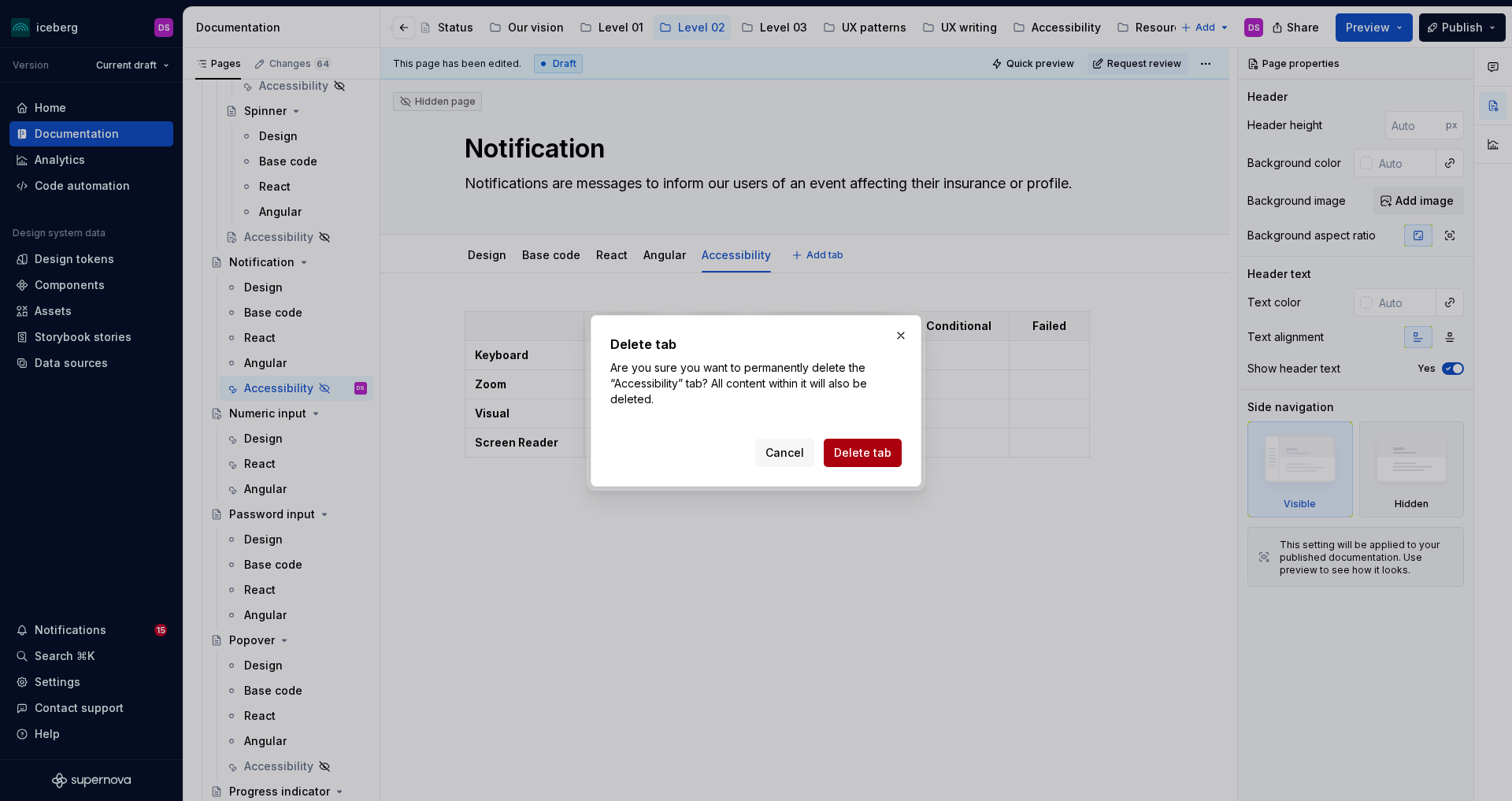
click at [861, 448] on span "Delete tab" at bounding box center [863, 453] width 58 height 16
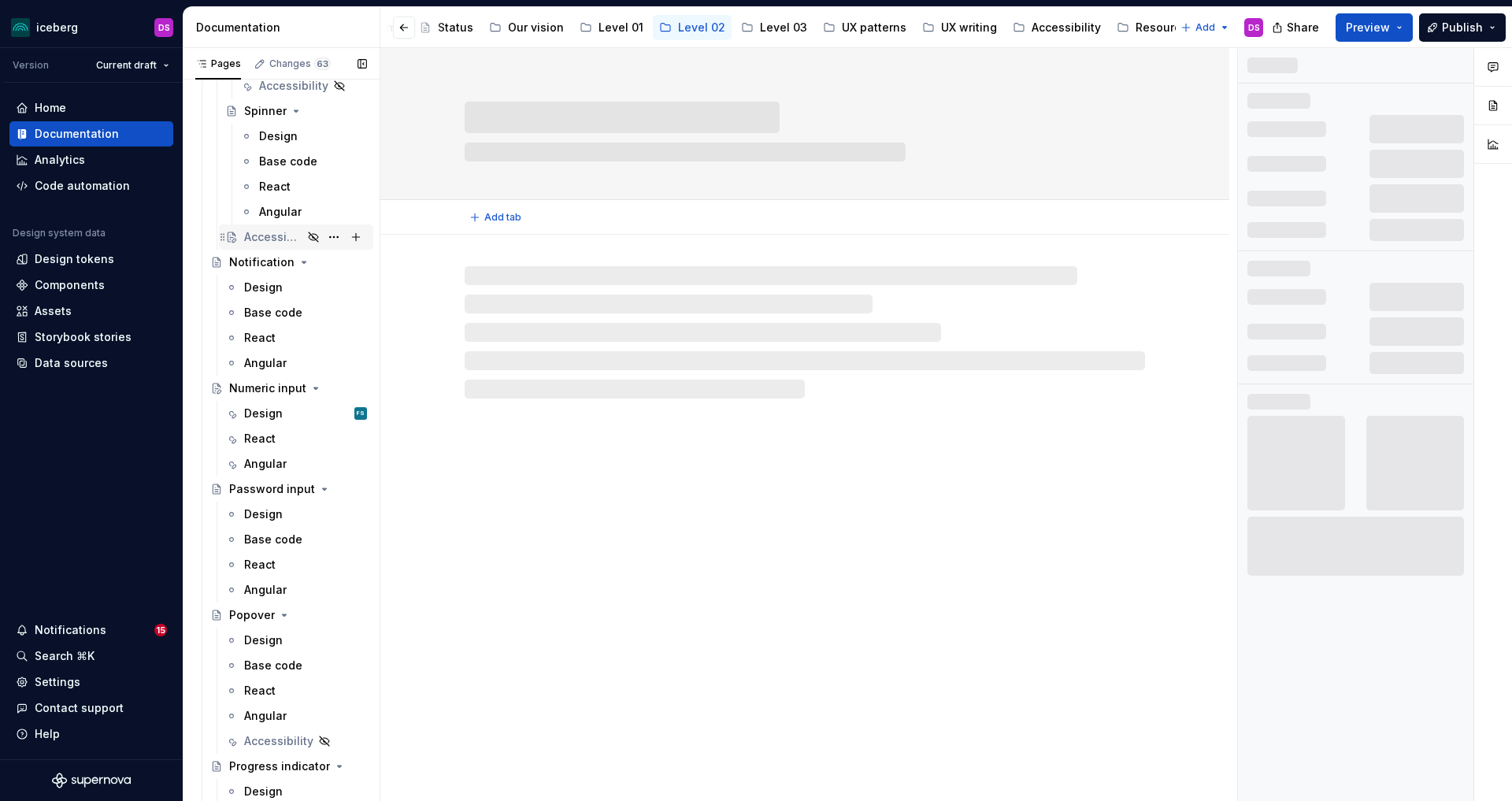
click at [267, 238] on div "Accessibility" at bounding box center [273, 237] width 59 height 16
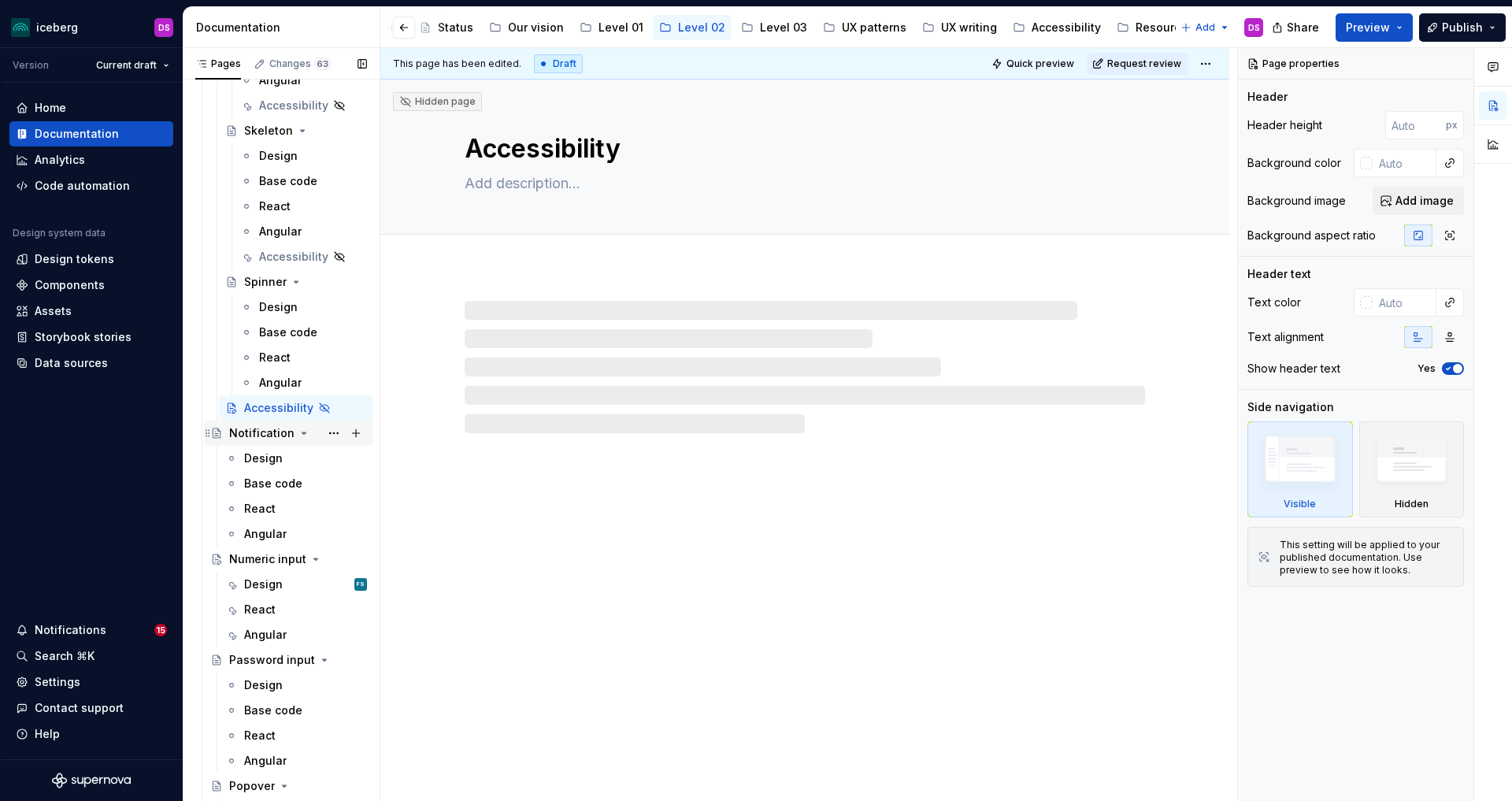
scroll to position [2313, 0]
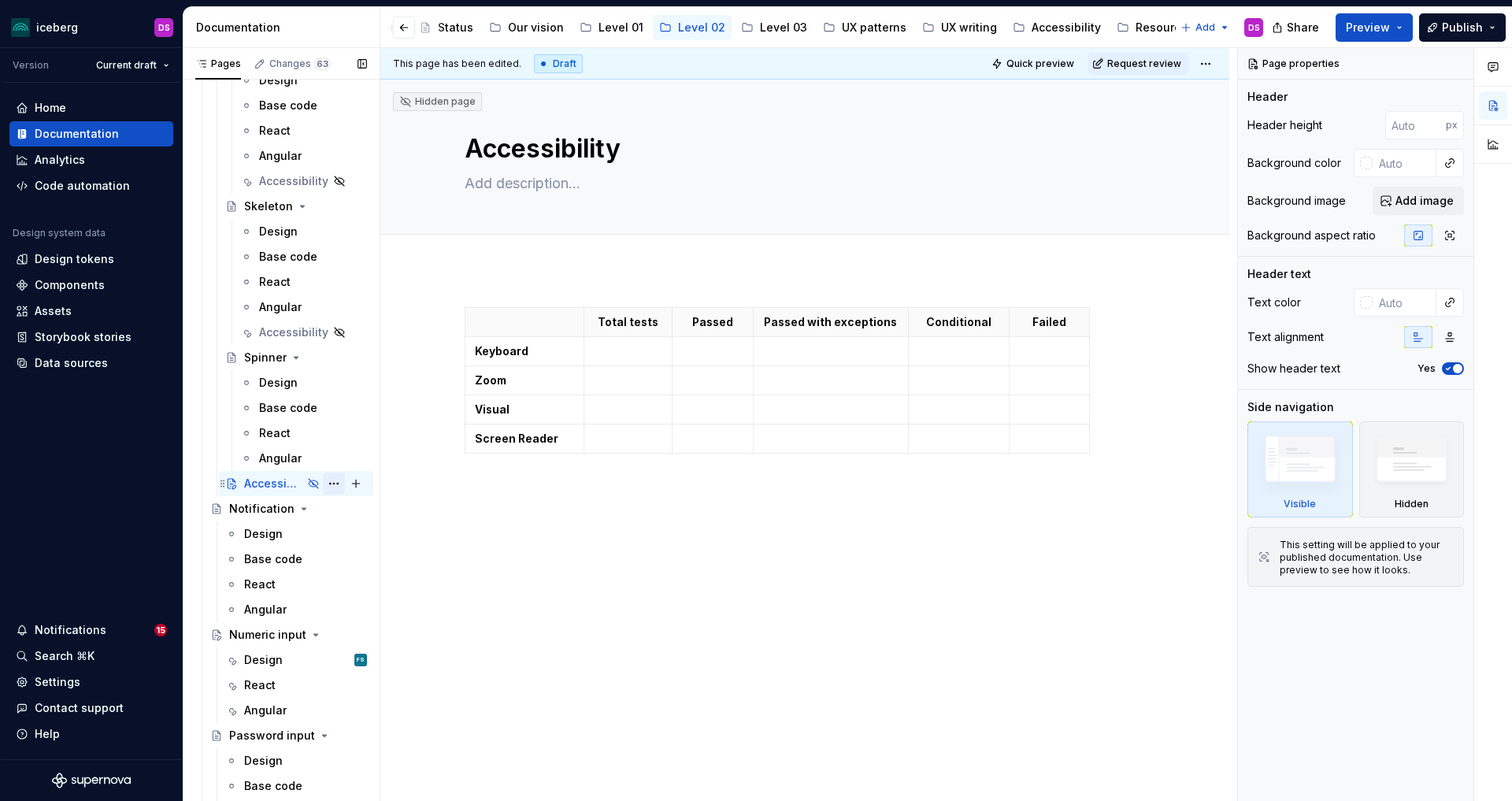
click at [330, 484] on button "Page tree" at bounding box center [333, 484] width 22 height 22
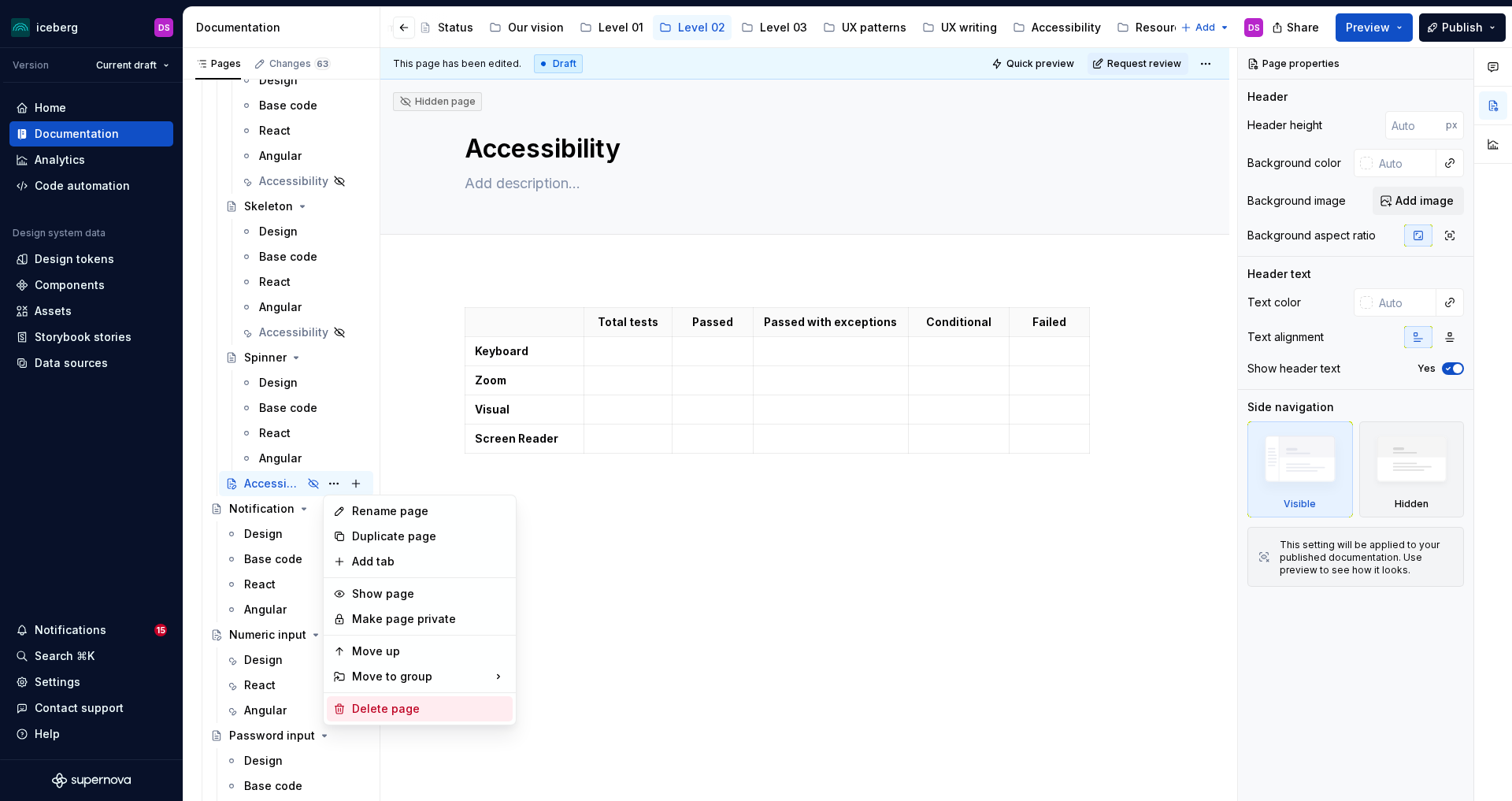
click at [382, 707] on div "Delete page" at bounding box center [429, 708] width 154 height 16
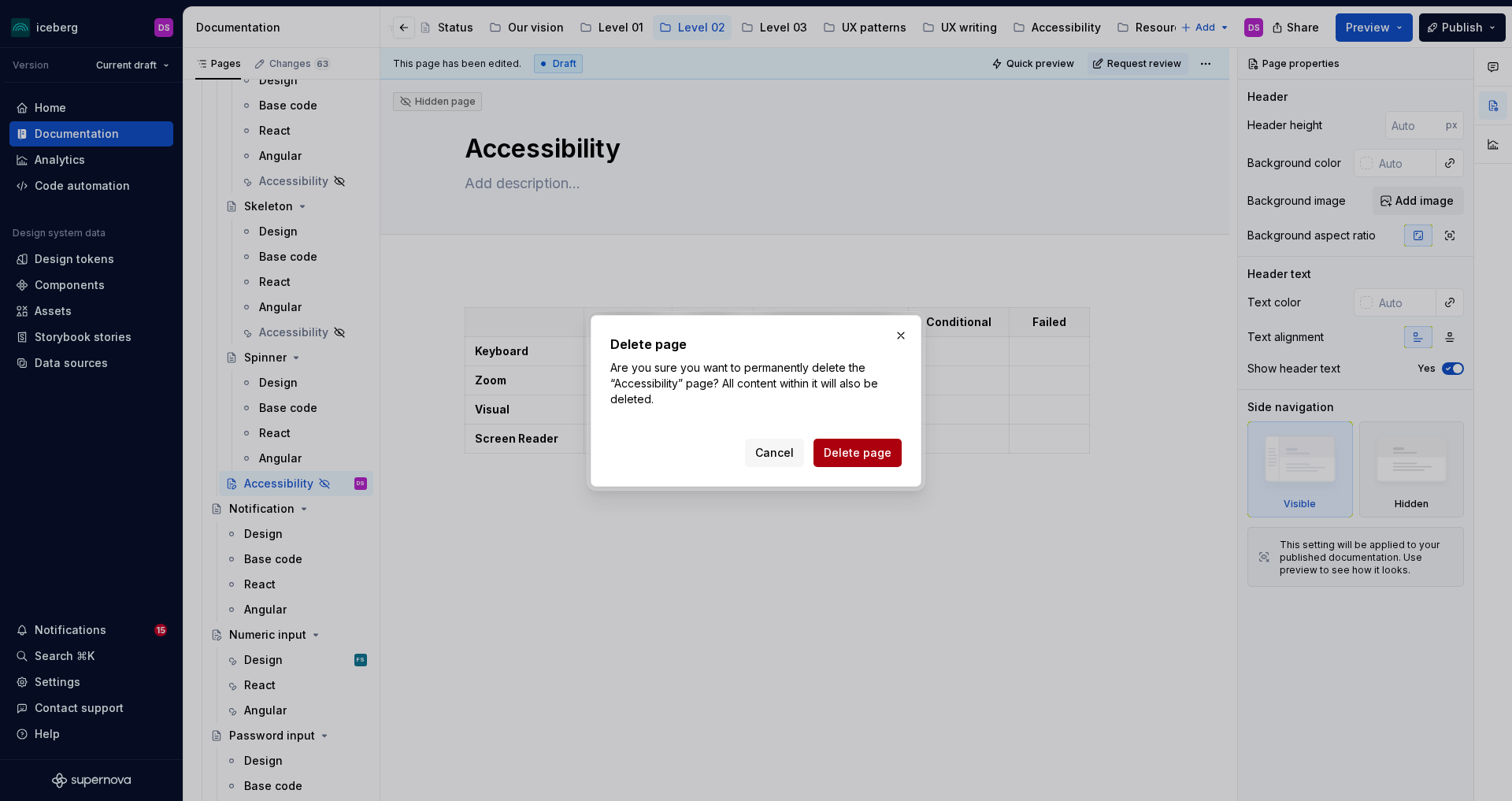
click at [852, 460] on button "Delete page" at bounding box center [857, 453] width 89 height 28
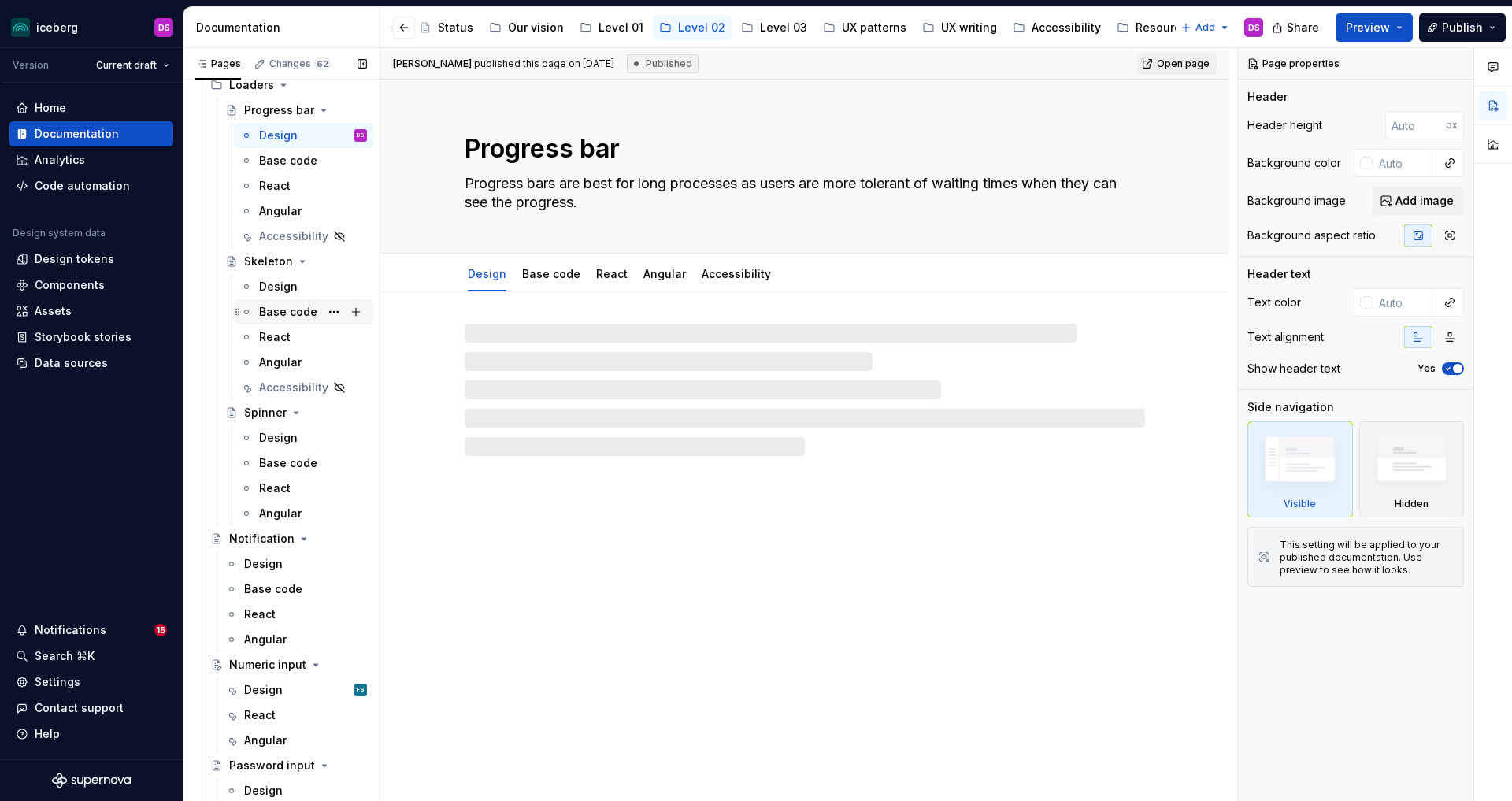
scroll to position [2157, 0]
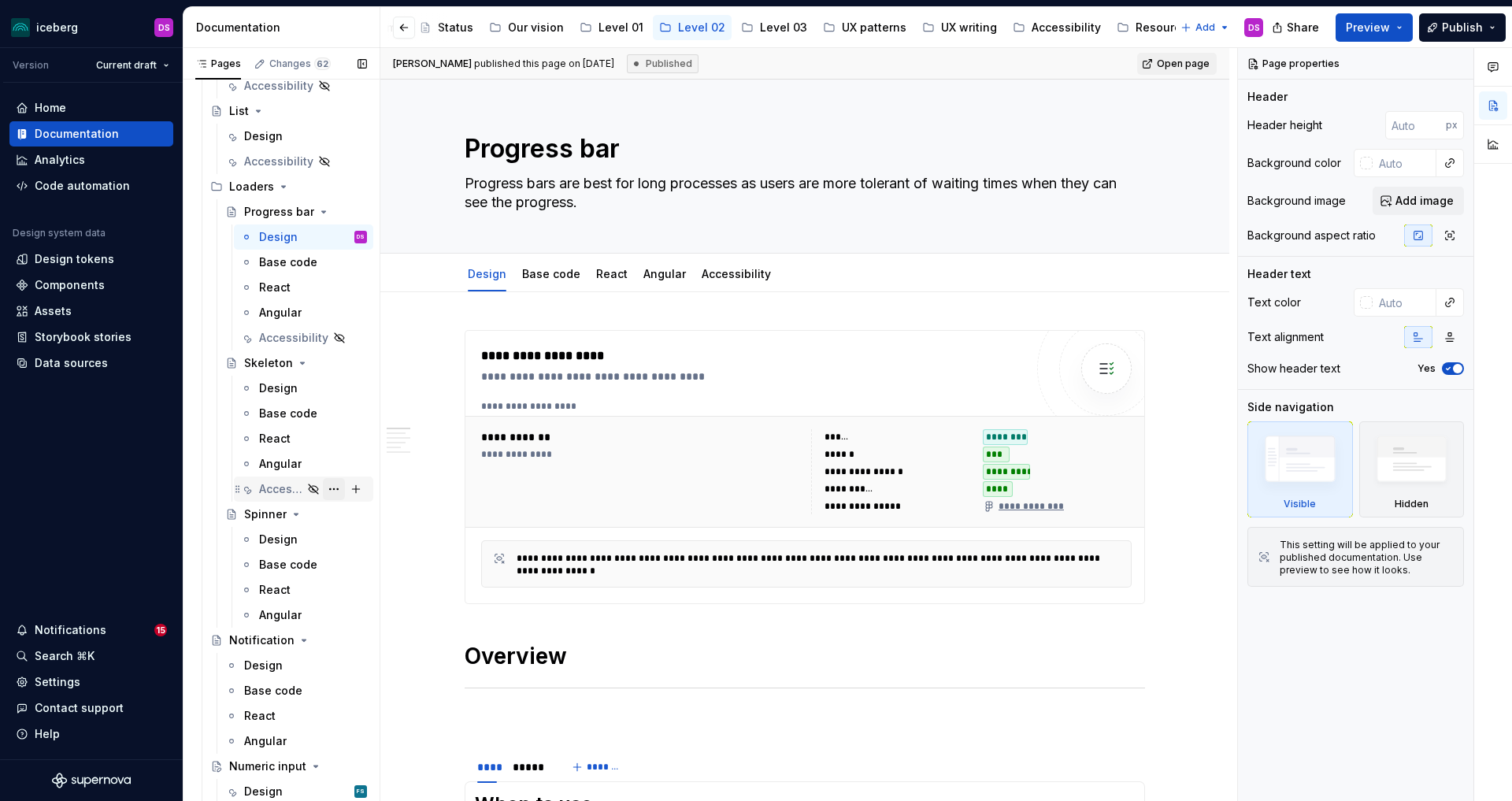
click at [330, 488] on button "Page tree" at bounding box center [333, 489] width 22 height 22
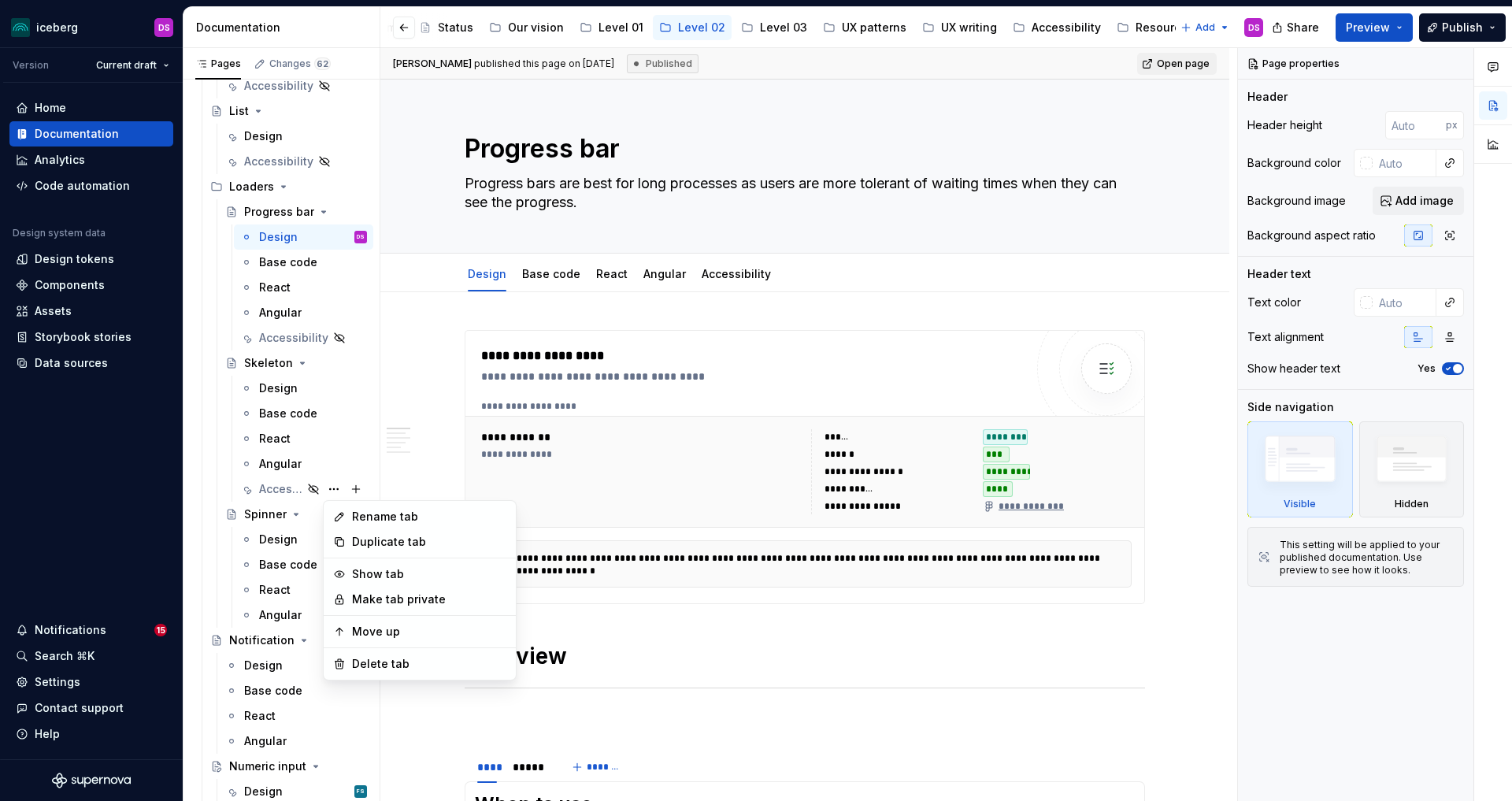
click at [439, 344] on html "iceberg DS Version Current draft Home Documentation Analytics Code automation D…" at bounding box center [756, 400] width 1512 height 801
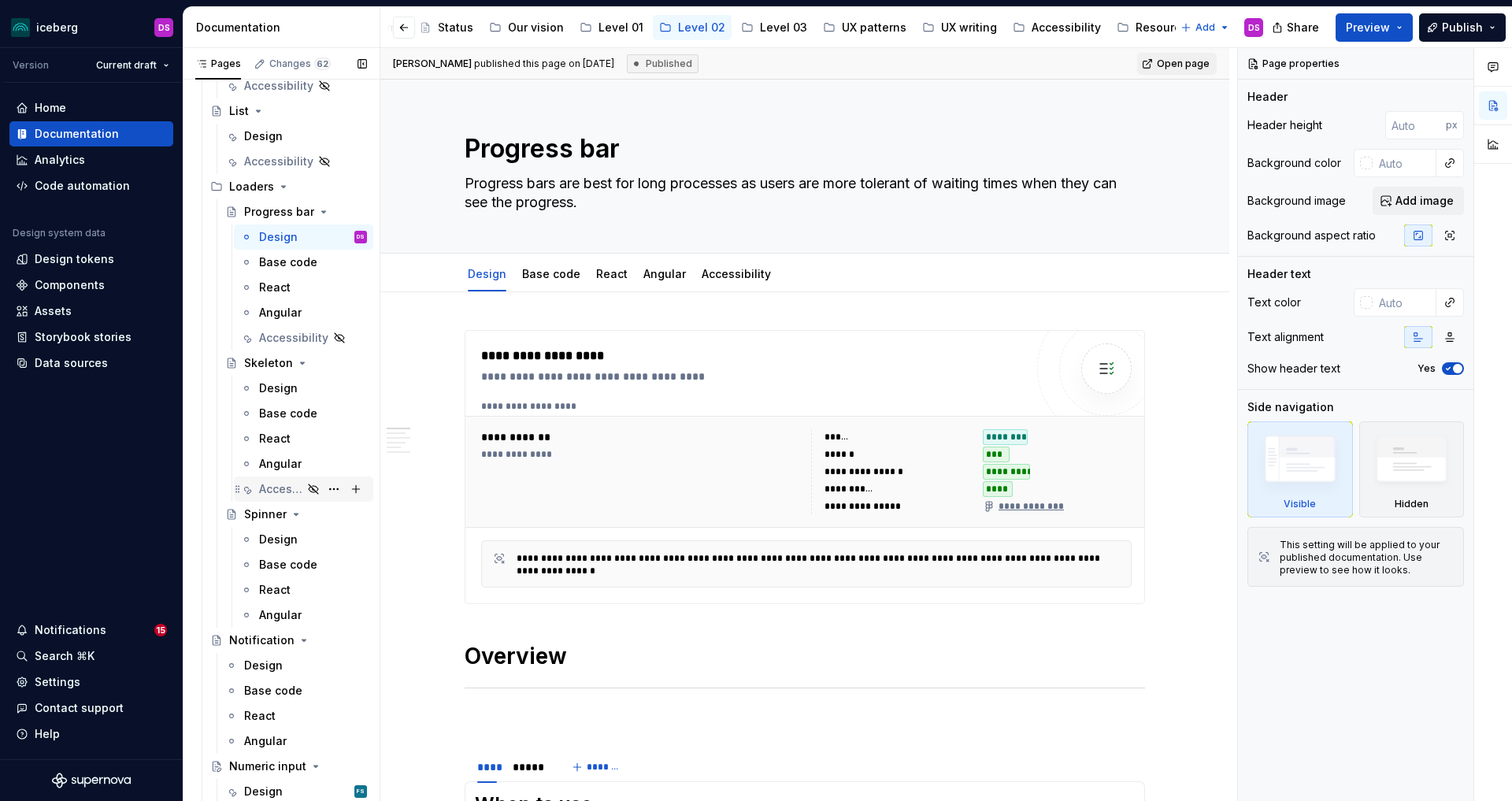
click at [284, 489] on div "Accessibility" at bounding box center [281, 489] width 44 height 16
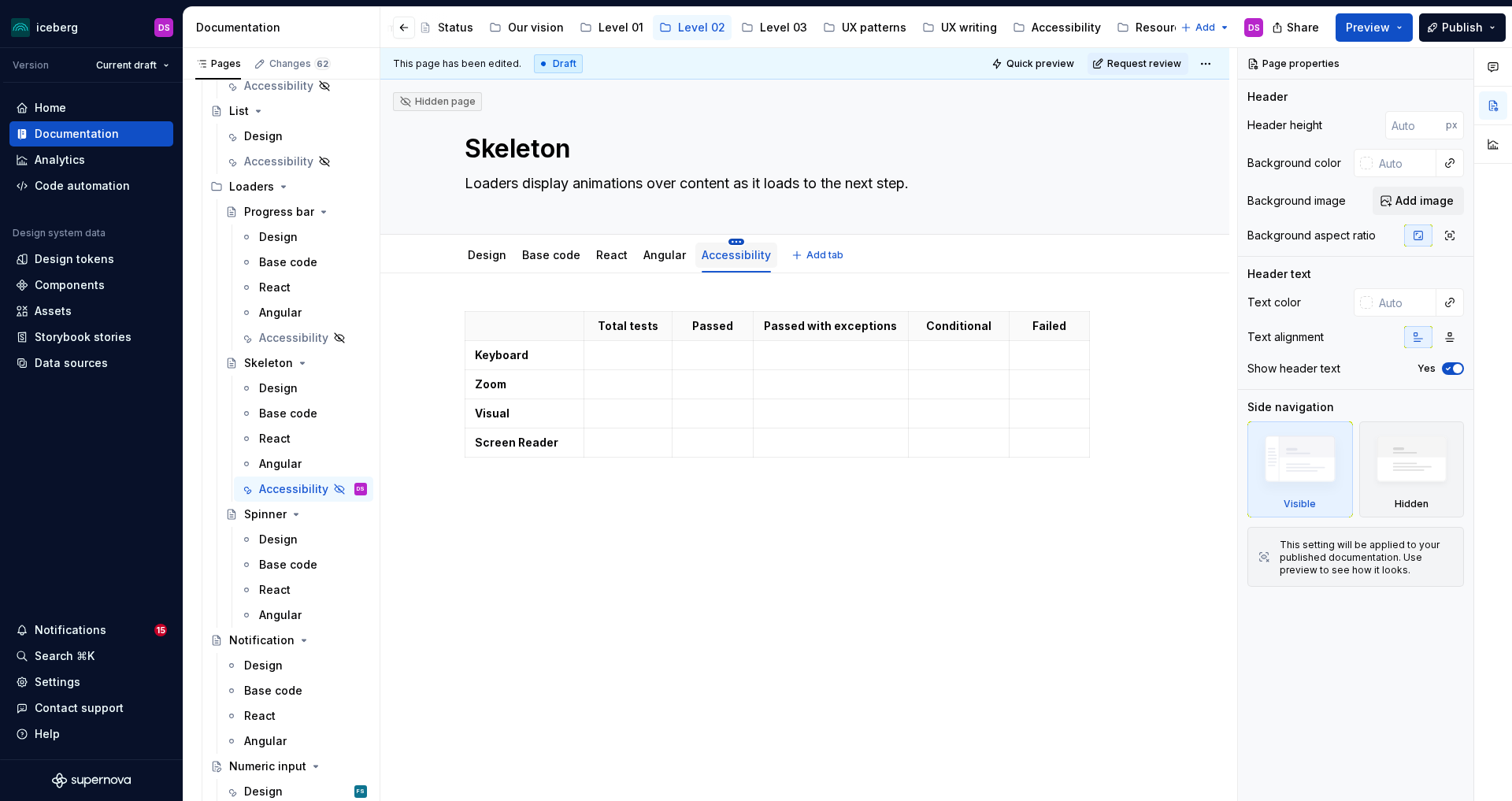
click at [734, 243] on html "iceberg DS Version Current draft Home Documentation Analytics Code automation D…" at bounding box center [756, 400] width 1512 height 801
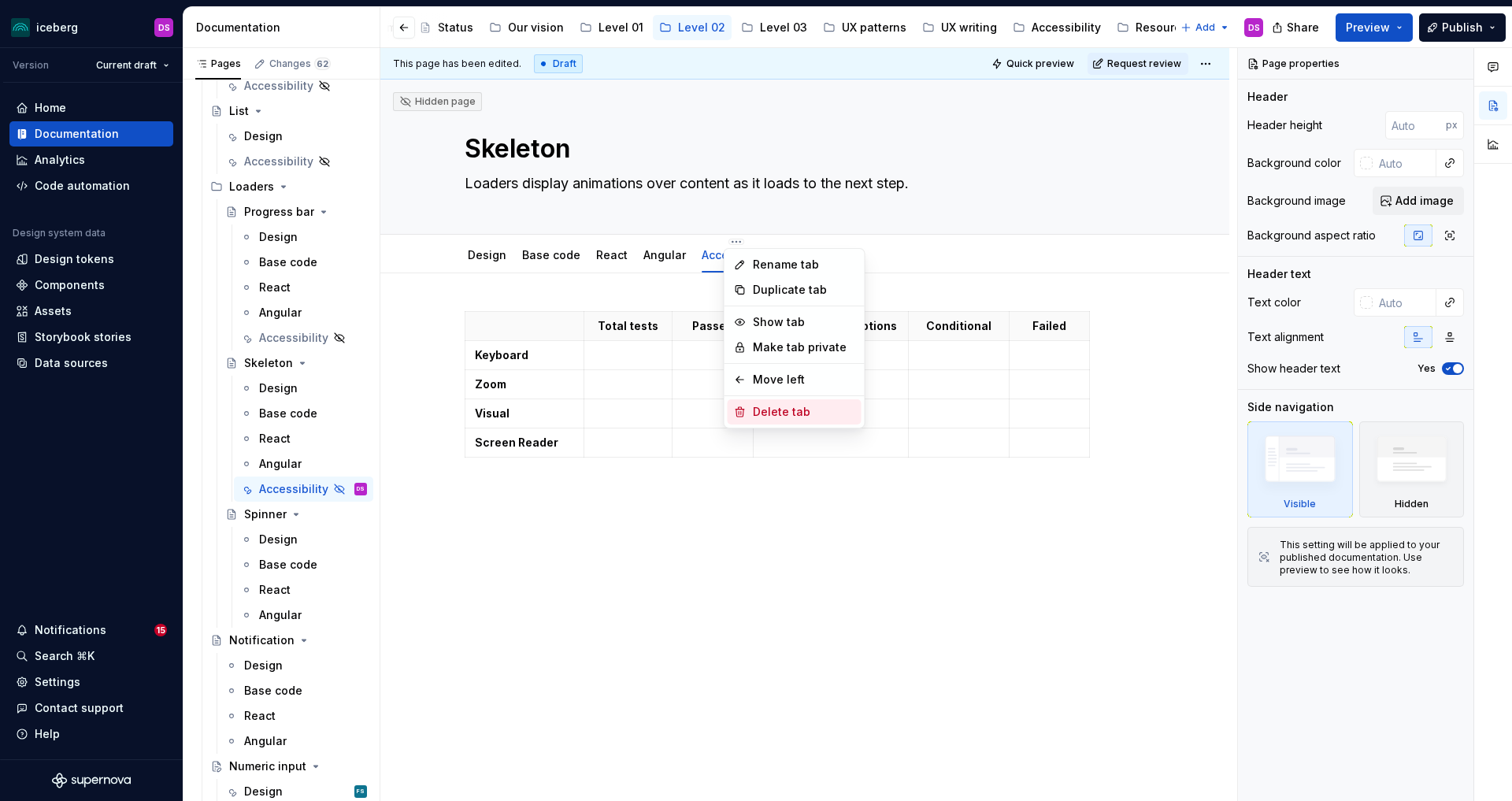
click at [769, 412] on div "Delete tab" at bounding box center [803, 412] width 103 height 16
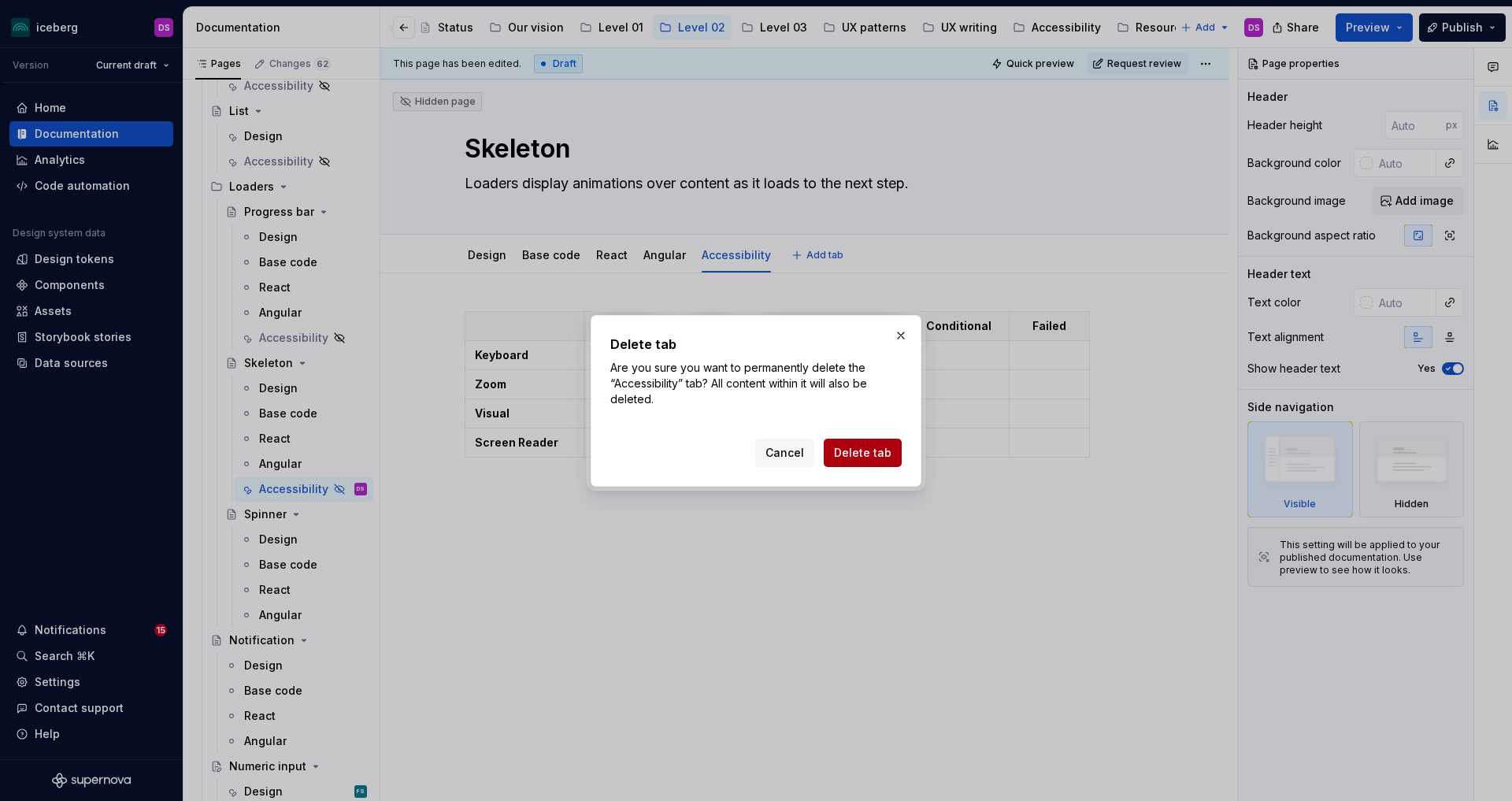
click at [881, 456] on span "Delete tab" at bounding box center [863, 453] width 58 height 16
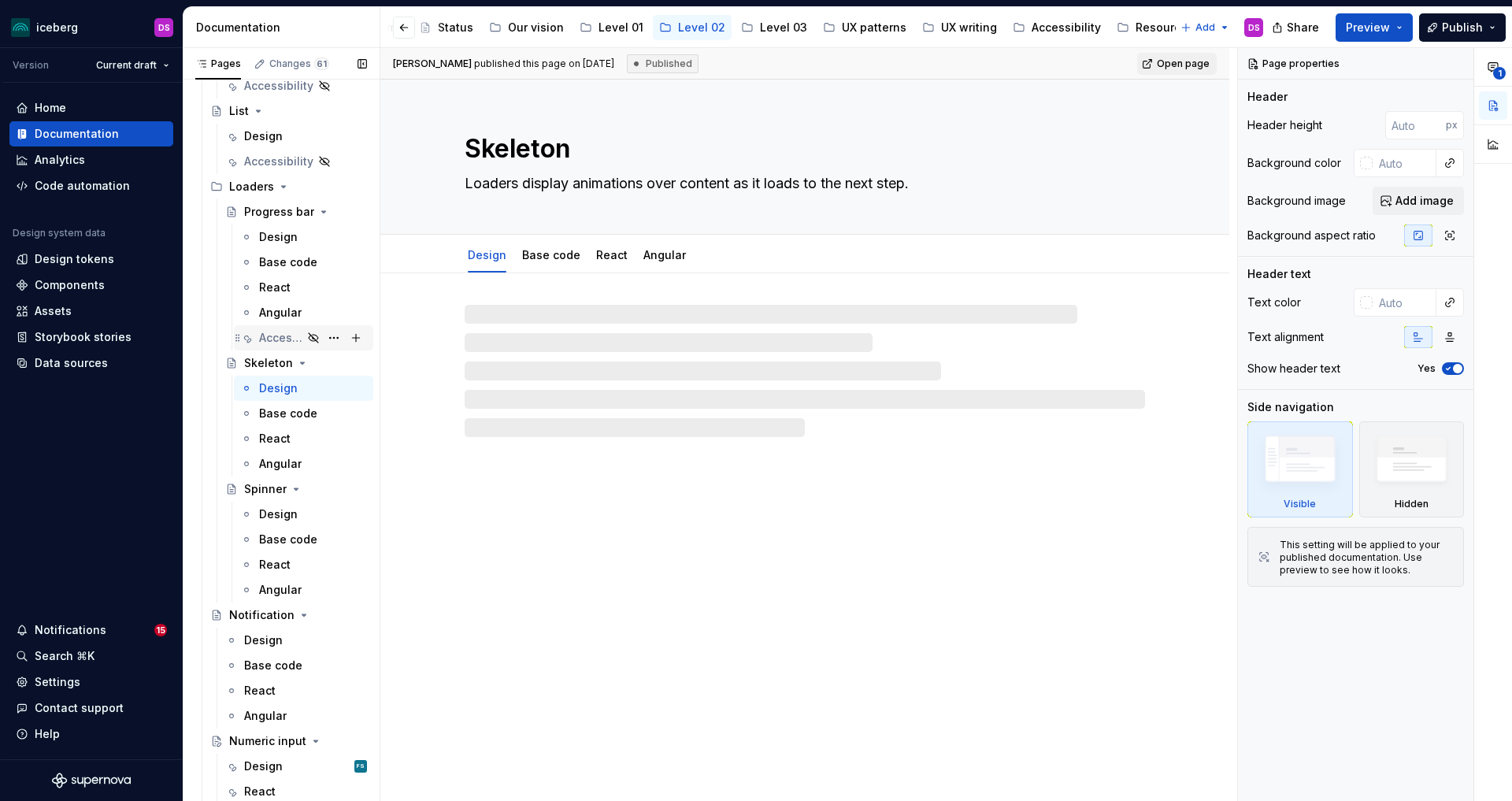
click at [288, 337] on div "Accessibility" at bounding box center [281, 338] width 44 height 16
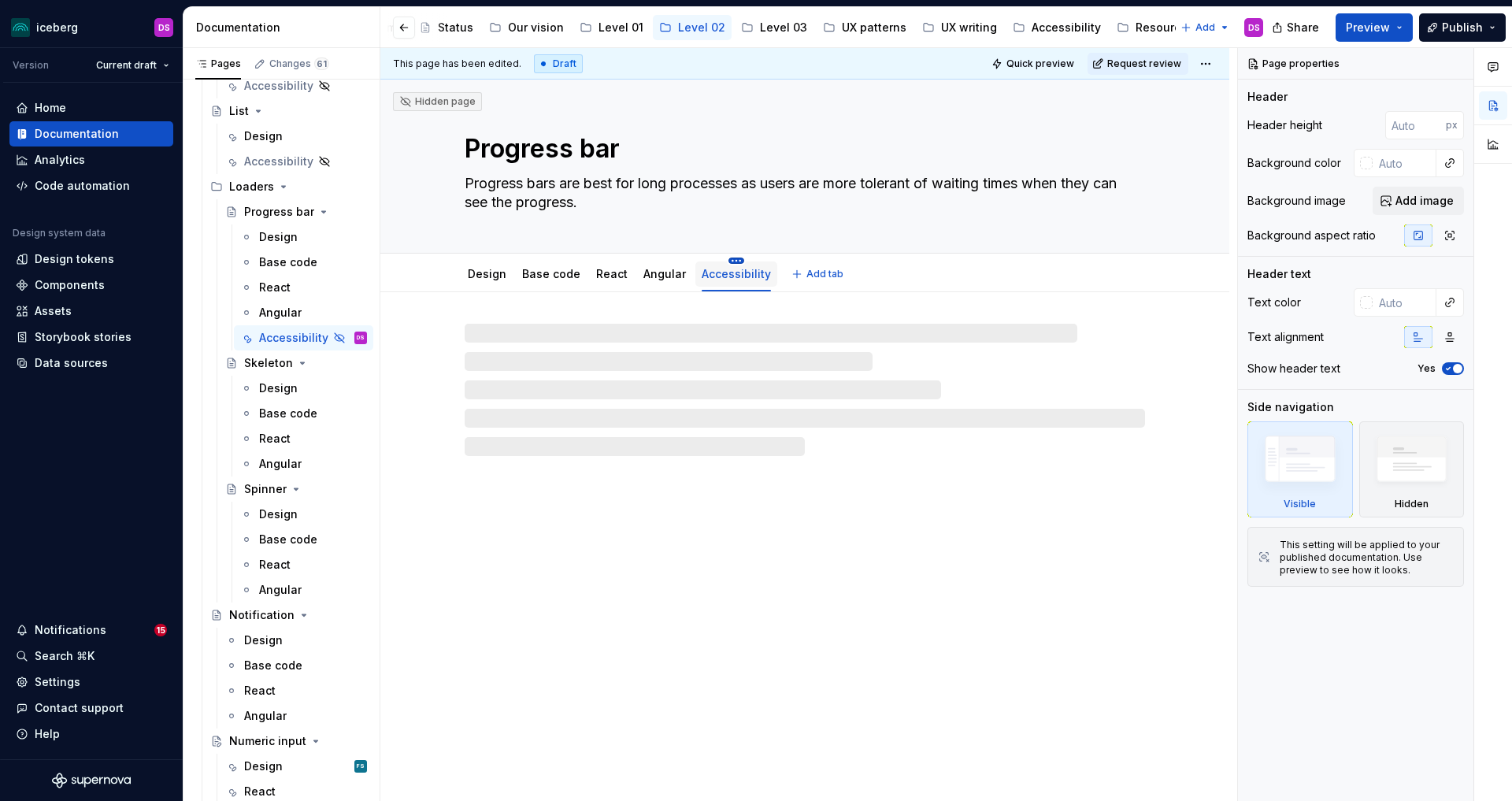
click at [734, 260] on html "iceberg DS Version Current draft Home Documentation Analytics Code automation D…" at bounding box center [756, 400] width 1512 height 801
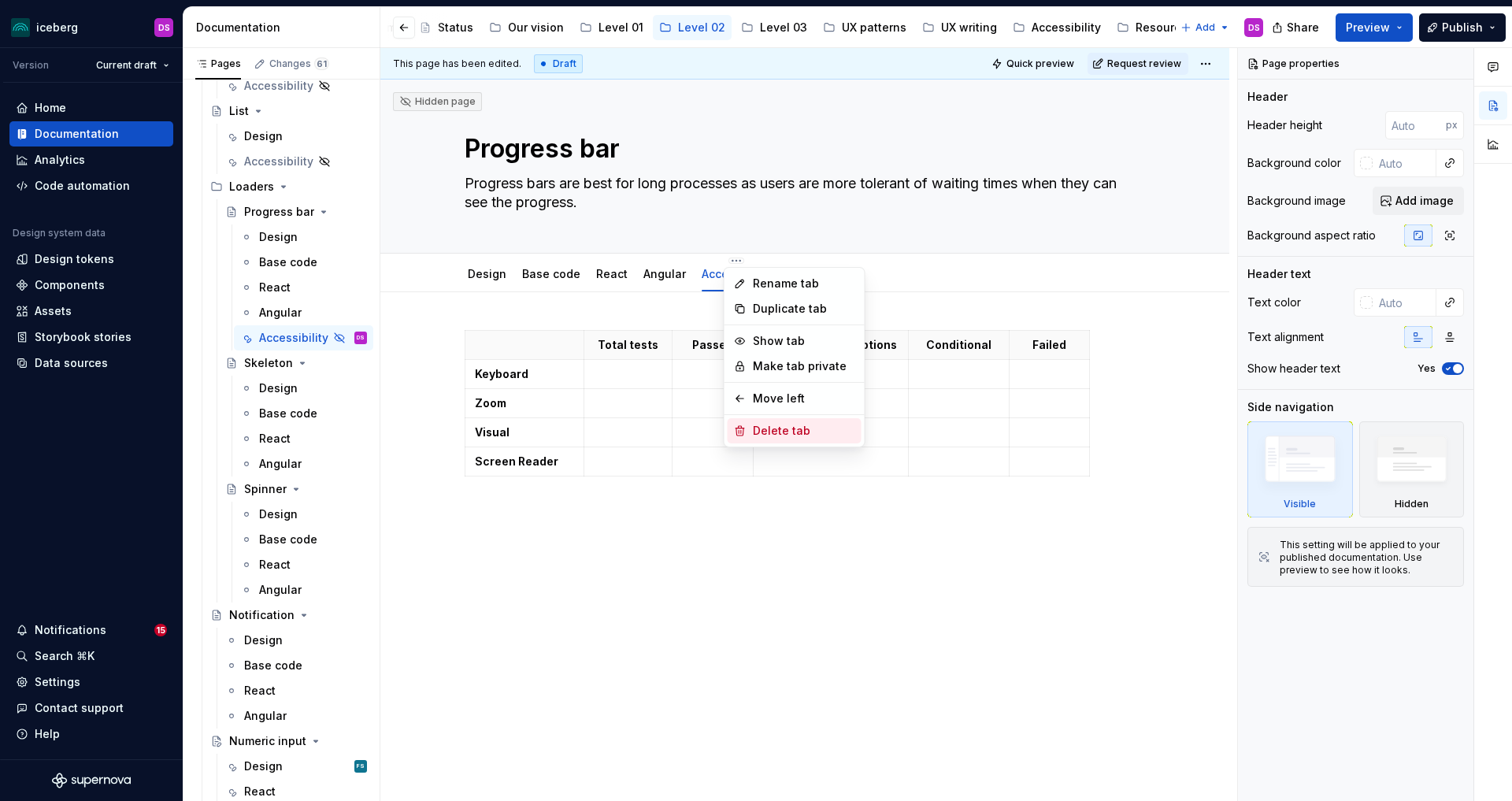
click at [766, 426] on div "Delete tab" at bounding box center [803, 431] width 103 height 16
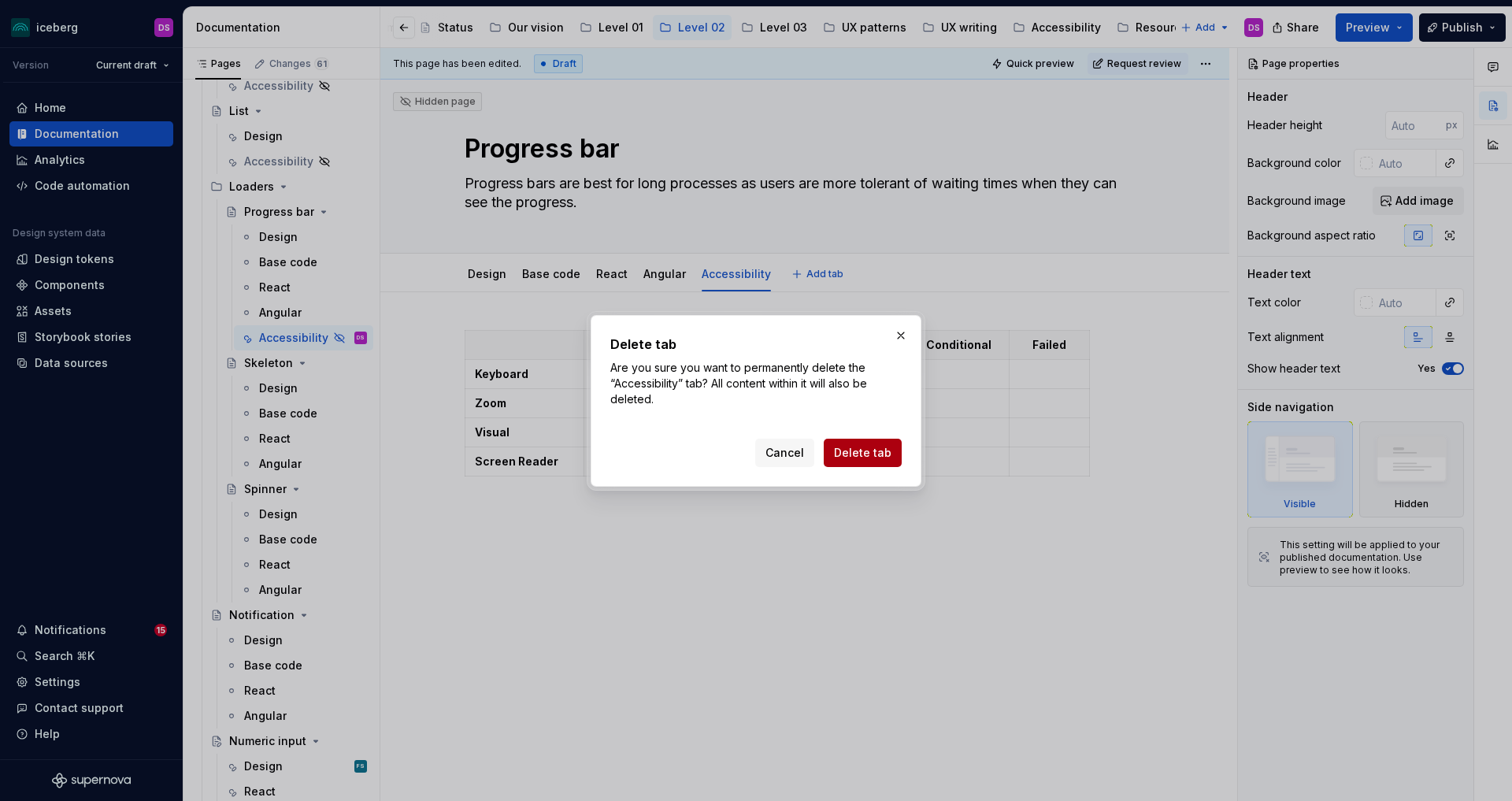
click at [869, 451] on span "Delete tab" at bounding box center [863, 453] width 58 height 16
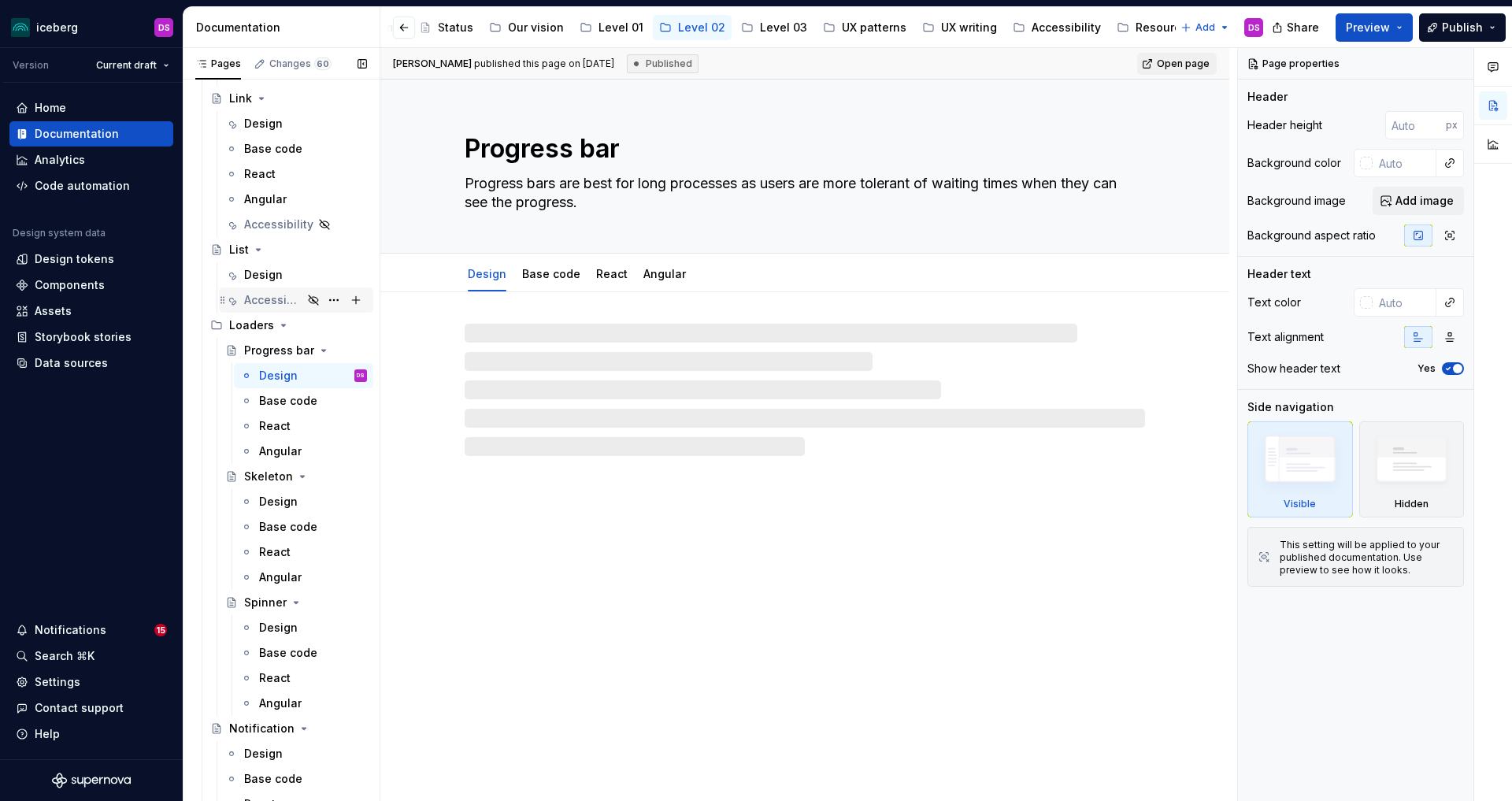
scroll to position [1969, 0]
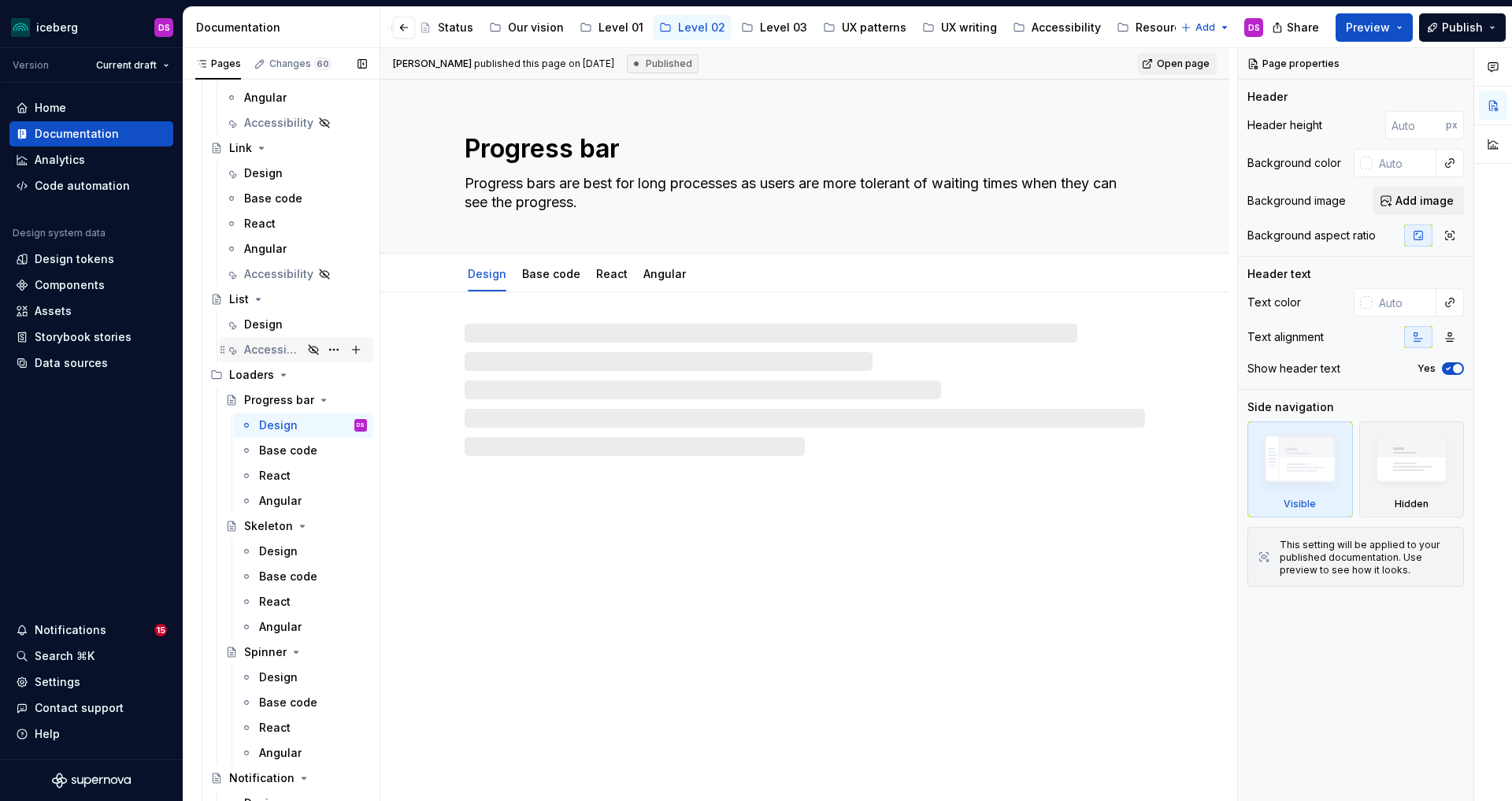
click at [266, 345] on div "Accessibility" at bounding box center [273, 349] width 59 height 16
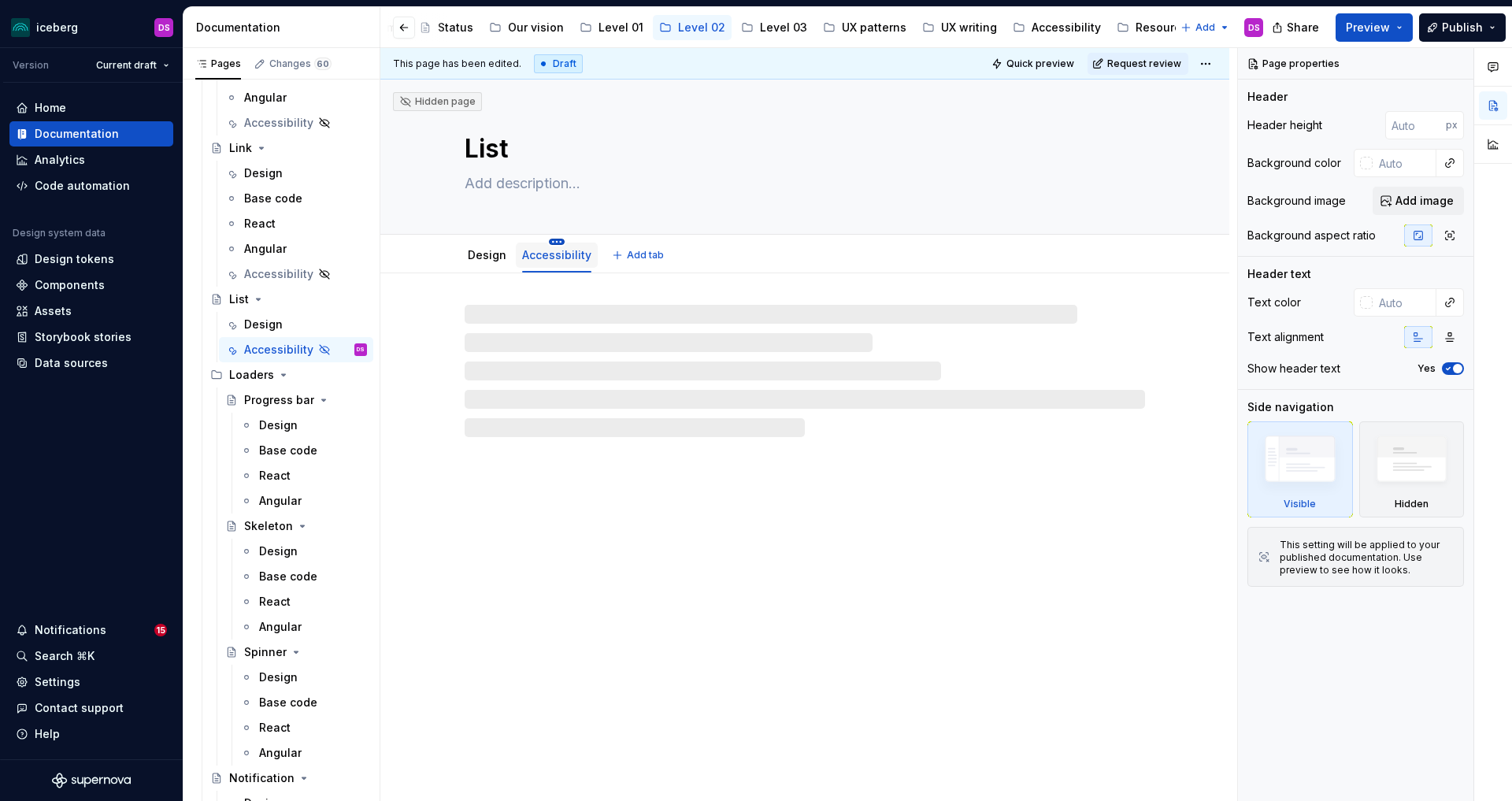
click at [556, 241] on html "iceberg DS Version Current draft Home Documentation Analytics Code automation D…" at bounding box center [756, 400] width 1512 height 801
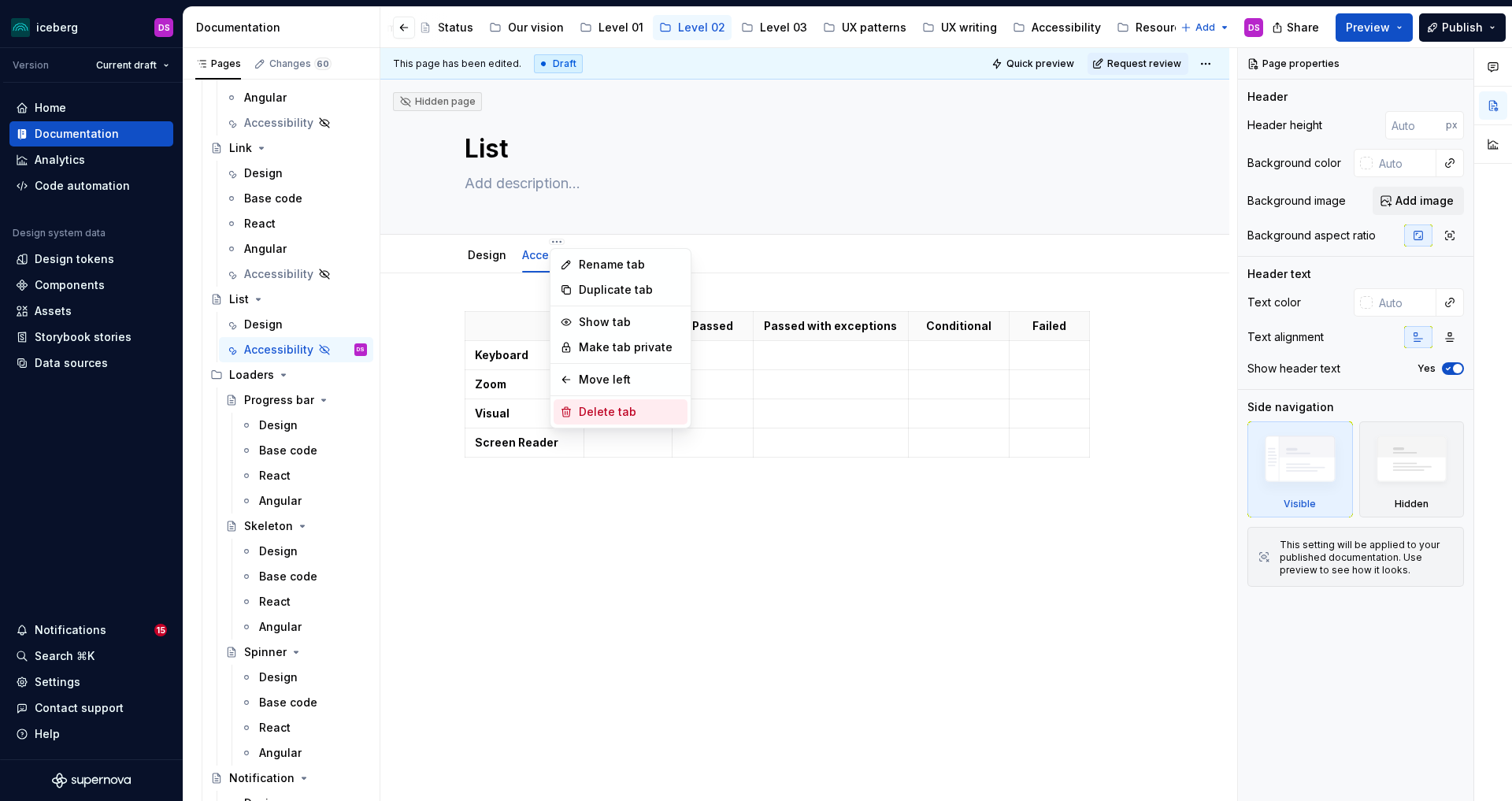
click at [620, 408] on div "Delete tab" at bounding box center [630, 412] width 103 height 16
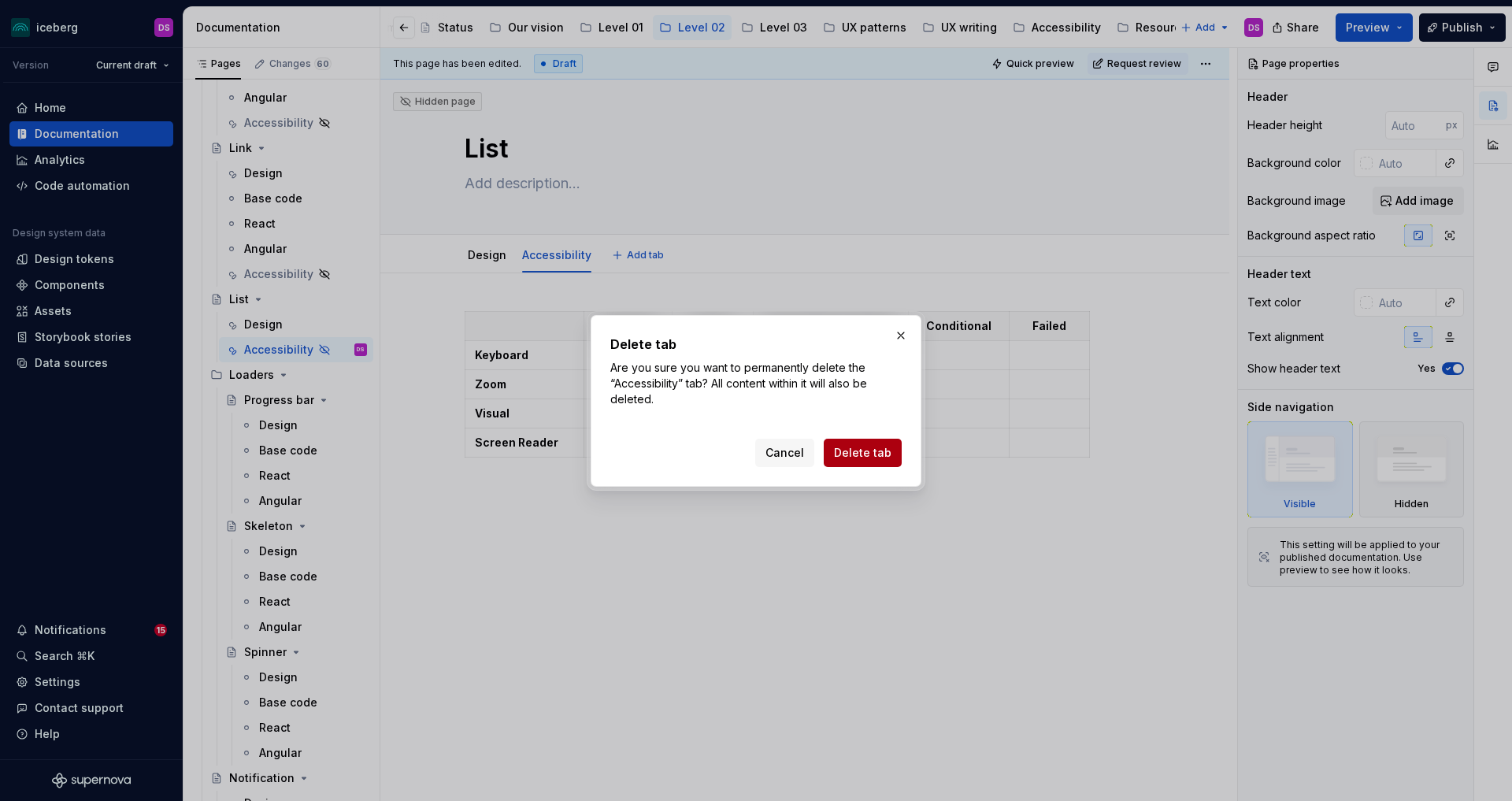
click at [850, 452] on span "Delete tab" at bounding box center [863, 453] width 58 height 16
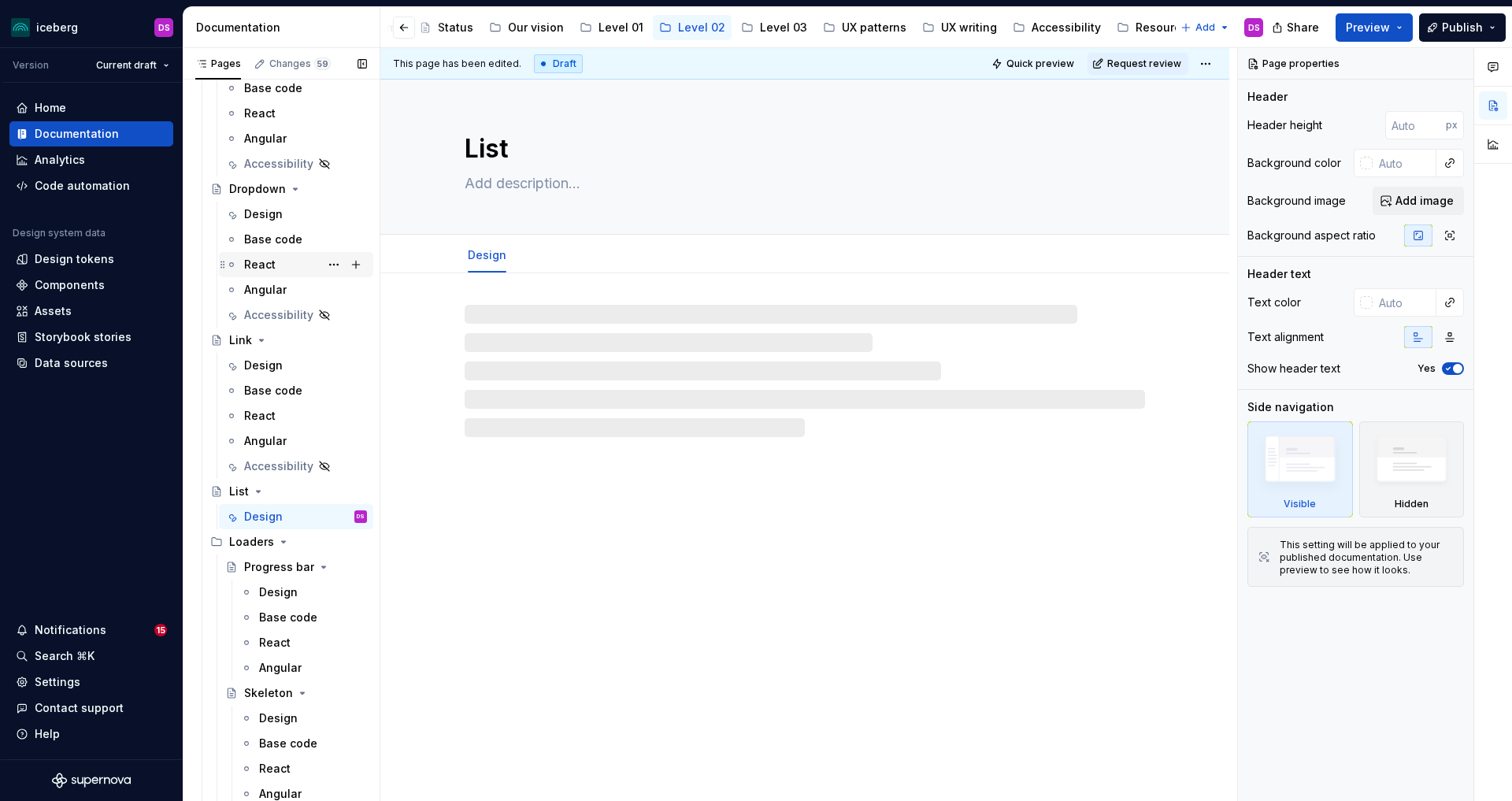
scroll to position [1774, 0]
click at [265, 316] on div "Accessibility" at bounding box center [273, 317] width 59 height 16
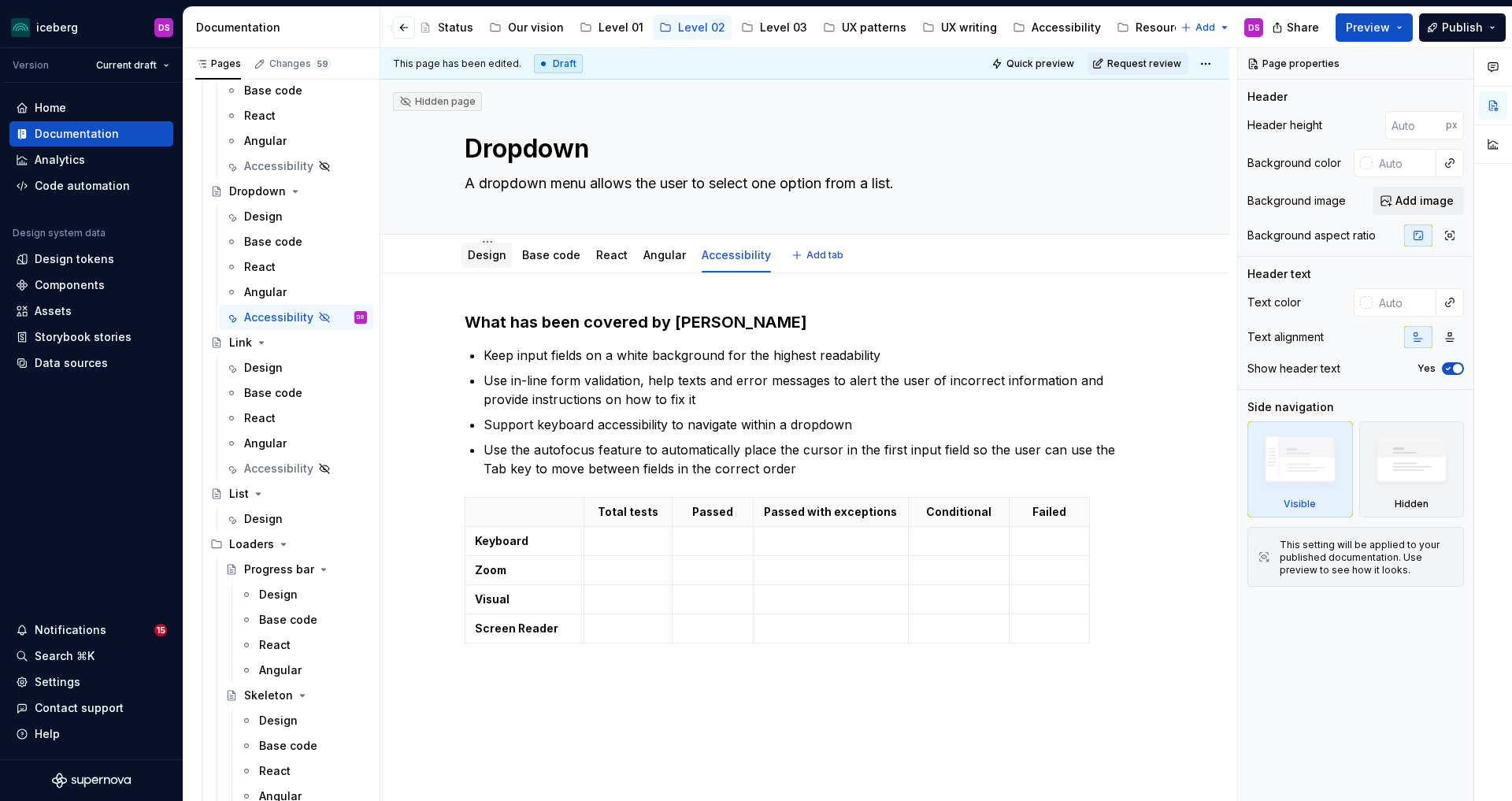
click at [488, 251] on link "Design" at bounding box center [487, 254] width 39 height 13
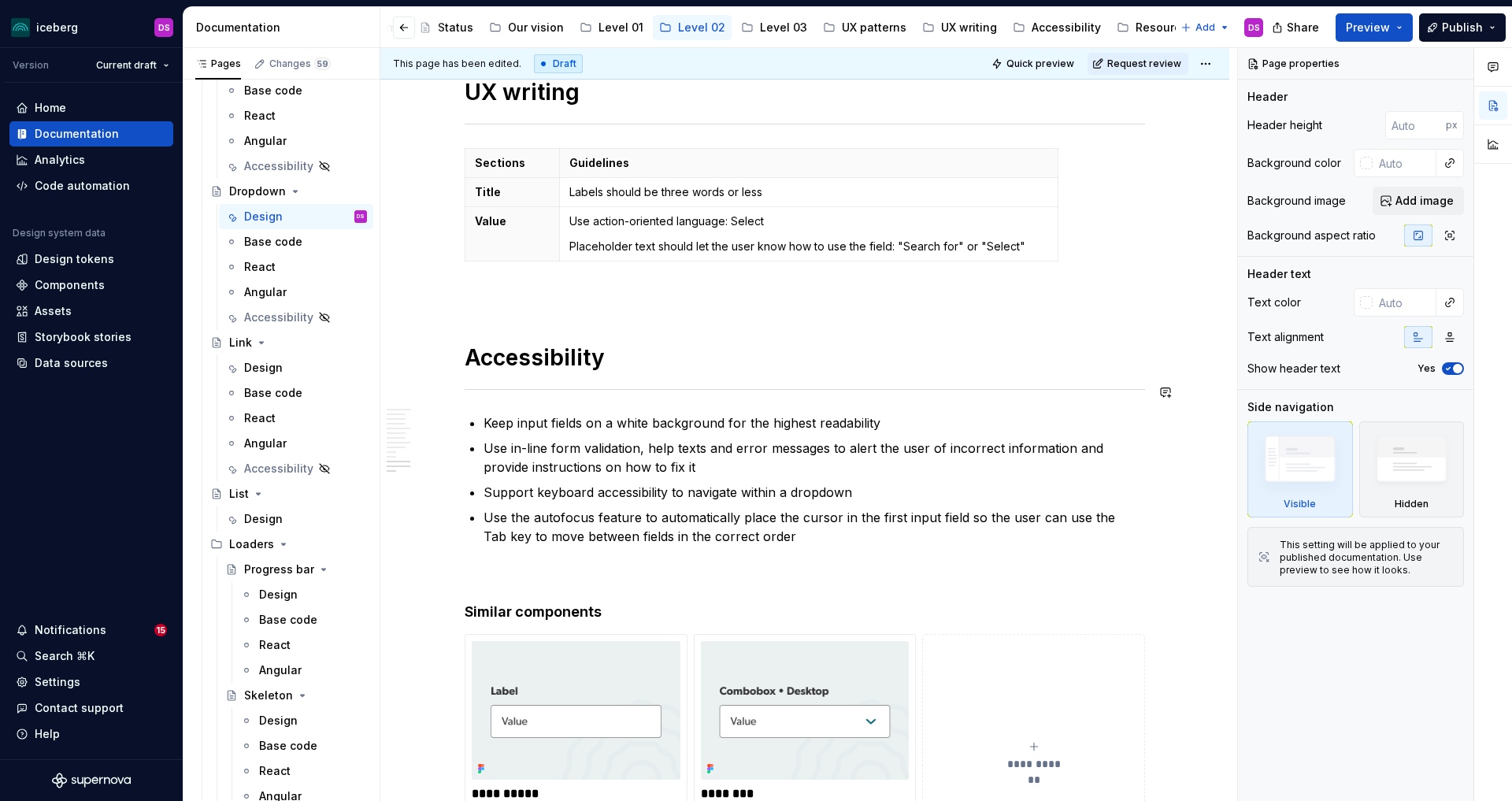
scroll to position [3443, 0]
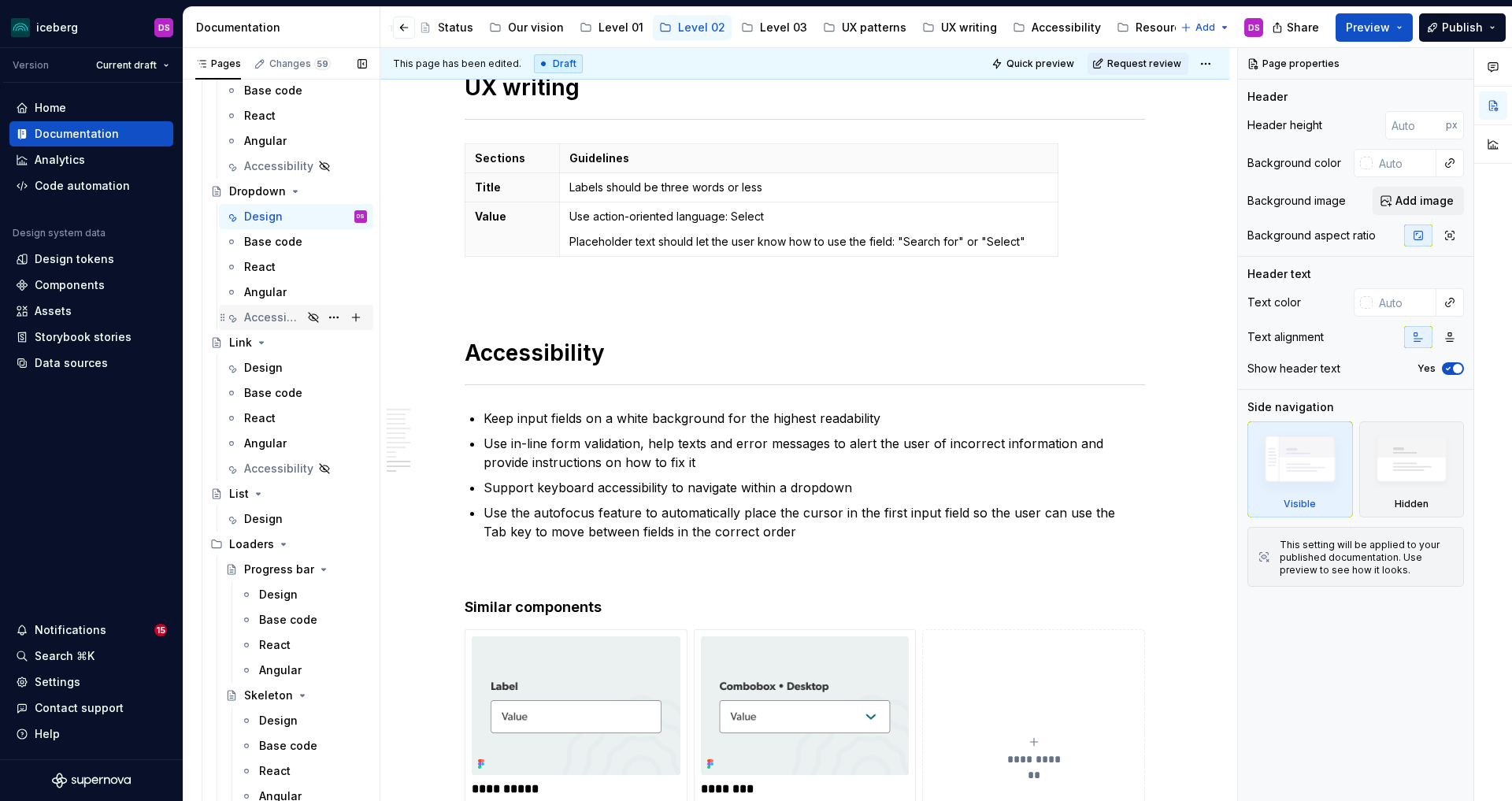
click at [270, 318] on div "Accessibility" at bounding box center [273, 317] width 59 height 16
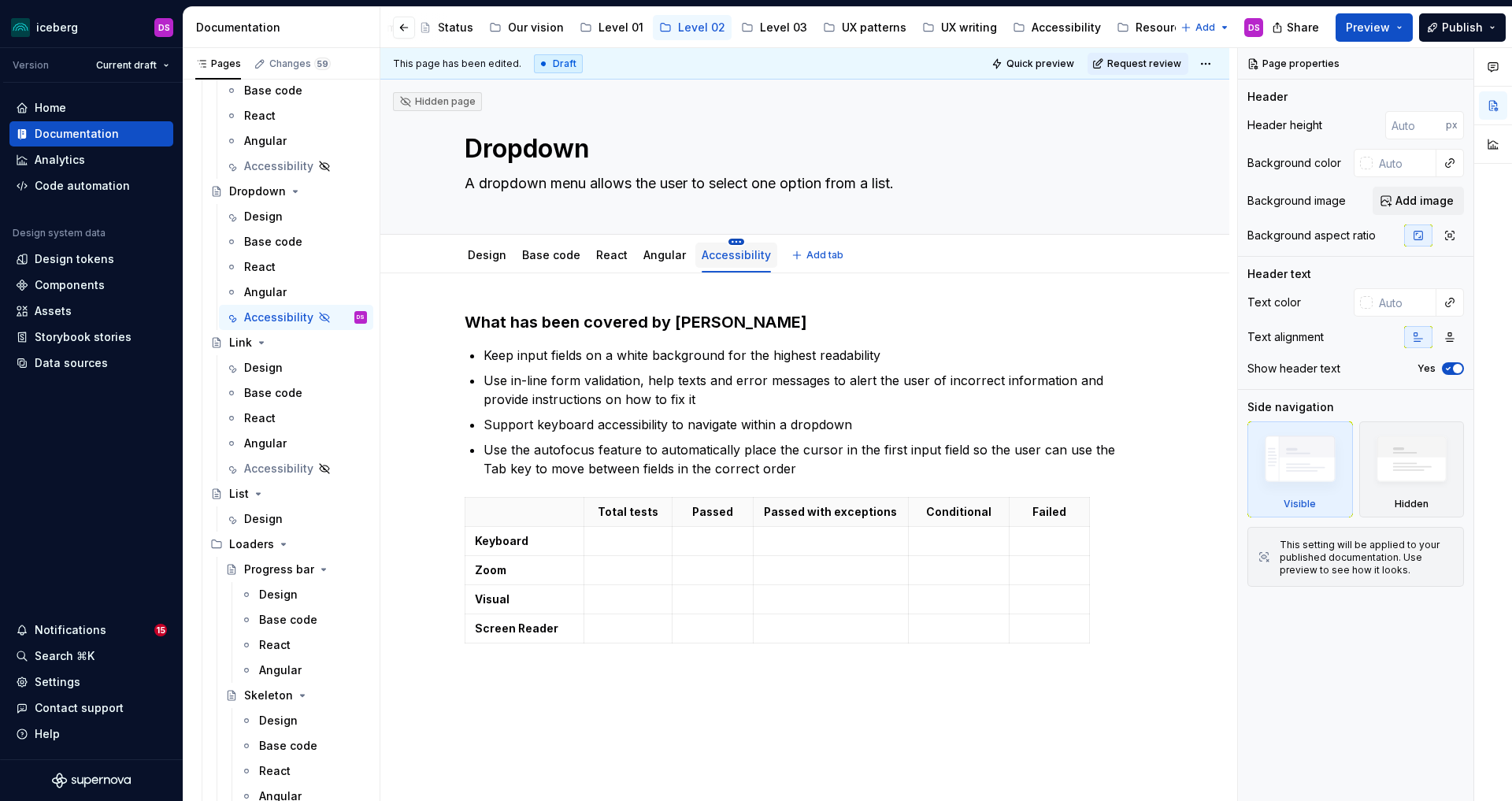
click at [730, 240] on html "iceberg DS Version Current draft Home Documentation Analytics Code automation D…" at bounding box center [756, 400] width 1512 height 801
click at [774, 414] on div "Delete tab" at bounding box center [803, 412] width 103 height 16
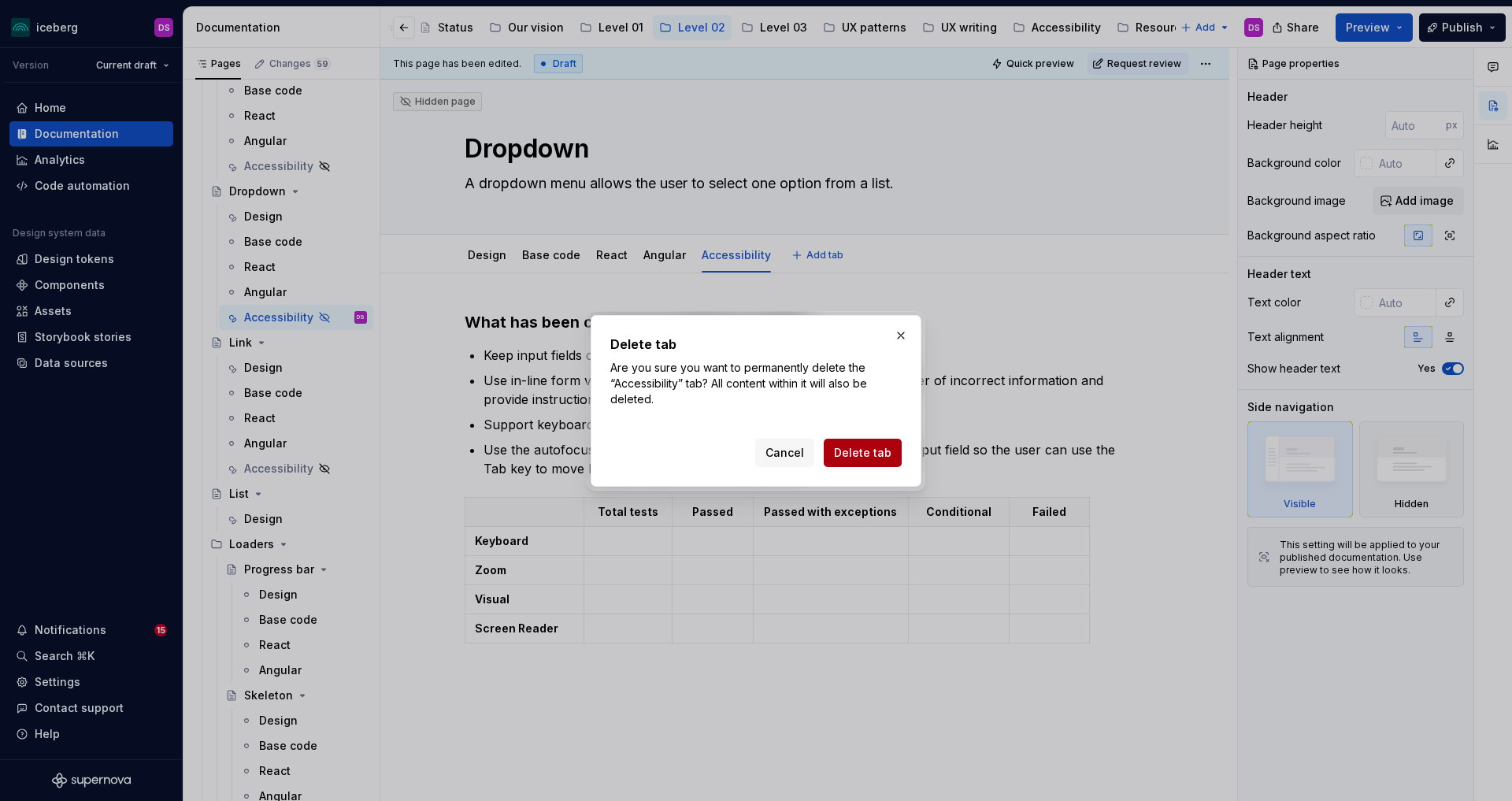
click at [873, 451] on span "Delete tab" at bounding box center [863, 453] width 58 height 16
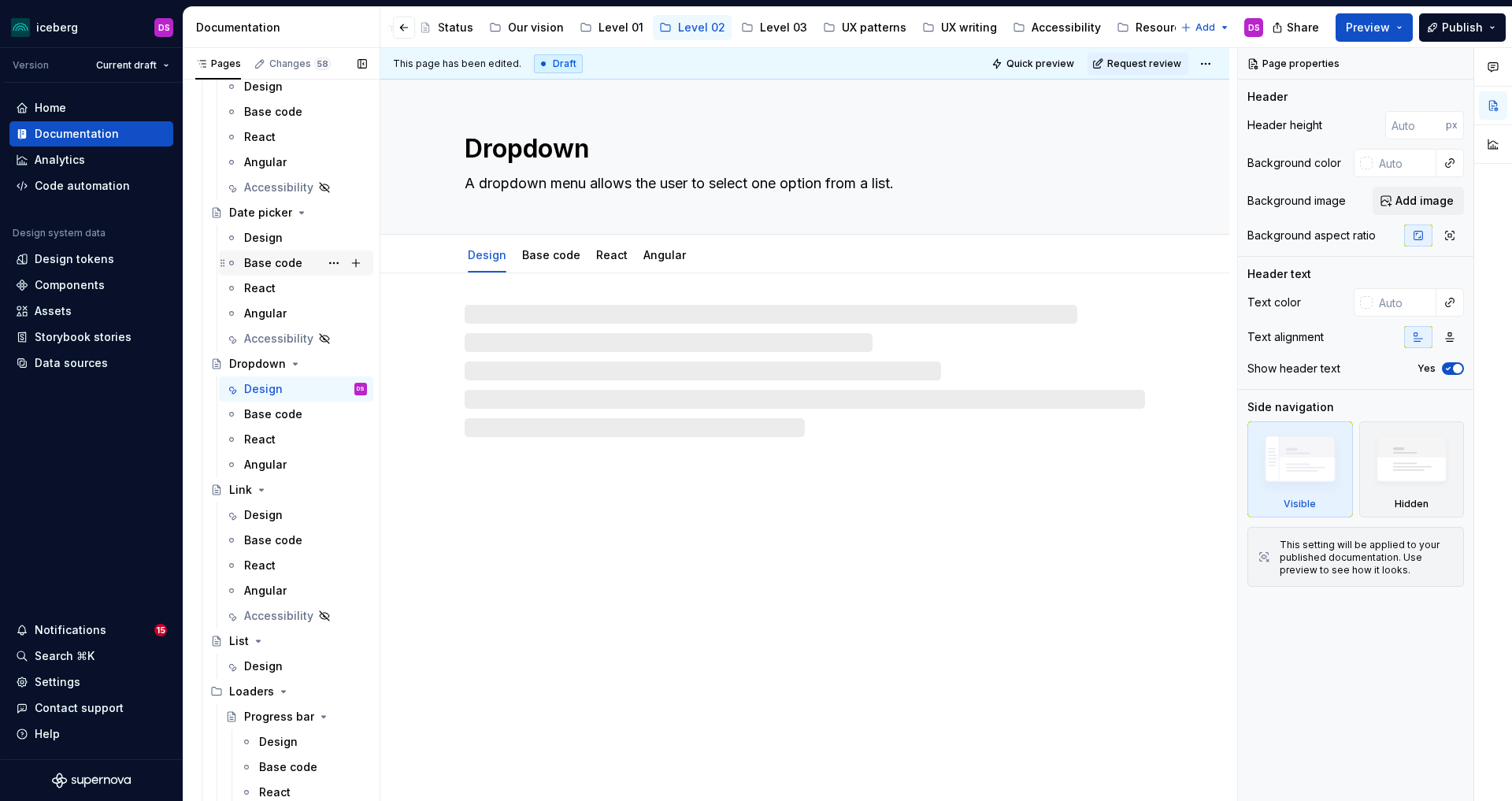
scroll to position [1513, 0]
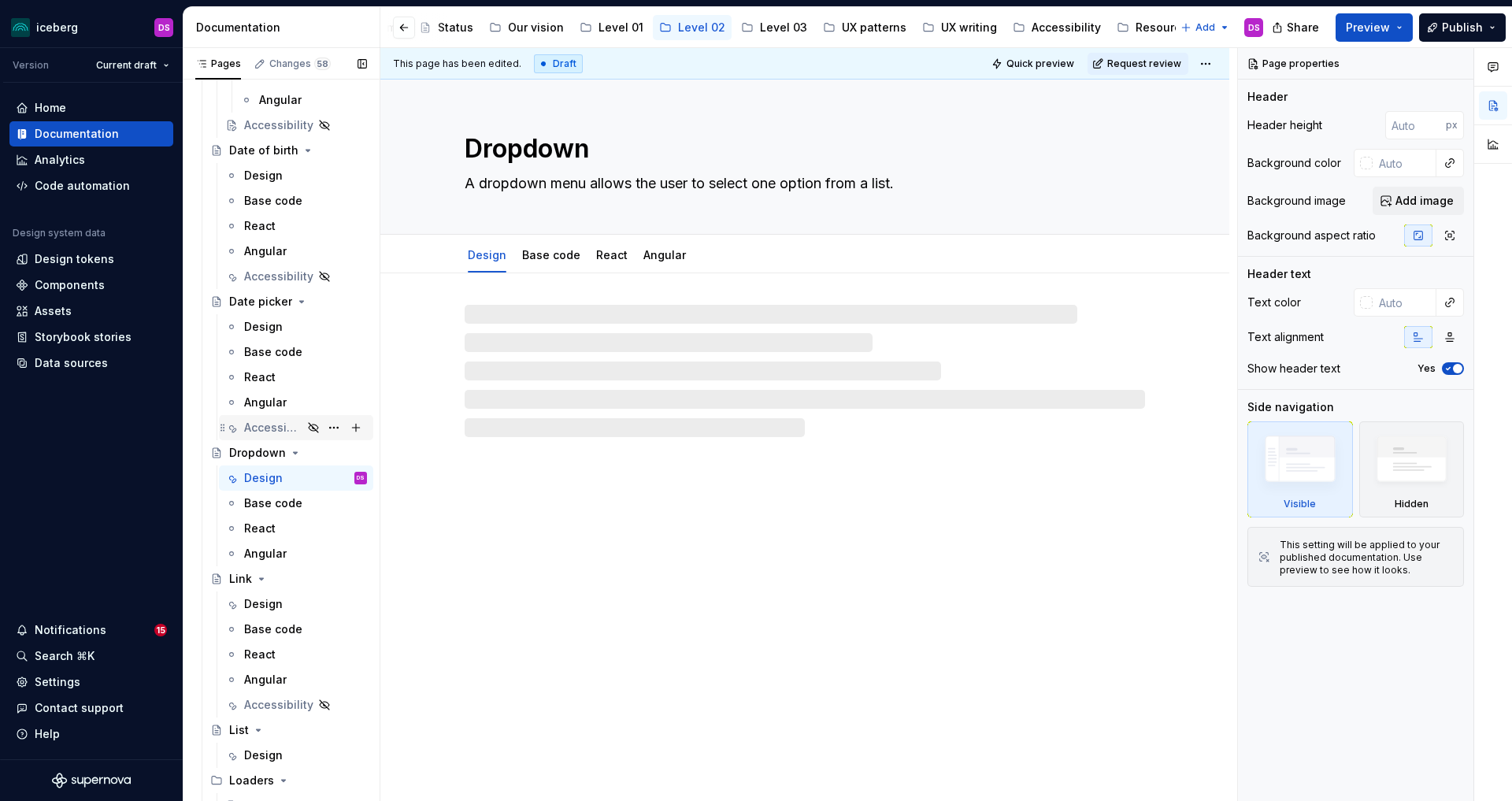
click at [279, 422] on div "Accessibility" at bounding box center [273, 428] width 59 height 16
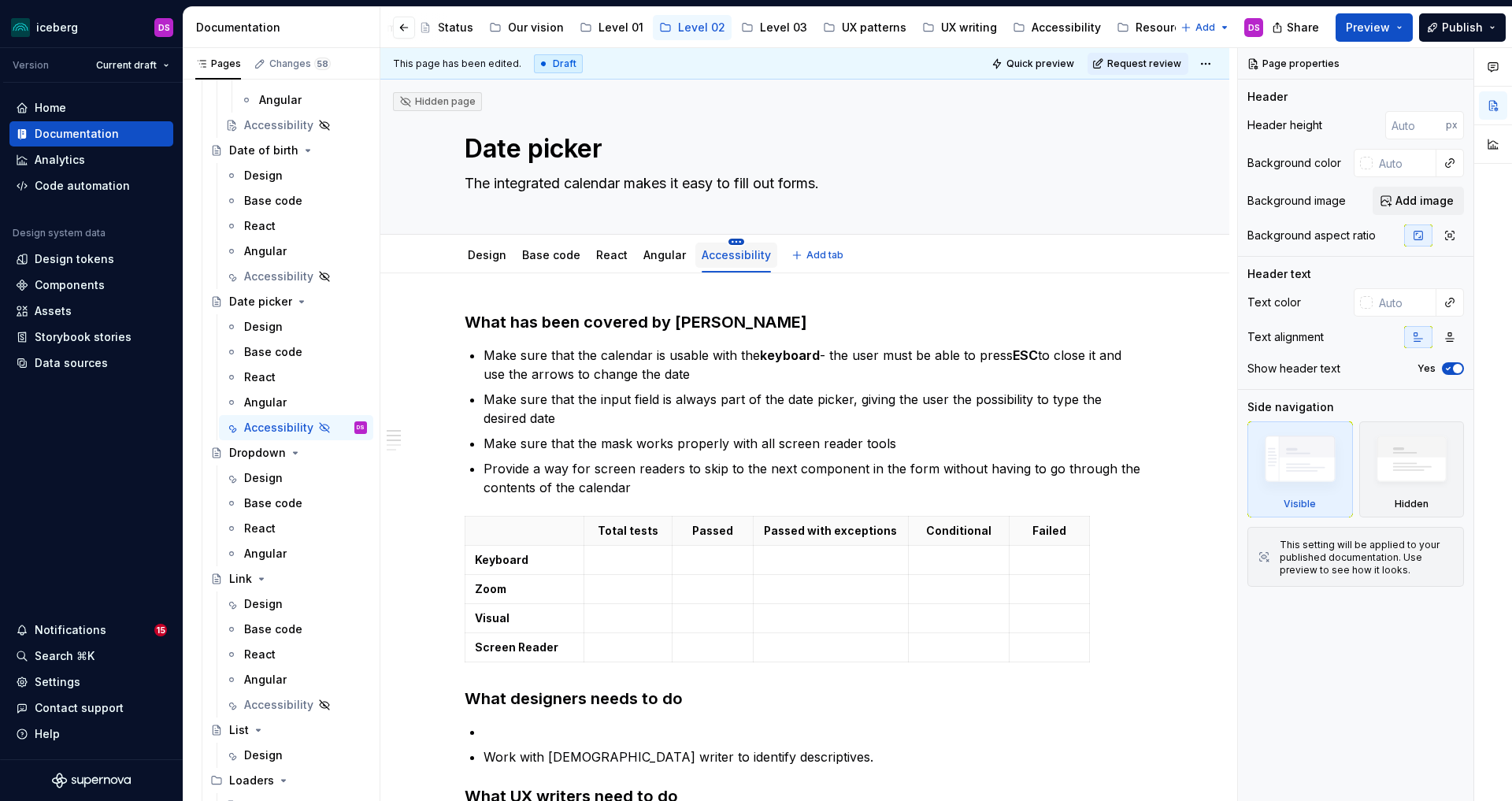
click at [735, 243] on html "iceberg DS Version Current draft Home Documentation Analytics Code automation D…" at bounding box center [756, 400] width 1512 height 801
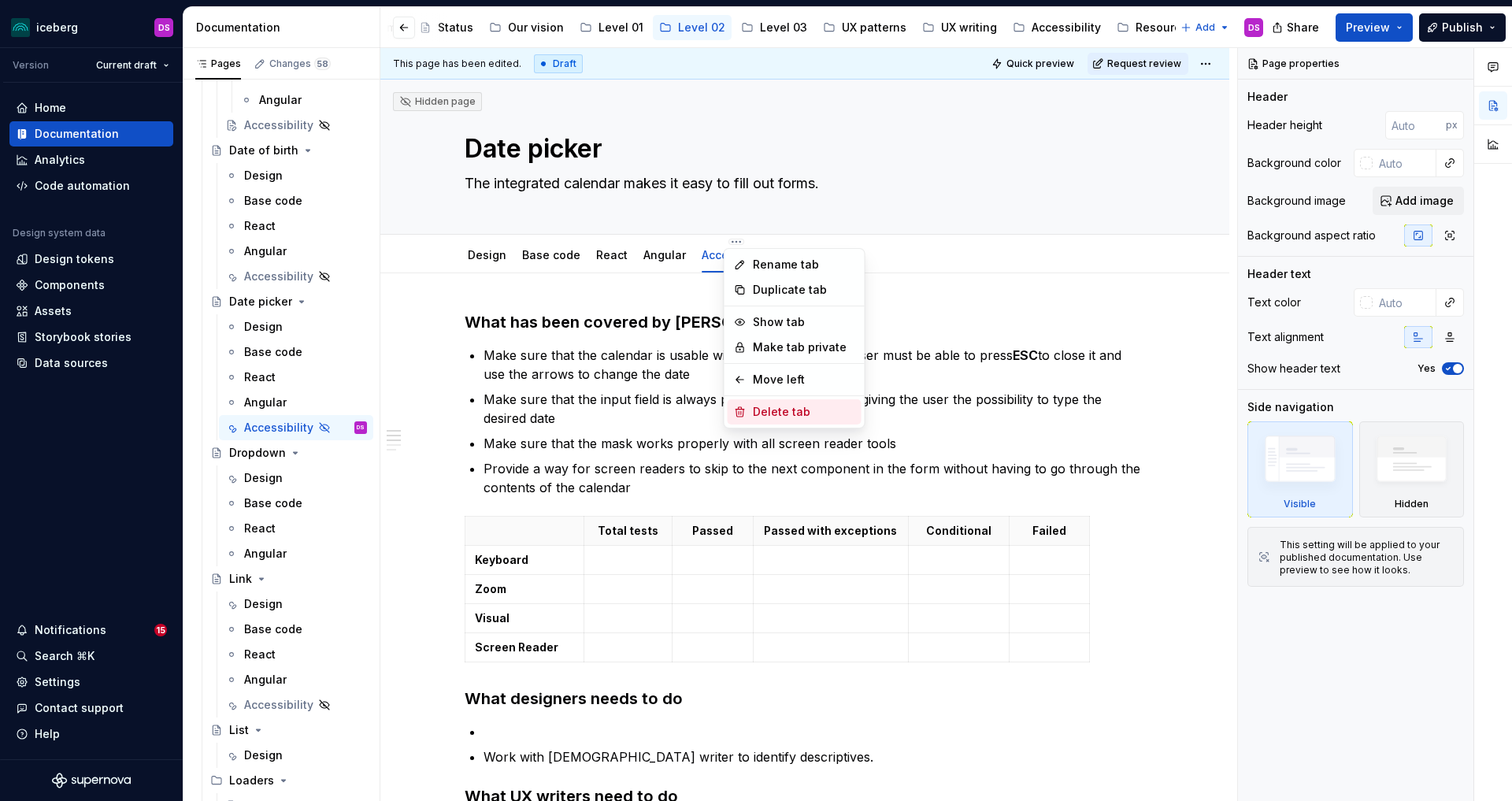
click at [779, 408] on div "Delete tab" at bounding box center [803, 412] width 103 height 16
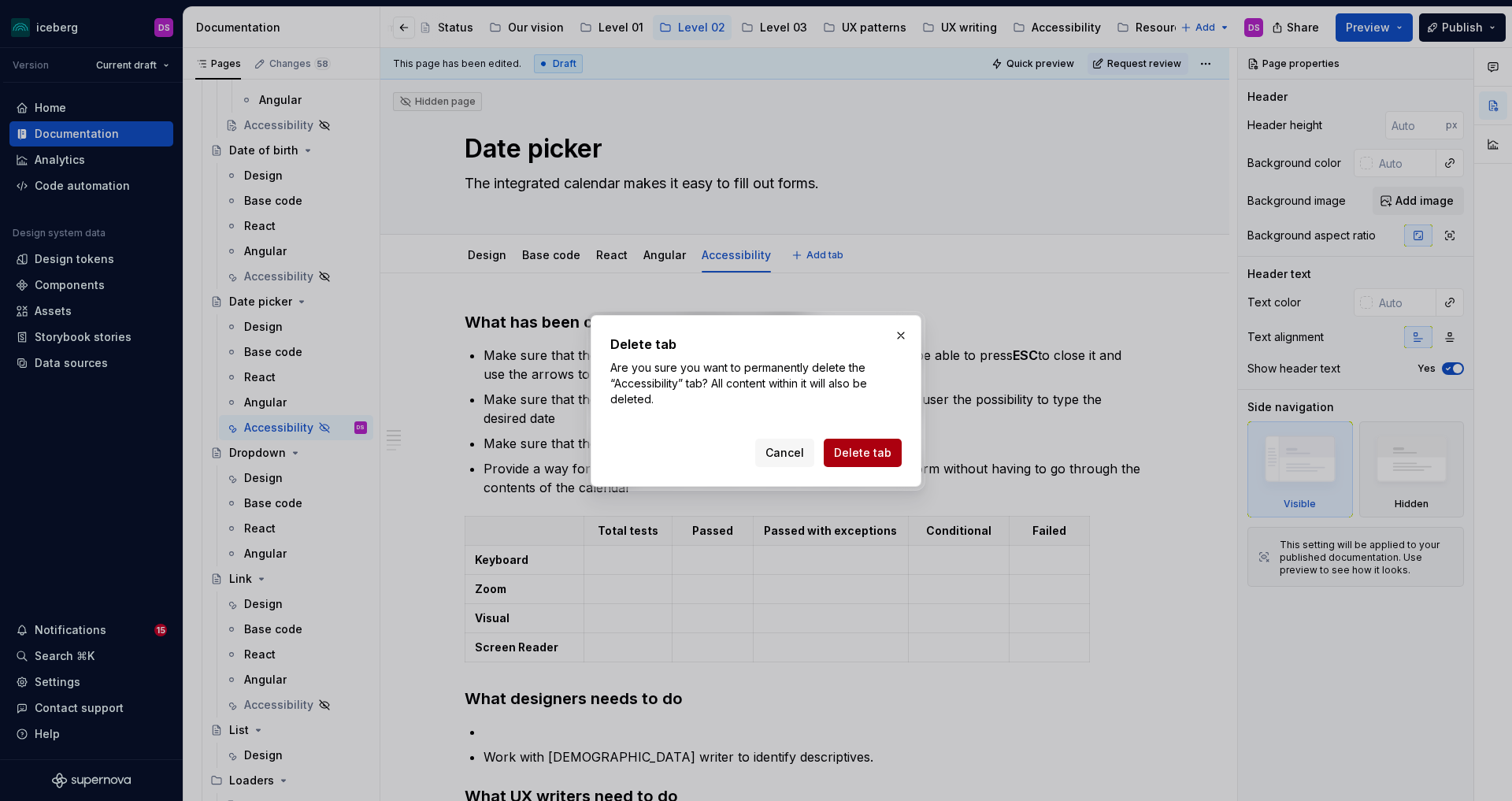
click at [866, 440] on button "Delete tab" at bounding box center [863, 453] width 78 height 28
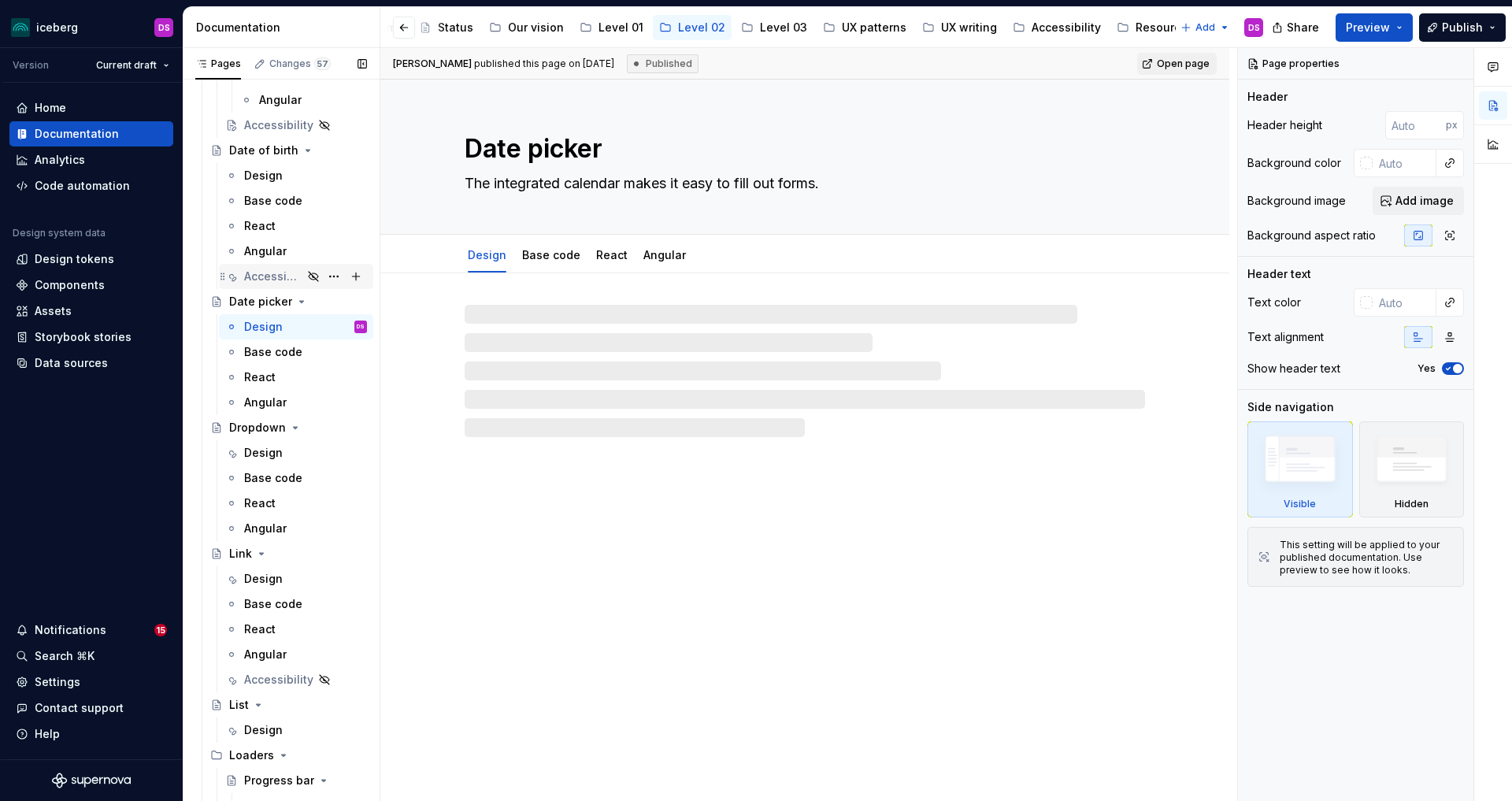
click at [261, 275] on div "Accessibility" at bounding box center [273, 277] width 59 height 16
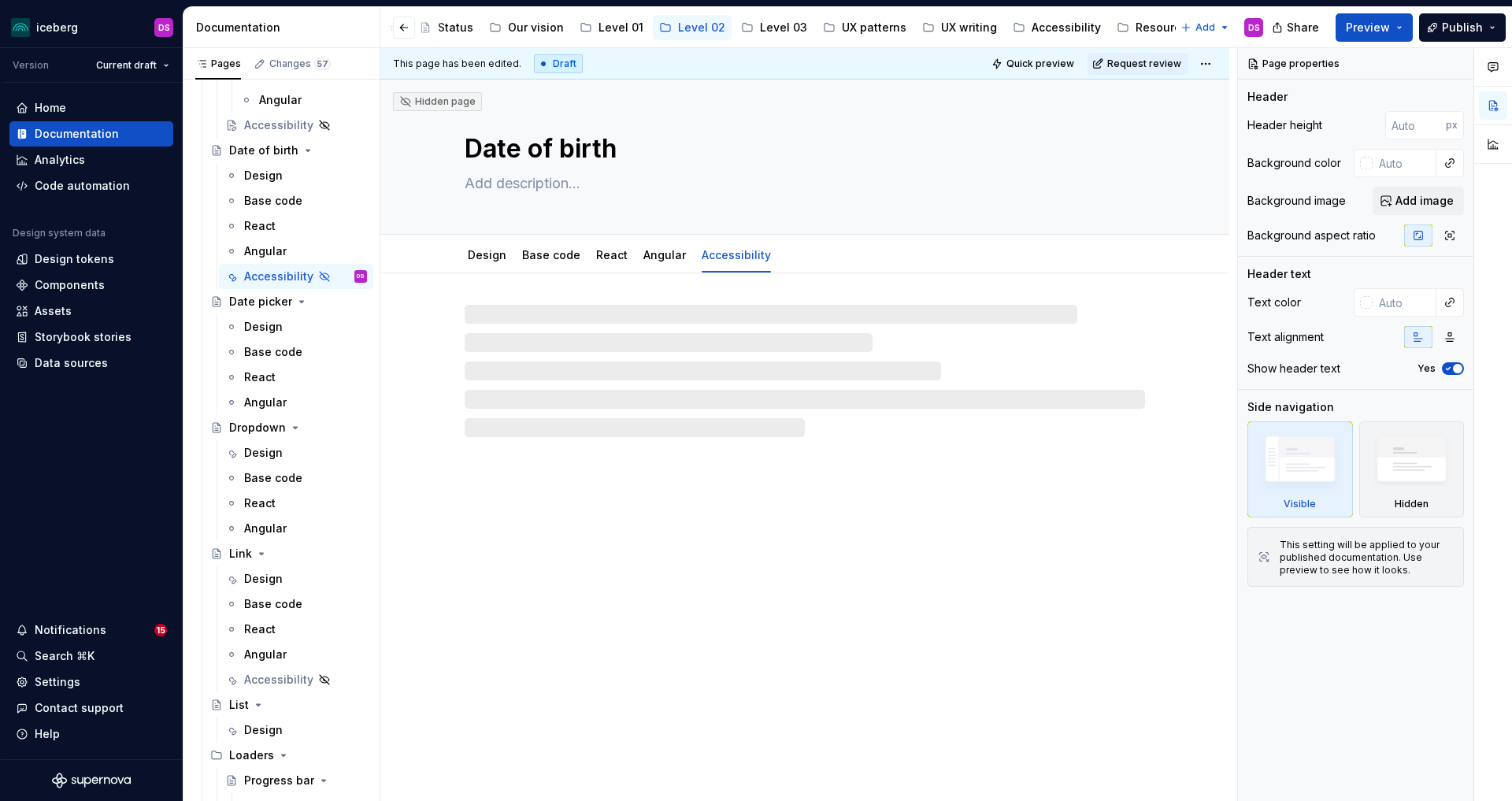
type textarea "*"
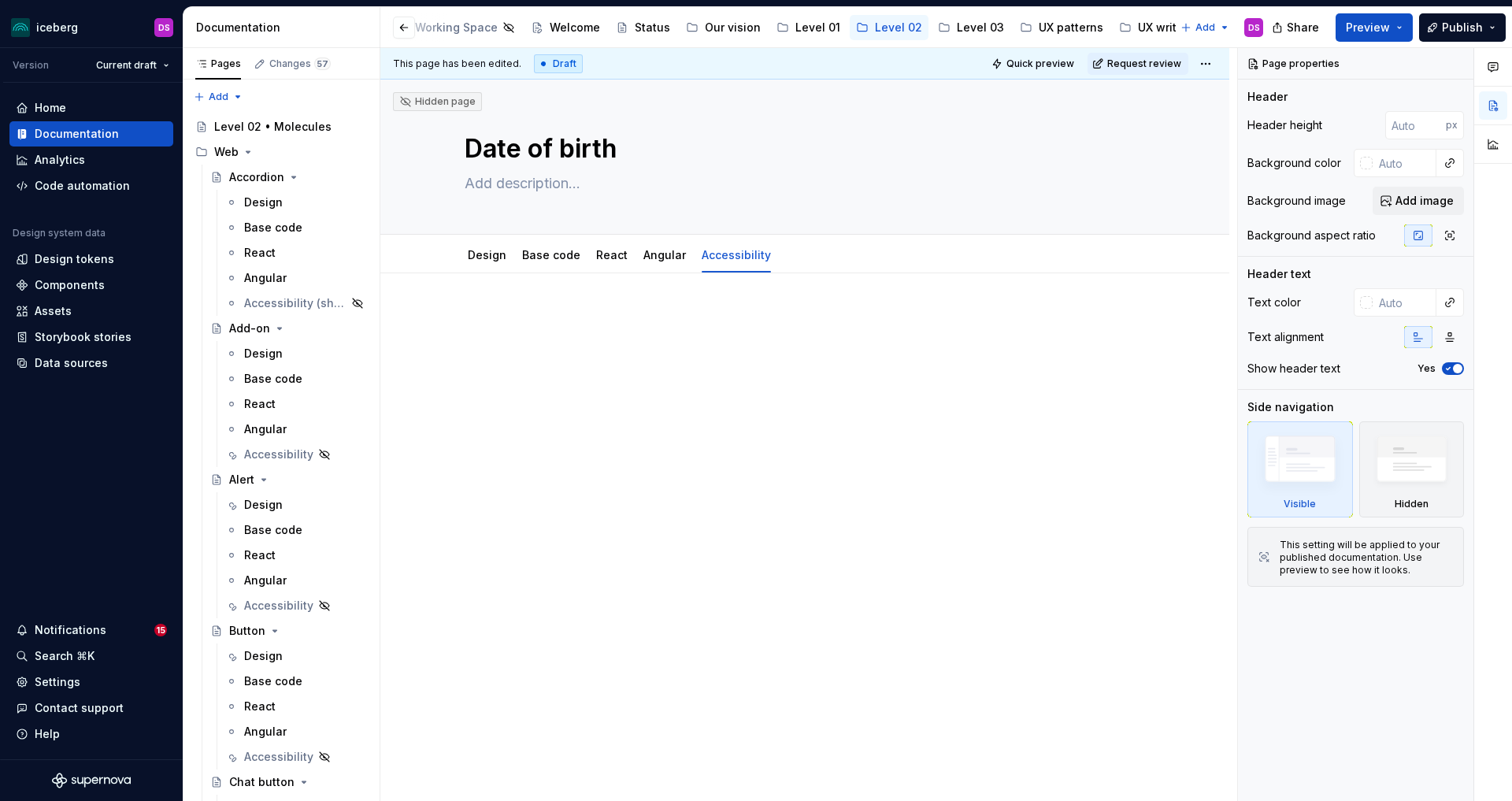
scroll to position [1513, 0]
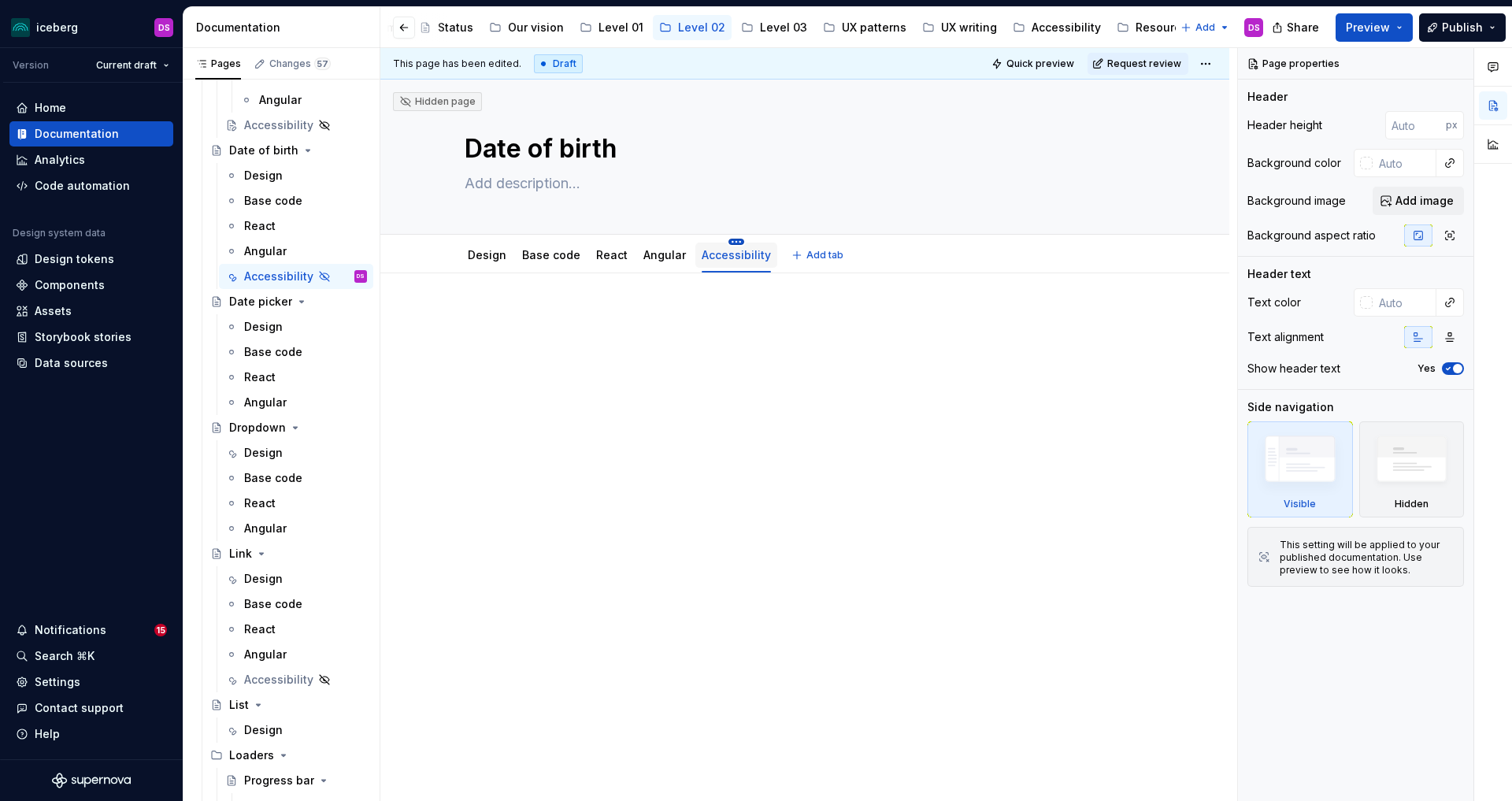
click at [731, 242] on html "iceberg DS Version Current draft Home Documentation Analytics Code automation D…" at bounding box center [756, 400] width 1512 height 801
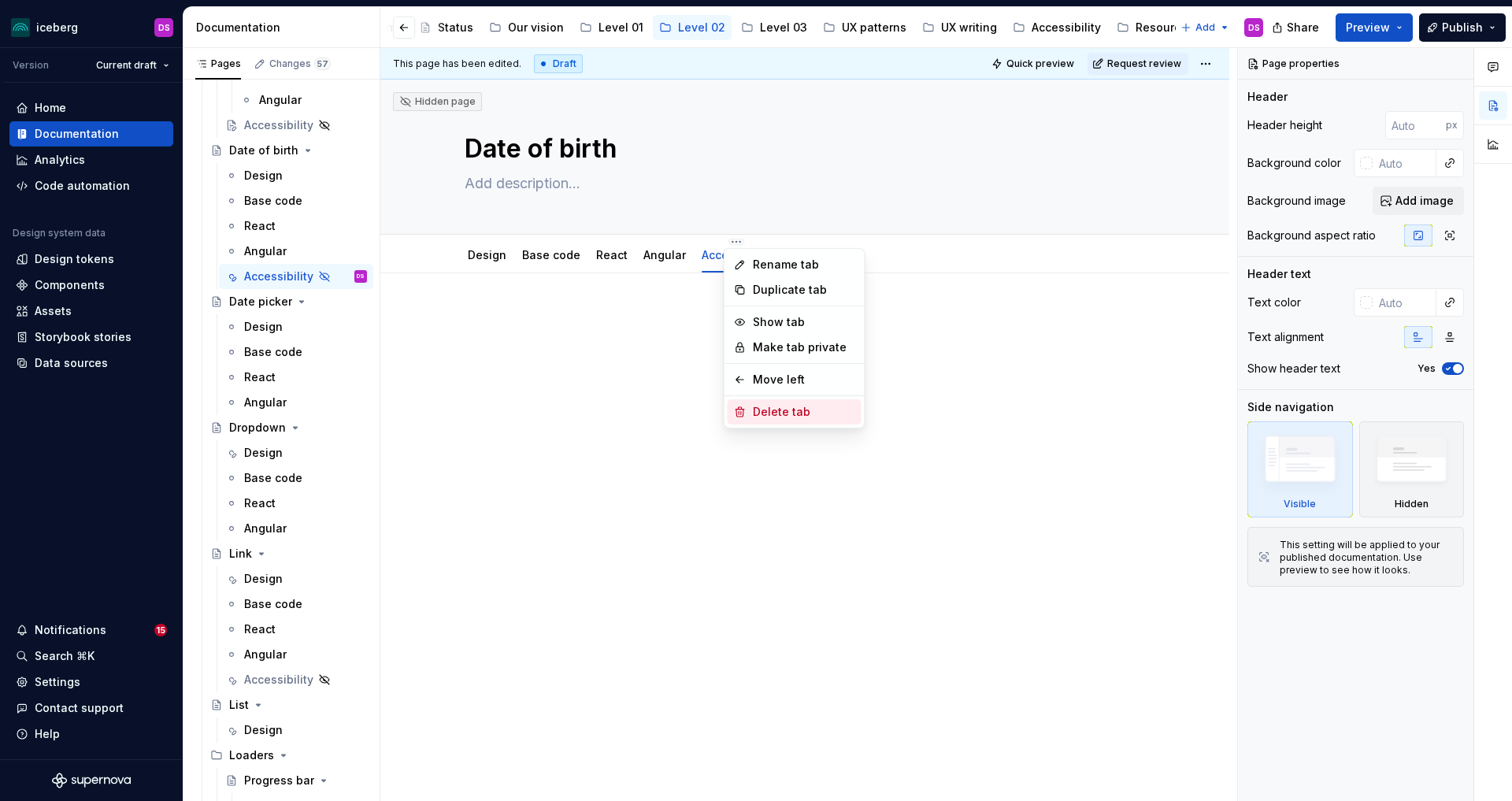
click at [789, 409] on div "Delete tab" at bounding box center [803, 412] width 103 height 16
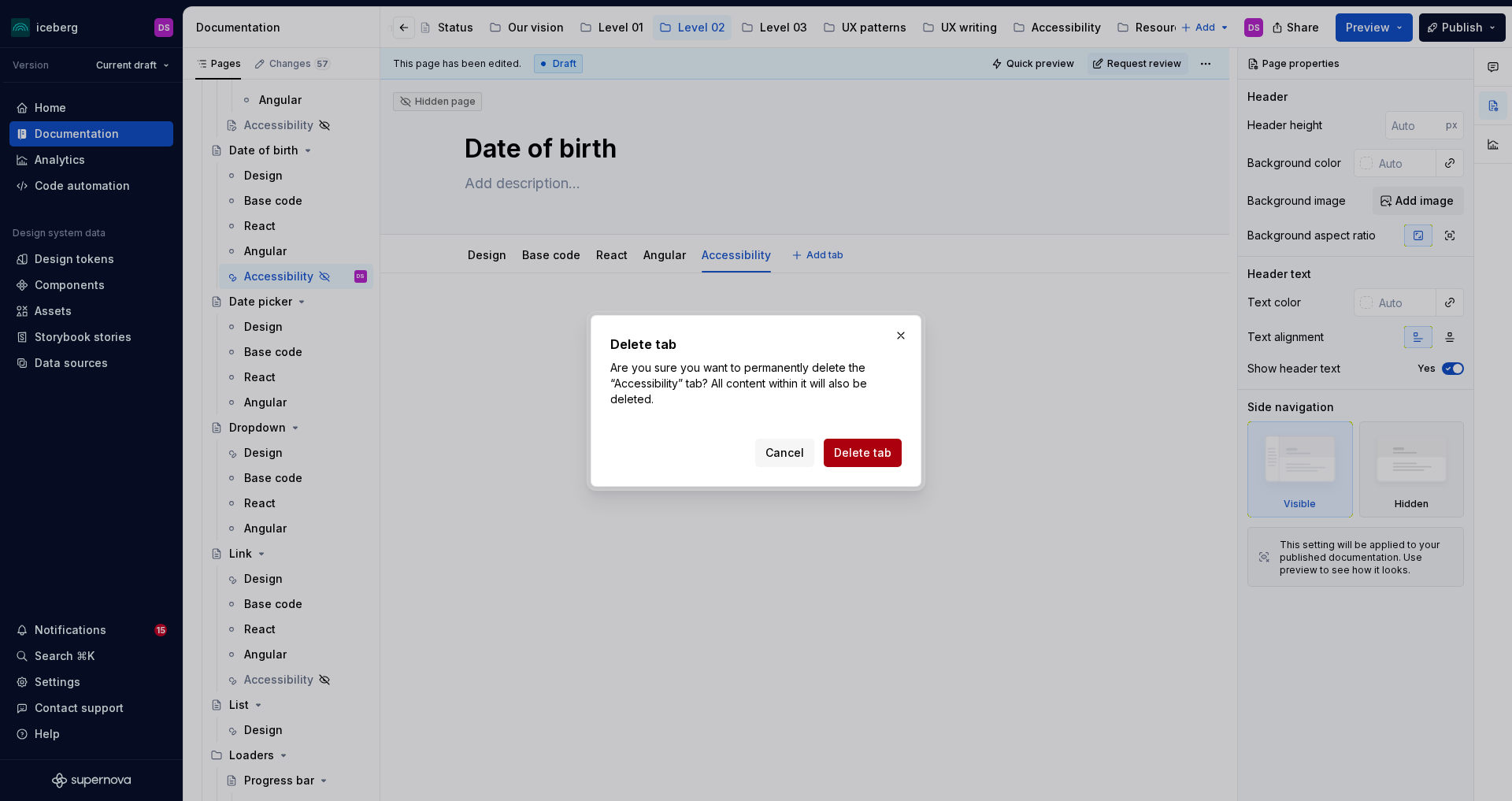
click at [867, 445] on span "Delete tab" at bounding box center [863, 453] width 58 height 16
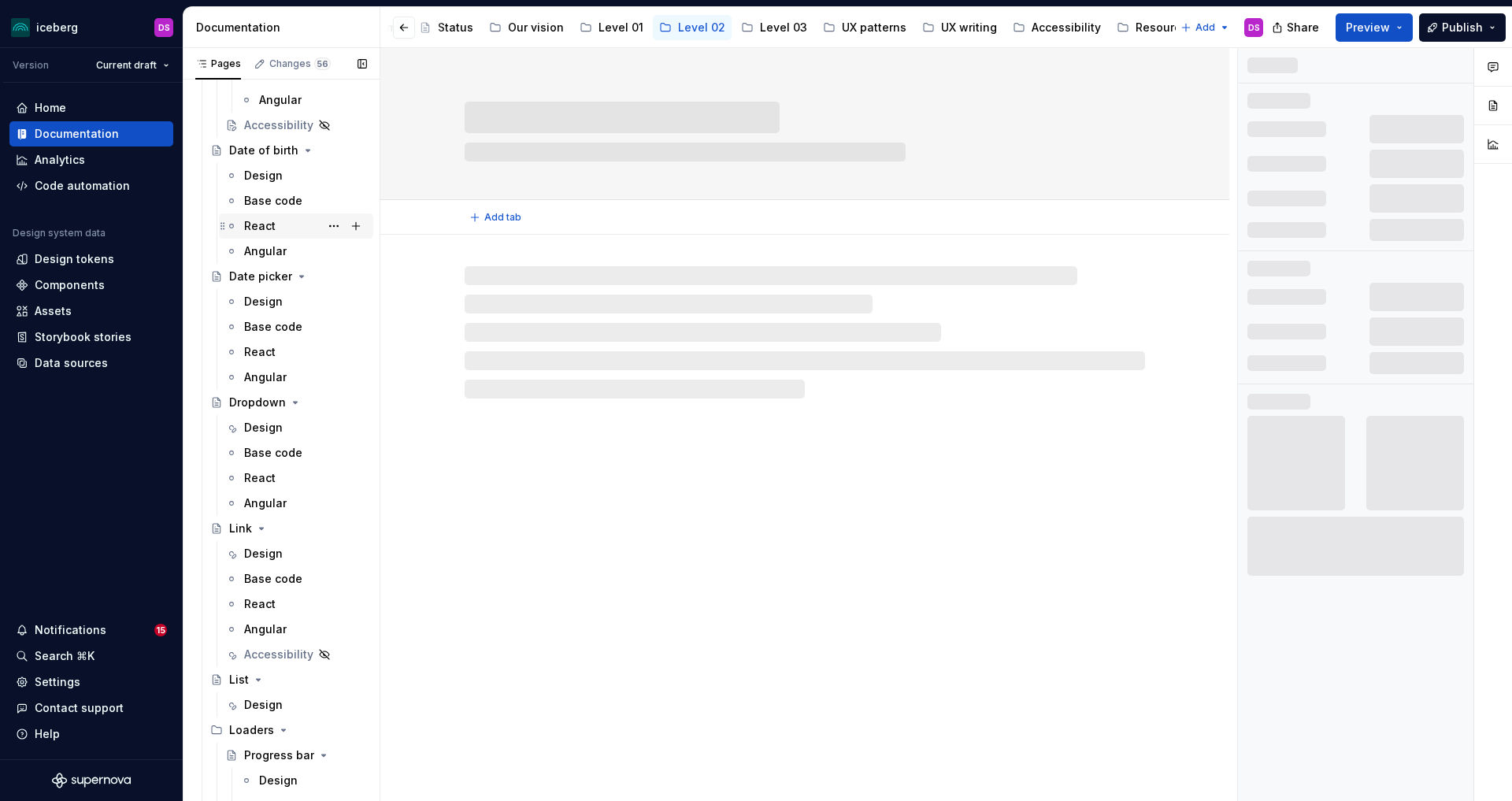
scroll to position [1318, 0]
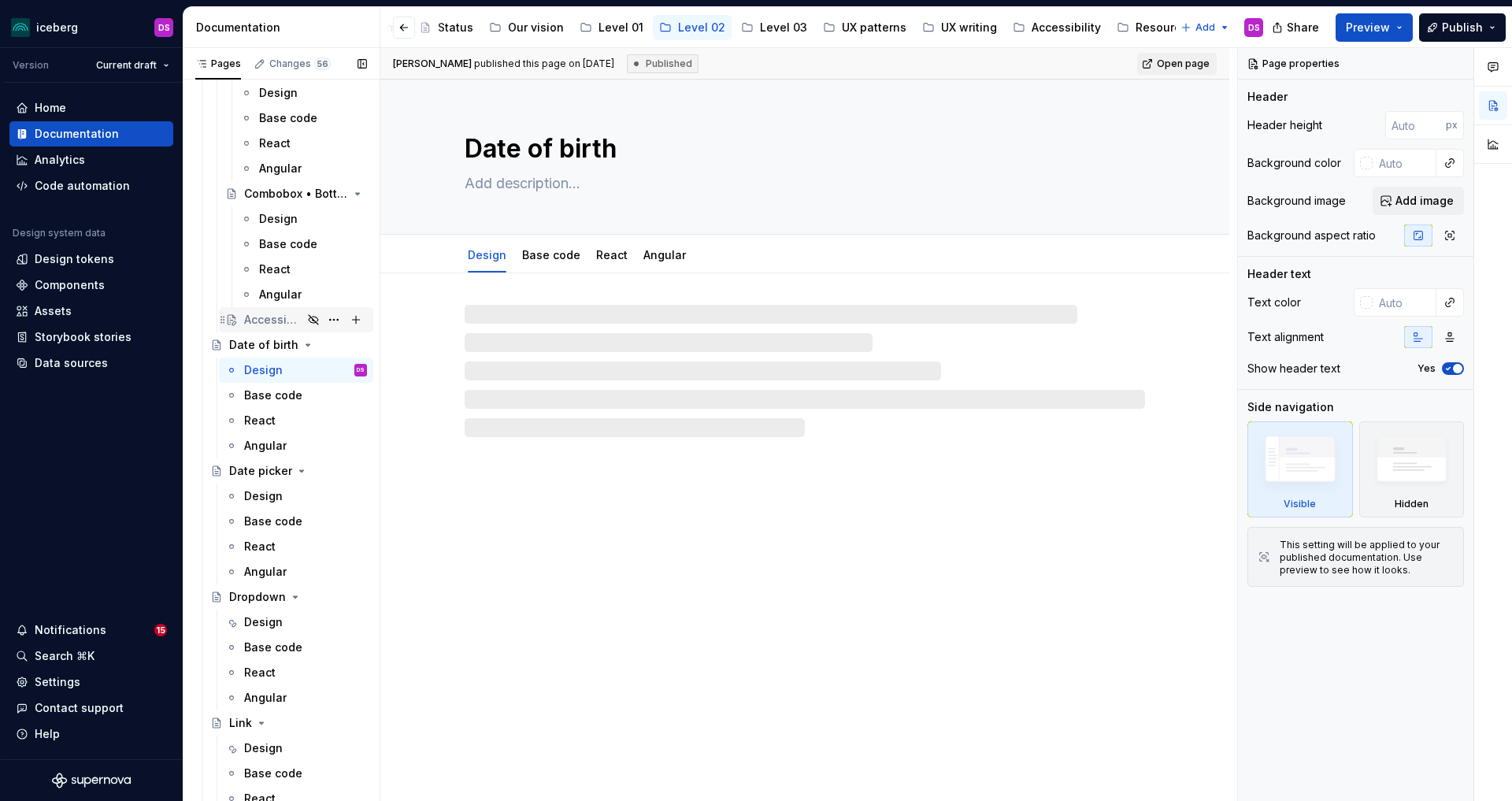
click at [270, 316] on div "Accessibility" at bounding box center [273, 319] width 59 height 16
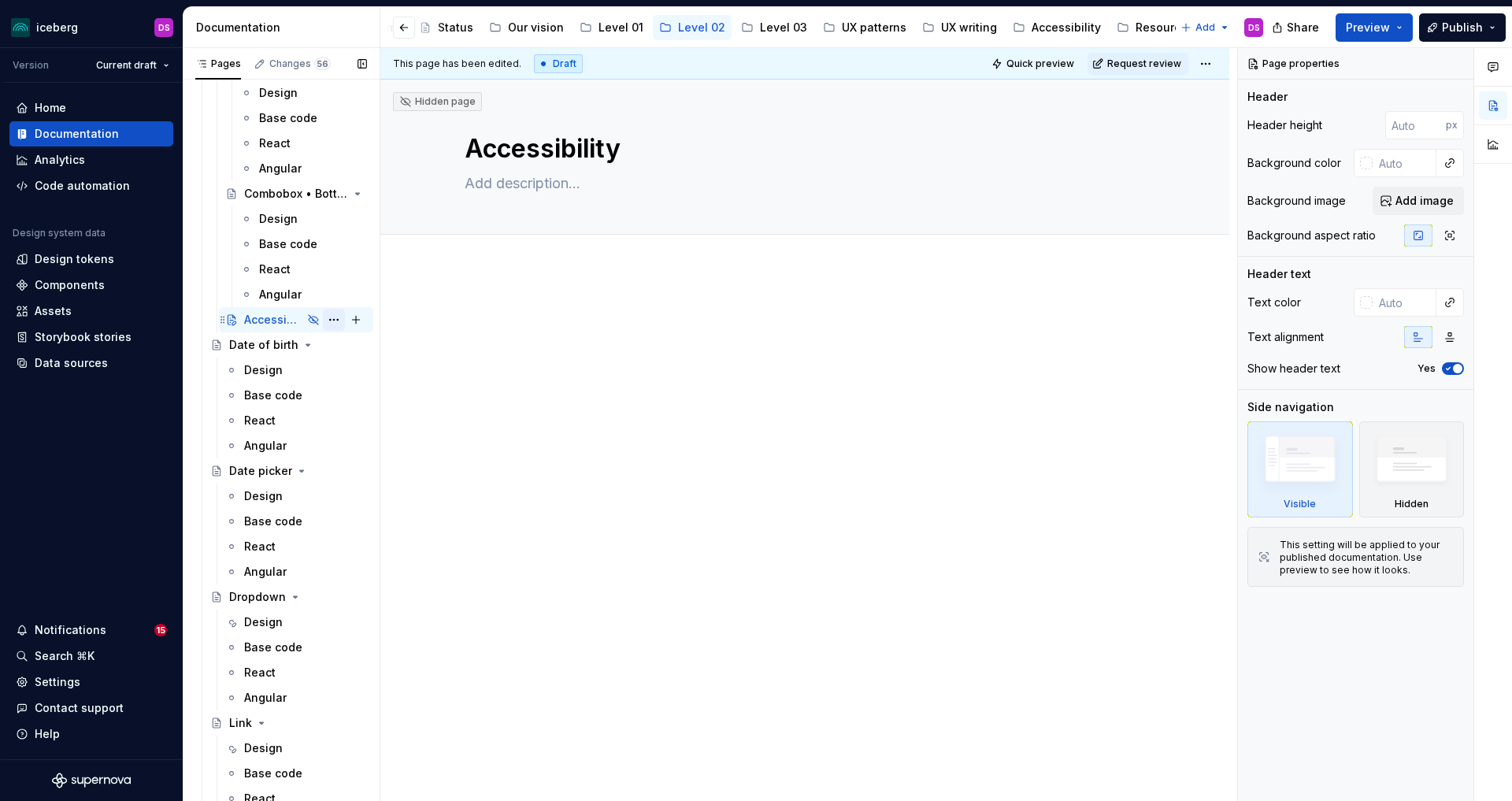
click at [335, 321] on button "Page tree" at bounding box center [333, 319] width 22 height 22
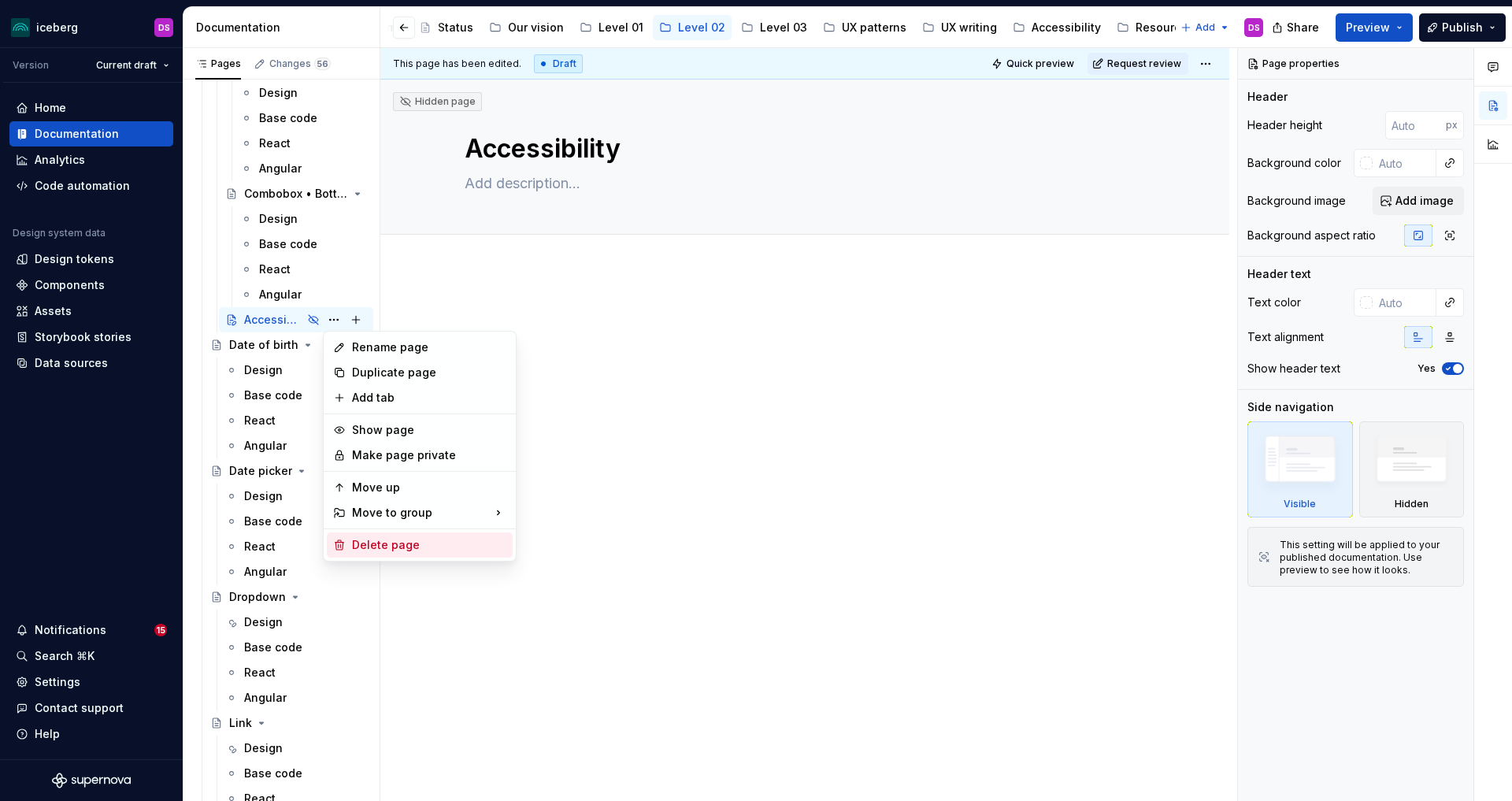
click at [386, 542] on div "Delete page" at bounding box center [429, 545] width 154 height 16
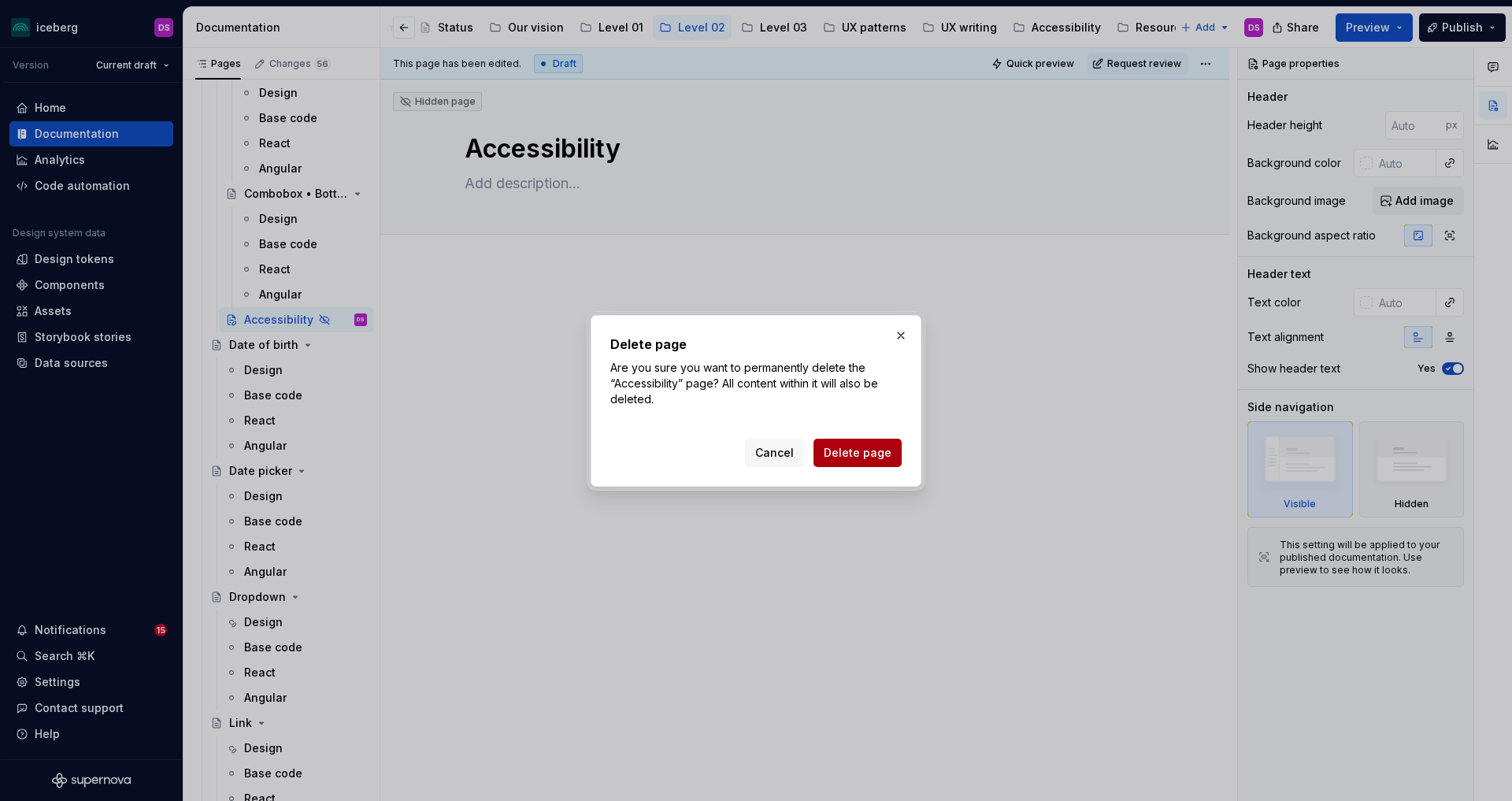
click at [852, 443] on button "Delete page" at bounding box center [857, 453] width 89 height 28
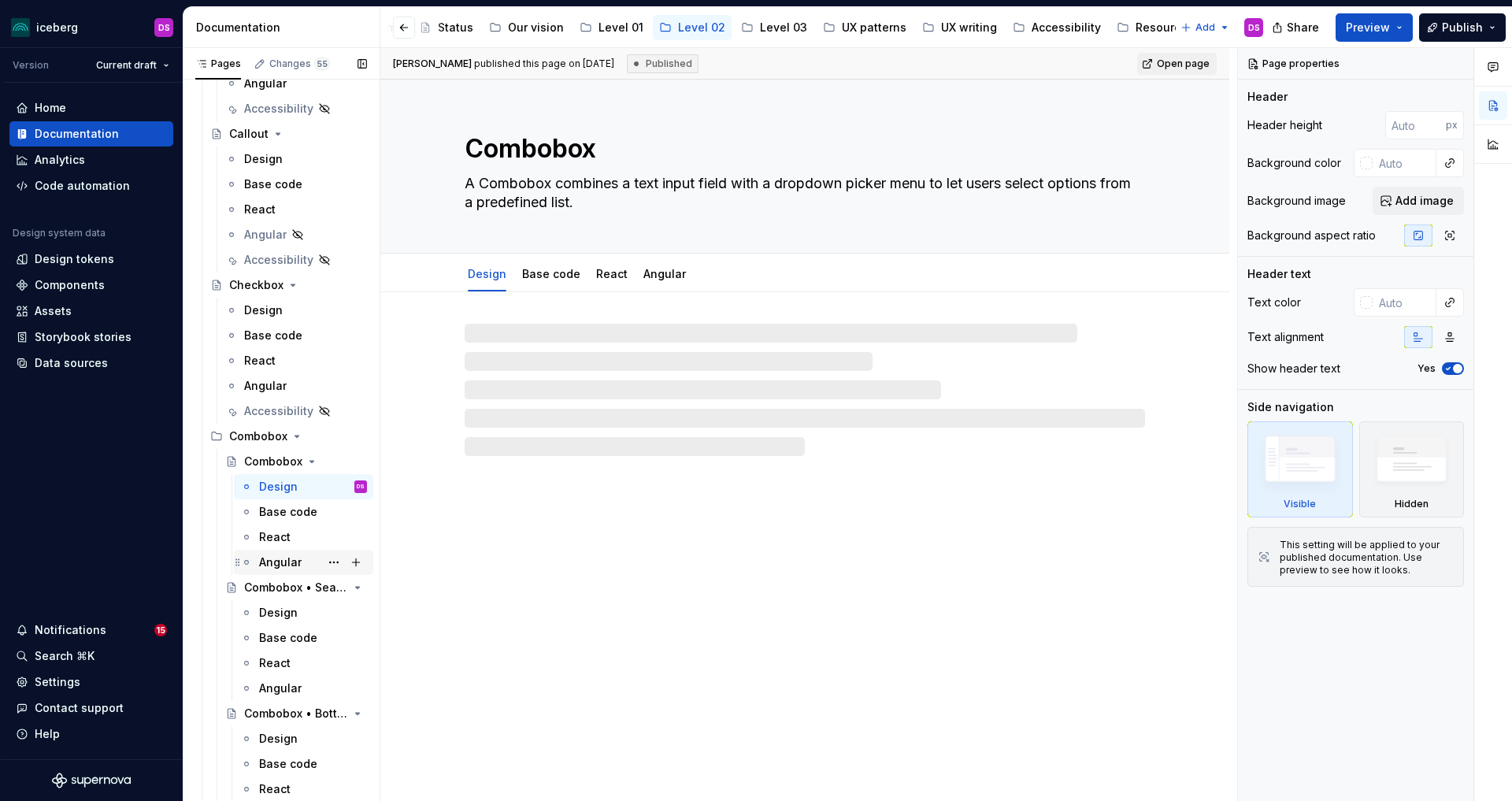
scroll to position [752, 0]
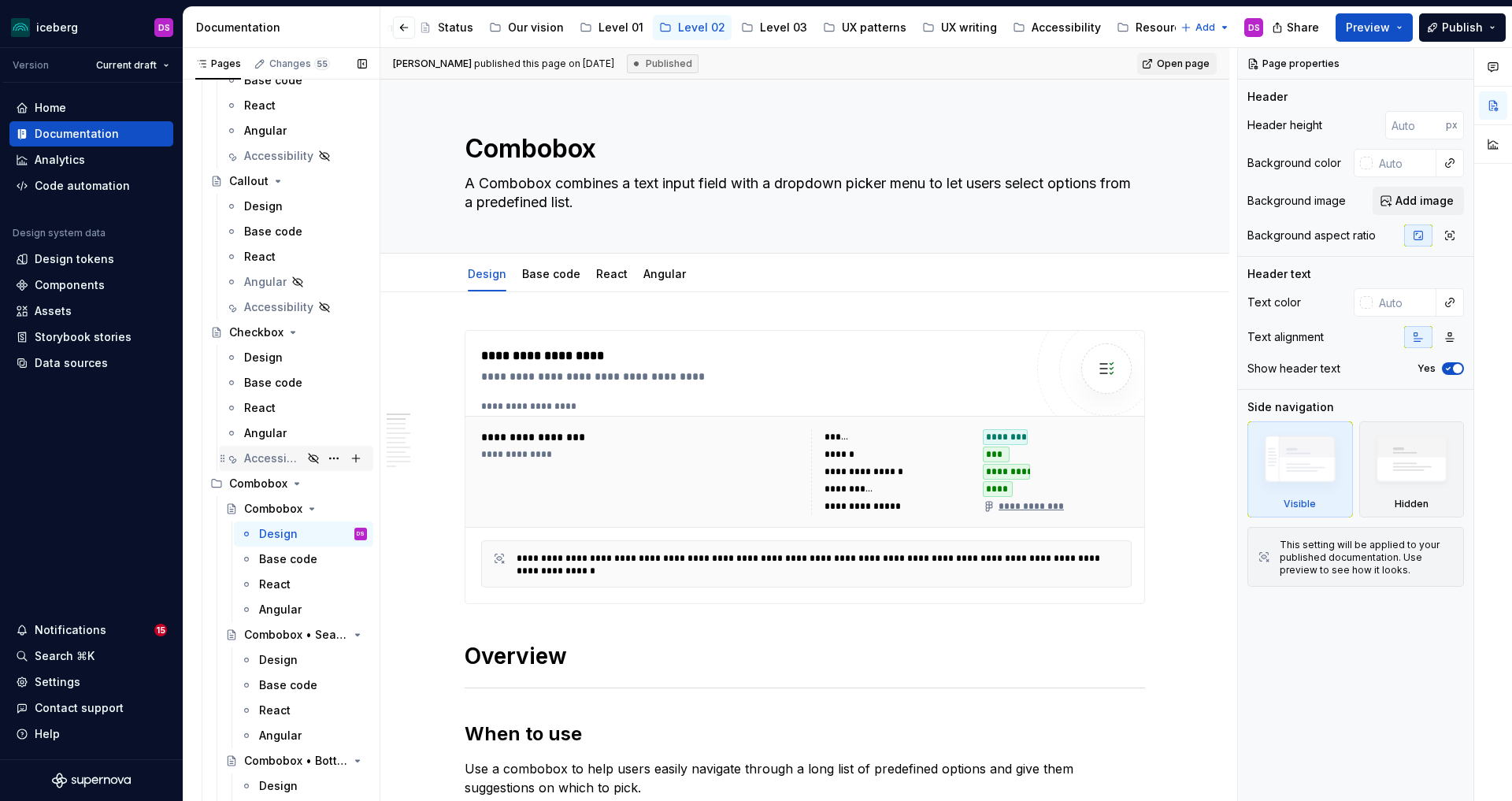
click at [270, 457] on div "Accessibility" at bounding box center [273, 459] width 59 height 16
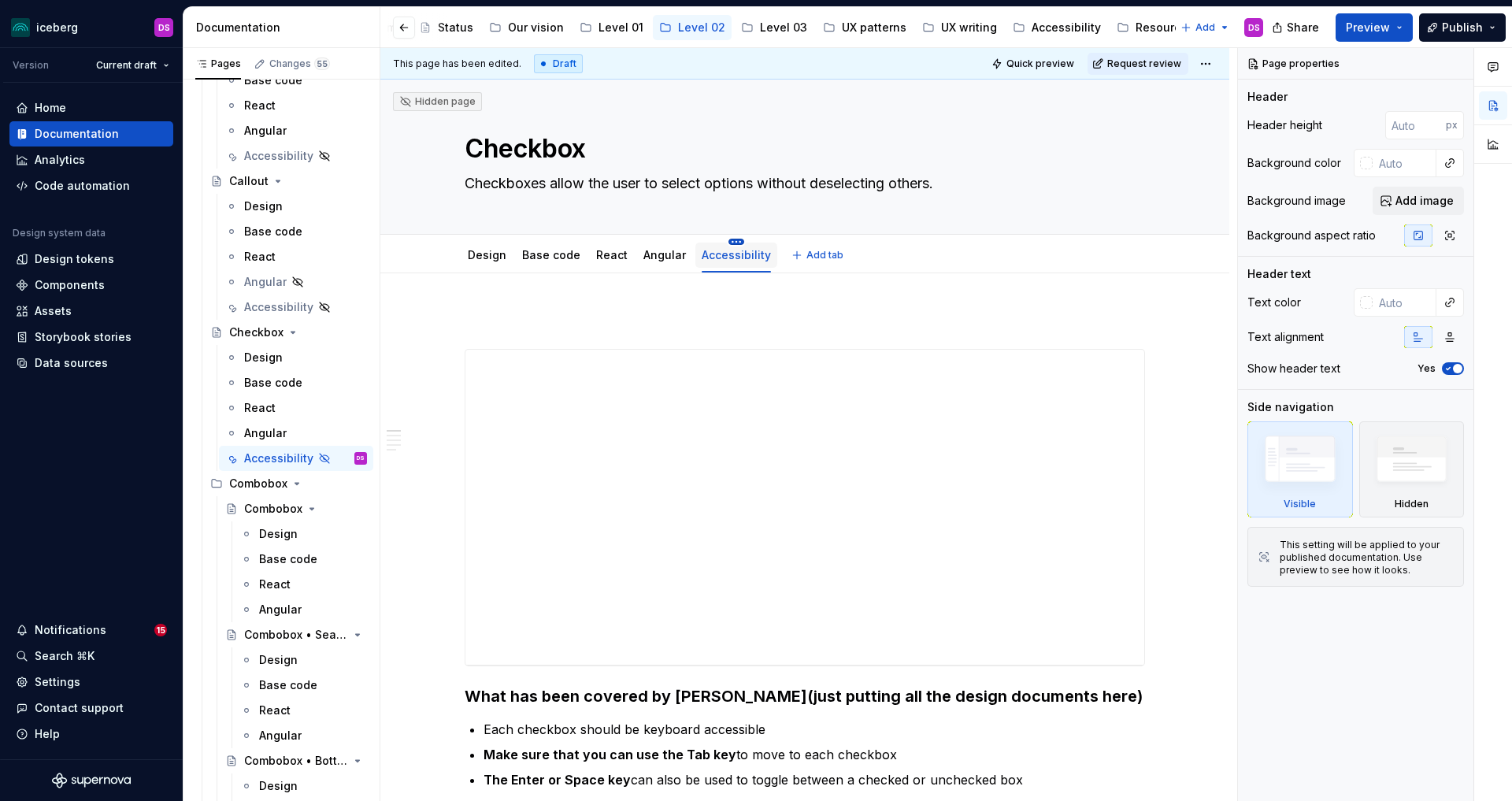
click at [730, 238] on html "iceberg DS Version Current draft Home Documentation Analytics Code automation D…" at bounding box center [756, 400] width 1512 height 801
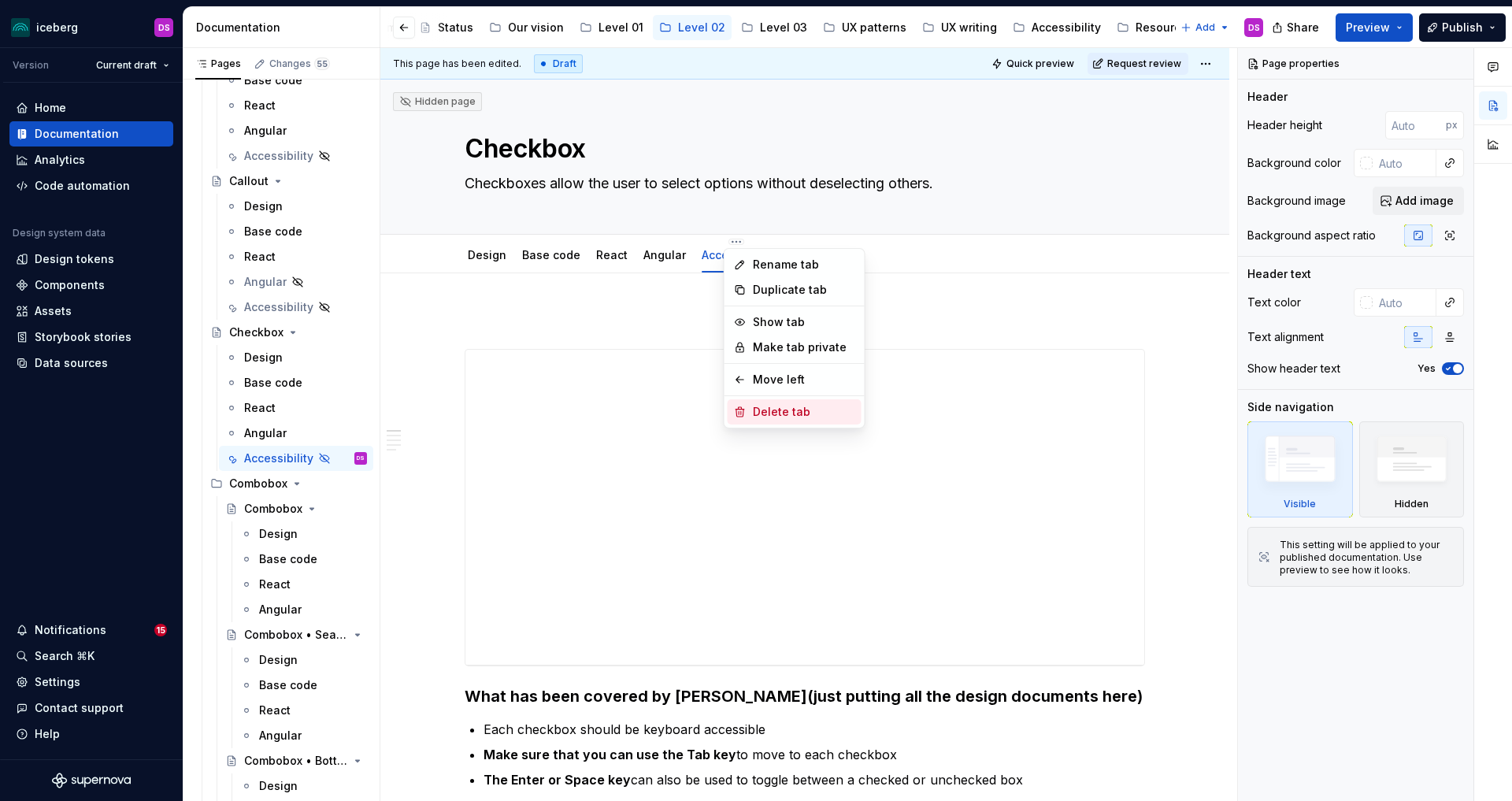
click at [778, 405] on div "Delete tab" at bounding box center [803, 412] width 103 height 16
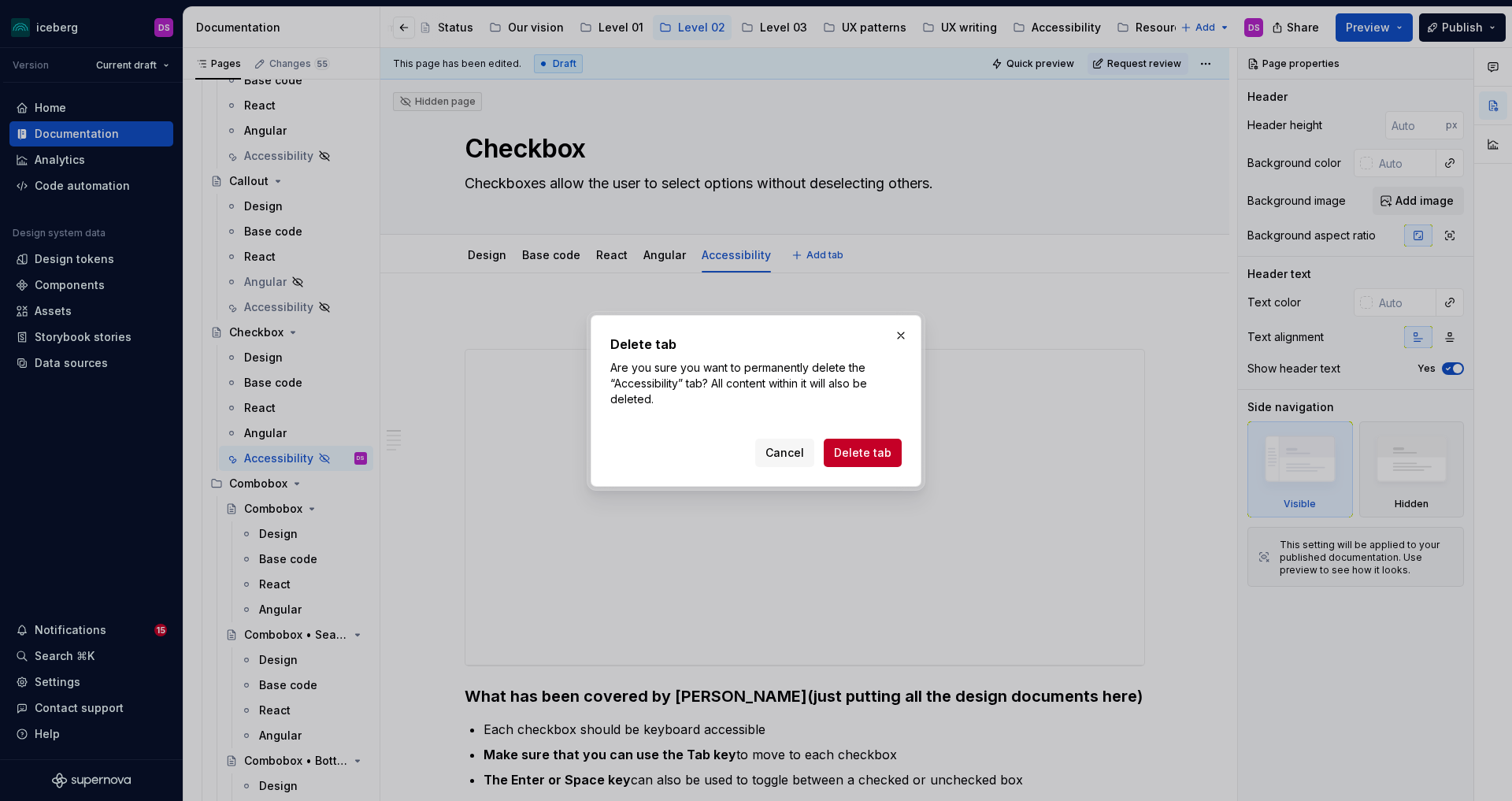
drag, startPoint x: 841, startPoint y: 444, endPoint x: 625, endPoint y: 436, distance: 216.1
click at [841, 445] on span "Delete tab" at bounding box center [863, 453] width 58 height 16
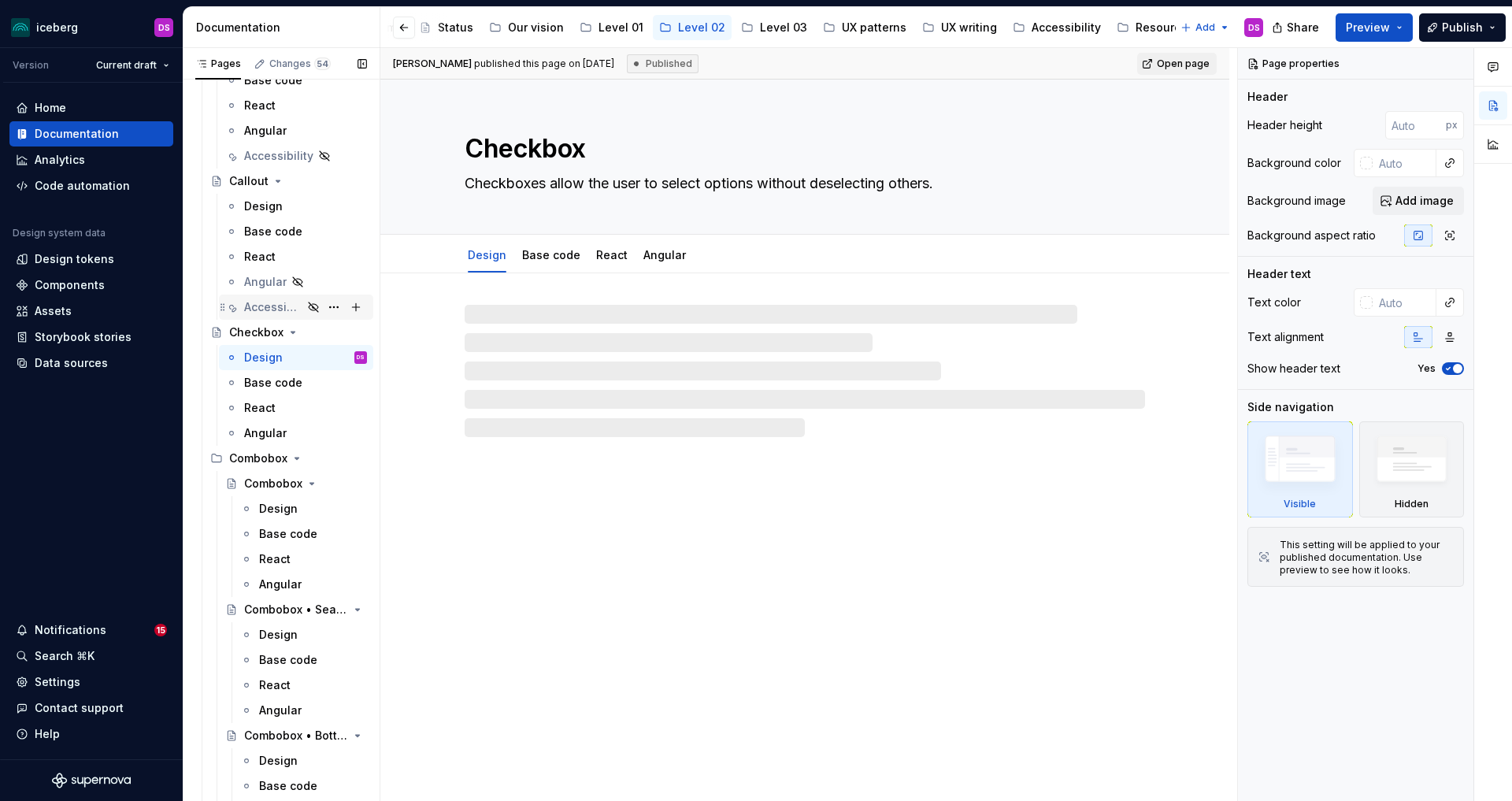
click at [262, 305] on div "Accessibility" at bounding box center [273, 307] width 59 height 16
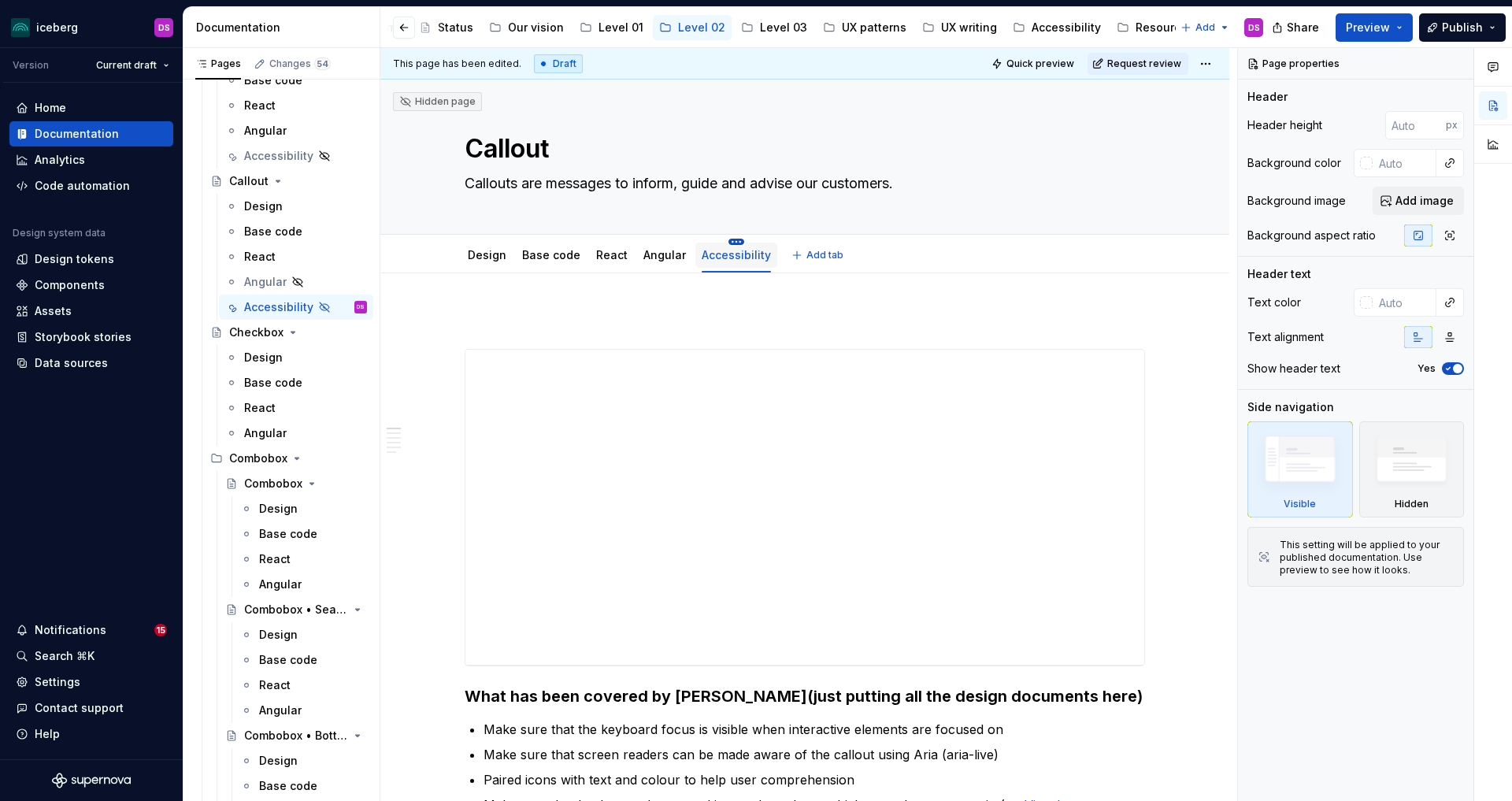
click at [734, 243] on html "iceberg DS Version Current draft Home Documentation Analytics Code automation D…" at bounding box center [756, 400] width 1512 height 801
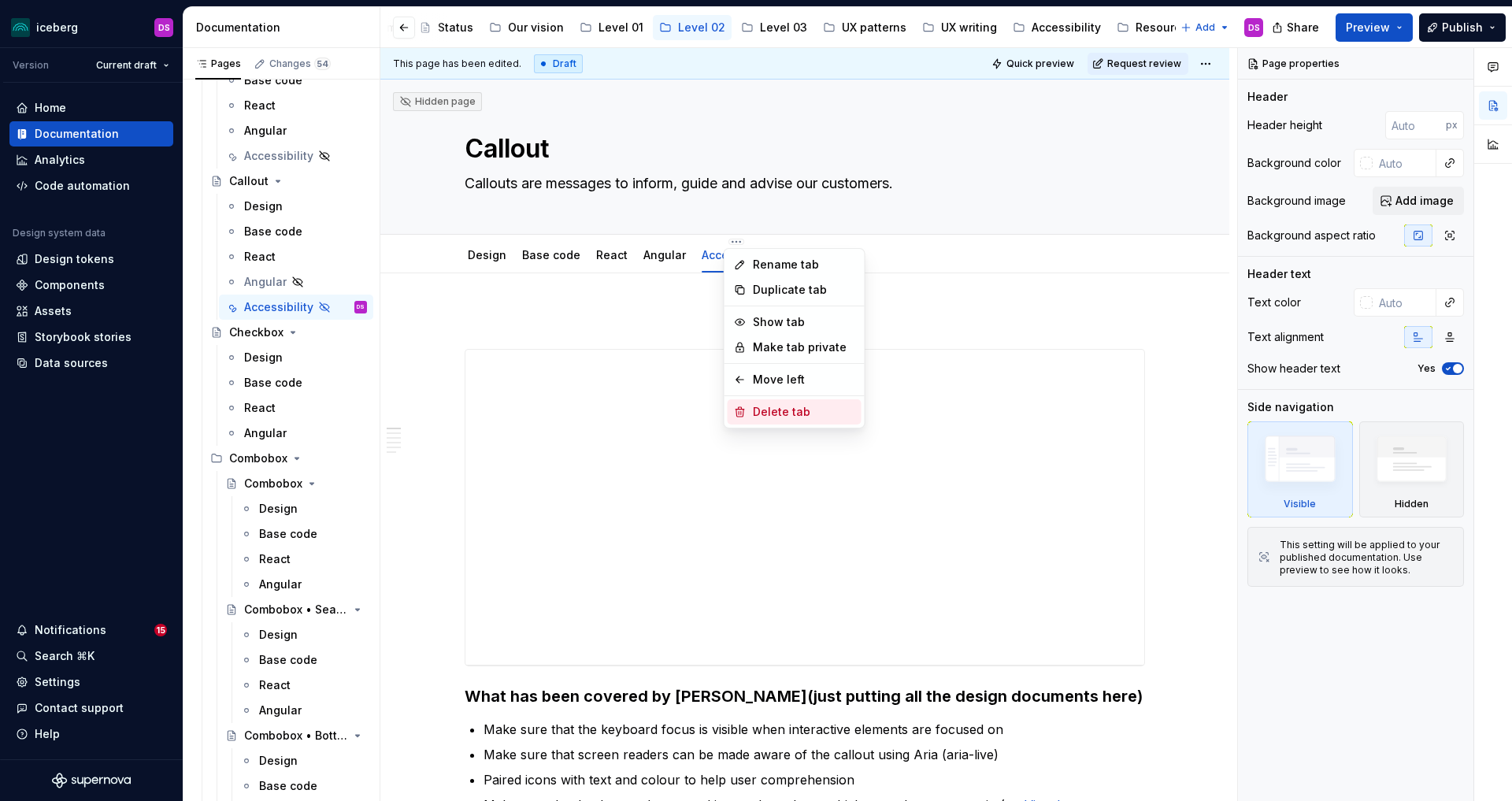
click at [786, 406] on div "Delete tab" at bounding box center [803, 412] width 103 height 16
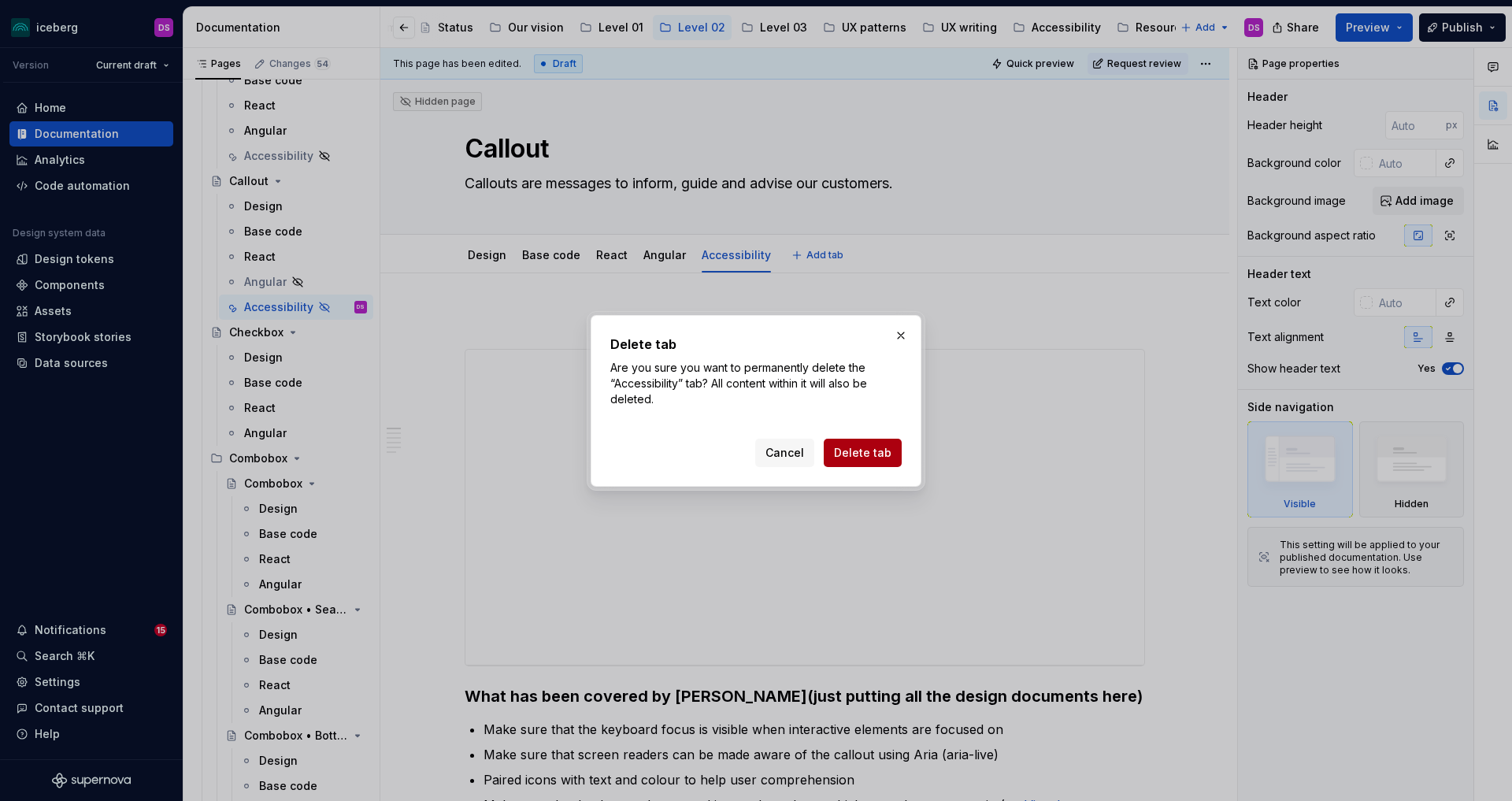
click at [850, 451] on span "Delete tab" at bounding box center [863, 453] width 58 height 16
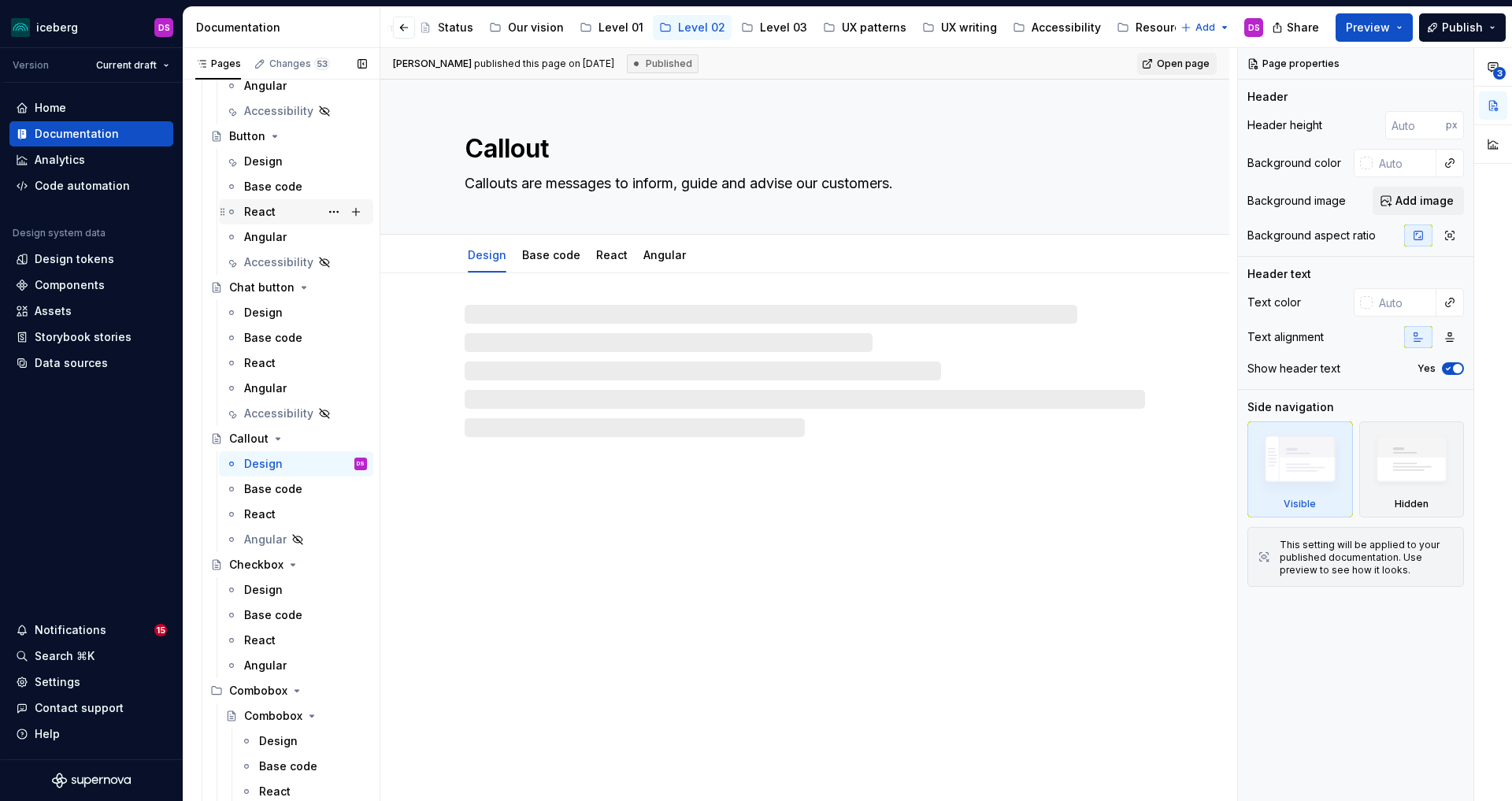
scroll to position [450, 0]
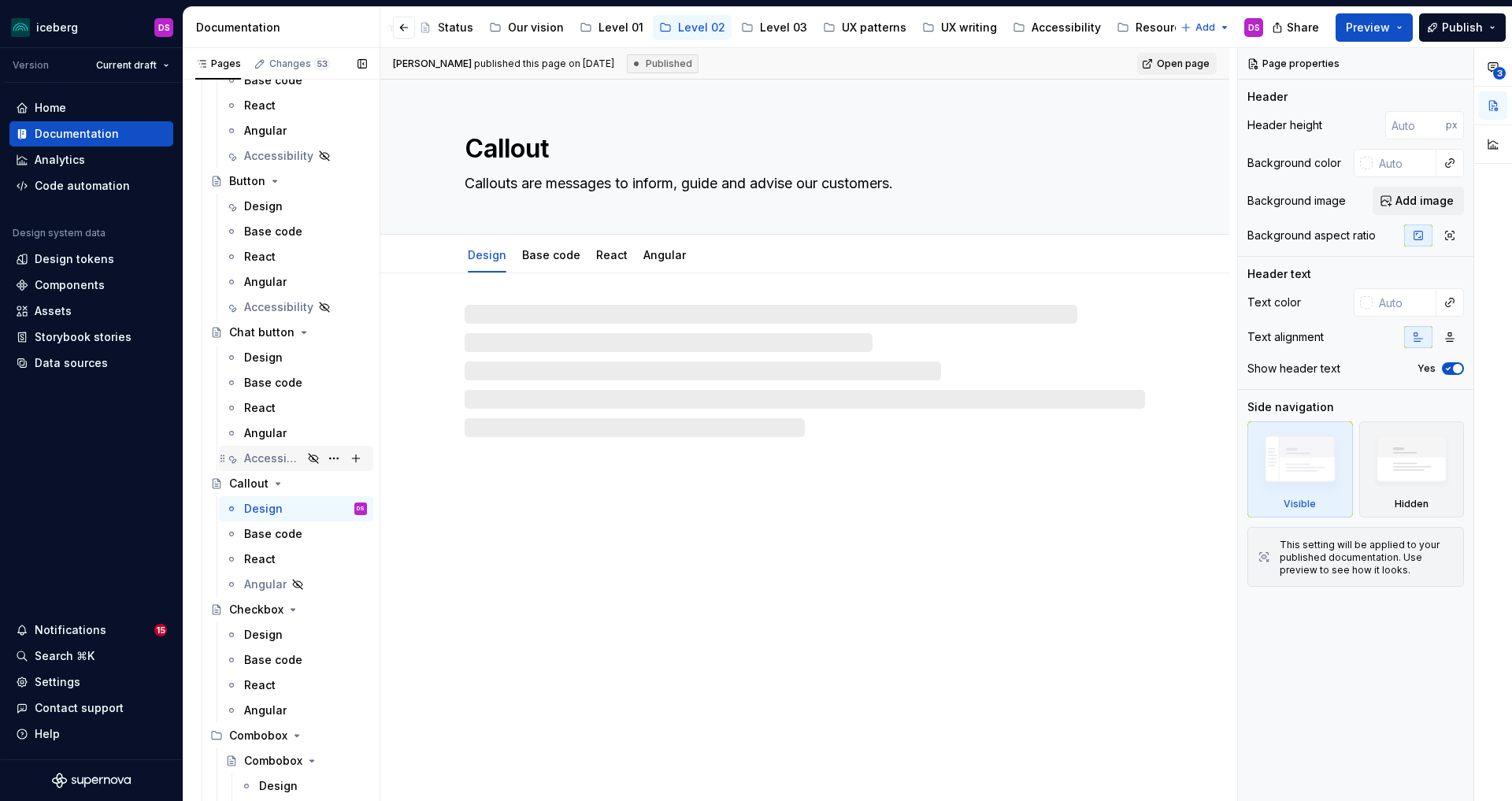
click at [268, 459] on div "Accessibility" at bounding box center [273, 459] width 59 height 16
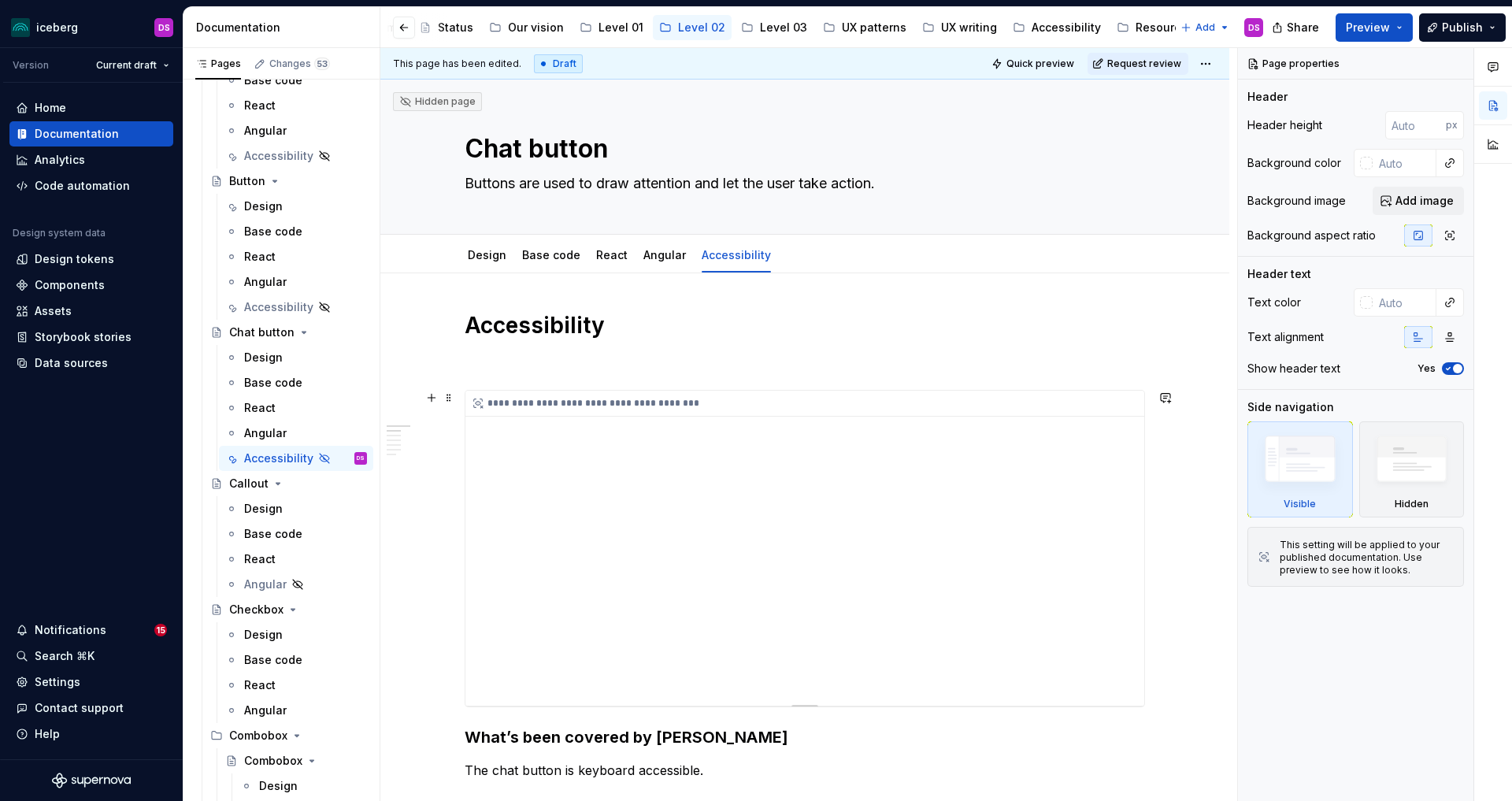
click at [1122, 624] on div "**********" at bounding box center [805, 547] width 679 height 314
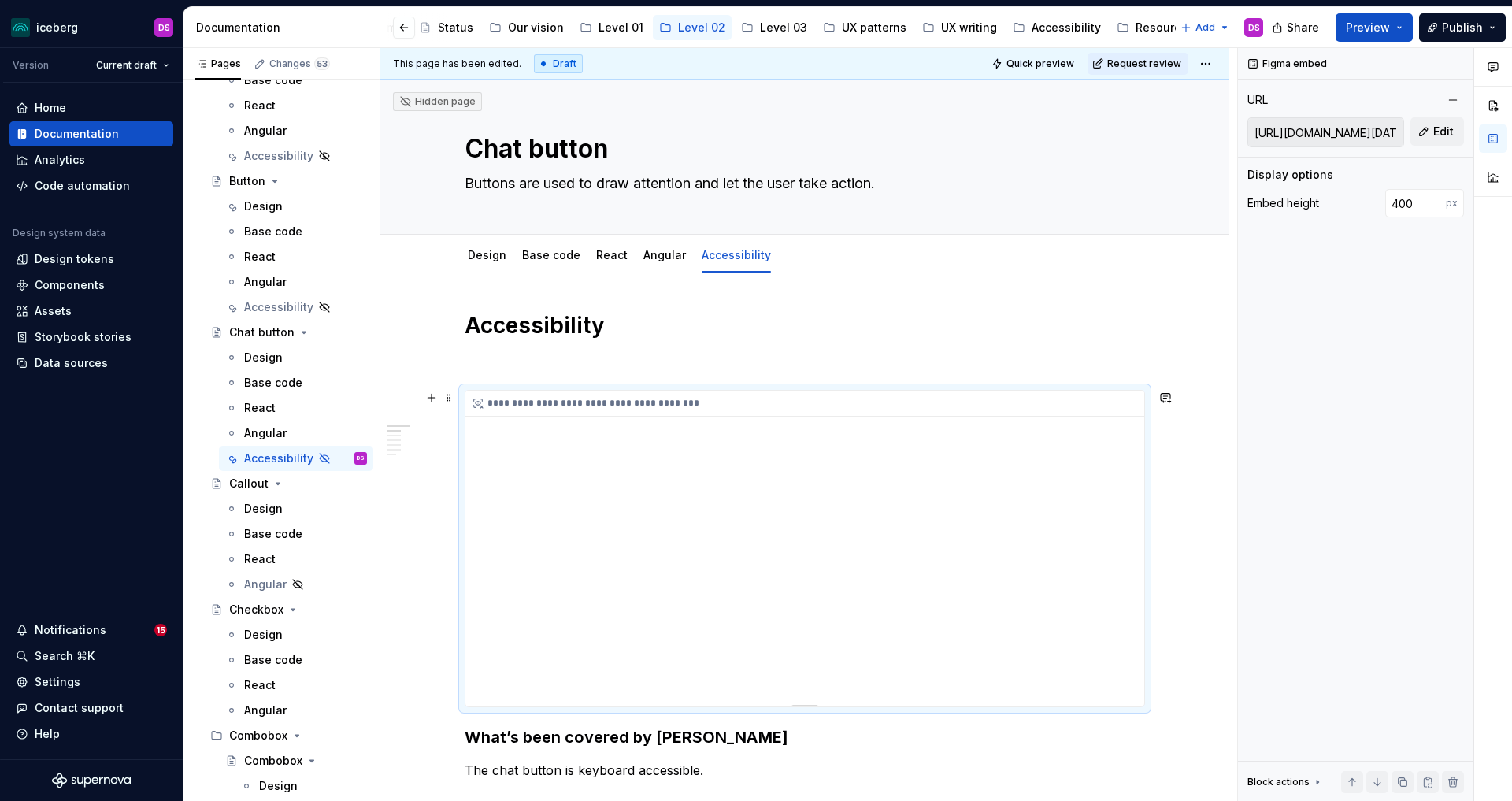
click at [1128, 624] on div "**********" at bounding box center [805, 547] width 679 height 314
click at [723, 243] on html "iceberg DS Version Current draft Home Documentation Analytics Code automation D…" at bounding box center [756, 400] width 1512 height 801
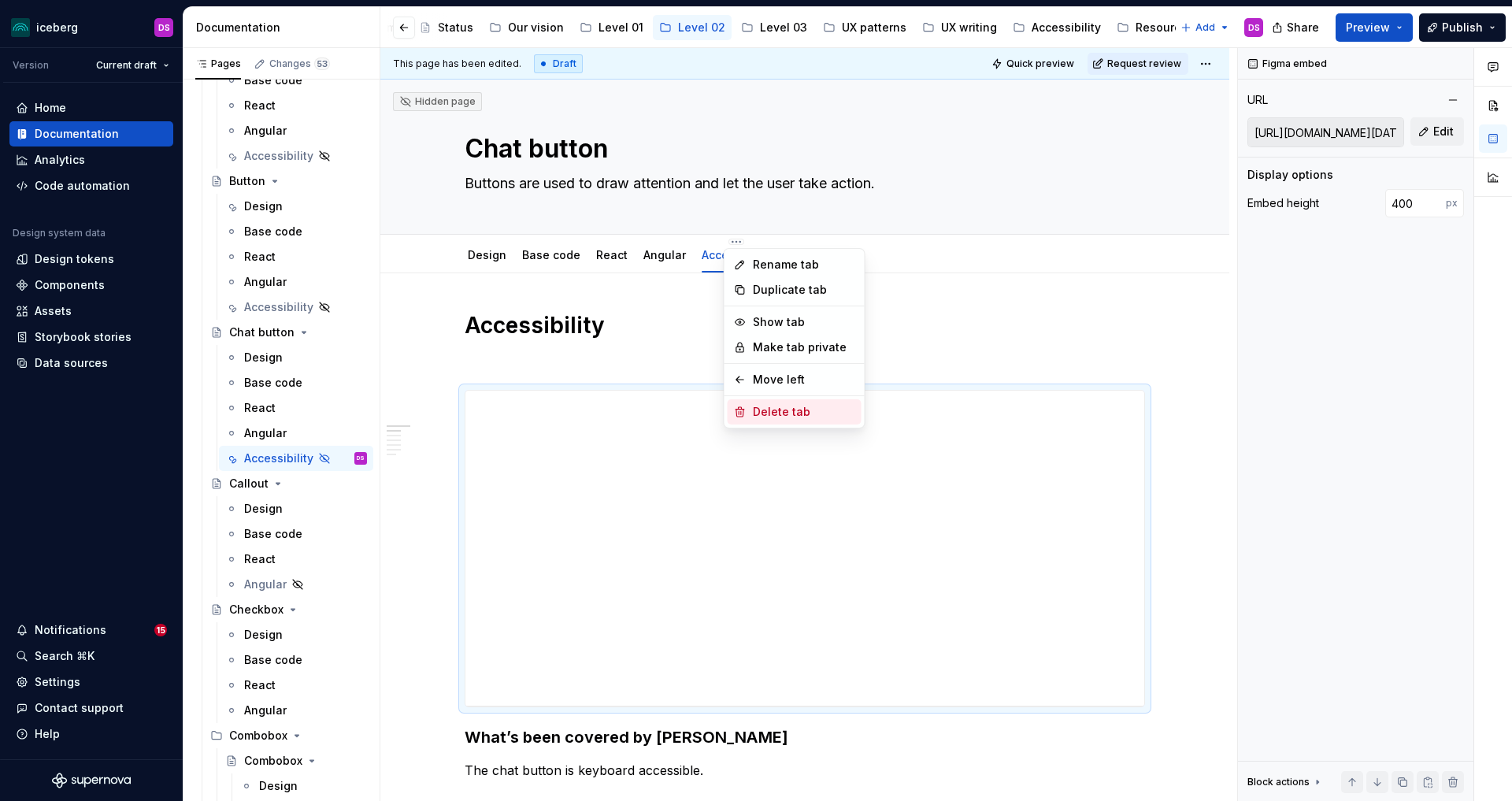
click at [773, 413] on div "Delete tab" at bounding box center [803, 412] width 103 height 16
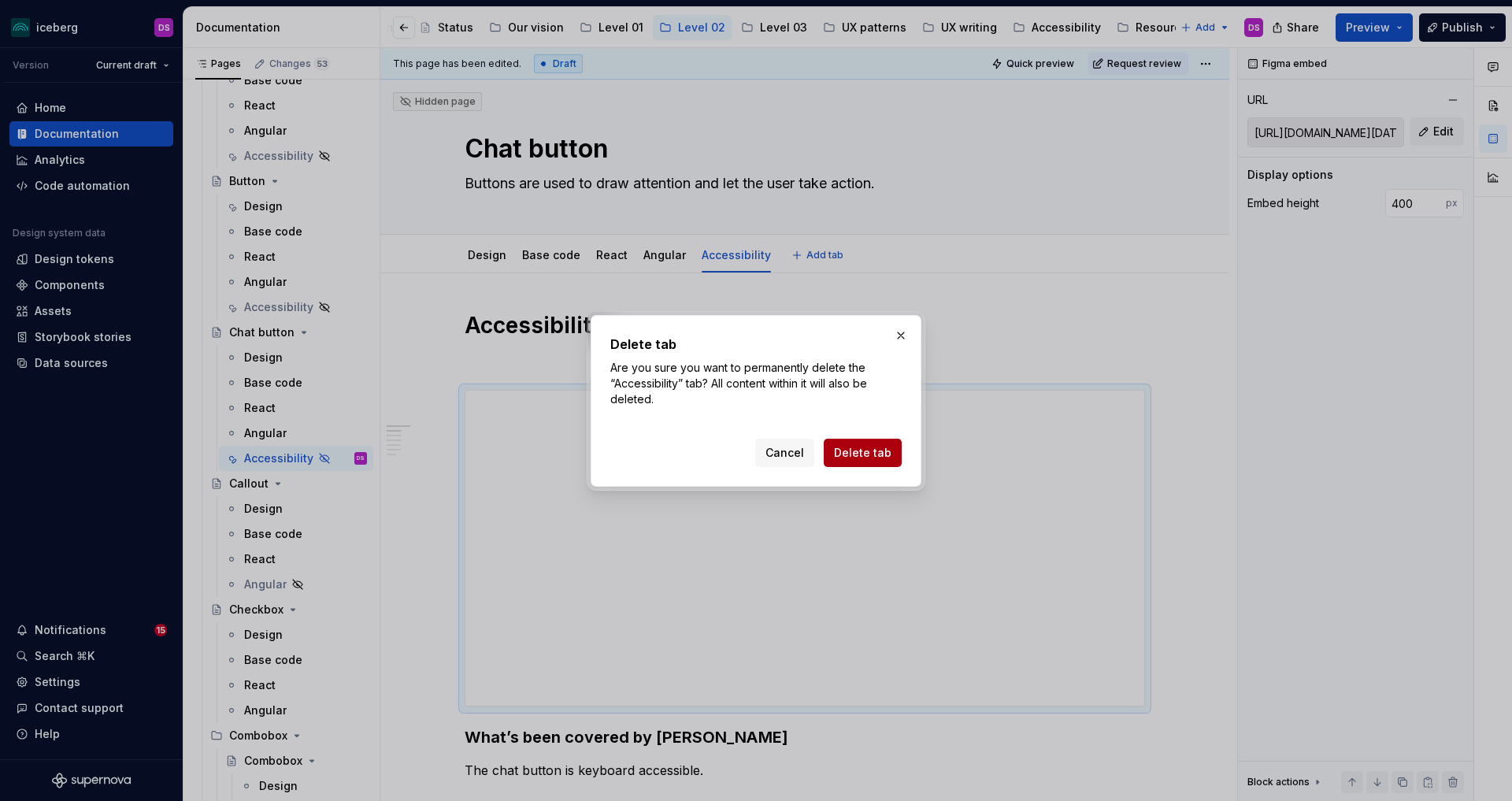
click at [849, 451] on span "Delete tab" at bounding box center [863, 453] width 58 height 16
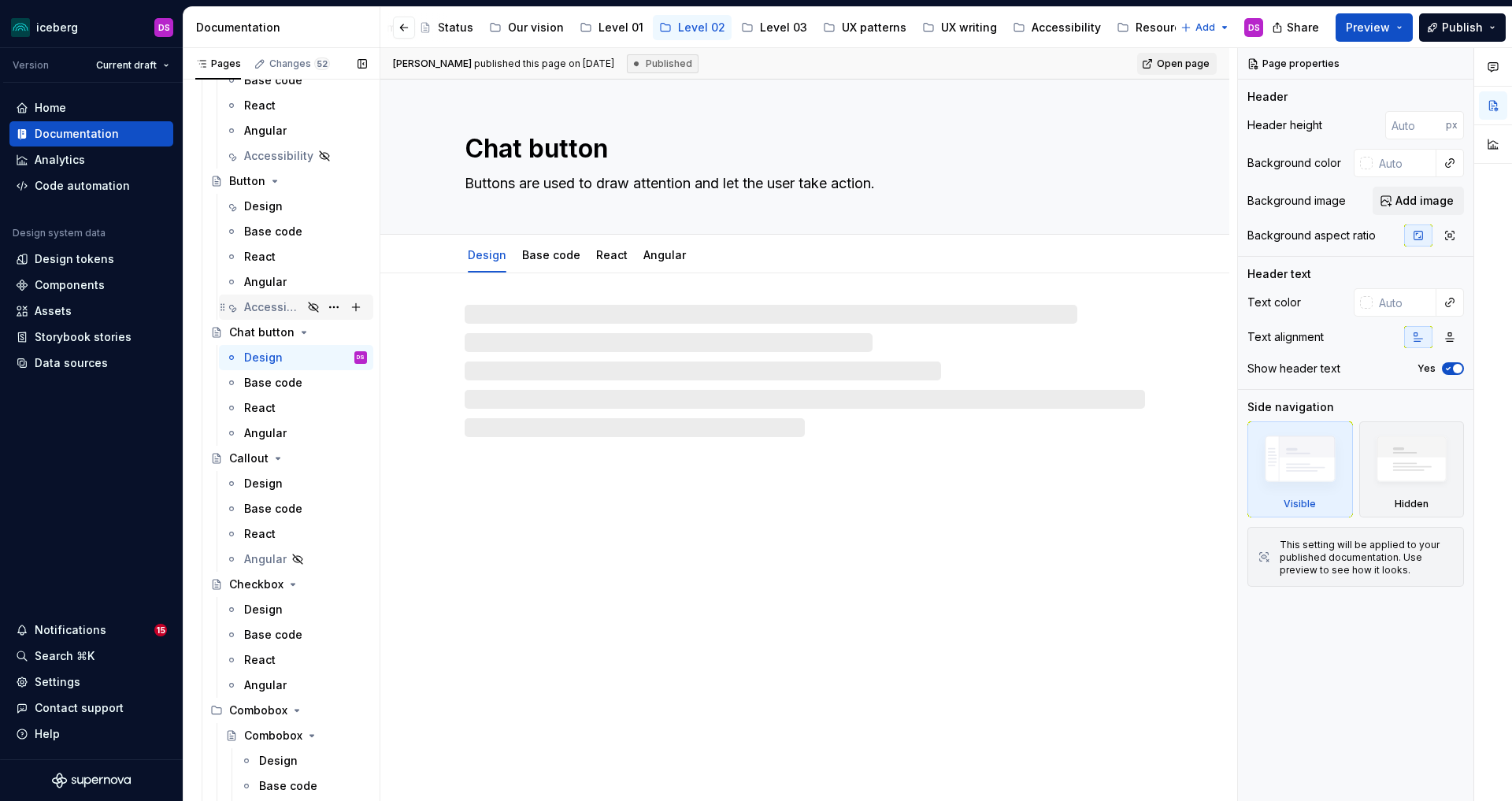
click at [266, 306] on div "Accessibility" at bounding box center [273, 307] width 59 height 16
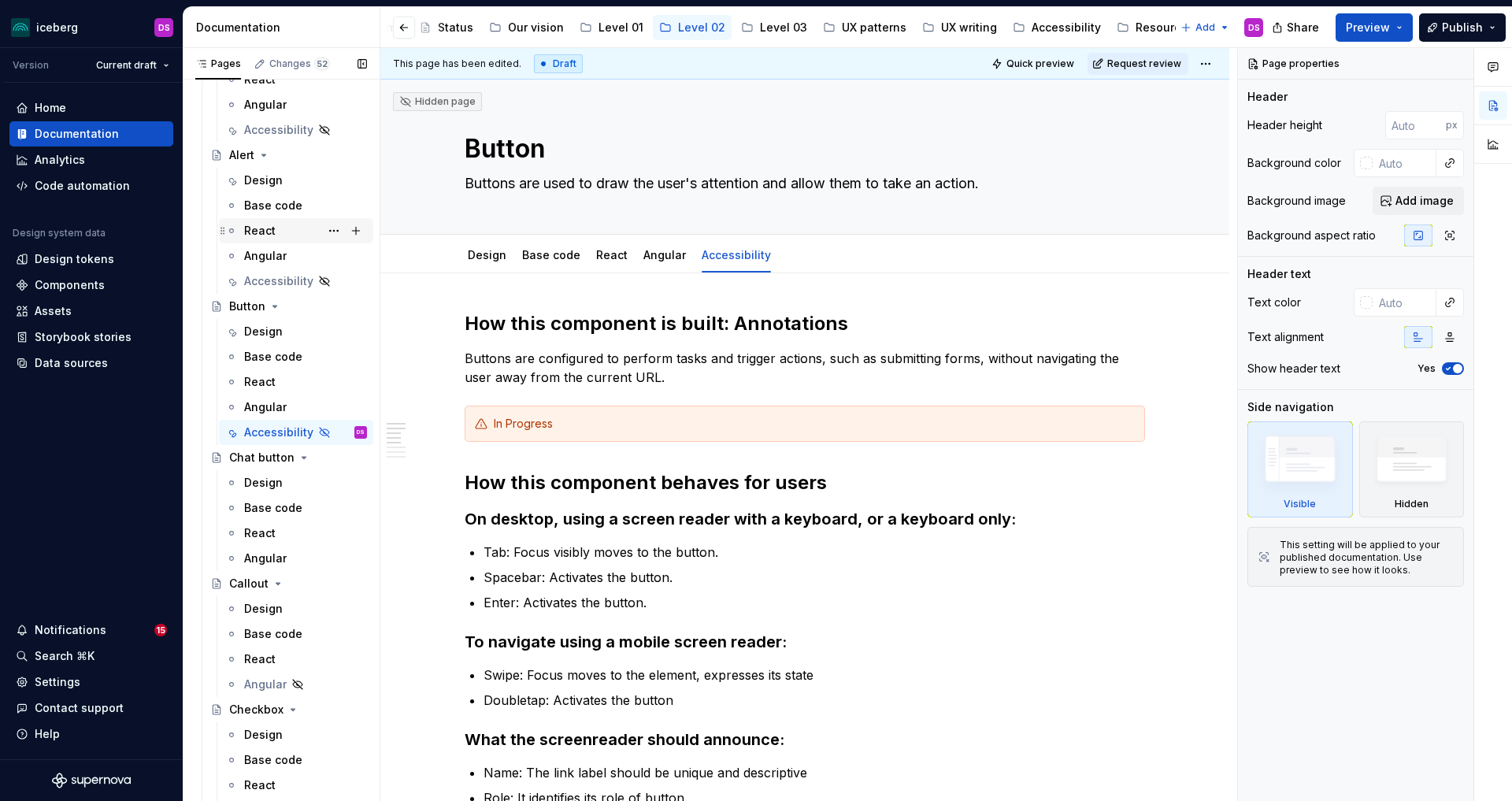
scroll to position [271, 0]
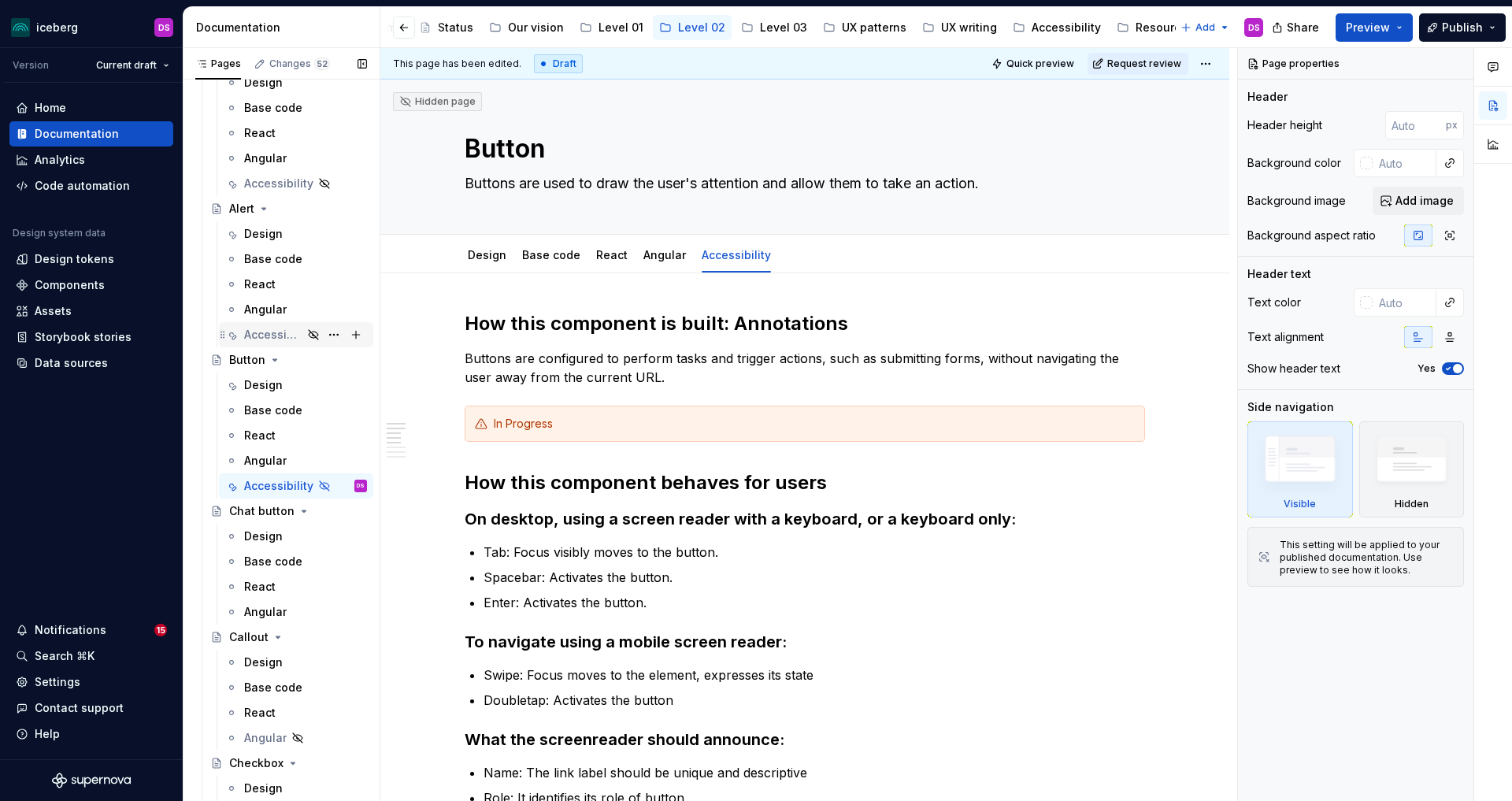
click at [265, 327] on div "Accessibility" at bounding box center [273, 334] width 59 height 16
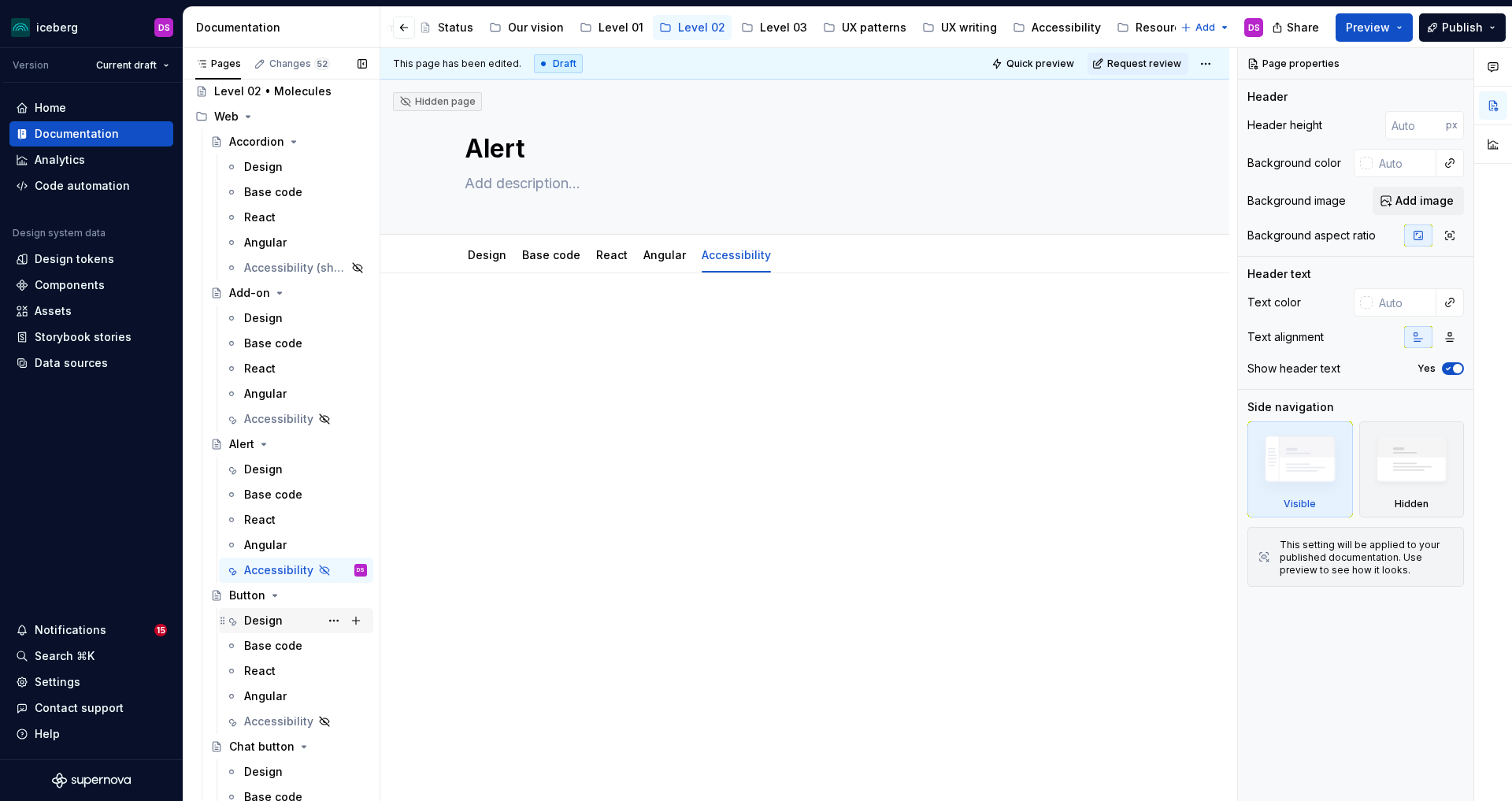
scroll to position [28, 0]
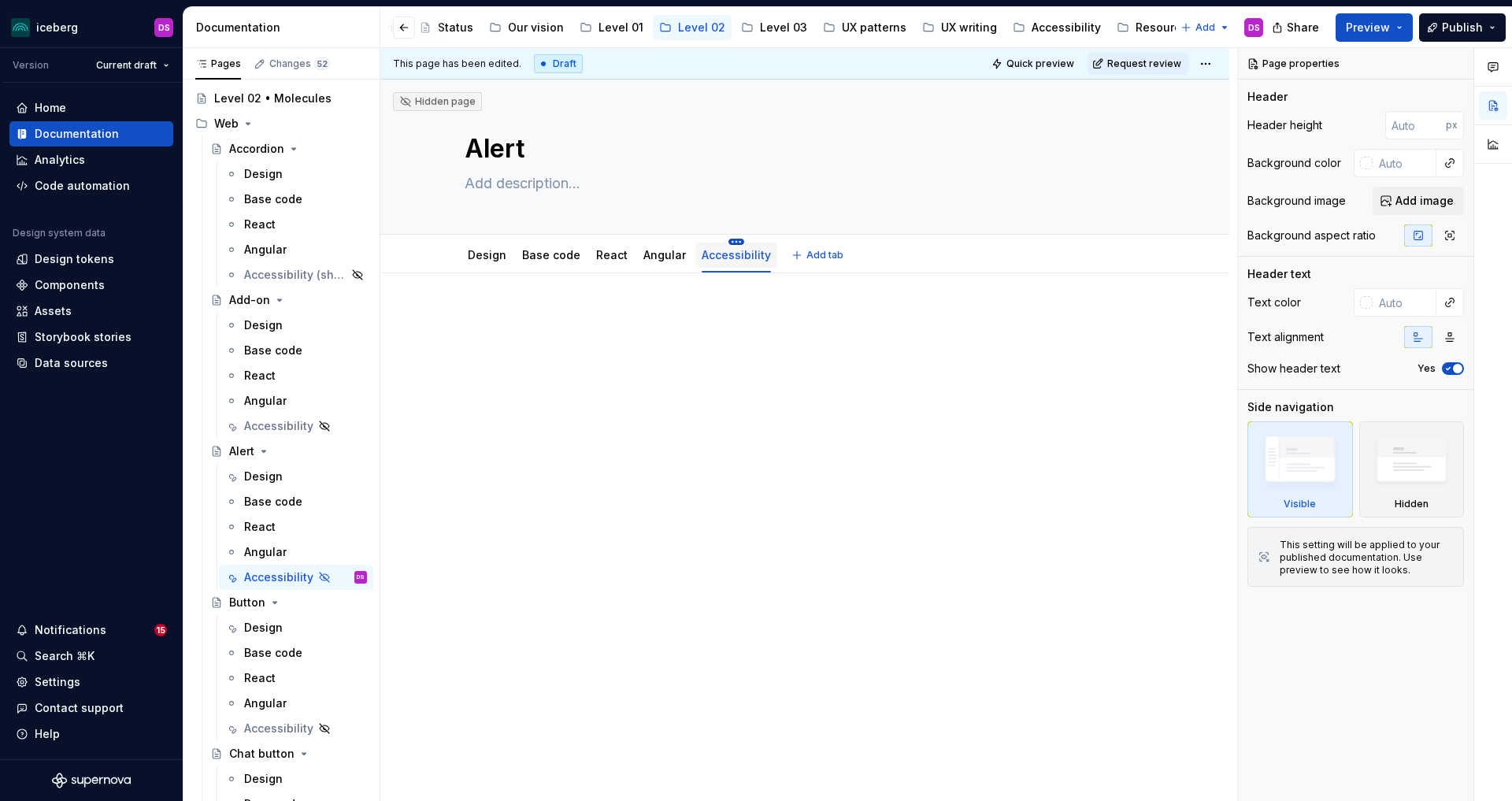
click at [731, 241] on html "iceberg DS Version Current draft Home Documentation Analytics Code automation D…" at bounding box center [756, 400] width 1512 height 801
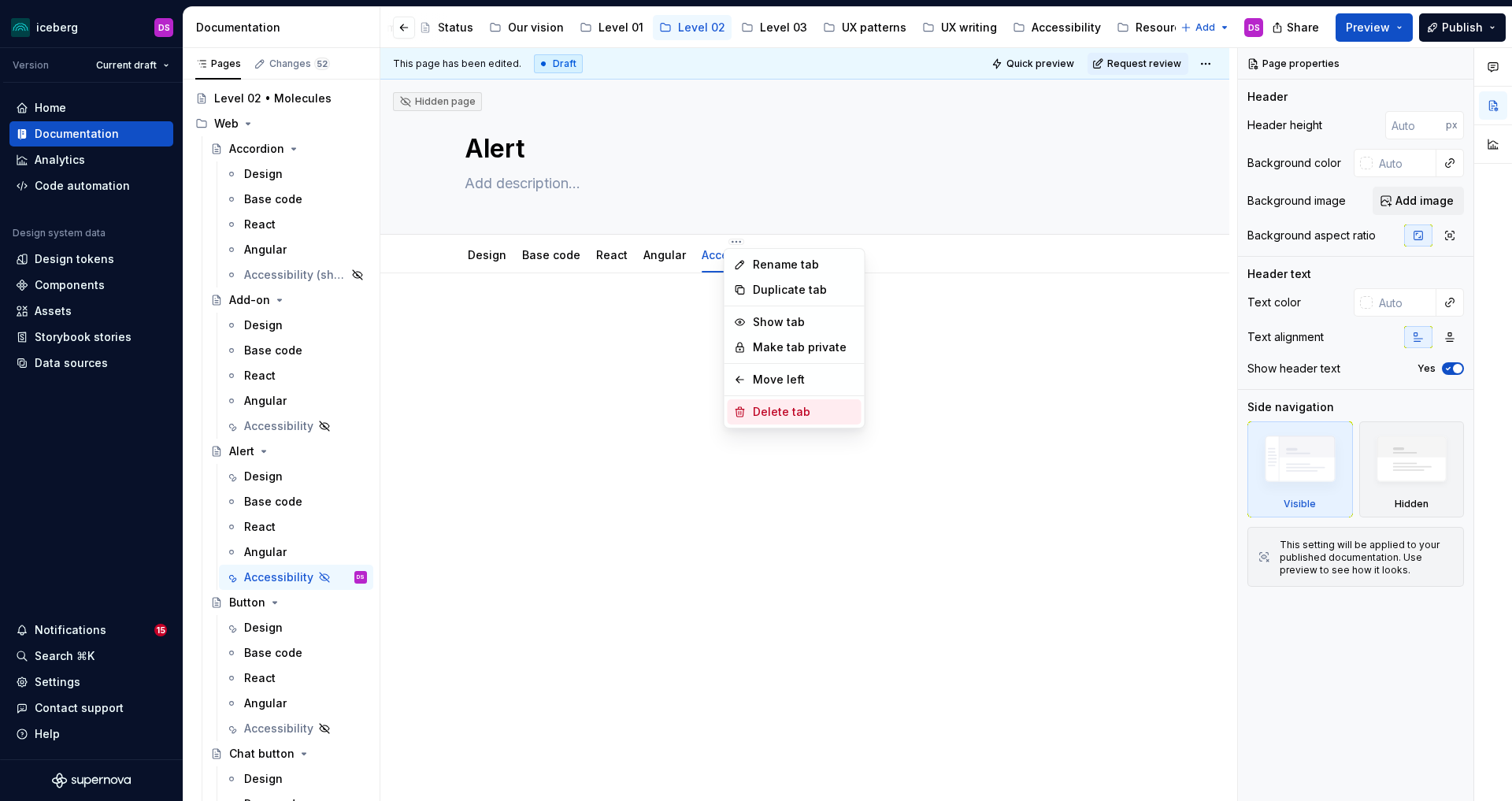
click at [764, 405] on div "Delete tab" at bounding box center [803, 412] width 103 height 16
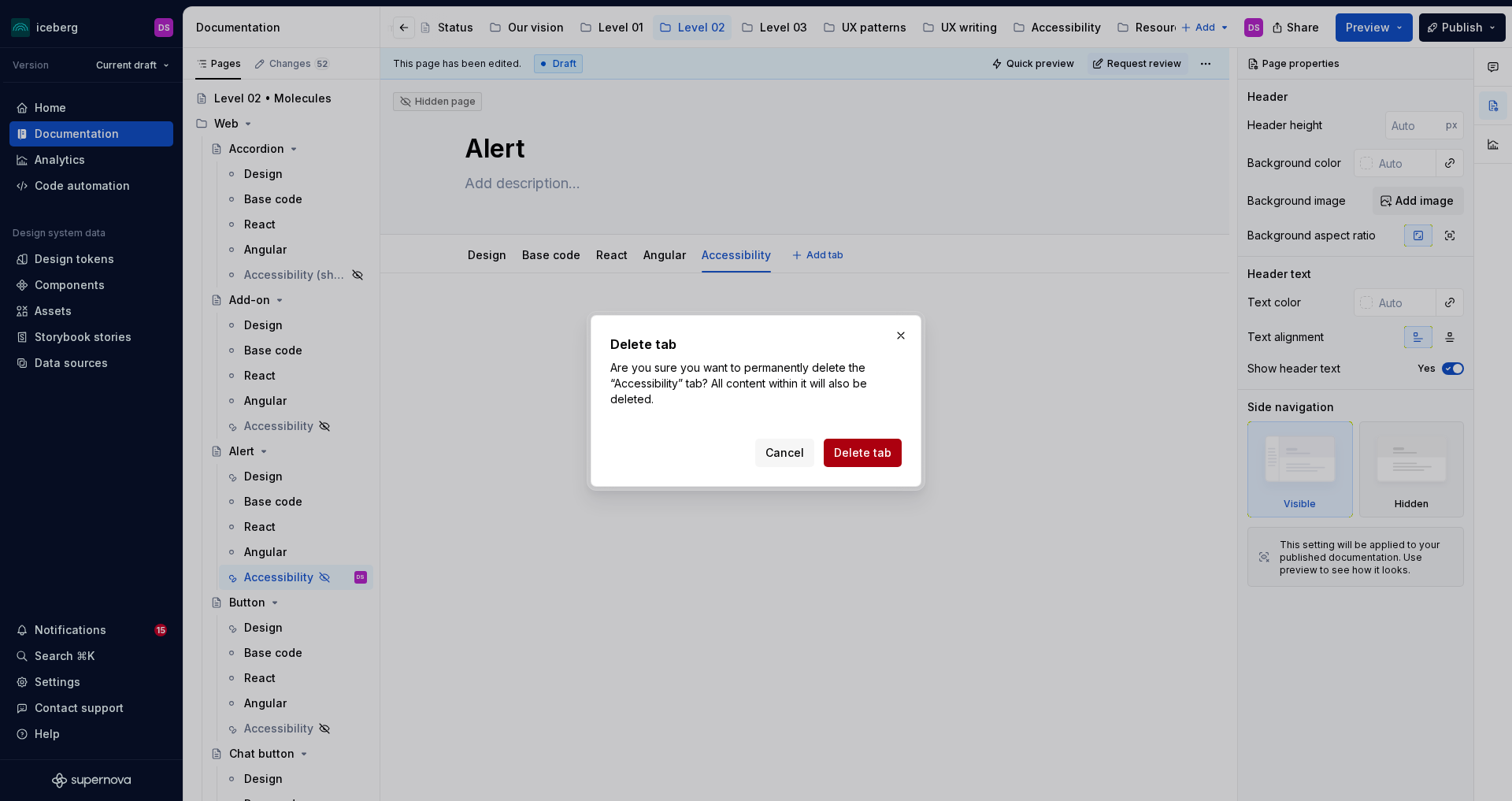
click at [853, 454] on span "Delete tab" at bounding box center [863, 453] width 58 height 16
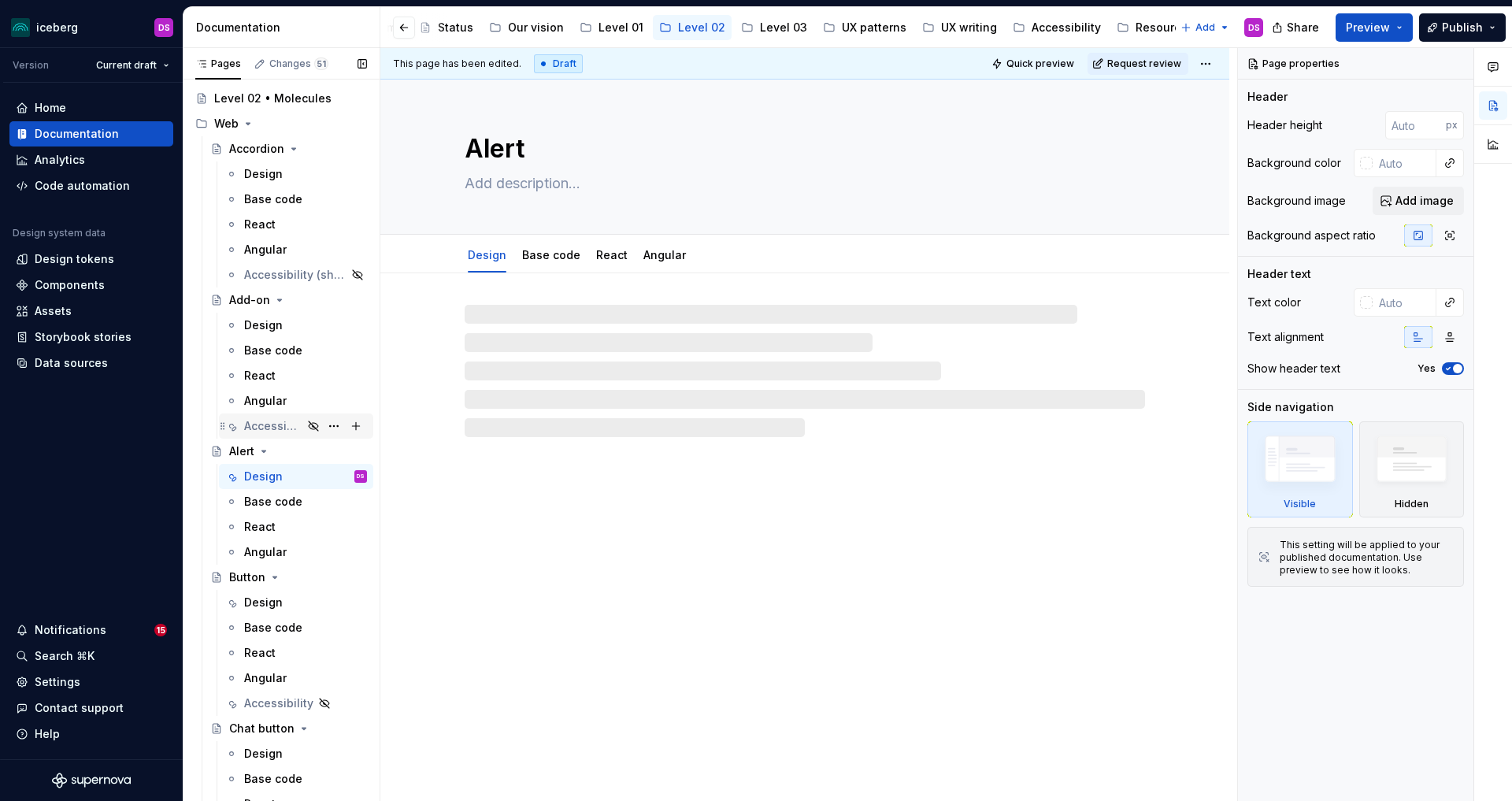
click at [269, 425] on div "Accessibility" at bounding box center [273, 426] width 59 height 16
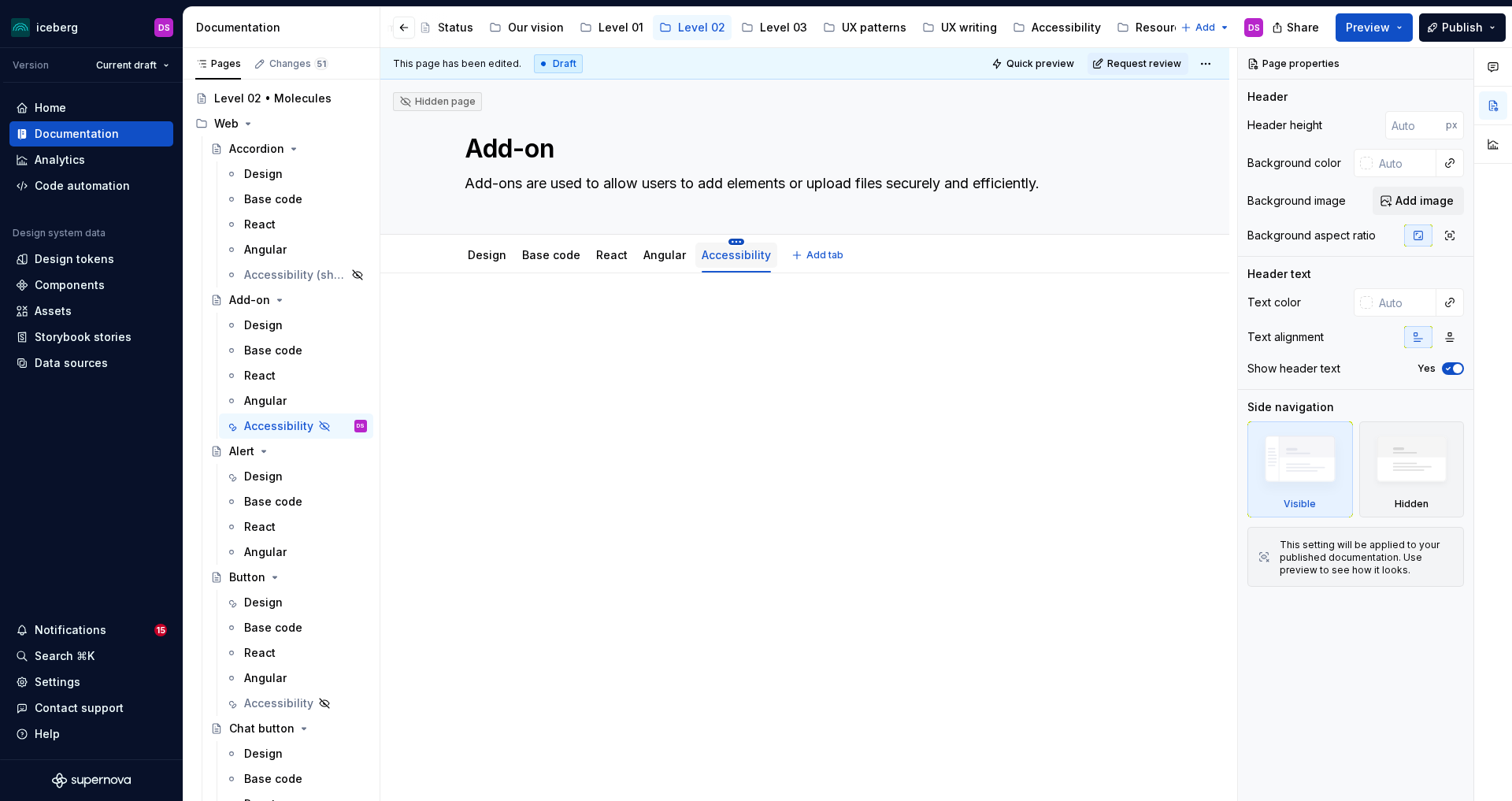
click at [729, 240] on html "iceberg DS Version Current draft Home Documentation Analytics Code automation D…" at bounding box center [756, 400] width 1512 height 801
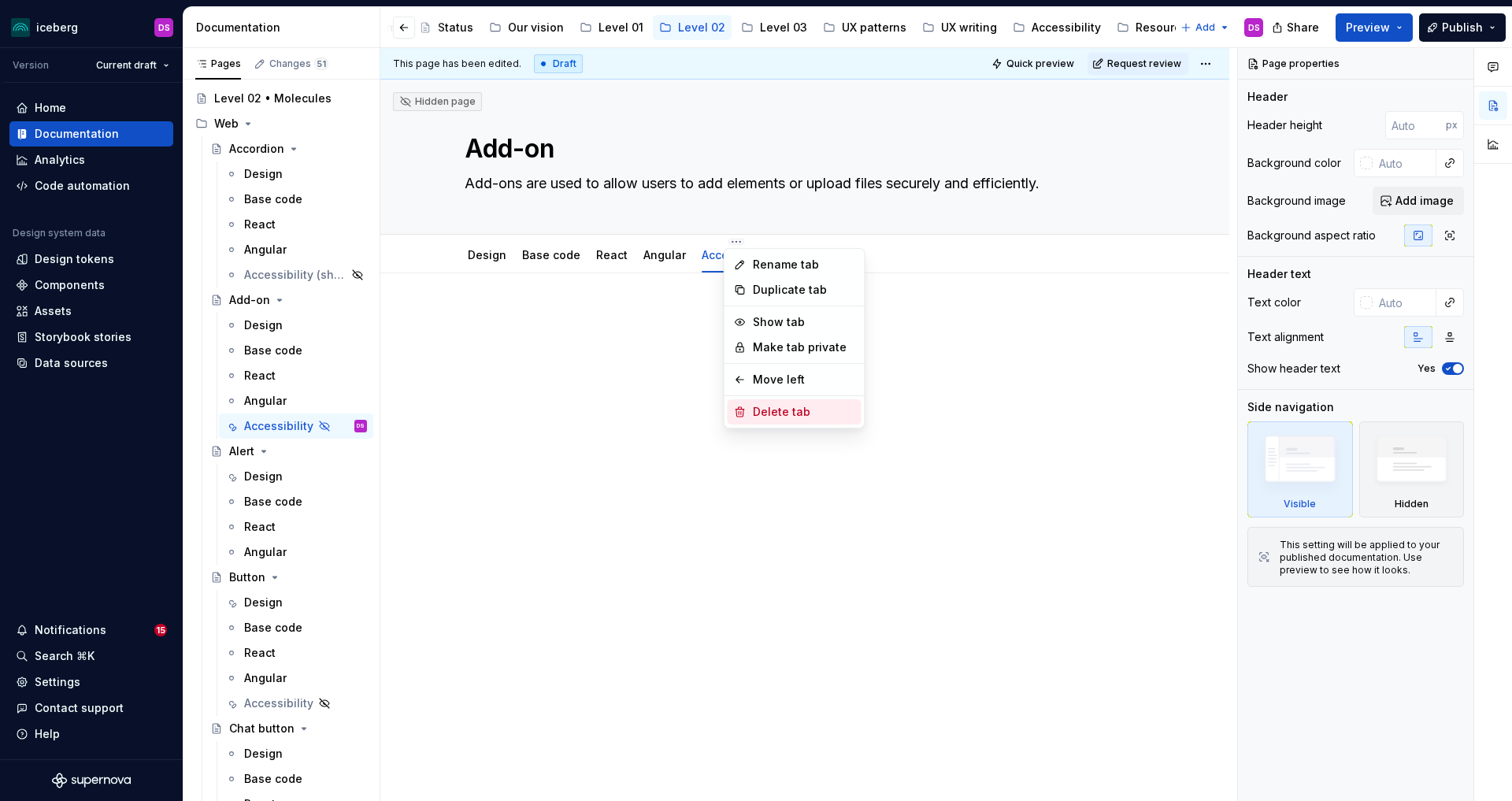
click at [784, 409] on div "Delete tab" at bounding box center [803, 412] width 103 height 16
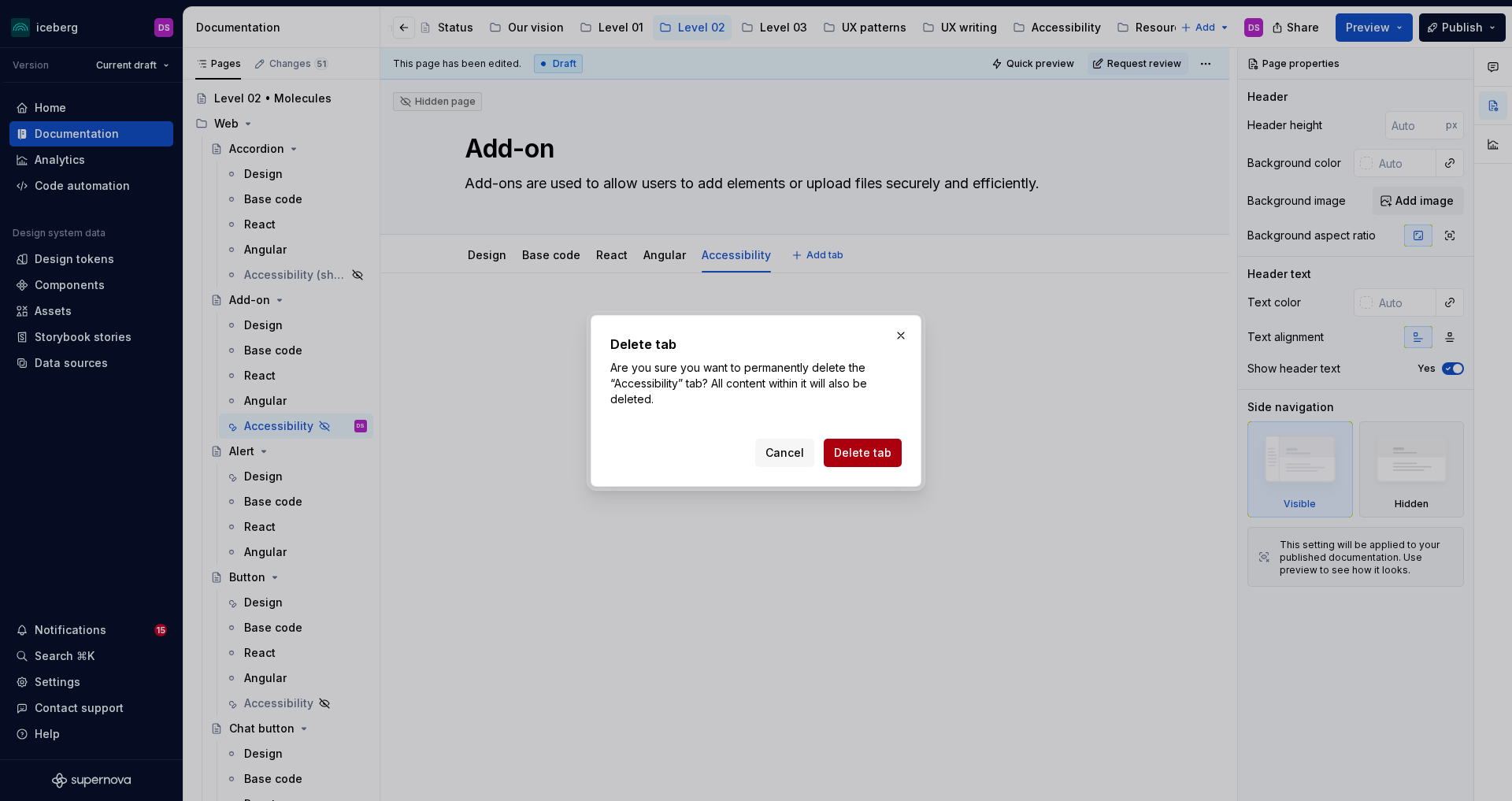
click at [864, 447] on span "Delete tab" at bounding box center [863, 453] width 58 height 16
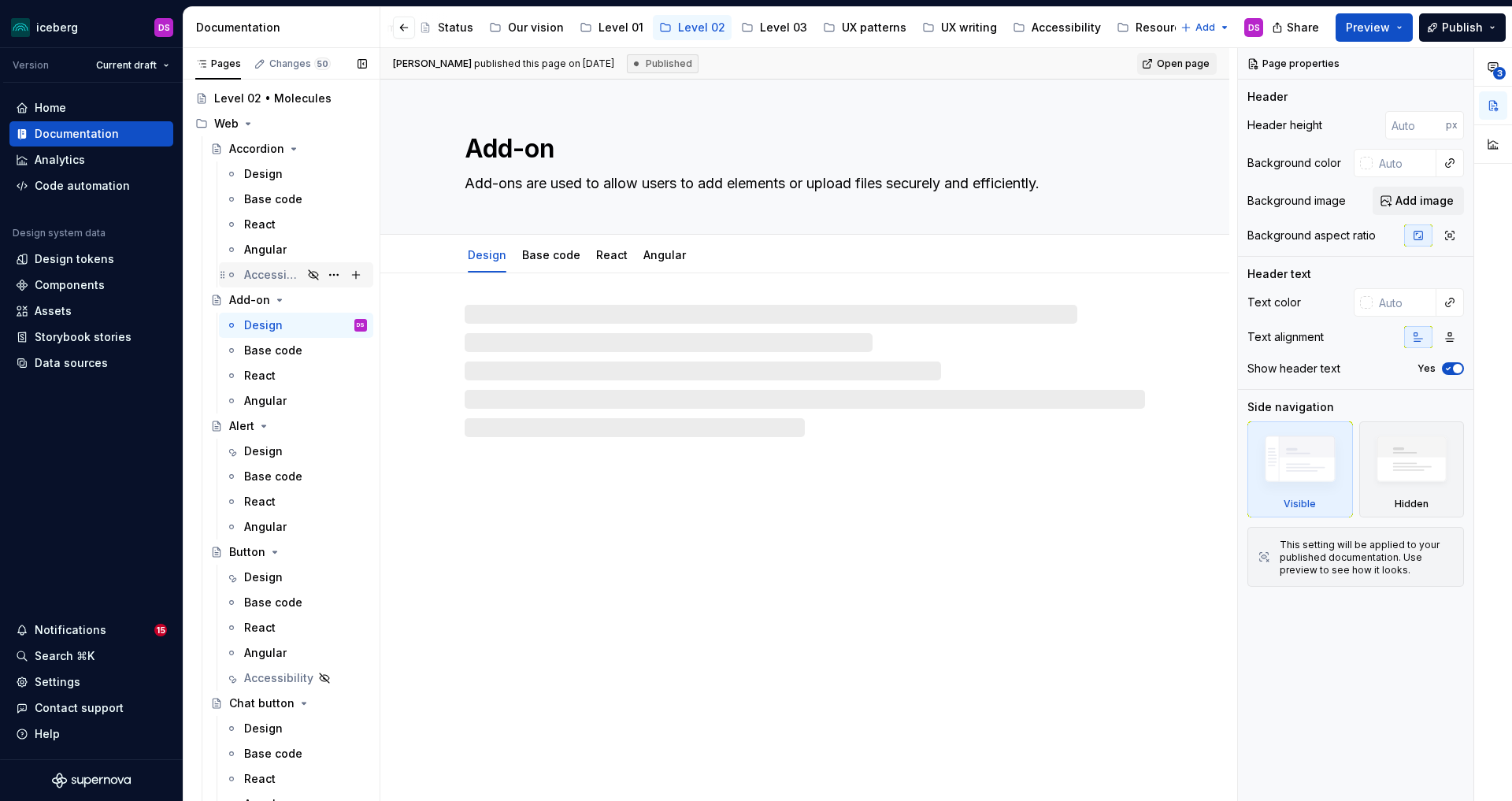
click at [274, 275] on div "Accessibility (should be in the design section)" at bounding box center [273, 275] width 59 height 16
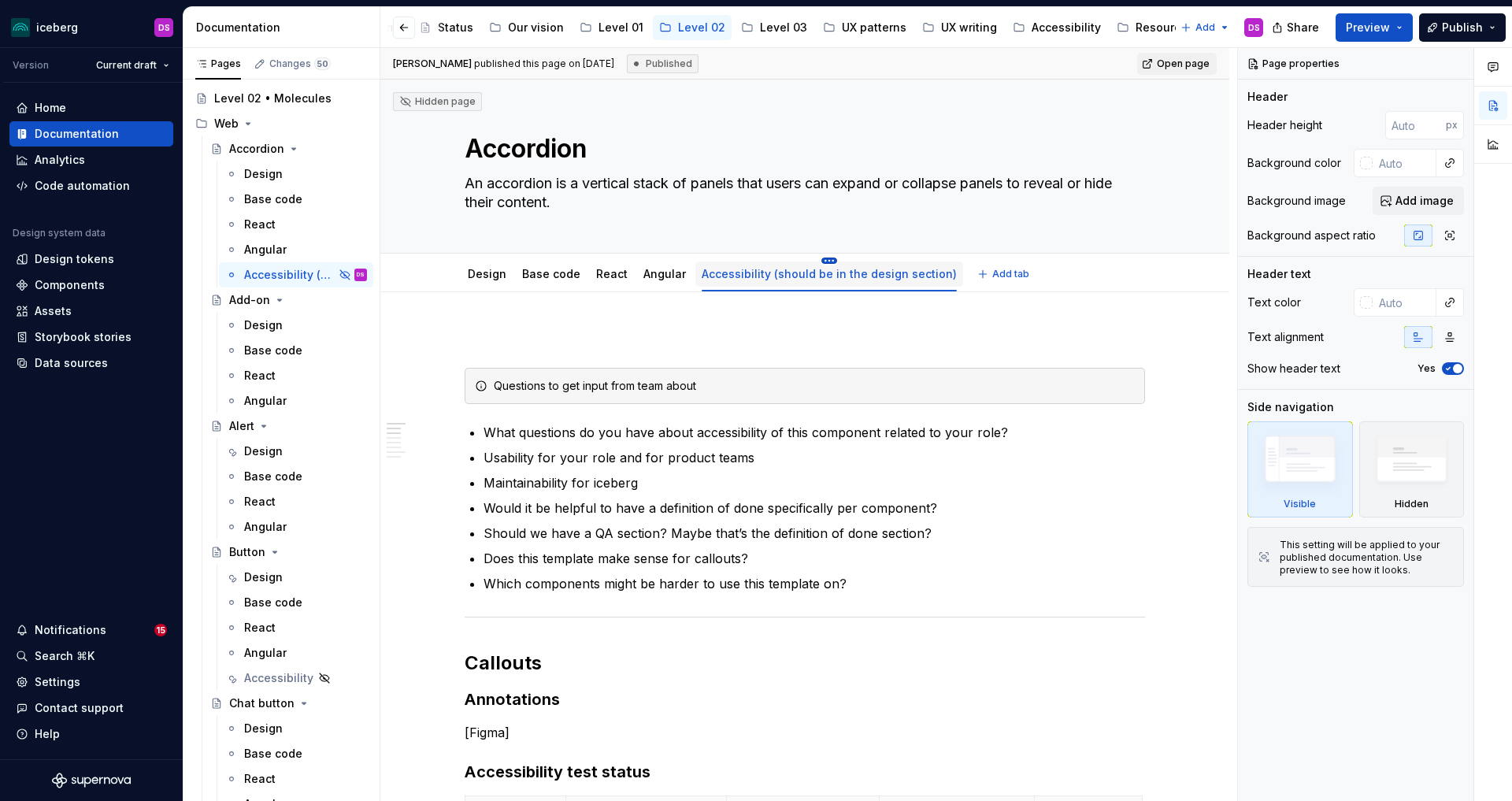
click at [820, 259] on html "iceberg DS Version Current draft Home Documentation Analytics Code automation D…" at bounding box center [756, 400] width 1512 height 801
click at [896, 670] on html "iceberg DS Version Current draft Home Documentation Analytics Code automation D…" at bounding box center [756, 400] width 1512 height 801
click at [823, 261] on html "iceberg DS Version Current draft Home Documentation Analytics Code automation D…" at bounding box center [756, 400] width 1512 height 801
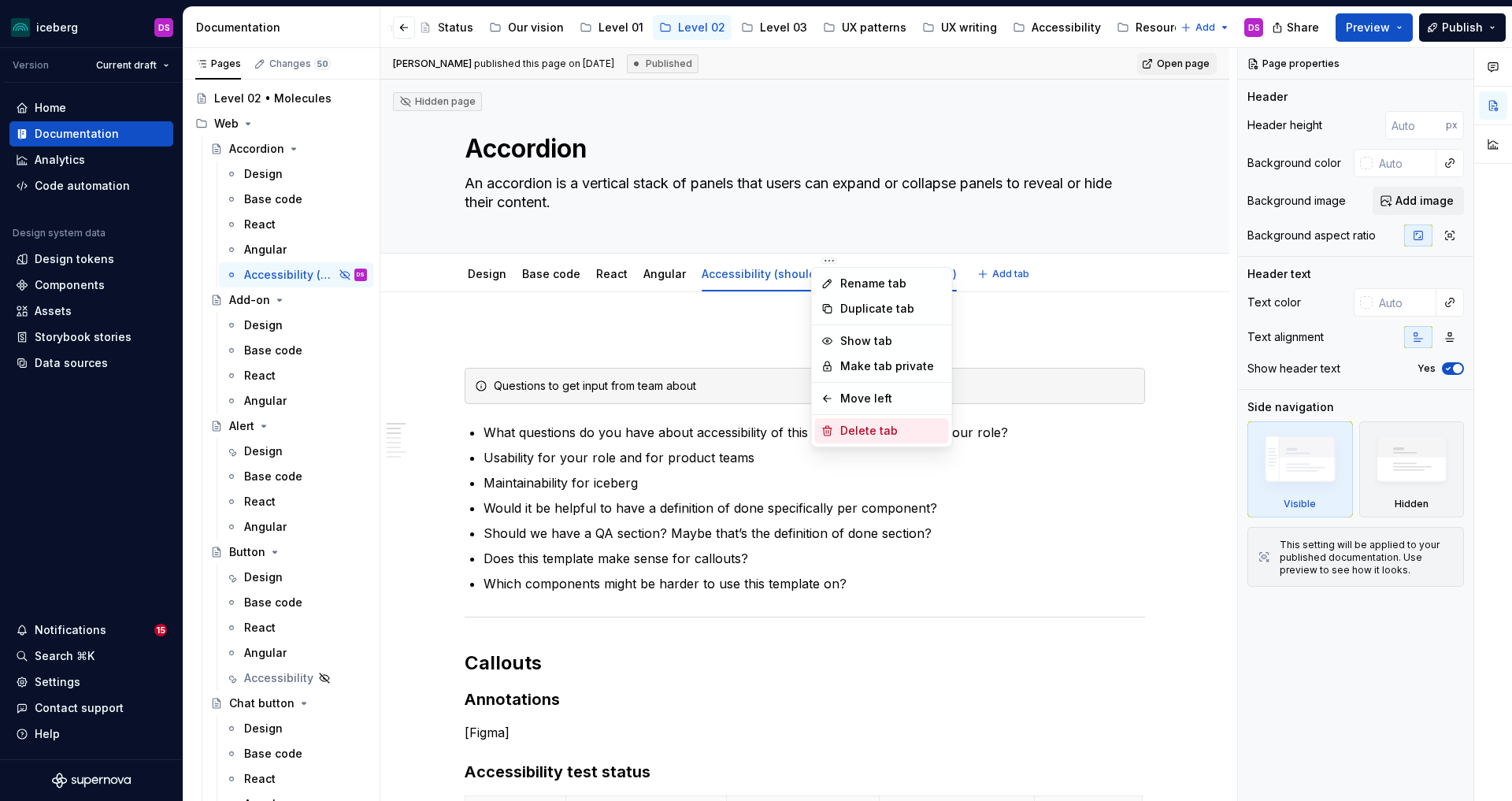
click at [851, 424] on div "Delete tab" at bounding box center [891, 431] width 103 height 16
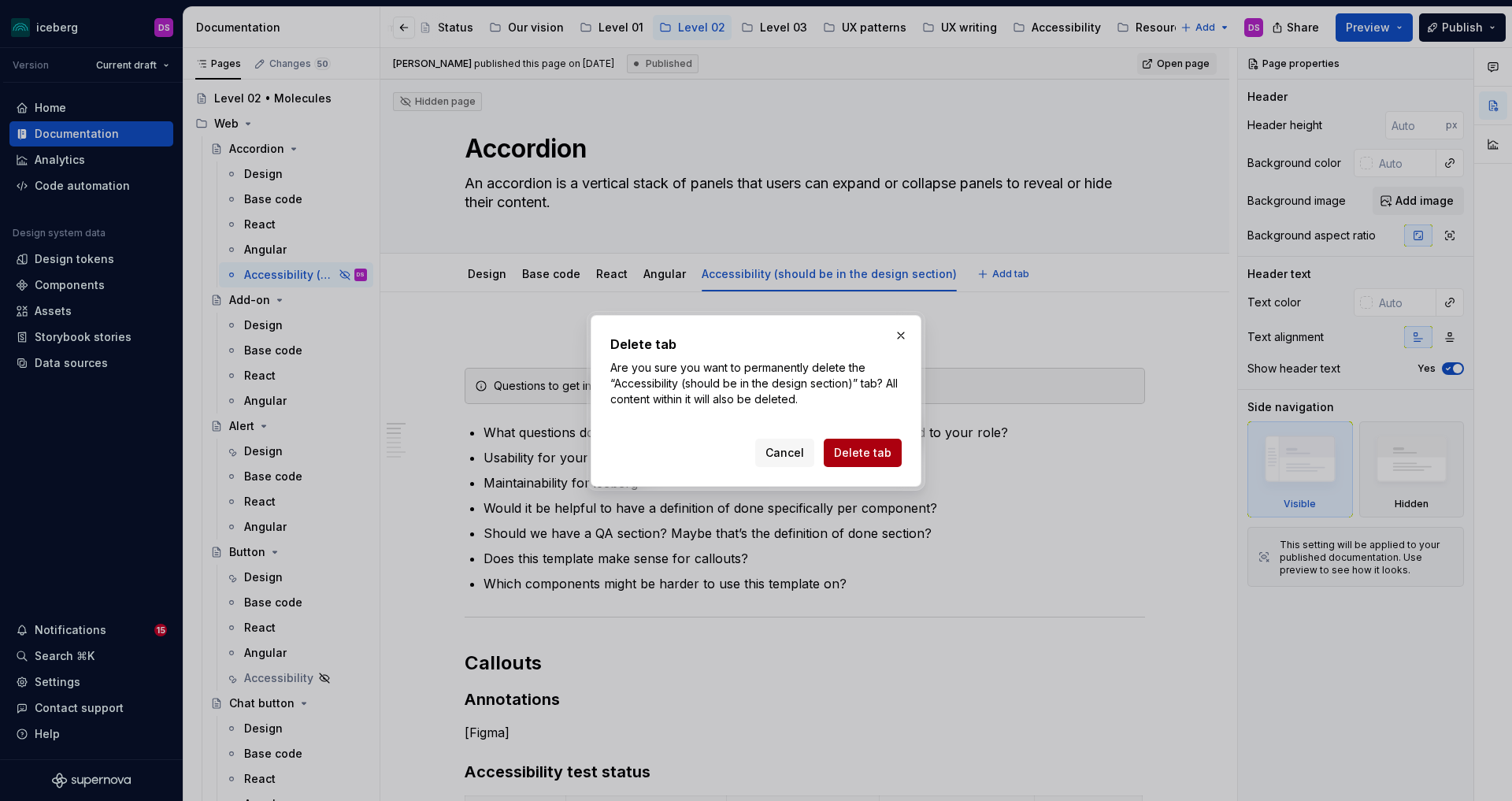
click at [853, 452] on span "Delete tab" at bounding box center [863, 453] width 58 height 16
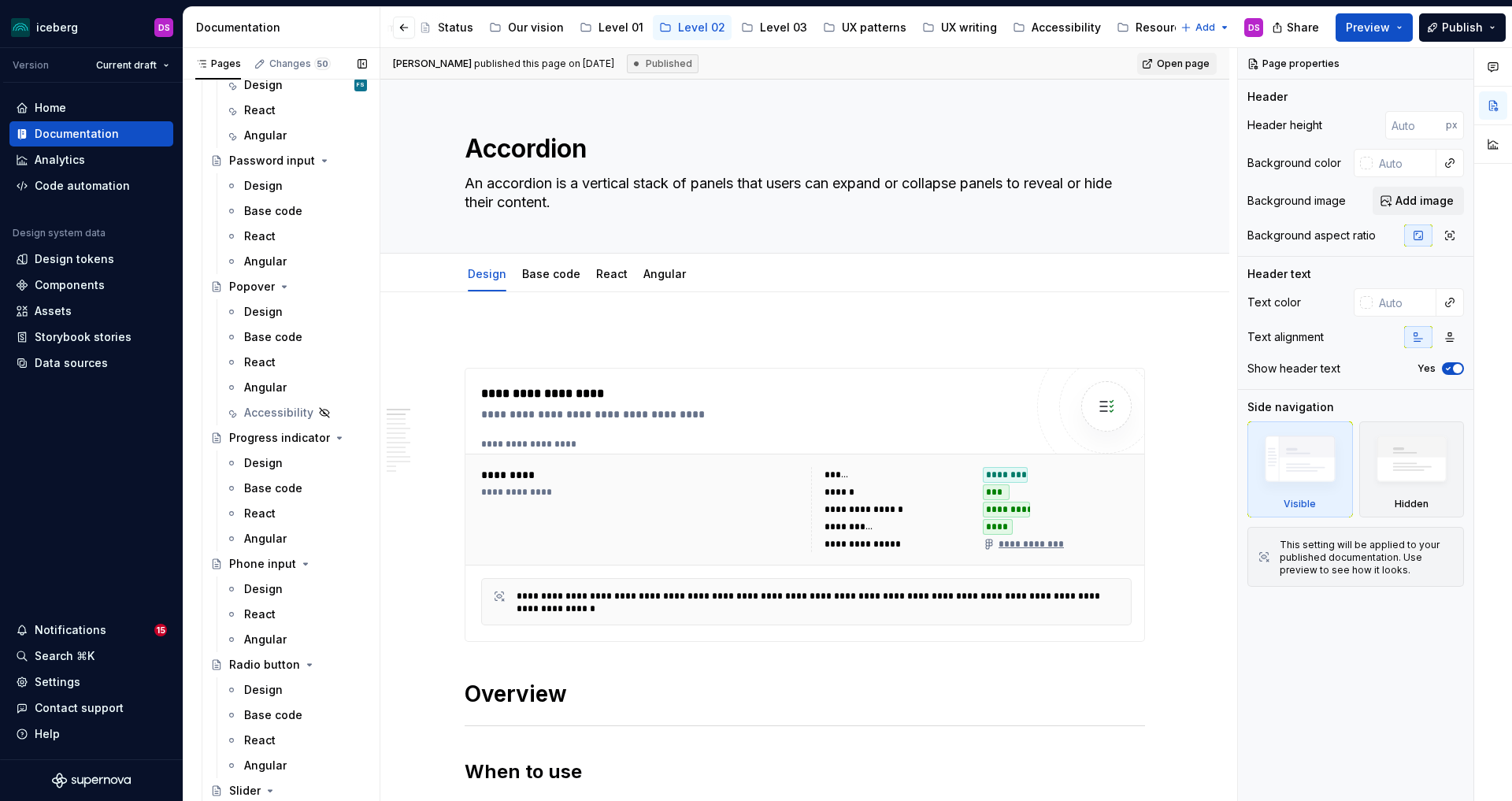
scroll to position [2531, 0]
click at [259, 420] on div "Accessibility" at bounding box center [273, 417] width 59 height 16
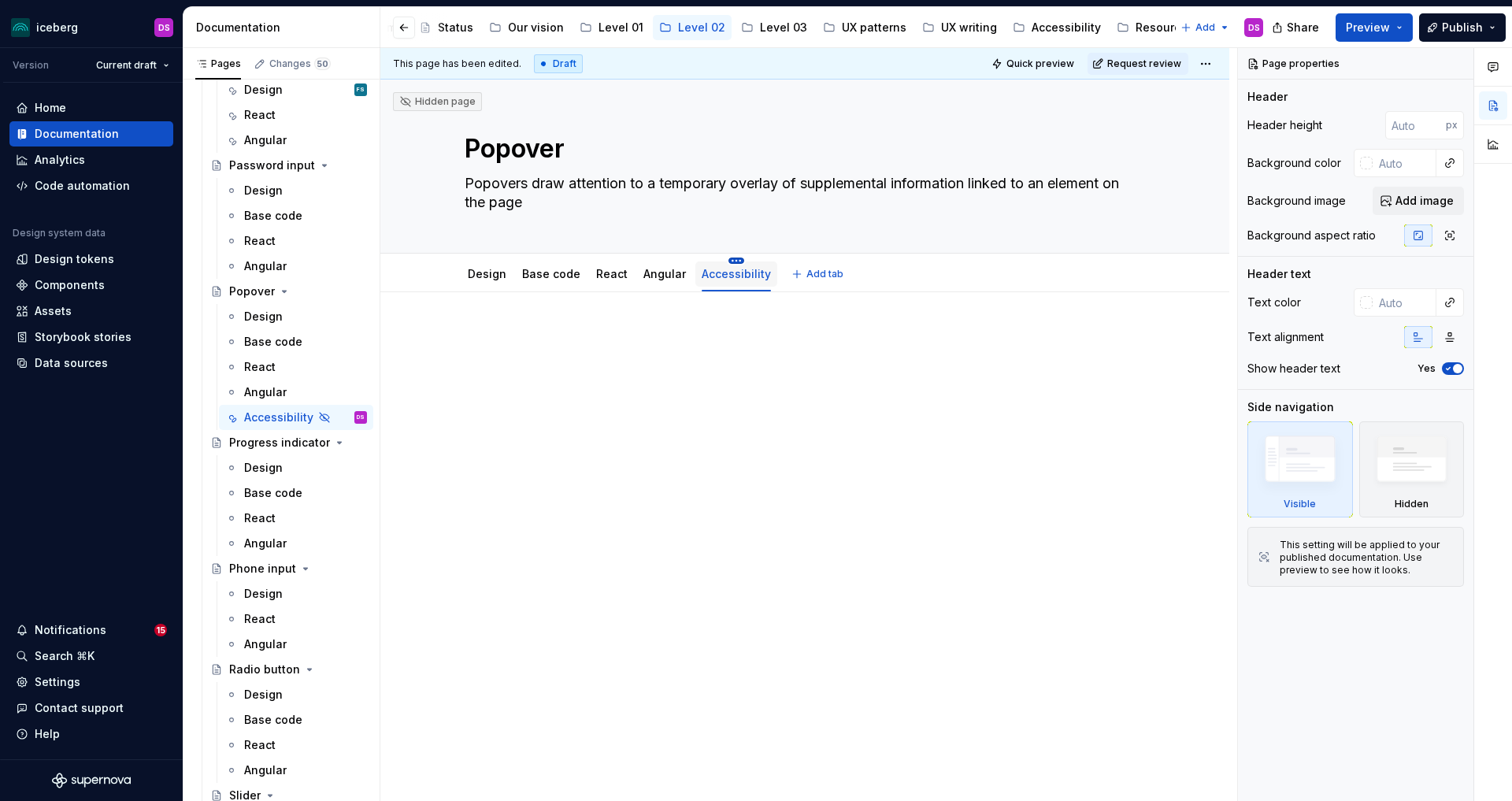
click at [738, 262] on html "iceberg DS Version Current draft Home Documentation Analytics Code automation D…" at bounding box center [756, 400] width 1512 height 801
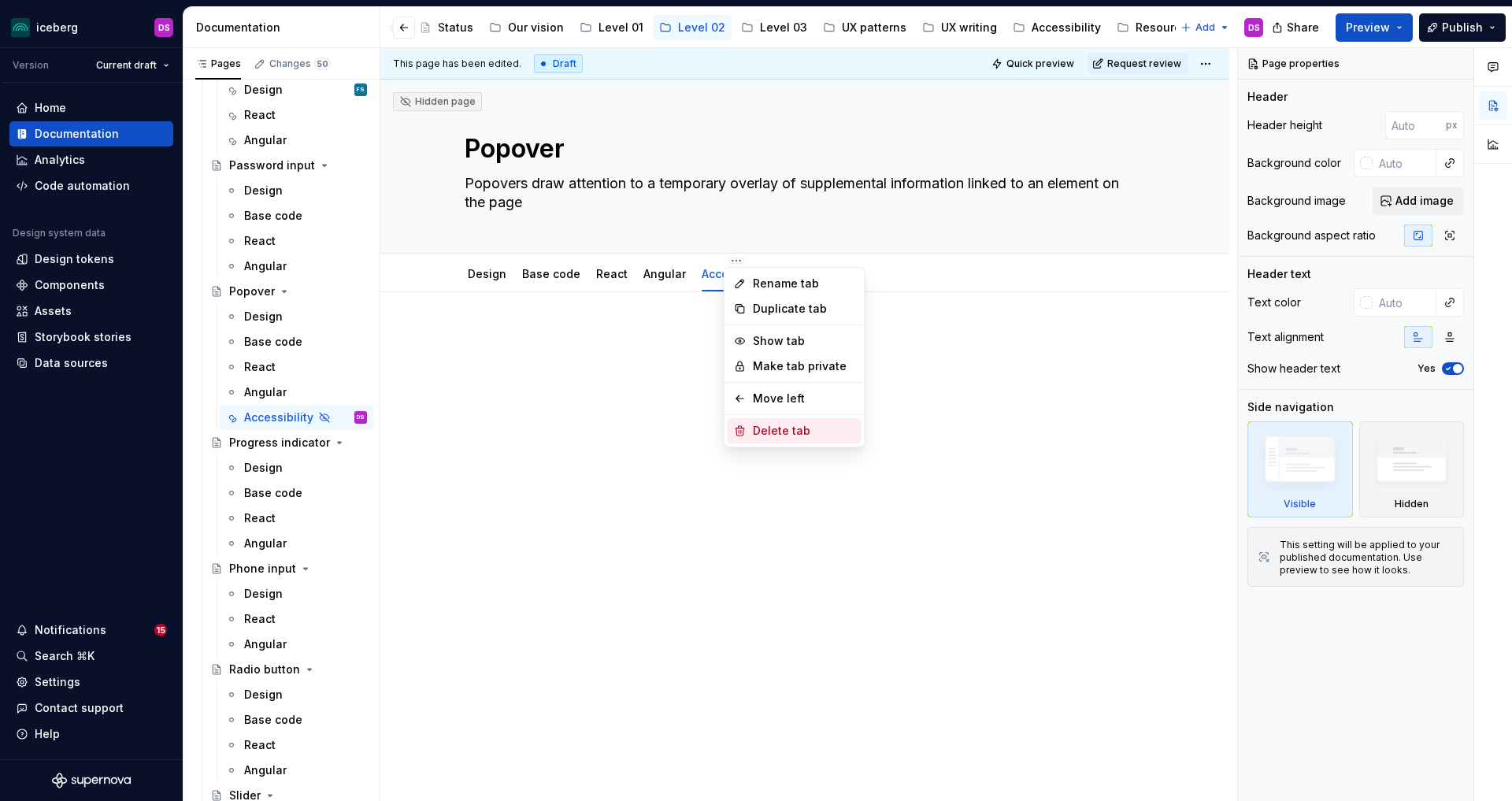
click at [773, 432] on div "Delete tab" at bounding box center [803, 431] width 103 height 16
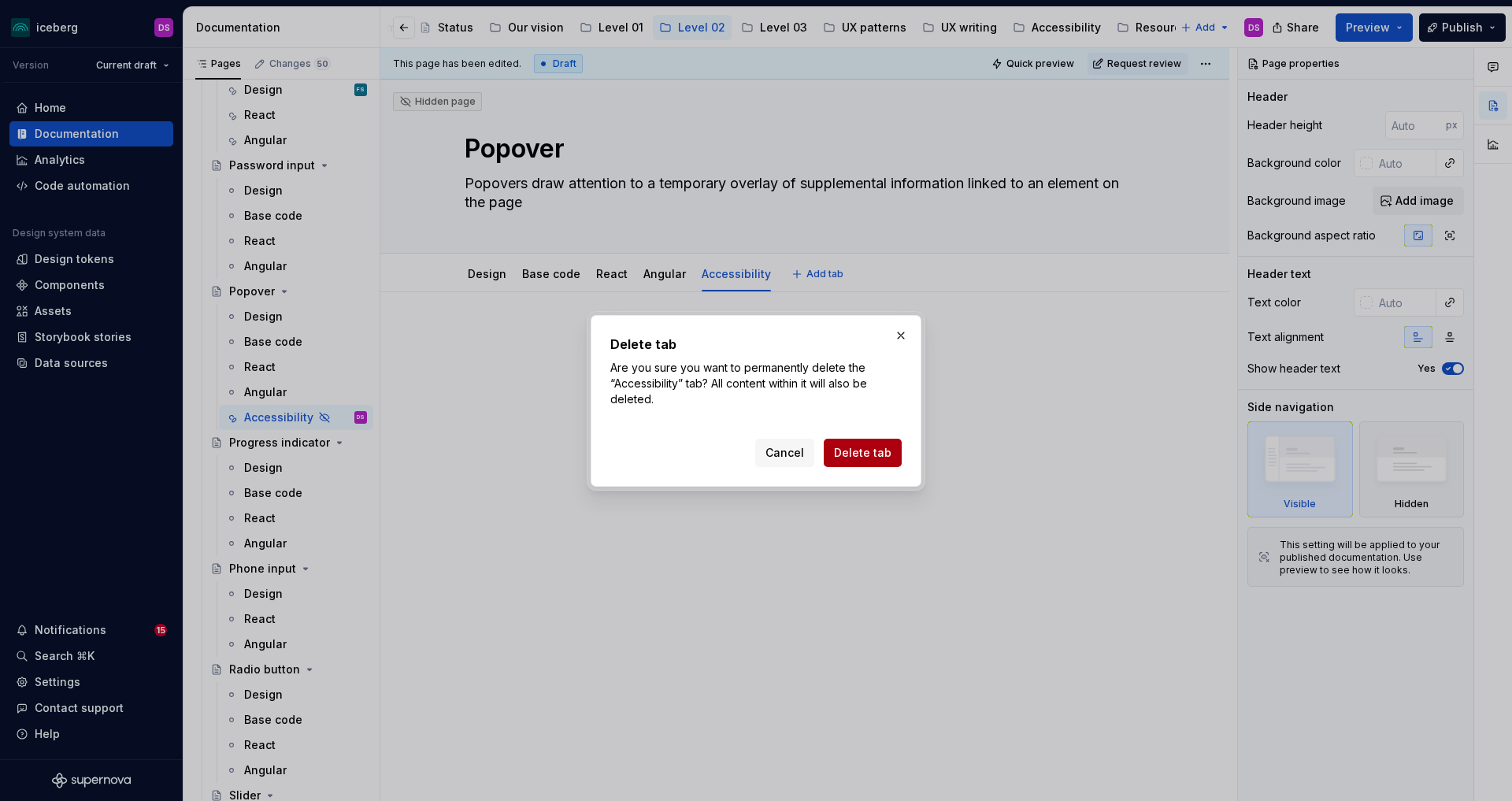
click at [851, 452] on span "Delete tab" at bounding box center [863, 453] width 58 height 16
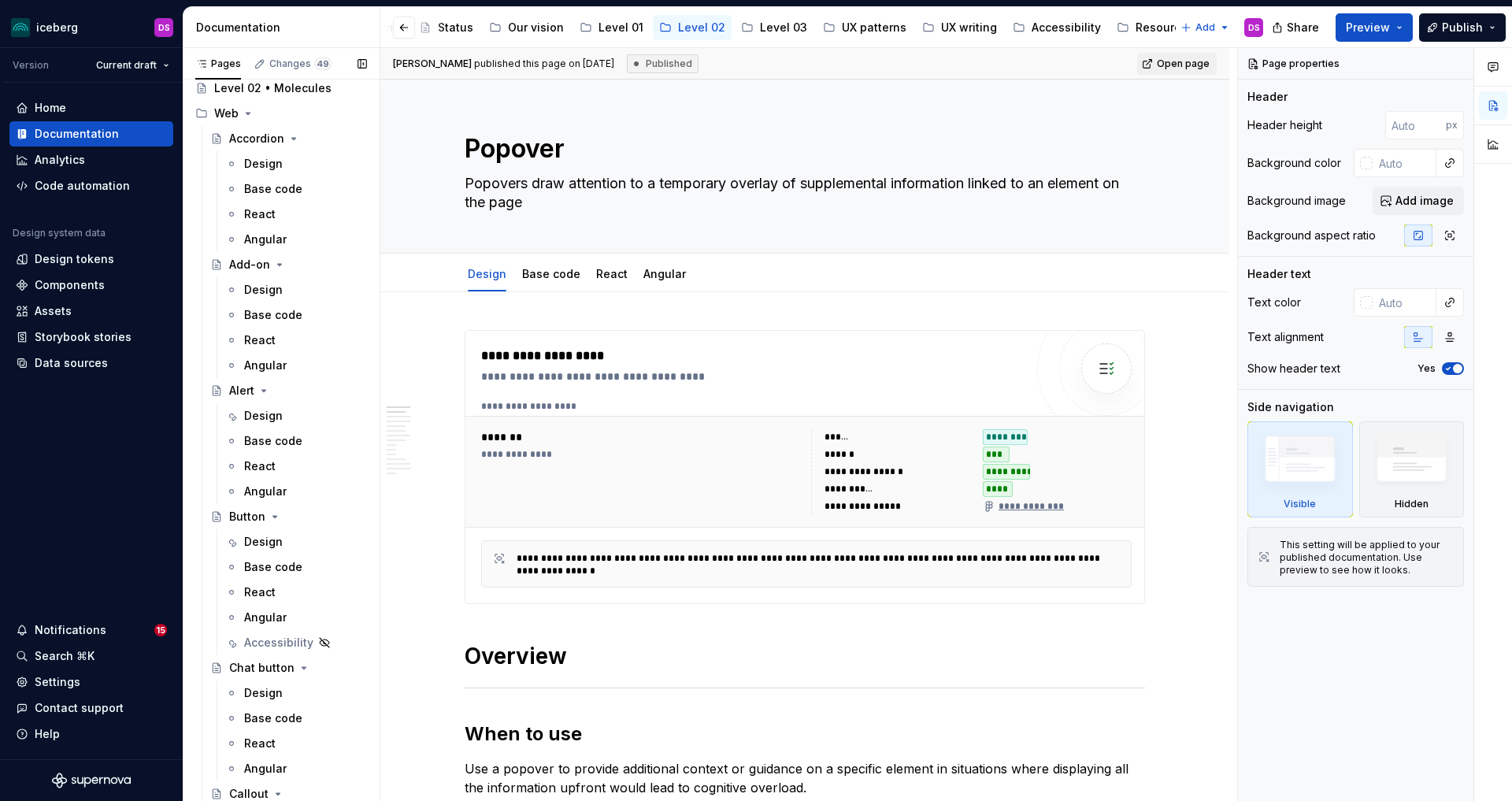
scroll to position [37, 0]
type textarea "*"
